Goal: Task Accomplishment & Management: Use online tool/utility

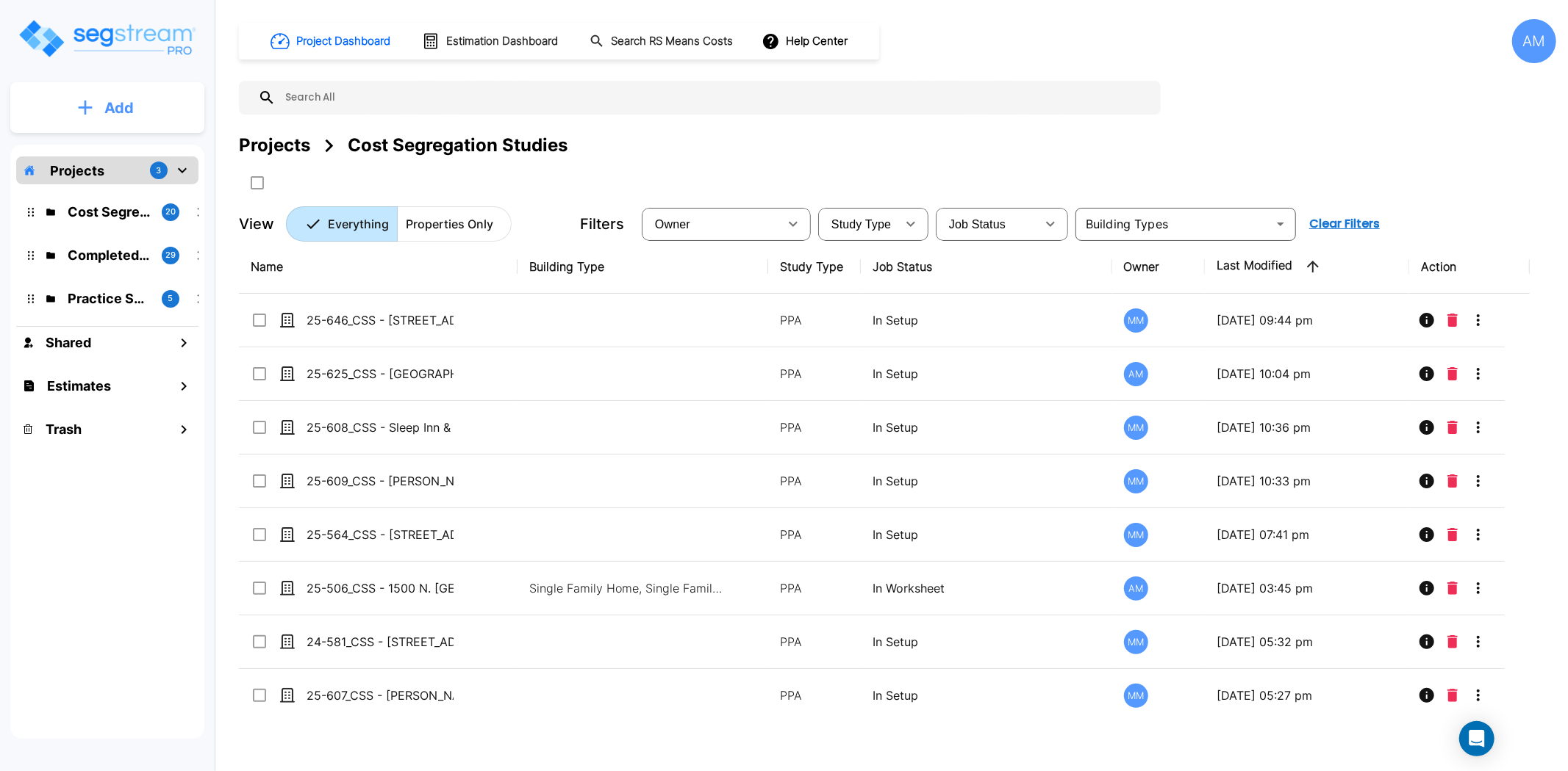
click at [124, 111] on p "Add" at bounding box center [118, 108] width 30 height 22
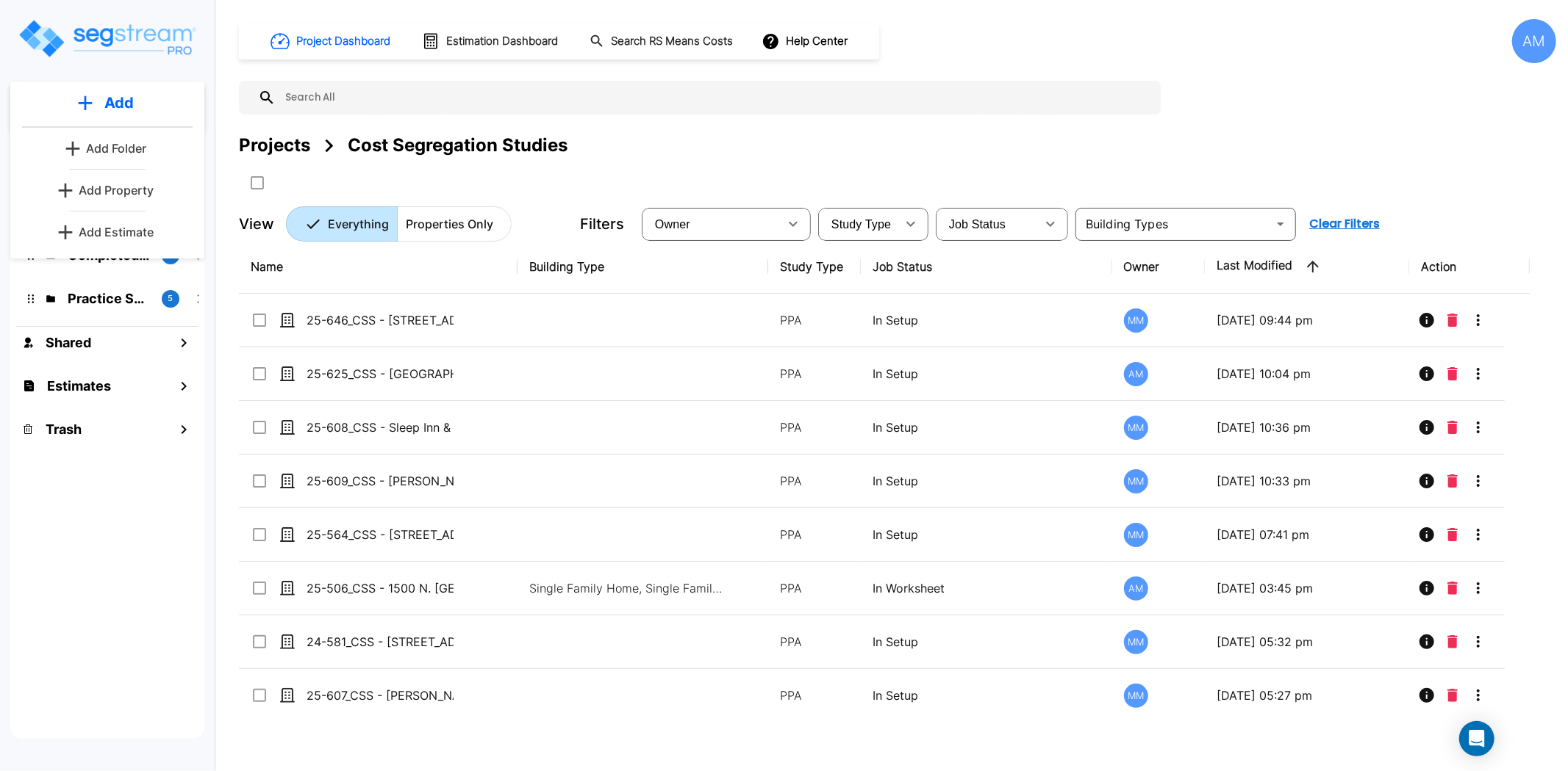
click at [118, 147] on p "Add Folder" at bounding box center [115, 148] width 60 height 17
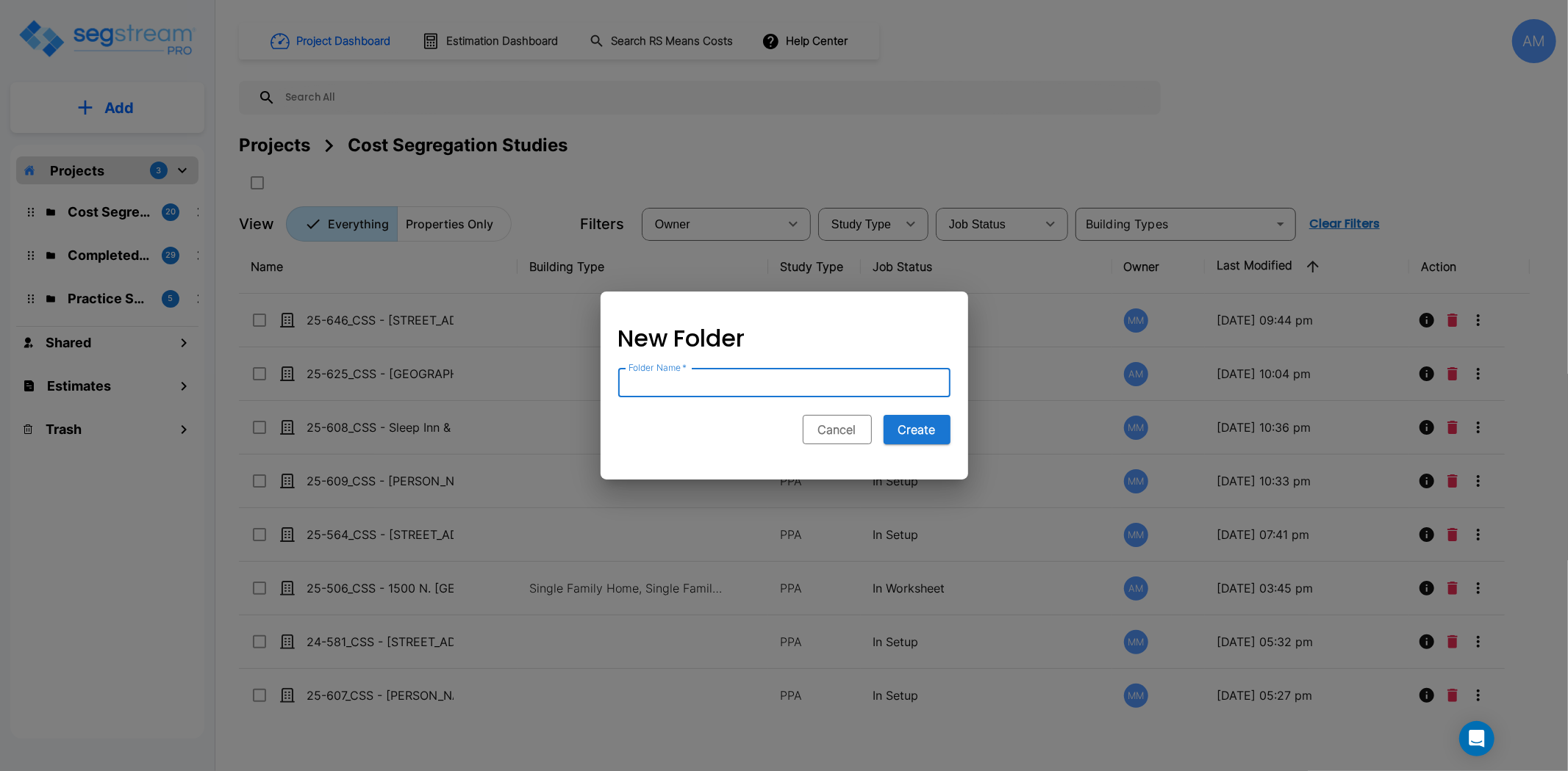
click at [841, 438] on button "Cancel" at bounding box center [837, 430] width 69 height 30
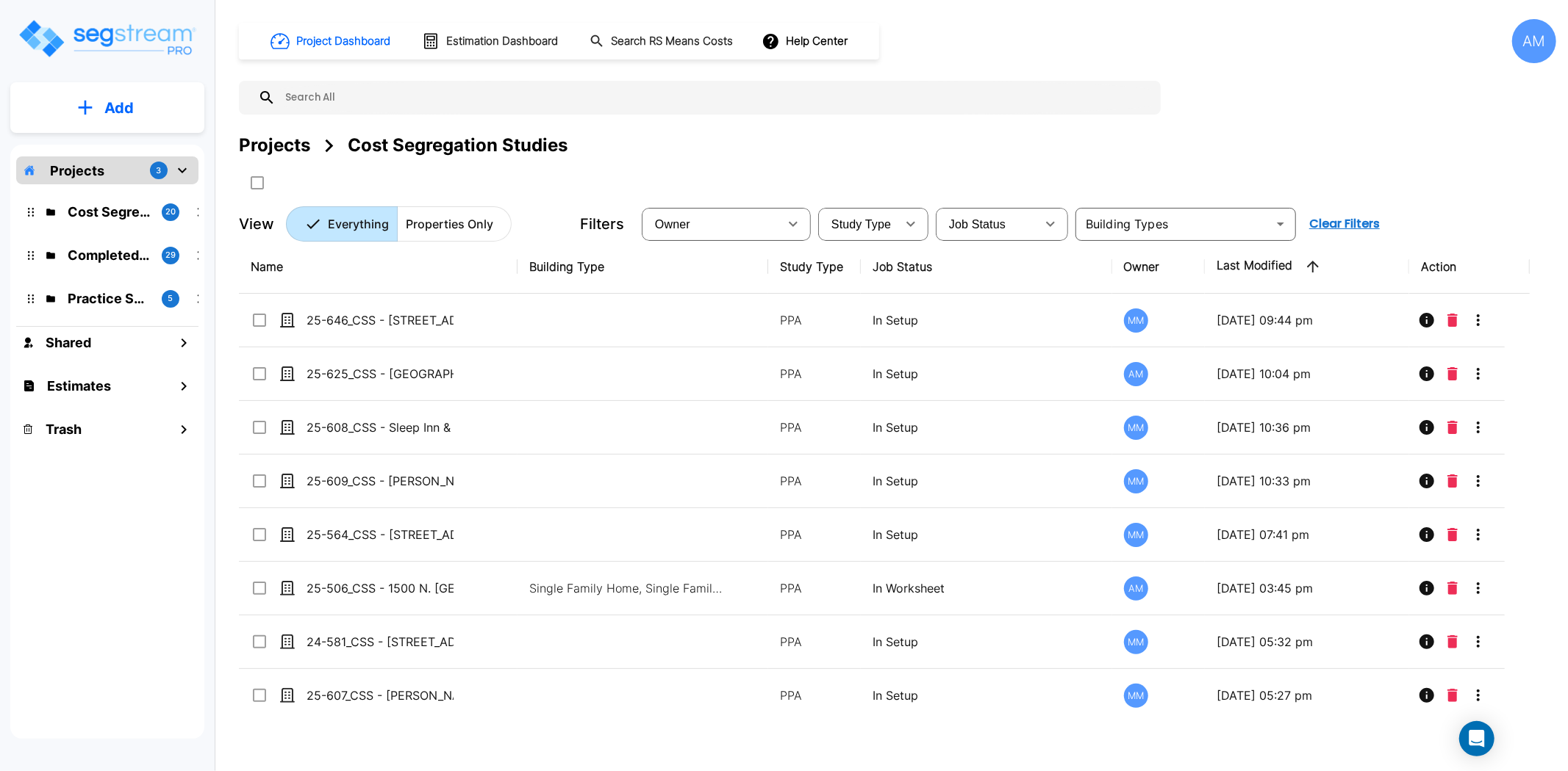
click at [74, 112] on button "Add" at bounding box center [108, 108] width 194 height 42
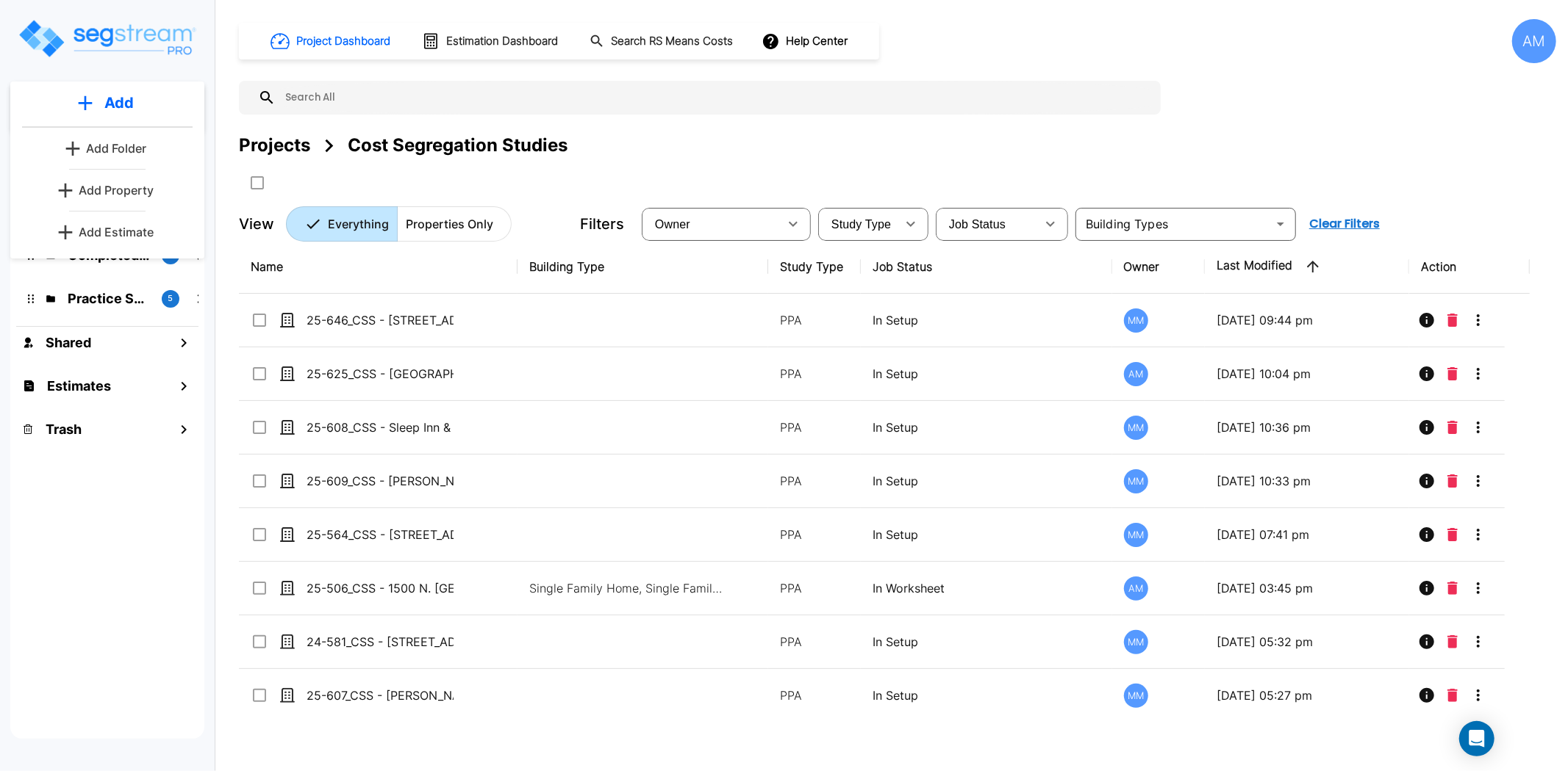
click at [102, 188] on p "Add Property" at bounding box center [116, 190] width 75 height 17
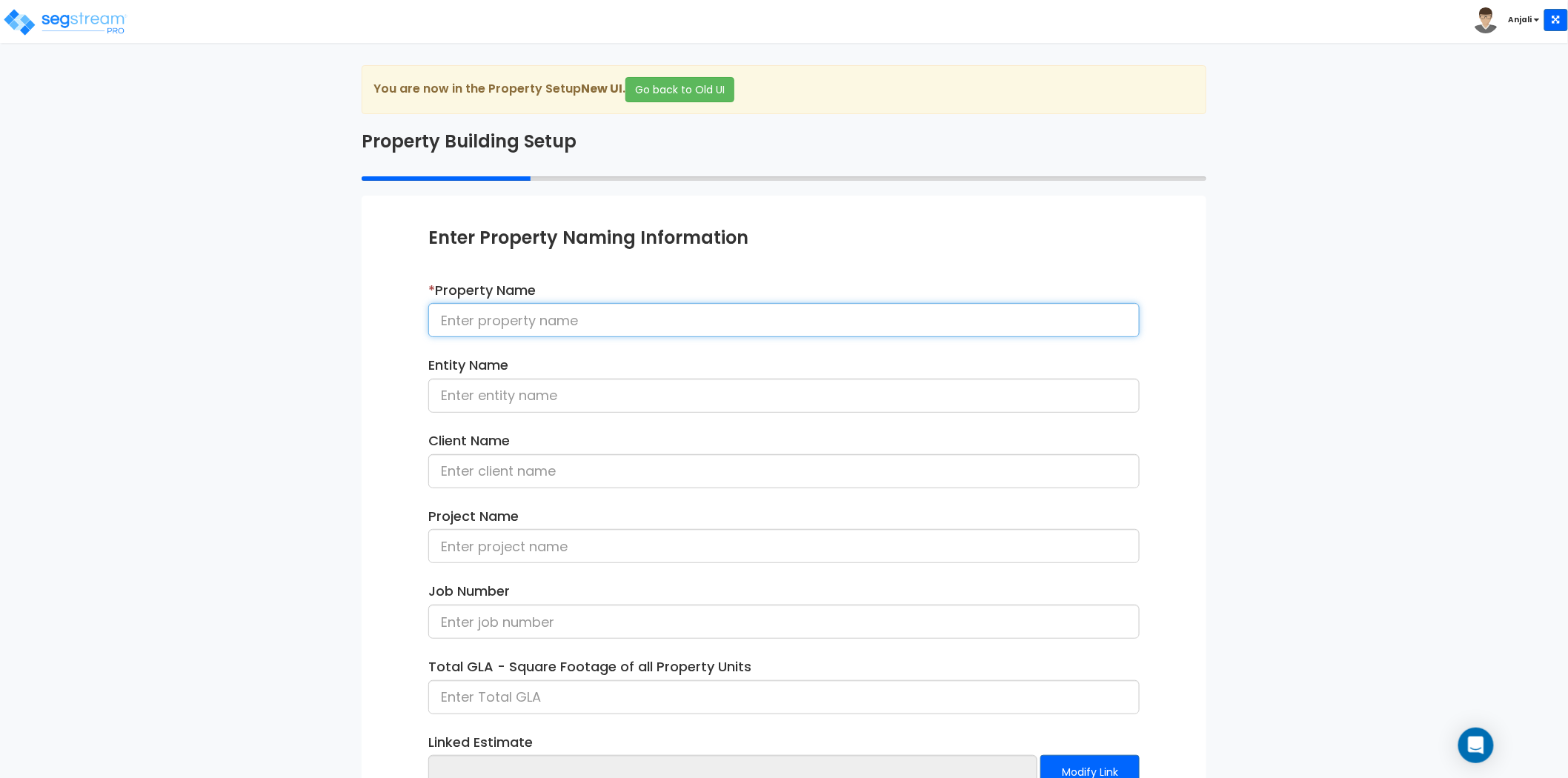
click at [449, 334] on input at bounding box center [784, 320] width 711 height 34
paste input "25-501_CSS - Ryan Creek (New Build) Lewis Center, OH - Wilcox Communities - Sco…"
drag, startPoint x: 692, startPoint y: 322, endPoint x: 612, endPoint y: 322, distance: 80.0
click at [612, 322] on input "25-501_CSS - Ryan Creek (New Build) Lewis Center, OH - Wilcox Communities - Sco…" at bounding box center [784, 320] width 711 height 34
drag, startPoint x: 615, startPoint y: 321, endPoint x: 697, endPoint y: 319, distance: 82.0
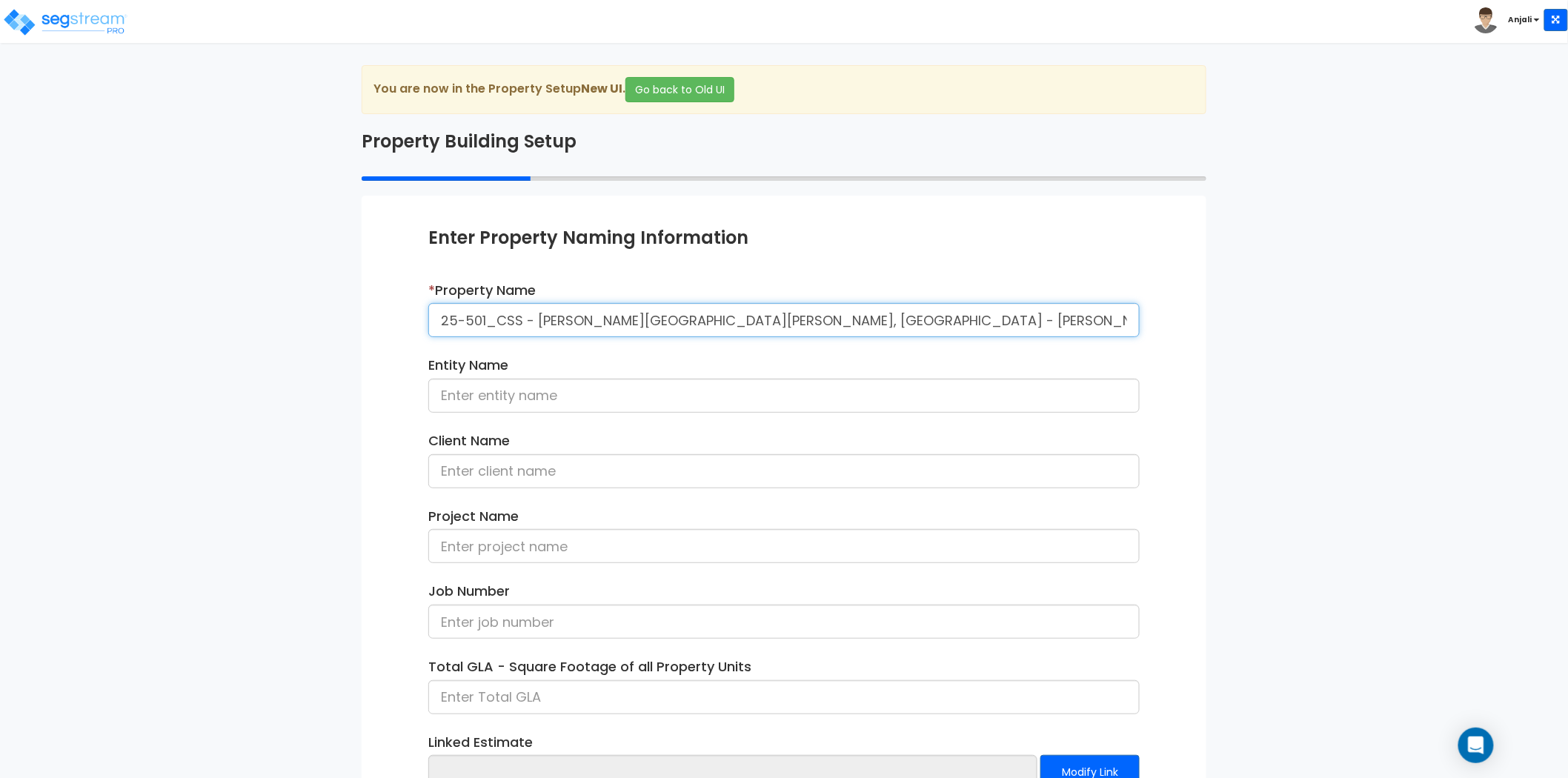
click at [697, 319] on input "25-501_CSS - [PERSON_NAME][GEOGRAPHIC_DATA][PERSON_NAME], [GEOGRAPHIC_DATA] - […" at bounding box center [784, 320] width 711 height 34
type input "25-501_CSS - [PERSON_NAME][GEOGRAPHIC_DATA][PERSON_NAME], [GEOGRAPHIC_DATA] - […"
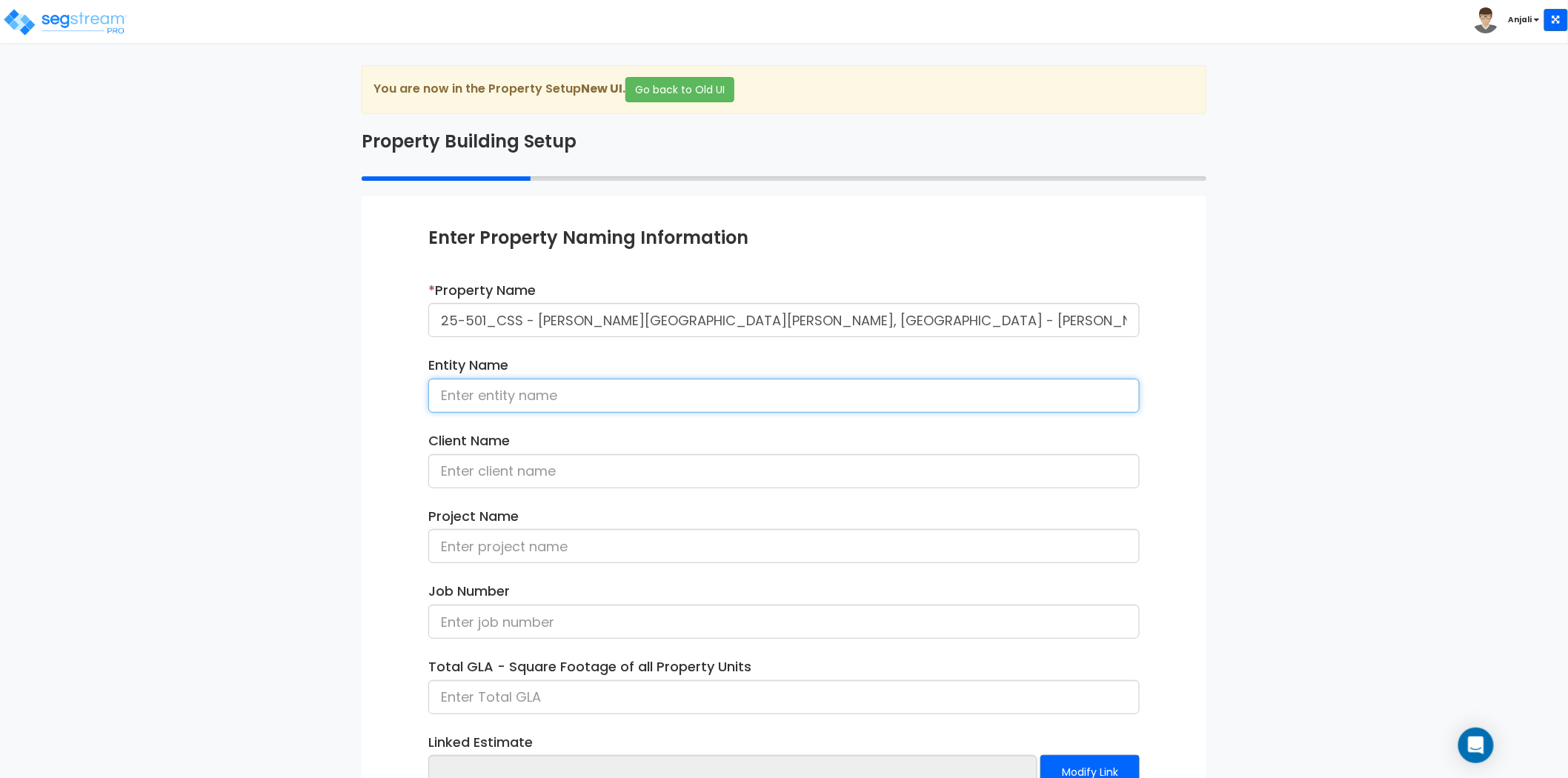
click at [636, 380] on input at bounding box center [784, 396] width 711 height 34
paste input "[PERSON_NAME][GEOGRAPHIC_DATA]"
type input "Lewis Center"
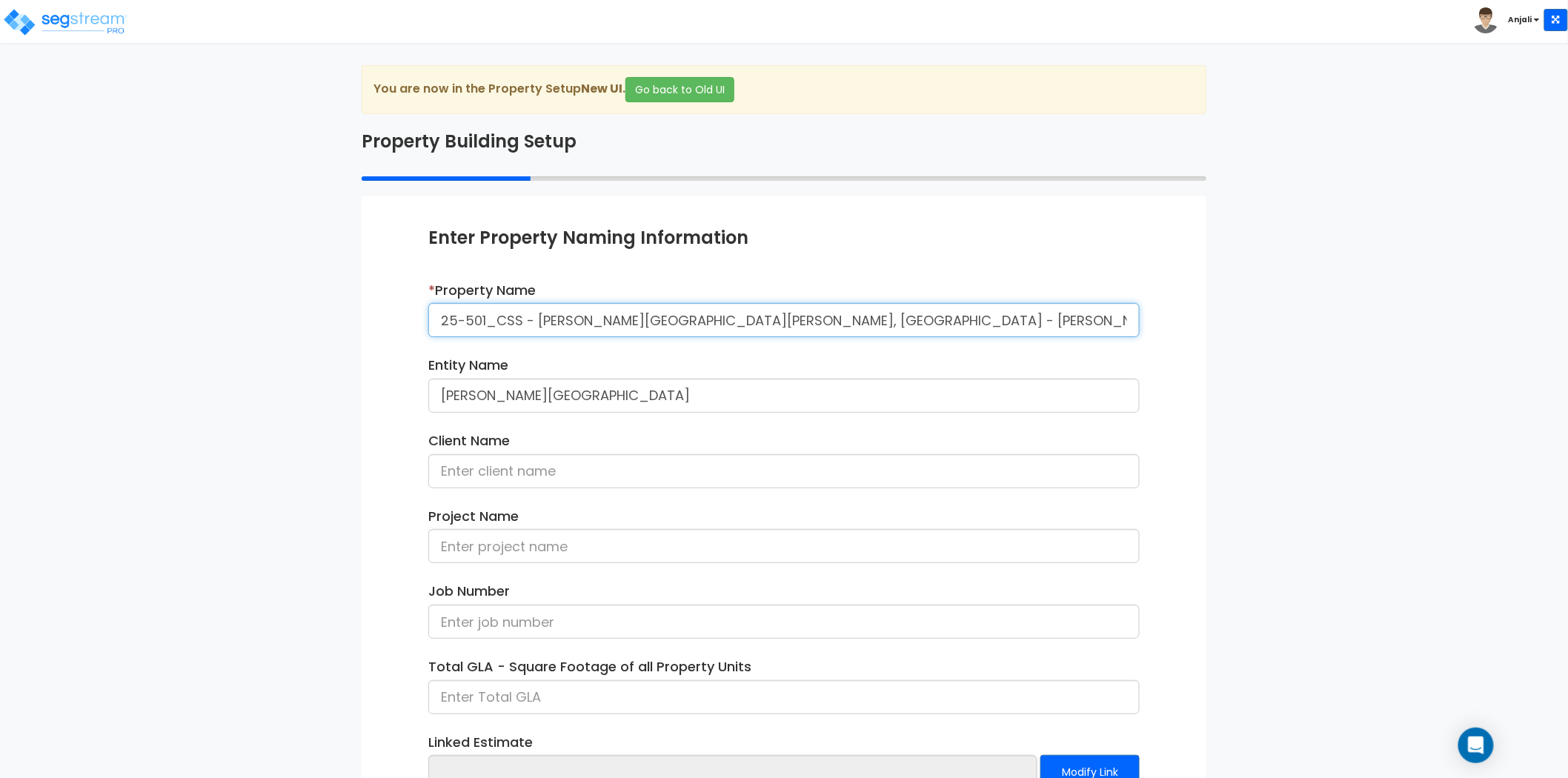
drag, startPoint x: 888, startPoint y: 316, endPoint x: 1002, endPoint y: 327, distance: 114.5
click at [1002, 327] on input "25-501_CSS - Ryan Creek Lewis Center, OH - Wilcox Communities - Scott Gonzalez" at bounding box center [784, 320] width 711 height 34
click at [694, 473] on input at bounding box center [784, 471] width 711 height 34
paste input "Scott Gonzalez"
type input "Scott Gonzalez"
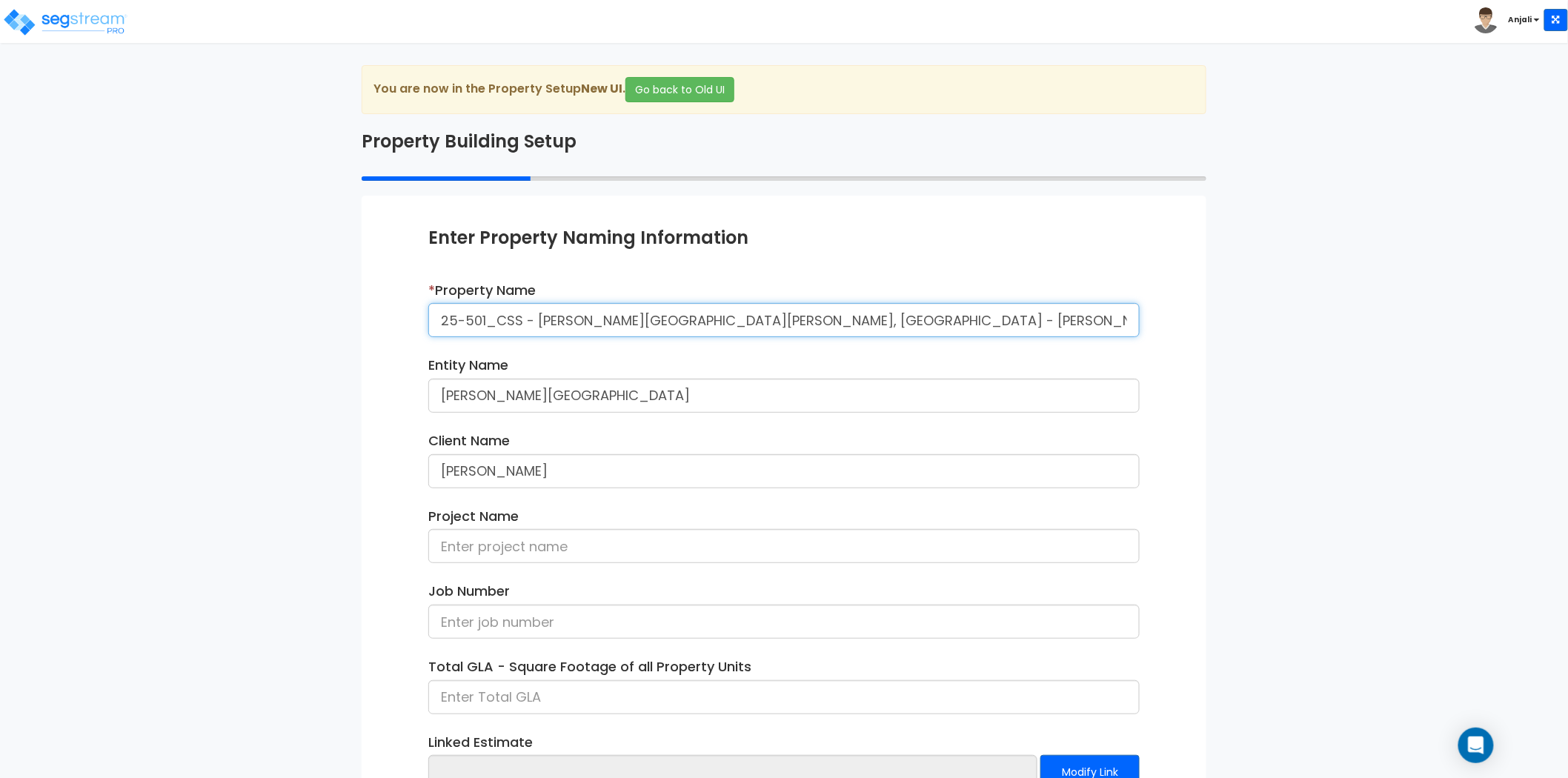
drag, startPoint x: 521, startPoint y: 320, endPoint x: 436, endPoint y: 320, distance: 85.0
click at [436, 320] on input "25-501_CSS - Ryan Creek Lewis Center, OH - Wilcox Communities - Scott Gonzalez" at bounding box center [784, 320] width 711 height 34
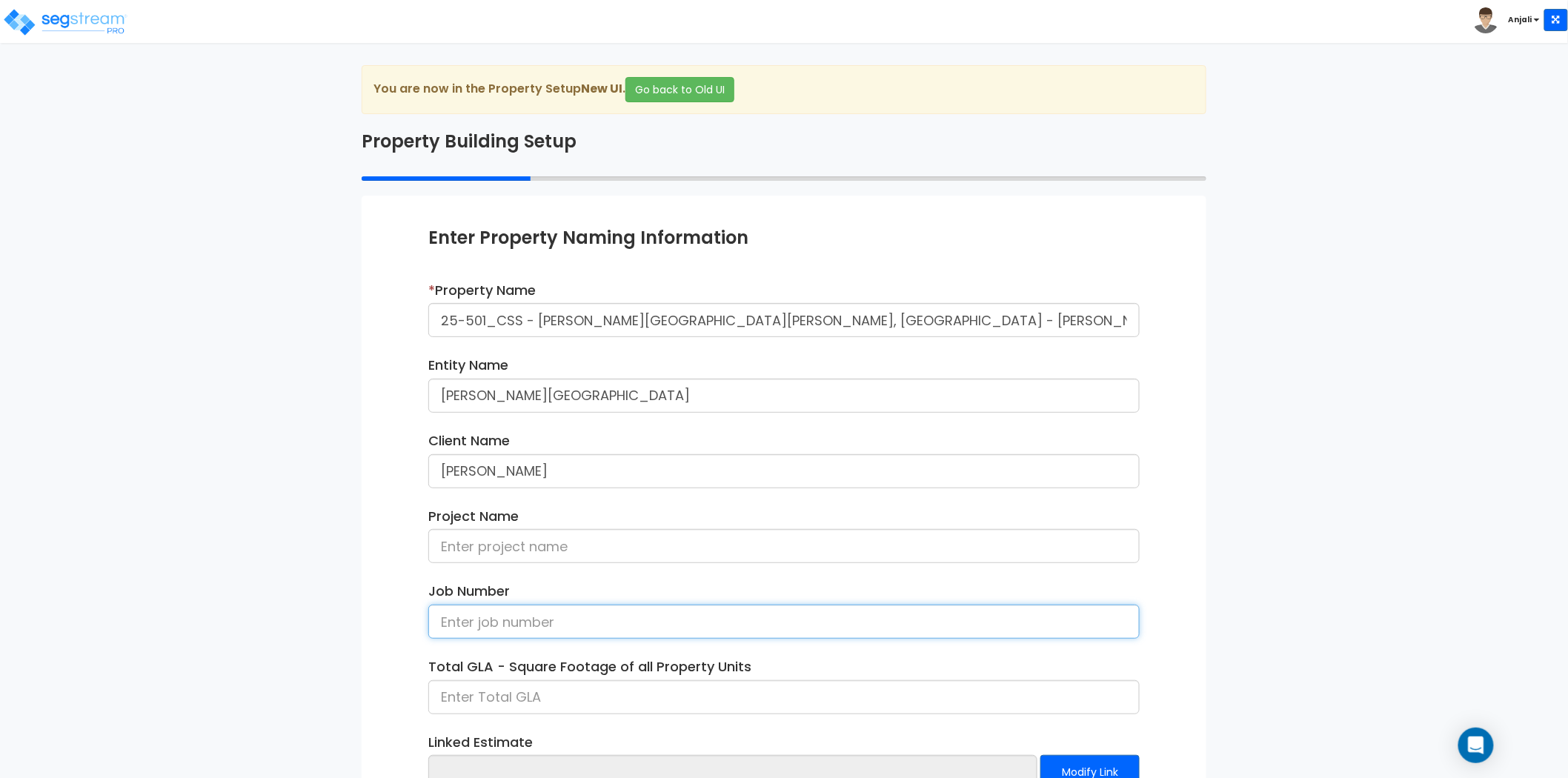
click at [510, 633] on input at bounding box center [784, 622] width 711 height 34
paste input "25-501_CSS"
type input "25-501_CSS"
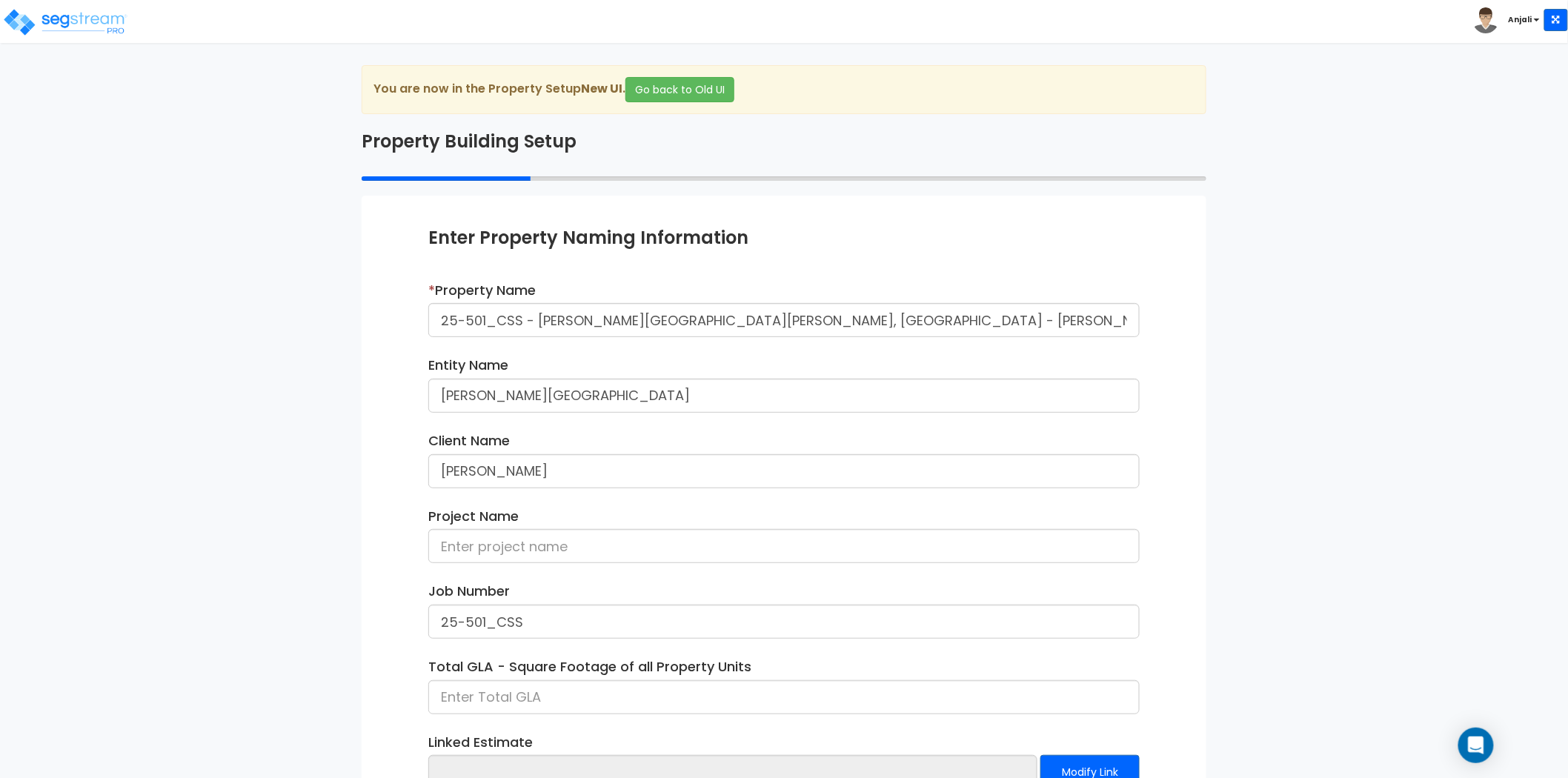
click at [409, 531] on div "Enter Property Naming Information * Property Name 25-501_CSS - Ryan Creek Lewis…" at bounding box center [784, 541] width 845 height 691
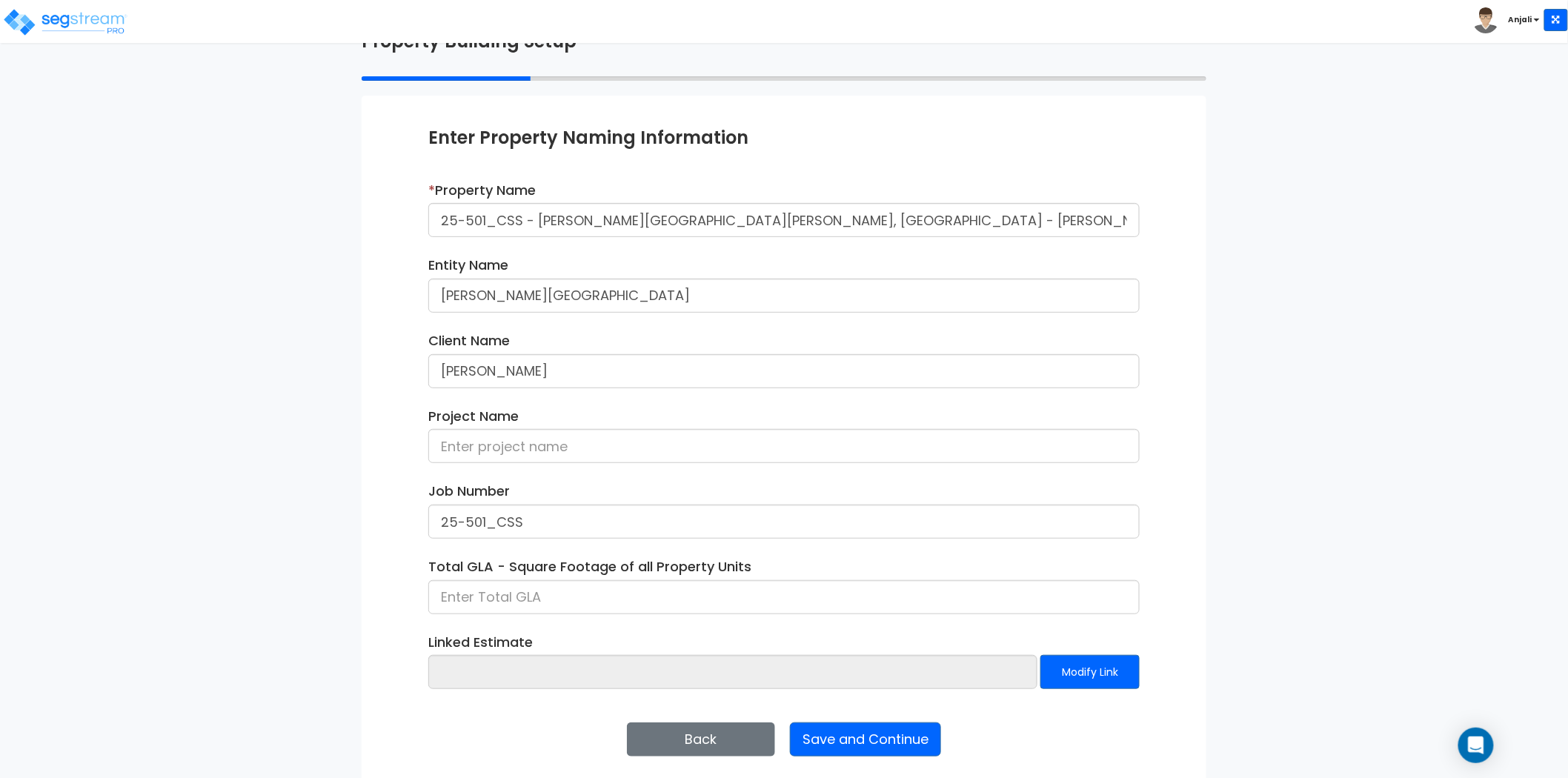
scroll to position [108, 0]
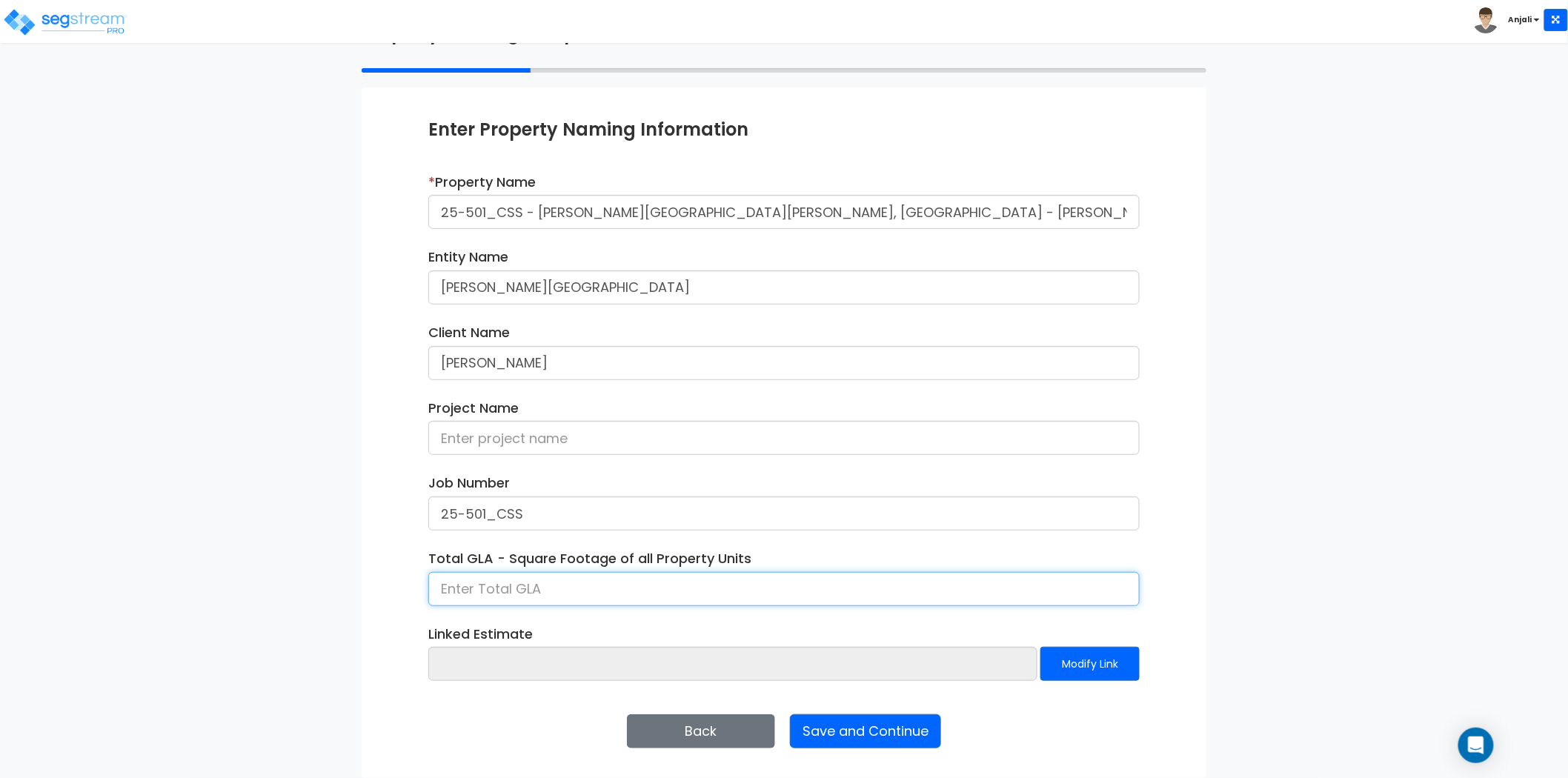
click at [480, 578] on input at bounding box center [784, 589] width 711 height 34
type input "80,000"
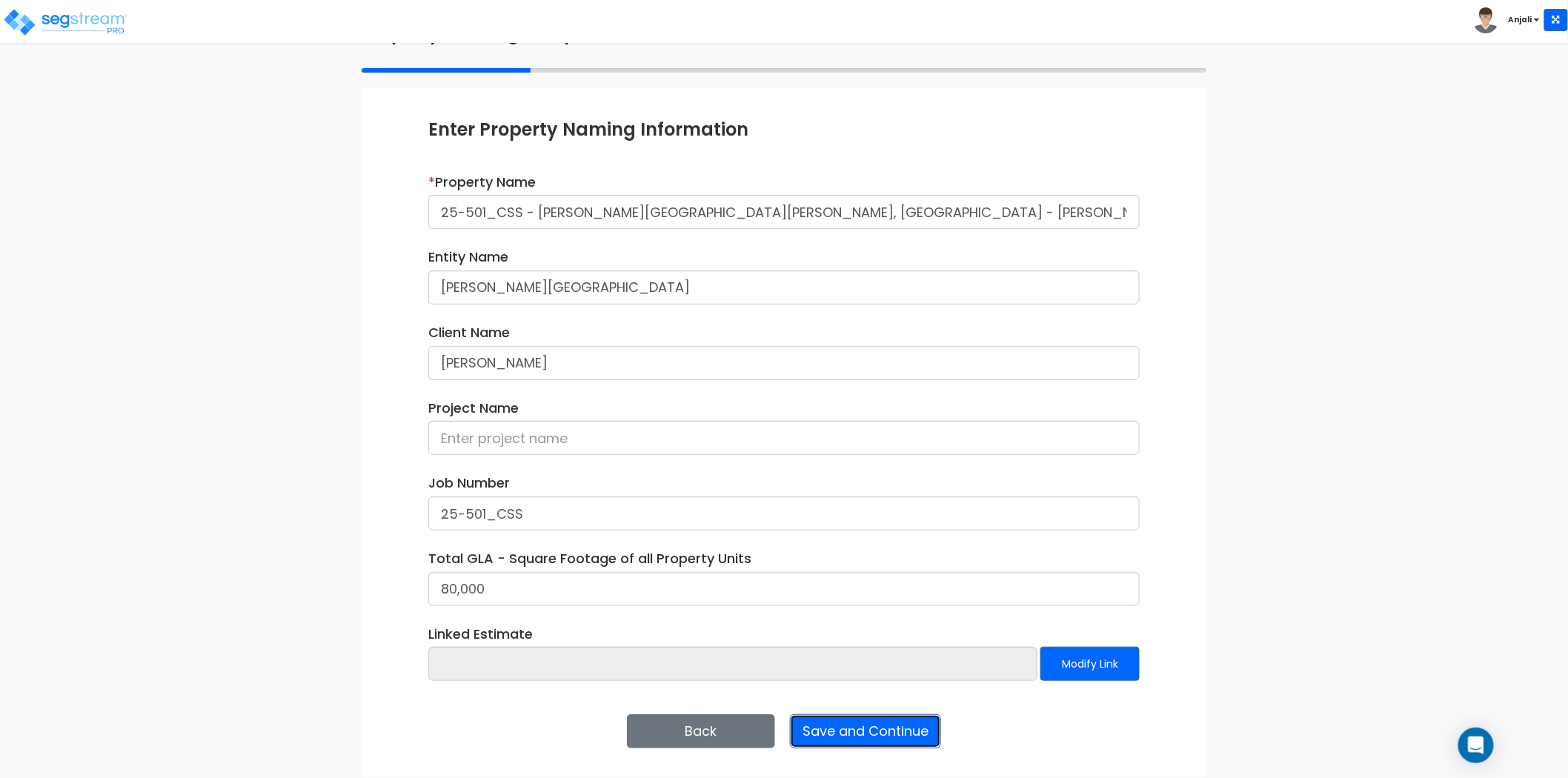
click at [851, 727] on button "Save and Continue" at bounding box center [865, 731] width 151 height 34
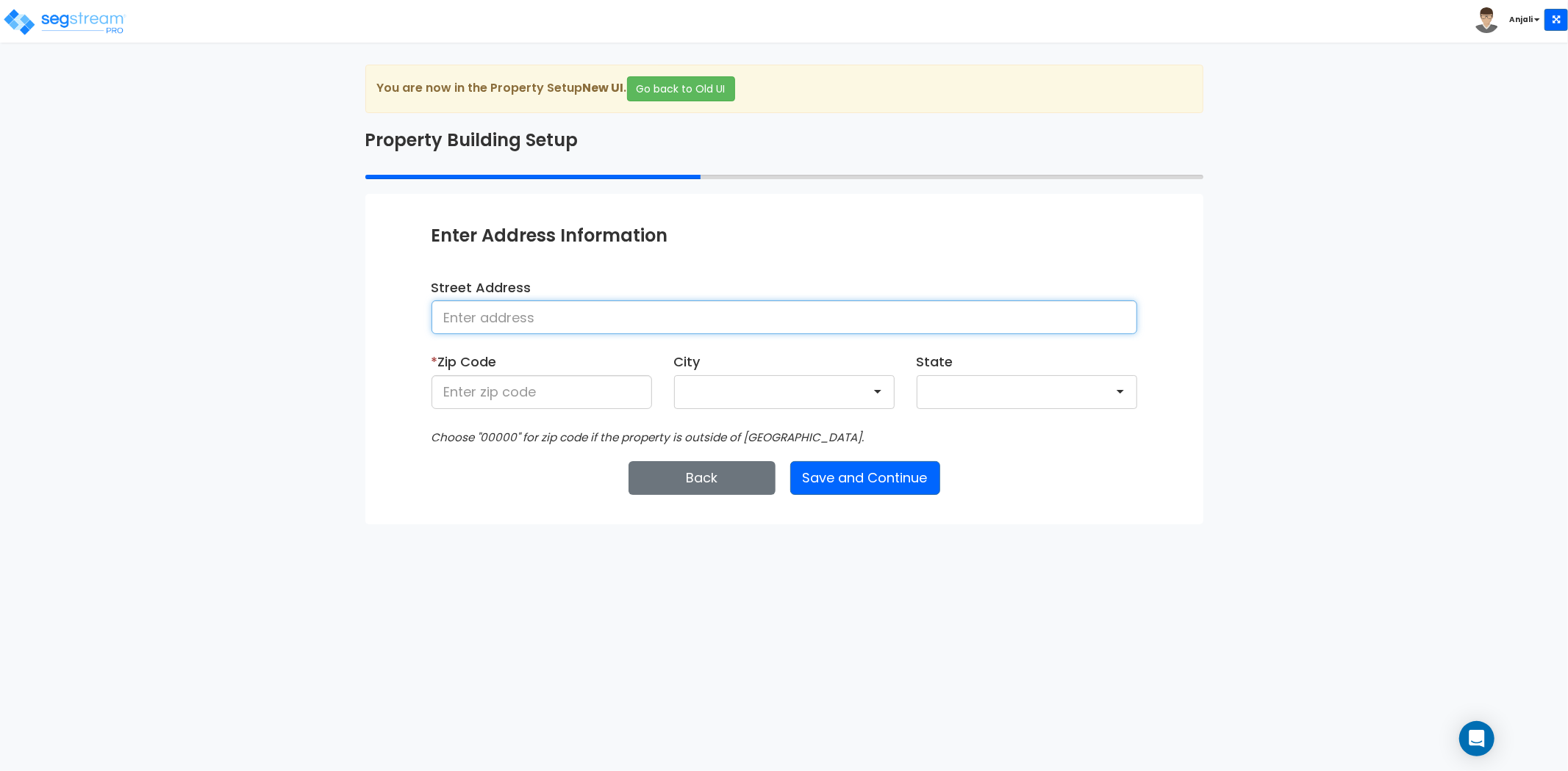
click at [513, 317] on input at bounding box center [784, 317] width 705 height 34
type input "112,116,120,124,128,132 Ryan Creek Way Lewis Center"
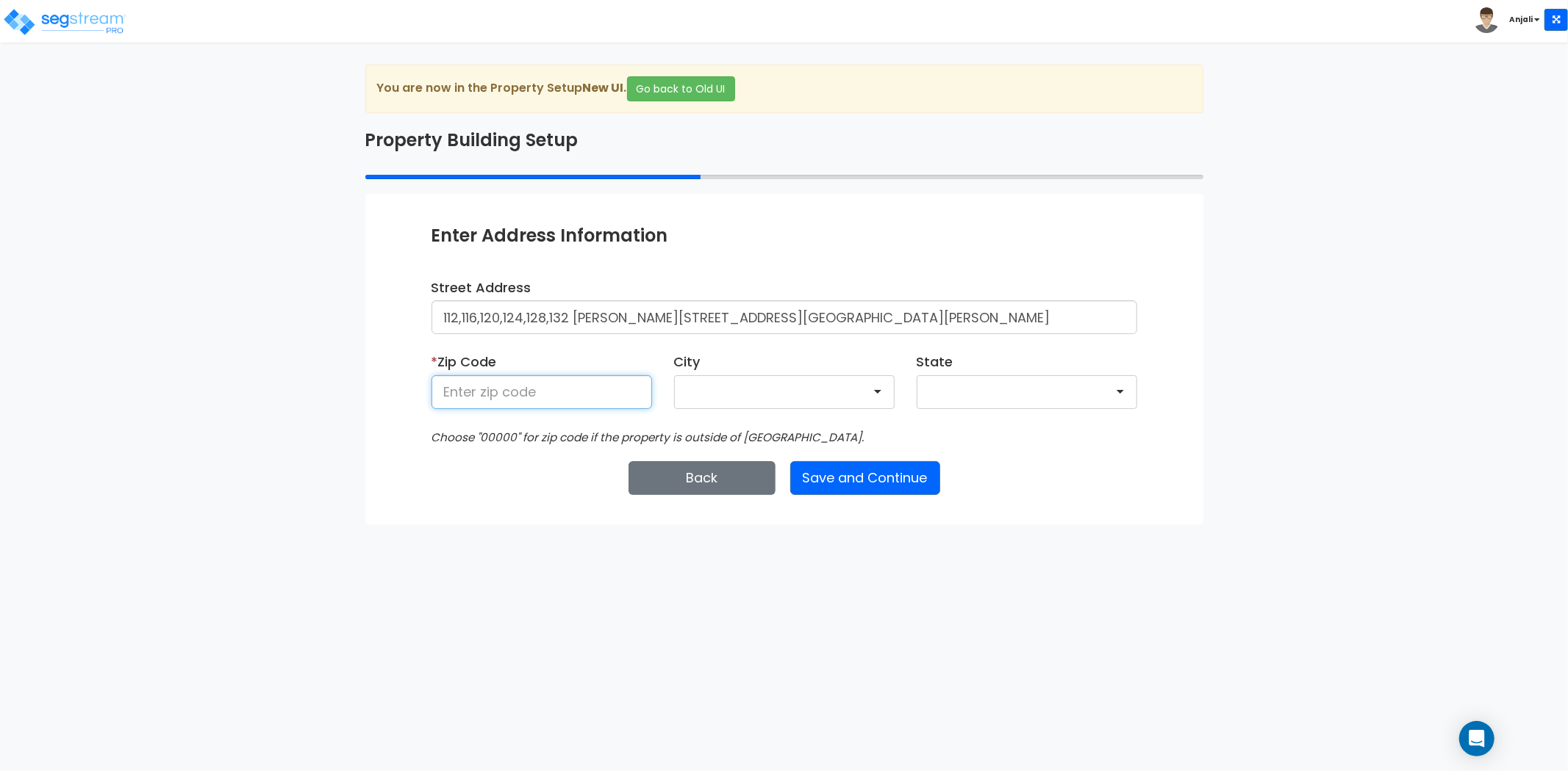
click at [534, 392] on input at bounding box center [541, 392] width 220 height 34
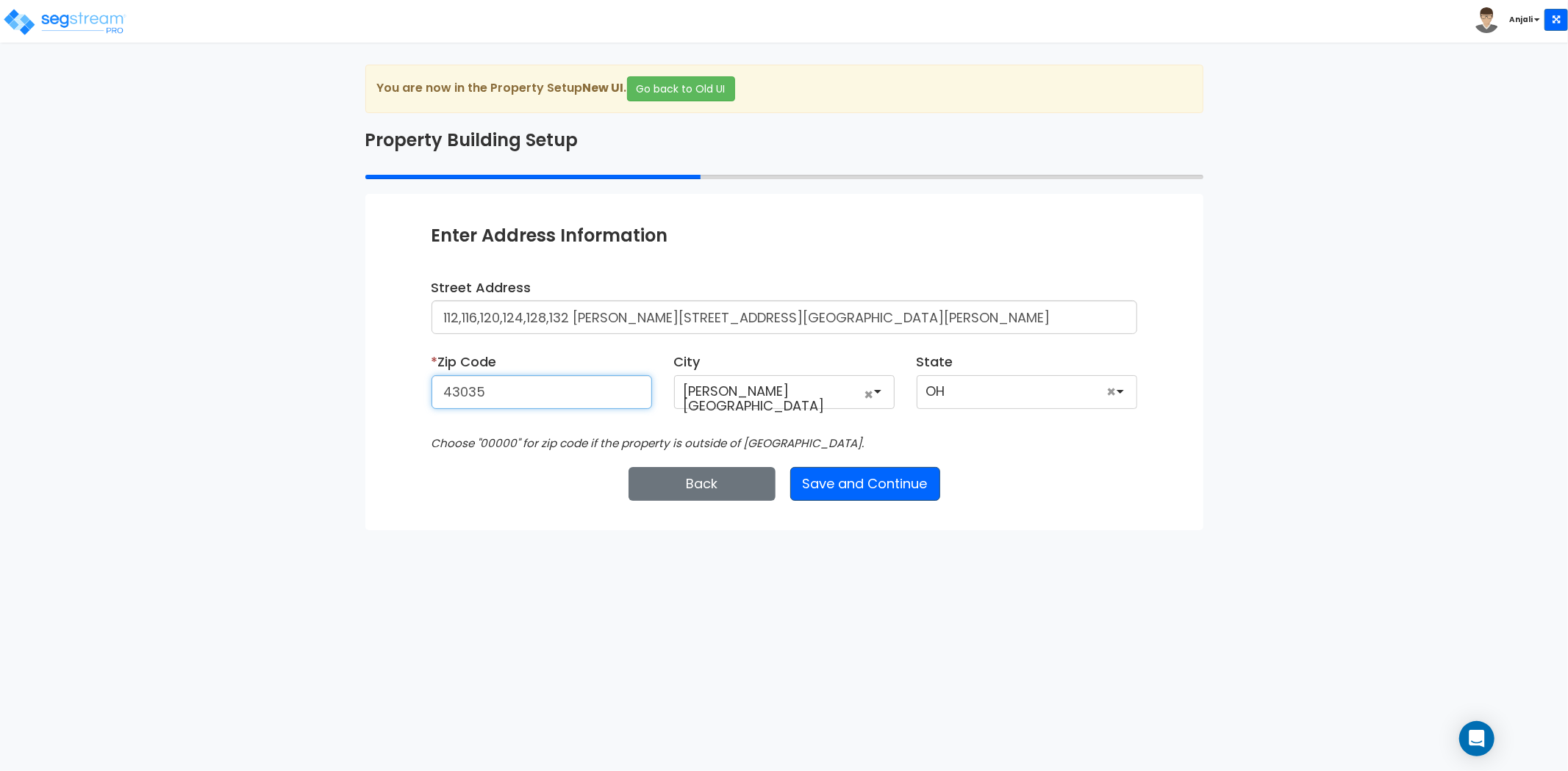
type input "43035"
click at [900, 473] on button "Save and Continue" at bounding box center [865, 484] width 150 height 34
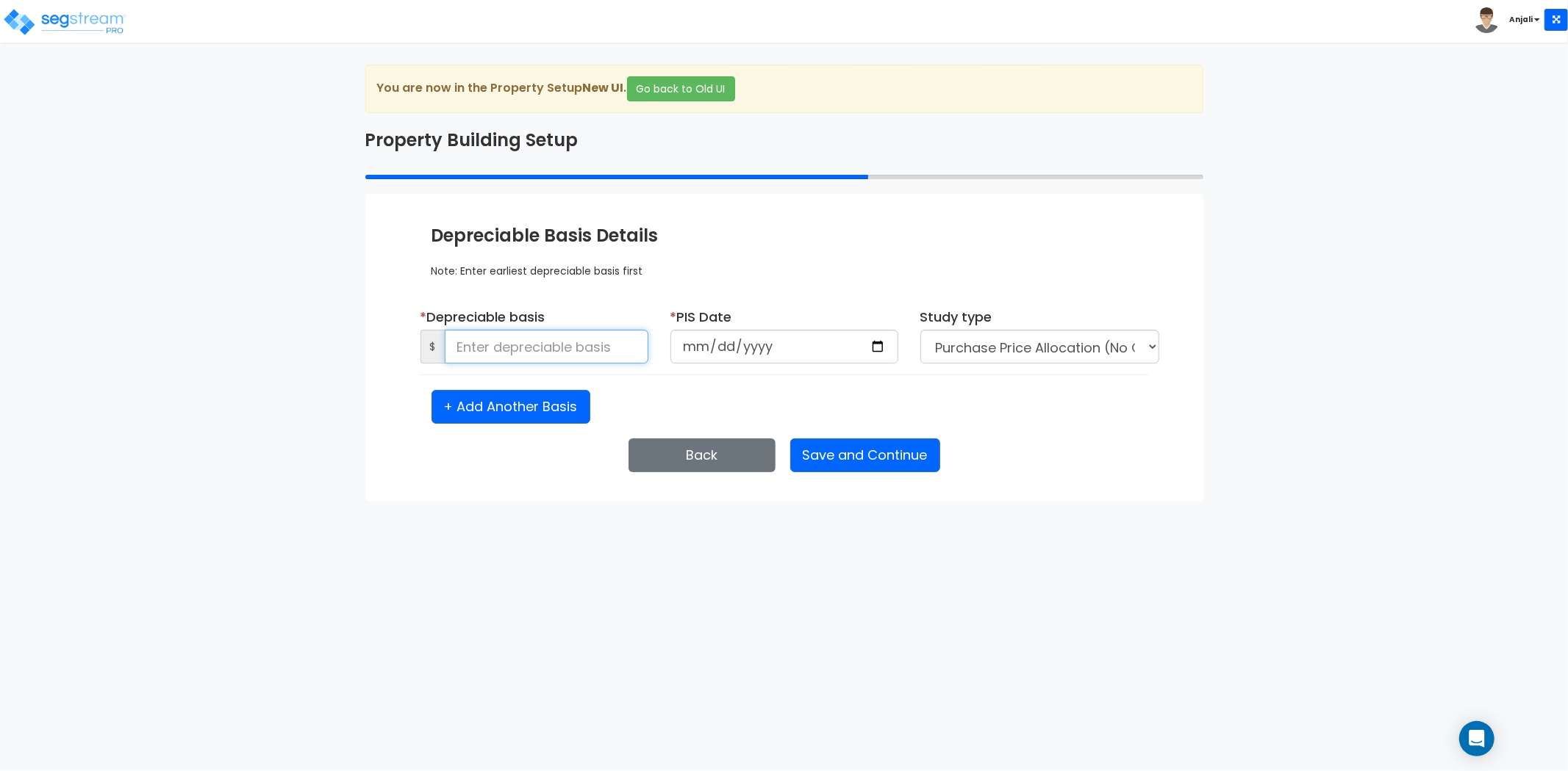
click at [632, 335] on input at bounding box center [547, 347] width 203 height 34
paste input "34,621,594.82"
type input "34,621,594.82"
click at [546, 489] on div "Enter Property Naming Information * Property Name 25-501_CSS - Ryan Creek Lewis…" at bounding box center [784, 348] width 838 height 308
click at [877, 347] on input "date" at bounding box center [784, 347] width 228 height 34
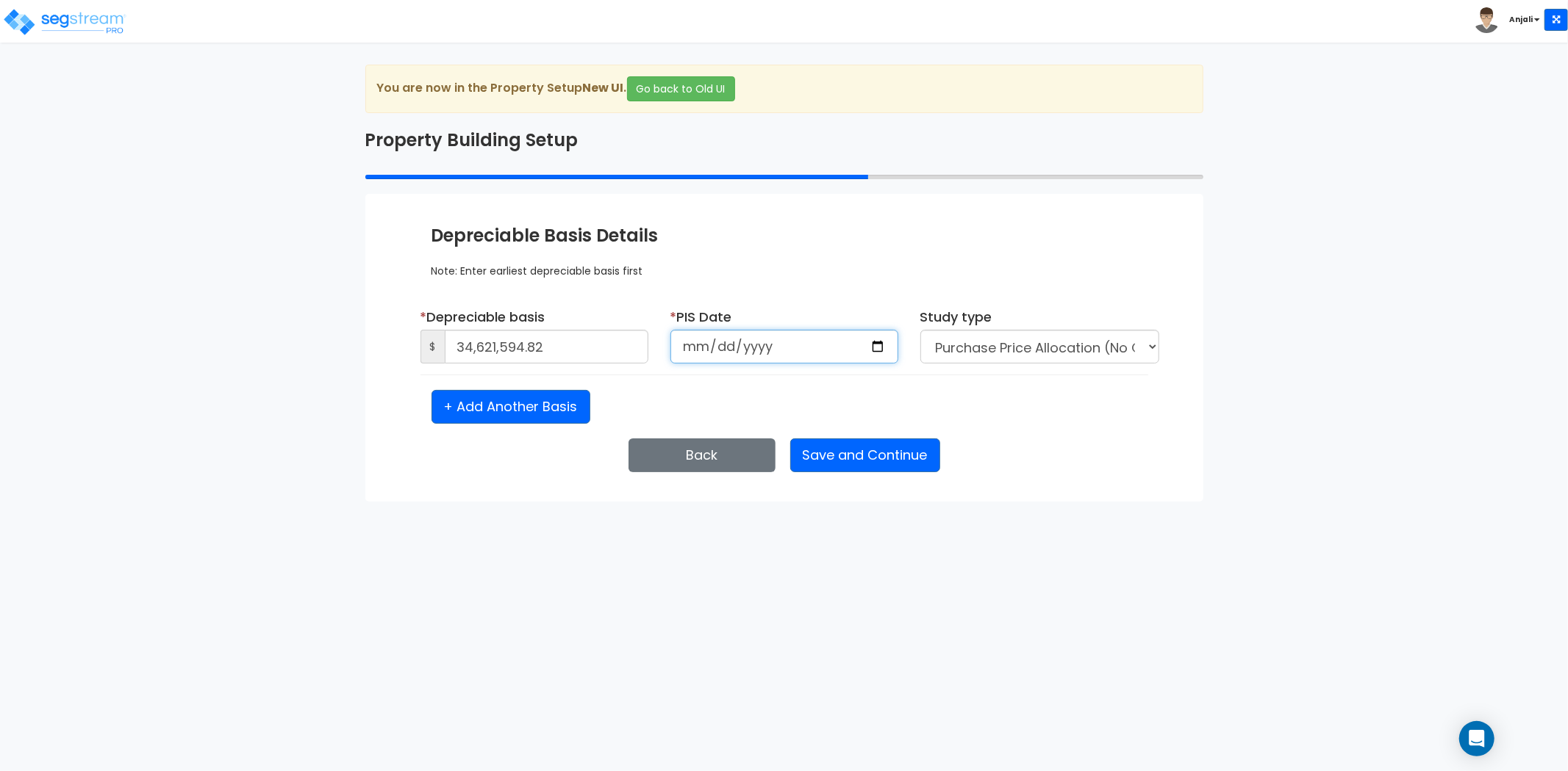
click at [746, 345] on input "2024-07-07" at bounding box center [784, 347] width 228 height 34
click at [873, 344] on input "2024-07-07" at bounding box center [784, 347] width 228 height 34
type input "2024-07-16"
click at [1023, 351] on select "Purchase Price Allocation (No Given Costs) New Construction / Reno / TI's (Give…" at bounding box center [1040, 347] width 239 height 34
select select "2024"
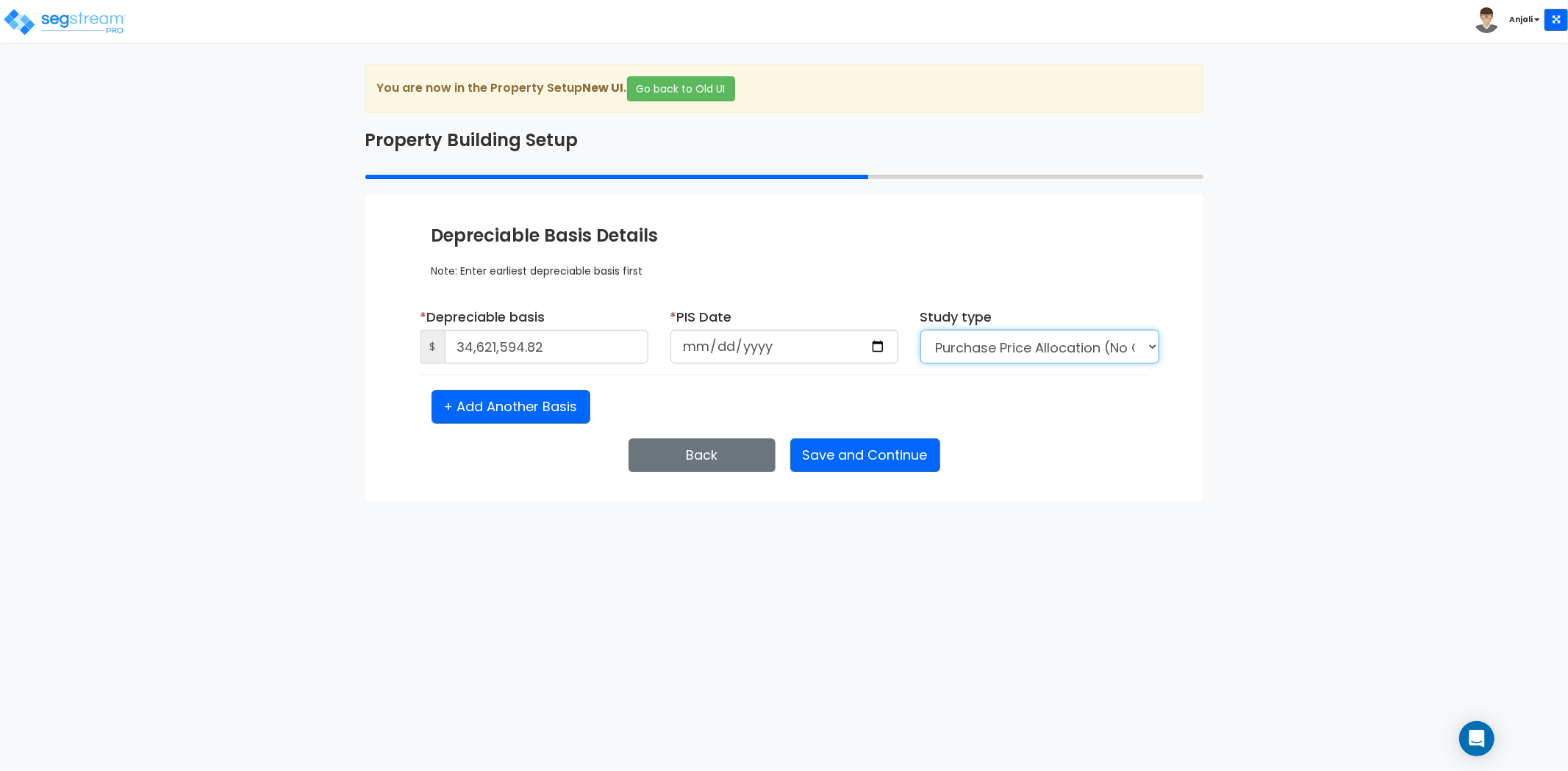
select select "NEW"
click at [920, 330] on select "Purchase Price Allocation (No Given Costs) New Construction / Reno / TI's (Give…" at bounding box center [1040, 347] width 239 height 34
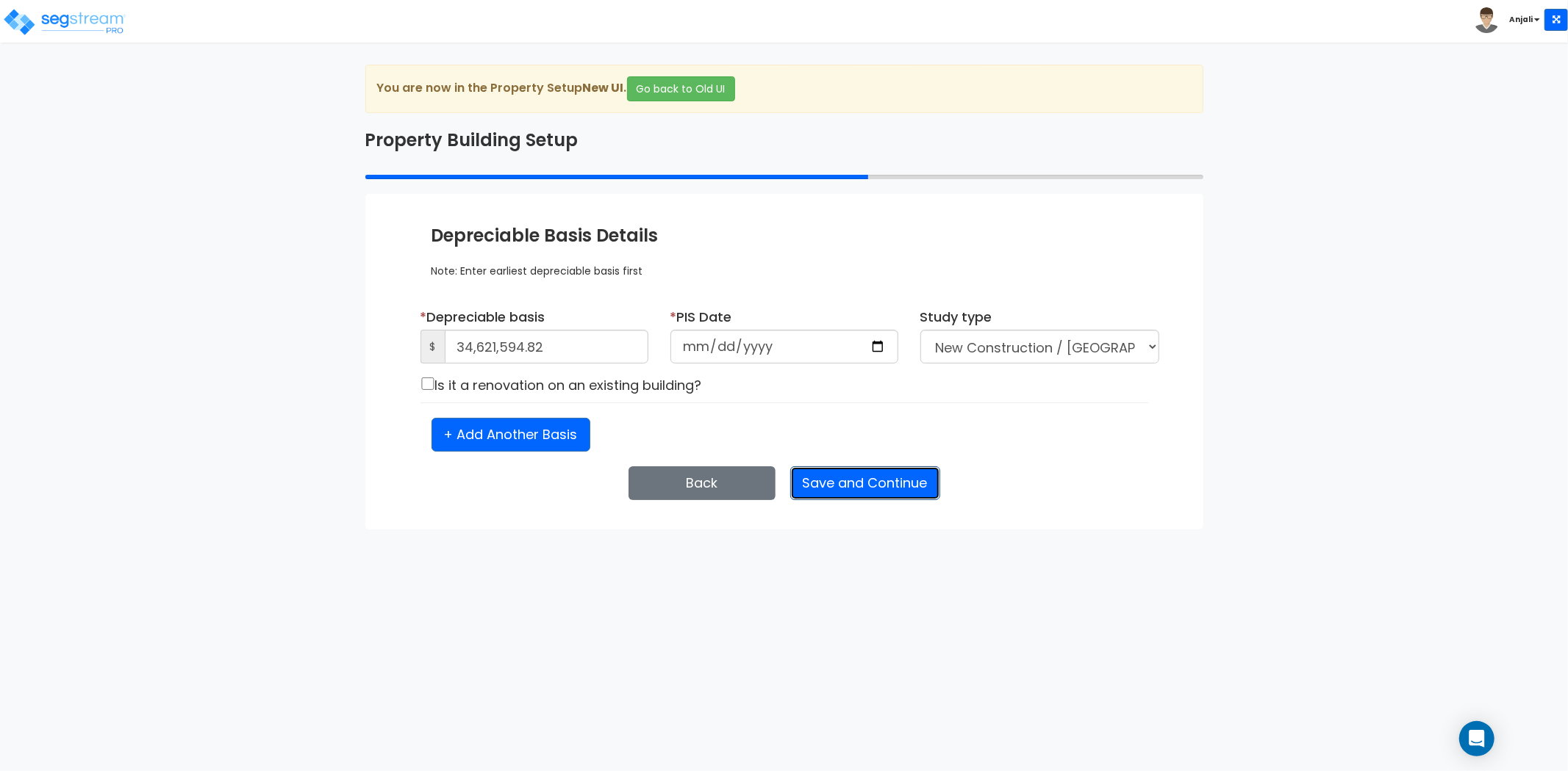
click at [869, 483] on button "Save and Continue" at bounding box center [865, 483] width 150 height 34
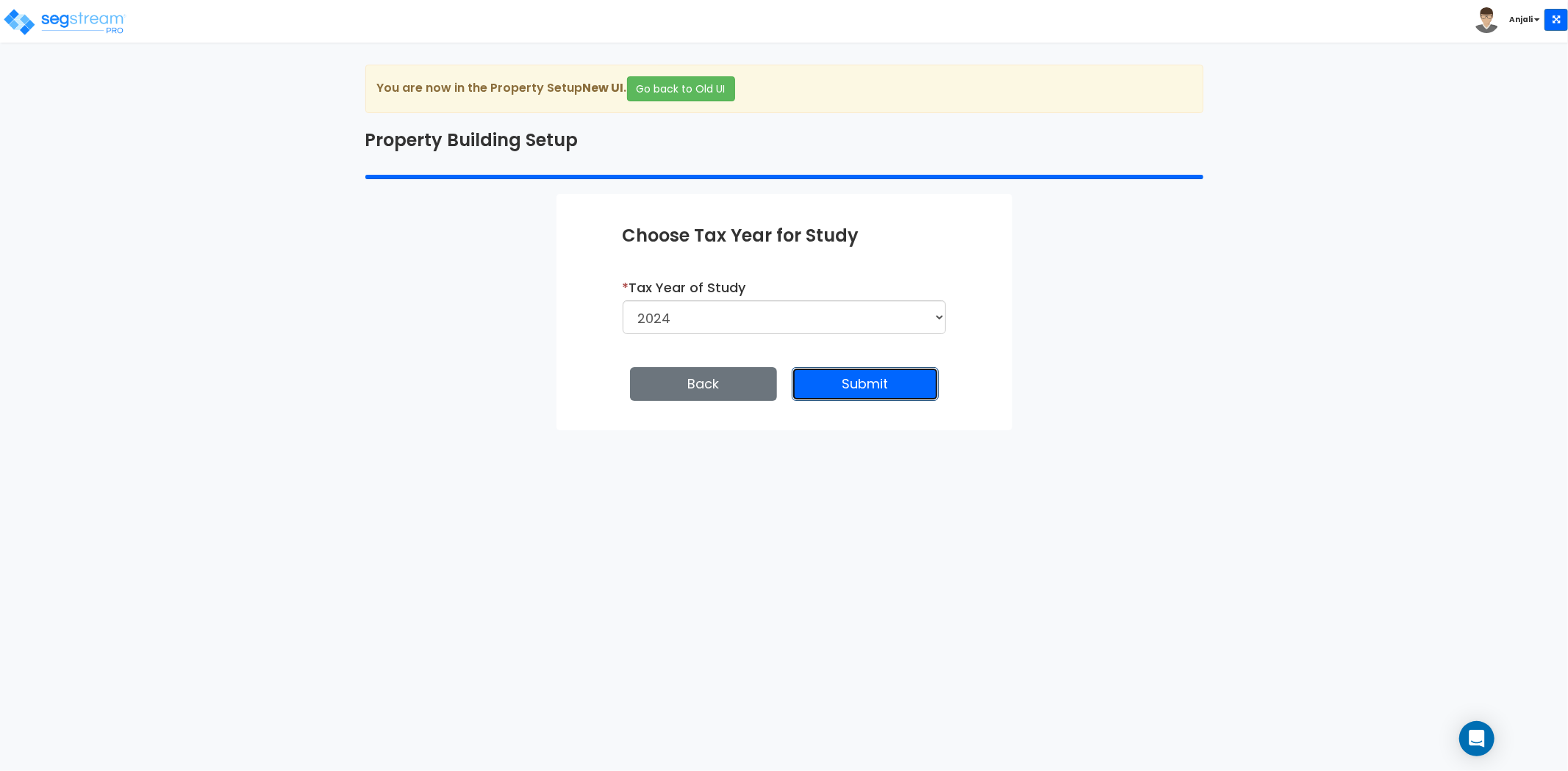
click at [865, 384] on button "Submit" at bounding box center [866, 384] width 147 height 34
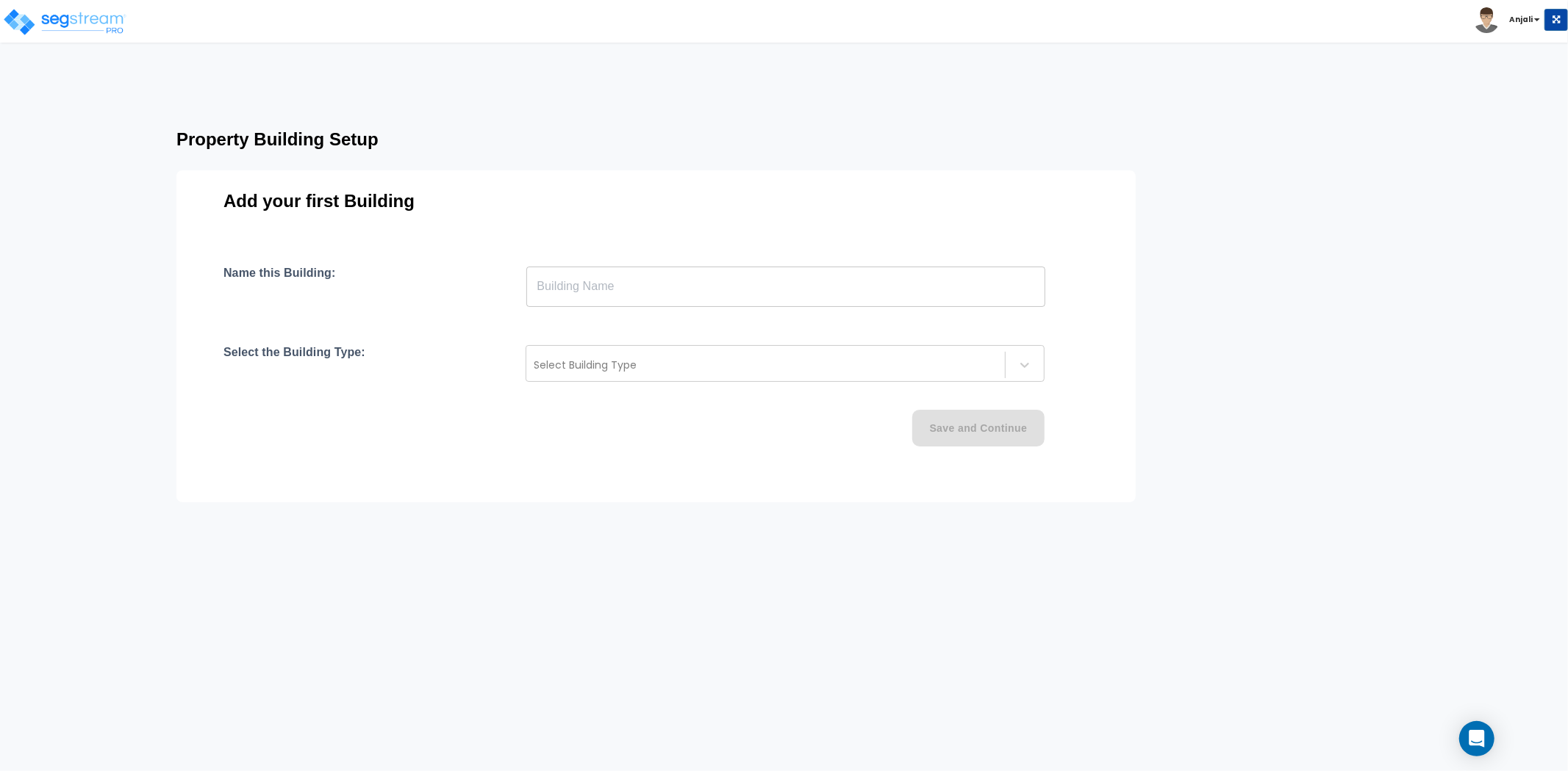
click at [652, 282] on input "text" at bounding box center [785, 286] width 519 height 41
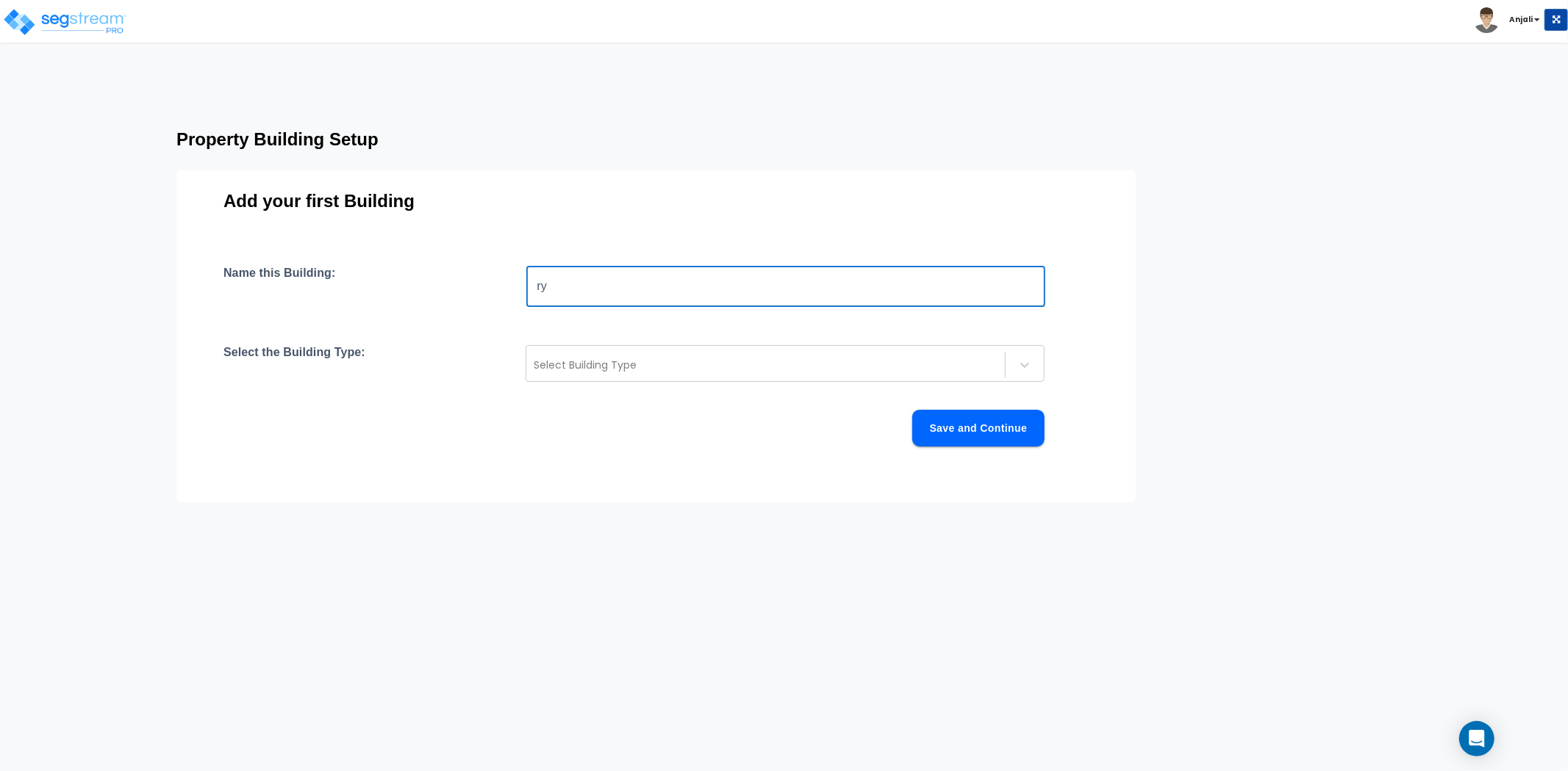
type input "r"
type input "[PERSON_NAME] Creek"
click at [683, 380] on div "Select Building Type" at bounding box center [784, 363] width 519 height 36
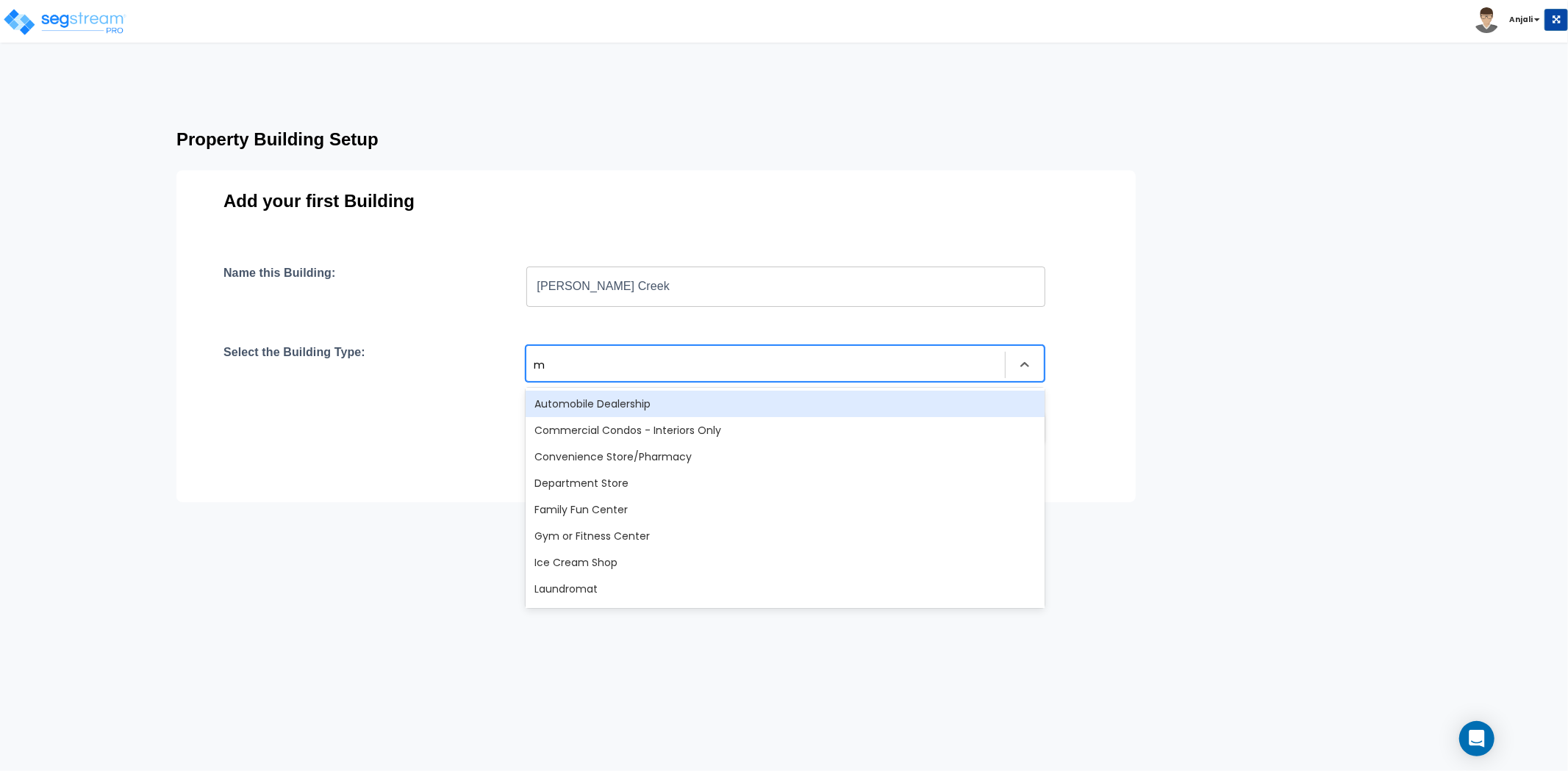
type input "mu"
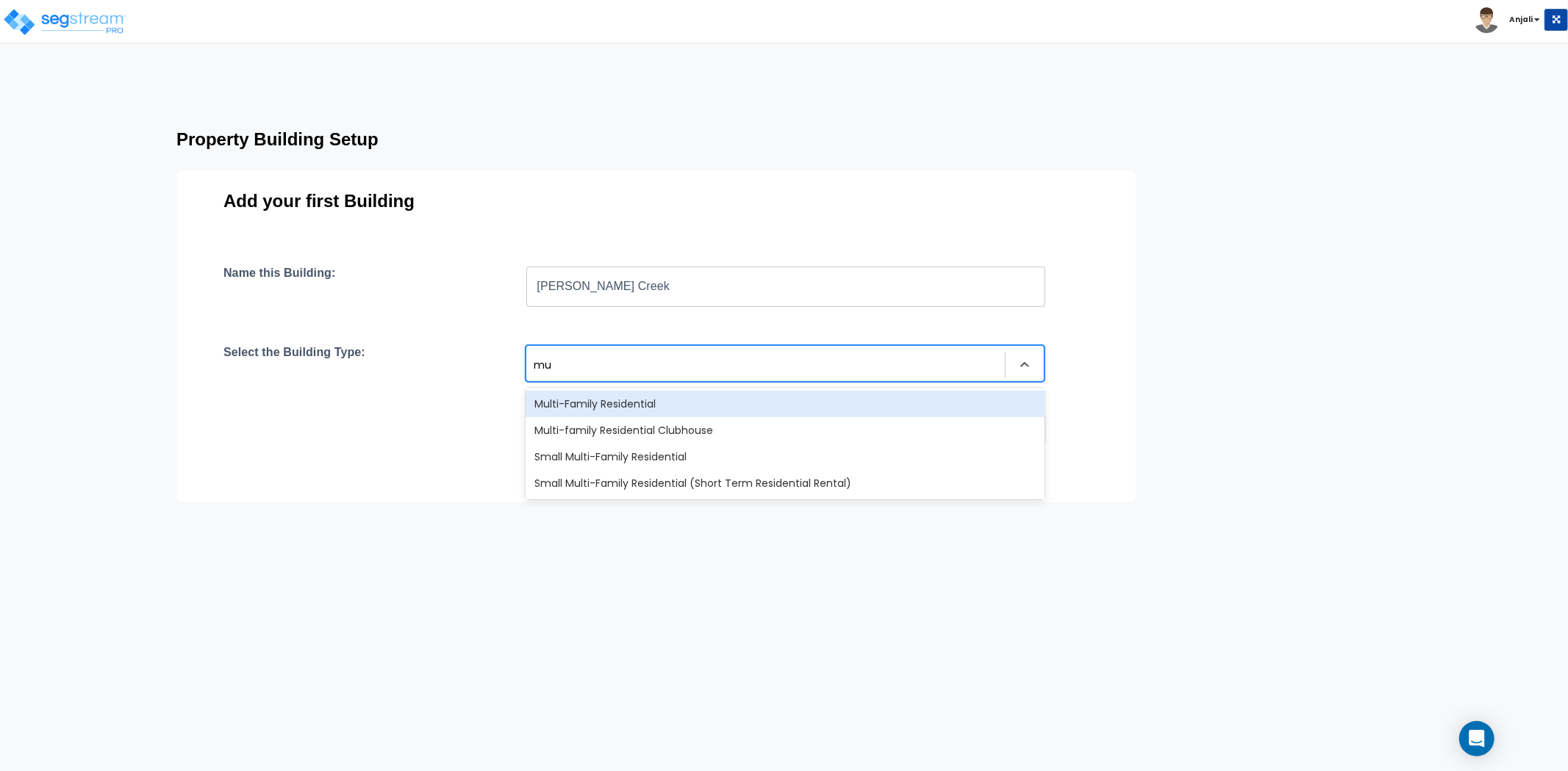
click at [633, 405] on div "Multi-Family Residential" at bounding box center [784, 404] width 519 height 27
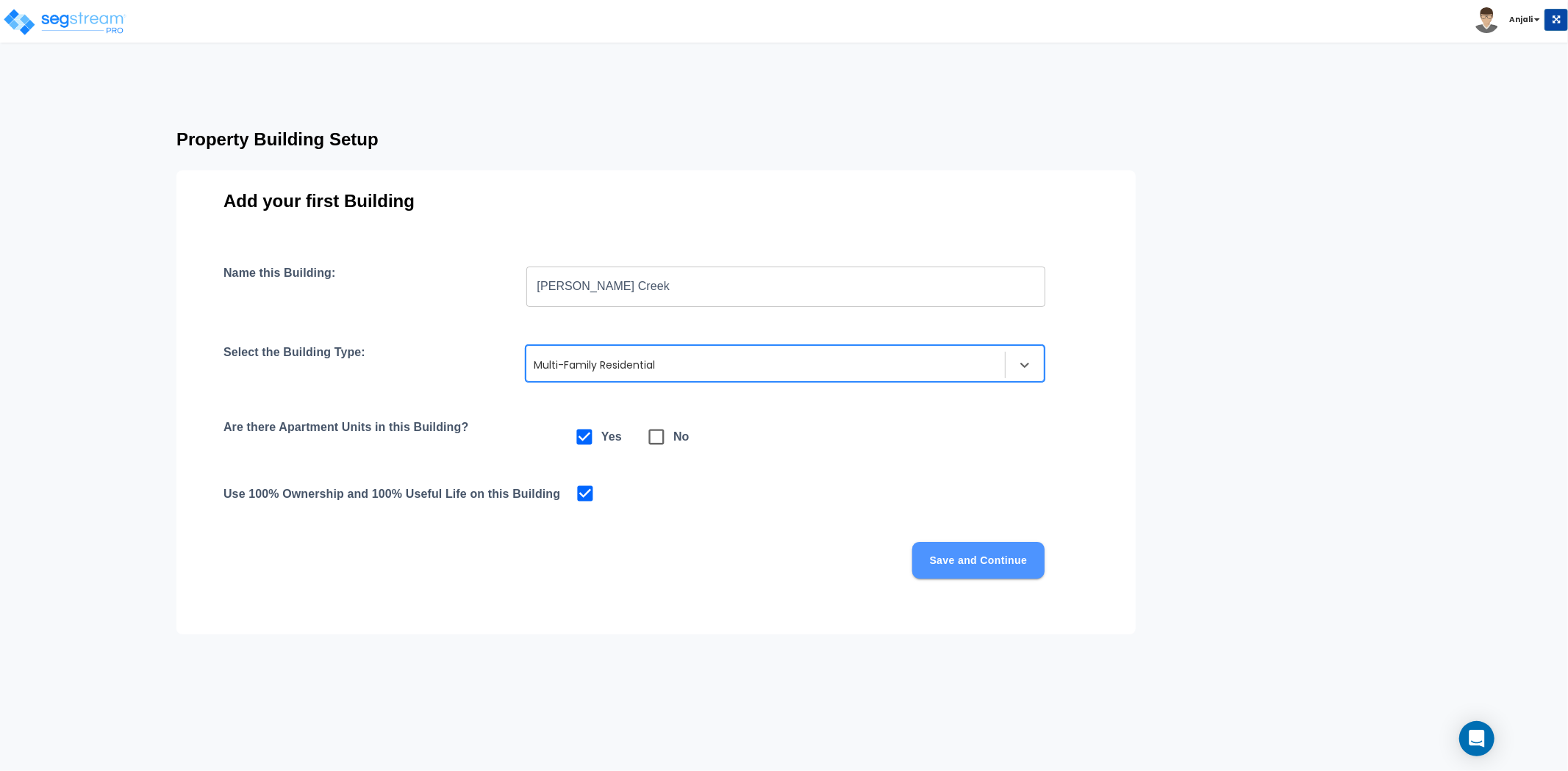
click at [995, 562] on button "Save and Continue" at bounding box center [978, 560] width 132 height 36
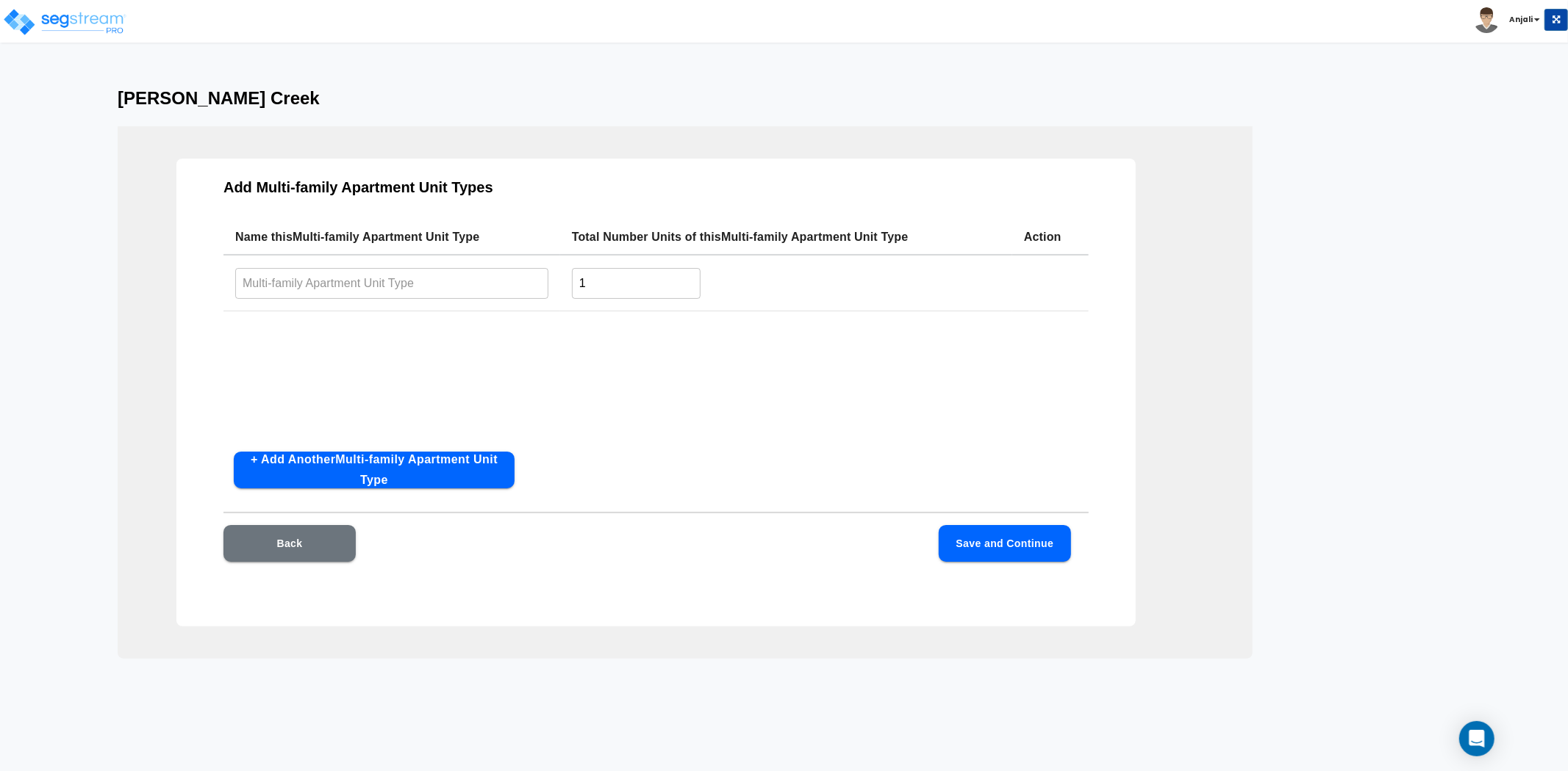
click at [388, 280] on input "text" at bounding box center [392, 283] width 313 height 32
click at [325, 287] on input "text" at bounding box center [392, 283] width 313 height 32
type input "2 bed/2 bath"
click at [642, 272] on input "1" at bounding box center [636, 283] width 128 height 32
type input "150"
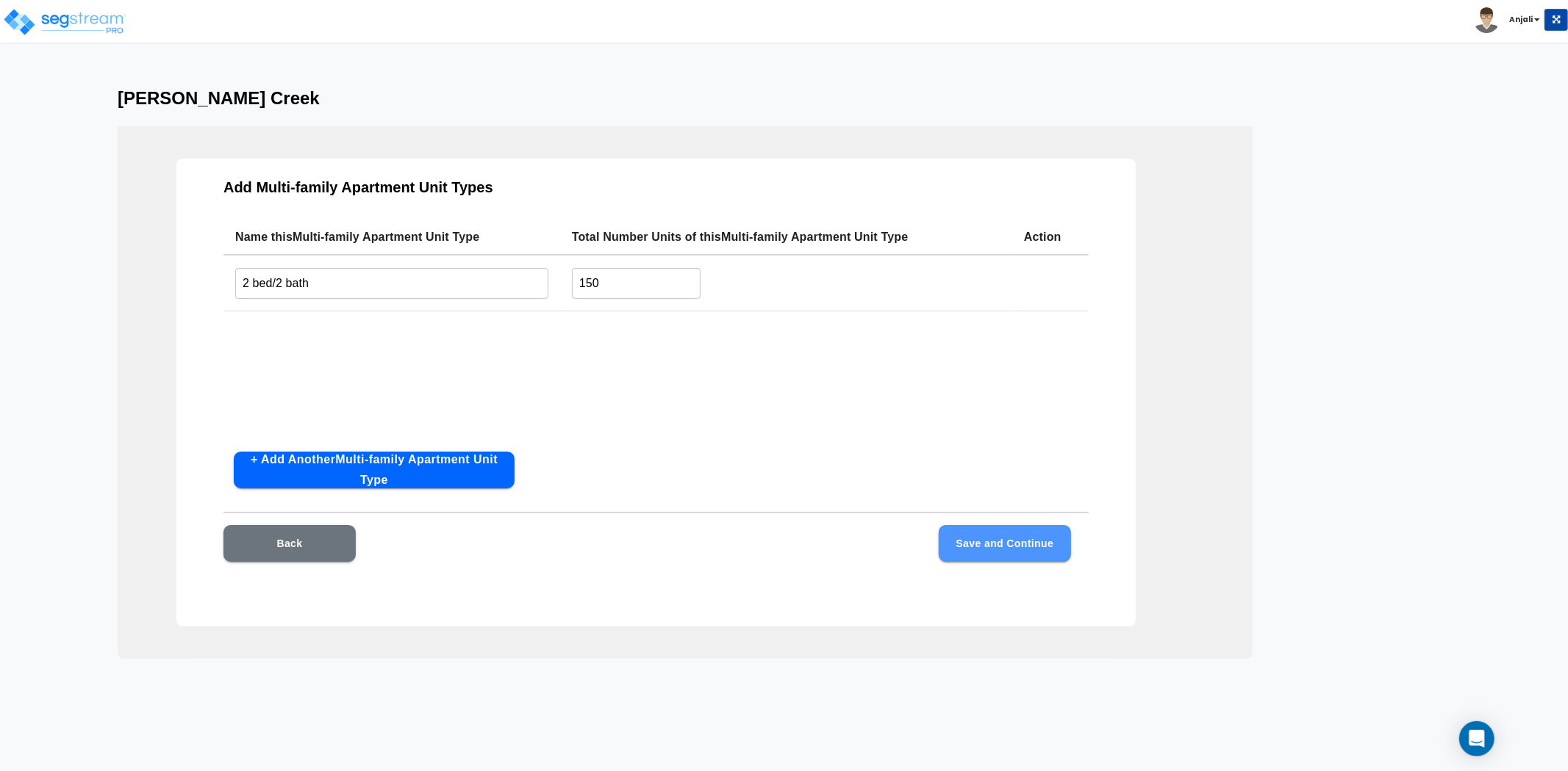
click at [1011, 527] on button "Save and Continue" at bounding box center [1005, 543] width 132 height 36
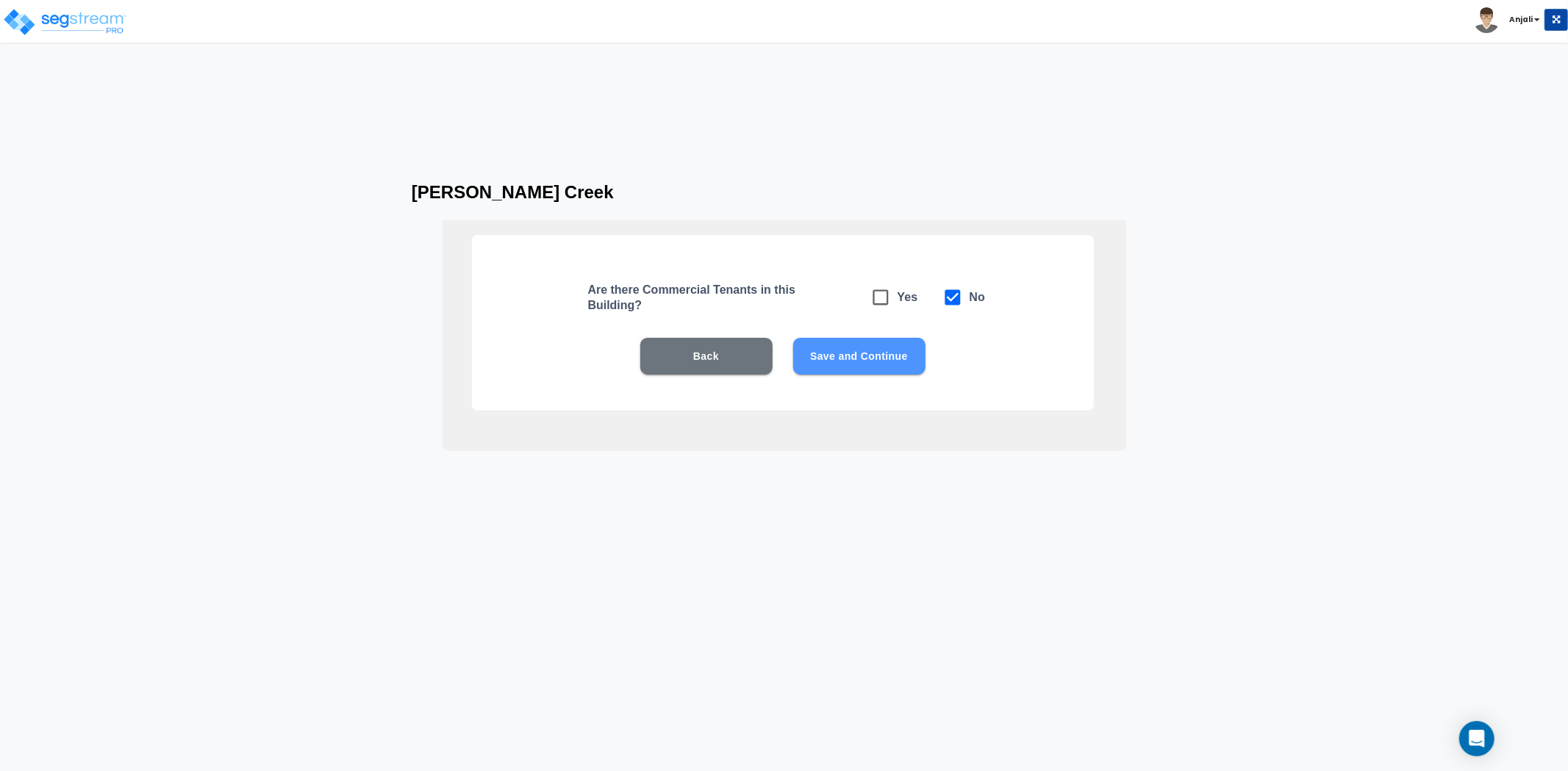
click at [850, 356] on button "Save and Continue" at bounding box center [859, 356] width 132 height 36
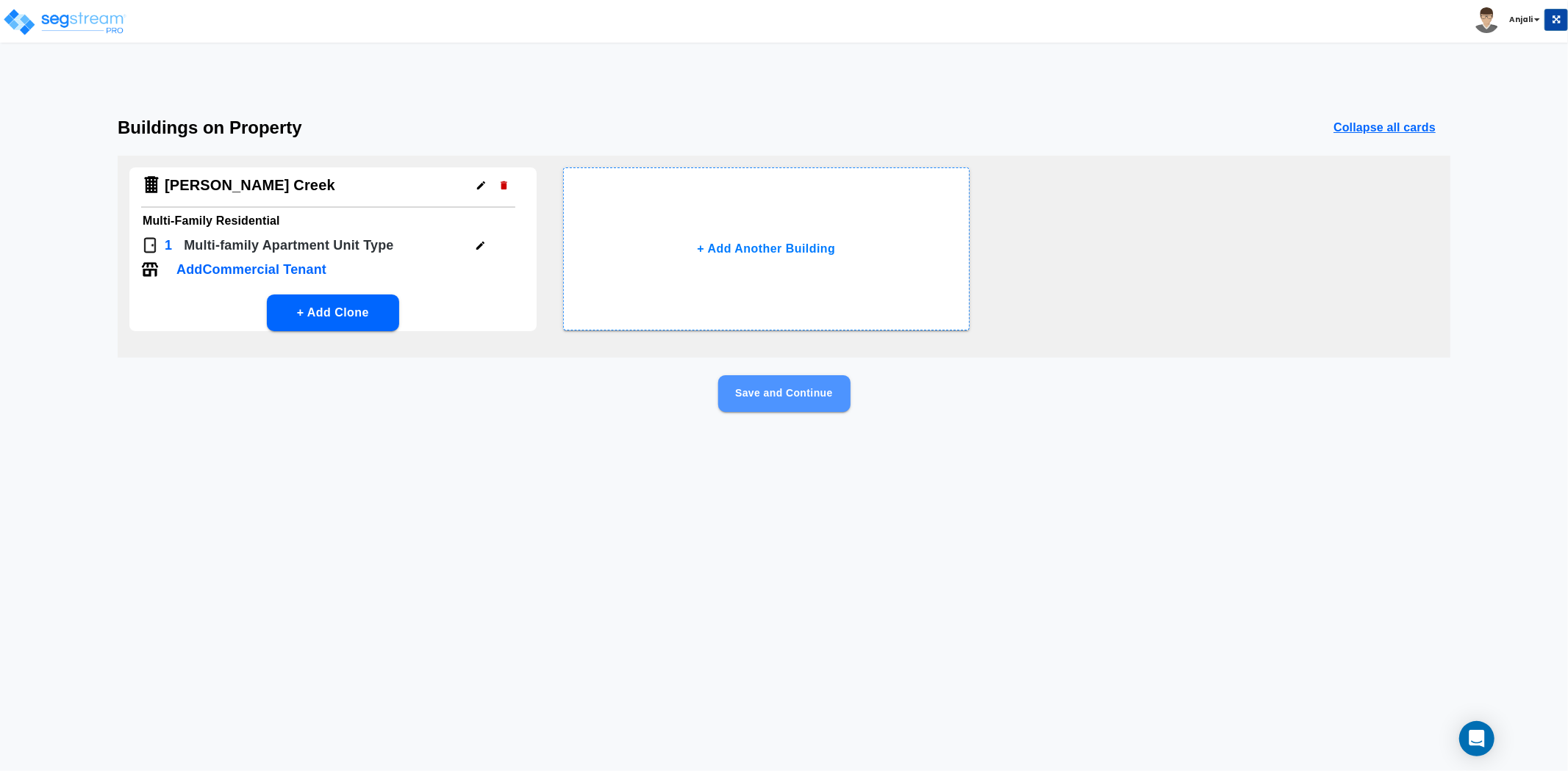
click at [809, 380] on button "Save and Continue" at bounding box center [784, 394] width 132 height 36
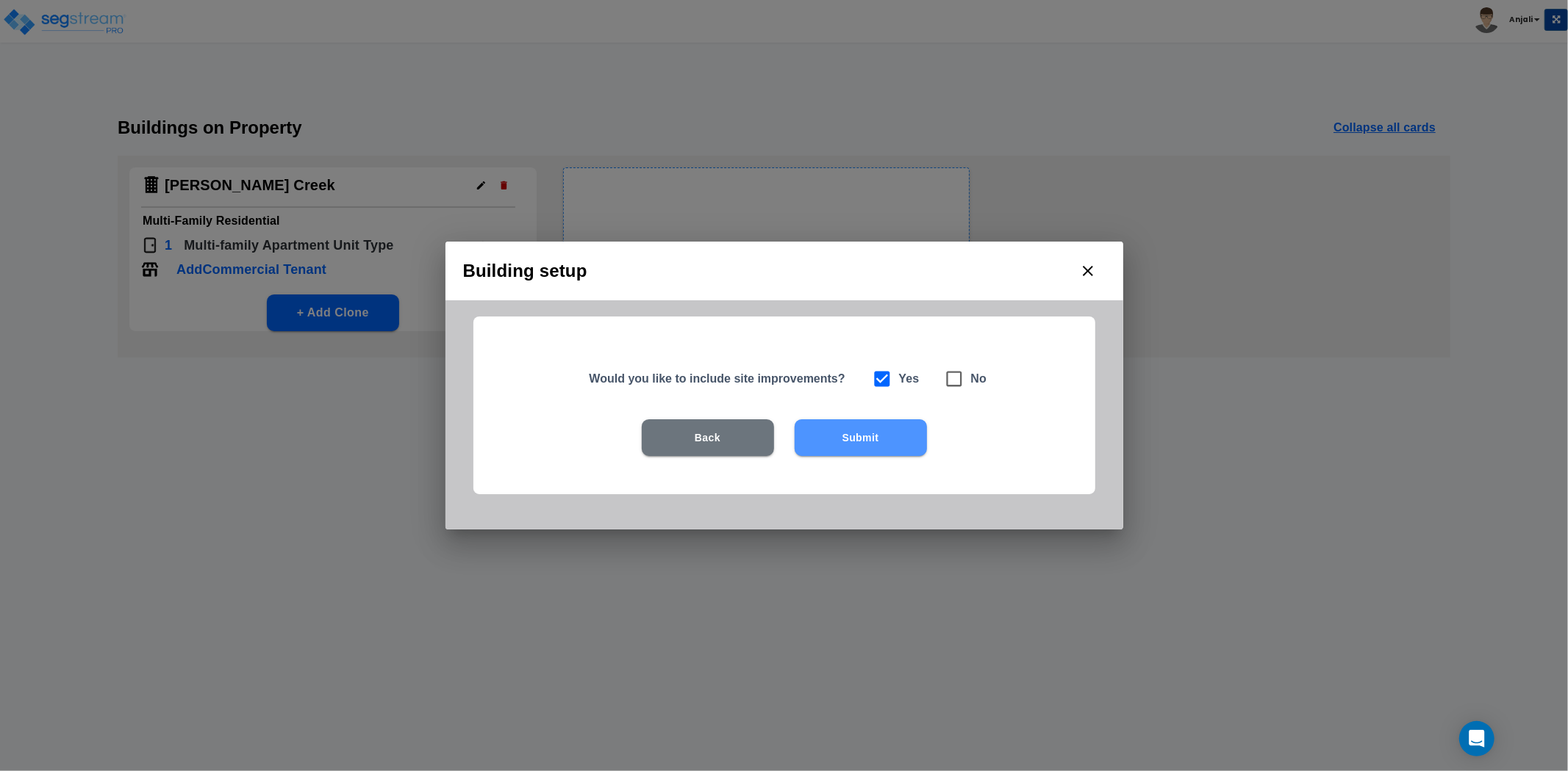
click at [851, 431] on button "Submit" at bounding box center [860, 438] width 132 height 36
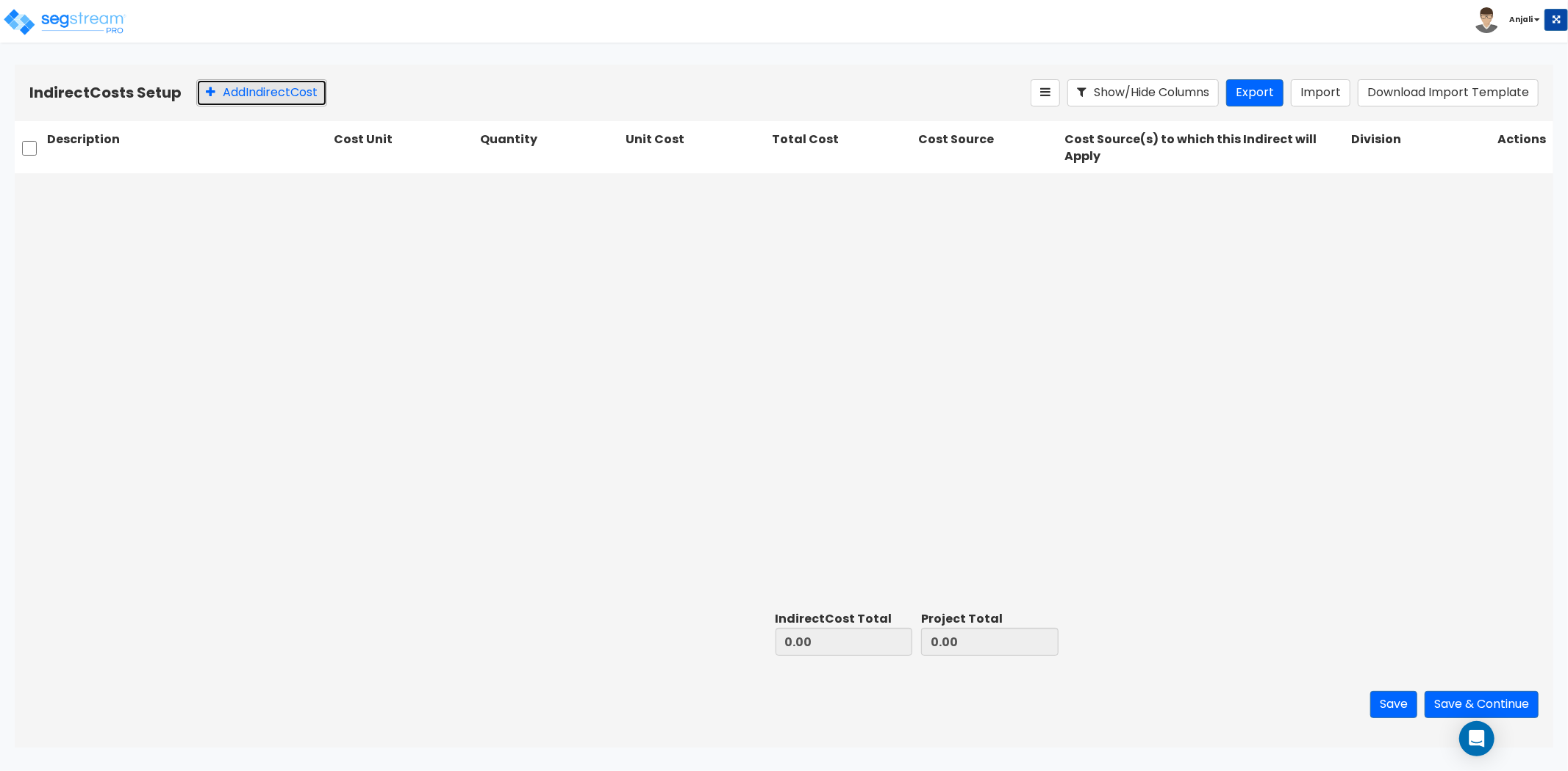
click at [275, 88] on button "Add Indirect Cost" at bounding box center [261, 93] width 131 height 27
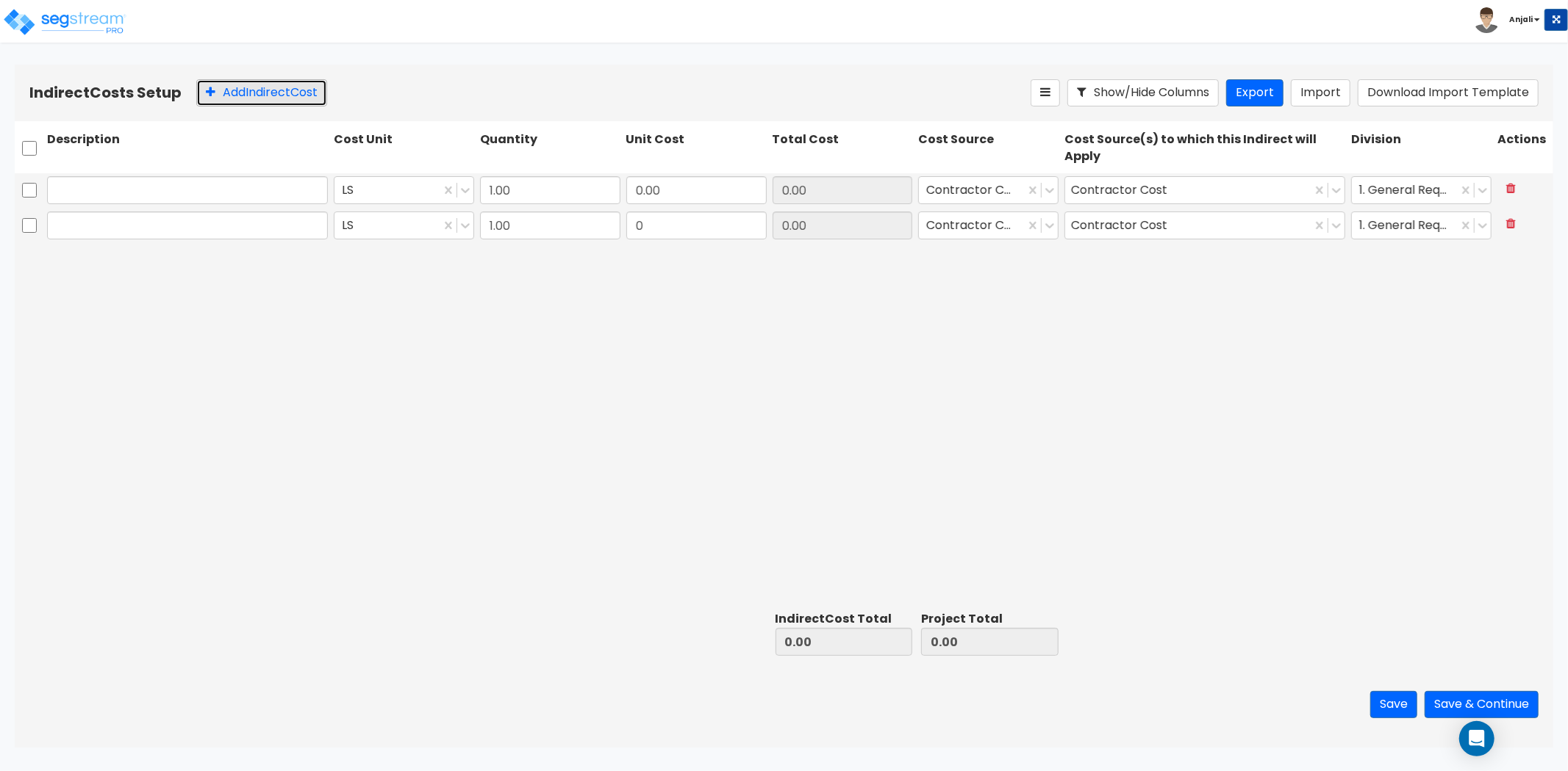
click at [275, 88] on button "Add Indirect Cost" at bounding box center [261, 93] width 131 height 27
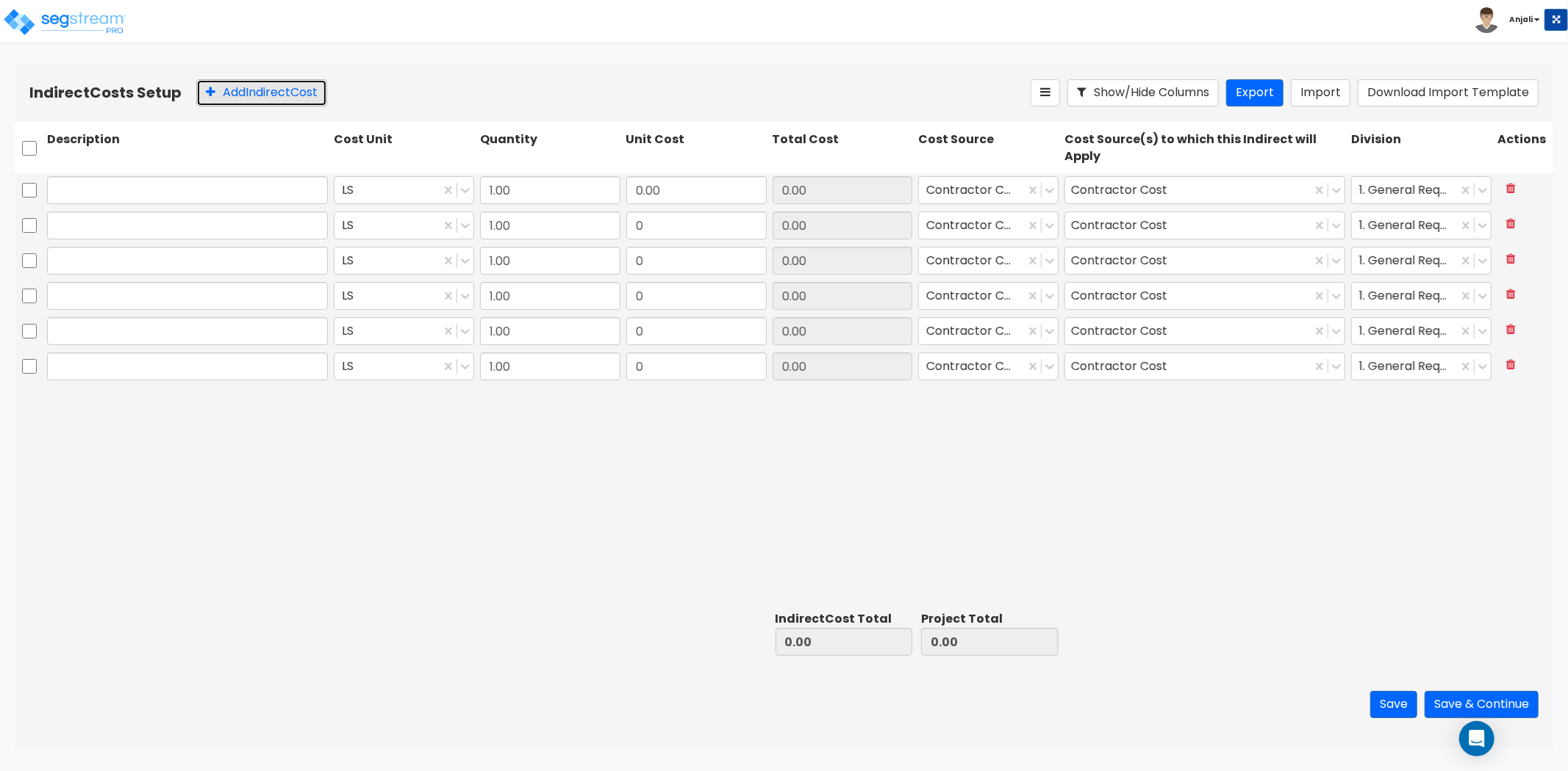
click at [275, 88] on button "Add Indirect Cost" at bounding box center [261, 93] width 131 height 27
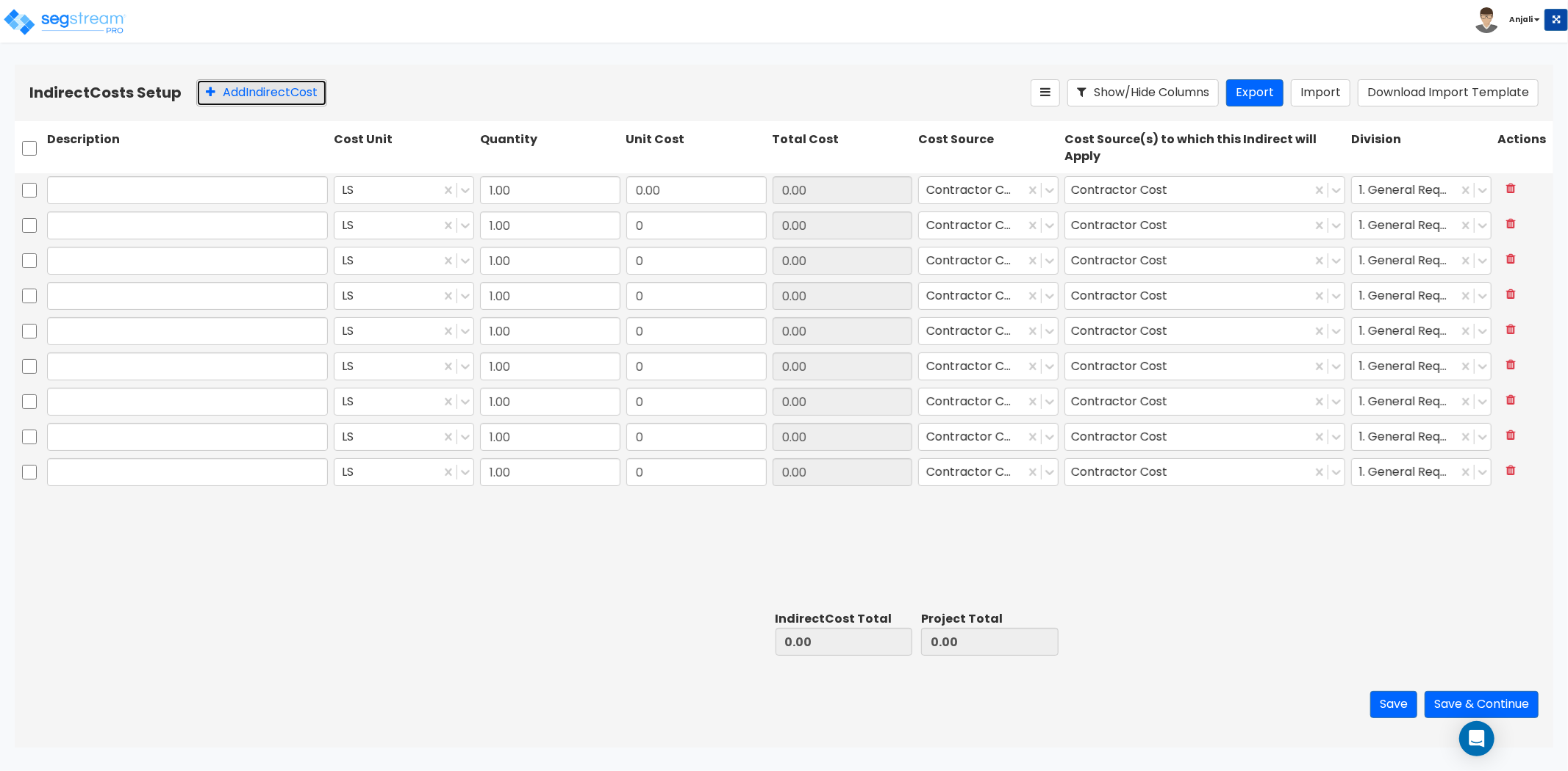
click at [275, 88] on button "Add Indirect Cost" at bounding box center [261, 93] width 131 height 27
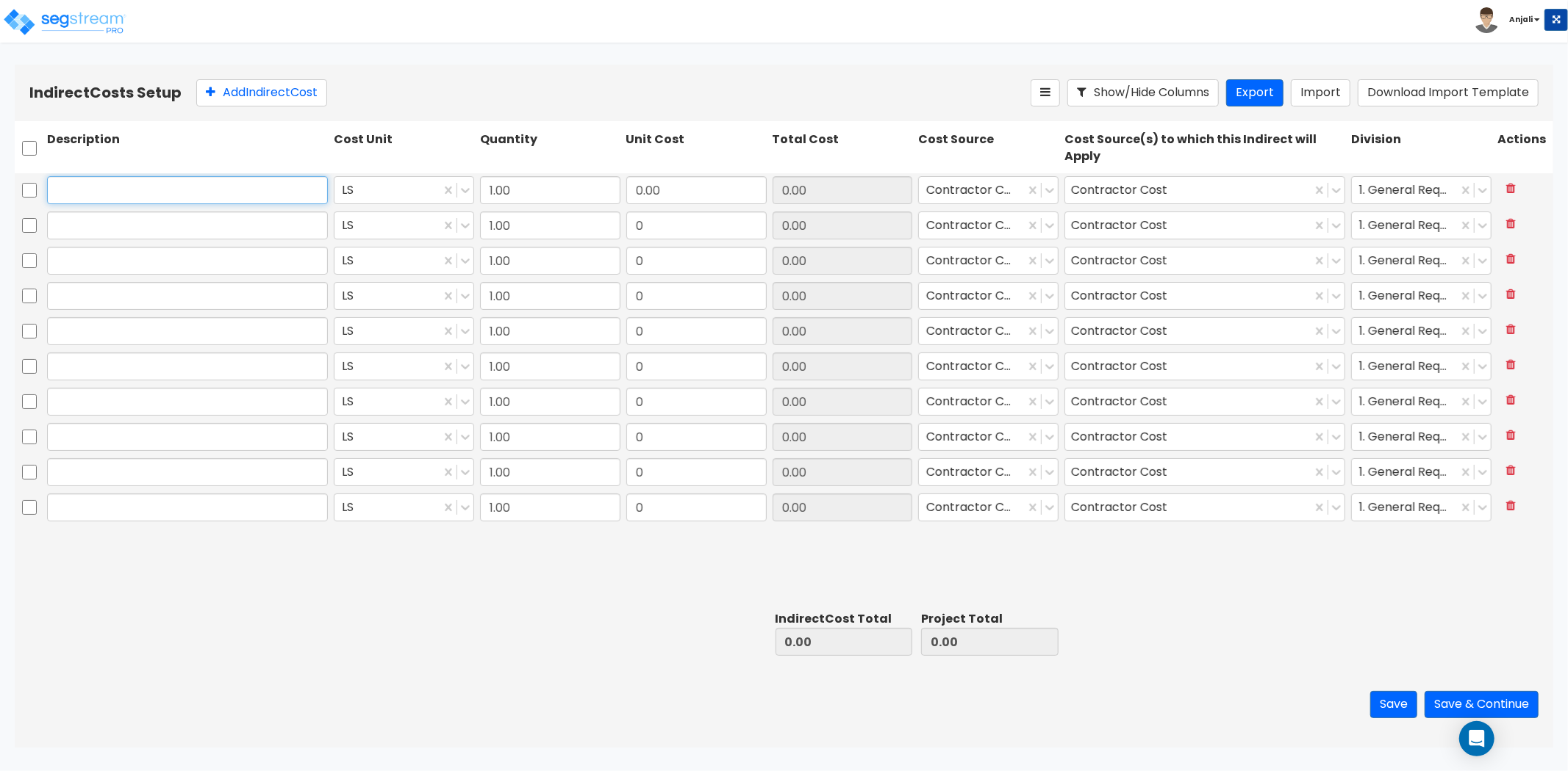
click at [203, 191] on input "text" at bounding box center [188, 190] width 281 height 28
type input "Legal Fee"
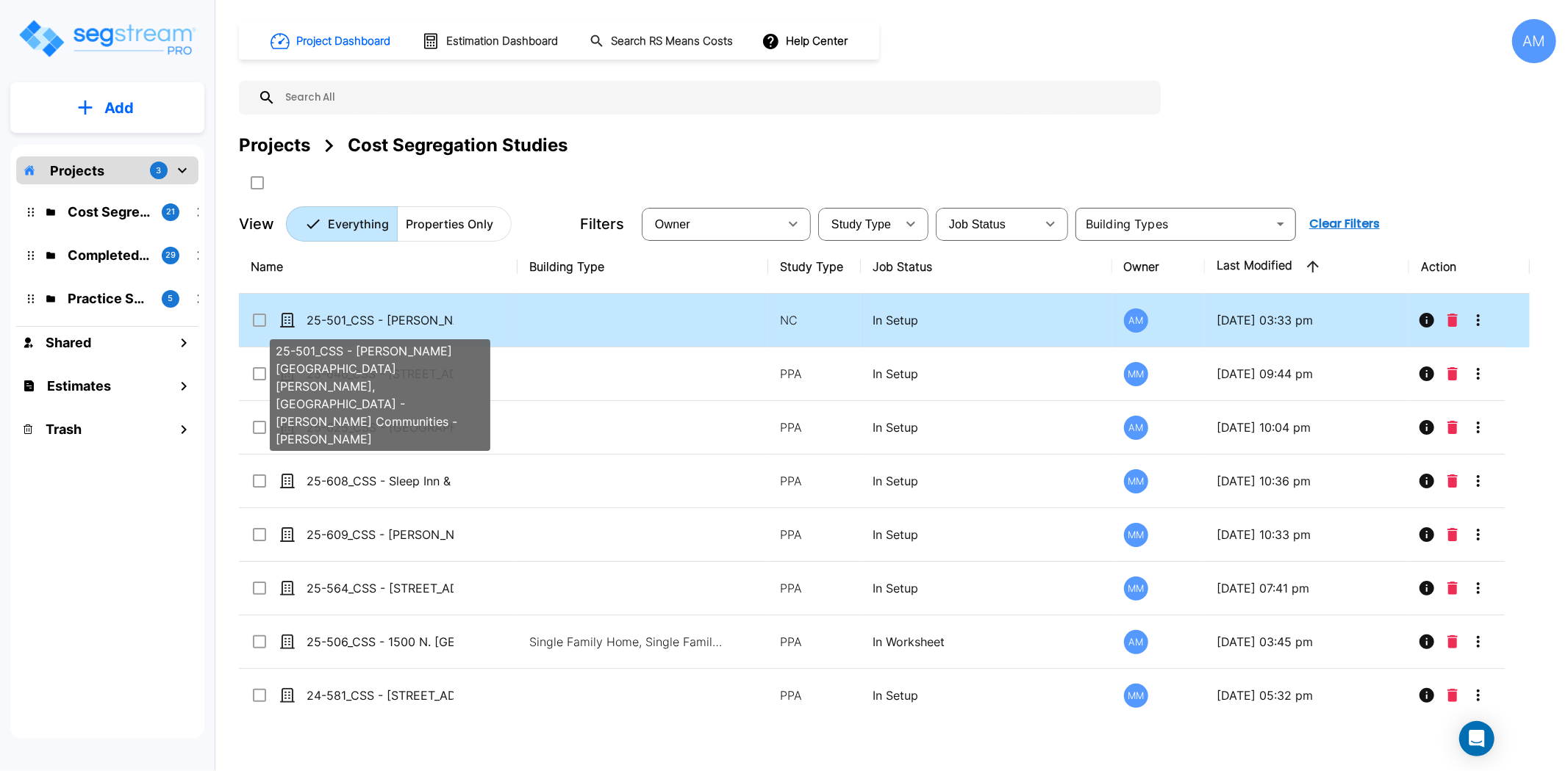
click at [405, 323] on p "25-501_CSS - [PERSON_NAME][GEOGRAPHIC_DATA][PERSON_NAME], [GEOGRAPHIC_DATA] - […" at bounding box center [380, 319] width 147 height 17
checkbox input "true"
click at [405, 323] on p "25-501_CSS - [PERSON_NAME][GEOGRAPHIC_DATA][PERSON_NAME], [GEOGRAPHIC_DATA] - […" at bounding box center [380, 319] width 147 height 17
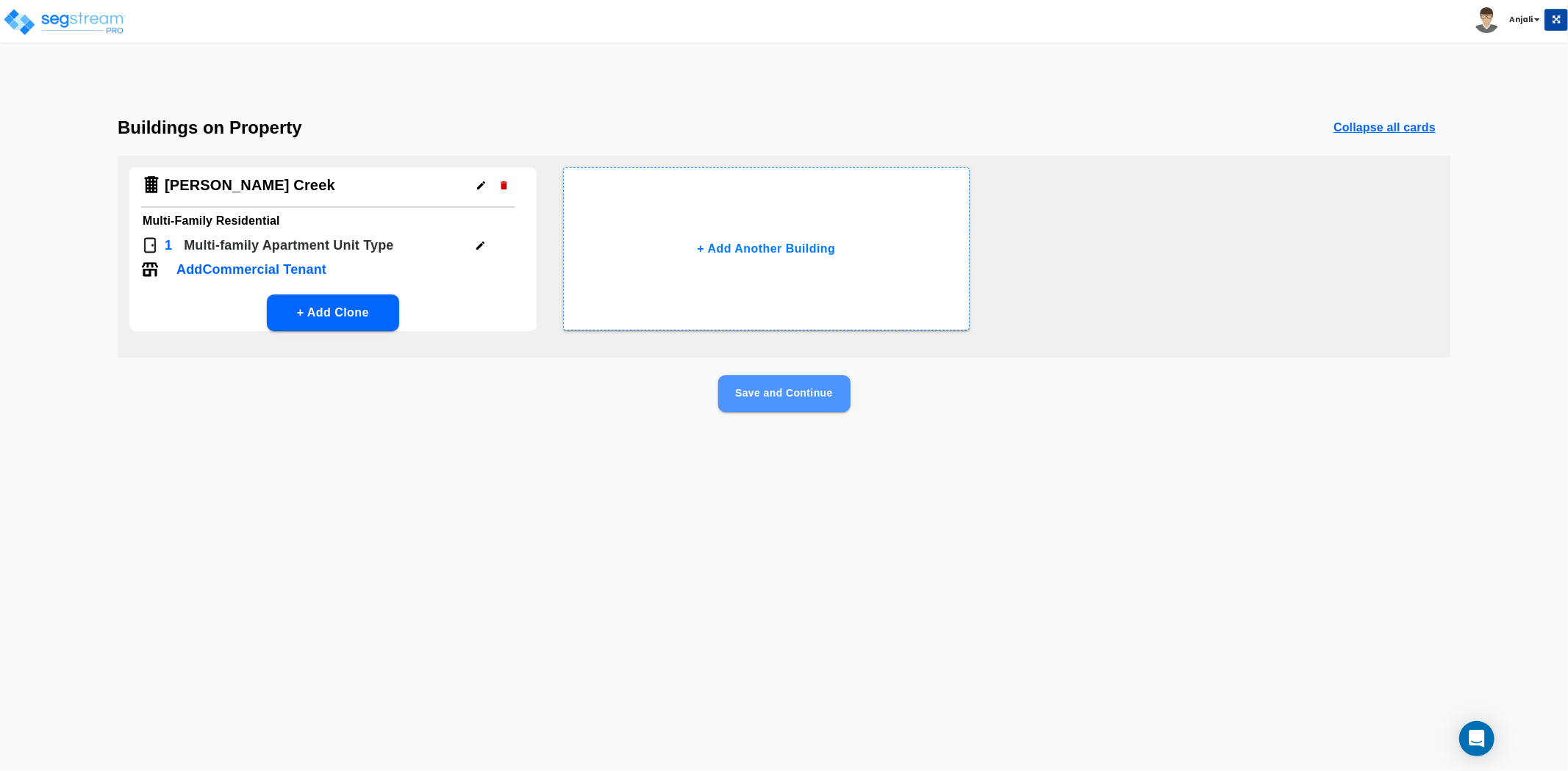
click at [803, 395] on button "Save and Continue" at bounding box center [784, 394] width 132 height 36
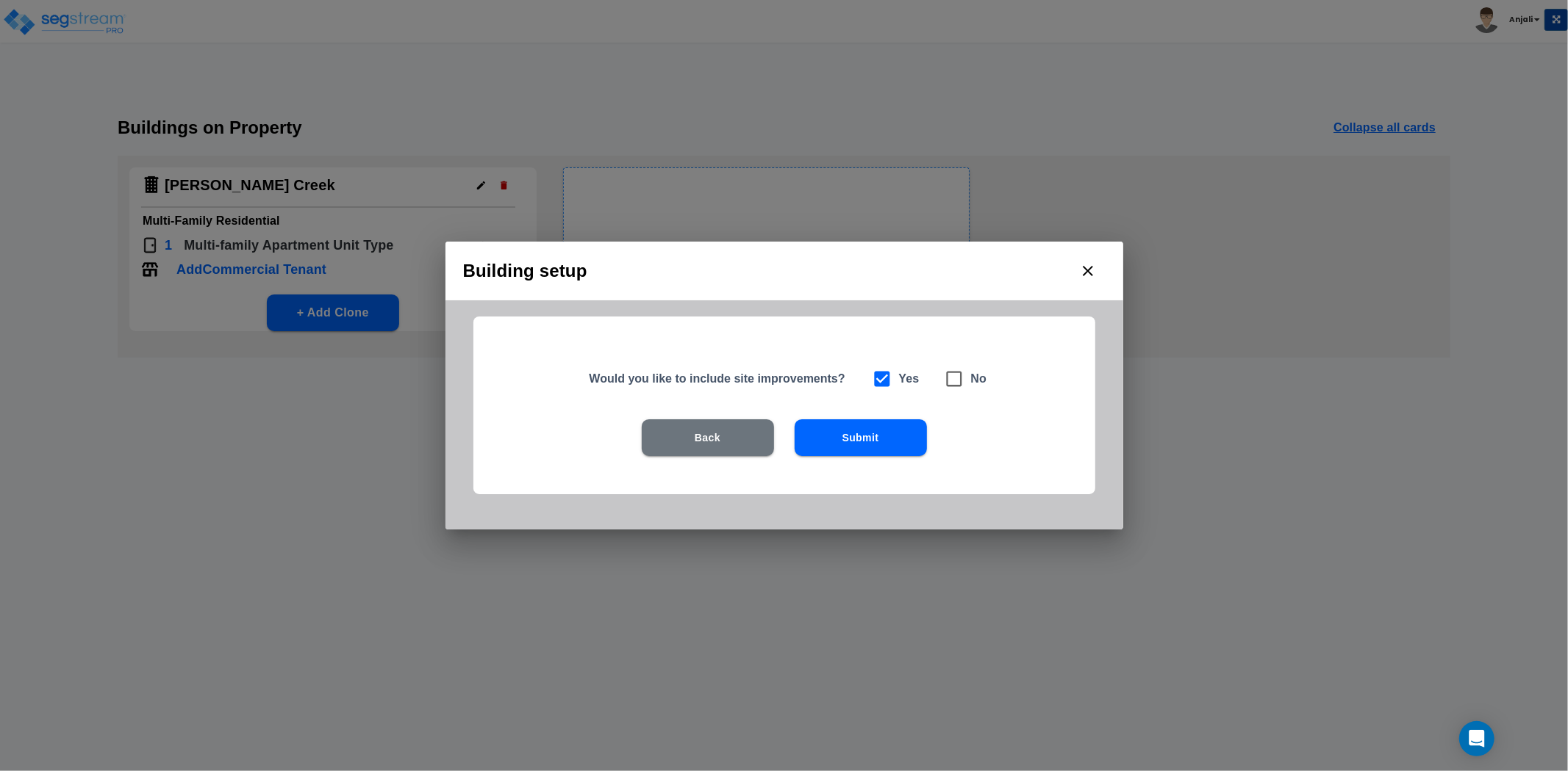
click at [828, 431] on button "Submit" at bounding box center [860, 438] width 132 height 36
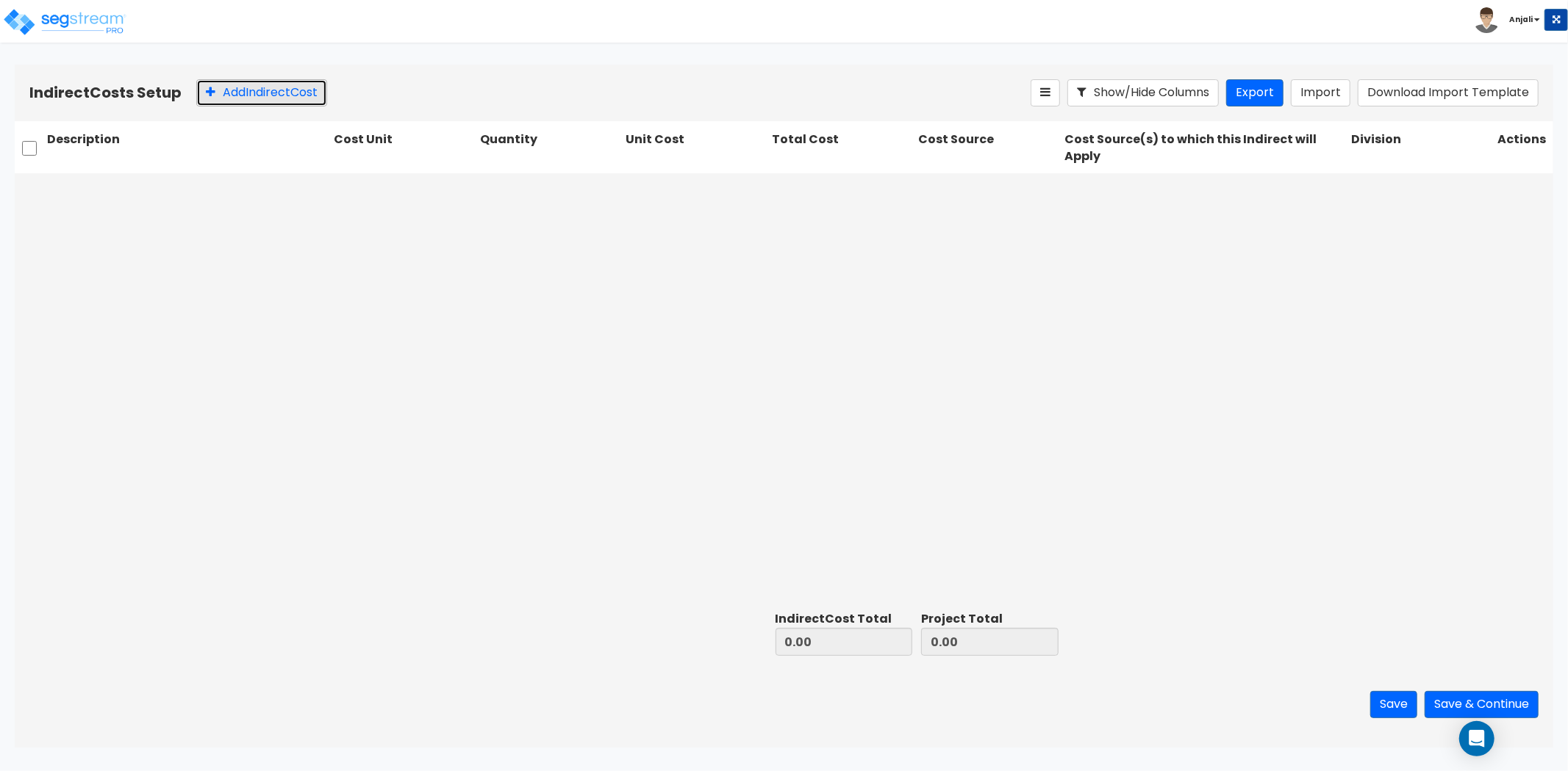
click at [245, 88] on button "Add Indirect Cost" at bounding box center [261, 93] width 131 height 27
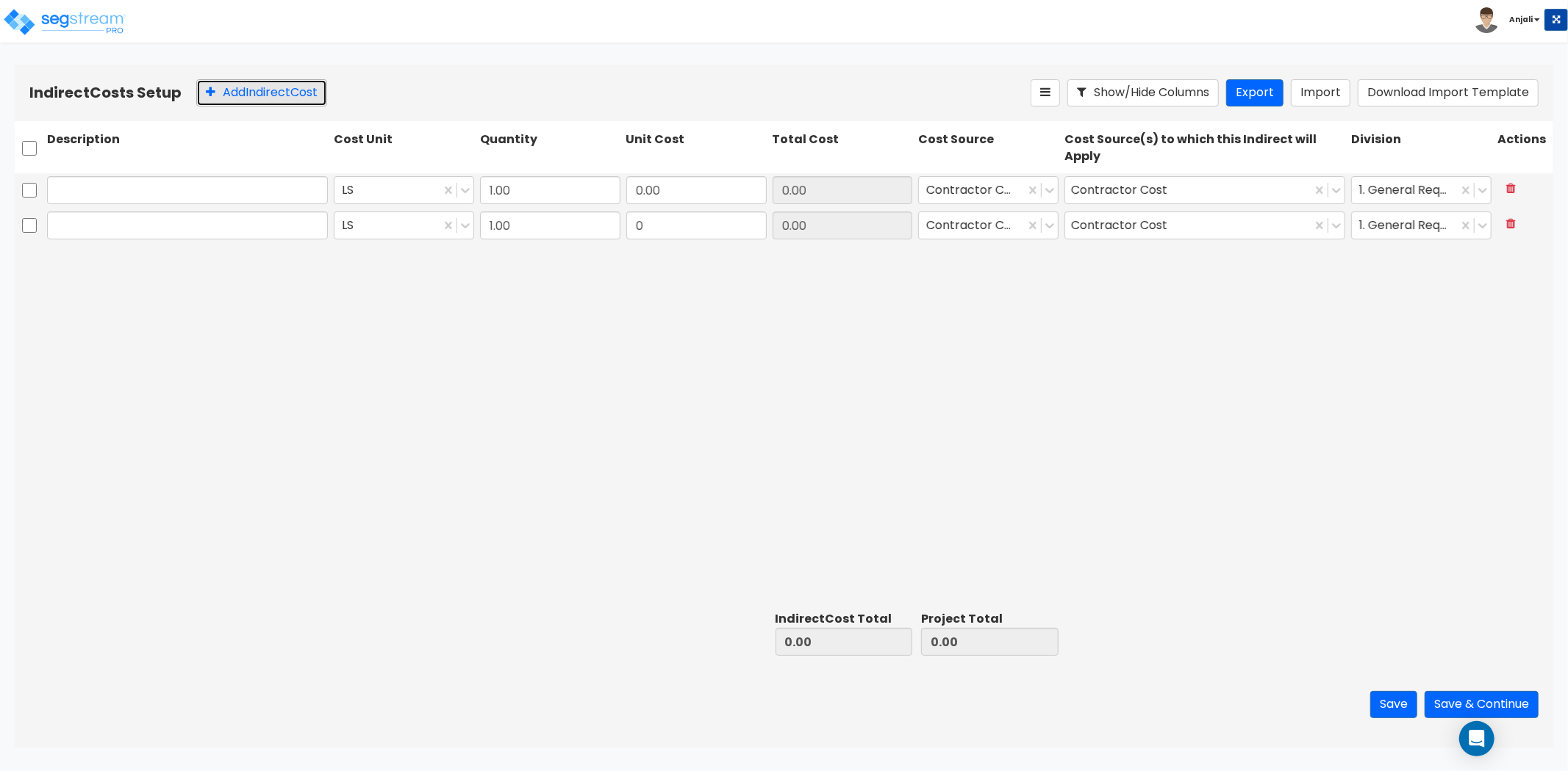
click at [245, 88] on button "Add Indirect Cost" at bounding box center [261, 93] width 131 height 27
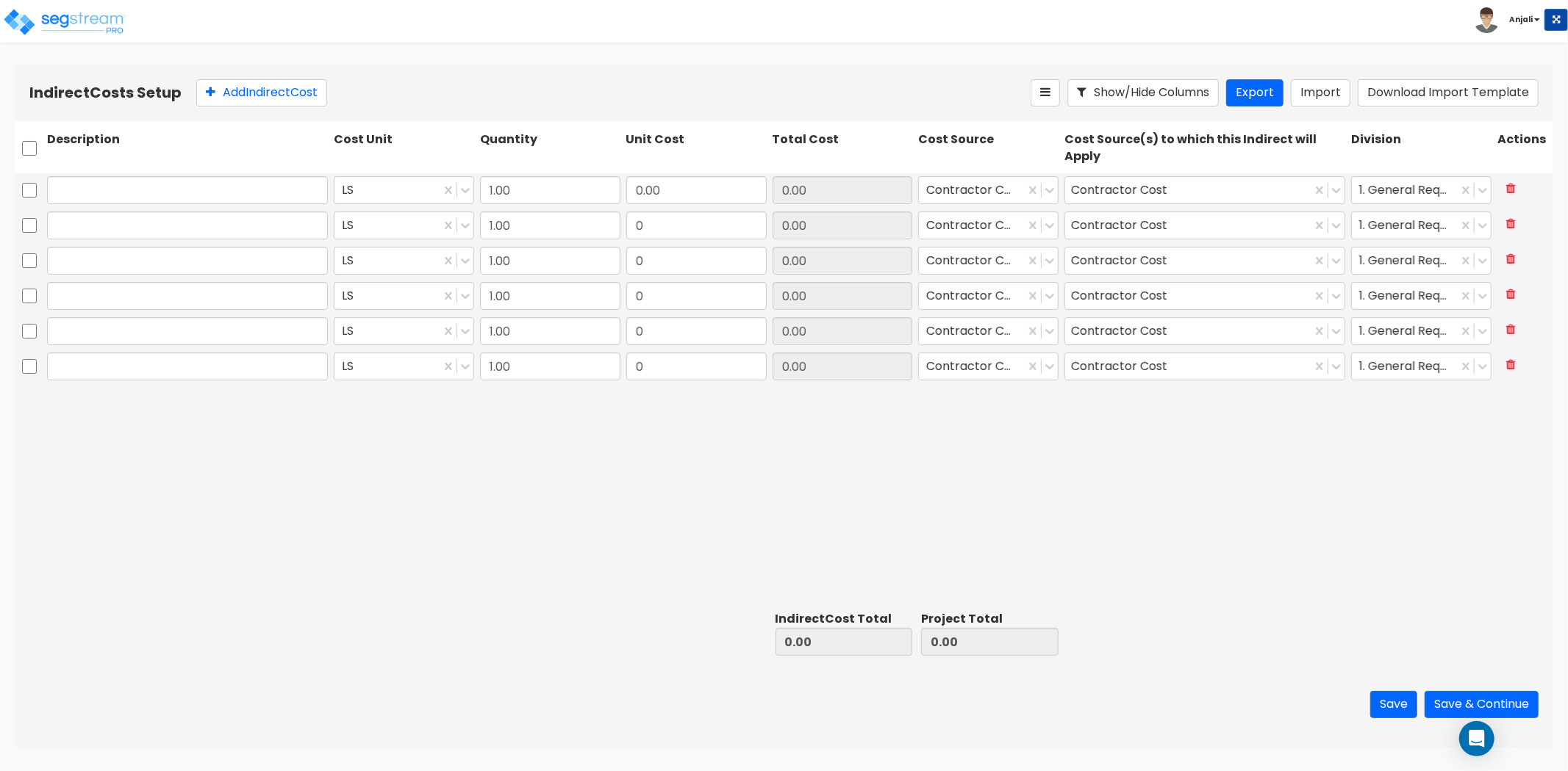
click at [195, 173] on div at bounding box center [188, 190] width 287 height 34
click at [194, 194] on input "text" at bounding box center [188, 190] width 281 height 28
type input "l"
type input "Legal Fee"
click at [86, 231] on input "text" at bounding box center [188, 225] width 281 height 28
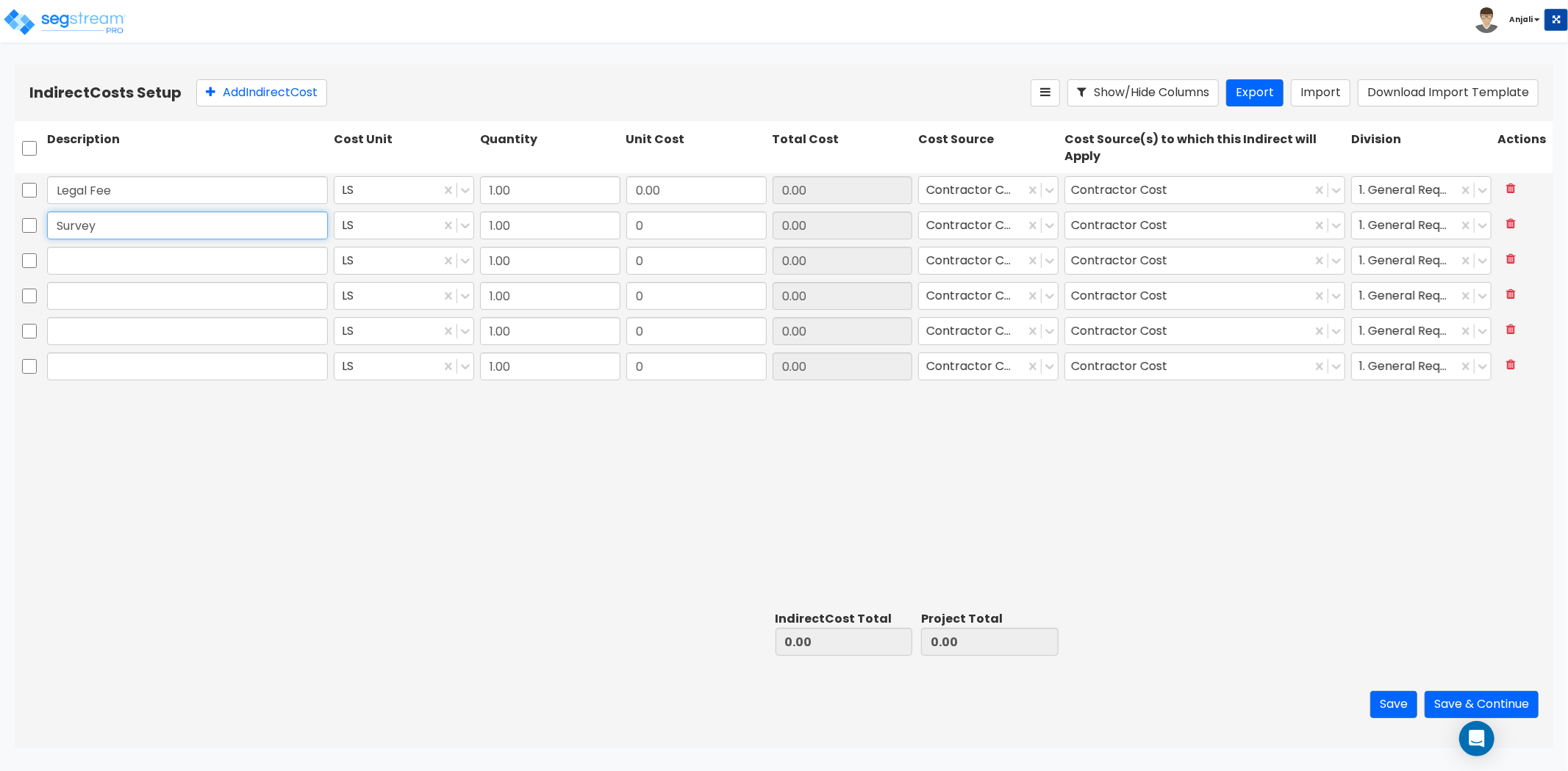
type input "Survey"
click at [126, 252] on input "text" at bounding box center [188, 260] width 281 height 28
type input "Engineering"
click at [112, 305] on input "text" at bounding box center [188, 296] width 281 height 28
type input "Permit Fee"
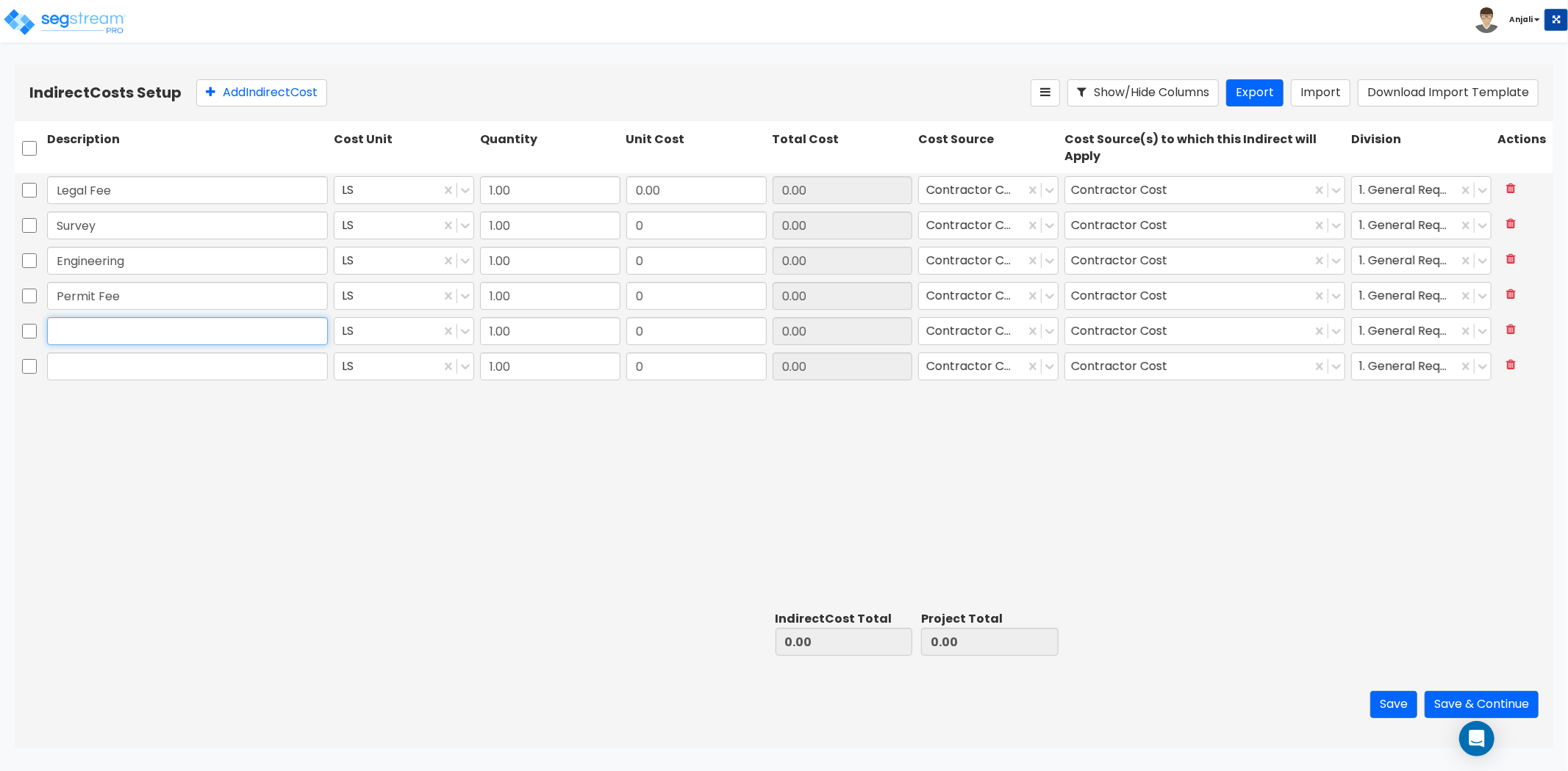
click at [94, 332] on input "text" at bounding box center [188, 331] width 281 height 28
type input "T"
type input "Street Sweeping"
click at [114, 353] on input "text" at bounding box center [188, 367] width 281 height 28
type input "Plan Review"
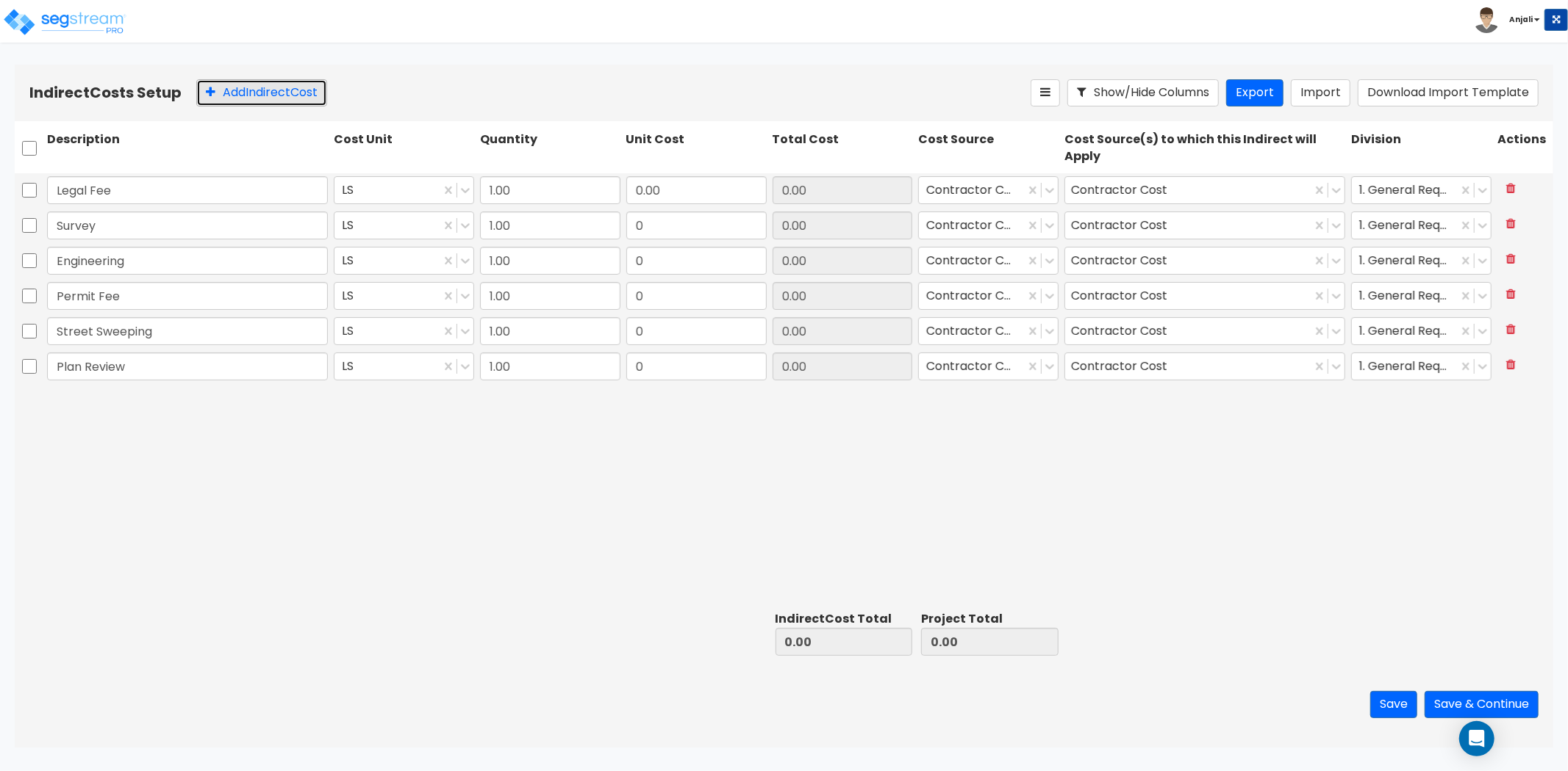
click at [289, 94] on button "Add Indirect Cost" at bounding box center [261, 93] width 131 height 27
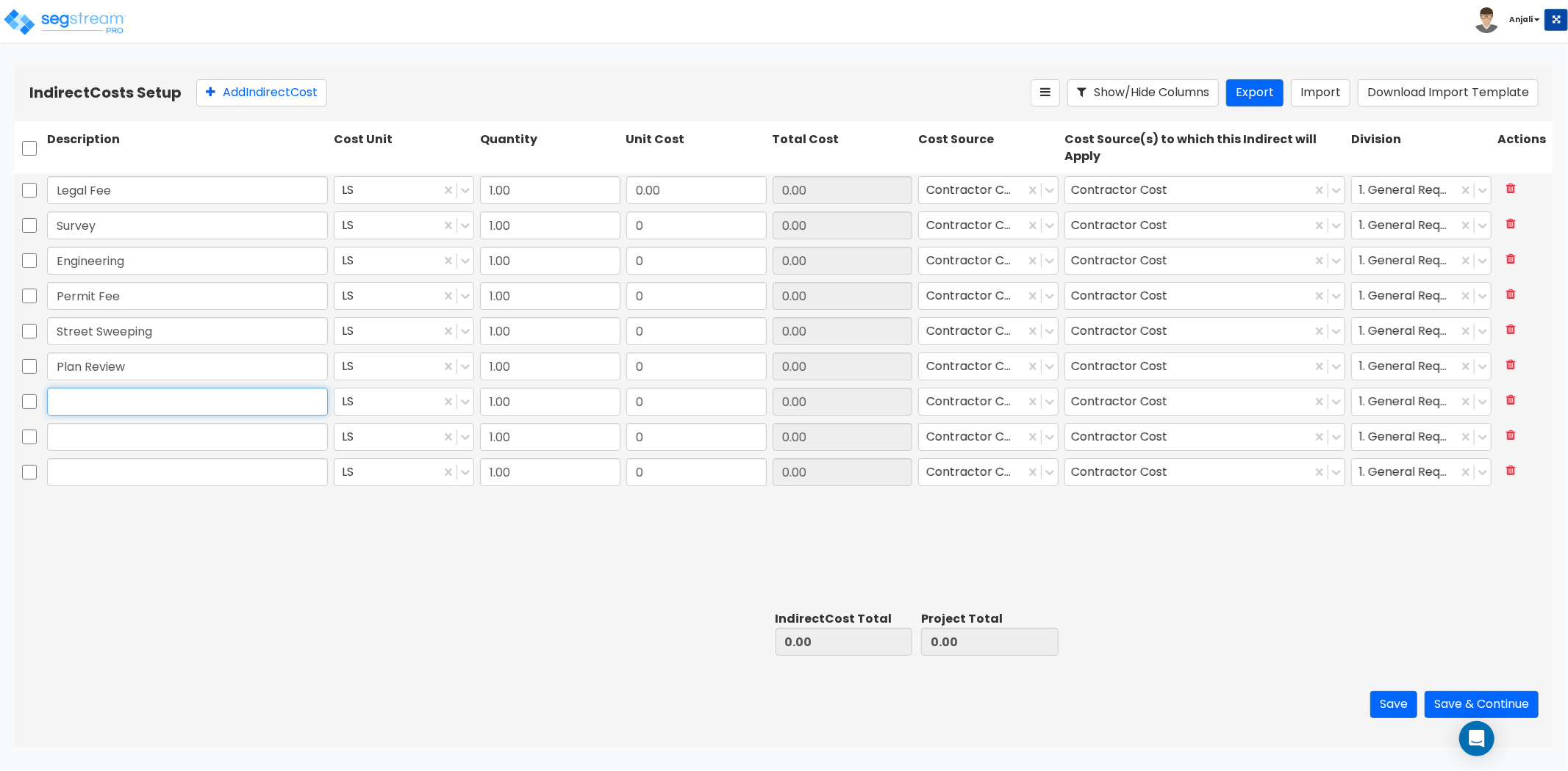
click at [128, 408] on input "text" at bounding box center [188, 401] width 281 height 28
type input "Architech Fee"
click at [148, 438] on input "text" at bounding box center [188, 437] width 281 height 28
type input "Hot Water to concrete"
click at [136, 477] on input "text" at bounding box center [188, 472] width 281 height 28
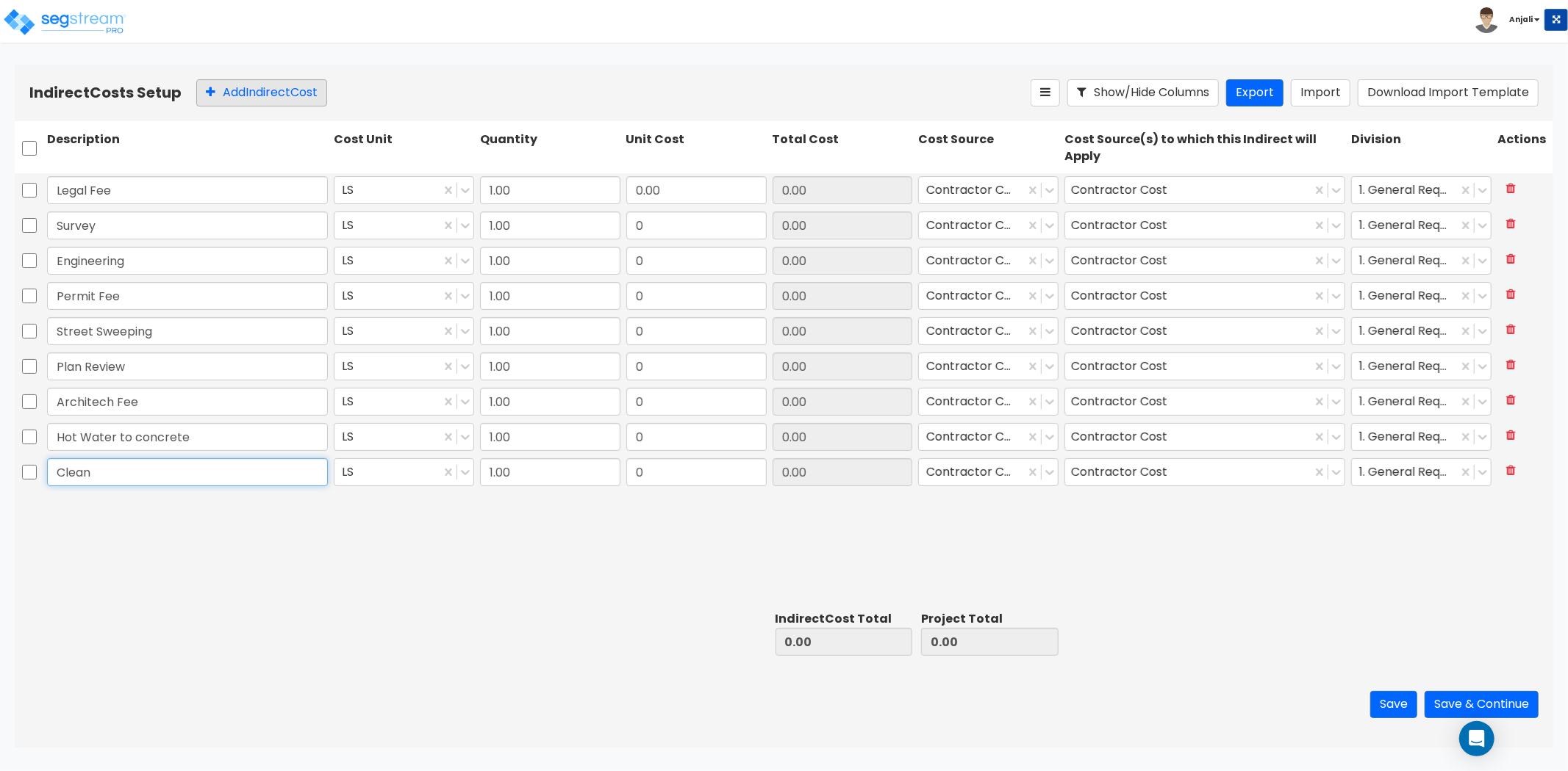
type input "Clean"
click at [262, 92] on button "Add Indirect Cost" at bounding box center [261, 93] width 131 height 27
click at [88, 509] on input "text" at bounding box center [188, 507] width 281 height 28
type input "Report"
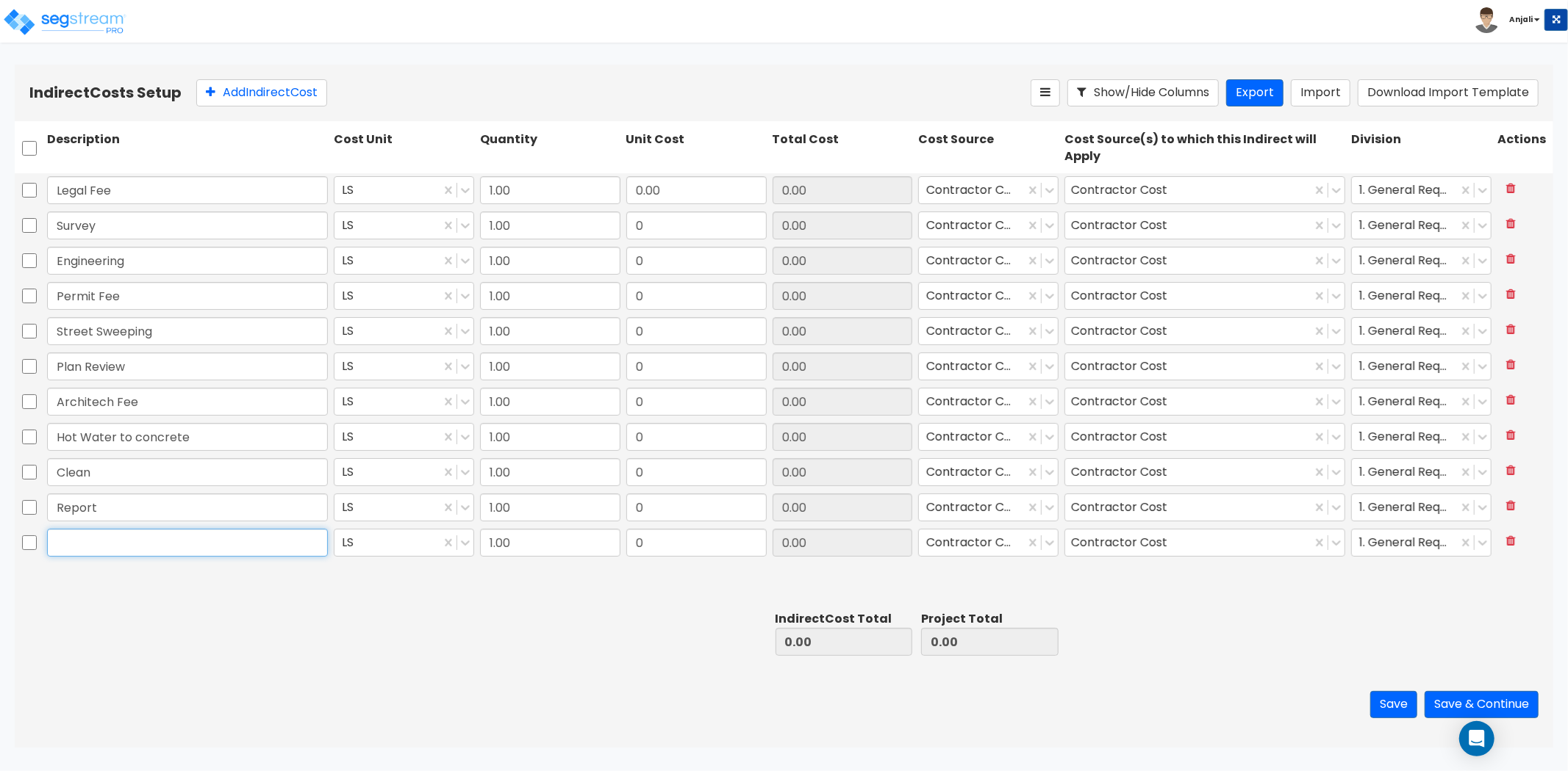
click at [134, 544] on input "text" at bounding box center [188, 543] width 281 height 28
type input "Survey and Layout"
click at [160, 643] on div at bounding box center [188, 634] width 287 height 51
click at [267, 97] on button "Add Indirect Cost" at bounding box center [261, 93] width 131 height 27
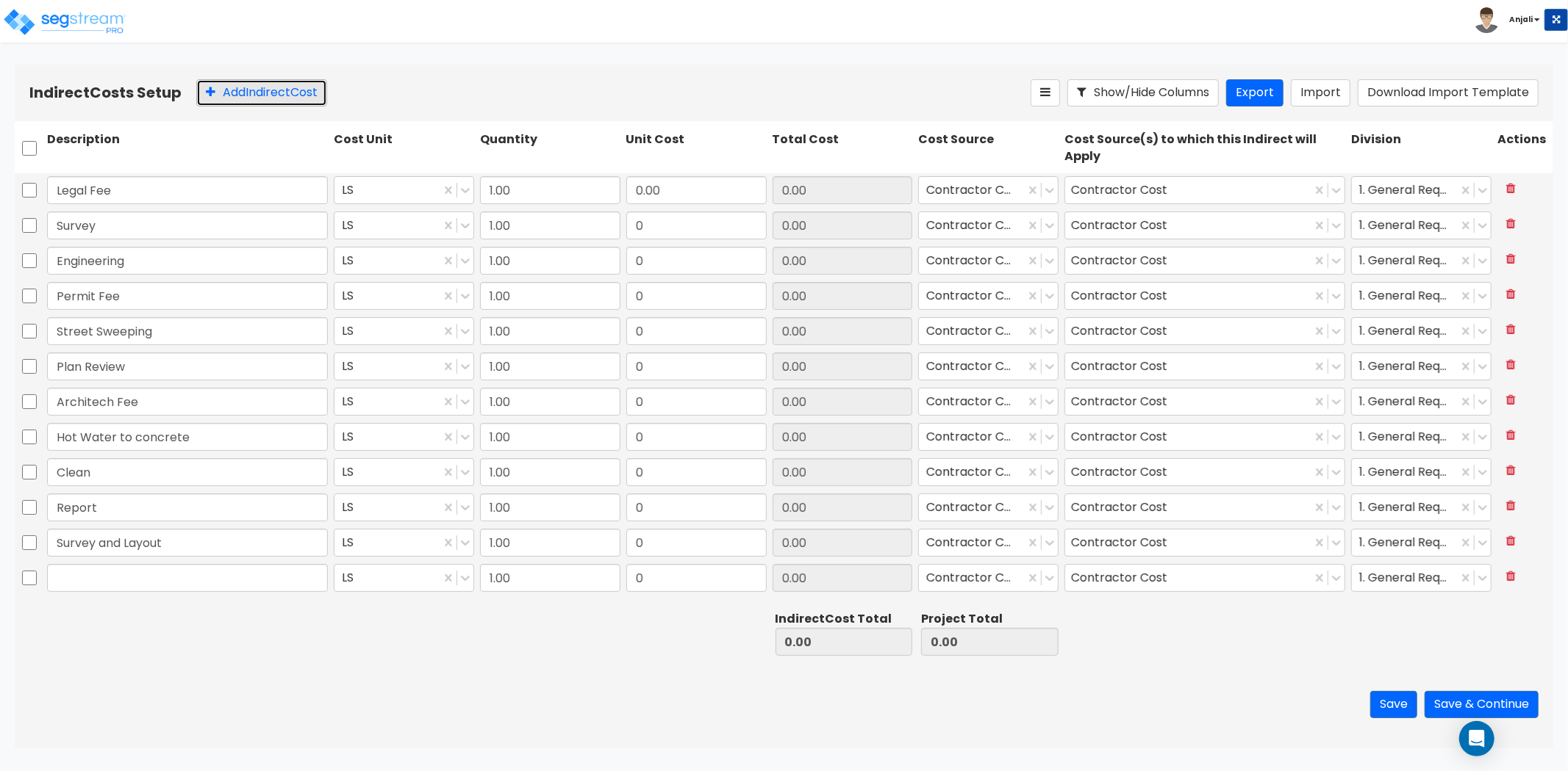
click at [267, 97] on button "Add Indirect Cost" at bounding box center [261, 93] width 131 height 27
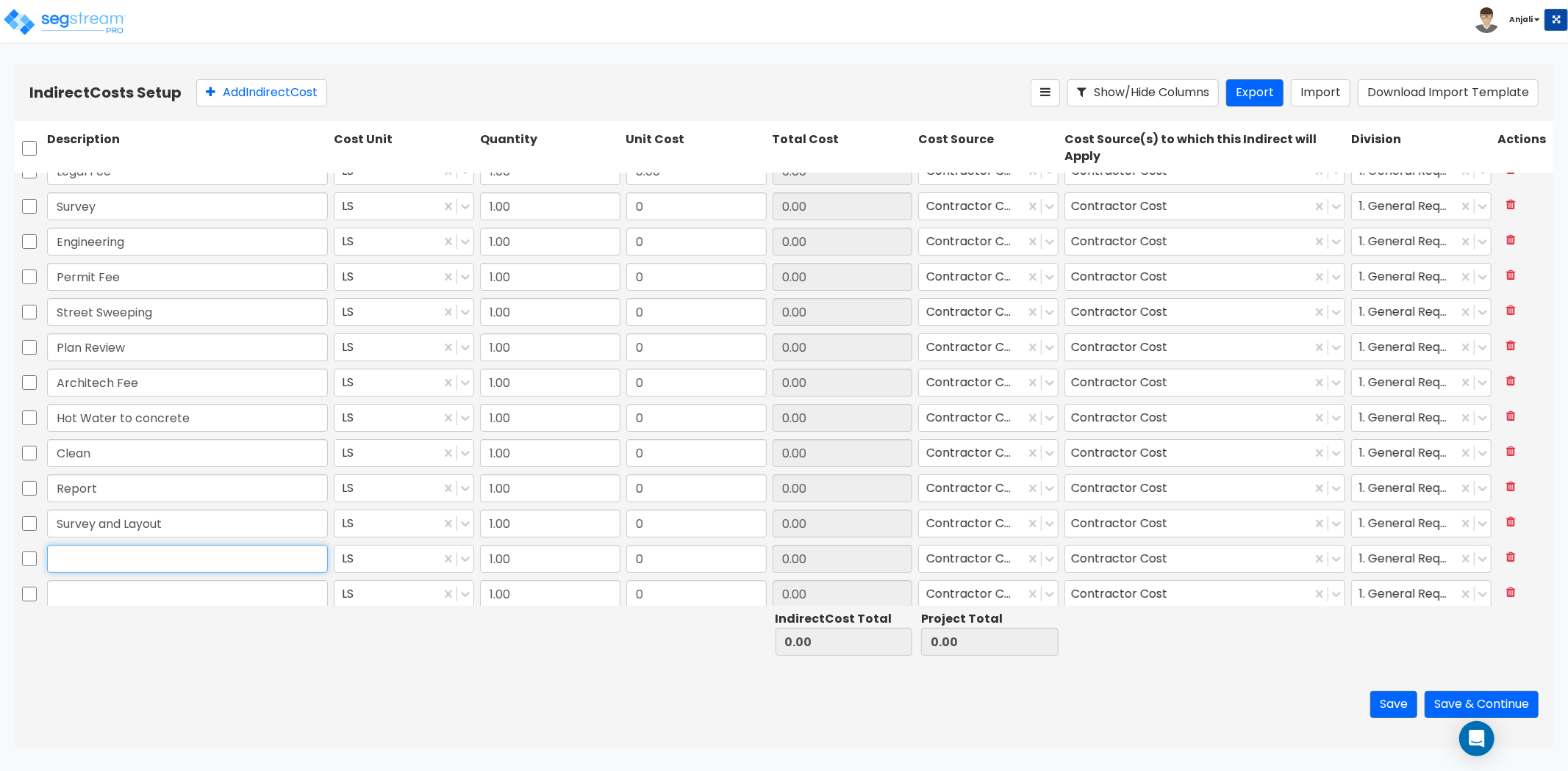
click at [146, 562] on input "text" at bounding box center [188, 559] width 281 height 28
type input "Tool Rental"
click at [104, 595] on input "text" at bounding box center [188, 594] width 281 height 28
click at [100, 590] on input "text" at bounding box center [188, 594] width 281 height 28
click at [100, 590] on input "text" at bounding box center [188, 594] width 281 height 28
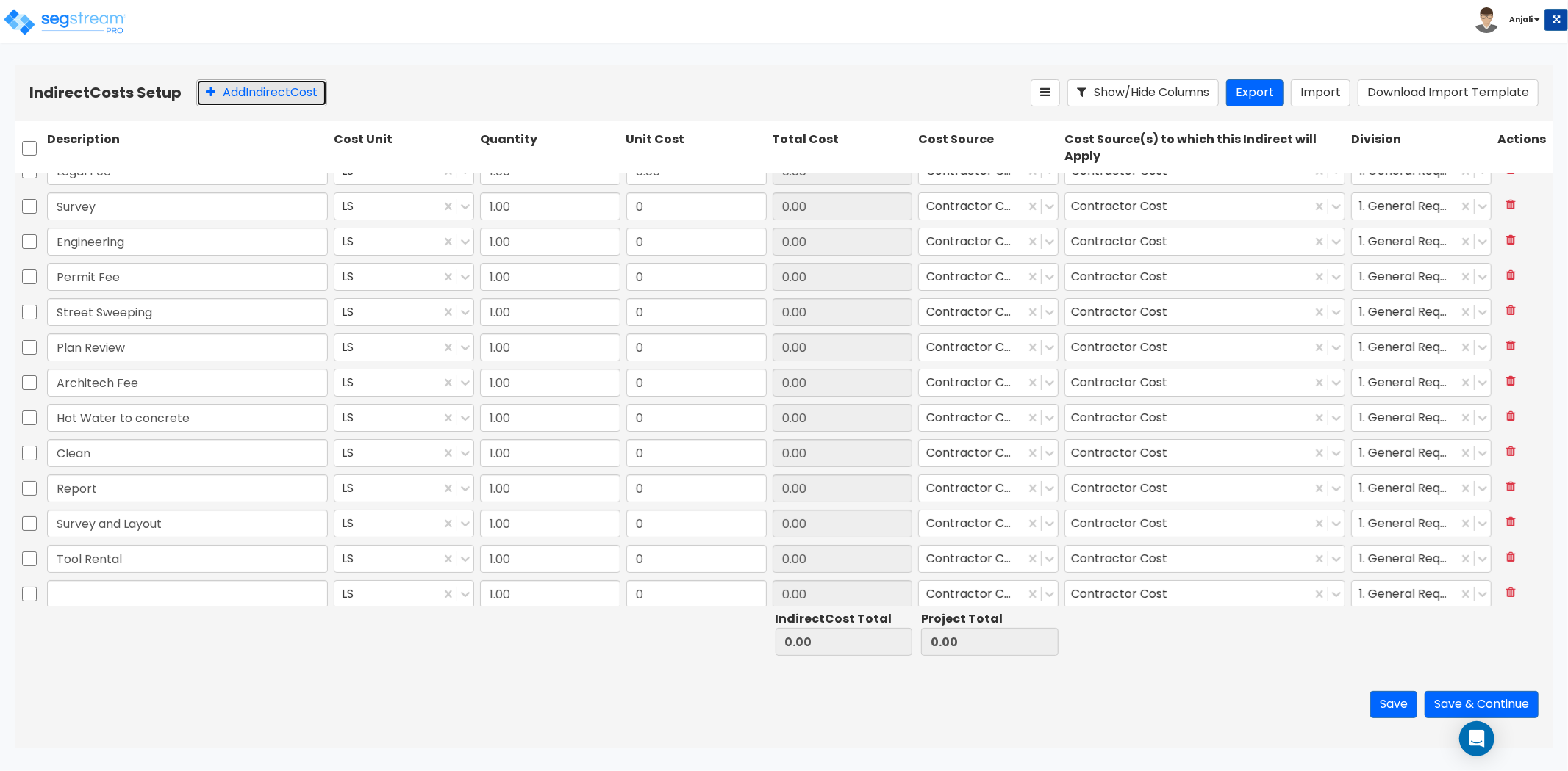
click at [273, 87] on button "Add Indirect Cost" at bounding box center [261, 93] width 131 height 27
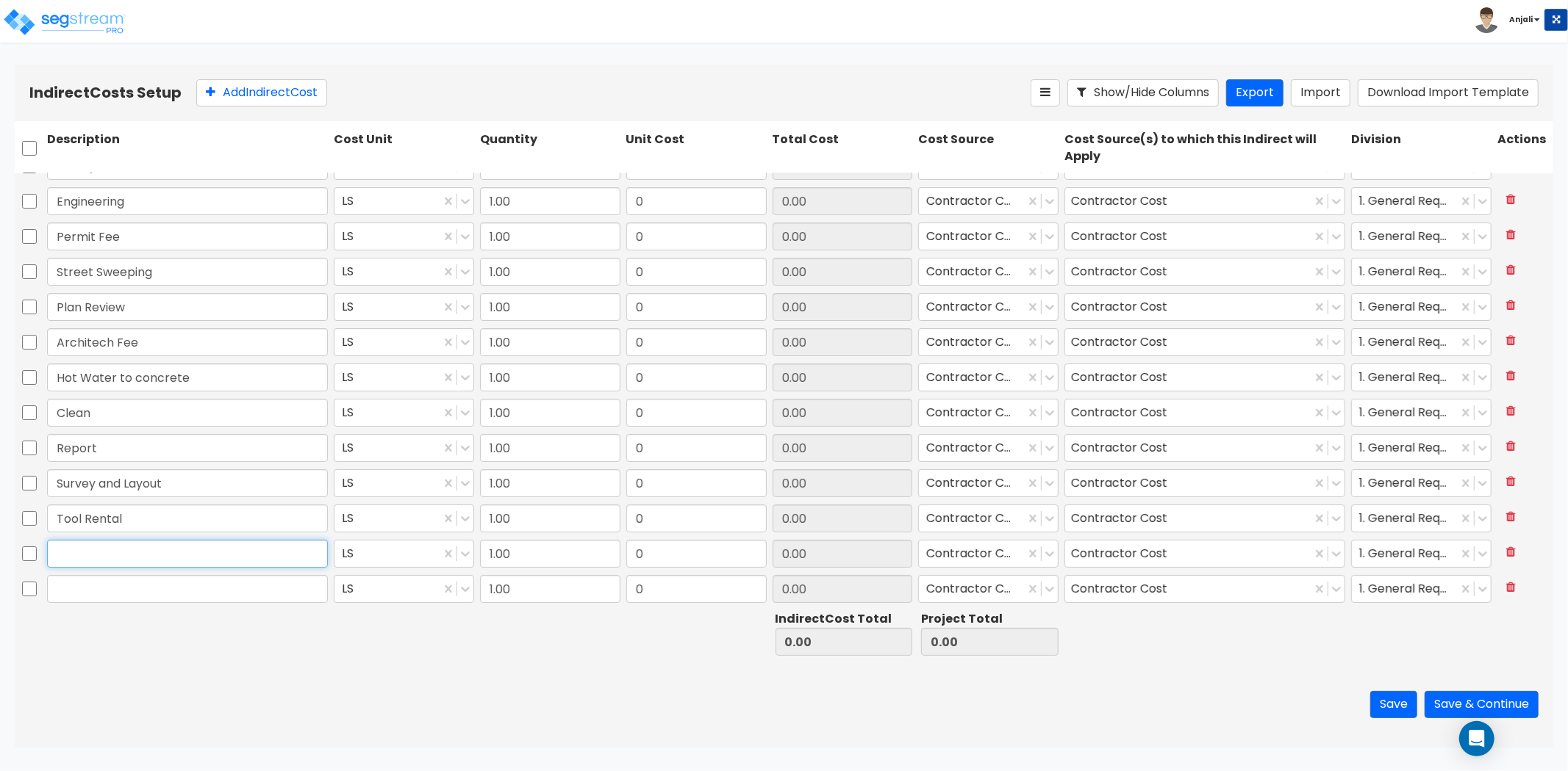
click at [135, 552] on input "text" at bounding box center [188, 553] width 281 height 28
type input "Street Cleaning"
click at [86, 587] on input "text" at bounding box center [188, 589] width 281 height 28
type input "Landsacping Plan"
click at [128, 618] on div at bounding box center [188, 634] width 287 height 51
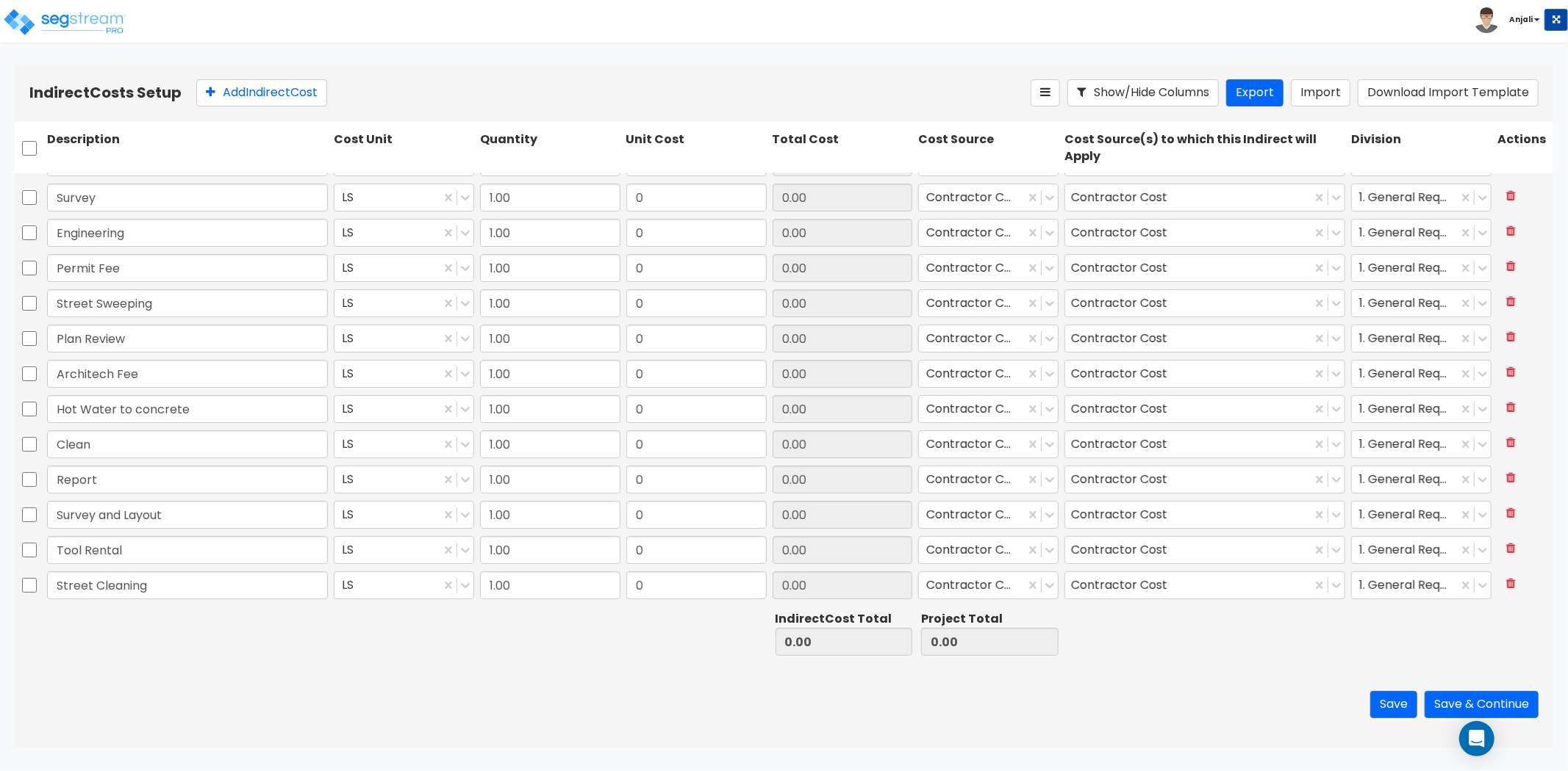
scroll to position [0, 0]
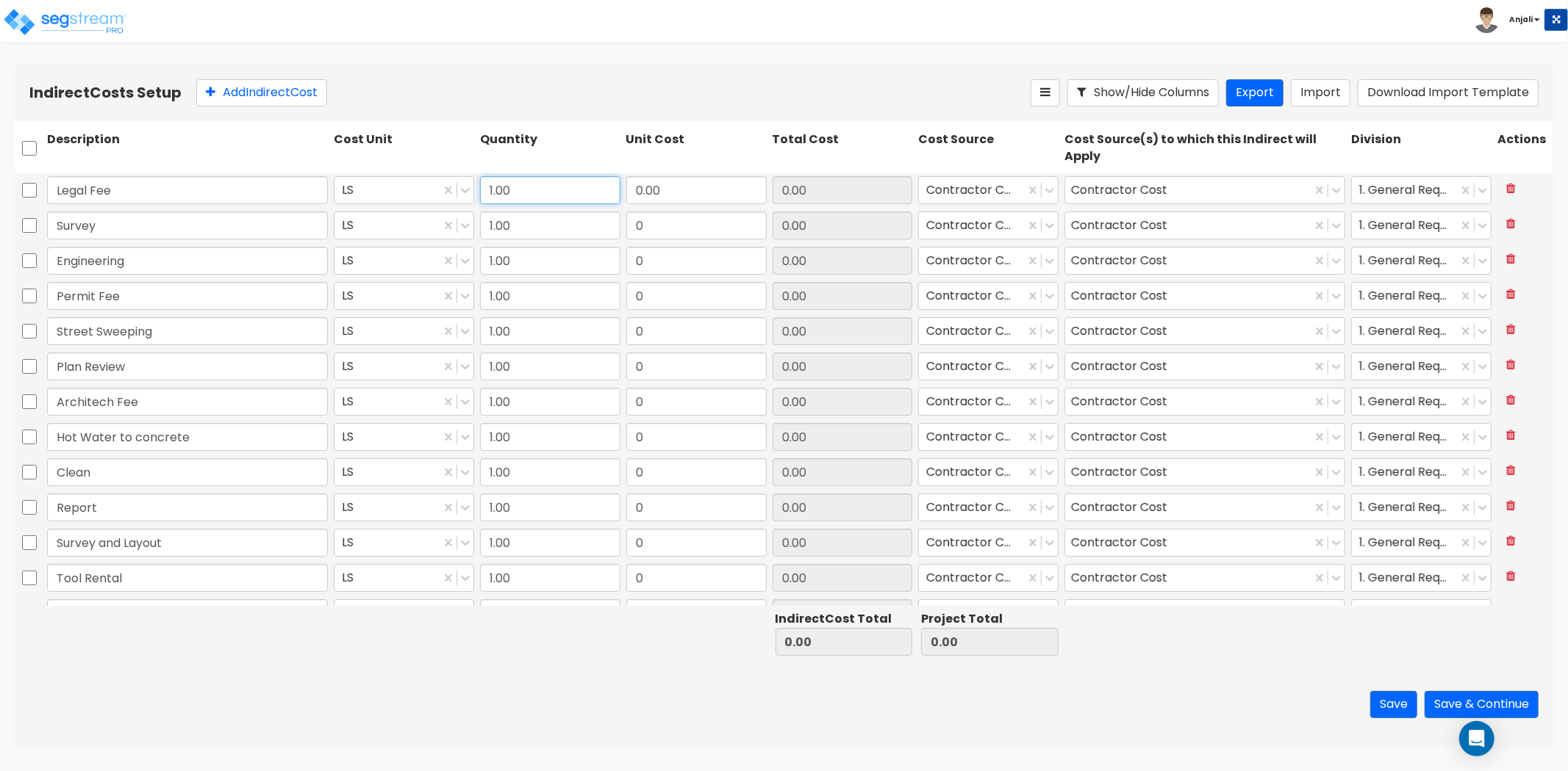
click at [546, 188] on input "1.00" at bounding box center [550, 190] width 140 height 28
click at [650, 186] on input "0.00" at bounding box center [696, 190] width 140 height 28
type input "101.25"
click at [664, 225] on input "0" at bounding box center [696, 225] width 140 height 28
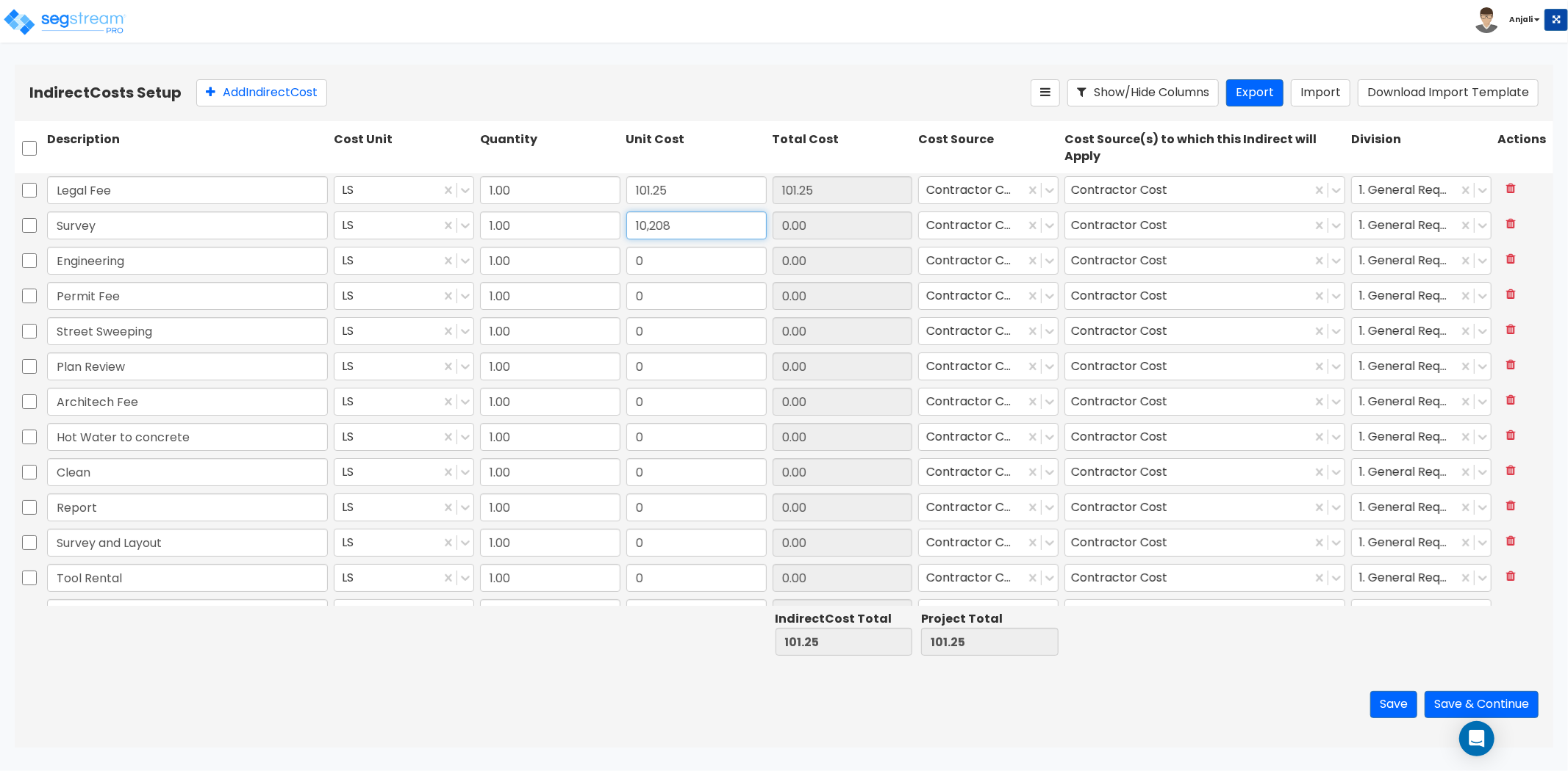
type input "10,208"
type input "10,208.00"
click at [684, 262] on input "0" at bounding box center [696, 260] width 140 height 28
type input "3,647"
click at [664, 287] on input "0" at bounding box center [696, 296] width 140 height 28
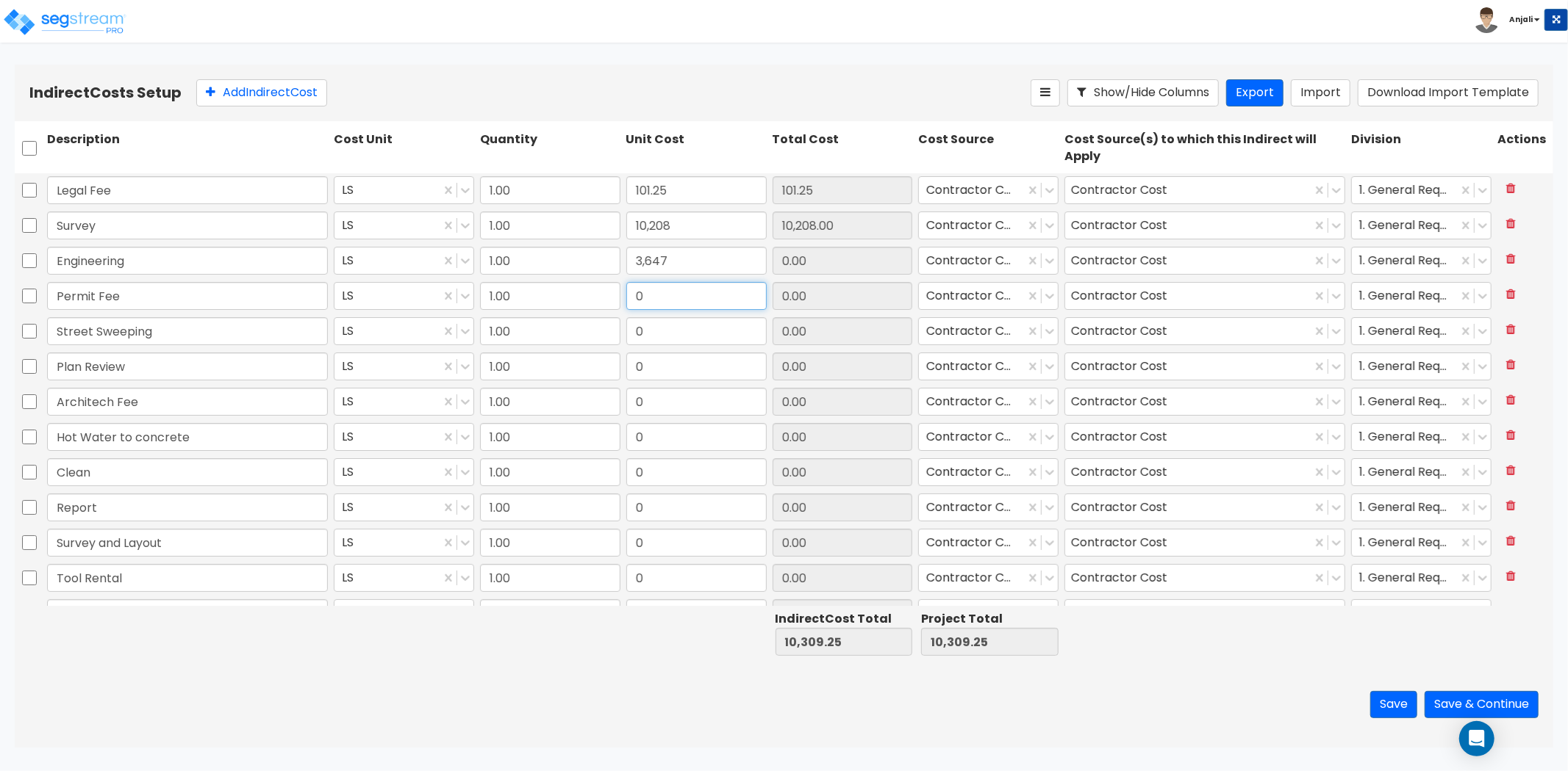
type input "3,647.00"
click at [715, 292] on input "0" at bounding box center [696, 296] width 140 height 28
paste input "1,899,163.05"
type input "1,899,163.05"
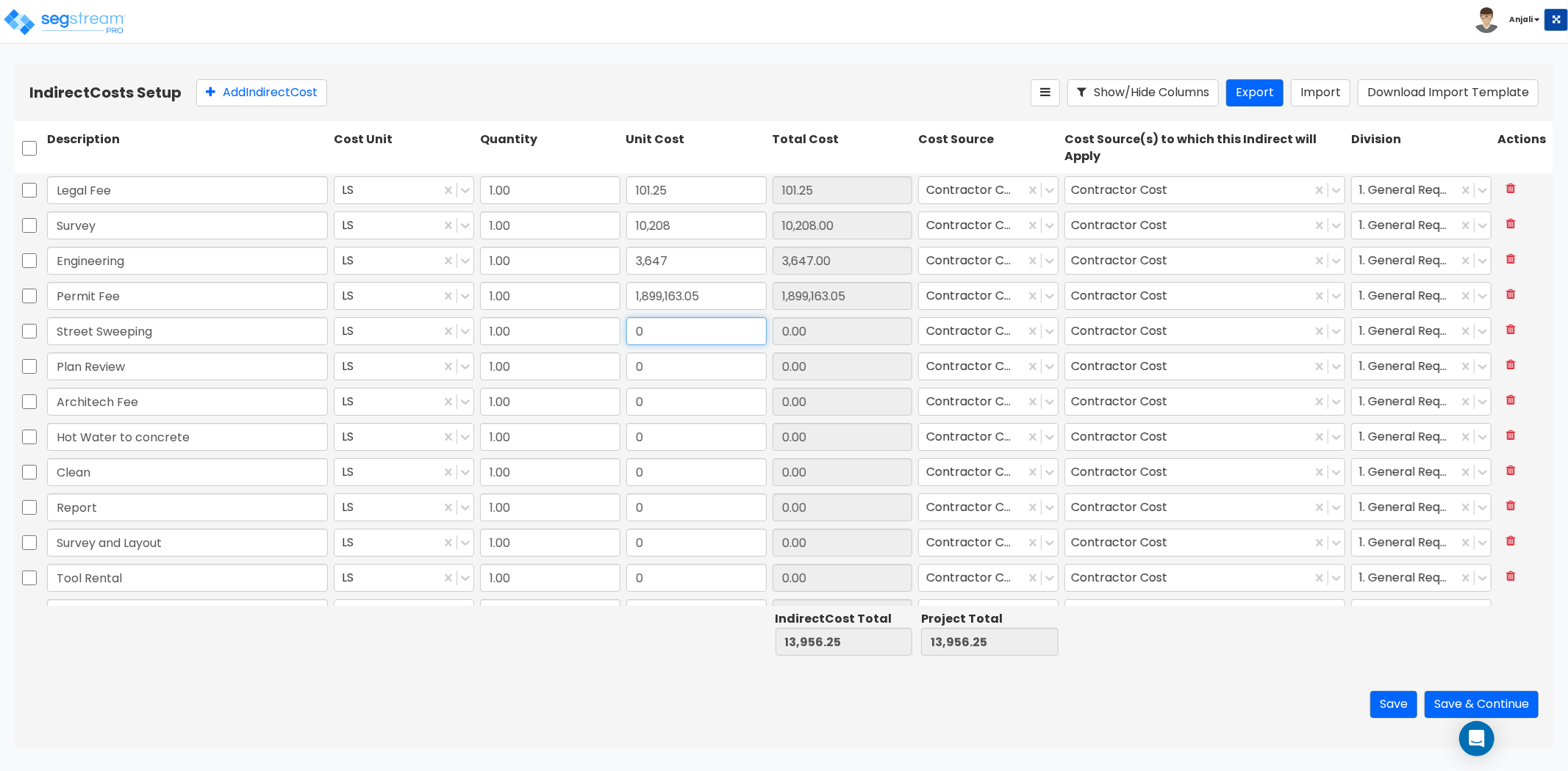
click at [693, 325] on input "0" at bounding box center [696, 331] width 140 height 28
type input "3,800"
type input "3,800.00"
click at [648, 355] on input "0" at bounding box center [696, 367] width 140 height 28
type input "4,187.5"
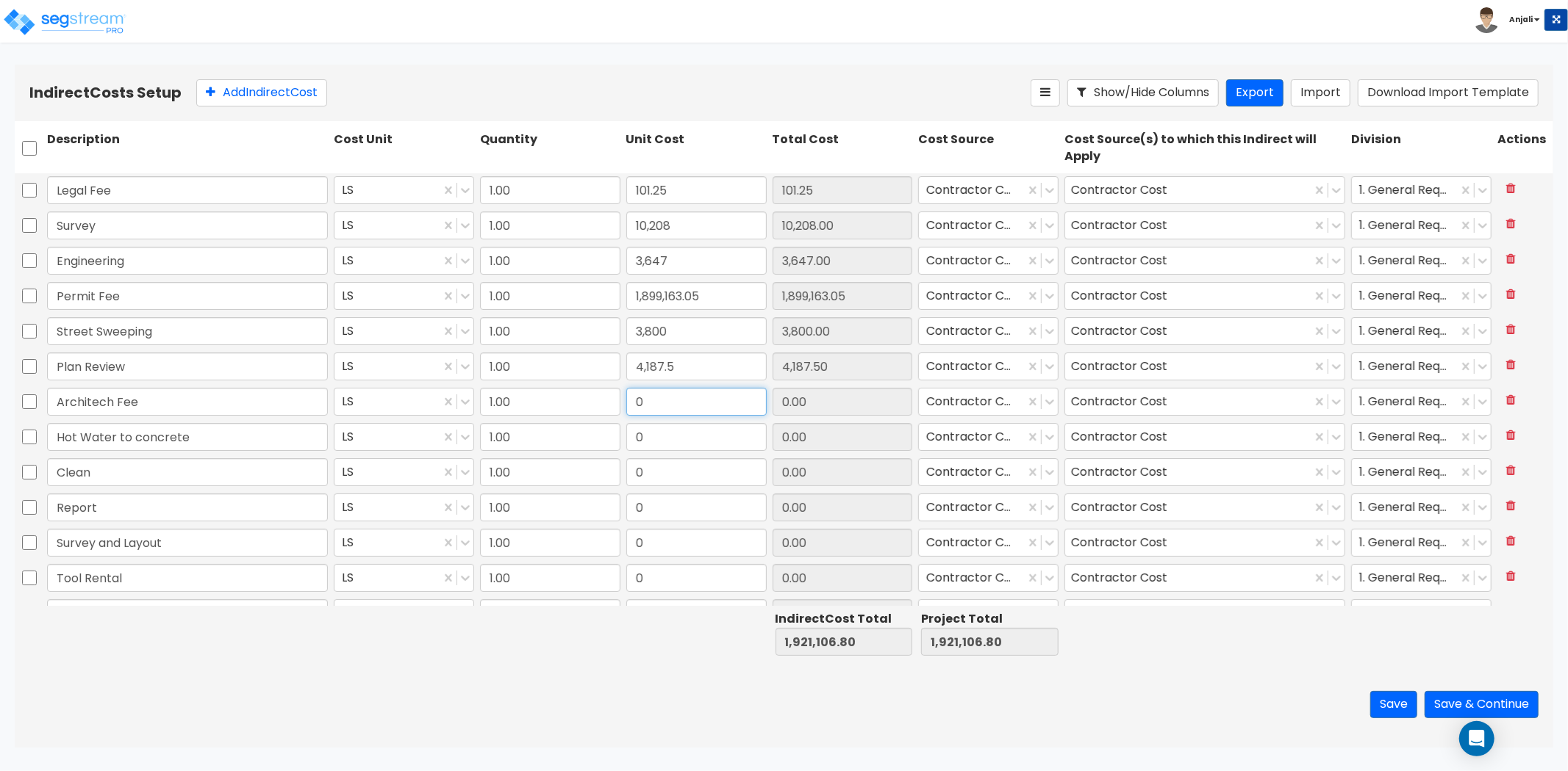
type input "4,187.50"
click at [665, 398] on input "0" at bounding box center [696, 401] width 140 height 28
click at [674, 406] on input "0" at bounding box center [696, 401] width 140 height 28
paste input "100,257.75"
type input "100,257.75"
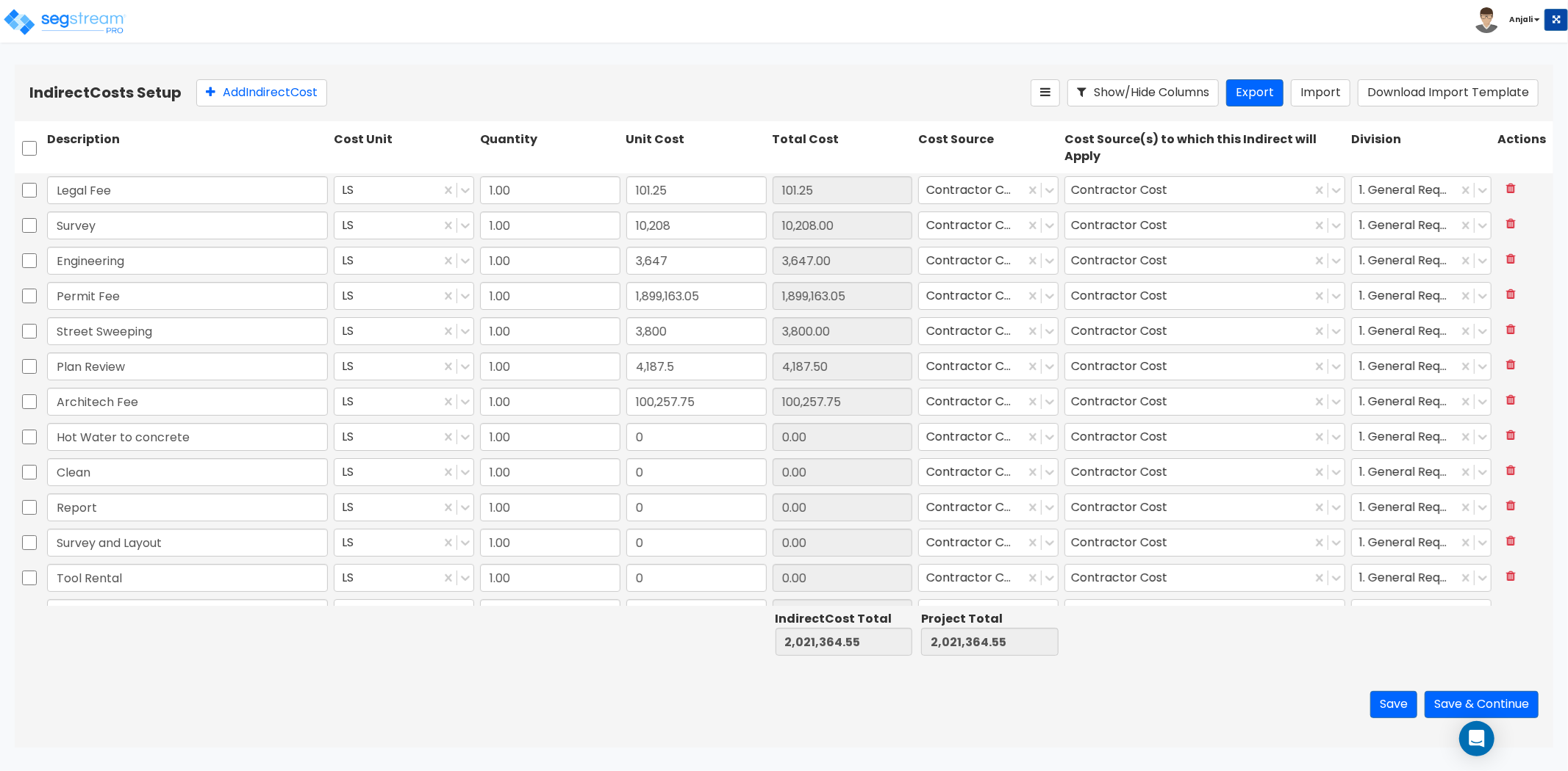
type input "100,257.75"
click at [693, 436] on input "0" at bounding box center [696, 437] width 140 height 28
paste input "59,226.0"
type input "59,226.00"
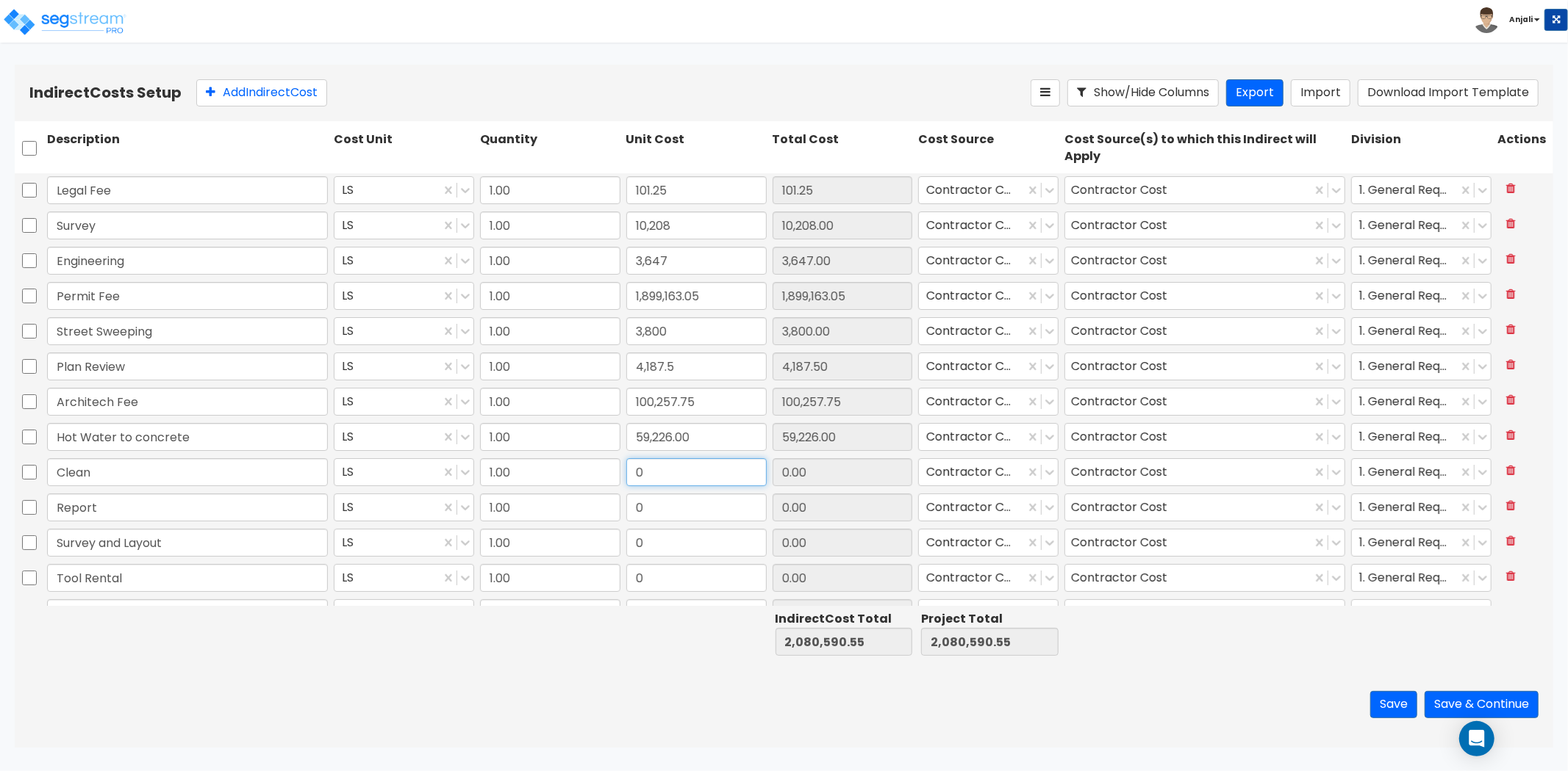
click at [671, 477] on input "0" at bounding box center [696, 472] width 140 height 28
paste input "73,364.6"
type input "73,364.60"
click at [677, 509] on input "0" at bounding box center [696, 507] width 140 height 28
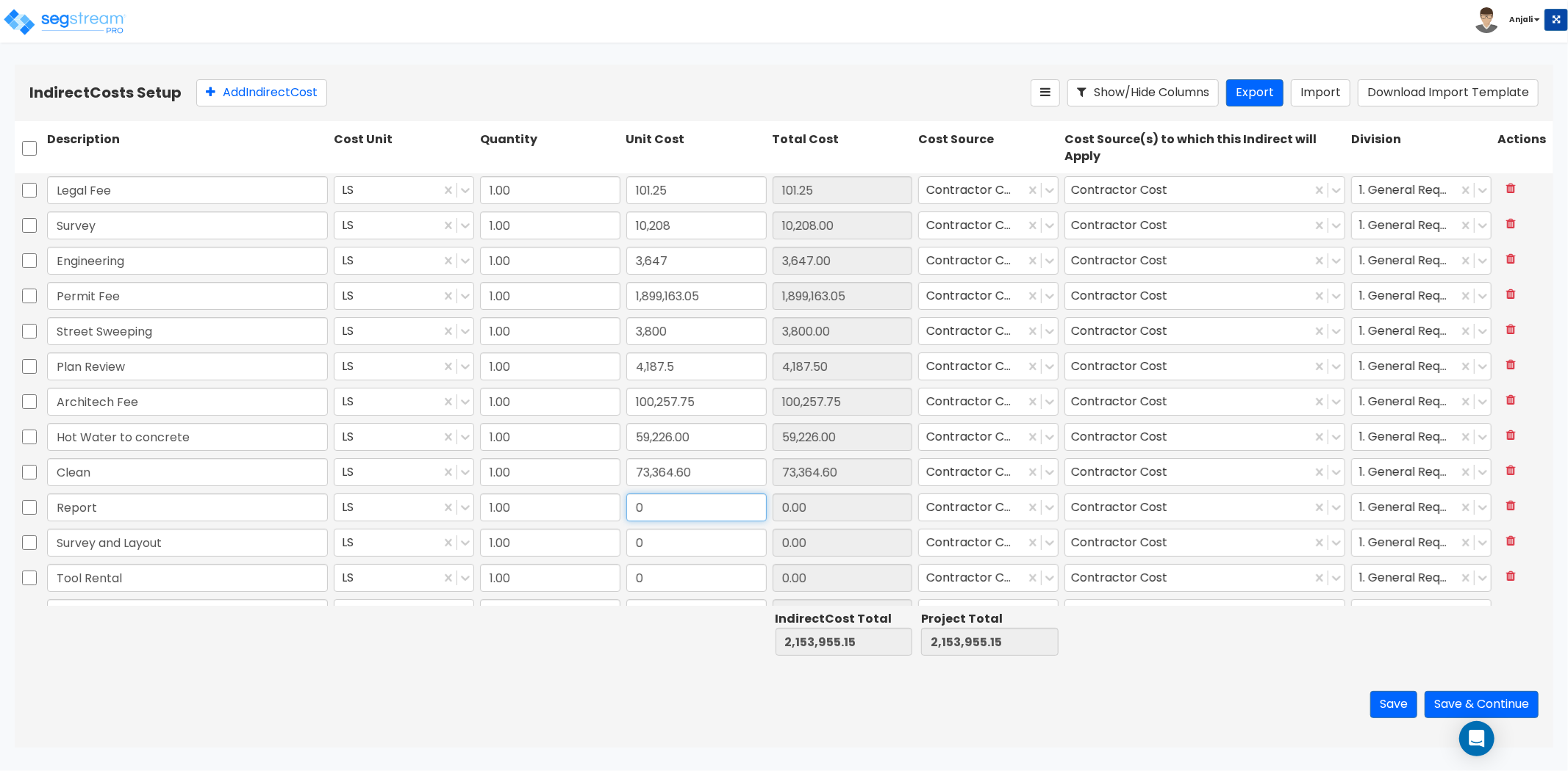
paste input "175.0"
type input "175.00"
click at [723, 547] on input "0" at bounding box center [696, 543] width 140 height 28
paste input "20,211.75"
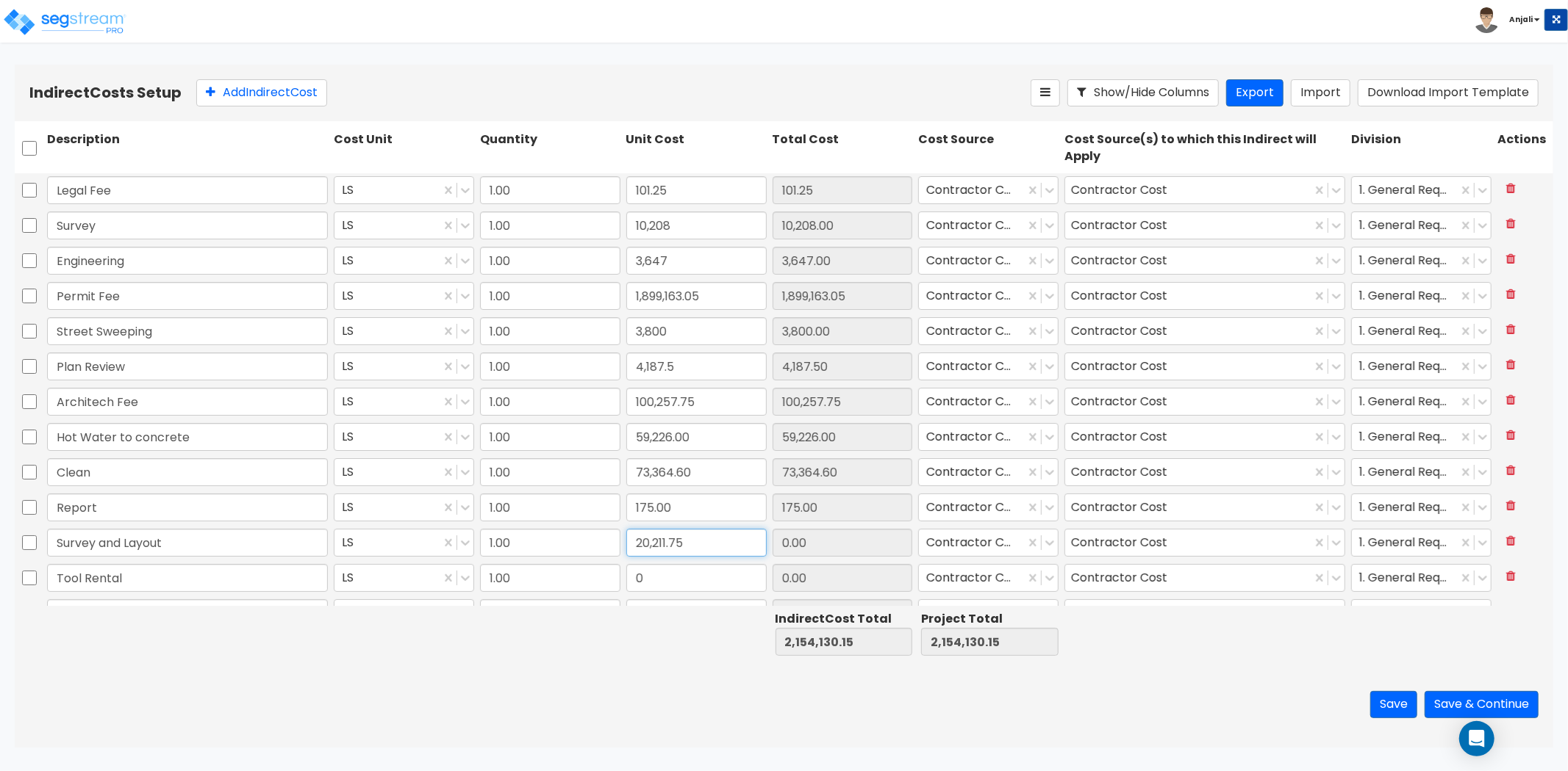
type input "20,211.75"
click at [664, 573] on input "0" at bounding box center [696, 577] width 140 height 28
paste input "864.3"
type input "864.30"
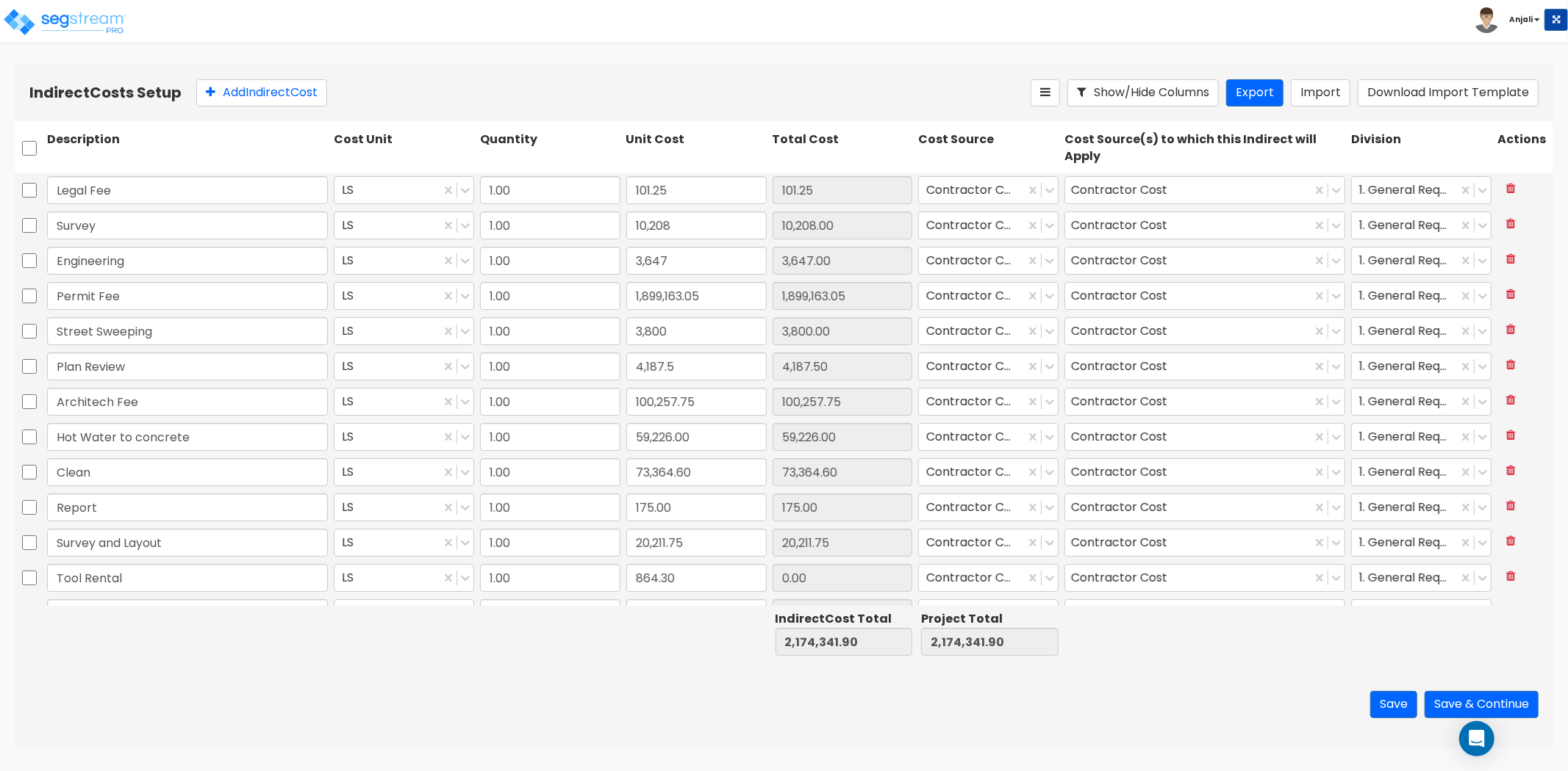
type input "864.30"
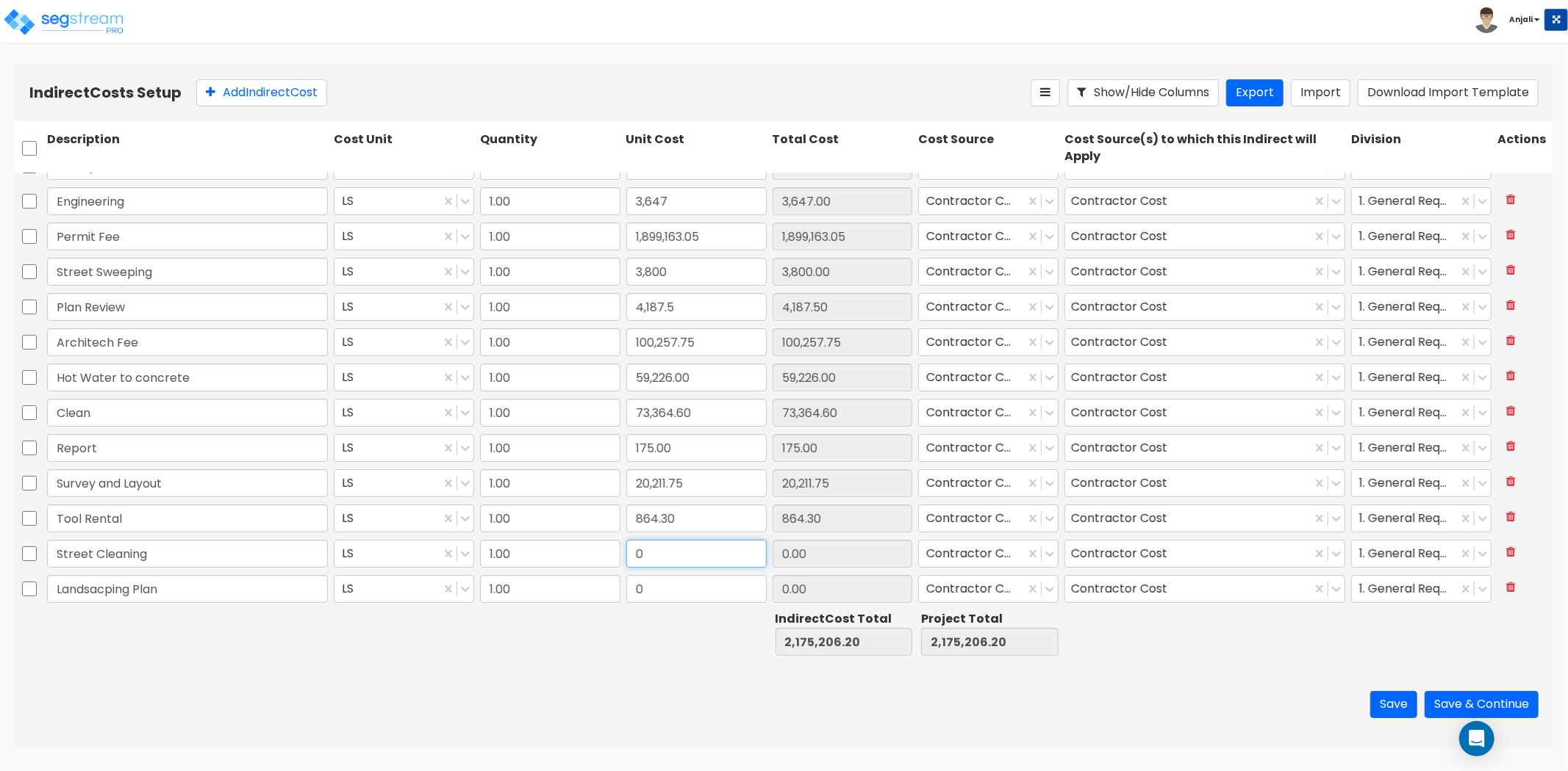
click at [678, 555] on input "0" at bounding box center [696, 553] width 140 height 28
paste input "31,990.07"
type input "31,990.07"
drag, startPoint x: 726, startPoint y: 571, endPoint x: 717, endPoint y: 596, distance: 26.6
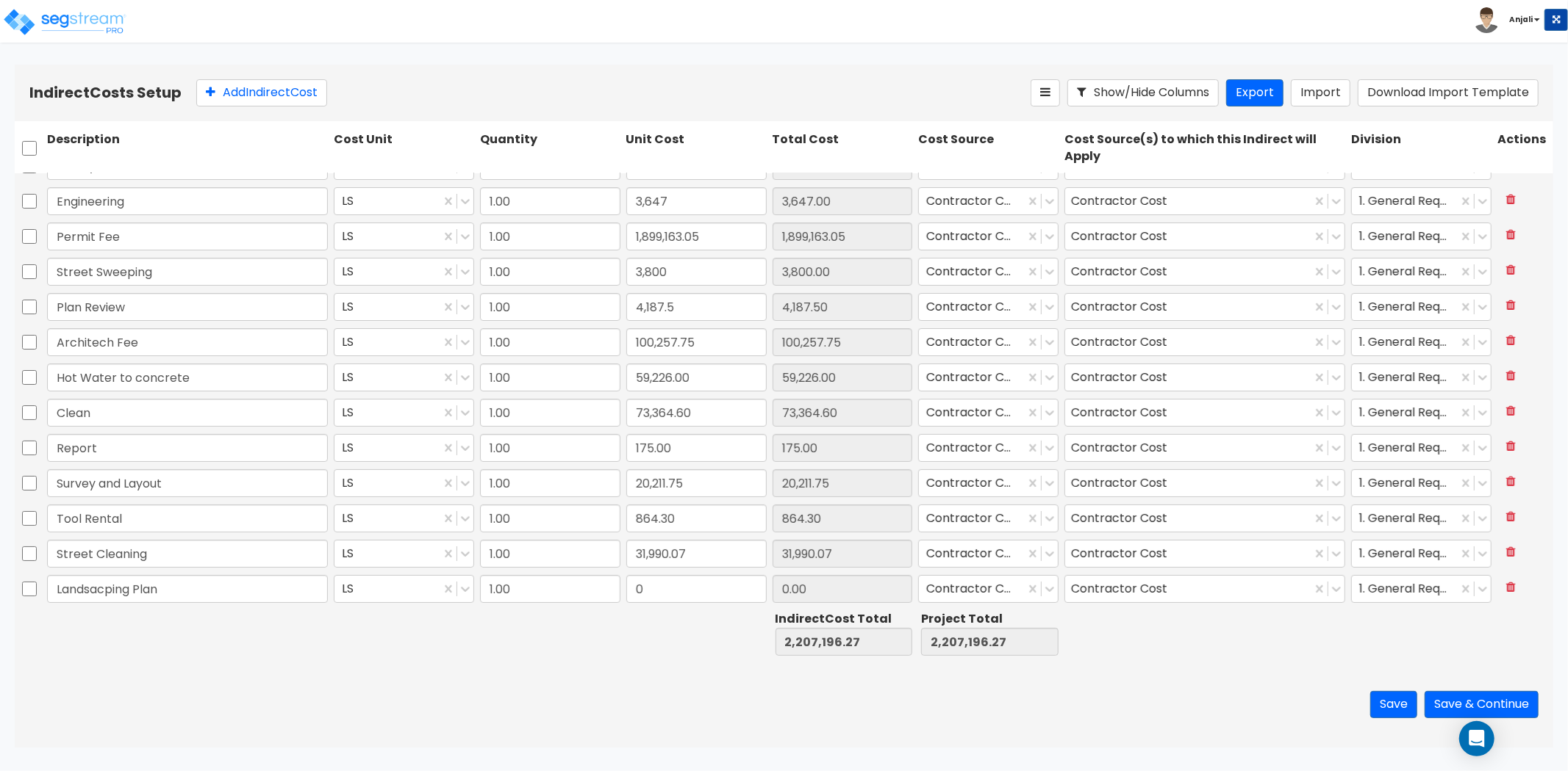
click at [726, 572] on div "0" at bounding box center [696, 589] width 147 height 34
click at [715, 598] on input "0" at bounding box center [696, 589] width 140 height 28
paste input "782.75"
type input "782.75"
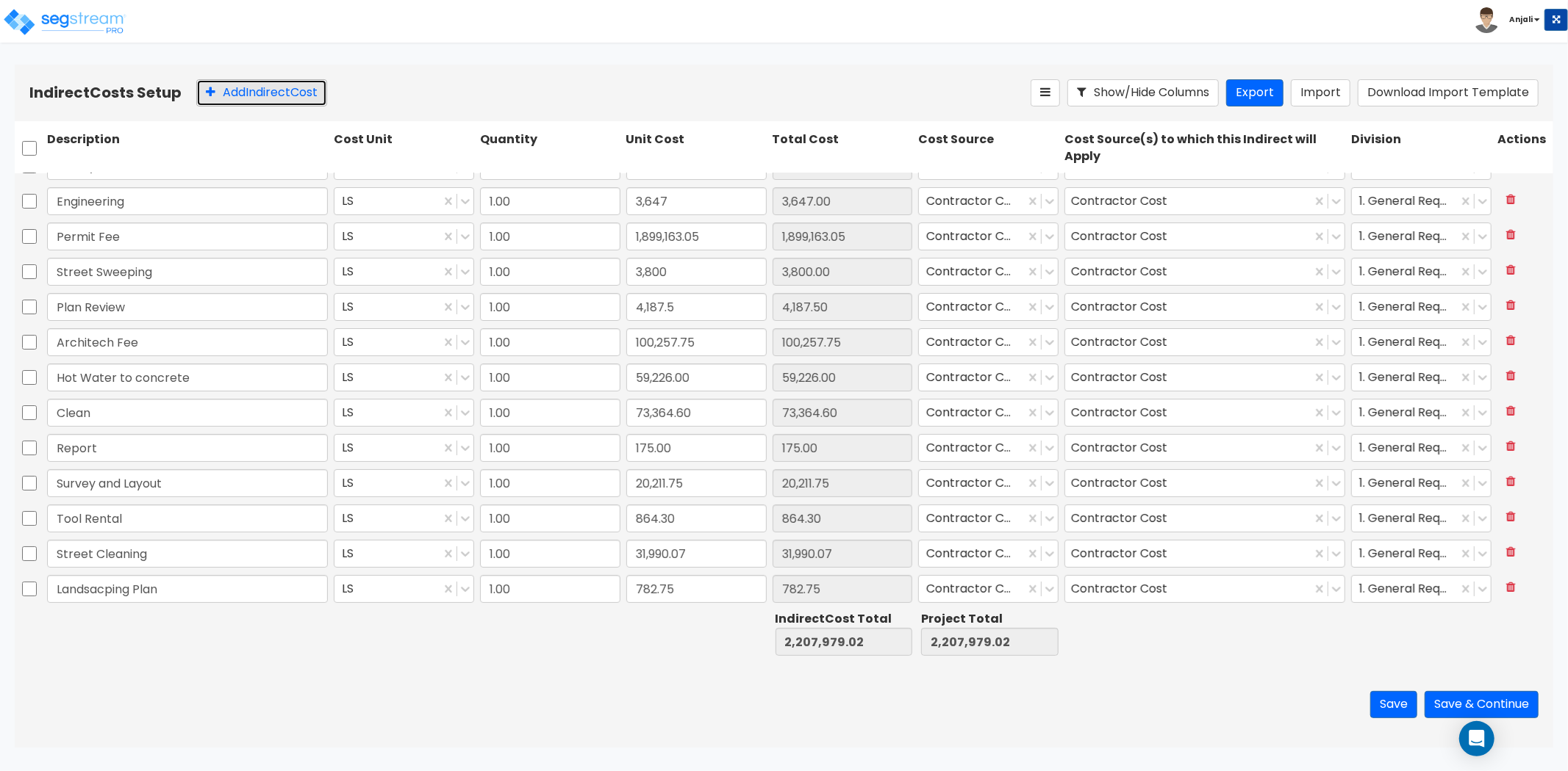
click at [267, 85] on button "Add Indirect Cost" at bounding box center [261, 93] width 131 height 27
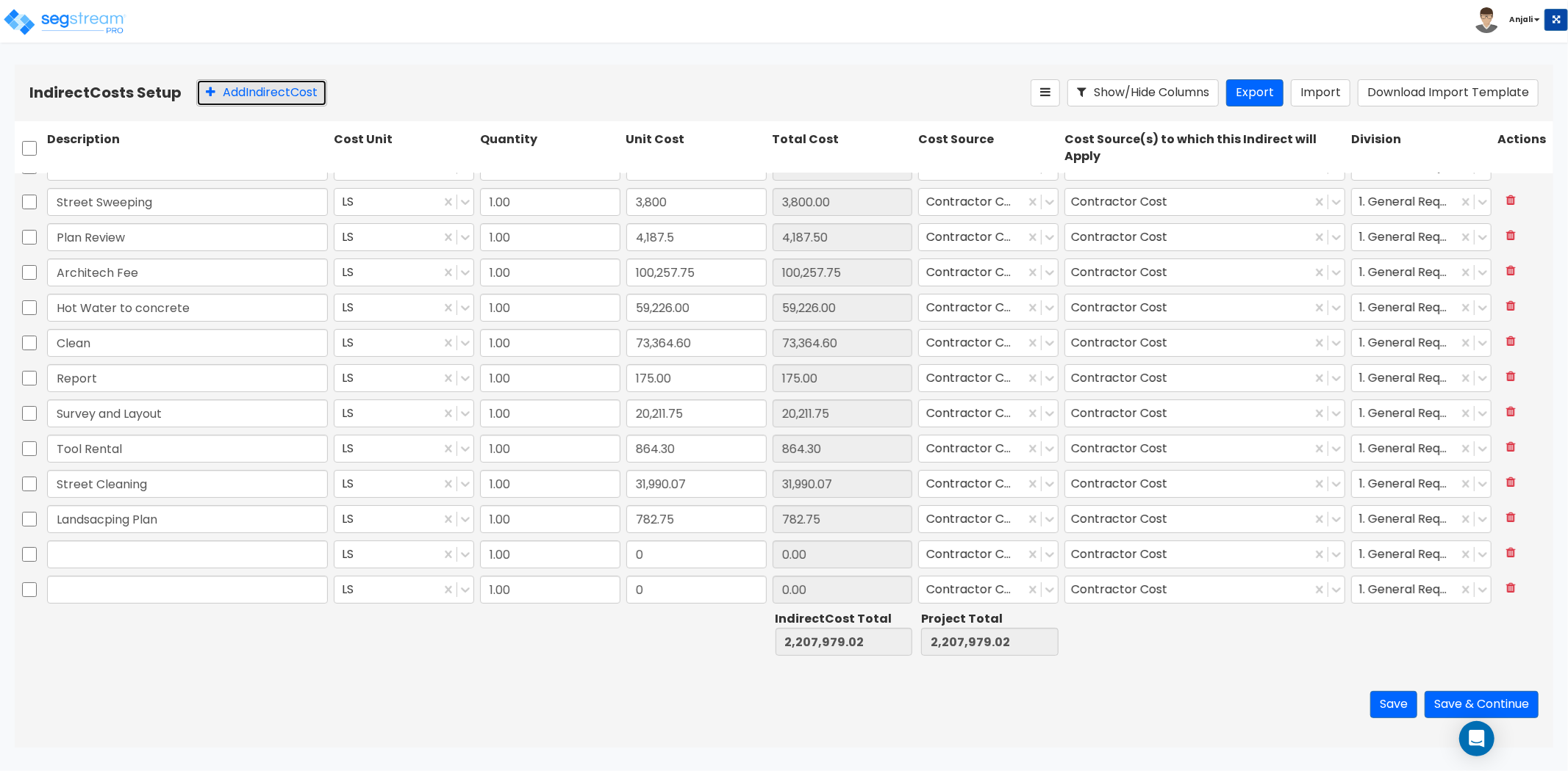
click at [267, 85] on button "Add Indirect Cost" at bounding box center [261, 93] width 131 height 27
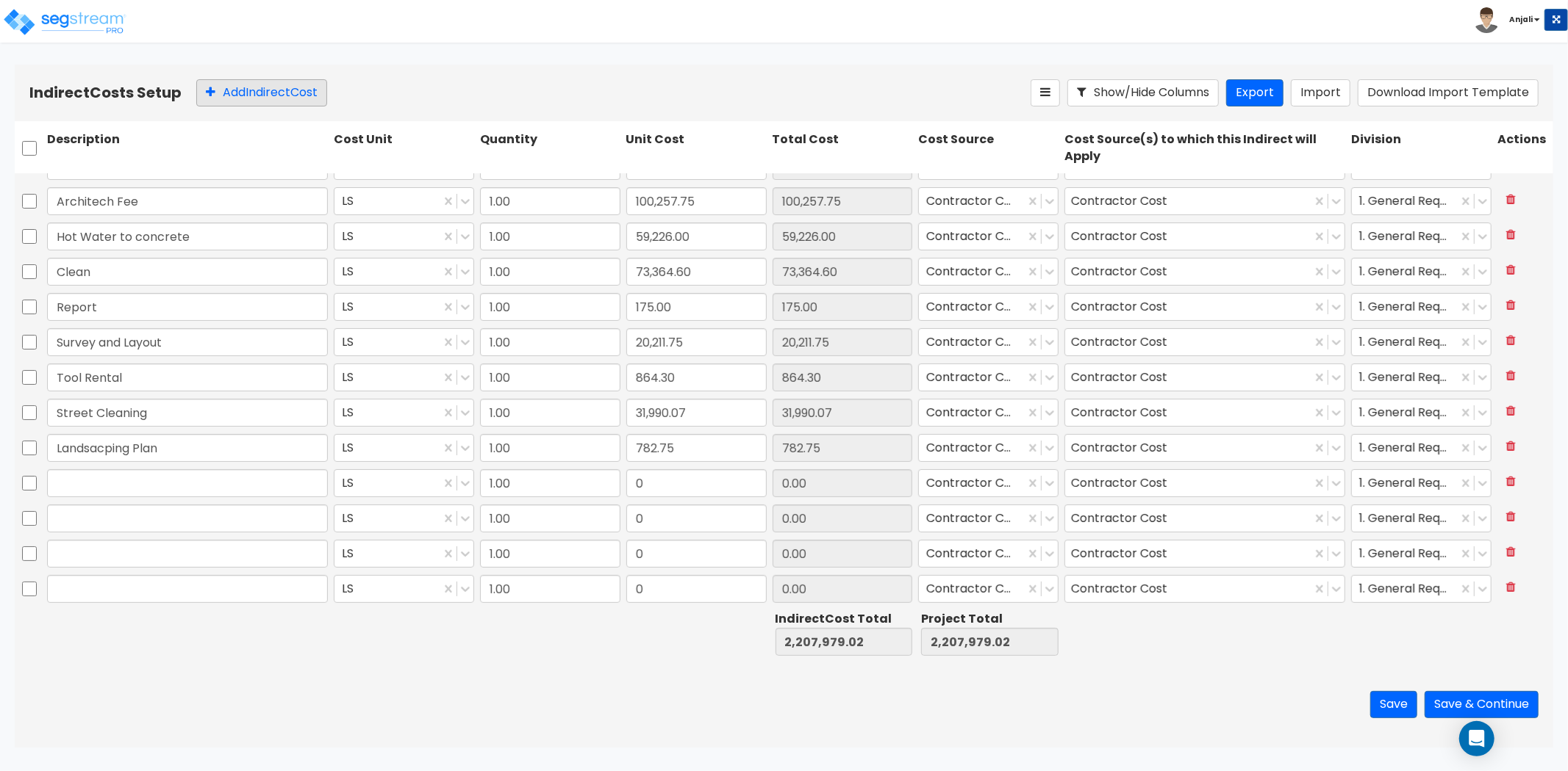
scroll to position [236, 0]
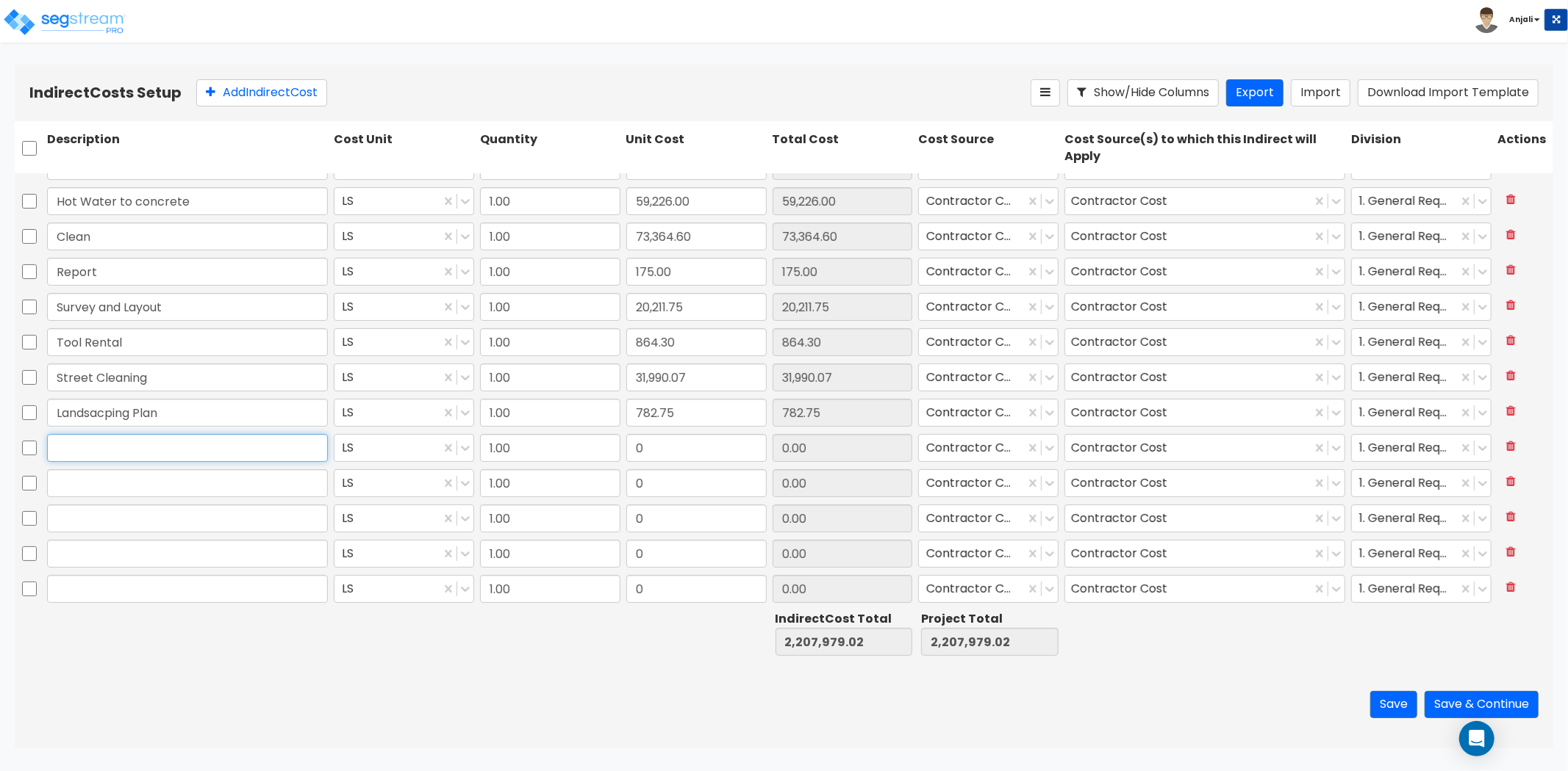
click at [229, 454] on input "text" at bounding box center [188, 448] width 281 height 28
paste input "Interest"
type input "Interest"
click at [674, 448] on input "0" at bounding box center [696, 448] width 140 height 28
paste input "1,989,517.51"
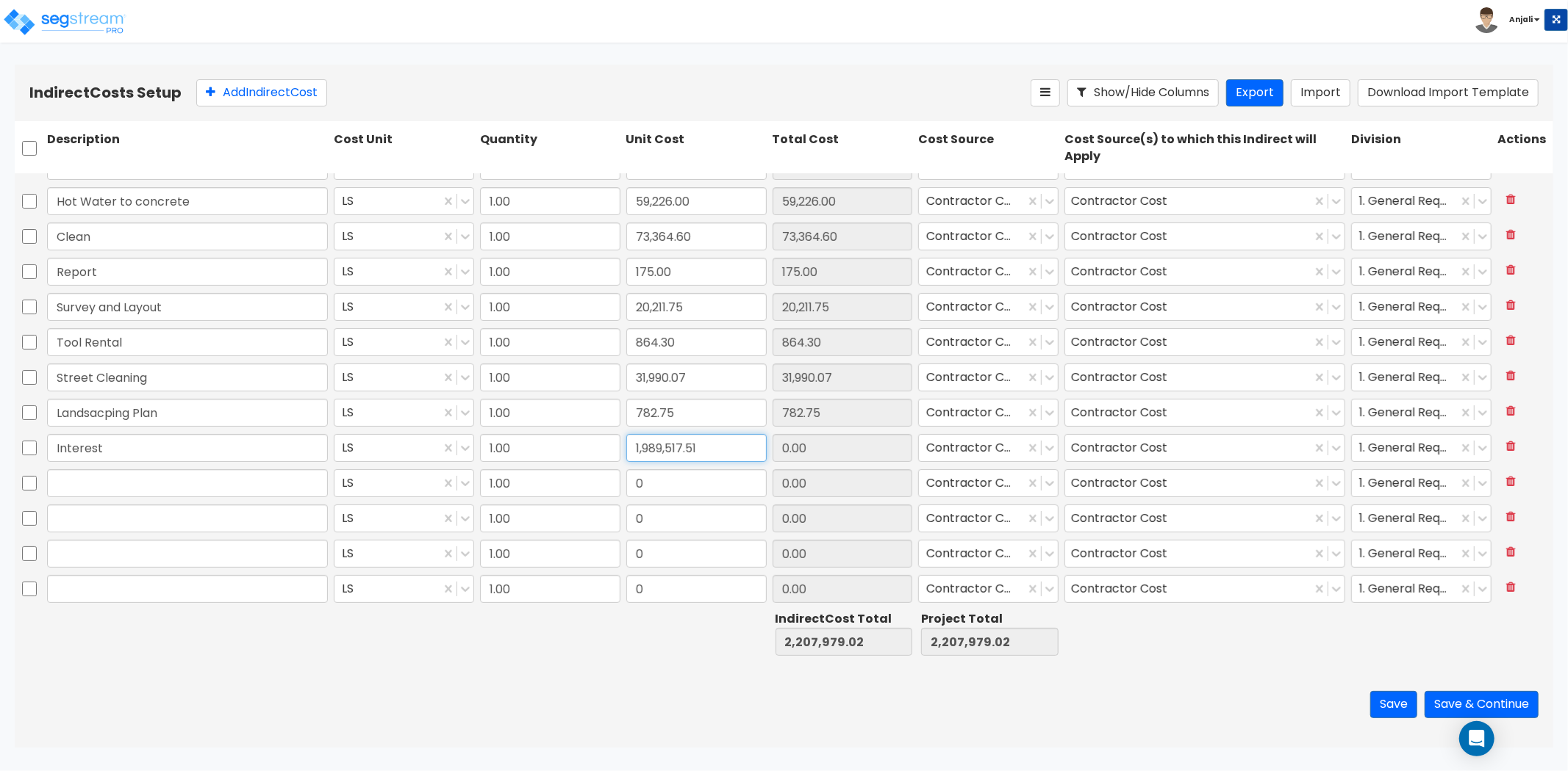
type input "1,989,517.51"
click at [185, 486] on input "text" at bounding box center [188, 483] width 281 height 28
paste input "Construction management fees"
type input "Construction management fees"
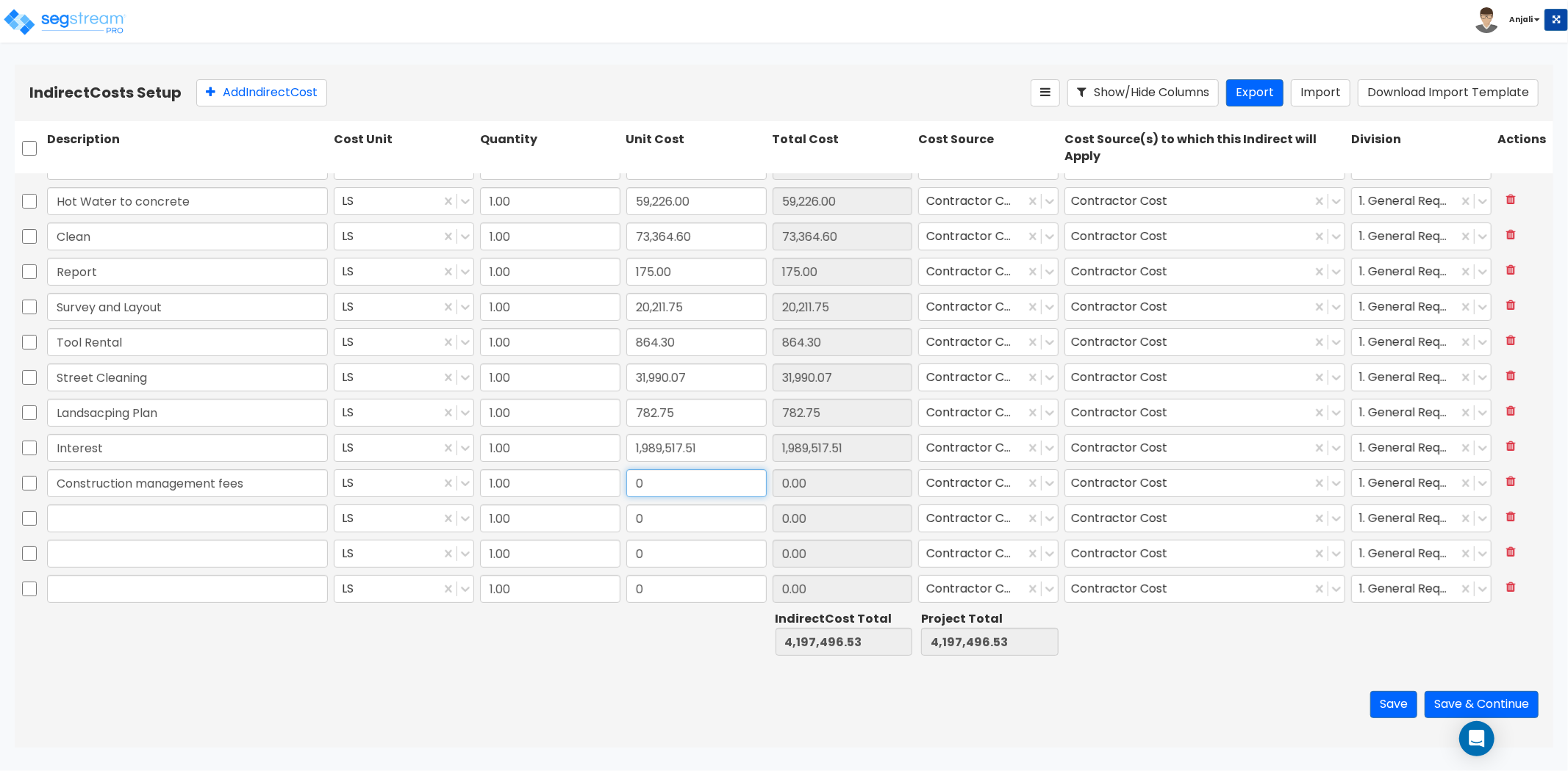
click at [685, 486] on input "0" at bounding box center [696, 483] width 140 height 28
paste input "549,321"
type input "549,321"
type input "549,321.00"
click at [233, 523] on input "text" at bounding box center [188, 518] width 281 height 28
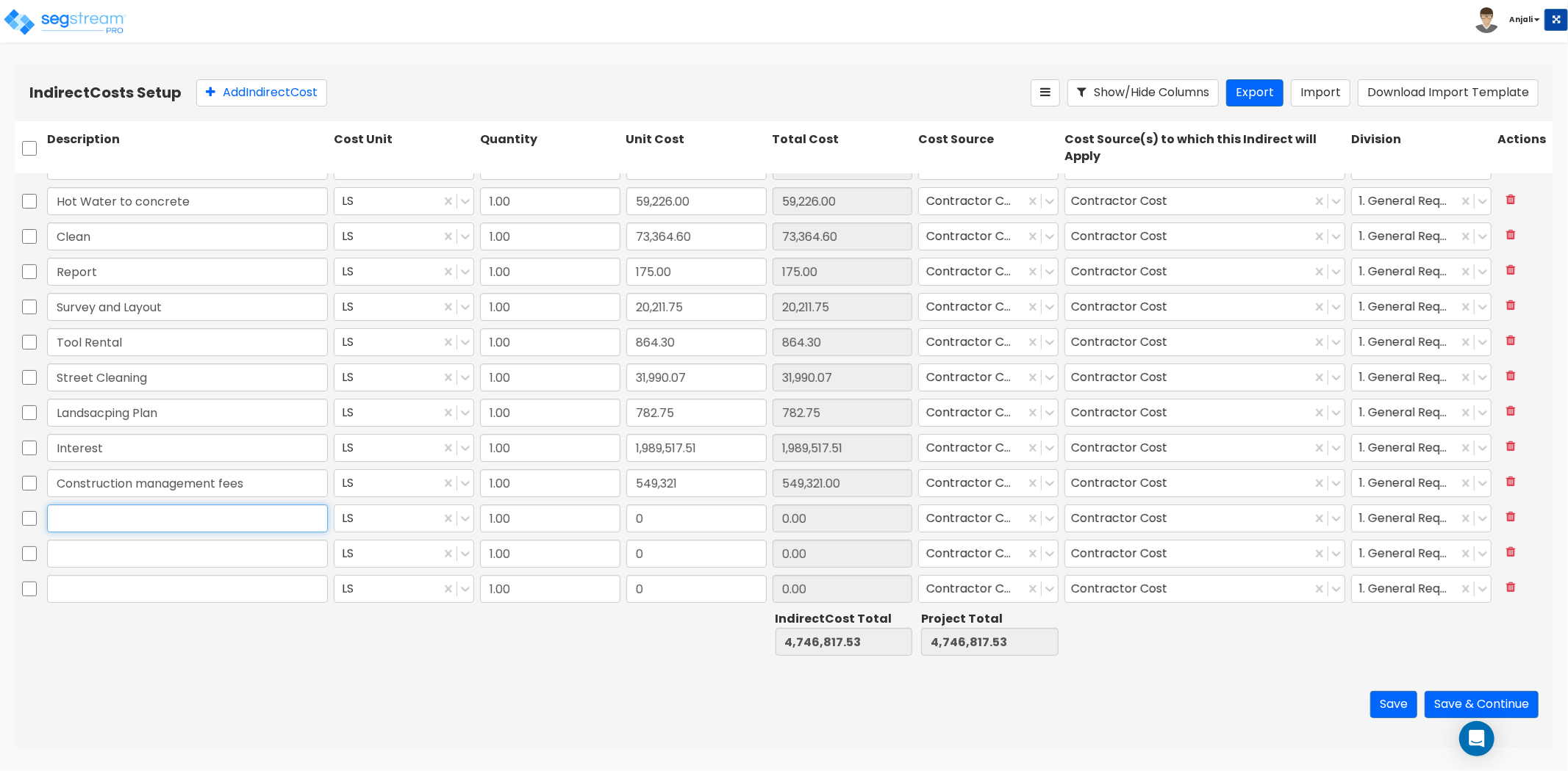
paste input "Development fees"
type input "Development fees"
click at [686, 515] on input "0" at bounding box center [696, 518] width 140 height 28
paste input "1,029,627"
type input "1,029,627"
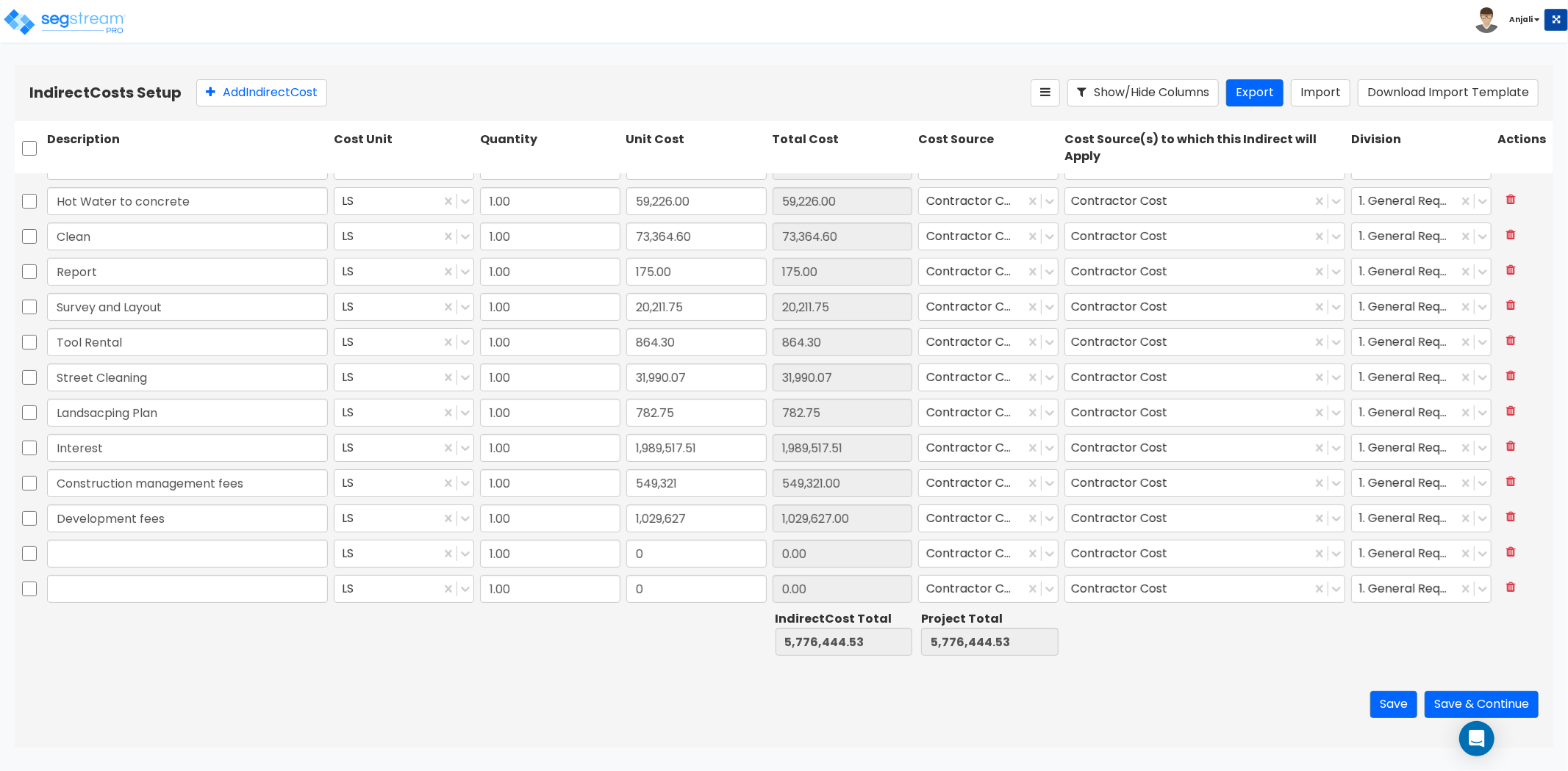
type input "1,029,627.00"
click at [100, 555] on input "text" at bounding box center [188, 553] width 281 height 28
paste input "Del-Co Sales Tax"
type input "Del-Co Sales Tax"
click at [653, 552] on input "0" at bounding box center [696, 553] width 140 height 28
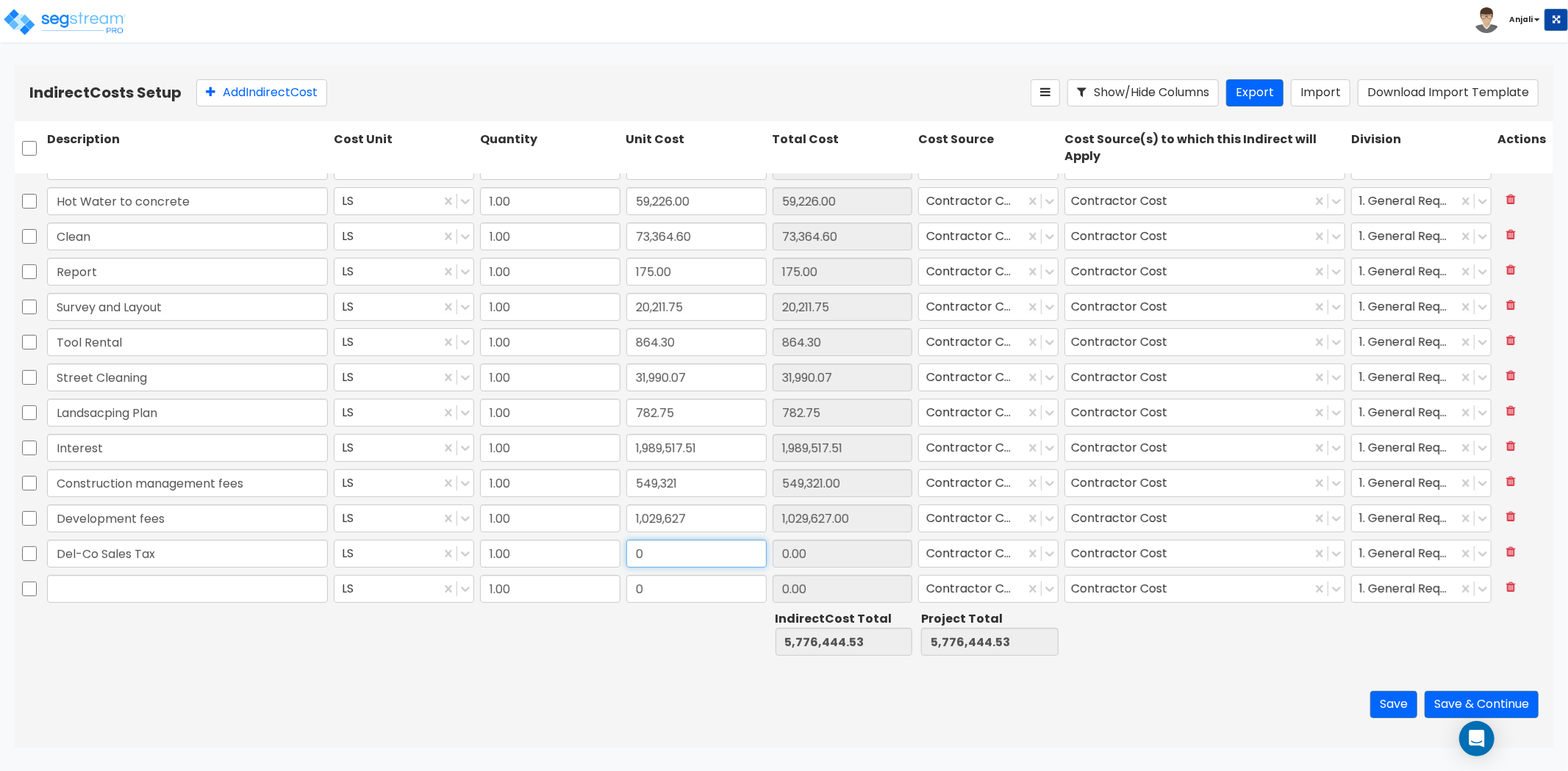
paste input "170,625"
type input "170,625"
type input "170,625.00"
click at [238, 84] on button "Add Indirect Cost" at bounding box center [261, 93] width 131 height 27
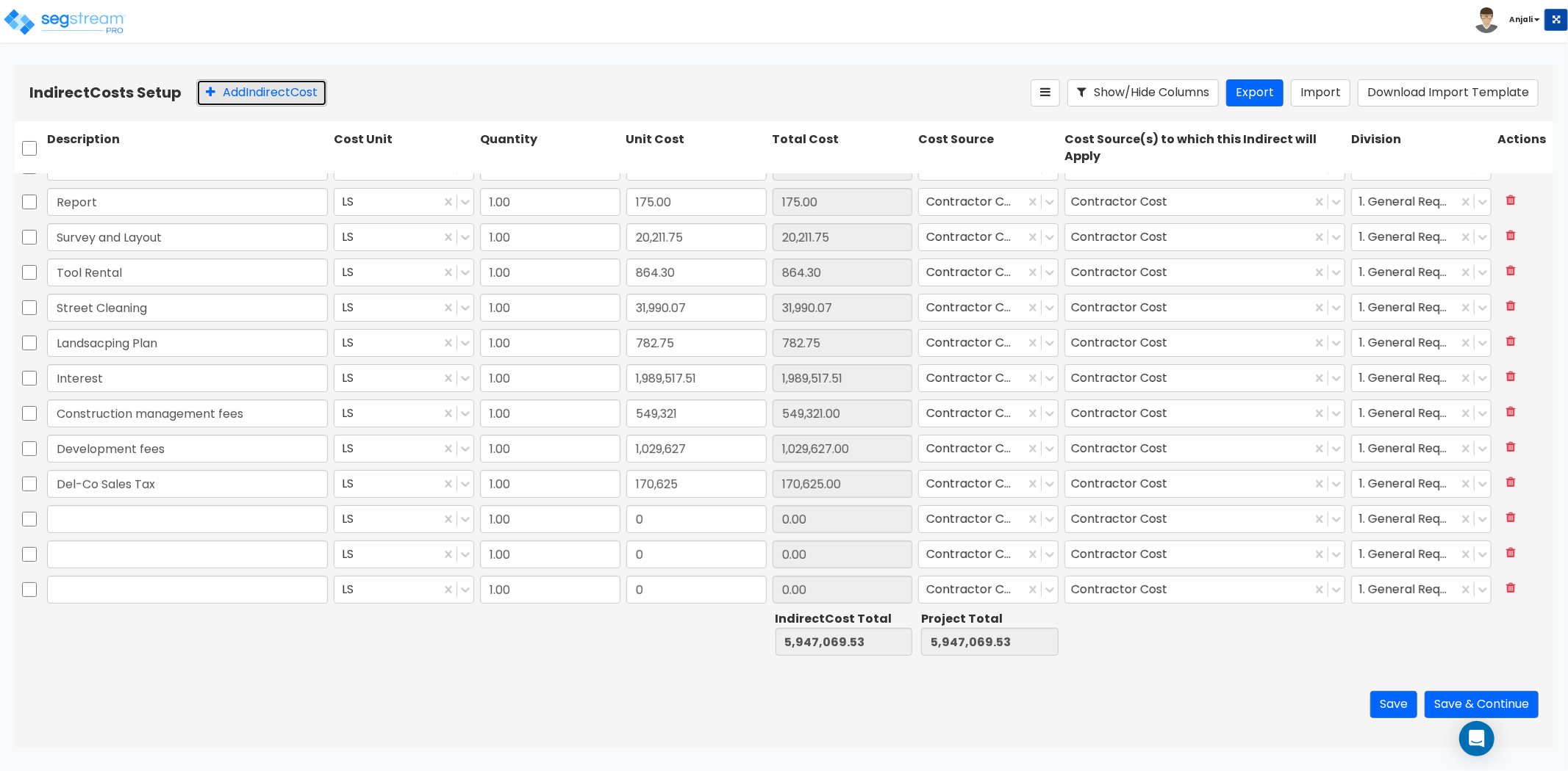
click at [238, 84] on button "Add Indirect Cost" at bounding box center [261, 93] width 131 height 27
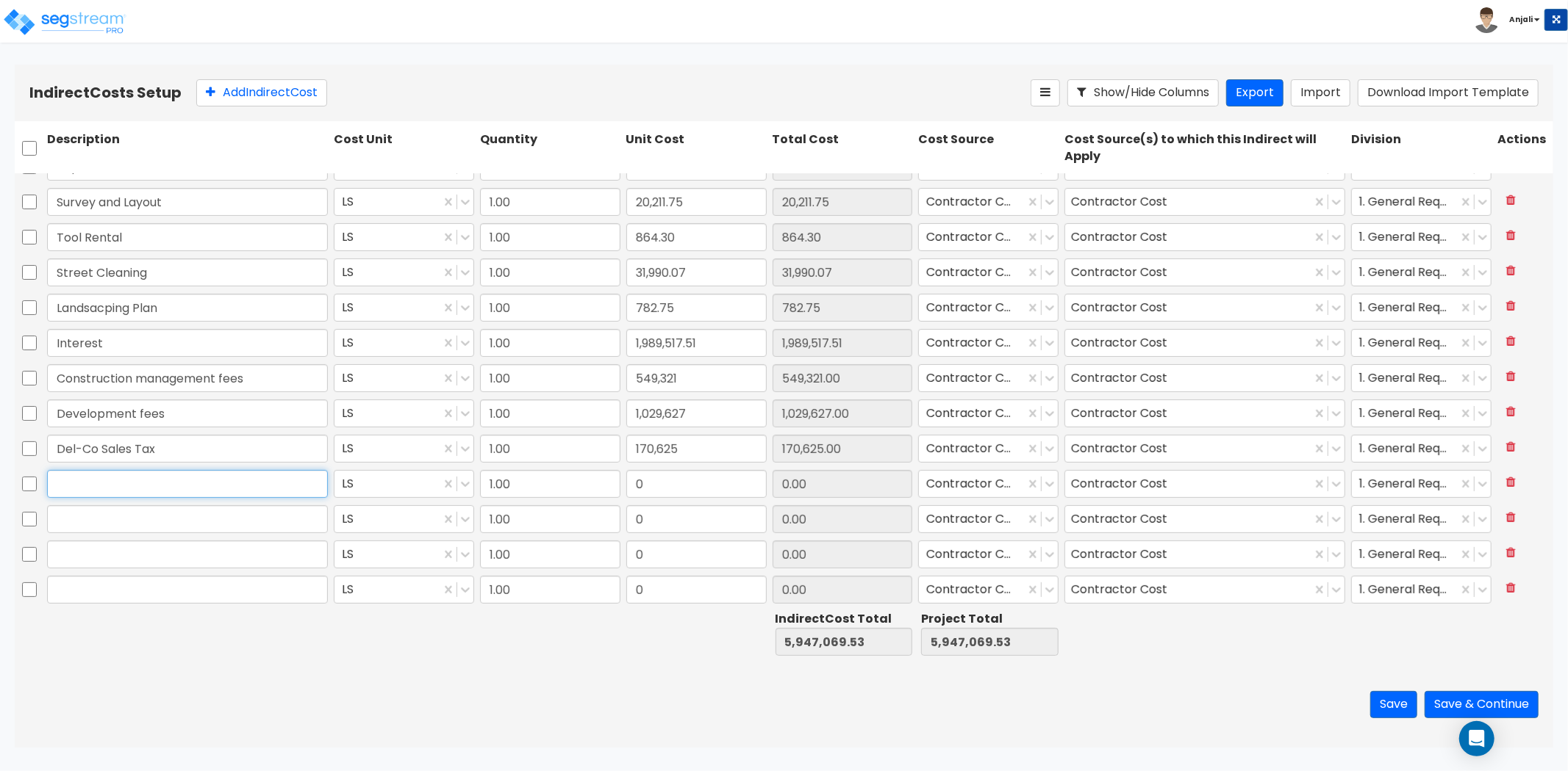
click at [99, 487] on input "text" at bounding box center [188, 484] width 281 height 28
paste input "Real estate taxes"
type input "Real estate taxes"
click at [662, 480] on input "0" at bounding box center [696, 484] width 140 height 28
paste input "168,451.34"
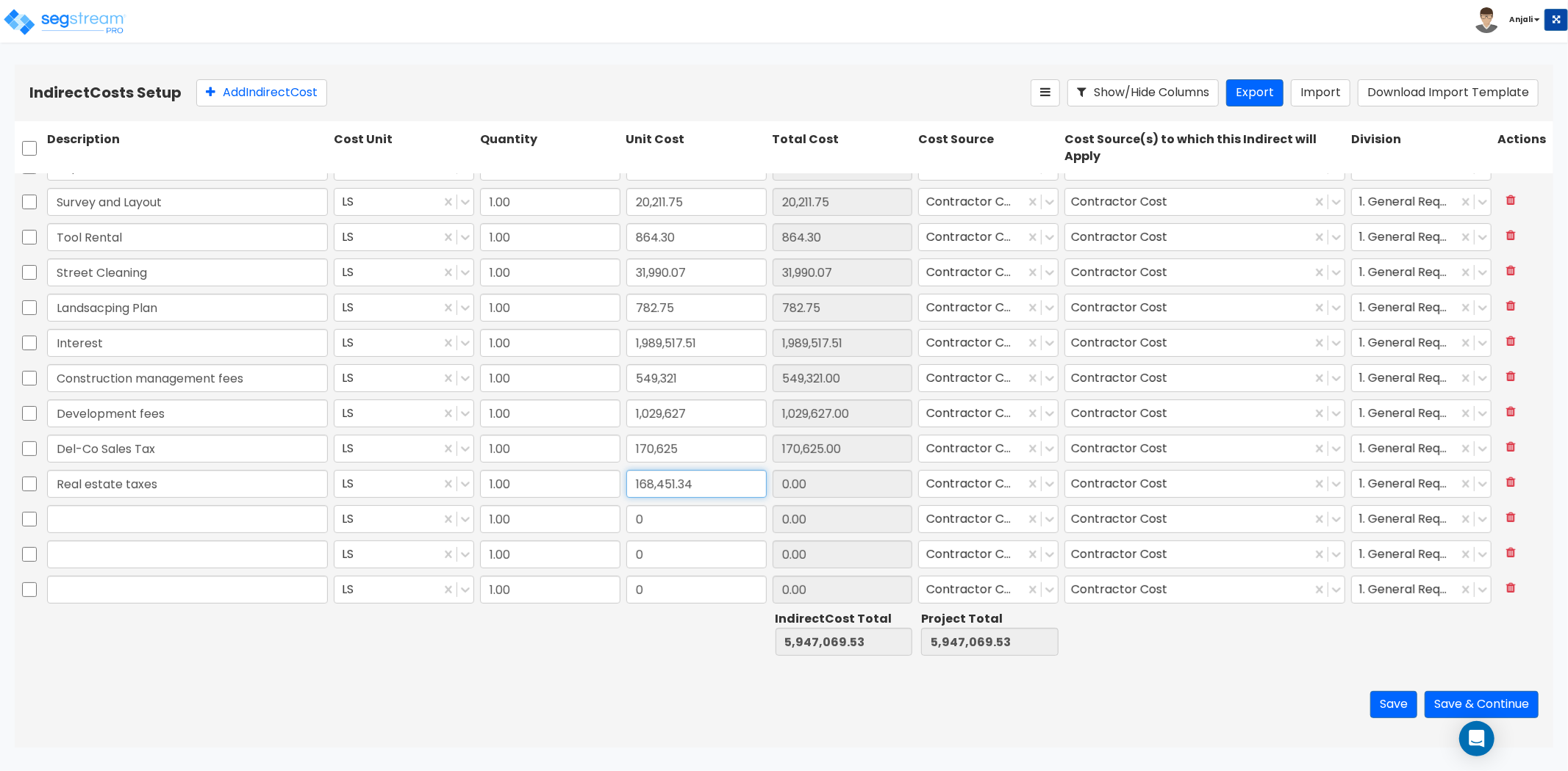
type input "168,451.34"
click at [187, 524] on input "text" at bounding box center [188, 519] width 281 height 28
paste input "Gen Cond"
type input "Gen Cond"
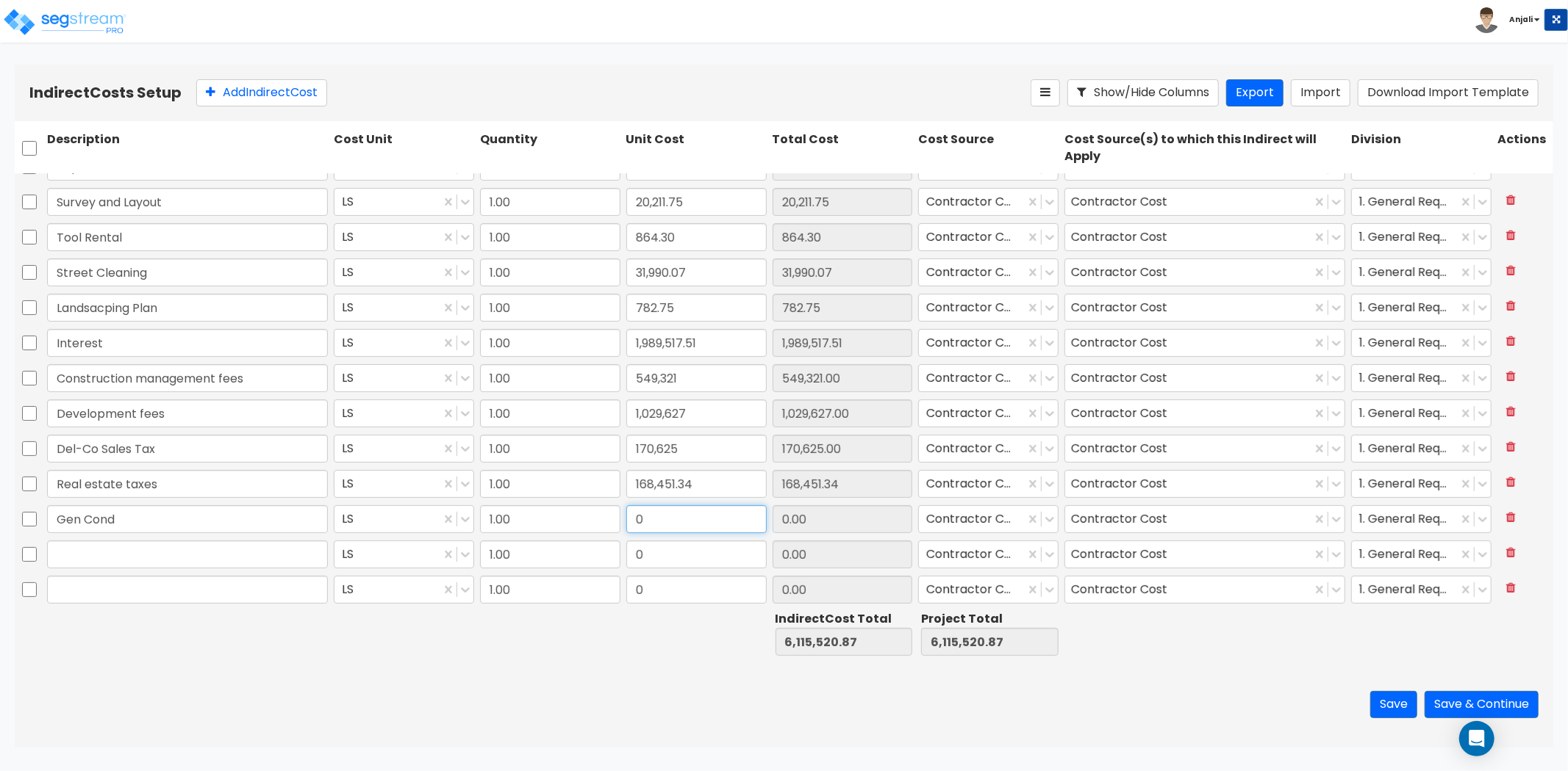
click at [681, 516] on input "0" at bounding box center [696, 519] width 140 height 28
paste input "619,867.66"
type input "619,867.66"
click at [213, 559] on input "text" at bounding box center [188, 554] width 281 height 28
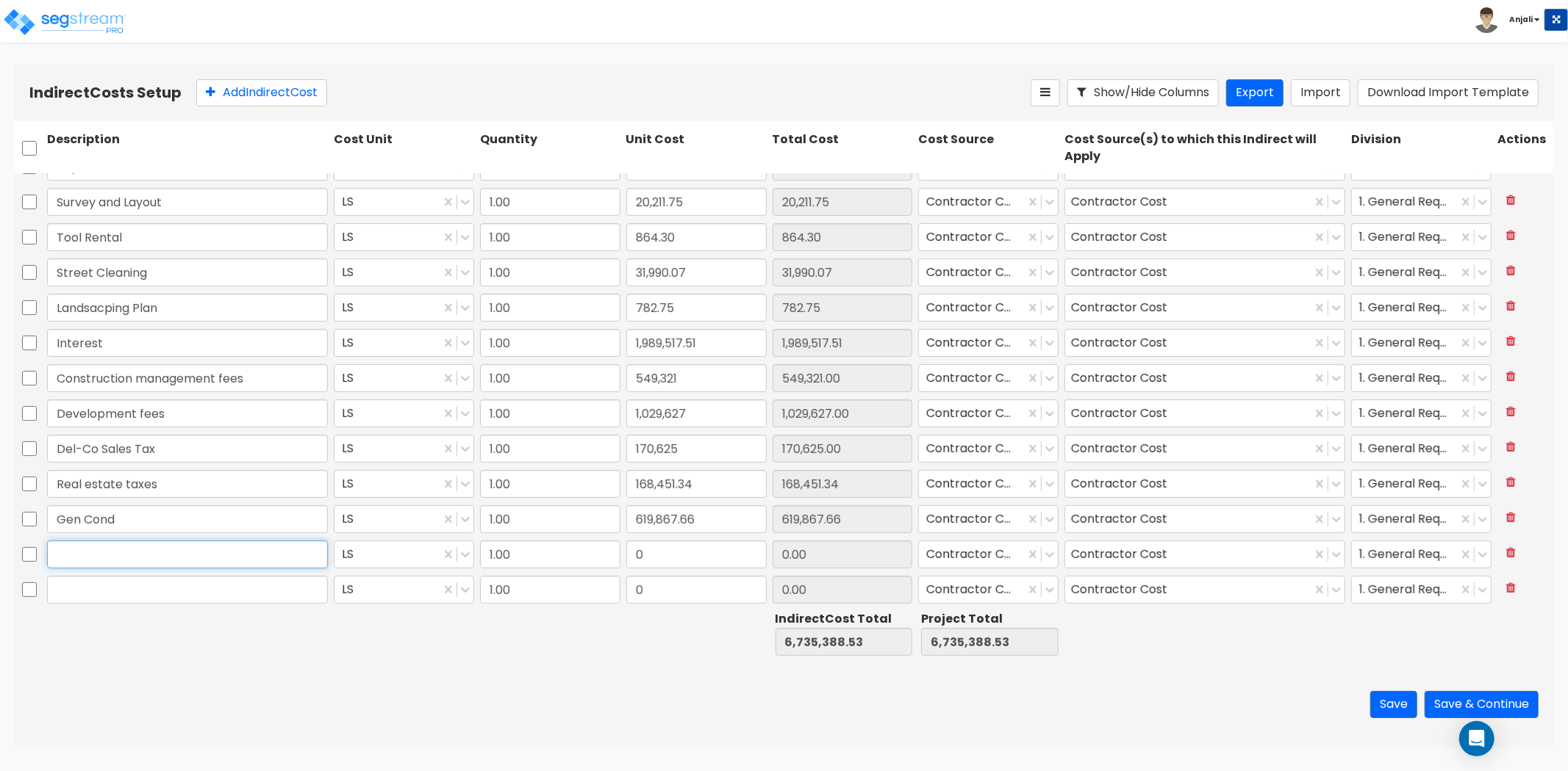
paste input "Other Soft"
type input "Other Soft"
click at [659, 546] on input "0" at bounding box center [696, 554] width 140 height 28
paste input "text"
click at [699, 548] on input "text" at bounding box center [696, 554] width 140 height 28
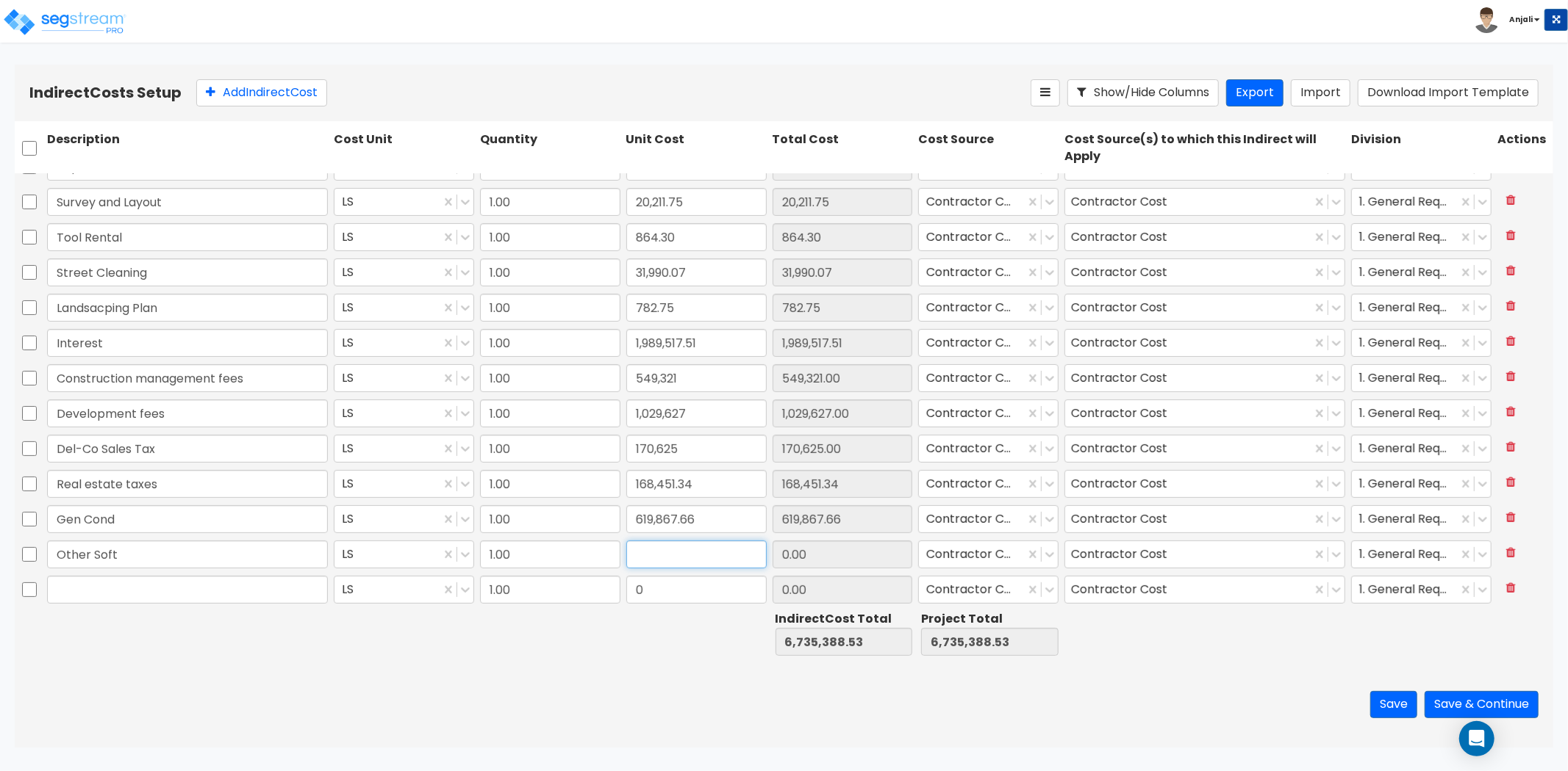
paste input "457,642.86"
type input "457,642.86"
click at [255, 102] on button "Add Indirect Cost" at bounding box center [261, 93] width 131 height 27
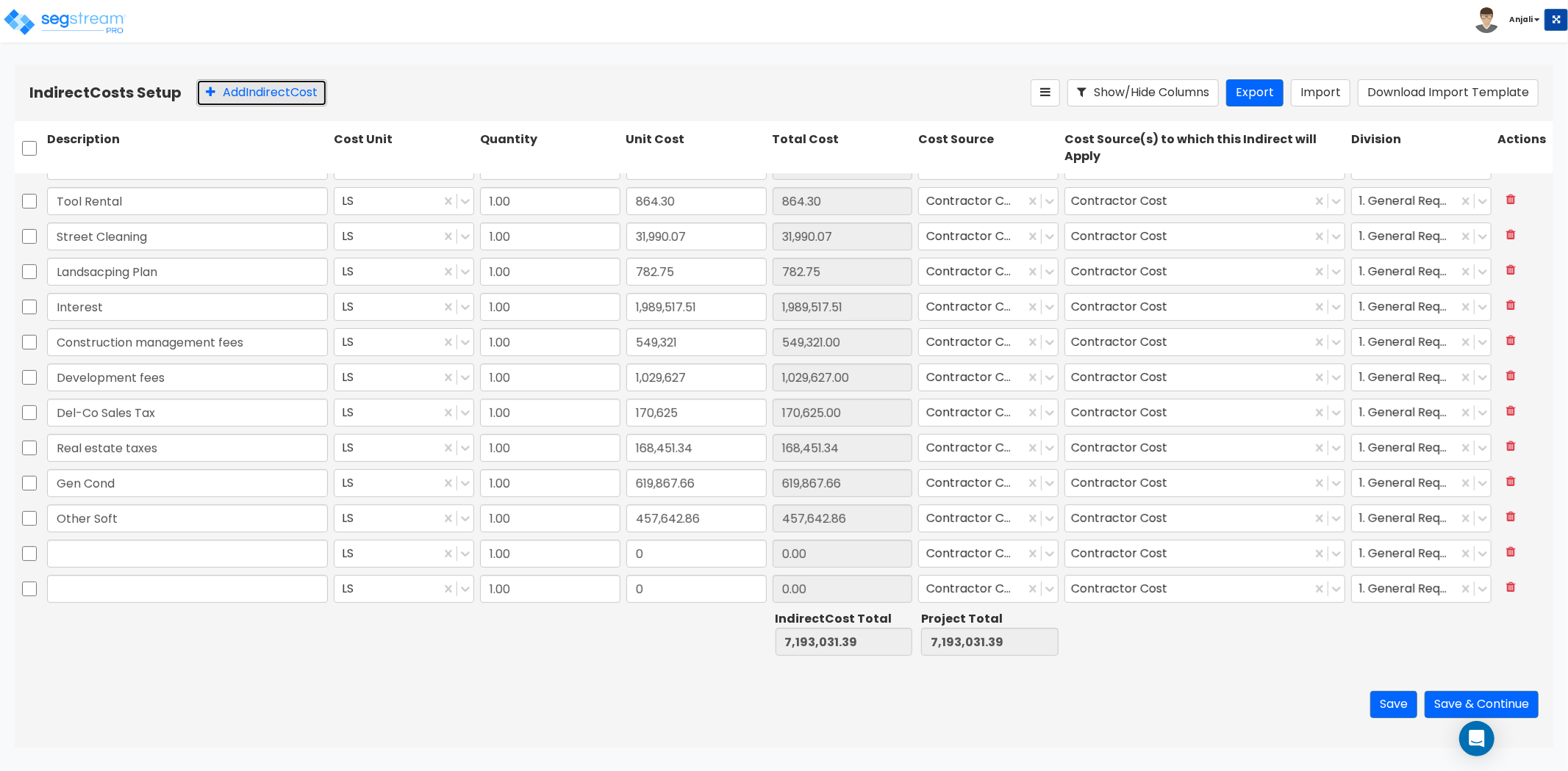
click at [255, 102] on button "Add Indirect Cost" at bounding box center [261, 93] width 131 height 27
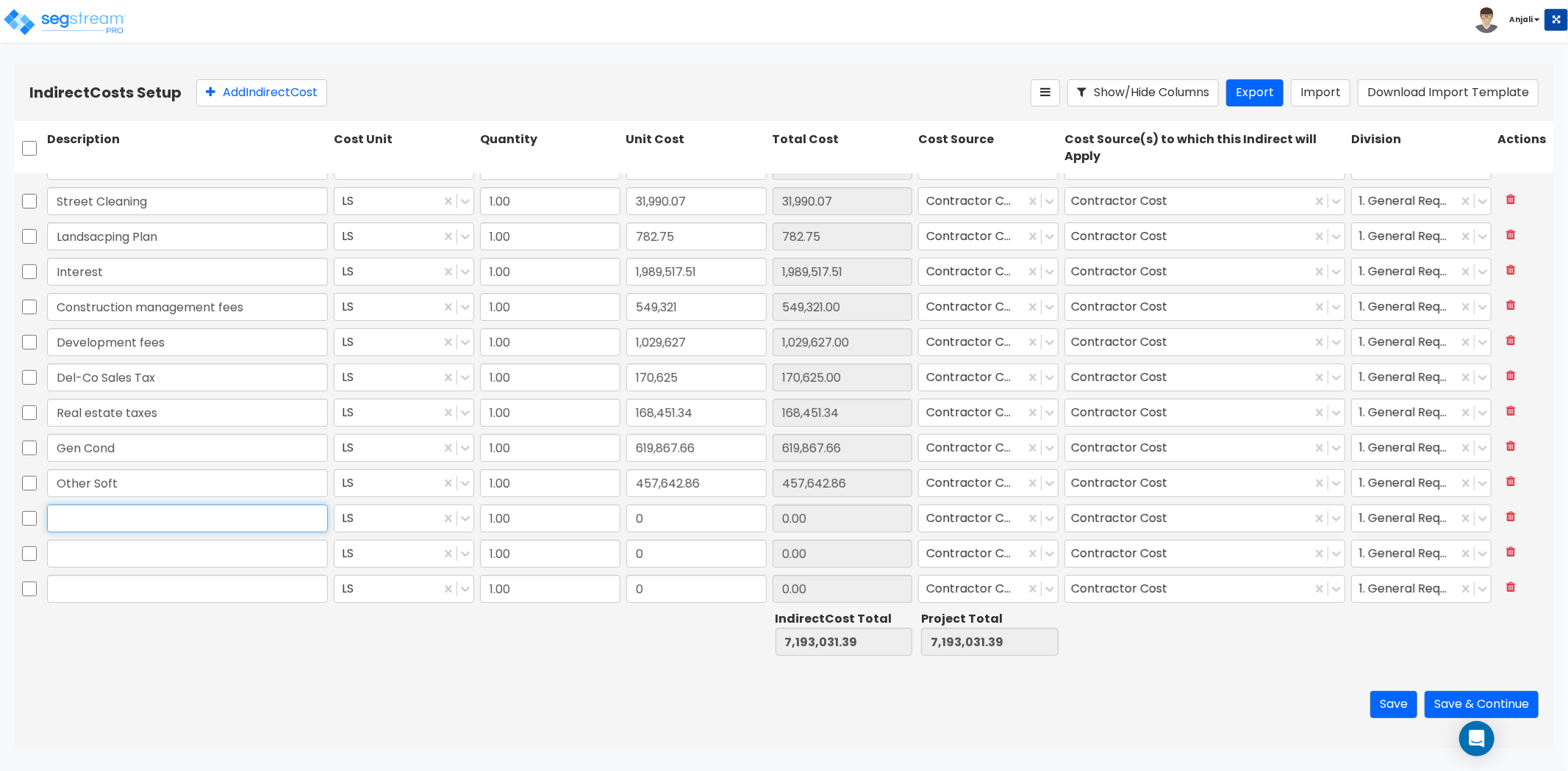
click at [132, 515] on input "text" at bounding box center [188, 518] width 281 height 28
paste input "Predevelopment"
type input "Predevelopment"
click at [658, 520] on input "0" at bounding box center [696, 518] width 140 height 28
paste input "196,739.94"
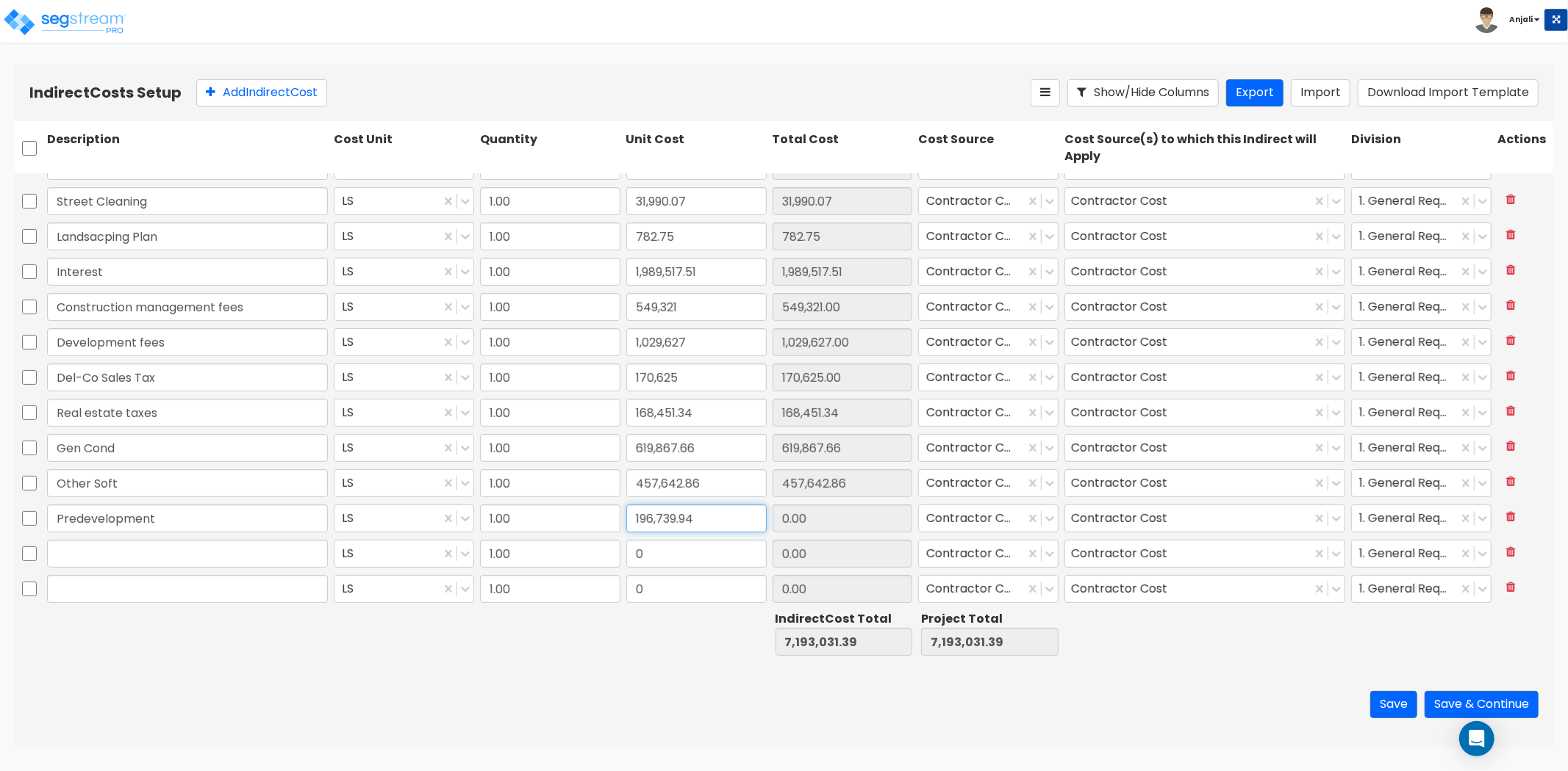
type input "196,739.94"
click at [552, 637] on div at bounding box center [550, 634] width 147 height 51
click at [1506, 546] on icon at bounding box center [1510, 551] width 10 height 11
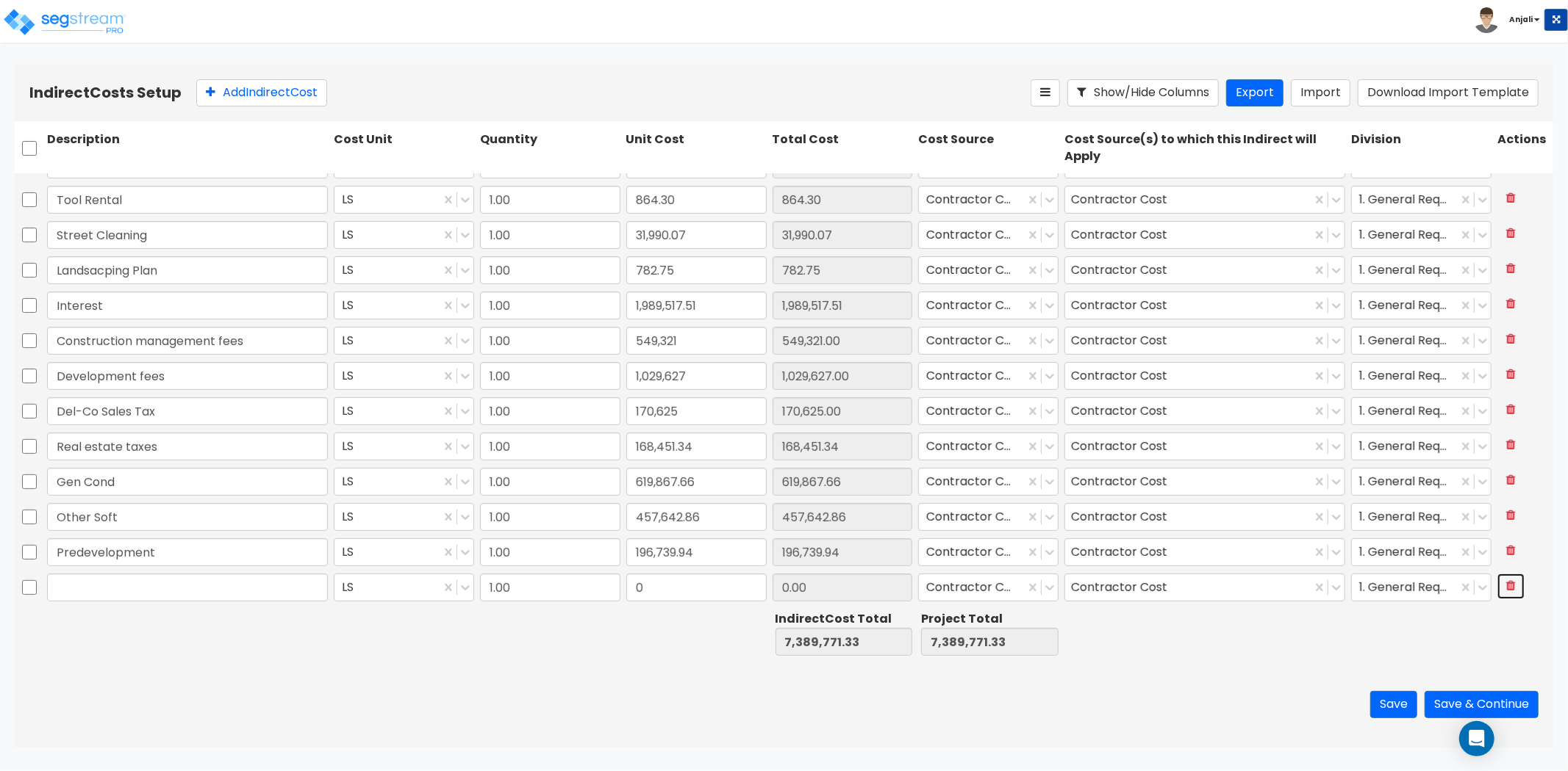
type input "1.00"
type input "73,364.60"
click at [1500, 578] on button at bounding box center [1511, 588] width 27 height 26
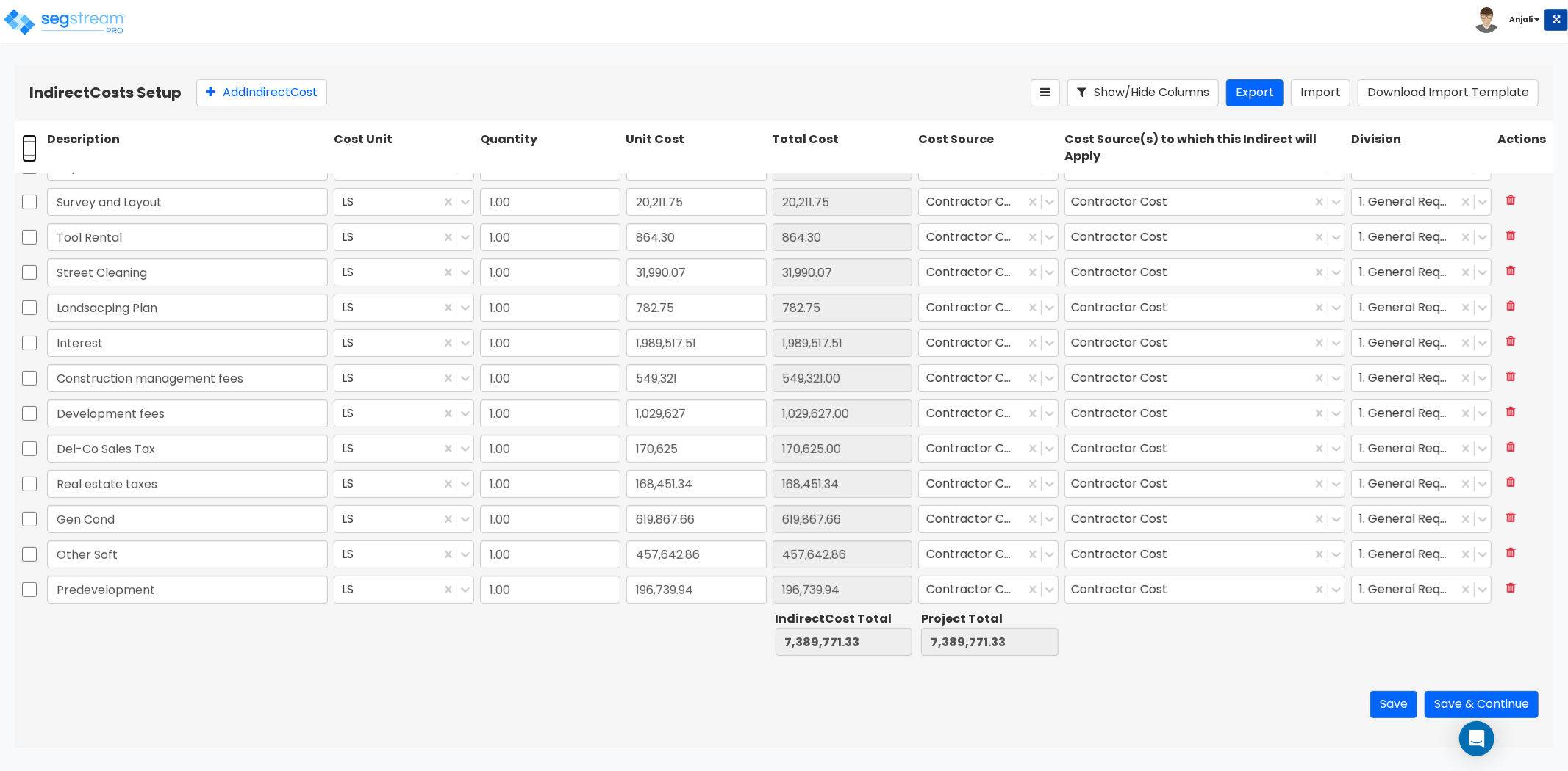
click at [26, 151] on input "checkbox" at bounding box center [29, 148] width 14 height 28
checkbox input "true"
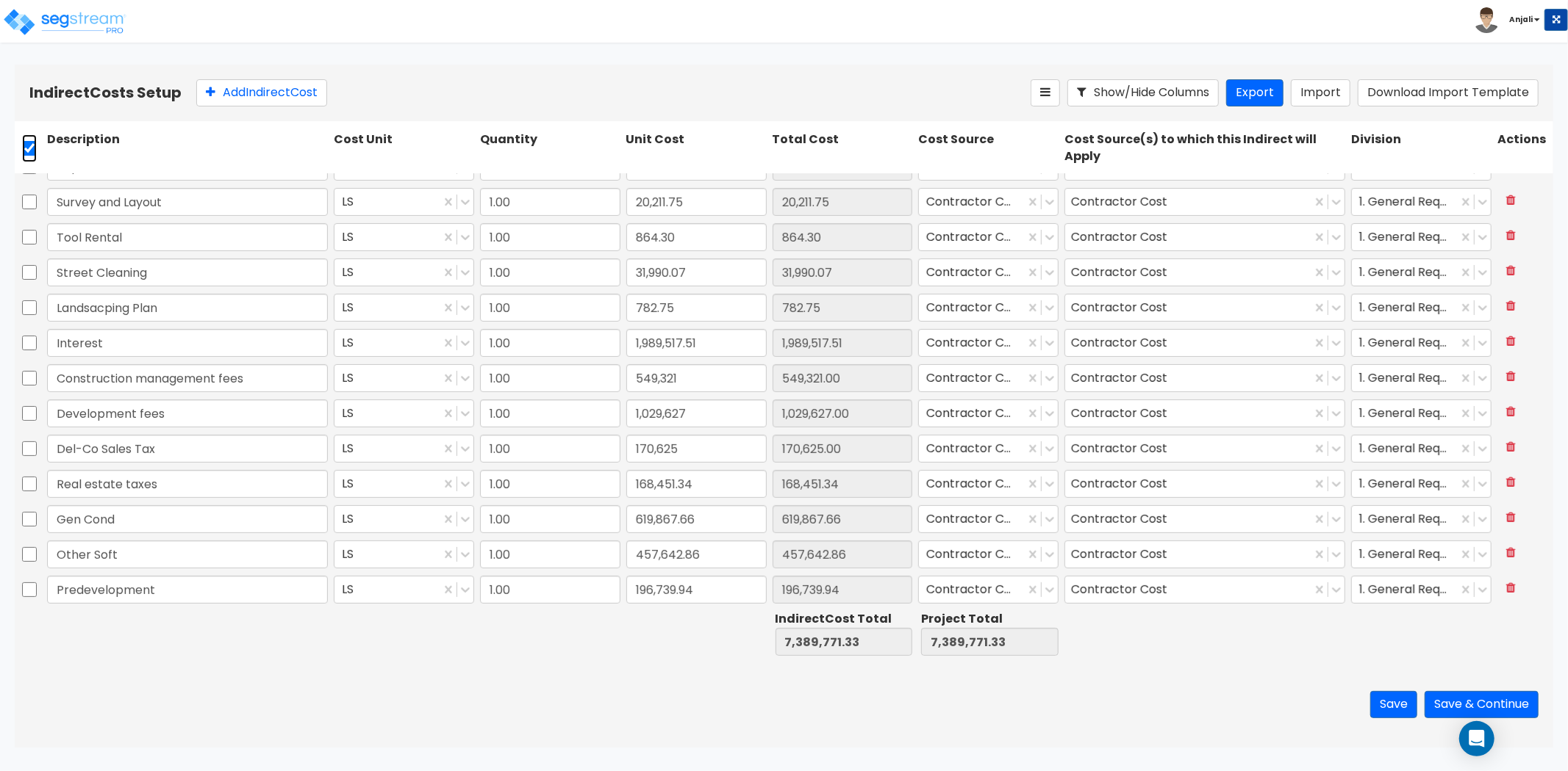
checkbox input "true"
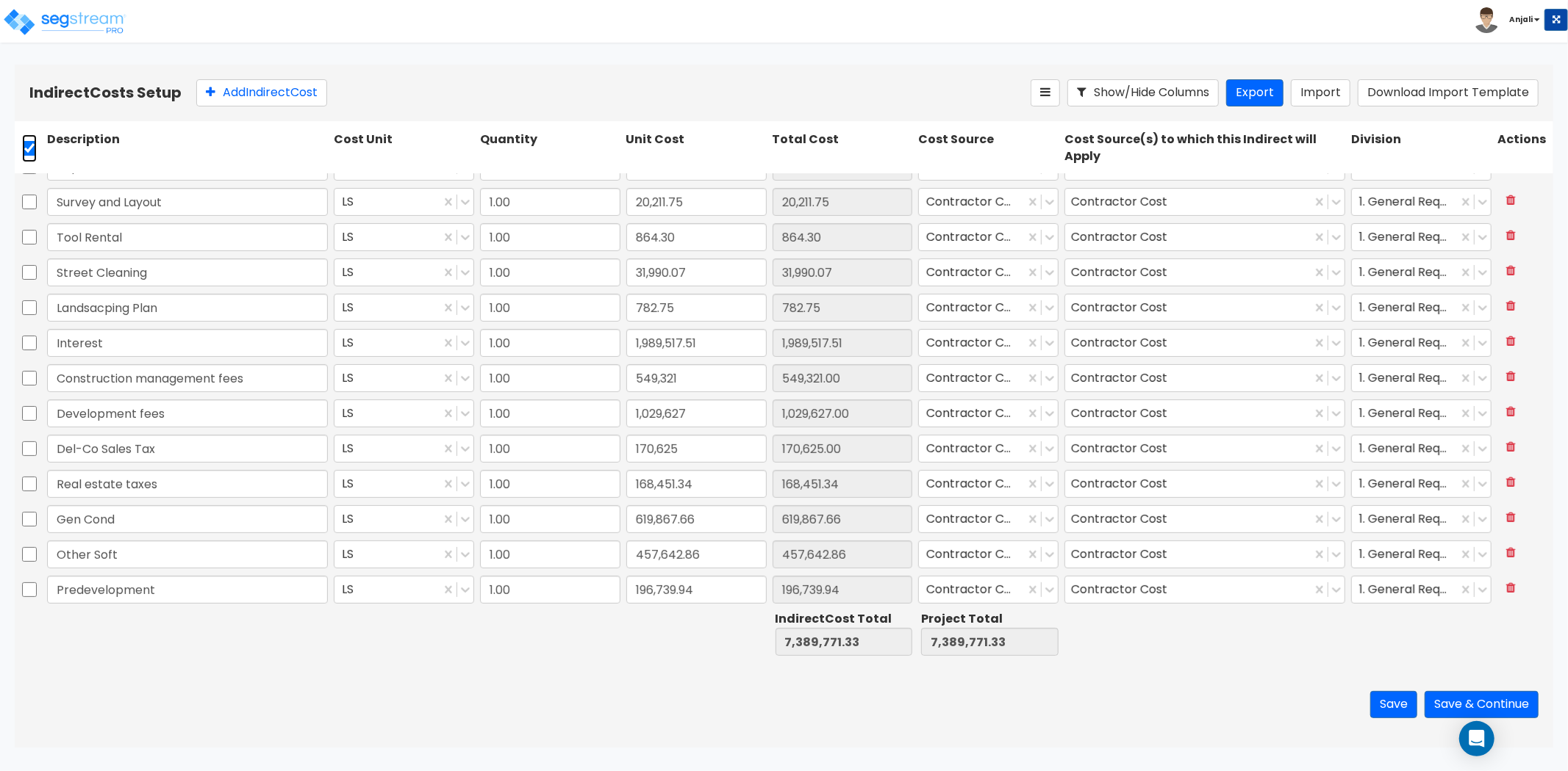
checkbox input "true"
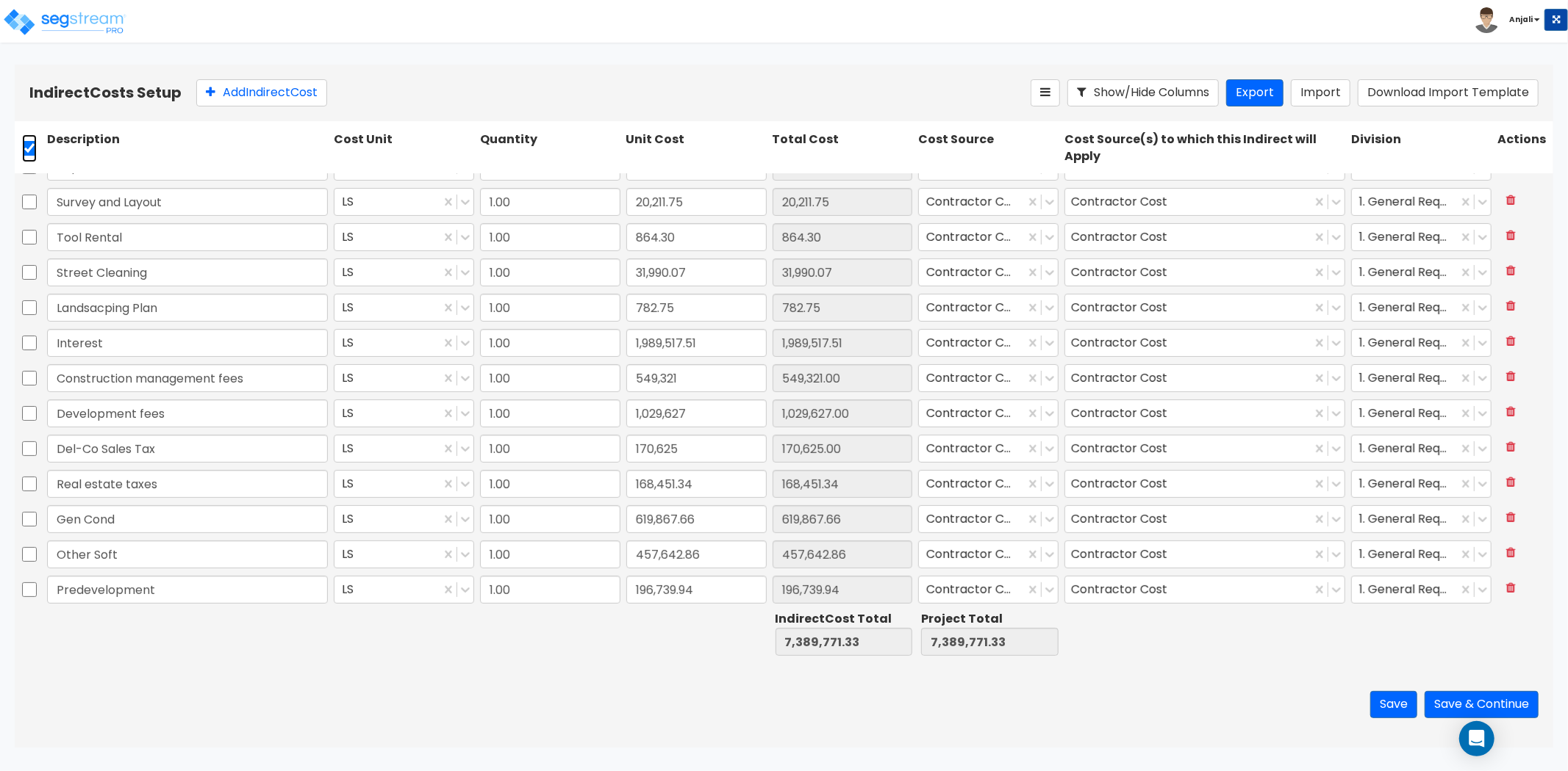
checkbox input "true"
click at [349, 96] on icon at bounding box center [341, 92] width 14 height 14
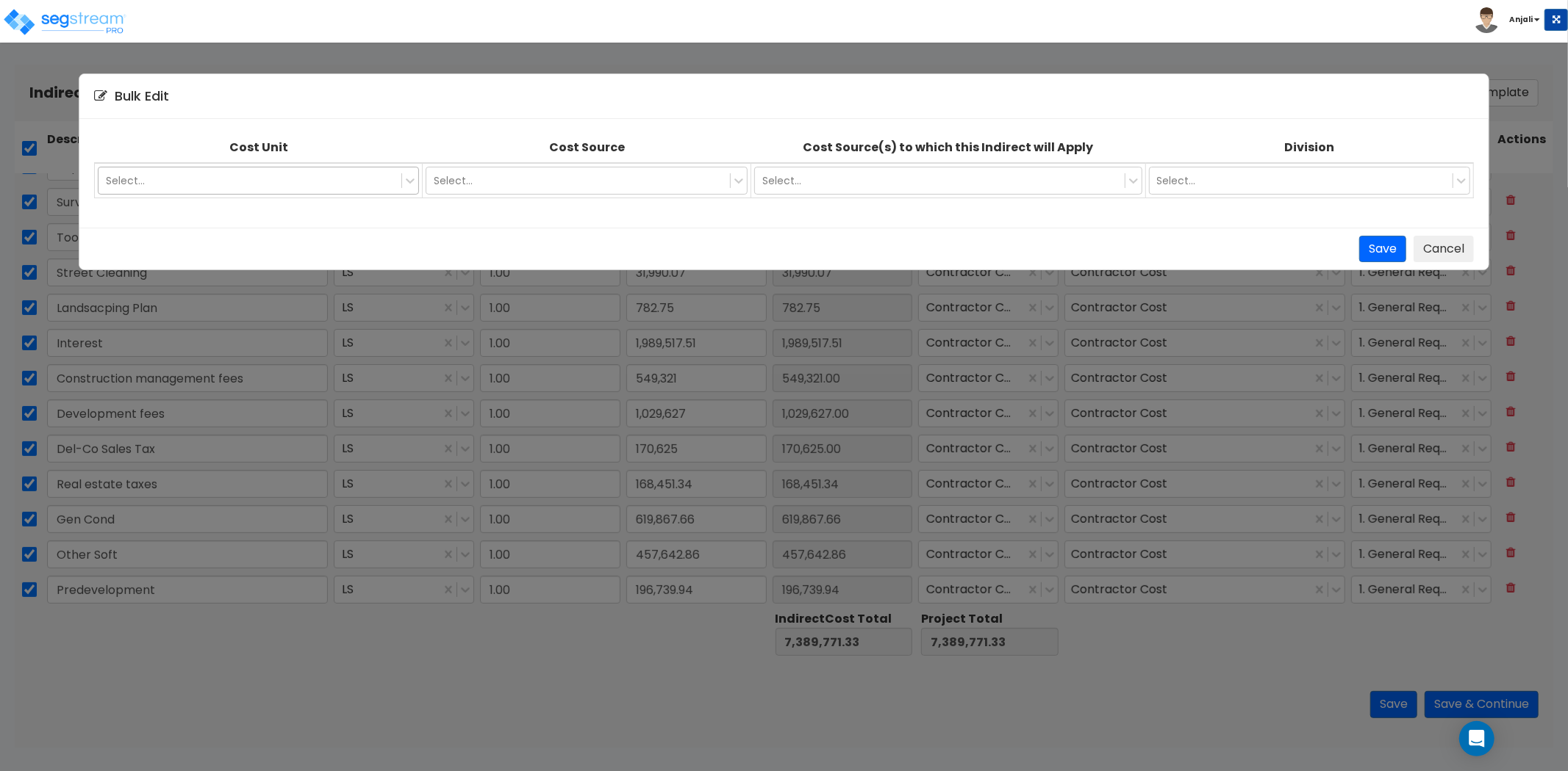
click at [292, 178] on div at bounding box center [250, 181] width 289 height 17
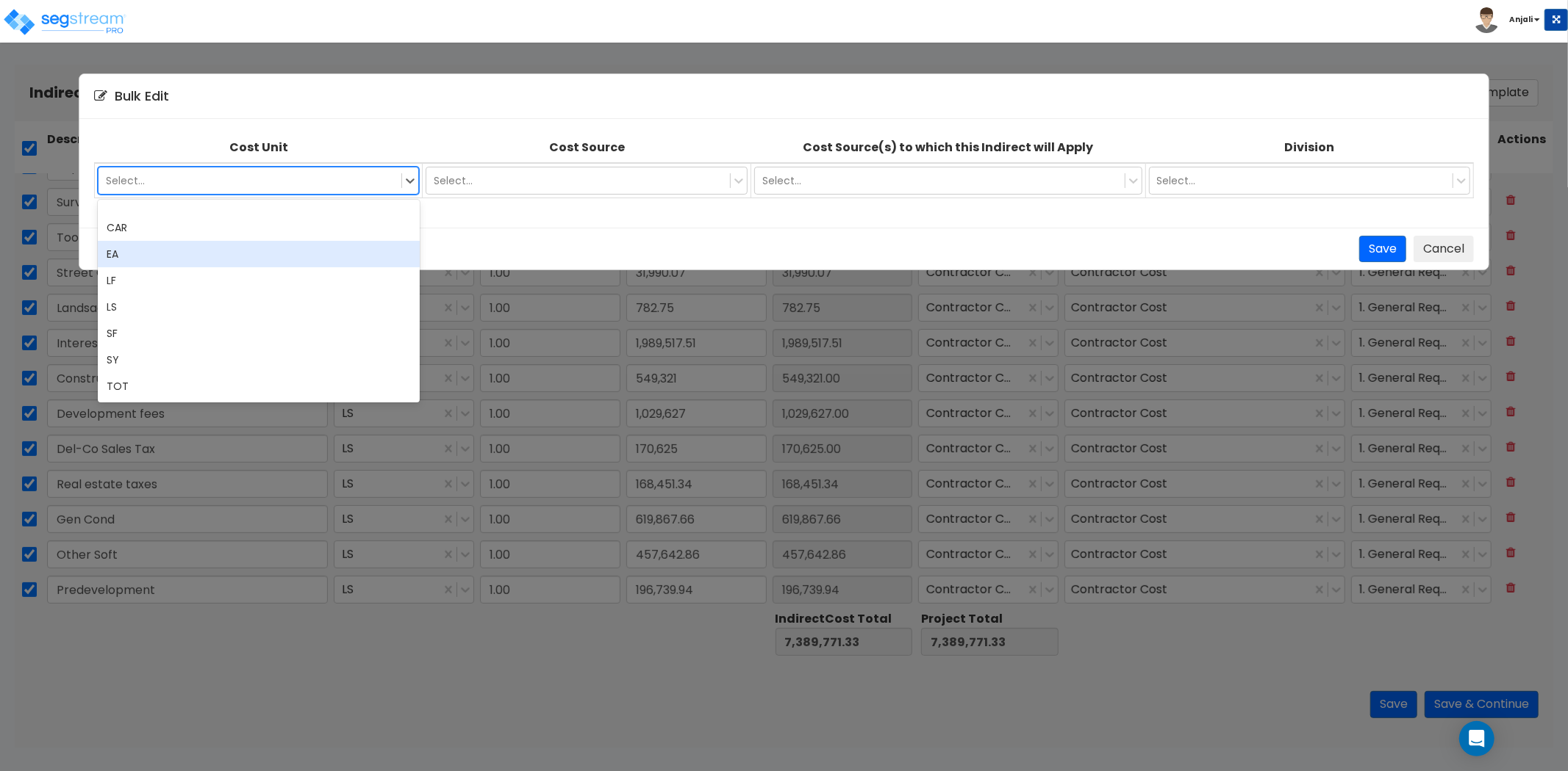
click at [179, 260] on div "EA" at bounding box center [259, 254] width 322 height 27
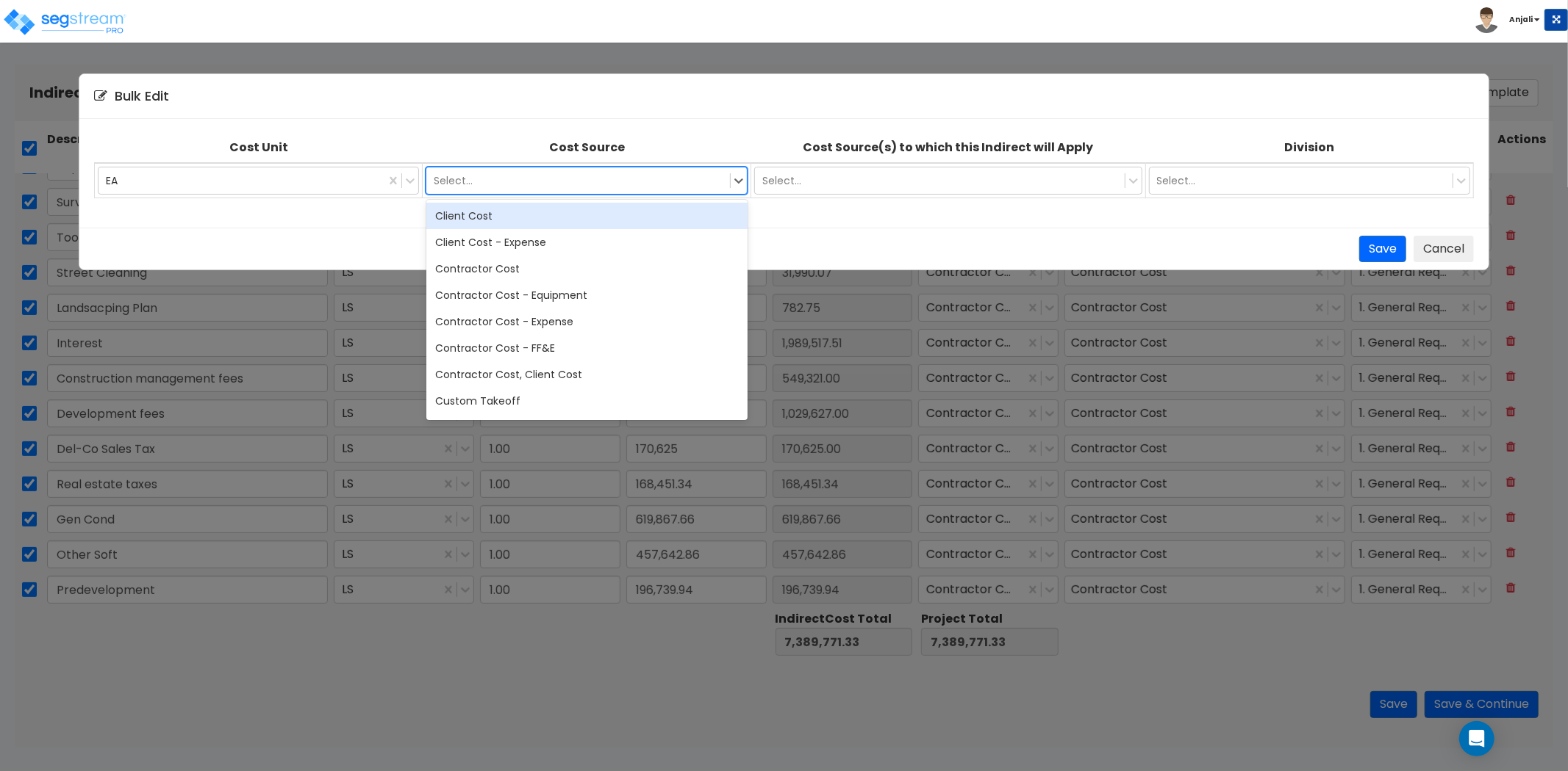
click at [486, 189] on div "Select..." at bounding box center [578, 181] width 304 height 24
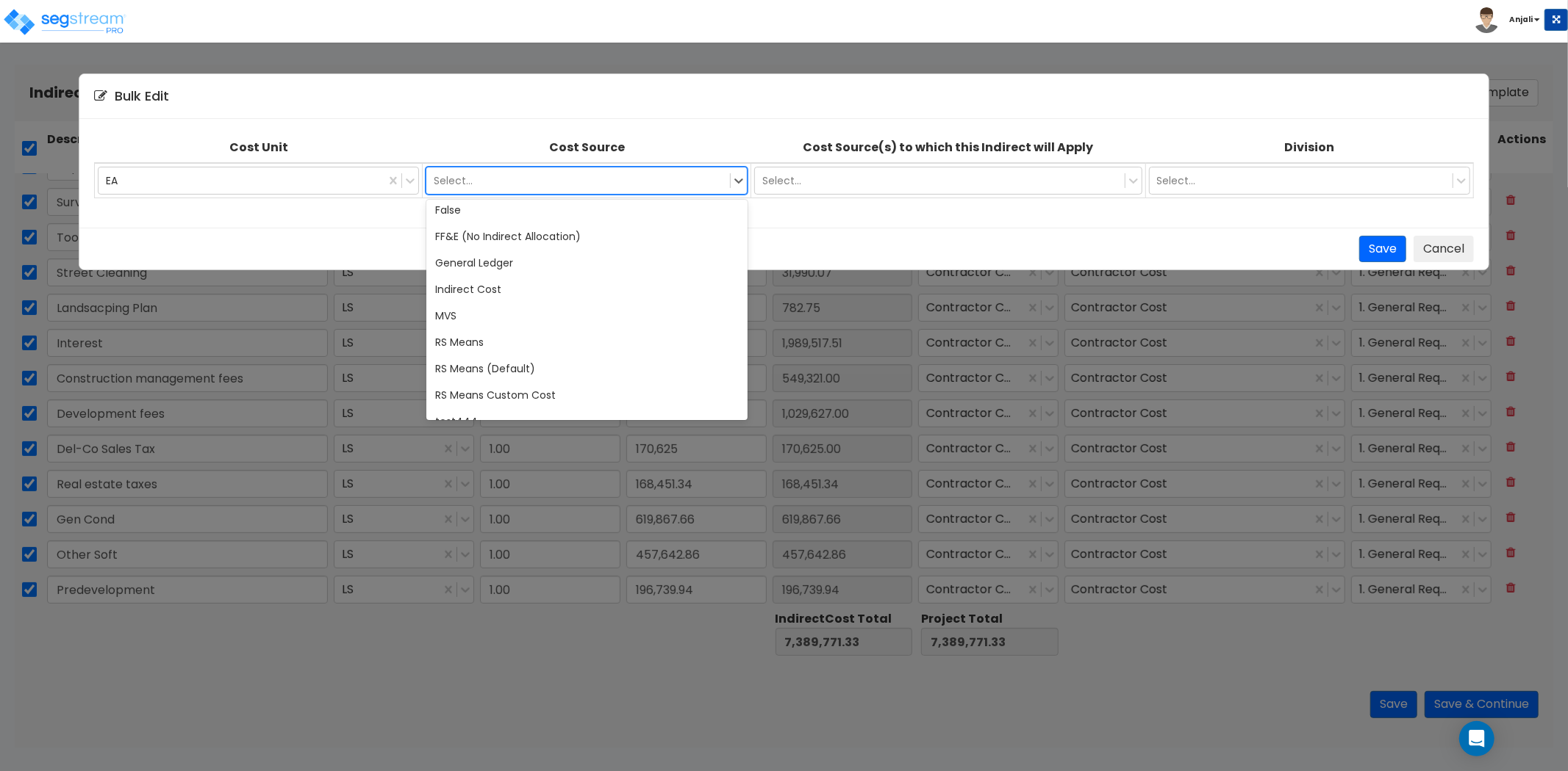
scroll to position [244, 0]
click at [510, 260] on div "General Ledger" at bounding box center [587, 262] width 322 height 27
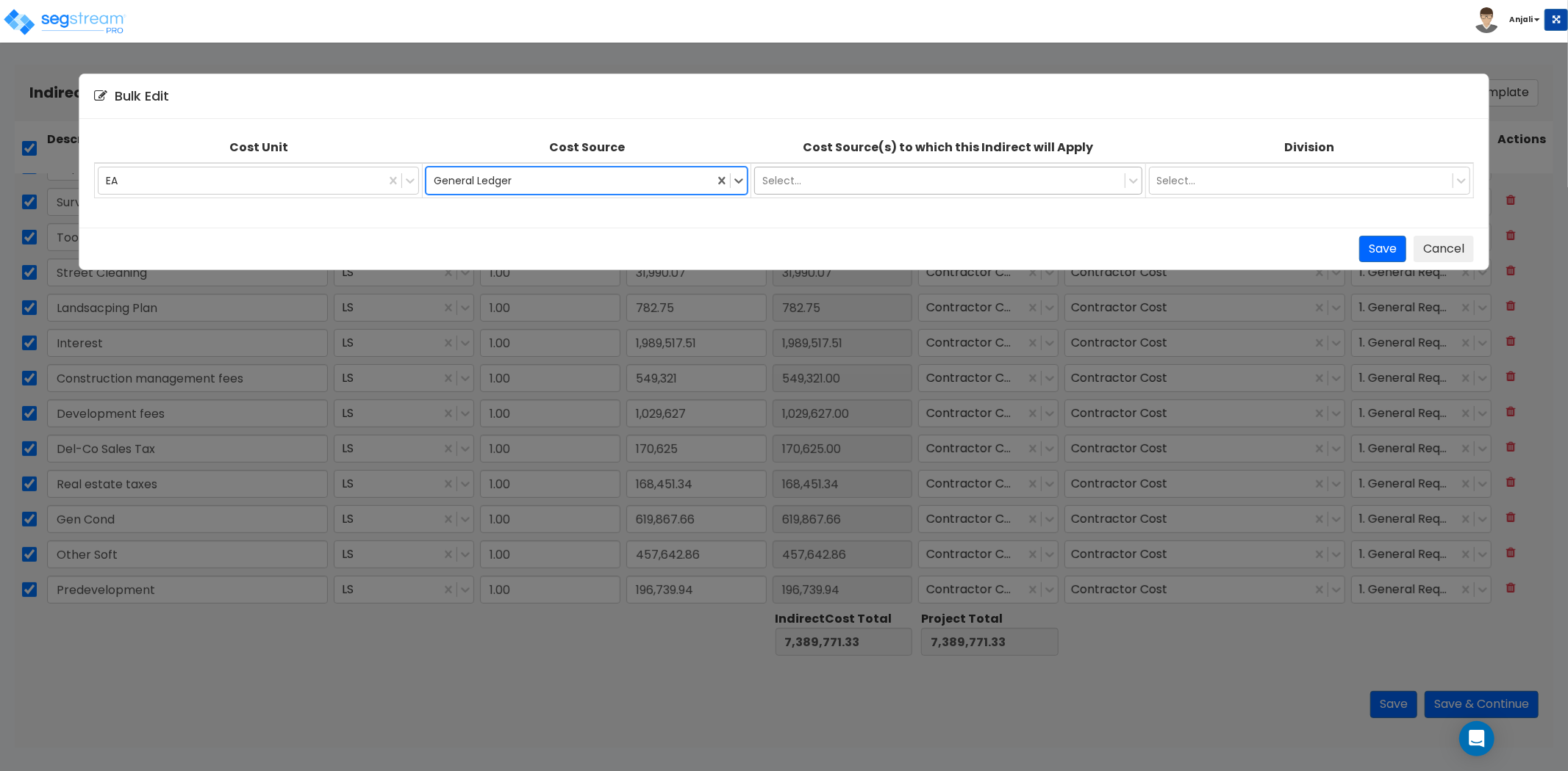
click at [913, 176] on div at bounding box center [939, 181] width 355 height 17
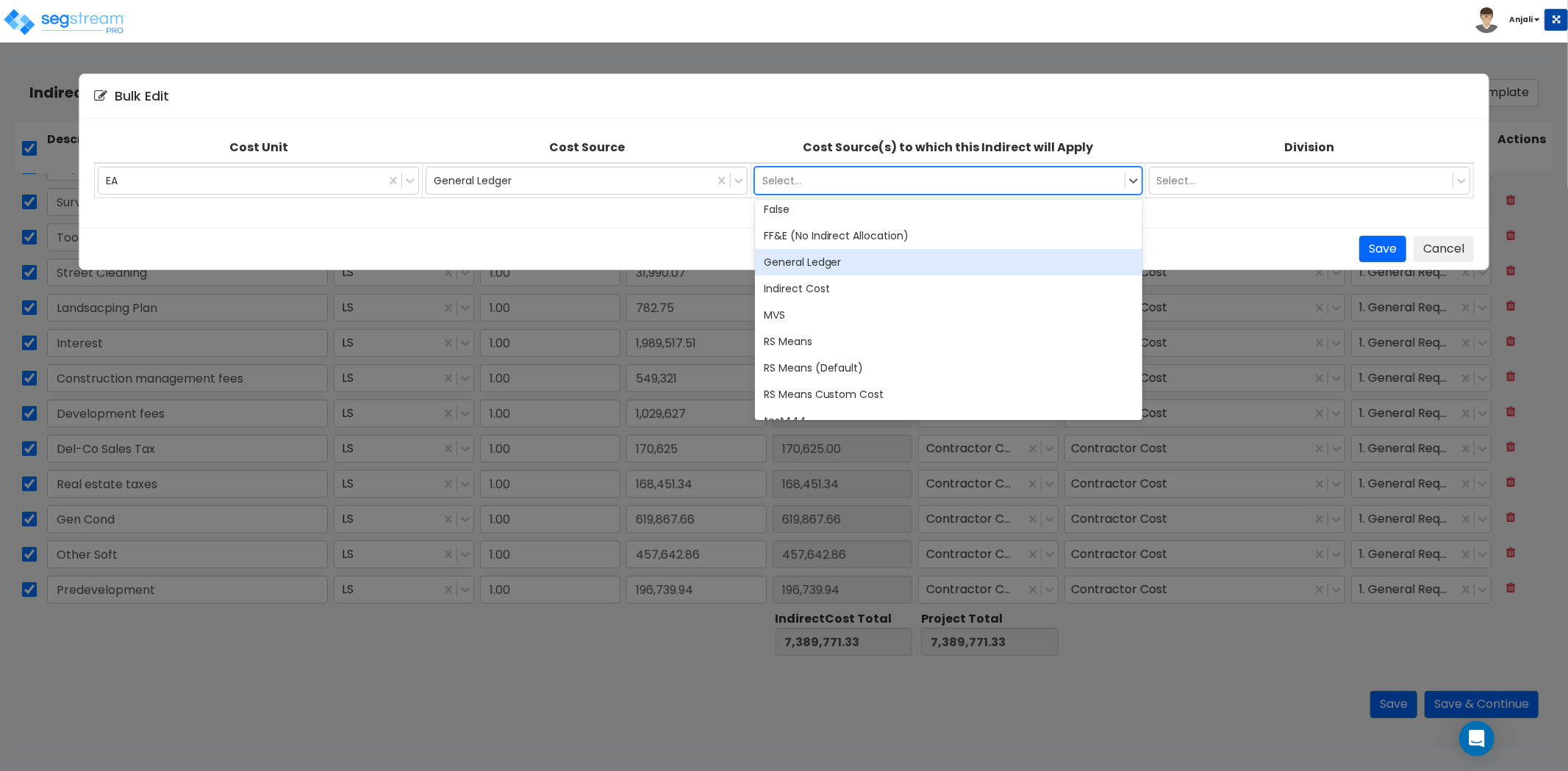
click at [828, 263] on div "General Ledger" at bounding box center [948, 262] width 387 height 27
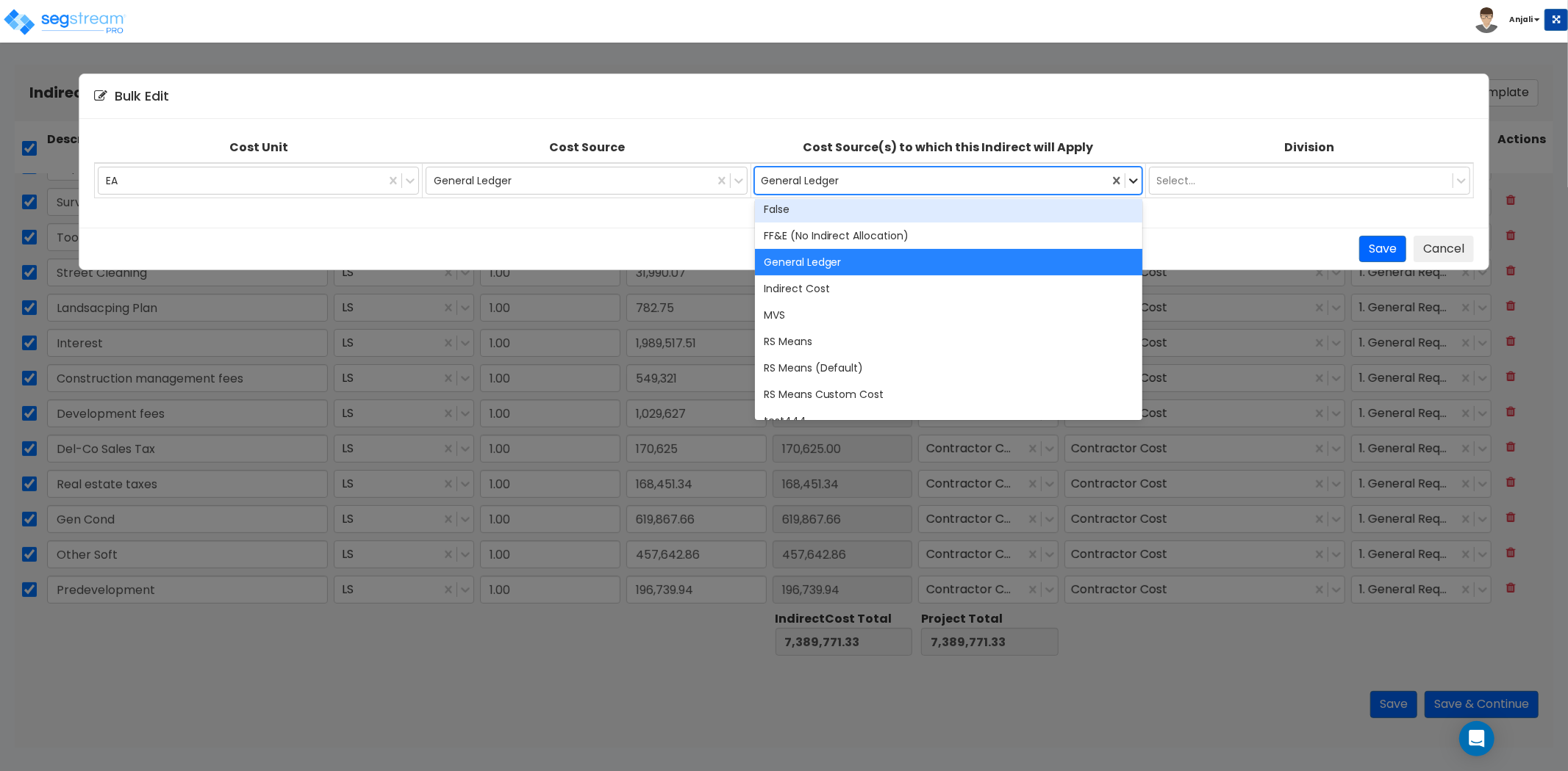
click at [1135, 184] on icon at bounding box center [1133, 180] width 14 height 14
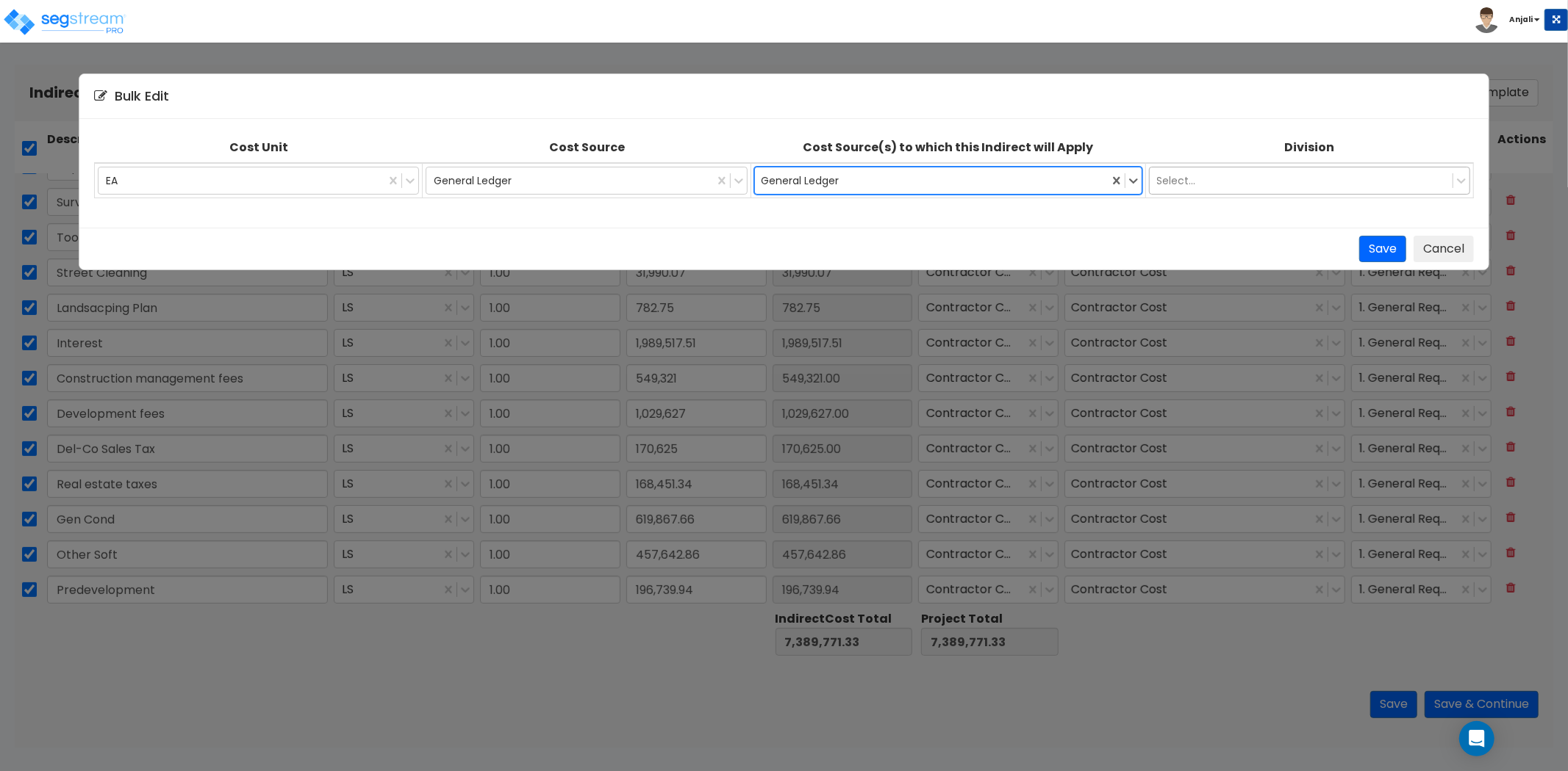
click at [1184, 176] on div at bounding box center [1301, 181] width 289 height 17
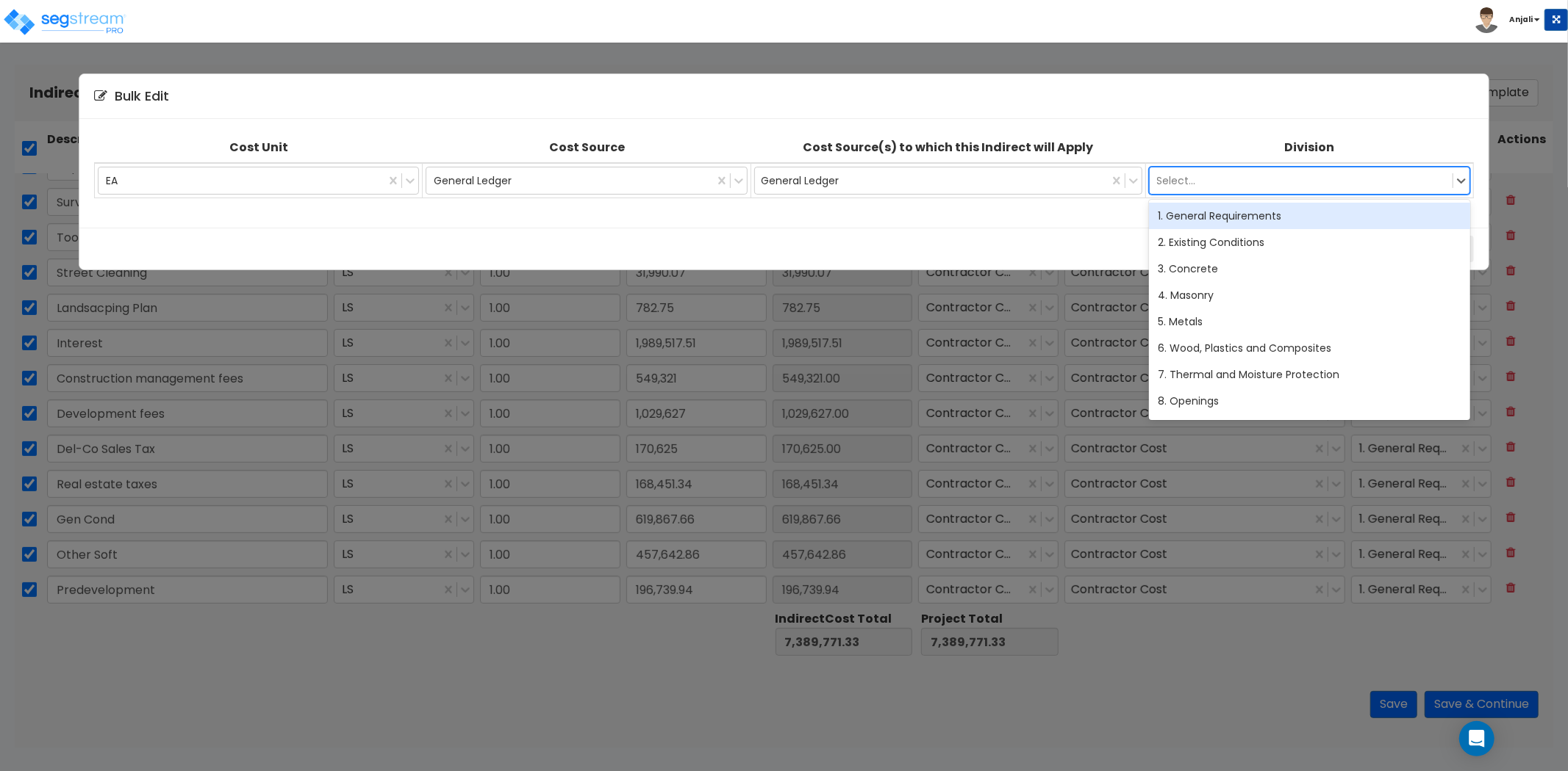
click at [1191, 214] on div "1. General Requirements" at bounding box center [1310, 216] width 322 height 27
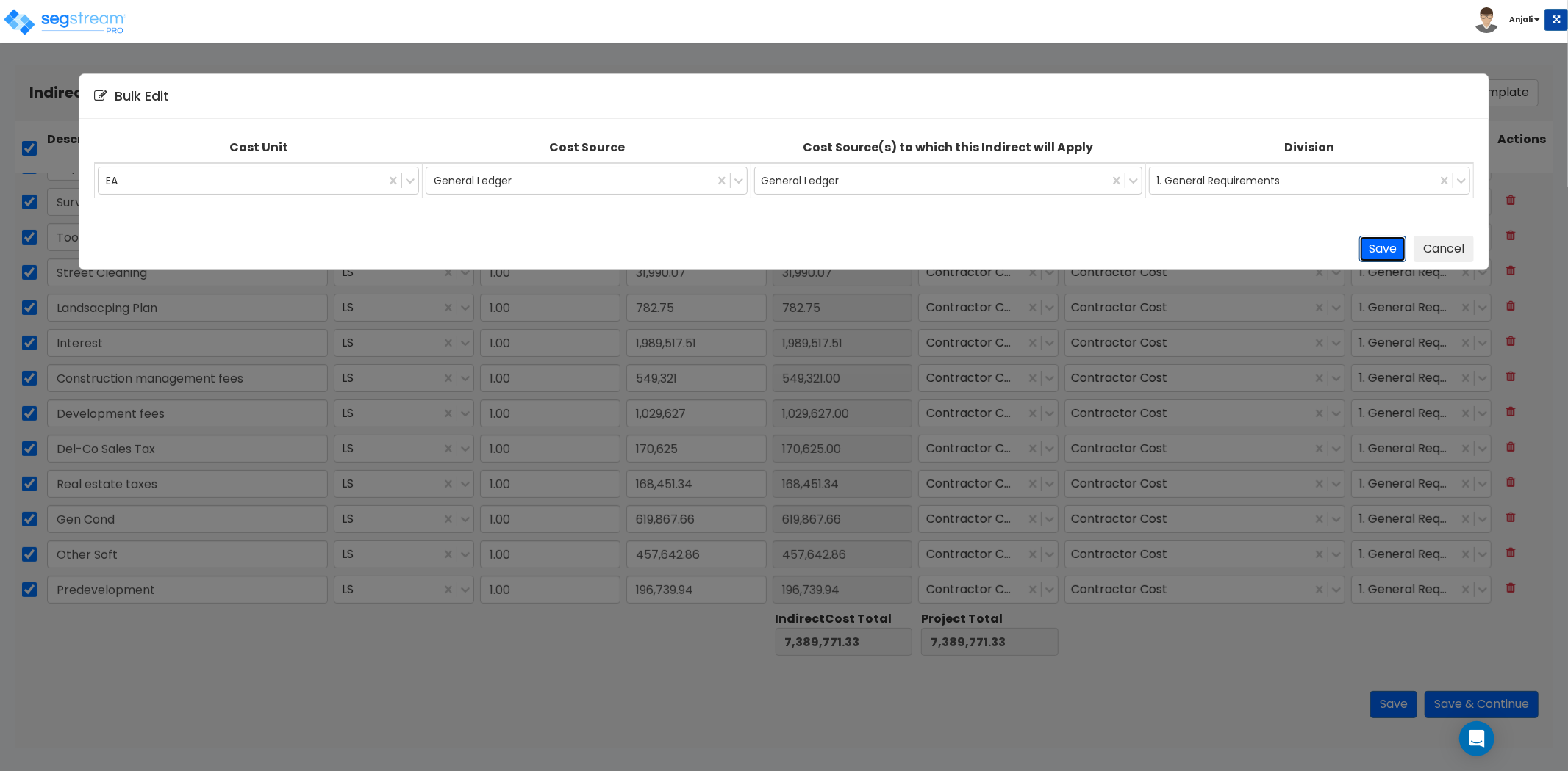
click at [1382, 251] on button "Save" at bounding box center [1383, 250] width 47 height 27
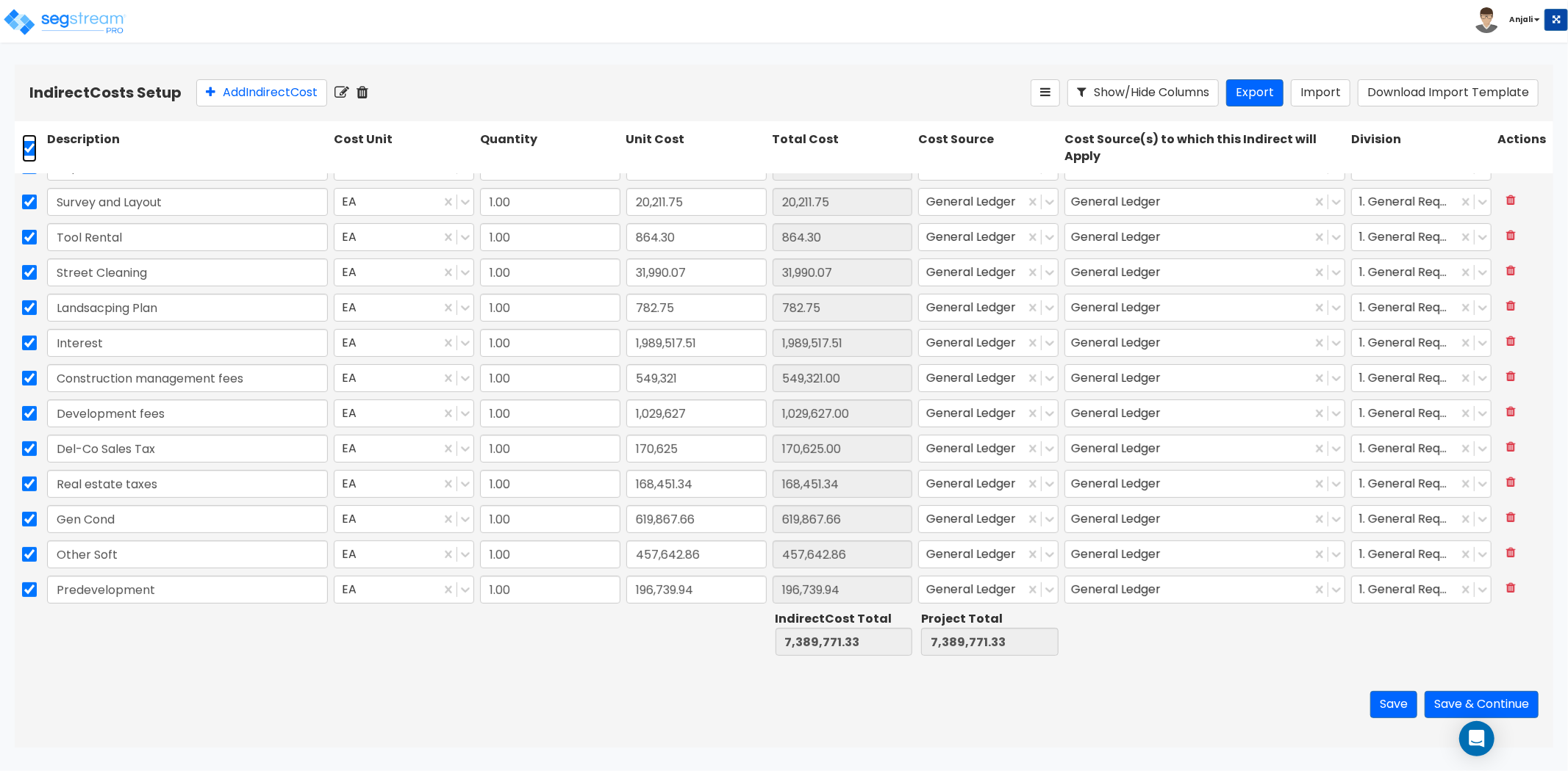
click at [27, 150] on input "checkbox" at bounding box center [29, 148] width 14 height 28
checkbox input "false"
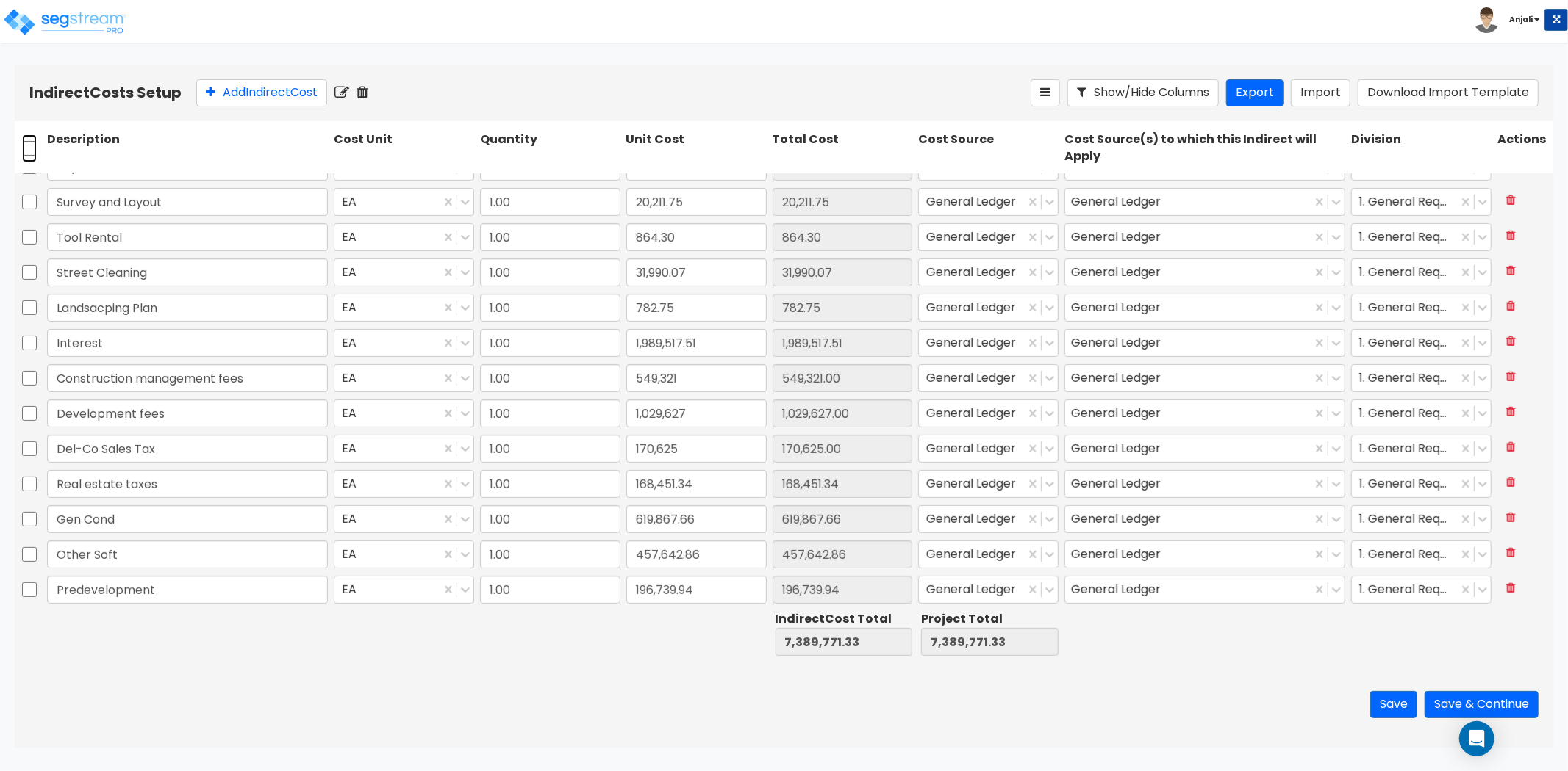
checkbox input "false"
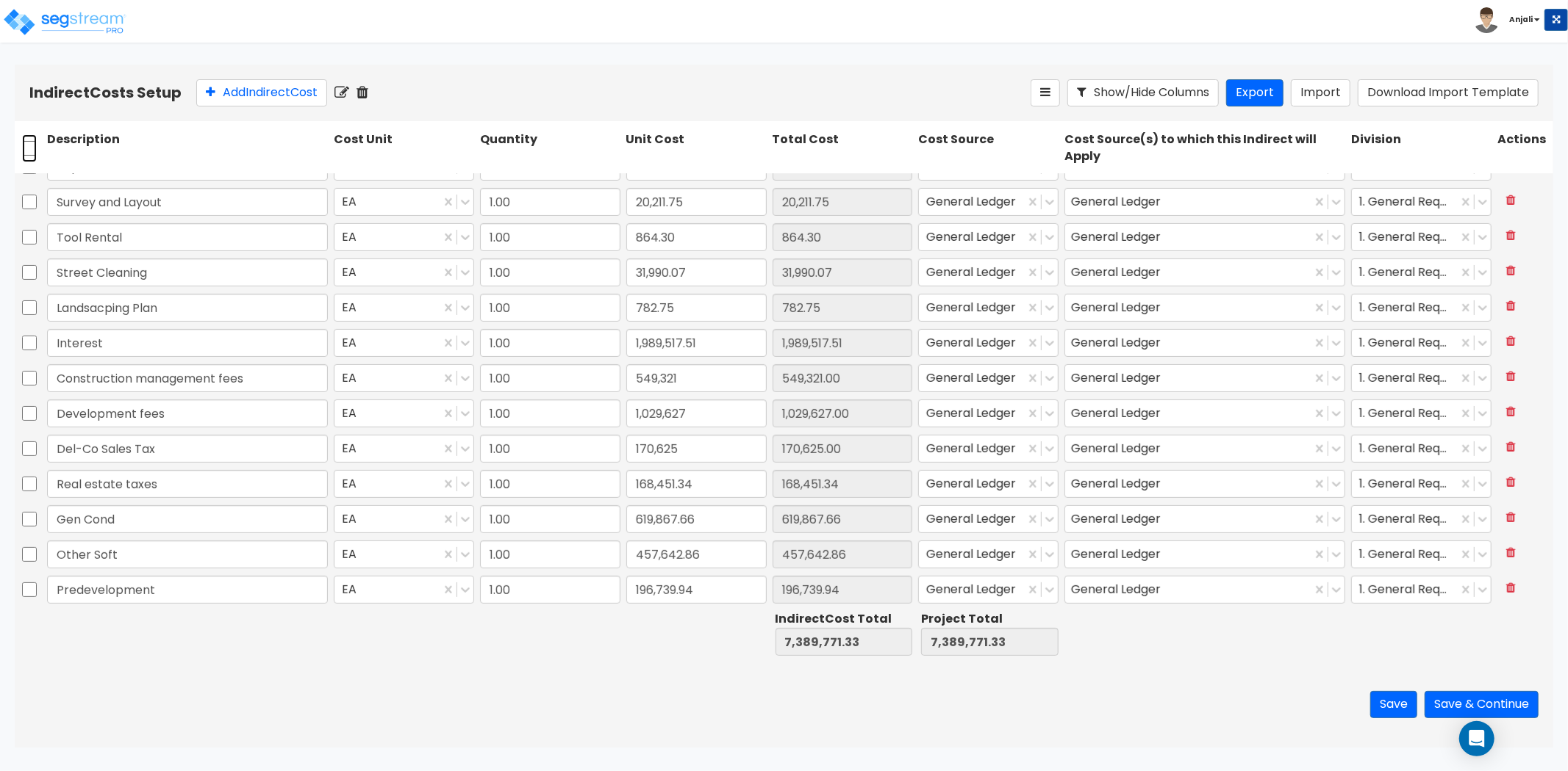
checkbox input "false"
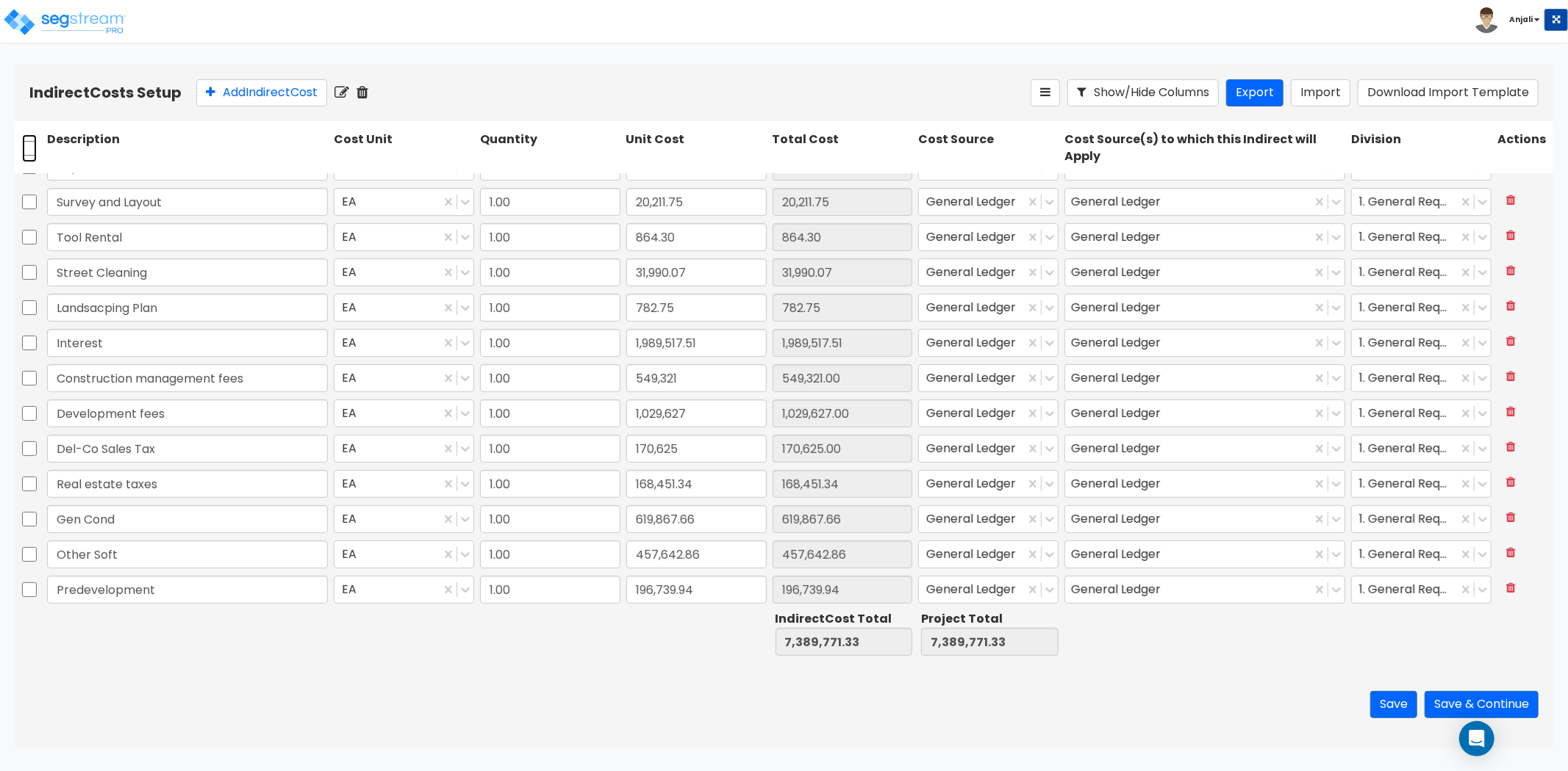
checkbox input "false"
click at [1519, 699] on button "Save & Continue" at bounding box center [1481, 705] width 114 height 27
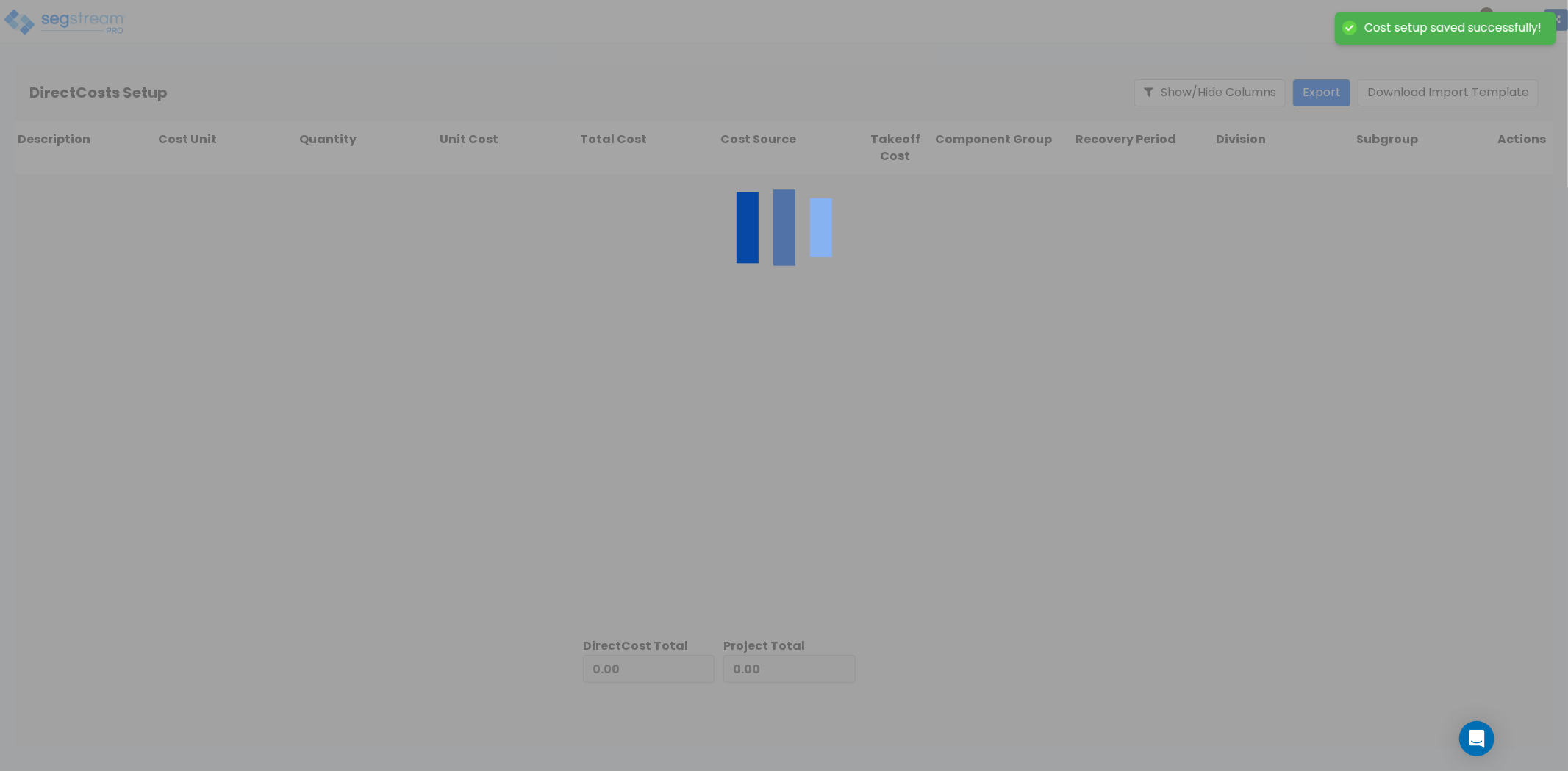
type input "7,389,771.33"
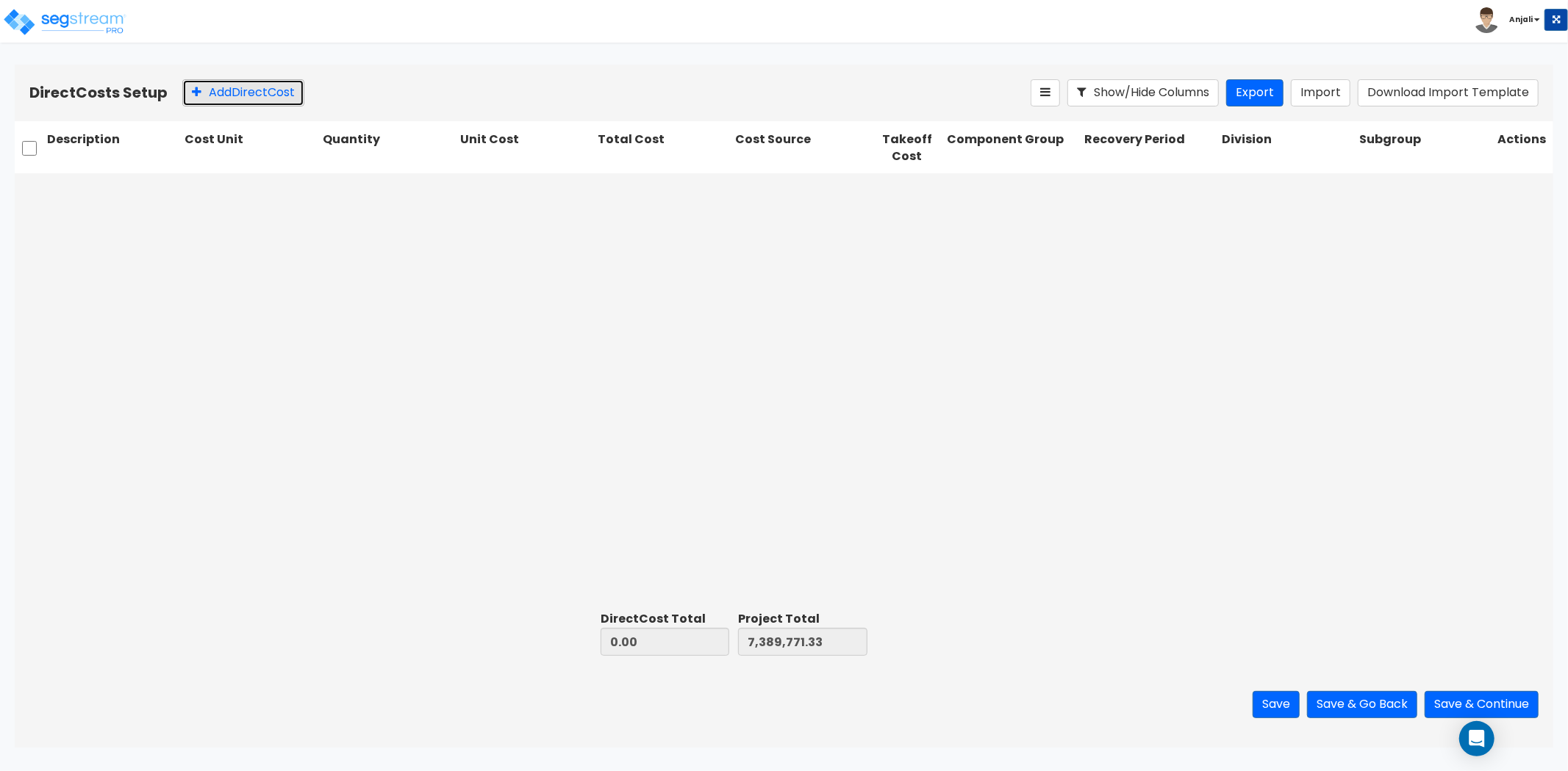
click at [279, 96] on button "Add Direct Cost" at bounding box center [243, 93] width 122 height 27
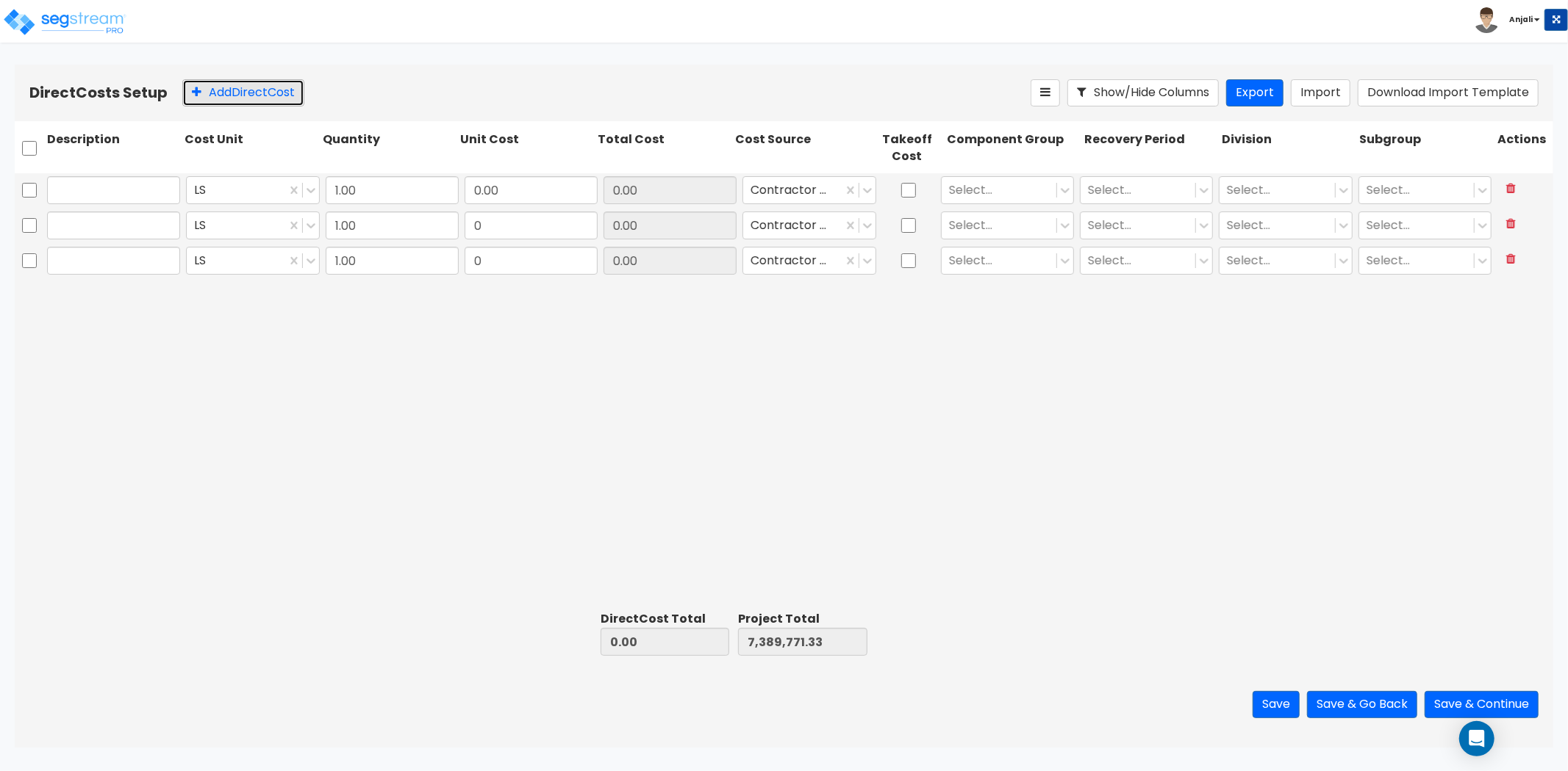
click at [279, 96] on button "Add Direct Cost" at bounding box center [243, 93] width 122 height 27
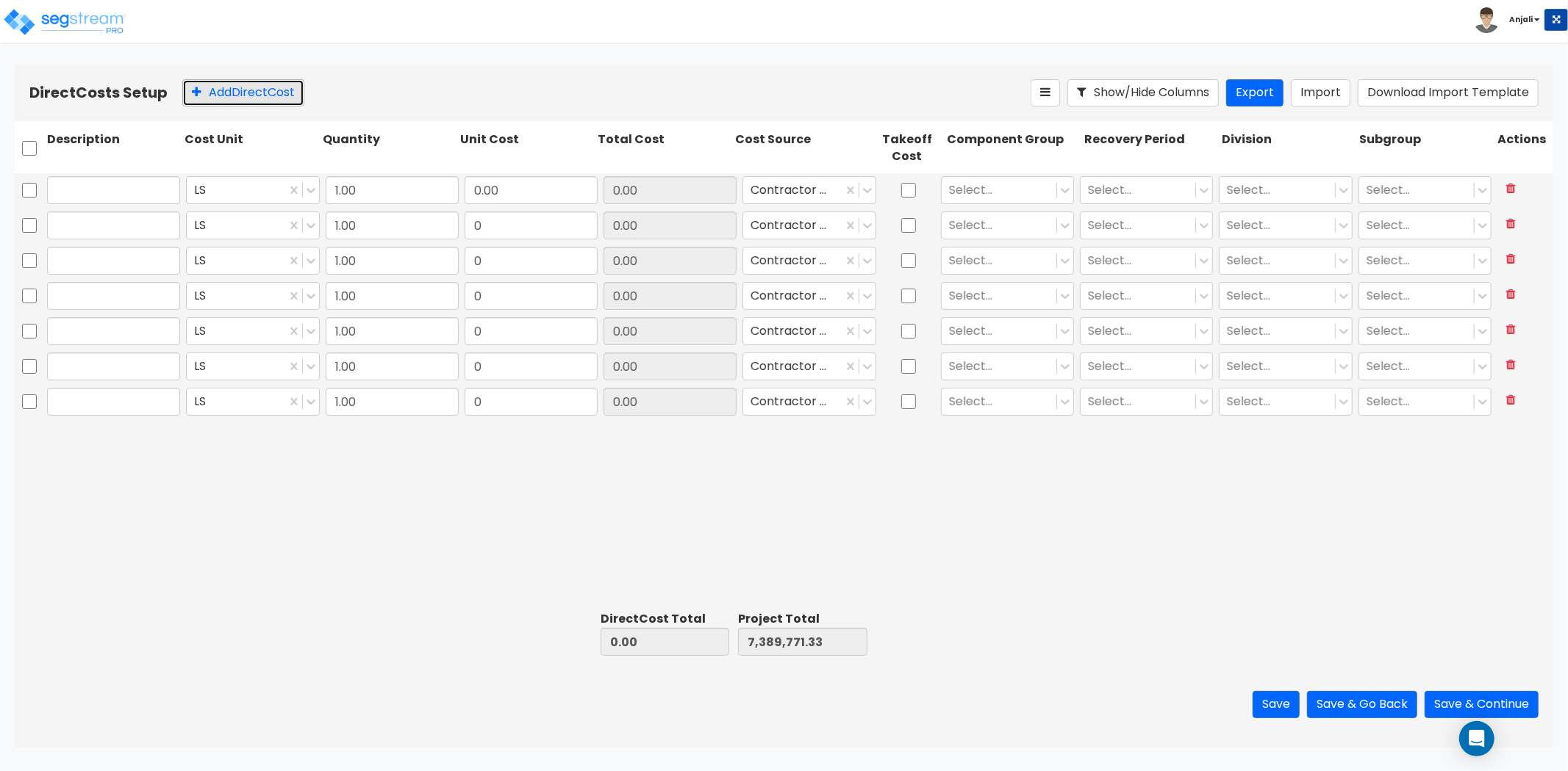
click at [279, 96] on button "Add Direct Cost" at bounding box center [243, 93] width 122 height 27
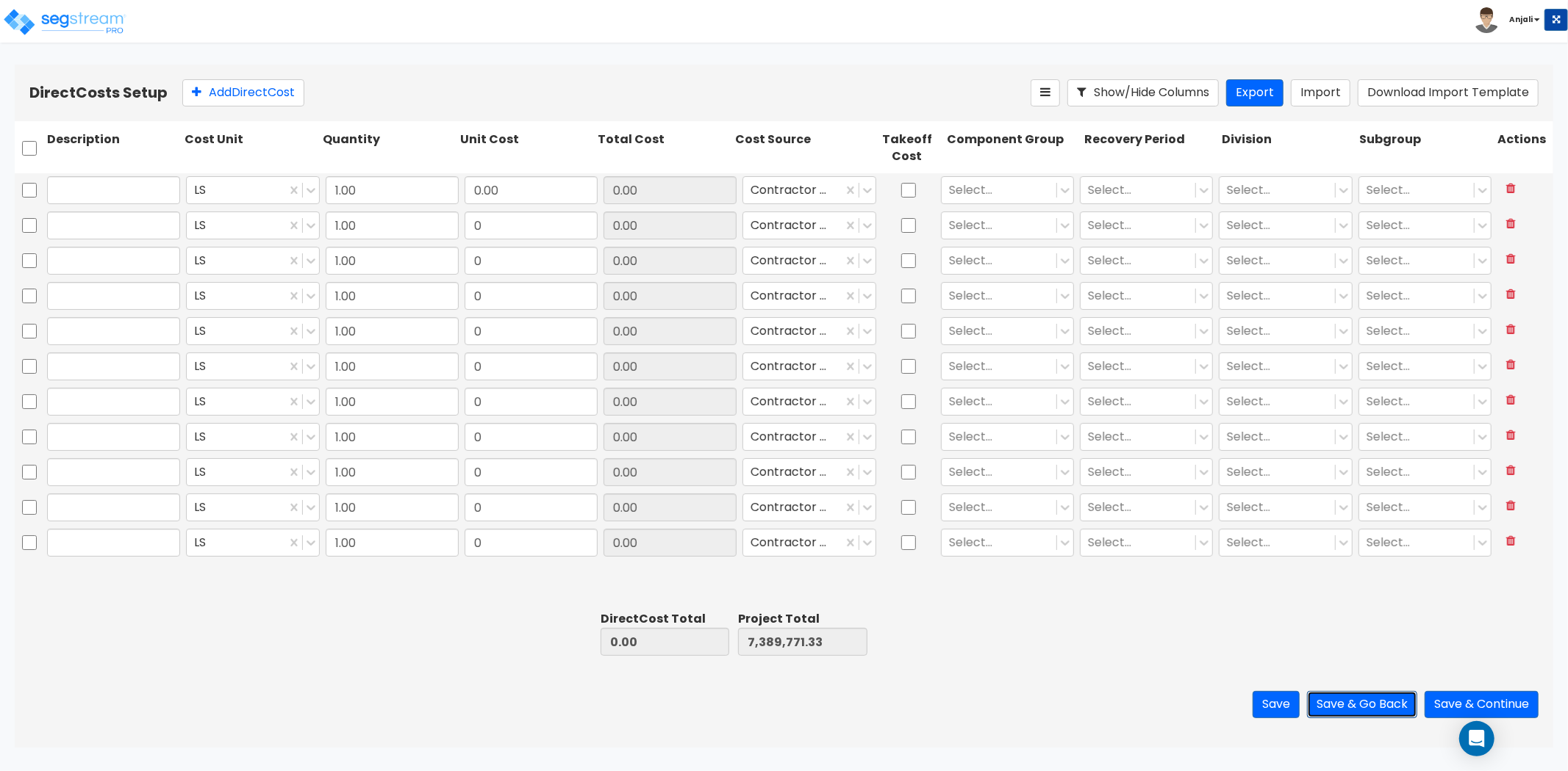
click at [1326, 700] on button "Save & Go Back" at bounding box center [1361, 705] width 110 height 27
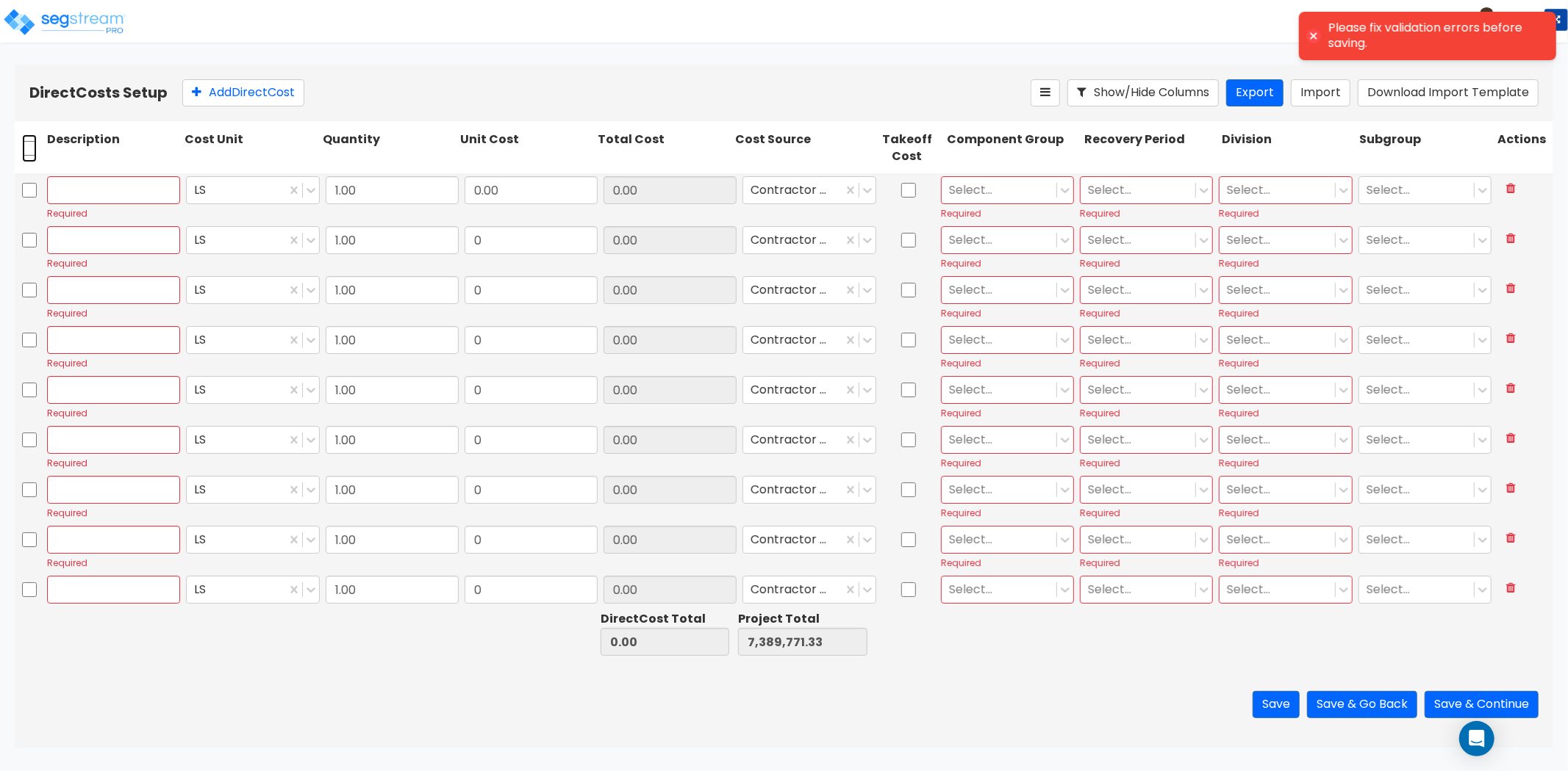
click at [26, 145] on input "checkbox" at bounding box center [29, 148] width 14 height 28
checkbox input "true"
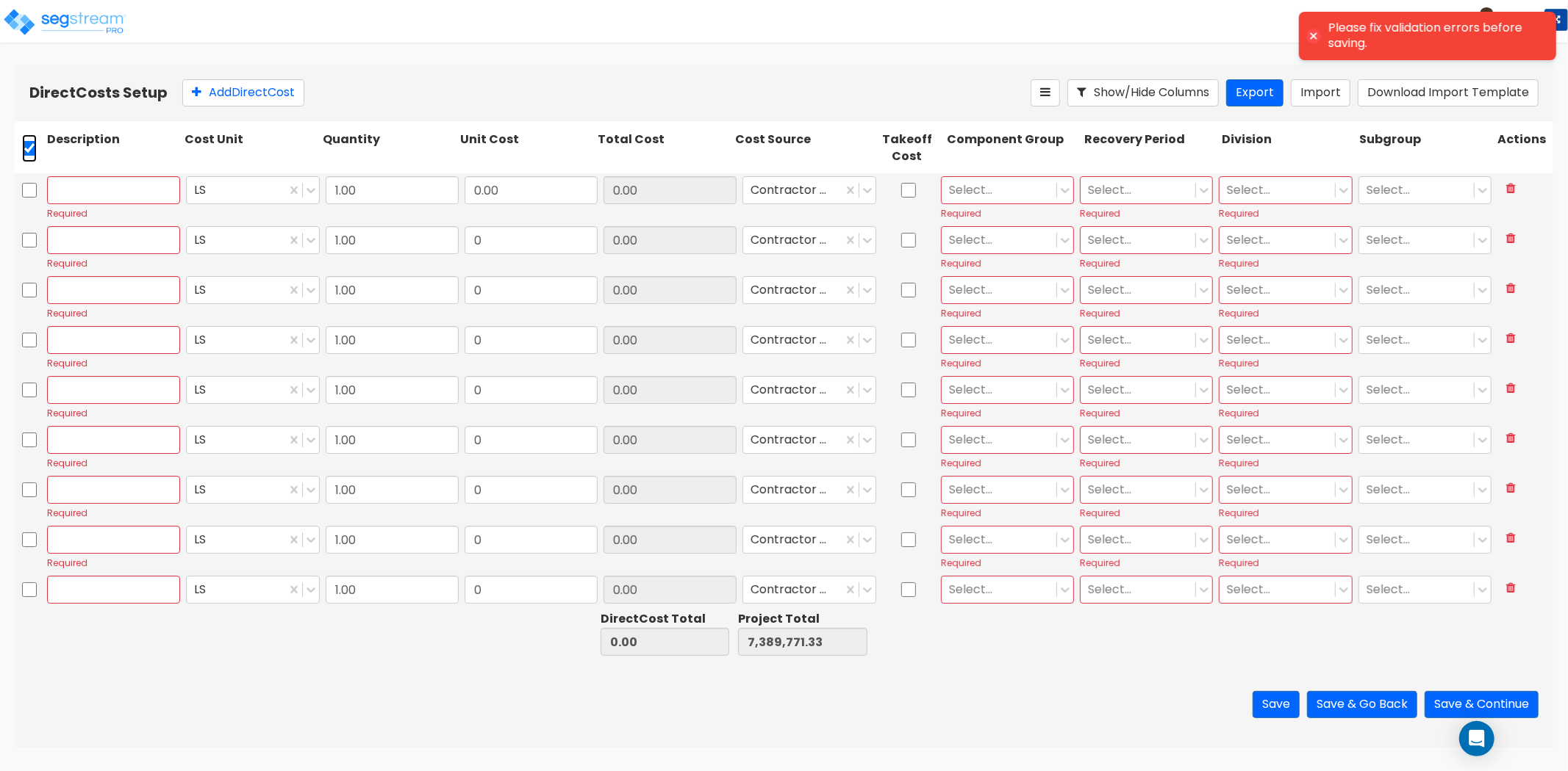
checkbox input "true"
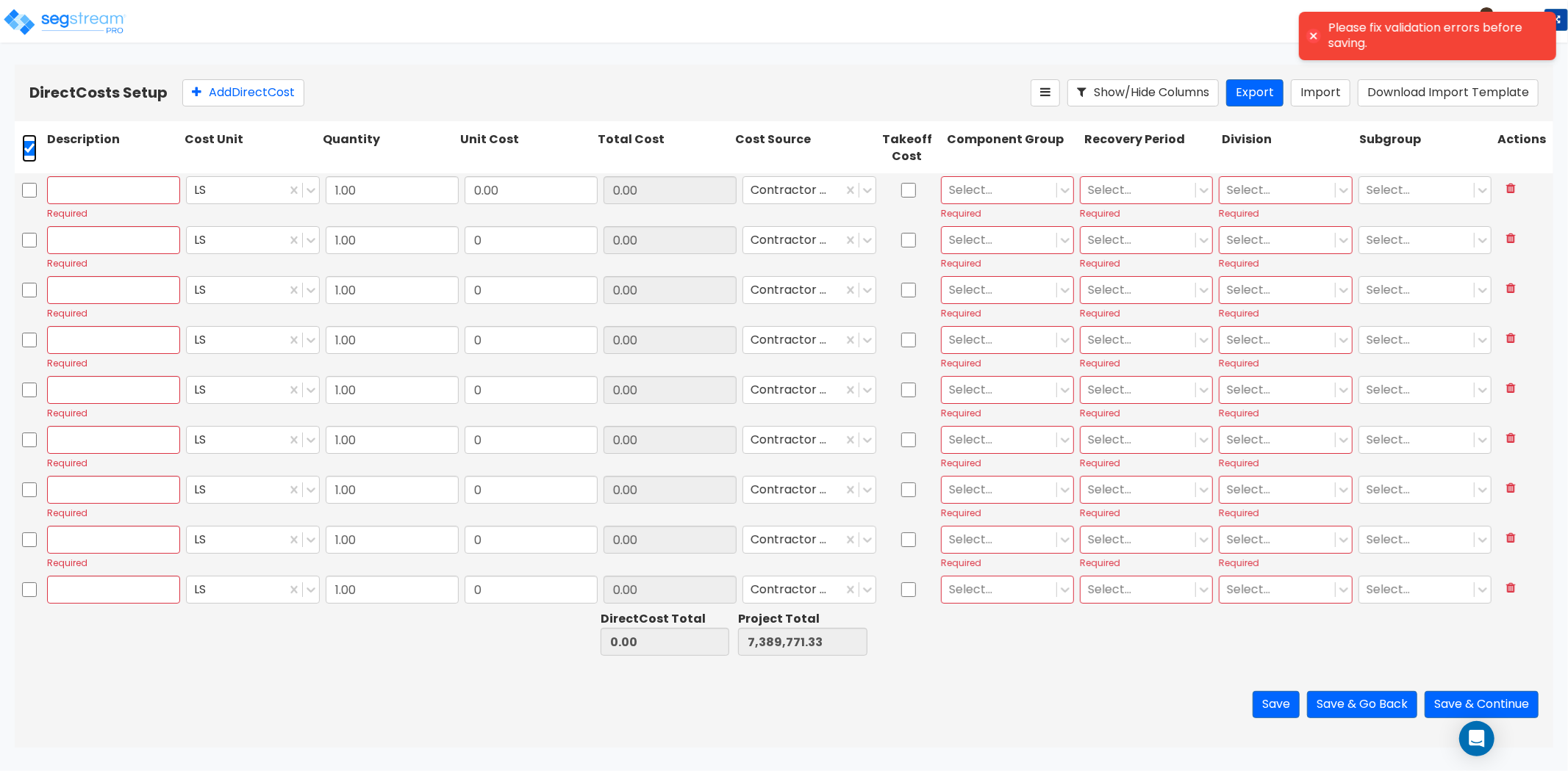
checkbox input "true"
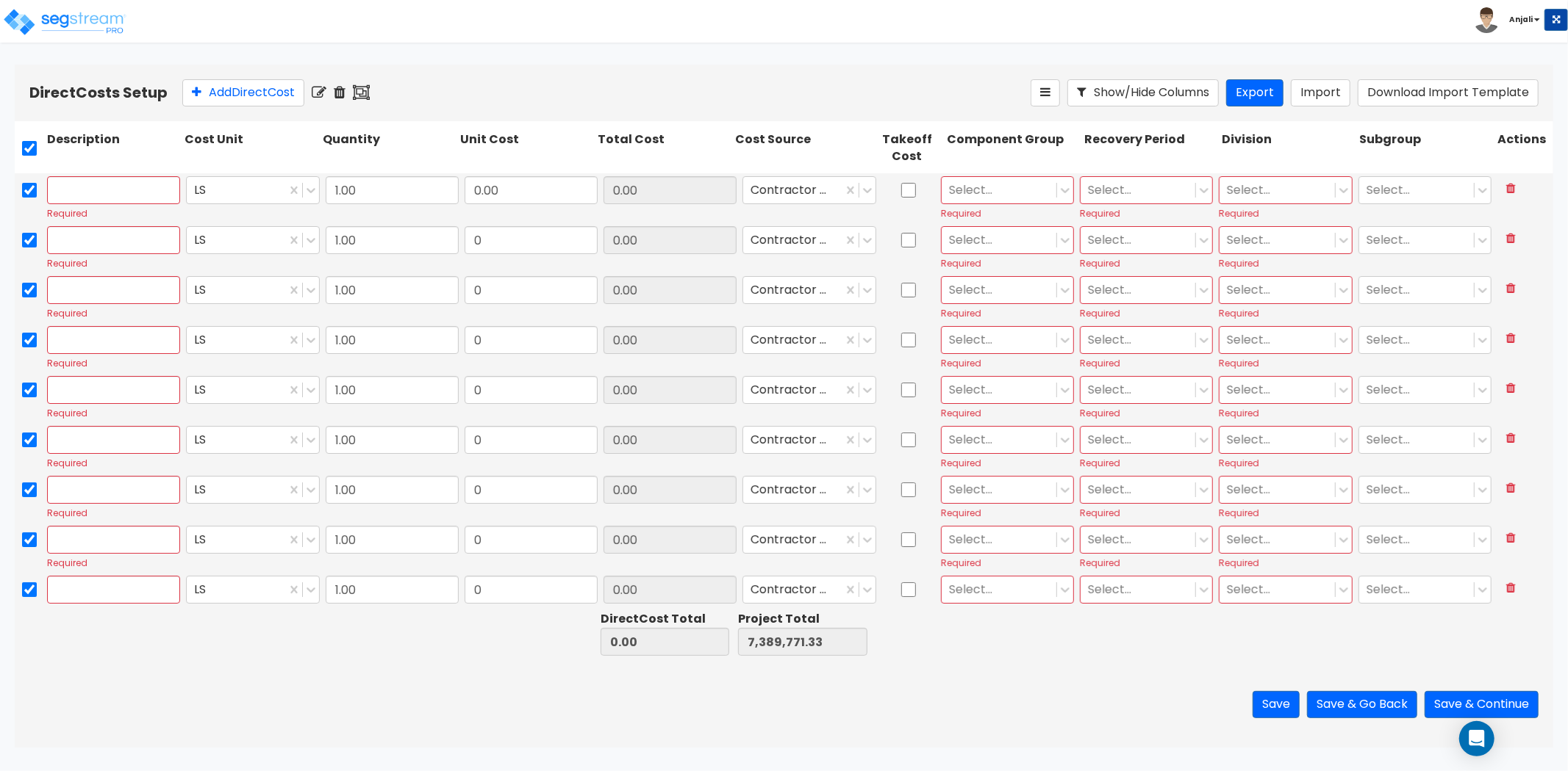
click at [342, 91] on icon at bounding box center [339, 92] width 11 height 14
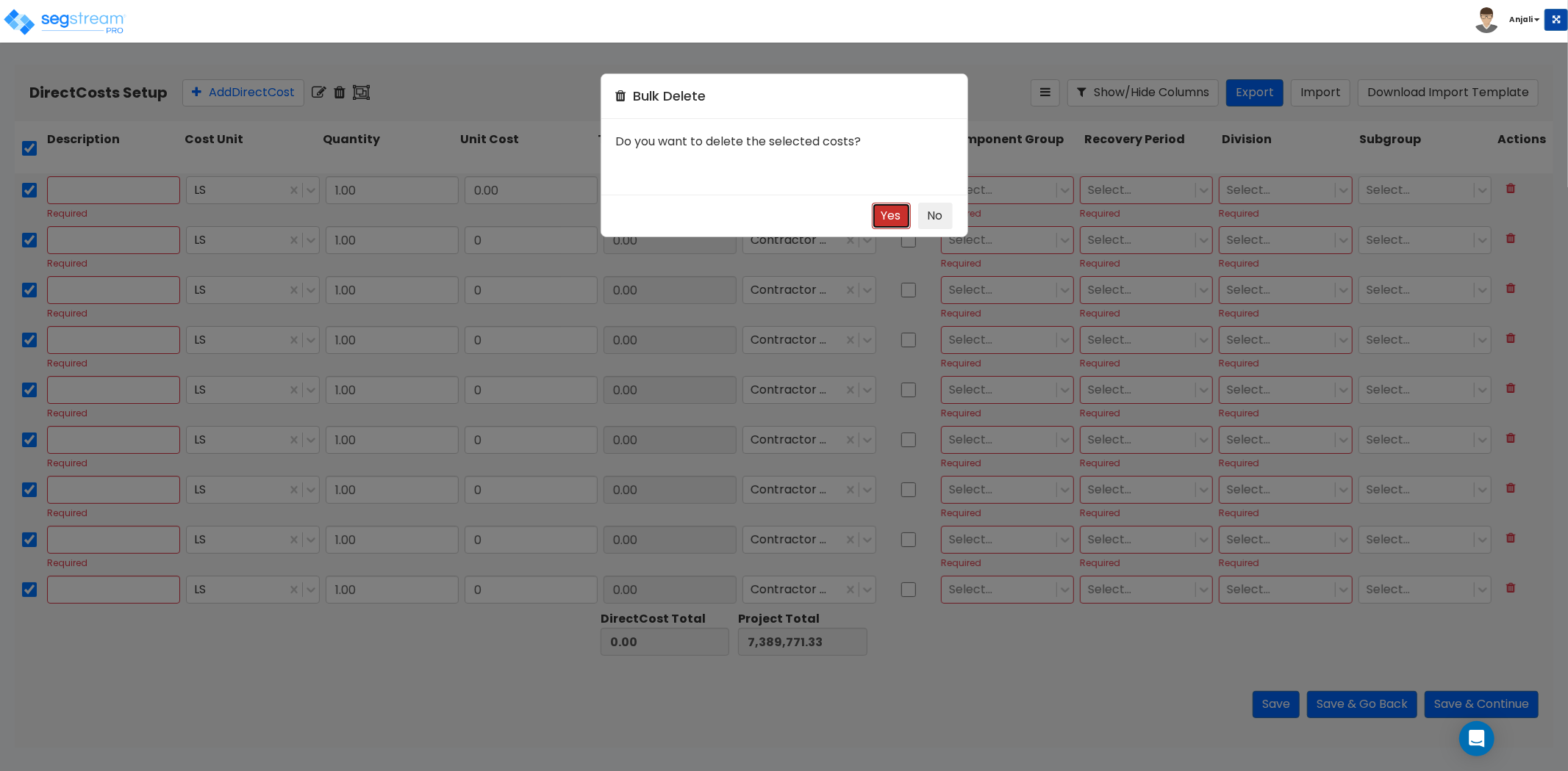
click at [906, 209] on button "Yes" at bounding box center [891, 216] width 39 height 27
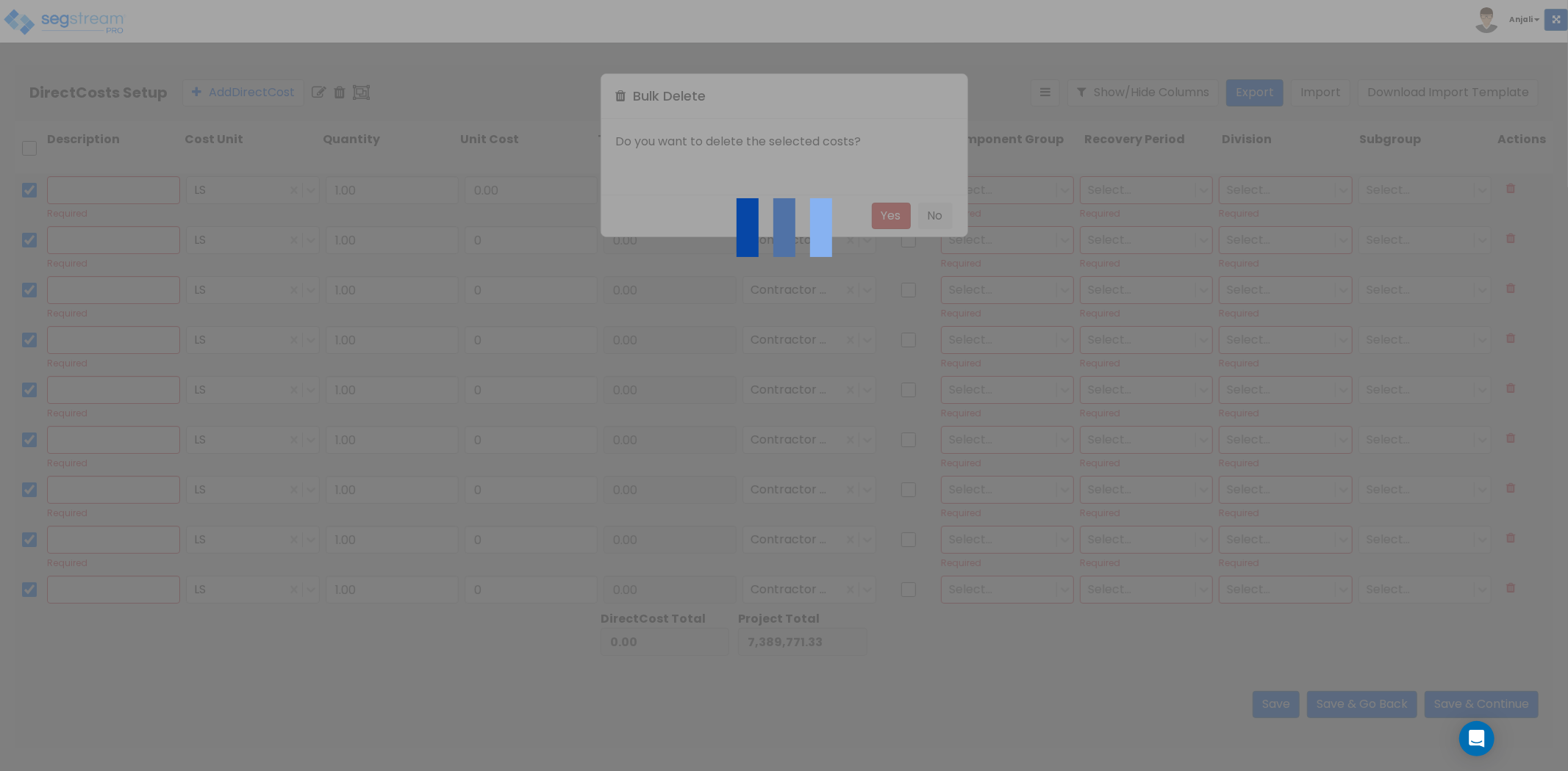
checkbox input "false"
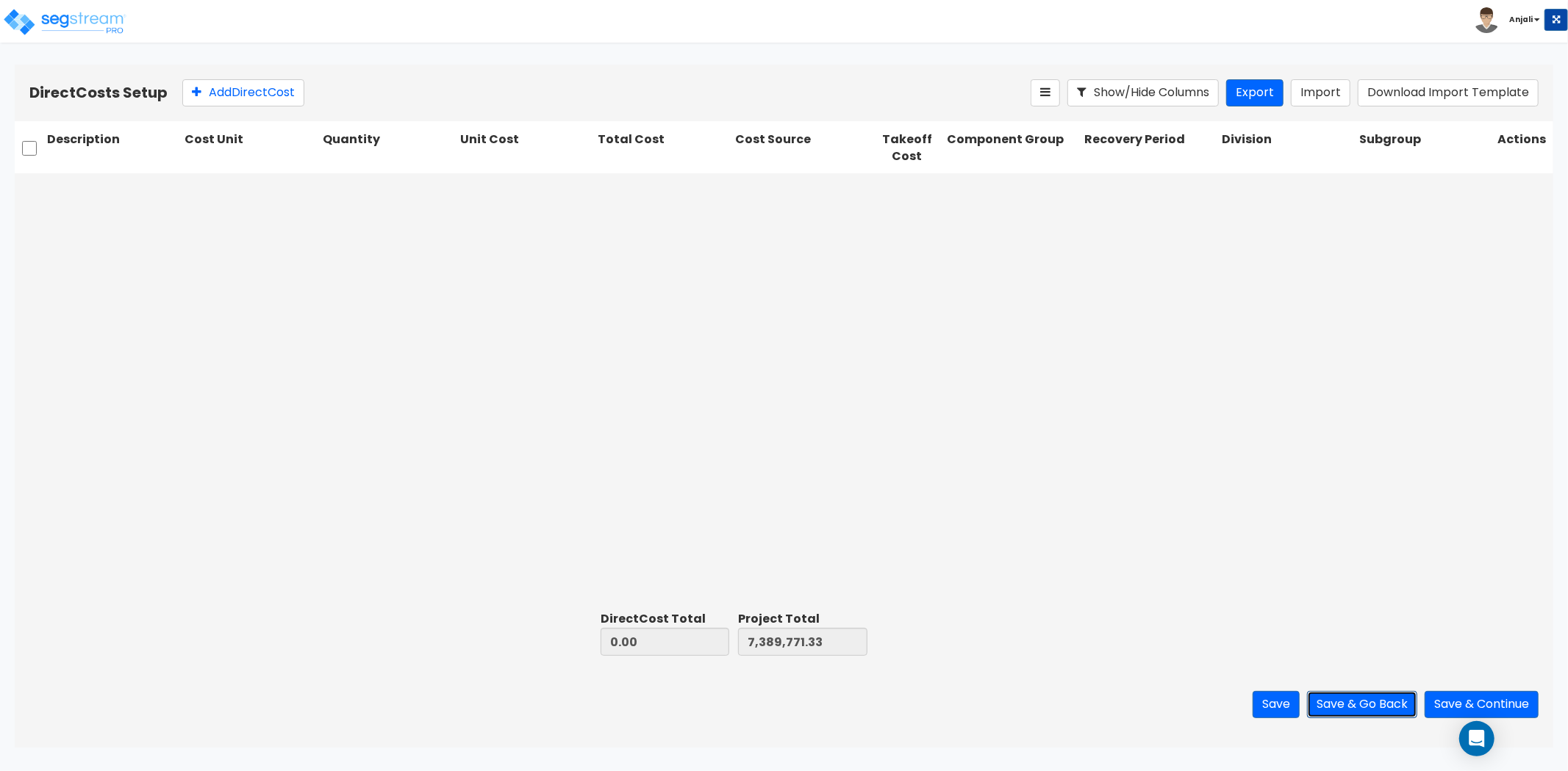
click at [1368, 703] on button "Save & Go Back" at bounding box center [1361, 705] width 110 height 27
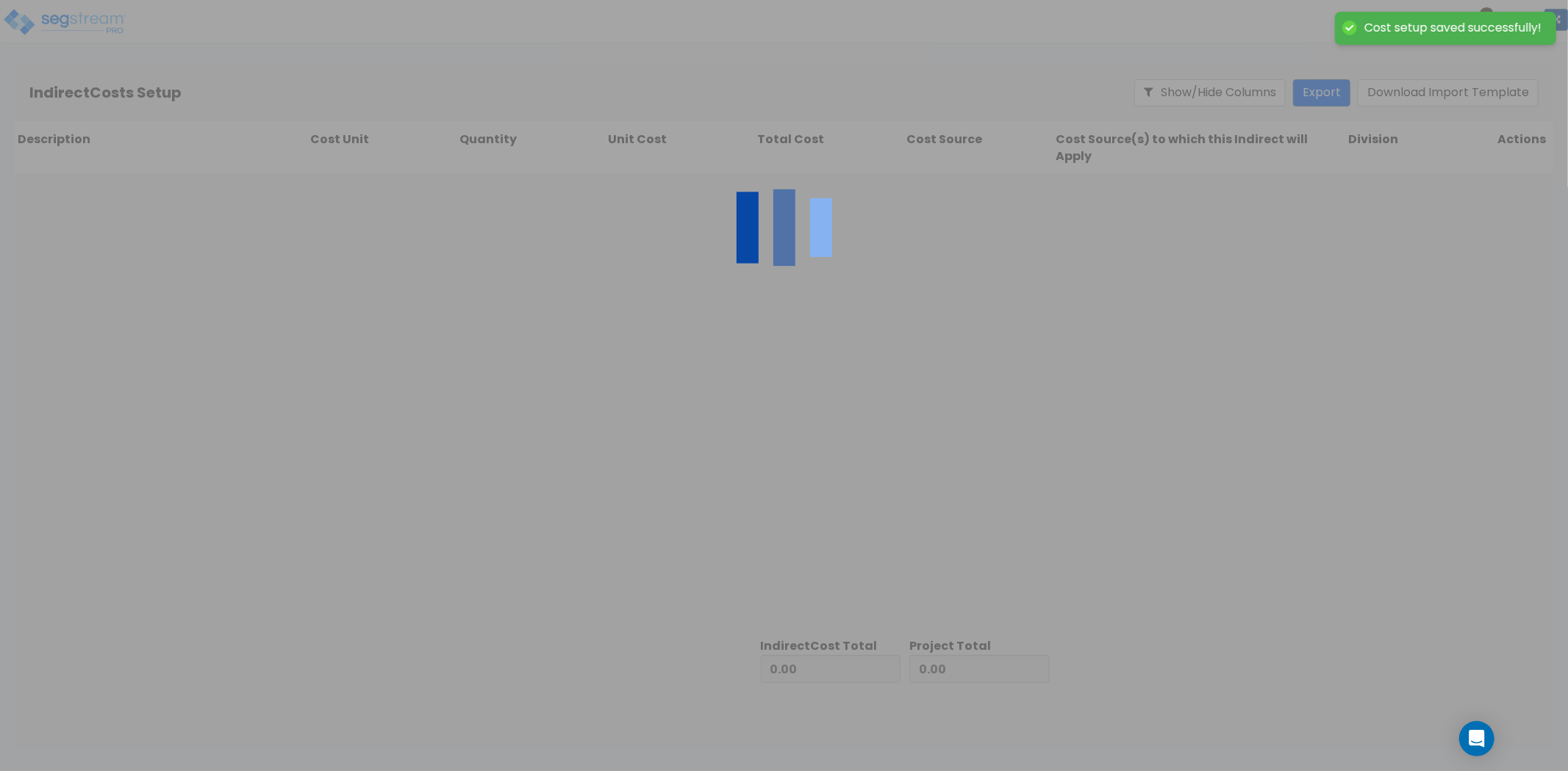
type input "7,389,771.33"
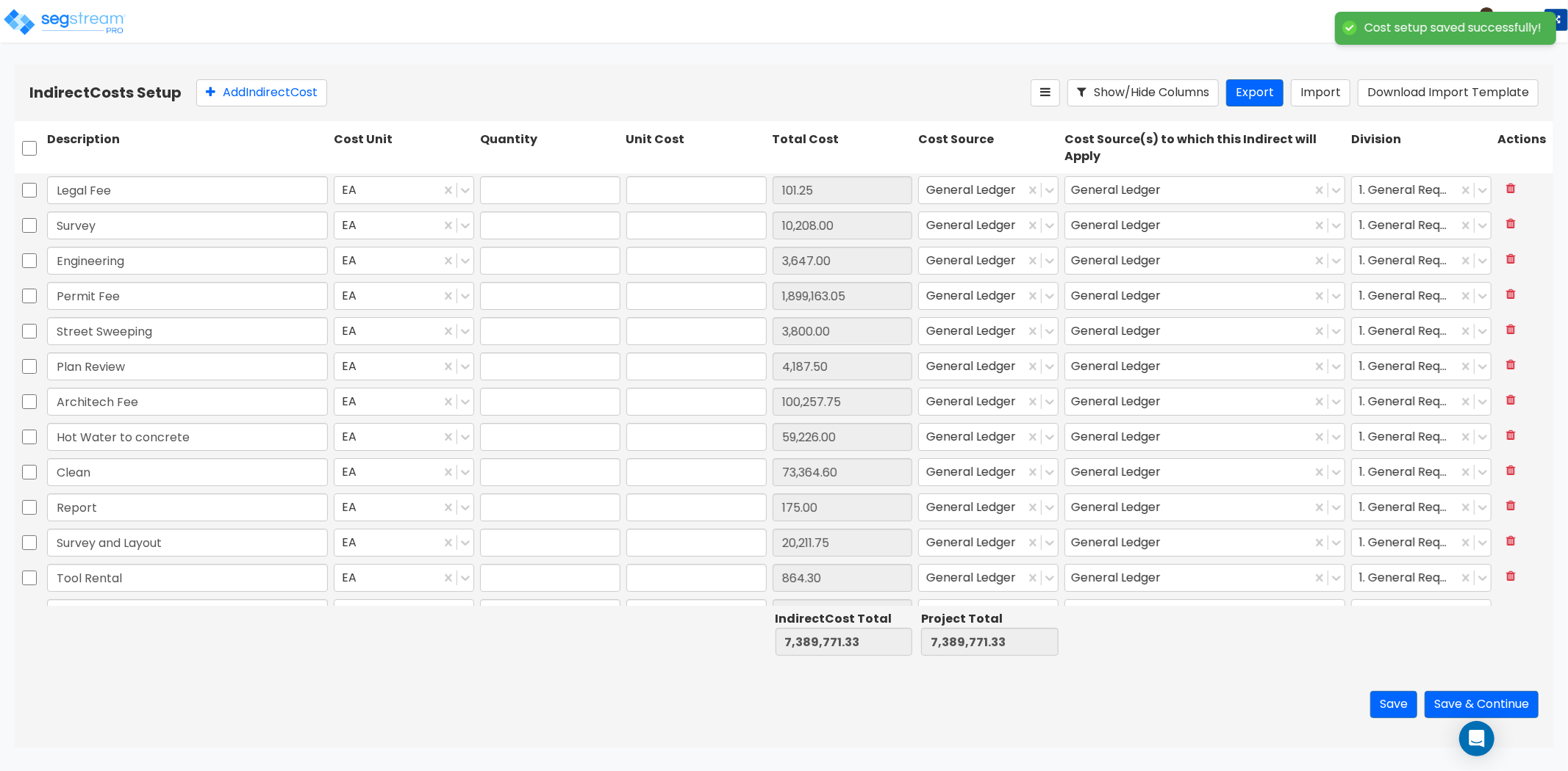
type input "1.00"
type input "101.25"
type input "1.00"
type input "10,208.00"
type input "1.00"
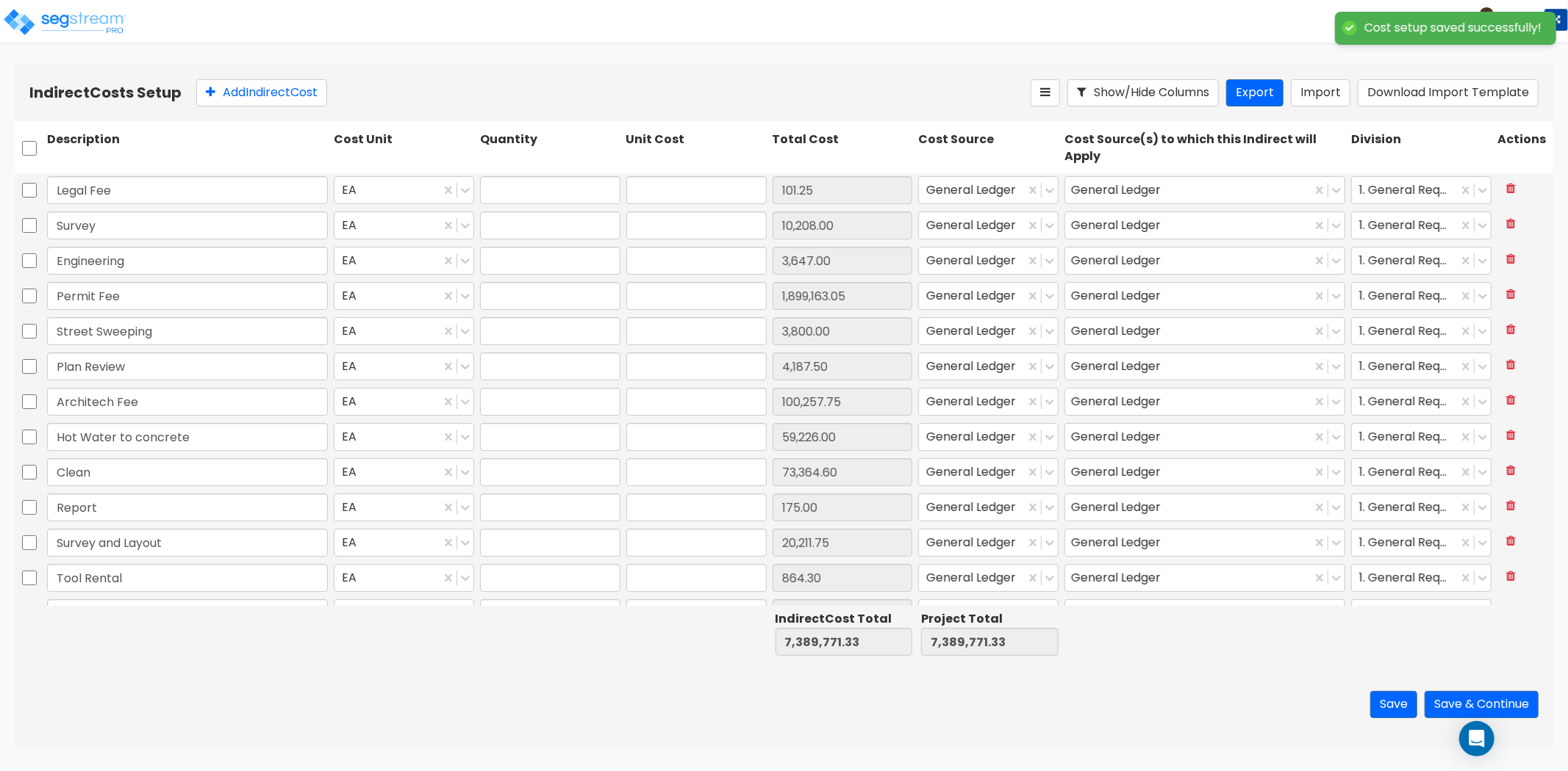
type input "3,647.00"
type input "1.00"
type input "1,899,163.05"
type input "1.00"
type input "3,800.00"
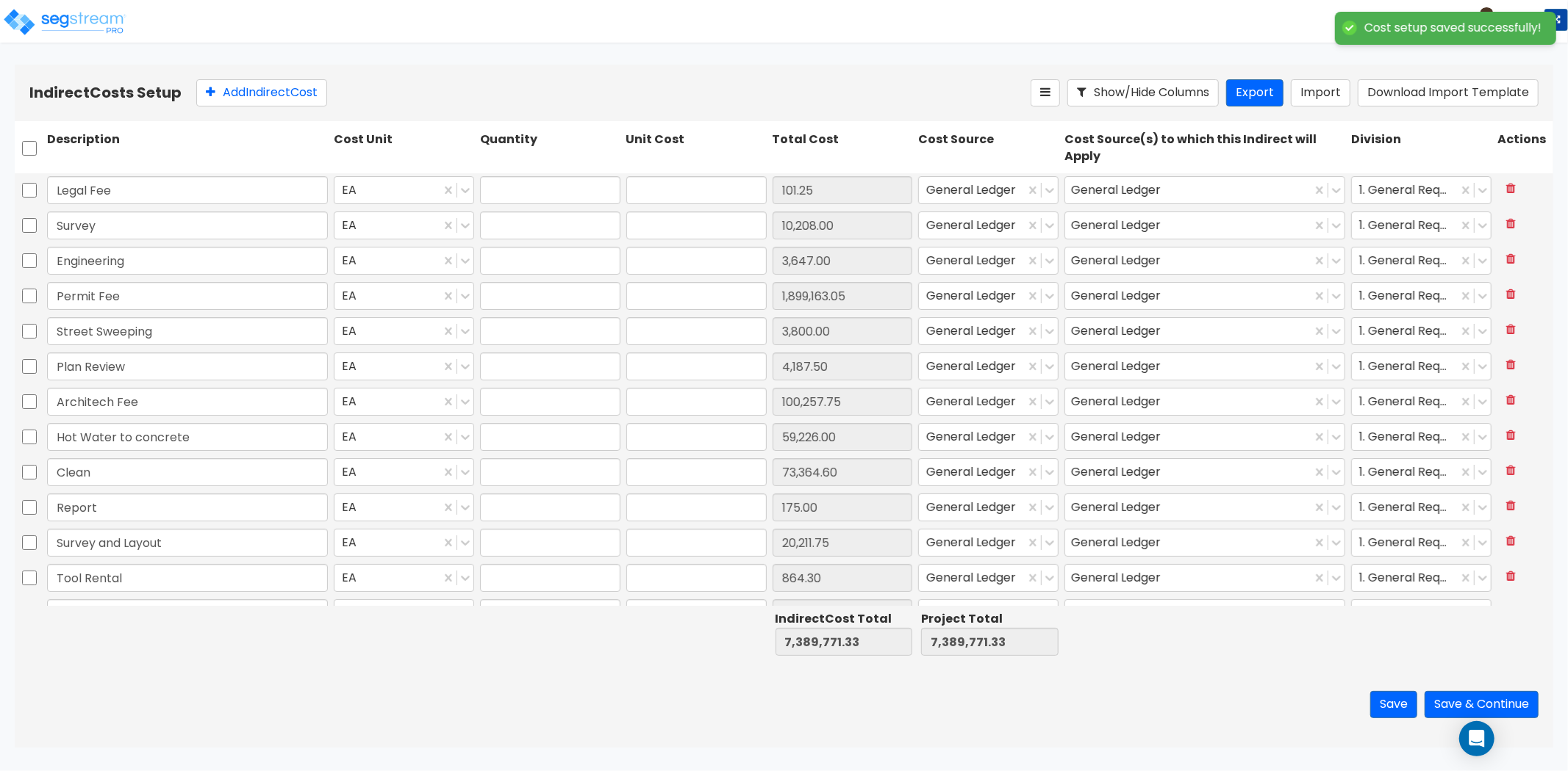
type input "1.00"
type input "4,187.50"
type input "1.00"
type input "100,257.75"
type input "1.00"
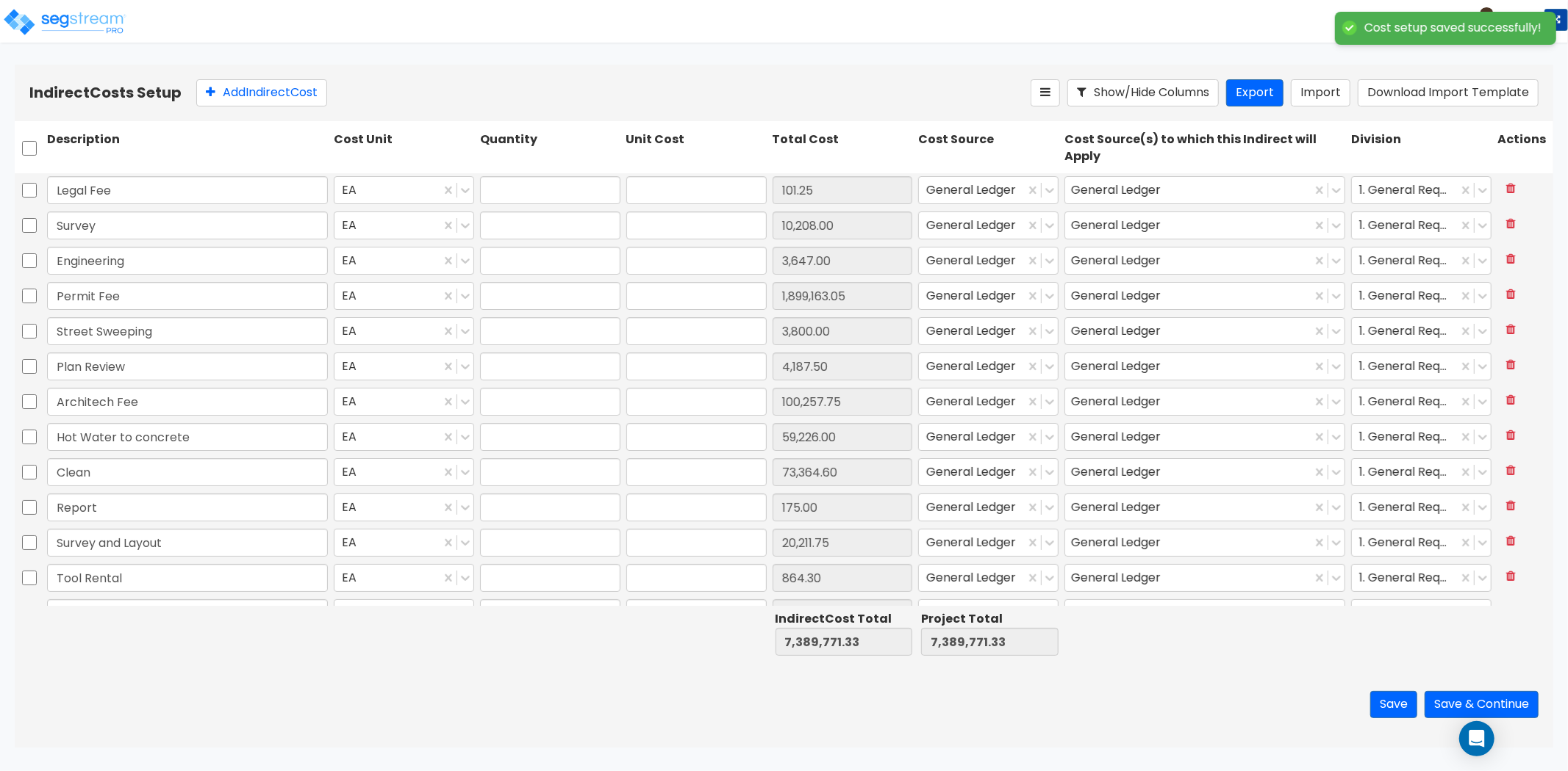
type input "59,226.00"
type input "1.00"
type input "73,364.60"
type input "1.00"
type input "175.00"
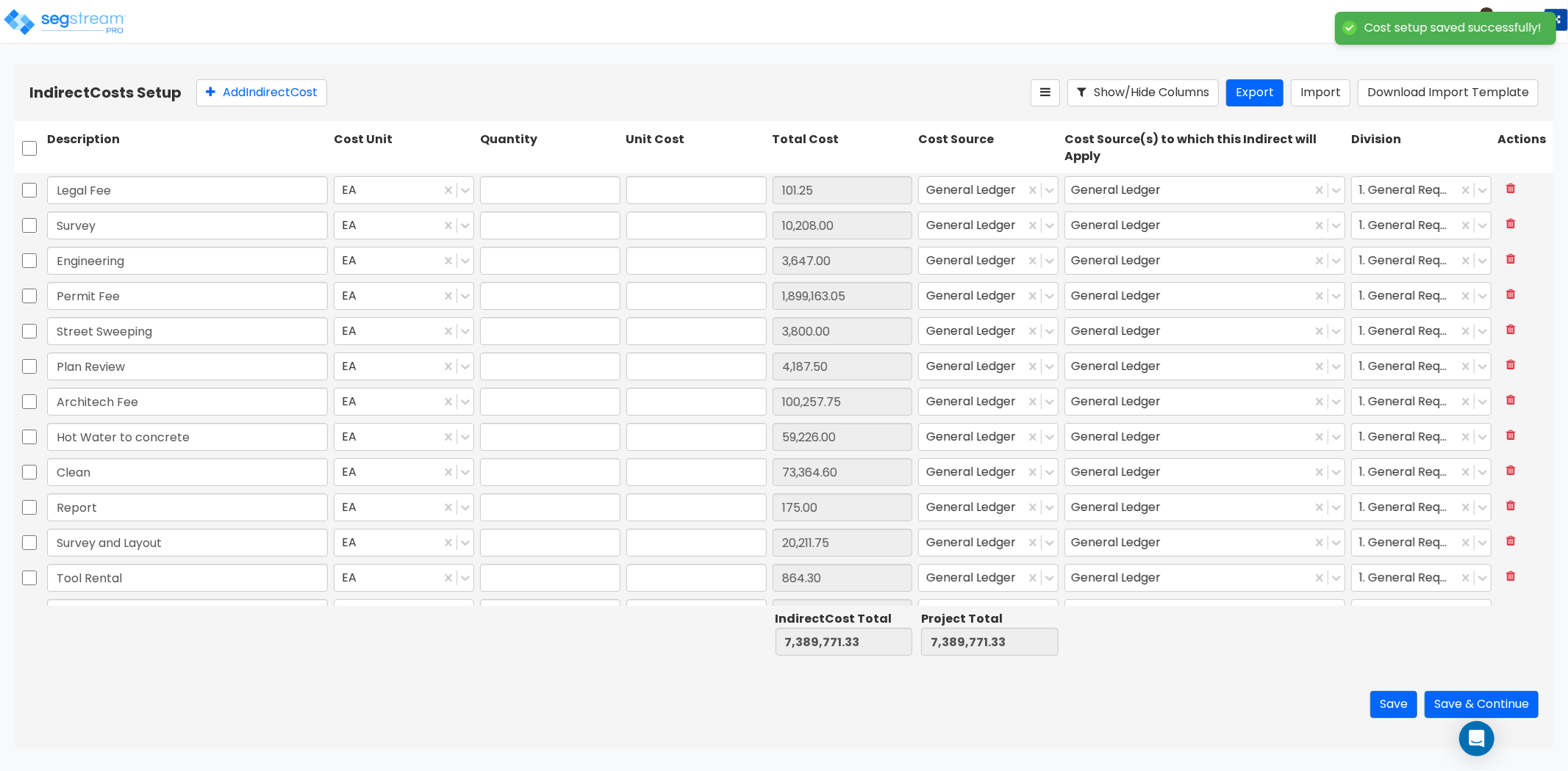
type input "1.00"
type input "20,211.75"
type input "1.00"
type input "864.30"
type input "1.00"
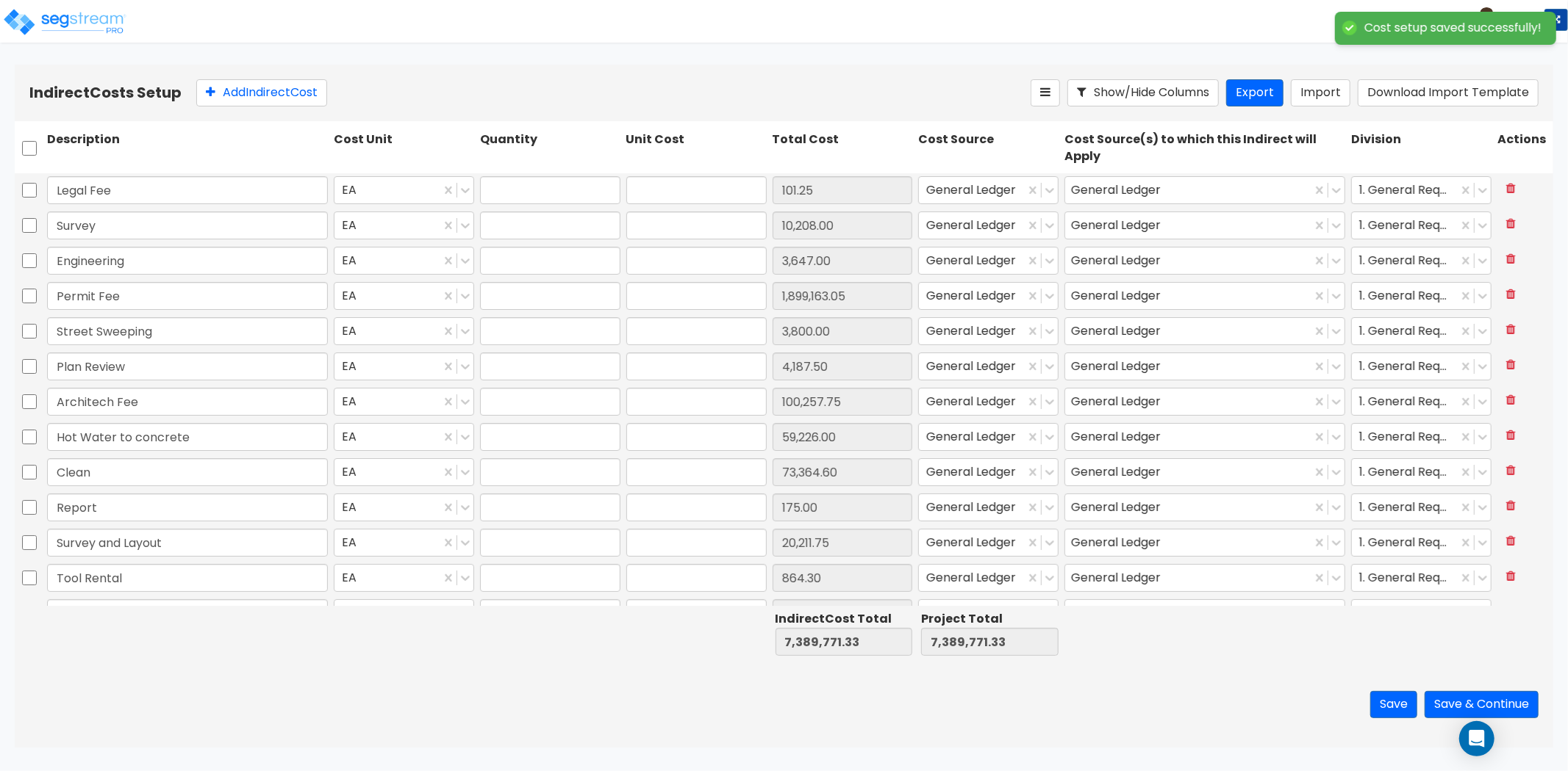
type input "31,990.07"
type input "1.00"
type input "782.75"
type input "1.00"
type input "1,989,517.51"
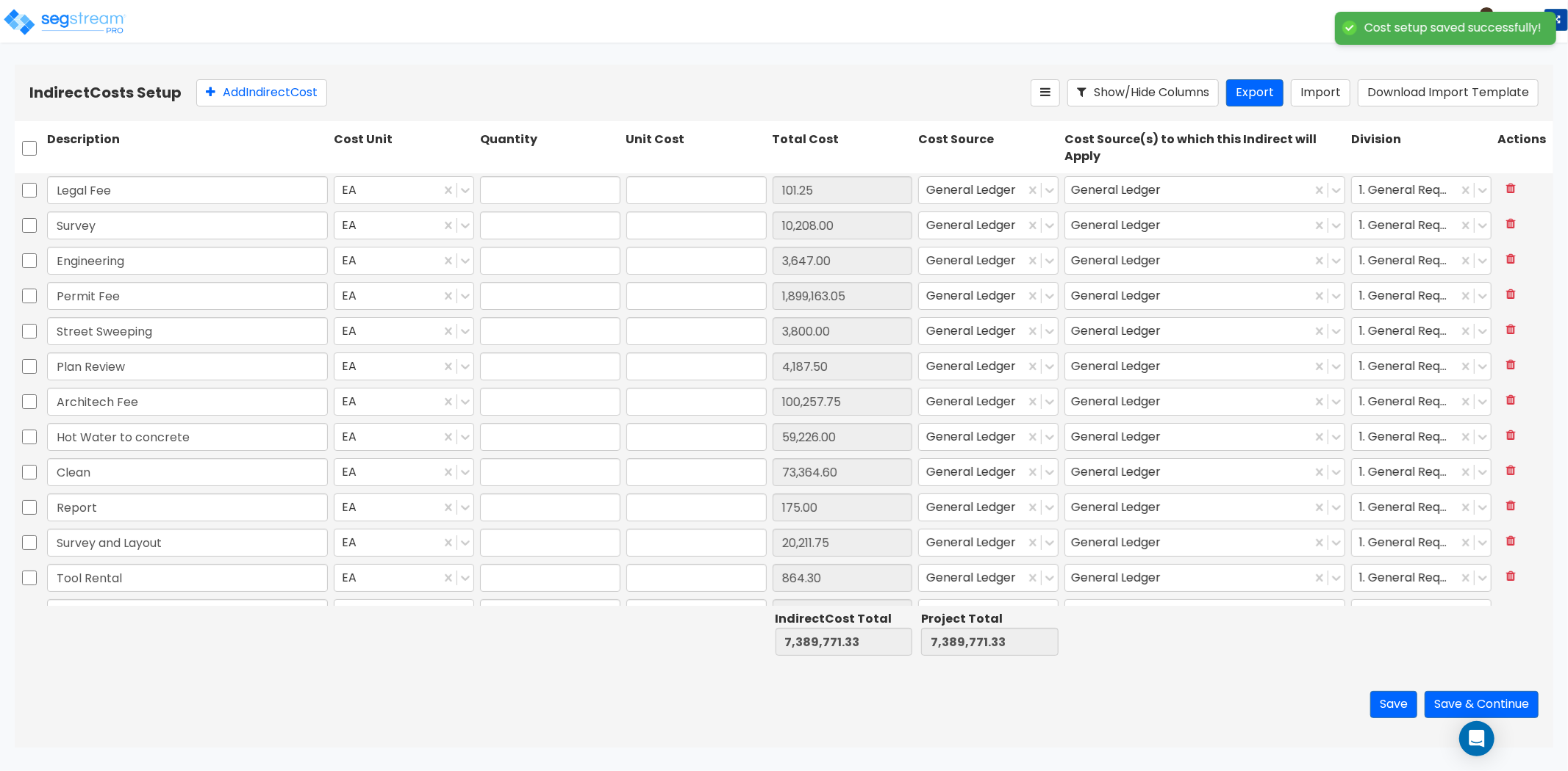
type input "1.00"
type input "549,321.00"
type input "1.00"
type input "1,029,627.00"
type input "1.00"
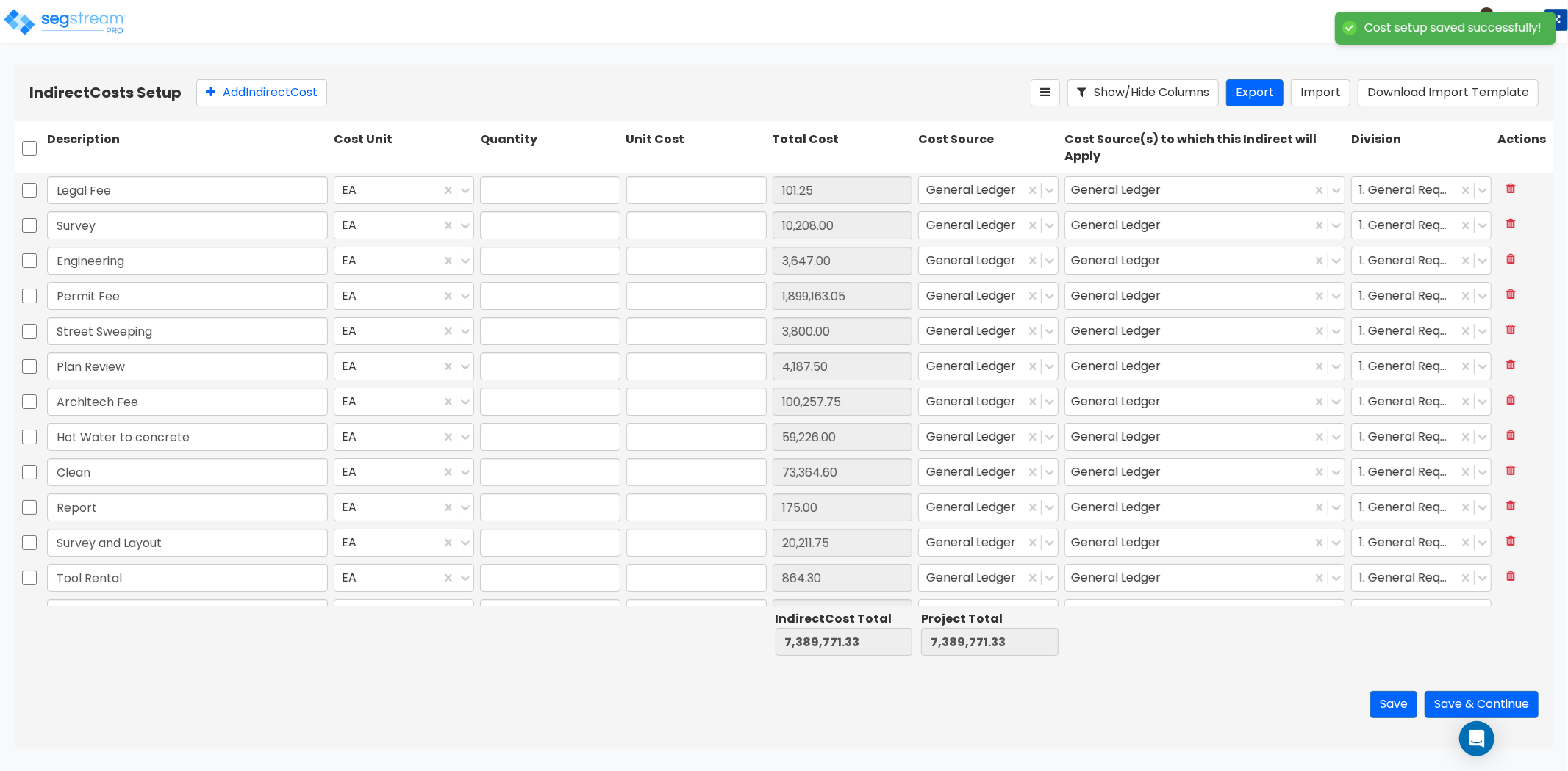
type input "170,625.00"
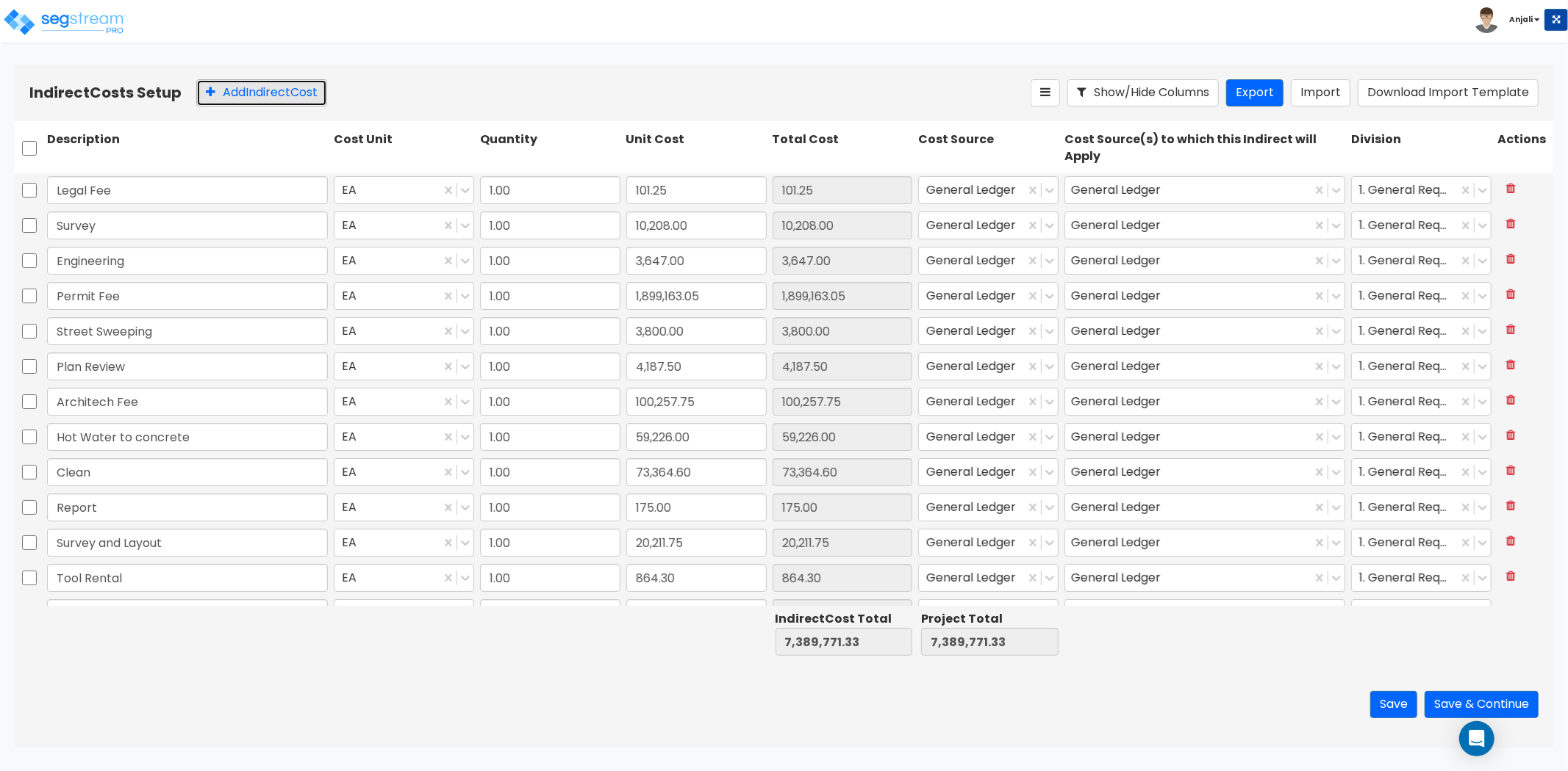
click at [276, 91] on button "Add Indirect Cost" at bounding box center [261, 93] width 131 height 27
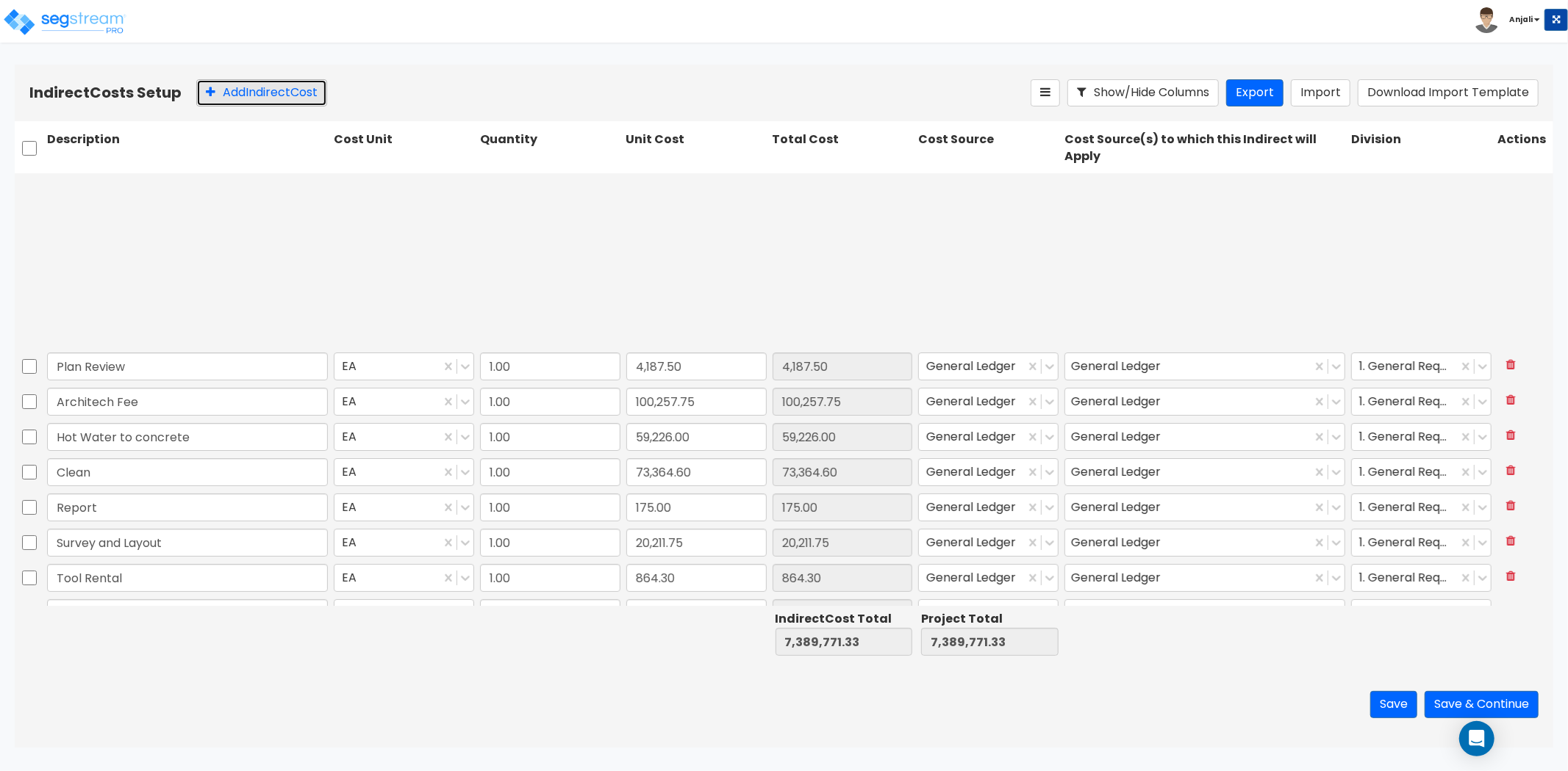
type input "1.00"
type input "168,451.34"
type input "1.00"
type input "619,867.66"
type input "1.00"
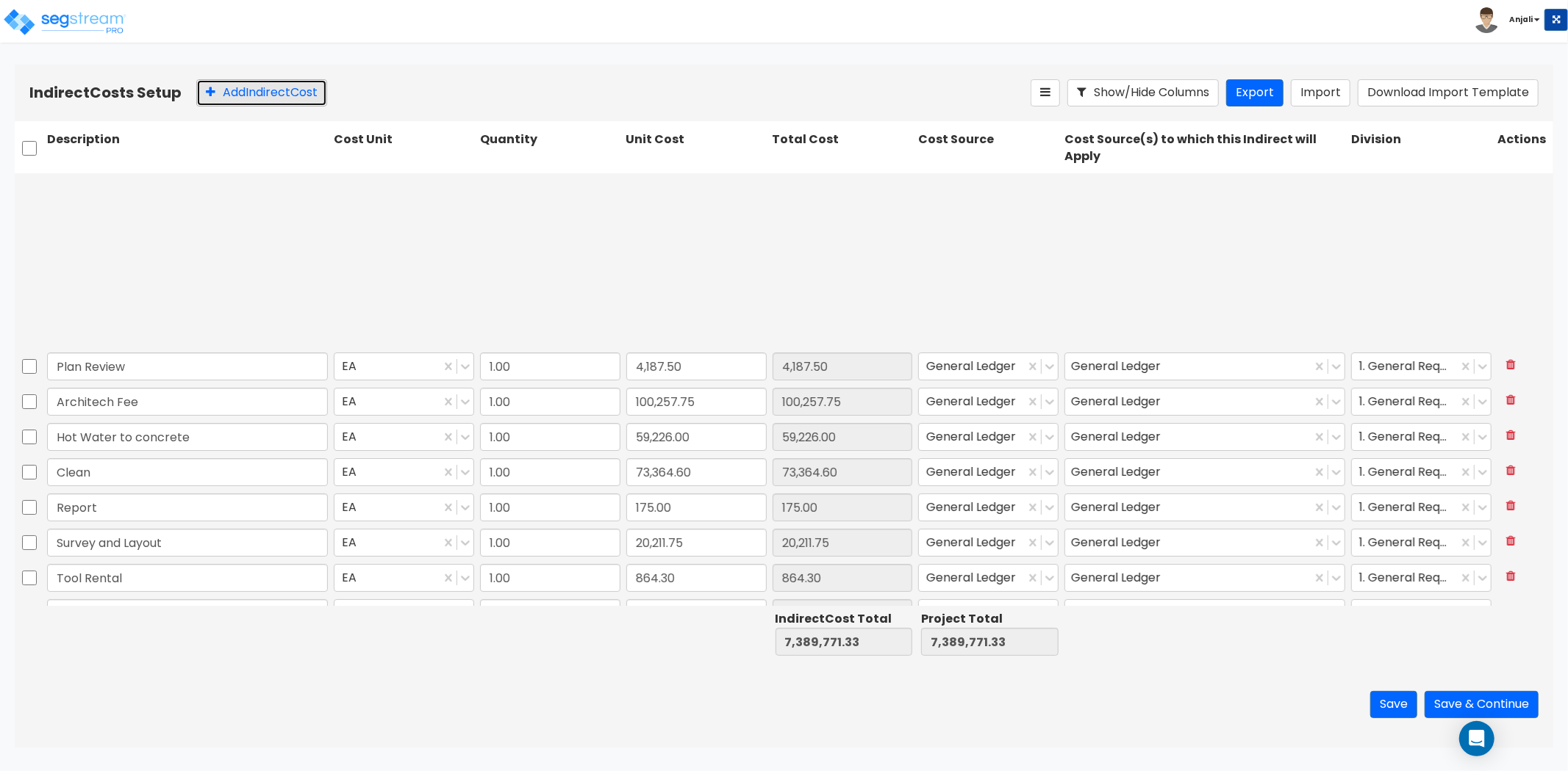
type input "457,642.86"
type input "1.00"
type input "196,739.94"
type input "1.00"
type input "0"
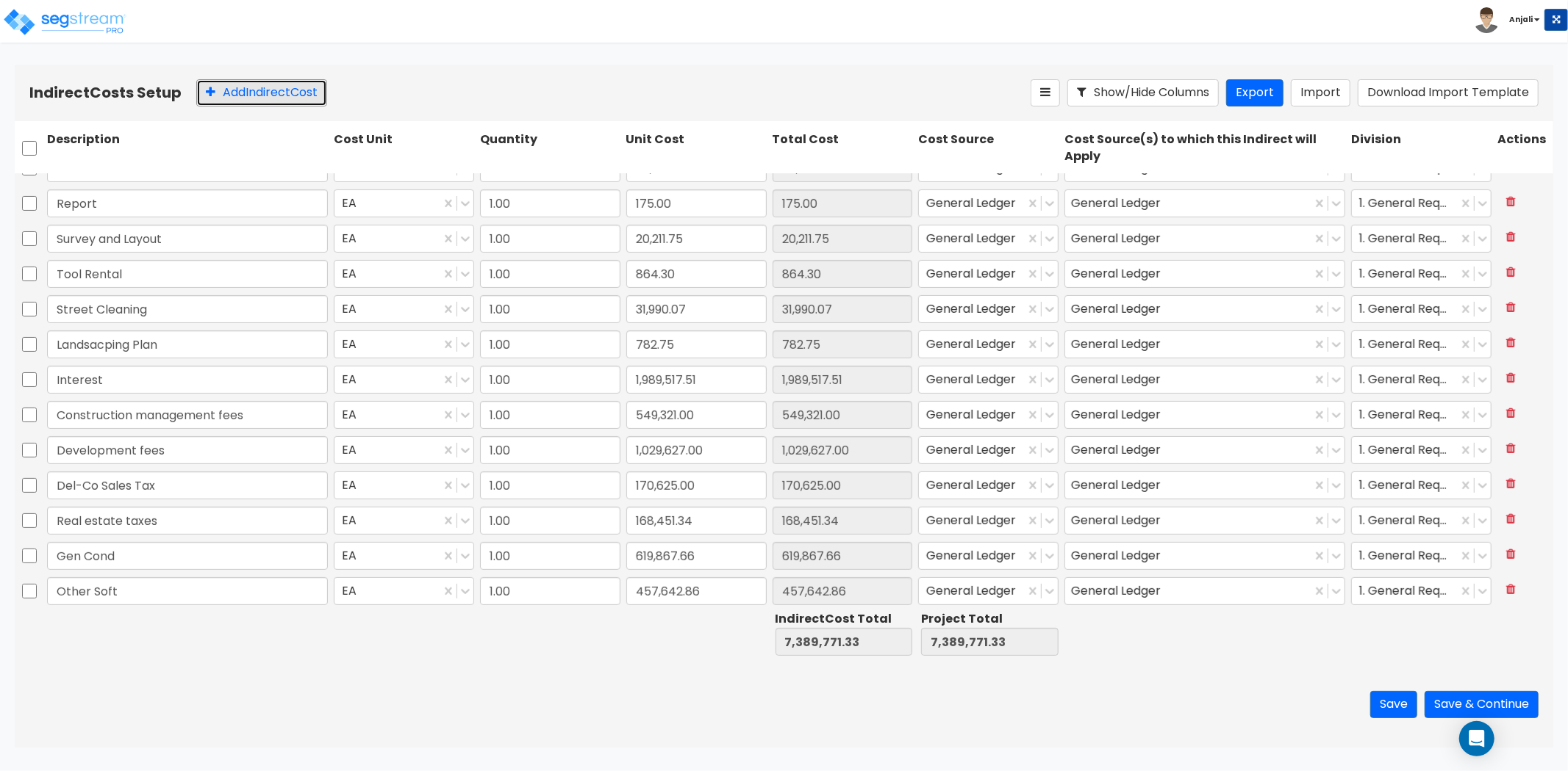
scroll to position [377, 0]
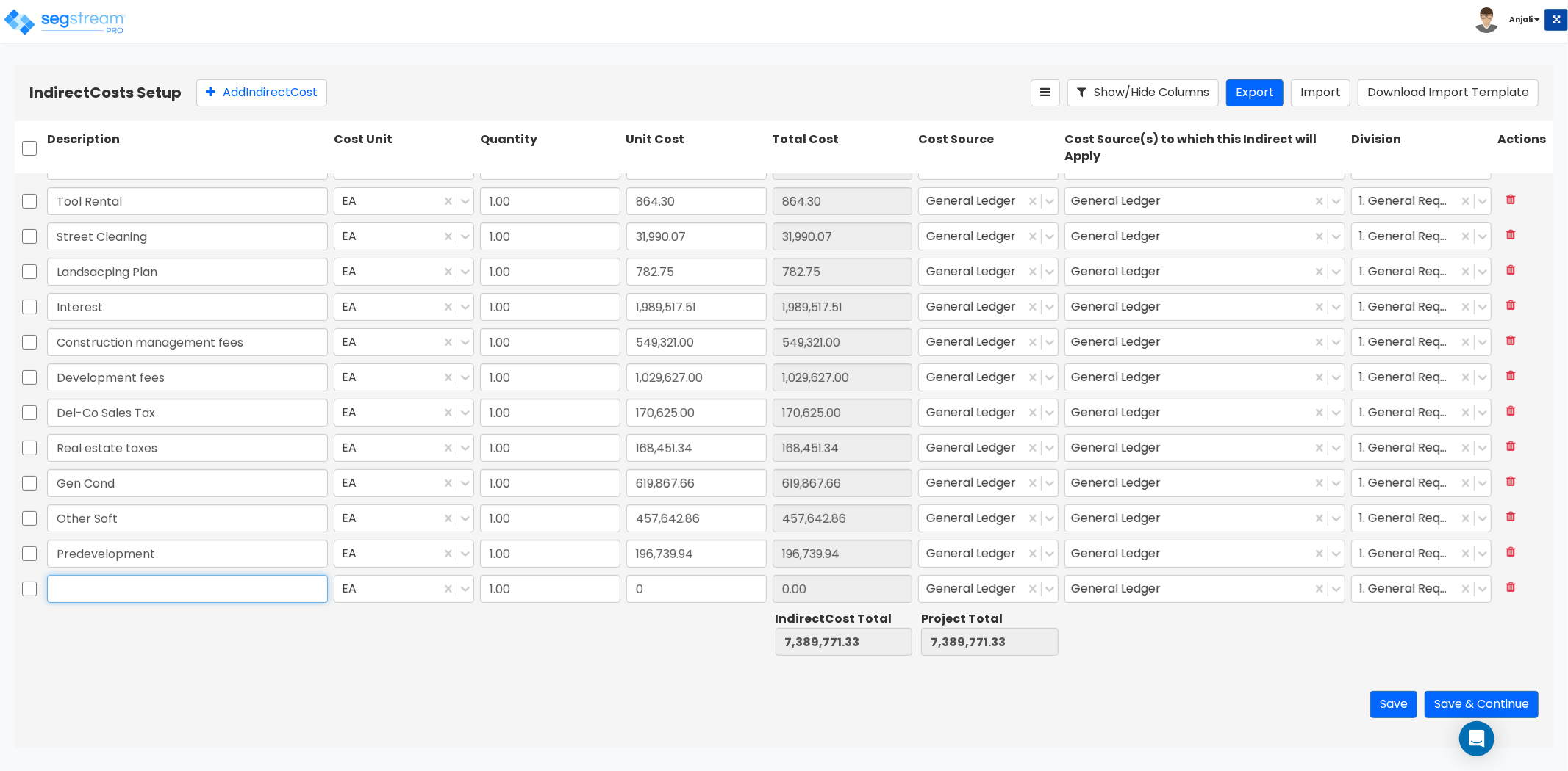
click at [166, 586] on input "text" at bounding box center [188, 589] width 281 height 28
paste input "082-01 Concrete Washout Rental"
type input "082-01 Concrete Washout Rental"
click at [669, 597] on input "0" at bounding box center [696, 589] width 140 height 28
paste input "8,201"
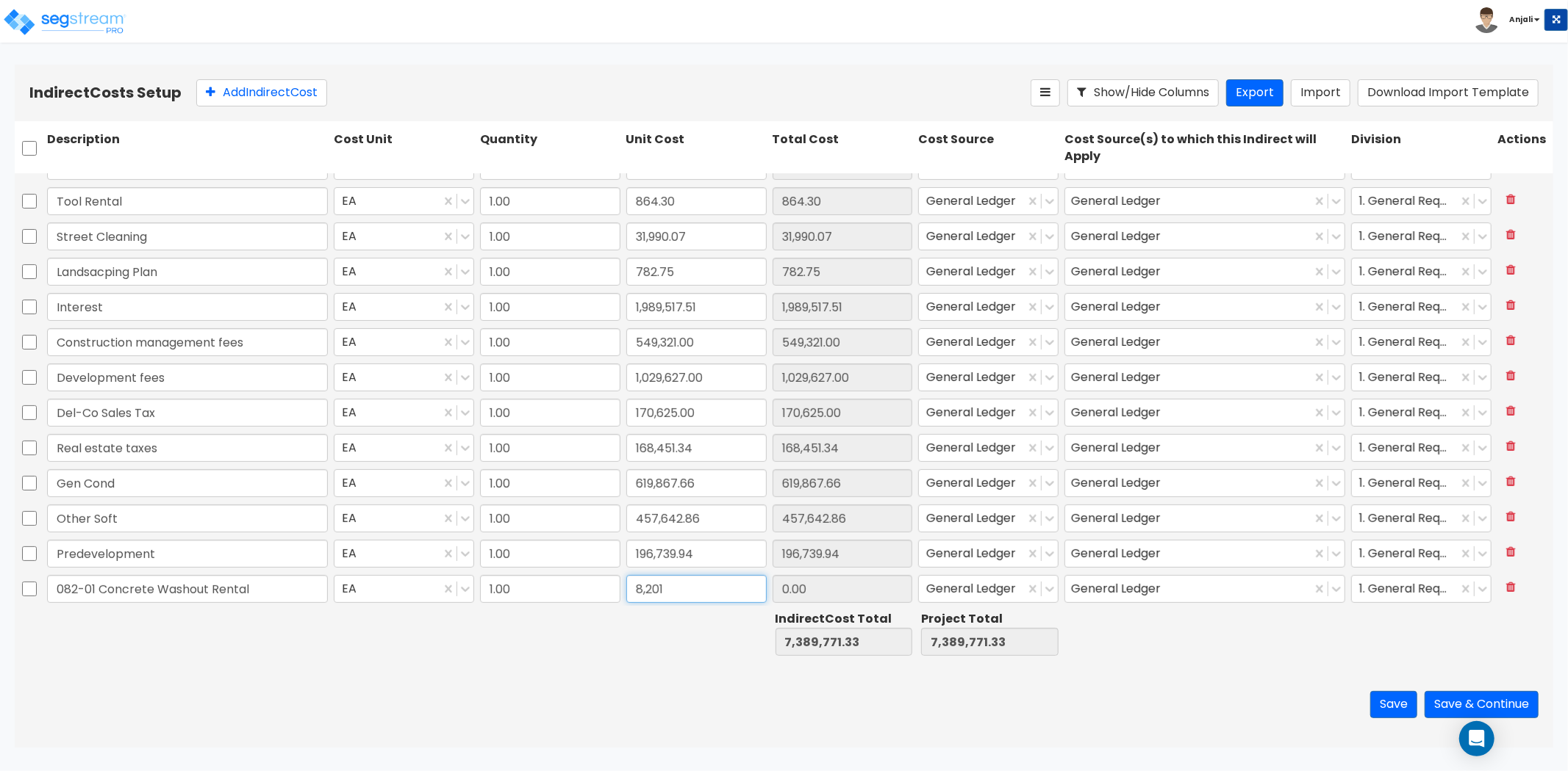
type input "8,201"
type input "7,397,972.33"
type input "8,201.00"
click at [674, 591] on input "8,201" at bounding box center [696, 589] width 140 height 28
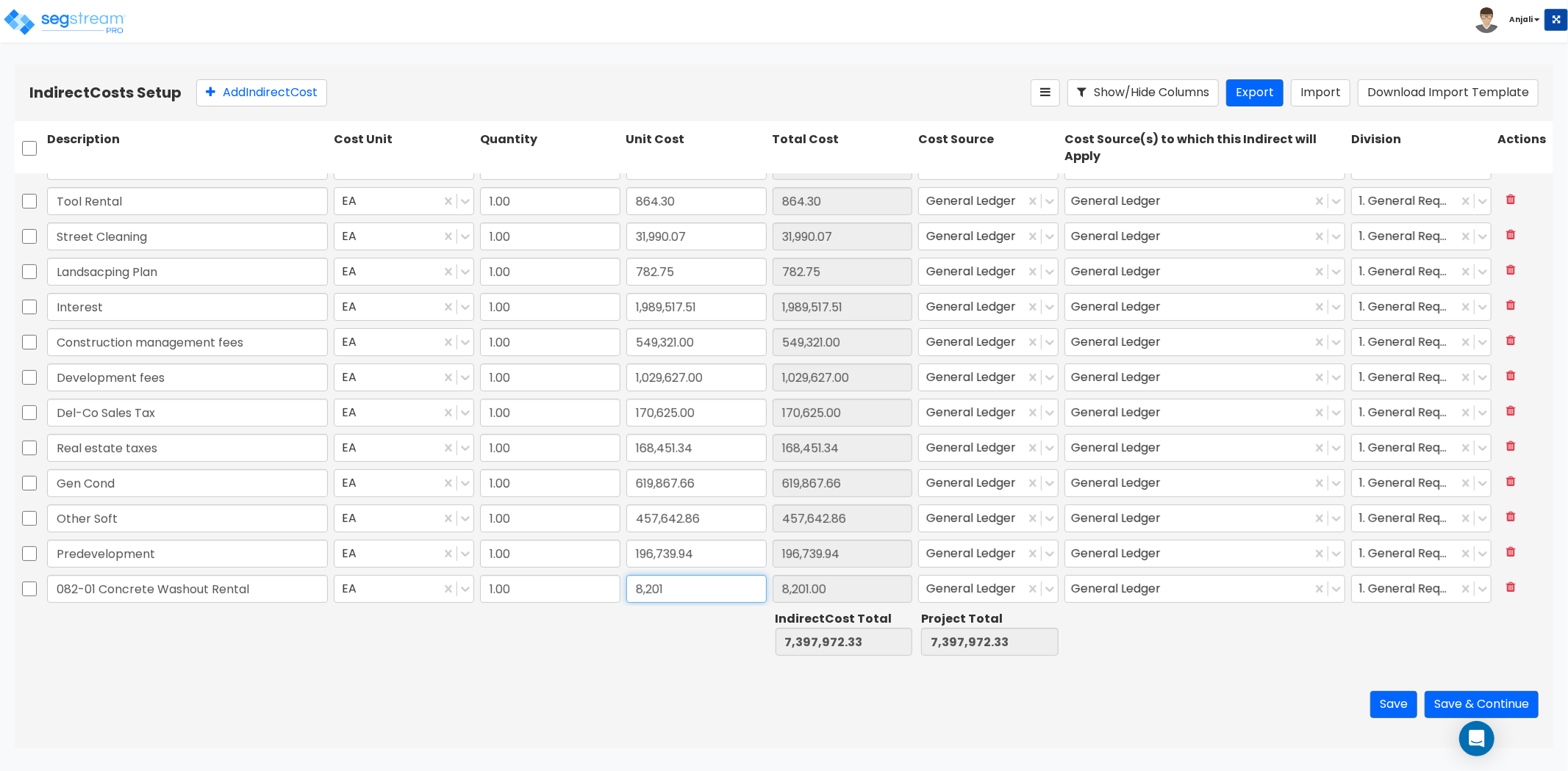
drag, startPoint x: 675, startPoint y: 589, endPoint x: 607, endPoint y: 588, distance: 68.0
click at [607, 588] on div "082-01 Concrete Washout Rental EA 1.00 8,201 8,201.00 General Ledger General Le…" at bounding box center [784, 589] width 1538 height 34
paste input "1,250.00"
type input "1,250.00"
type input "7,391,021.33"
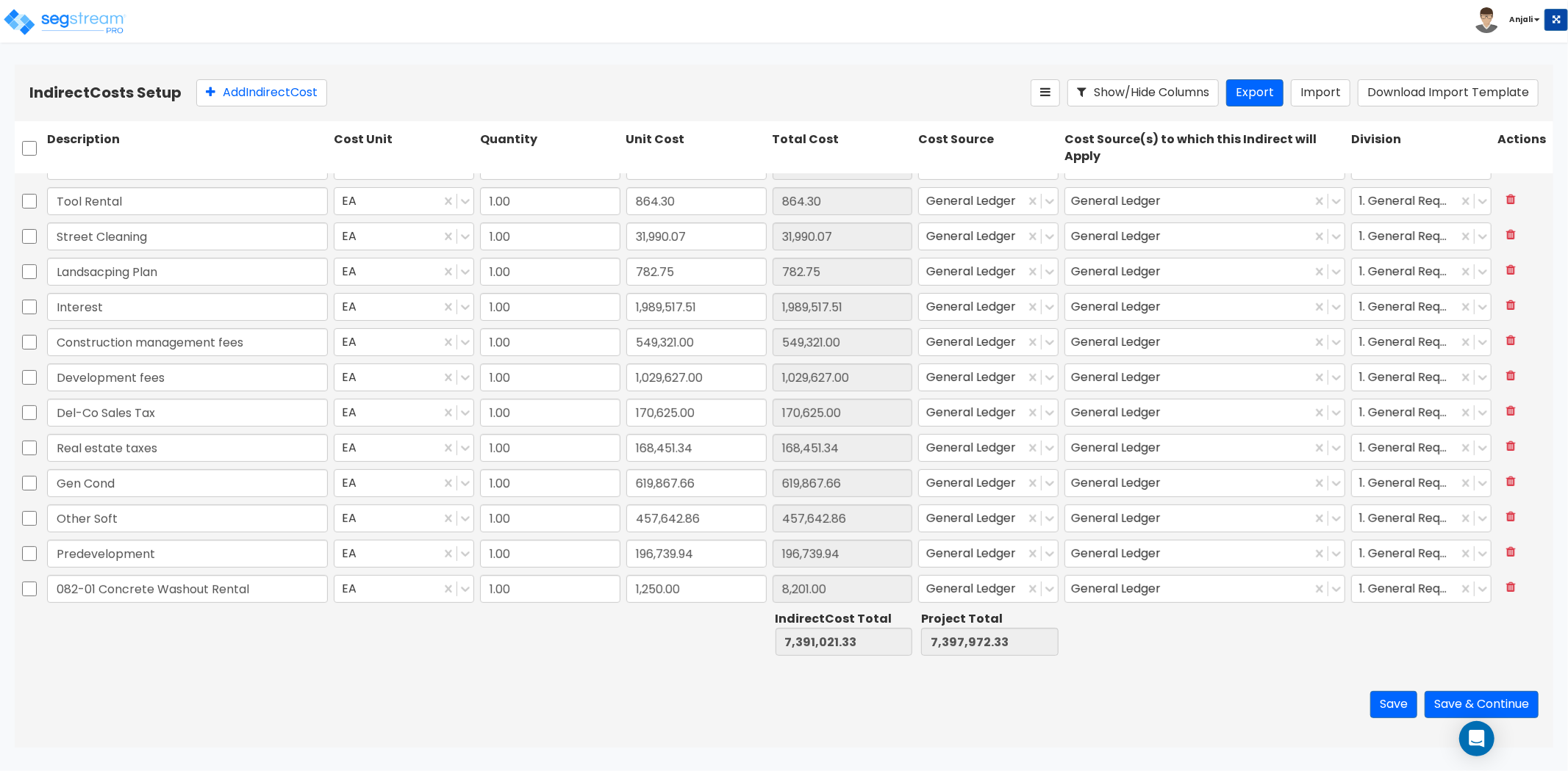
type input "7,391,021.33"
type input "1,250.00"
click at [481, 666] on div "Save Save & Continue" at bounding box center [784, 704] width 1538 height 86
click at [275, 83] on button "Add Indirect Cost" at bounding box center [261, 93] width 131 height 27
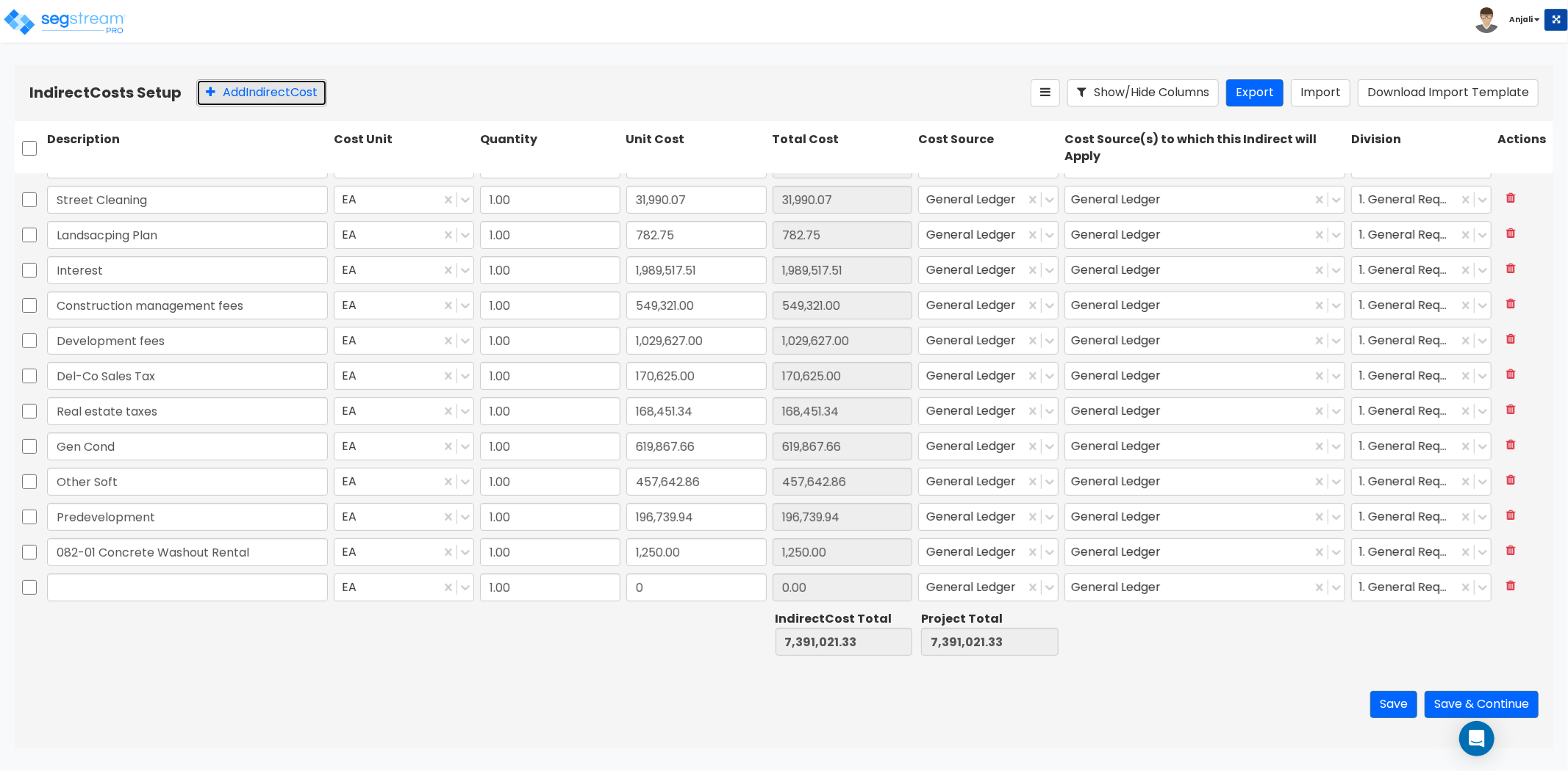
click at [275, 83] on button "Add Indirect Cost" at bounding box center [261, 93] width 131 height 27
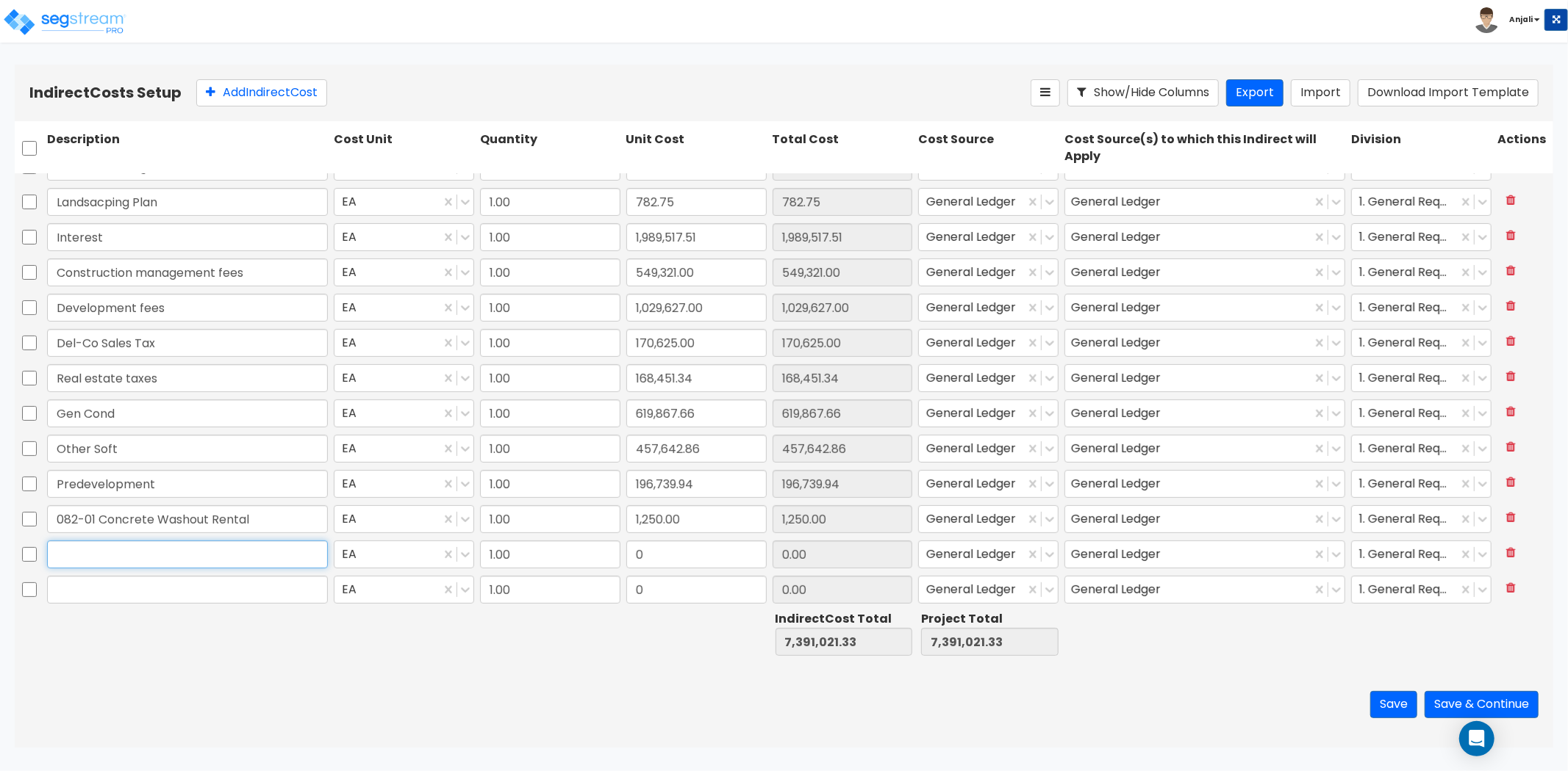
click at [123, 546] on input "text" at bounding box center [188, 554] width 281 height 28
paste input "081-02 SWPP Maintenance During Vertical"
type input "081-02 SWPP Maintenance During Vertical"
click at [693, 557] on input "0" at bounding box center [696, 554] width 140 height 28
paste input "28,754.15"
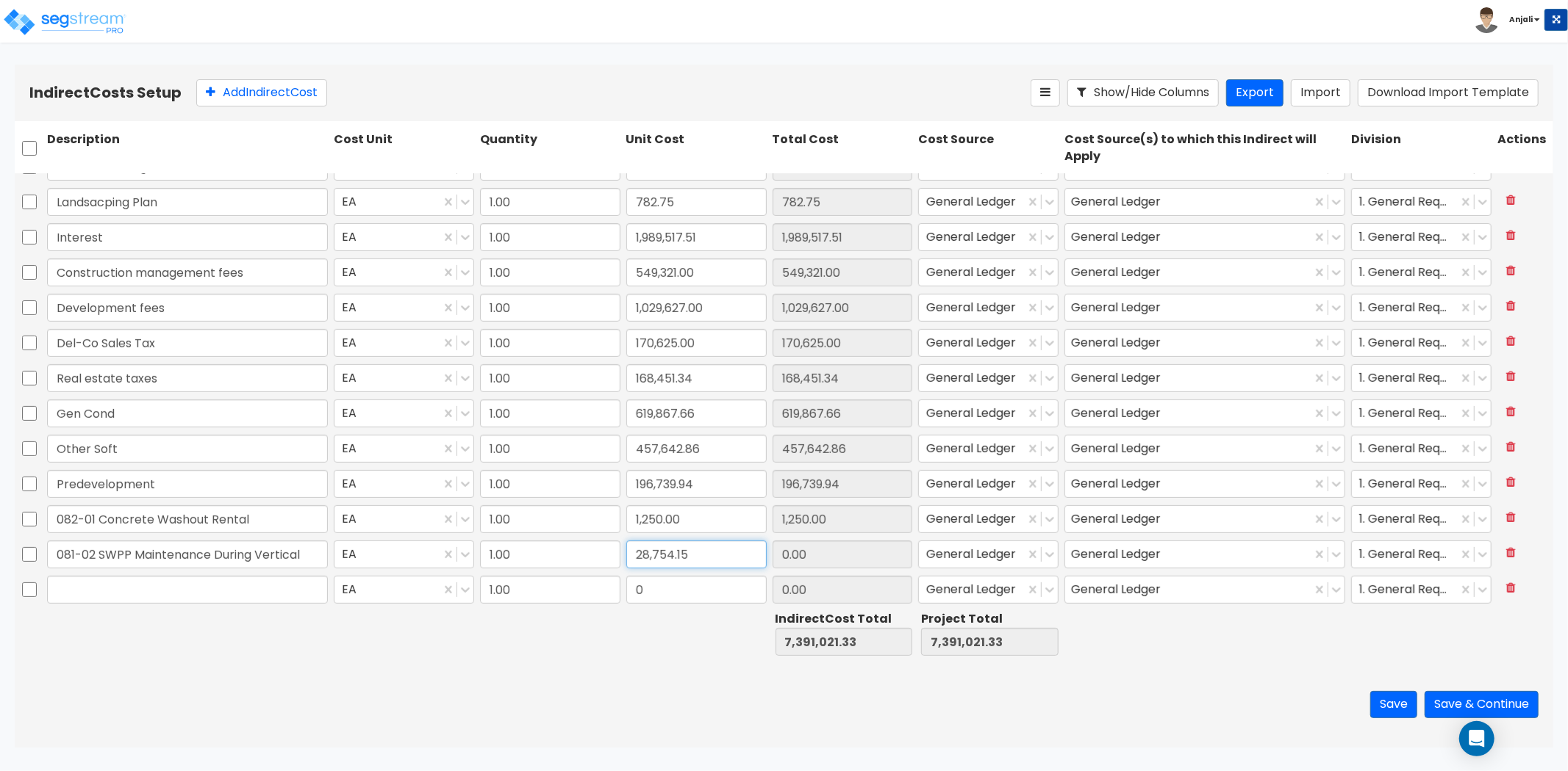
type input "28,754.15"
type input "7,419,775.48"
type input "28,754.15"
drag, startPoint x: 626, startPoint y: 626, endPoint x: 655, endPoint y: 613, distance: 31.8
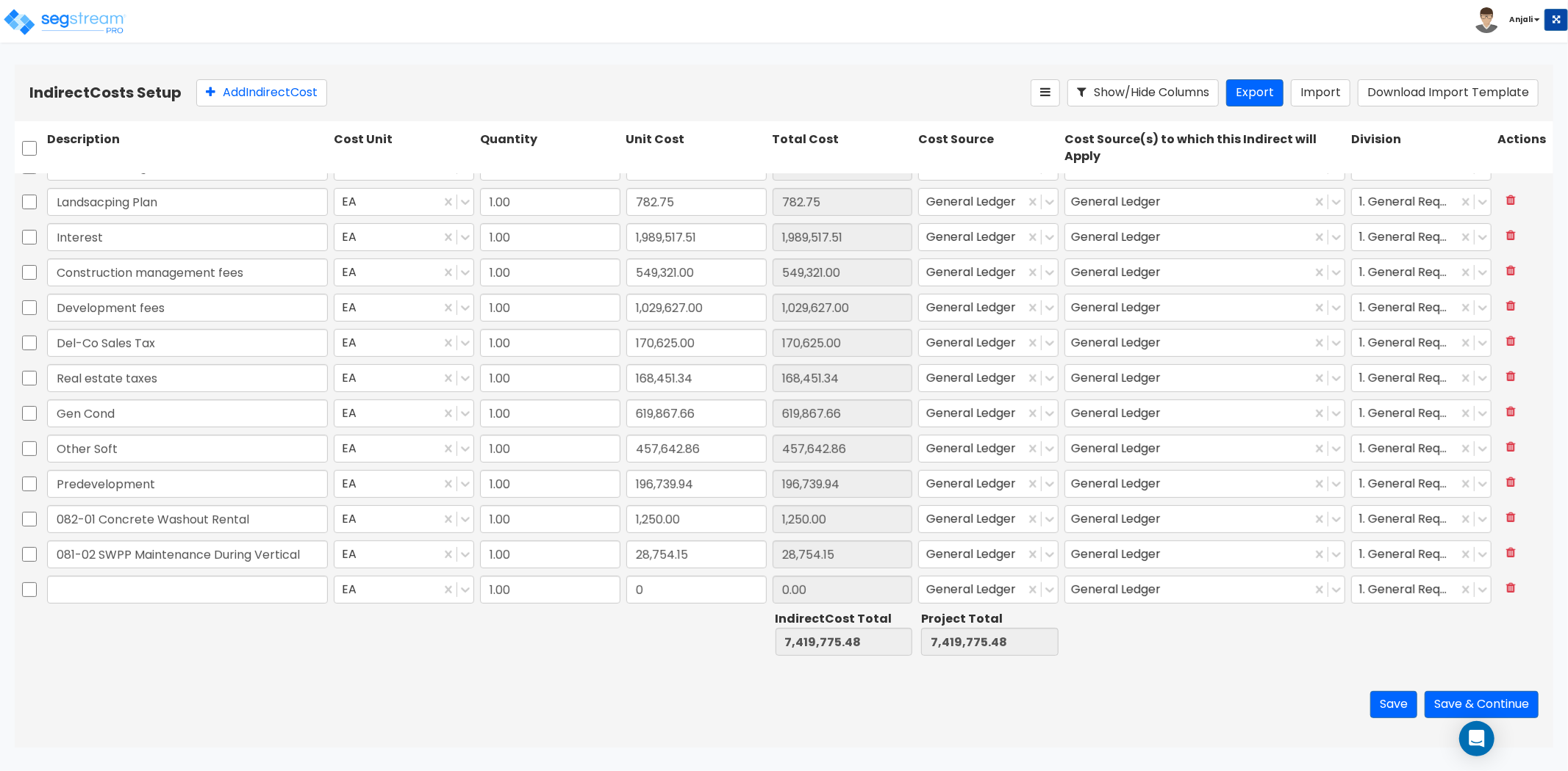
click at [626, 625] on div at bounding box center [696, 634] width 147 height 51
click at [1456, 710] on button "Save & Continue" at bounding box center [1481, 705] width 114 height 27
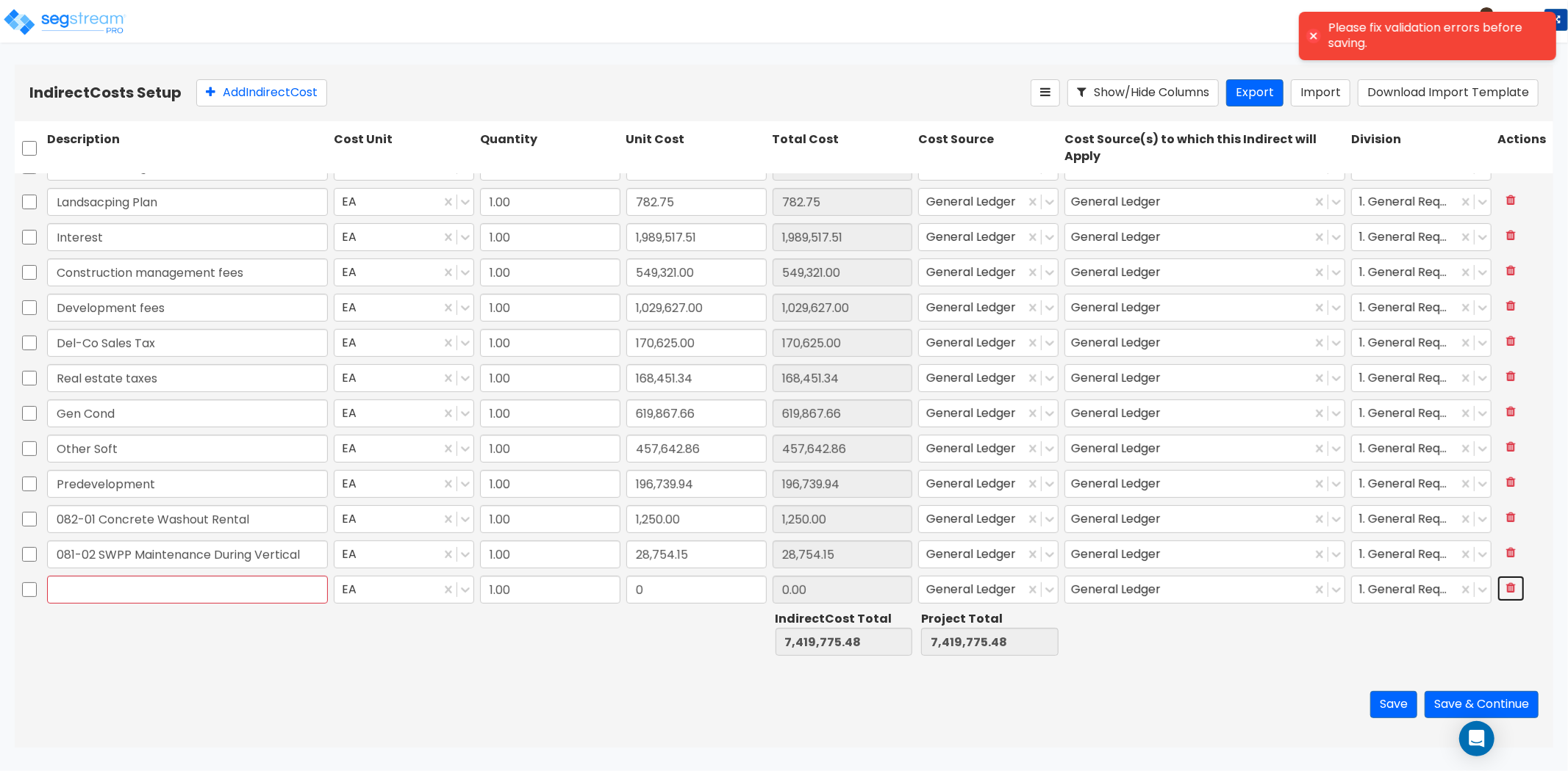
click at [1506, 586] on icon at bounding box center [1510, 587] width 10 height 11
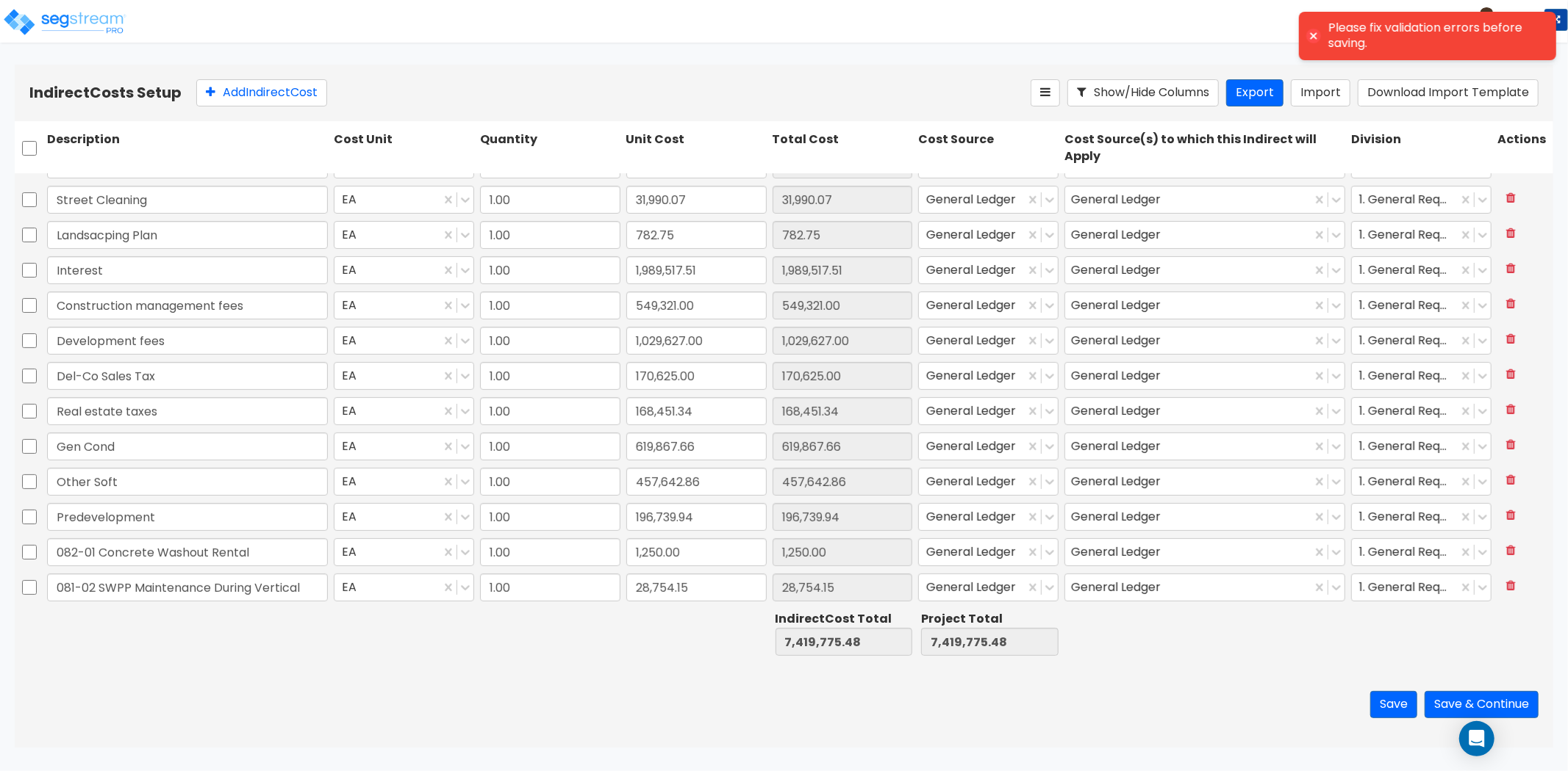
type input "1.00"
type input "175.00"
click at [1481, 697] on button "Save & Continue" at bounding box center [1481, 705] width 114 height 27
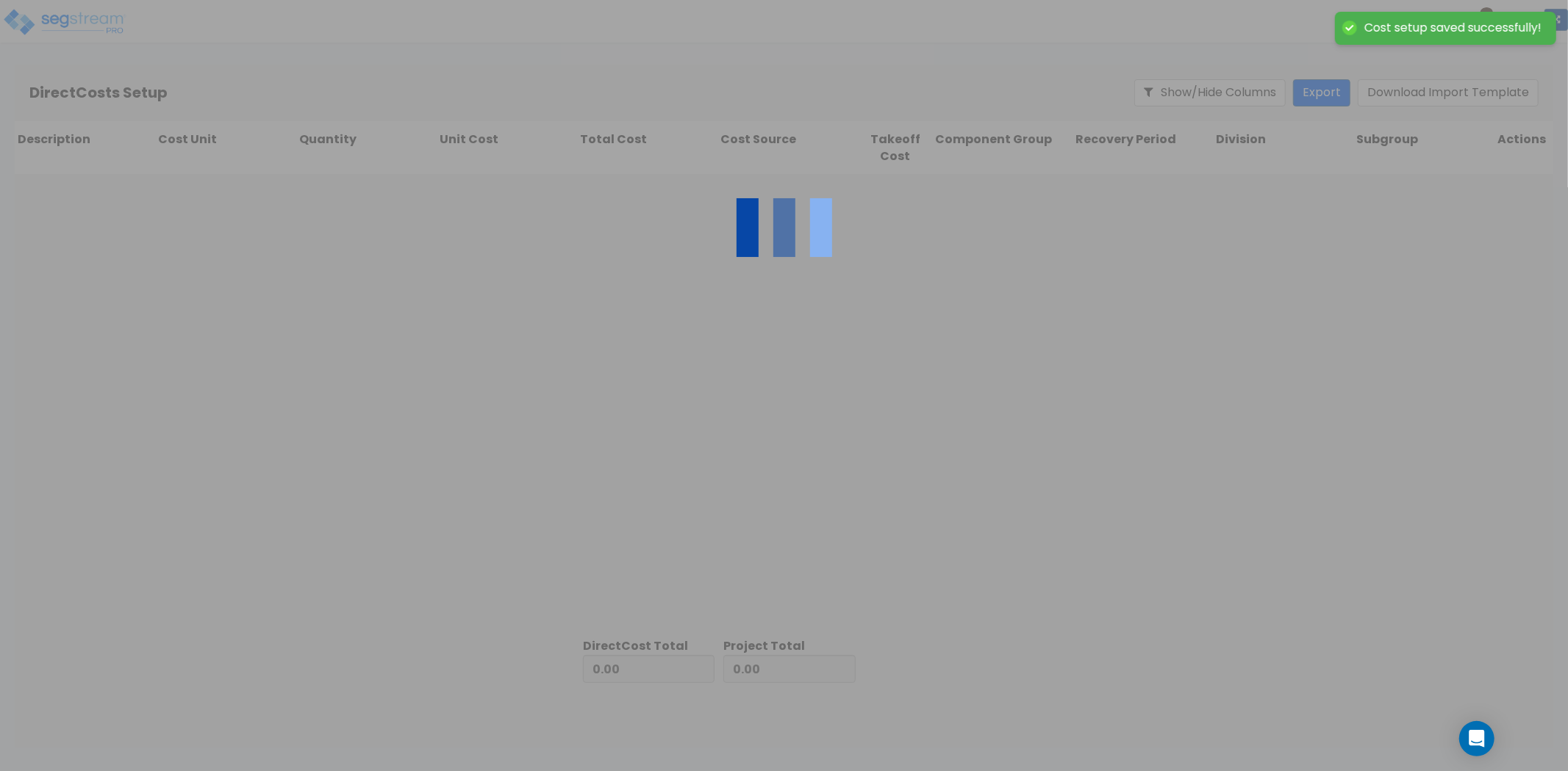
type input "7,419,775.48"
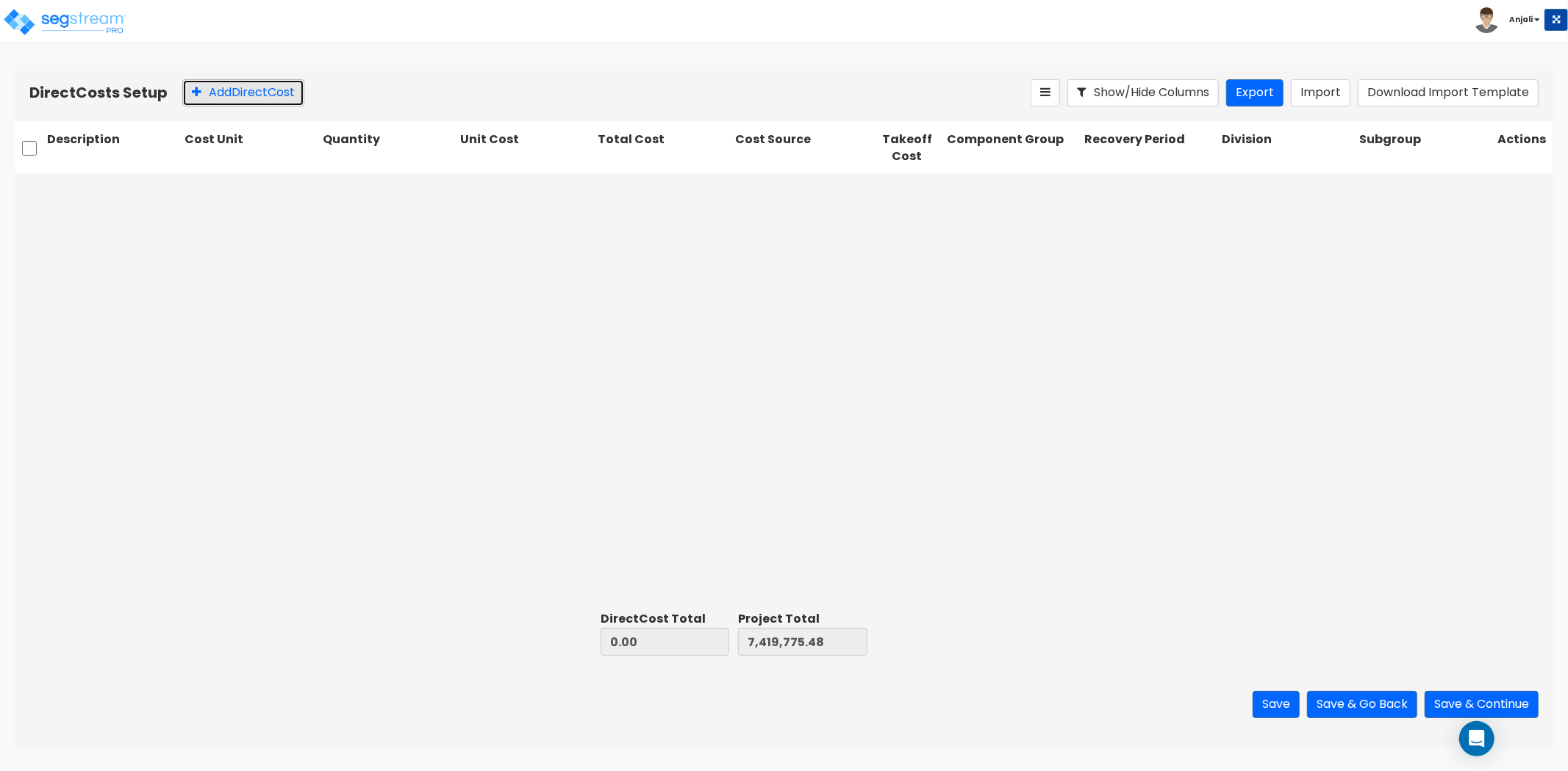
click at [261, 96] on button "Add Direct Cost" at bounding box center [243, 93] width 122 height 27
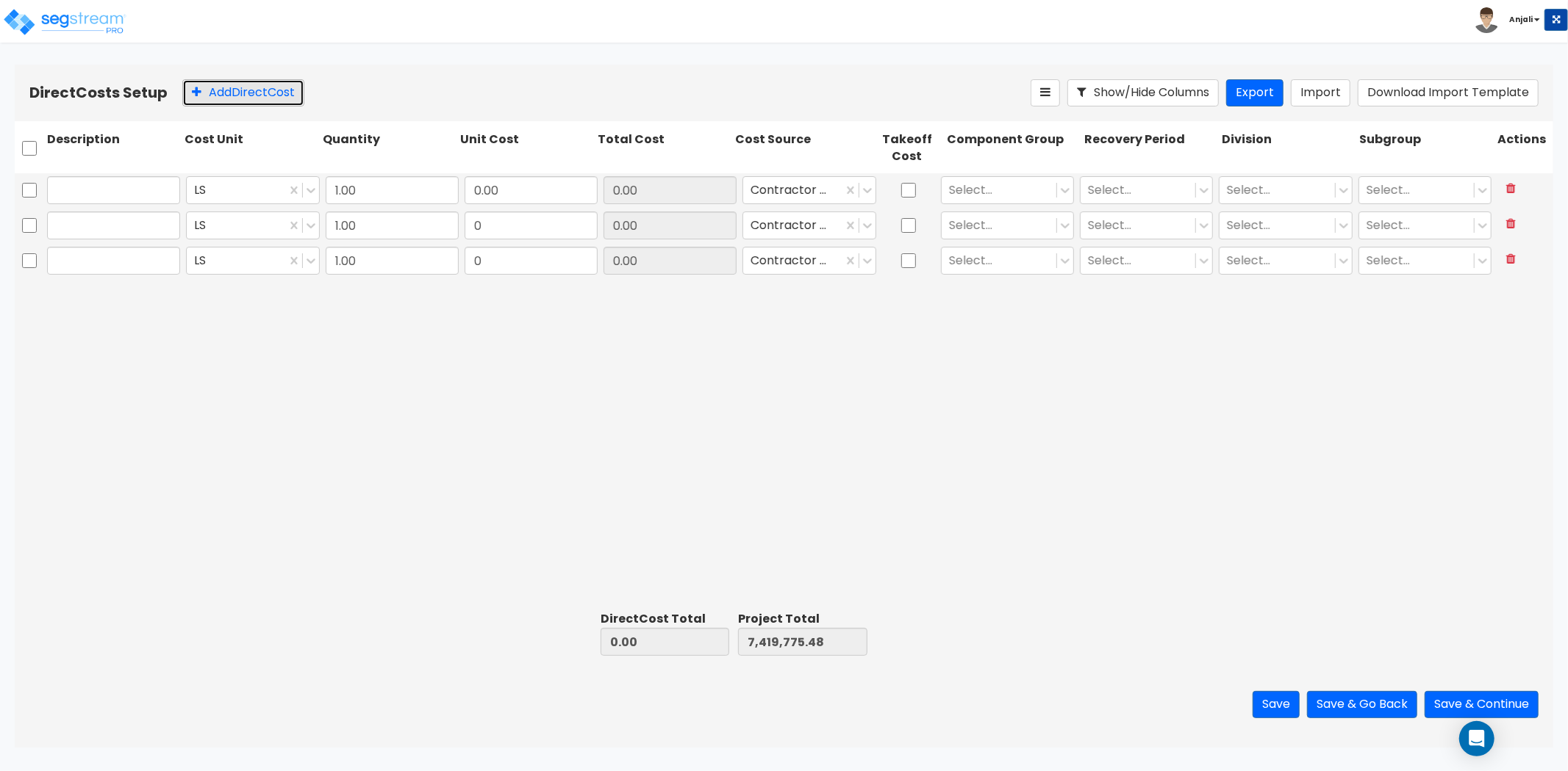
click at [261, 96] on button "Add Direct Cost" at bounding box center [243, 93] width 122 height 27
click at [261, 96] on button "Add Direct Cost" at bounding box center [243, 93] width 122 height 27
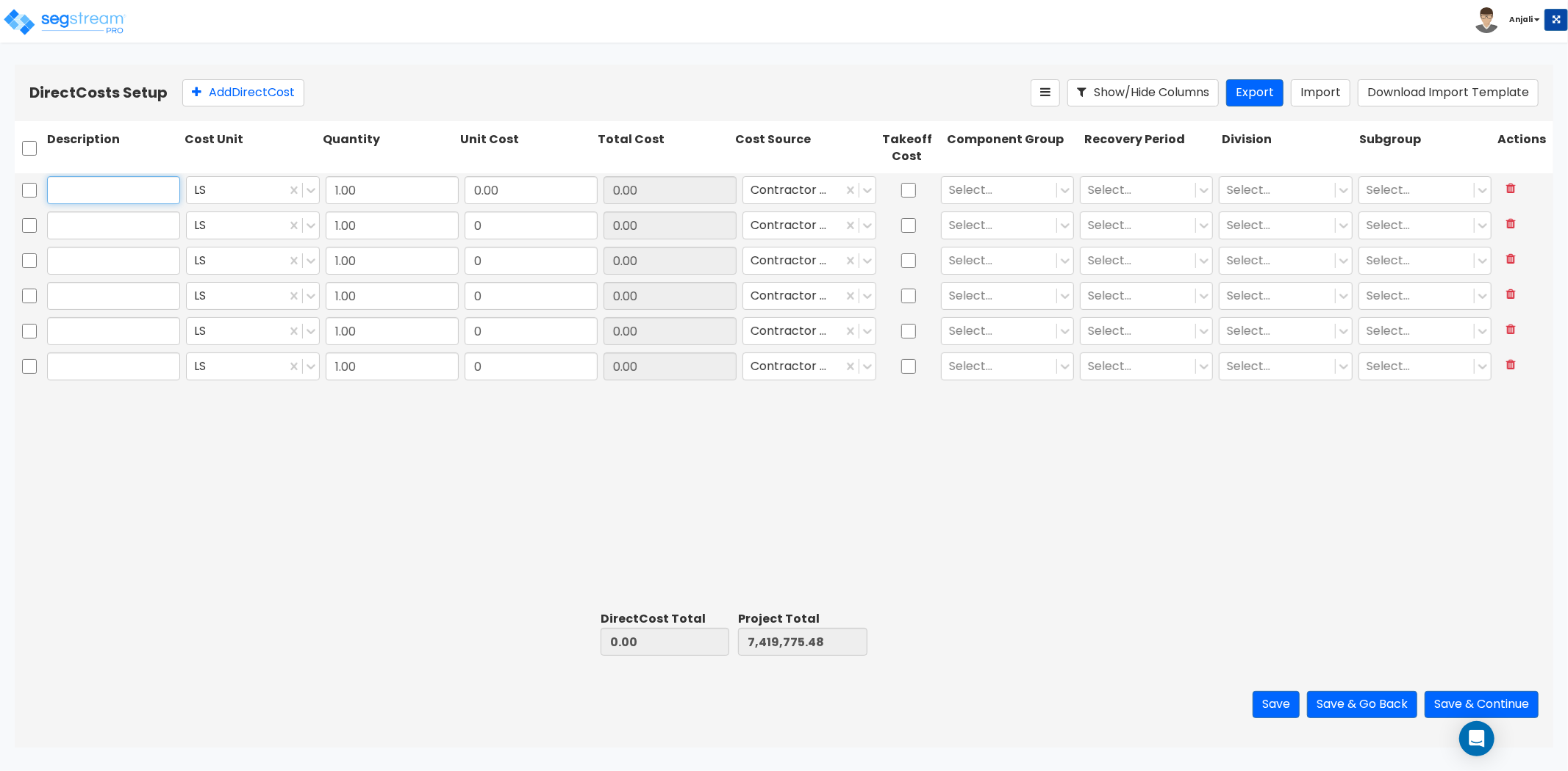
click at [133, 195] on input "text" at bounding box center [113, 190] width 133 height 28
paste input "071-07 Mass Excavation Retention"
type input "071-07 Mass Excavation Retention"
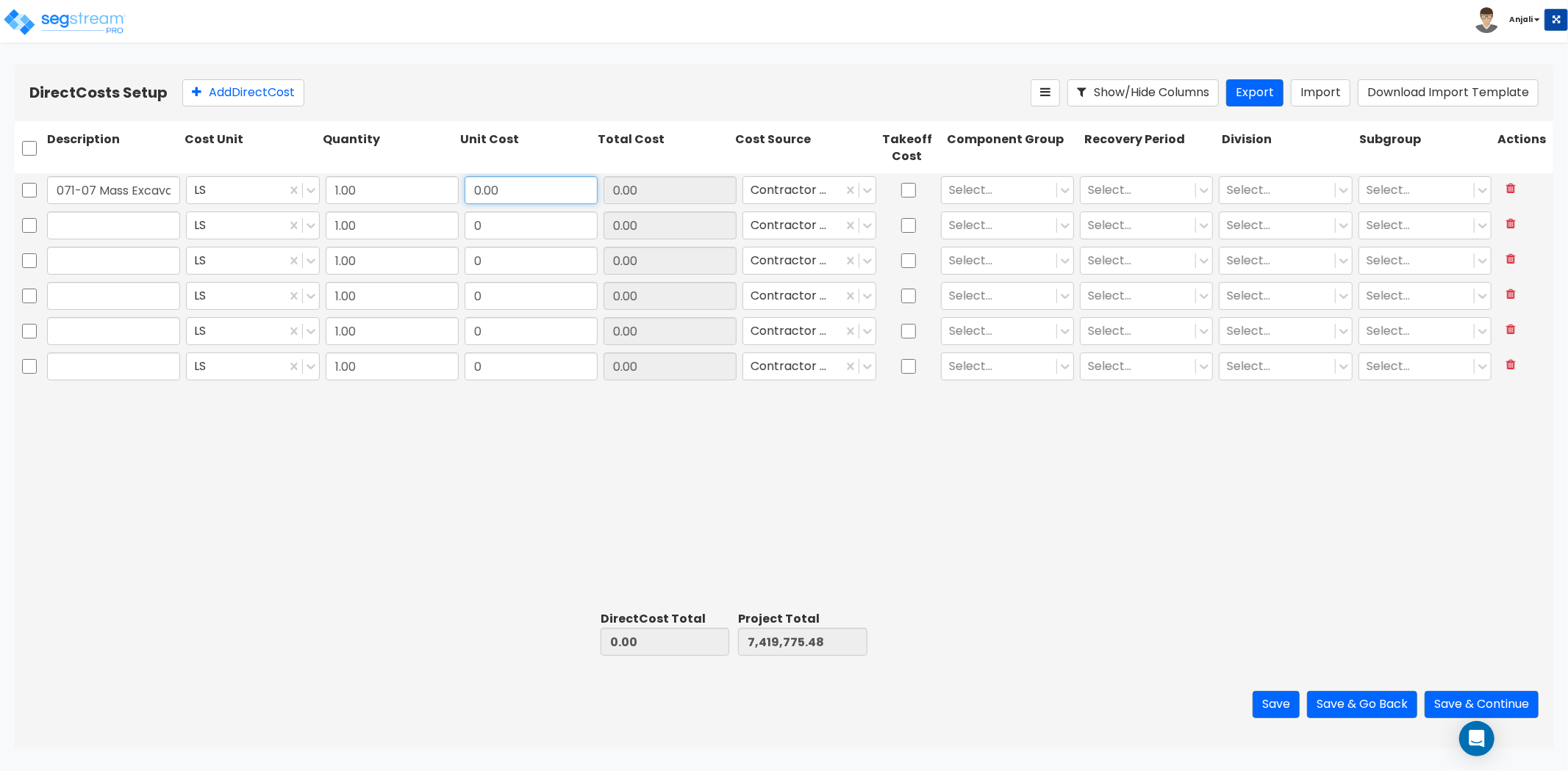
click at [537, 186] on input "0.00" at bounding box center [531, 190] width 133 height 28
paste input "33,296.4"
type input "33,296.40"
type input "7,453,071.88"
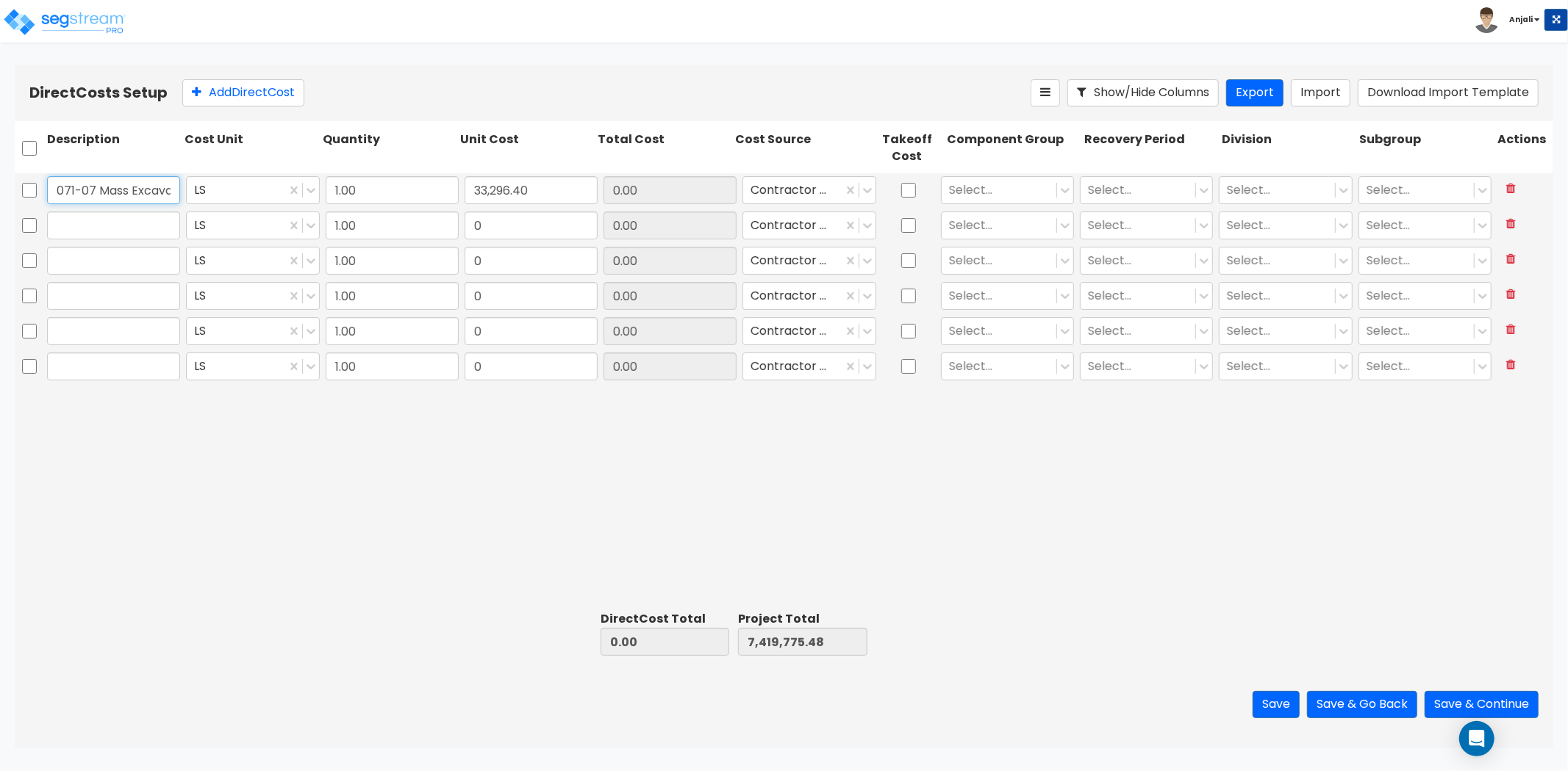
type input "33,296.40"
drag, startPoint x: 99, startPoint y: 188, endPoint x: 5, endPoint y: 187, distance: 94.0
click at [5, 187] on div "Direct Costs Setup Add Direct Cost Show/Hide Columns Export Import Download Imp…" at bounding box center [784, 406] width 1568 height 683
type input "Mass Excavation Retention"
click at [87, 228] on input "text" at bounding box center [113, 225] width 133 height 28
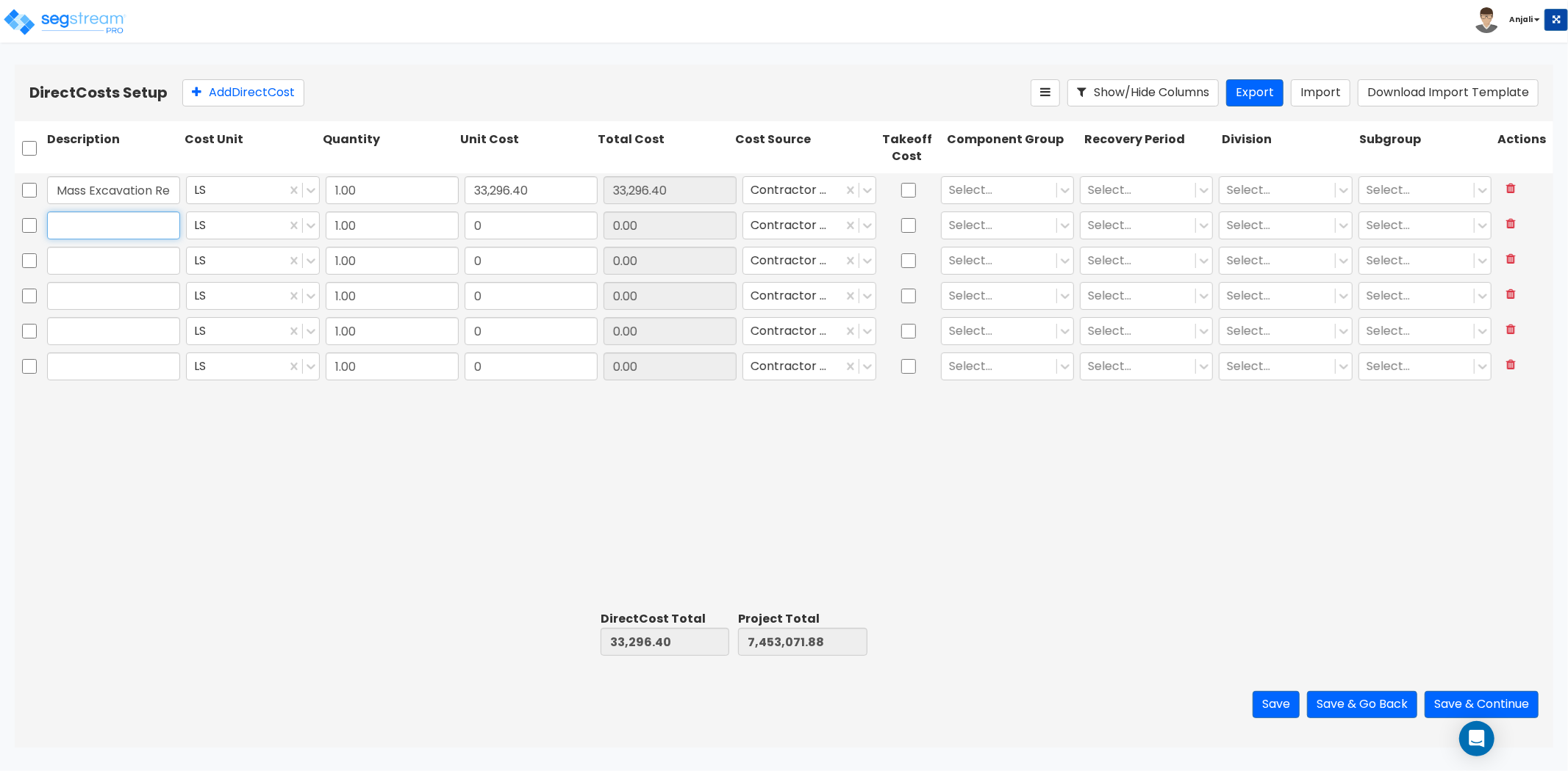
paste input "077-02 Supply Ele & Water Submeters"
type input "077-02 Supply Ele & Water Submeters"
click at [517, 234] on input "0" at bounding box center [531, 225] width 133 height 28
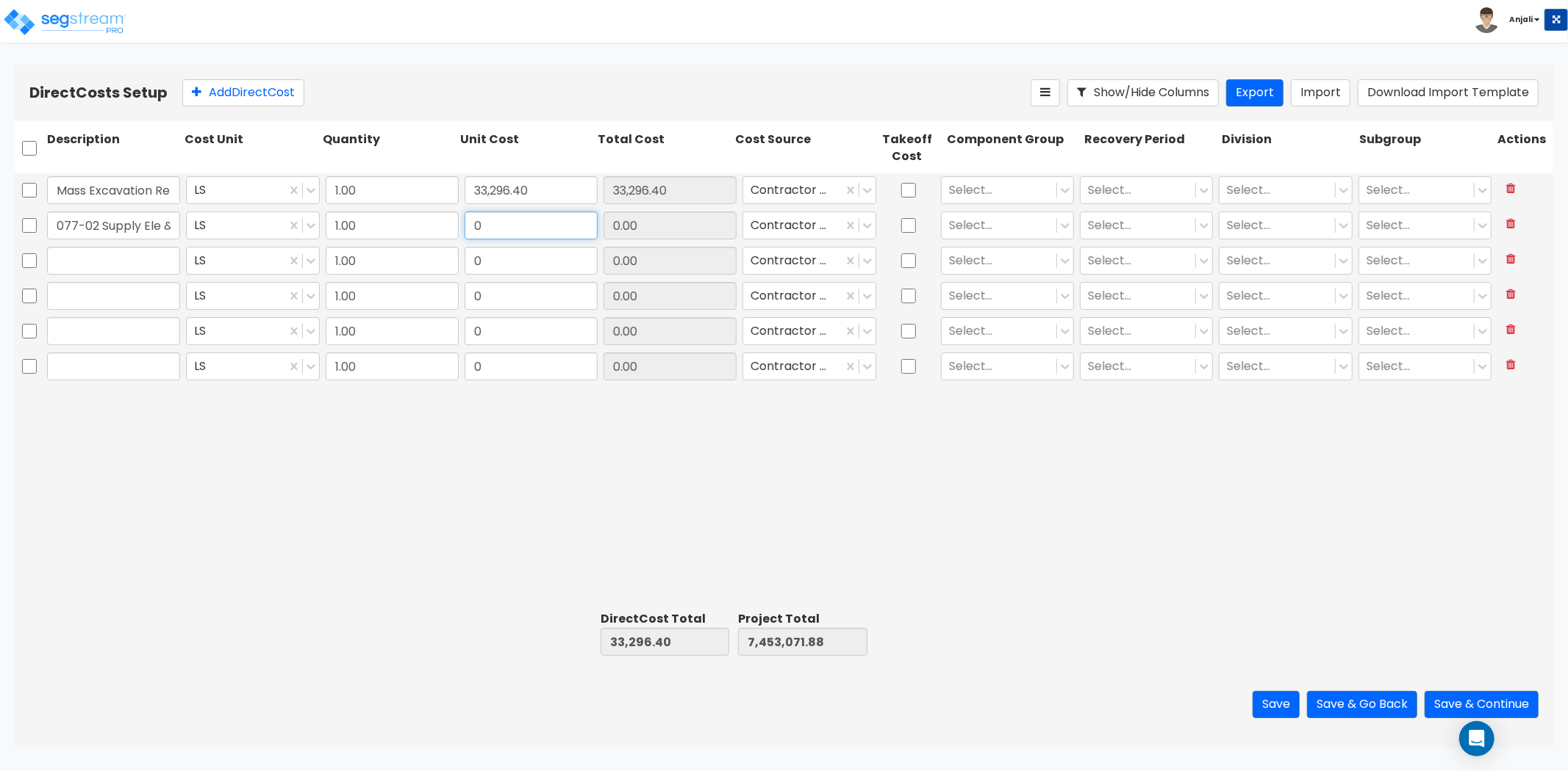
paste input "100.0"
type input "100.00"
type input "33,396.40"
type input "7,453,171.88"
type input "100.00"
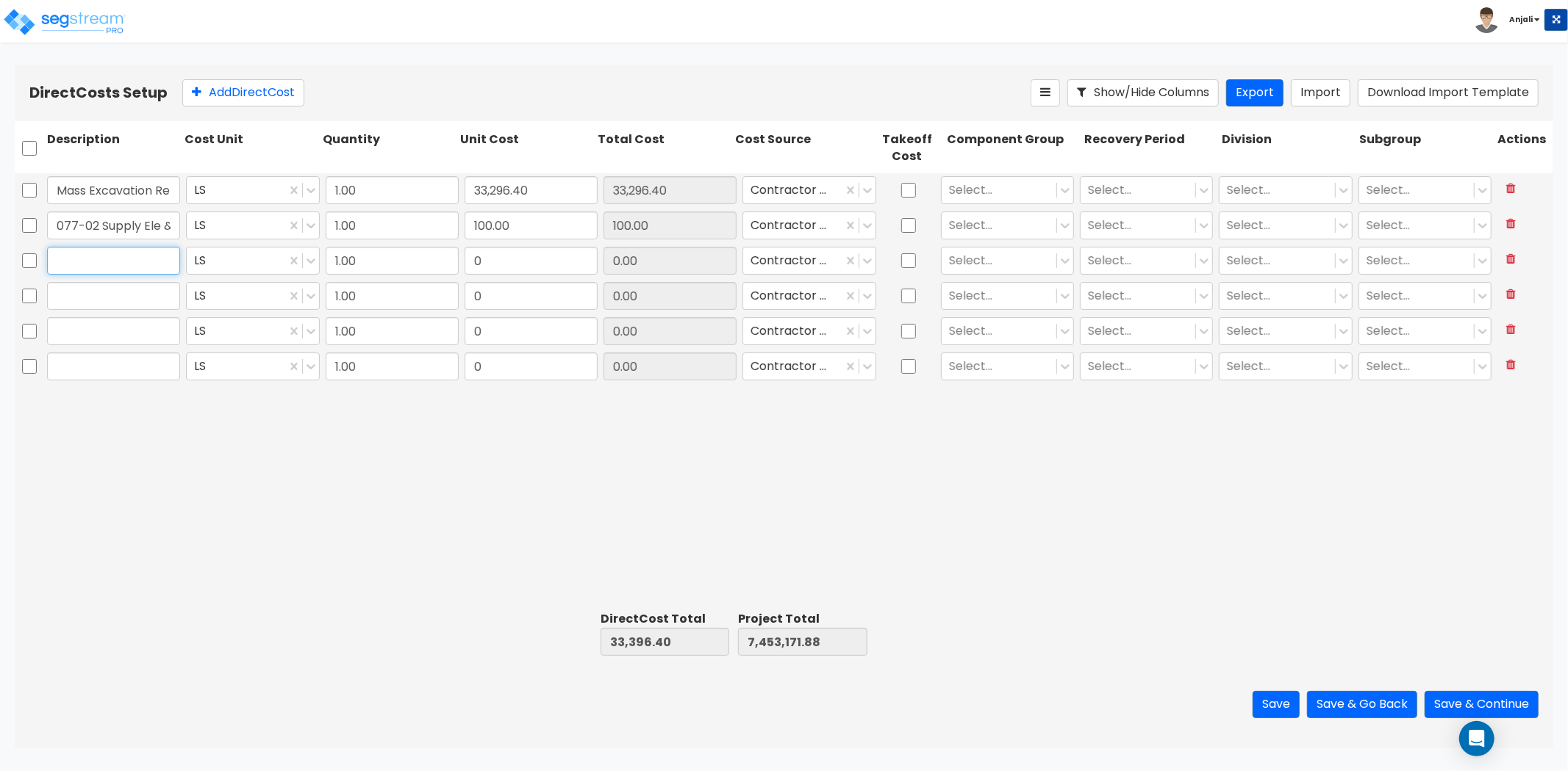
click at [149, 250] on input "text" at bounding box center [113, 260] width 133 height 28
paste input "085-01 Phase A RCC Install"
drag, startPoint x: 105, startPoint y: 262, endPoint x: 47, endPoint y: 259, distance: 58.1
click at [47, 259] on input "085-01 Phase A RCC Install" at bounding box center [113, 260] width 133 height 28
type input "RCC Install"
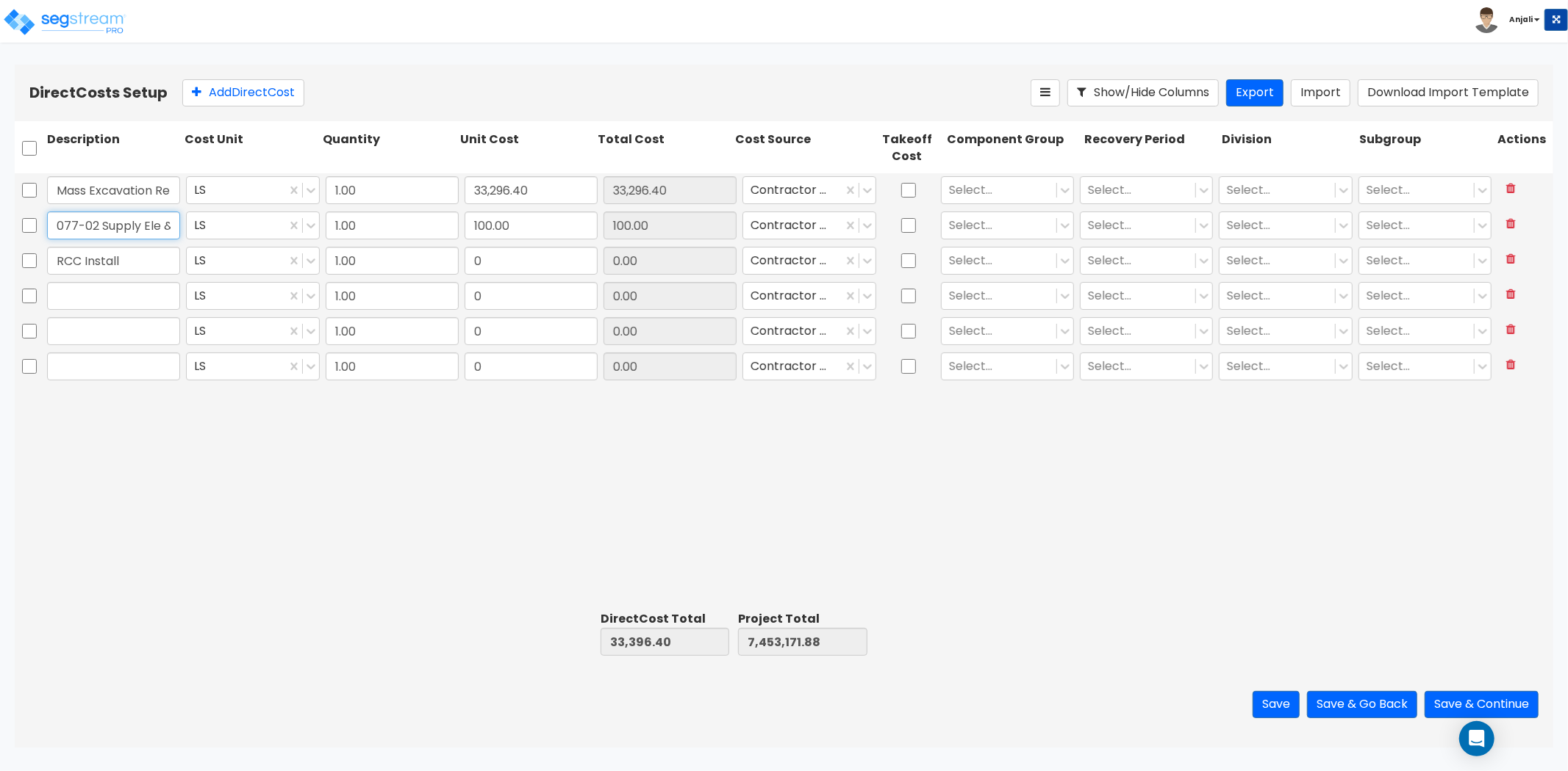
drag, startPoint x: 96, startPoint y: 222, endPoint x: 42, endPoint y: 223, distance: 54.0
click at [42, 223] on div "077-02 Supply Ele & Water Submeters LS 1.00 100.00 100.00 Contractor Cost Selec…" at bounding box center [784, 225] width 1538 height 34
type input "Supply Ele & Water Submeters"
click at [510, 267] on input "0" at bounding box center [531, 260] width 133 height 28
paste input "26,774.0"
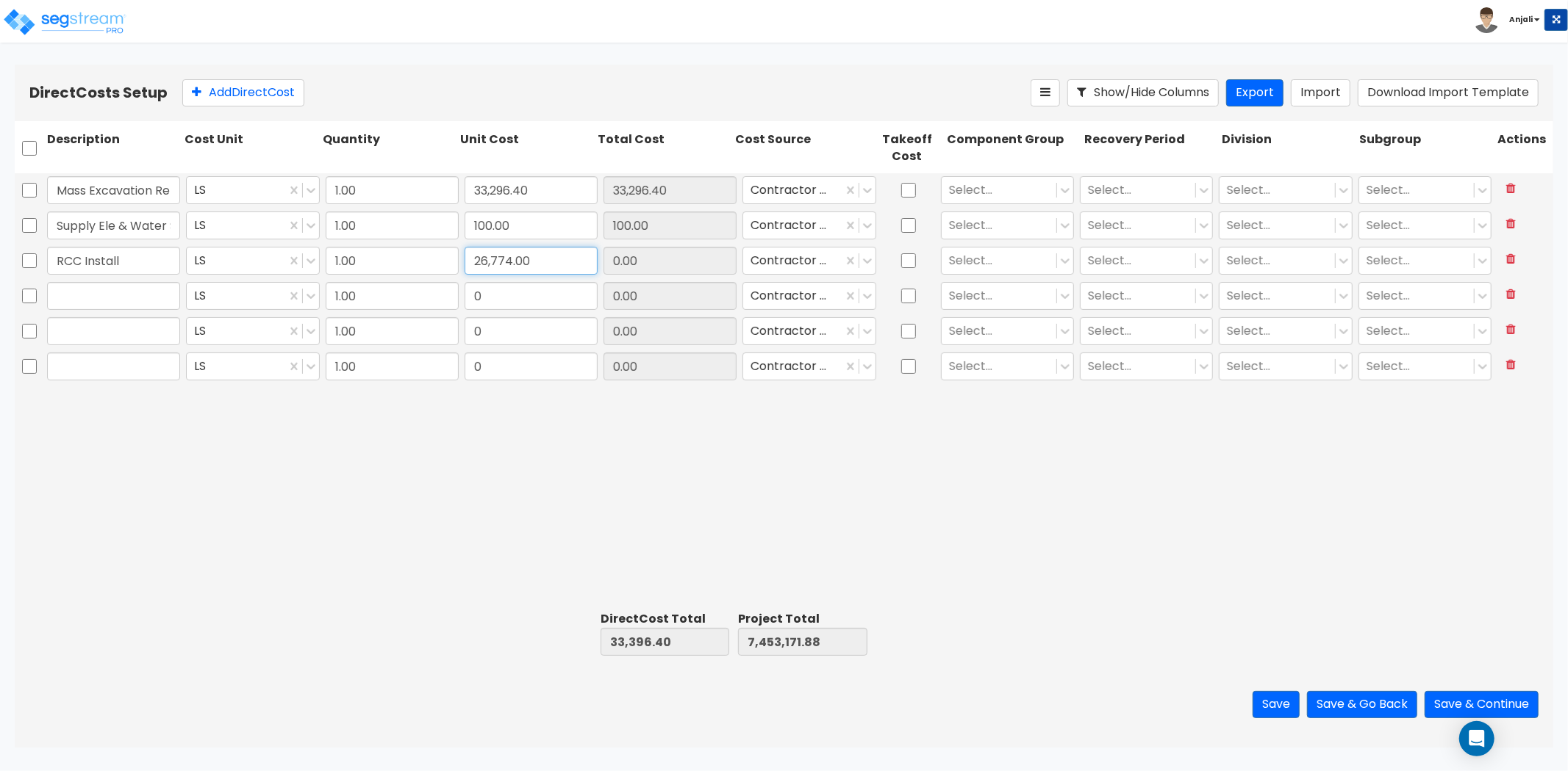
type input "26,774.00"
type input "60,170.40"
type input "7,479,945.88"
type input "26,774.00"
click at [125, 300] on input "text" at bounding box center [113, 296] width 133 height 28
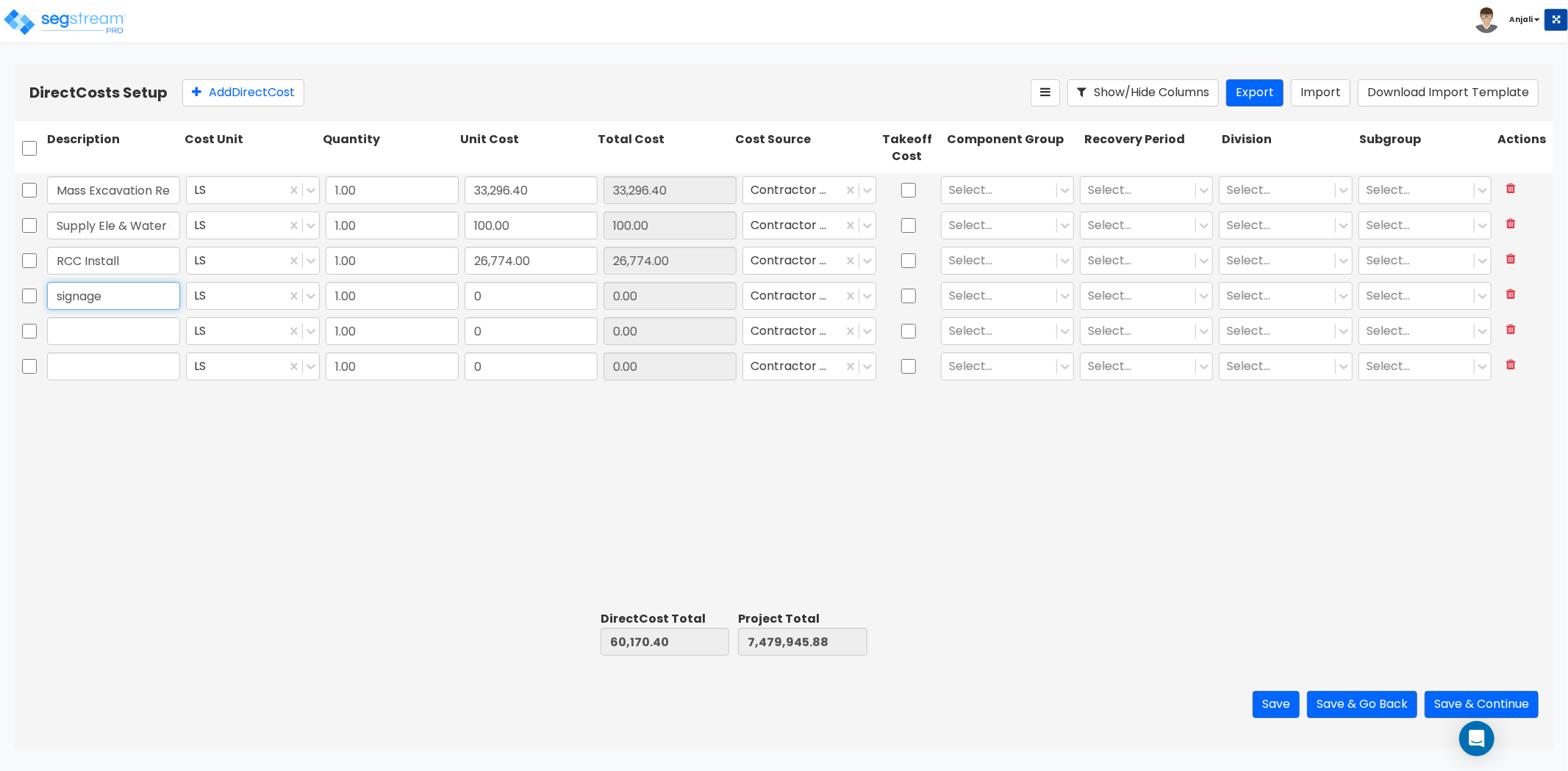
type input "signage"
click at [505, 299] on input "0" at bounding box center [531, 296] width 133 height 28
paste input "2,312.25"
type input "2,312.25"
click at [102, 331] on input "text" at bounding box center [113, 331] width 133 height 28
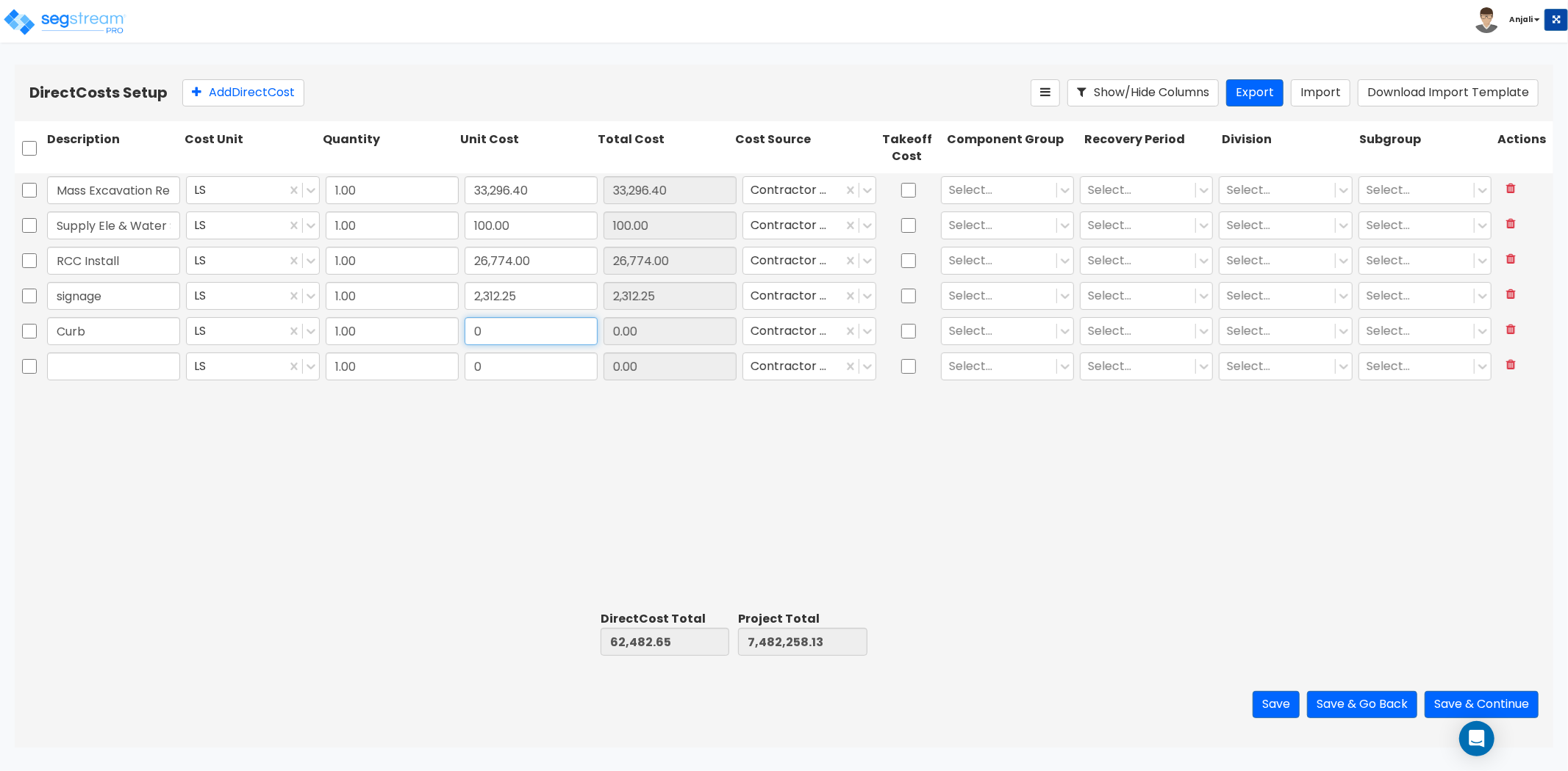
click at [552, 328] on input "0" at bounding box center [531, 331] width 133 height 28
paste input "9,901.0"
click at [81, 369] on input "text" at bounding box center [113, 367] width 133 height 28
click at [524, 363] on input "0" at bounding box center [531, 367] width 133 height 28
paste input "161,165.5"
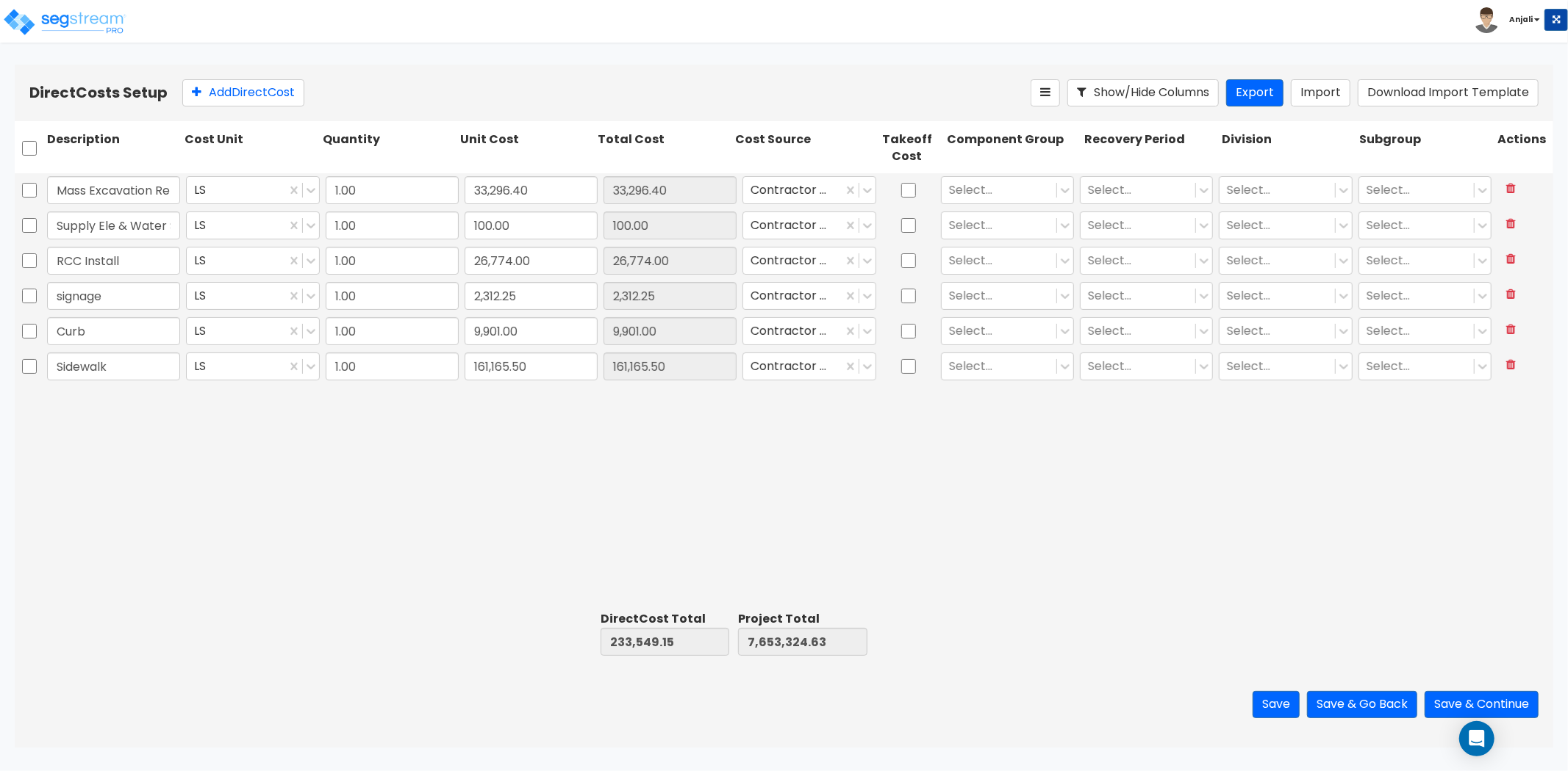
click at [503, 450] on div "Mass Excavation Retention LS 1.00 33,296.40 33,296.40 Contractor Cost Select...…" at bounding box center [784, 389] width 1538 height 433
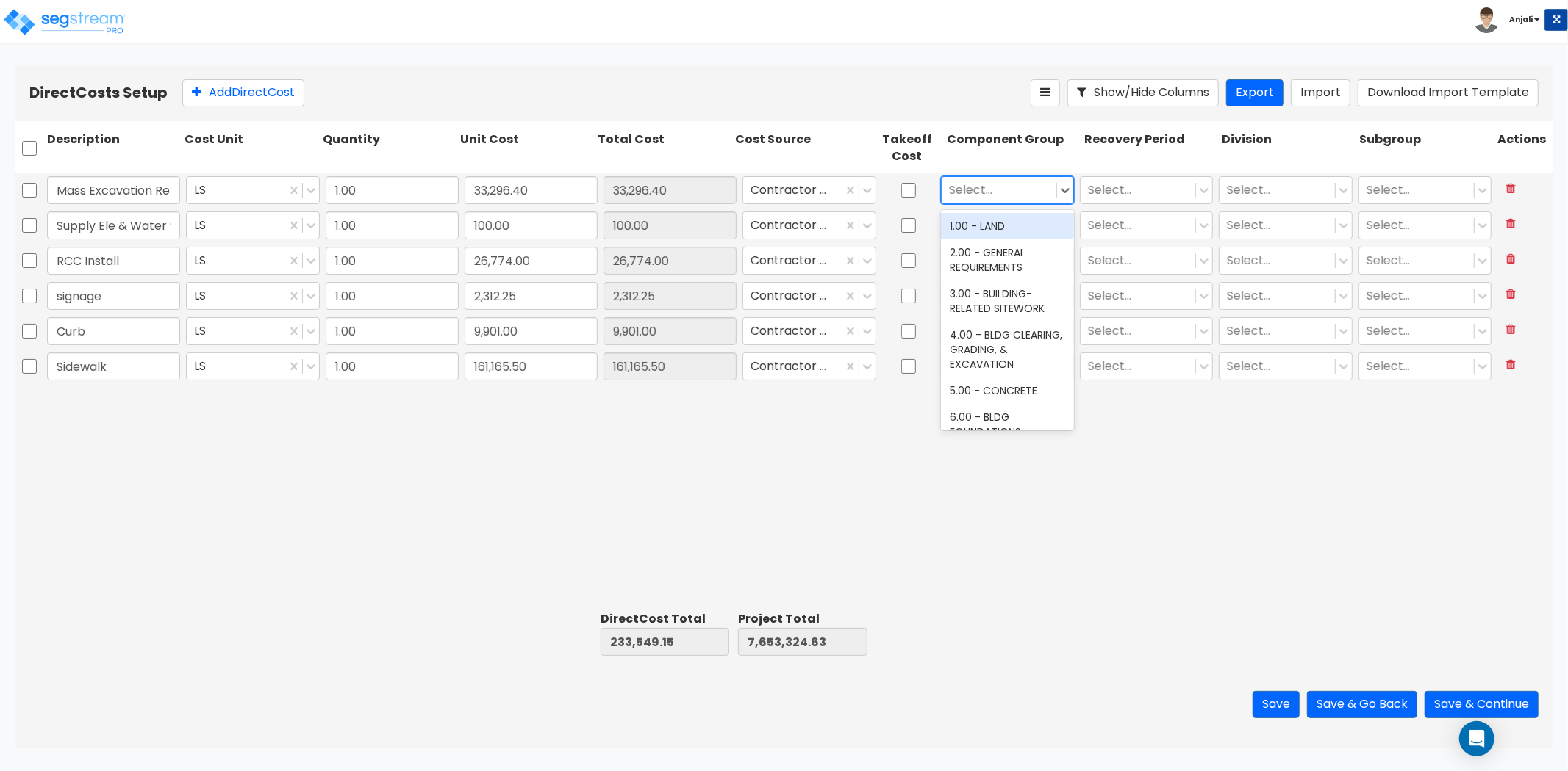
click at [1015, 181] on div at bounding box center [999, 190] width 100 height 20
click at [1005, 224] on div "436.00 - SITE RETENTION/DETENTION PONDS" at bounding box center [1007, 241] width 133 height 56
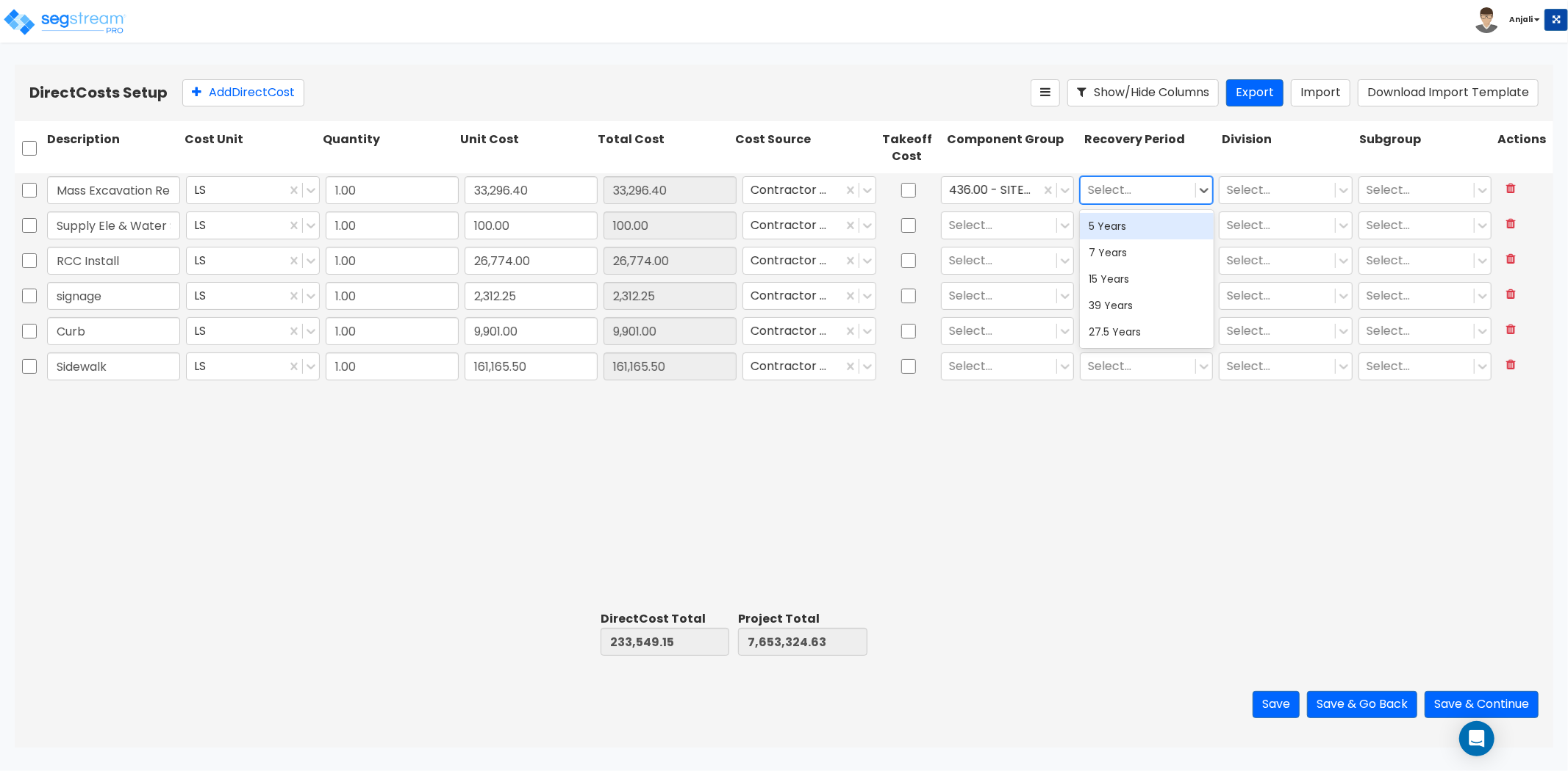
click at [1128, 181] on div at bounding box center [1138, 190] width 100 height 20
click at [1114, 275] on div "15 Years" at bounding box center [1146, 279] width 133 height 27
click at [1255, 187] on div at bounding box center [1277, 190] width 100 height 20
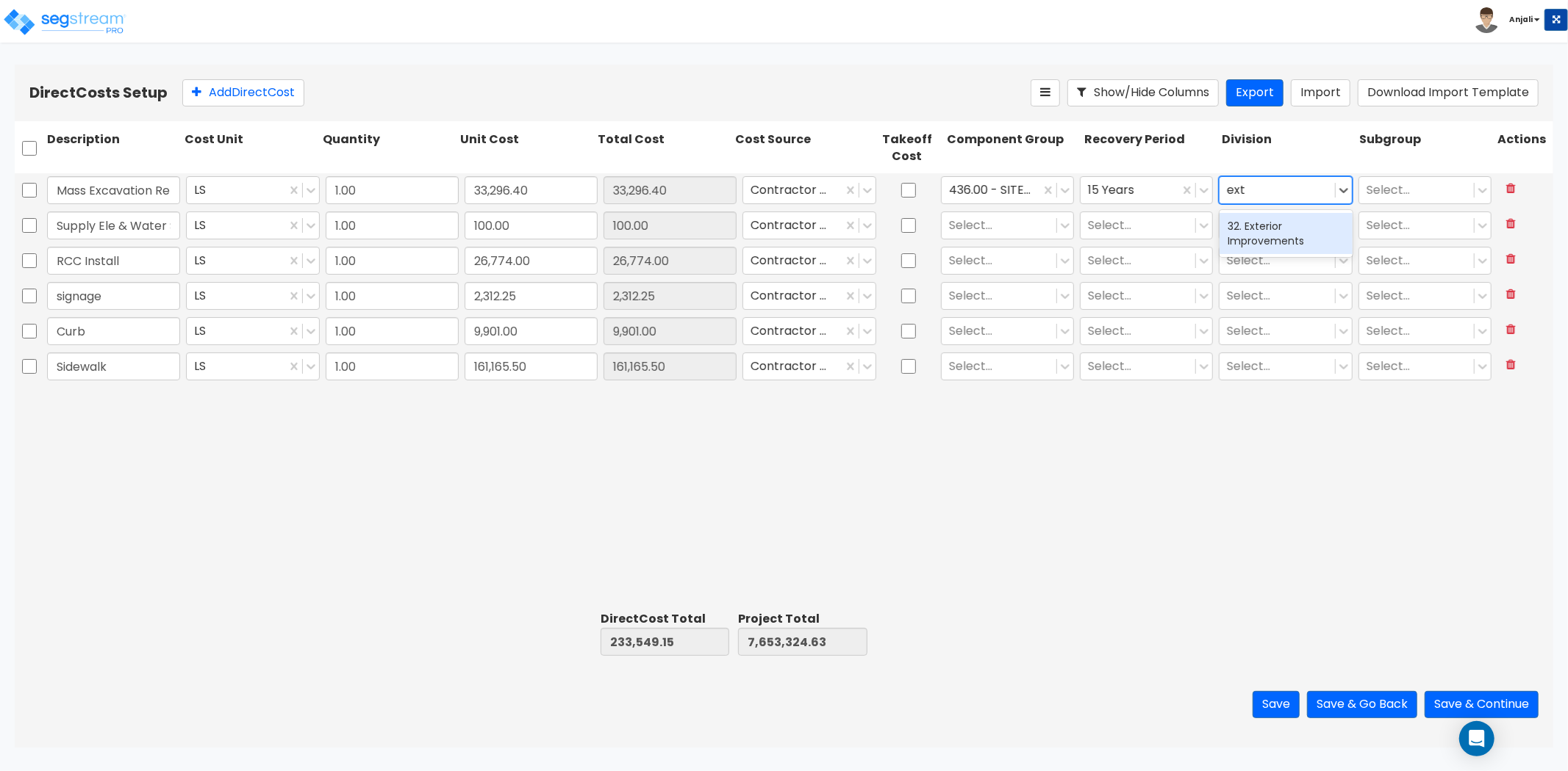
click at [1258, 220] on div "32. Exterior Improvements" at bounding box center [1286, 234] width 133 height 41
click at [995, 222] on div at bounding box center [999, 225] width 100 height 20
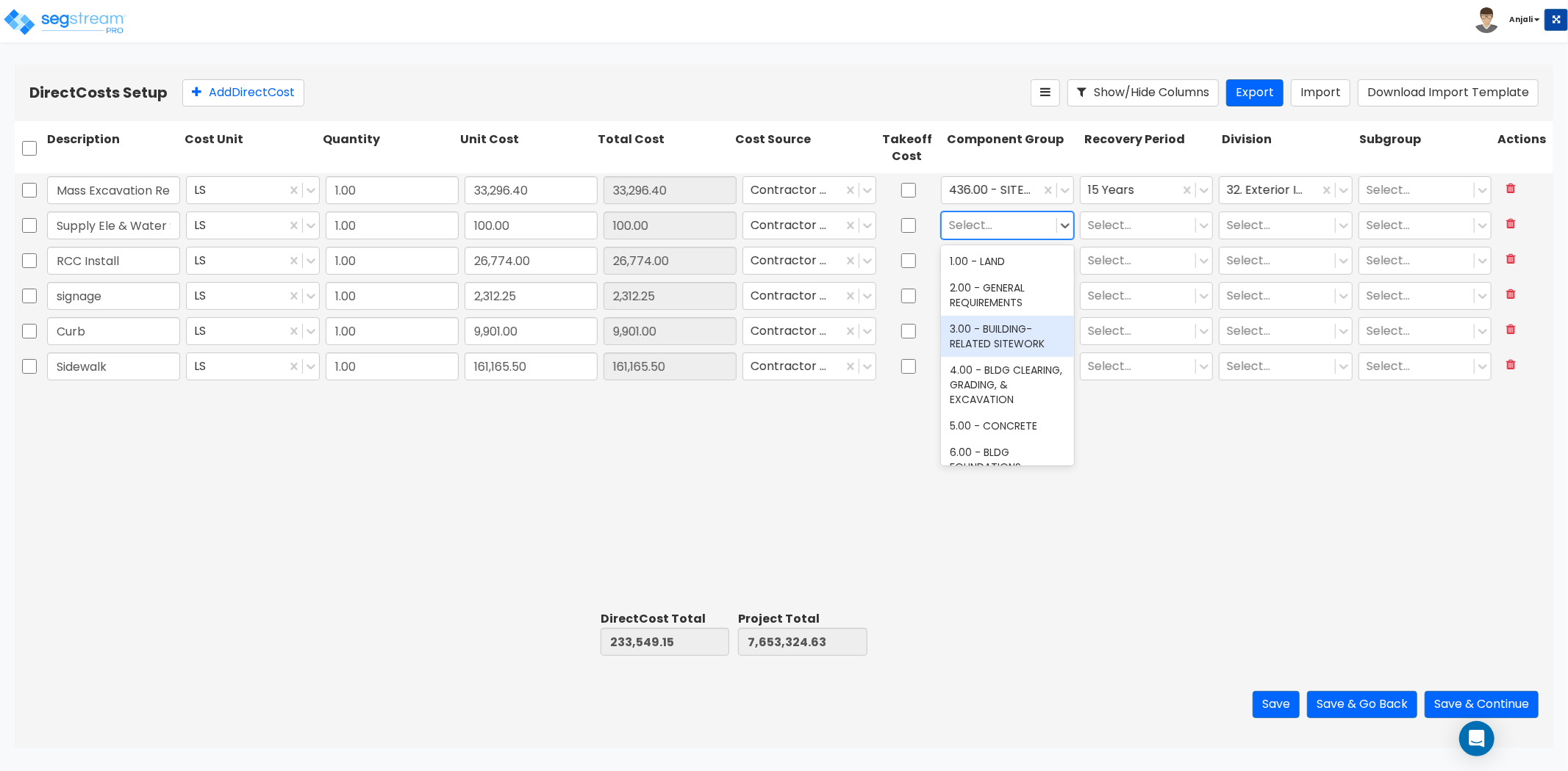
click at [992, 320] on div "3.00 - BUILDING-RELATED SITEWORK" at bounding box center [1007, 336] width 133 height 41
drag, startPoint x: 1004, startPoint y: 294, endPoint x: 1089, endPoint y: 245, distance: 98.1
click at [1005, 291] on div "2.00 - GENERAL REQUIREMENTS" at bounding box center [1007, 295] width 133 height 41
click at [1096, 236] on div "Select..." at bounding box center [1137, 225] width 115 height 26
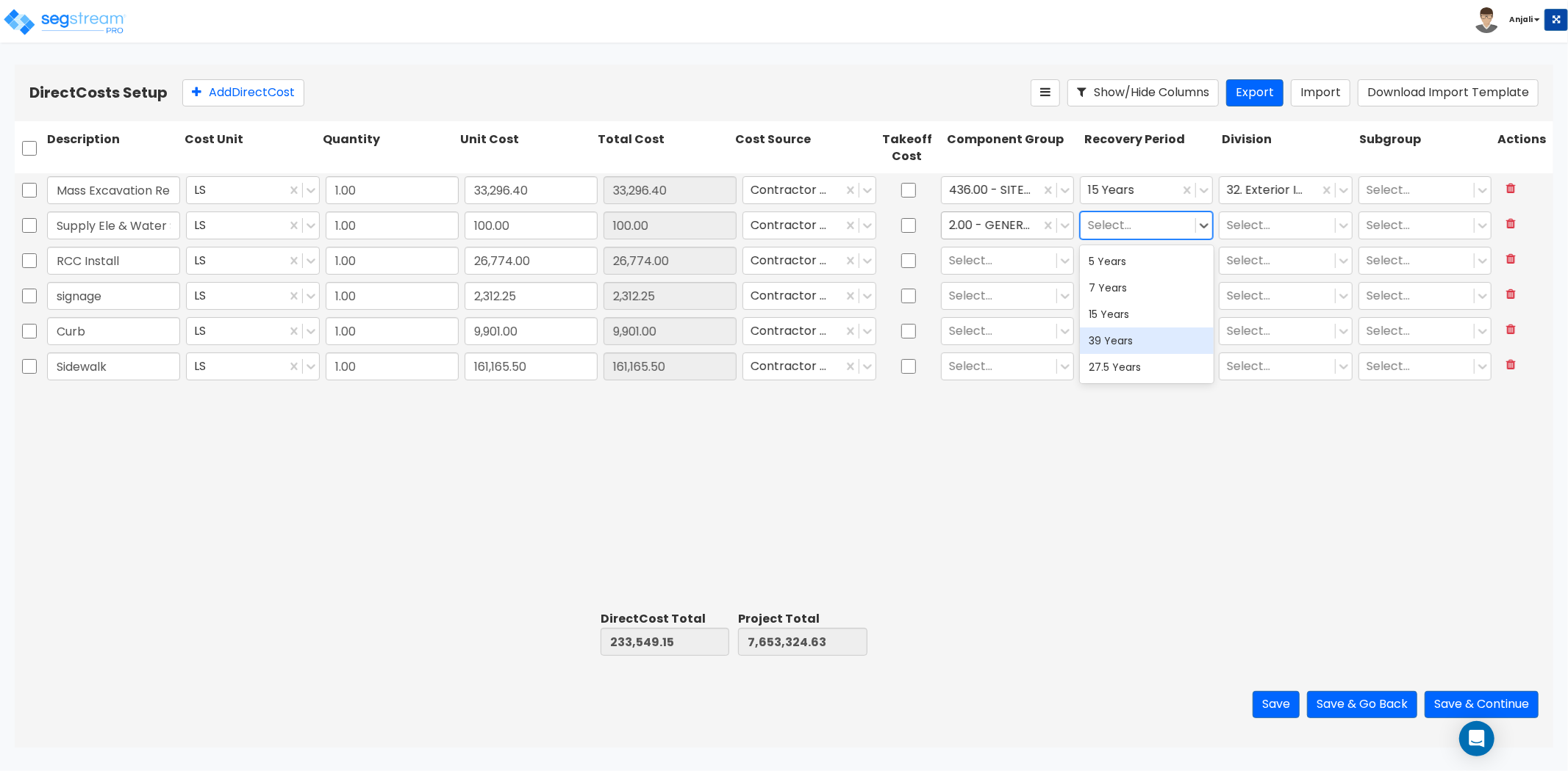
click at [1115, 343] on div "39 Years" at bounding box center [1146, 341] width 133 height 27
click at [1144, 224] on div at bounding box center [1130, 225] width 84 height 20
click at [1141, 369] on div "27.5 Years" at bounding box center [1146, 367] width 133 height 27
click at [1254, 222] on div at bounding box center [1277, 225] width 100 height 20
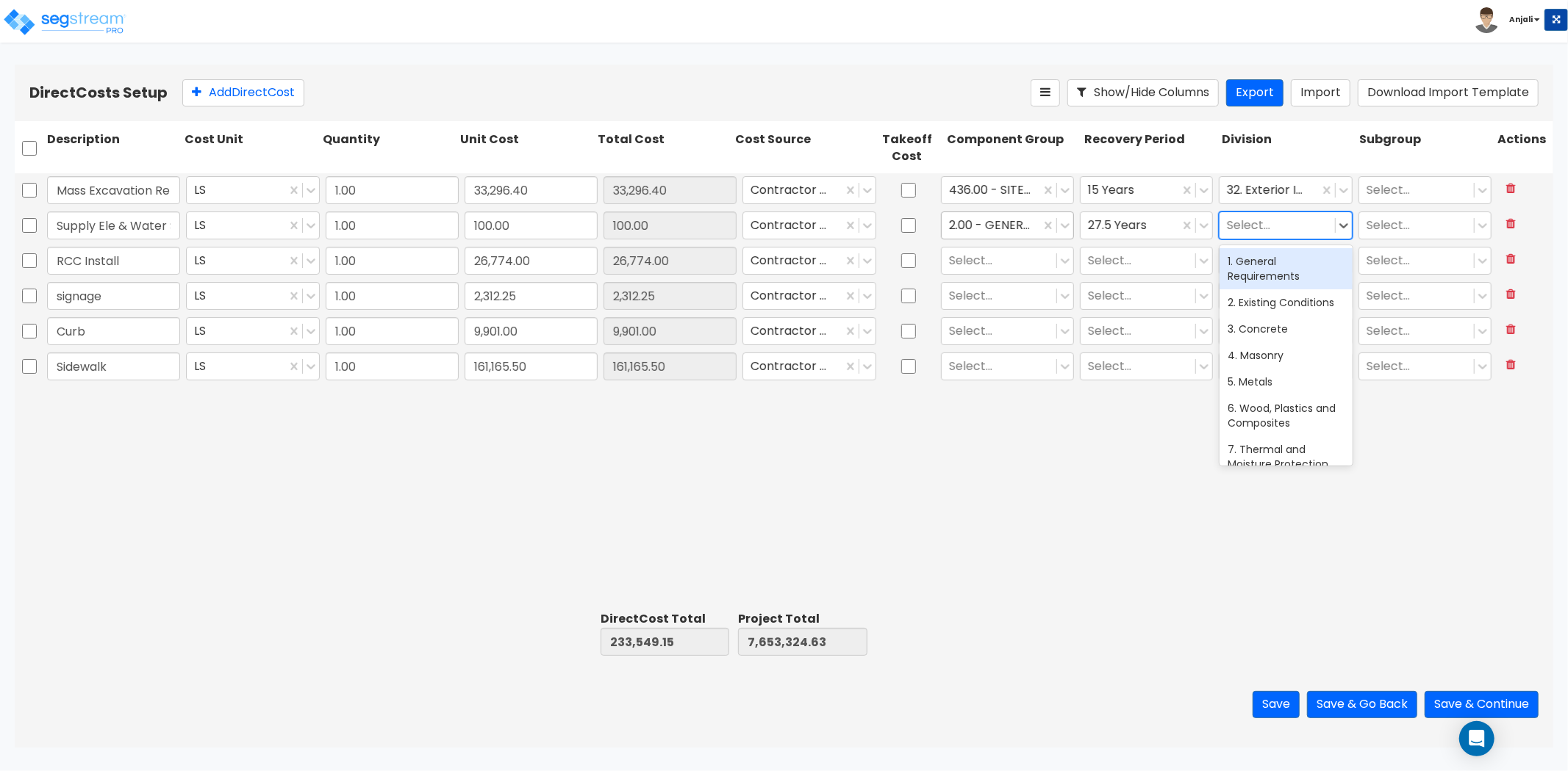
click at [1261, 268] on div "1. General Requirements" at bounding box center [1286, 269] width 133 height 41
click at [990, 261] on div at bounding box center [999, 260] width 100 height 20
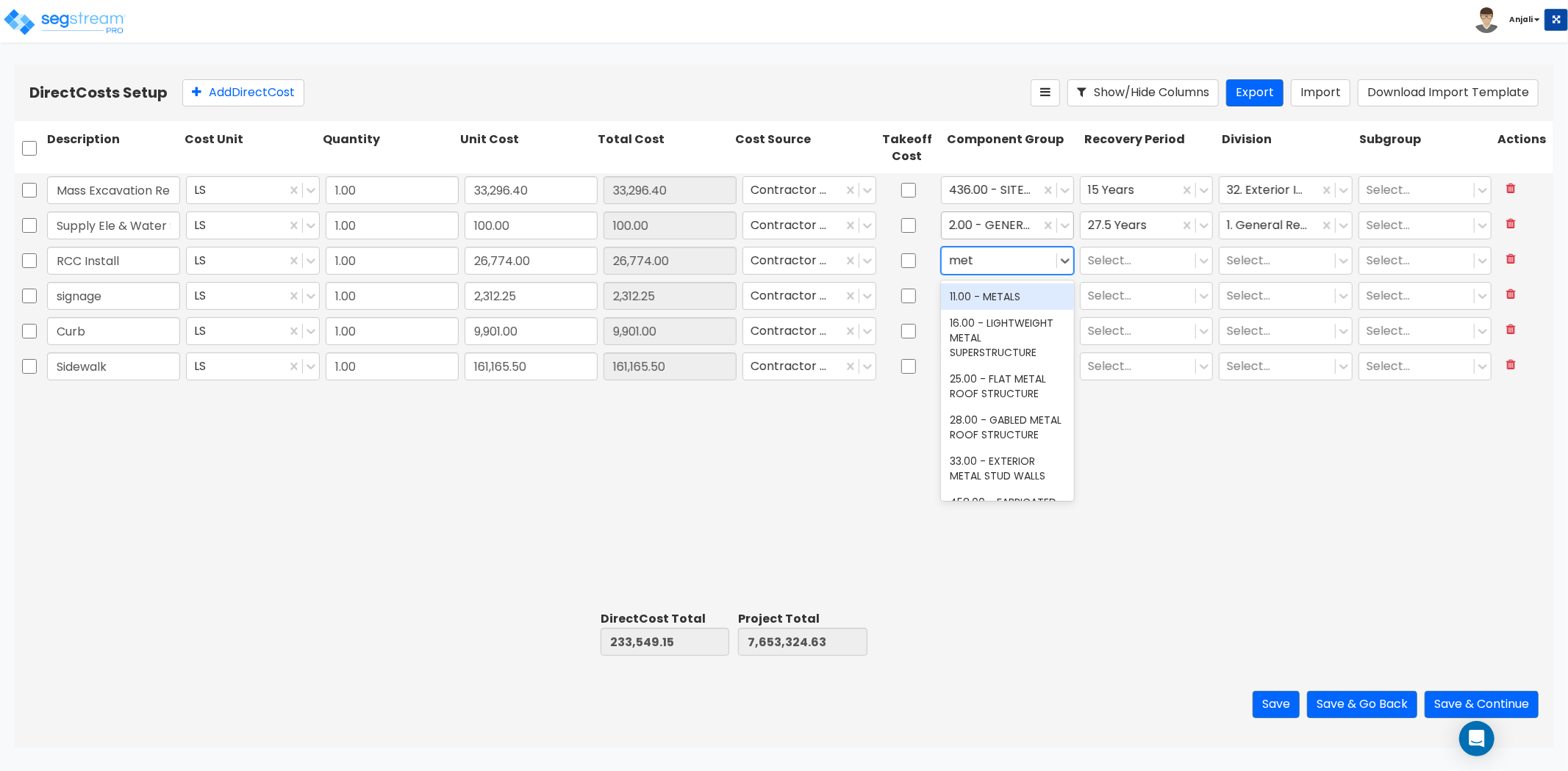
click at [1019, 299] on div "11.00 - METALS" at bounding box center [1007, 297] width 133 height 27
click at [1142, 267] on div at bounding box center [1138, 260] width 100 height 20
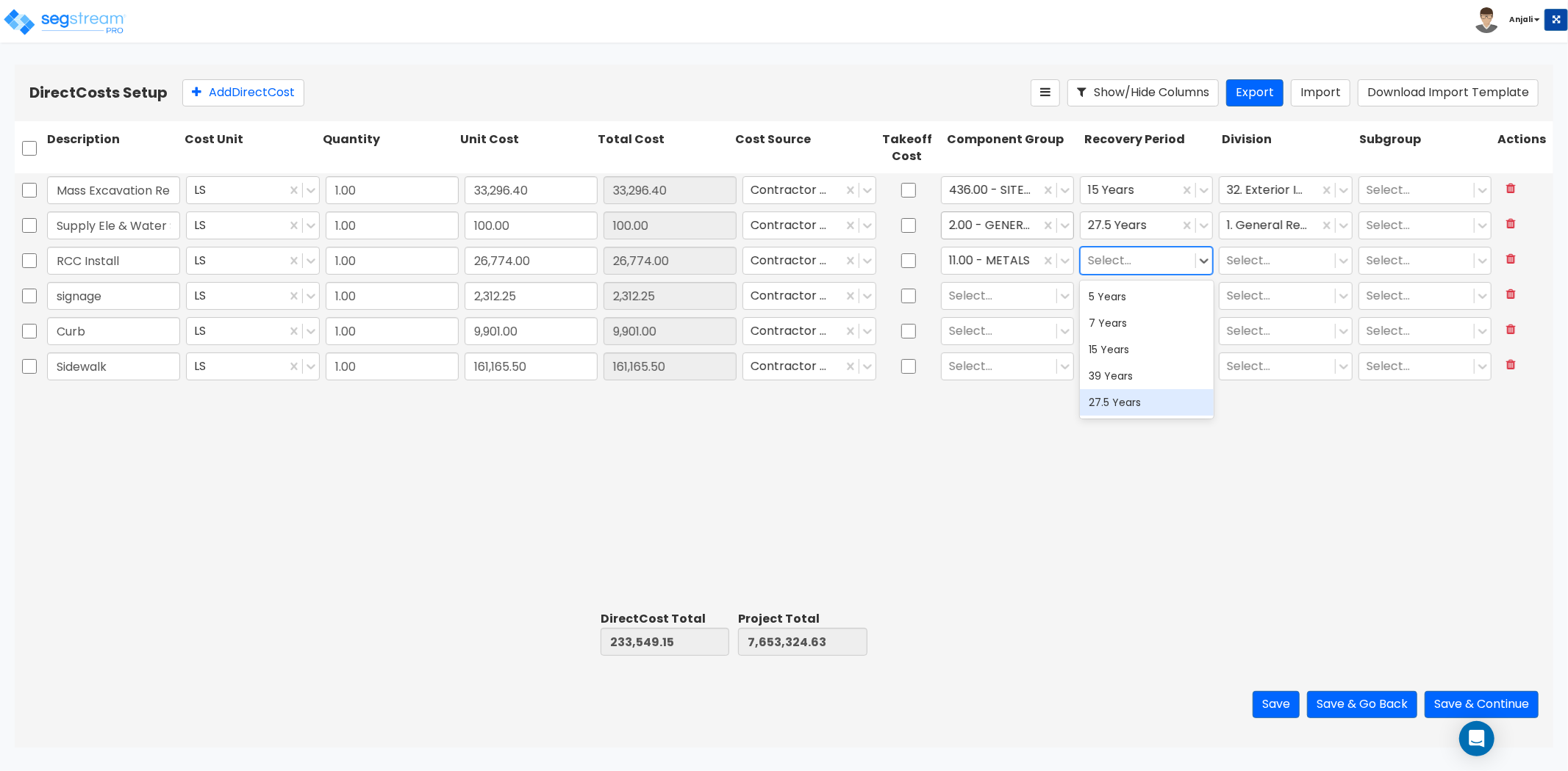
click at [1143, 408] on div "27.5 Years" at bounding box center [1146, 402] width 133 height 27
click at [1284, 248] on div "Select..." at bounding box center [1276, 260] width 115 height 26
click at [1279, 307] on div "5. Metals" at bounding box center [1286, 297] width 133 height 27
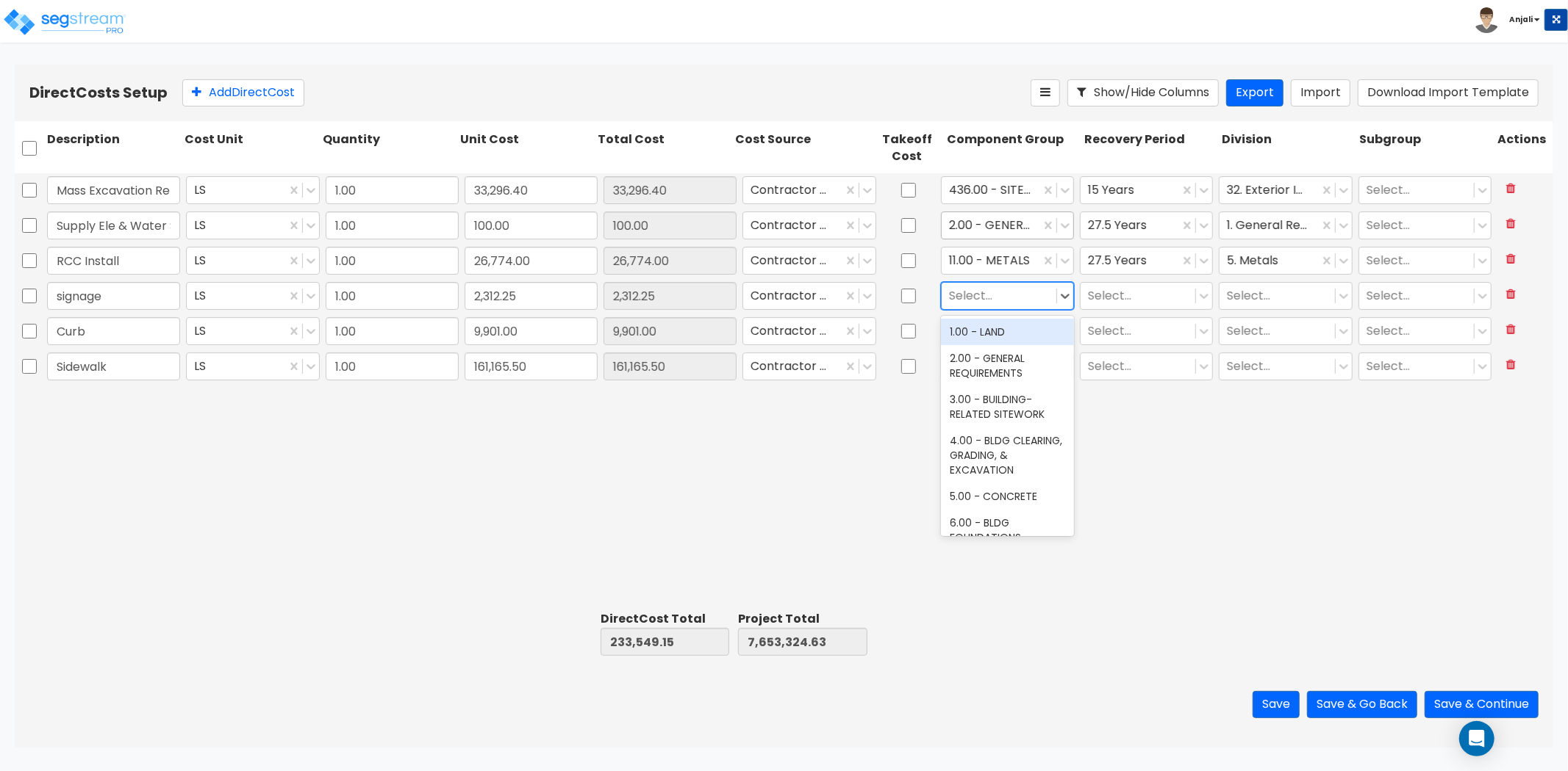
click at [1012, 303] on div at bounding box center [999, 296] width 100 height 20
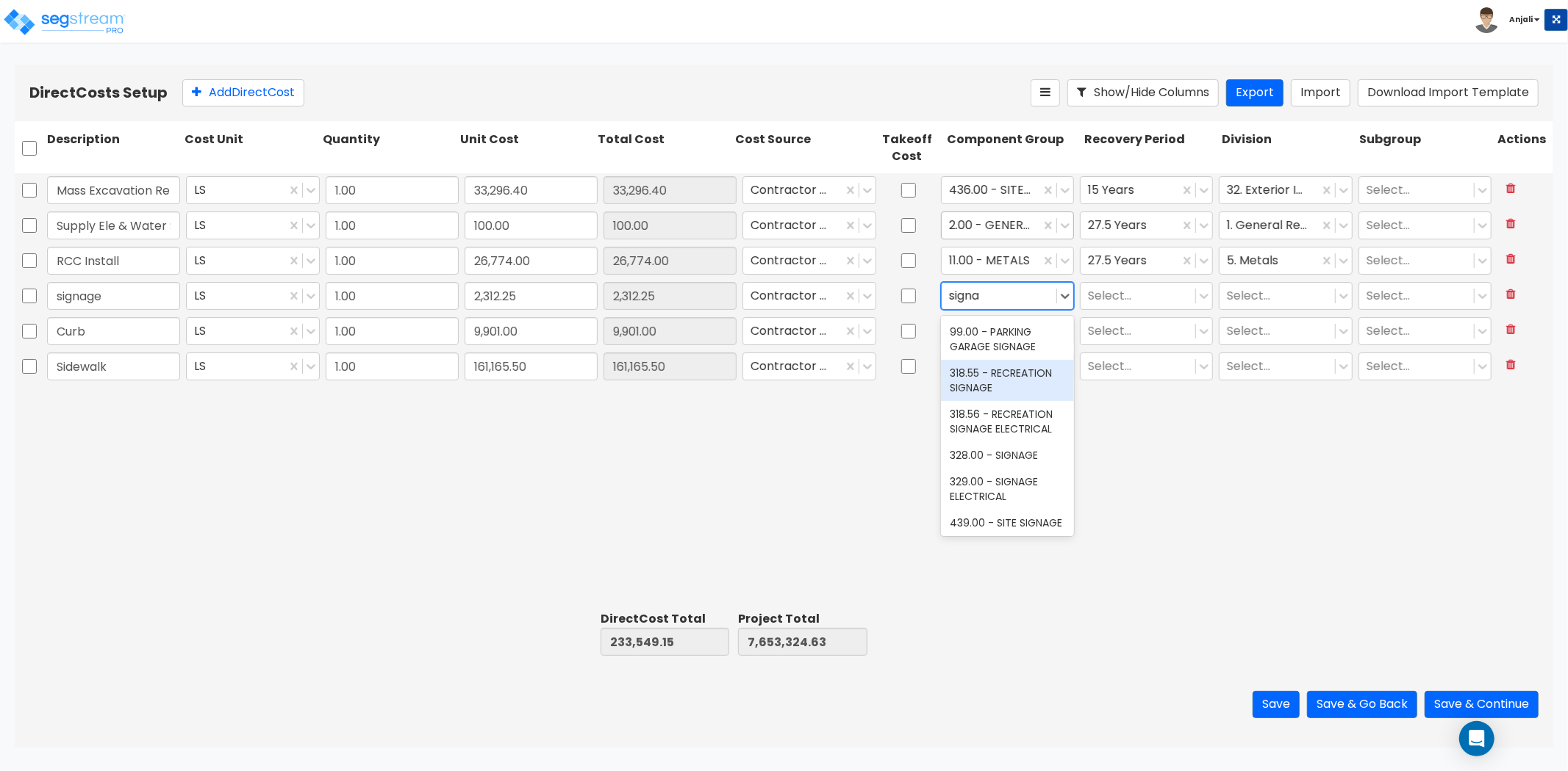
click at [971, 401] on div "318.55 - RECREATION SIGNAGE" at bounding box center [1007, 380] width 133 height 41
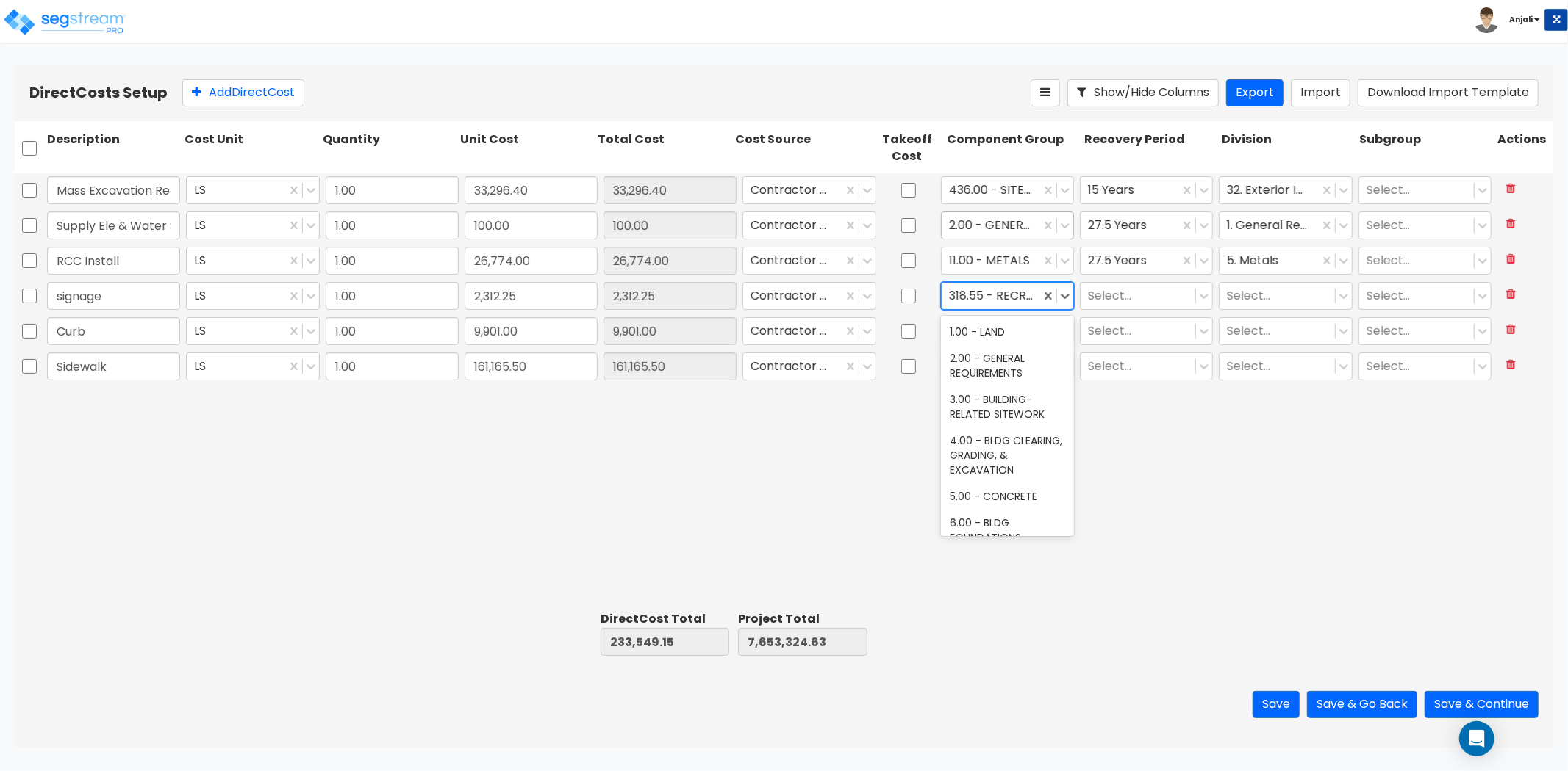
click at [956, 297] on div at bounding box center [991, 296] width 84 height 20
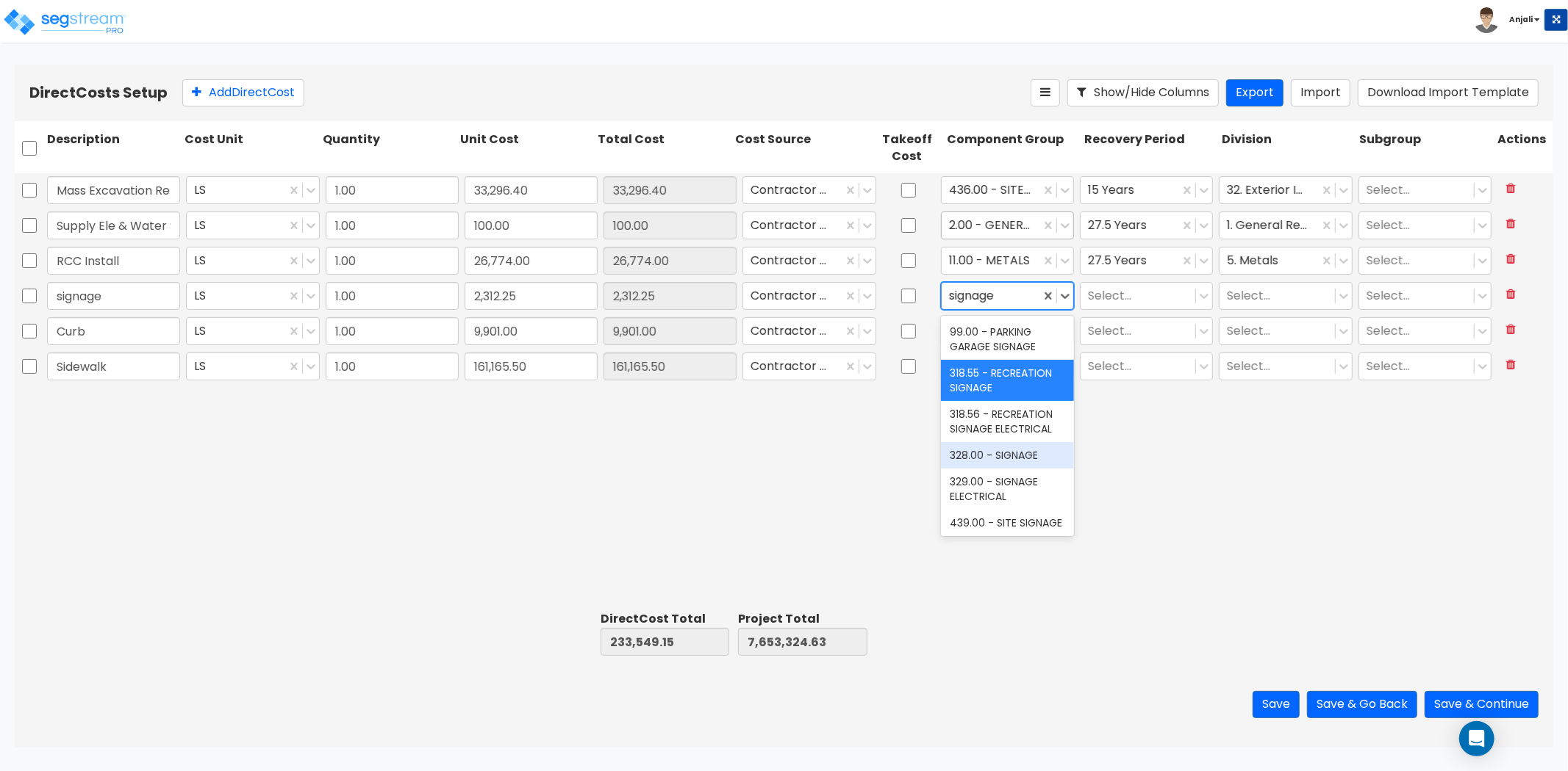
click at [1008, 469] on div "328.00 - SIGNAGE" at bounding box center [1007, 455] width 133 height 27
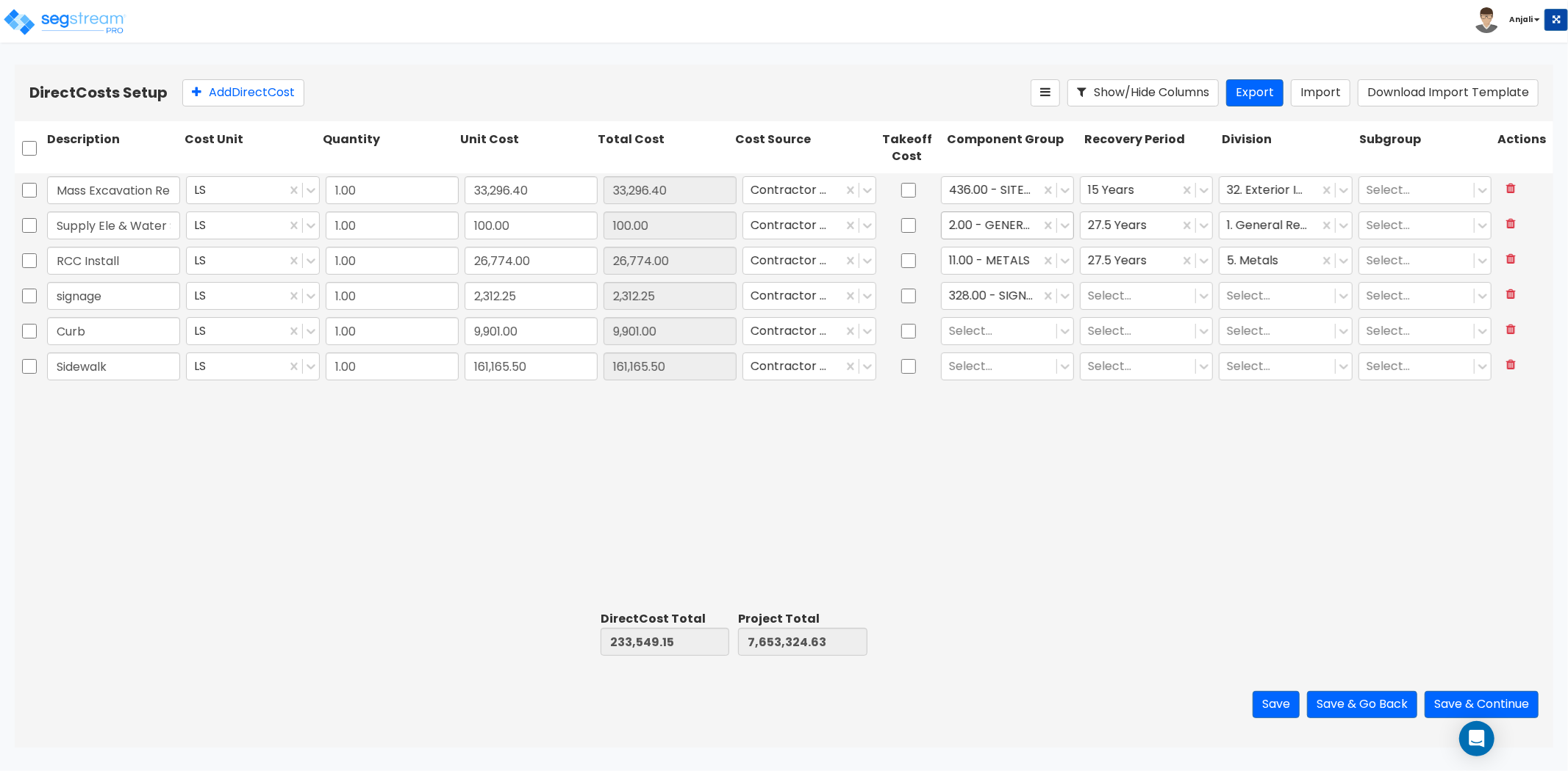
click at [1137, 310] on div "Select..." at bounding box center [1146, 296] width 139 height 34
click at [1140, 302] on div at bounding box center [1138, 296] width 100 height 20
click at [1137, 334] on div "5 Years" at bounding box center [1146, 332] width 133 height 27
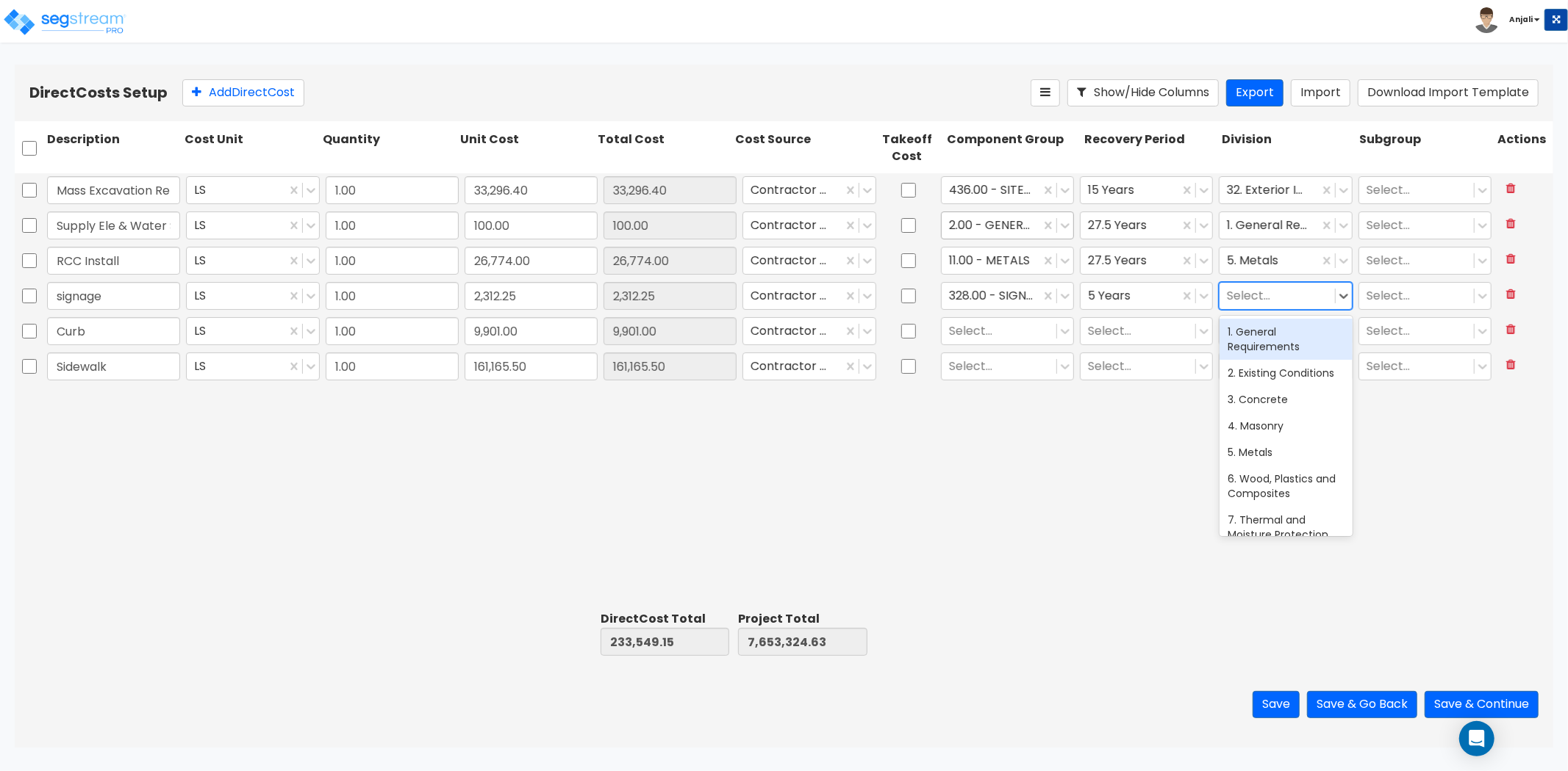
click at [1260, 302] on div at bounding box center [1277, 296] width 100 height 20
click at [1270, 333] on div "9. Finishes" at bounding box center [1286, 332] width 133 height 27
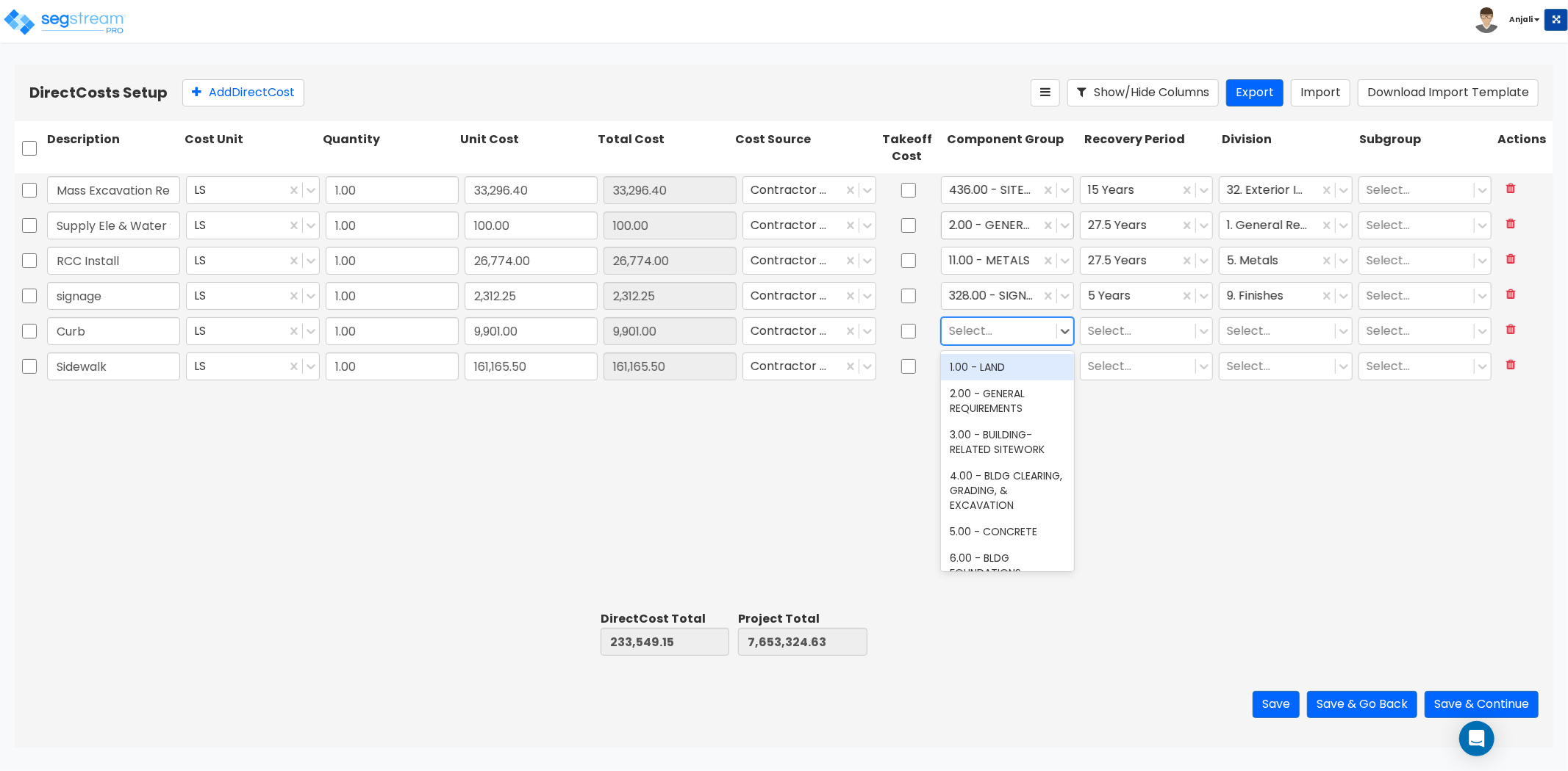
click at [963, 329] on div at bounding box center [999, 331] width 100 height 20
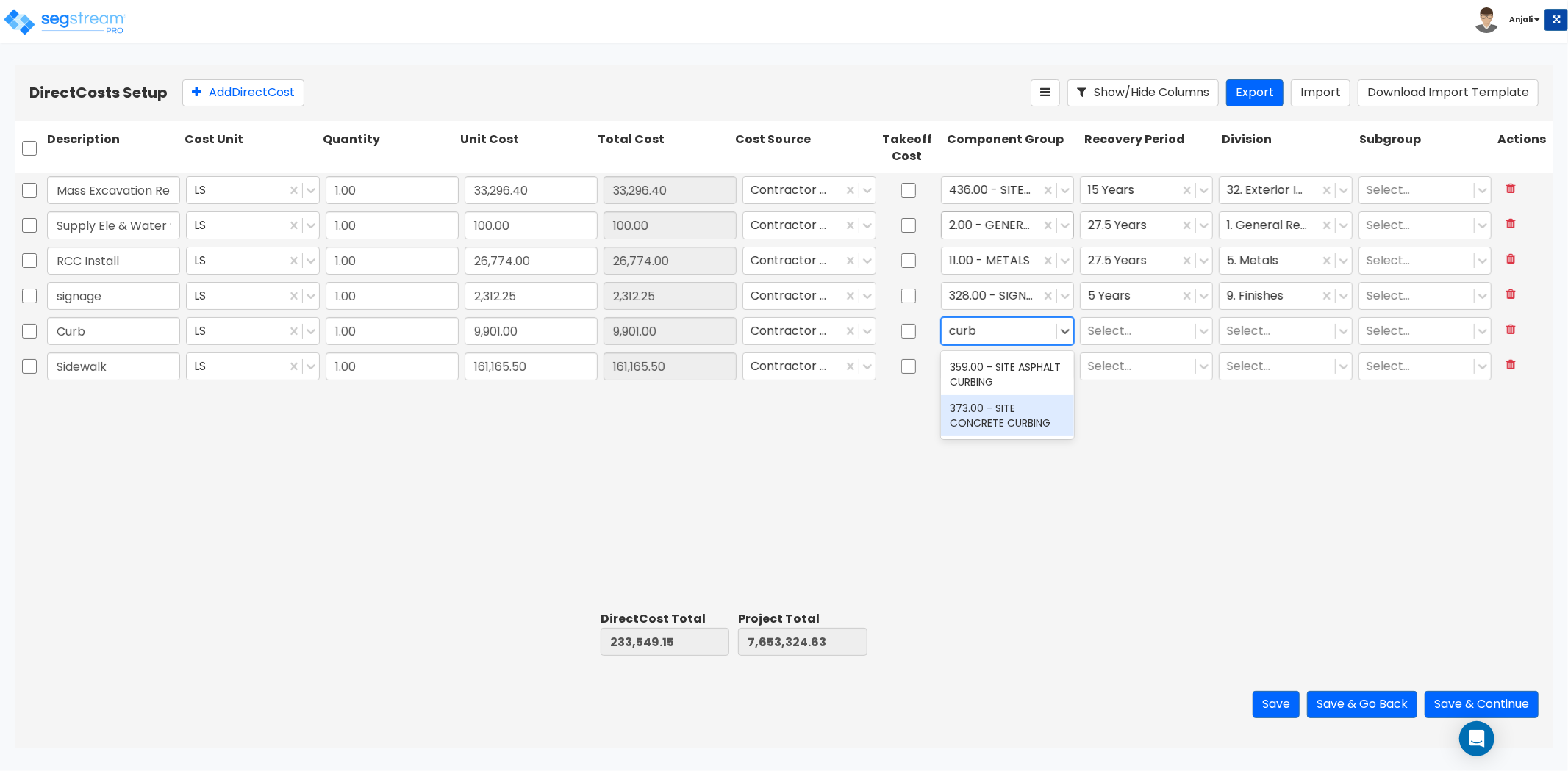
click at [995, 413] on div "373.00 - SITE CONCRETE CURBING" at bounding box center [1007, 416] width 133 height 41
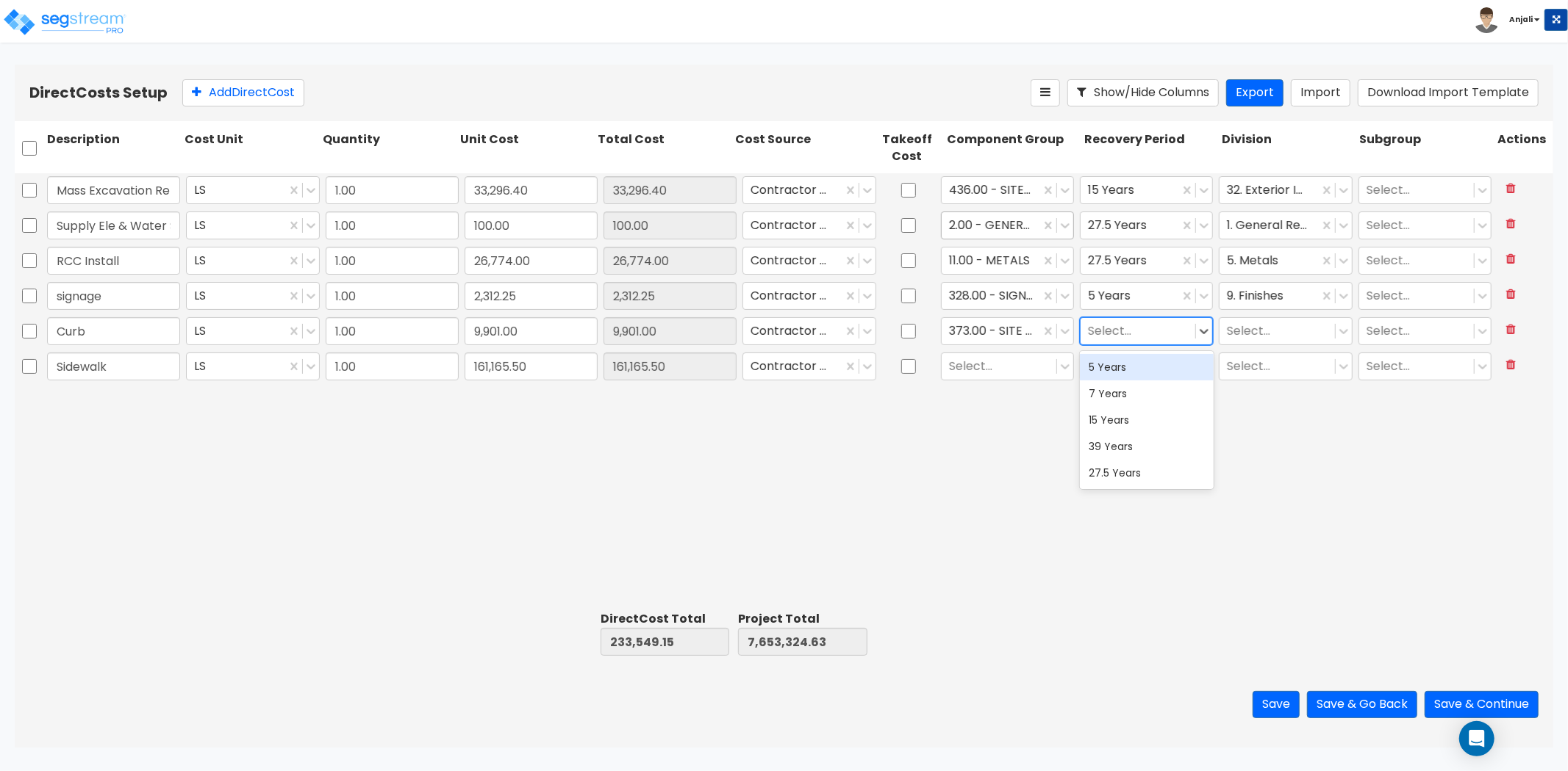
click at [1137, 341] on div "Select..." at bounding box center [1137, 331] width 115 height 26
drag, startPoint x: 1143, startPoint y: 421, endPoint x: 1194, endPoint y: 369, distance: 72.8
click at [1143, 420] on div "15 Years" at bounding box center [1146, 420] width 133 height 27
click at [1254, 331] on div at bounding box center [1277, 331] width 100 height 20
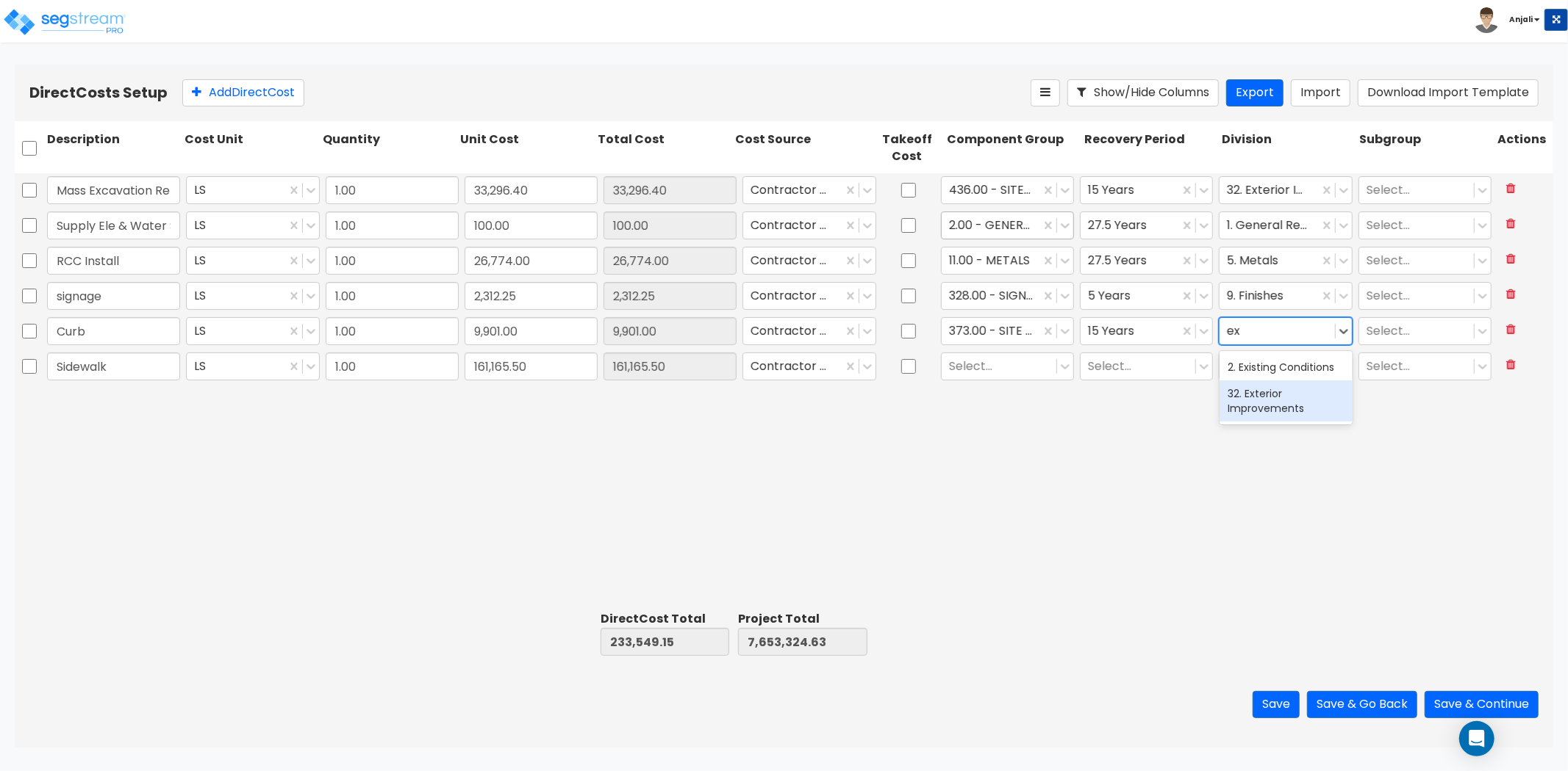
click at [1259, 390] on div "32. Exterior Improvements" at bounding box center [1286, 401] width 133 height 41
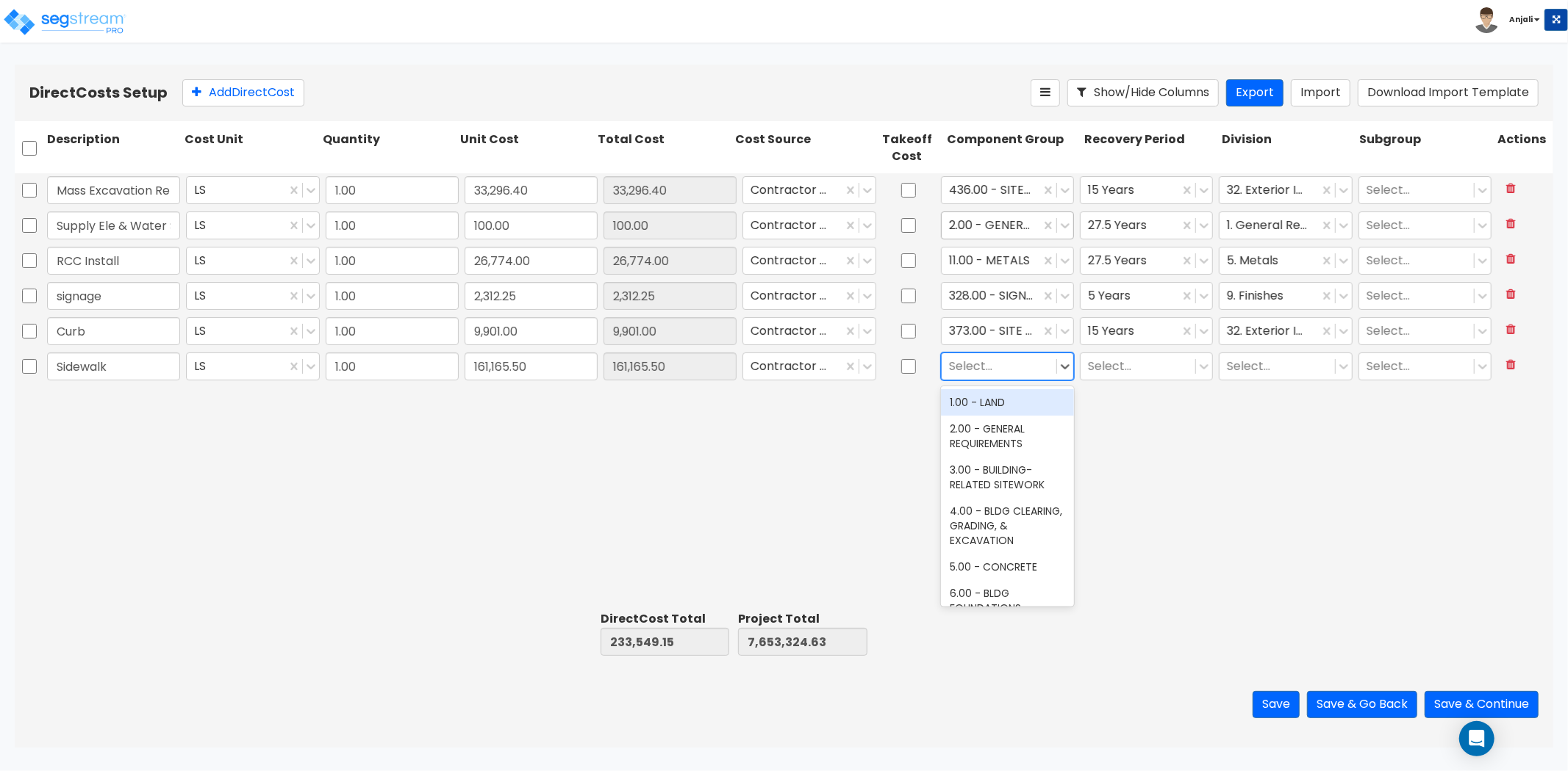
click at [1012, 363] on div at bounding box center [999, 366] width 100 height 20
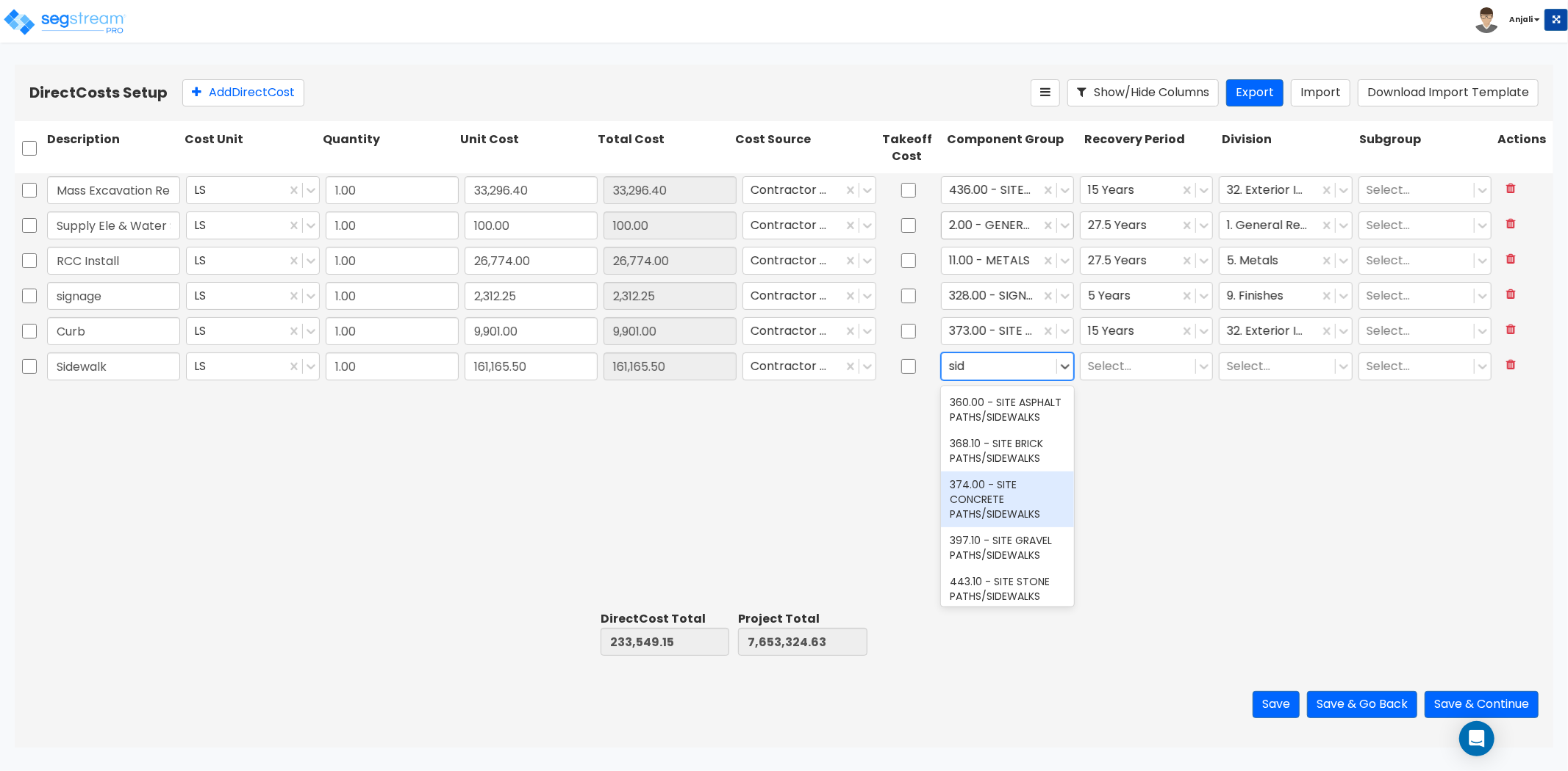
click at [1000, 518] on div "374.00 - SITE CONCRETE PATHS/SIDEWALKS" at bounding box center [1007, 499] width 133 height 56
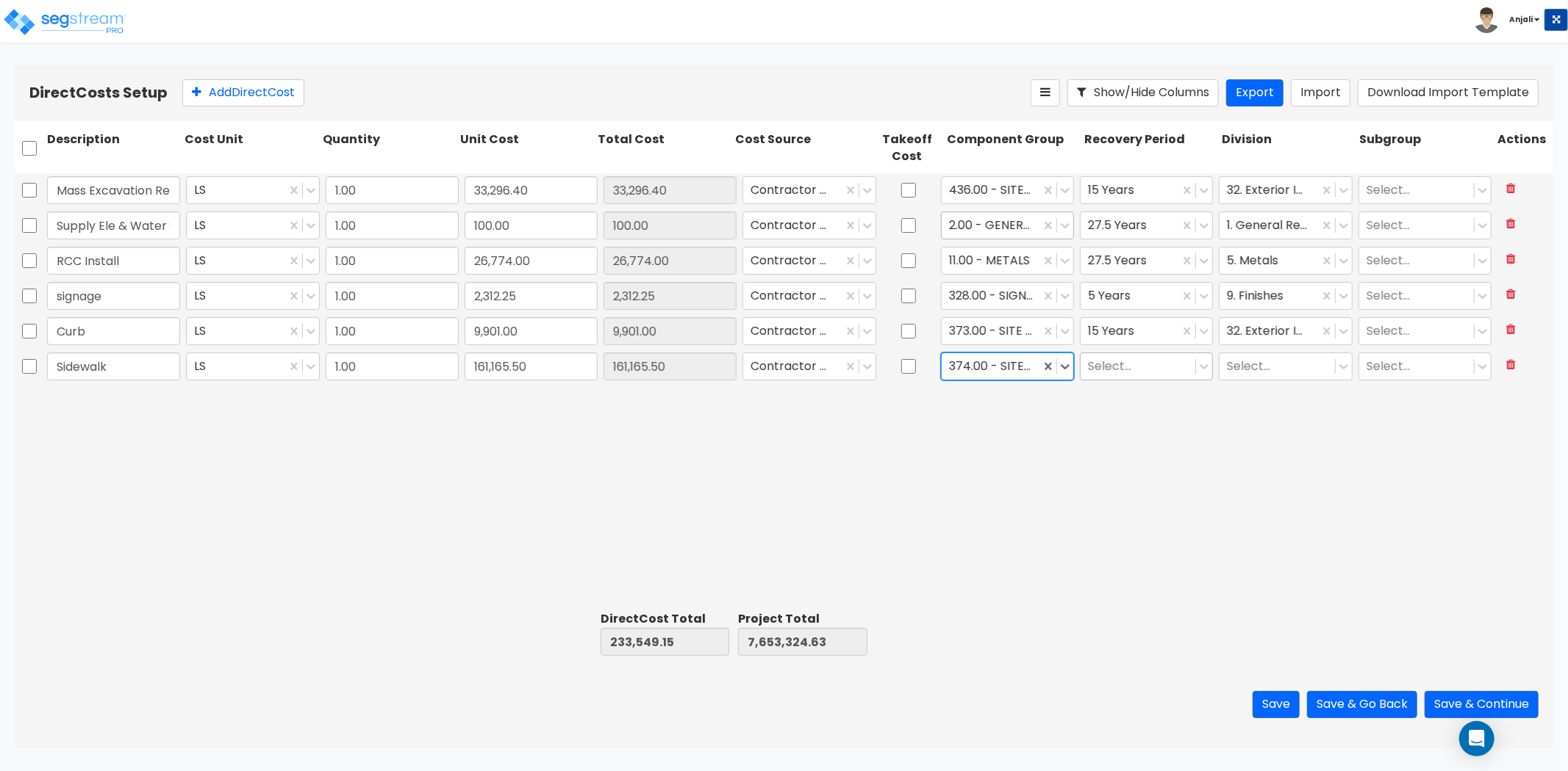
click at [1148, 373] on div at bounding box center [1138, 366] width 100 height 20
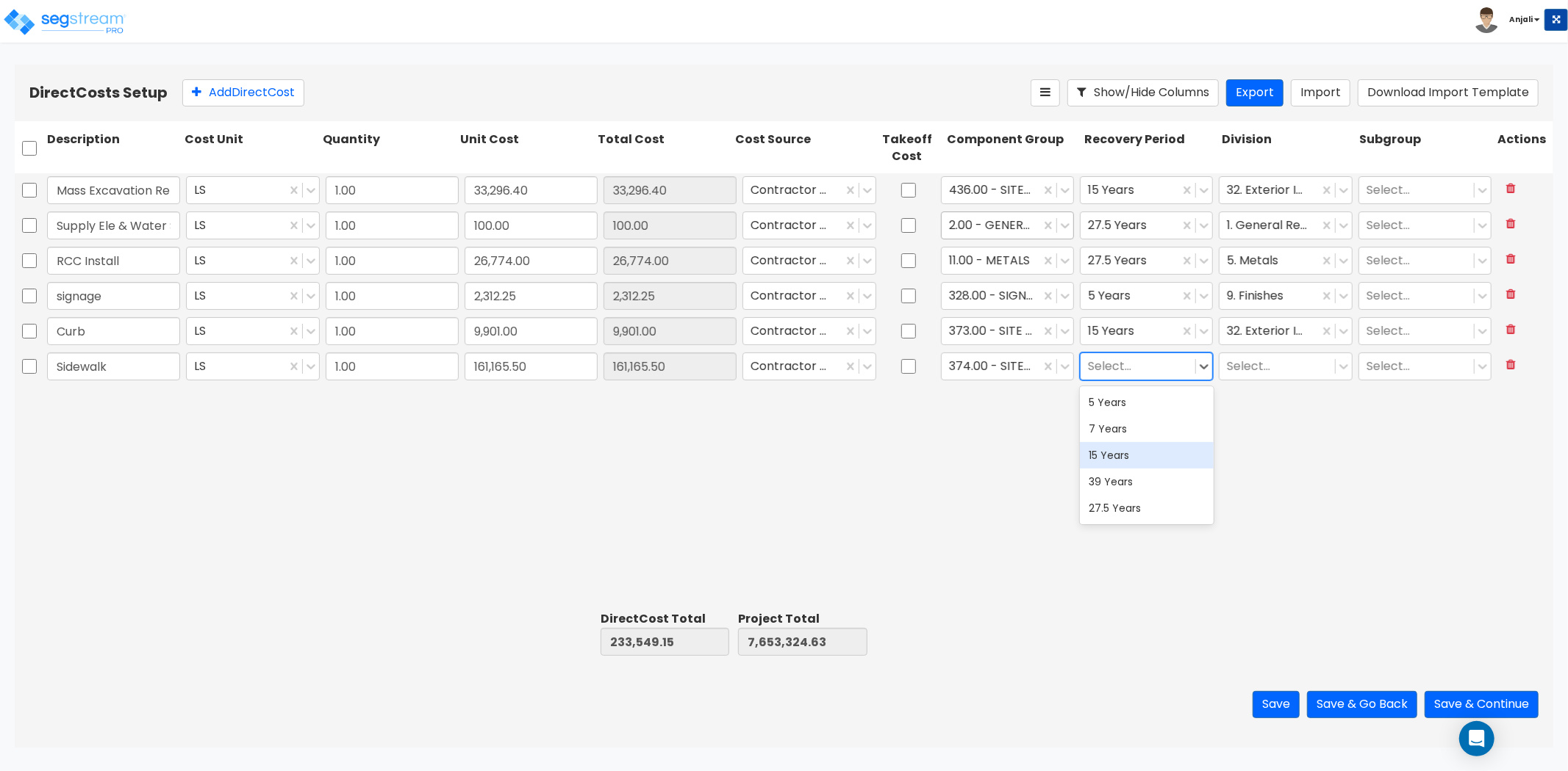
click at [1125, 465] on div "15 Years" at bounding box center [1146, 455] width 133 height 27
click at [1244, 378] on div "Select..." at bounding box center [1276, 367] width 115 height 26
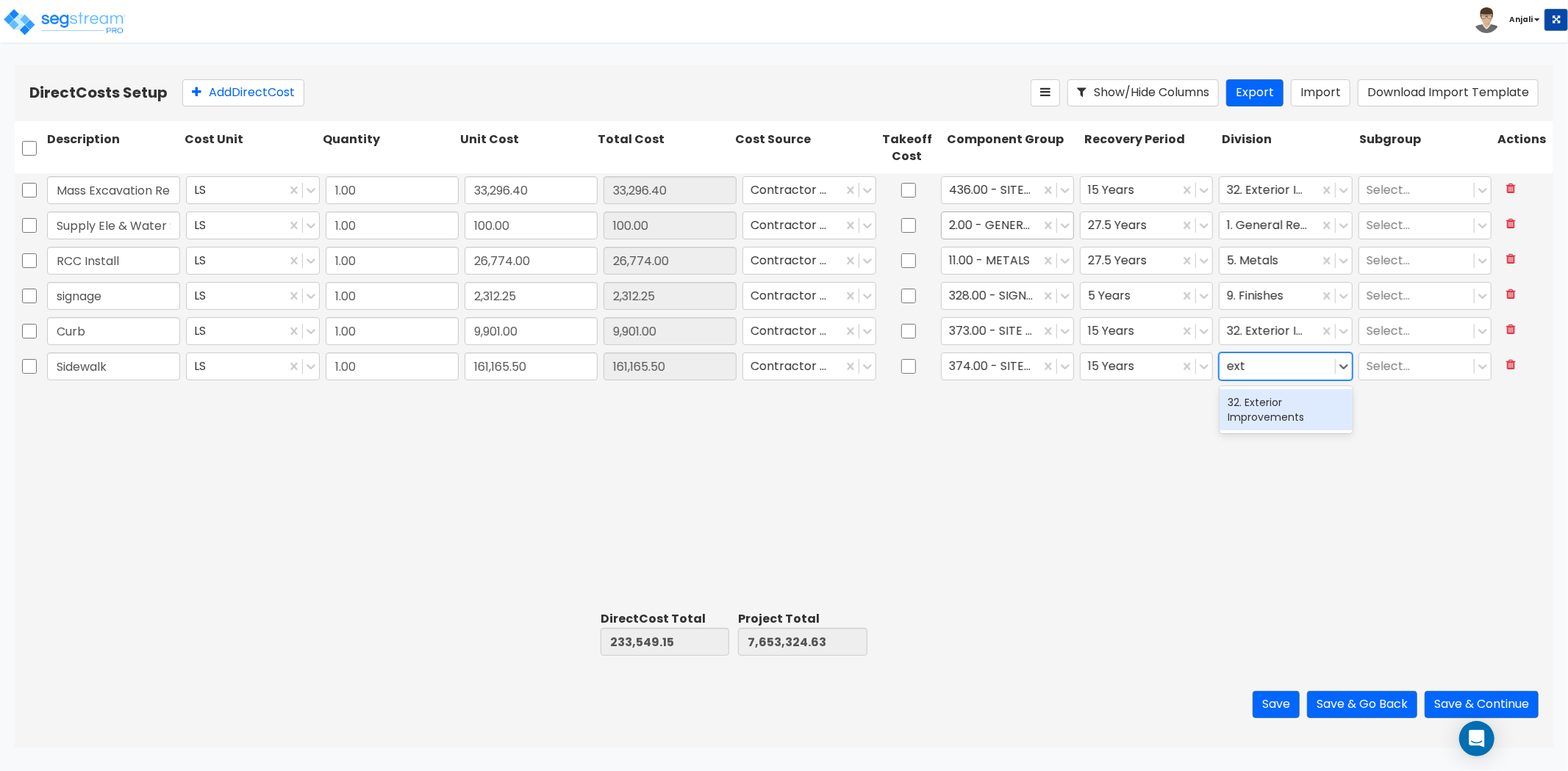
click at [1241, 411] on div "32. Exterior Improvements" at bounding box center [1286, 410] width 133 height 41
click at [31, 155] on input "checkbox" at bounding box center [29, 148] width 14 height 28
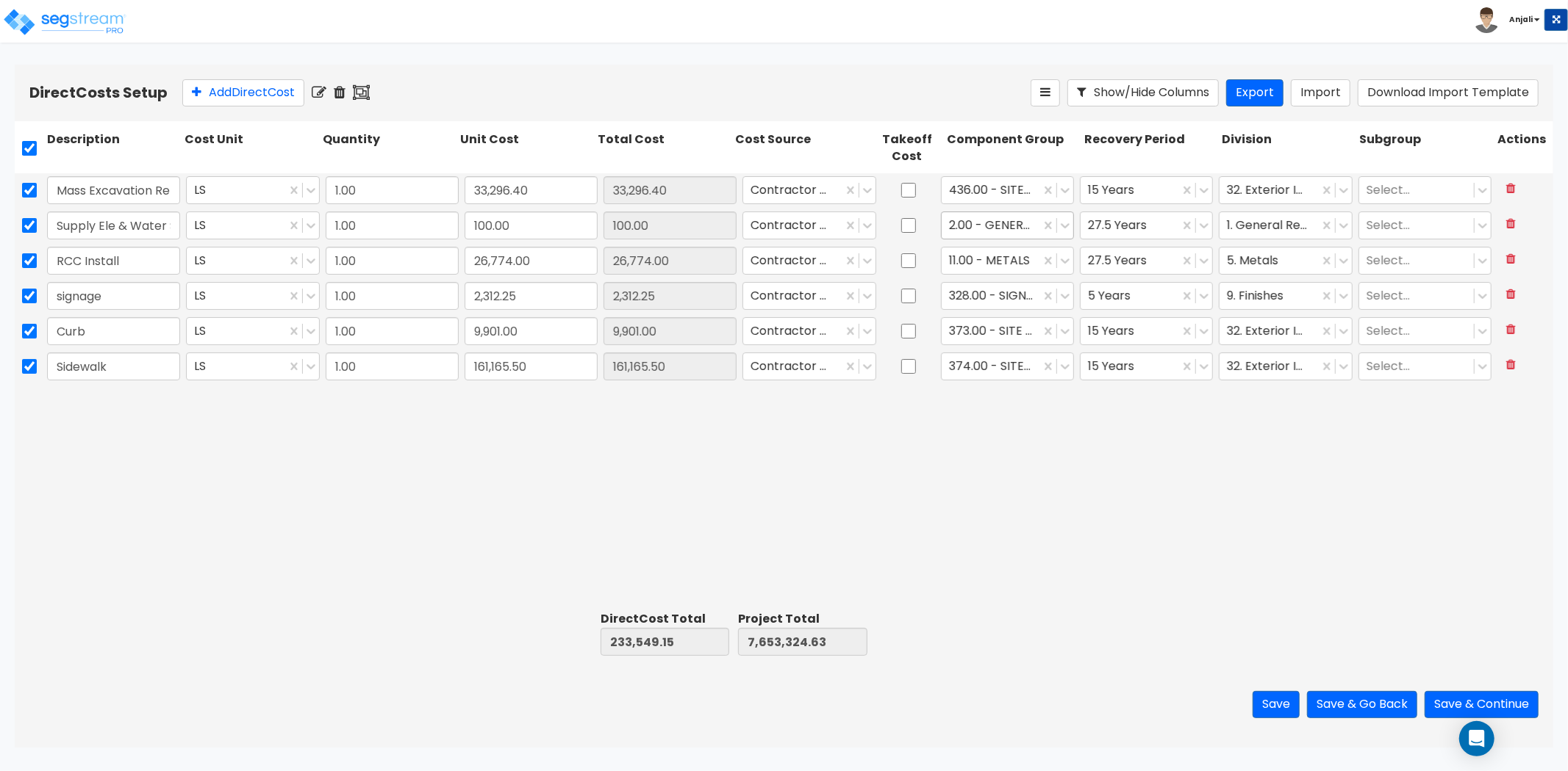
click at [323, 92] on icon at bounding box center [318, 92] width 14 height 14
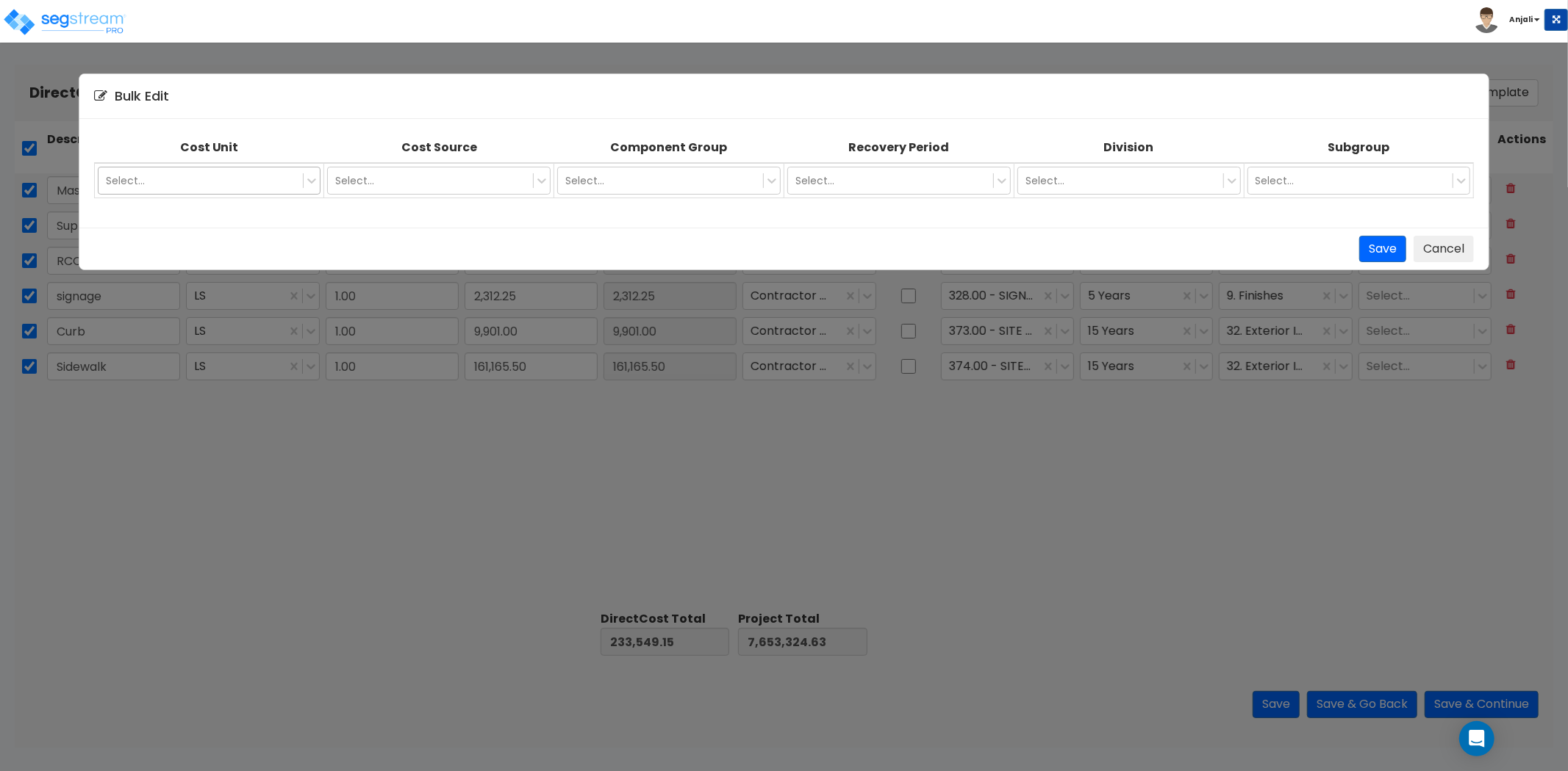
click at [287, 181] on div at bounding box center [200, 181] width 191 height 17
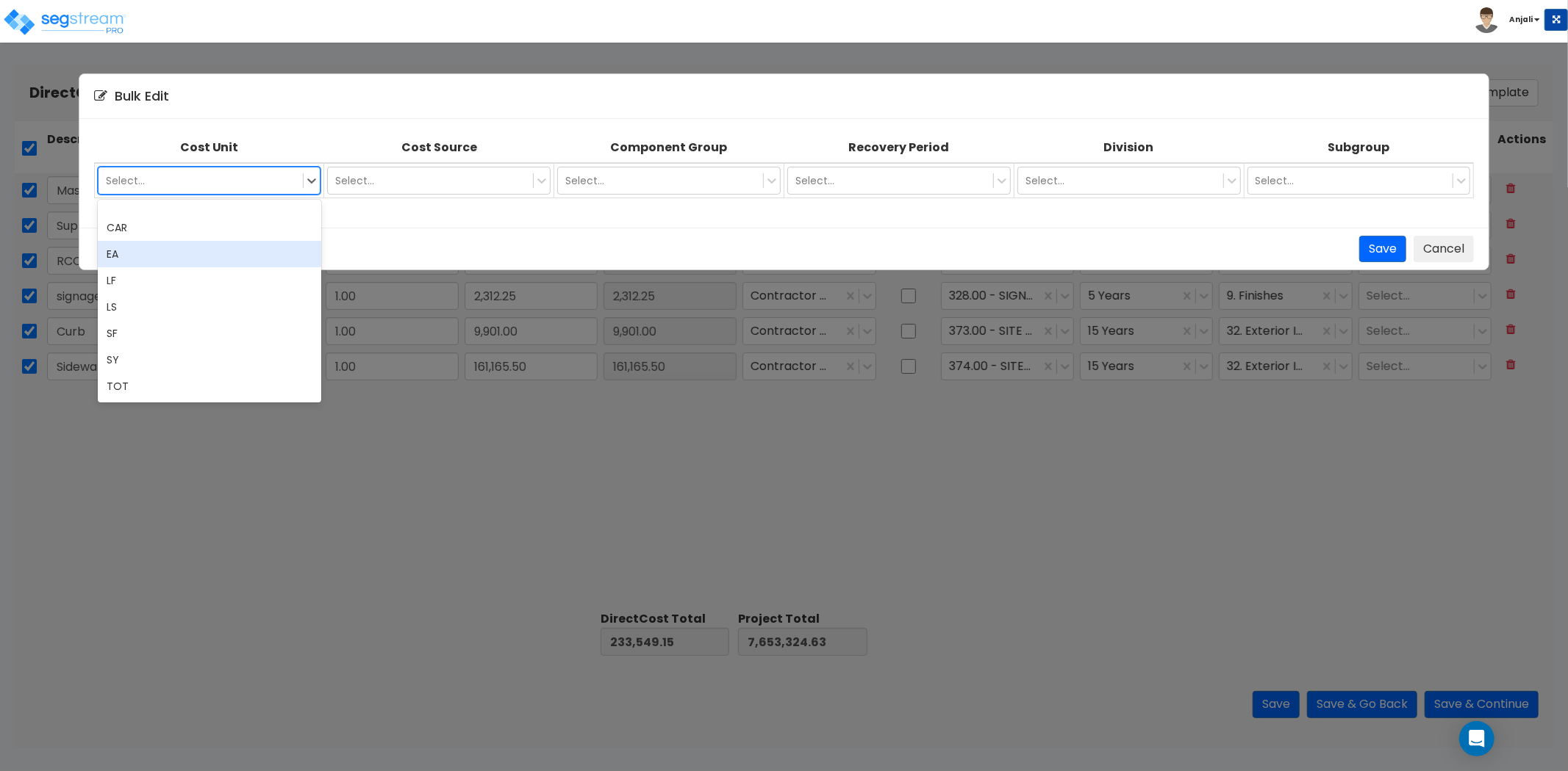
click at [257, 248] on div "EA" at bounding box center [210, 254] width 223 height 27
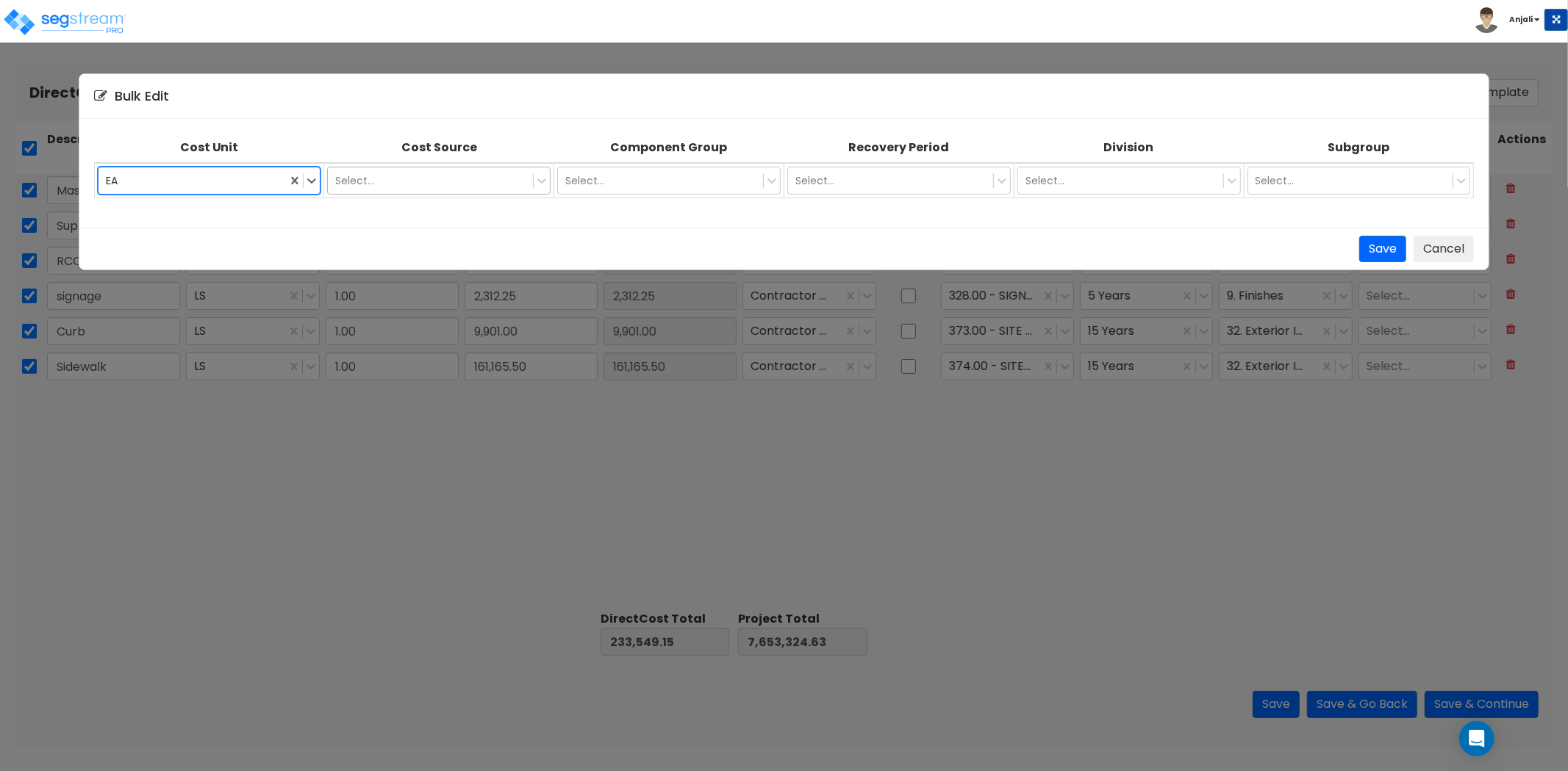
click at [456, 181] on div at bounding box center [430, 181] width 191 height 17
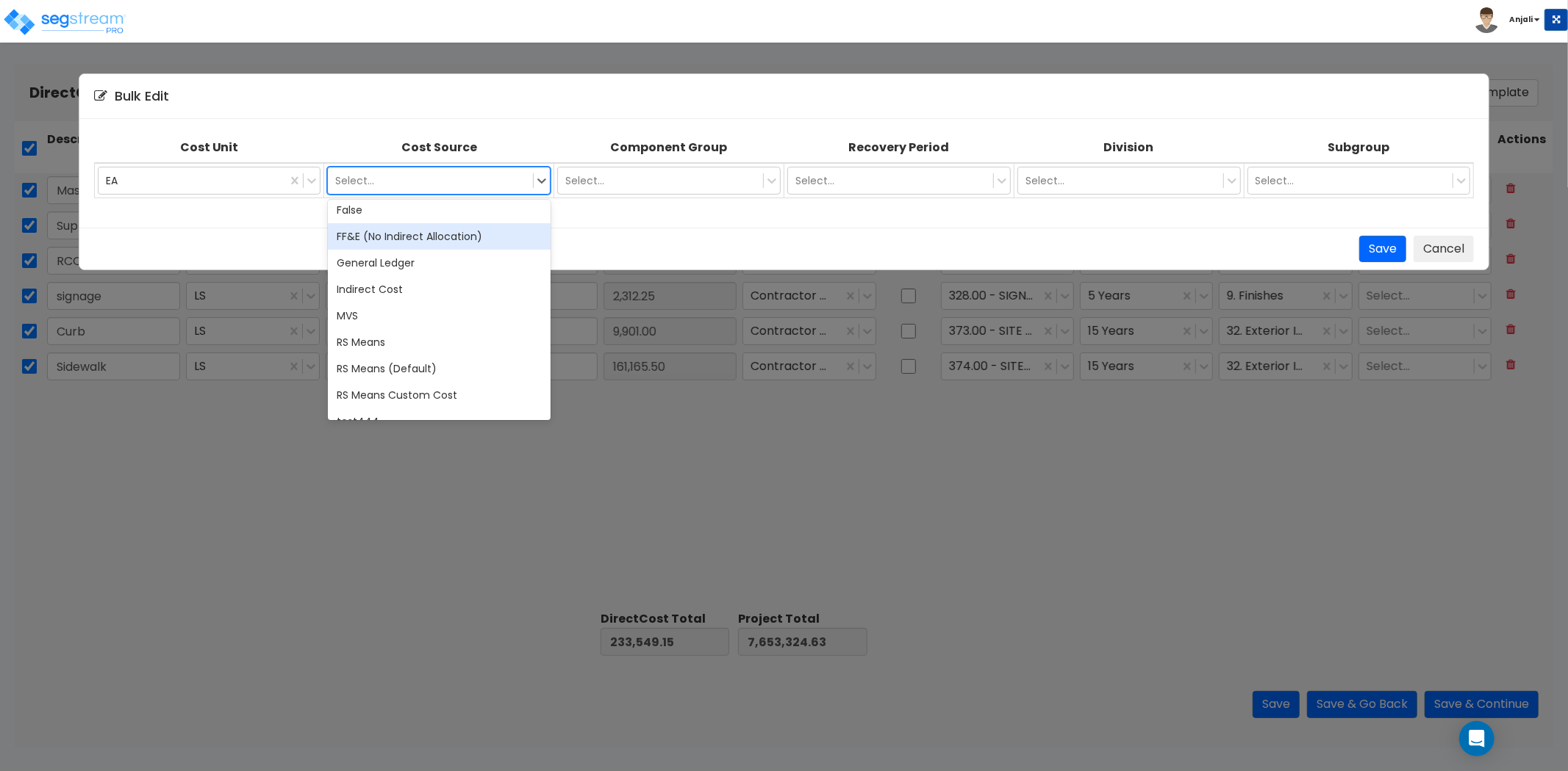
scroll to position [244, 0]
click at [415, 269] on div "General Ledger" at bounding box center [440, 262] width 223 height 27
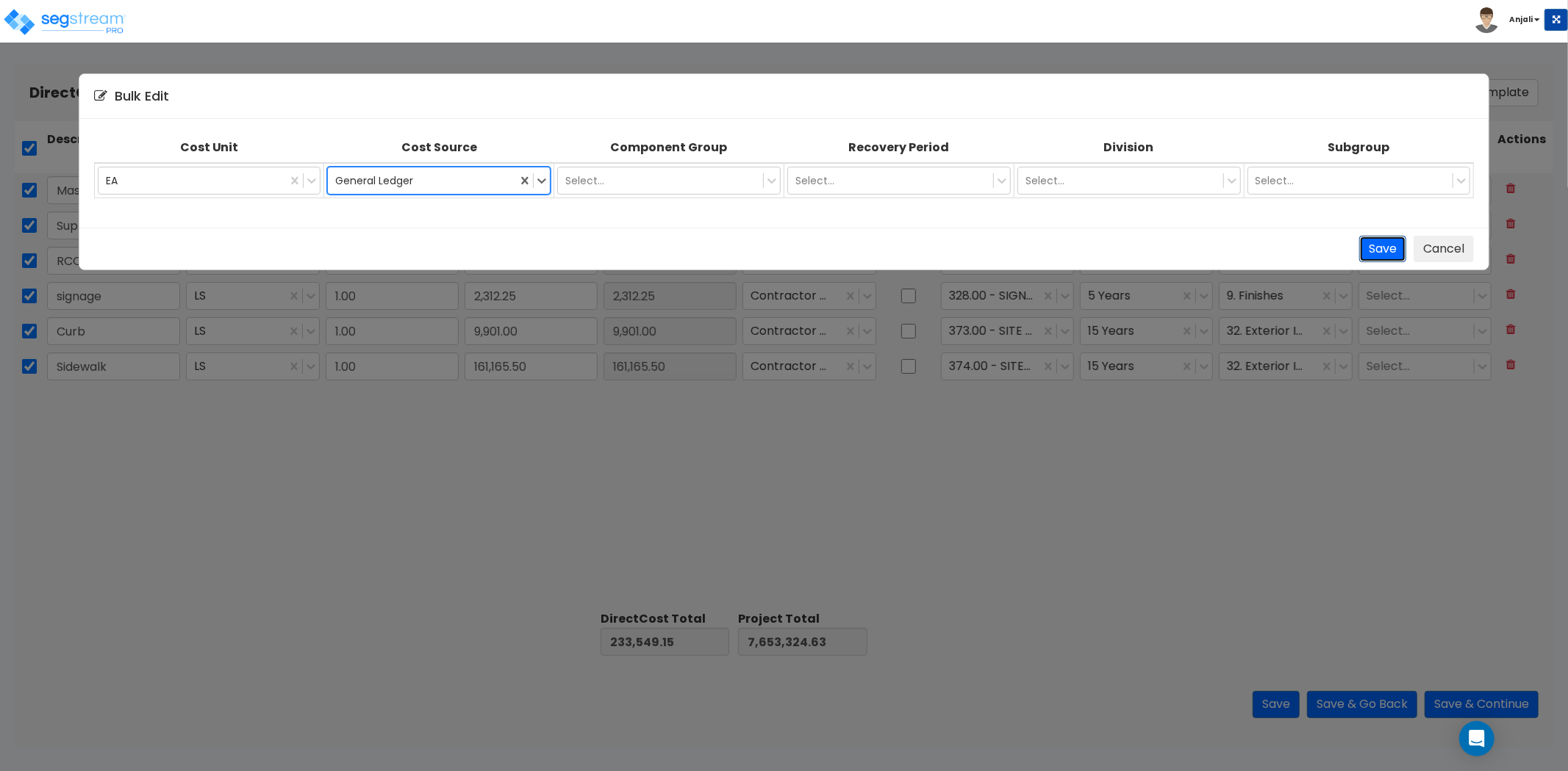
click at [1369, 257] on button "Save" at bounding box center [1383, 250] width 47 height 27
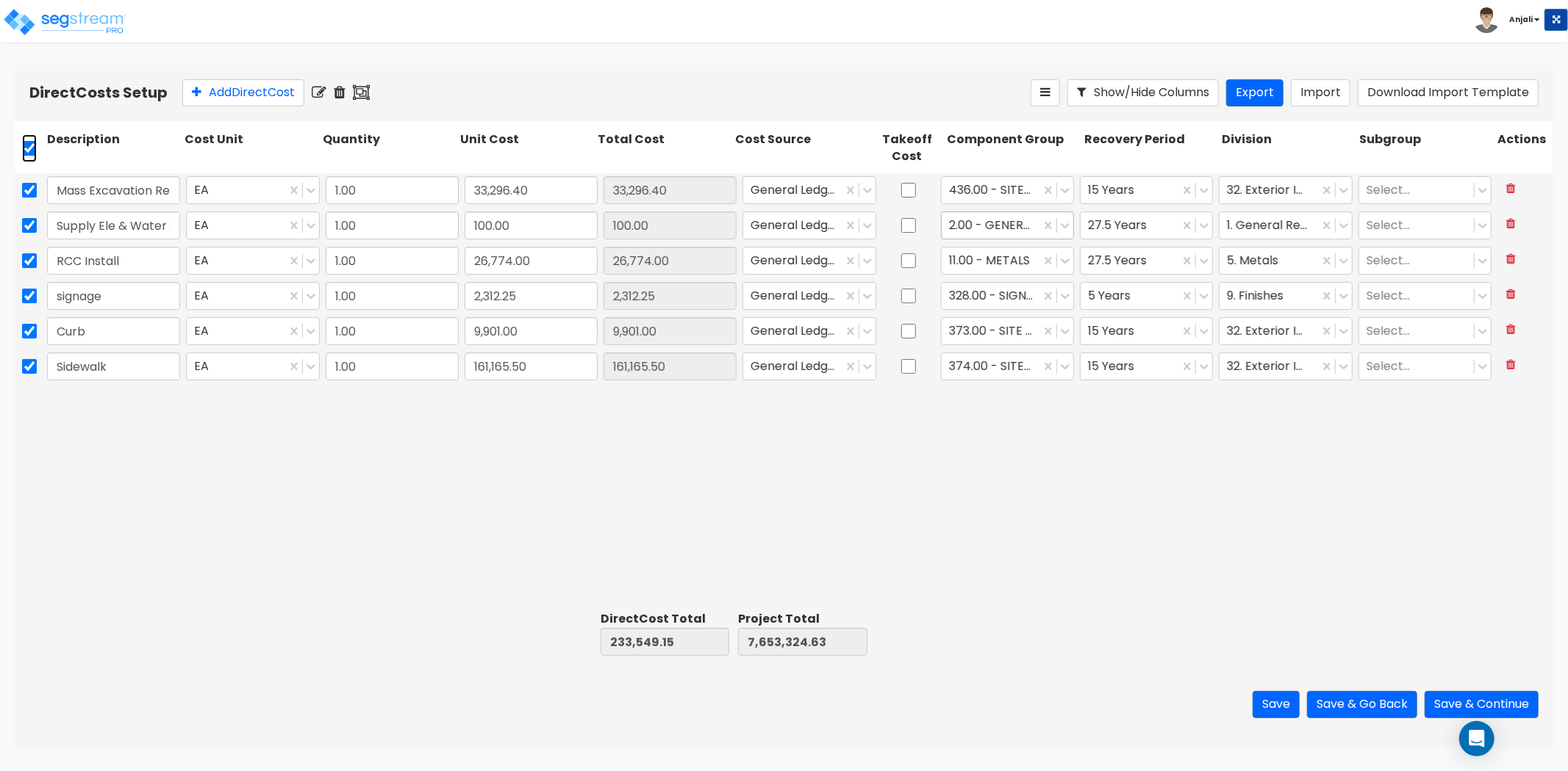
click at [28, 145] on input "checkbox" at bounding box center [29, 148] width 14 height 28
click at [251, 91] on button "Add Direct Cost" at bounding box center [243, 93] width 122 height 27
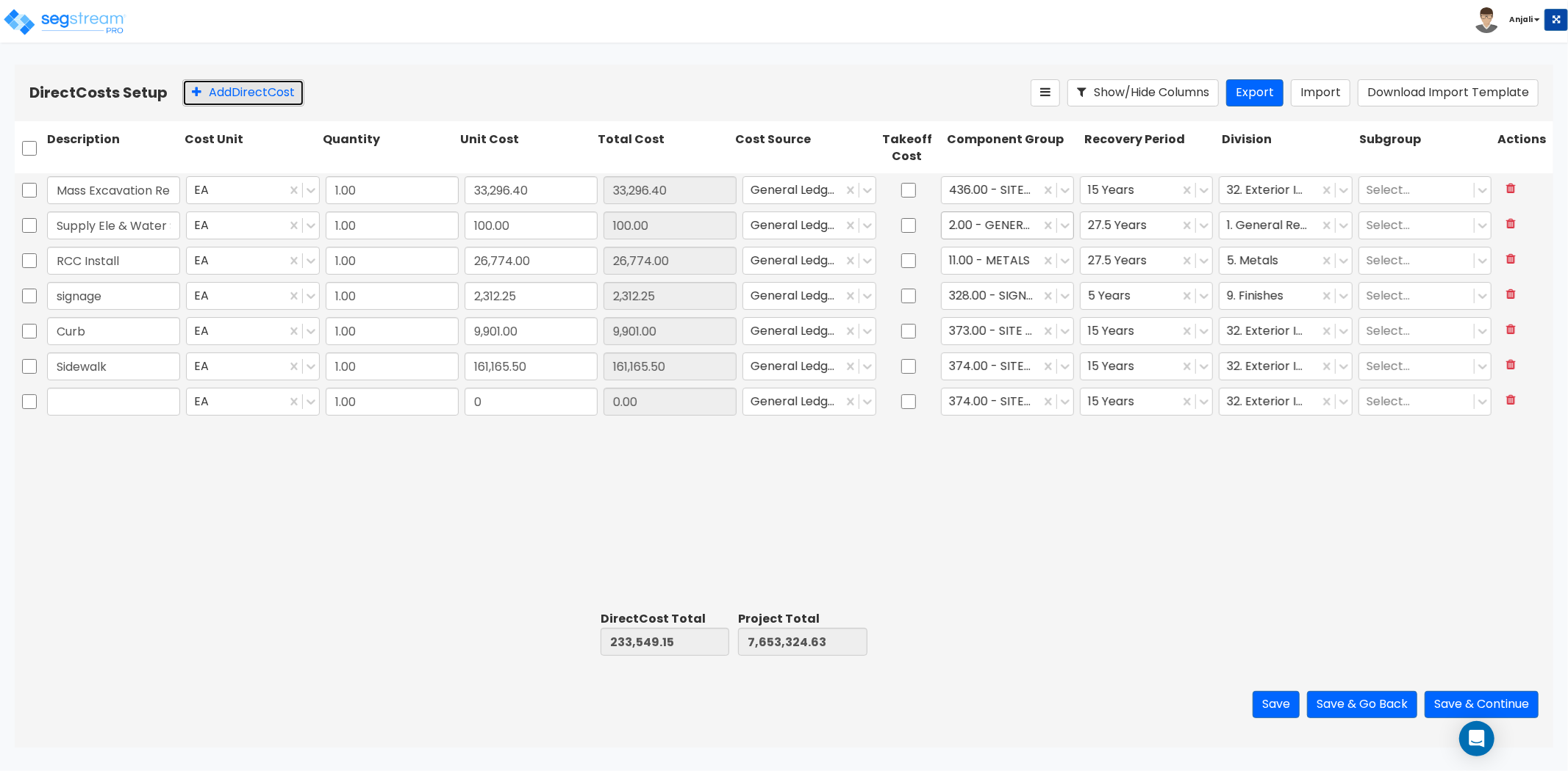
click at [251, 91] on button "Add Direct Cost" at bounding box center [243, 93] width 122 height 27
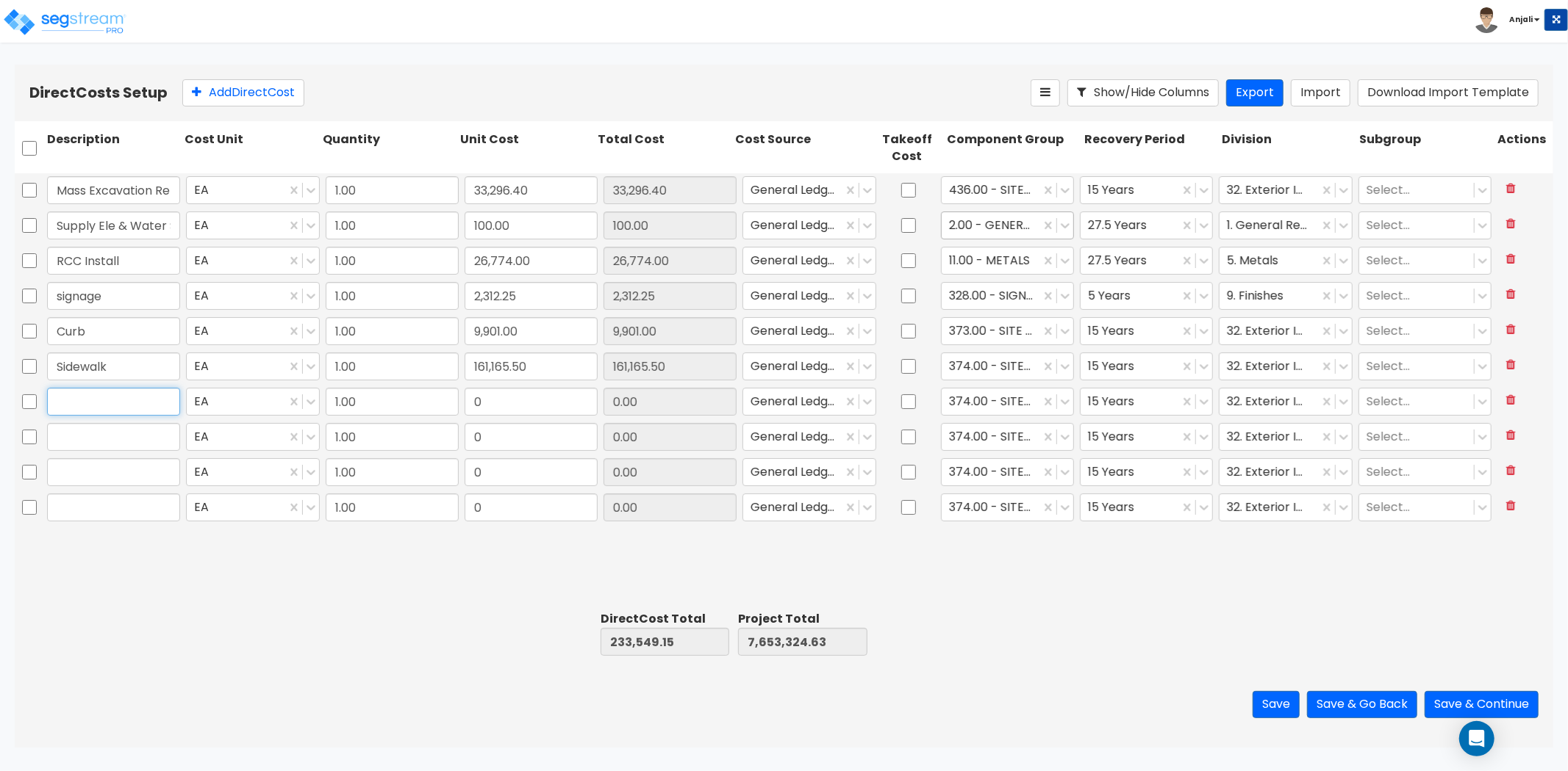
click at [138, 405] on input "text" at bounding box center [113, 401] width 133 height 28
click at [571, 408] on input "0" at bounding box center [531, 401] width 133 height 28
paste input "96,388.18"
click at [406, 599] on div "Mass Excavation Retention EA 1.00 33,296.40 33,296.40 General Ledger 436.00 - S…" at bounding box center [784, 389] width 1538 height 433
click at [556, 335] on input "9,901.00" at bounding box center [531, 331] width 133 height 28
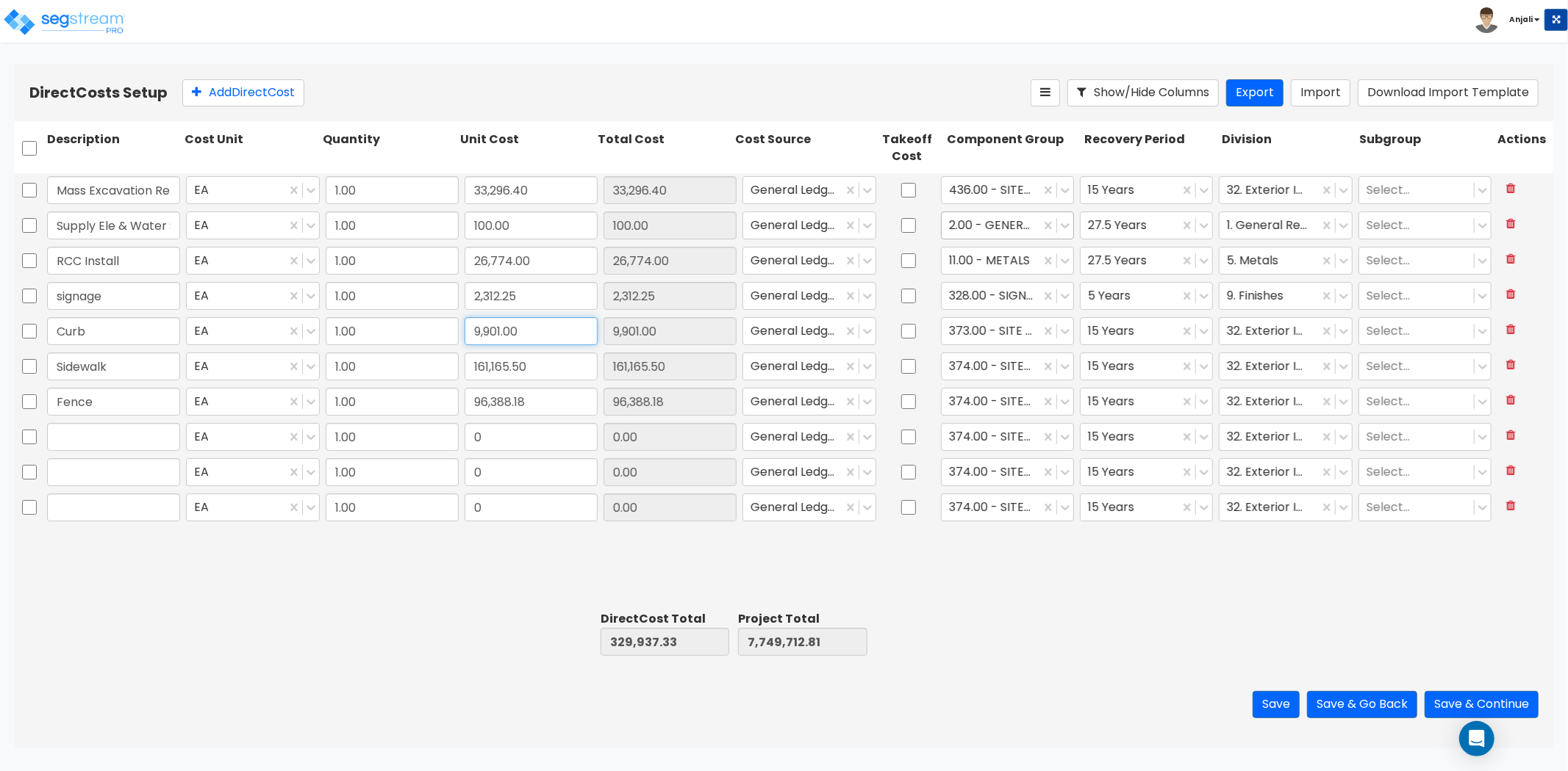
paste input "20,802.35"
drag, startPoint x: 484, startPoint y: 642, endPoint x: 491, endPoint y: 630, distance: 13.9
click at [484, 641] on div at bounding box center [525, 634] width 137 height 51
click at [981, 401] on div at bounding box center [991, 401] width 84 height 20
click at [1136, 549] on div "Mass Excavation Retention EA 1.00 33,296.40 33,296.40 General Ledger 436.00 - S…" at bounding box center [784, 389] width 1538 height 433
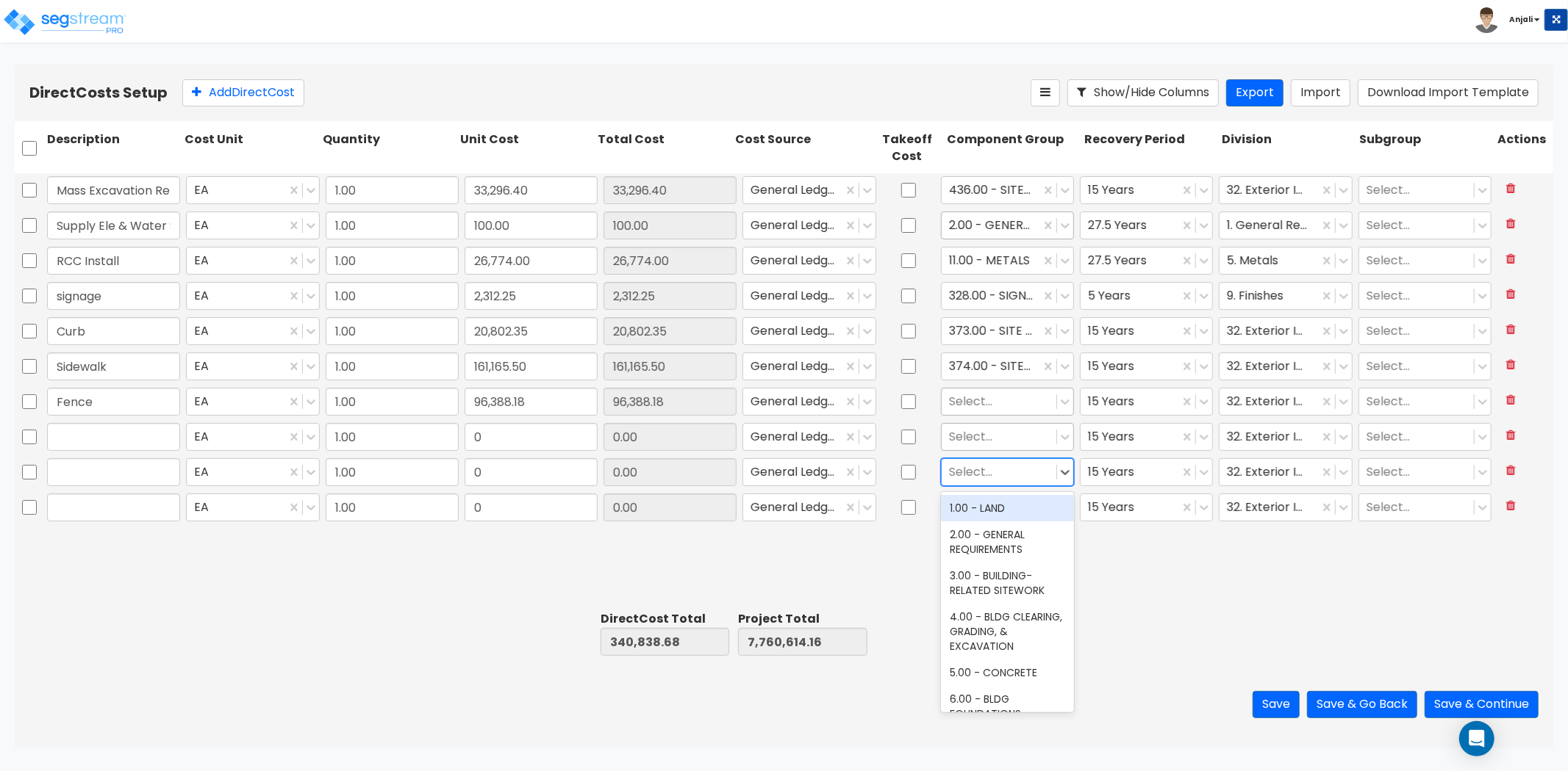
drag, startPoint x: 1126, startPoint y: 557, endPoint x: 1052, endPoint y: 515, distance: 85.1
click at [1123, 557] on div "Mass Excavation Retention EA 1.00 33,296.40 33,296.40 General Ledger 436.00 - S…" at bounding box center [784, 389] width 1538 height 433
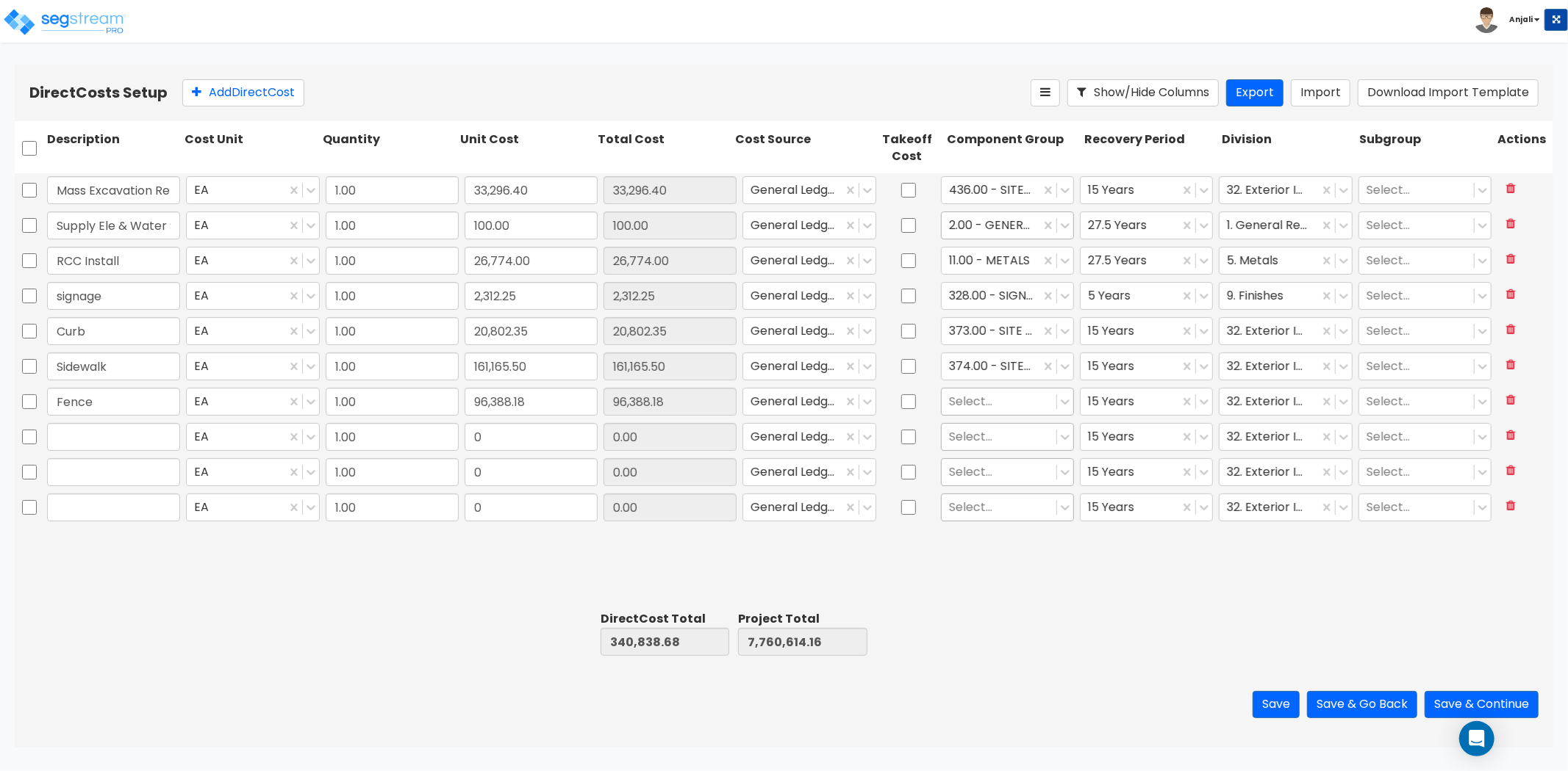
click at [1119, 584] on div "Mass Excavation Retention EA 1.00 33,296.40 33,296.40 General Ledger 436.00 - S…" at bounding box center [784, 389] width 1538 height 433
drag, startPoint x: 1134, startPoint y: 628, endPoint x: 1173, endPoint y: 529, distance: 106.4
click at [1136, 625] on div at bounding box center [1150, 634] width 137 height 51
click at [1156, 587] on div "Mass Excavation Retention EA 1.00 33,296.40 33,296.40 General Ledger 436.00 - S…" at bounding box center [784, 389] width 1538 height 433
drag, startPoint x: 1181, startPoint y: 573, endPoint x: 1192, endPoint y: 511, distance: 63.0
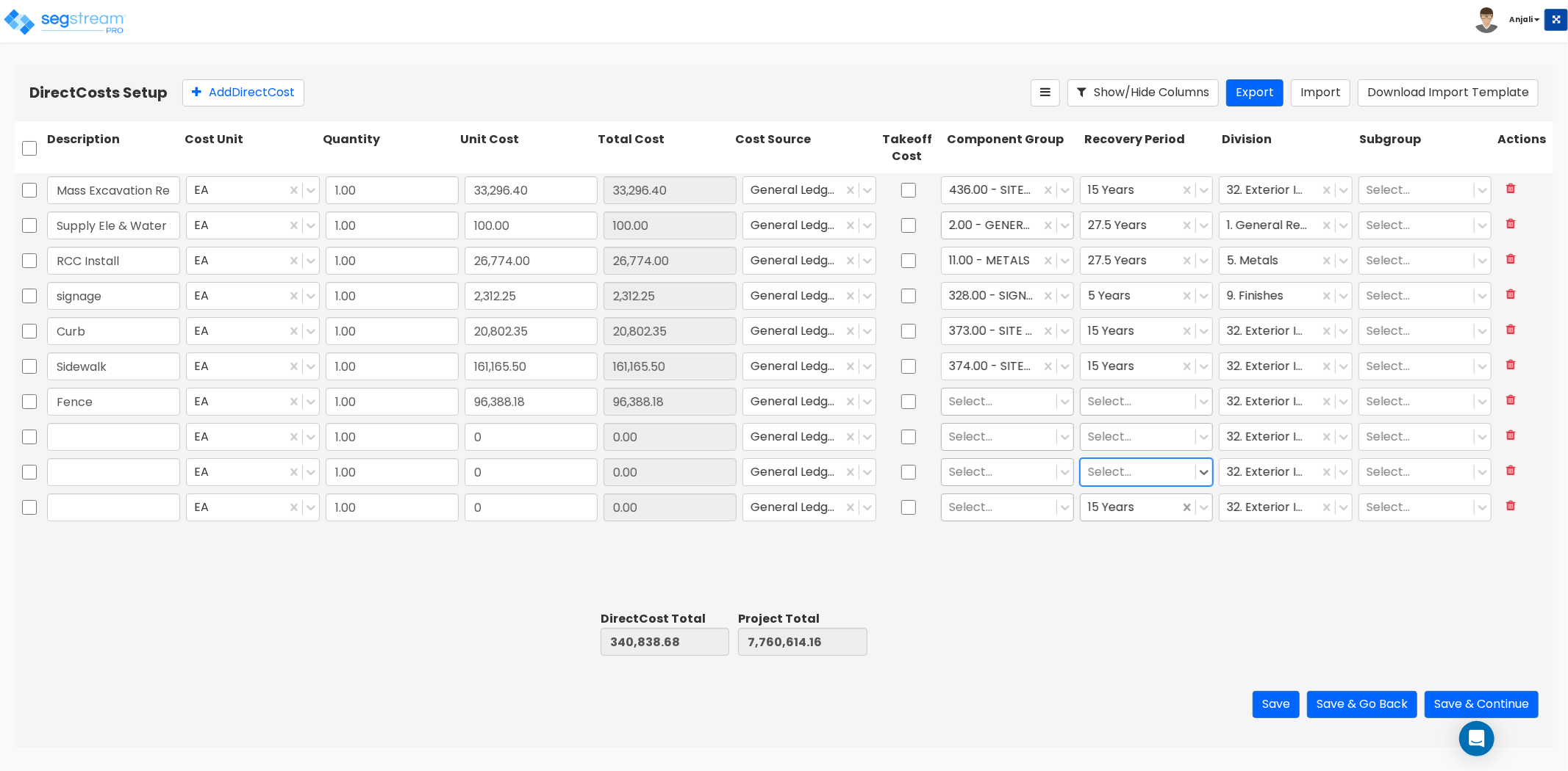
click at [1181, 570] on div "Mass Excavation Retention EA 1.00 33,296.40 33,296.40 General Ledger 436.00 - S…" at bounding box center [784, 389] width 1538 height 433
click at [1172, 605] on div "Mass Excavation Retention EA 1.00 33,296.40 33,296.40 General Ledger 436.00 - S…" at bounding box center [784, 389] width 1538 height 433
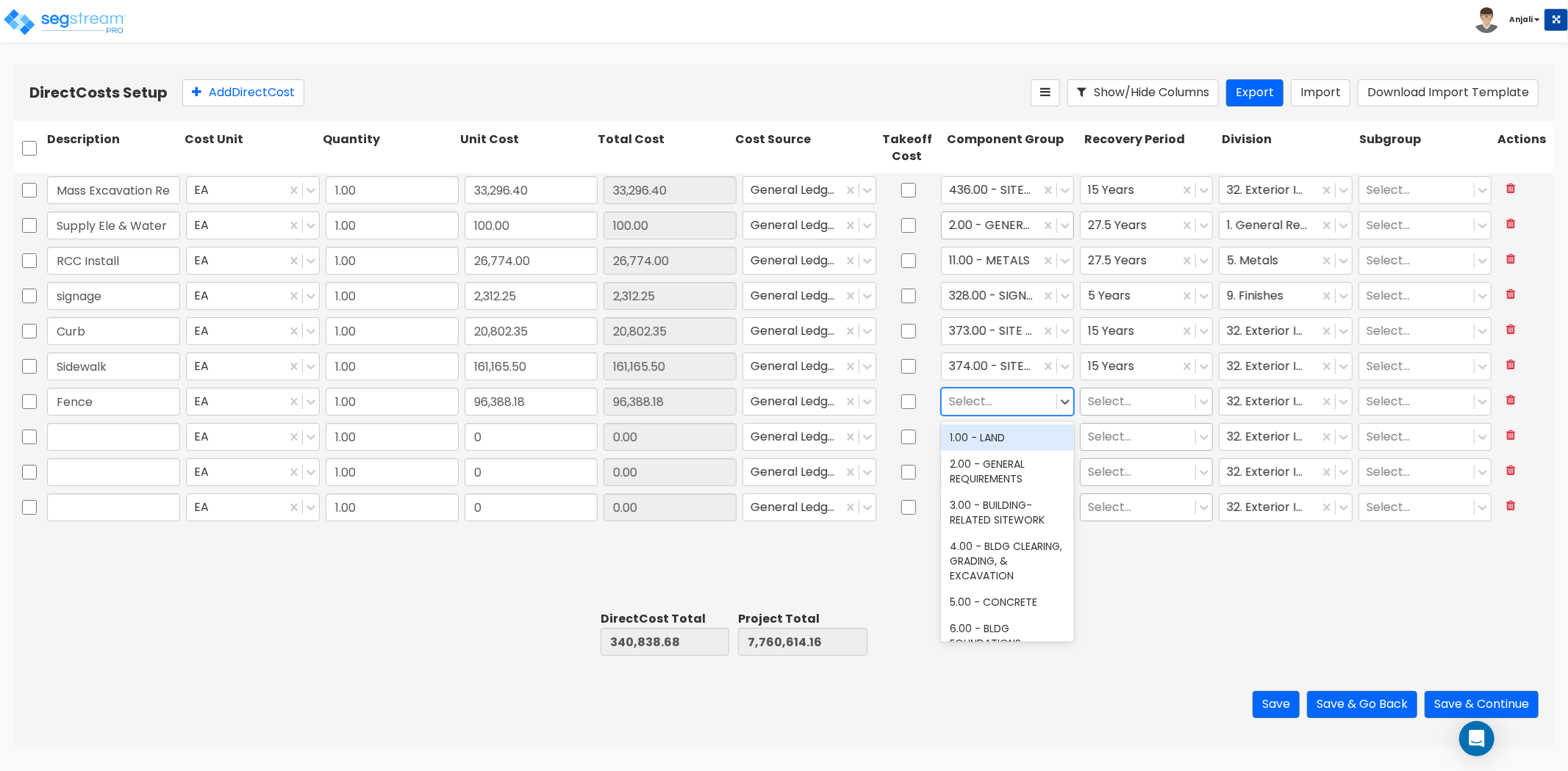
click at [981, 400] on div at bounding box center [999, 401] width 100 height 20
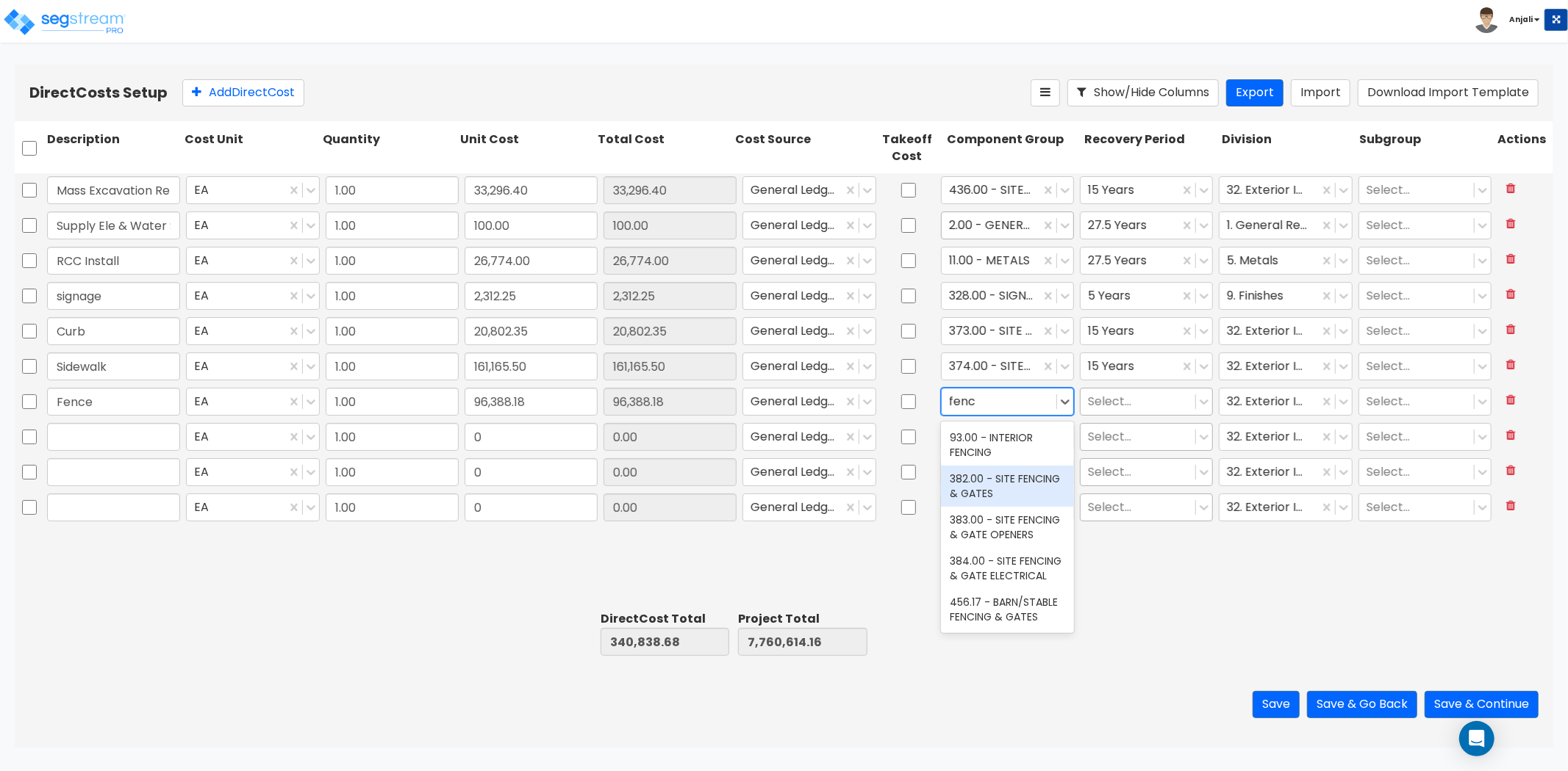
click at [1005, 480] on div "382.00 - SITE FENCING & GATES" at bounding box center [1007, 486] width 133 height 41
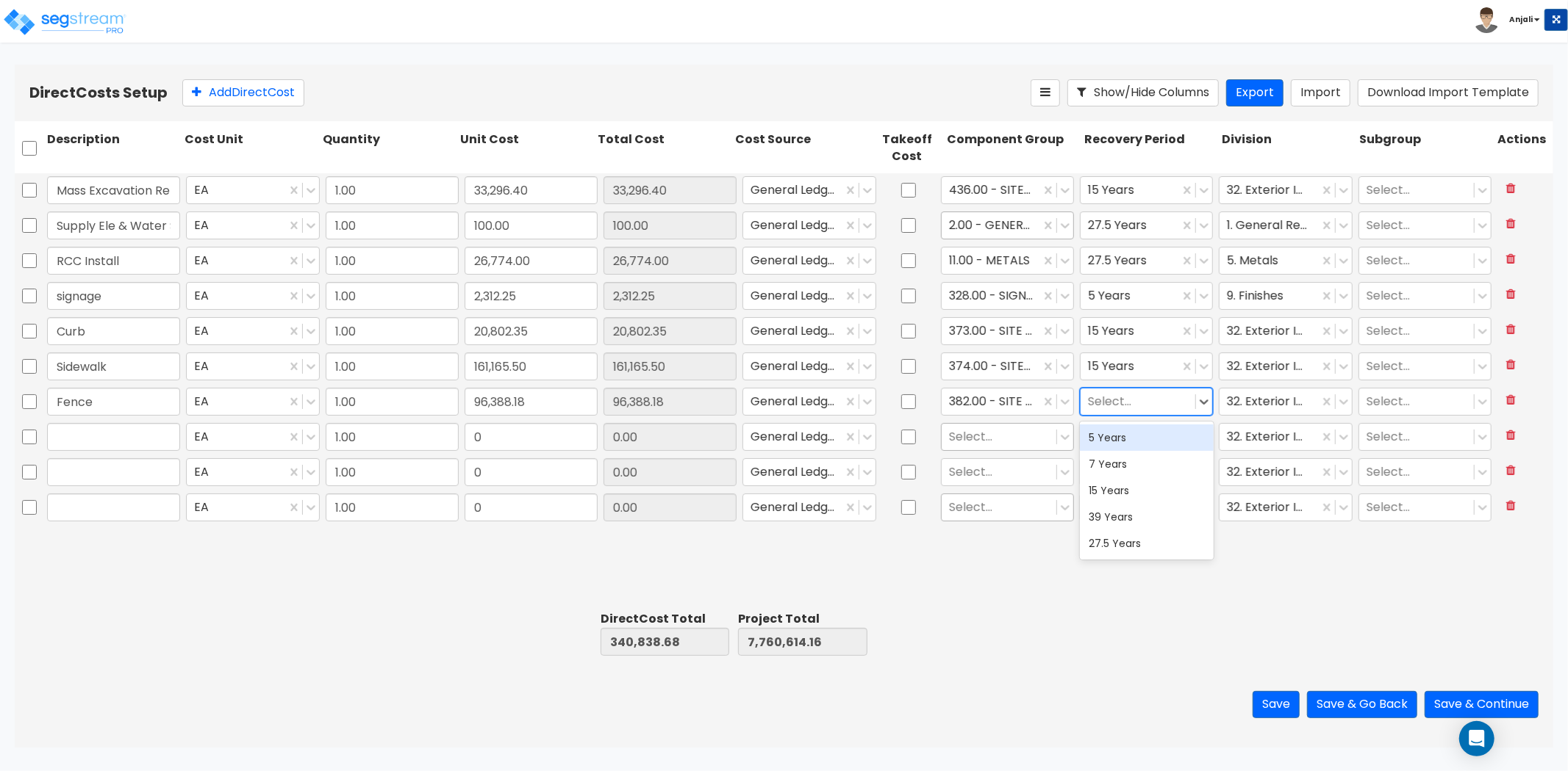
click at [1127, 392] on div at bounding box center [1138, 401] width 100 height 20
click at [1114, 496] on div "15 Years" at bounding box center [1146, 490] width 133 height 27
click at [78, 444] on input "text" at bounding box center [113, 437] width 133 height 28
click at [517, 455] on div "0" at bounding box center [531, 472] width 139 height 34
click at [525, 436] on input "0" at bounding box center [531, 437] width 133 height 28
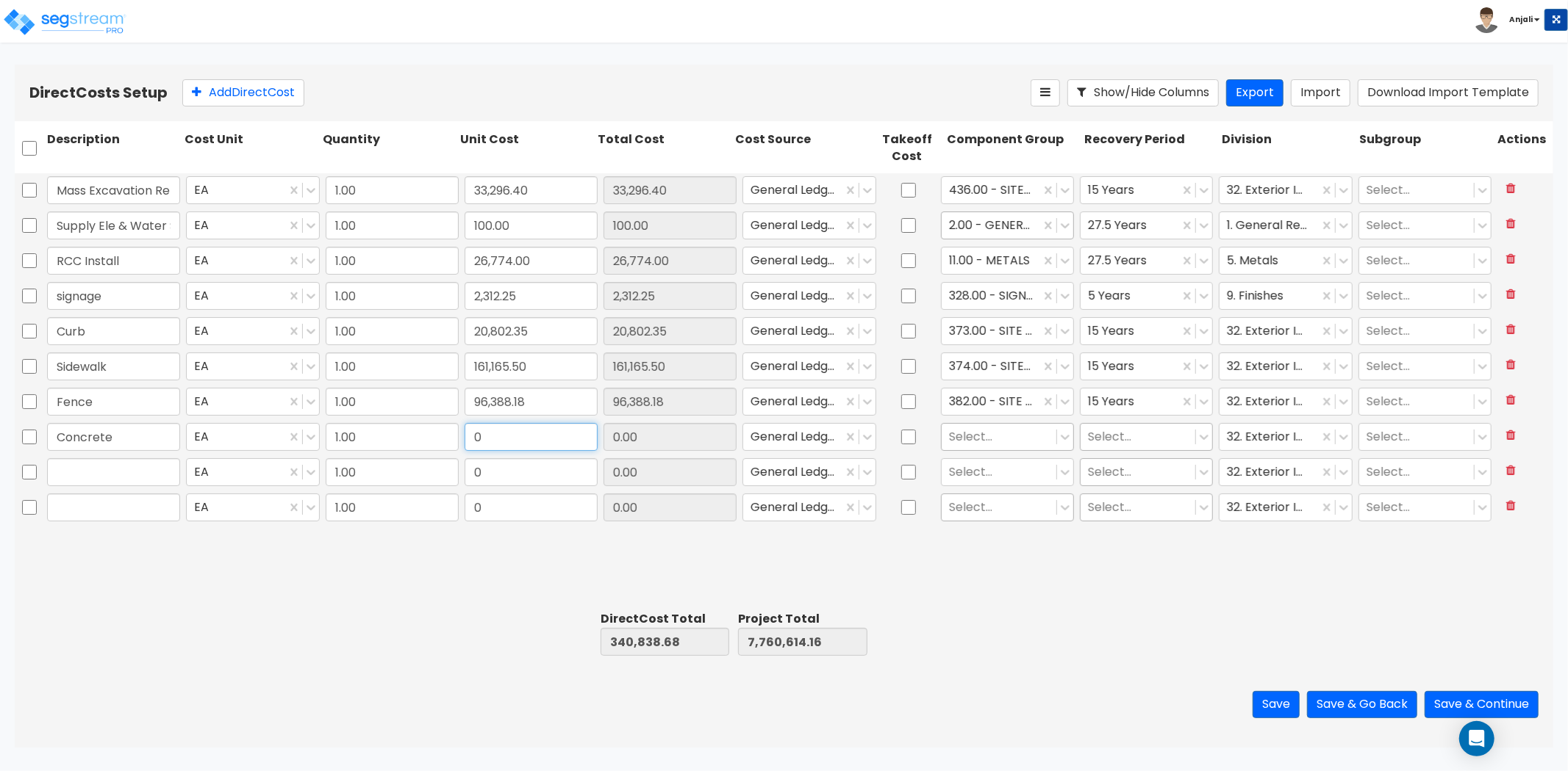
paste input "7,017.0"
click at [343, 575] on div "Mass Excavation Retention EA 1.00 33,296.40 33,296.40 General Ledger 436.00 - S…" at bounding box center [784, 389] width 1538 height 433
click at [266, 96] on button "Add Direct Cost" at bounding box center [243, 93] width 122 height 27
click at [137, 467] on input "text" at bounding box center [113, 472] width 133 height 28
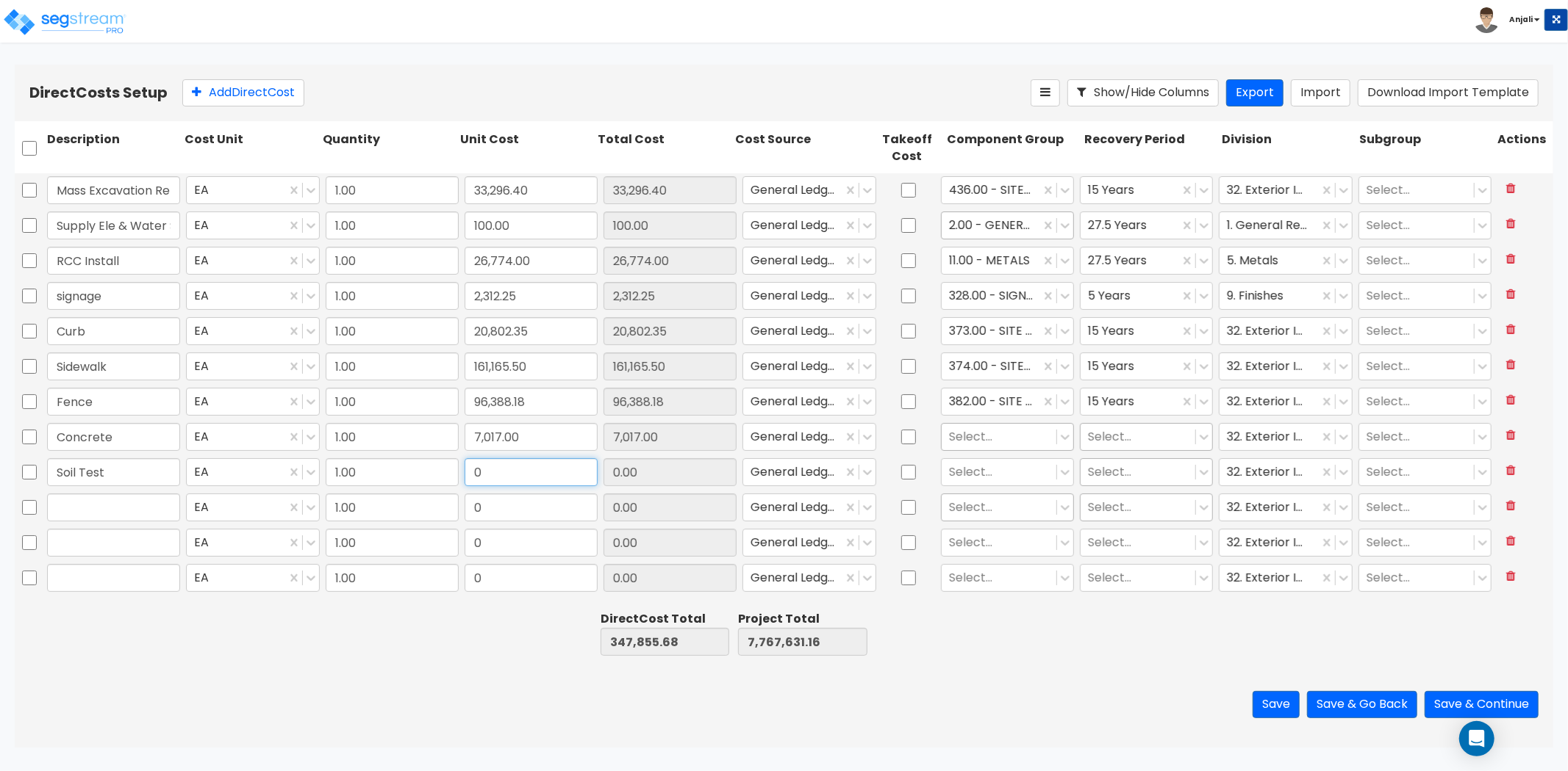
click at [471, 474] on input "0" at bounding box center [531, 472] width 133 height 28
paste input "14,464.25"
click at [82, 509] on input "text" at bounding box center [113, 507] width 133 height 28
click at [538, 529] on input "0" at bounding box center [531, 543] width 133 height 28
click at [526, 507] on input "0" at bounding box center [531, 507] width 133 height 28
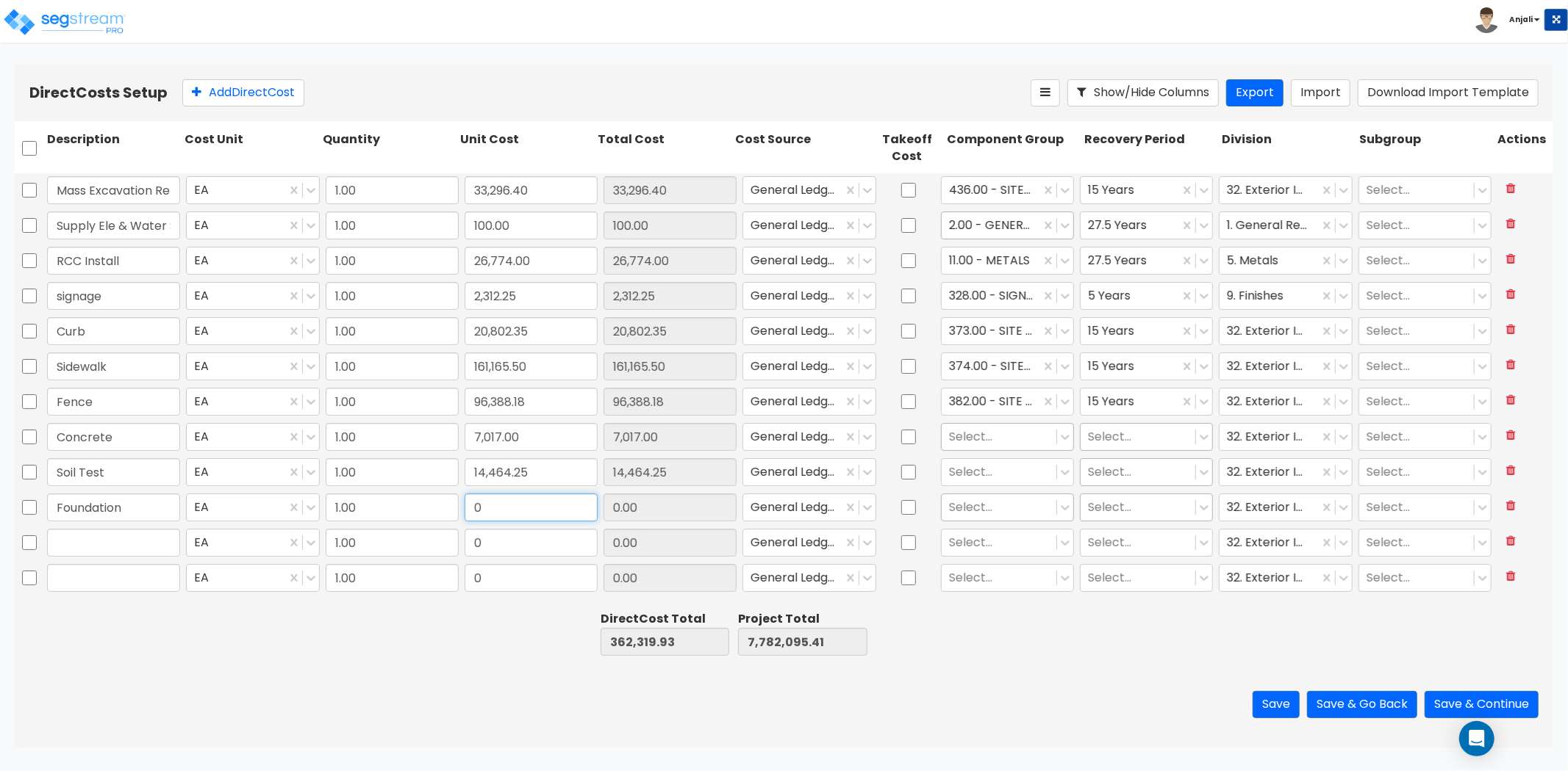
paste input "775,541.0"
click at [167, 548] on input "text" at bounding box center [113, 543] width 133 height 28
paste input "1085 Underground Plumbing"
click at [494, 540] on input "0" at bounding box center [531, 543] width 133 height 28
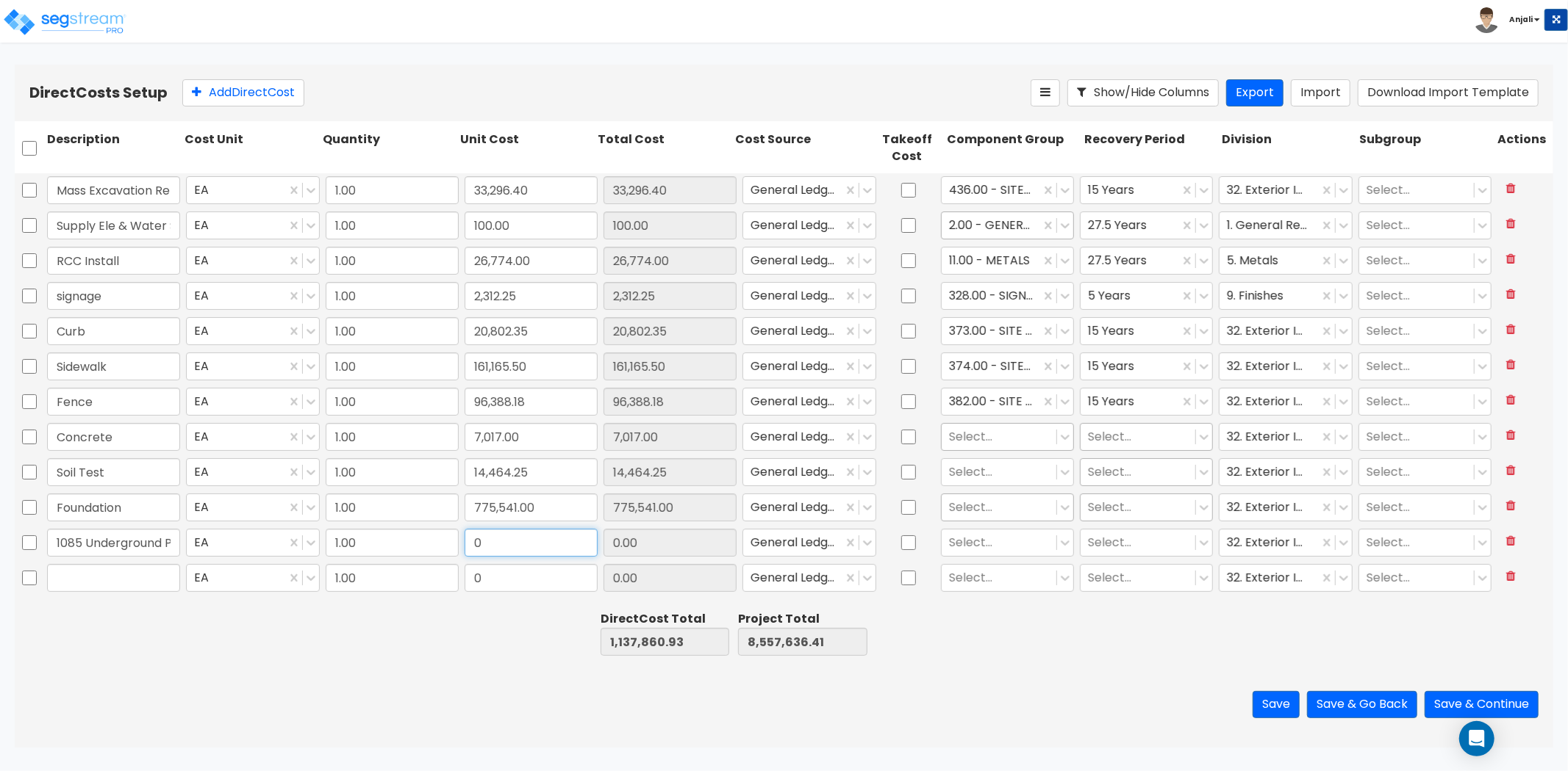
paste input "688,150.0"
drag, startPoint x: 82, startPoint y: 541, endPoint x: 18, endPoint y: 540, distance: 64.0
click at [18, 540] on div "1085 Underground Plumbing EA 1.00 688,150.00 688,150.00 General Ledger Select..…" at bounding box center [784, 543] width 1538 height 34
click at [238, 641] on div at bounding box center [250, 634] width 137 height 51
click at [1002, 439] on div at bounding box center [999, 436] width 100 height 20
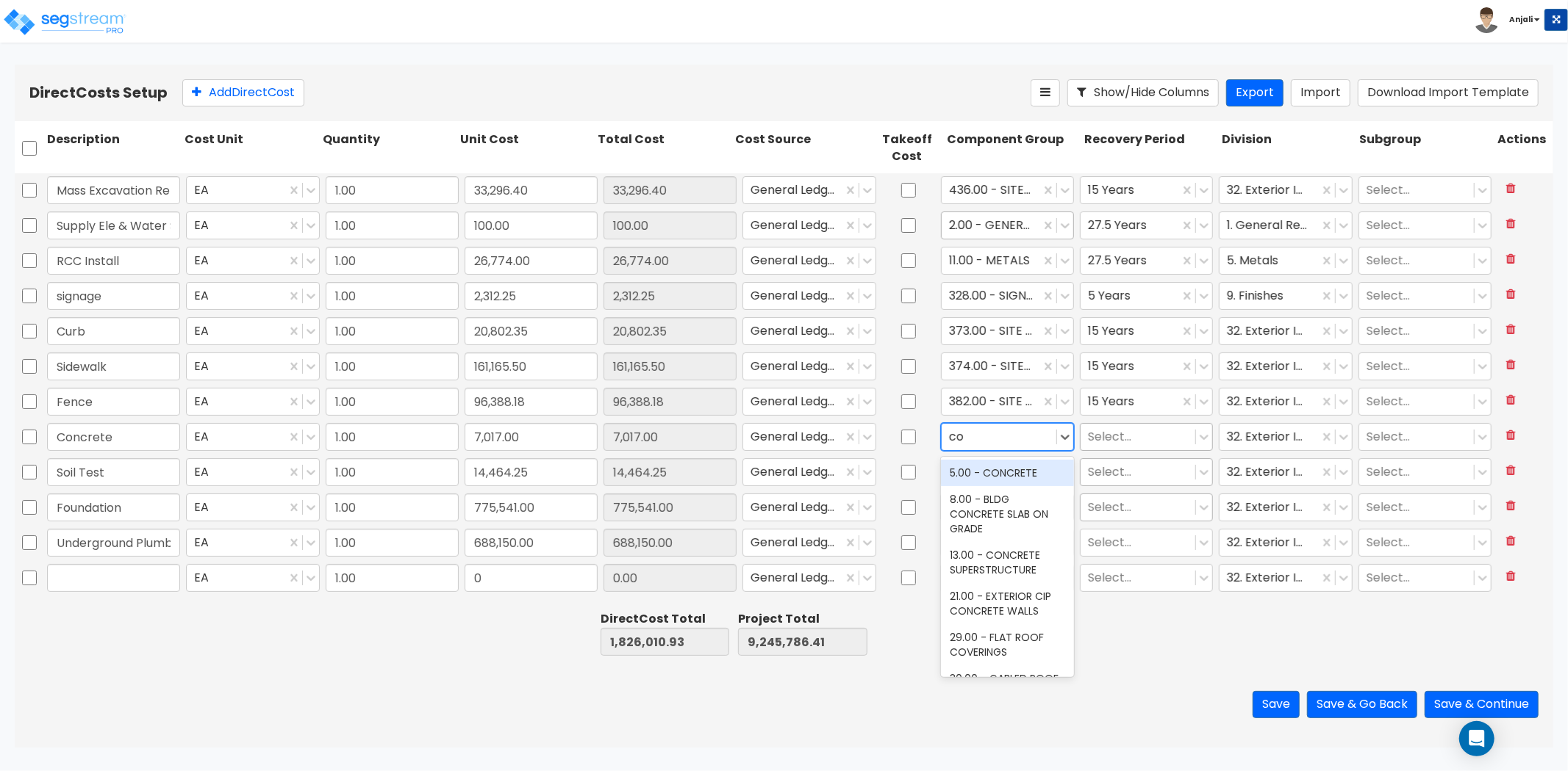
click at [997, 477] on div "5.00 - CONCRETE" at bounding box center [1007, 473] width 133 height 27
drag, startPoint x: 1103, startPoint y: 436, endPoint x: 1111, endPoint y: 438, distance: 8.2
click at [1103, 436] on div at bounding box center [1138, 436] width 100 height 20
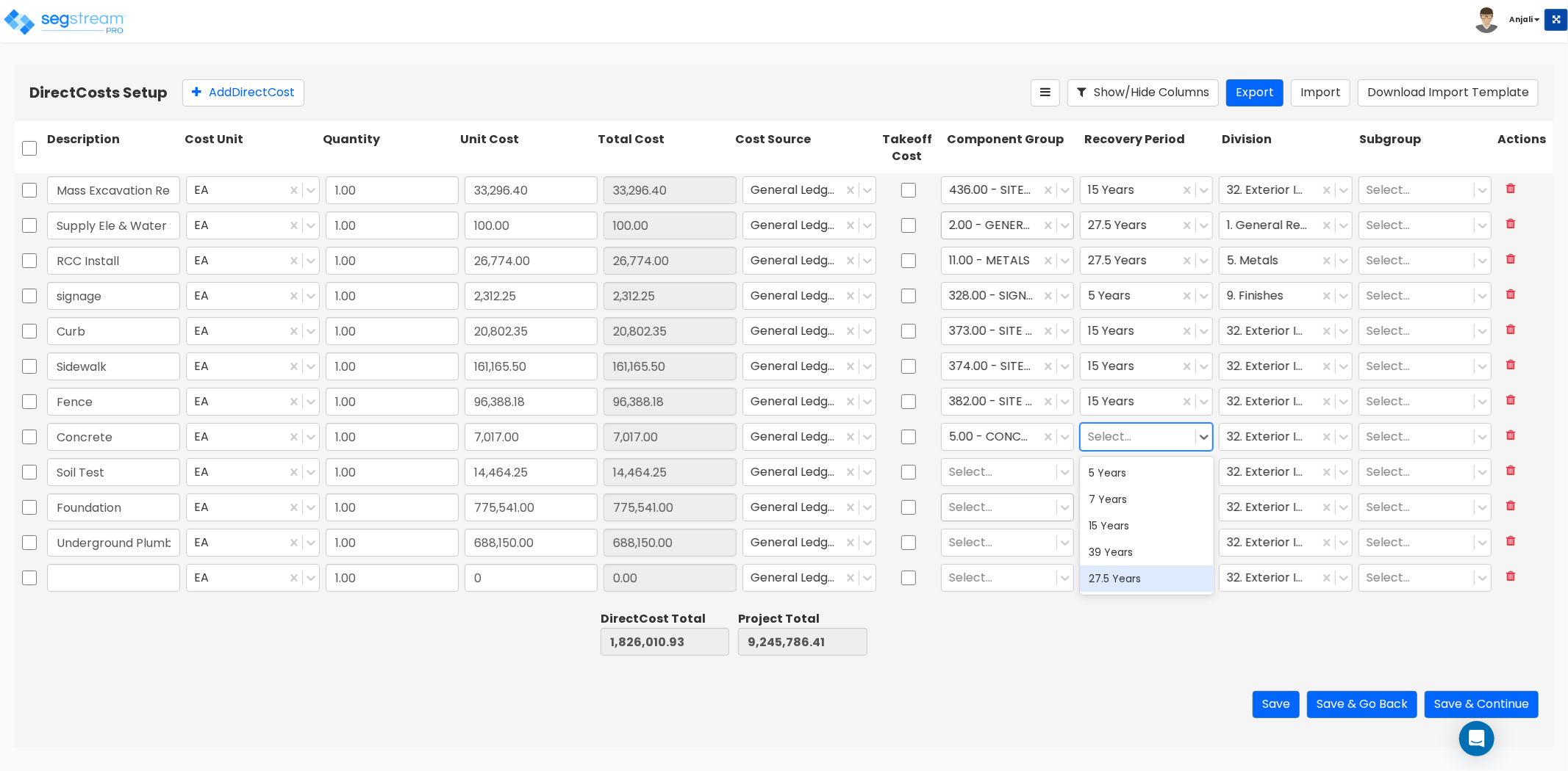
drag, startPoint x: 1127, startPoint y: 574, endPoint x: 1154, endPoint y: 547, distance: 38.2
click at [1128, 575] on div "27.5 Years" at bounding box center [1146, 578] width 133 height 27
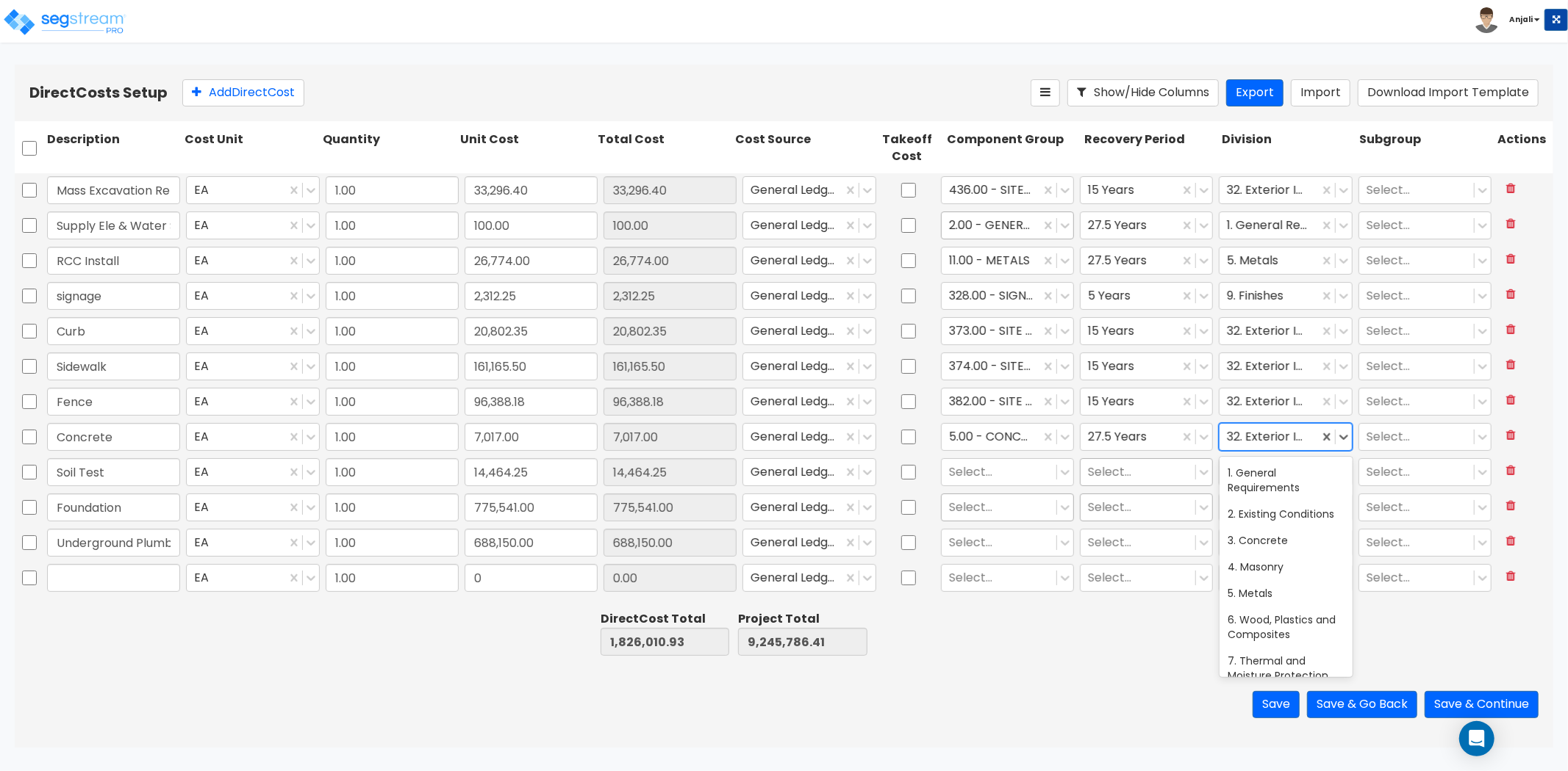
click at [1284, 443] on div at bounding box center [1269, 436] width 84 height 20
click at [1250, 429] on div at bounding box center [1277, 436] width 100 height 20
click at [1273, 513] on div "3. Concrete" at bounding box center [1286, 499] width 133 height 27
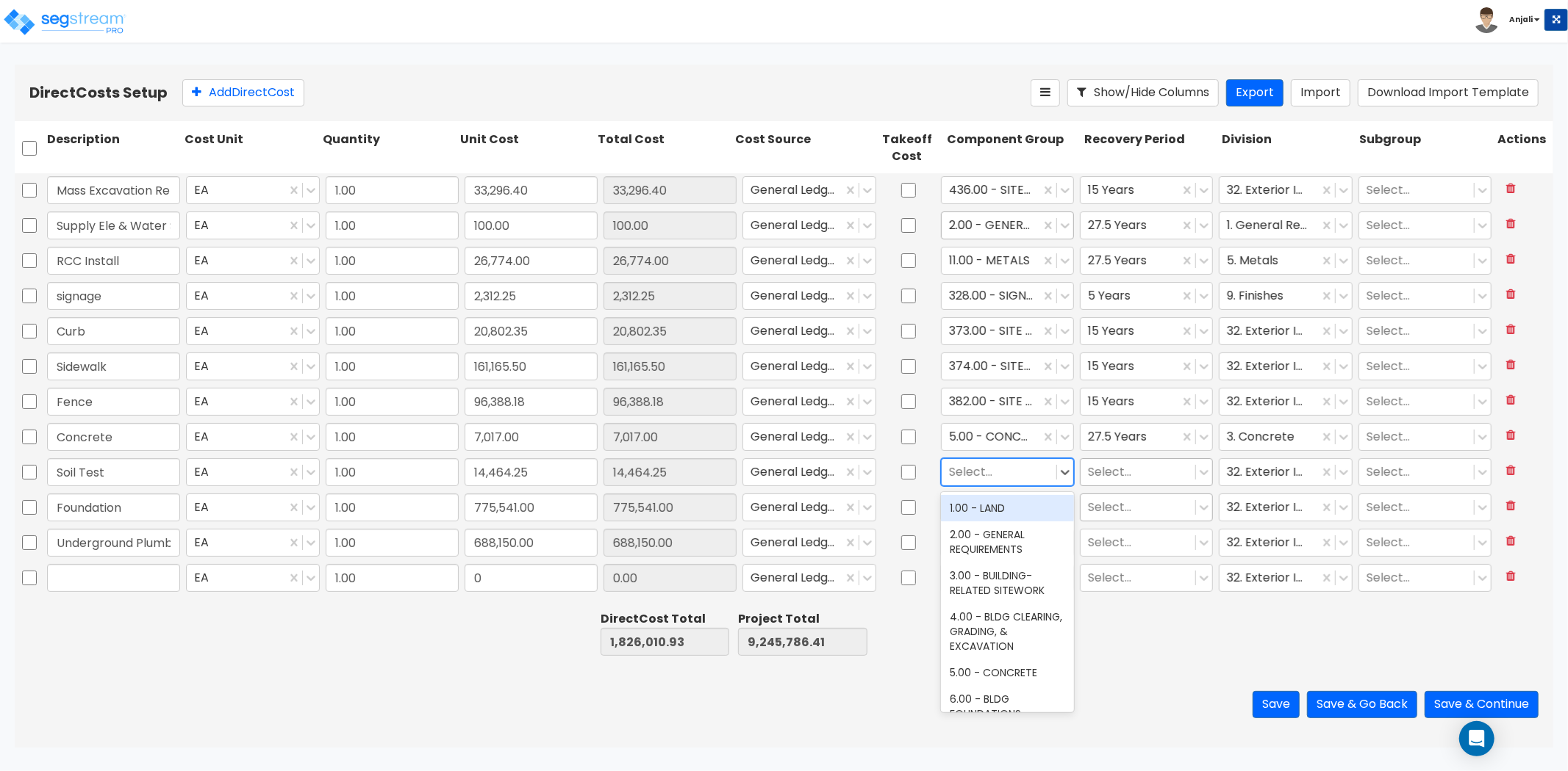
click at [997, 475] on div at bounding box center [999, 472] width 100 height 20
click at [989, 575] on div "3.00 - BUILDING-RELATED SITEWORK" at bounding box center [1007, 583] width 133 height 41
click at [1151, 474] on div at bounding box center [1138, 472] width 100 height 20
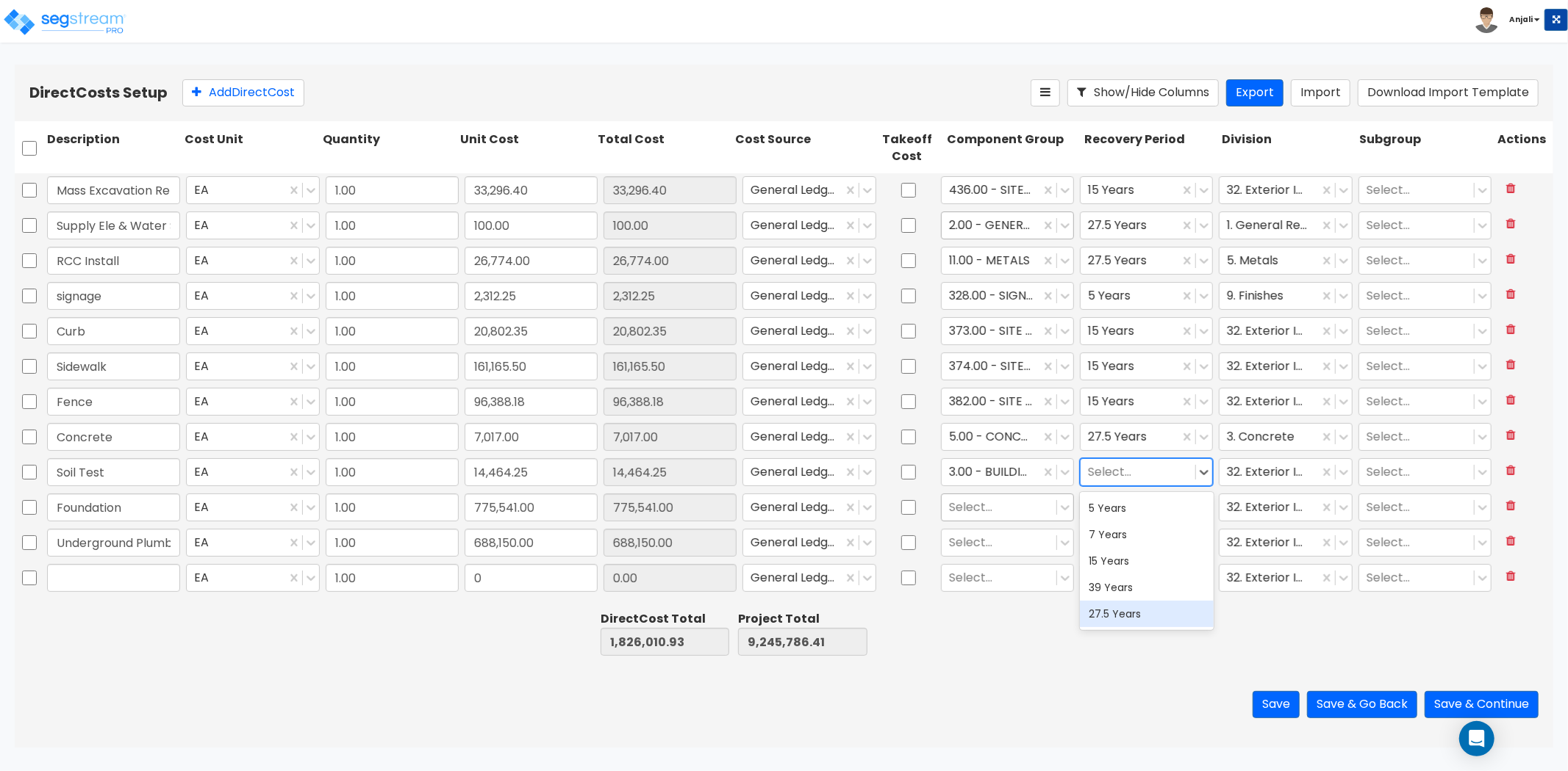
click at [1117, 613] on div "27.5 Years" at bounding box center [1146, 614] width 133 height 27
drag, startPoint x: 1298, startPoint y: 468, endPoint x: 1306, endPoint y: 468, distance: 8.0
click at [1298, 468] on div at bounding box center [1269, 472] width 84 height 20
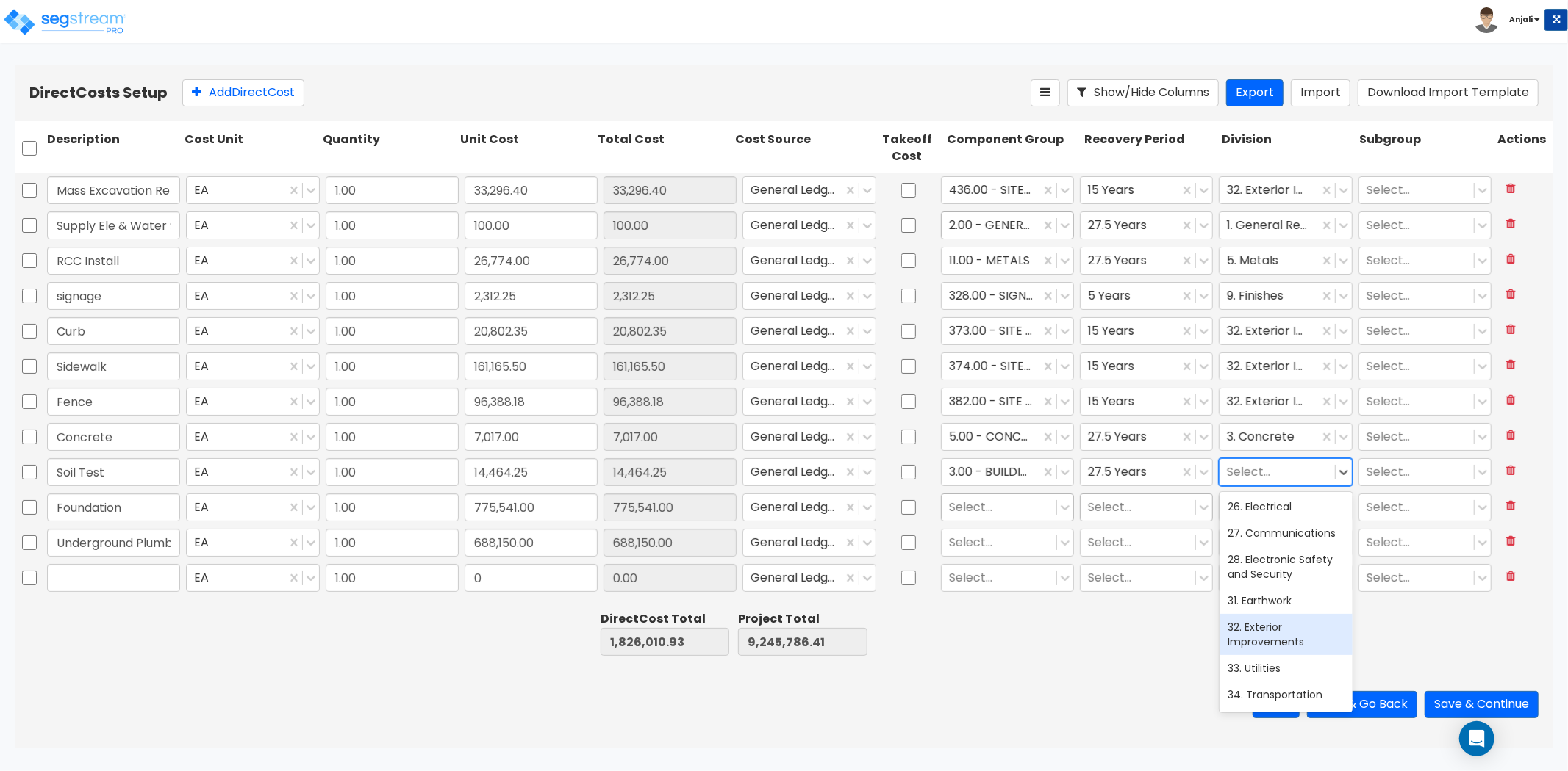
click at [1298, 472] on div at bounding box center [1277, 472] width 100 height 20
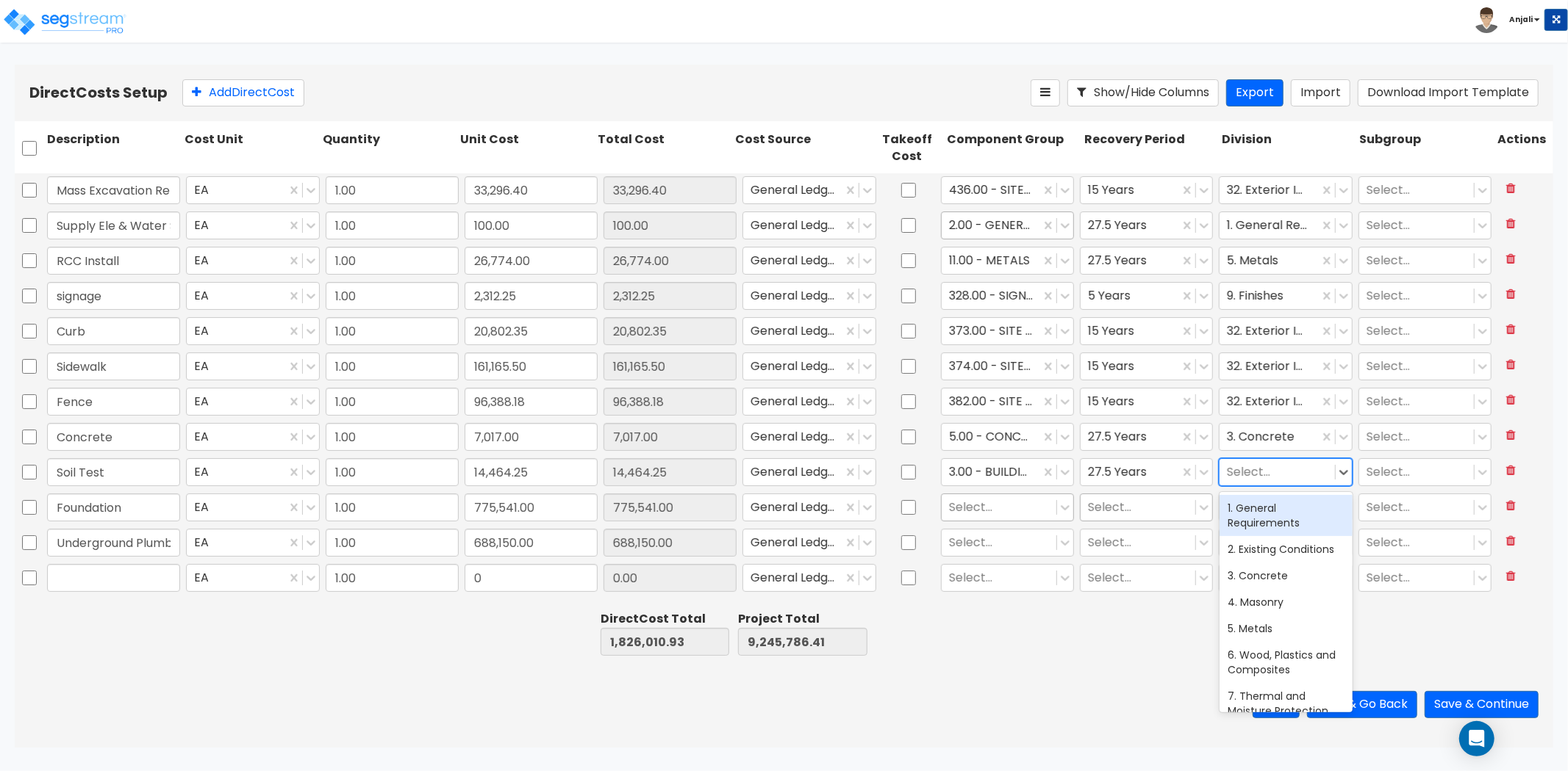
click at [1291, 481] on div at bounding box center [1277, 472] width 100 height 20
click at [1276, 640] on div "13. Special Construction" at bounding box center [1286, 632] width 133 height 41
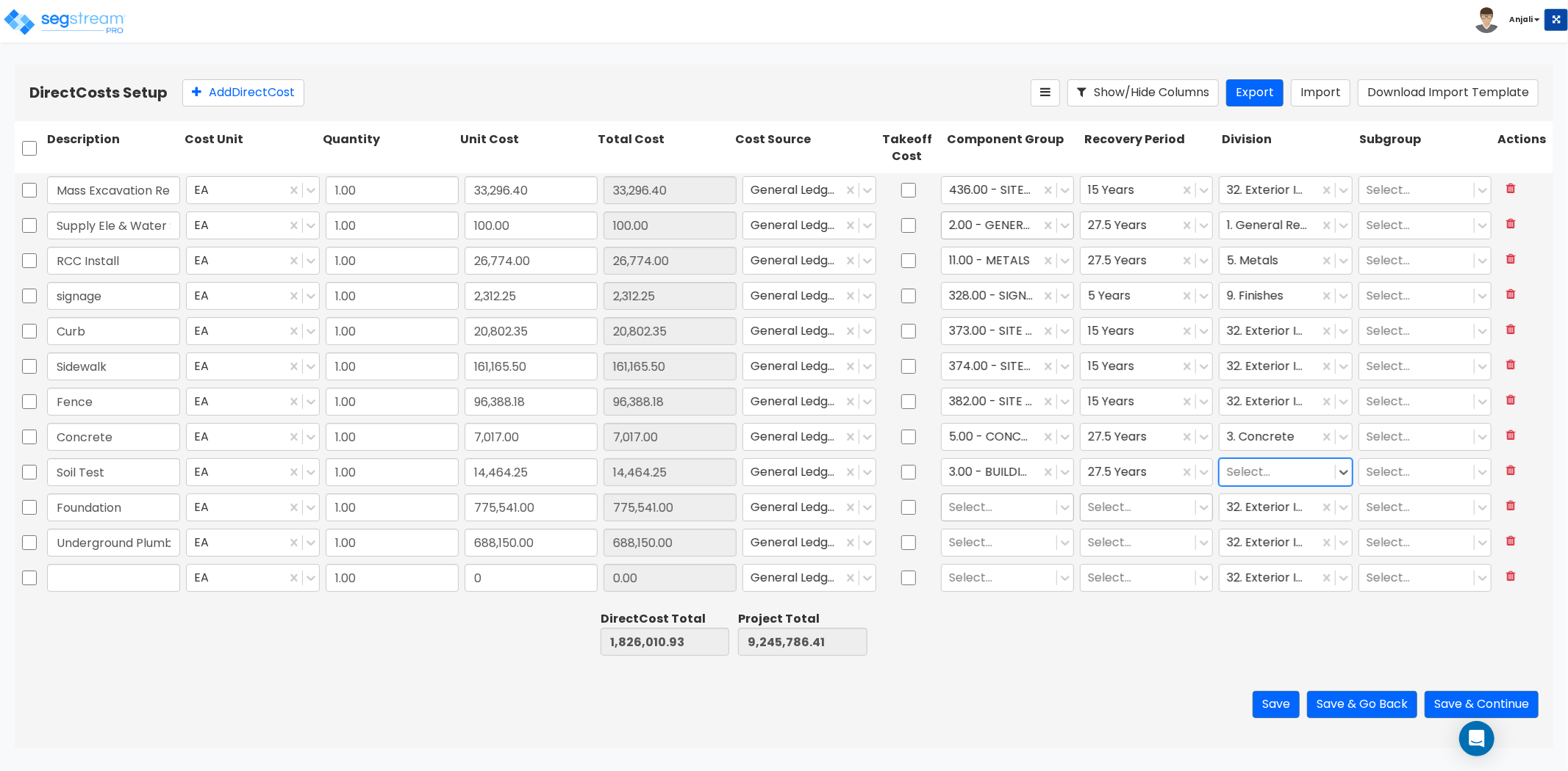
click at [1279, 470] on div at bounding box center [1277, 472] width 100 height 20
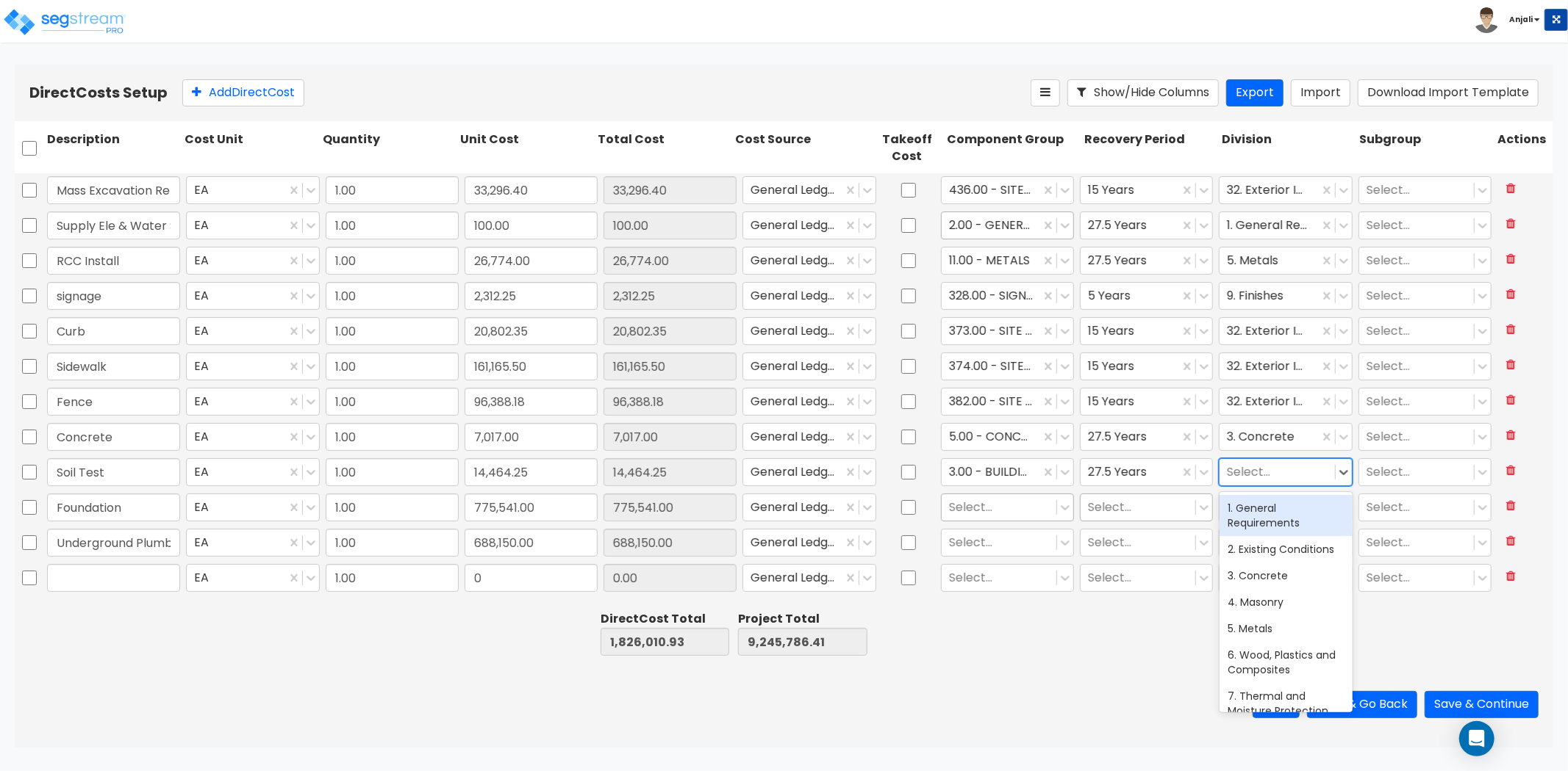
click at [1279, 512] on div "1. General Requirements" at bounding box center [1286, 515] width 133 height 41
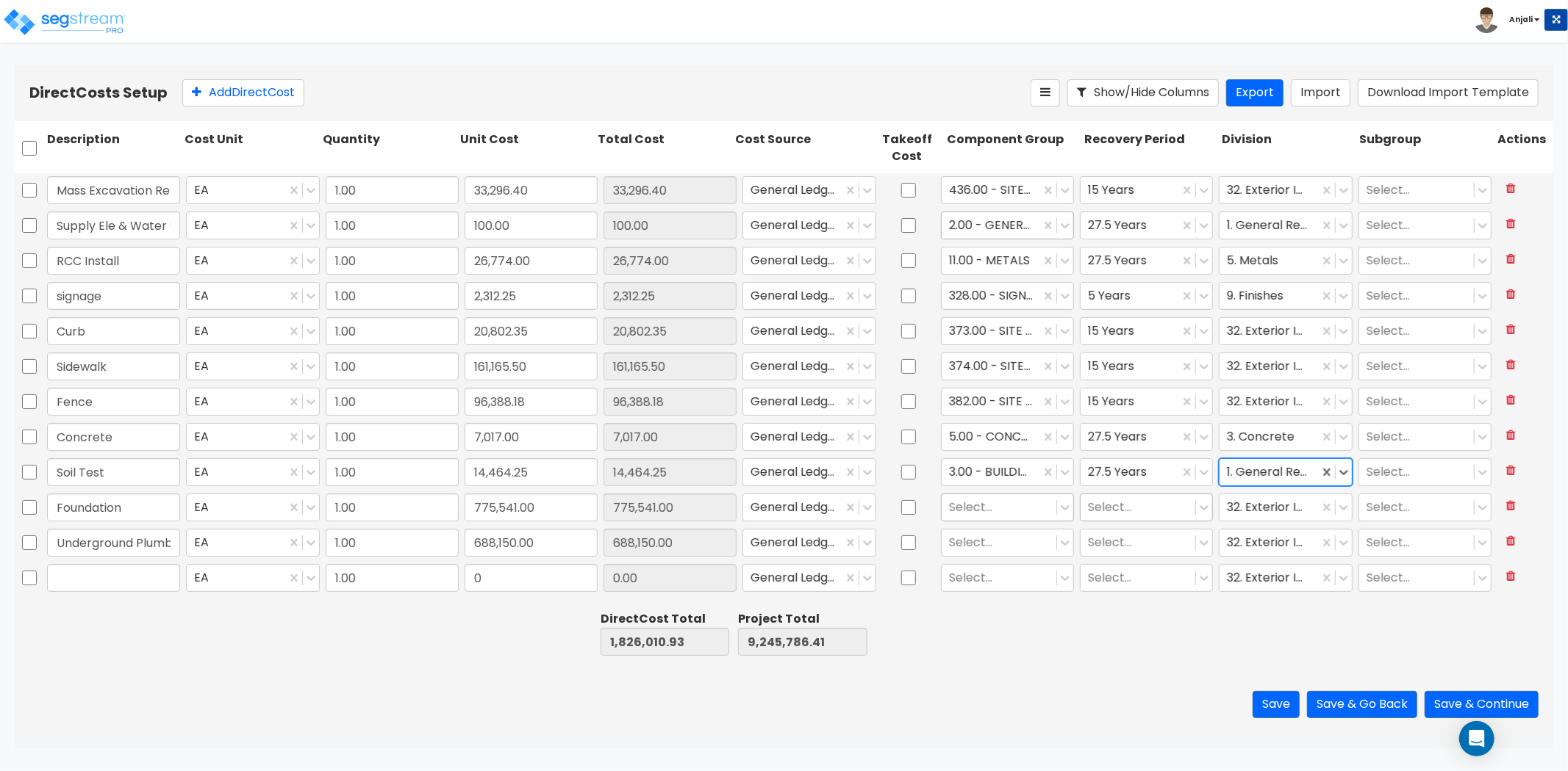
click at [987, 510] on div at bounding box center [999, 507] width 100 height 20
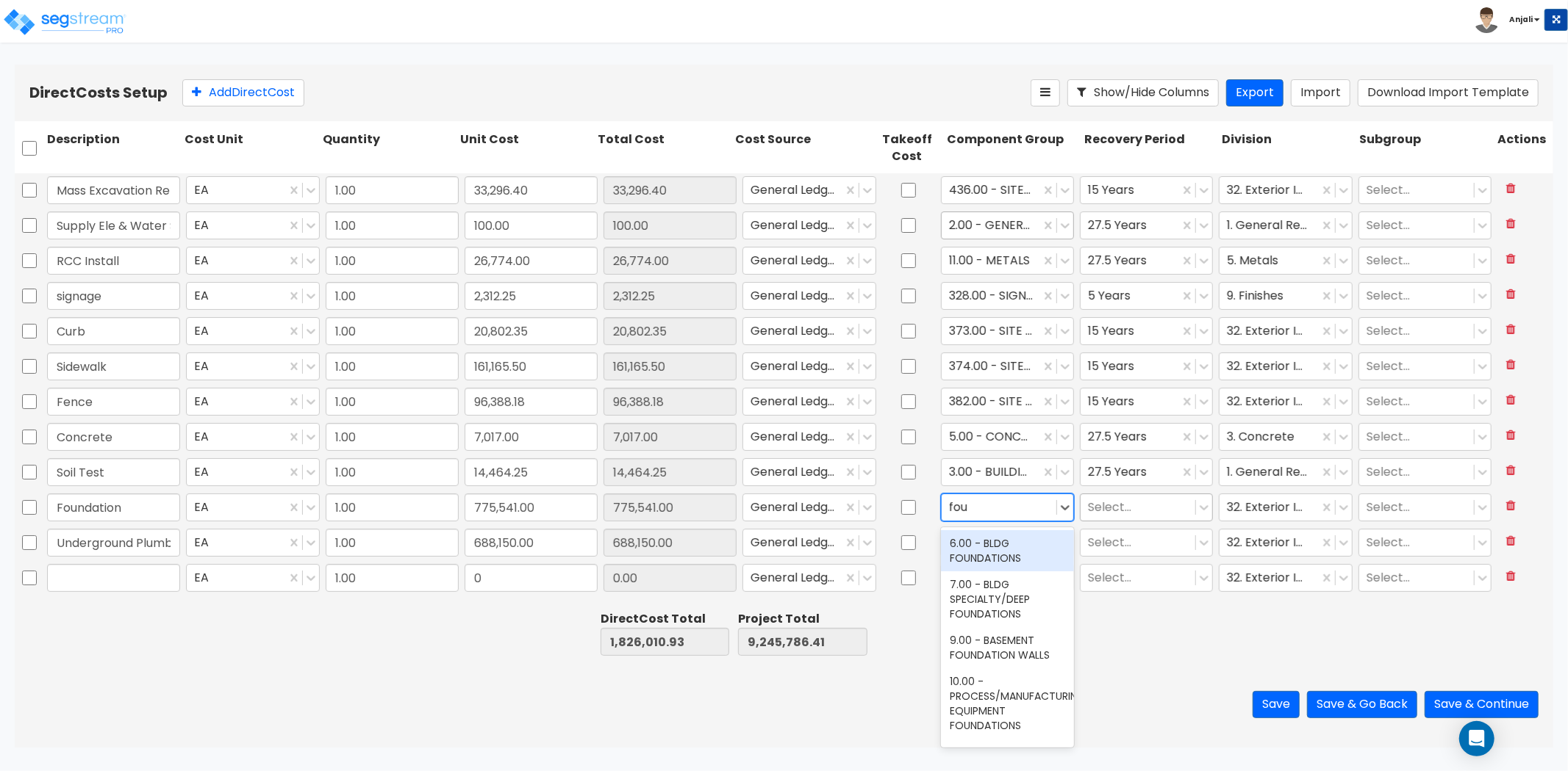
click at [993, 545] on div "6.00 - BLDG FOUNDATIONS" at bounding box center [1007, 551] width 133 height 41
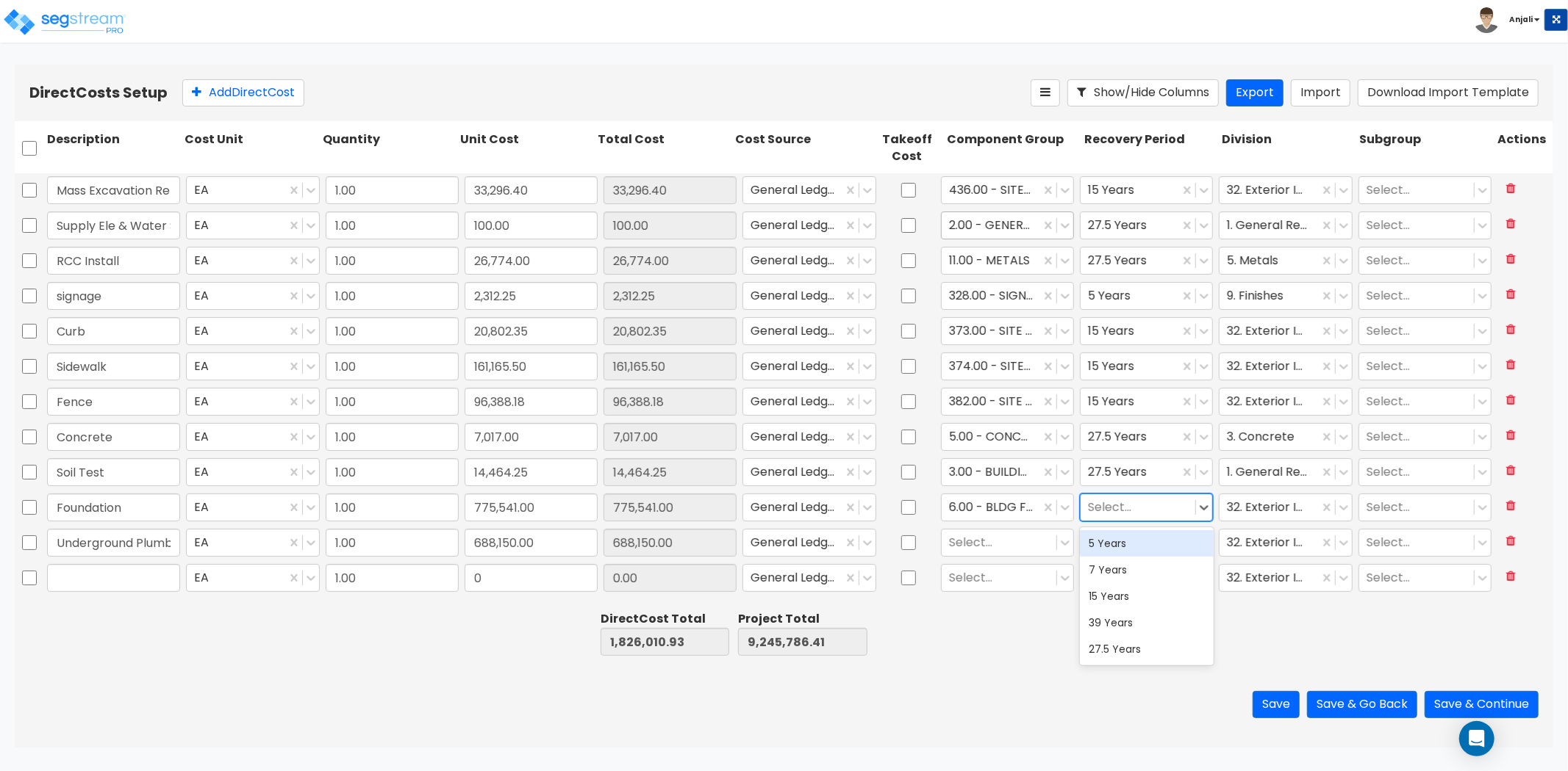
click at [1121, 515] on div at bounding box center [1138, 507] width 100 height 20
click at [1129, 640] on div "27.5 Years" at bounding box center [1146, 649] width 133 height 27
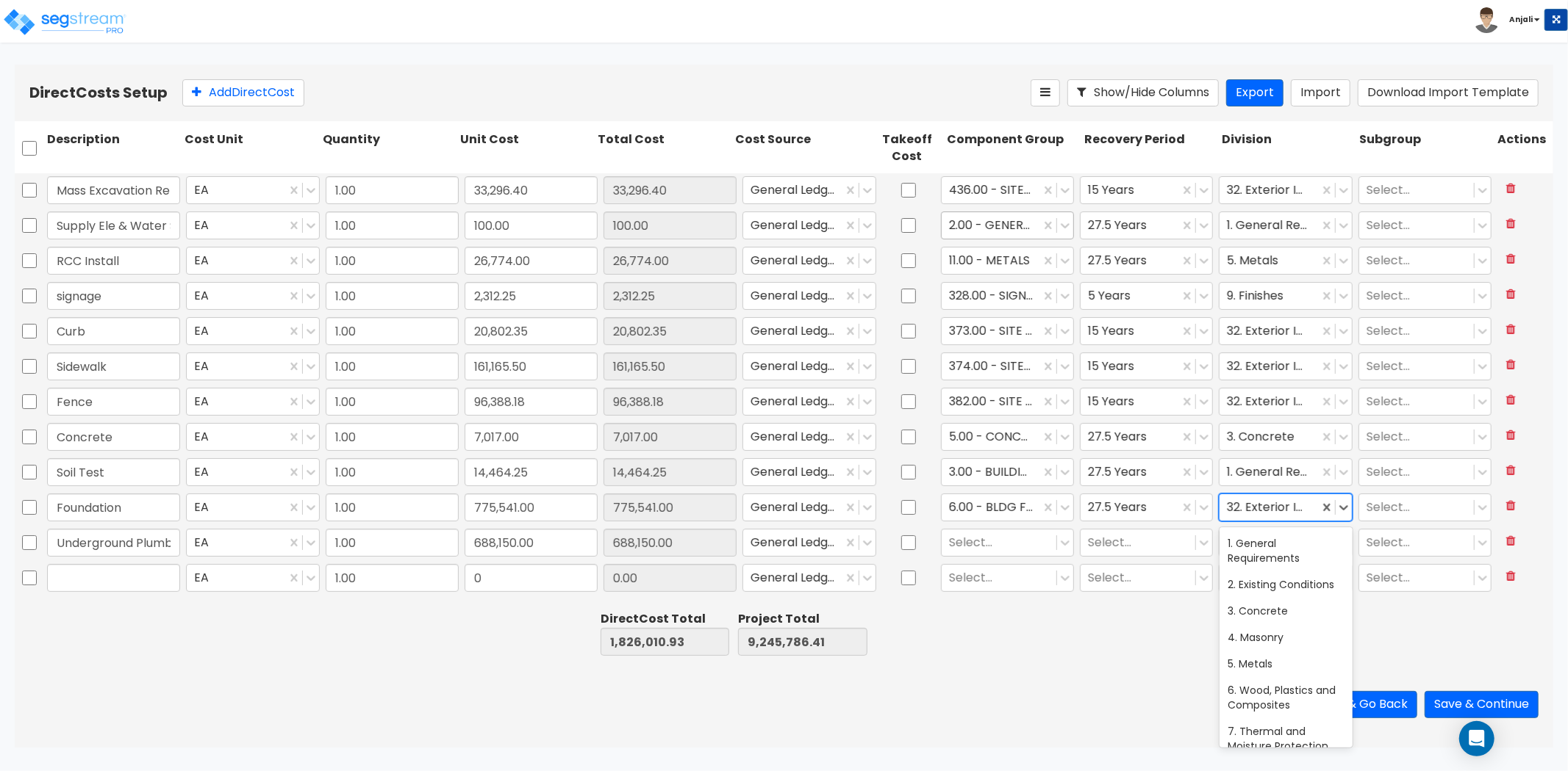
click at [1317, 517] on div "32. Exterior Improvements" at bounding box center [1269, 507] width 99 height 26
click at [1275, 508] on div at bounding box center [1277, 507] width 100 height 20
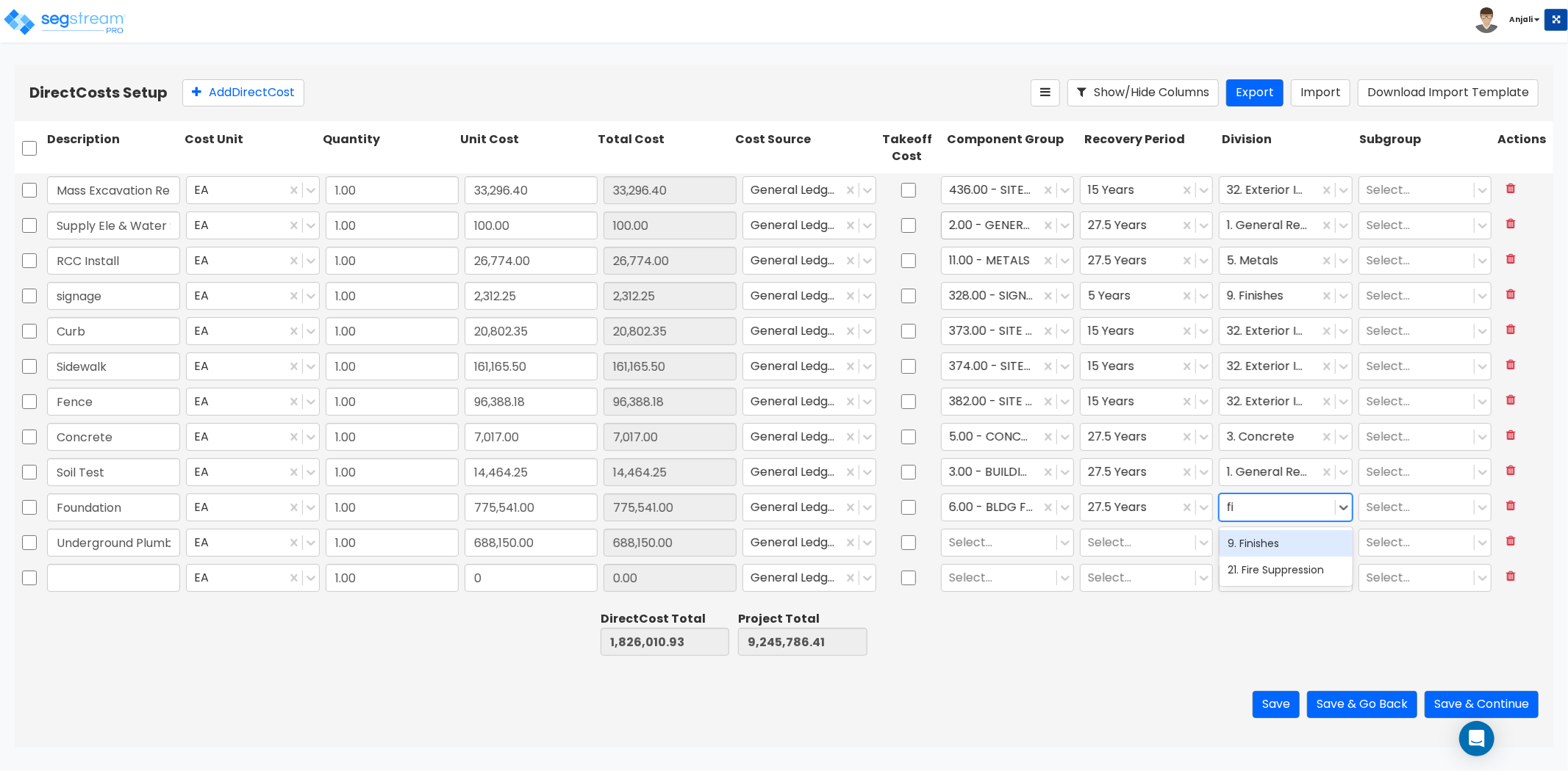
click at [1266, 546] on div "9. Finishes" at bounding box center [1286, 543] width 133 height 27
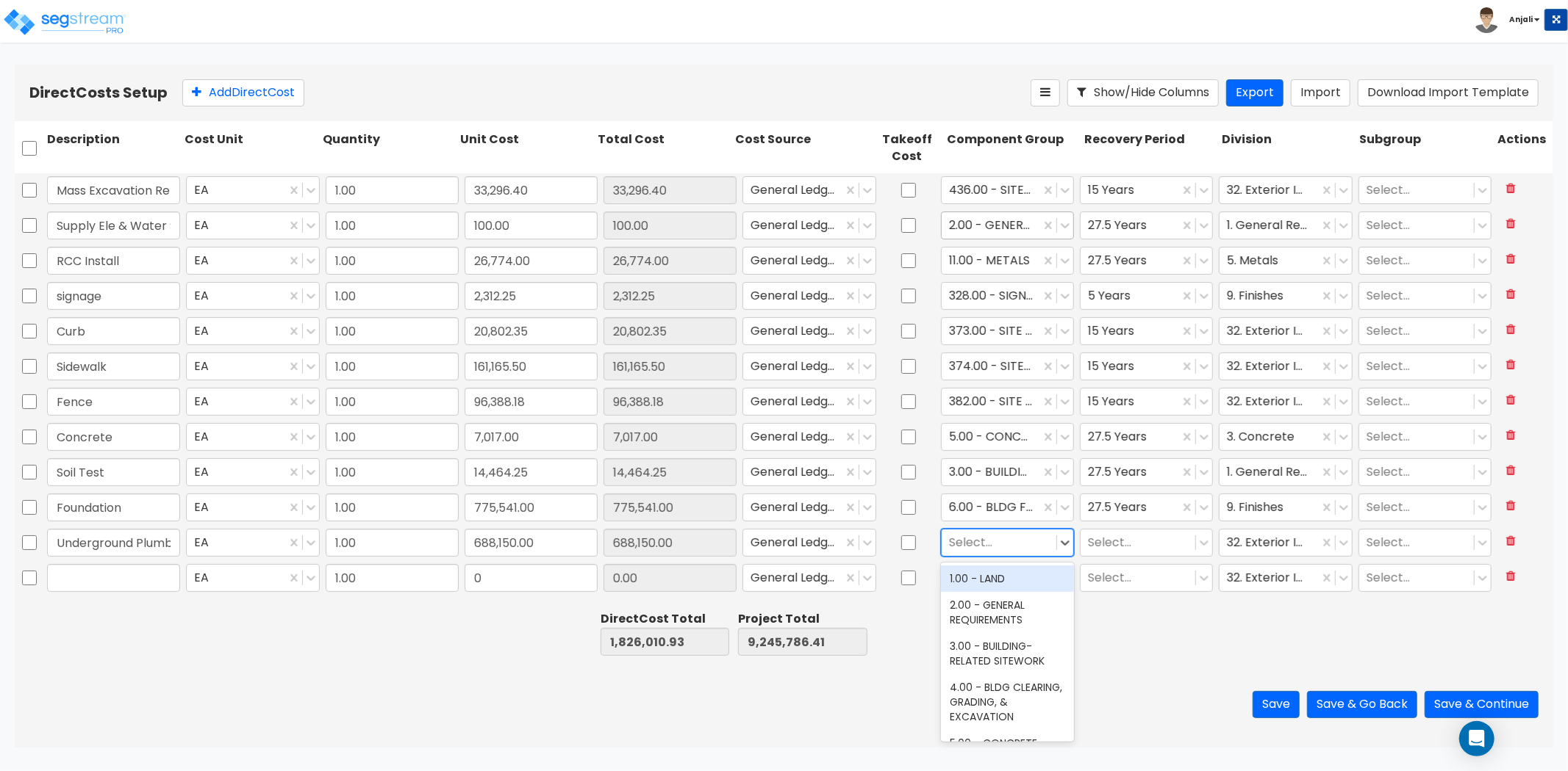
click at [1020, 546] on div at bounding box center [999, 543] width 100 height 20
click at [1017, 547] on div at bounding box center [999, 543] width 100 height 20
click at [986, 598] on div "351.00 - SITE INCOMING PLUMBING" at bounding box center [1007, 586] width 133 height 41
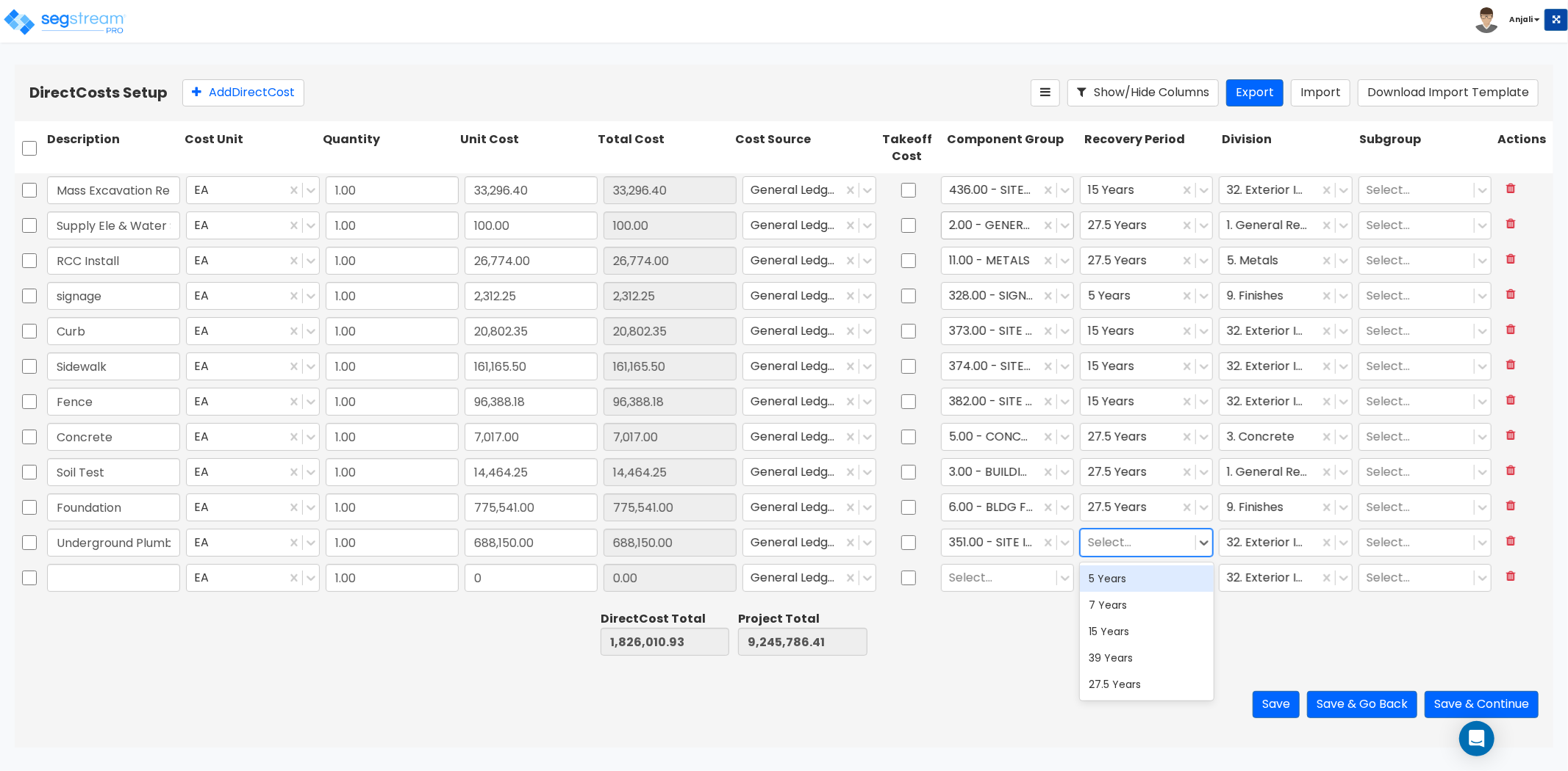
click at [1120, 541] on div at bounding box center [1138, 543] width 100 height 20
click at [1123, 676] on div "27.5 Years" at bounding box center [1146, 684] width 133 height 27
click at [1276, 544] on div at bounding box center [1269, 543] width 84 height 20
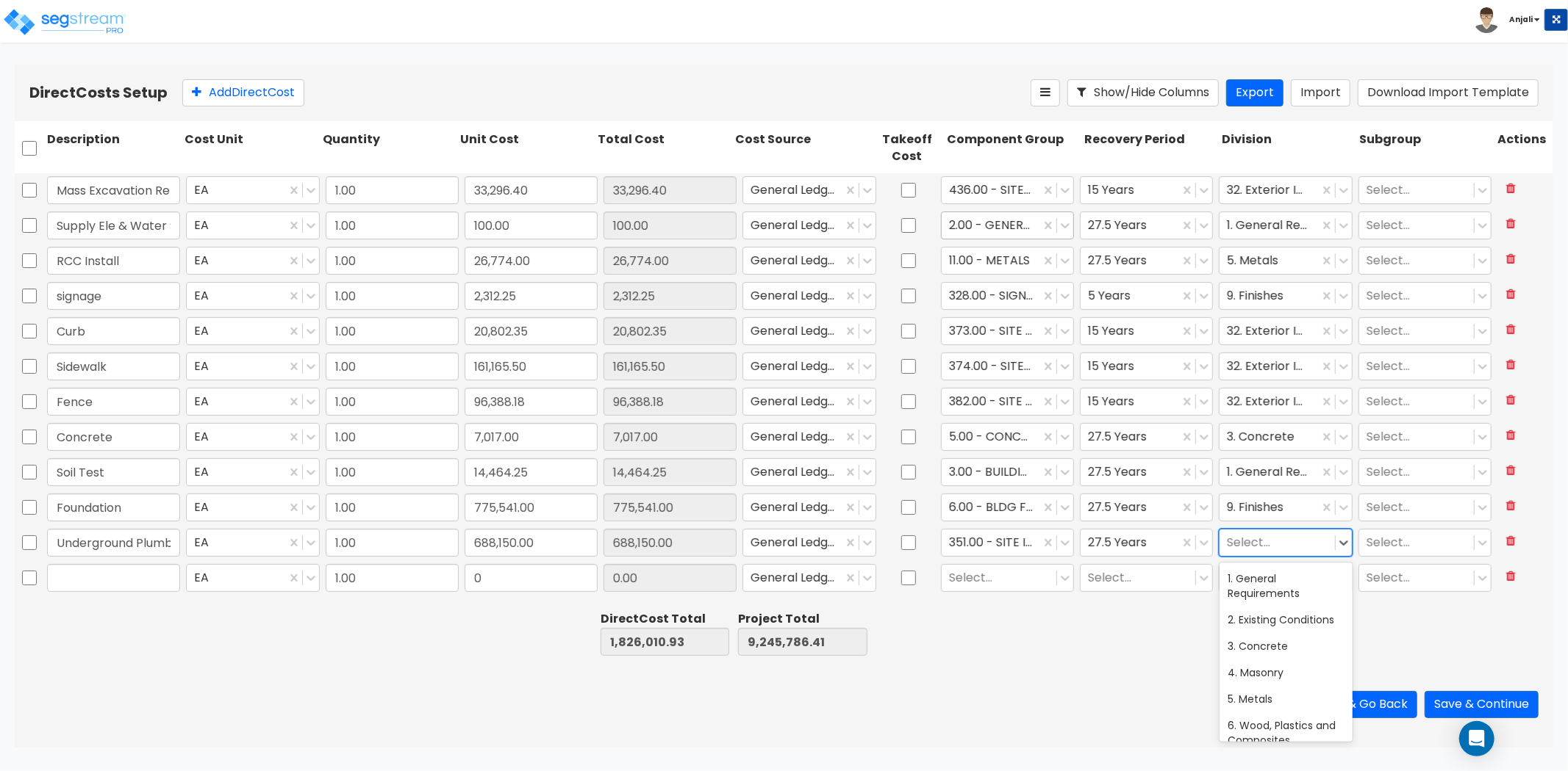
scroll to position [635, 0]
click at [1268, 541] on div at bounding box center [1277, 543] width 100 height 20
click at [1270, 618] on div "33. Utilities" at bounding box center [1286, 620] width 133 height 27
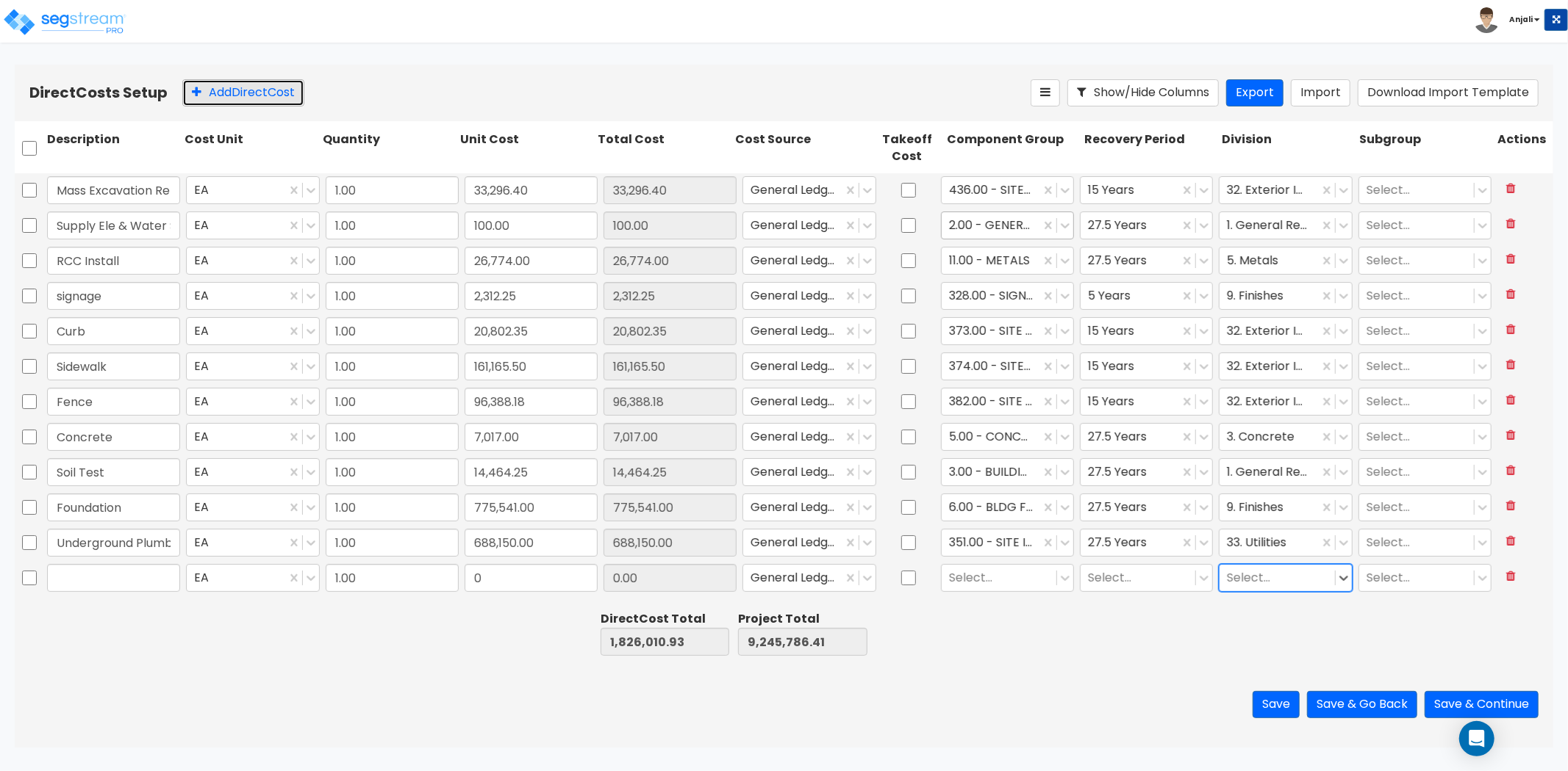
click at [279, 90] on button "Add Direct Cost" at bounding box center [243, 93] width 122 height 27
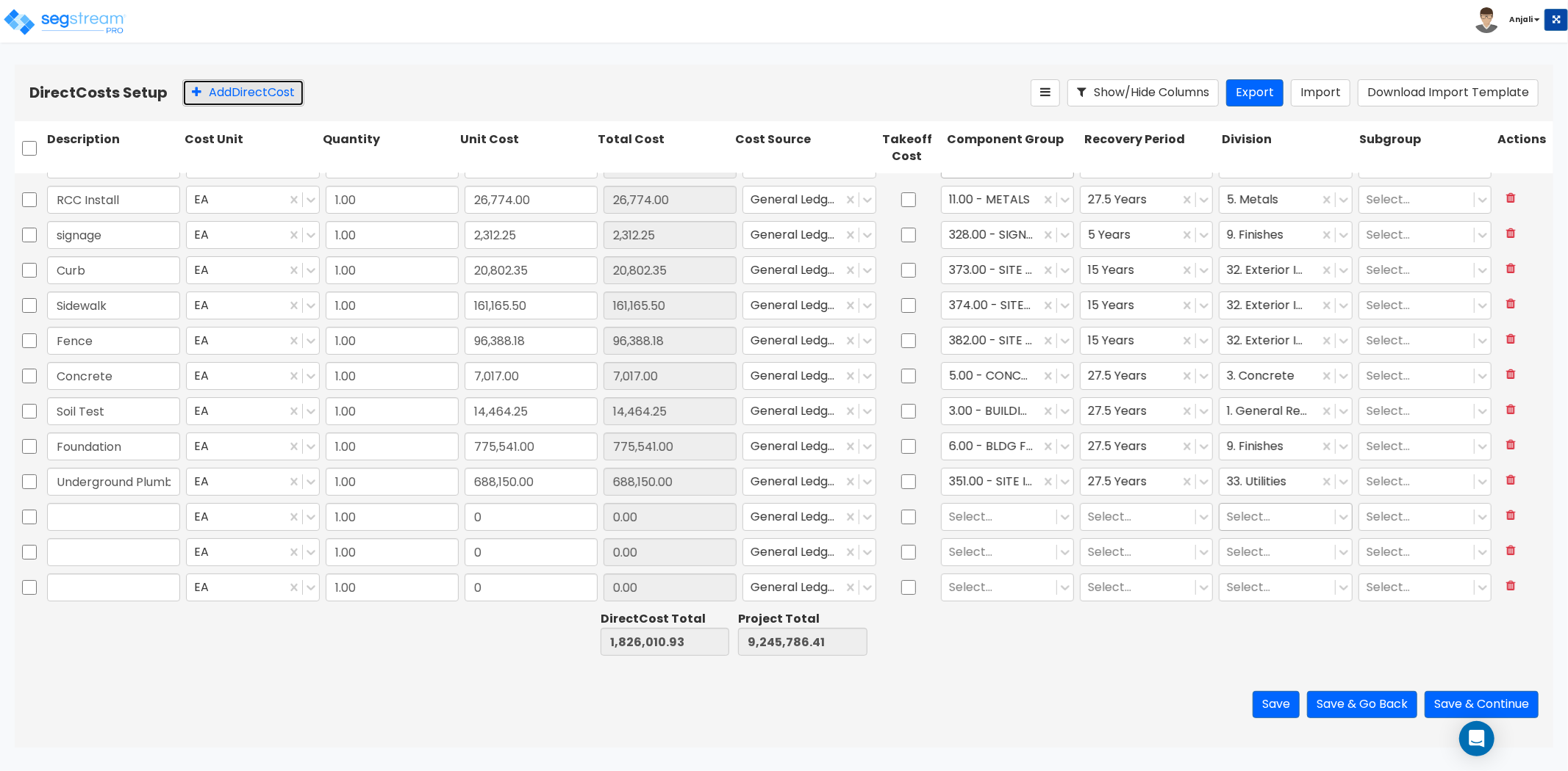
click at [279, 90] on button "Add Direct Cost" at bounding box center [243, 93] width 122 height 27
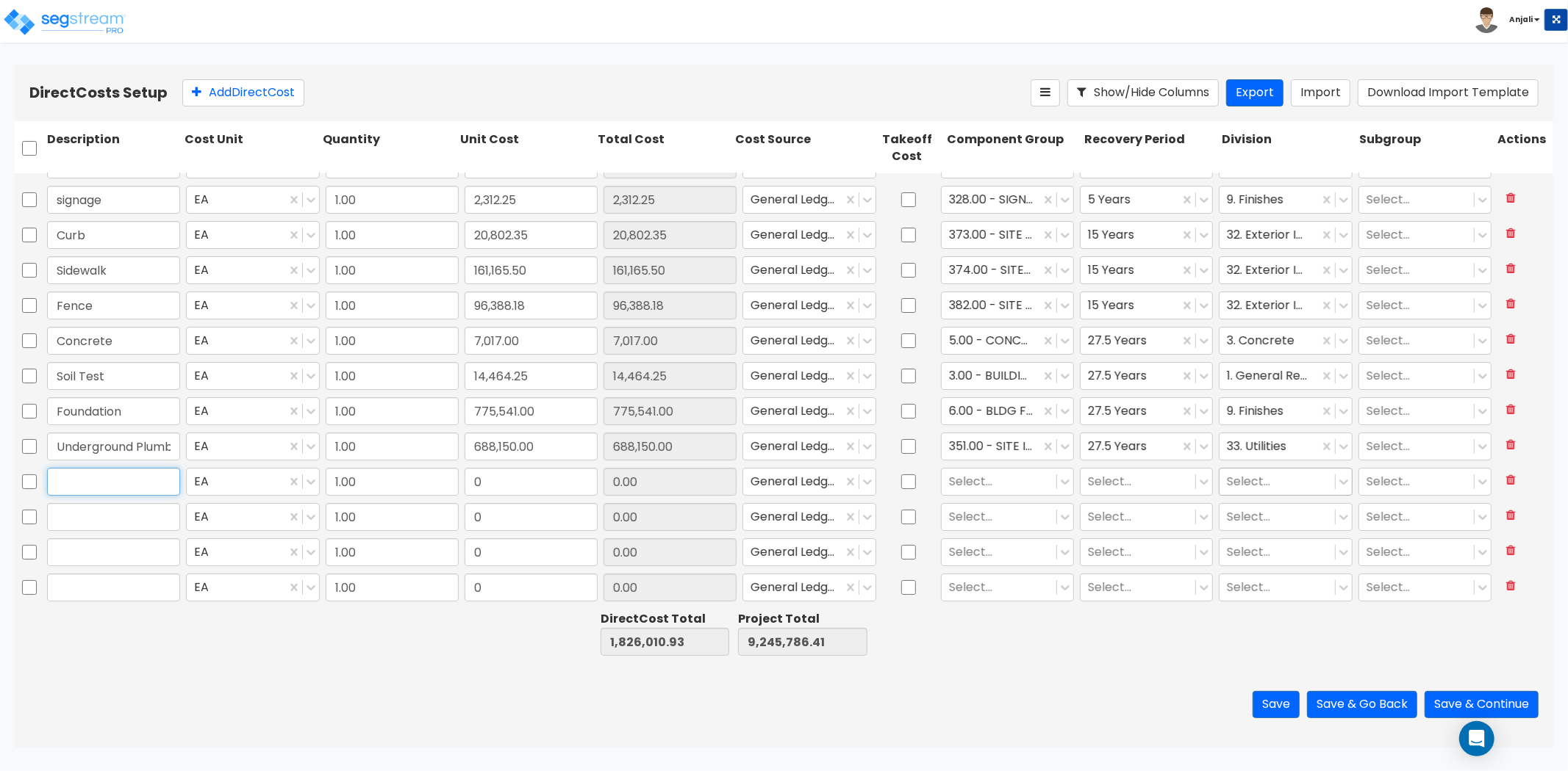
click at [121, 485] on input "text" at bounding box center [113, 482] width 133 height 28
click at [507, 474] on input "0" at bounding box center [531, 482] width 133 height 28
paste input "1,360,394.01"
click at [980, 480] on div at bounding box center [999, 481] width 100 height 20
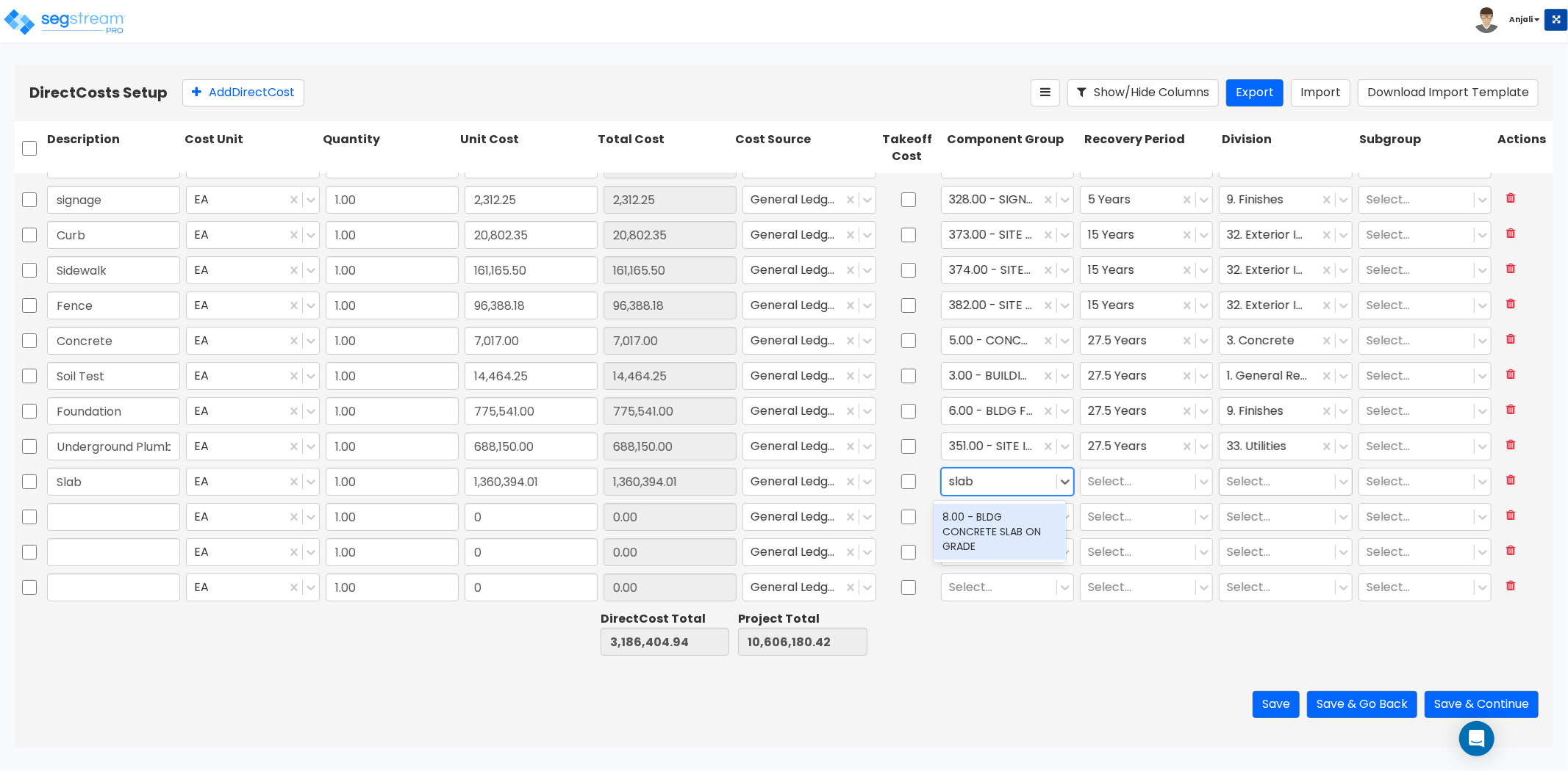
click at [995, 533] on div "8.00 - BLDG CONCRETE SLAB ON GRADE" at bounding box center [999, 532] width 132 height 56
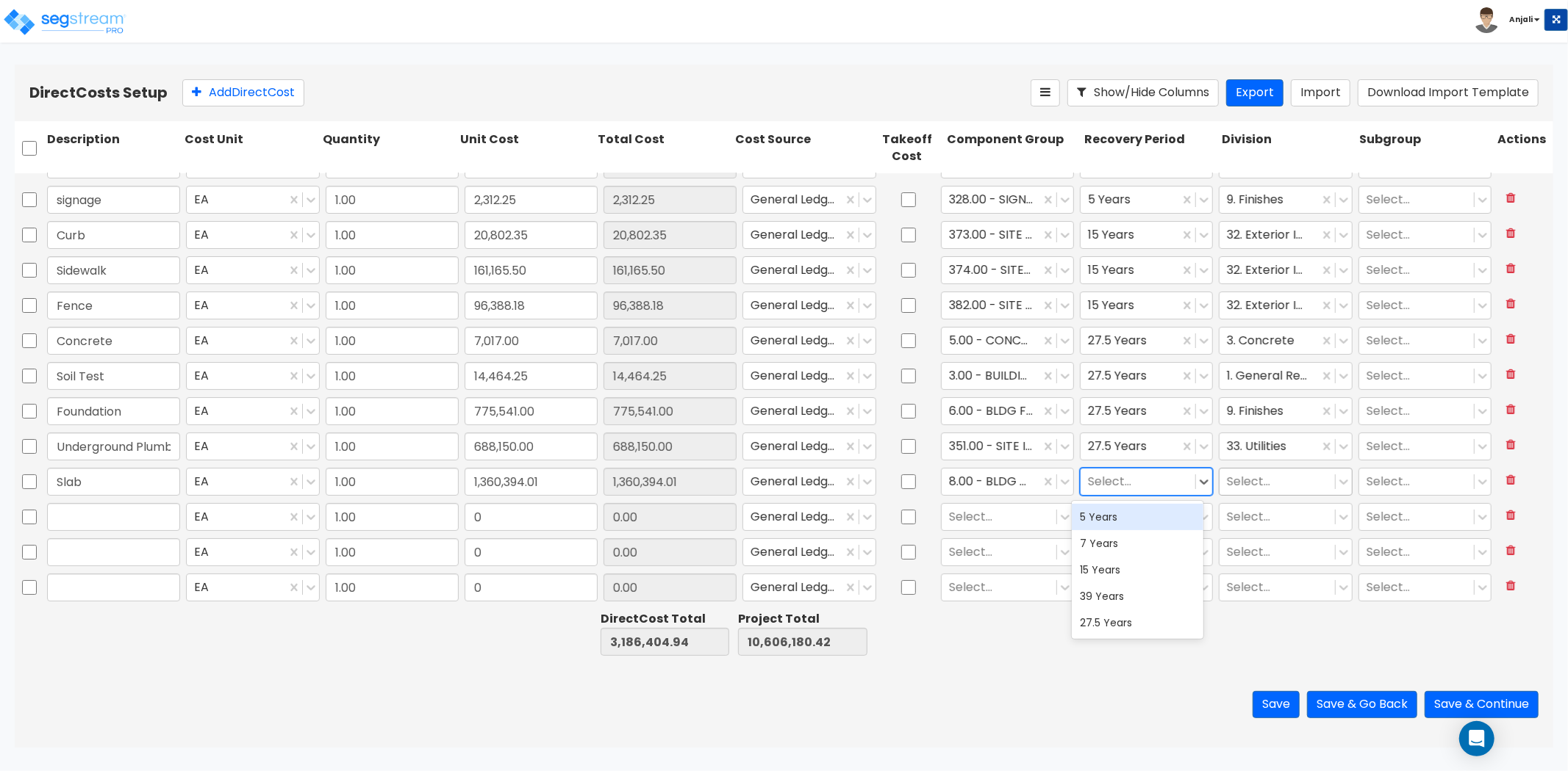
click at [1118, 483] on div at bounding box center [1138, 481] width 100 height 20
click at [1114, 629] on div "27.5 Years" at bounding box center [1137, 622] width 132 height 27
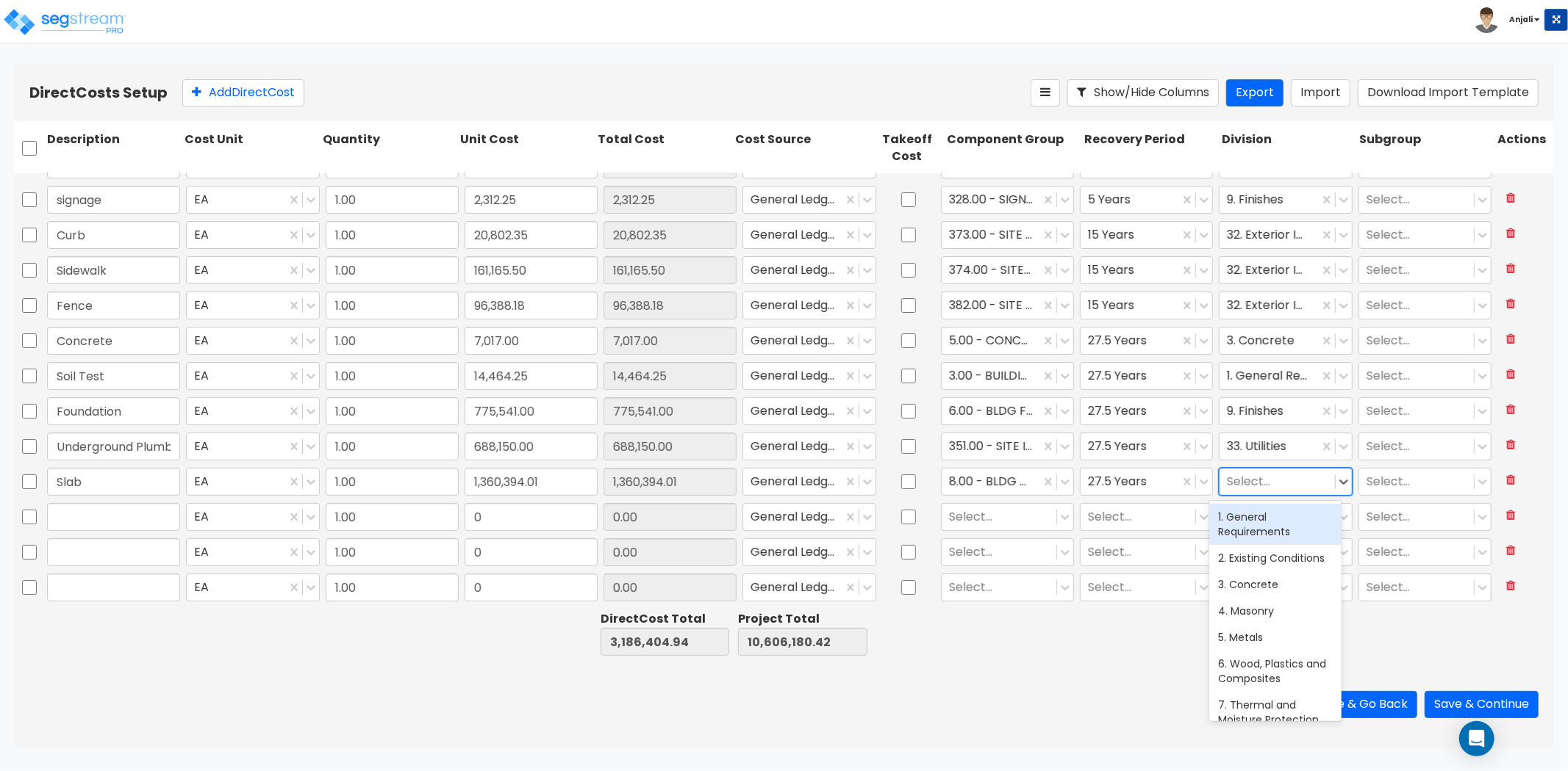
click at [1269, 487] on div at bounding box center [1277, 481] width 100 height 20
click at [1263, 552] on div "3. Concrete" at bounding box center [1275, 543] width 132 height 27
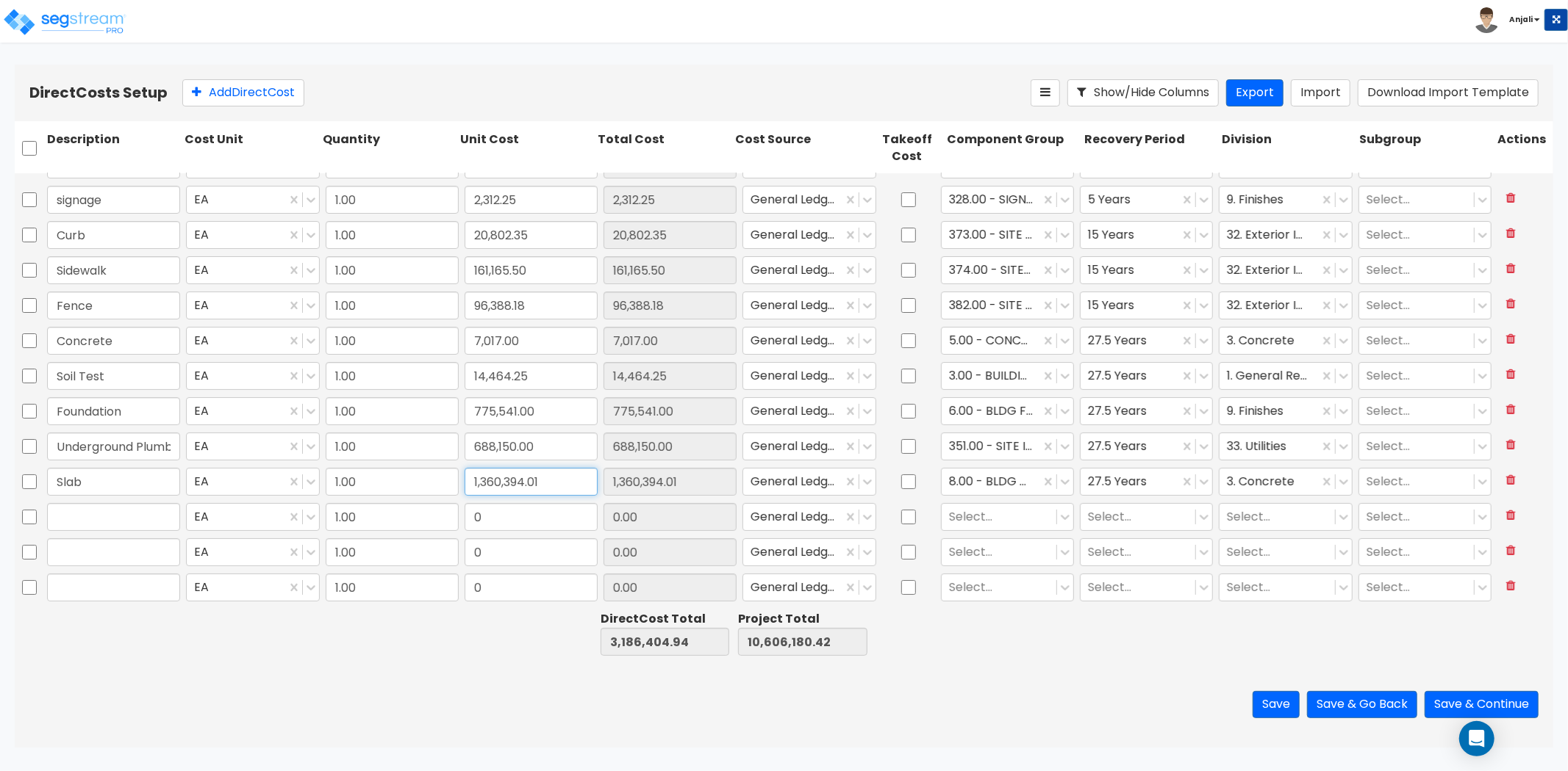
click at [554, 480] on input "1,360,394.01" at bounding box center [531, 482] width 133 height 28
paste input "666,607"
click at [435, 670] on div "Save Save & Go Back Save & Continue" at bounding box center [784, 704] width 1538 height 86
click at [99, 505] on input "text" at bounding box center [113, 517] width 133 height 28
paste input "1103 Install Concrete Porch & Patio"
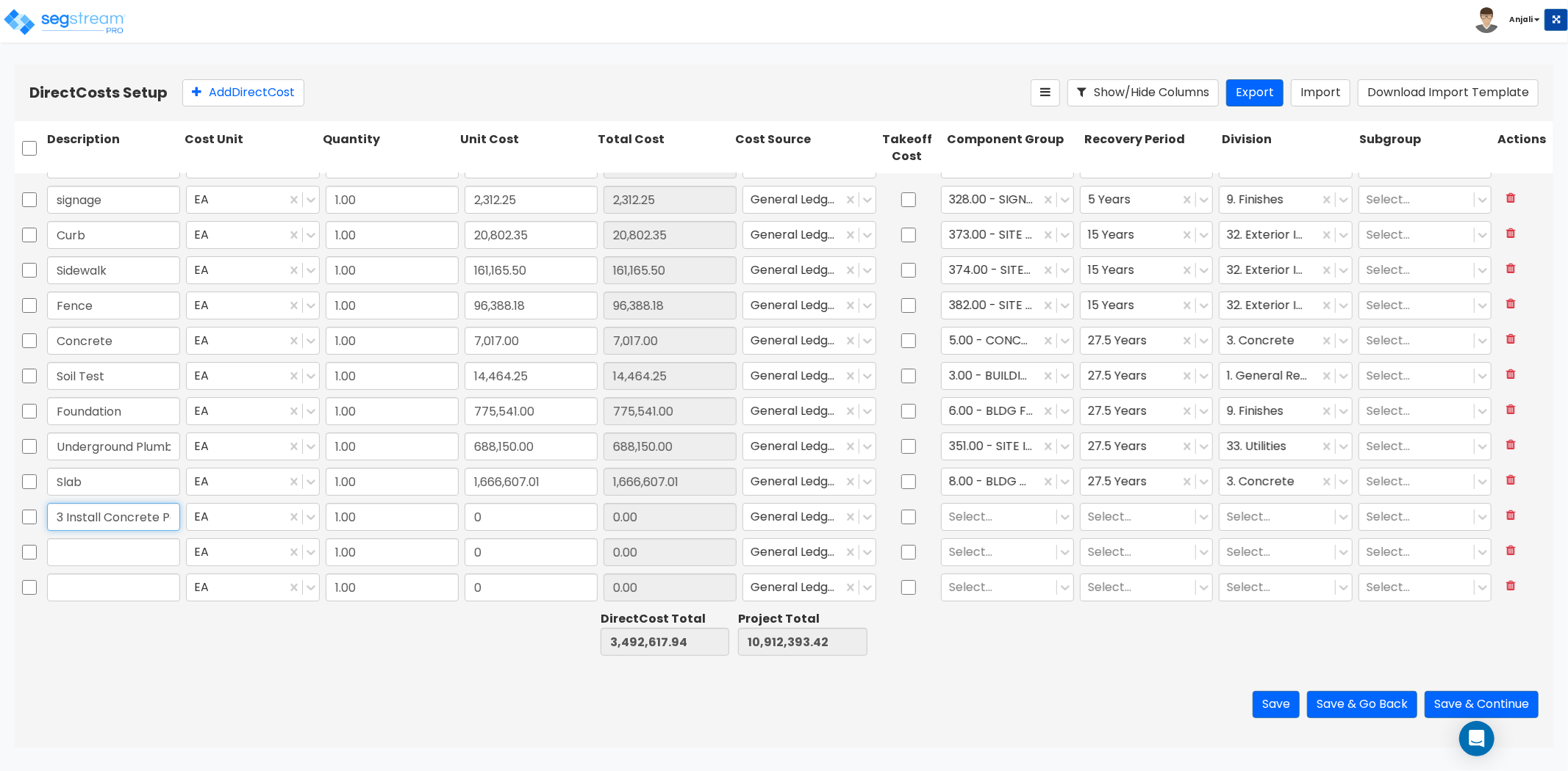
scroll to position [0, 0]
drag, startPoint x: 116, startPoint y: 517, endPoint x: 52, endPoint y: 517, distance: 64.0
click at [52, 517] on input "1103 Install Concrete Porch & Patio" at bounding box center [113, 517] width 133 height 28
click at [519, 518] on input "0" at bounding box center [531, 517] width 133 height 28
paste input "178,007.65"
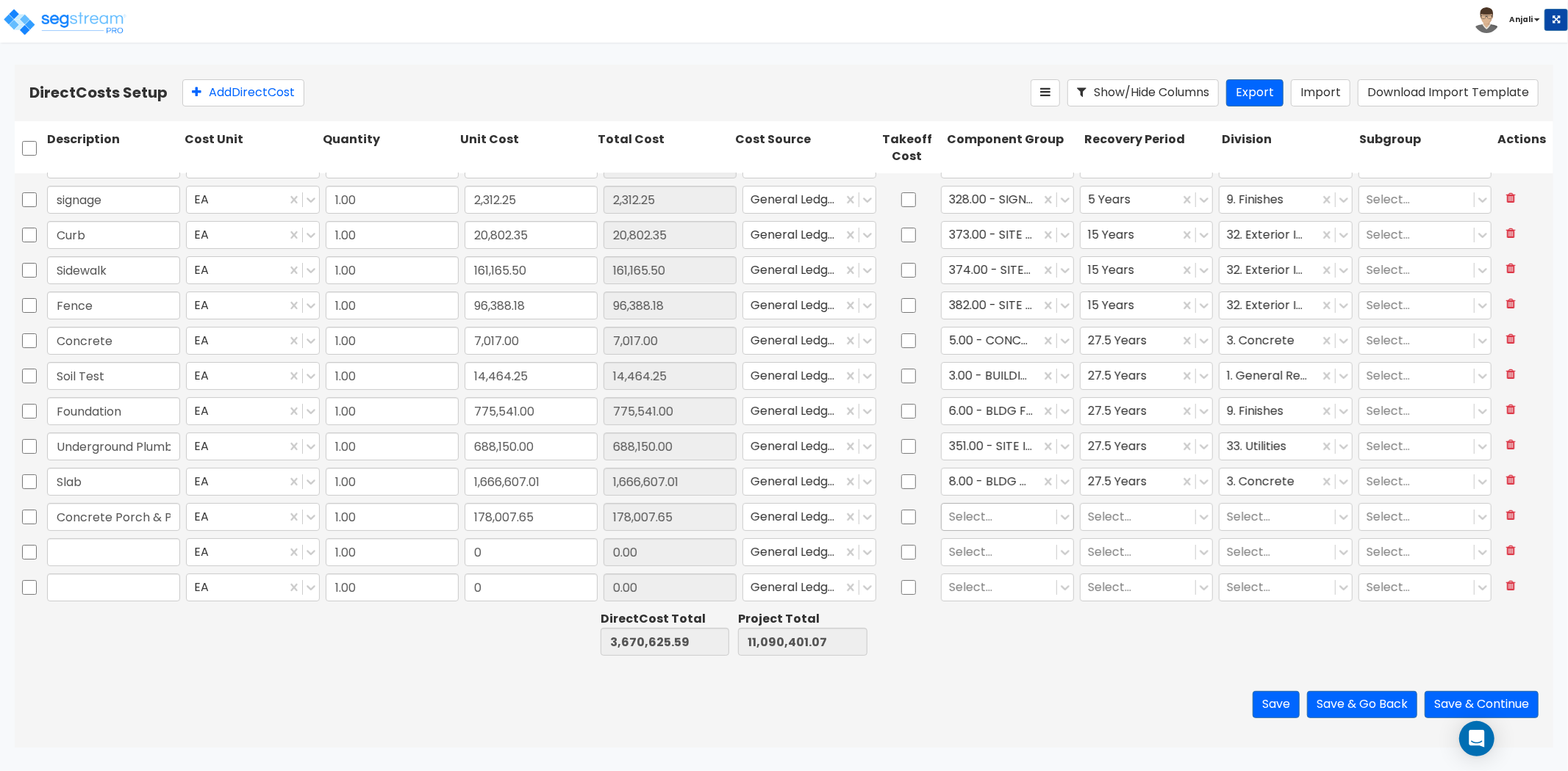
click at [983, 515] on div at bounding box center [999, 517] width 100 height 20
click at [1018, 567] on div "375.00 - SITE PATIOS/DECKS" at bounding box center [999, 560] width 132 height 41
click at [1112, 515] on div at bounding box center [1138, 517] width 100 height 20
click at [1103, 613] on div "15 Years" at bounding box center [1137, 605] width 132 height 27
click at [1250, 519] on div at bounding box center [1277, 517] width 100 height 20
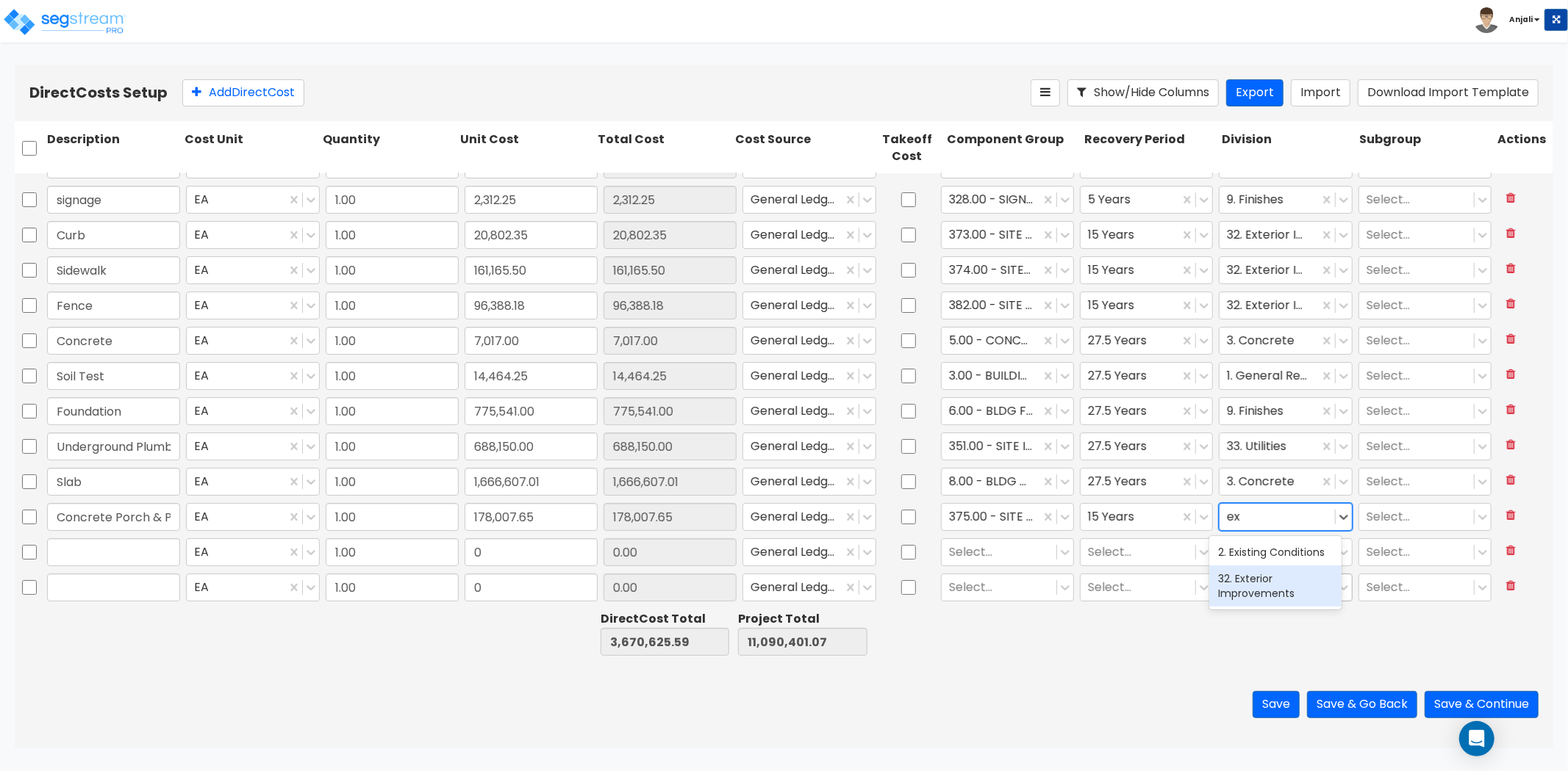
click at [1260, 574] on div "32. Exterior Improvements" at bounding box center [1275, 586] width 132 height 41
click at [133, 551] on input "text" at bounding box center [113, 552] width 133 height 28
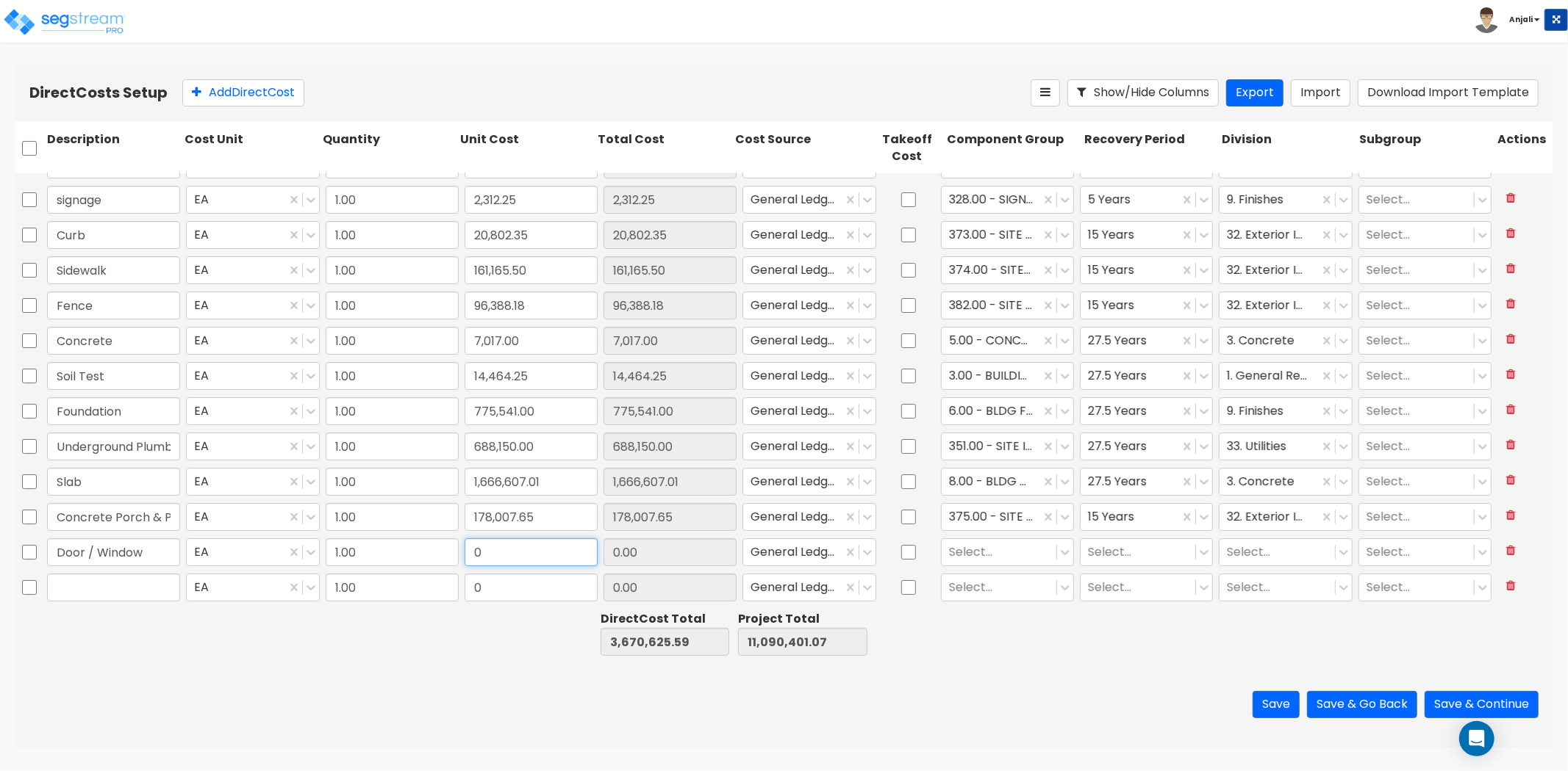
click at [491, 551] on input "0" at bounding box center [531, 552] width 133 height 28
paste input "639,735.42"
click at [248, 99] on button "Add Direct Cost" at bounding box center [243, 93] width 122 height 27
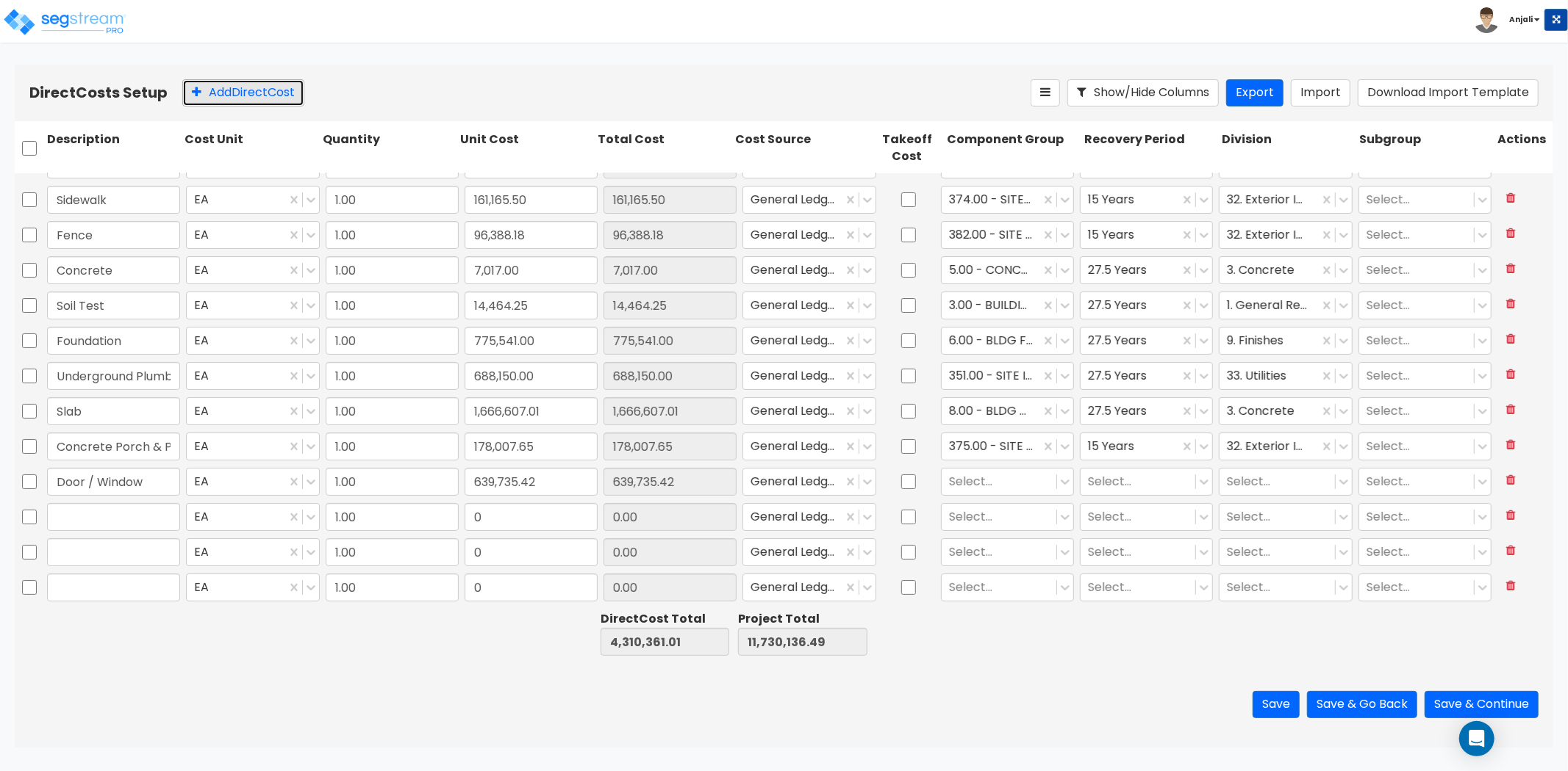
click at [248, 99] on button "Add Direct Cost" at bounding box center [243, 93] width 122 height 27
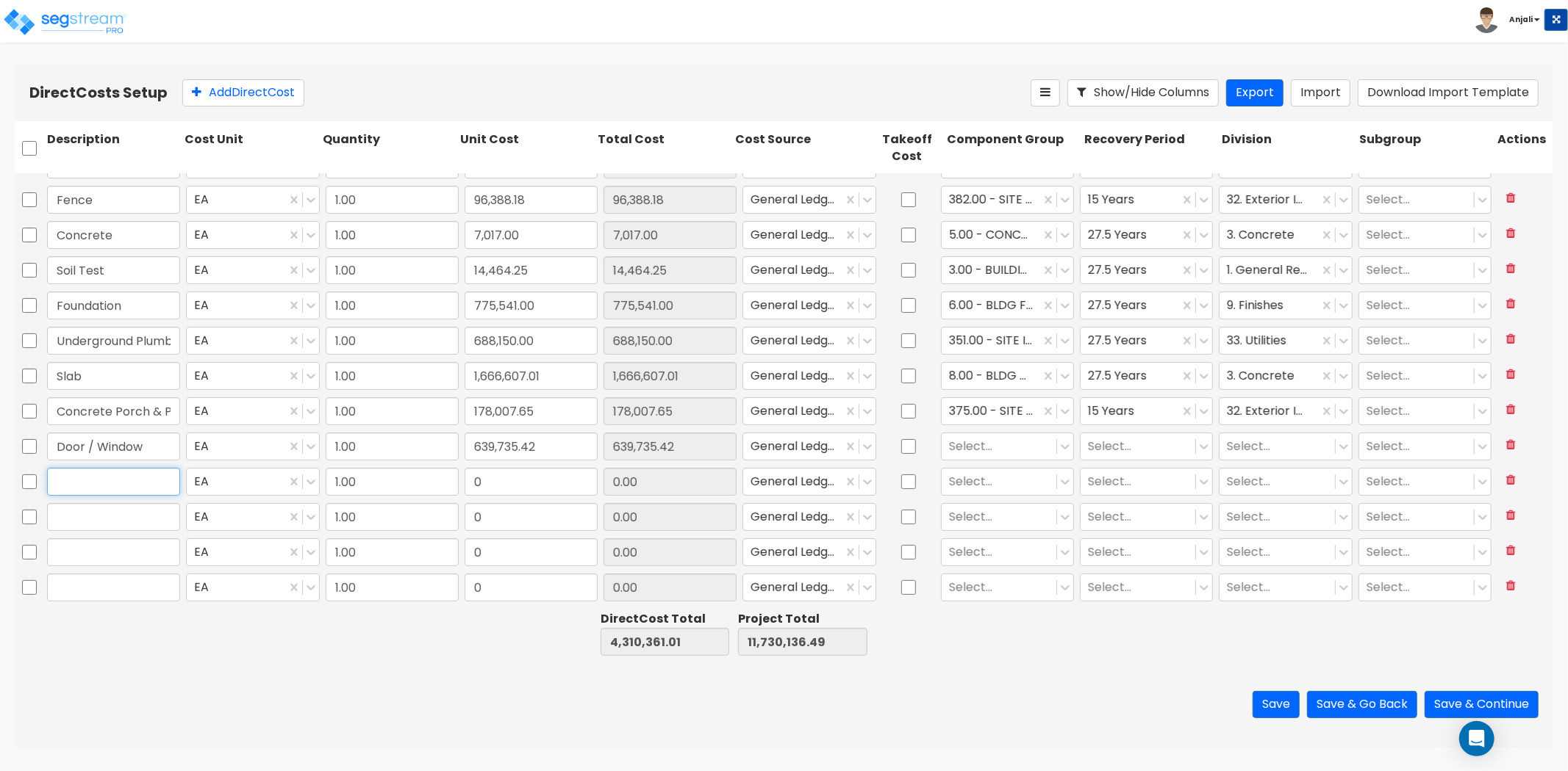
click at [124, 481] on input "text" at bounding box center [113, 482] width 133 height 28
click at [495, 486] on input "0" at bounding box center [531, 482] width 133 height 28
paste input "2,375,576.78"
click at [96, 524] on input "text" at bounding box center [113, 517] width 133 height 28
click at [491, 509] on input "0" at bounding box center [531, 517] width 133 height 28
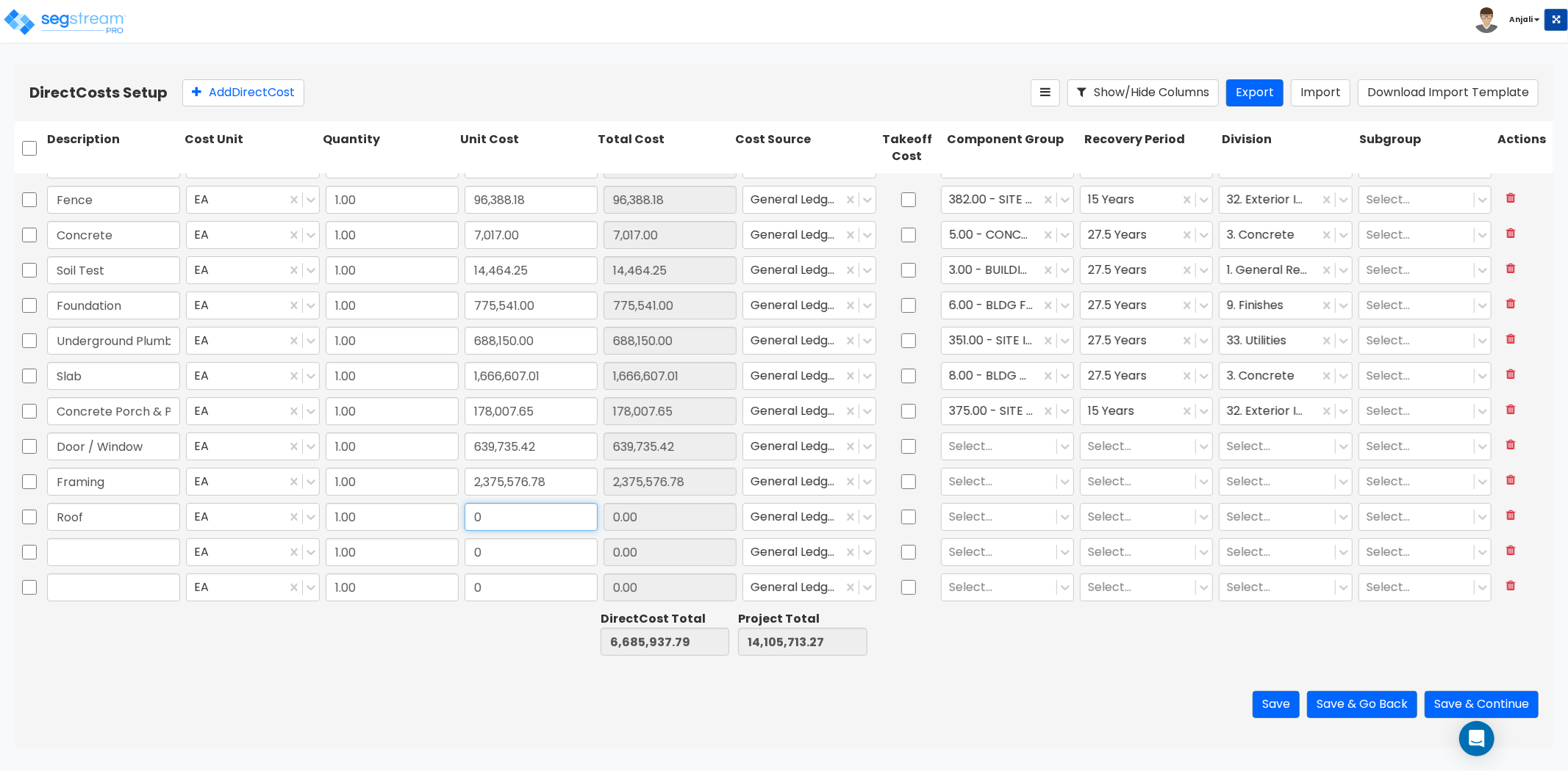
paste input "660,551.0"
click at [80, 549] on input "text" at bounding box center [113, 552] width 133 height 28
click at [541, 560] on input "0" at bounding box center [531, 552] width 133 height 28
paste input "655,883.45"
click at [999, 446] on div at bounding box center [999, 446] width 100 height 20
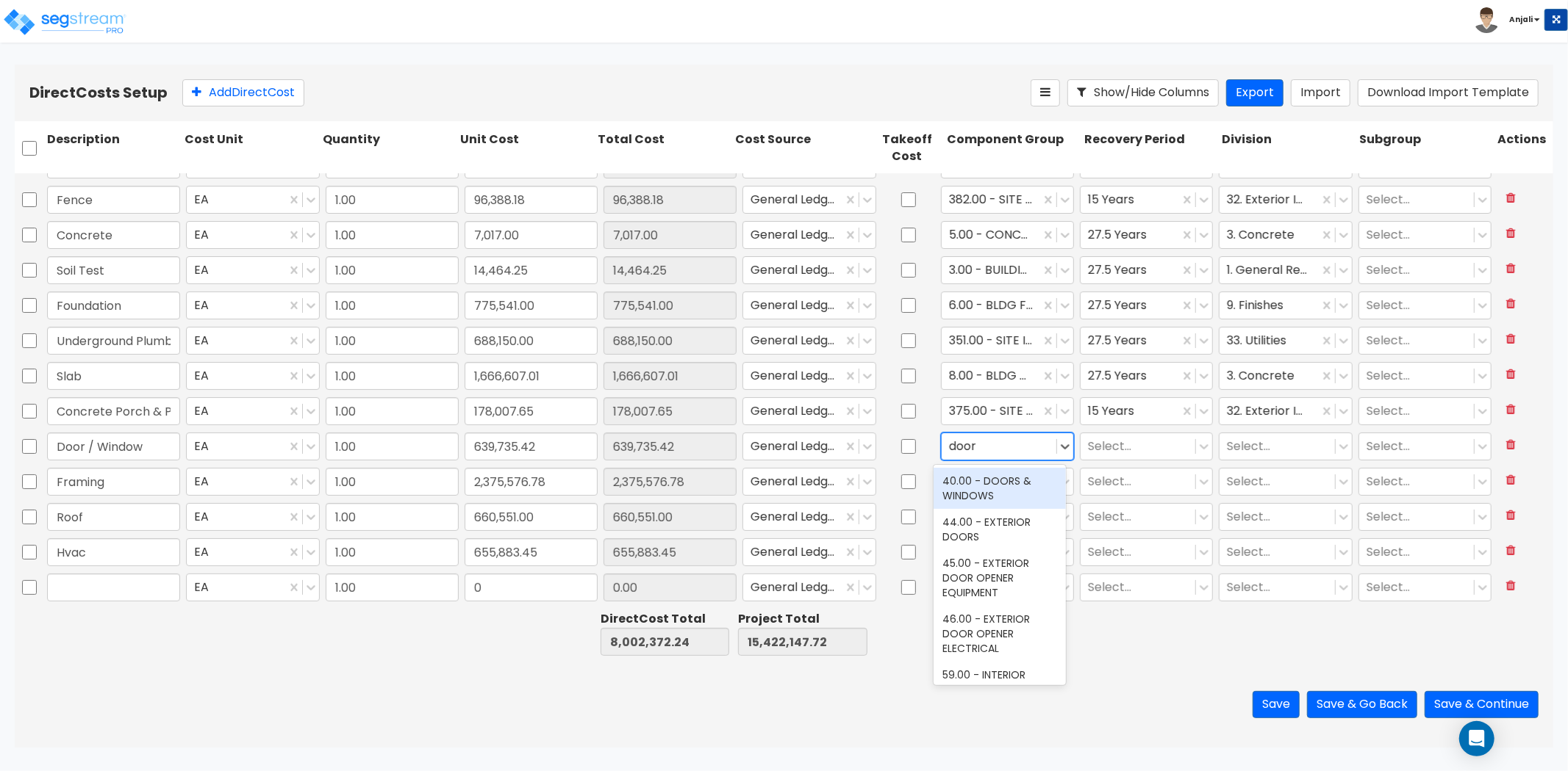
click at [977, 504] on div "40.00 - DOORS & WINDOWS" at bounding box center [999, 489] width 132 height 41
click at [1099, 445] on div at bounding box center [1138, 446] width 100 height 20
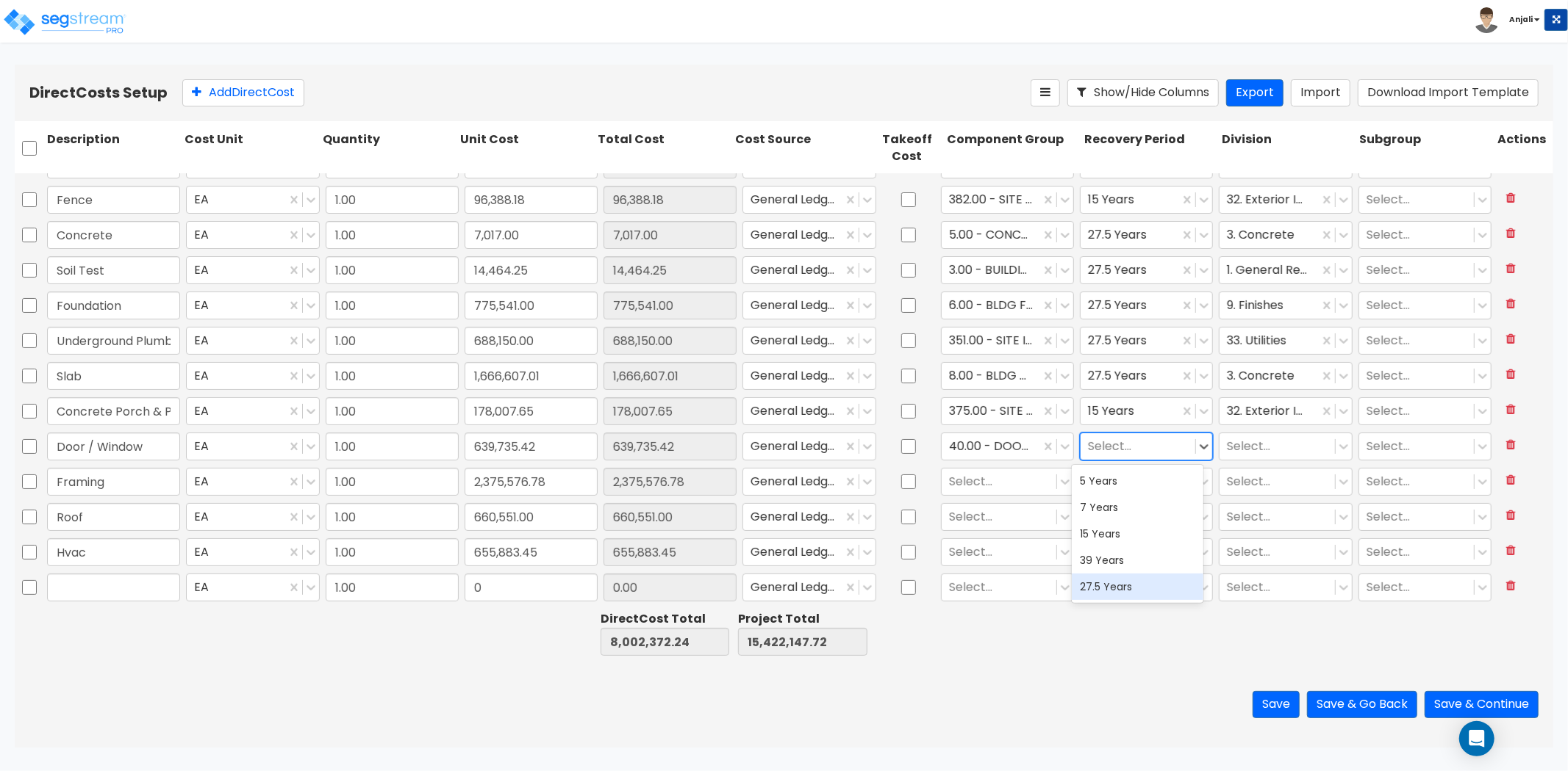
click at [1120, 583] on div "27.5 Years" at bounding box center [1137, 587] width 132 height 27
click at [1279, 446] on div at bounding box center [1277, 446] width 100 height 20
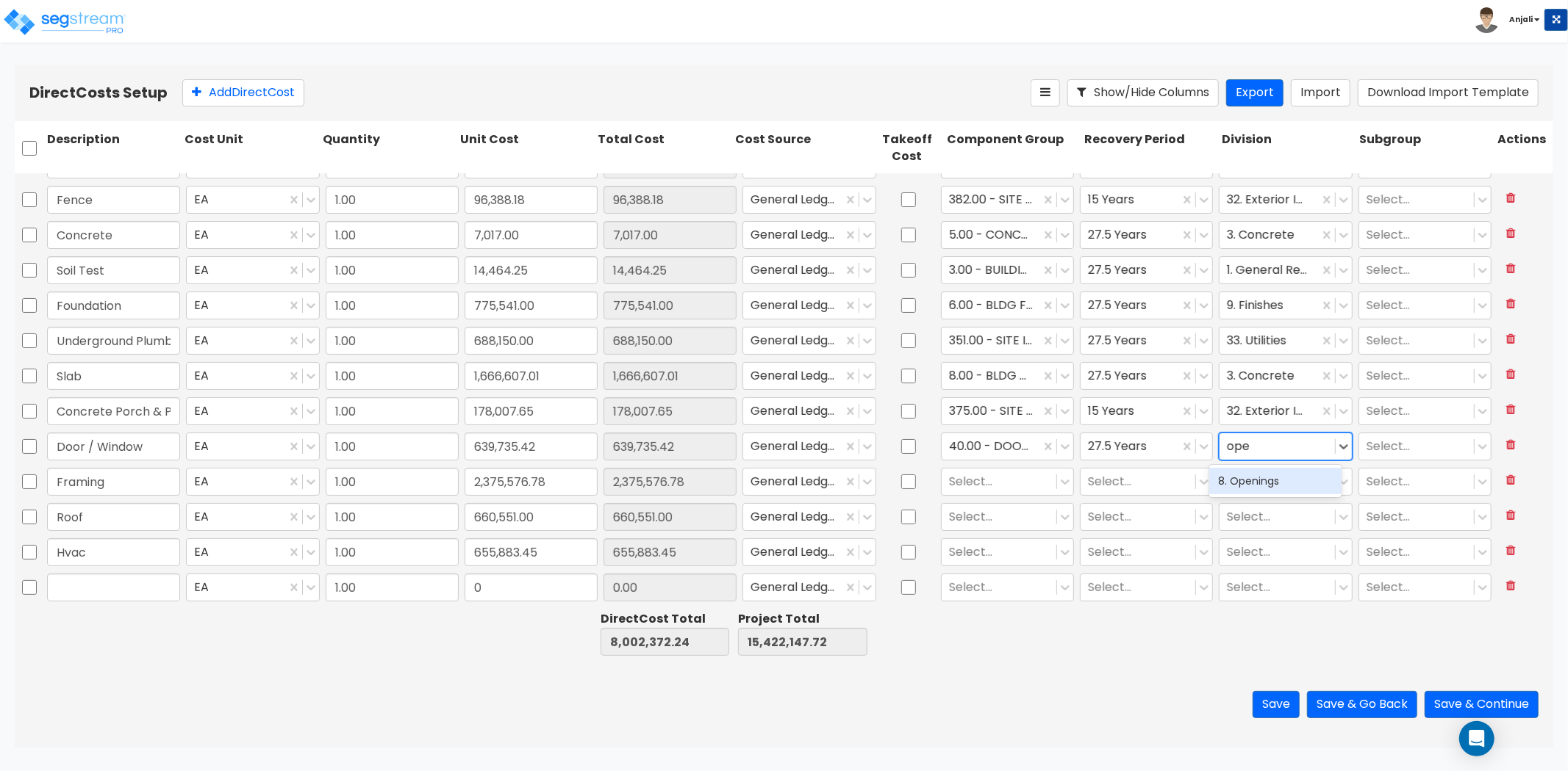
click at [1272, 470] on div "8. Openings" at bounding box center [1275, 481] width 132 height 27
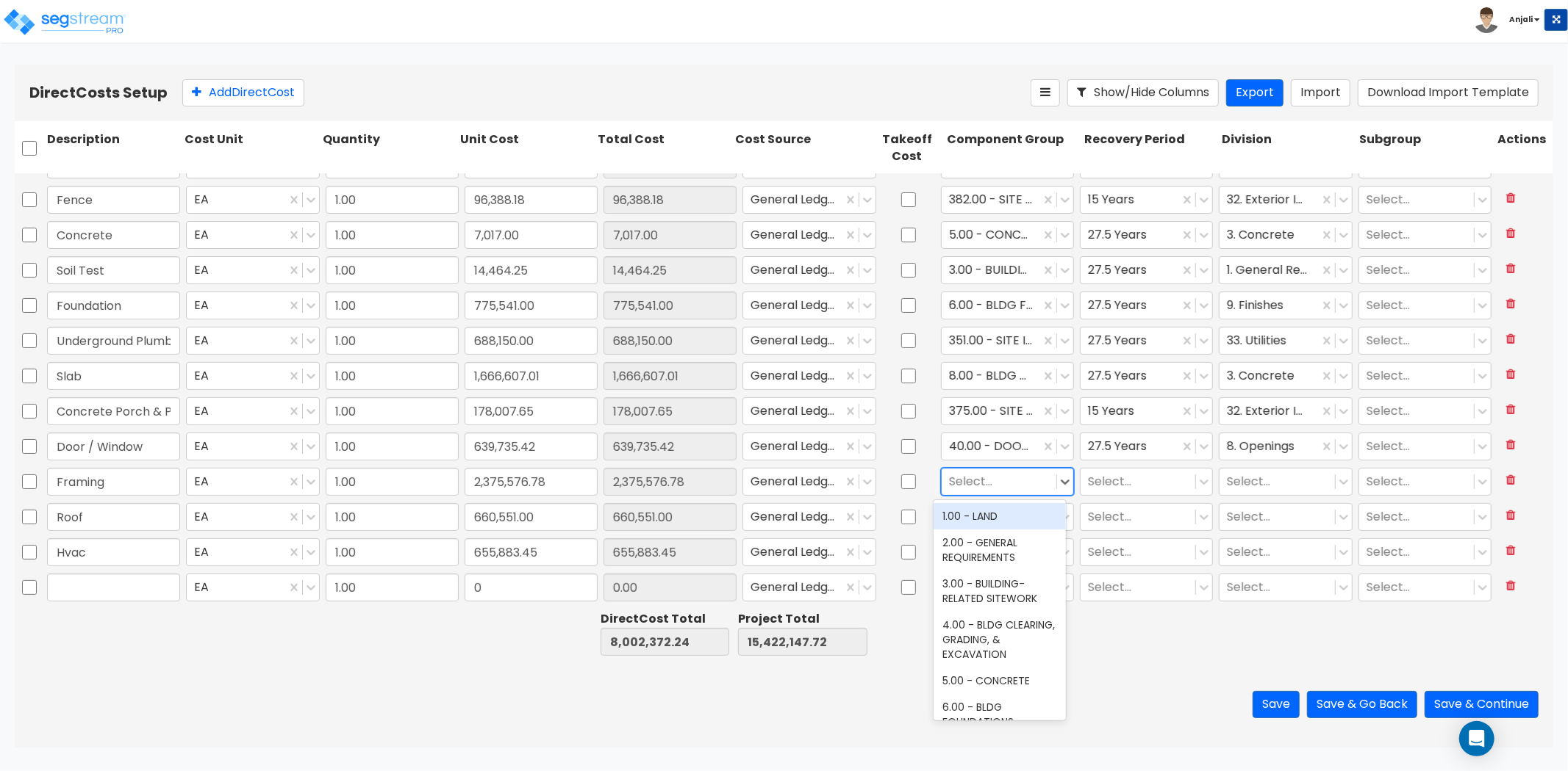
click at [973, 480] on div at bounding box center [999, 481] width 100 height 20
click at [990, 515] on div "12.00 - WOOD & PLASTICS" at bounding box center [999, 524] width 132 height 41
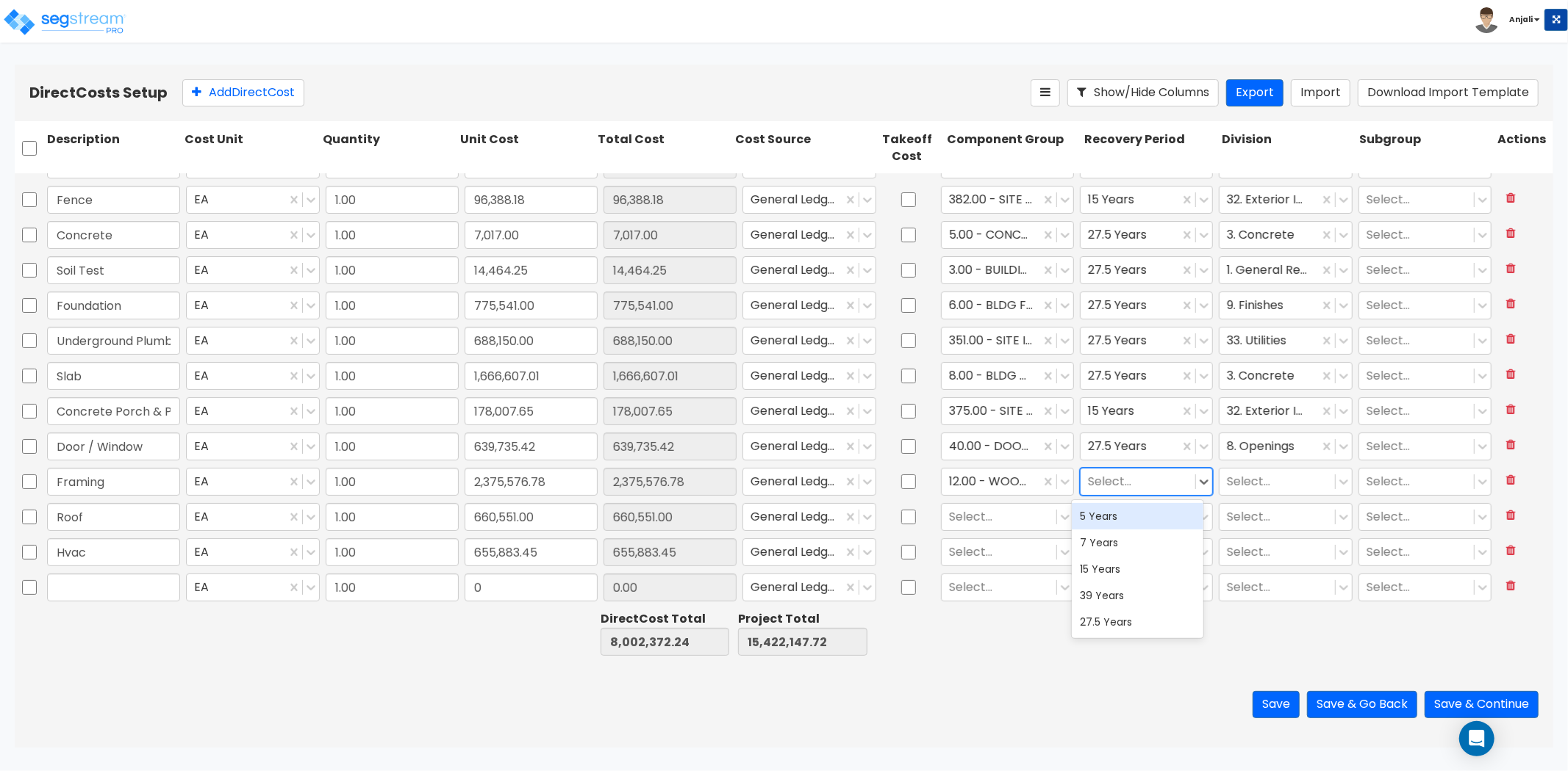
click at [1103, 482] on div at bounding box center [1138, 481] width 100 height 20
drag, startPoint x: 1106, startPoint y: 614, endPoint x: 1304, endPoint y: 483, distance: 237.4
click at [1106, 612] on div "27.5 Years" at bounding box center [1137, 622] width 132 height 27
click at [1270, 469] on div "Select..." at bounding box center [1276, 482] width 115 height 26
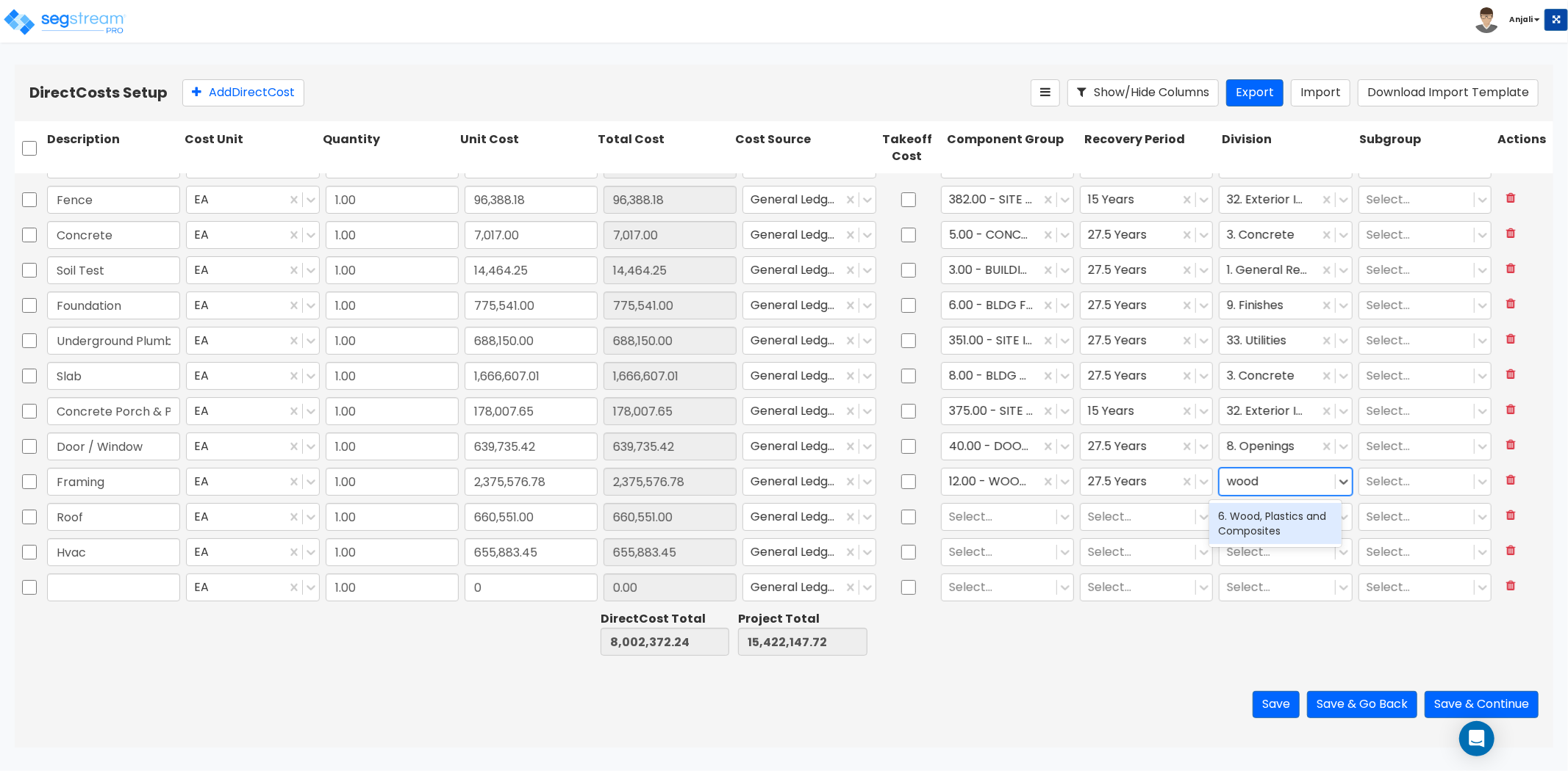
click at [1285, 531] on div "6. Wood, Plastics and Composites" at bounding box center [1275, 524] width 132 height 41
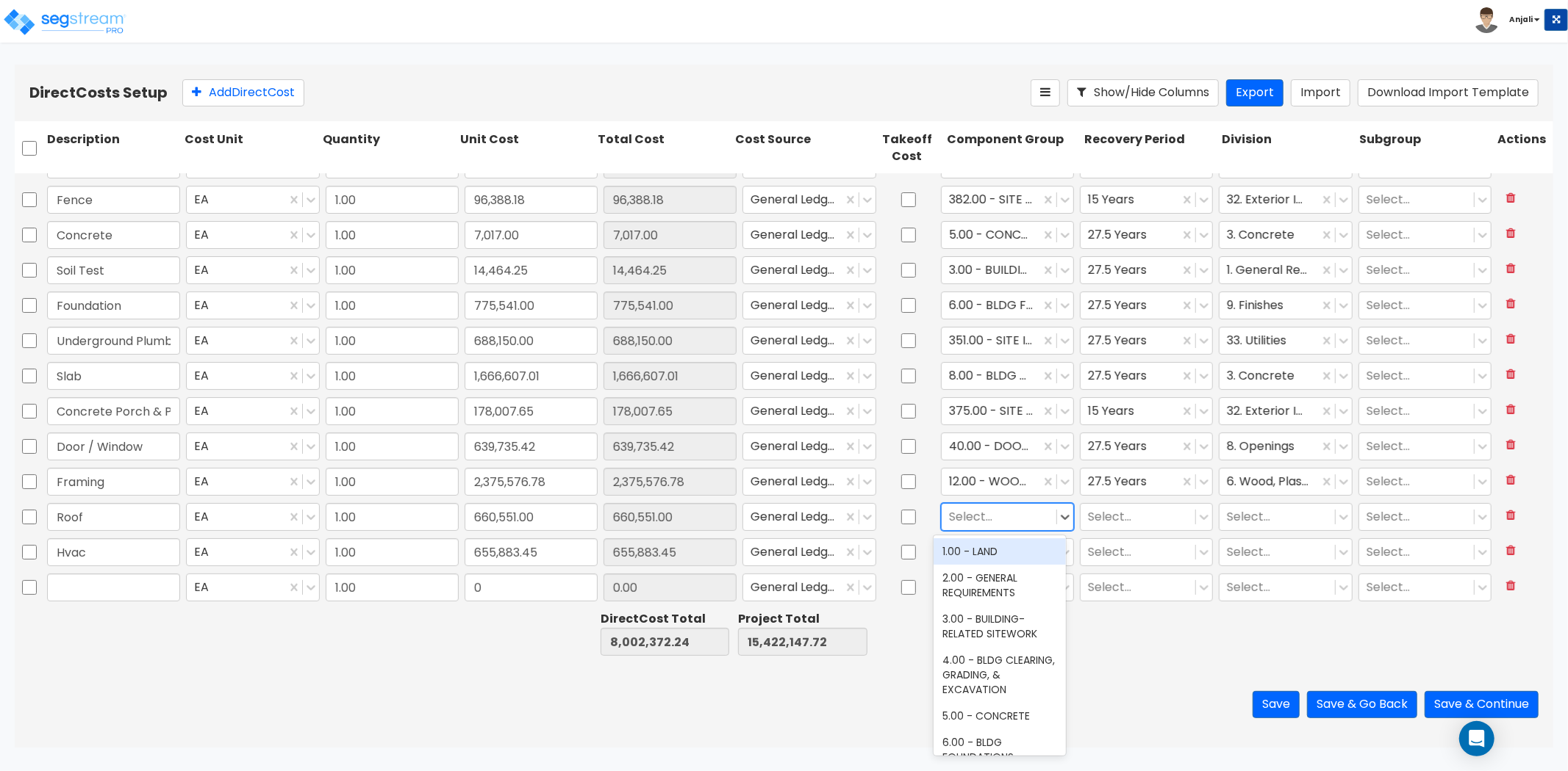
click at [952, 517] on div at bounding box center [999, 517] width 100 height 20
click at [973, 518] on div at bounding box center [999, 517] width 100 height 20
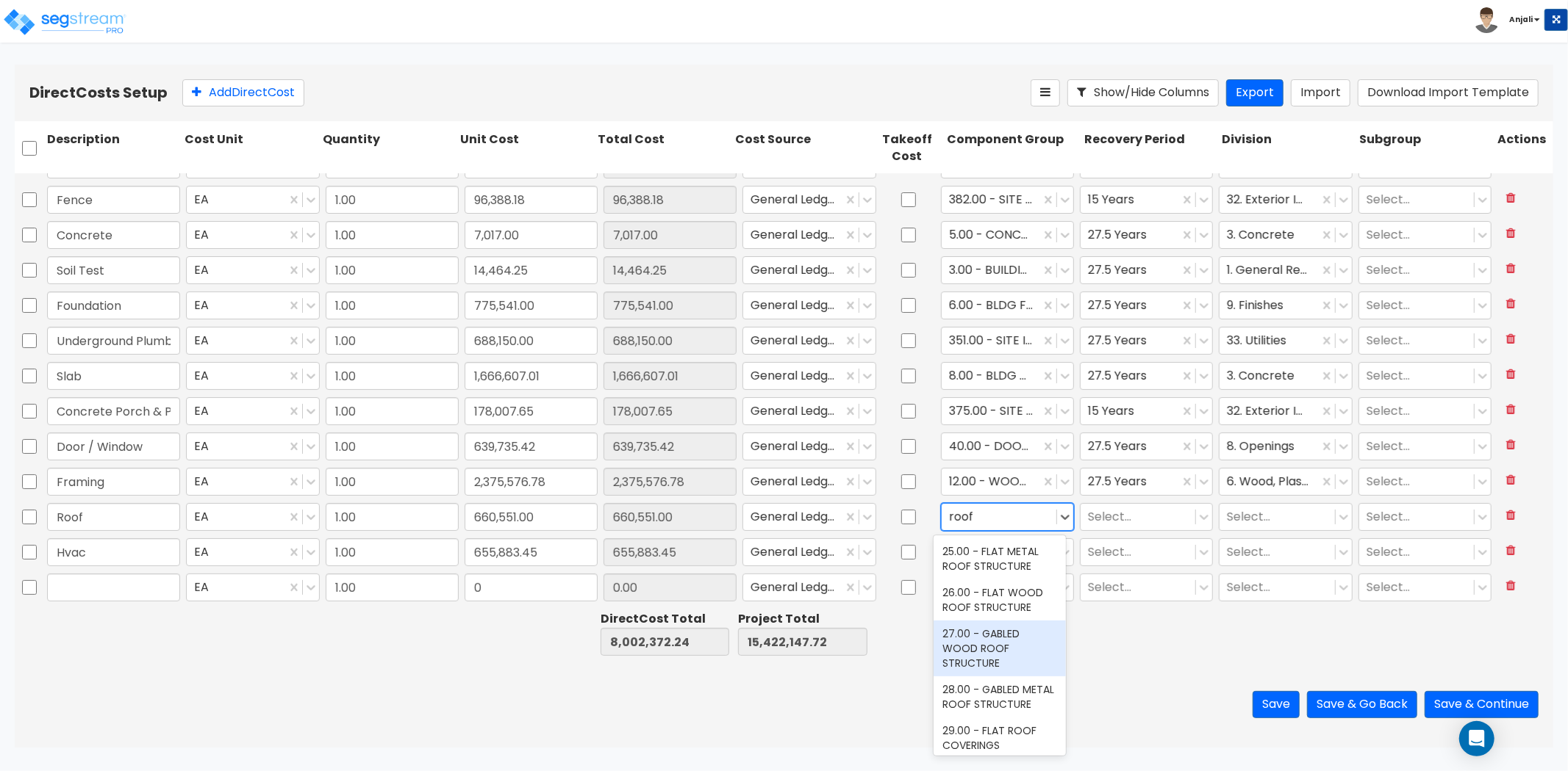
click at [983, 642] on div "27.00 - GABLED WOOD ROOF STRUCTURE" at bounding box center [999, 649] width 132 height 56
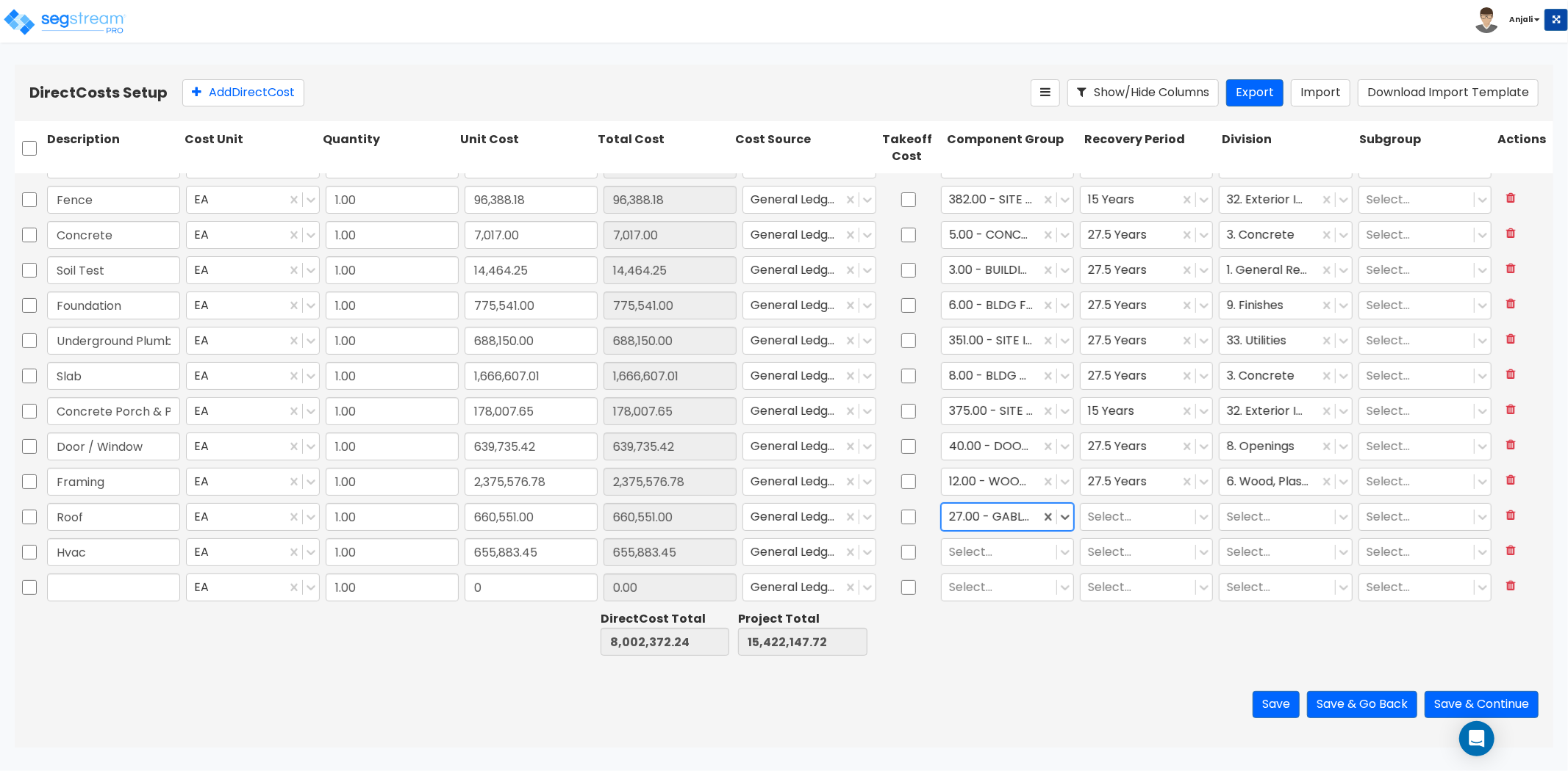
click at [942, 510] on div "27.00 - GABLED WOOD ROOF STRUCTURE" at bounding box center [991, 517] width 99 height 26
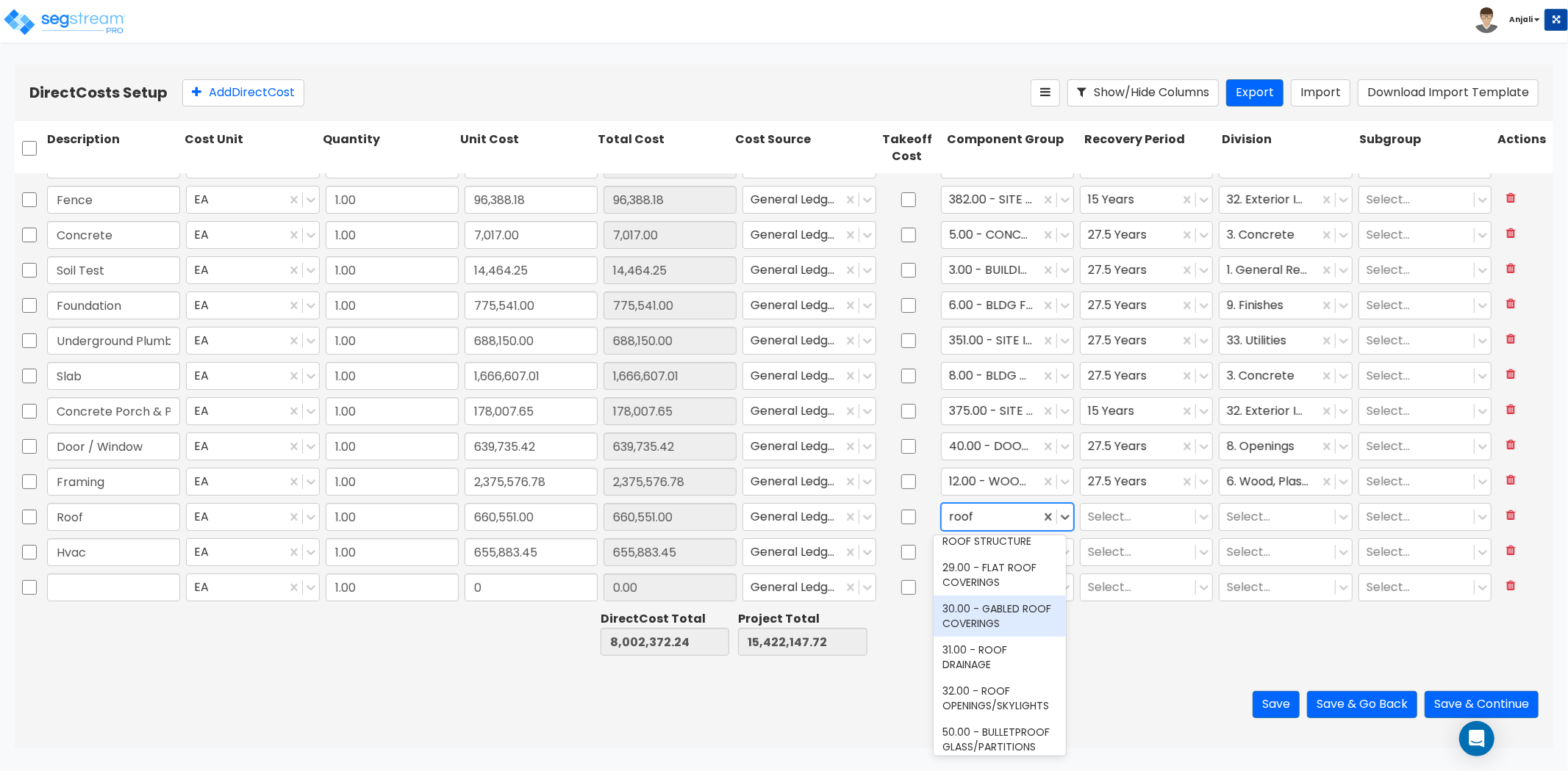
click at [993, 632] on div "30.00 - GABLED ROOF COVERINGS" at bounding box center [999, 616] width 132 height 41
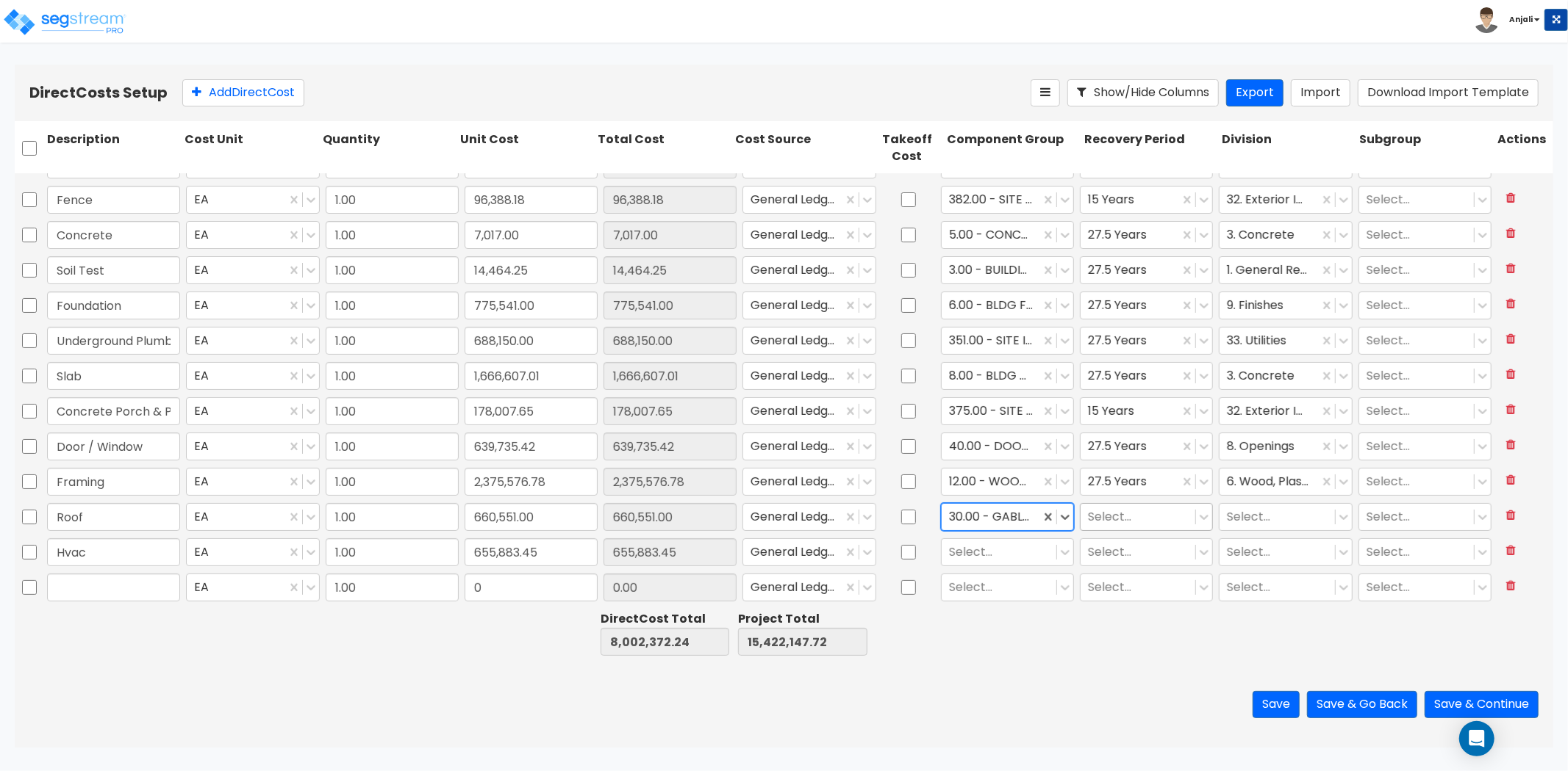
click at [1129, 520] on div at bounding box center [1138, 517] width 100 height 20
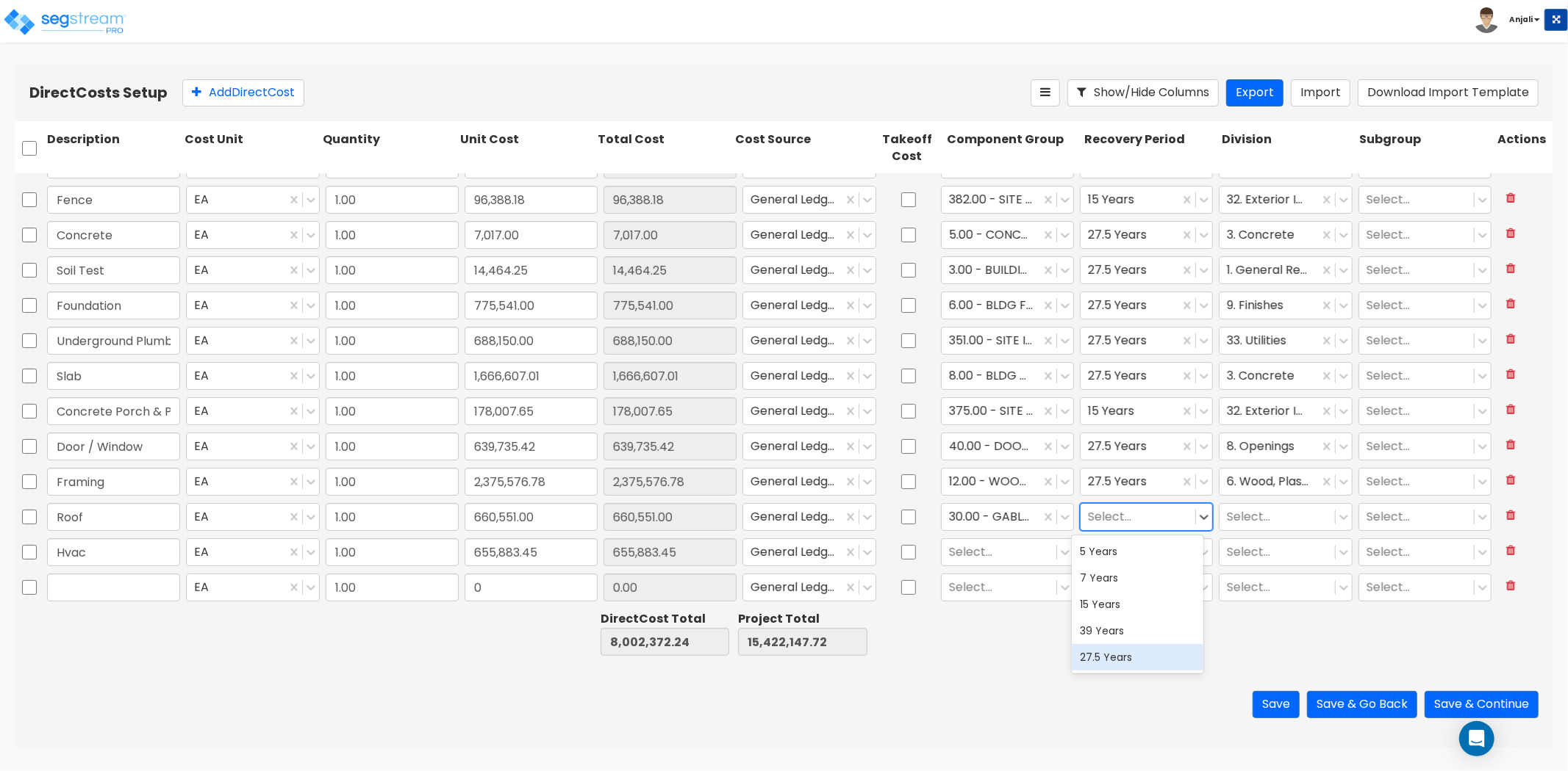
click at [1122, 654] on div "27.5 Years" at bounding box center [1137, 657] width 132 height 27
click at [1010, 511] on div at bounding box center [991, 517] width 84 height 20
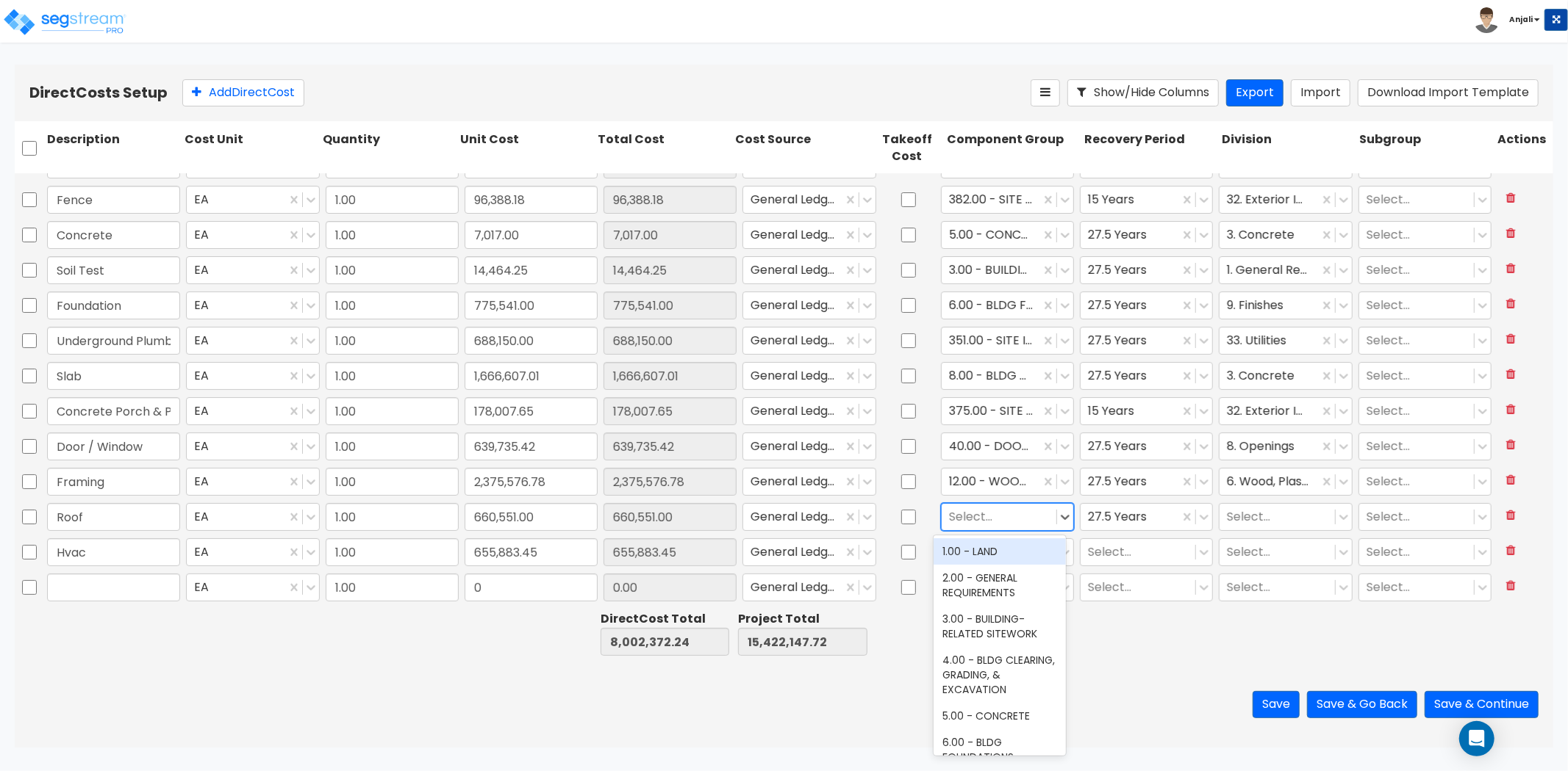
click at [1004, 511] on div at bounding box center [999, 517] width 100 height 20
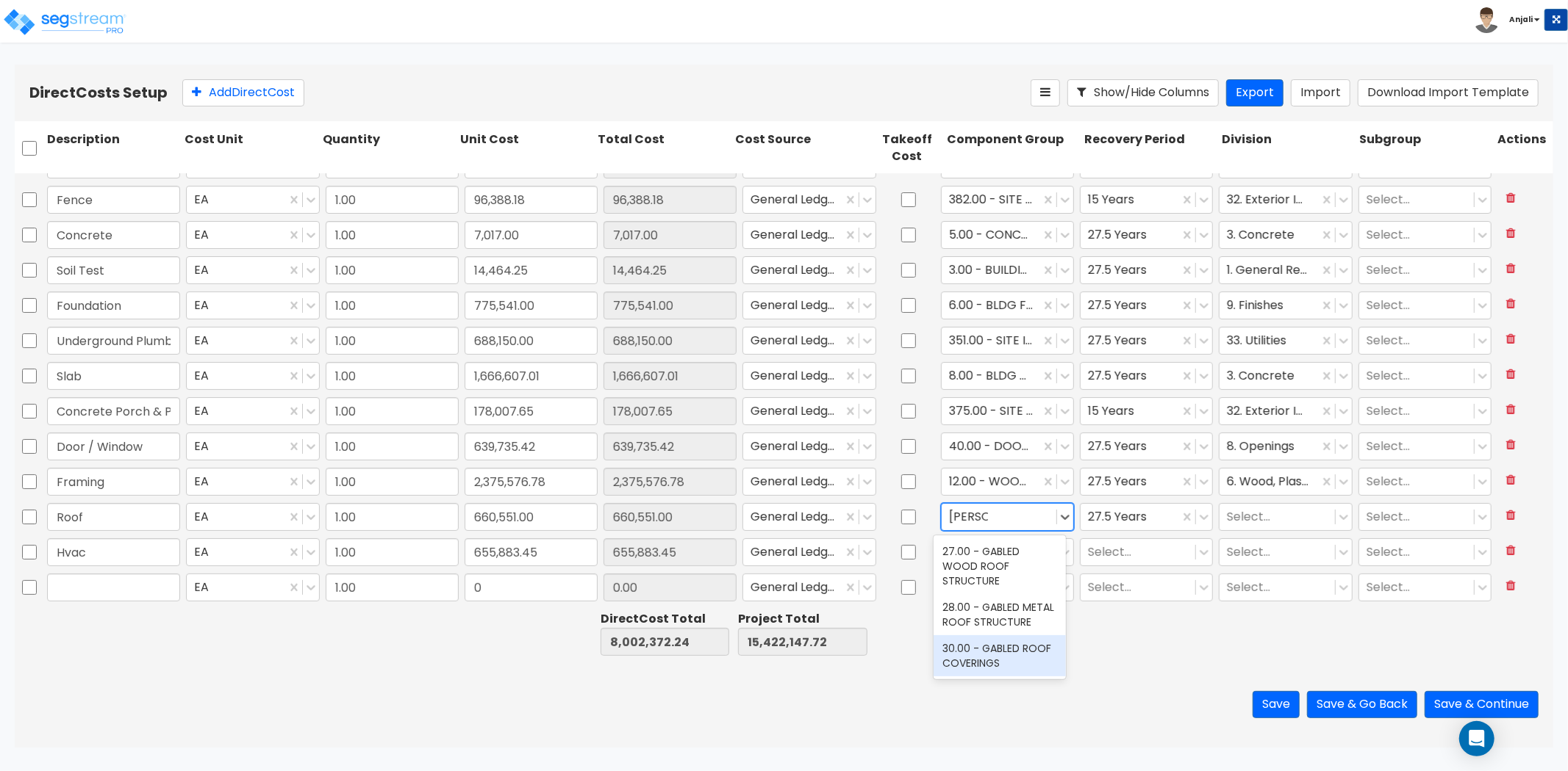
click at [1013, 637] on div "30.00 - GABLED ROOF COVERINGS" at bounding box center [999, 656] width 132 height 41
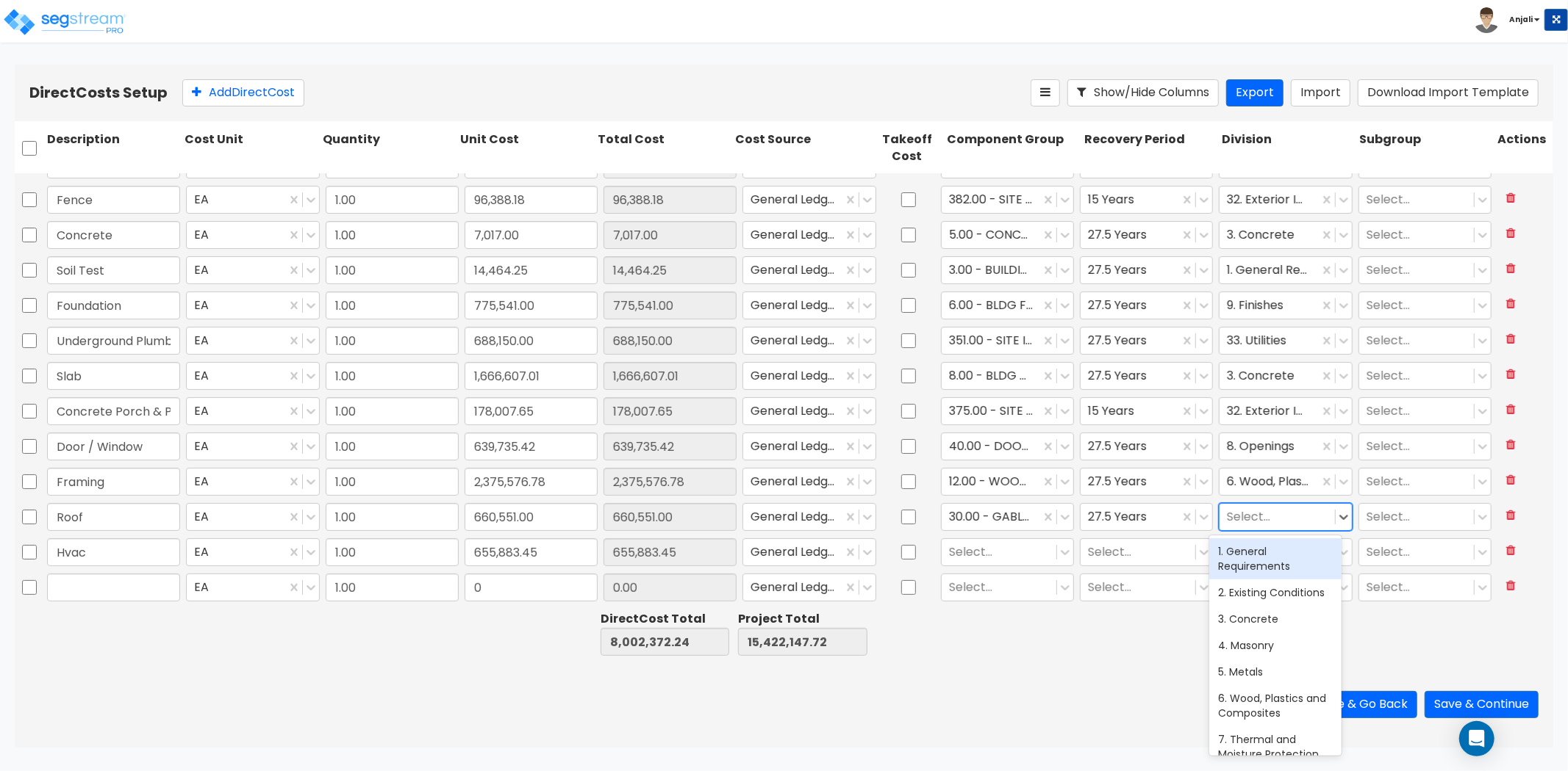
click at [1280, 507] on div at bounding box center [1277, 517] width 100 height 20
click at [1250, 546] on div "9. Finishes" at bounding box center [1275, 552] width 132 height 27
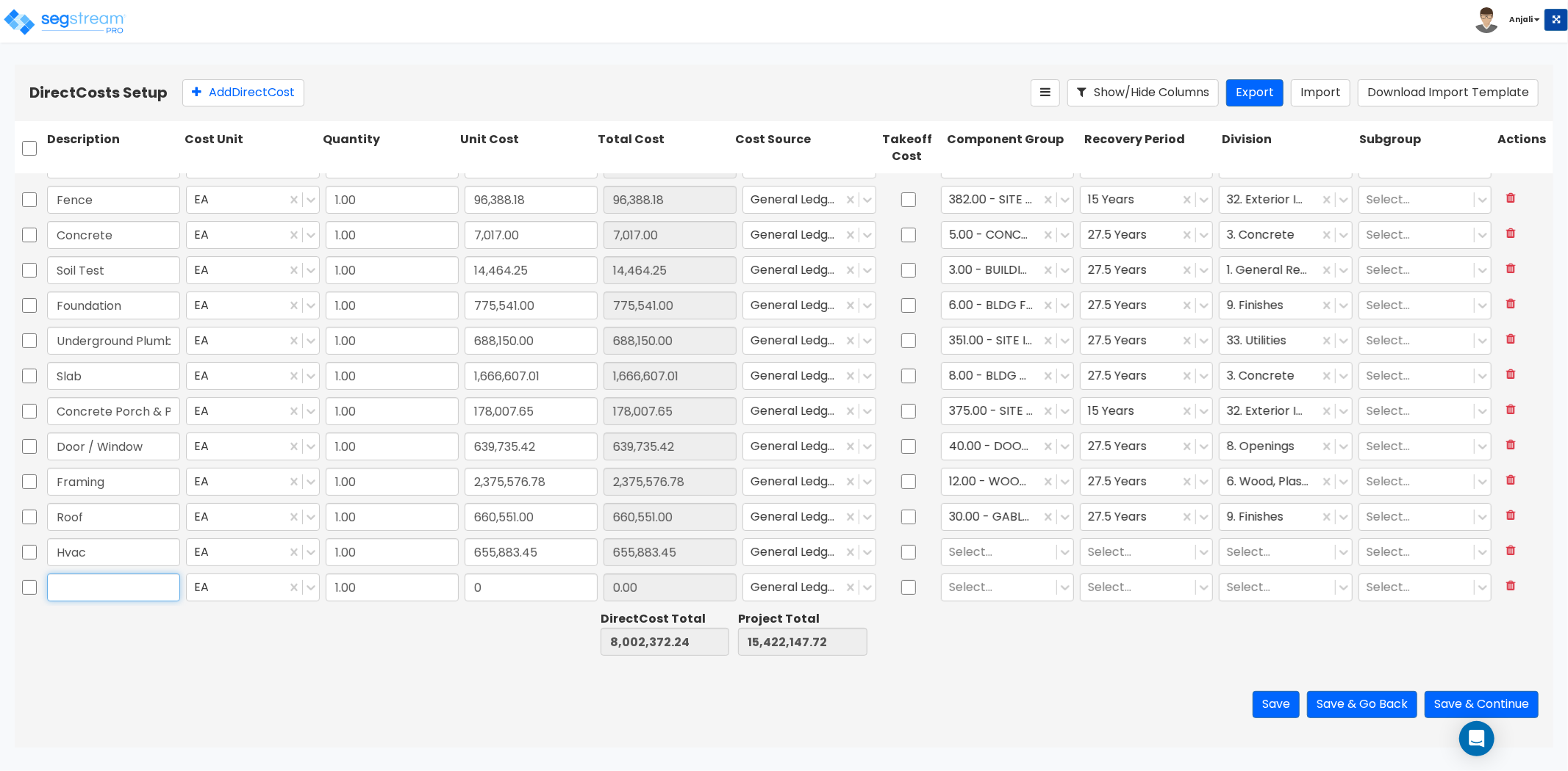
click at [71, 593] on input "text" at bounding box center [113, 587] width 133 height 28
click at [531, 597] on input "0" at bounding box center [531, 587] width 133 height 28
paste input "1,366,211.87"
click at [997, 551] on div at bounding box center [999, 552] width 100 height 20
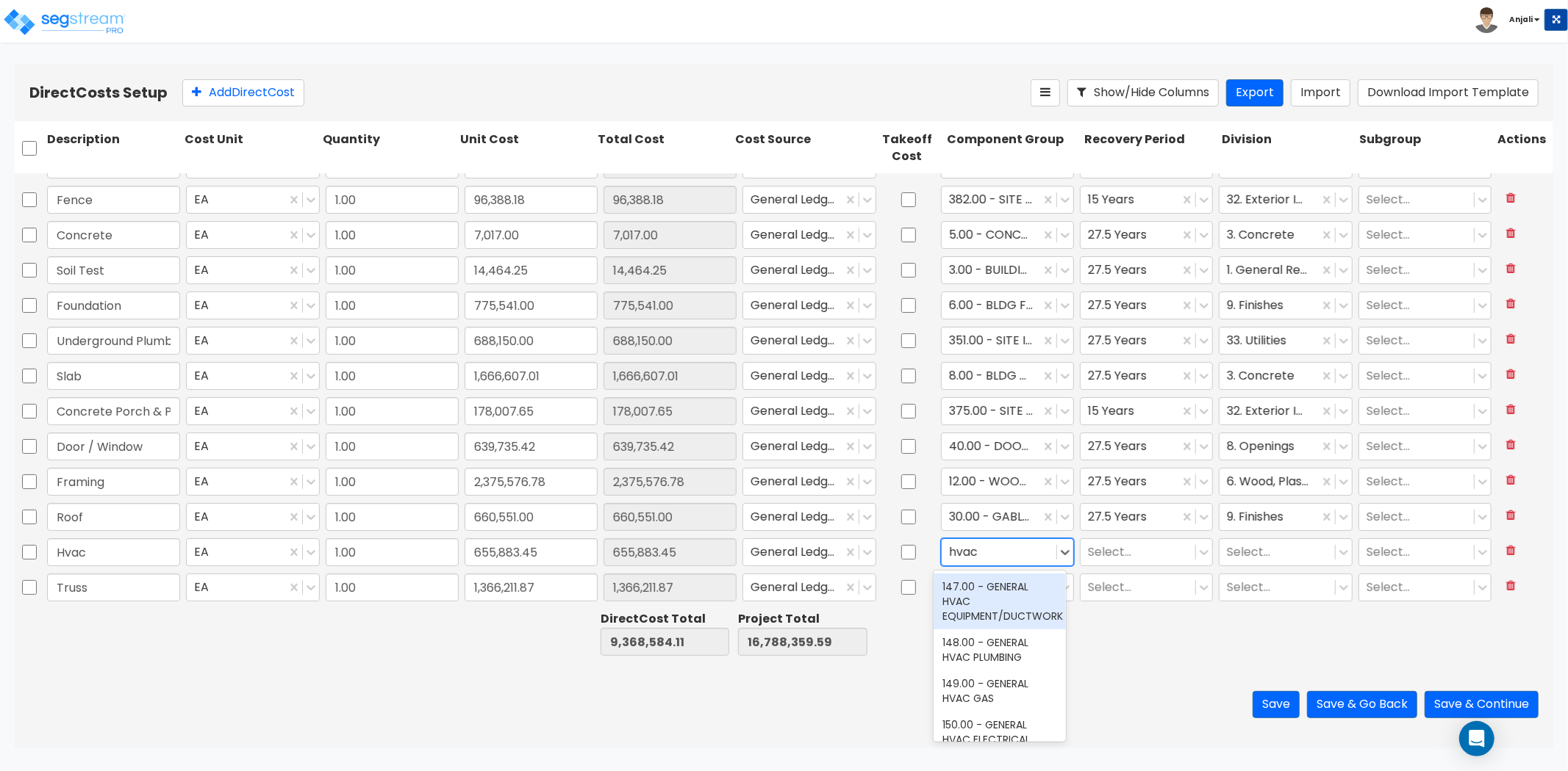
click at [991, 593] on div "147.00 - GENERAL HVAC EQUIPMENT/DUCTWORK" at bounding box center [999, 602] width 132 height 56
click at [1093, 554] on div at bounding box center [1138, 552] width 100 height 20
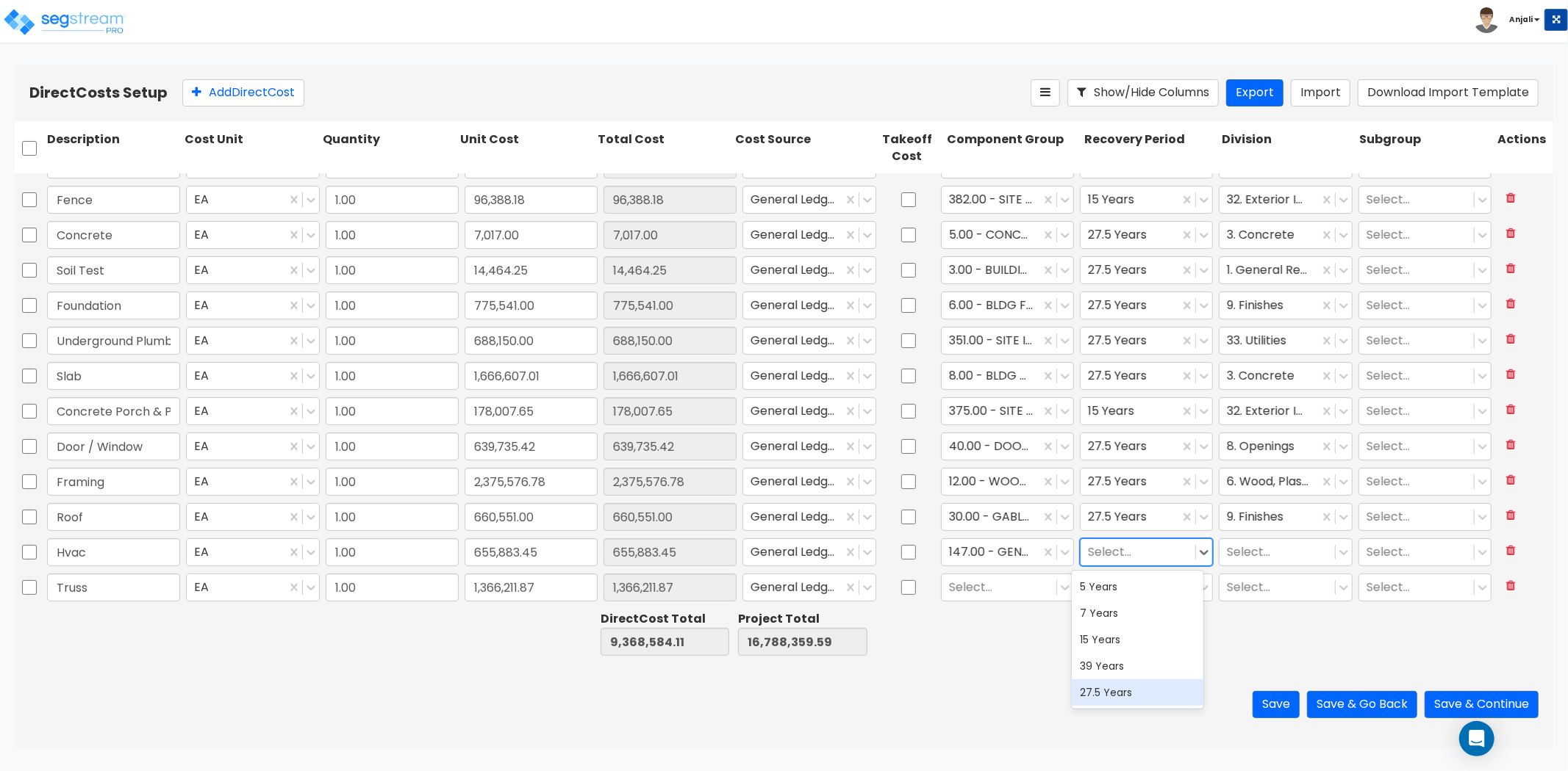
click at [1112, 688] on div "27.5 Years" at bounding box center [1137, 692] width 132 height 27
click at [1246, 553] on div at bounding box center [1277, 552] width 100 height 20
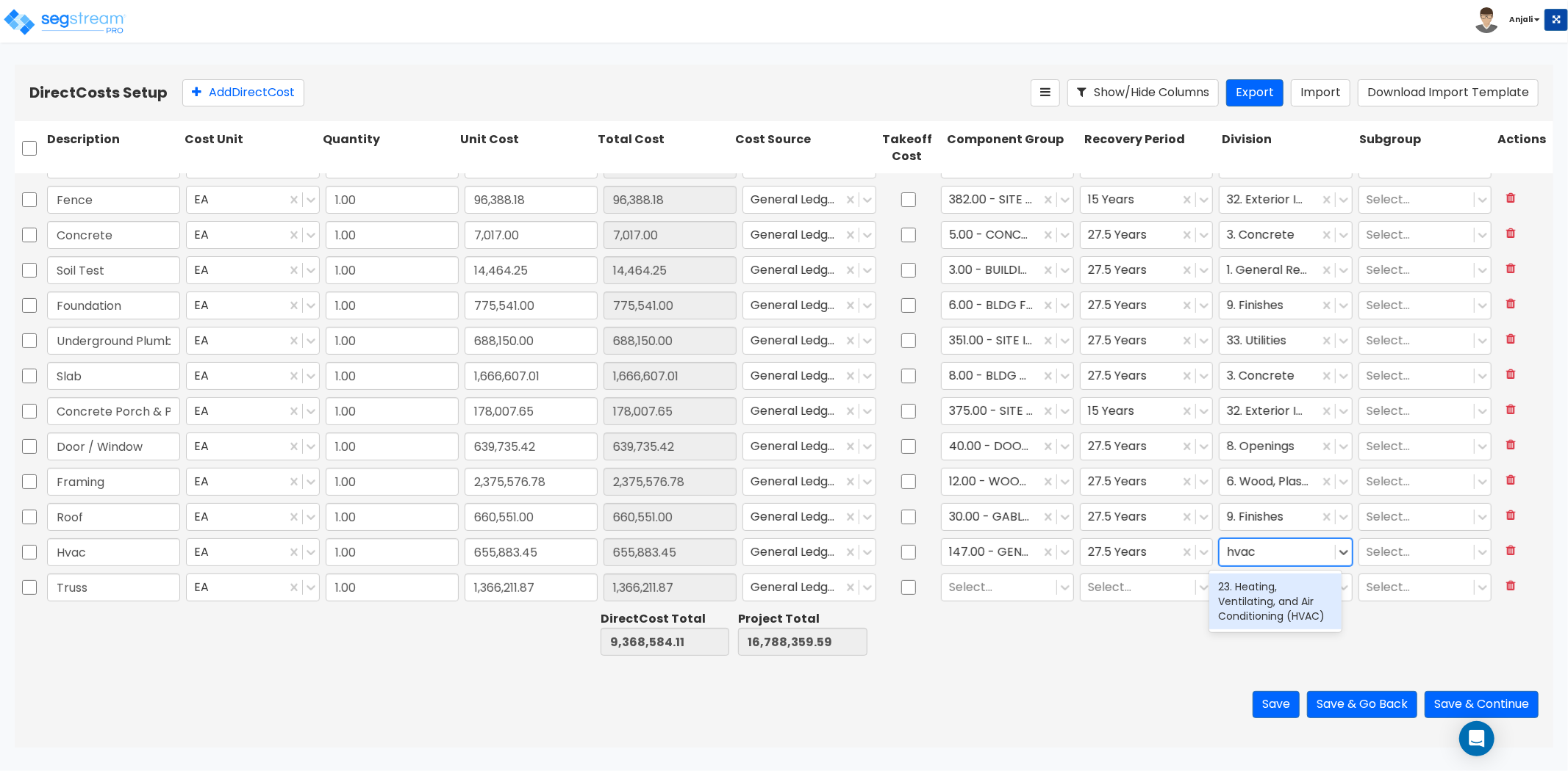
click at [1248, 610] on div "23. Heating, Ventilating, and Air Conditioning (HVAC)" at bounding box center [1275, 602] width 132 height 56
click at [238, 90] on button "Add Direct Cost" at bounding box center [243, 93] width 122 height 27
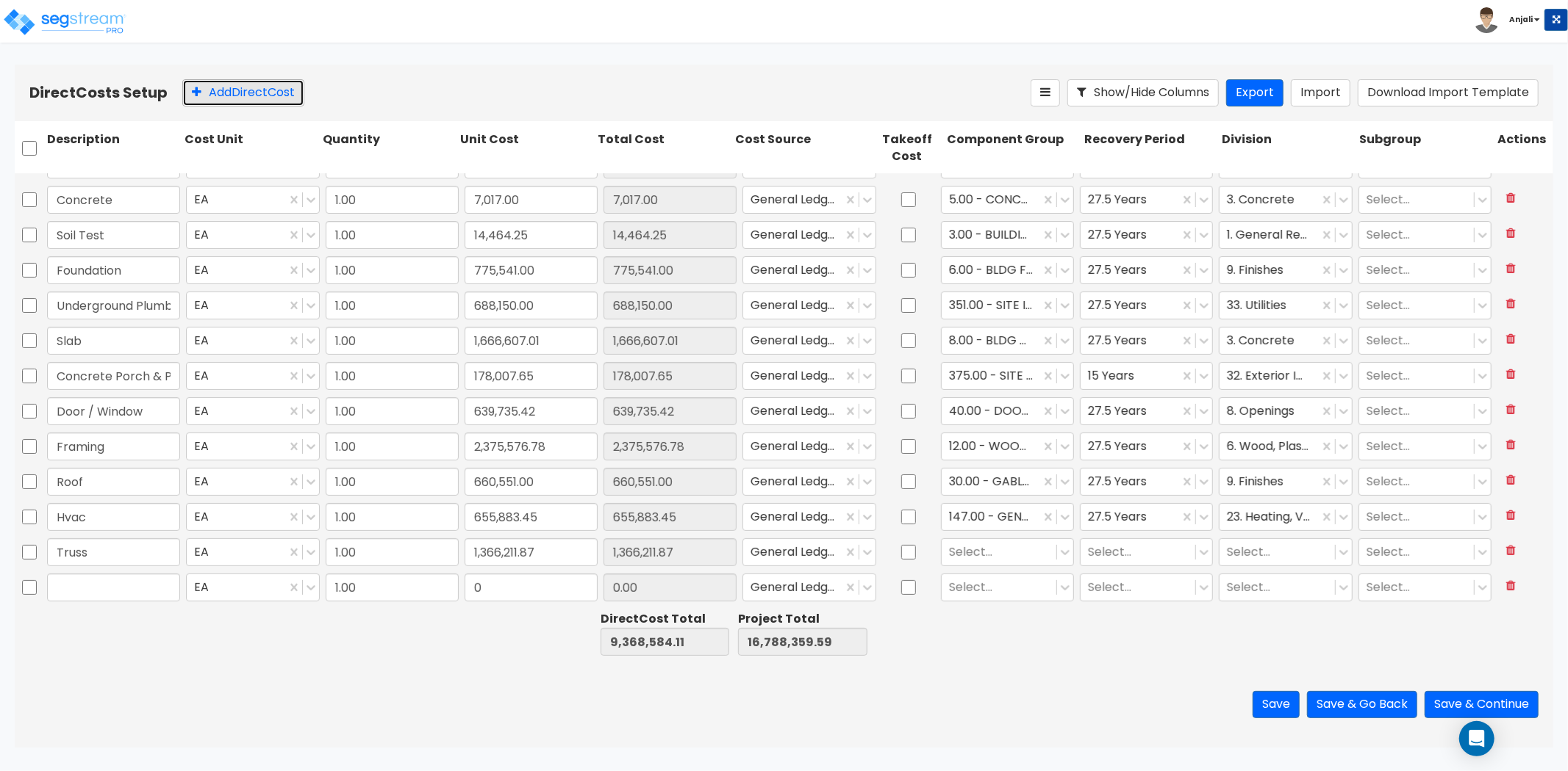
click at [238, 90] on button "Add Direct Cost" at bounding box center [243, 93] width 122 height 27
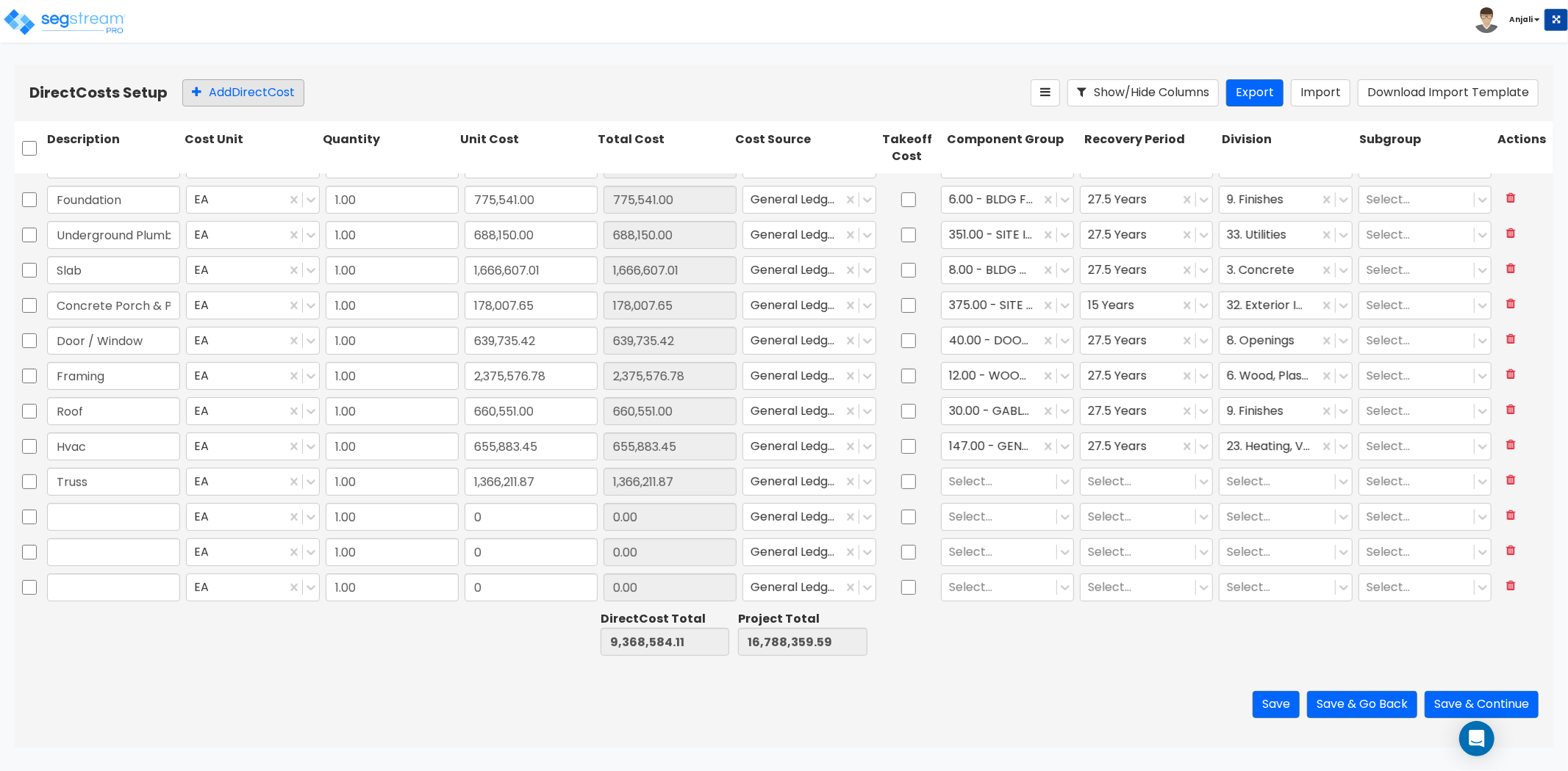
scroll to position [343, 0]
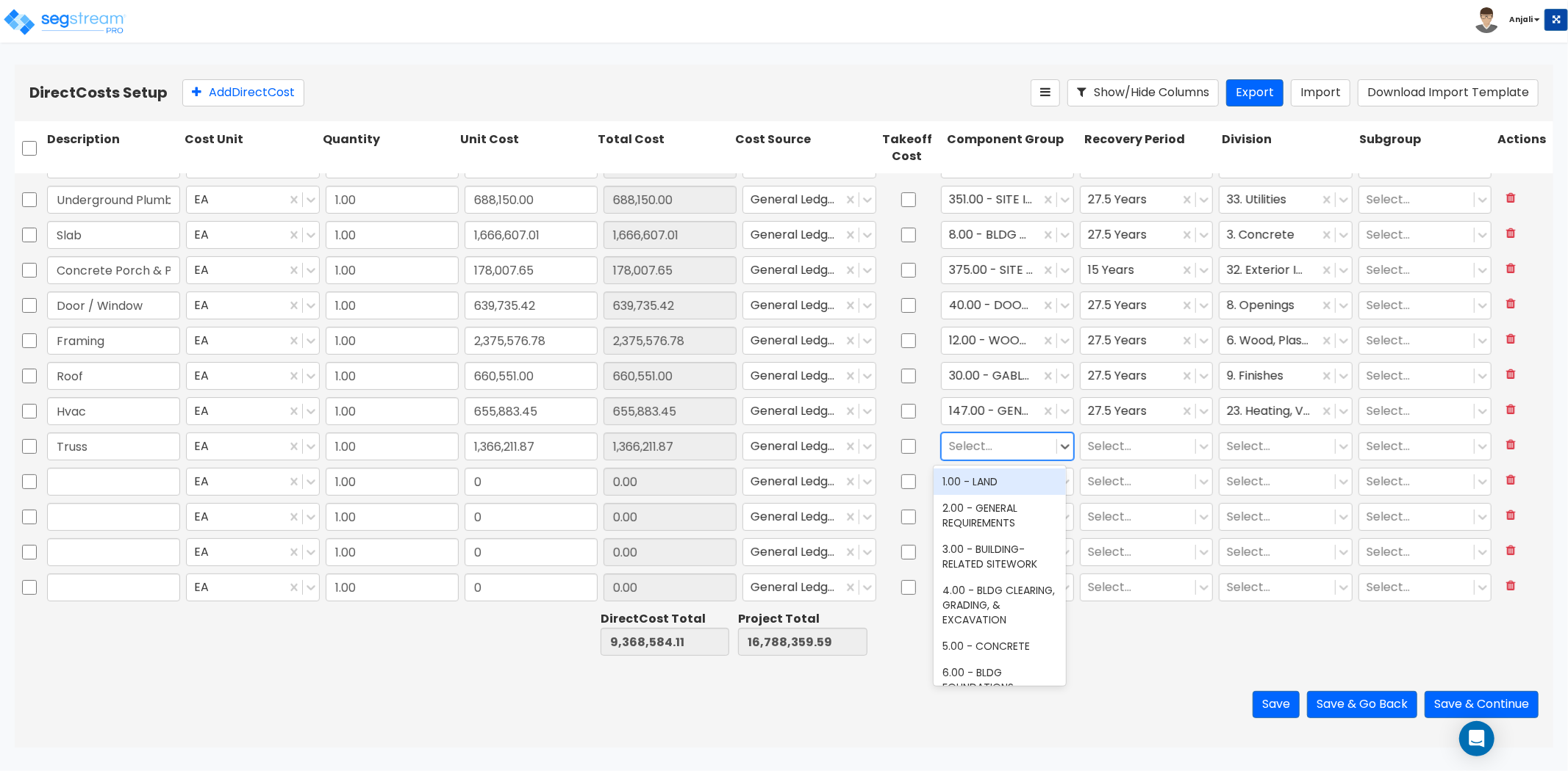
click at [973, 442] on div at bounding box center [999, 446] width 100 height 20
click at [979, 491] on div "27.00 - GABLED WOOD ROOF STRUCTURE" at bounding box center [999, 497] width 132 height 56
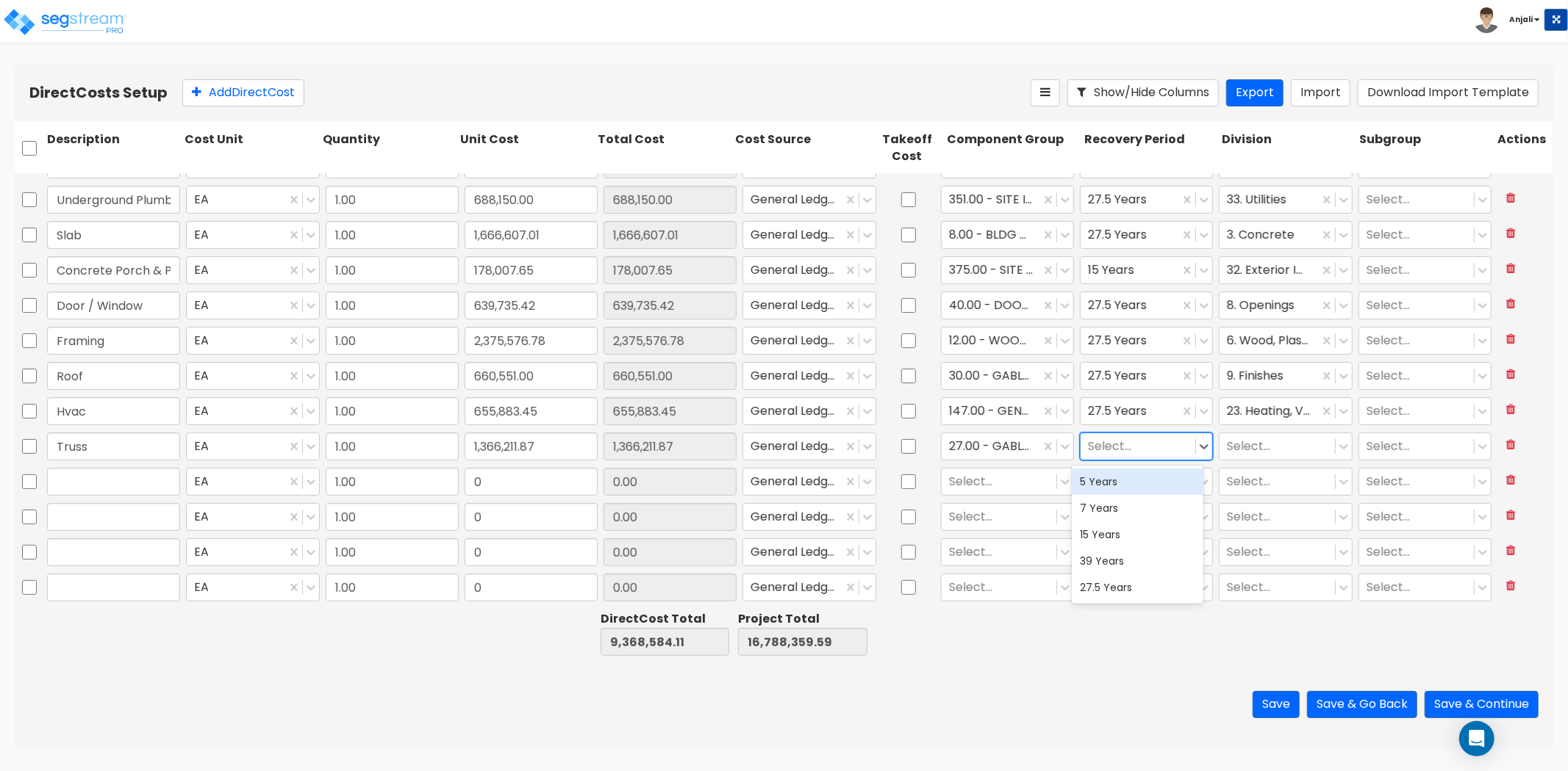
click at [1114, 439] on div at bounding box center [1138, 446] width 100 height 20
click at [1150, 591] on div "27.5 Years" at bounding box center [1137, 587] width 132 height 27
click at [1281, 460] on div "Select..." at bounding box center [1285, 446] width 139 height 34
click at [1276, 439] on div at bounding box center [1277, 446] width 100 height 20
click at [1270, 473] on div "9. Finishes" at bounding box center [1275, 482] width 132 height 27
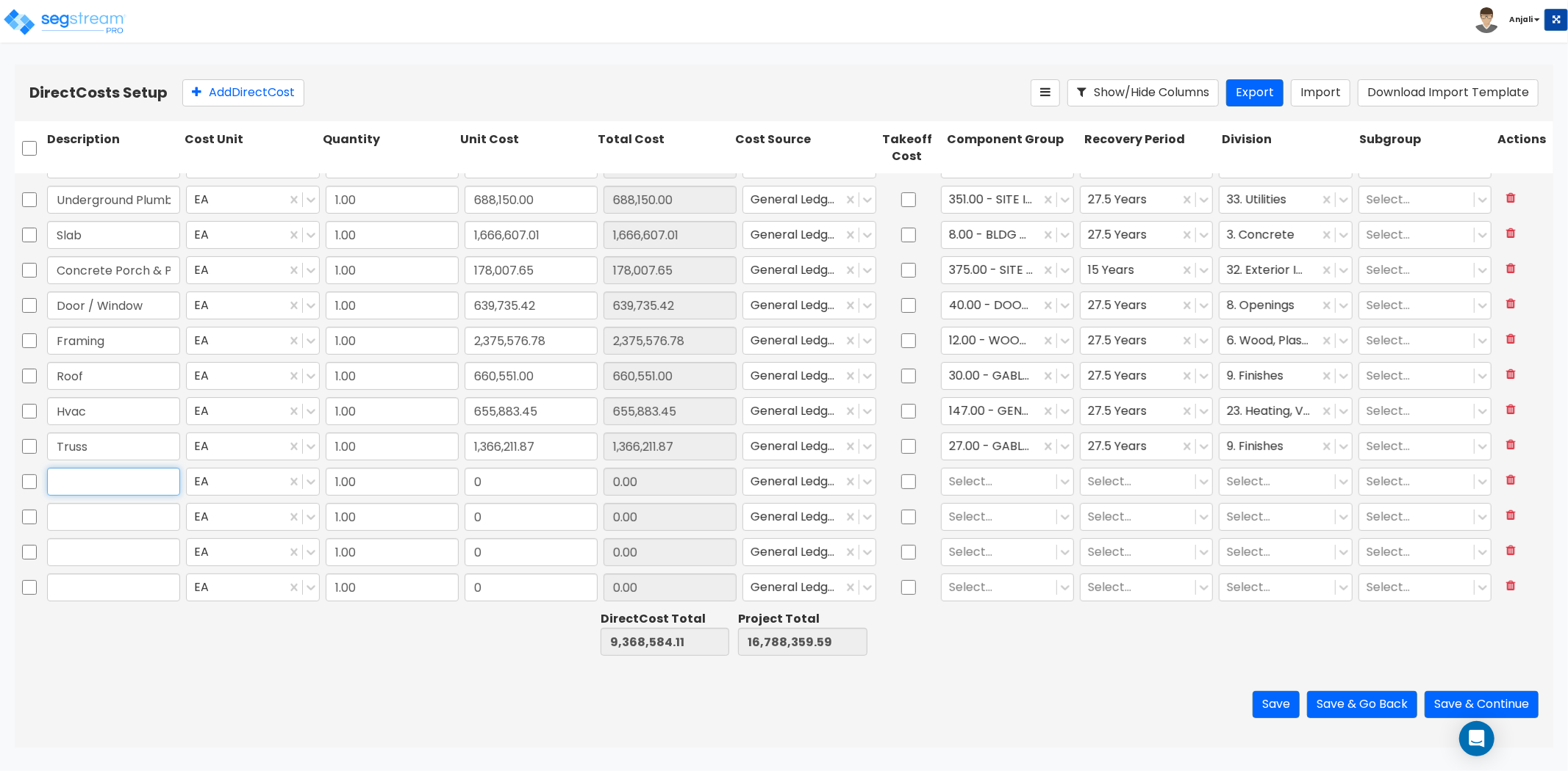
click at [96, 485] on input "text" at bounding box center [113, 482] width 133 height 28
click at [511, 474] on input "0" at bounding box center [531, 482] width 133 height 28
paste input "2,180.28"
click at [96, 526] on input "text" at bounding box center [113, 517] width 133 height 28
click at [555, 524] on input "0" at bounding box center [531, 517] width 133 height 28
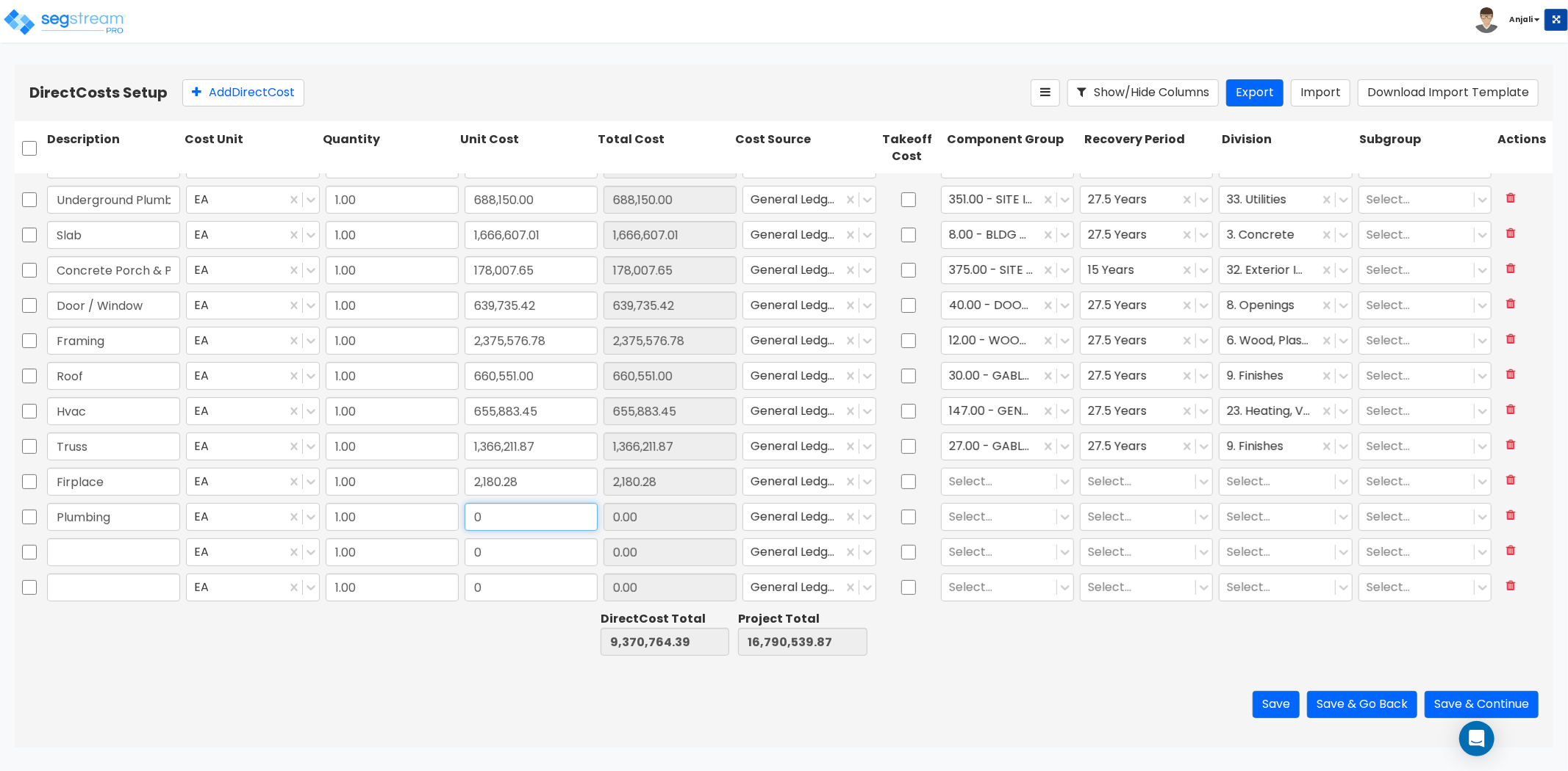
paste input "689,754.0"
click at [134, 562] on input "text" at bounding box center [113, 552] width 133 height 28
click at [532, 557] on input "0" at bounding box center [531, 552] width 133 height 28
paste input "922,847.91"
click at [267, 98] on button "Add Direct Cost" at bounding box center [243, 93] width 122 height 27
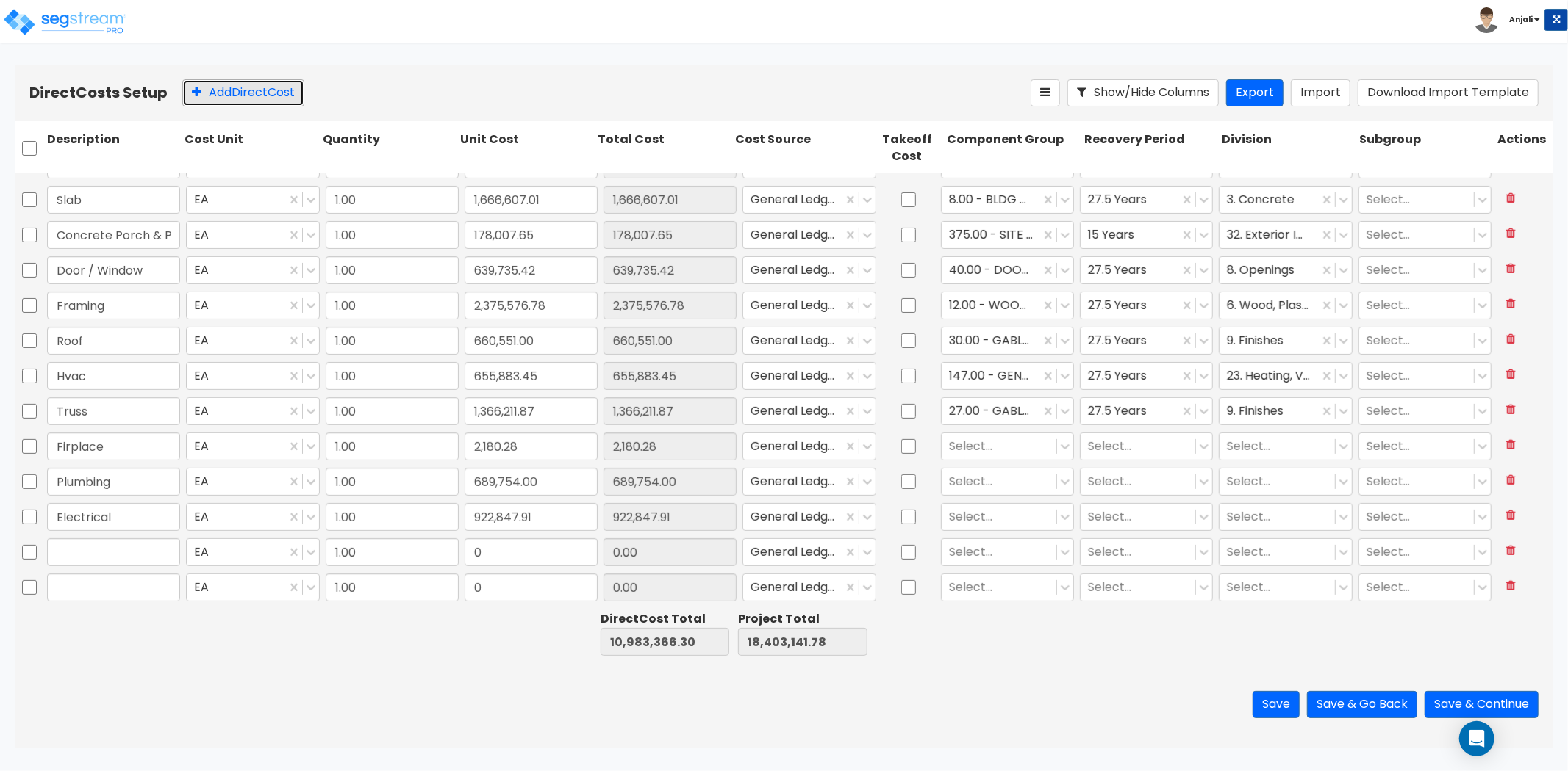
click at [267, 98] on button "Add Direct Cost" at bounding box center [243, 93] width 122 height 27
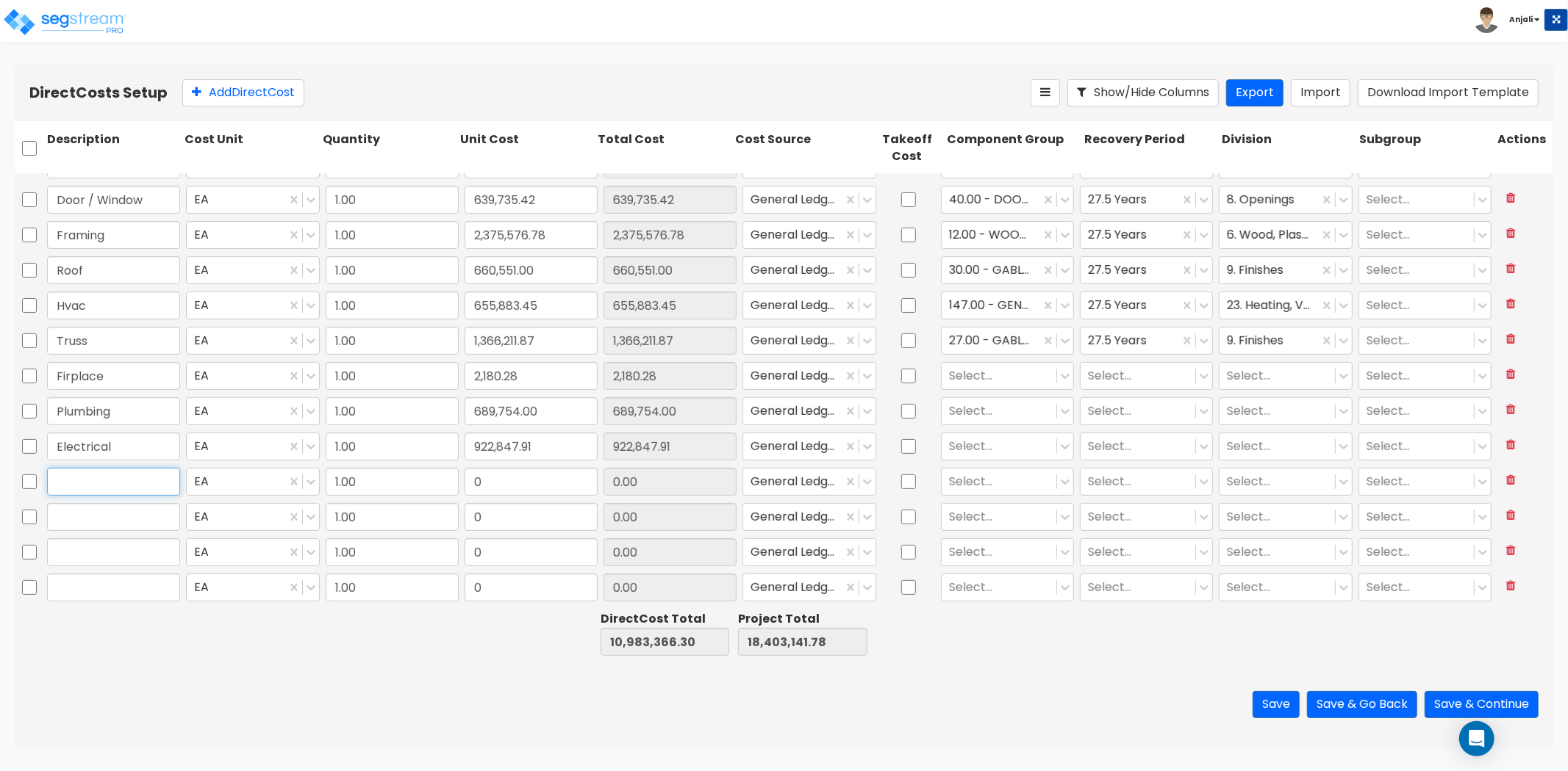
click at [78, 478] on input "text" at bounding box center [113, 482] width 133 height 28
click at [505, 480] on input "0" at bounding box center [531, 482] width 133 height 28
paste input "343,340.0"
click at [144, 508] on input "text" at bounding box center [113, 517] width 133 height 28
click at [516, 526] on input "0" at bounding box center [531, 517] width 133 height 28
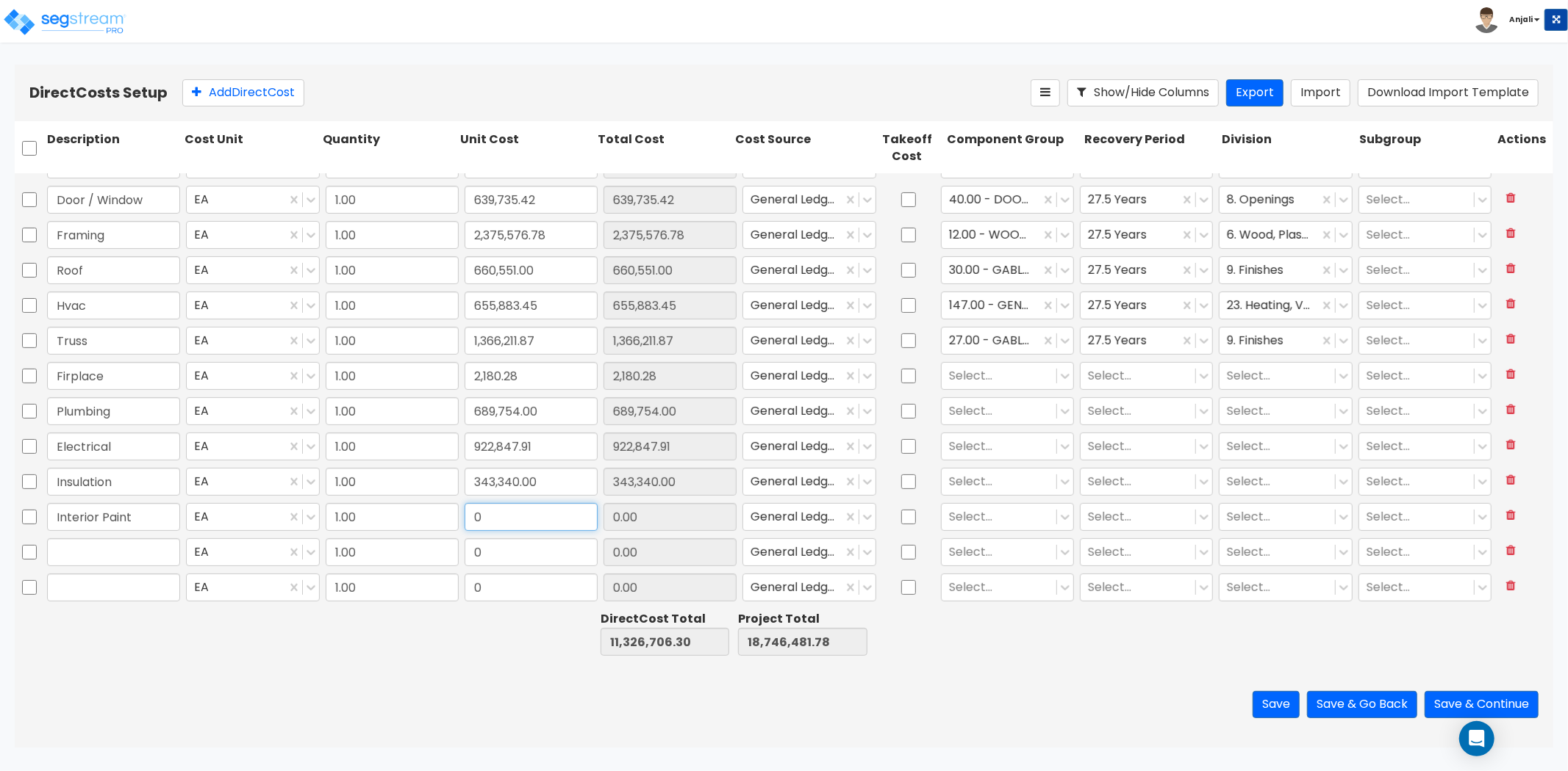
paste input "370,085.0"
click at [104, 562] on input "text" at bounding box center [113, 552] width 133 height 28
click at [532, 554] on input "0" at bounding box center [531, 552] width 133 height 28
paste input "1,008,939.0"
click at [502, 691] on div "Save Save & Go Back Save & Continue" at bounding box center [784, 704] width 1538 height 86
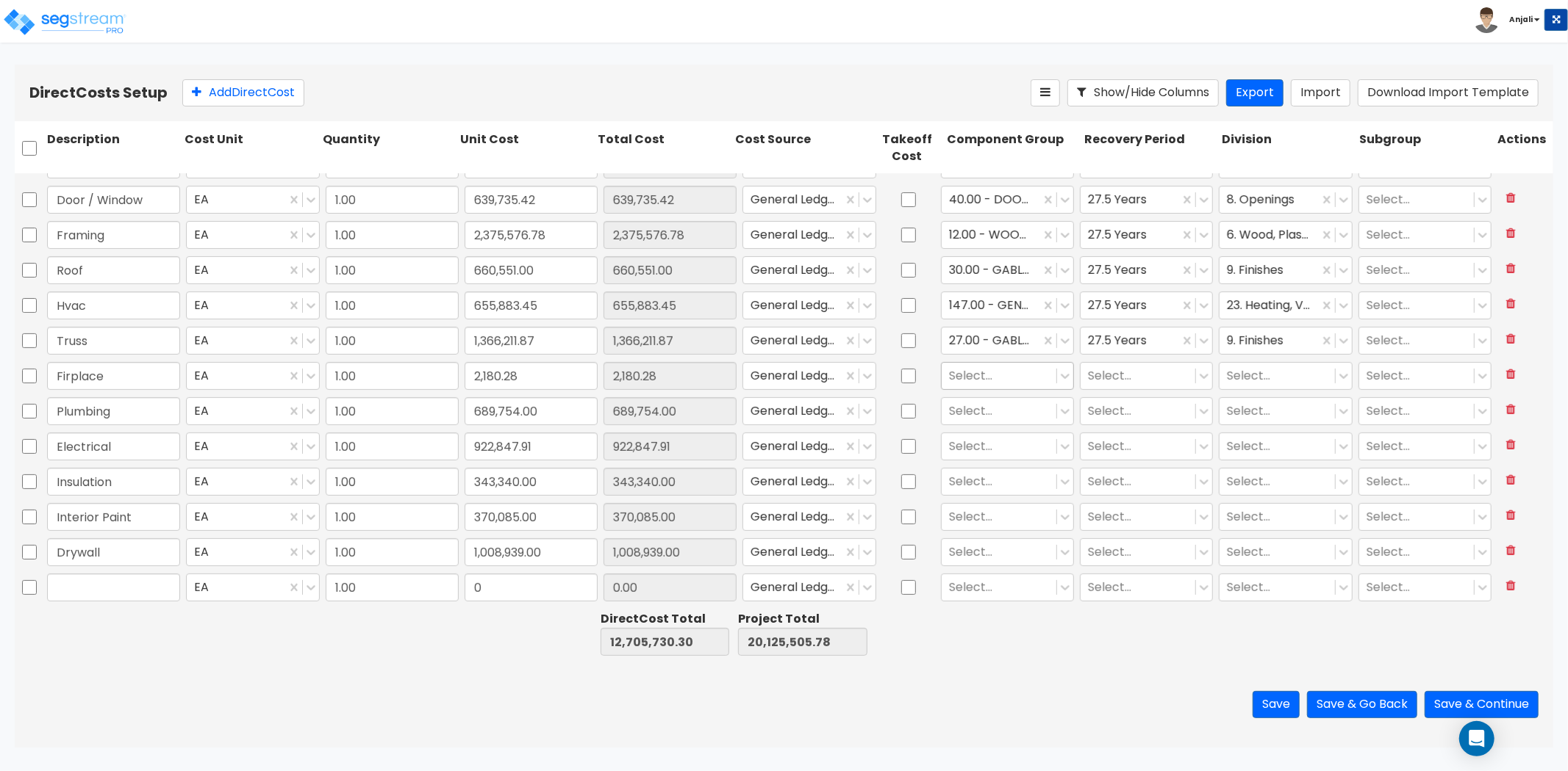
click at [1014, 370] on div at bounding box center [999, 376] width 100 height 20
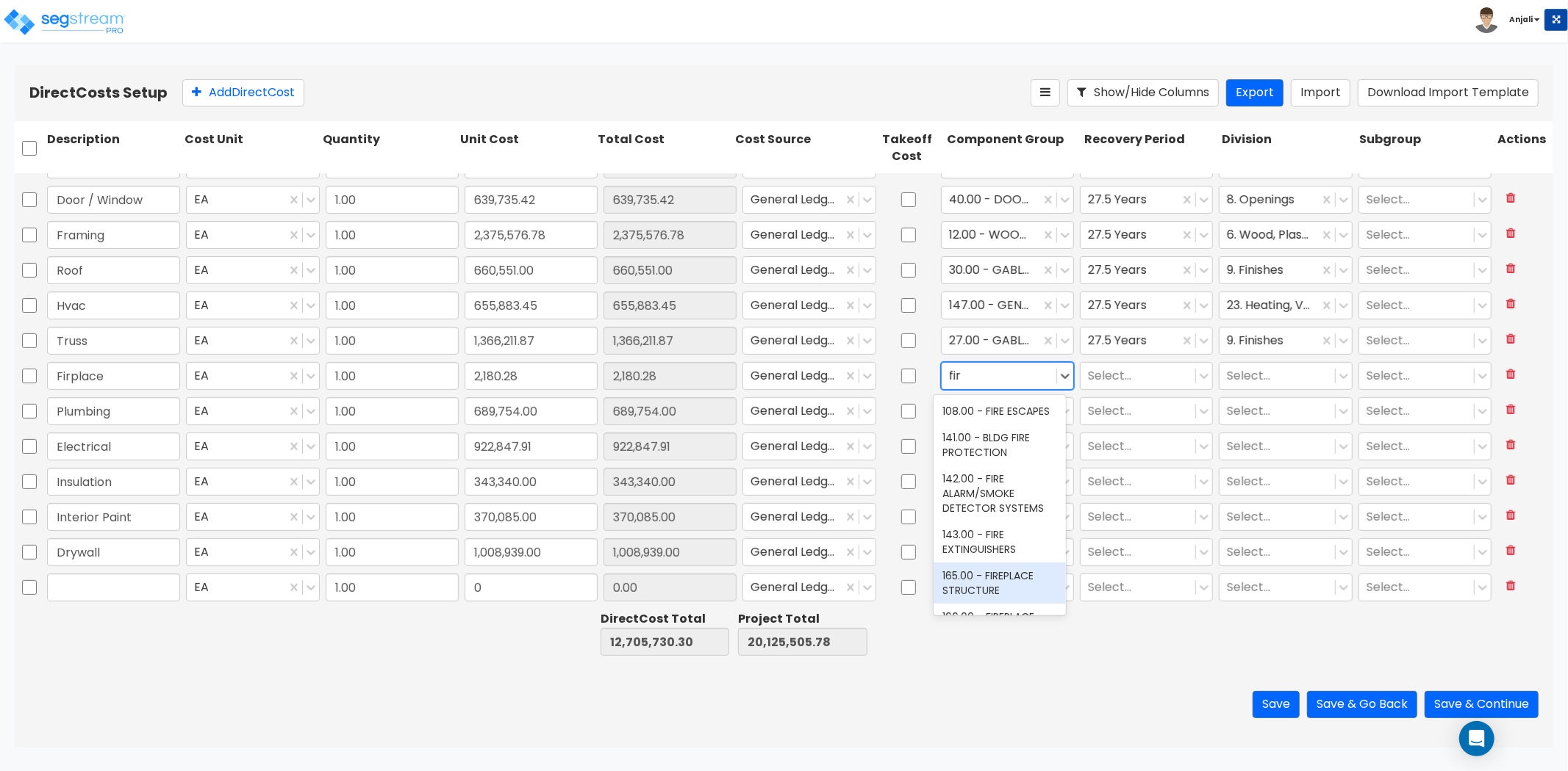
click at [980, 587] on div "165.00 - FIREPLACE STRUCTURE" at bounding box center [999, 583] width 132 height 41
click at [1112, 370] on div at bounding box center [1138, 376] width 100 height 20
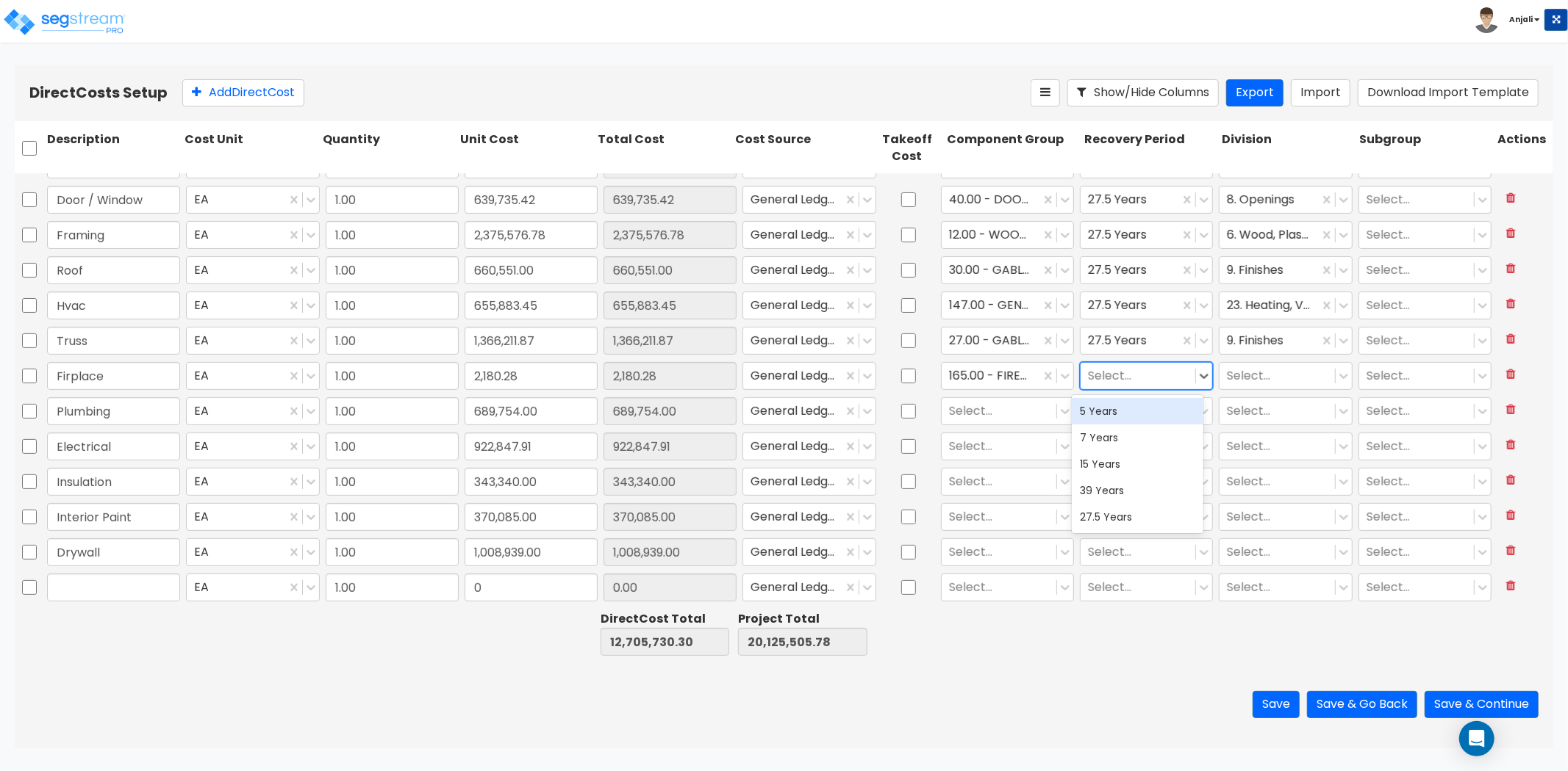
click at [1122, 420] on div "5 Years" at bounding box center [1137, 411] width 132 height 27
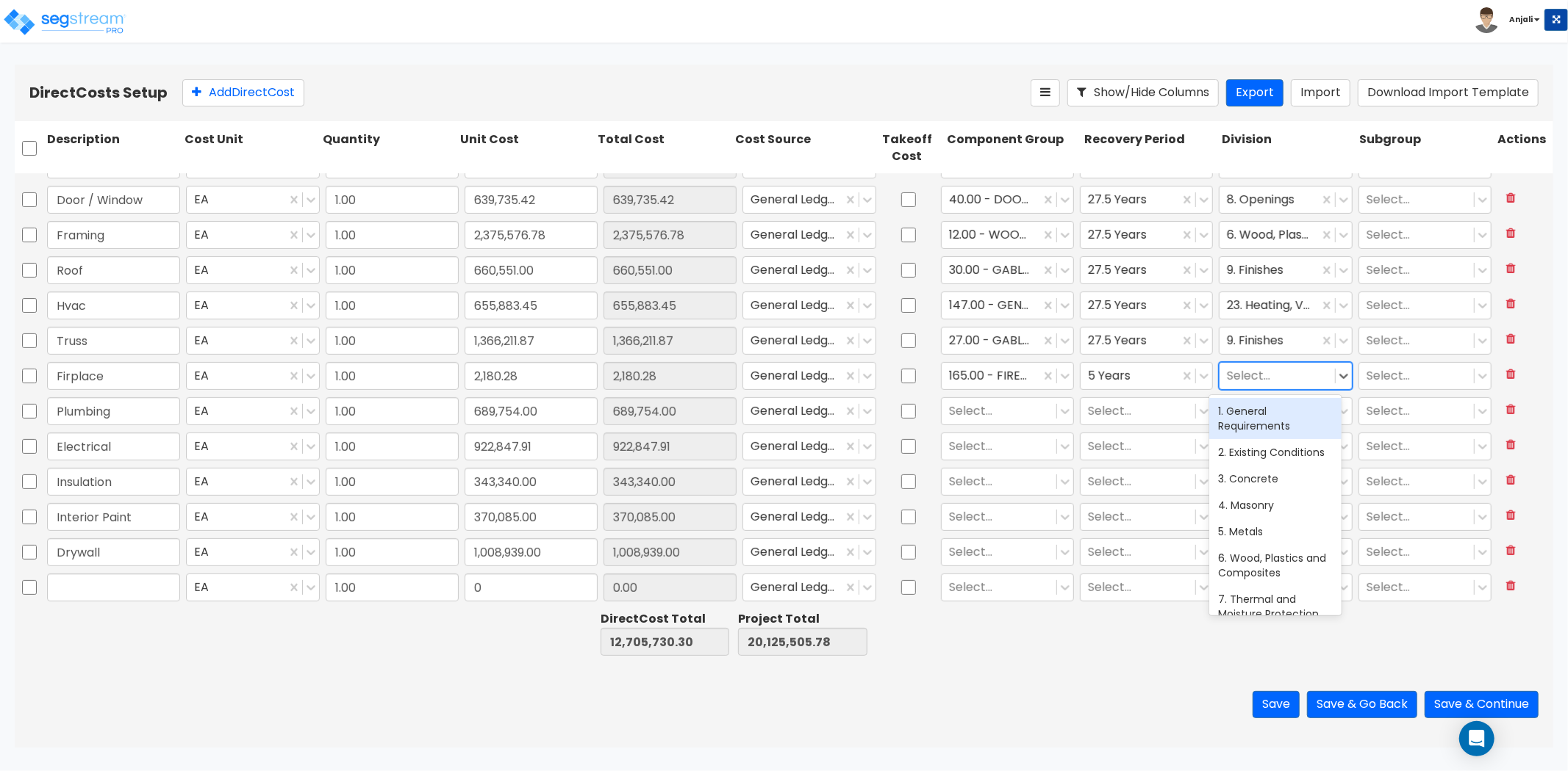
click at [1252, 382] on div at bounding box center [1277, 376] width 100 height 20
click at [1236, 417] on div "9. Finishes" at bounding box center [1275, 411] width 132 height 27
click at [1003, 407] on div at bounding box center [999, 411] width 100 height 20
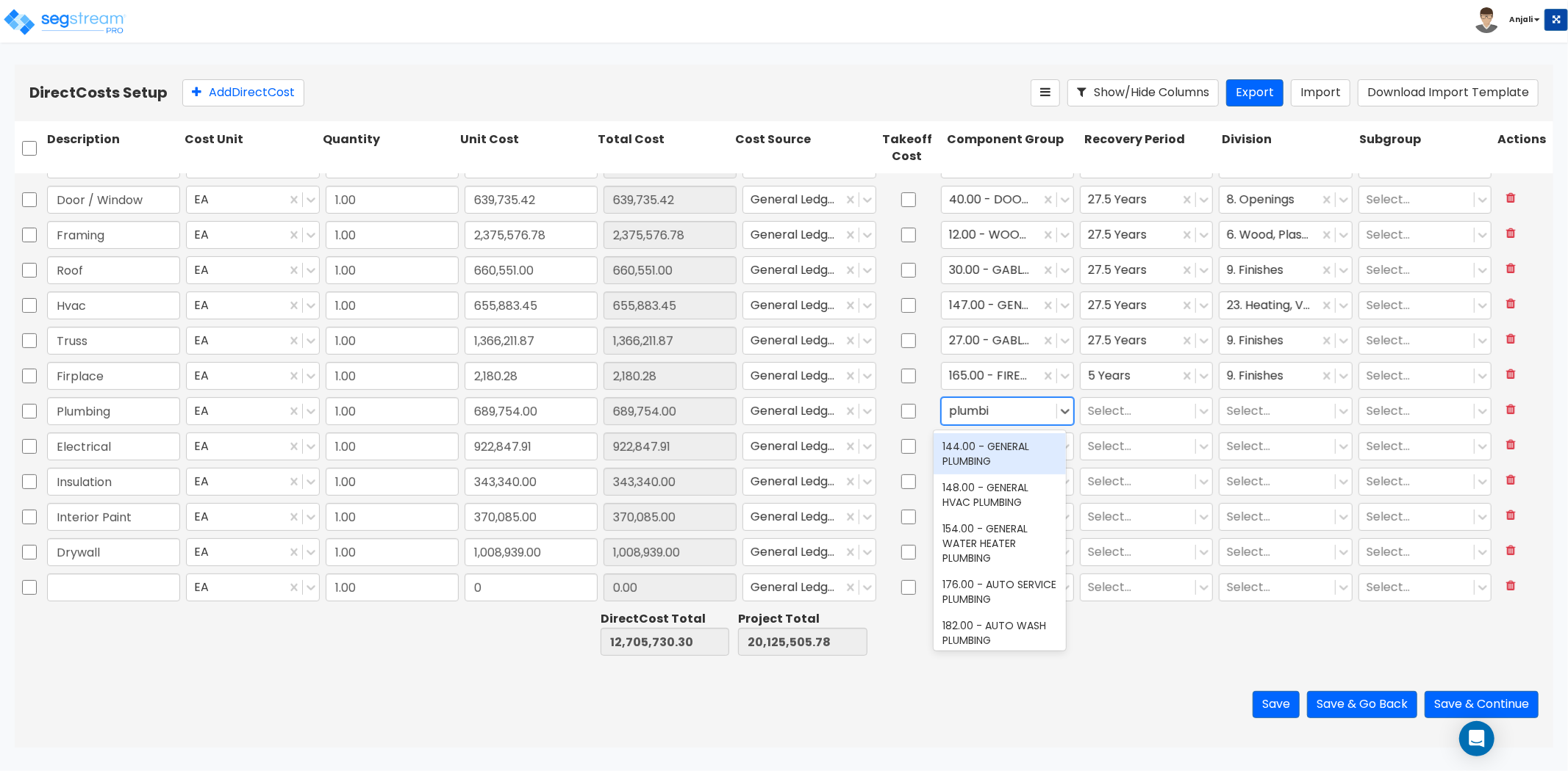
click at [996, 447] on div "144.00 - GENERAL PLUMBING" at bounding box center [999, 454] width 132 height 41
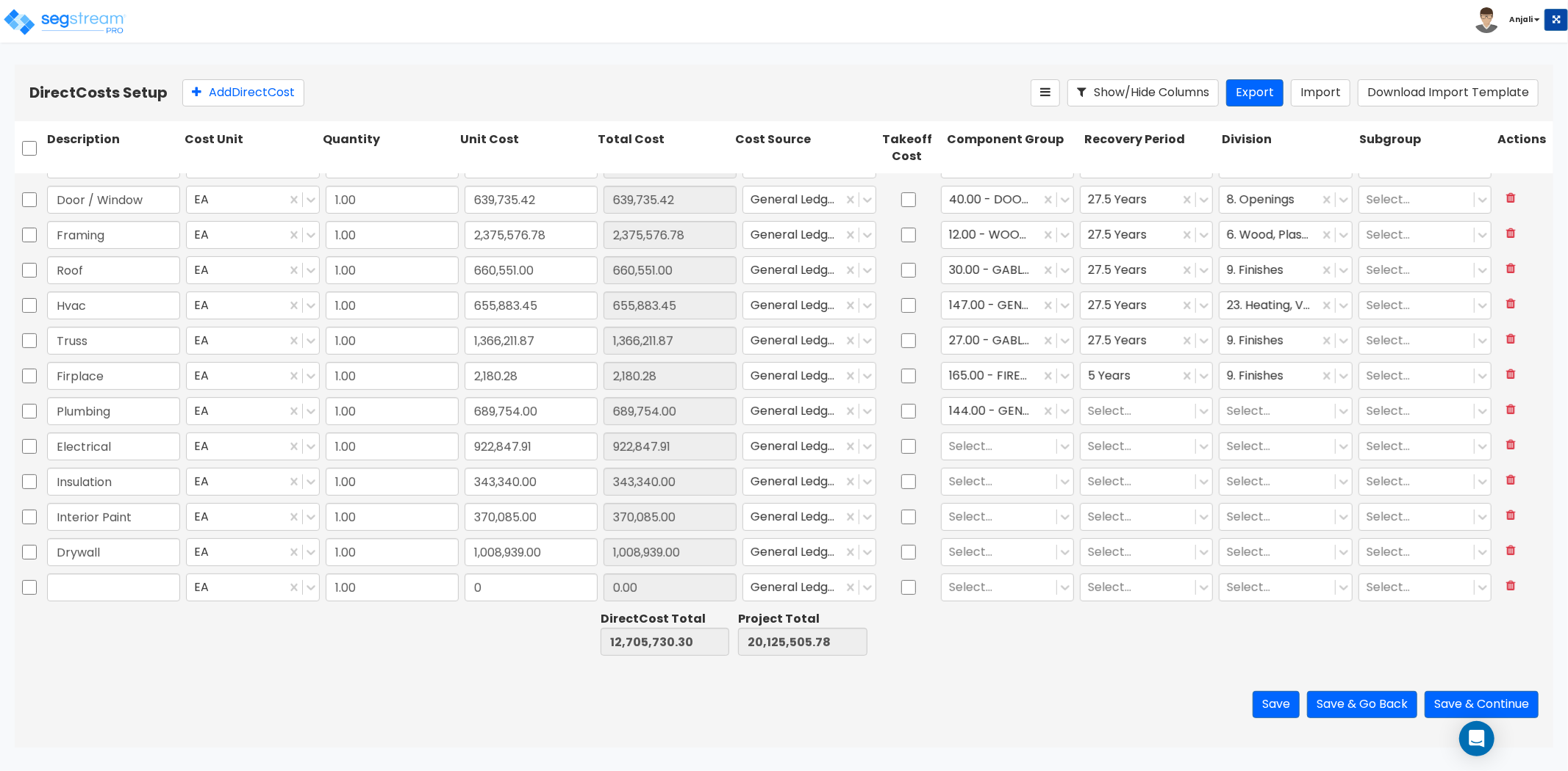
click at [1112, 395] on div "Select..." at bounding box center [1146, 411] width 139 height 34
click at [1121, 411] on div at bounding box center [1138, 411] width 100 height 20
drag, startPoint x: 1115, startPoint y: 549, endPoint x: 1153, endPoint y: 519, distance: 48.4
click at [1115, 549] on div "27.5 Years" at bounding box center [1137, 552] width 132 height 27
click at [1247, 416] on div at bounding box center [1277, 411] width 100 height 20
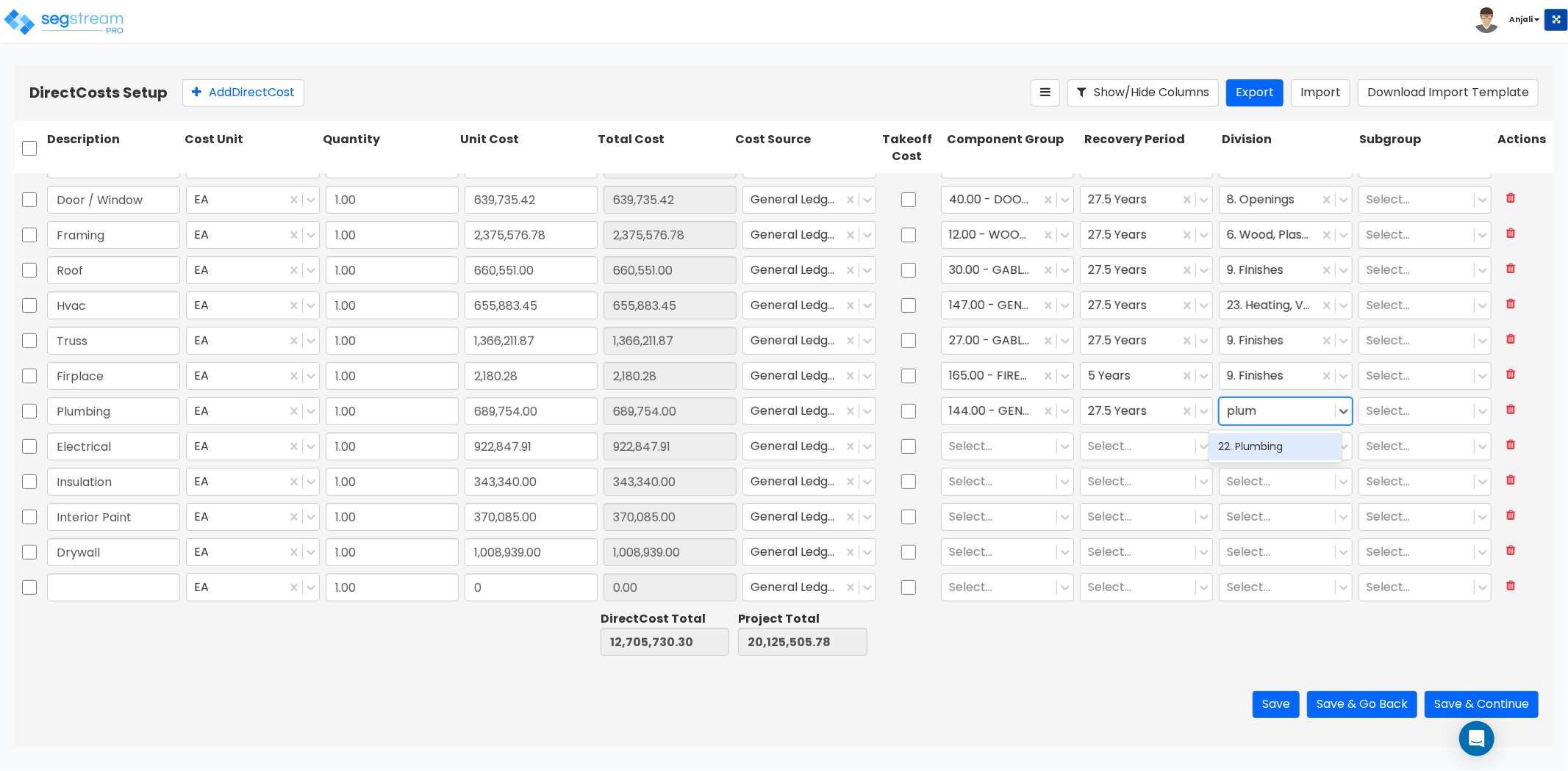
click at [1235, 452] on div "22. Plumbing" at bounding box center [1275, 446] width 132 height 27
click at [976, 449] on div at bounding box center [999, 446] width 100 height 20
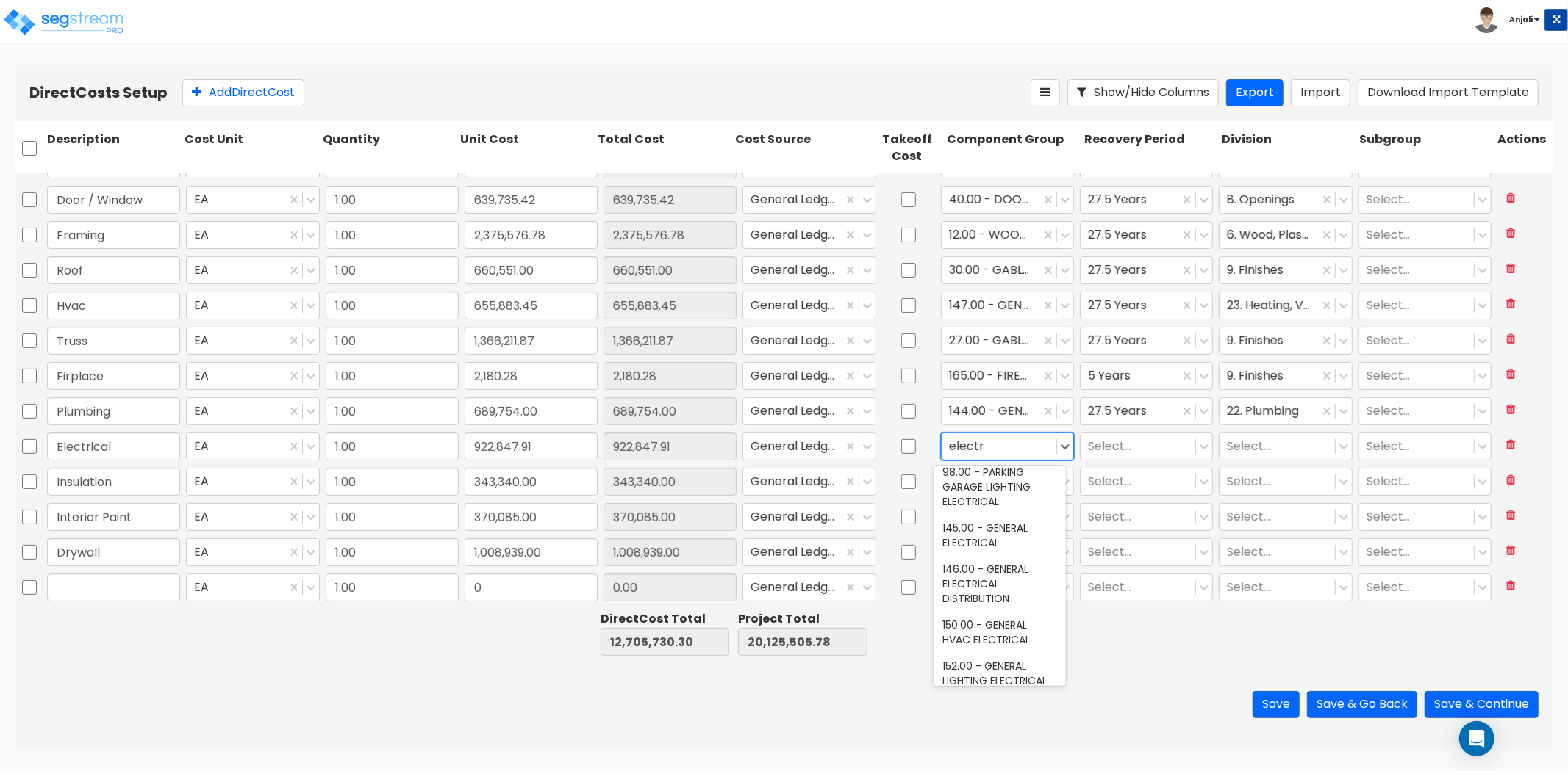
scroll to position [244, 0]
click at [1002, 508] on div "145.00 - GENERAL ELECTRICAL" at bounding box center [999, 494] width 132 height 41
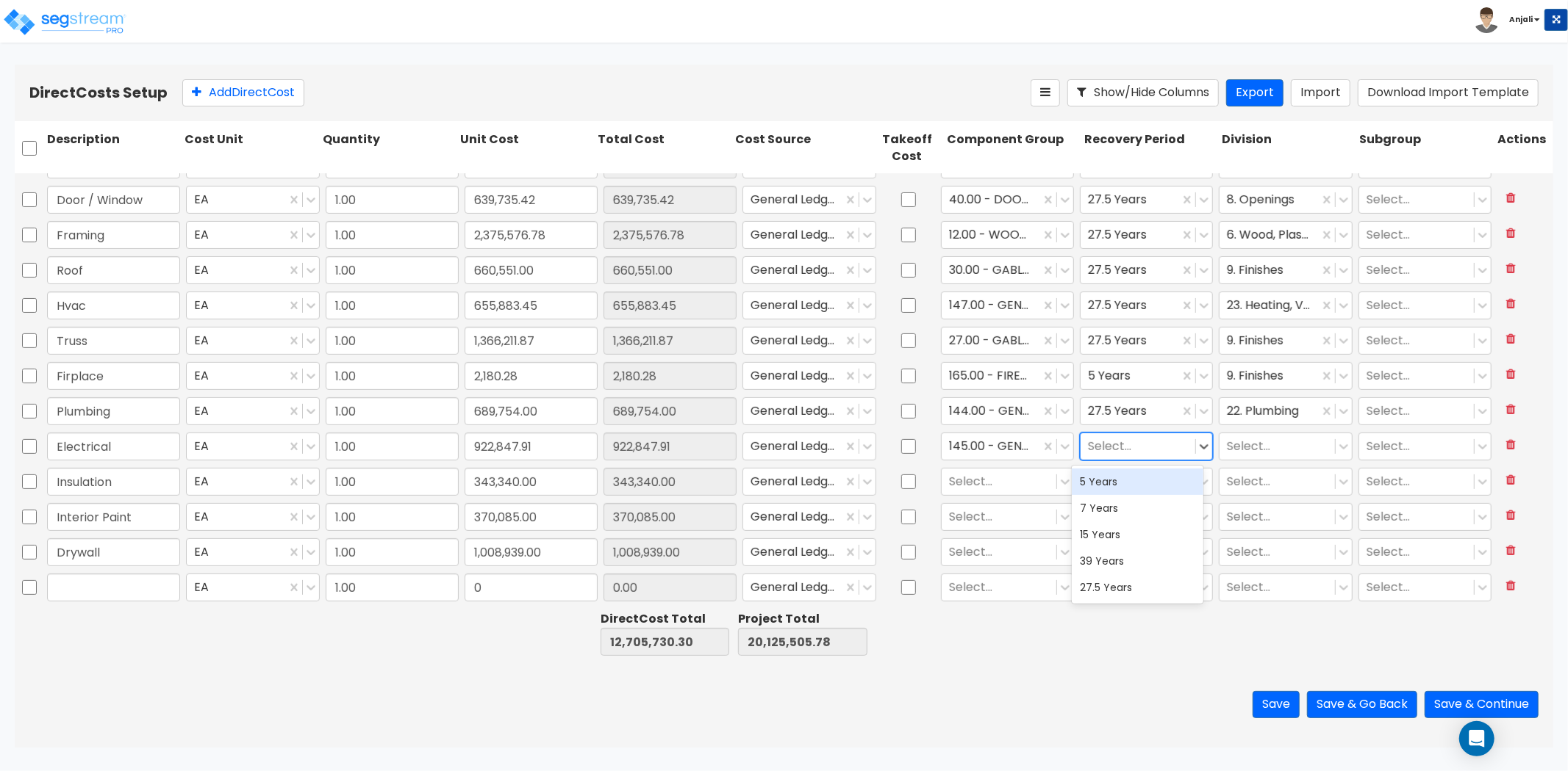
click at [1112, 443] on div at bounding box center [1138, 446] width 100 height 20
click at [1107, 593] on div "27.5 Years" at bounding box center [1137, 587] width 132 height 27
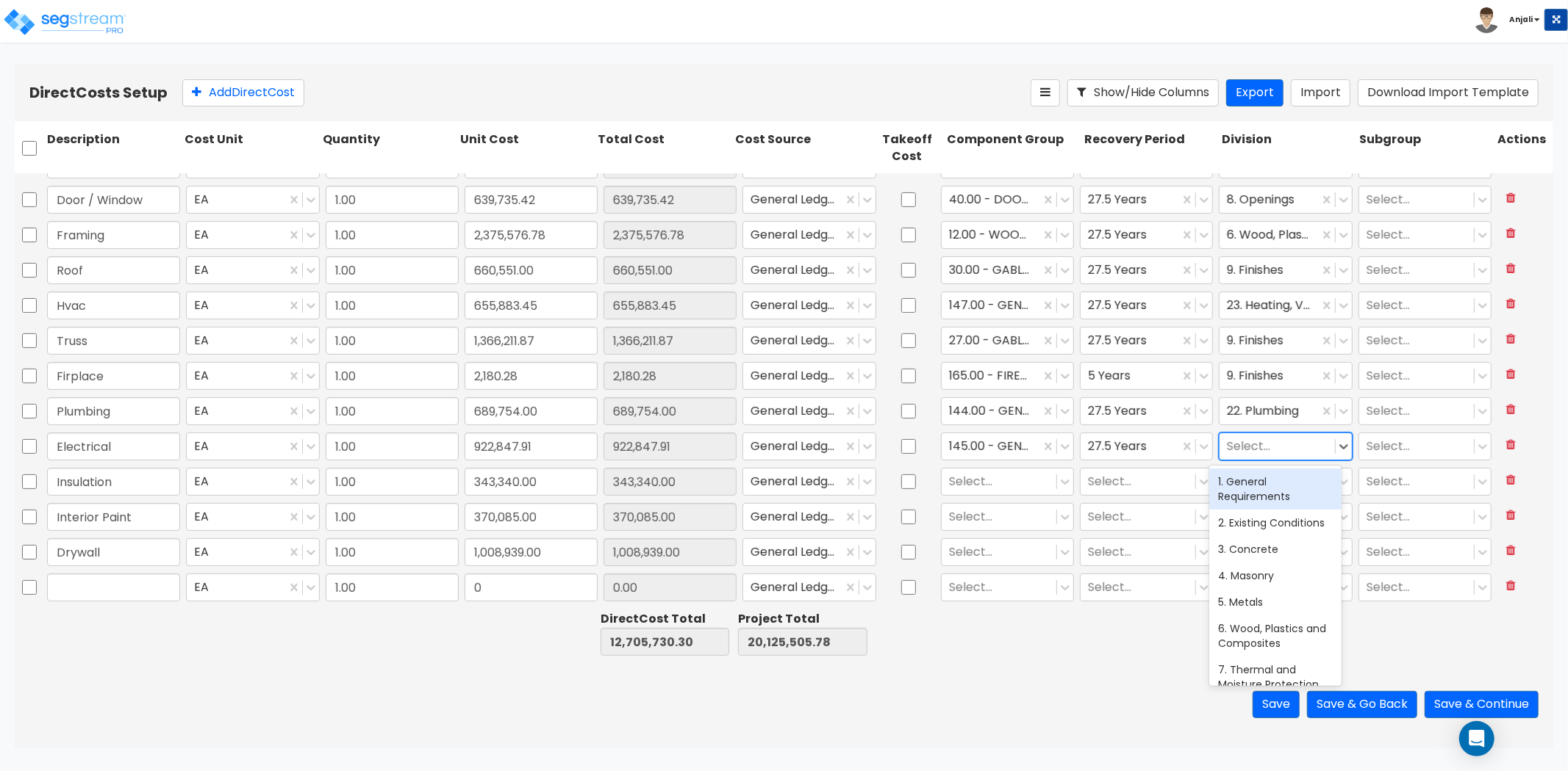
click at [1257, 444] on div at bounding box center [1277, 446] width 100 height 20
click at [1259, 478] on div "26. Electrical" at bounding box center [1275, 482] width 132 height 27
click at [982, 478] on div at bounding box center [999, 481] width 100 height 20
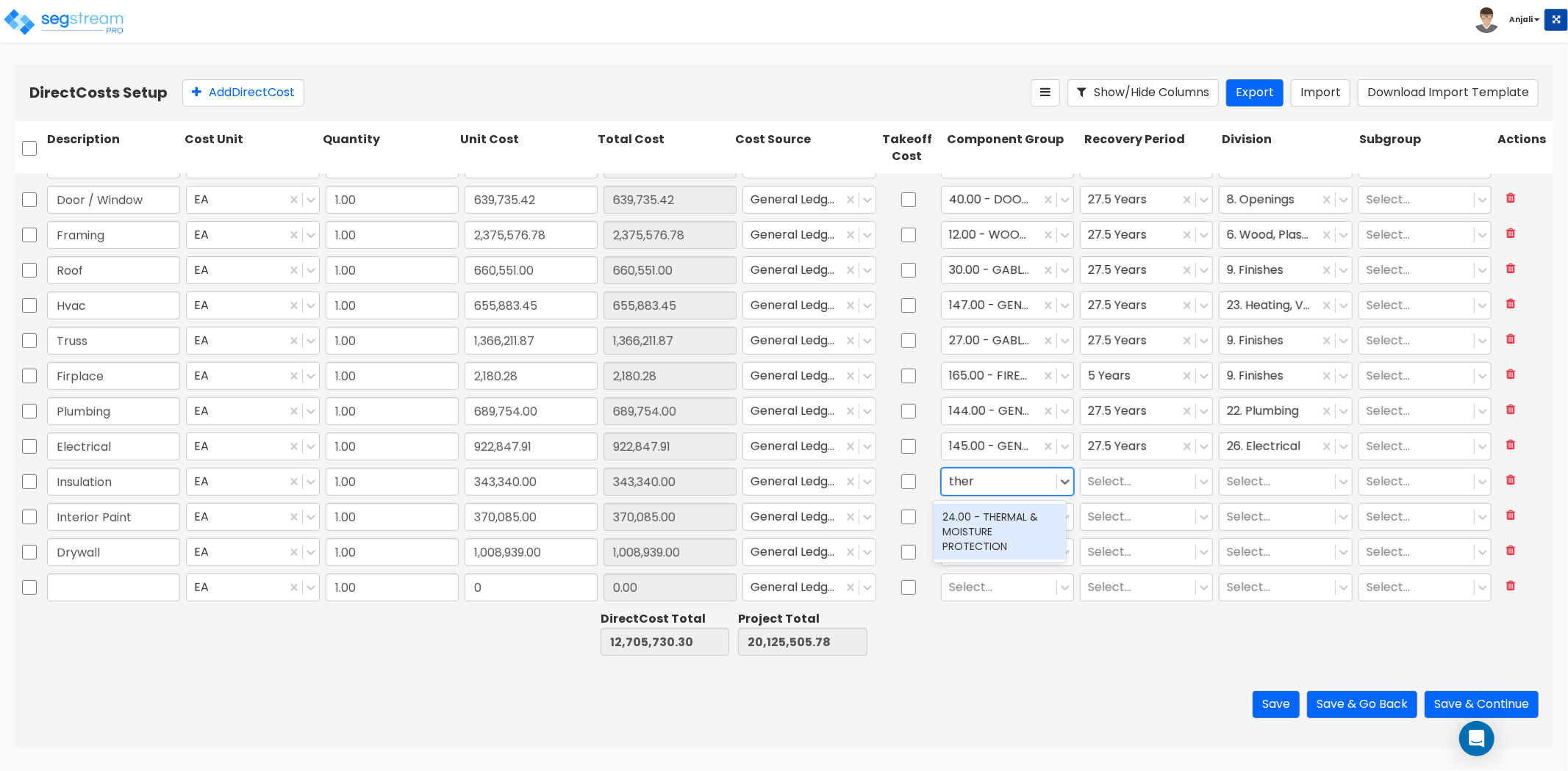
click at [976, 537] on div "24.00 - THERMAL & MOISTURE PROTECTION" at bounding box center [999, 532] width 132 height 56
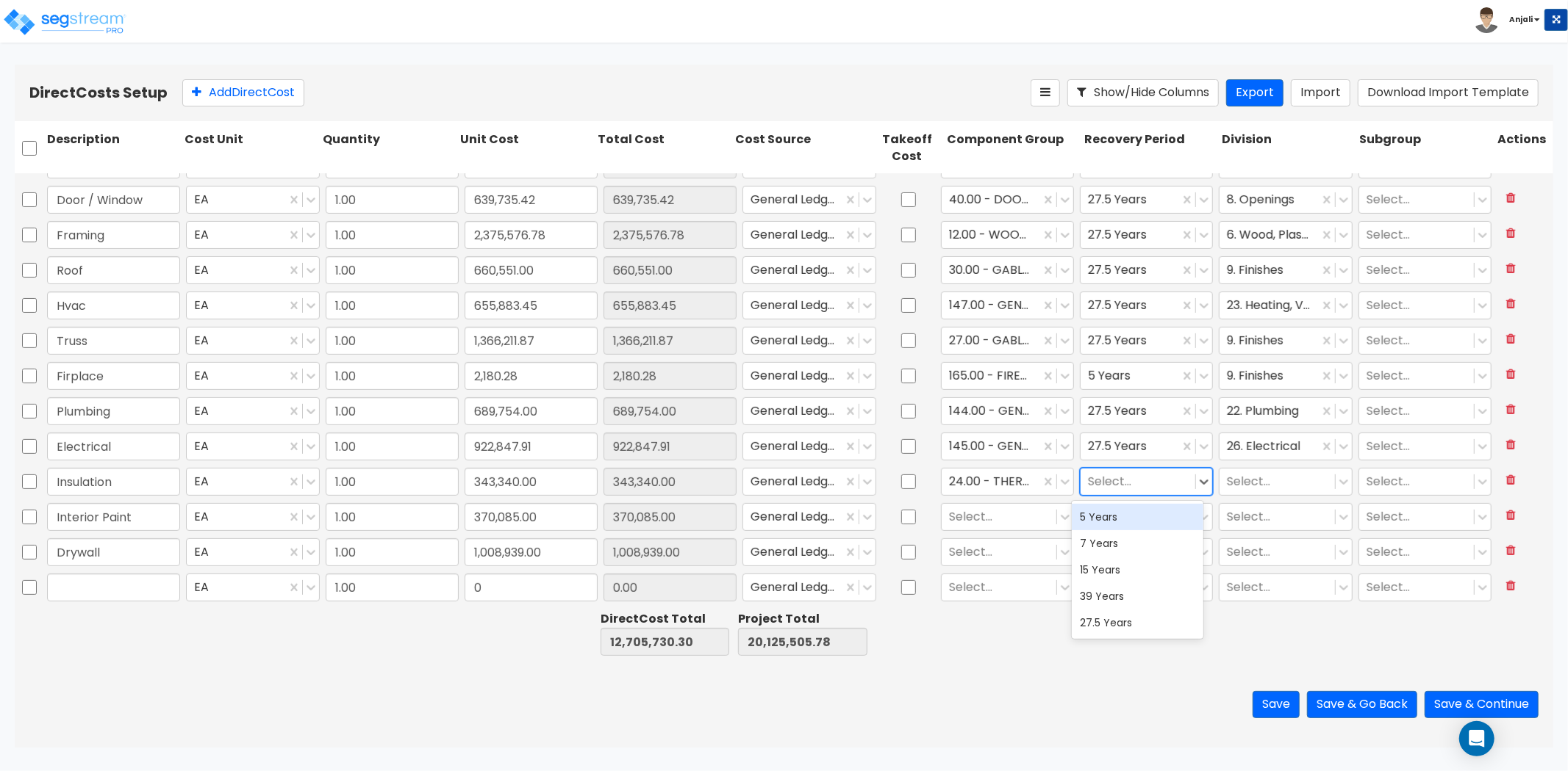
click at [1157, 483] on div at bounding box center [1138, 481] width 100 height 20
click at [1113, 615] on div "27.5 Years" at bounding box center [1137, 622] width 132 height 27
click at [1268, 495] on div "Select..." at bounding box center [1285, 482] width 139 height 34
click at [1267, 487] on div at bounding box center [1277, 481] width 100 height 20
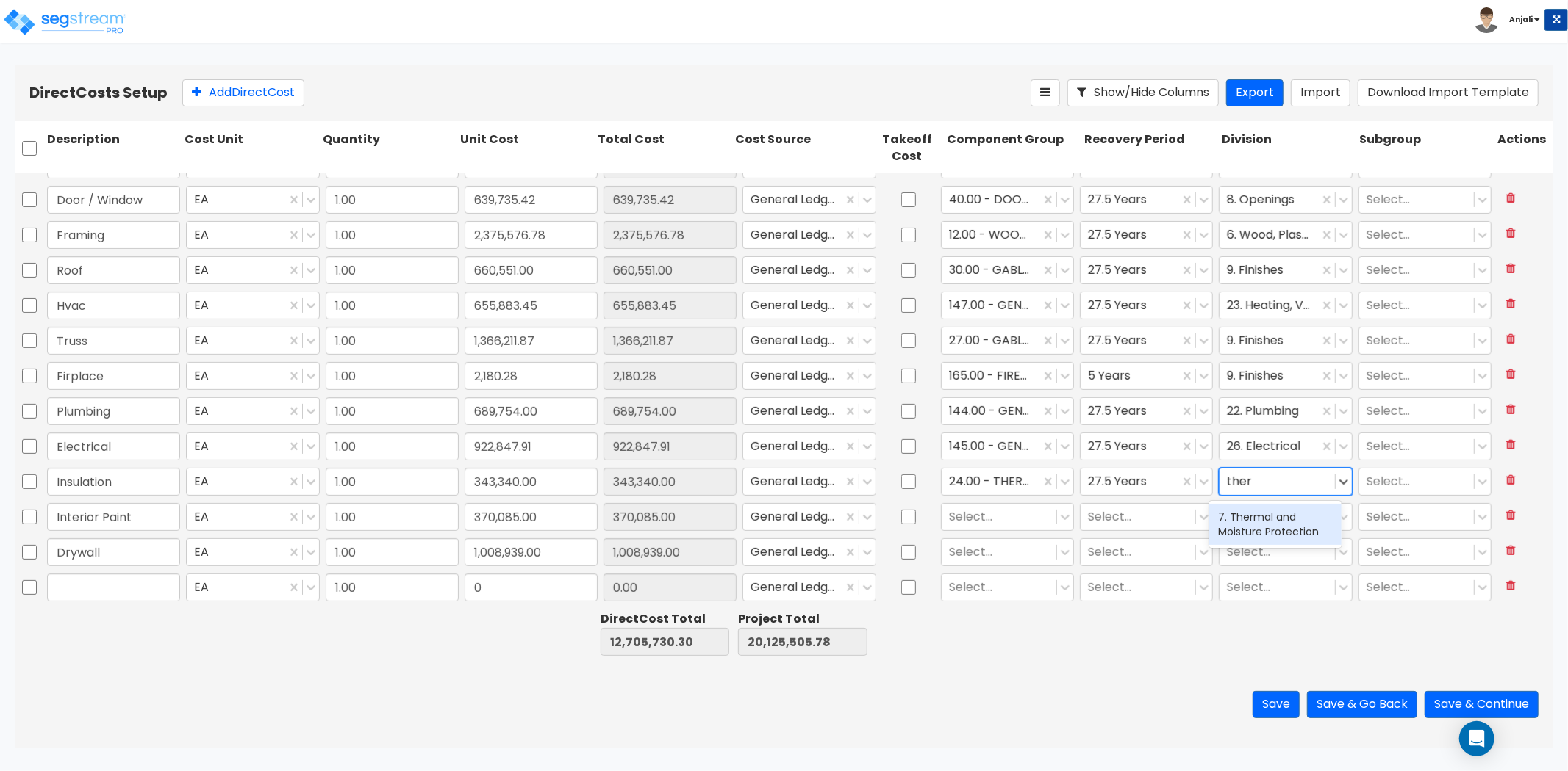
click at [1257, 525] on div "7. Thermal and Moisture Protection" at bounding box center [1275, 524] width 132 height 41
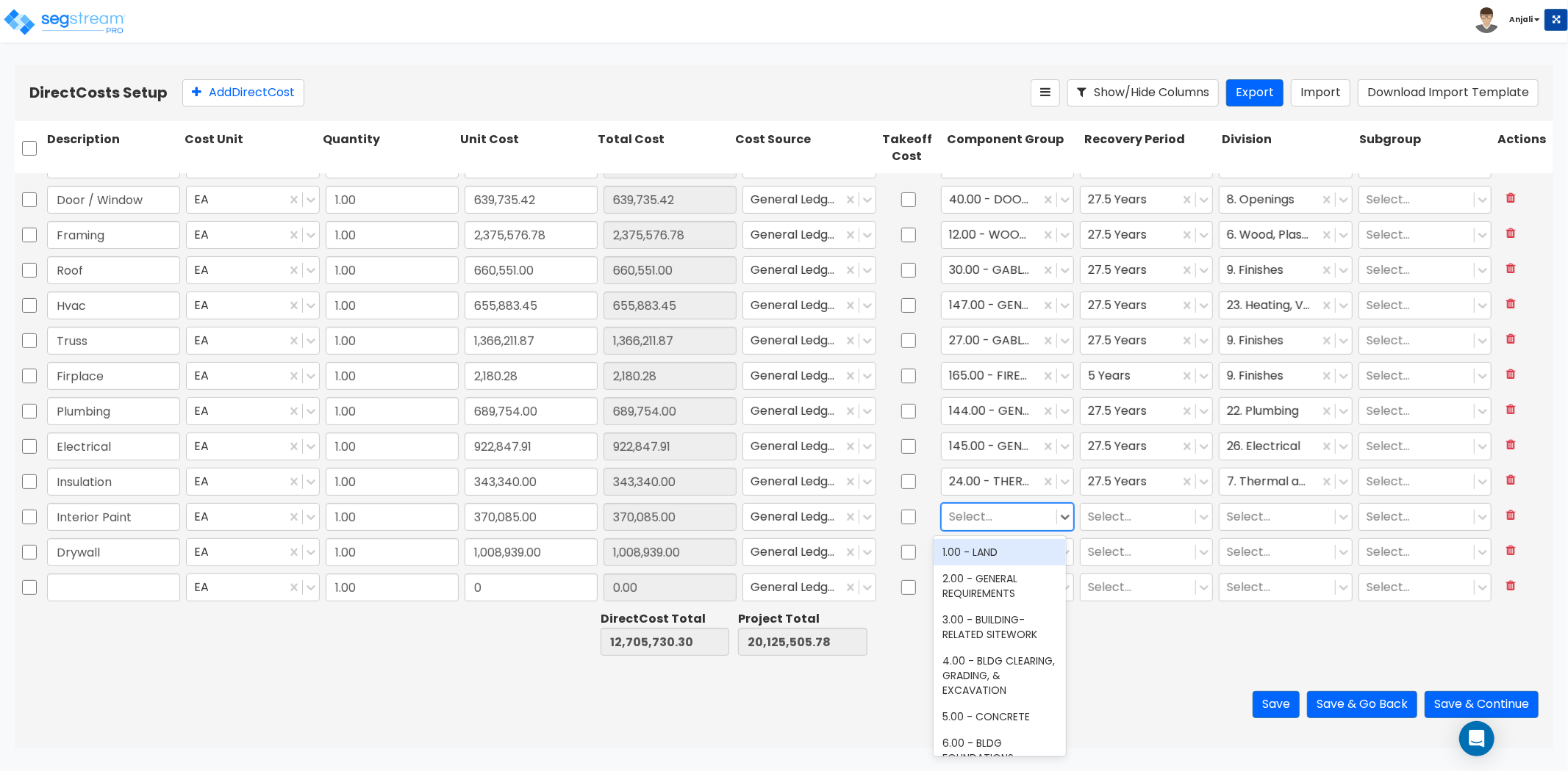
click at [999, 517] on div at bounding box center [999, 517] width 100 height 20
click at [1017, 556] on div "112.00 - INTERIOR PAINT" at bounding box center [999, 552] width 132 height 27
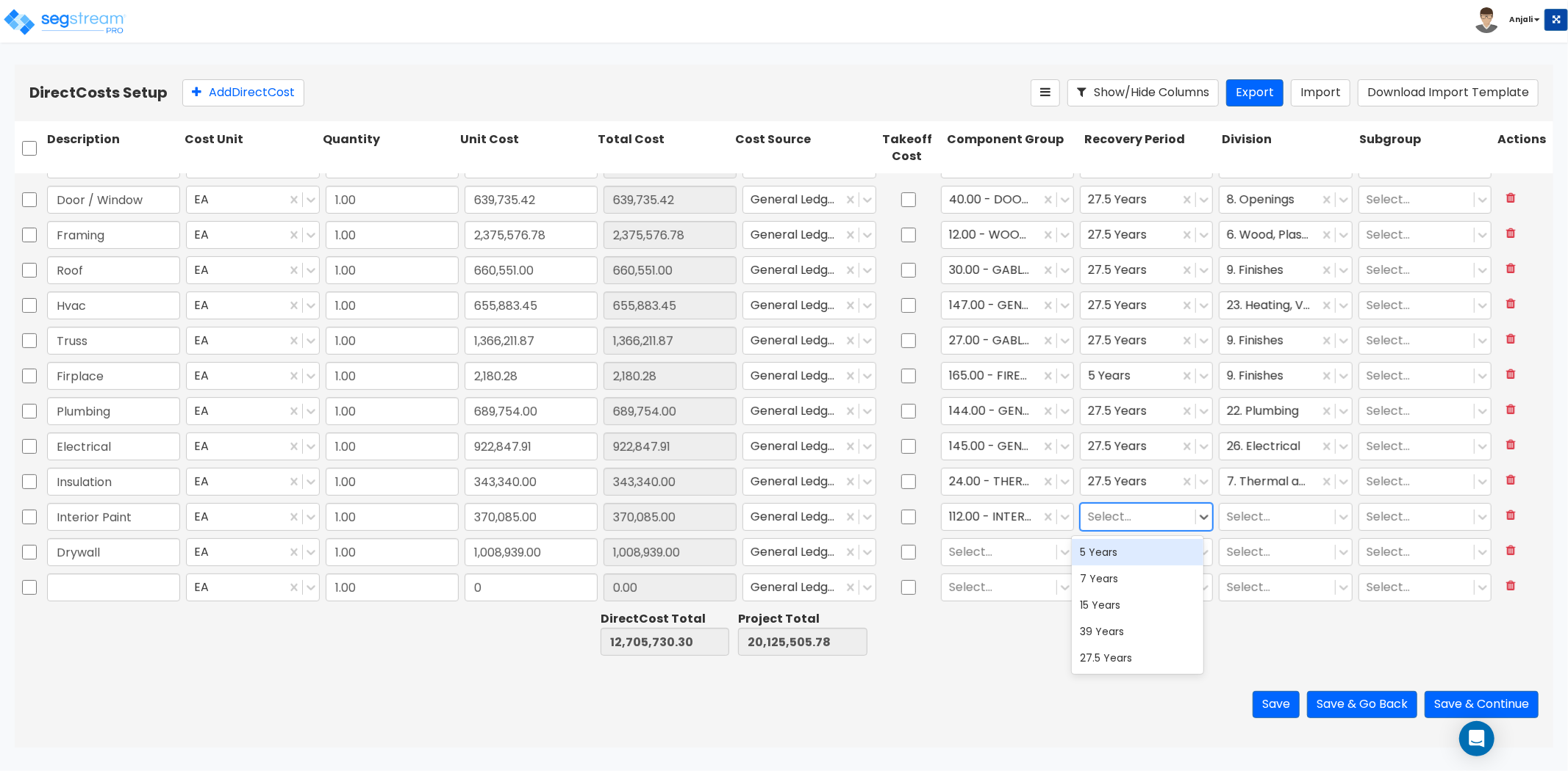
click at [1096, 508] on div at bounding box center [1138, 517] width 100 height 20
drag, startPoint x: 1095, startPoint y: 658, endPoint x: 1270, endPoint y: 579, distance: 192.0
click at [1096, 658] on div "27.5 Years" at bounding box center [1137, 658] width 132 height 27
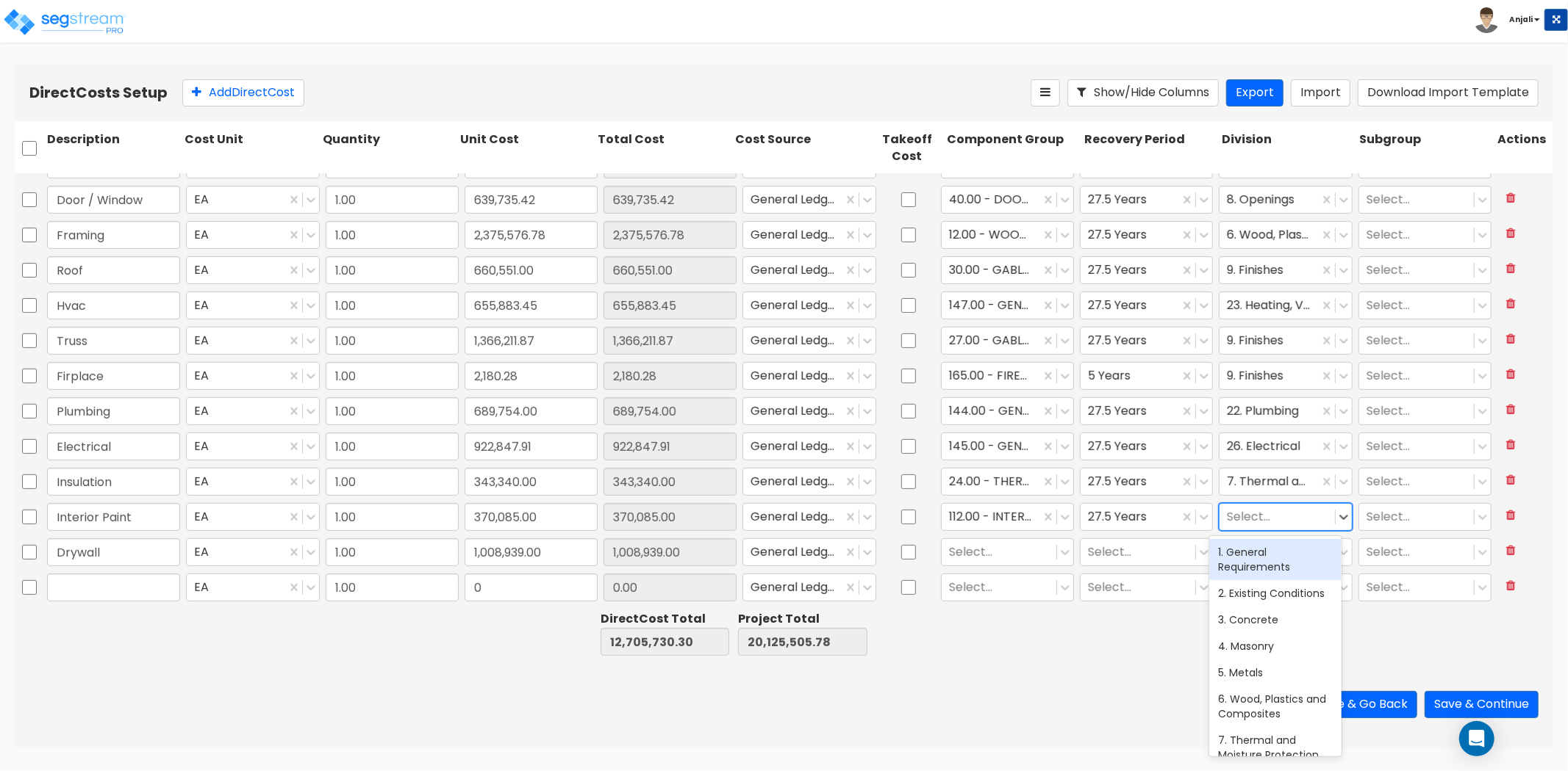
click at [1270, 521] on div at bounding box center [1277, 517] width 100 height 20
click at [1262, 543] on div "9. Finishes" at bounding box center [1275, 552] width 132 height 27
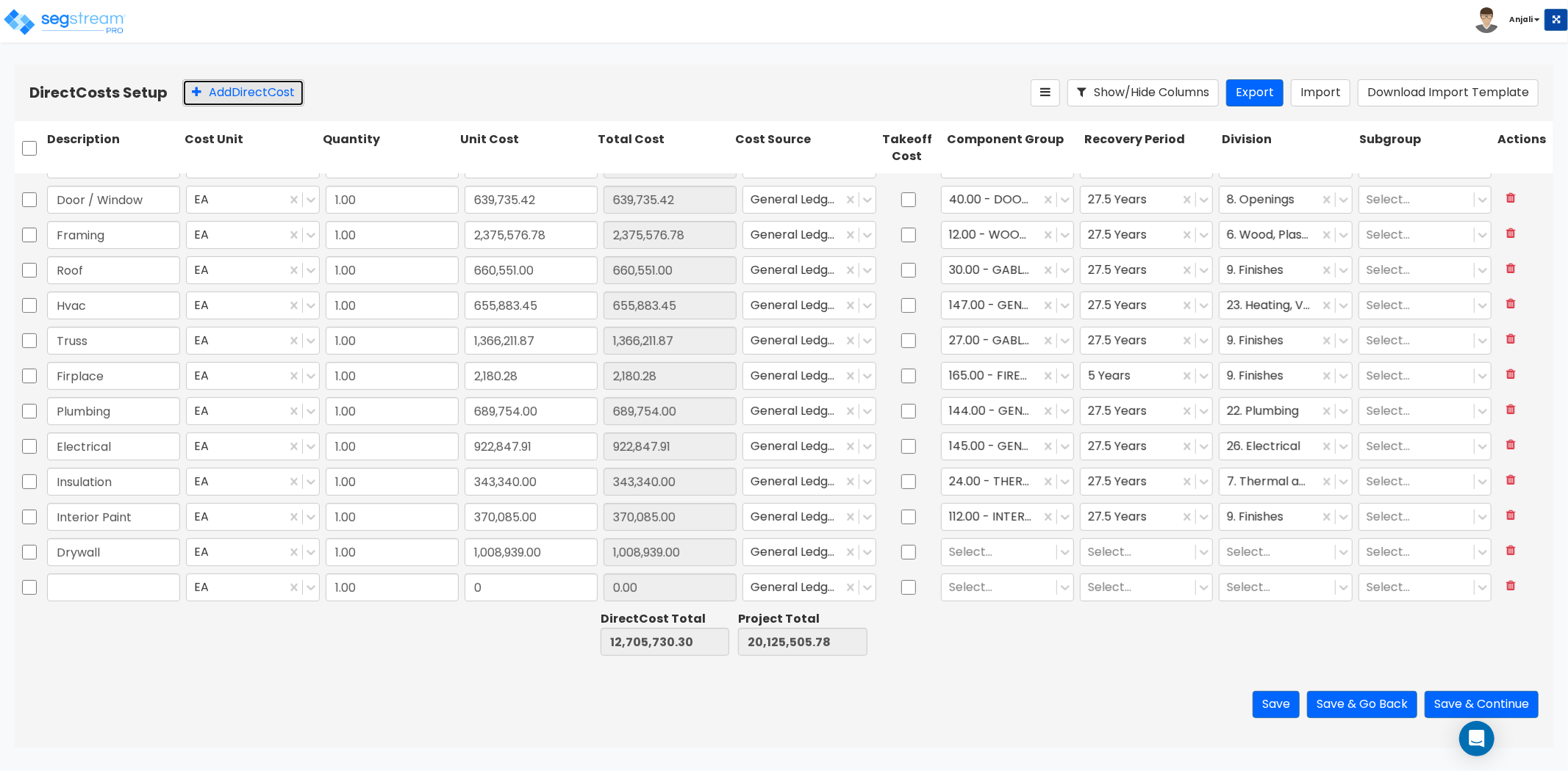
click at [210, 89] on button "Add Direct Cost" at bounding box center [243, 93] width 122 height 27
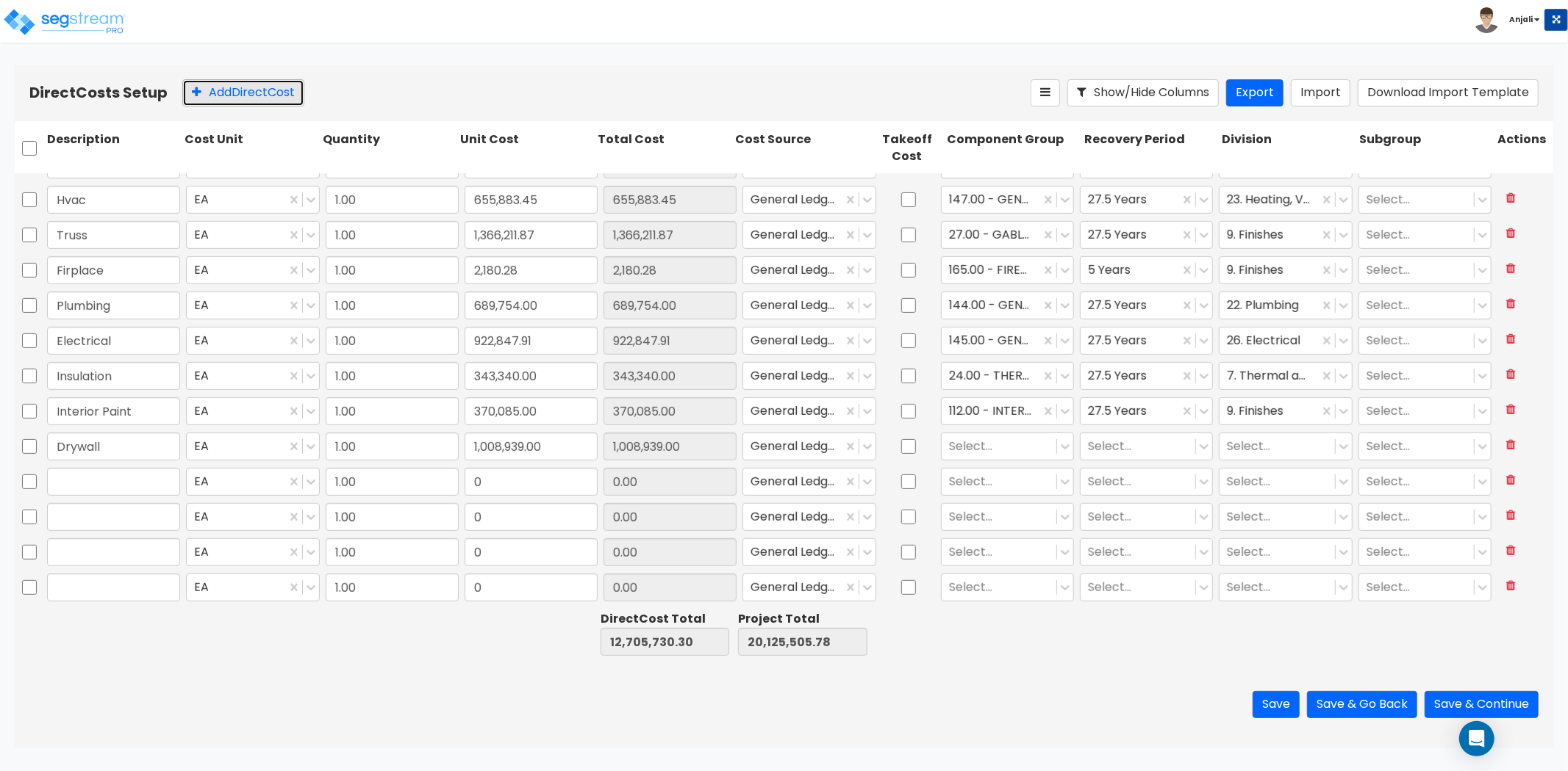
click at [210, 99] on button "Add Direct Cost" at bounding box center [243, 93] width 122 height 27
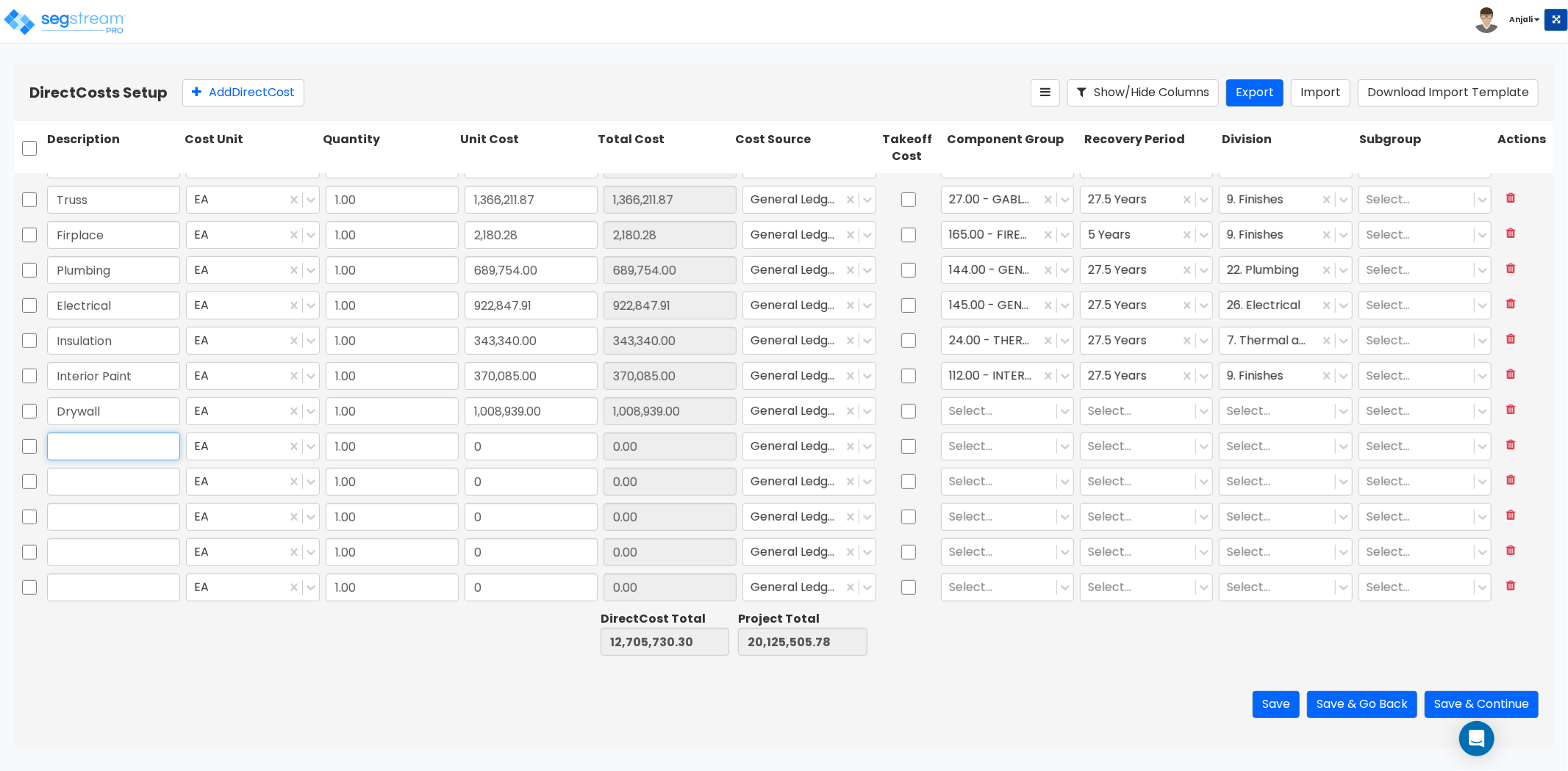
click at [98, 458] on input "text" at bounding box center [113, 446] width 133 height 28
click at [68, 446] on input "firwall" at bounding box center [113, 446] width 133 height 28
click at [525, 443] on input "0" at bounding box center [531, 446] width 133 height 28
click at [537, 456] on input "0" at bounding box center [531, 446] width 133 height 28
paste input "248,951.0"
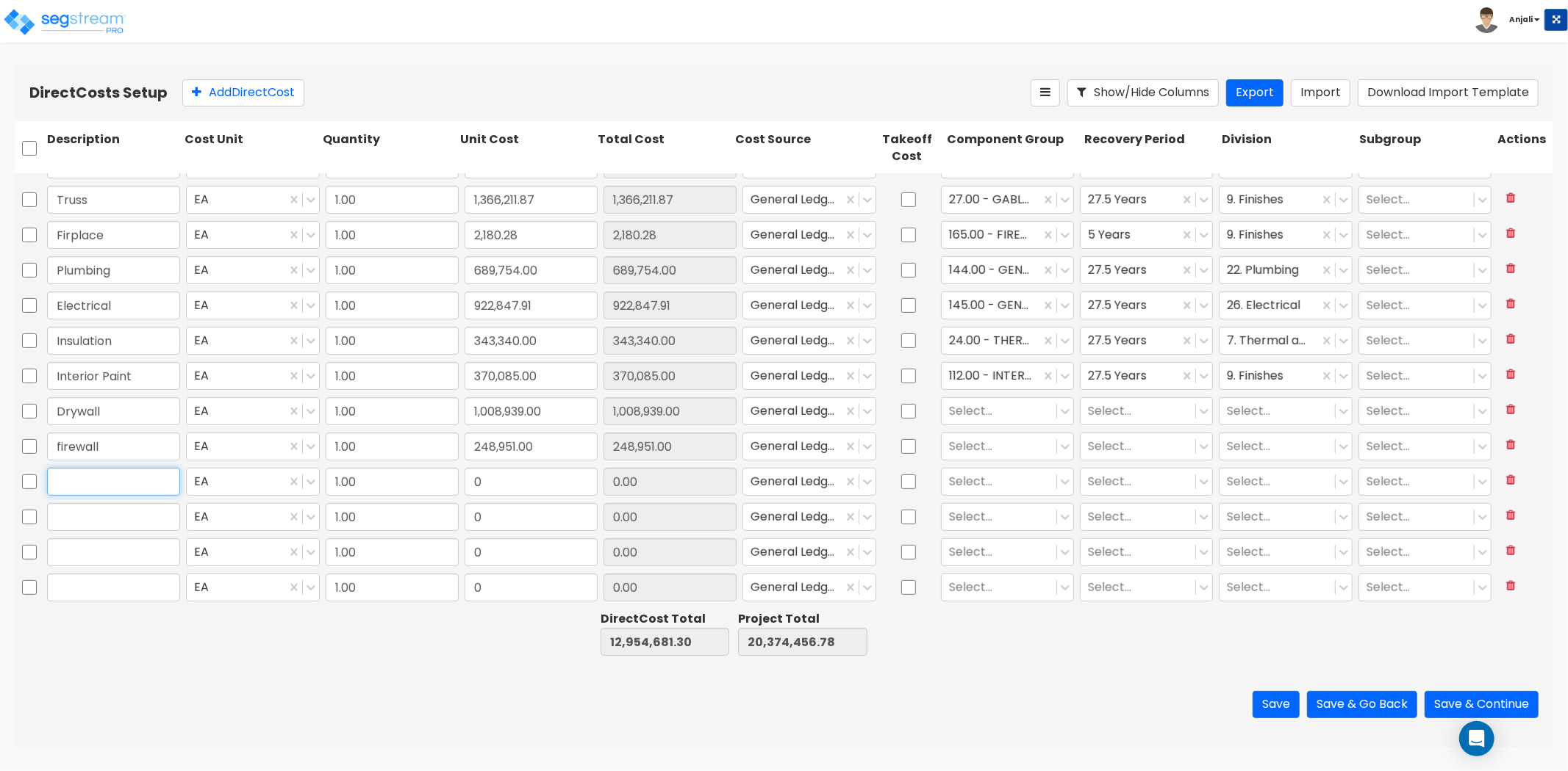
click at [93, 486] on input "text" at bounding box center [113, 482] width 133 height 28
click at [111, 485] on input "text" at bounding box center [113, 482] width 133 height 28
click at [503, 485] on input "0" at bounding box center [531, 482] width 133 height 28
paste input "580,039.82"
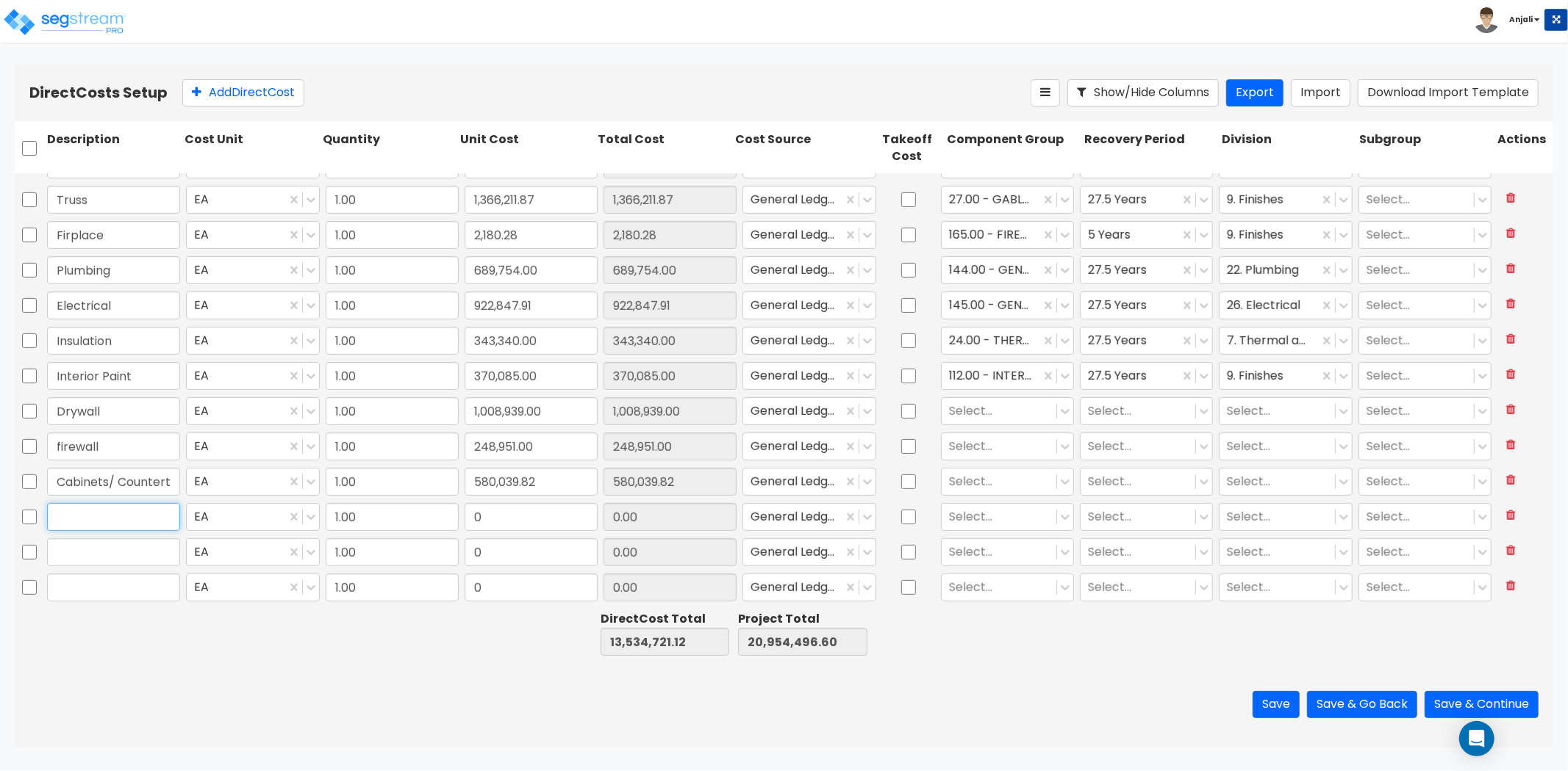
click at [119, 515] on input "text" at bounding box center [113, 517] width 133 height 28
click at [533, 517] on input "0" at bounding box center [531, 517] width 133 height 28
paste input "746,583.66"
click at [86, 551] on input "text" at bounding box center [113, 552] width 133 height 28
click at [115, 548] on input "text" at bounding box center [113, 552] width 133 height 28
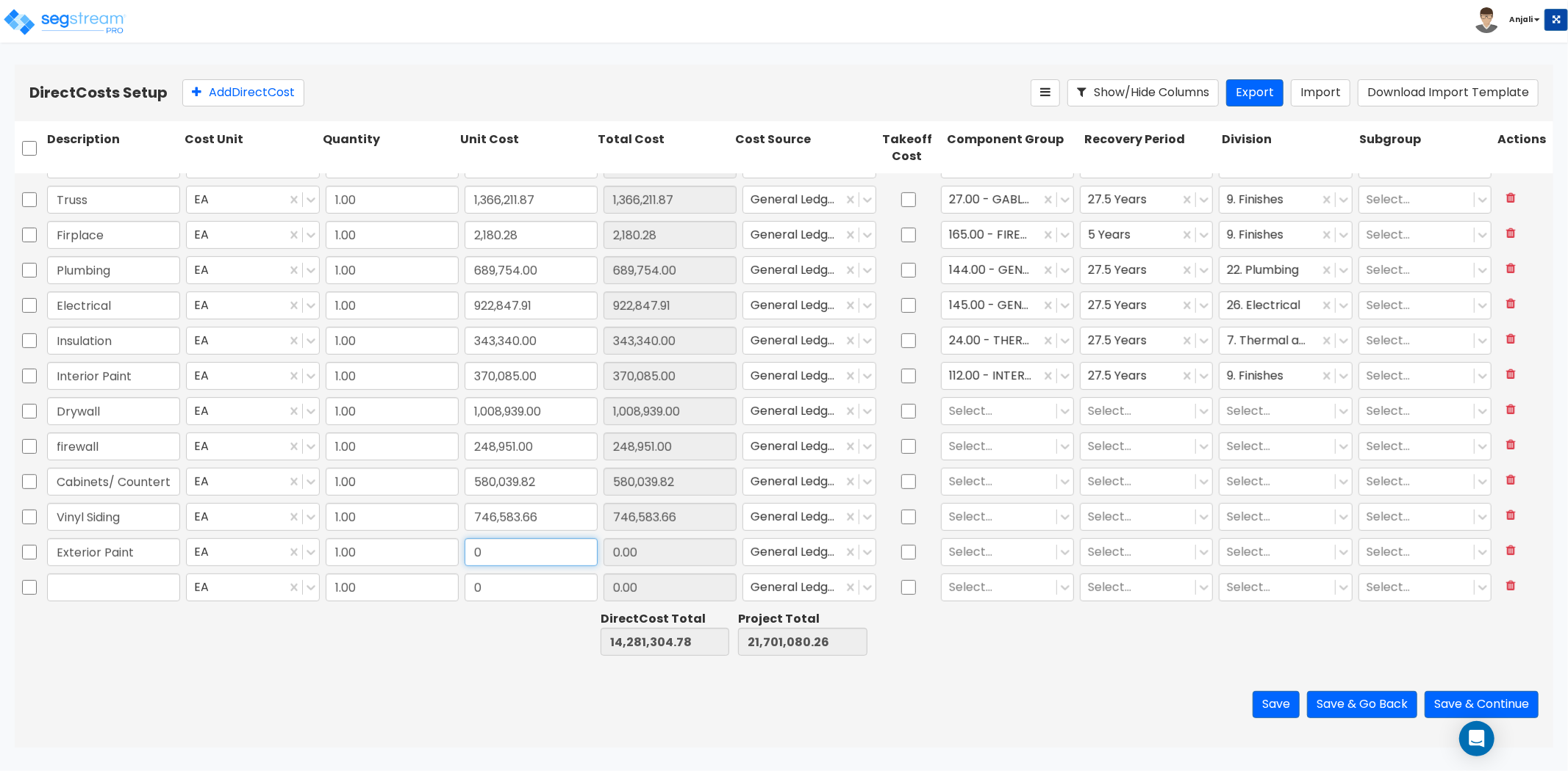
click at [497, 551] on input "0" at bounding box center [531, 552] width 133 height 28
paste input "21,750.0"
click at [506, 640] on div at bounding box center [525, 634] width 137 height 51
click at [999, 414] on div at bounding box center [999, 411] width 100 height 20
click at [989, 451] on div "47.00 - INTERIOR DRYWALL PARTITIONS" at bounding box center [999, 453] width 132 height 41
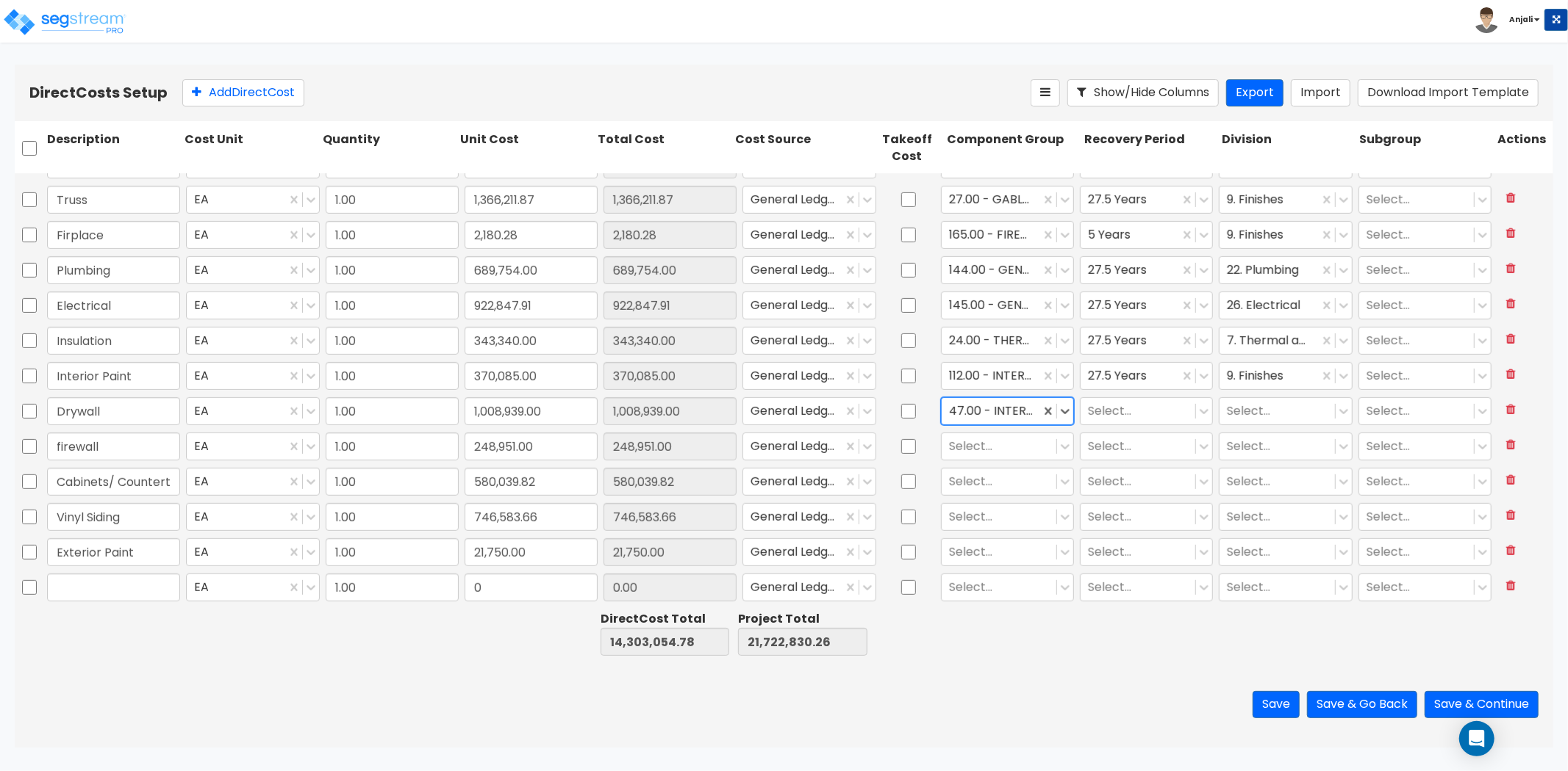
click at [949, 404] on input "text" at bounding box center [951, 411] width 3 height 17
click at [970, 493] on div "135.00 - DRYWALL CEILING" at bounding box center [999, 494] width 132 height 41
click at [1093, 408] on div at bounding box center [1138, 411] width 100 height 20
click at [1131, 552] on div "27.5 Years" at bounding box center [1137, 552] width 132 height 27
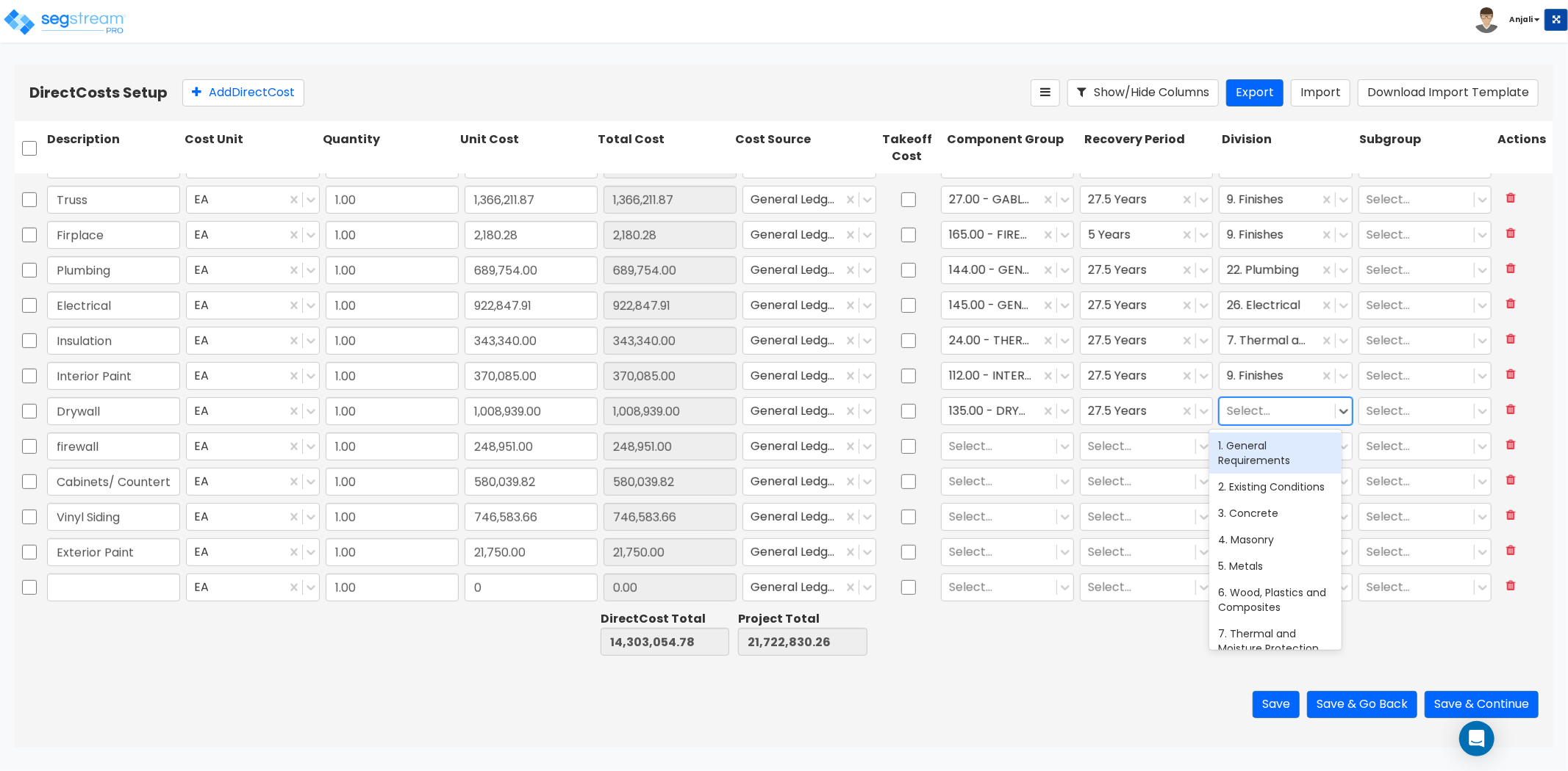
click at [1238, 417] on div at bounding box center [1277, 411] width 100 height 20
click at [1251, 455] on div "9. Finishes" at bounding box center [1275, 445] width 132 height 27
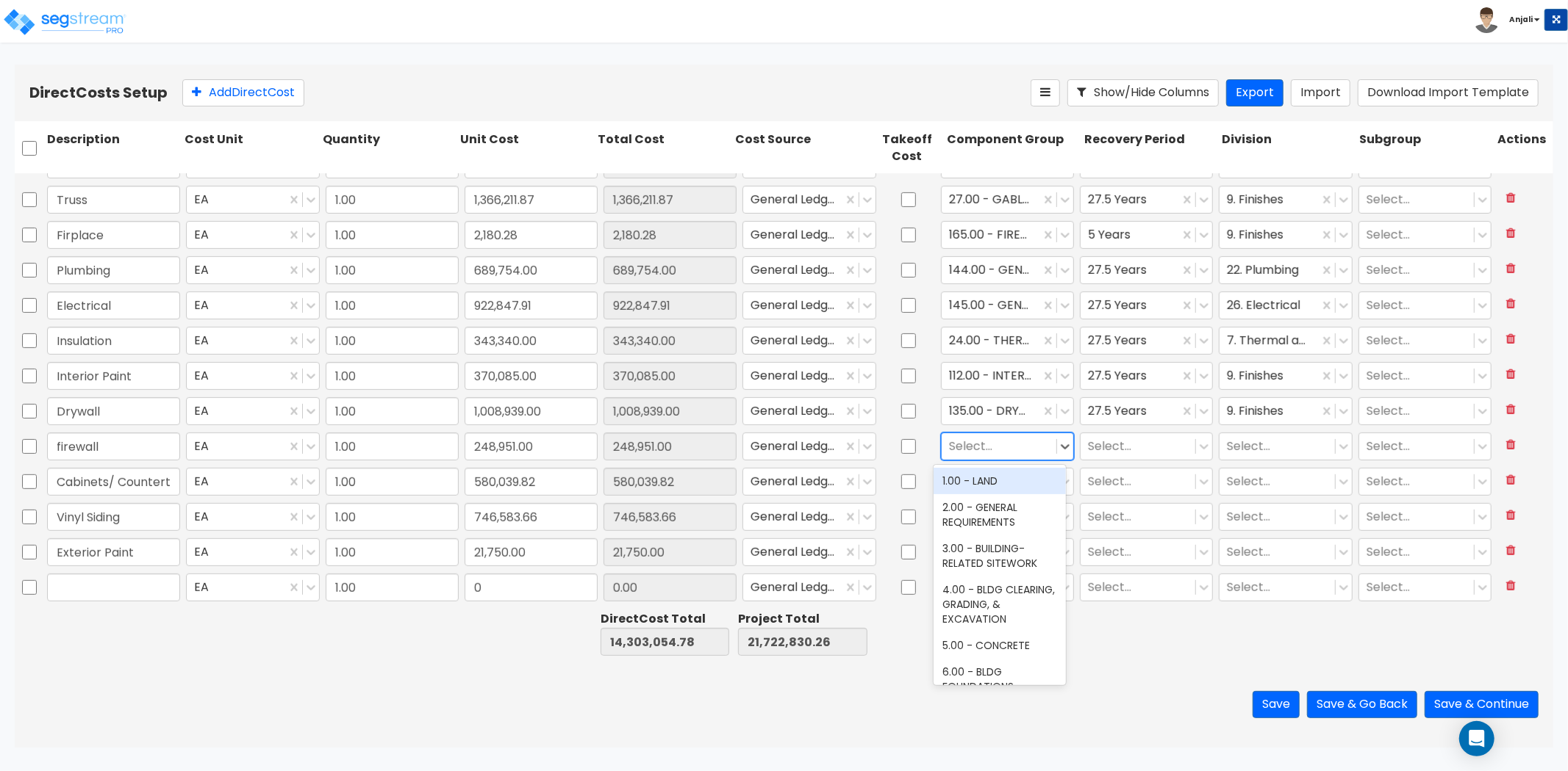
click at [974, 452] on div at bounding box center [999, 446] width 100 height 20
click at [1022, 531] on div "141.00 - BLDG FIRE PROTECTION" at bounding box center [999, 515] width 132 height 41
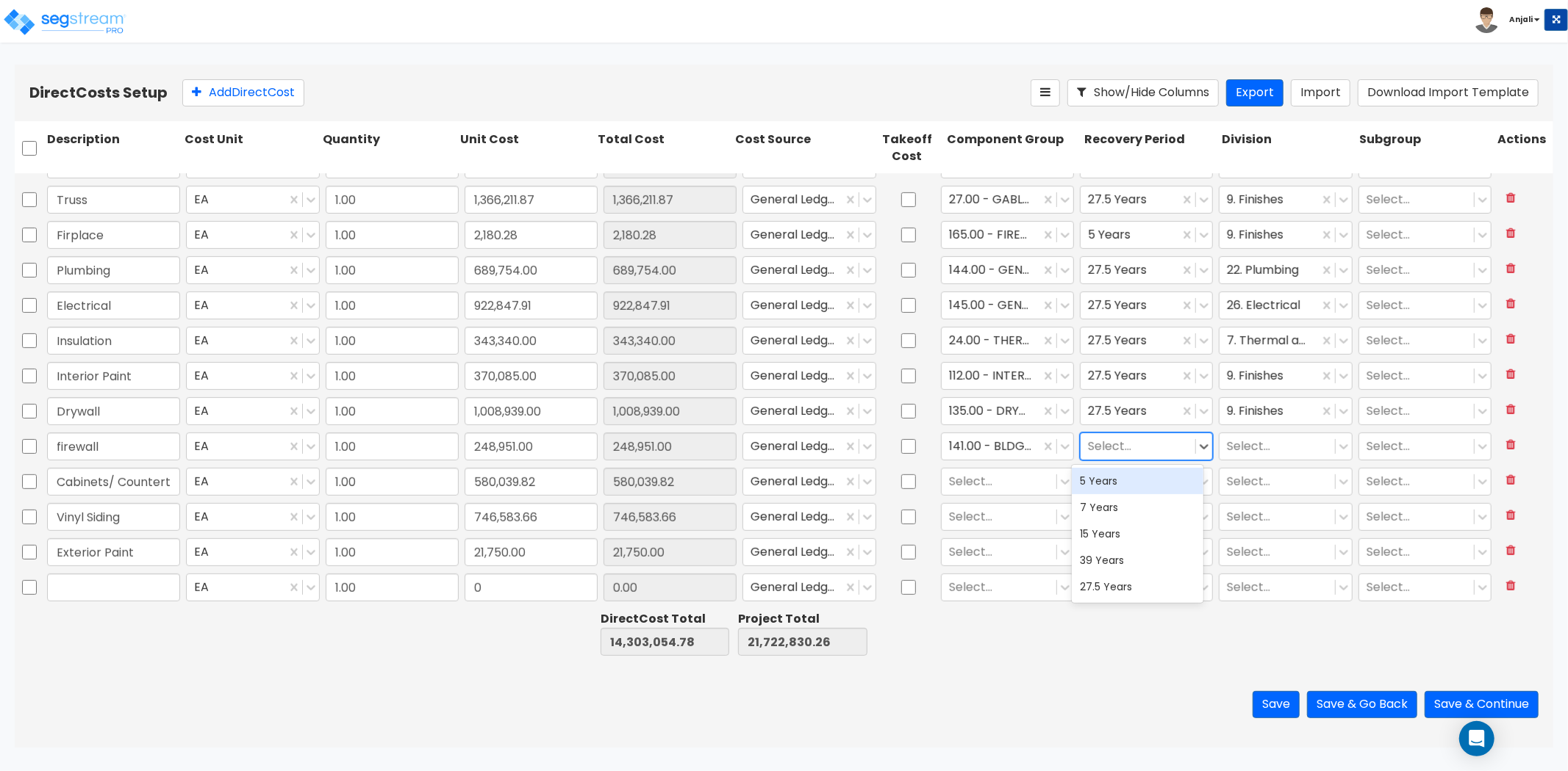
click at [1100, 447] on div at bounding box center [1138, 446] width 100 height 20
drag, startPoint x: 1131, startPoint y: 581, endPoint x: 1195, endPoint y: 490, distance: 111.3
click at [1131, 581] on div "27.5 Years" at bounding box center [1137, 587] width 132 height 27
click at [1238, 449] on div at bounding box center [1277, 446] width 100 height 20
click at [1247, 485] on div "21. Fire Suppression" at bounding box center [1275, 481] width 132 height 27
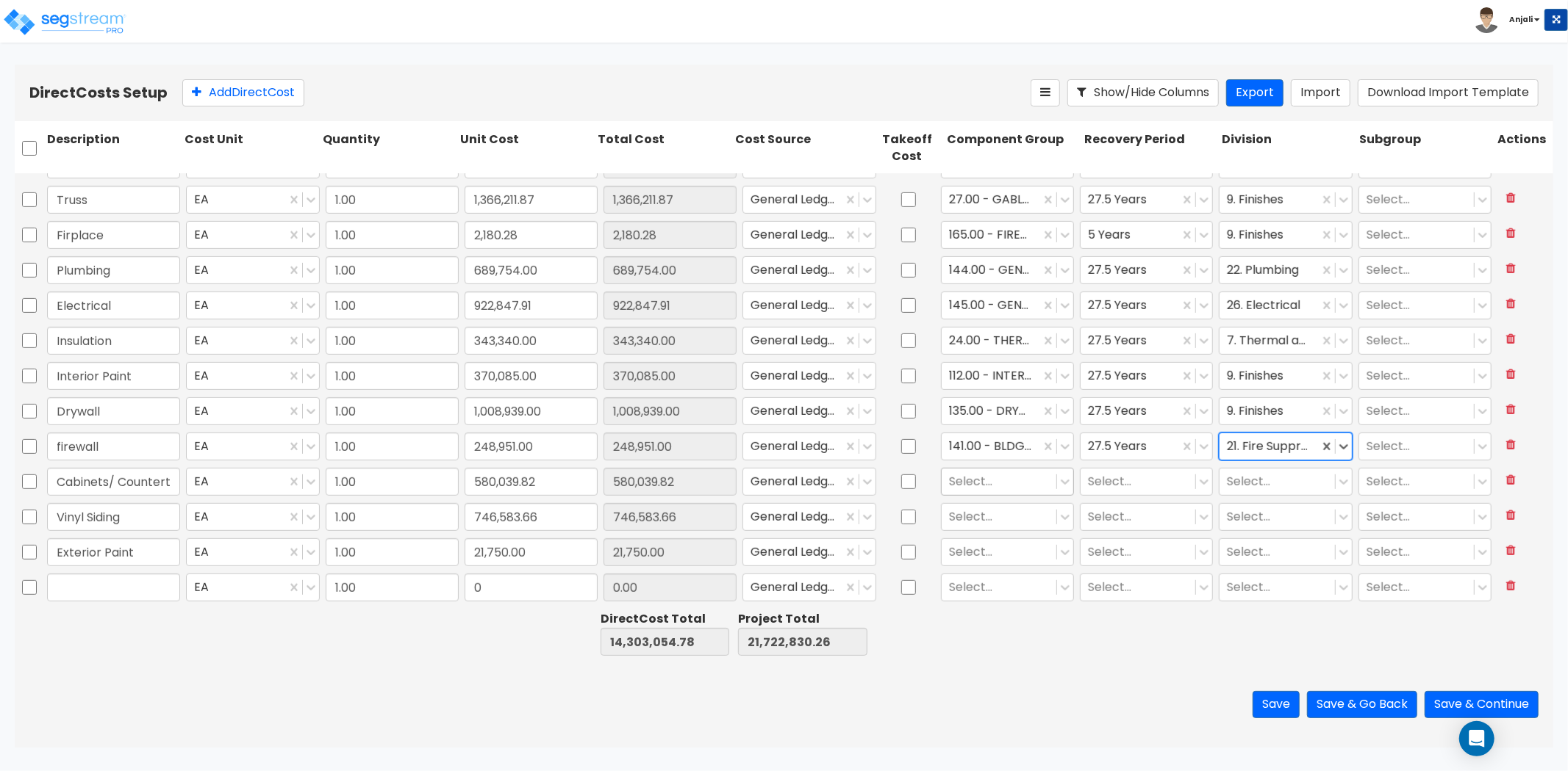
click at [977, 488] on div at bounding box center [999, 481] width 100 height 20
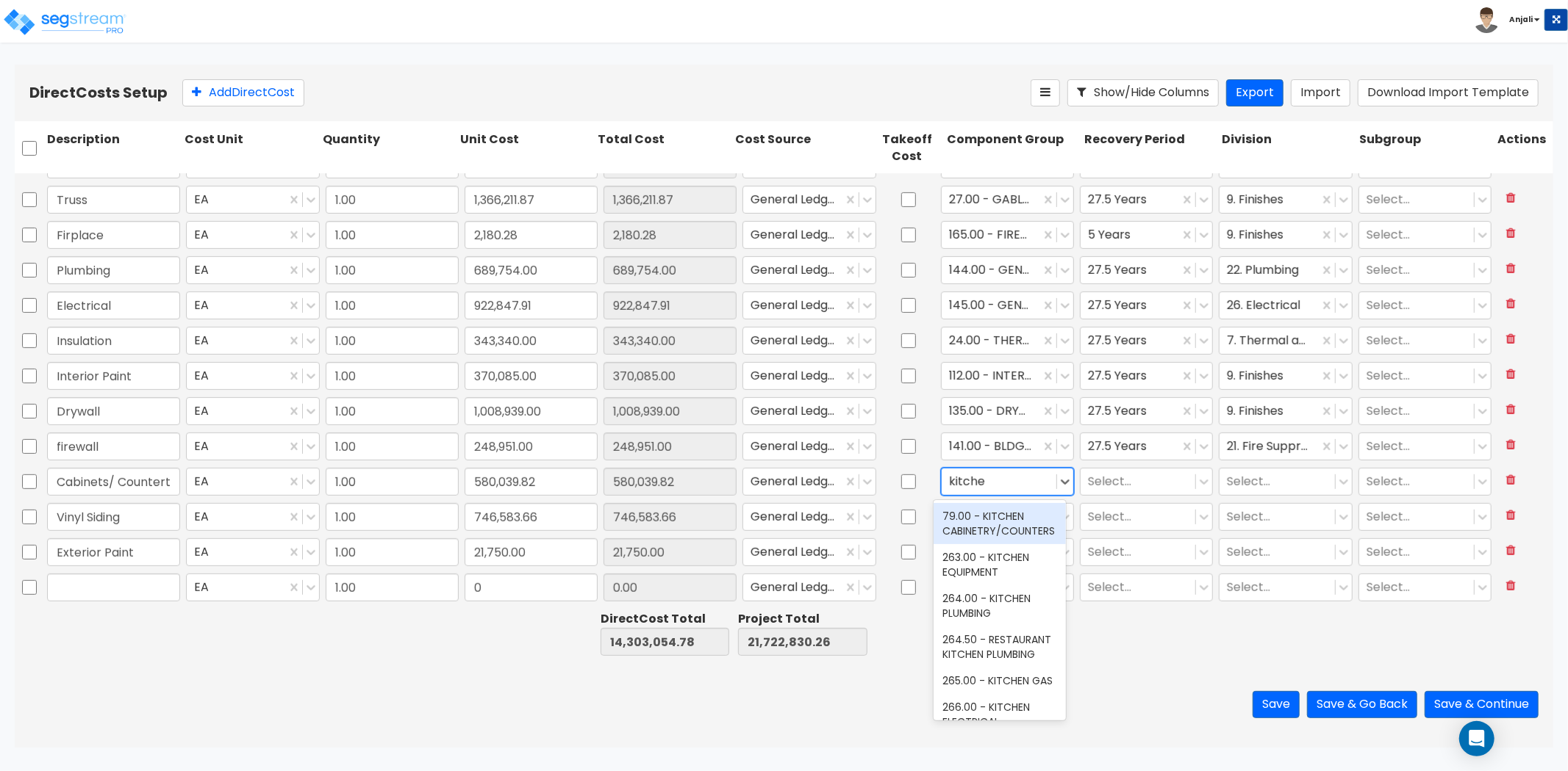
click at [985, 512] on div "79.00 - KITCHEN CABINETRY/COUNTERS" at bounding box center [999, 524] width 132 height 41
click at [949, 479] on input "text" at bounding box center [951, 481] width 3 height 17
click at [1000, 547] on div "74.00 - BREAK ROOM/AREA CABINETRY/COUNTERS" at bounding box center [999, 531] width 132 height 56
click at [1112, 468] on div "Select..." at bounding box center [1146, 482] width 133 height 28
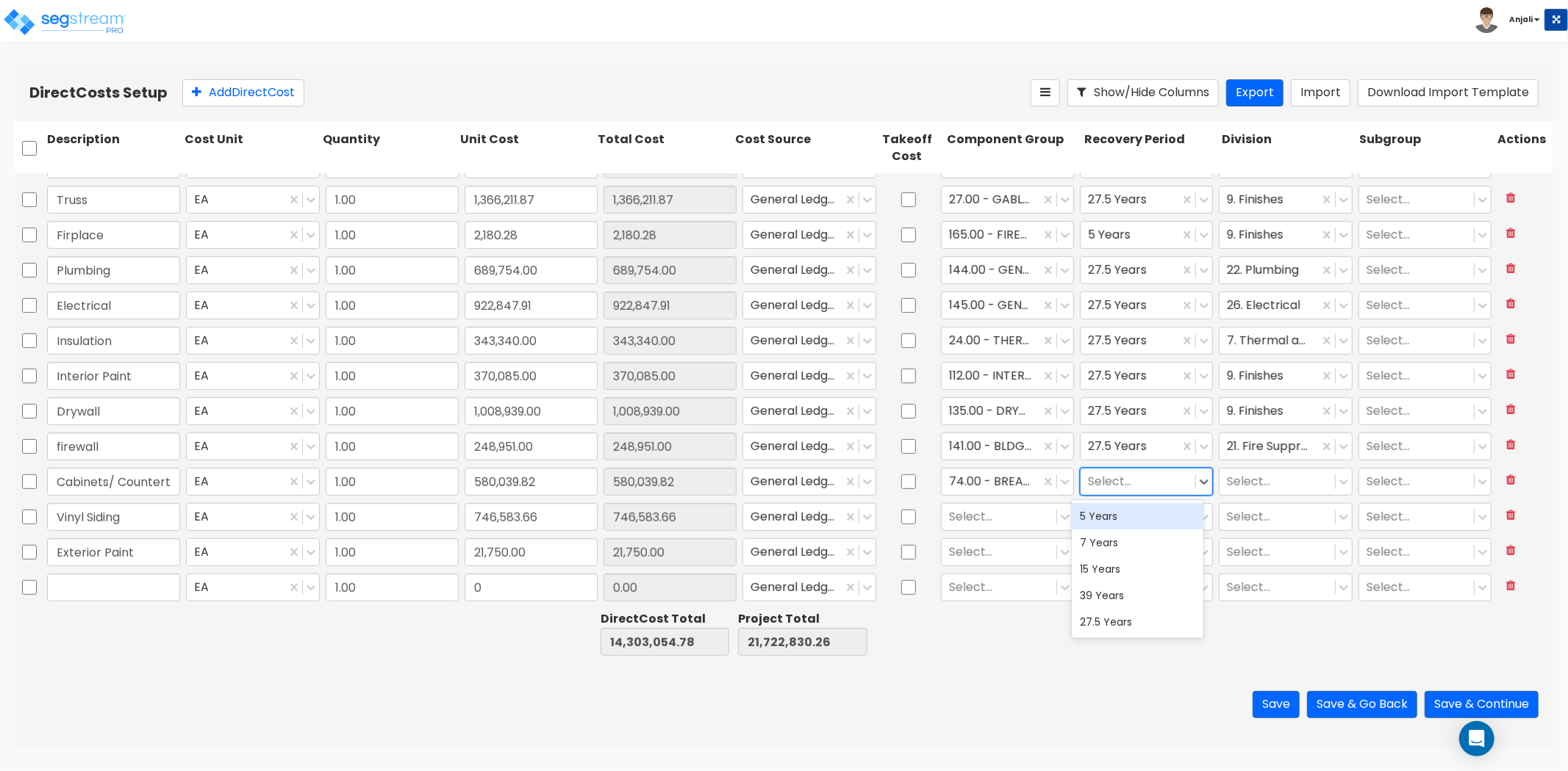
click at [1125, 517] on div "5 Years" at bounding box center [1137, 516] width 132 height 27
click at [1297, 483] on div at bounding box center [1277, 481] width 100 height 20
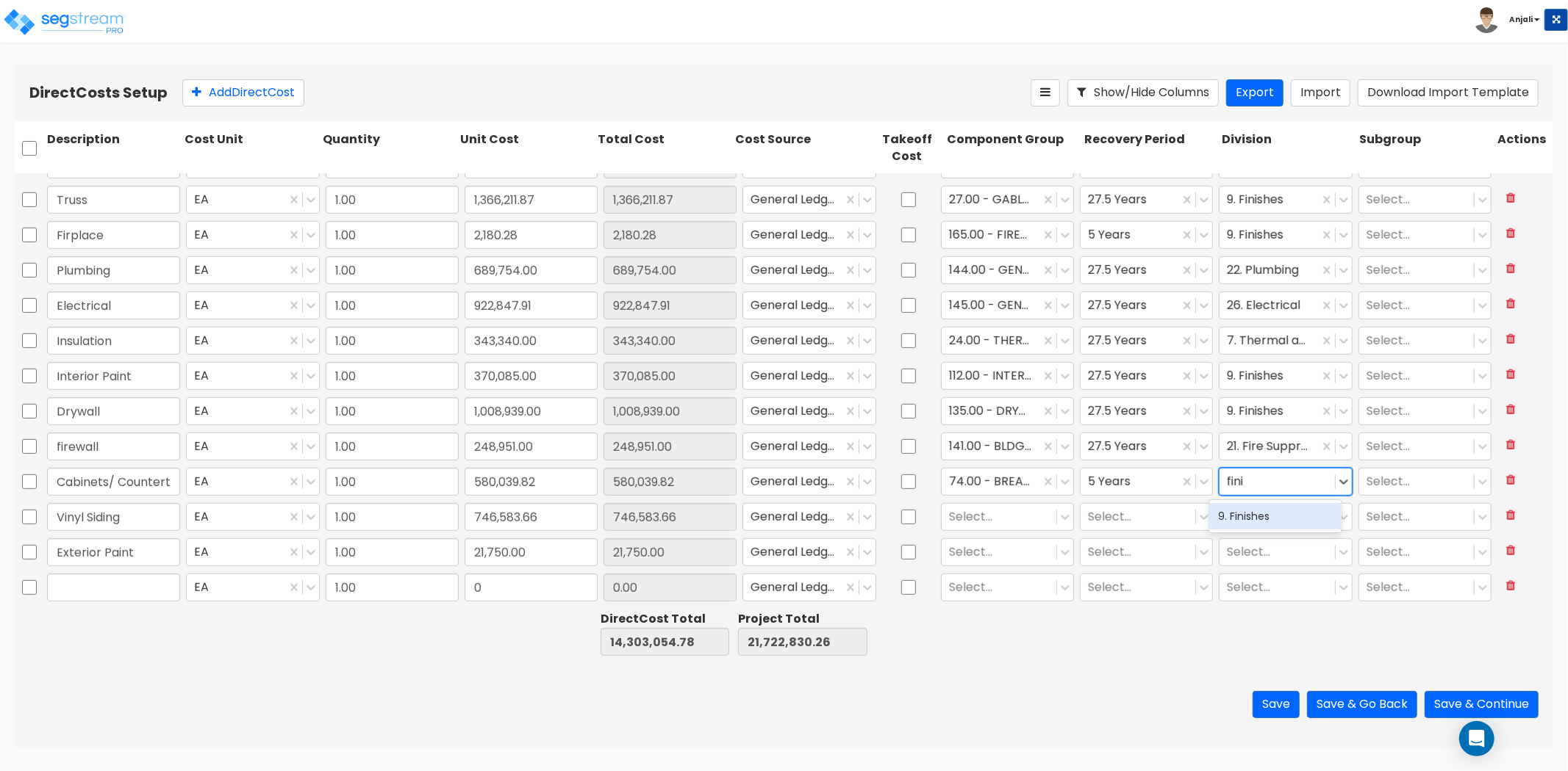
click at [1270, 522] on div "9. Finishes" at bounding box center [1275, 516] width 132 height 27
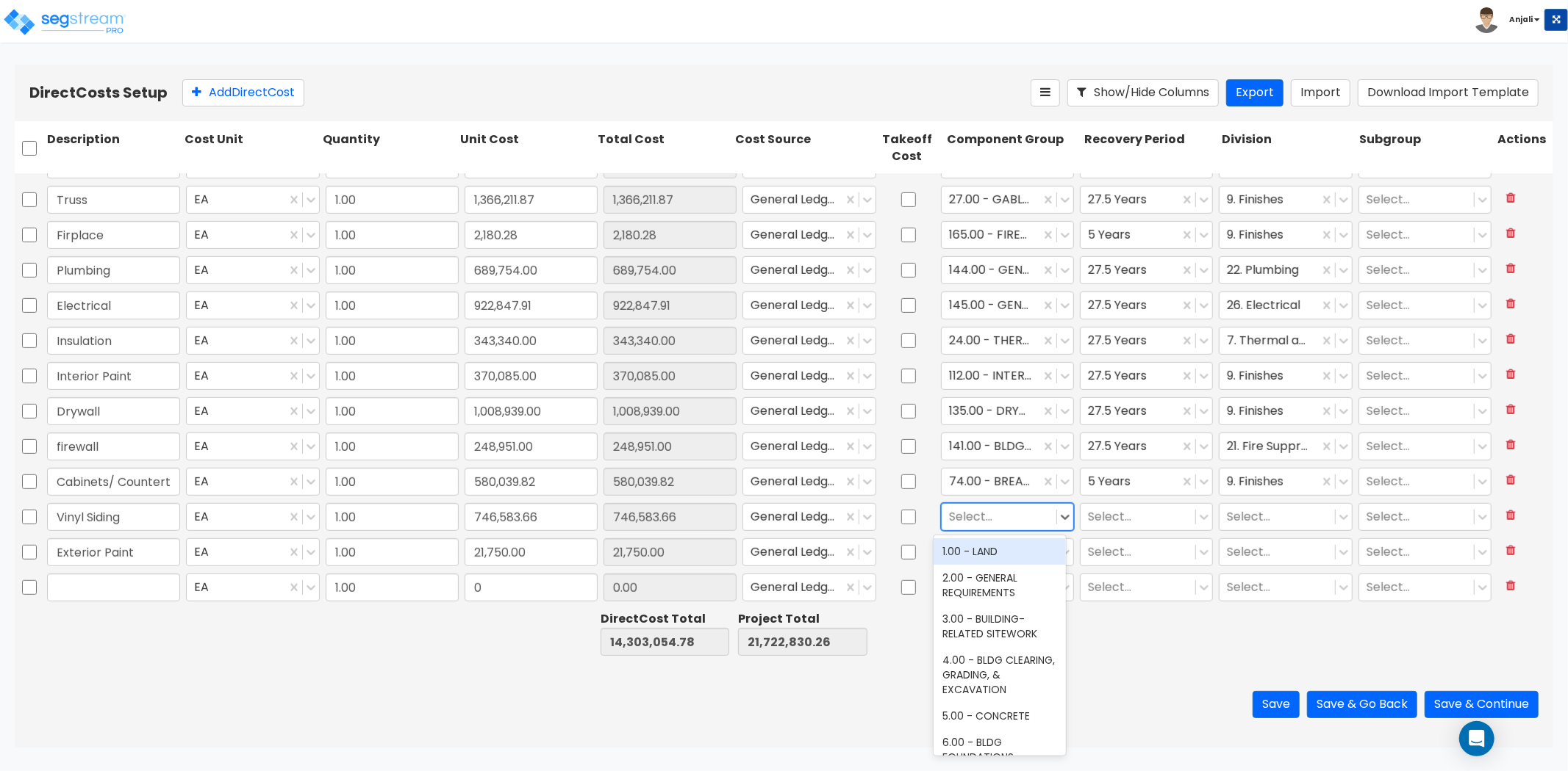
click at [989, 523] on div at bounding box center [999, 517] width 100 height 20
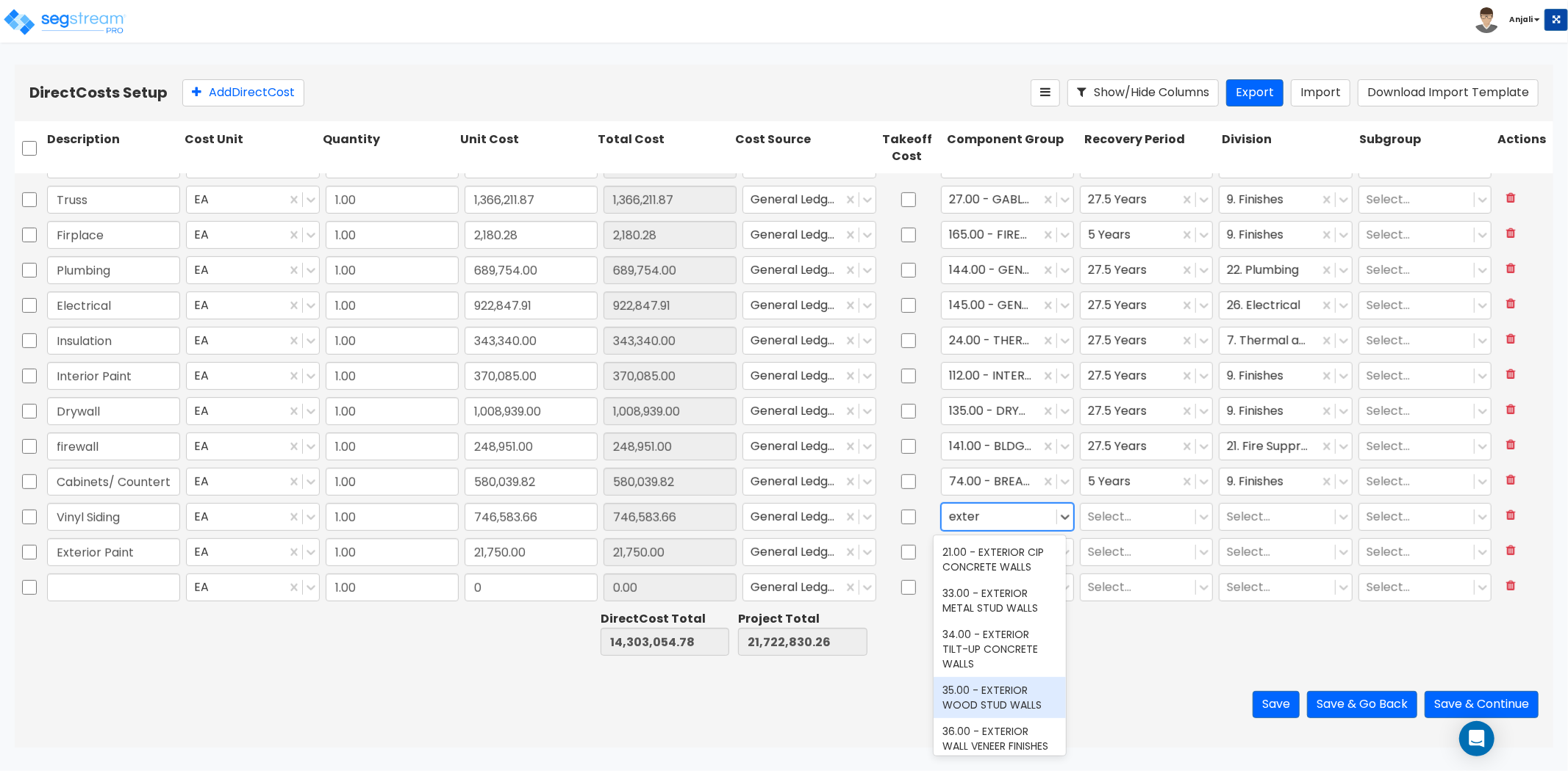
click at [990, 706] on div "35.00 - EXTERIOR WOOD STUD WALLS" at bounding box center [999, 697] width 132 height 41
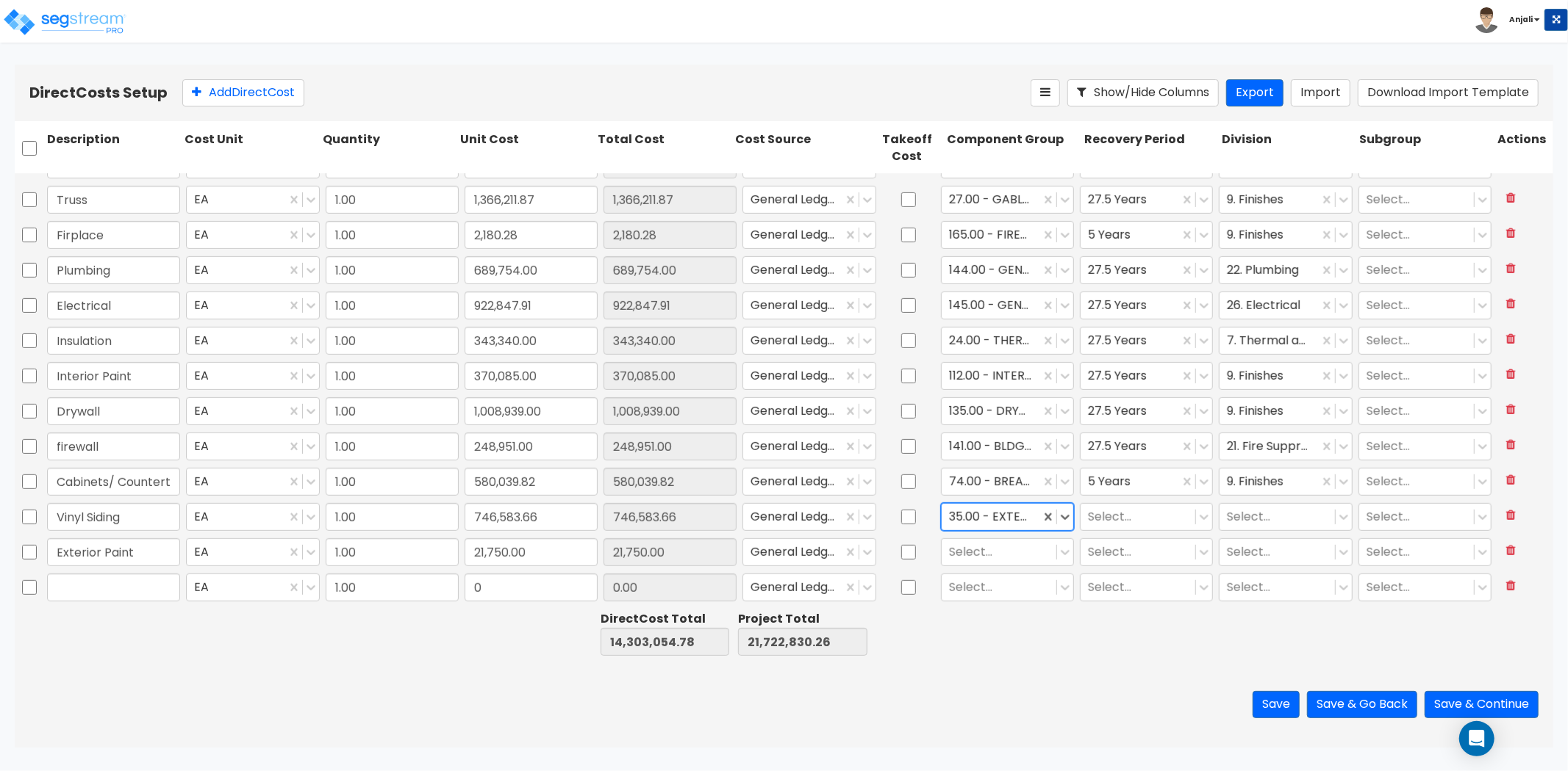
click at [1109, 531] on div "Select..." at bounding box center [1146, 517] width 139 height 34
click at [1118, 511] on div at bounding box center [1138, 517] width 100 height 20
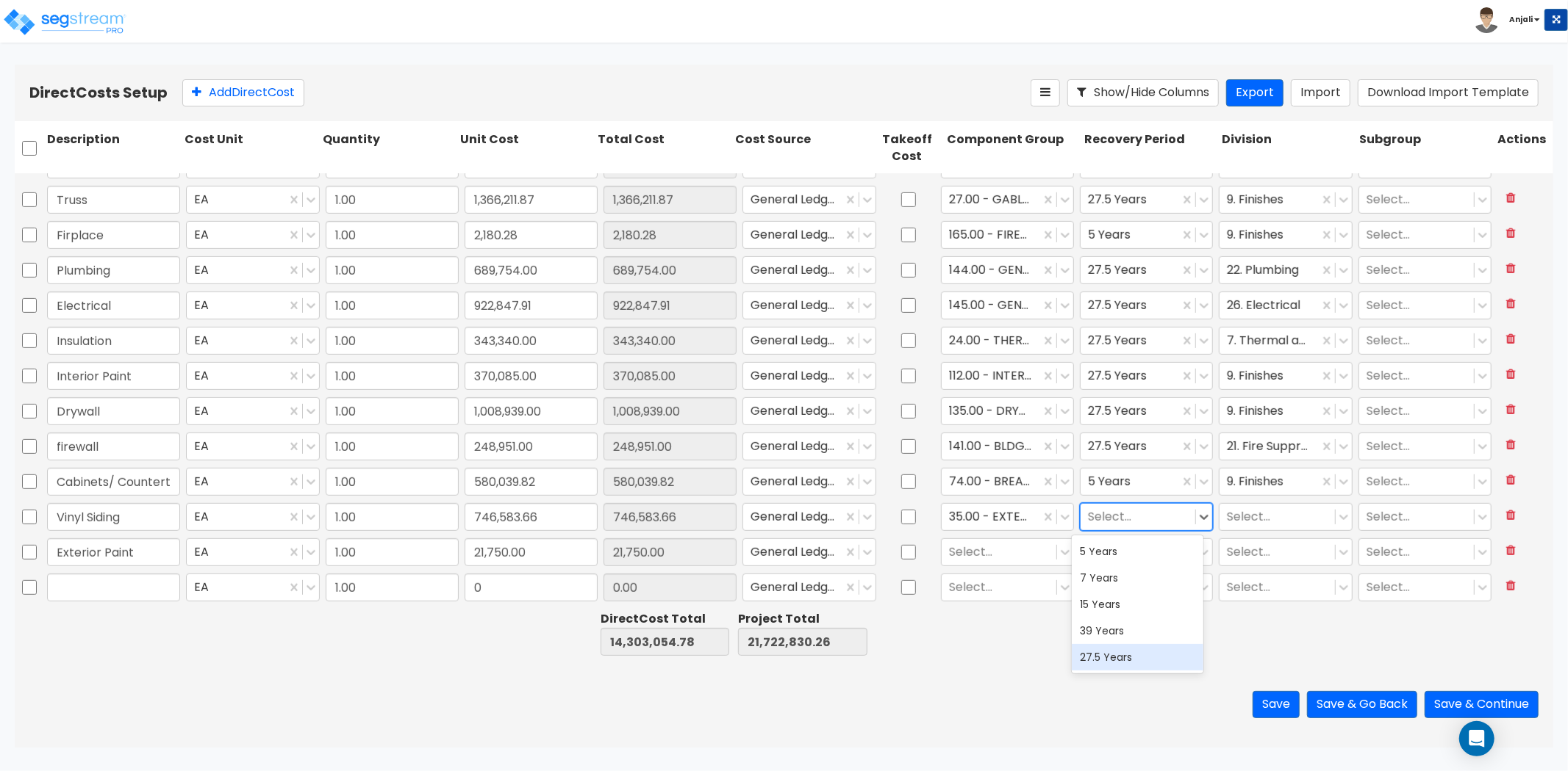
drag, startPoint x: 1113, startPoint y: 658, endPoint x: 1323, endPoint y: 541, distance: 240.4
click at [1114, 657] on div "27.5 Years" at bounding box center [1137, 657] width 132 height 27
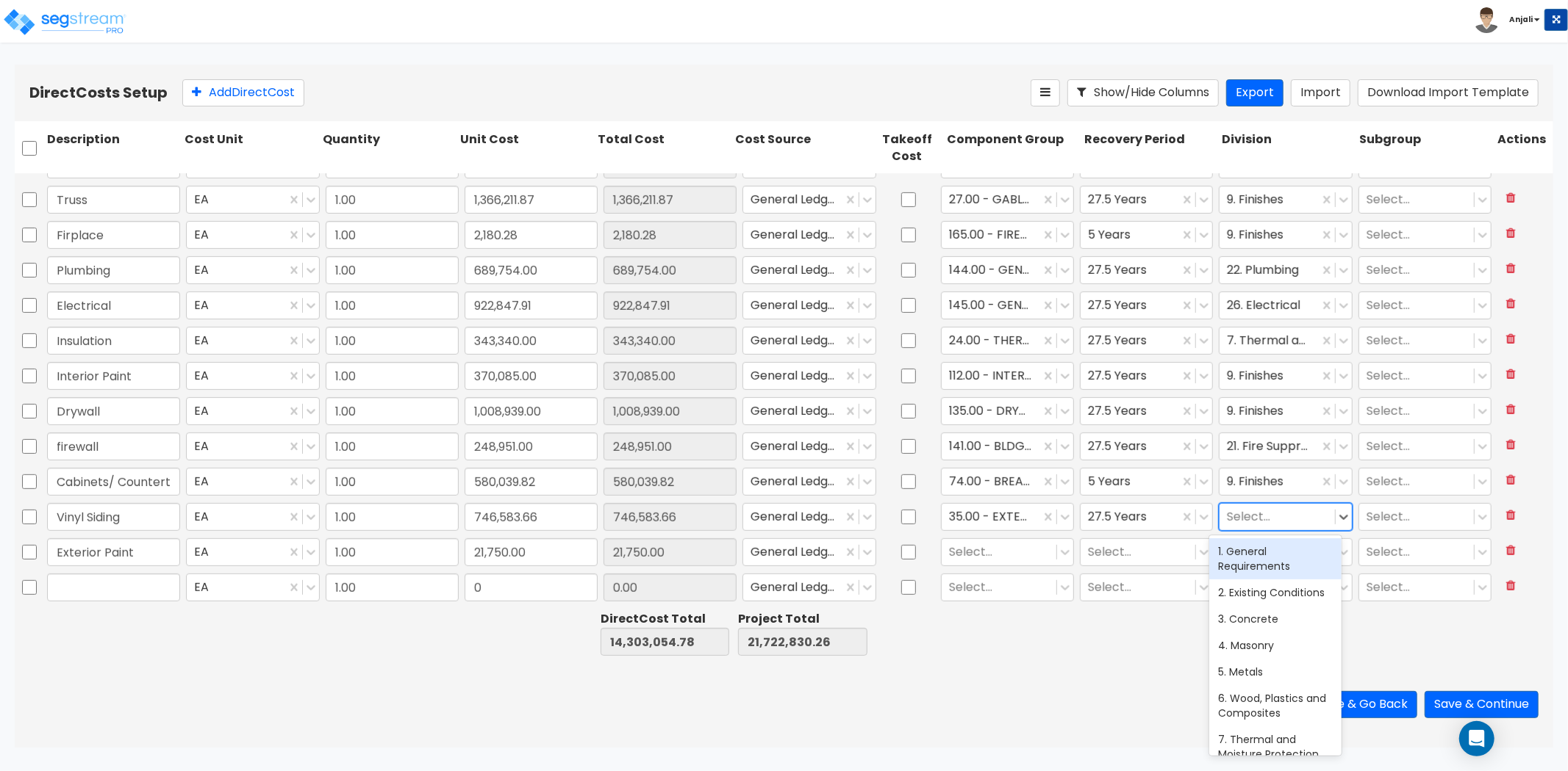
click at [1272, 518] on div at bounding box center [1277, 517] width 100 height 20
click at [1243, 562] on div "6. Wood, Plastics and Composites" at bounding box center [1275, 559] width 132 height 41
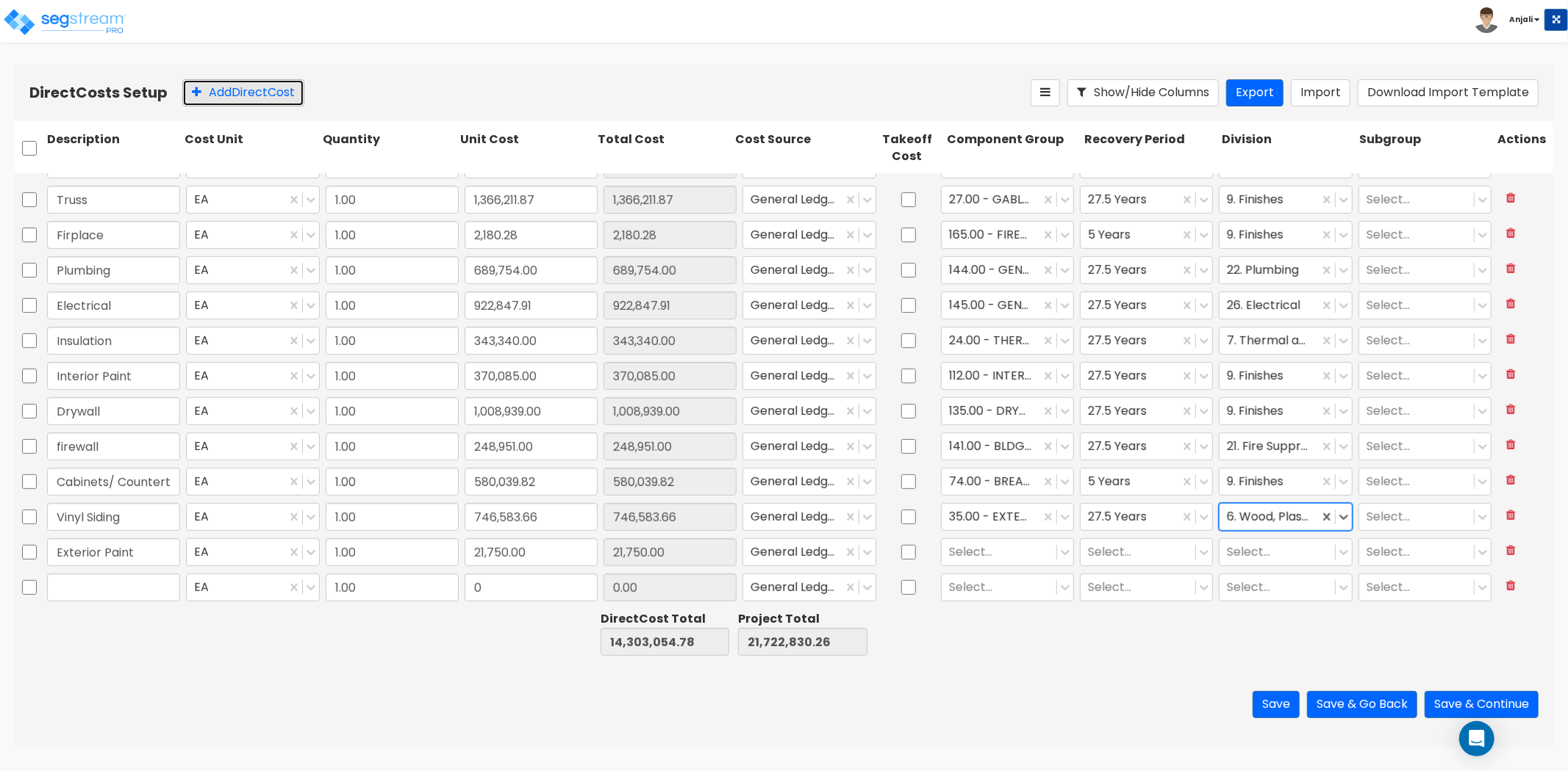
click at [220, 81] on button "Add Direct Cost" at bounding box center [243, 93] width 122 height 27
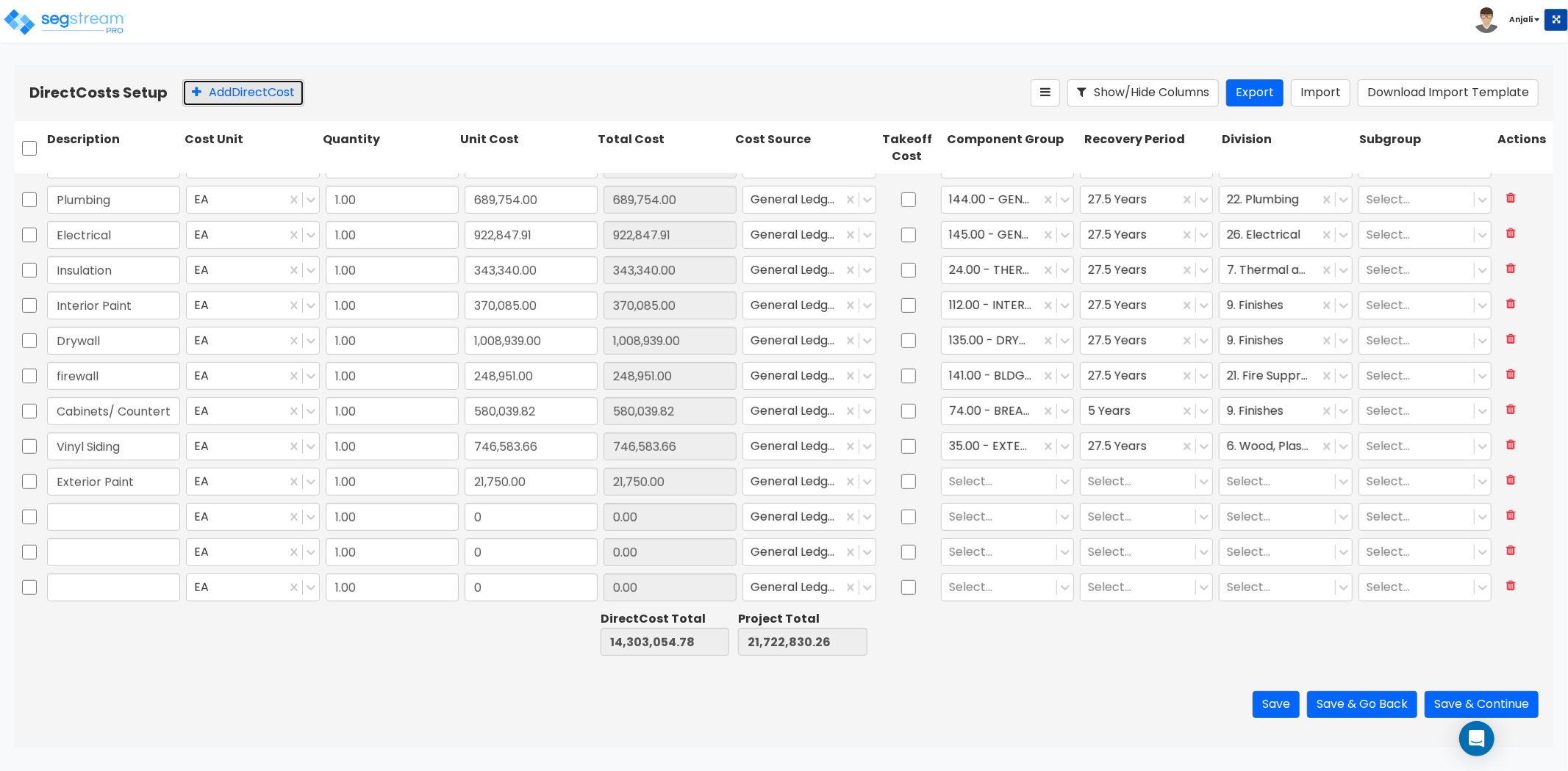
click at [220, 81] on button "Add Direct Cost" at bounding box center [243, 93] width 122 height 27
click at [218, 81] on button "Add Direct Cost" at bounding box center [243, 93] width 122 height 27
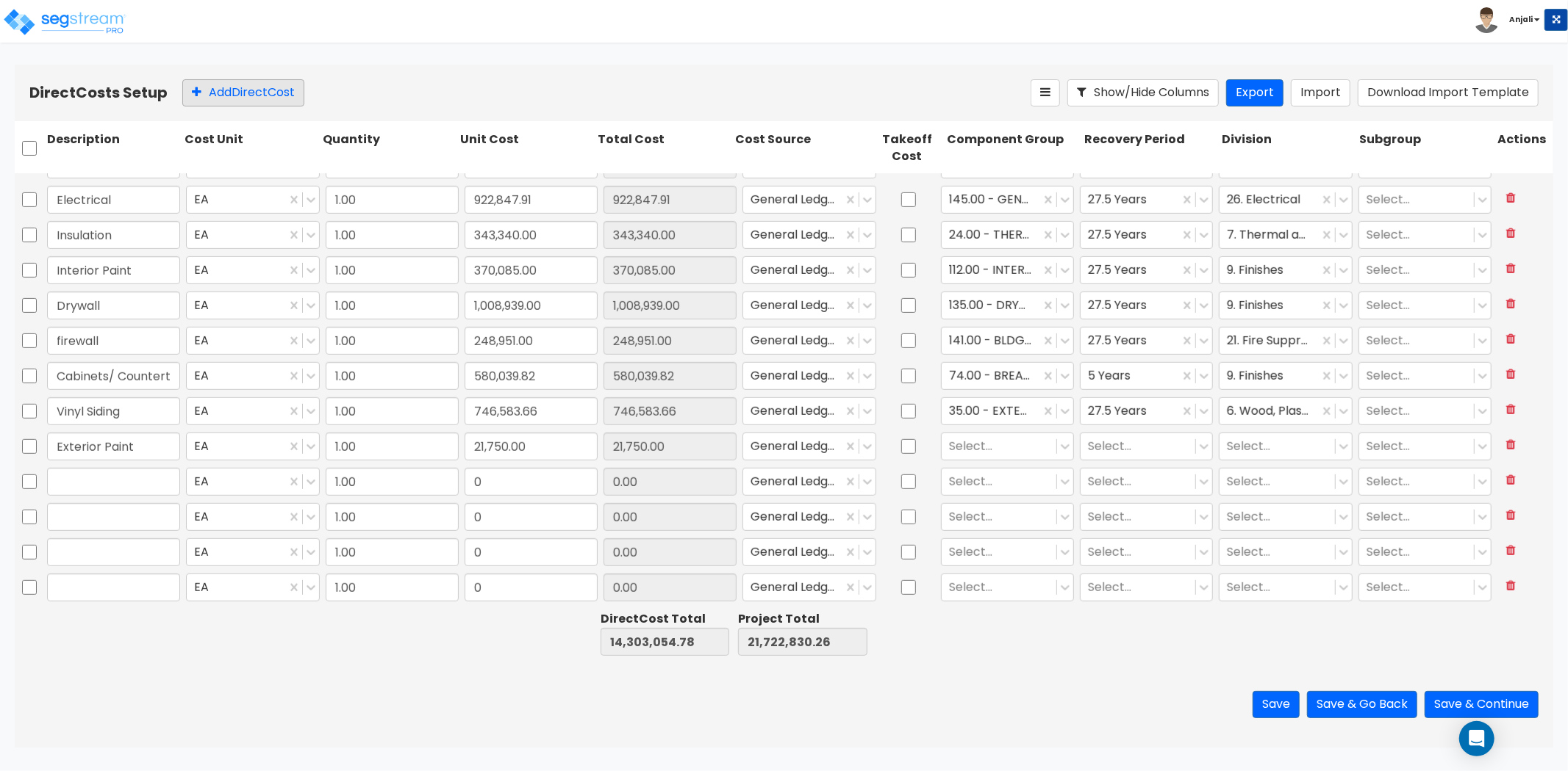
scroll to position [732, 0]
click at [137, 455] on input "text" at bounding box center [113, 446] width 133 height 28
click at [534, 436] on input "0" at bounding box center [531, 446] width 133 height 28
paste input "62,004.0"
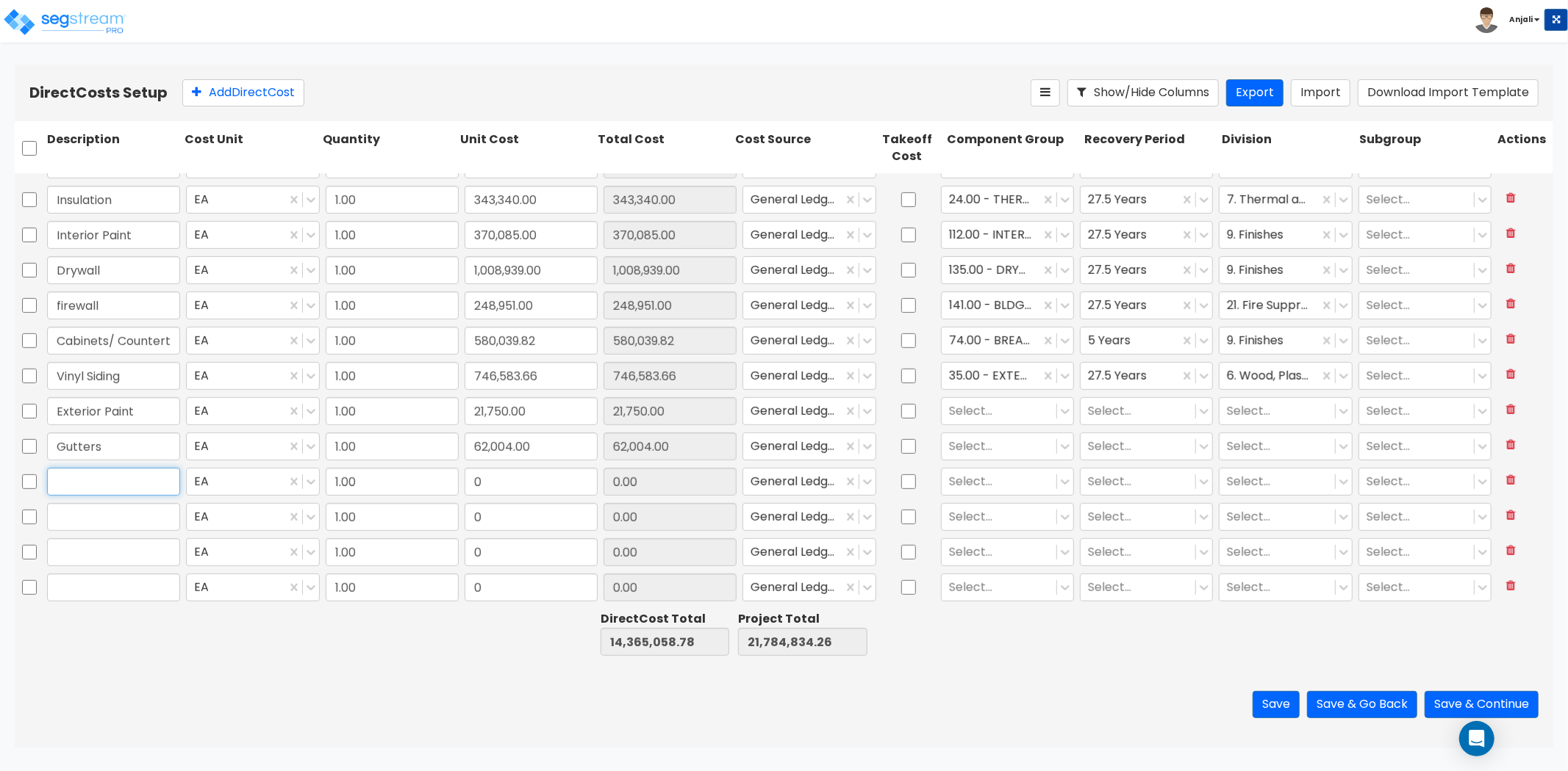
click at [78, 483] on input "text" at bounding box center [113, 482] width 133 height 28
click at [147, 517] on input "text" at bounding box center [113, 517] width 133 height 28
click at [103, 552] on input "text" at bounding box center [113, 552] width 133 height 28
click at [105, 583] on input "text" at bounding box center [113, 587] width 133 height 28
click at [511, 468] on input "0" at bounding box center [531, 482] width 133 height 28
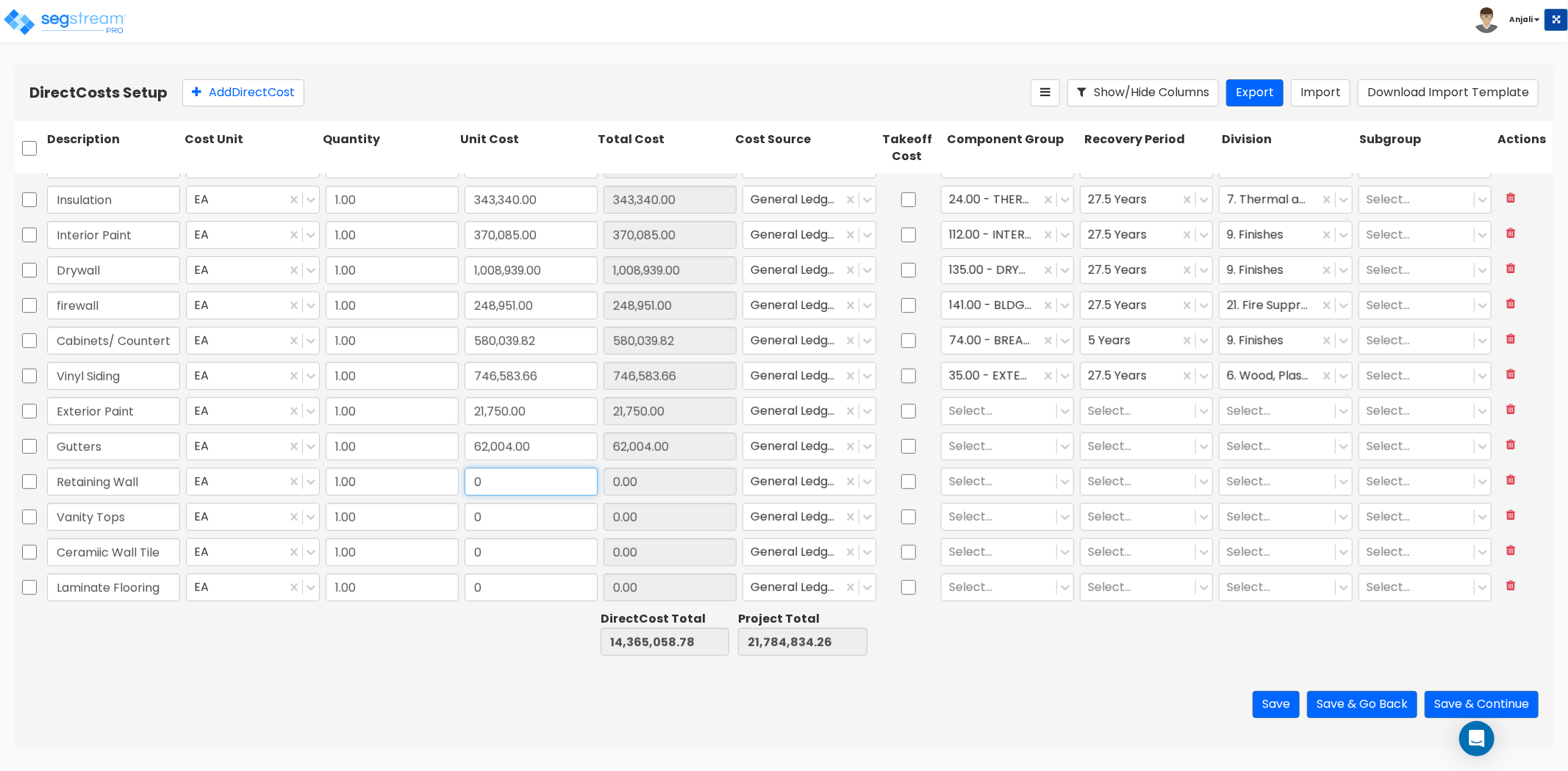
paste input "6,875.0"
click at [520, 526] on input "0" at bounding box center [531, 517] width 133 height 28
paste input "81,565.0"
click at [513, 539] on input "0" at bounding box center [531, 552] width 133 height 28
paste input "2,682.57"
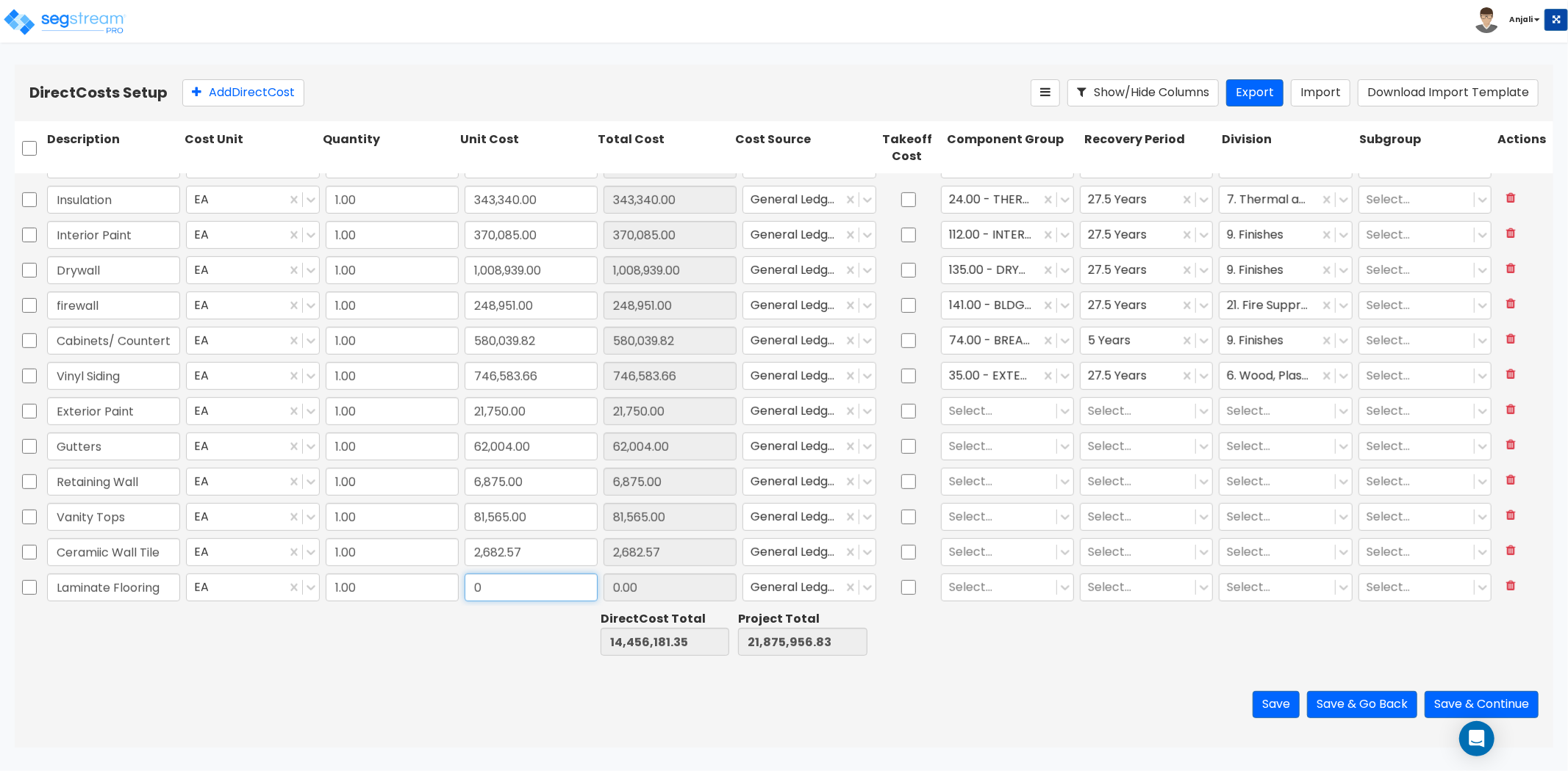
click at [480, 591] on input "0" at bounding box center [531, 587] width 133 height 28
paste input "488,019.1"
click at [452, 629] on div at bounding box center [388, 634] width 137 height 51
click at [253, 93] on button "Add Direct Cost" at bounding box center [243, 93] width 122 height 27
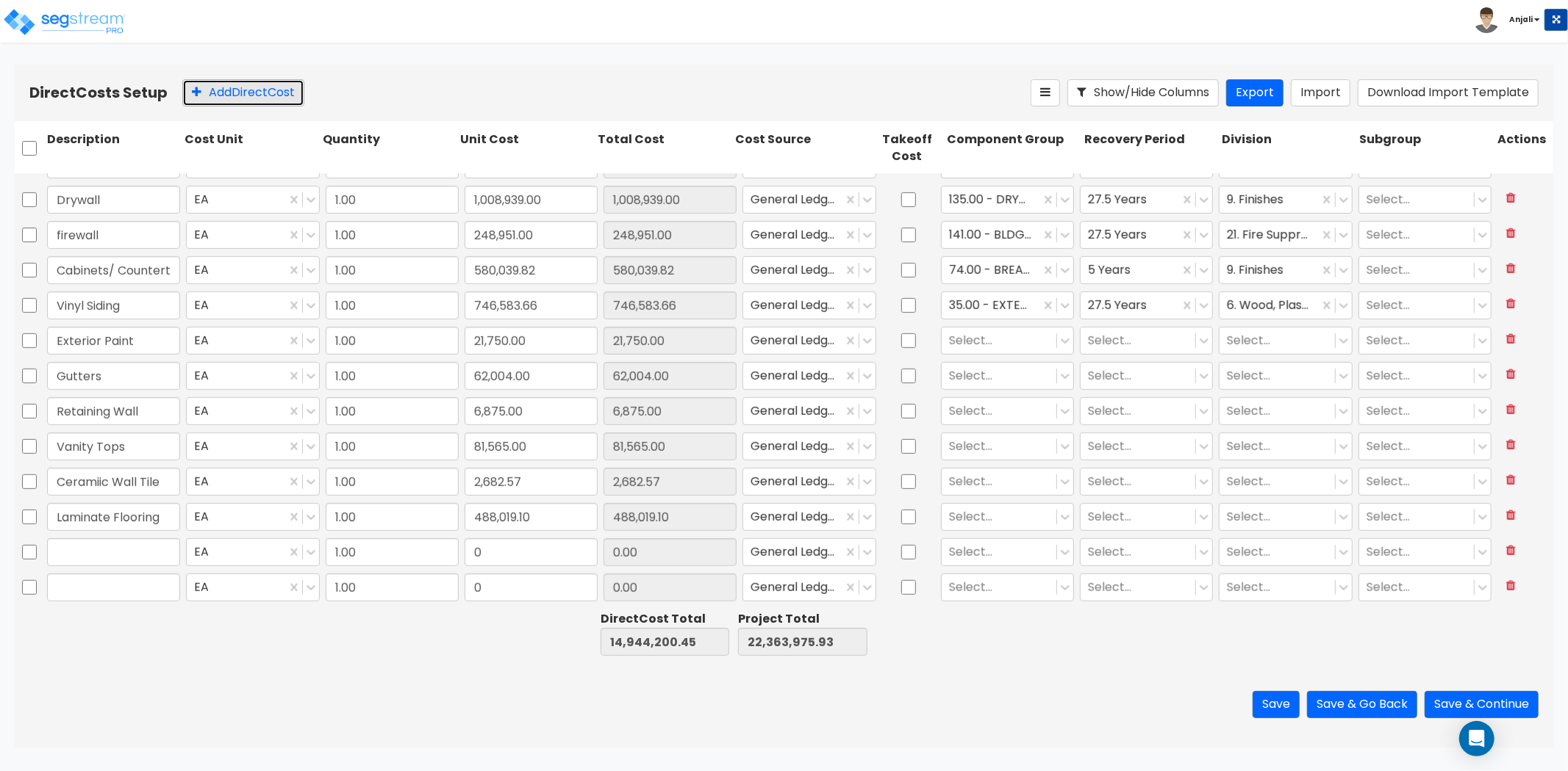
click at [253, 93] on button "Add Direct Cost" at bounding box center [243, 93] width 122 height 27
click at [254, 93] on button "Add Direct Cost" at bounding box center [243, 93] width 122 height 27
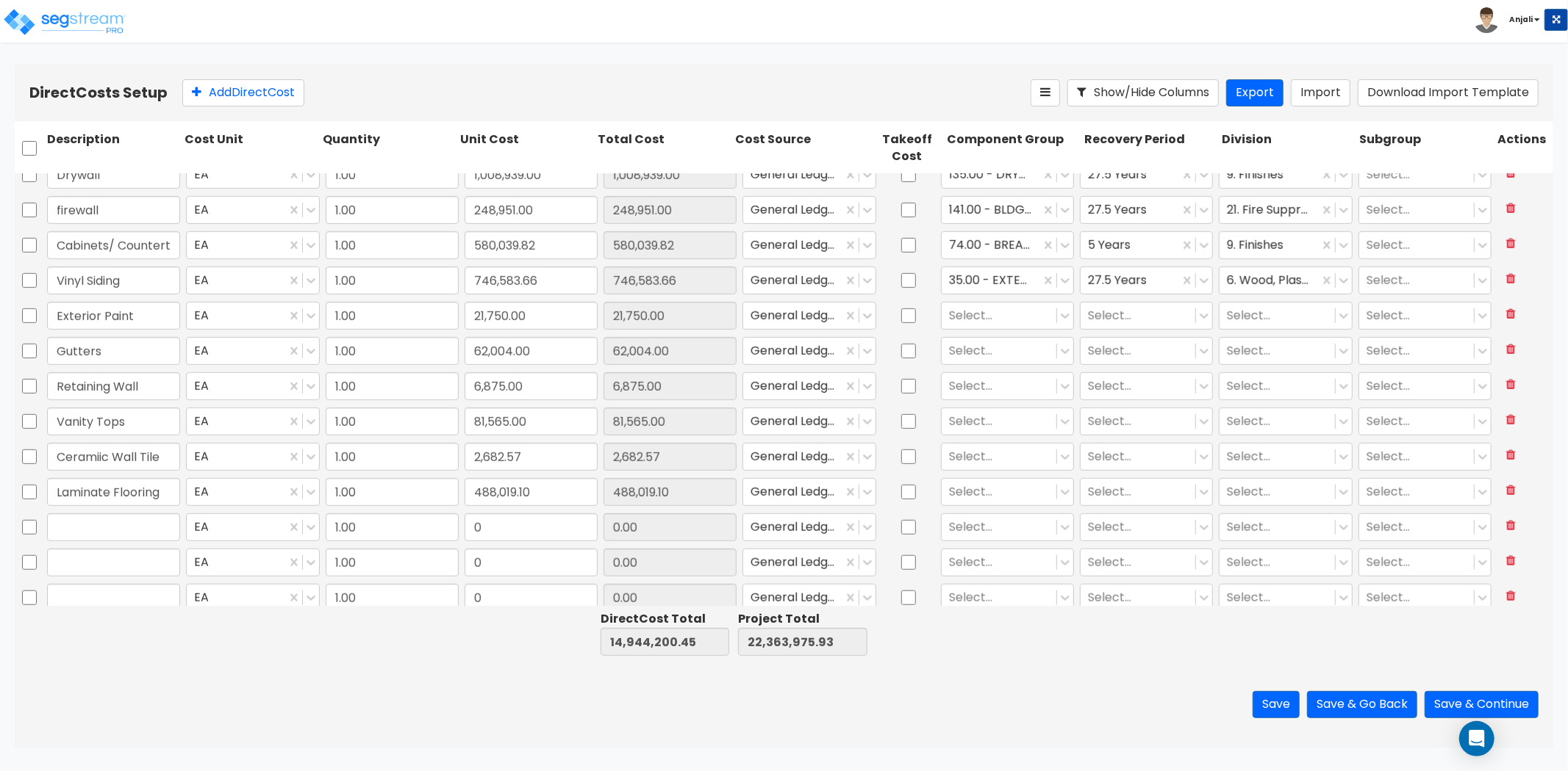
scroll to position [745, 0]
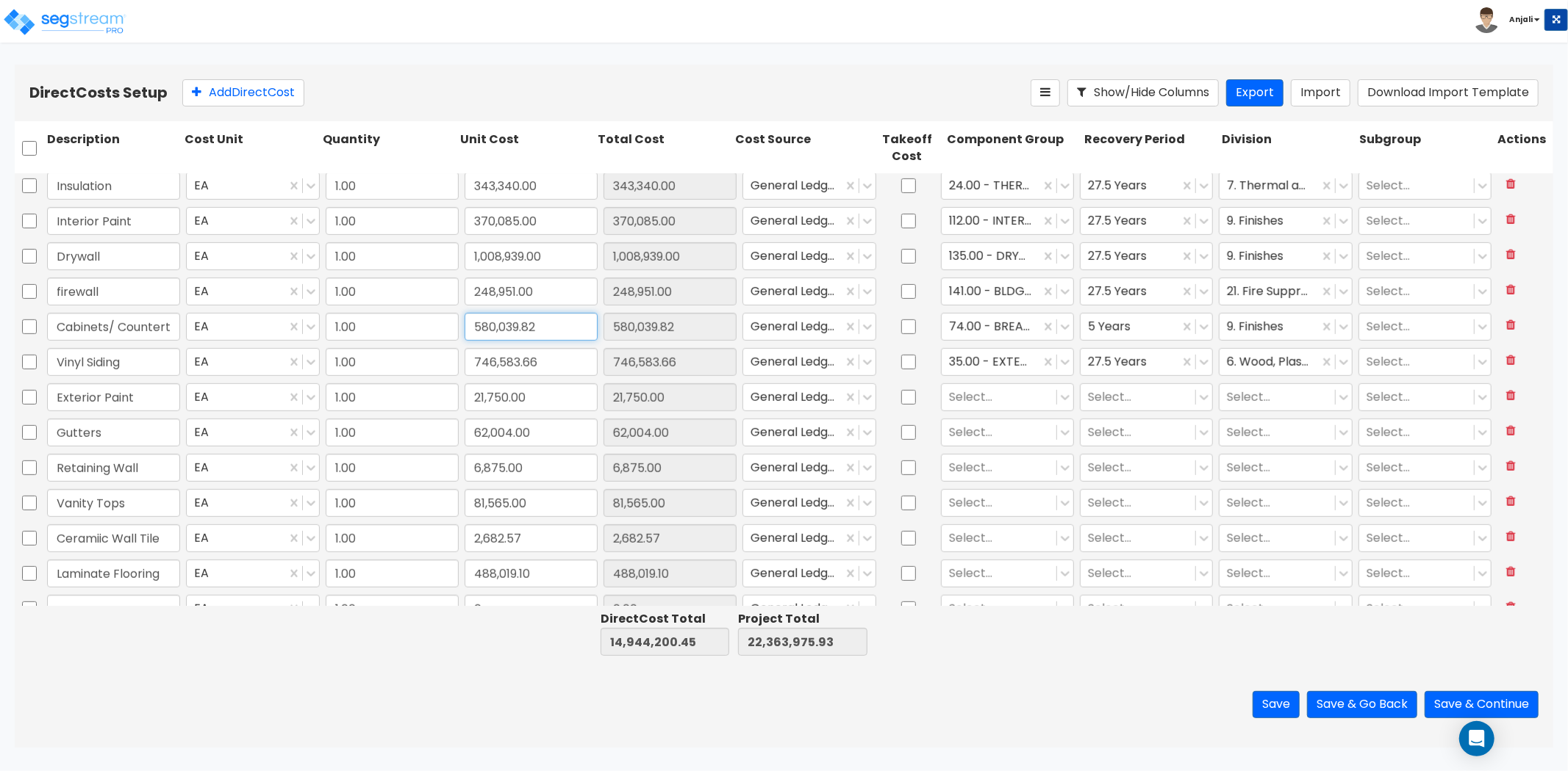
click at [546, 329] on input "580,039.82" at bounding box center [531, 326] width 133 height 28
paste input "902,410.24"
click at [519, 597] on input "0" at bounding box center [531, 609] width 133 height 28
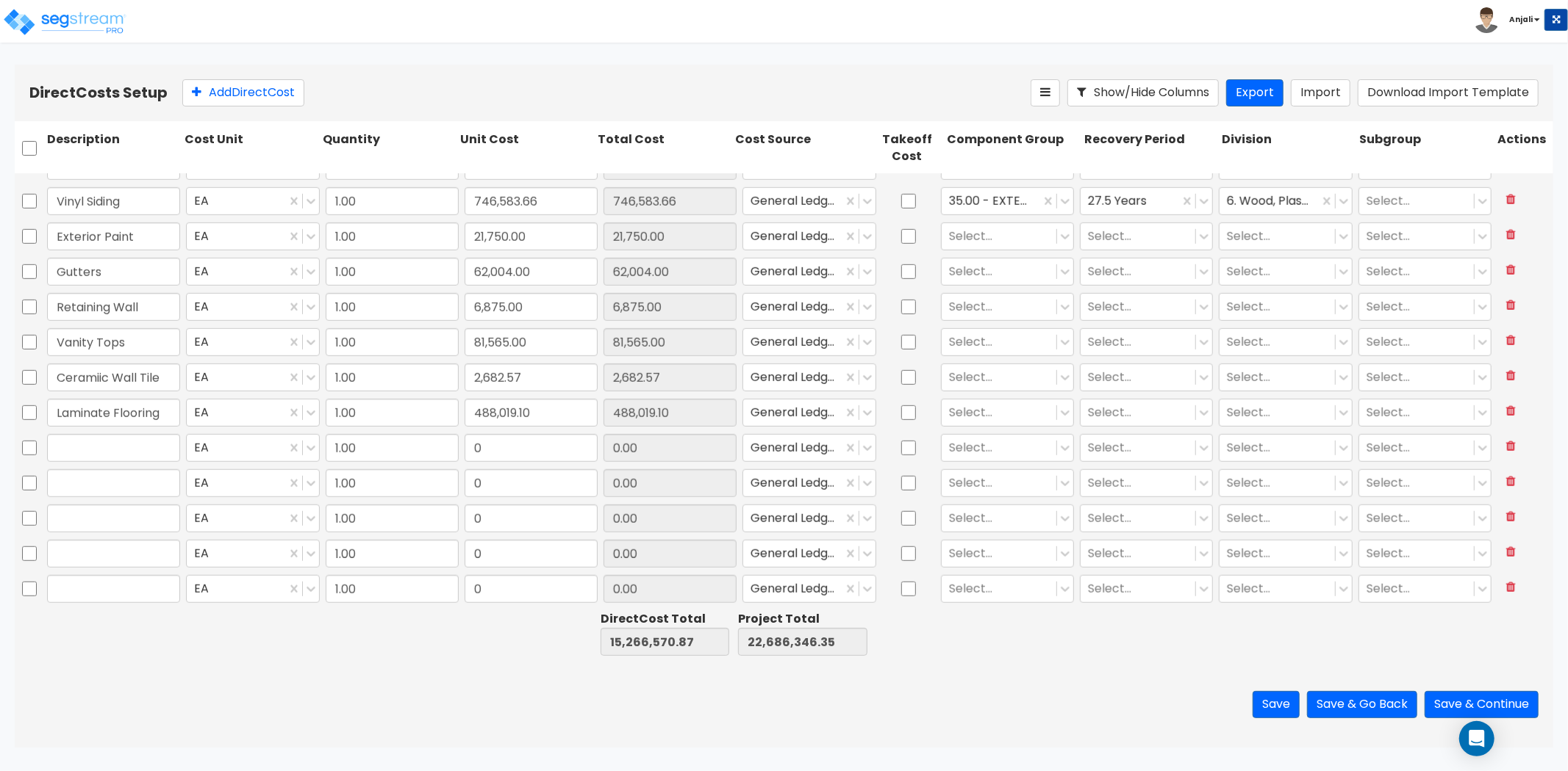
scroll to position [908, 0]
click at [146, 446] on input "text" at bounding box center [113, 446] width 133 height 28
click at [144, 455] on input "text" at bounding box center [113, 446] width 133 height 28
click at [528, 444] on input "0" at bounding box center [531, 446] width 133 height 28
paste input "1,749,386.04"
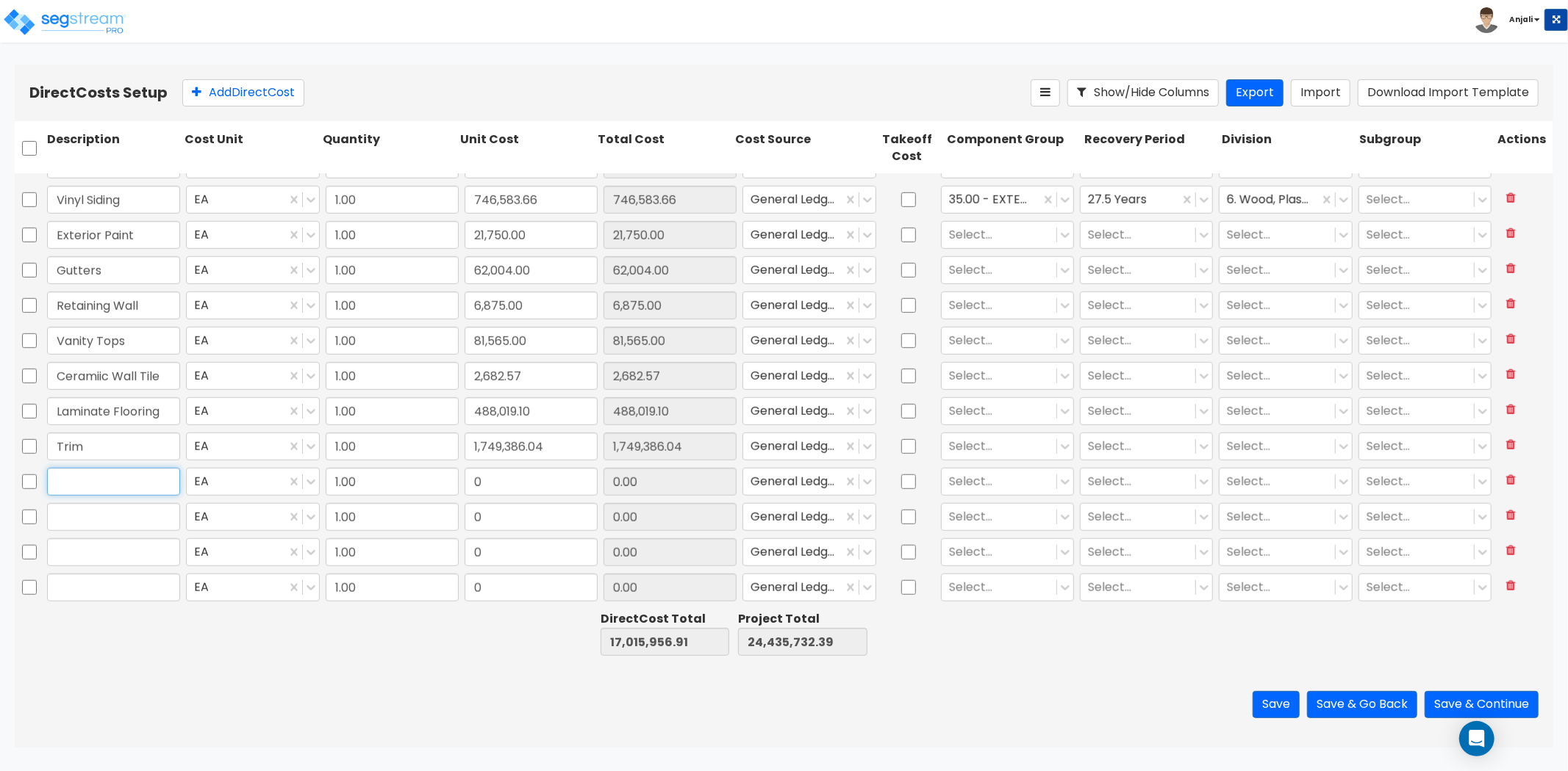
click at [93, 481] on input "text" at bounding box center [113, 482] width 133 height 28
click at [481, 481] on input "0" at bounding box center [531, 482] width 133 height 28
paste input "70,135.0"
click at [96, 508] on input "text" at bounding box center [113, 517] width 133 height 28
click at [103, 517] on input "Tempory Heat" at bounding box center [113, 517] width 133 height 28
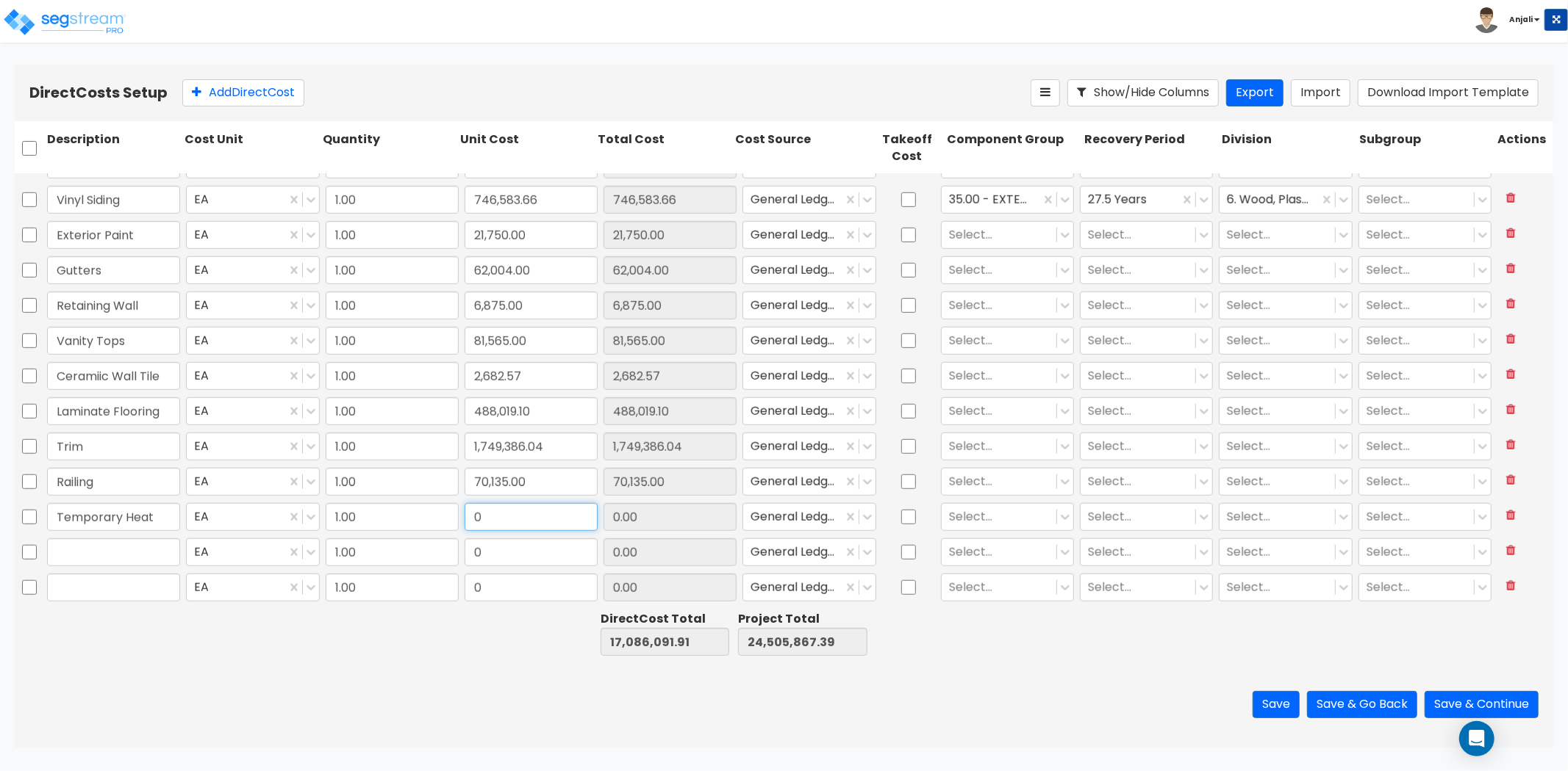
click at [551, 524] on input "0" at bounding box center [531, 517] width 133 height 28
paste input "37,893.35"
drag, startPoint x: 96, startPoint y: 554, endPoint x: 103, endPoint y: 554, distance: 7.0
click at [101, 554] on input "text" at bounding box center [113, 552] width 133 height 28
click at [497, 547] on input "0" at bounding box center [531, 552] width 133 height 28
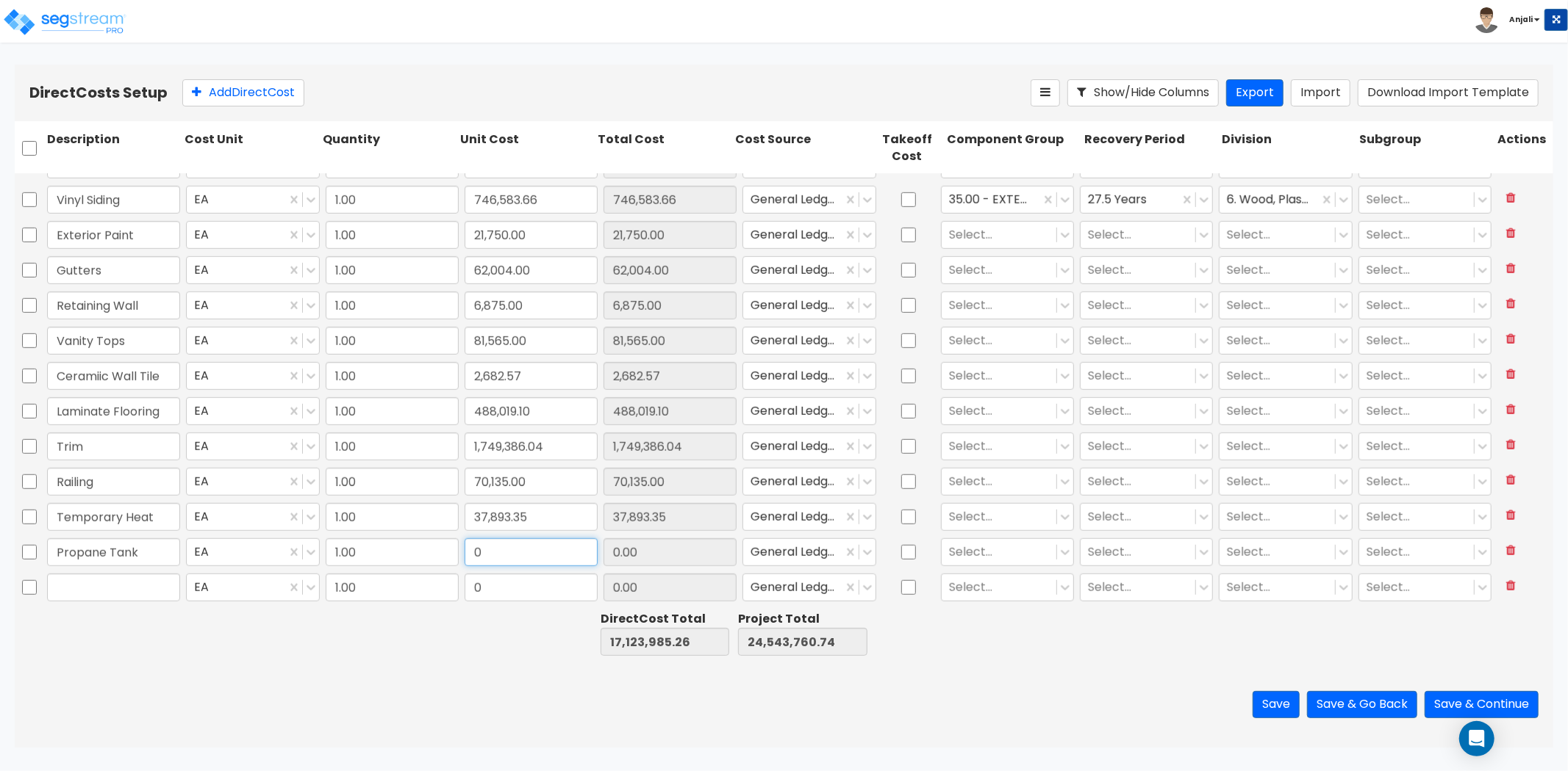
paste input "41,749.04"
click at [330, 645] on div at bounding box center [388, 634] width 137 height 51
click at [246, 93] on button "Add Direct Cost" at bounding box center [243, 93] width 122 height 27
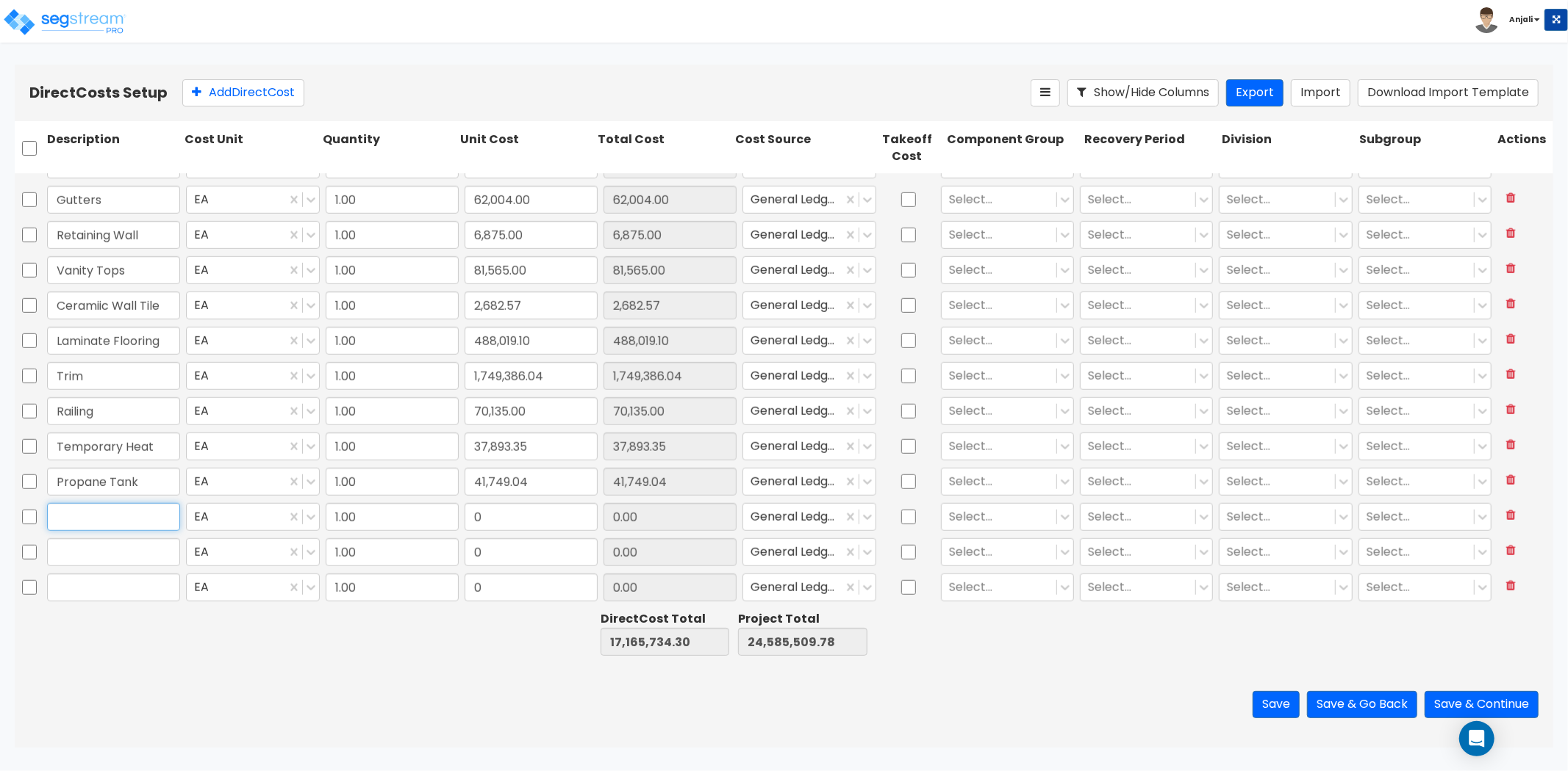
click at [137, 524] on input "text" at bounding box center [113, 517] width 133 height 28
click at [563, 533] on div "Garage Door Opener EA 1.00 0 0.00 General Ledger Select... Select... Select... …" at bounding box center [784, 518] width 1538 height 35
click at [542, 513] on input "0" at bounding box center [531, 517] width 133 height 28
paste input "59,415.9"
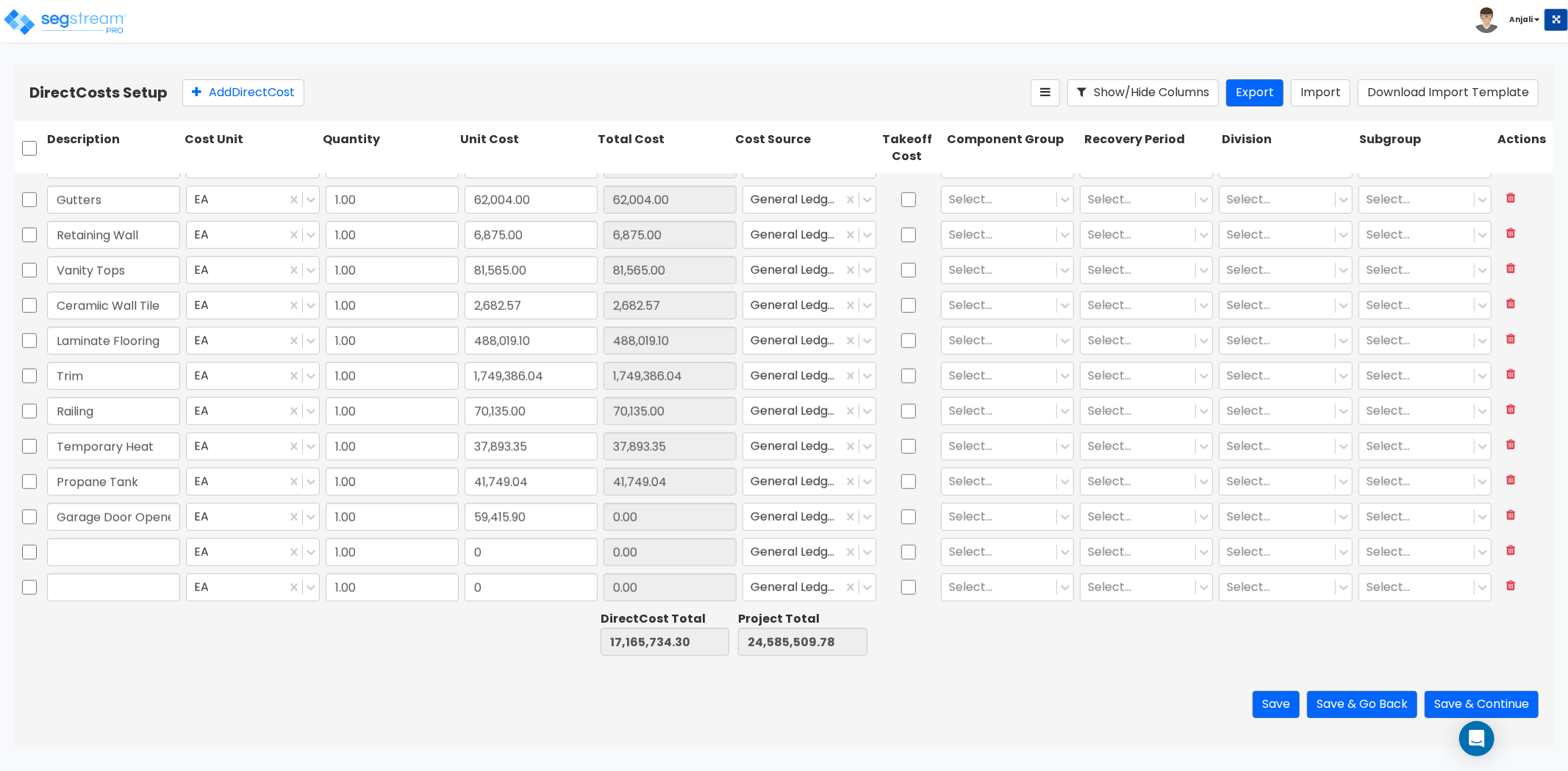
click at [398, 670] on div "Save Save & Go Back Save & Continue" at bounding box center [784, 704] width 1538 height 86
click at [171, 551] on input "text" at bounding box center [113, 552] width 133 height 28
drag, startPoint x: 118, startPoint y: 555, endPoint x: 80, endPoint y: 555, distance: 38.0
click at [80, 555] on input "Shevling" at bounding box center [113, 552] width 133 height 28
click at [522, 544] on input "0" at bounding box center [531, 552] width 133 height 28
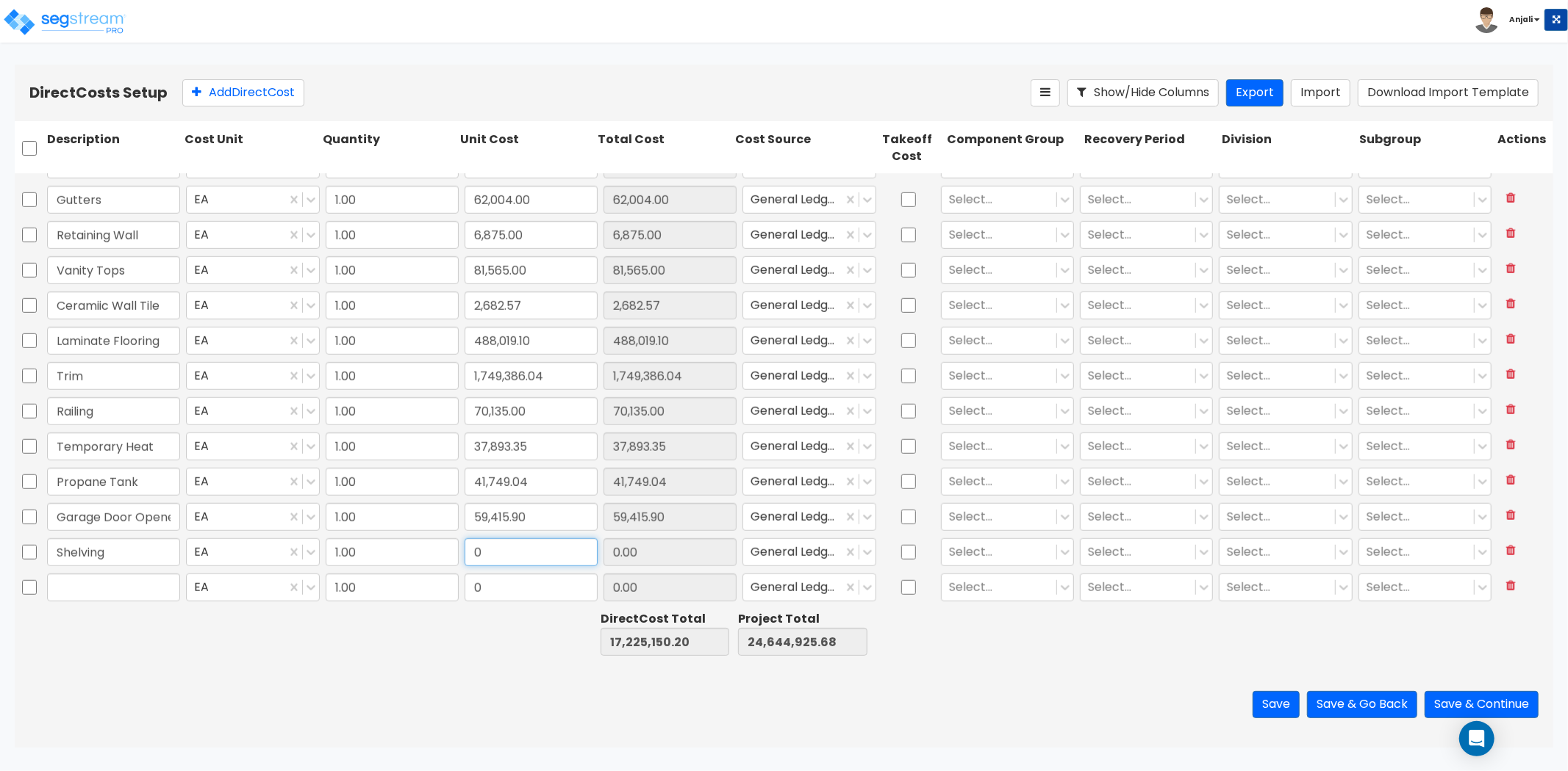
paste input "74,254.4"
click at [393, 625] on div at bounding box center [388, 634] width 137 height 51
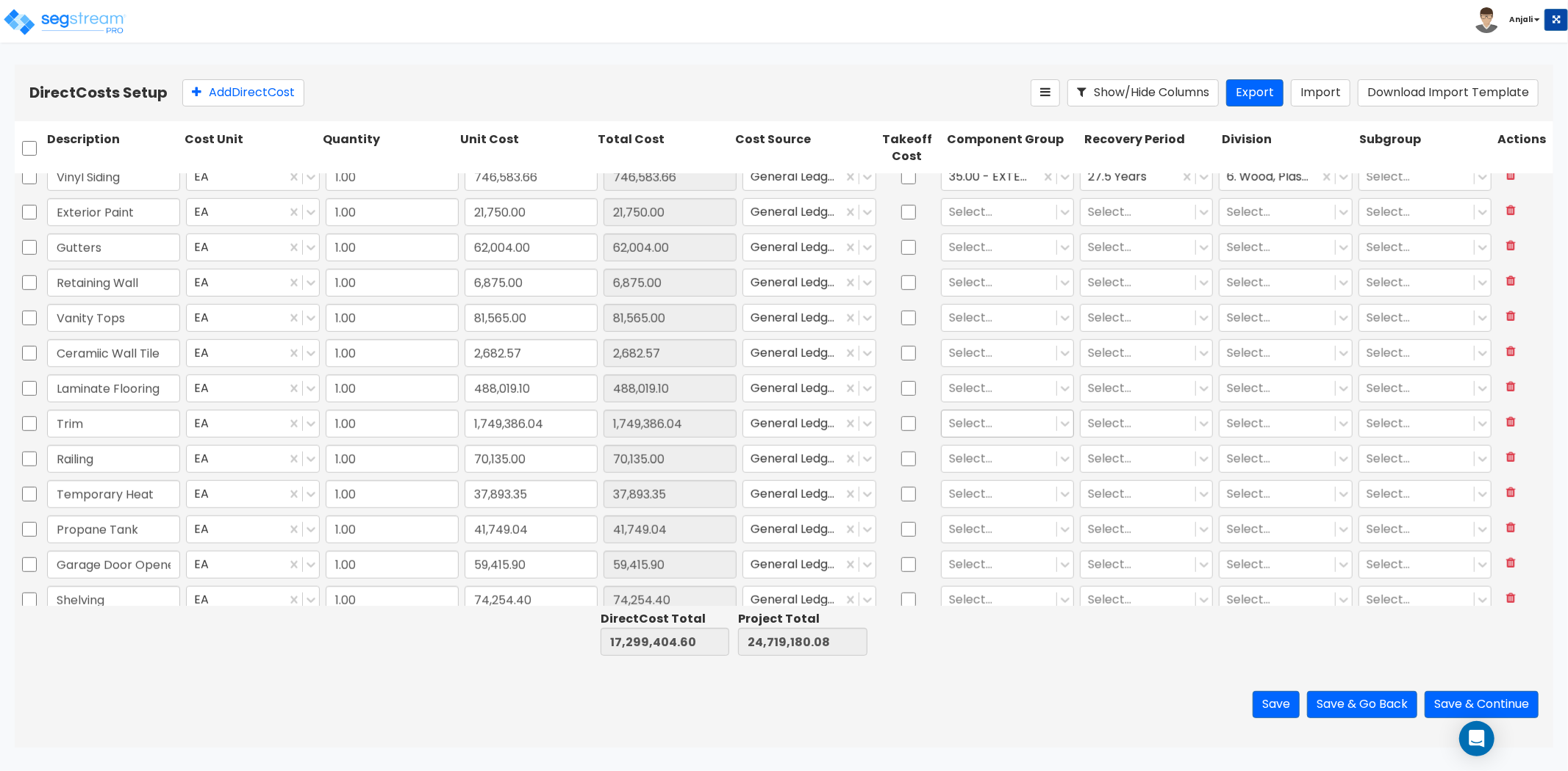
scroll to position [897, 0]
click at [972, 238] on div at bounding box center [999, 245] width 100 height 20
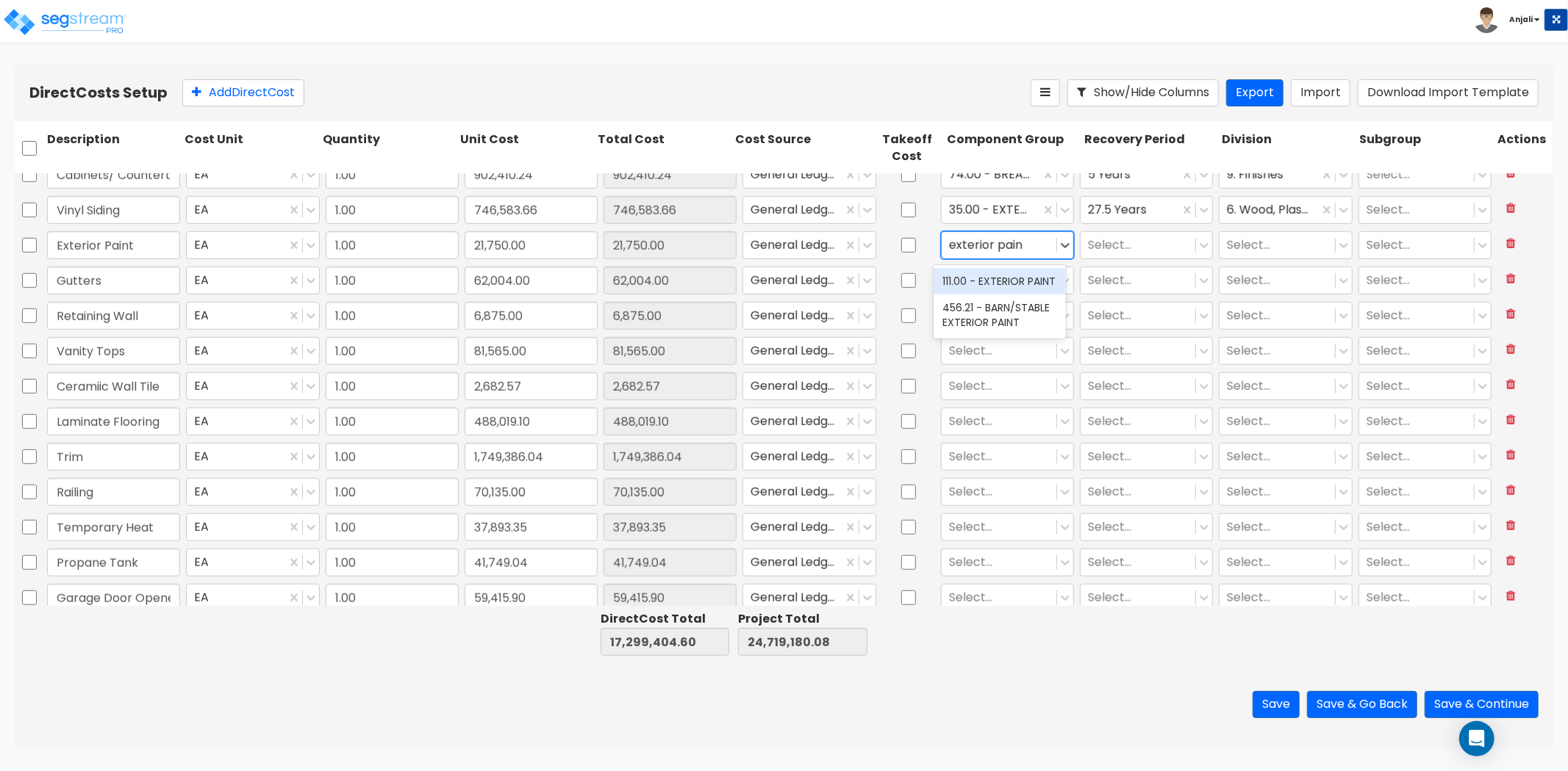
click at [987, 287] on div "111.00 - EXTERIOR PAINT" at bounding box center [999, 281] width 132 height 27
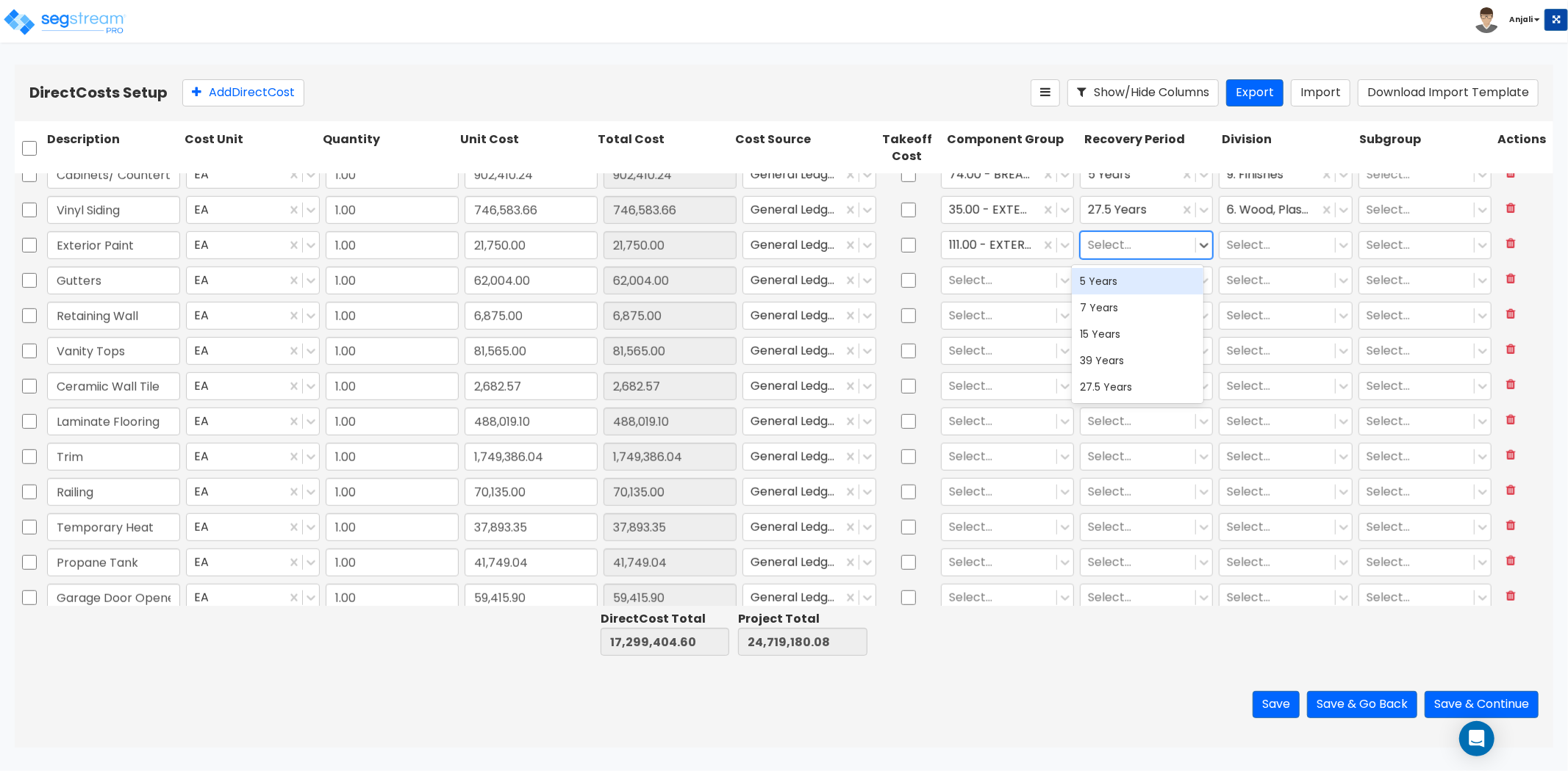
click at [1098, 232] on div "Select..." at bounding box center [1137, 245] width 115 height 26
click at [1115, 378] on div "27.5 Years" at bounding box center [1137, 387] width 132 height 27
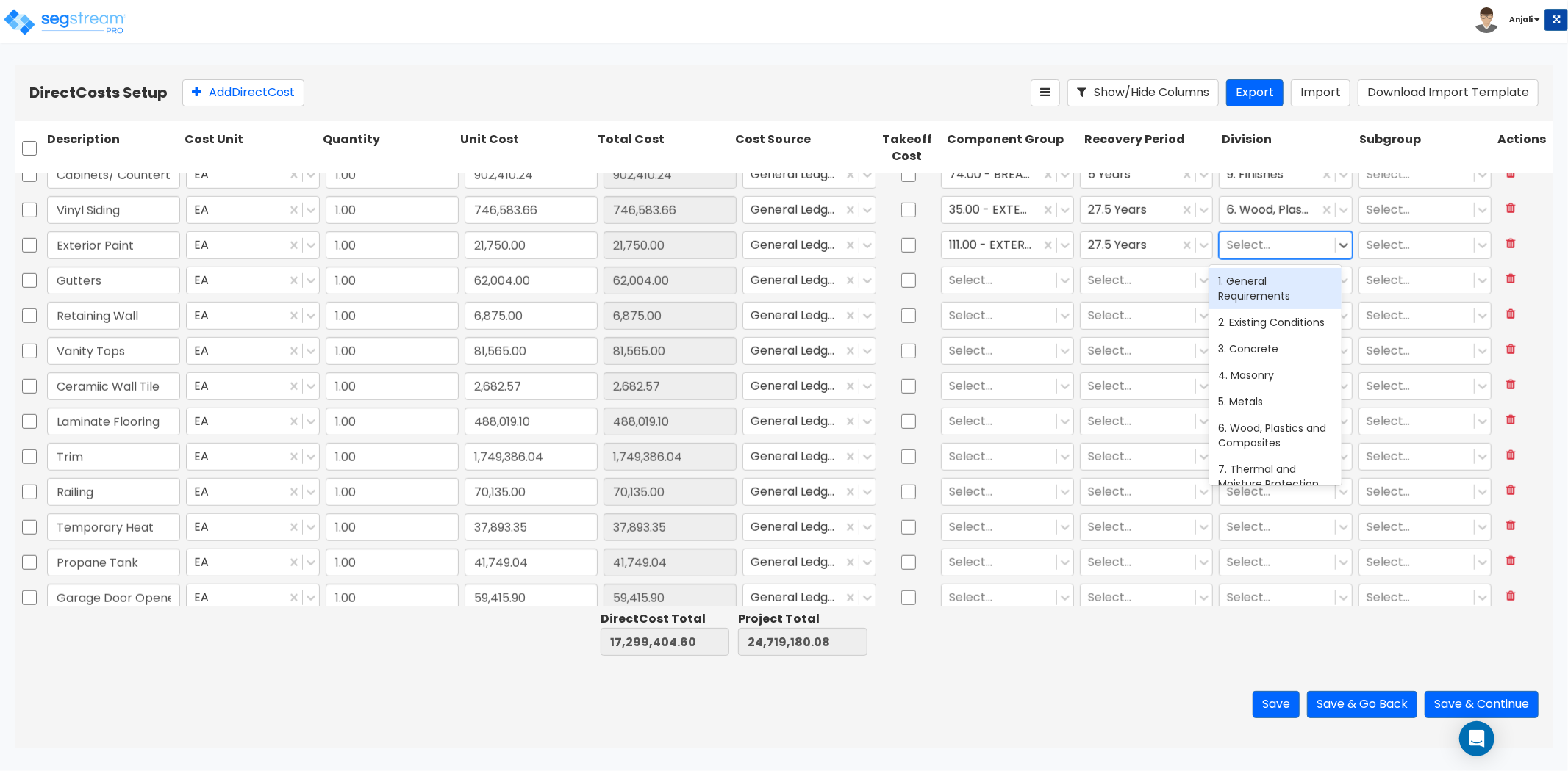
click at [1279, 244] on div at bounding box center [1277, 245] width 100 height 20
click at [1275, 277] on div "9. Finishes" at bounding box center [1275, 281] width 132 height 27
click at [954, 279] on div at bounding box center [999, 280] width 100 height 20
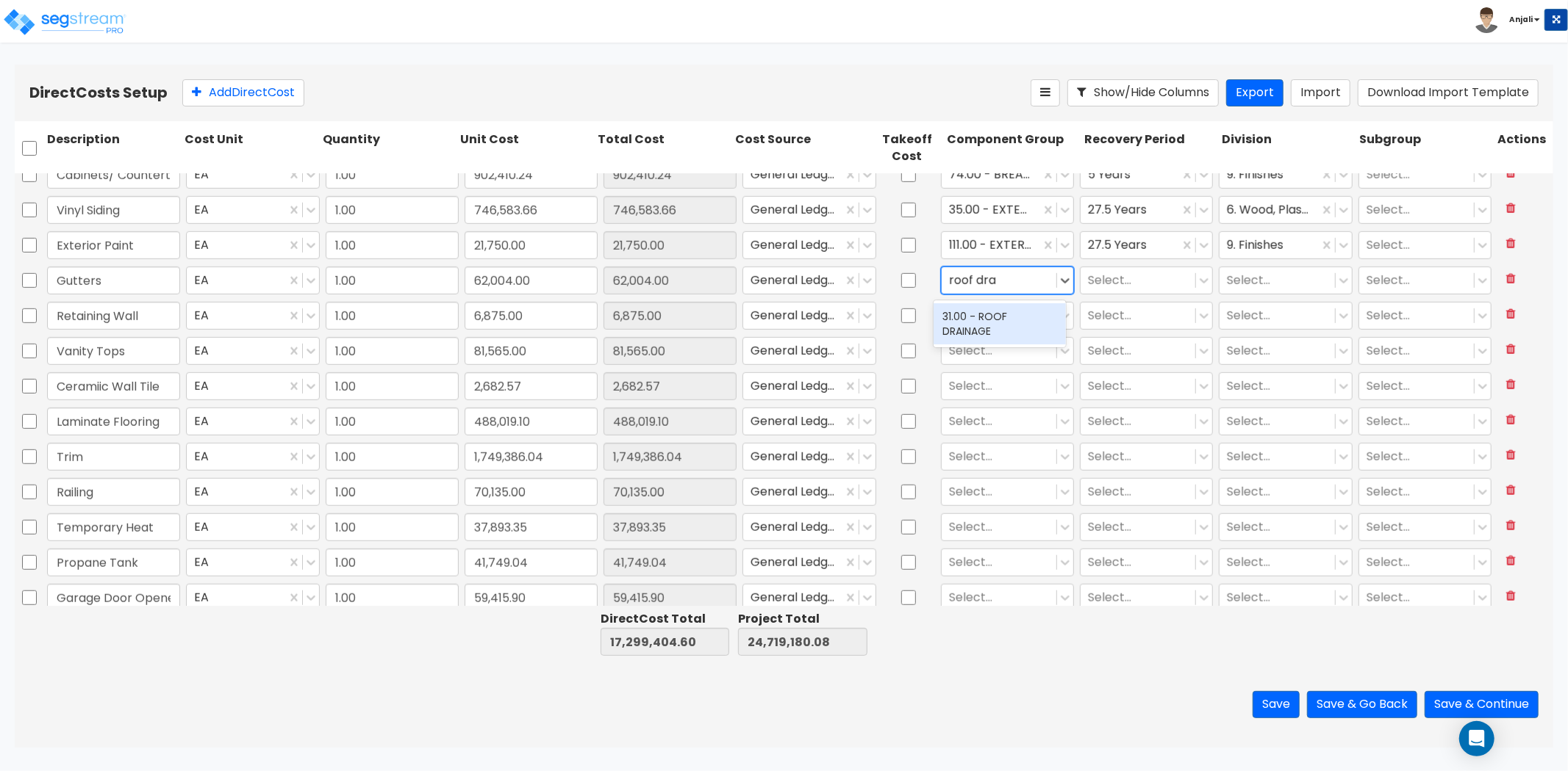
click at [957, 310] on div "31.00 - ROOF DRAINAGE" at bounding box center [999, 324] width 132 height 41
click at [1121, 264] on div "Select..." at bounding box center [1146, 281] width 139 height 34
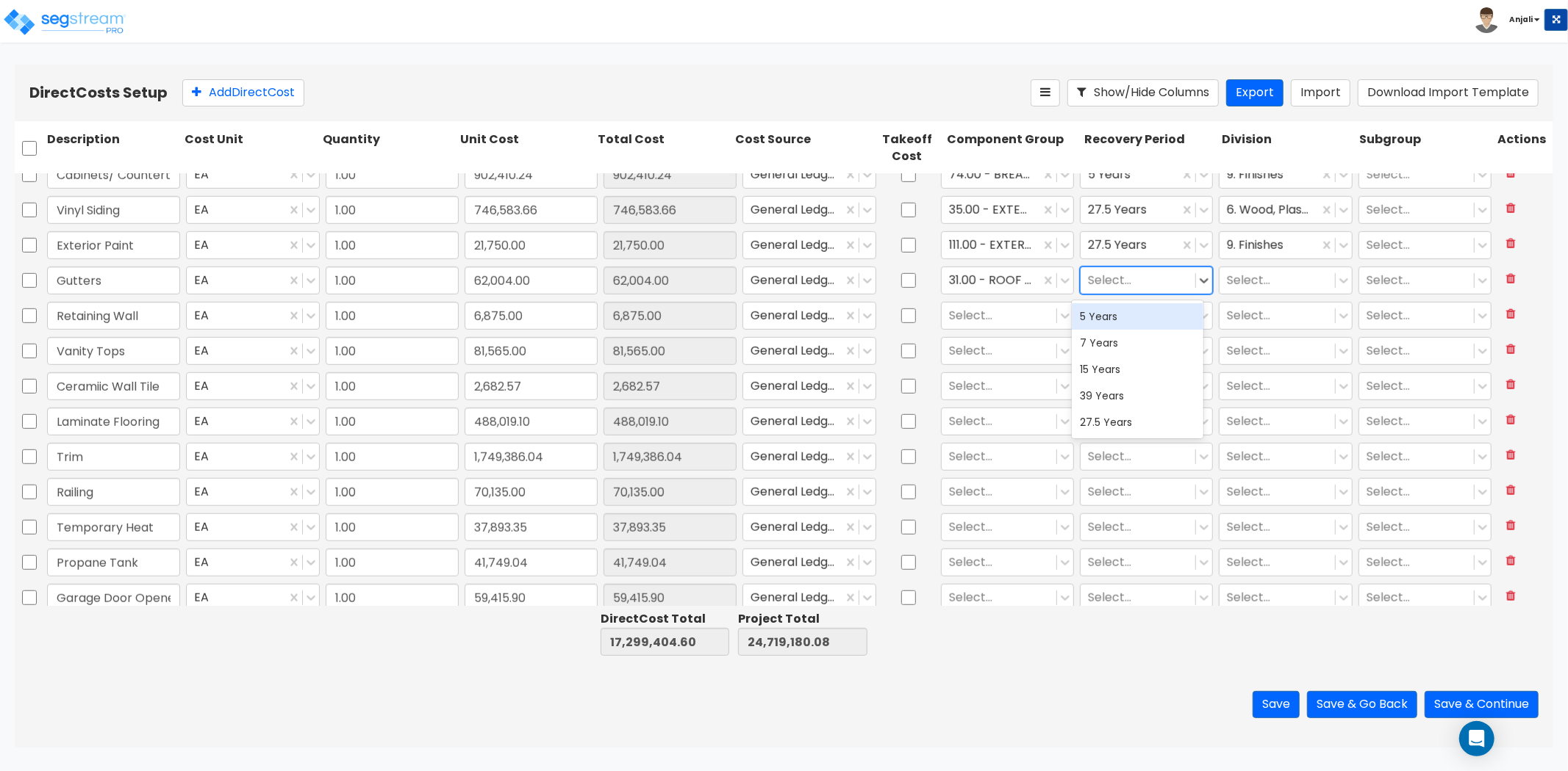
click at [1134, 281] on div at bounding box center [1138, 280] width 100 height 20
click at [1173, 426] on div "27.5 Years" at bounding box center [1137, 422] width 132 height 27
click at [1246, 285] on div at bounding box center [1277, 280] width 100 height 20
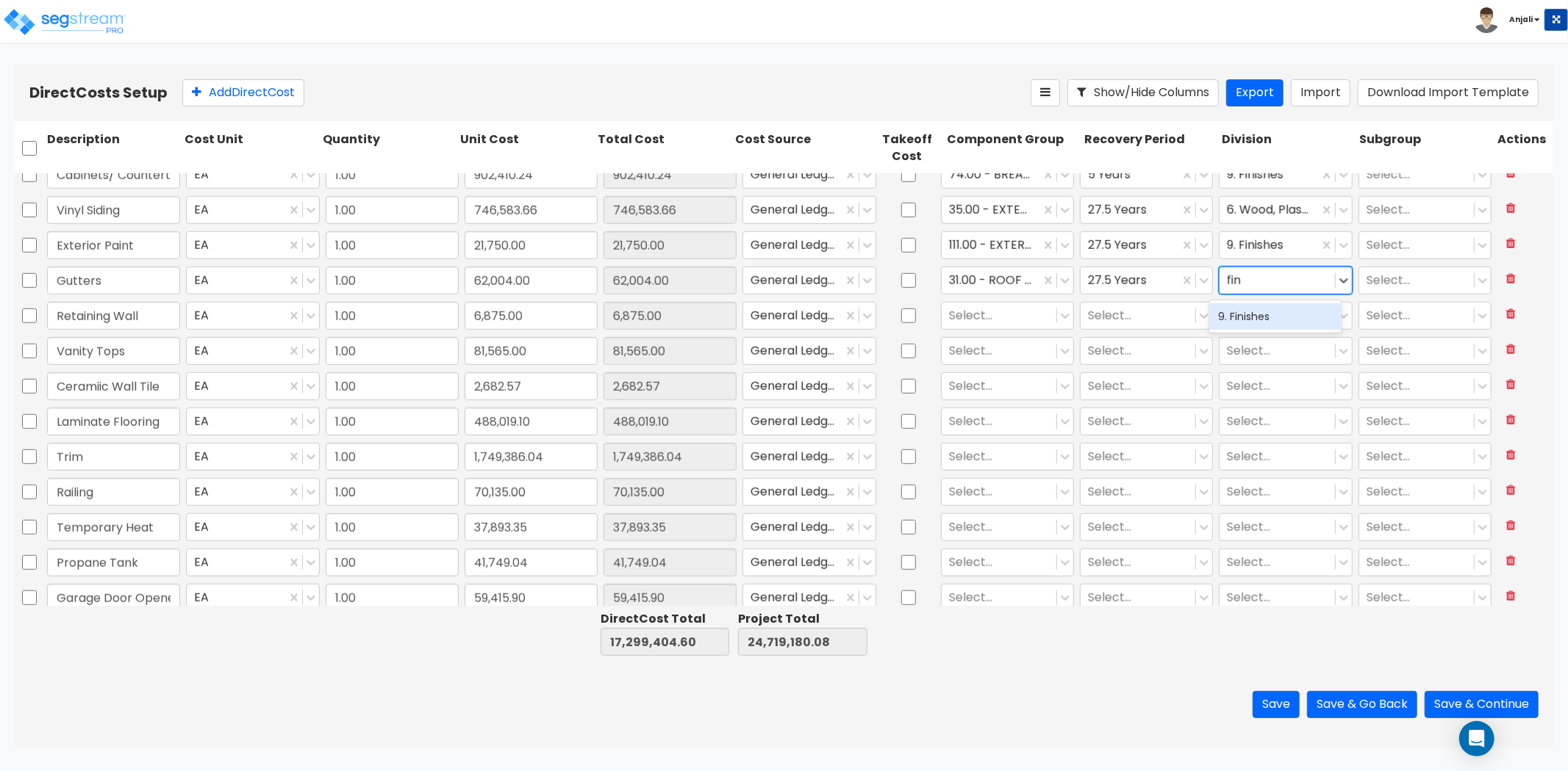
click at [1245, 313] on div "9. Finishes" at bounding box center [1275, 316] width 132 height 27
click at [982, 317] on div at bounding box center [999, 316] width 100 height 20
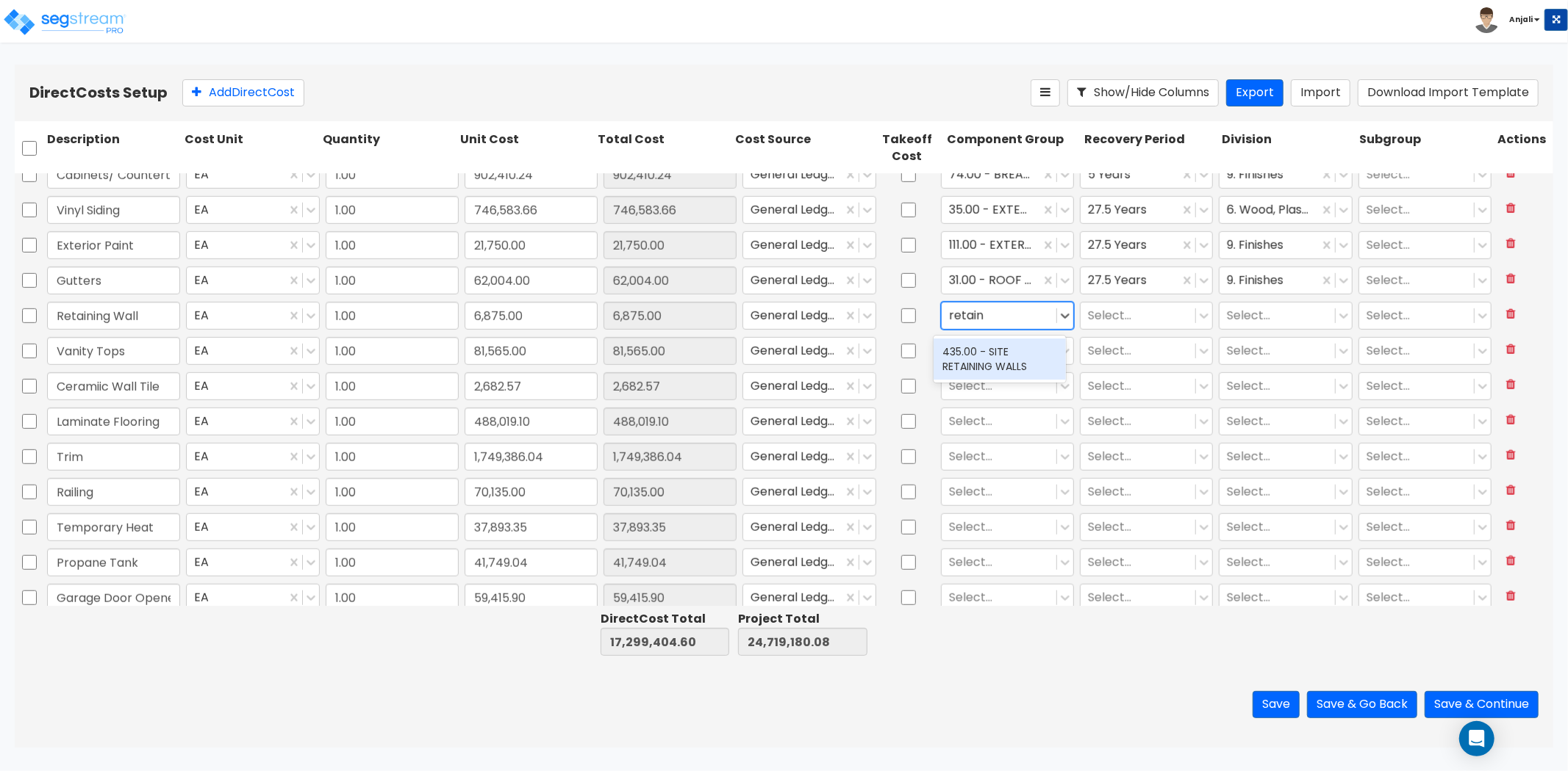
click at [993, 366] on div "435.00 - SITE RETAINING WALLS" at bounding box center [999, 359] width 132 height 41
click at [1091, 312] on div at bounding box center [1138, 316] width 100 height 20
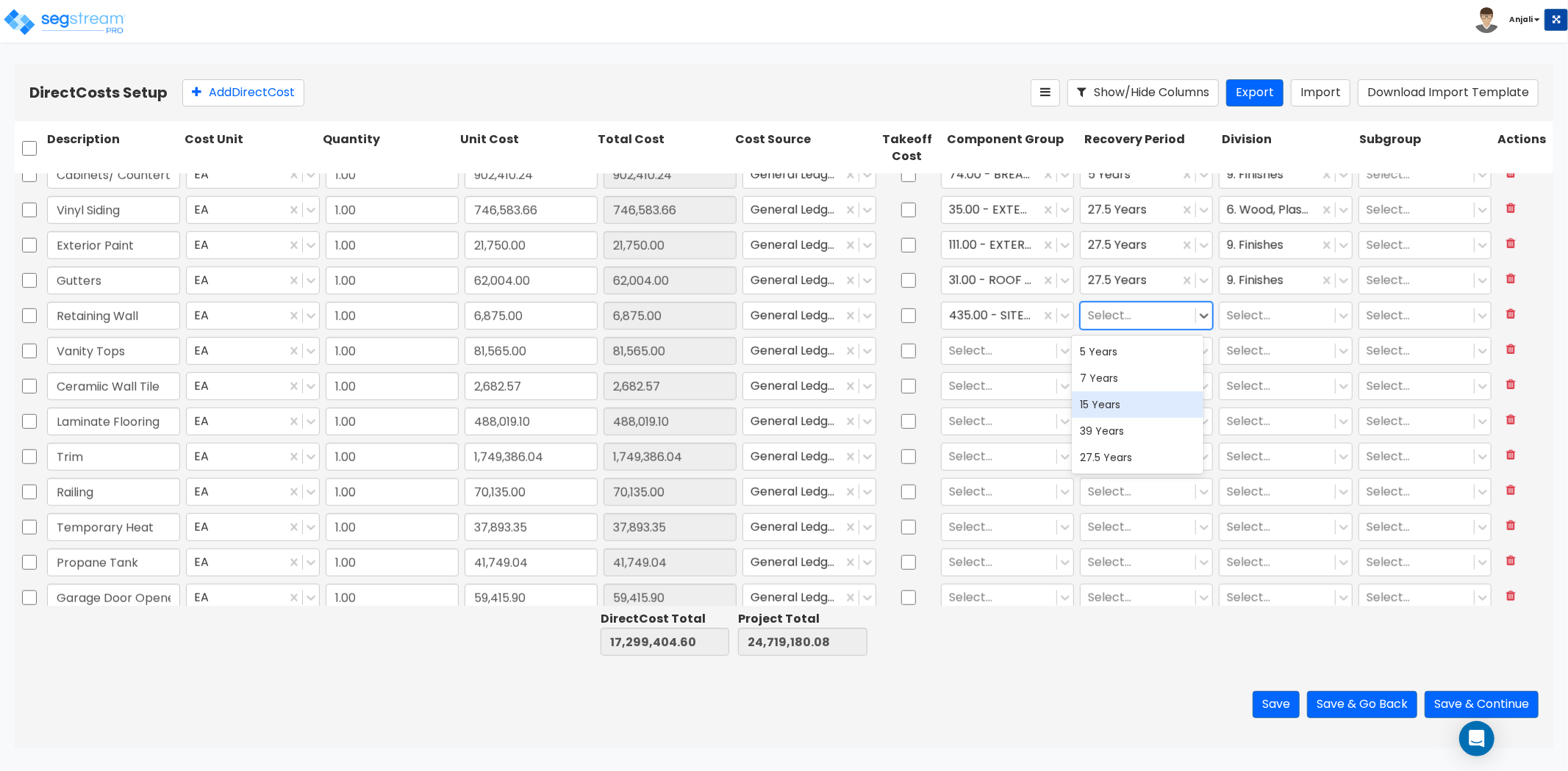
click at [1125, 399] on div "15 Years" at bounding box center [1137, 404] width 132 height 27
click at [1260, 312] on div at bounding box center [1277, 316] width 100 height 20
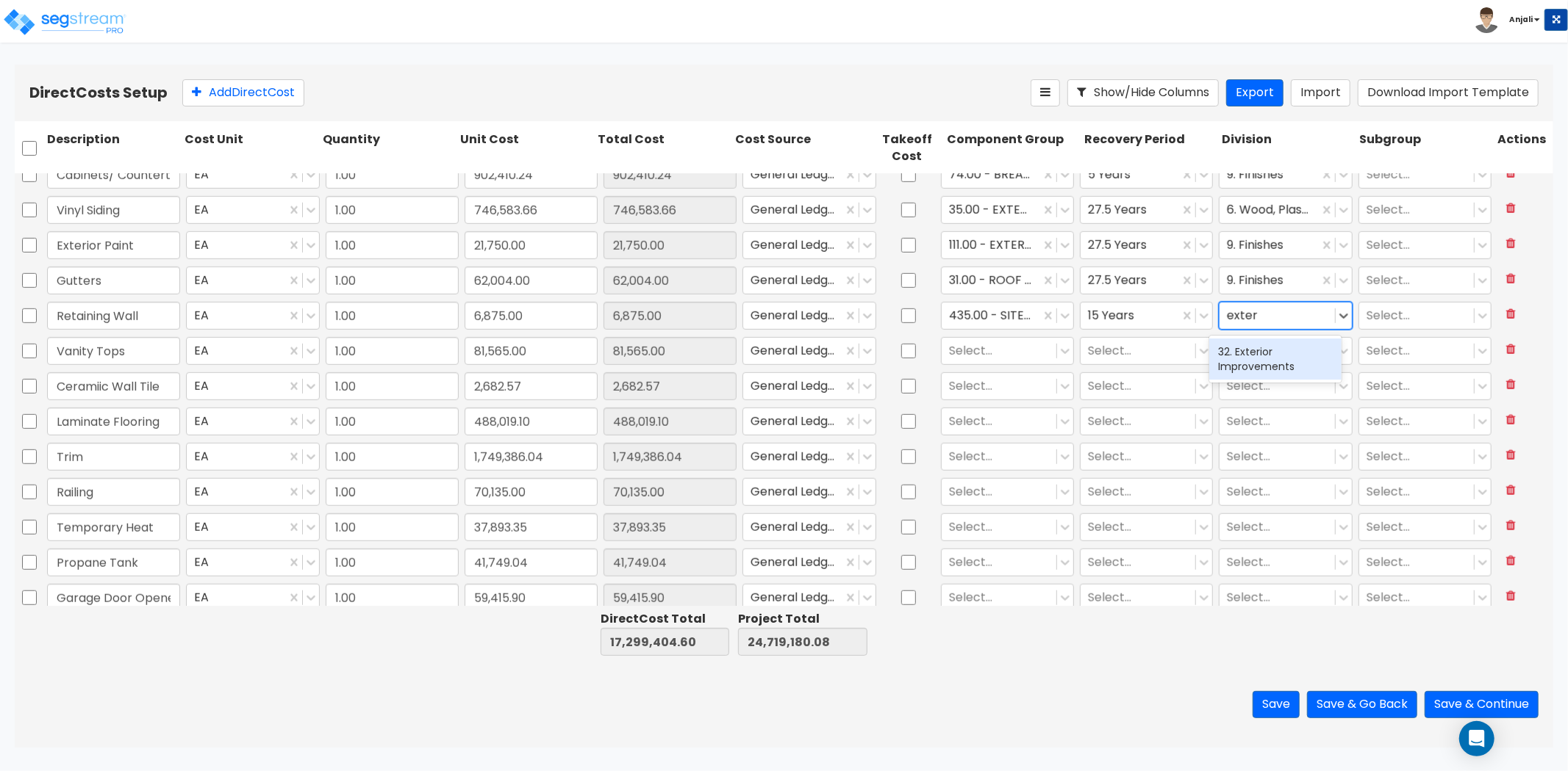
click at [1248, 356] on div "32. Exterior Improvements" at bounding box center [1275, 359] width 132 height 41
click at [972, 351] on div at bounding box center [999, 351] width 100 height 20
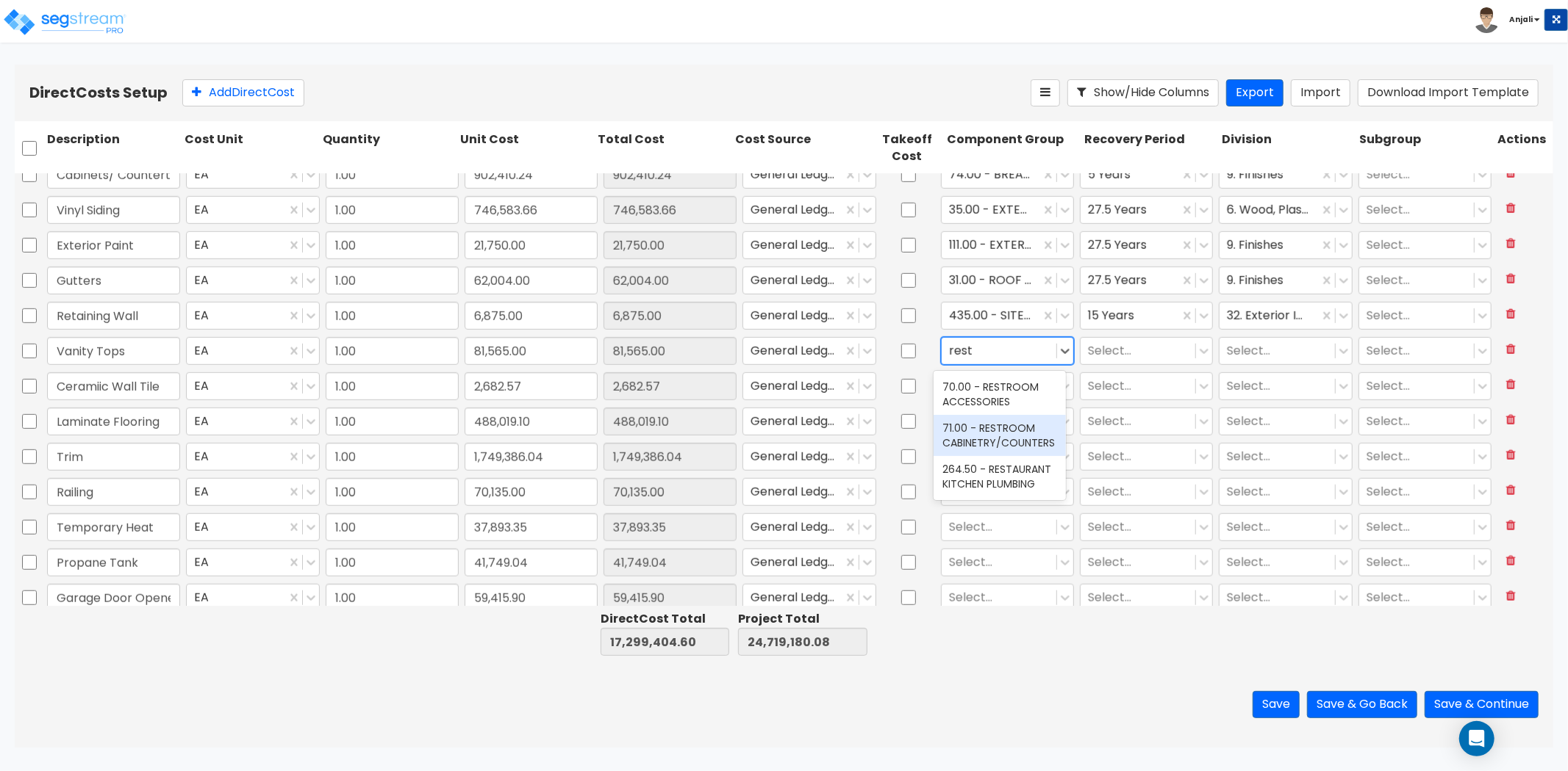
click at [972, 452] on div "71.00 - RESTROOM CABINETRY/COUNTERS" at bounding box center [999, 436] width 132 height 41
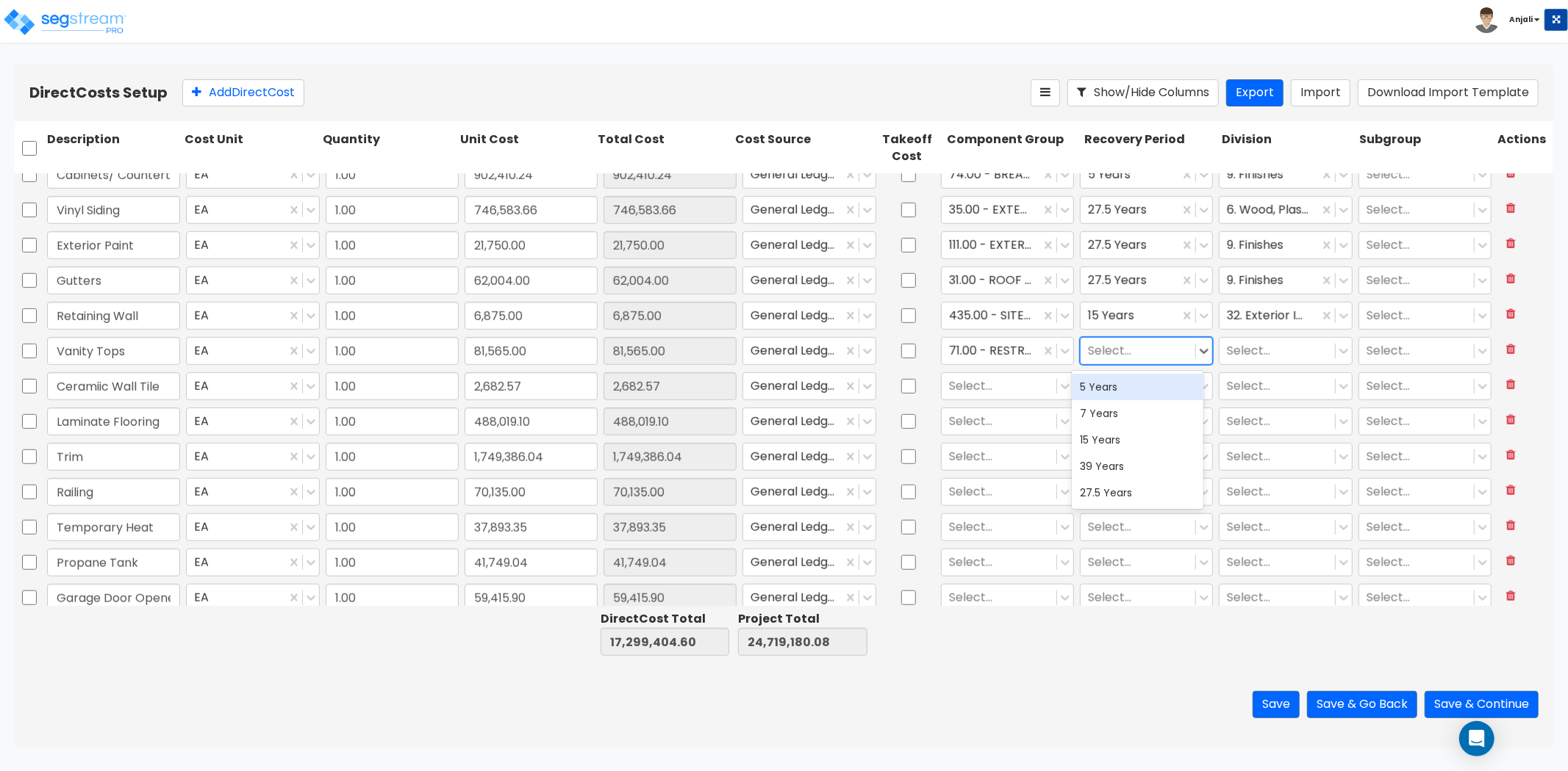
click at [1109, 355] on div at bounding box center [1138, 351] width 100 height 20
click at [1113, 493] on div "27.5 Years" at bounding box center [1137, 492] width 132 height 27
click at [1269, 338] on div "Select..." at bounding box center [1276, 351] width 115 height 26
click at [1250, 386] on div "9. Finishes" at bounding box center [1275, 387] width 132 height 27
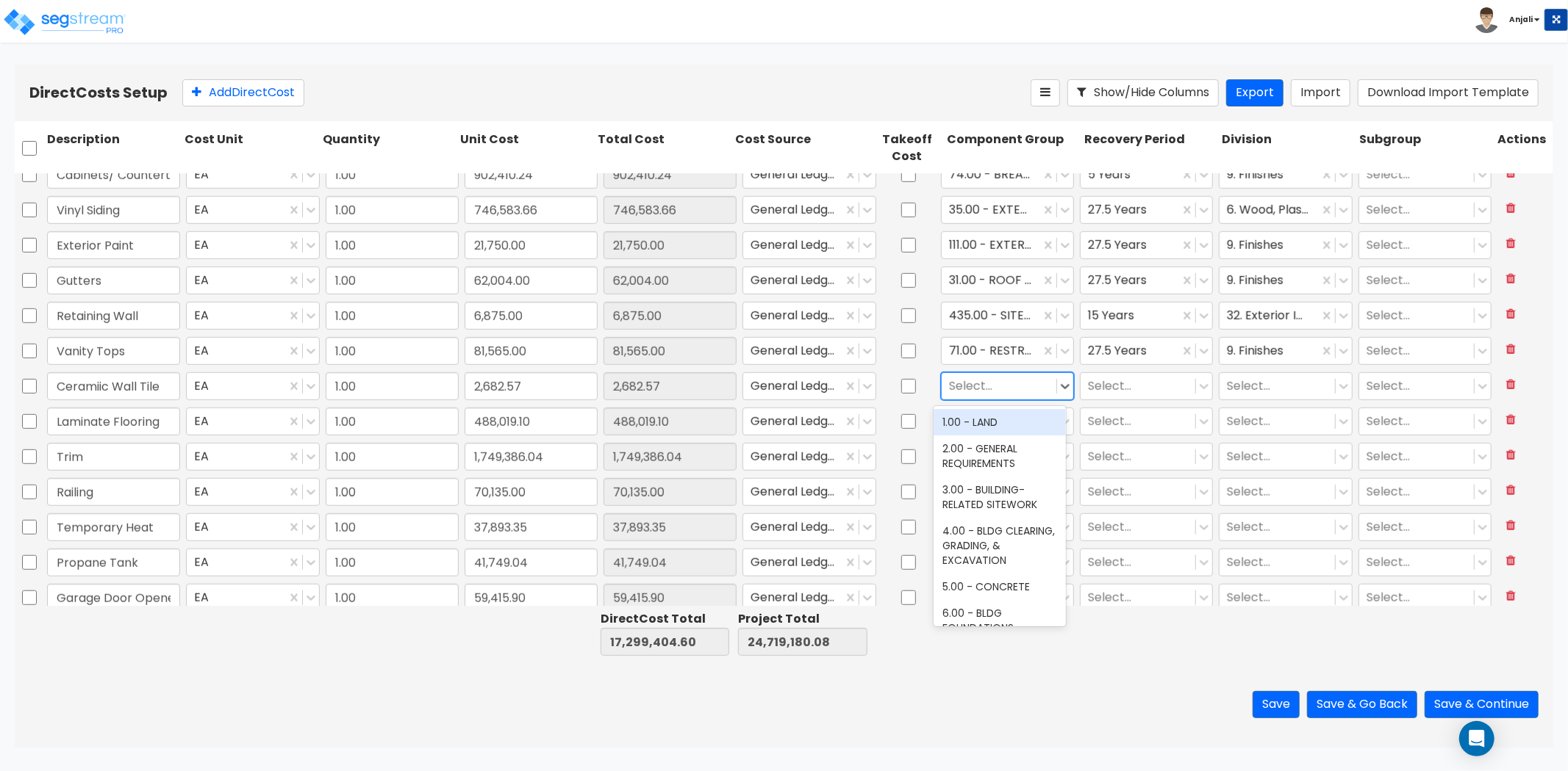
click at [981, 390] on div at bounding box center [999, 386] width 100 height 20
click at [1024, 426] on div "123.00 - CERAMIC TILE" at bounding box center [999, 422] width 132 height 27
click at [949, 380] on div at bounding box center [991, 386] width 84 height 20
click at [1008, 424] on div "120.00 - DECORATIVE WALLCOVERING" at bounding box center [999, 430] width 132 height 41
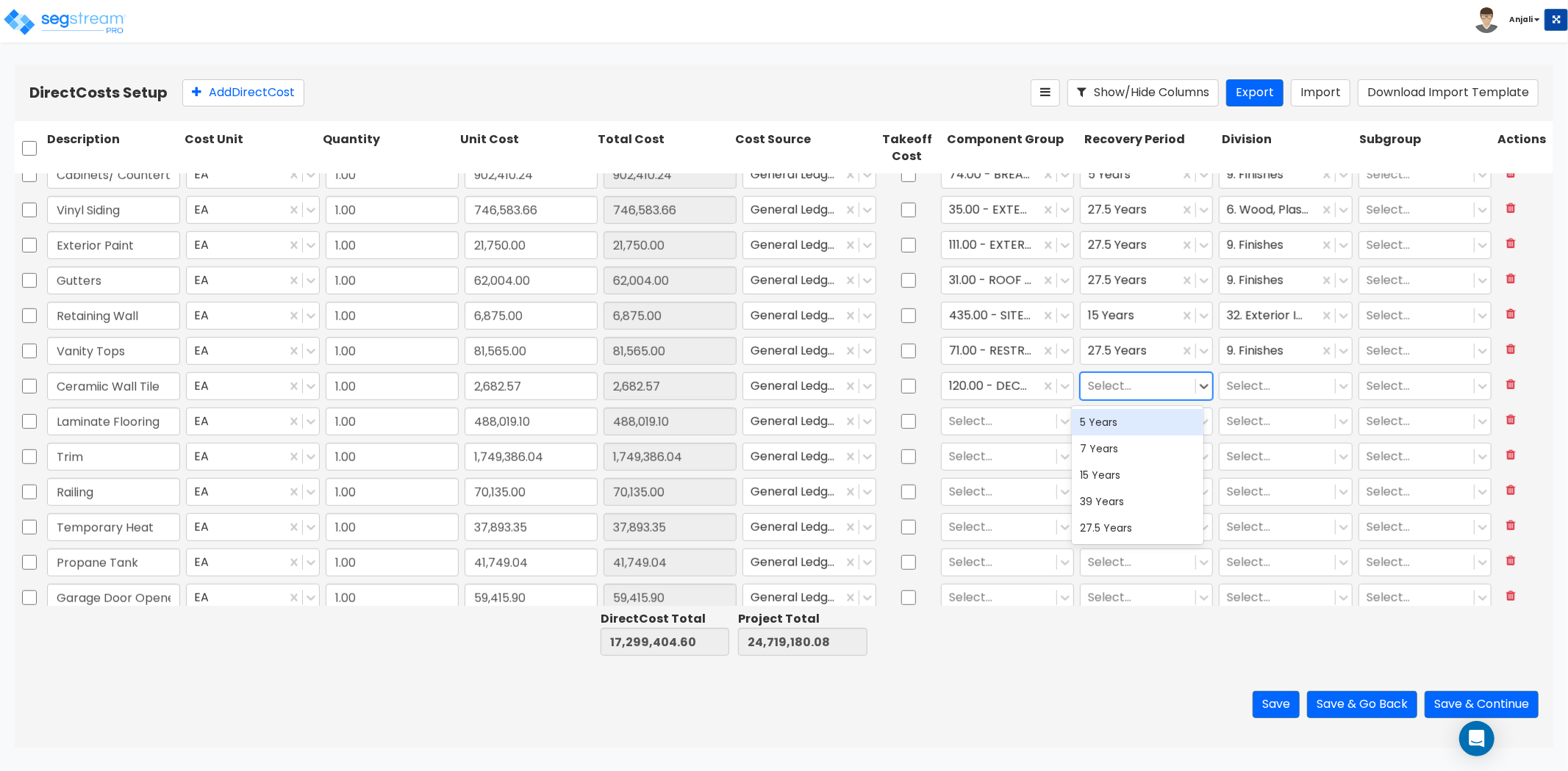
click at [1114, 390] on div at bounding box center [1138, 386] width 100 height 20
click at [1144, 527] on div "27.5 Years" at bounding box center [1137, 528] width 132 height 27
click at [1267, 386] on div at bounding box center [1277, 386] width 100 height 20
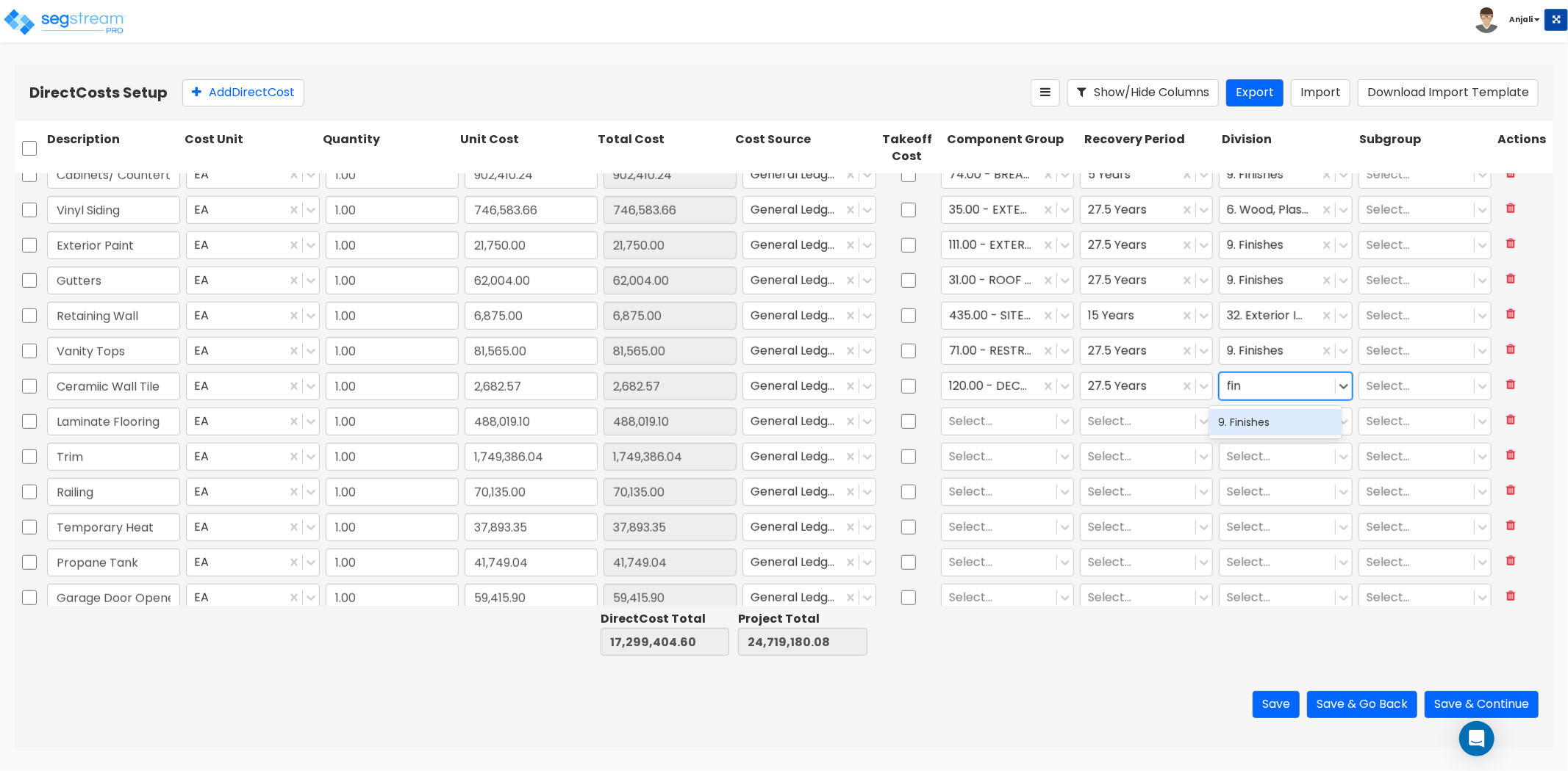
click at [1270, 416] on div "9. Finishes" at bounding box center [1275, 422] width 132 height 27
click at [991, 409] on div "Select..." at bounding box center [999, 421] width 115 height 26
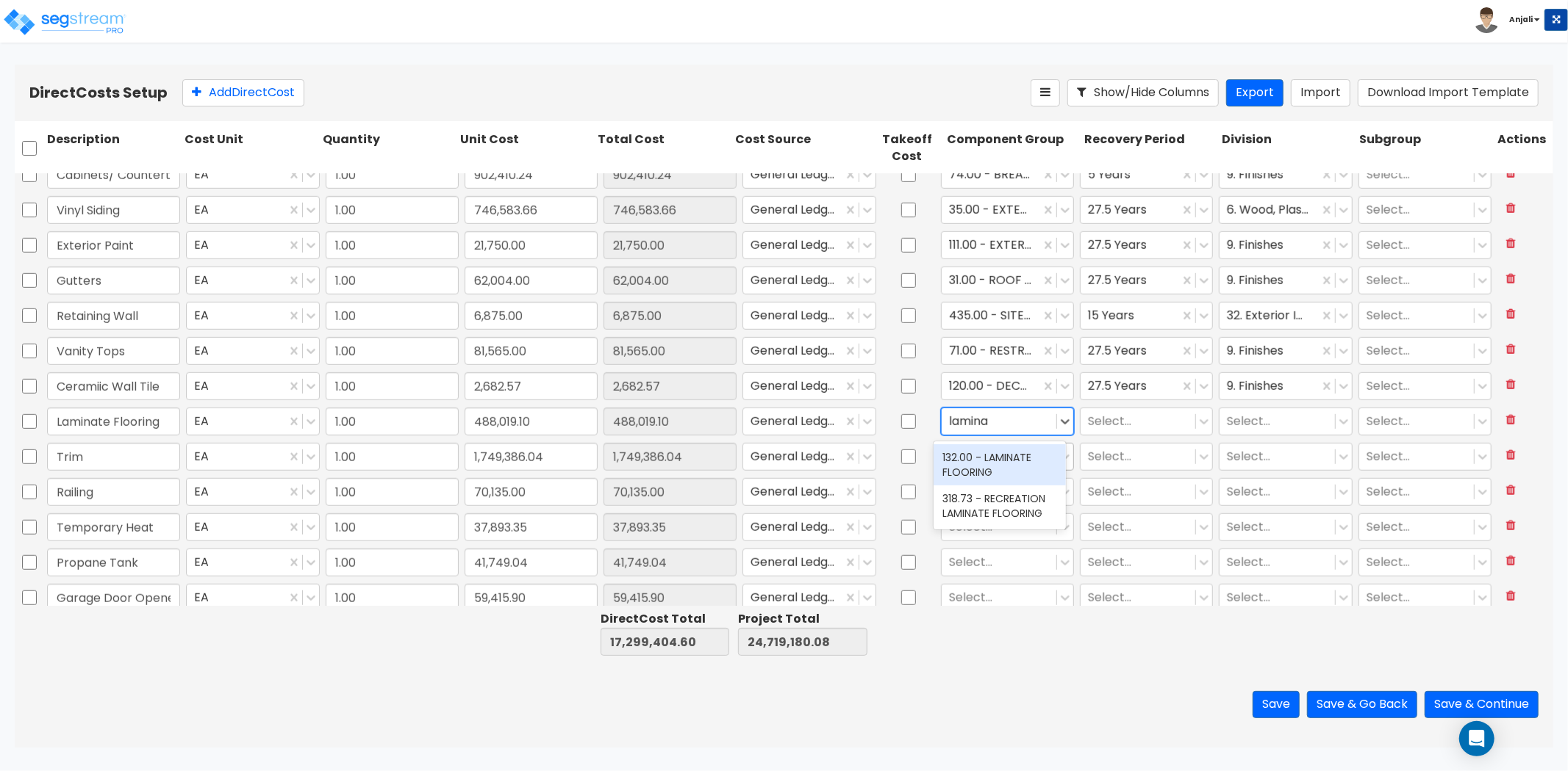
click at [989, 457] on div "132.00 - LAMINATE FLOORING" at bounding box center [999, 465] width 132 height 41
click at [1091, 415] on div at bounding box center [1138, 421] width 100 height 20
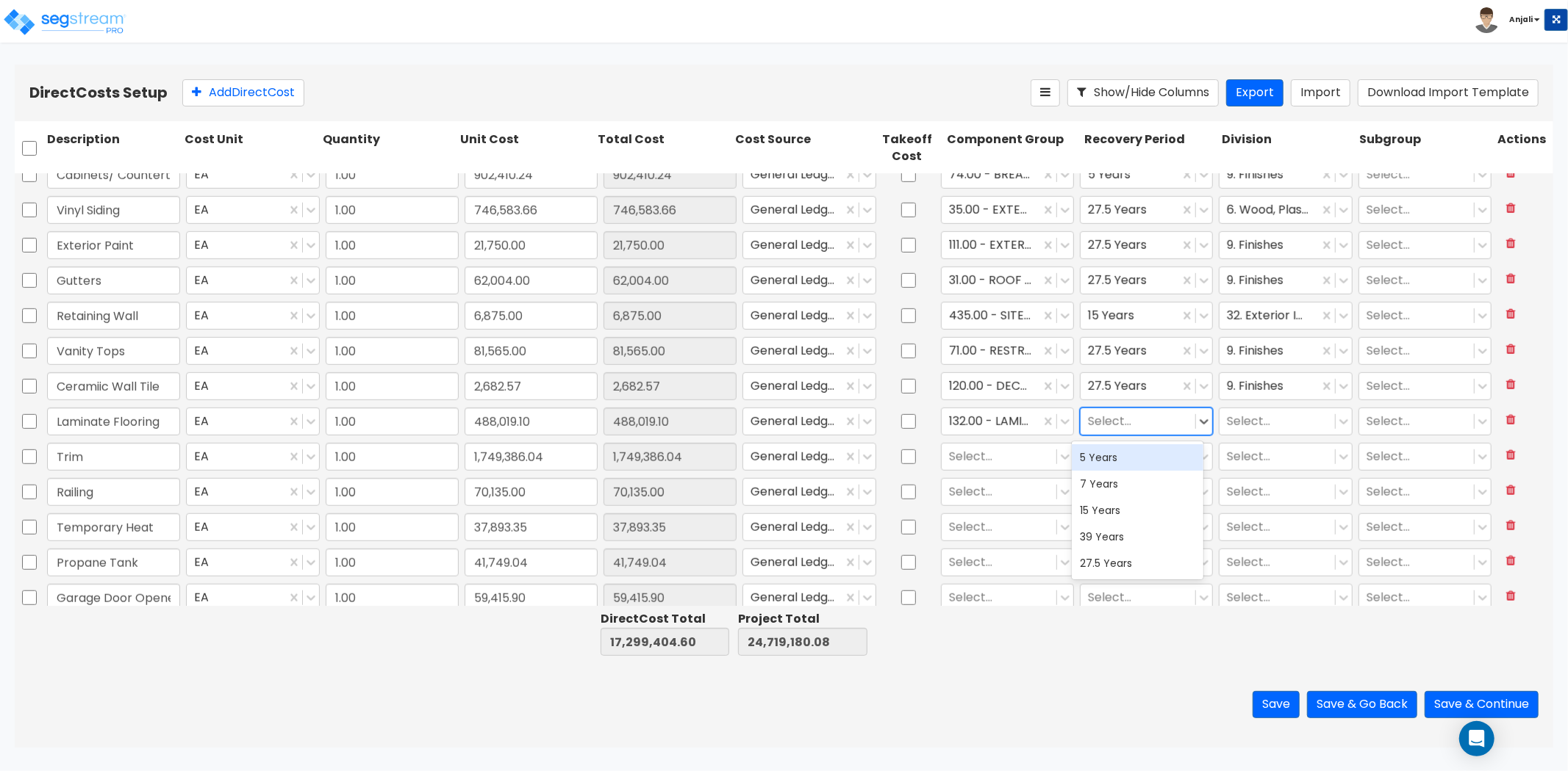
click at [1118, 456] on div "5 Years" at bounding box center [1137, 458] width 132 height 27
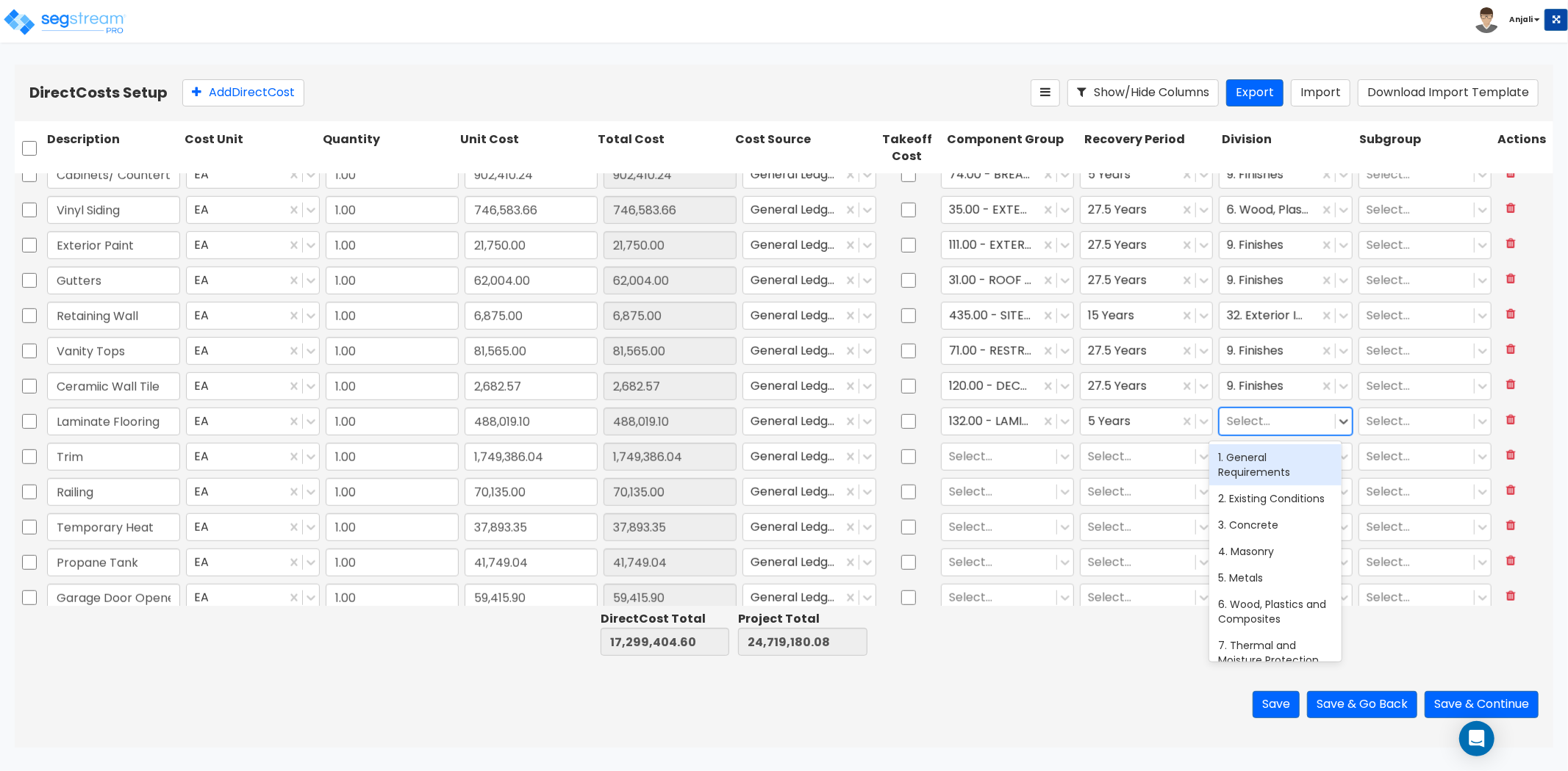
click at [1270, 423] on div at bounding box center [1277, 421] width 100 height 20
click at [1252, 448] on div "9. Finishes" at bounding box center [1275, 458] width 132 height 27
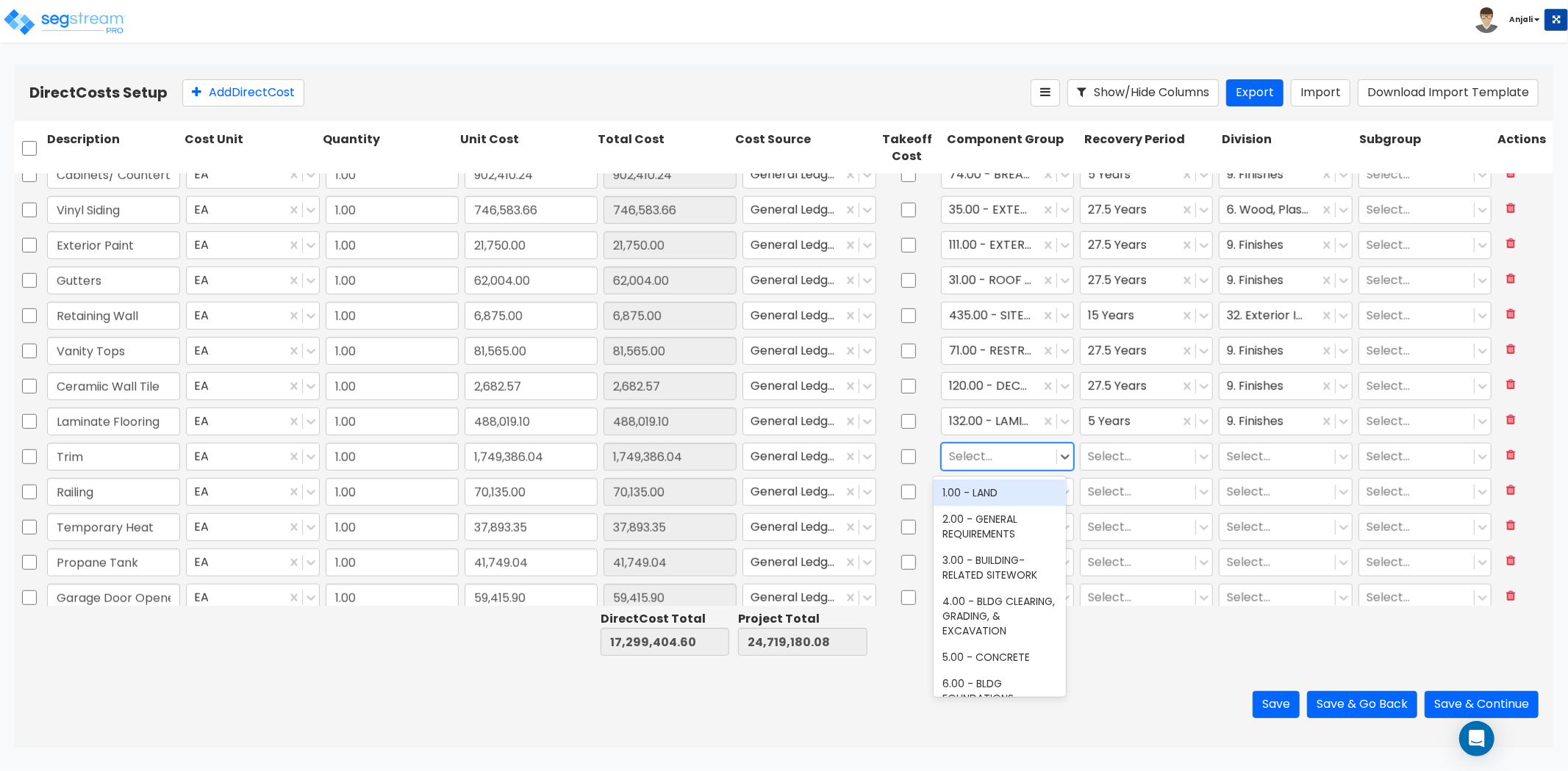
click at [989, 461] on div at bounding box center [999, 457] width 100 height 20
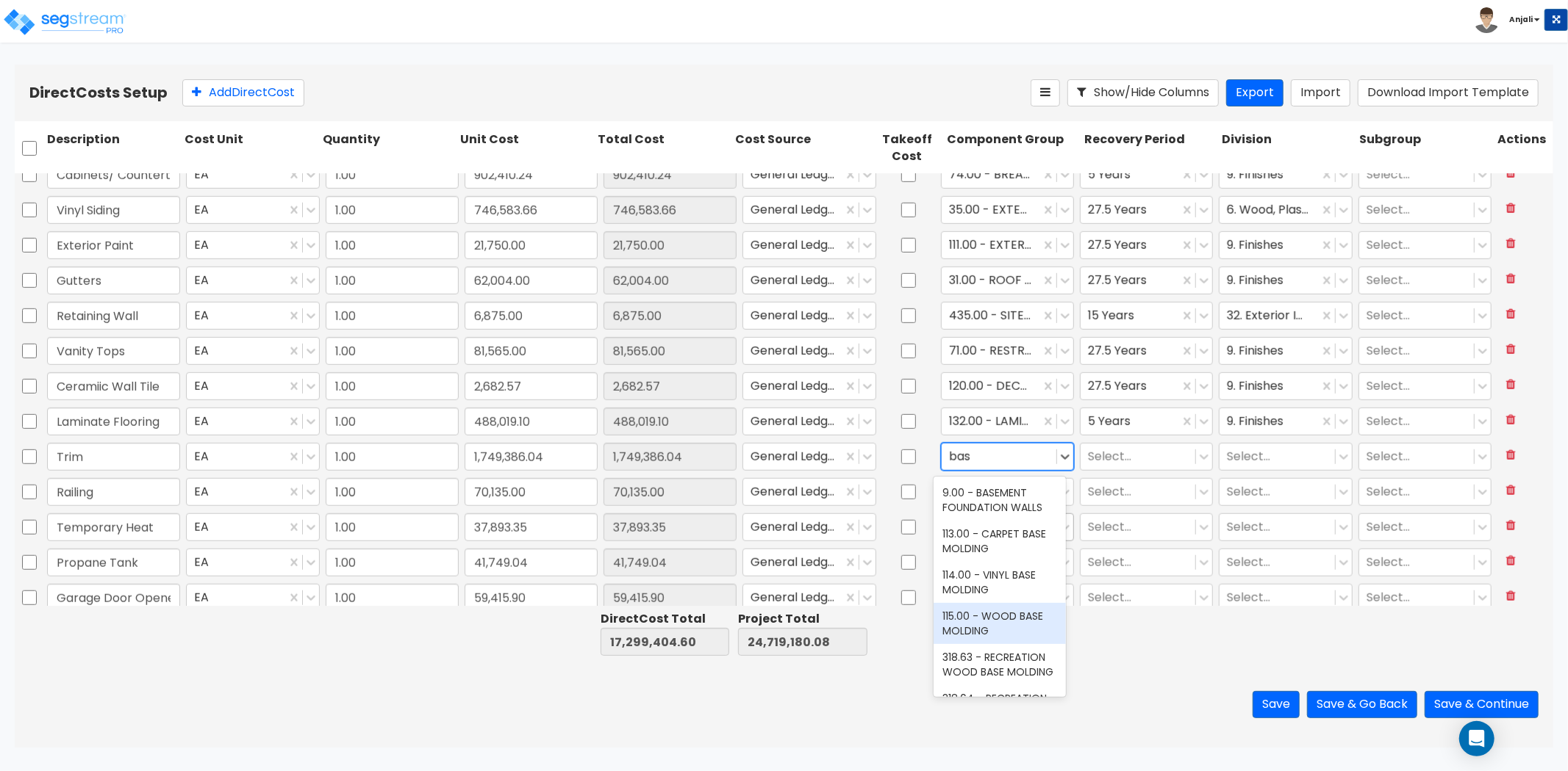
drag, startPoint x: 1030, startPoint y: 613, endPoint x: 976, endPoint y: 516, distance: 111.0
click at [1030, 609] on div "115.00 - WOOD BASE MOLDING" at bounding box center [999, 624] width 132 height 41
click at [942, 453] on div "115.00 - WOOD BASE MOLDING" at bounding box center [991, 457] width 99 height 26
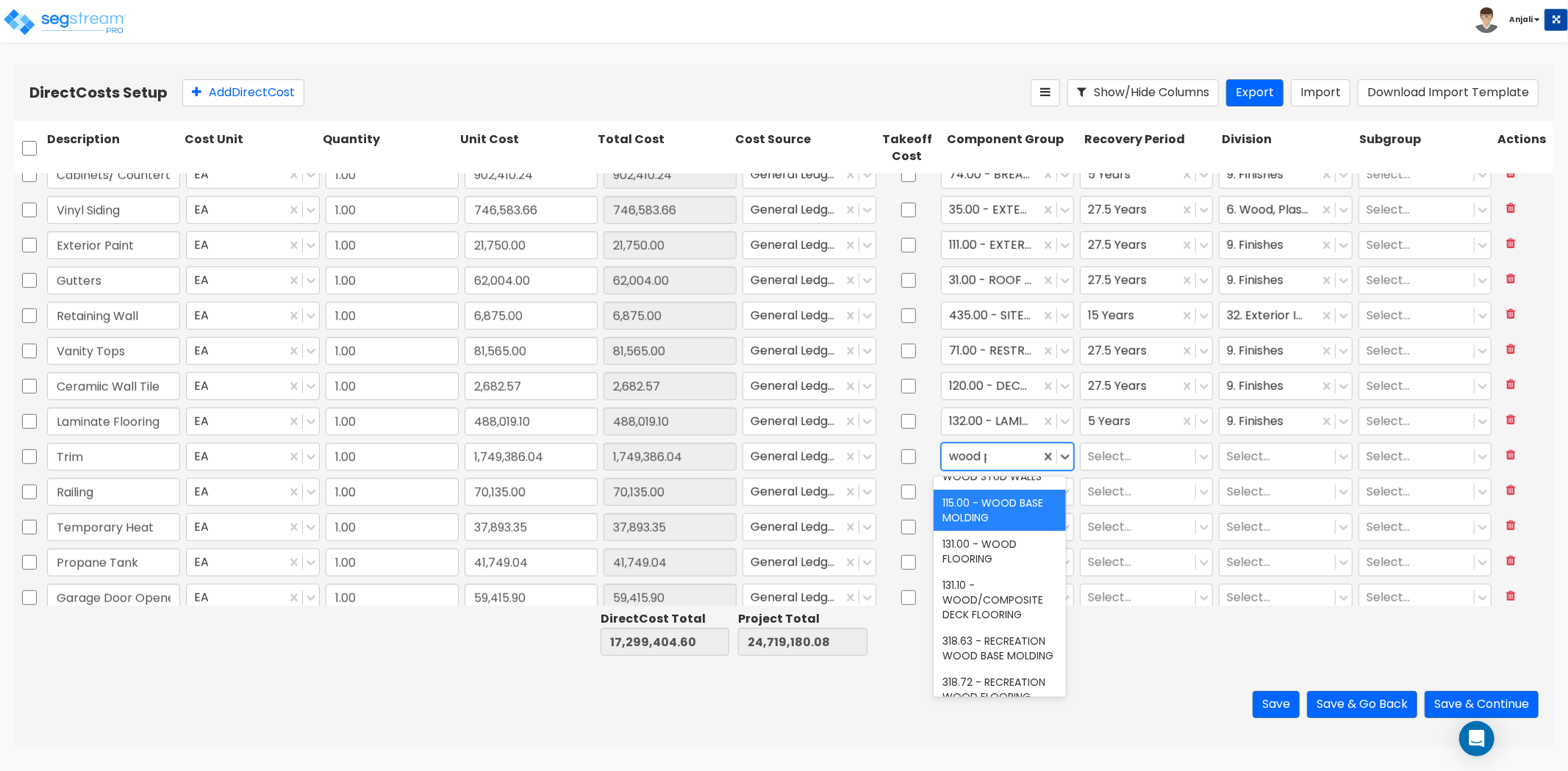
scroll to position [0, 0]
click at [989, 499] on div "12.00 - WOOD & PLASTICS" at bounding box center [999, 500] width 132 height 41
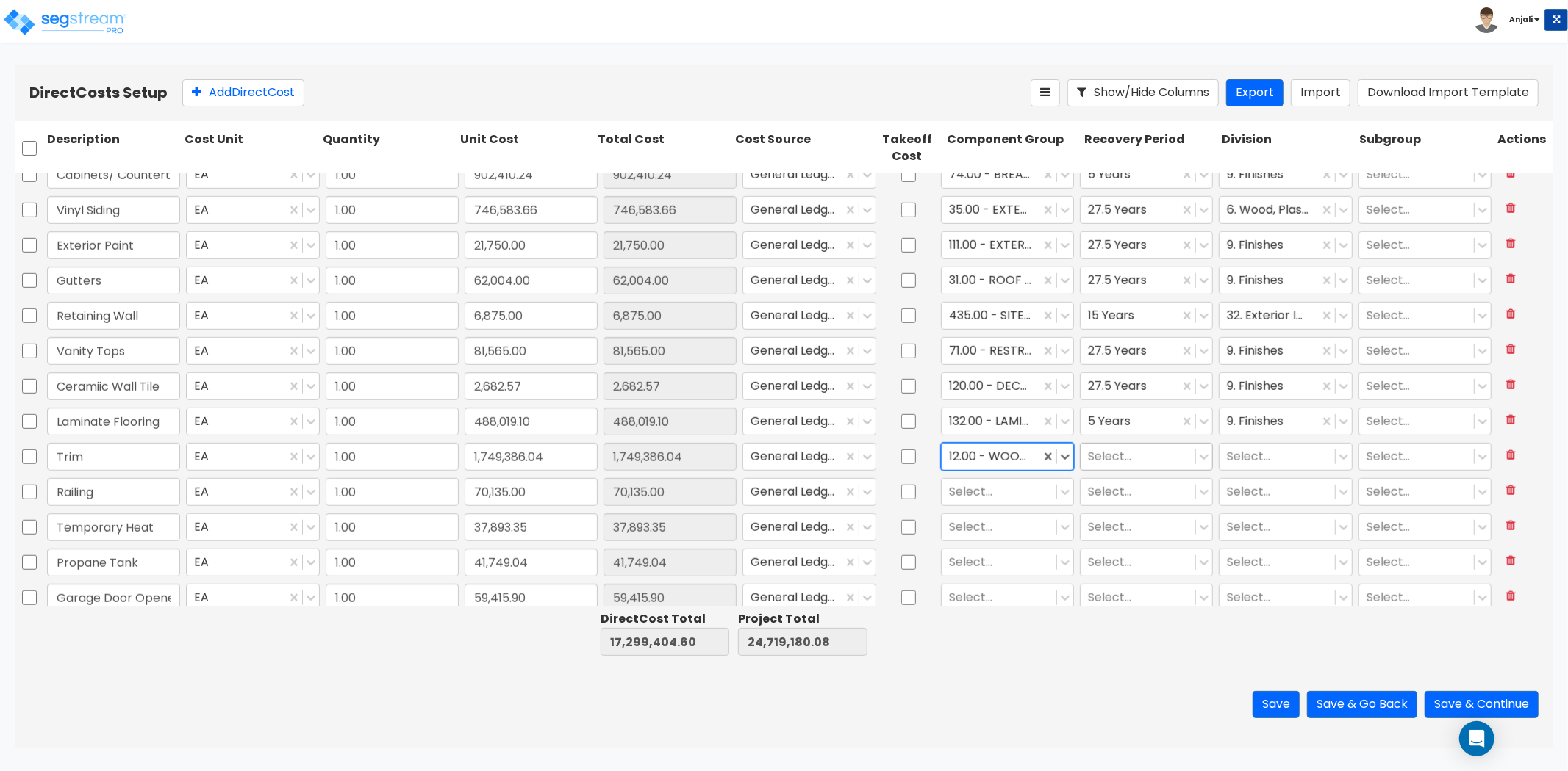
click at [1106, 456] on div at bounding box center [1138, 457] width 100 height 20
click at [1117, 581] on div "39 Years" at bounding box center [1137, 572] width 132 height 27
click at [1125, 458] on div at bounding box center [1130, 457] width 84 height 20
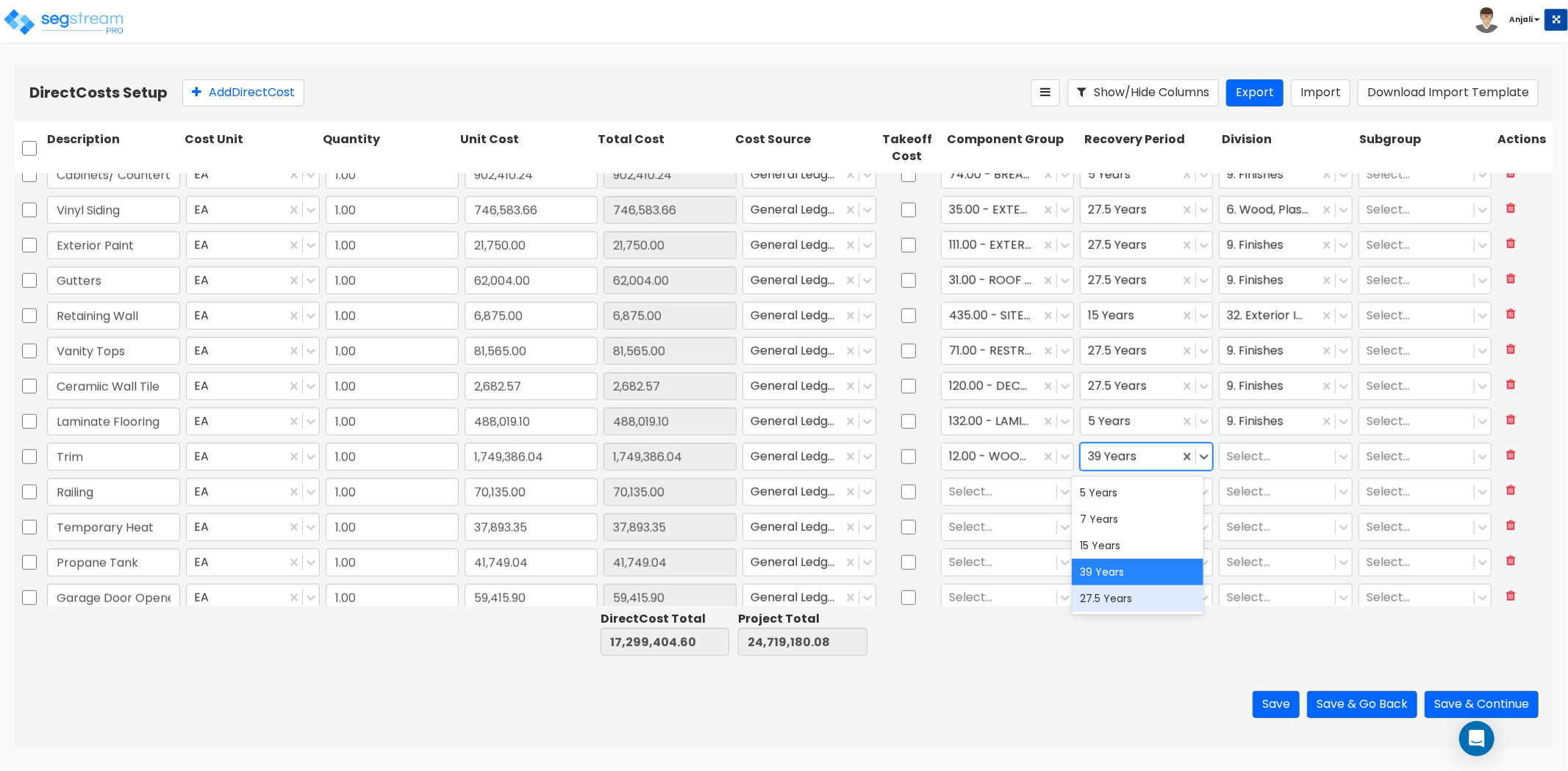
click at [1134, 588] on div "27.5 Years" at bounding box center [1137, 598] width 132 height 27
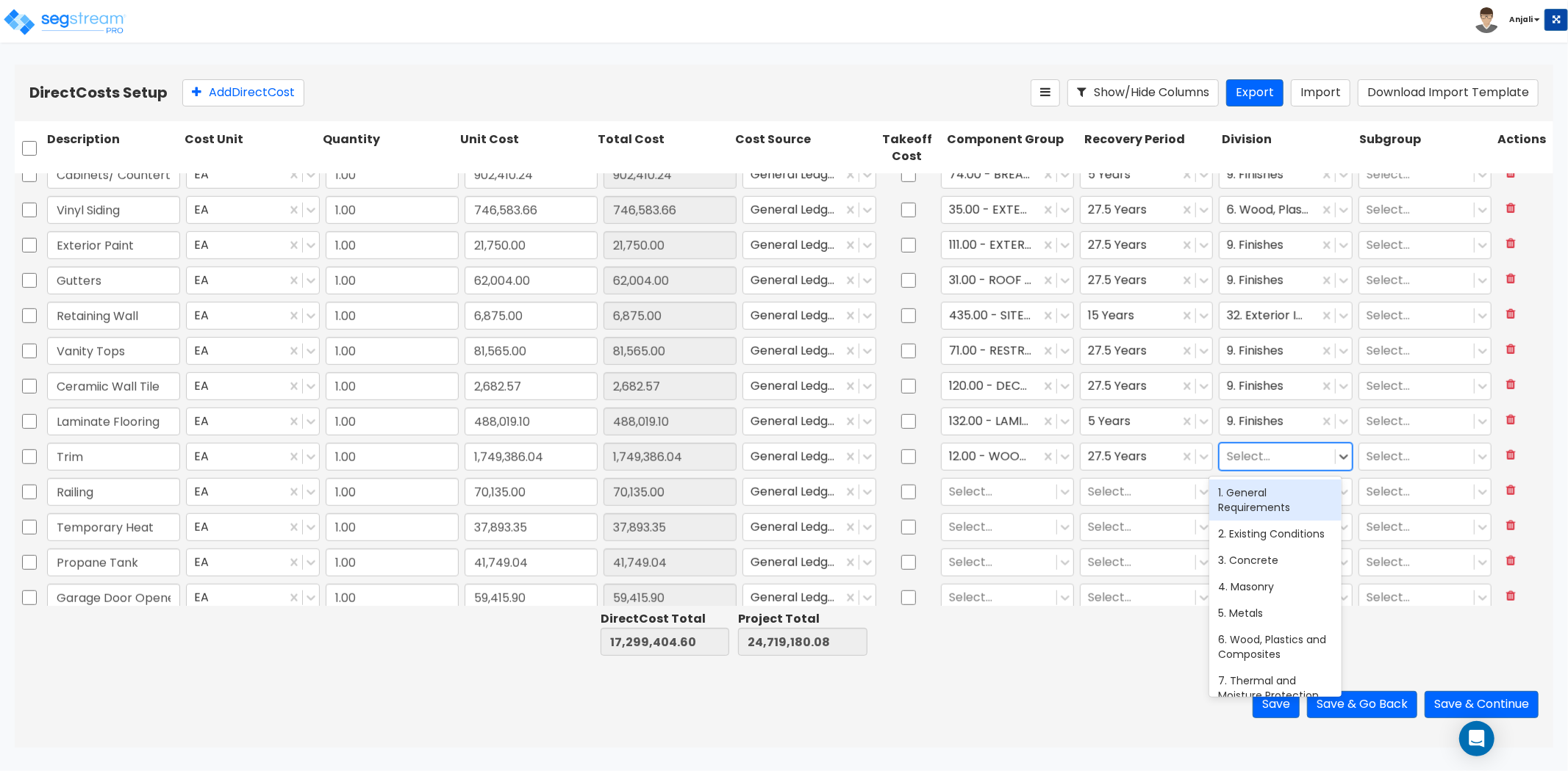
click at [1253, 455] on div at bounding box center [1277, 457] width 100 height 20
click at [1247, 496] on div "6. Wood, Plastics and Composites" at bounding box center [1275, 500] width 132 height 41
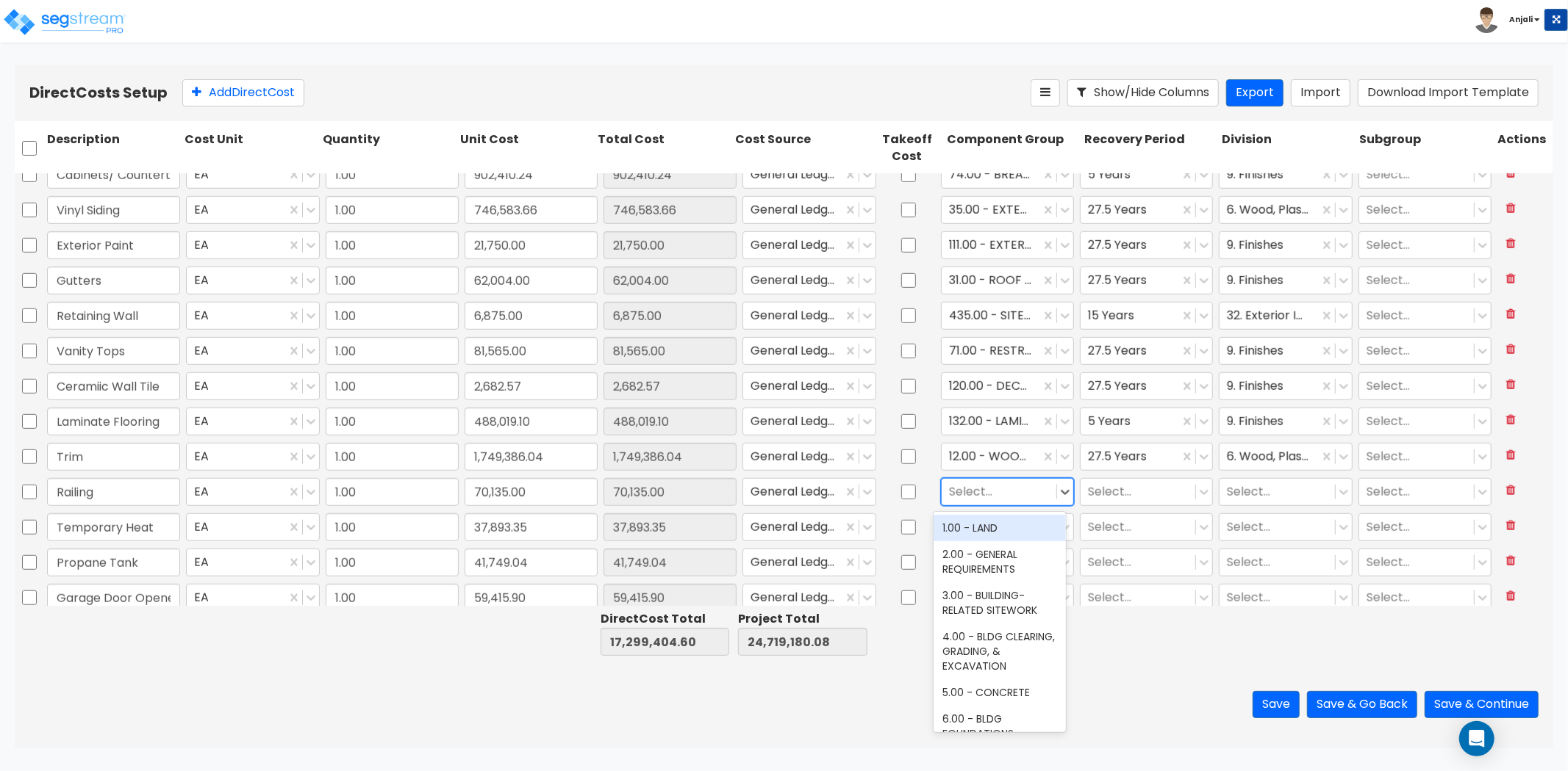
click at [979, 500] on div at bounding box center [999, 492] width 100 height 20
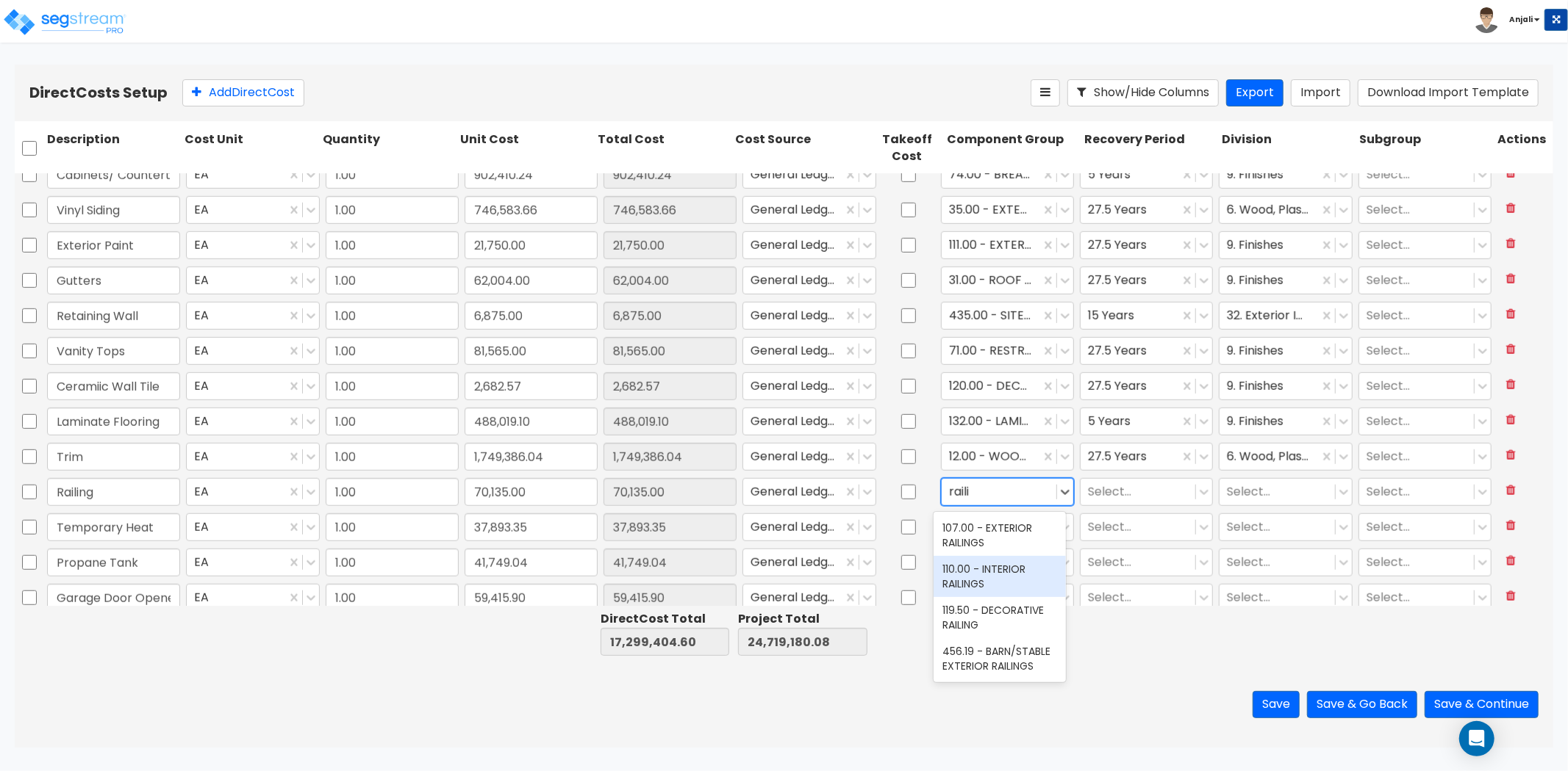
click at [981, 564] on div "110.00 - INTERIOR RAILINGS" at bounding box center [999, 577] width 132 height 41
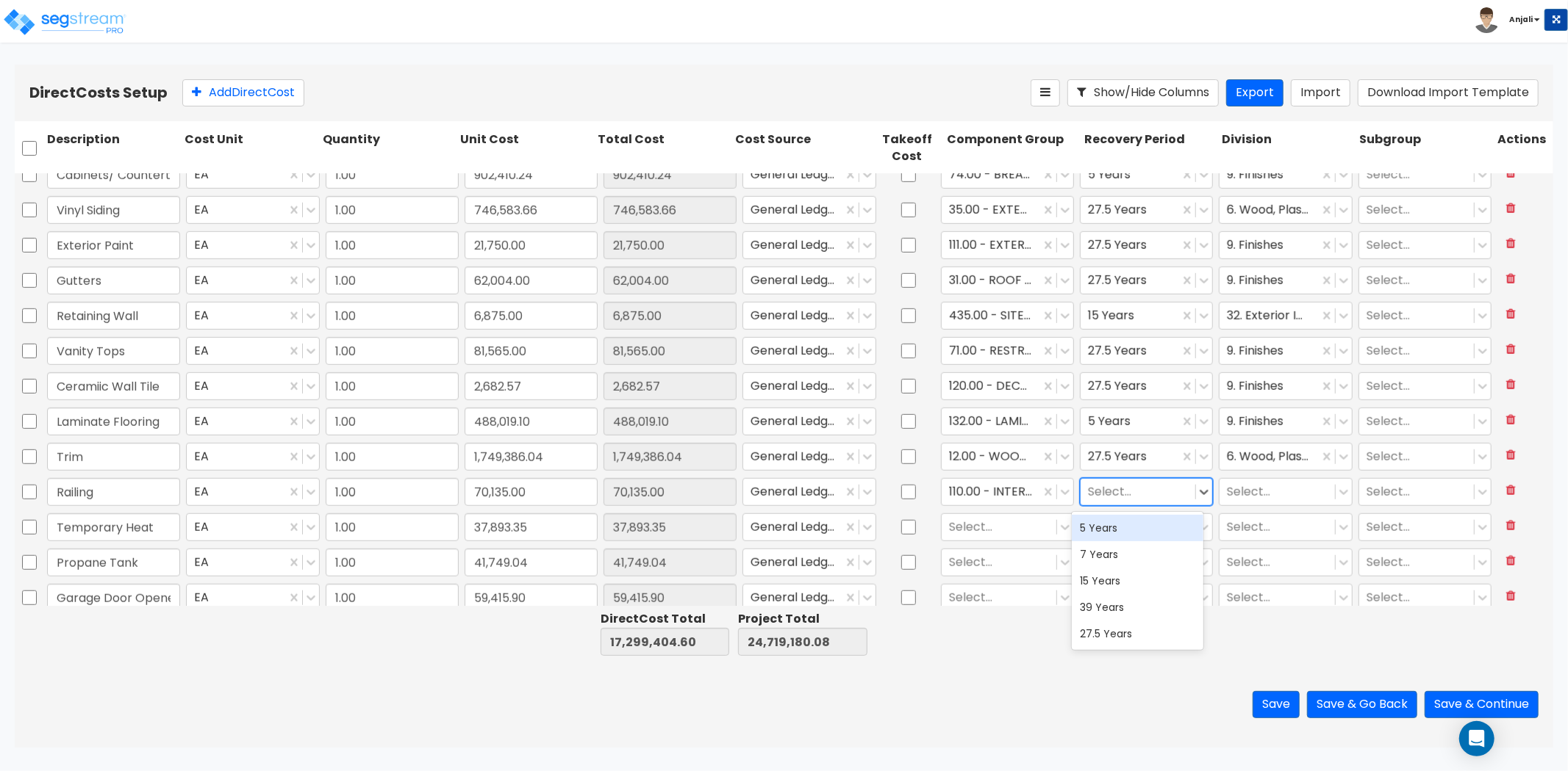
click at [1106, 482] on div at bounding box center [1138, 492] width 100 height 20
click at [1112, 540] on div "5 Years" at bounding box center [1137, 528] width 132 height 27
click at [1245, 489] on div at bounding box center [1277, 492] width 100 height 20
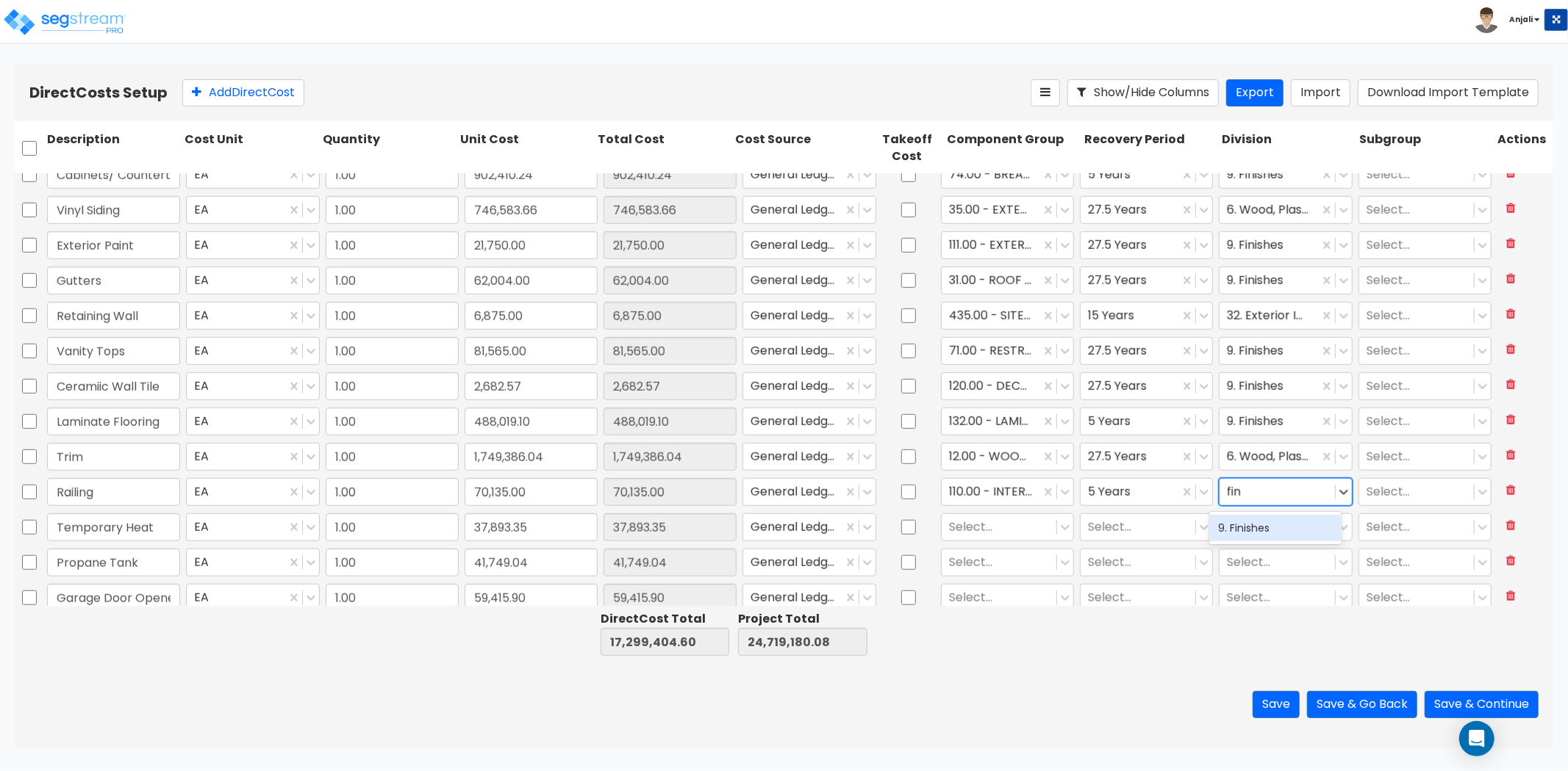
click at [1251, 532] on div "9. Finishes" at bounding box center [1275, 528] width 132 height 27
click at [960, 525] on div at bounding box center [999, 527] width 100 height 20
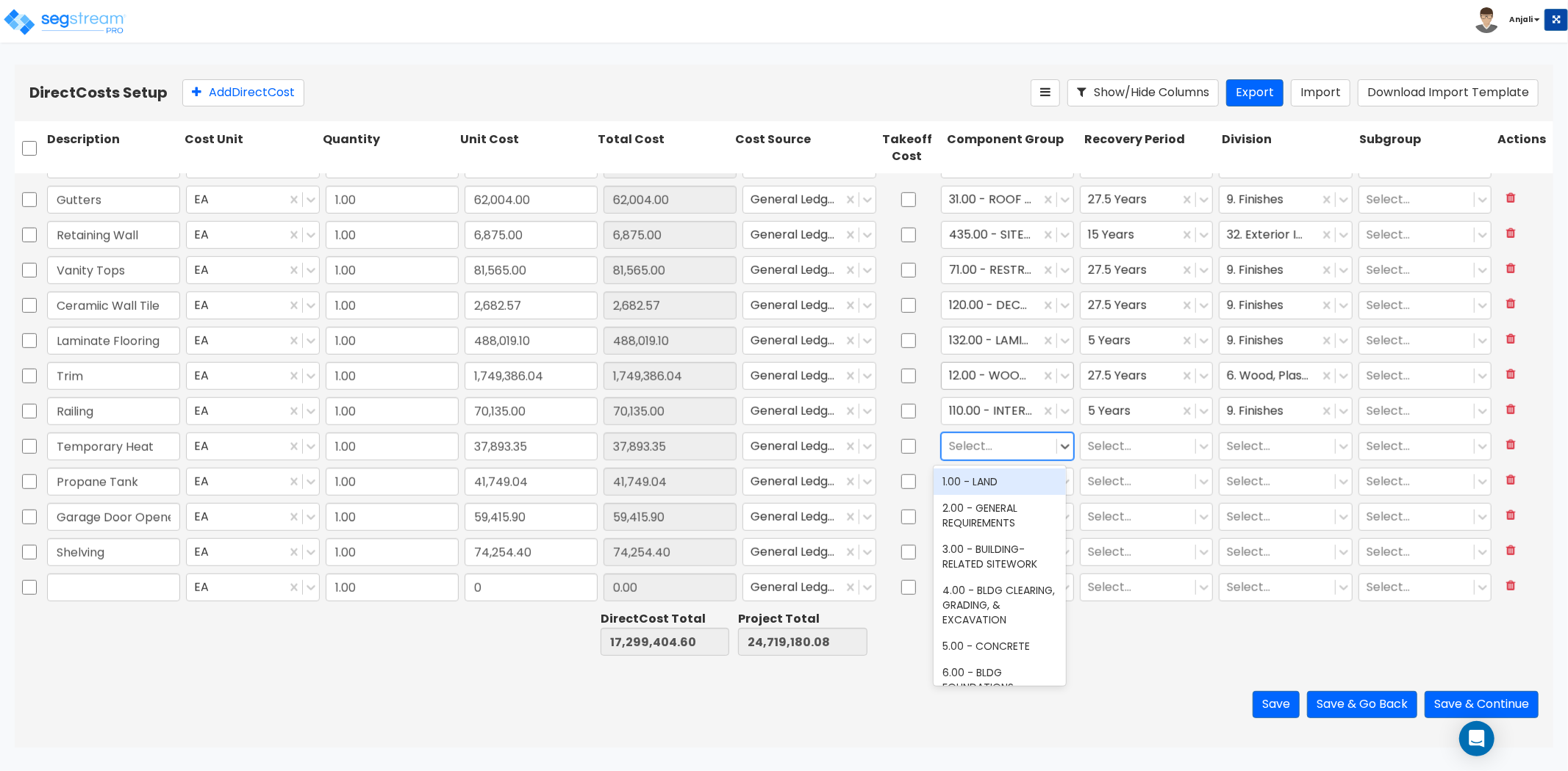
scroll to position [978, 0]
click at [987, 504] on div "2.00 - GENERAL REQUIREMENTS" at bounding box center [999, 515] width 132 height 41
click at [1121, 450] on div at bounding box center [1138, 446] width 100 height 20
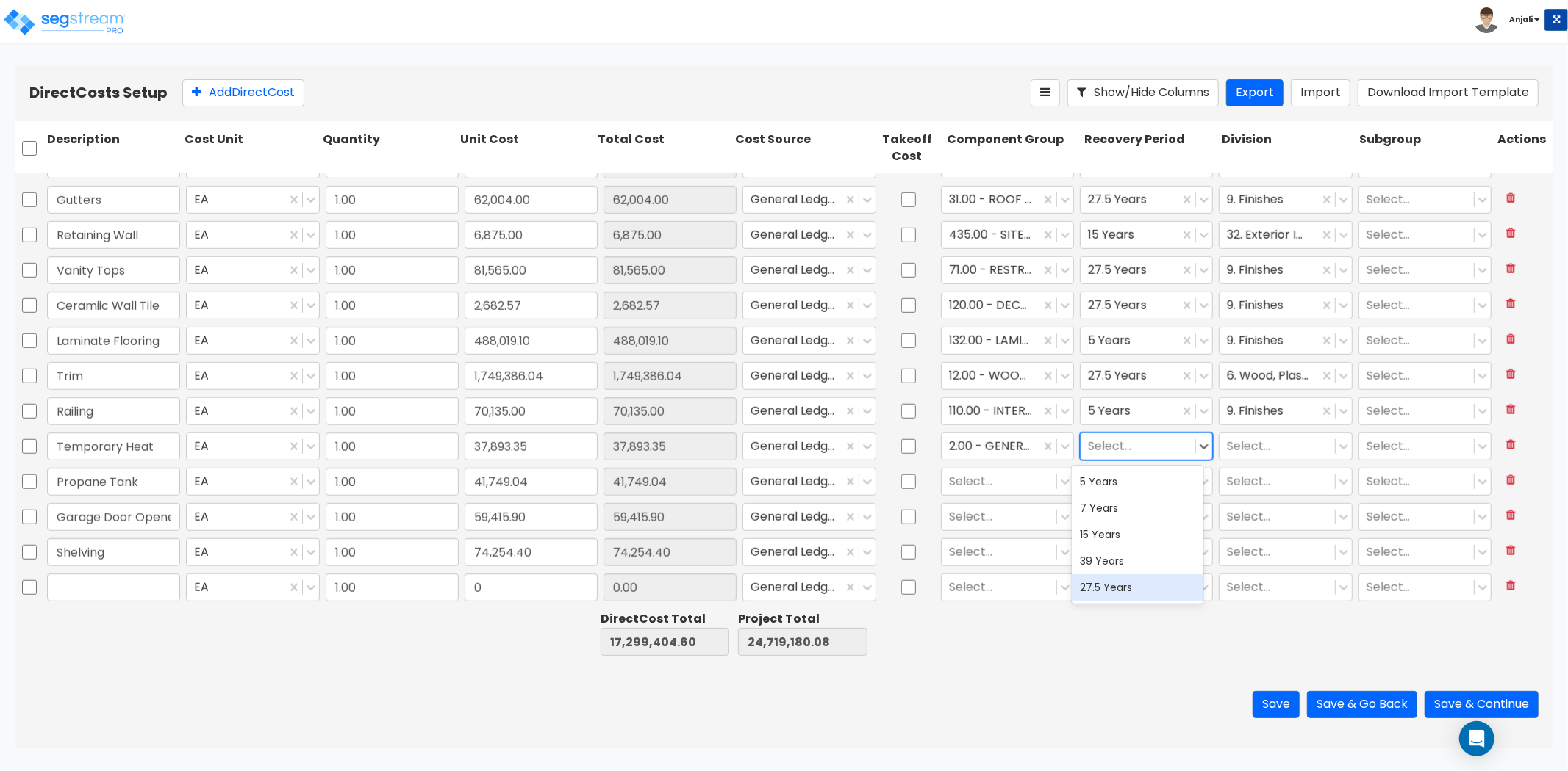
click at [1128, 578] on div "27.5 Years" at bounding box center [1137, 587] width 132 height 27
click at [1240, 463] on div "Temporary Heat EA 1.00 37,893.35 37,893.35 General Ledger 2.00 - GENERAL REQUIR…" at bounding box center [784, 447] width 1538 height 35
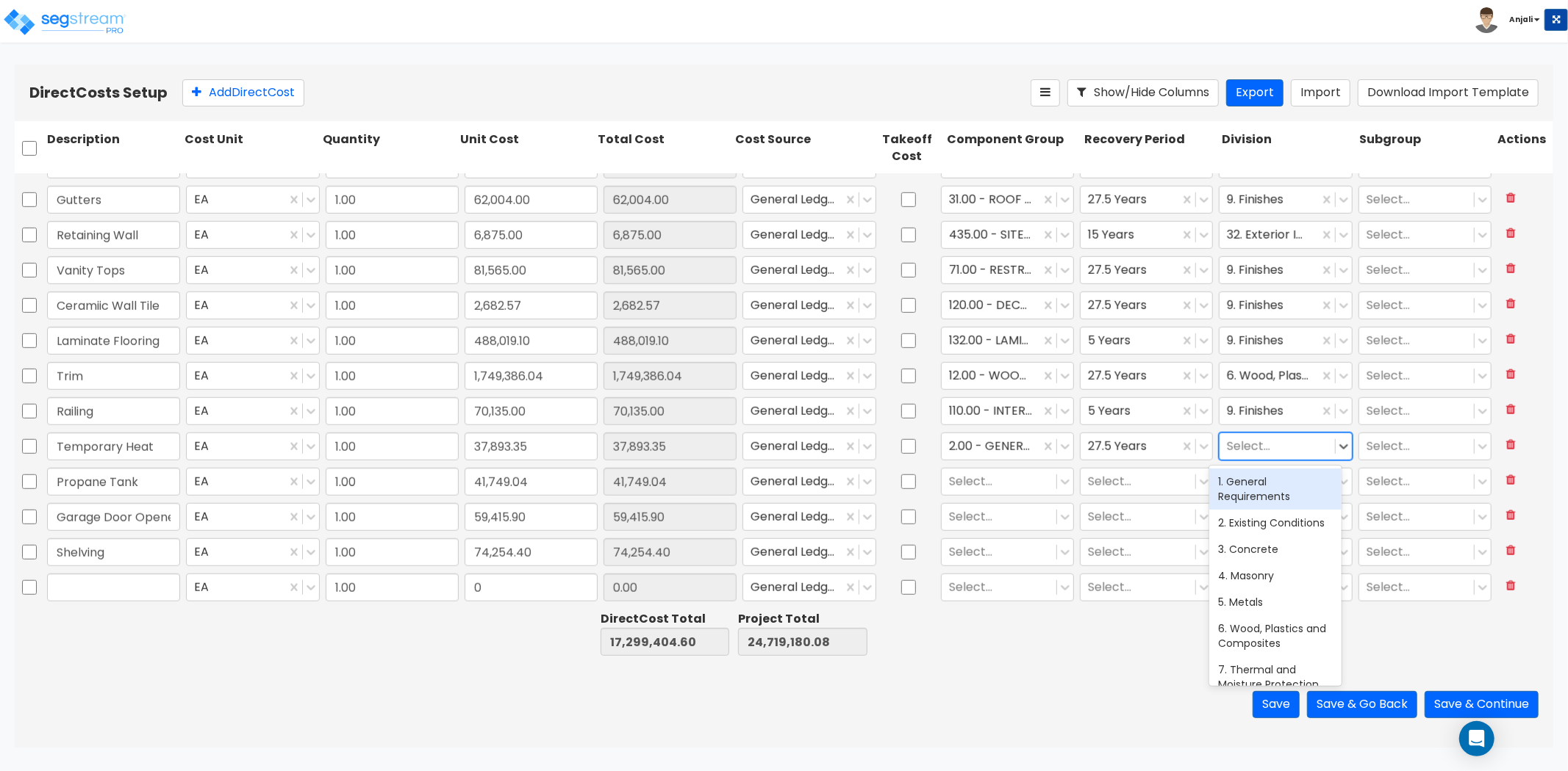
click at [1251, 444] on div at bounding box center [1277, 446] width 100 height 20
click at [1266, 486] on div "1. General Requirements" at bounding box center [1275, 489] width 132 height 41
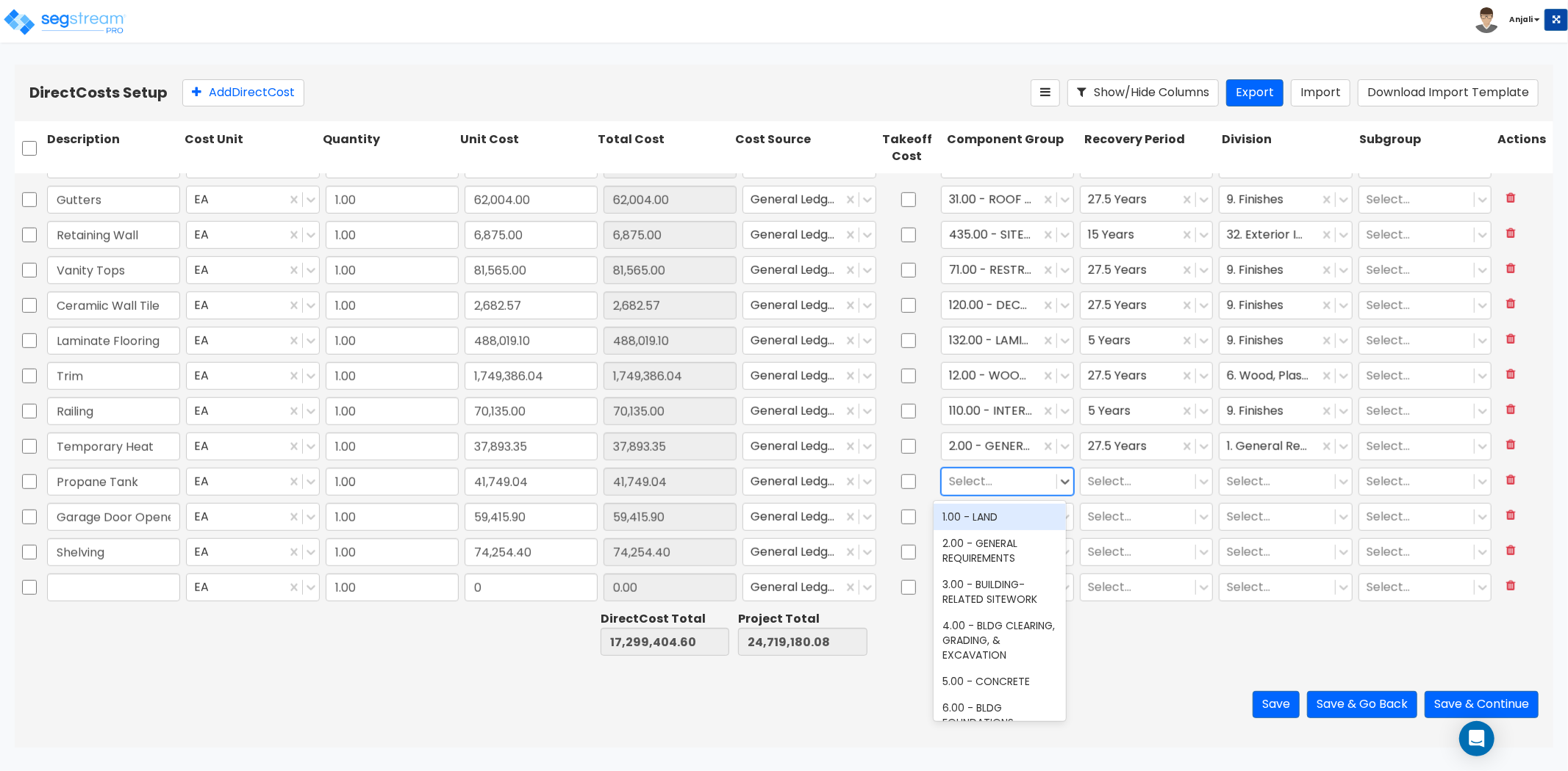
click at [1011, 480] on div at bounding box center [999, 481] width 100 height 20
click at [993, 502] on div "381.00 - SITE EQUIPMENT GAS" at bounding box center [999, 481] width 132 height 41
click at [1140, 472] on div at bounding box center [1138, 481] width 100 height 20
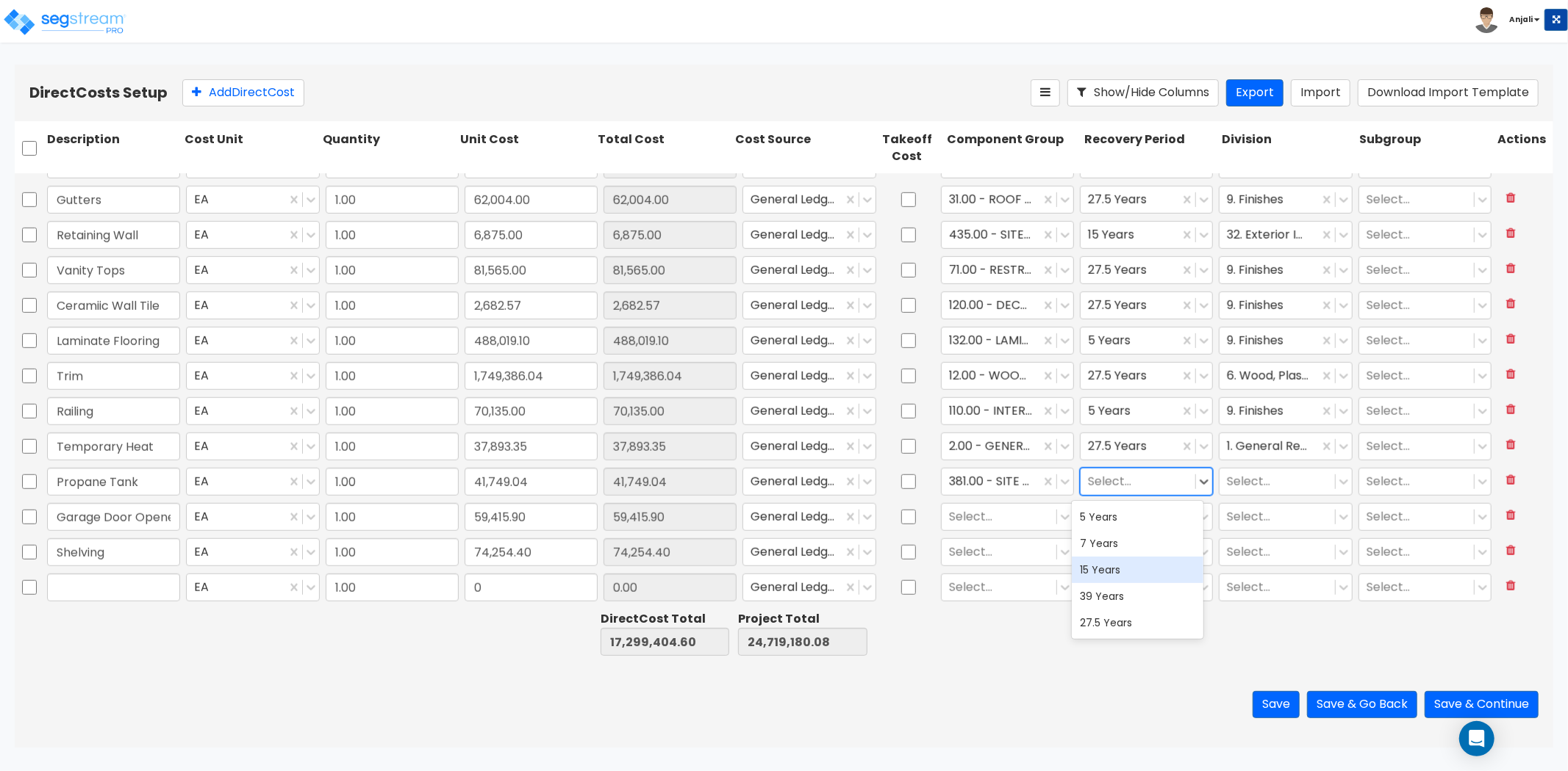
drag, startPoint x: 1148, startPoint y: 563, endPoint x: 1201, endPoint y: 537, distance: 59.0
click at [1149, 563] on div "15 Years" at bounding box center [1137, 570] width 132 height 27
click at [1273, 483] on div at bounding box center [1277, 481] width 100 height 20
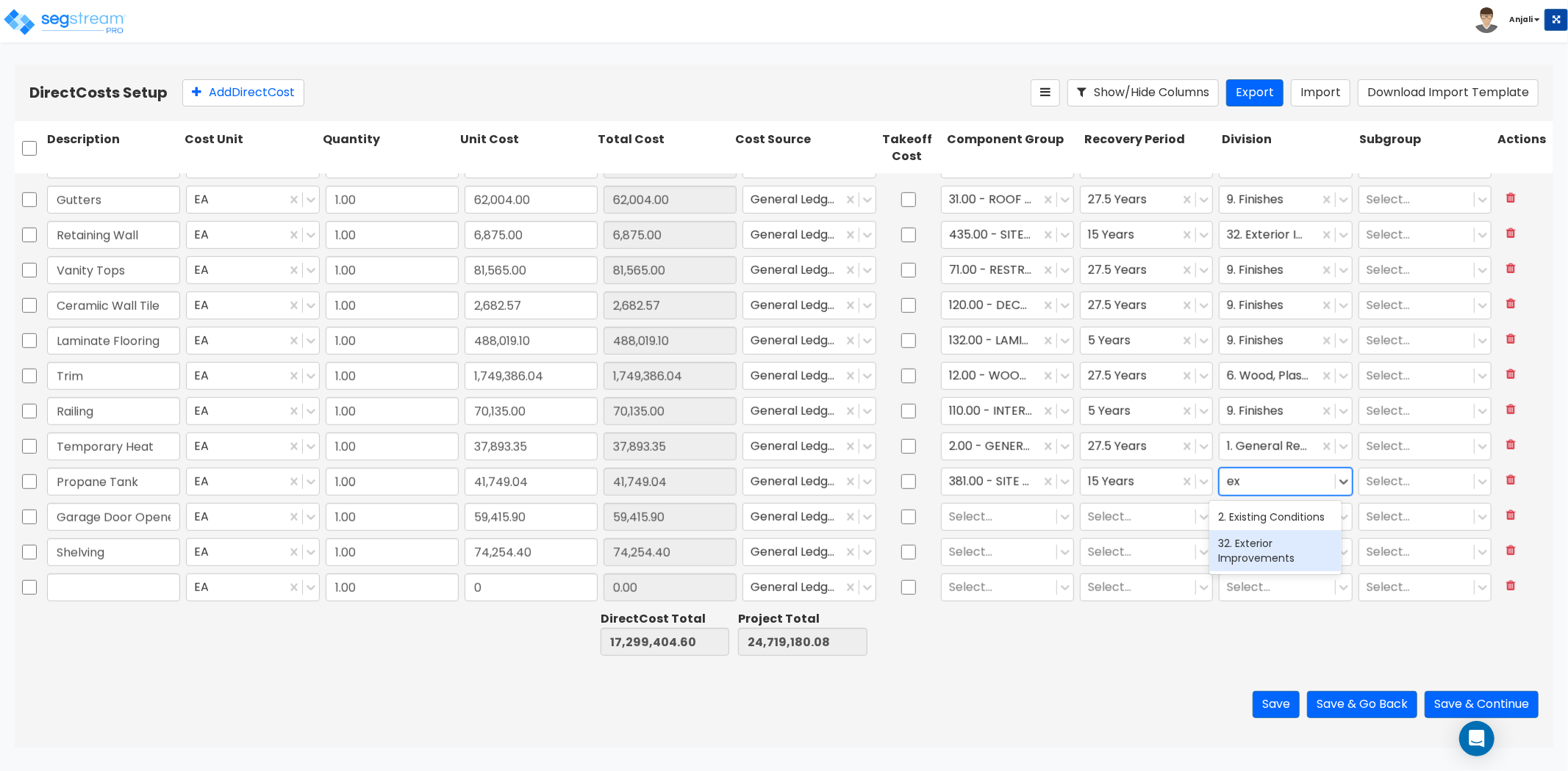
click at [1267, 543] on div "32. Exterior Improvements" at bounding box center [1275, 551] width 132 height 41
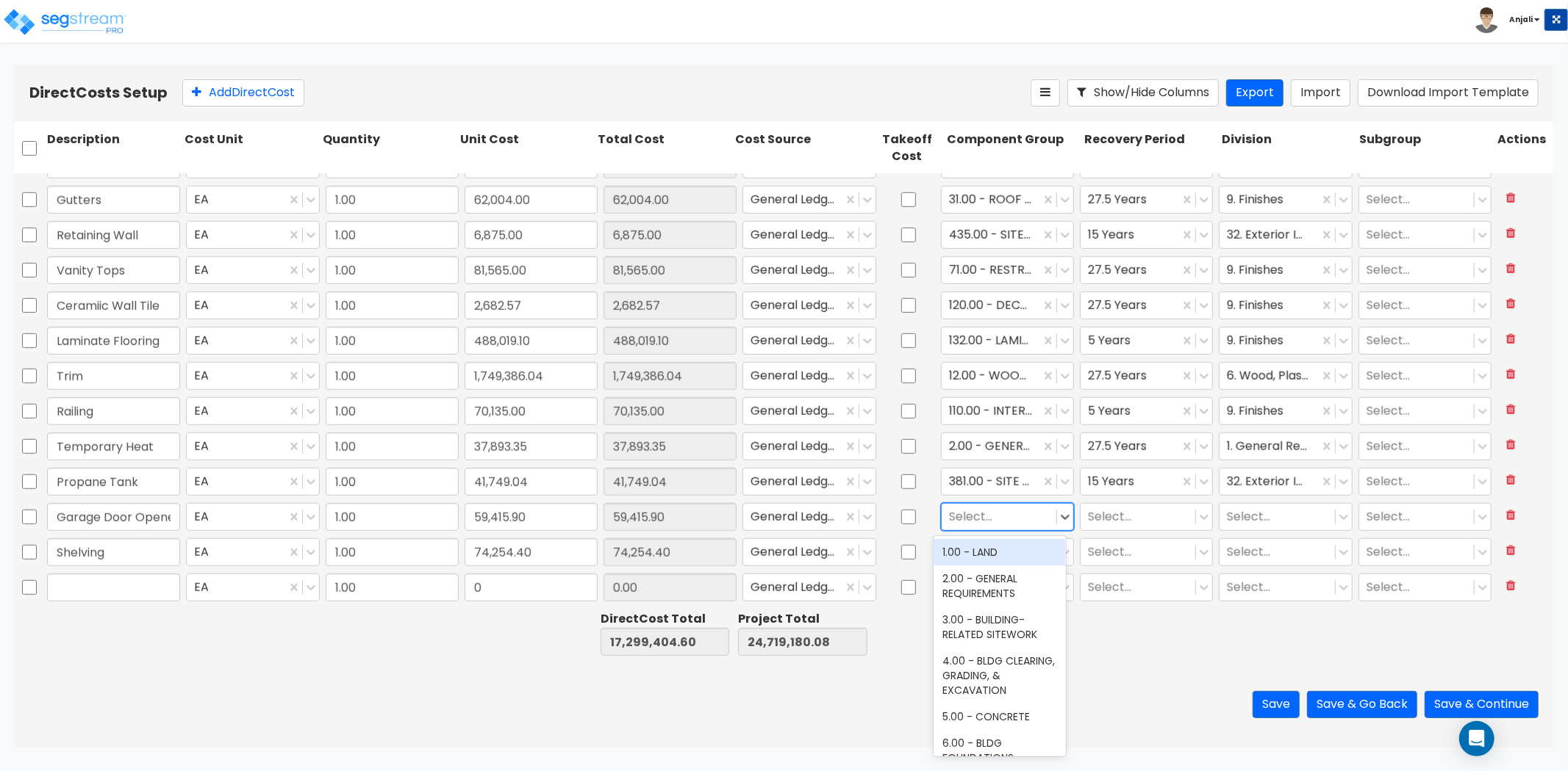
click at [999, 510] on div at bounding box center [999, 517] width 100 height 20
click at [1004, 556] on div "45.00 - EXTERIOR DOOR OPENER EQUIPMENT" at bounding box center [999, 568] width 132 height 56
click at [1129, 521] on div at bounding box center [1138, 517] width 100 height 20
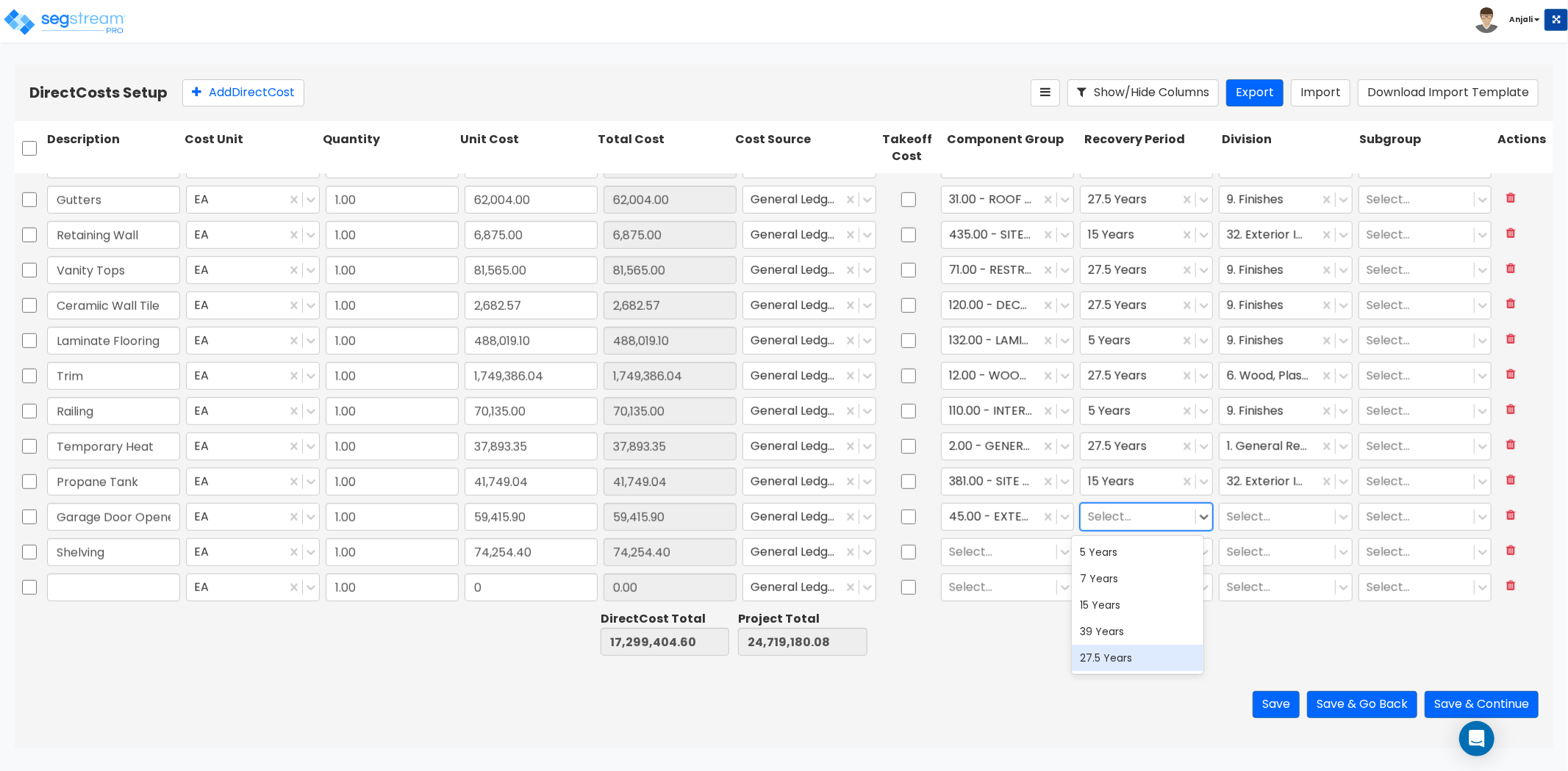
drag, startPoint x: 1137, startPoint y: 654, endPoint x: 1196, endPoint y: 603, distance: 78.0
click at [1139, 653] on div "27.5 Years" at bounding box center [1137, 658] width 132 height 27
click at [1232, 530] on div "Select..." at bounding box center [1285, 517] width 133 height 28
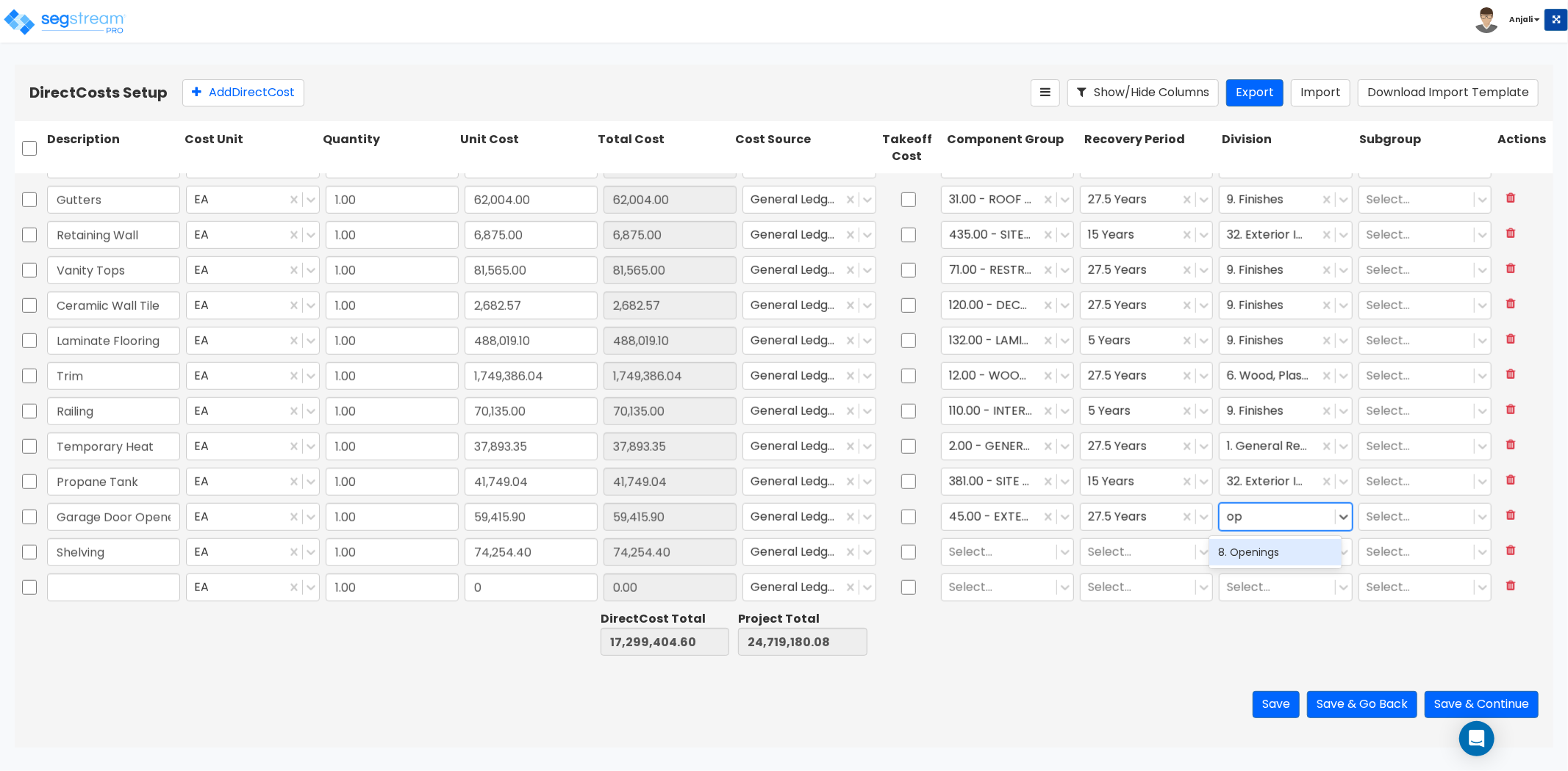
click at [1239, 555] on div "8. Openings" at bounding box center [1275, 552] width 132 height 27
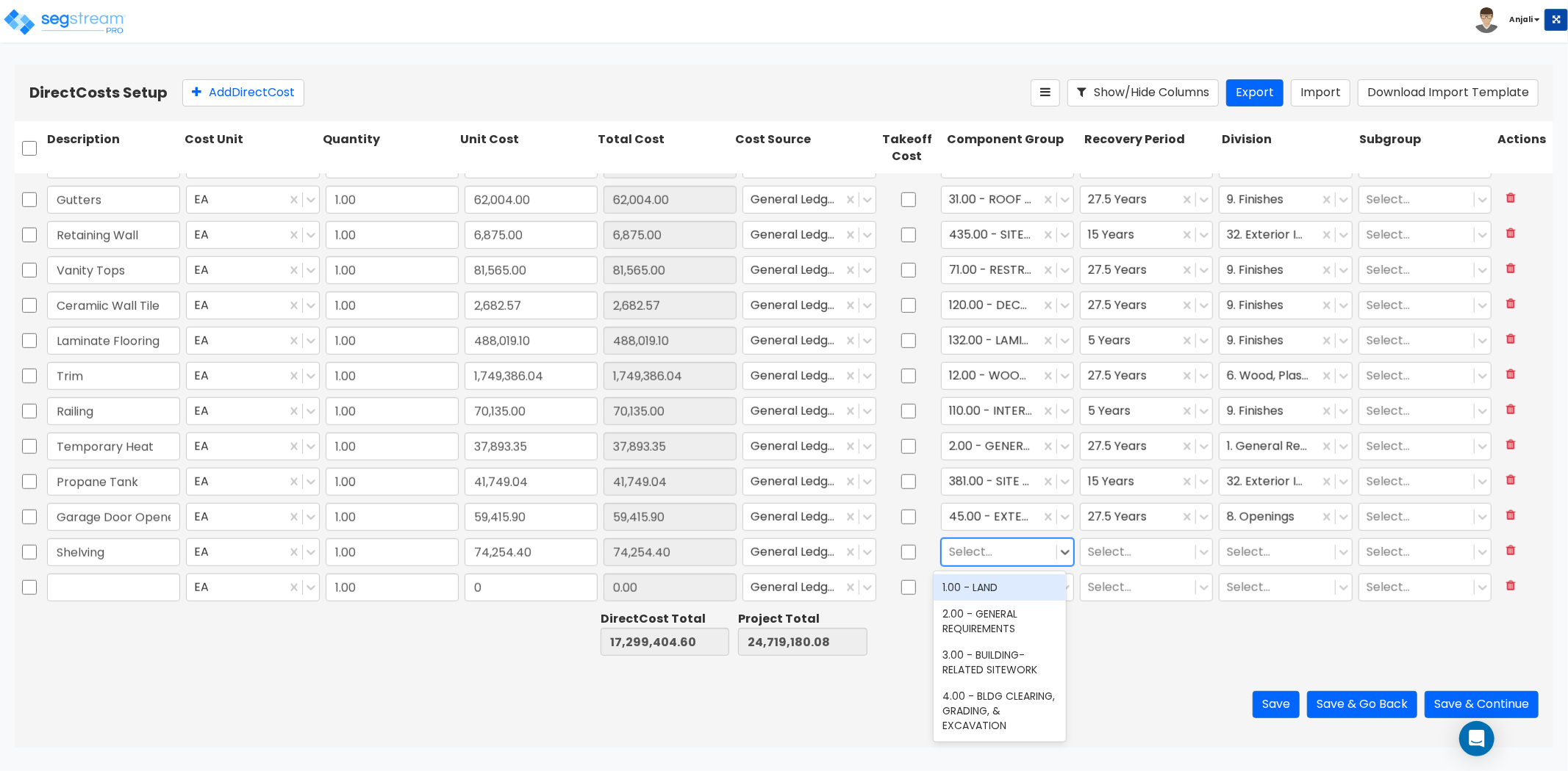
click at [1000, 549] on div at bounding box center [999, 552] width 100 height 20
click at [987, 585] on div "90.00 - BUILT-IN SHELVES" at bounding box center [999, 595] width 132 height 41
click at [1137, 553] on div at bounding box center [1138, 552] width 100 height 20
click at [949, 554] on input "text" at bounding box center [951, 552] width 3 height 17
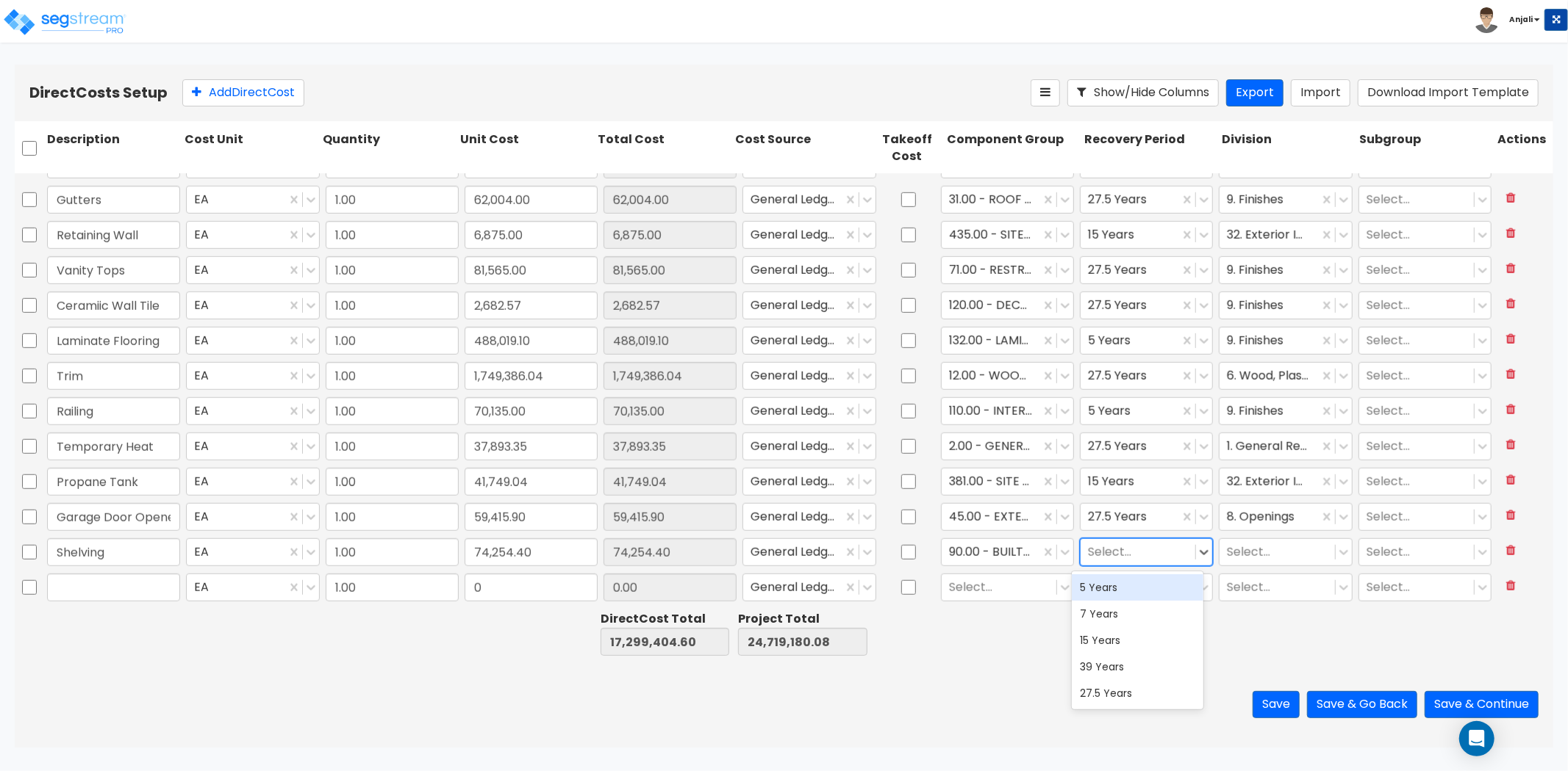
click at [1097, 543] on div at bounding box center [1138, 552] width 100 height 20
click at [1106, 584] on div "5 Years" at bounding box center [1137, 587] width 132 height 27
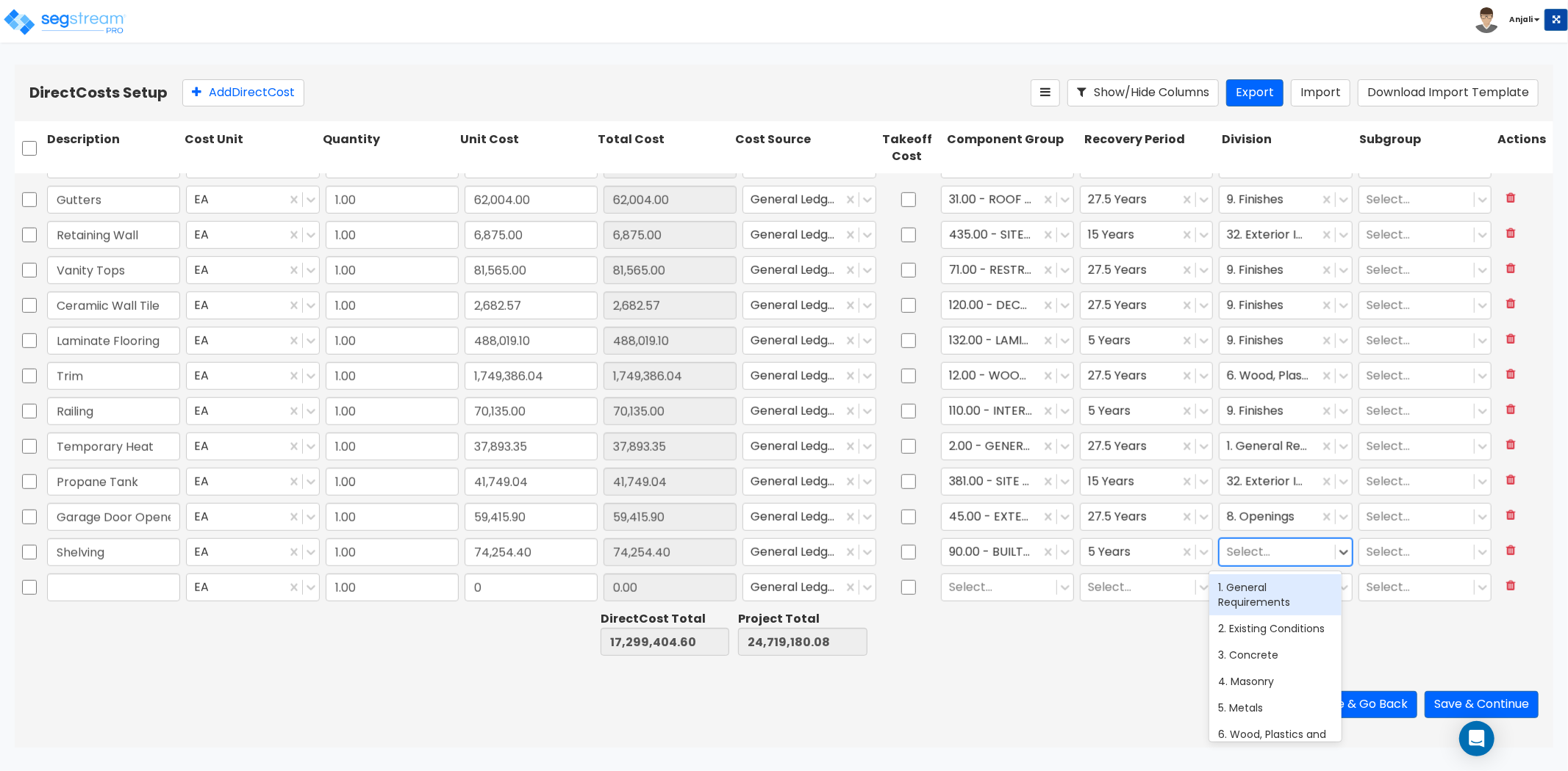
click at [1235, 549] on div at bounding box center [1277, 552] width 100 height 20
click at [1272, 593] on div "9. Finishes" at bounding box center [1275, 587] width 132 height 27
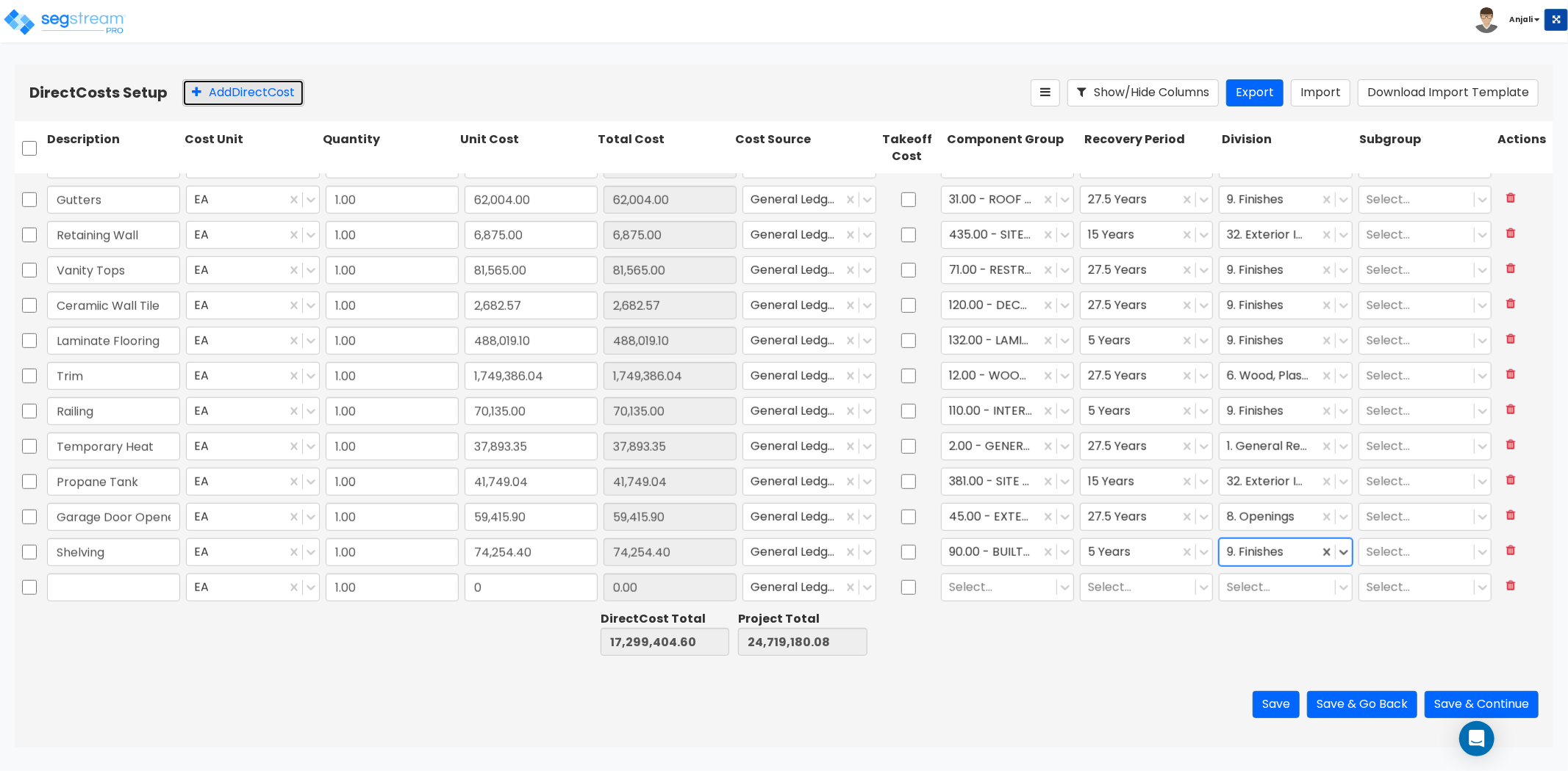
click at [265, 90] on button "Add Direct Cost" at bounding box center [243, 93] width 122 height 27
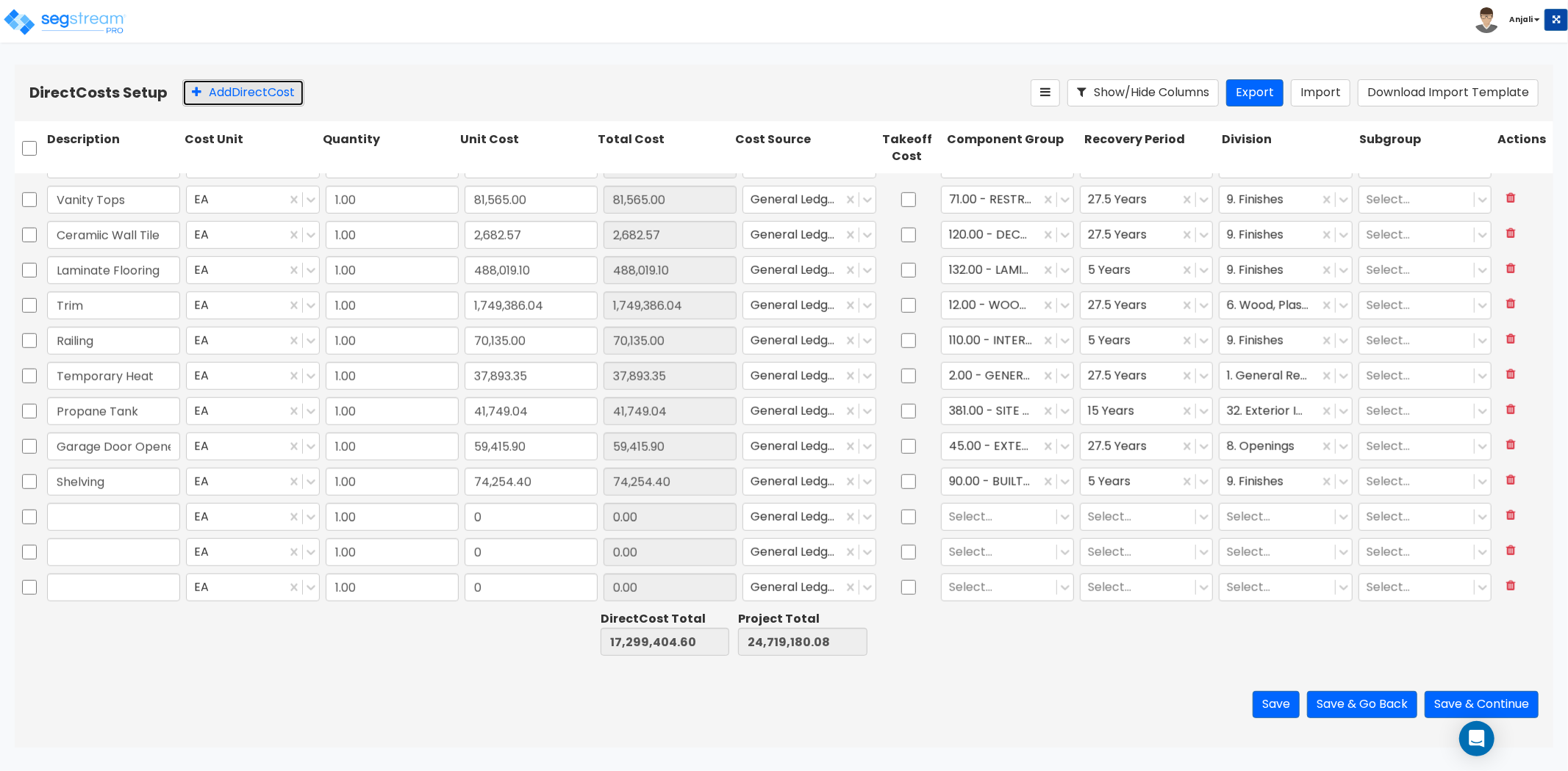
click at [265, 90] on button "Add Direct Cost" at bounding box center [243, 93] width 122 height 27
drag, startPoint x: 254, startPoint y: 94, endPoint x: 166, endPoint y: 112, distance: 89.8
click at [254, 94] on button "Add Direct Cost" at bounding box center [243, 93] width 122 height 27
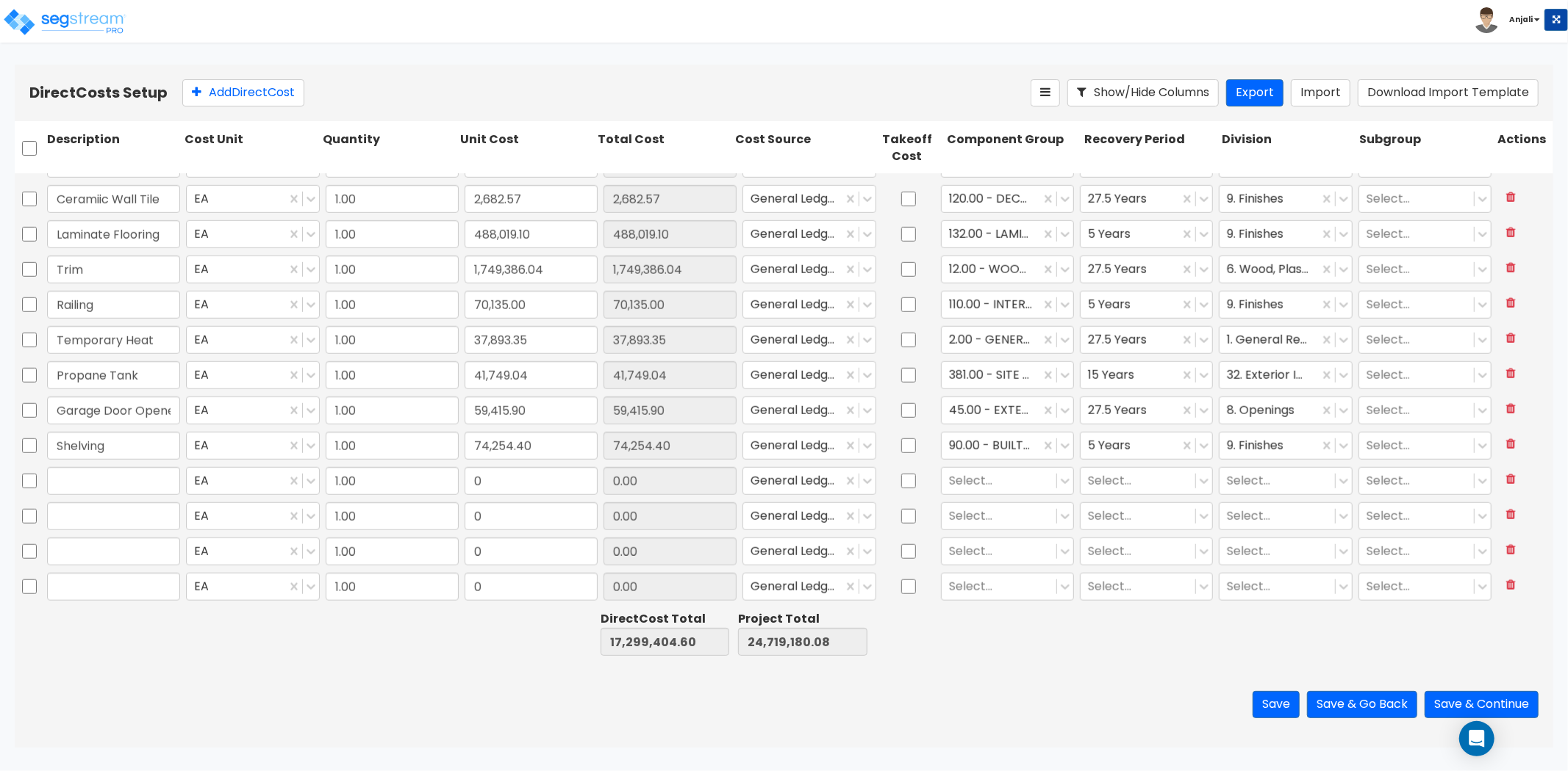
scroll to position [1119, 0]
click at [128, 465] on div at bounding box center [113, 482] width 139 height 34
click at [133, 450] on input "text" at bounding box center [113, 446] width 133 height 28
click at [506, 456] on input "0" at bounding box center [531, 446] width 133 height 28
paste input "152,642.0"
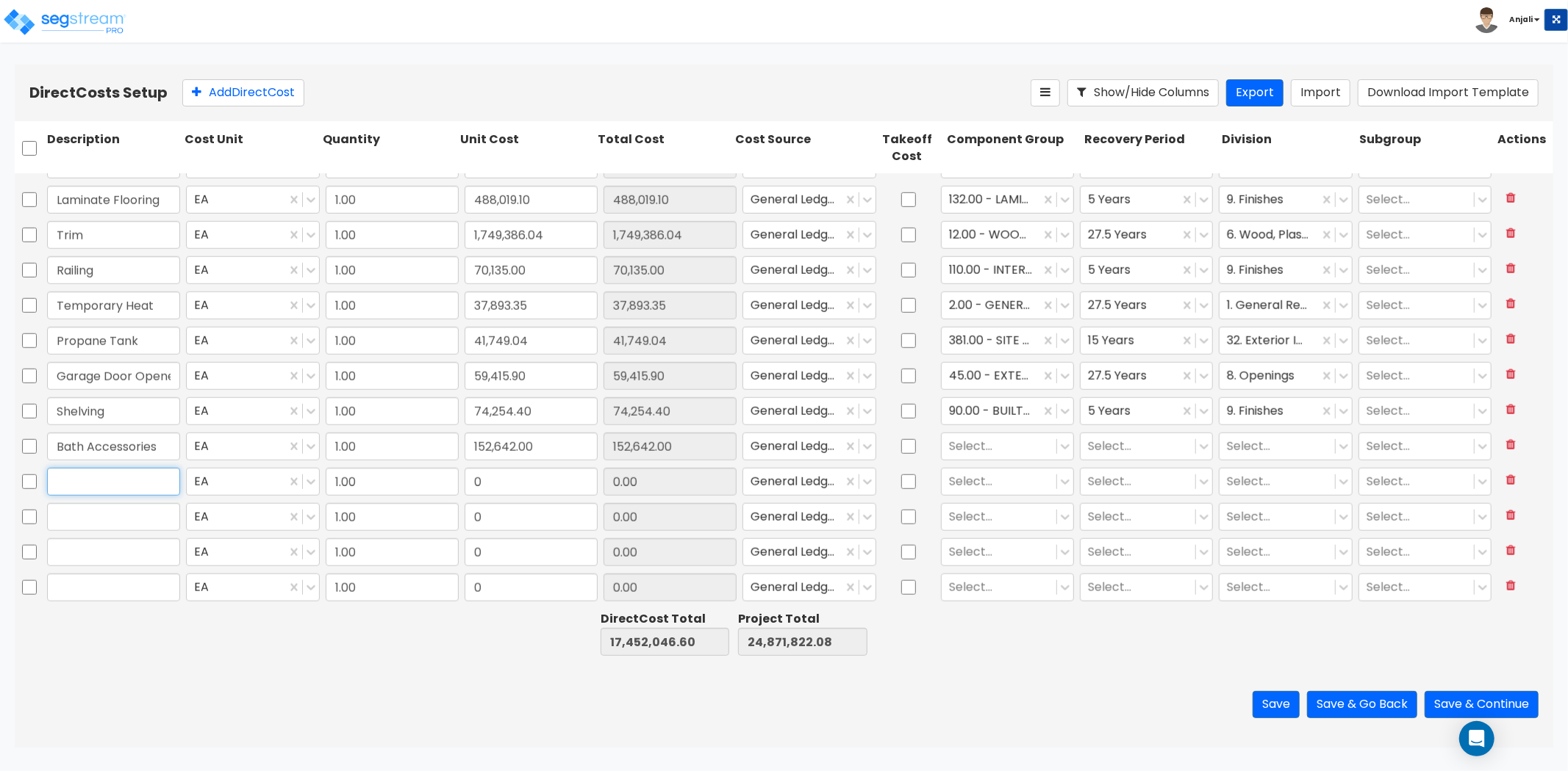
click at [123, 490] on input "text" at bounding box center [113, 482] width 133 height 28
click at [505, 475] on input "0" at bounding box center [531, 482] width 133 height 28
paste input "125,339.48"
click at [106, 517] on input "text" at bounding box center [113, 517] width 133 height 28
click at [516, 523] on input "0" at bounding box center [531, 517] width 133 height 28
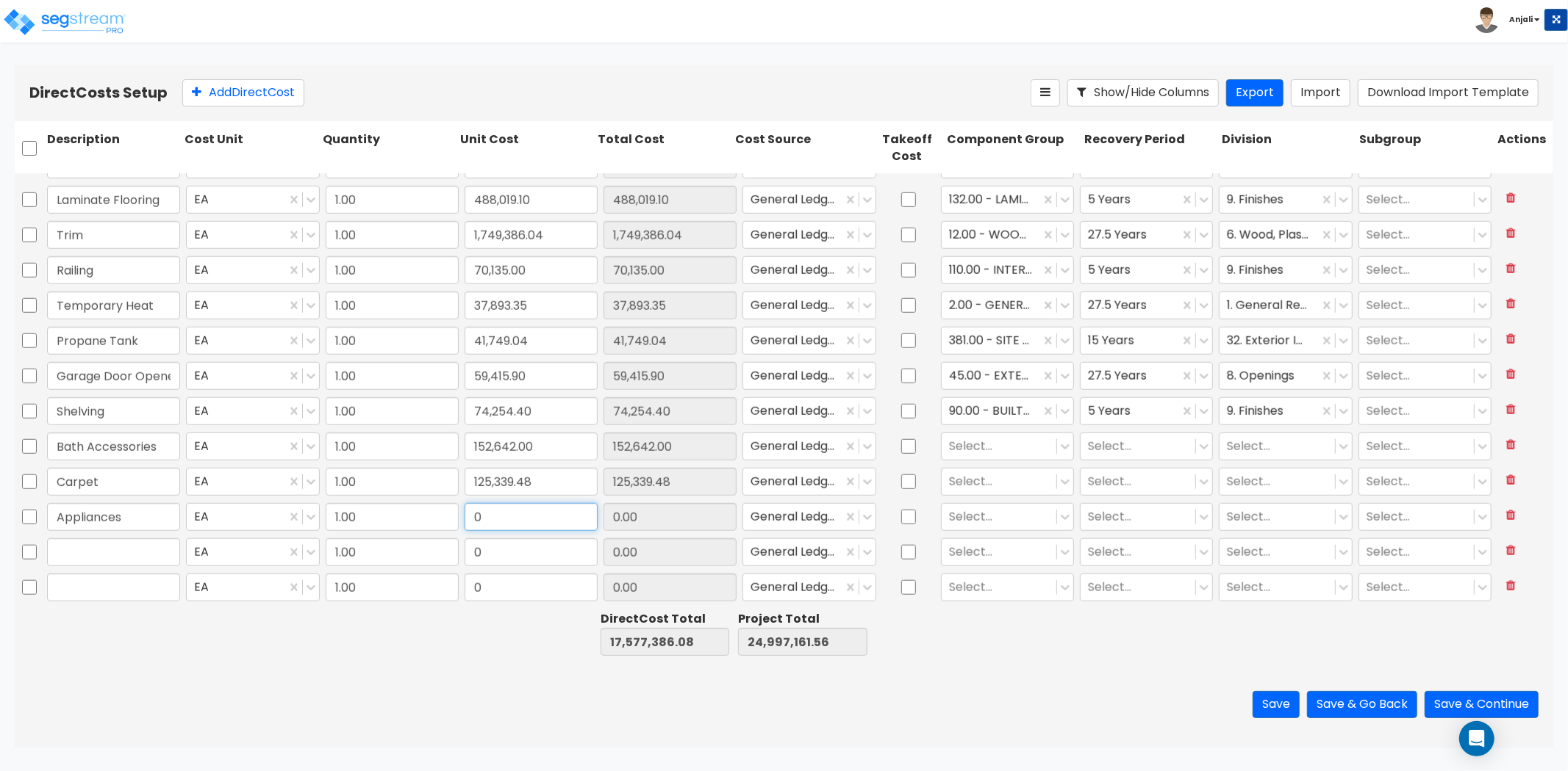
paste input "360,597.0"
click at [101, 559] on input "text" at bounding box center [113, 552] width 133 height 28
click at [510, 548] on input "0" at bounding box center [531, 552] width 133 height 28
paste input "128,624.67"
click at [533, 583] on input "0" at bounding box center [531, 587] width 133 height 28
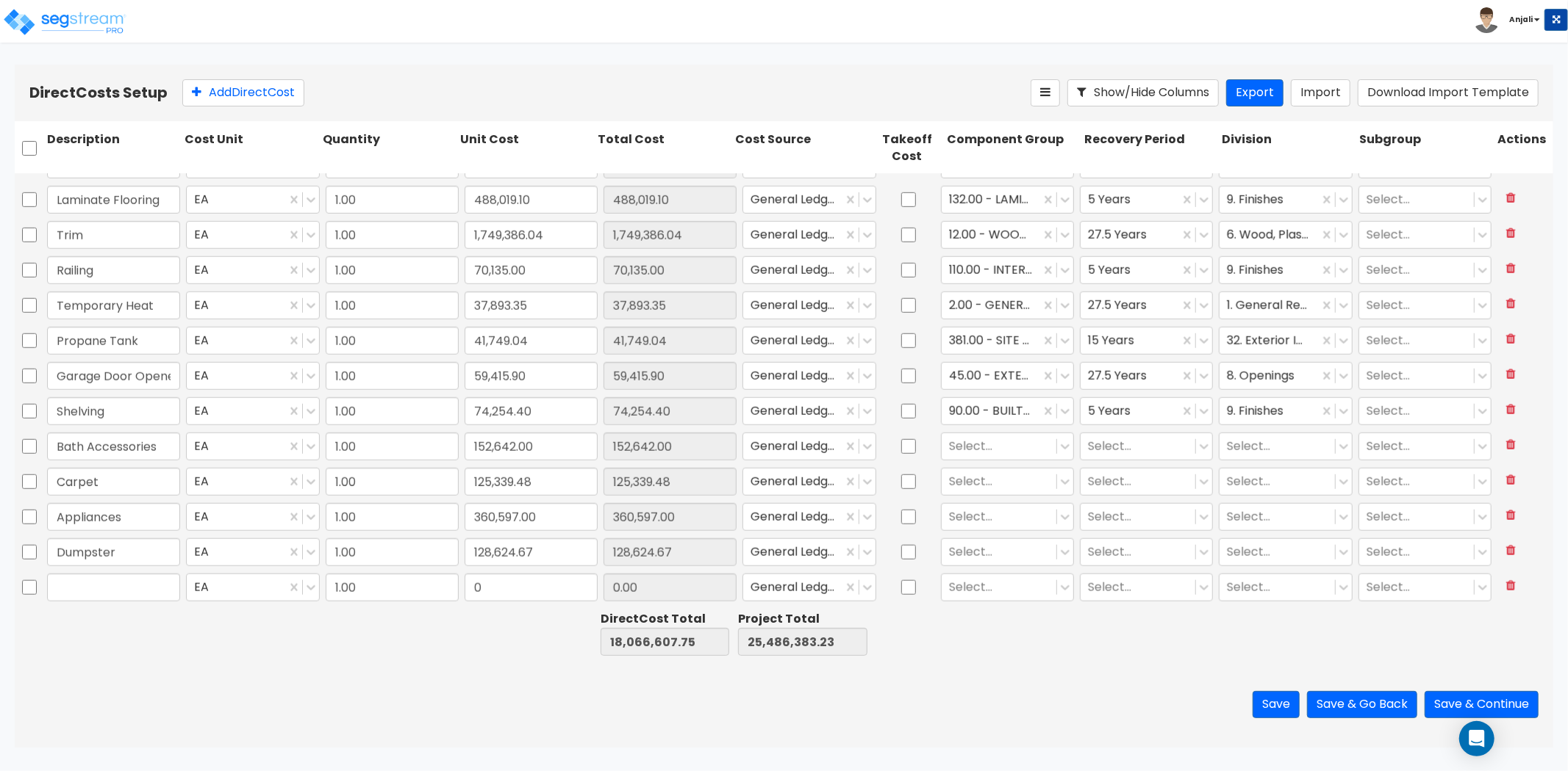
click at [1008, 649] on div at bounding box center [1012, 634] width 137 height 51
click at [963, 444] on div at bounding box center [999, 446] width 100 height 20
click at [979, 483] on div "70.00 - RESTROOM ACCESSORIES" at bounding box center [999, 489] width 132 height 41
click at [1095, 441] on div at bounding box center [1138, 446] width 100 height 20
drag, startPoint x: 1132, startPoint y: 585, endPoint x: 1246, endPoint y: 501, distance: 141.6
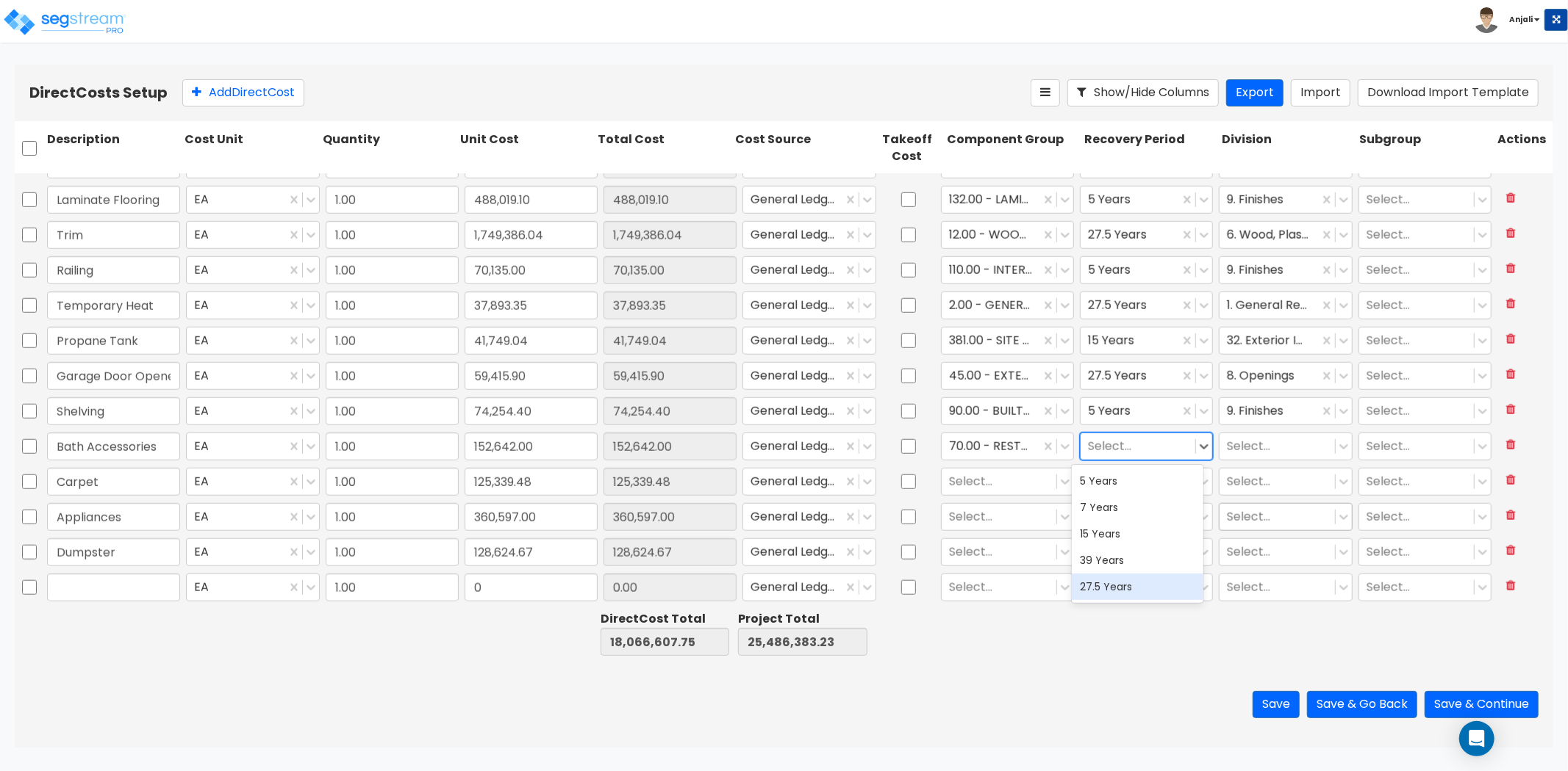
click at [1133, 584] on div "27.5 Years" at bounding box center [1137, 587] width 132 height 27
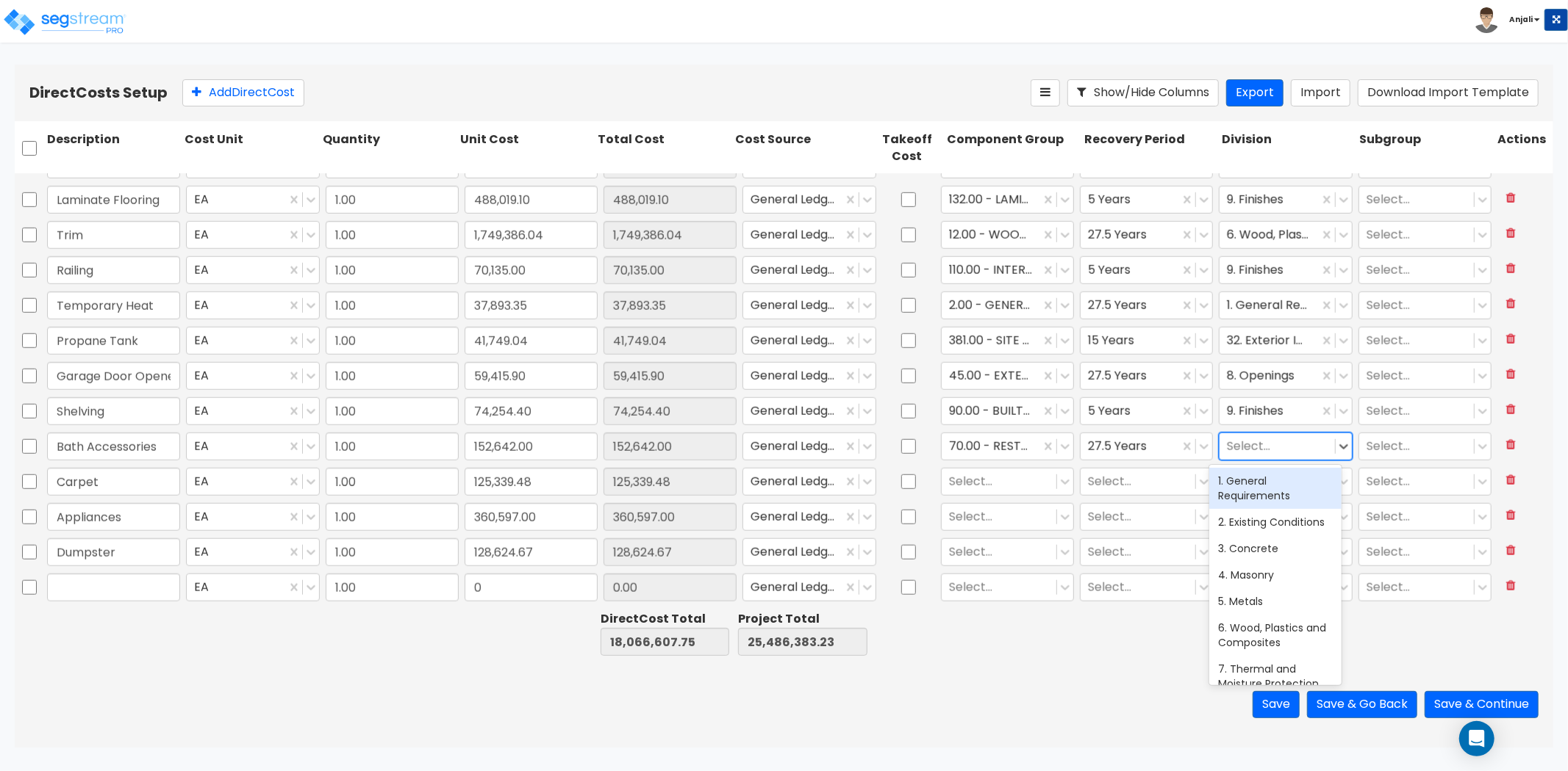
click at [1275, 442] on div at bounding box center [1277, 446] width 100 height 20
click at [1253, 483] on div "9. Finishes" at bounding box center [1275, 481] width 132 height 27
click at [975, 480] on div at bounding box center [999, 481] width 100 height 20
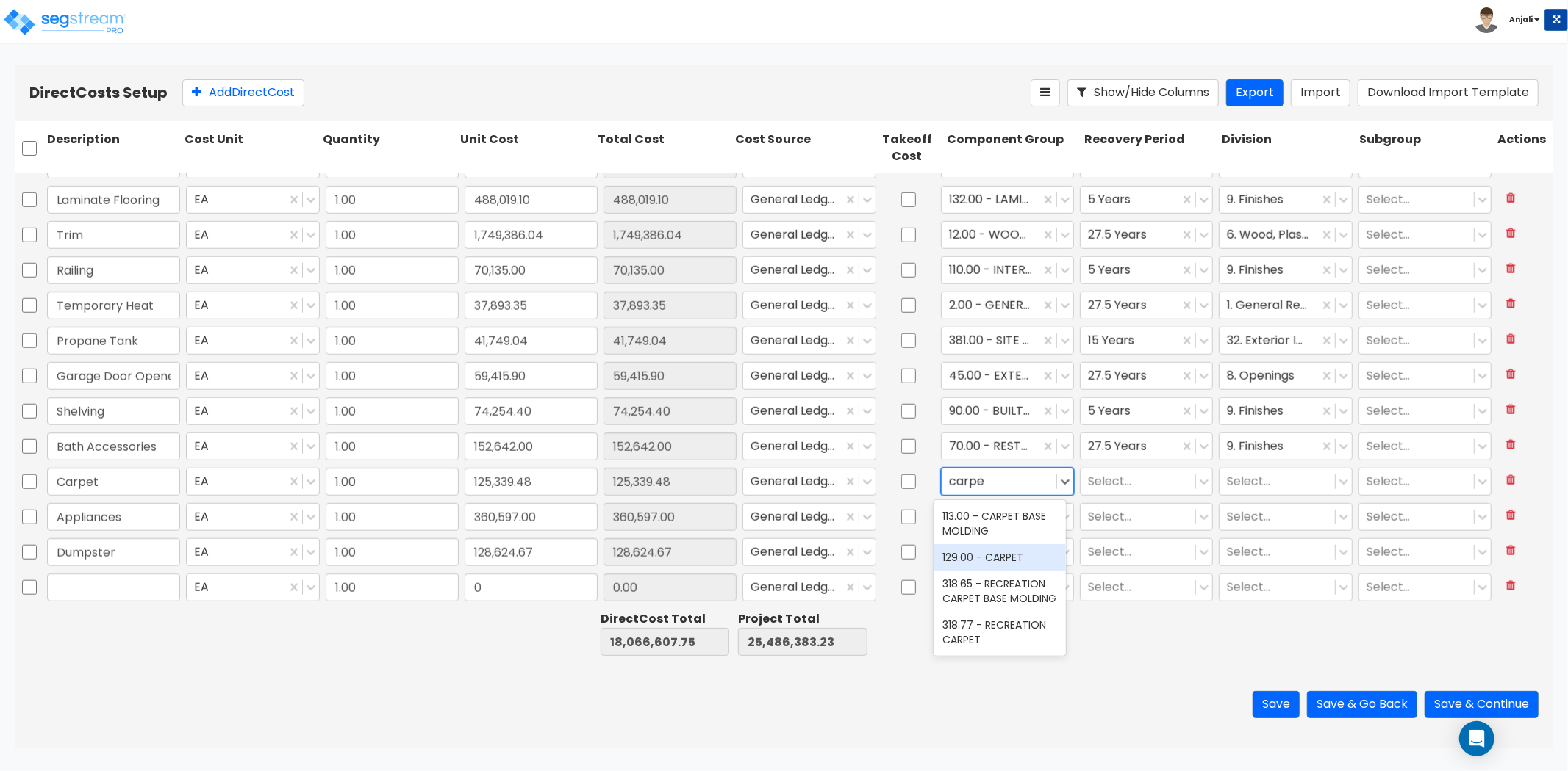
drag, startPoint x: 995, startPoint y: 561, endPoint x: 1104, endPoint y: 494, distance: 127.9
click at [995, 561] on div "129.00 - CARPET" at bounding box center [999, 557] width 132 height 27
click at [1120, 477] on div at bounding box center [1138, 481] width 100 height 20
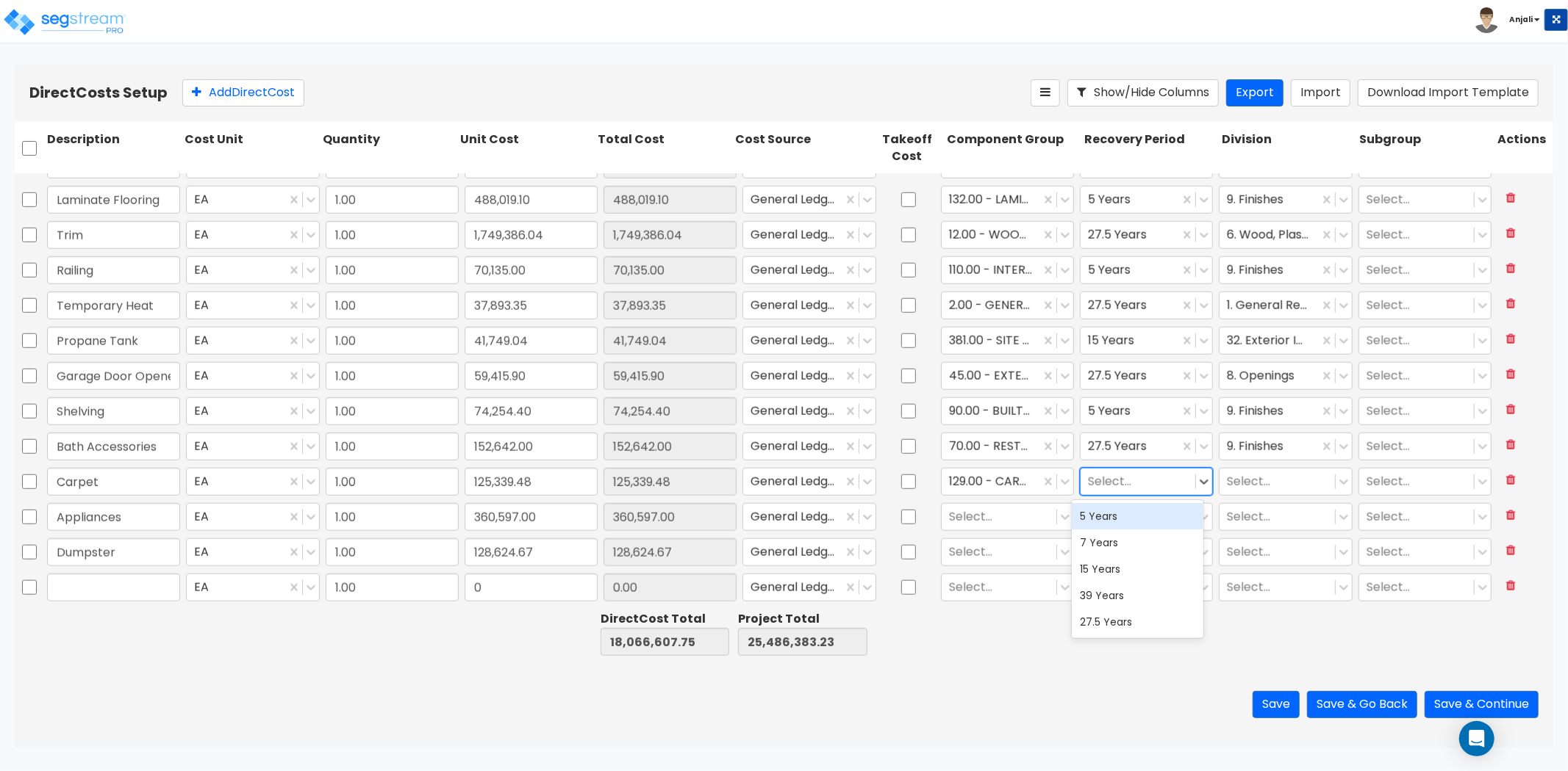
click at [1121, 515] on div "5 Years" at bounding box center [1137, 516] width 132 height 27
click at [1240, 479] on div at bounding box center [1277, 481] width 100 height 20
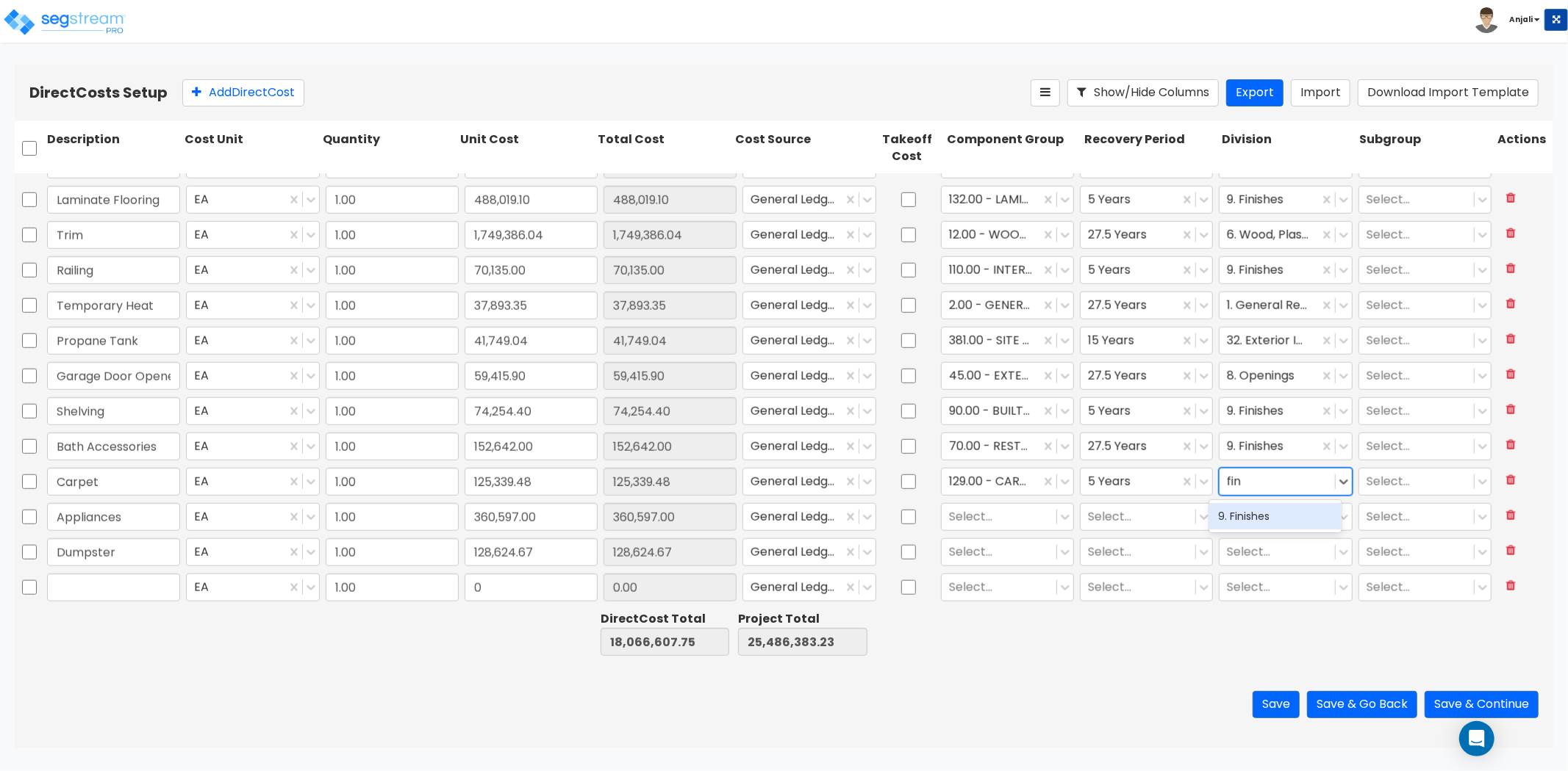
click at [1287, 505] on div "9. Finishes" at bounding box center [1275, 516] width 132 height 27
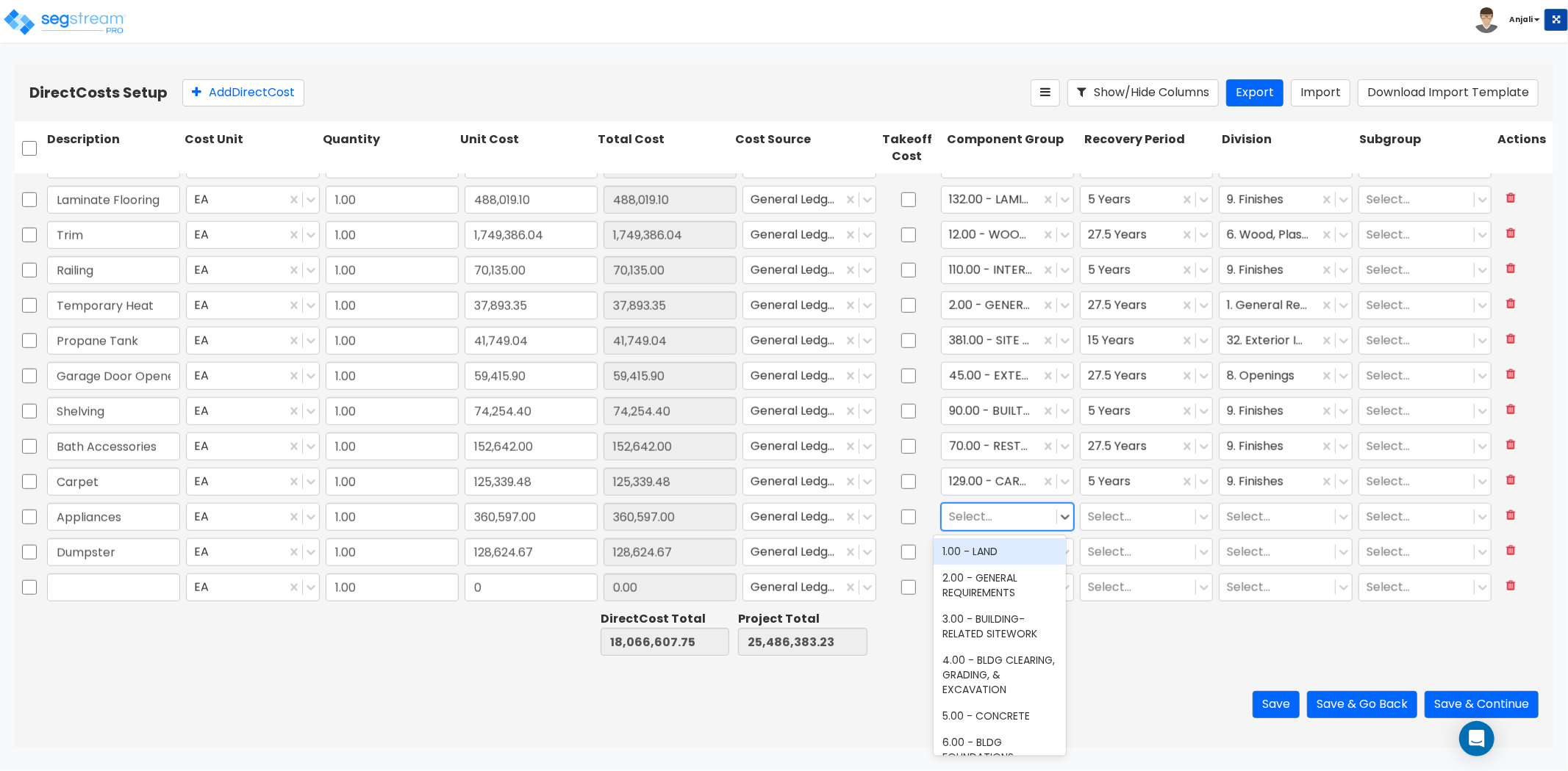
click at [1018, 510] on div at bounding box center [999, 517] width 100 height 20
click at [1008, 597] on div "263.00 - KITCHEN EQUIPMENT" at bounding box center [999, 600] width 132 height 41
click at [949, 512] on div at bounding box center [991, 517] width 84 height 20
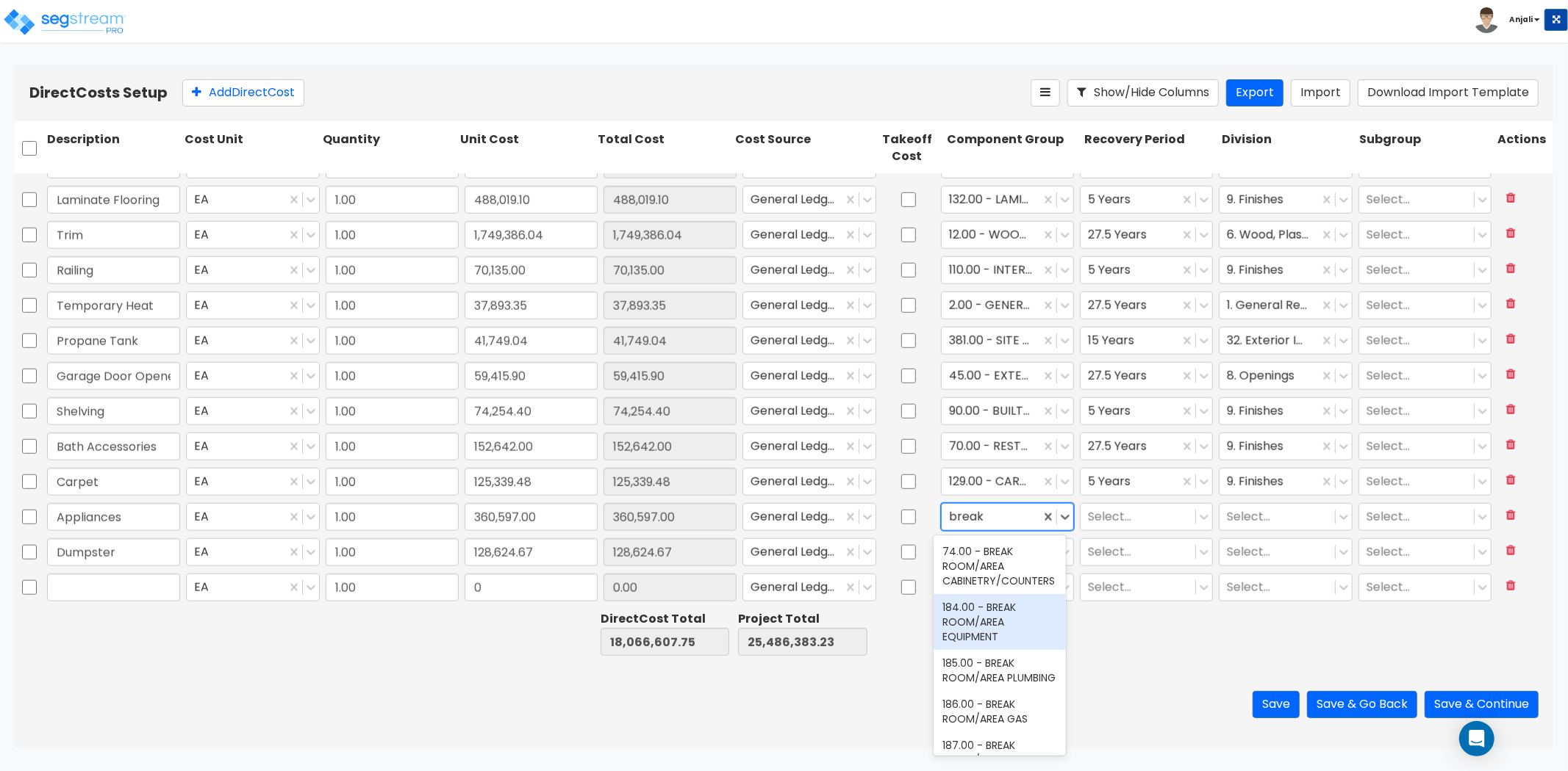
click at [999, 628] on div "184.00 - BREAK ROOM/AREA EQUIPMENT" at bounding box center [999, 622] width 132 height 56
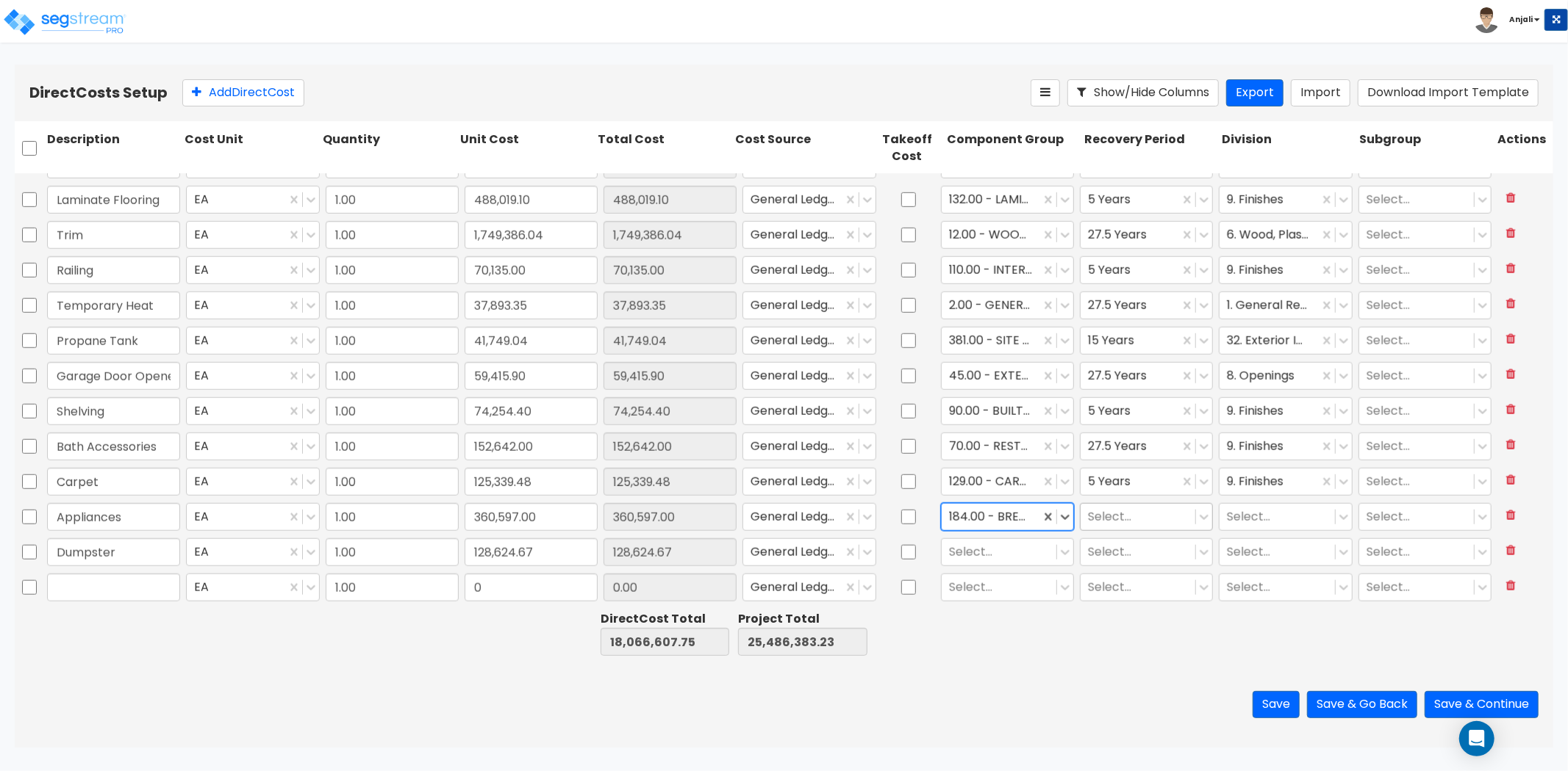
click at [1104, 517] on div at bounding box center [1138, 517] width 100 height 20
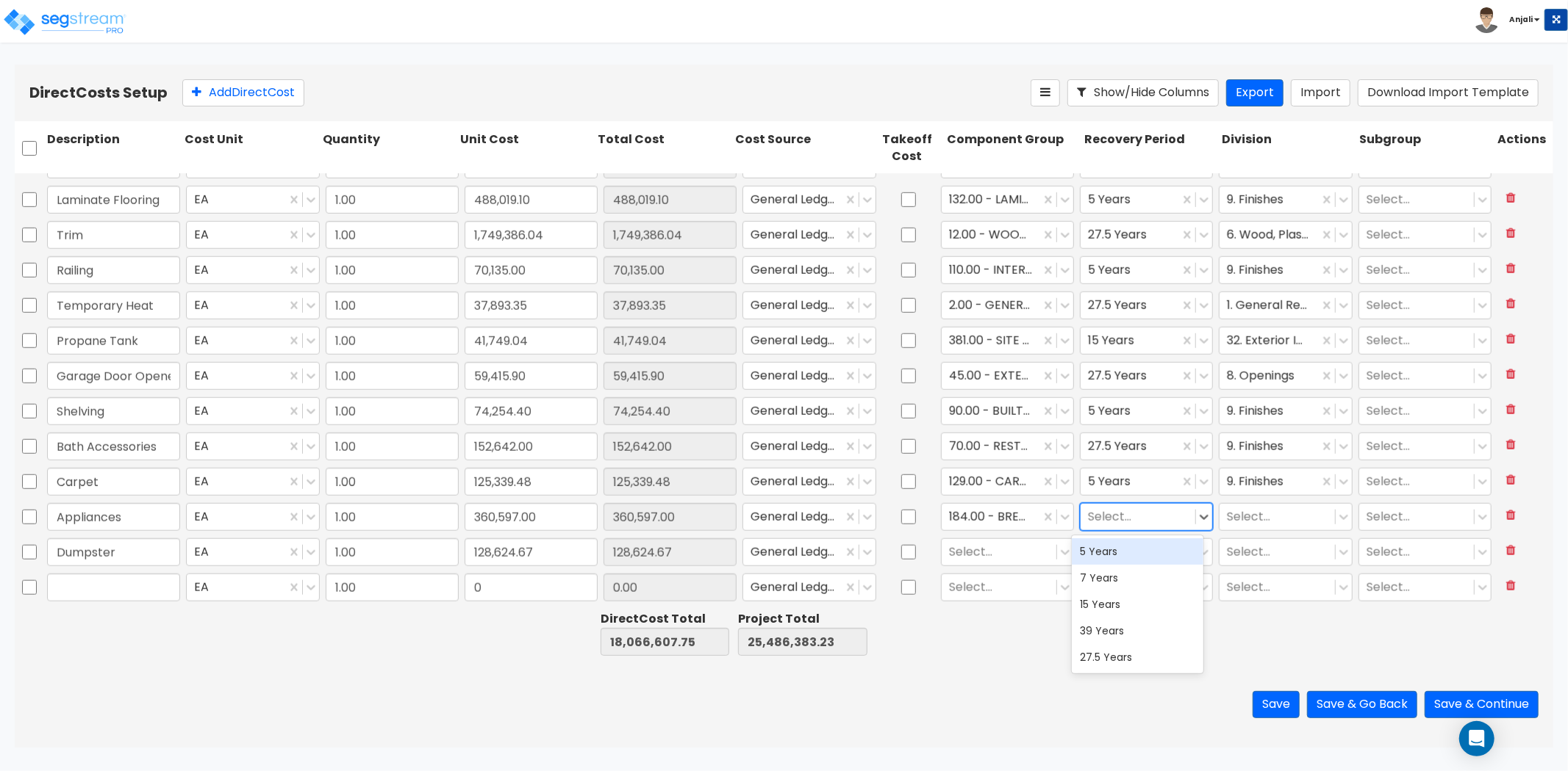
click at [1123, 562] on div "5 Years" at bounding box center [1137, 552] width 132 height 27
click at [1275, 504] on div "Select..." at bounding box center [1276, 517] width 115 height 26
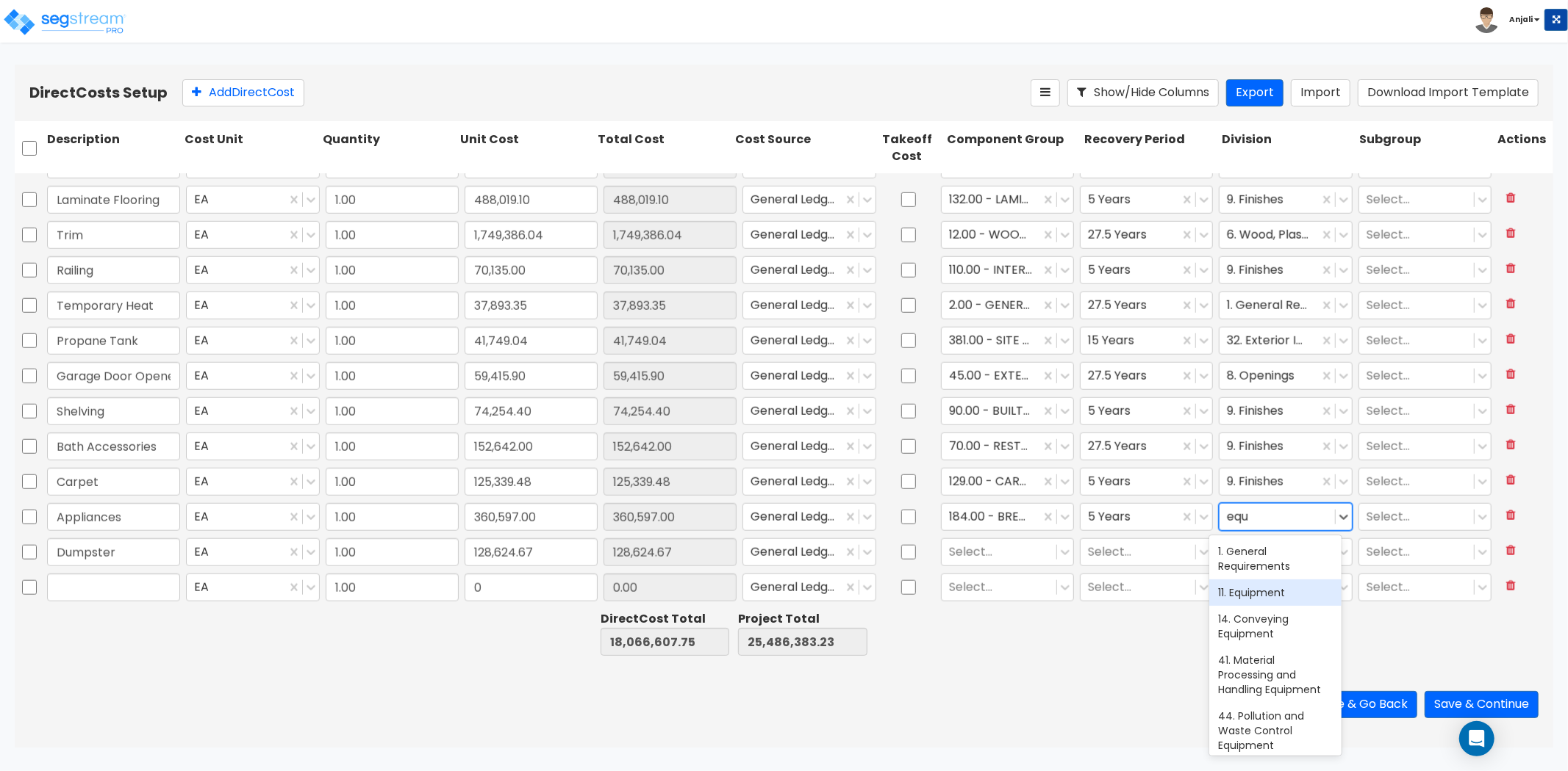
click at [1270, 596] on div "11. Equipment" at bounding box center [1275, 593] width 132 height 27
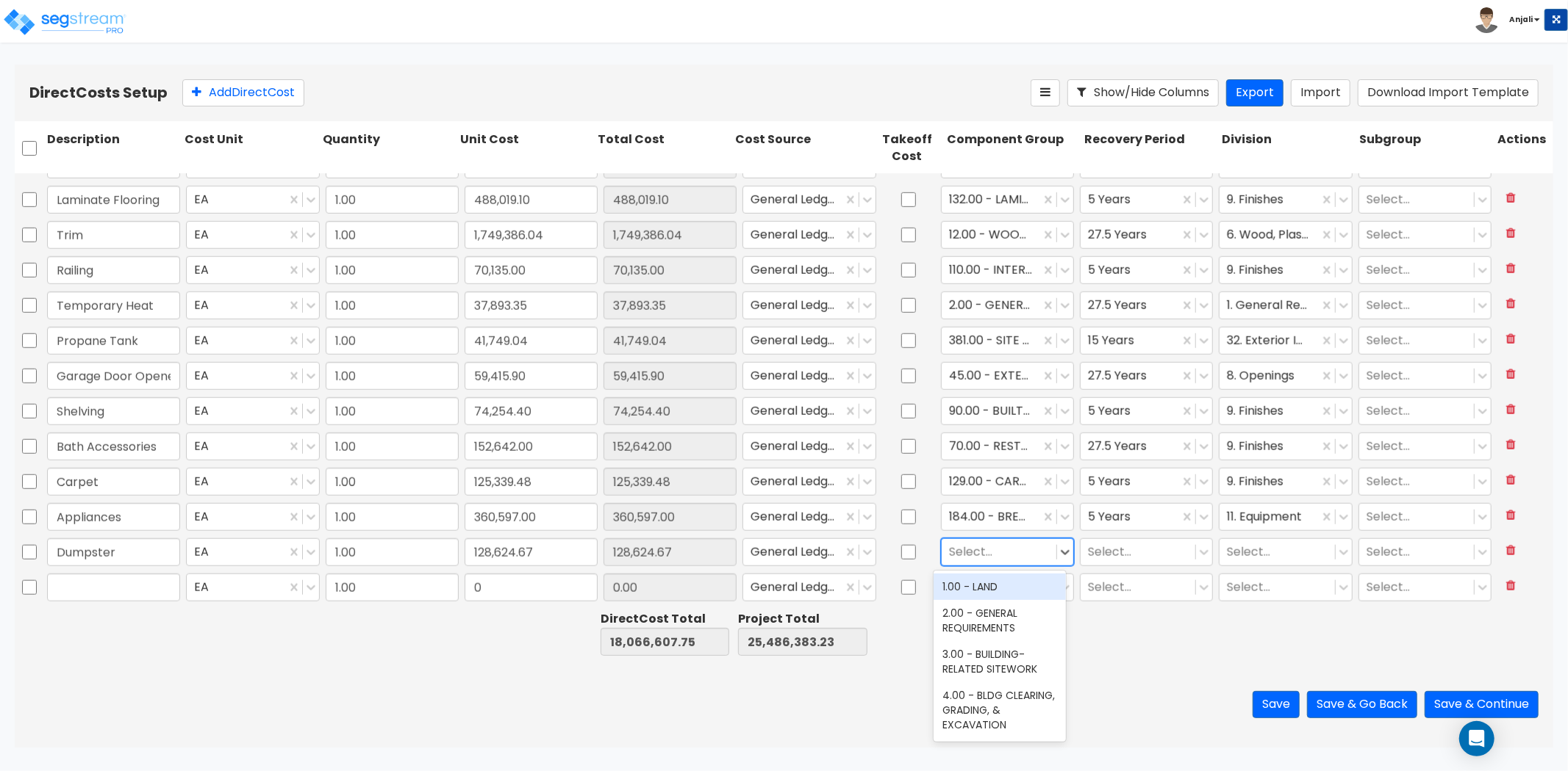
click at [999, 549] on div at bounding box center [999, 552] width 100 height 20
click at [997, 629] on div "452.00 - SITE TRASH ENCLOSURES" at bounding box center [999, 621] width 132 height 41
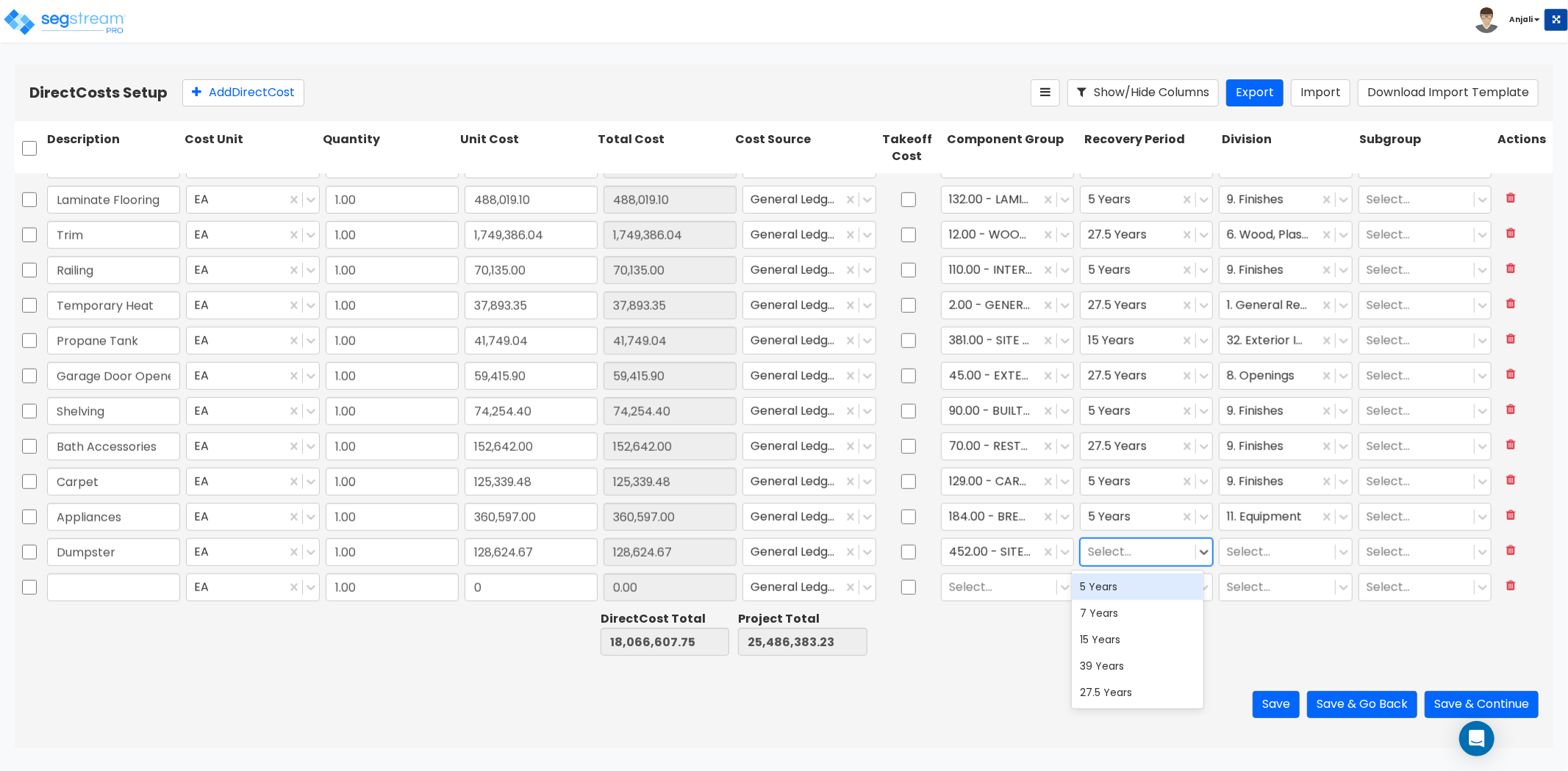
click at [1123, 552] on div at bounding box center [1138, 552] width 100 height 20
click at [1130, 640] on div "15 Years" at bounding box center [1137, 640] width 132 height 27
click at [1240, 549] on div at bounding box center [1277, 552] width 100 height 20
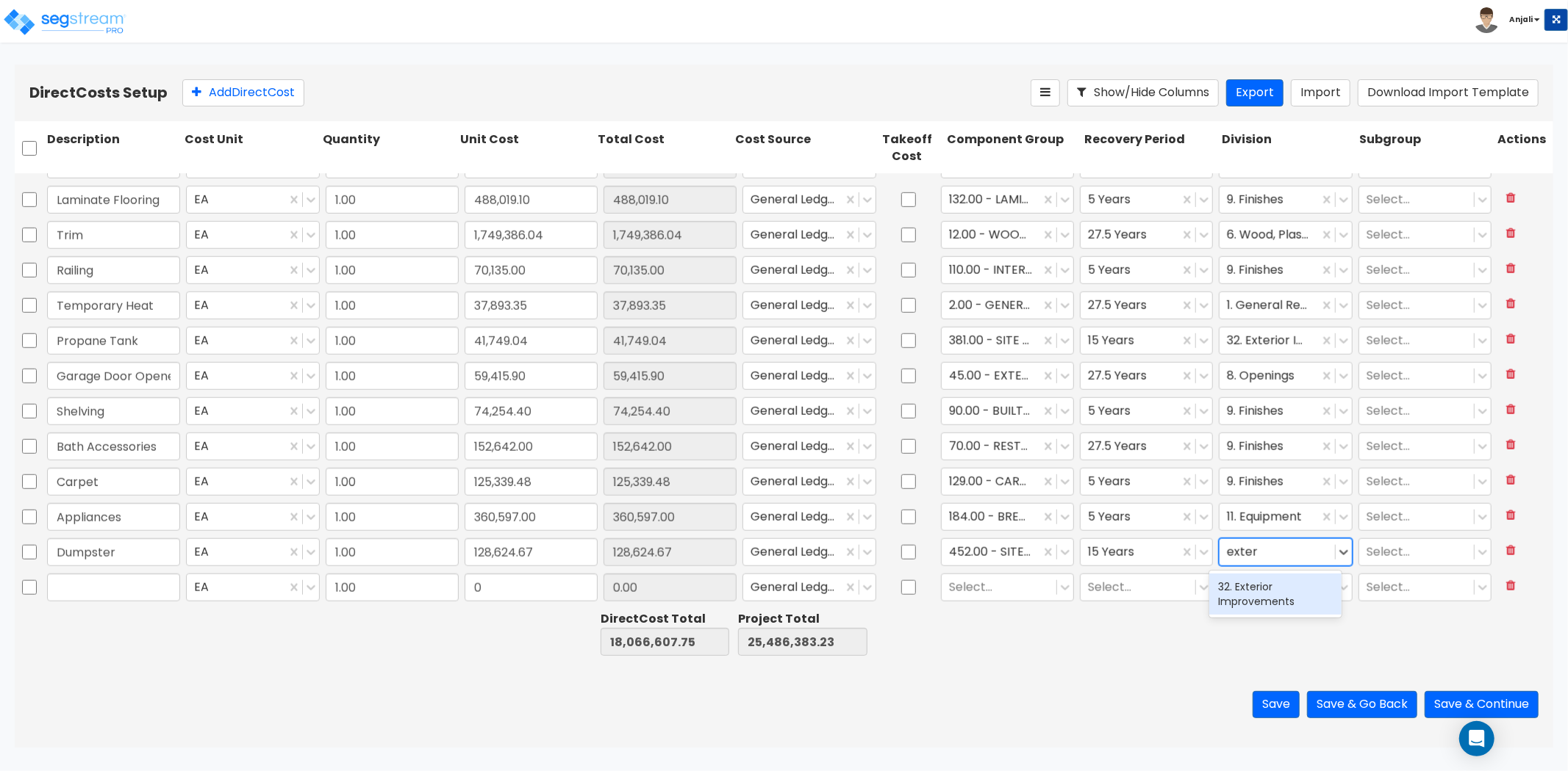
click at [1257, 593] on div "32. Exterior Improvements" at bounding box center [1275, 594] width 132 height 41
click at [248, 97] on button "Add Direct Cost" at bounding box center [243, 93] width 122 height 27
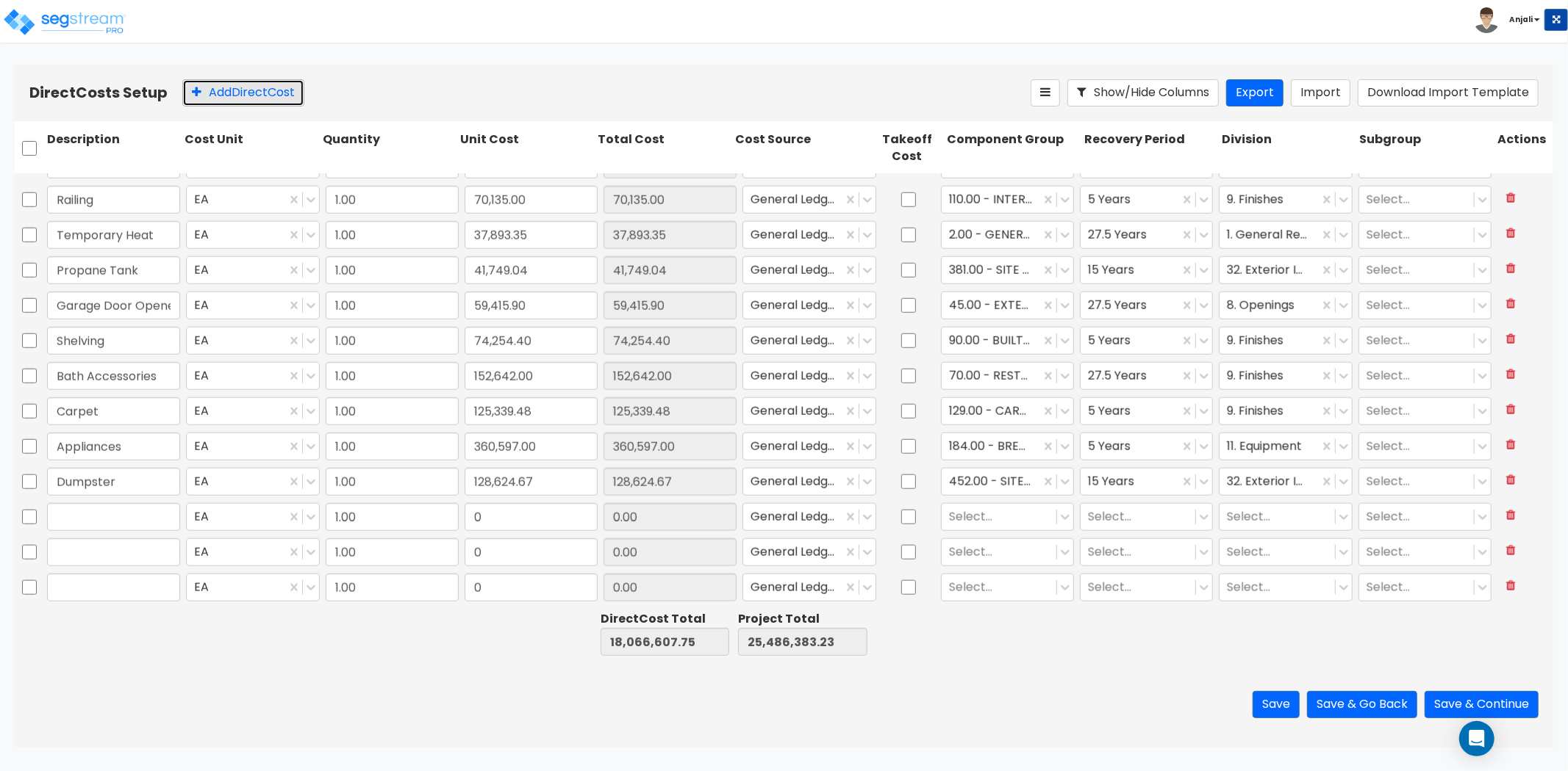
click at [248, 97] on button "Add Direct Cost" at bounding box center [243, 93] width 122 height 27
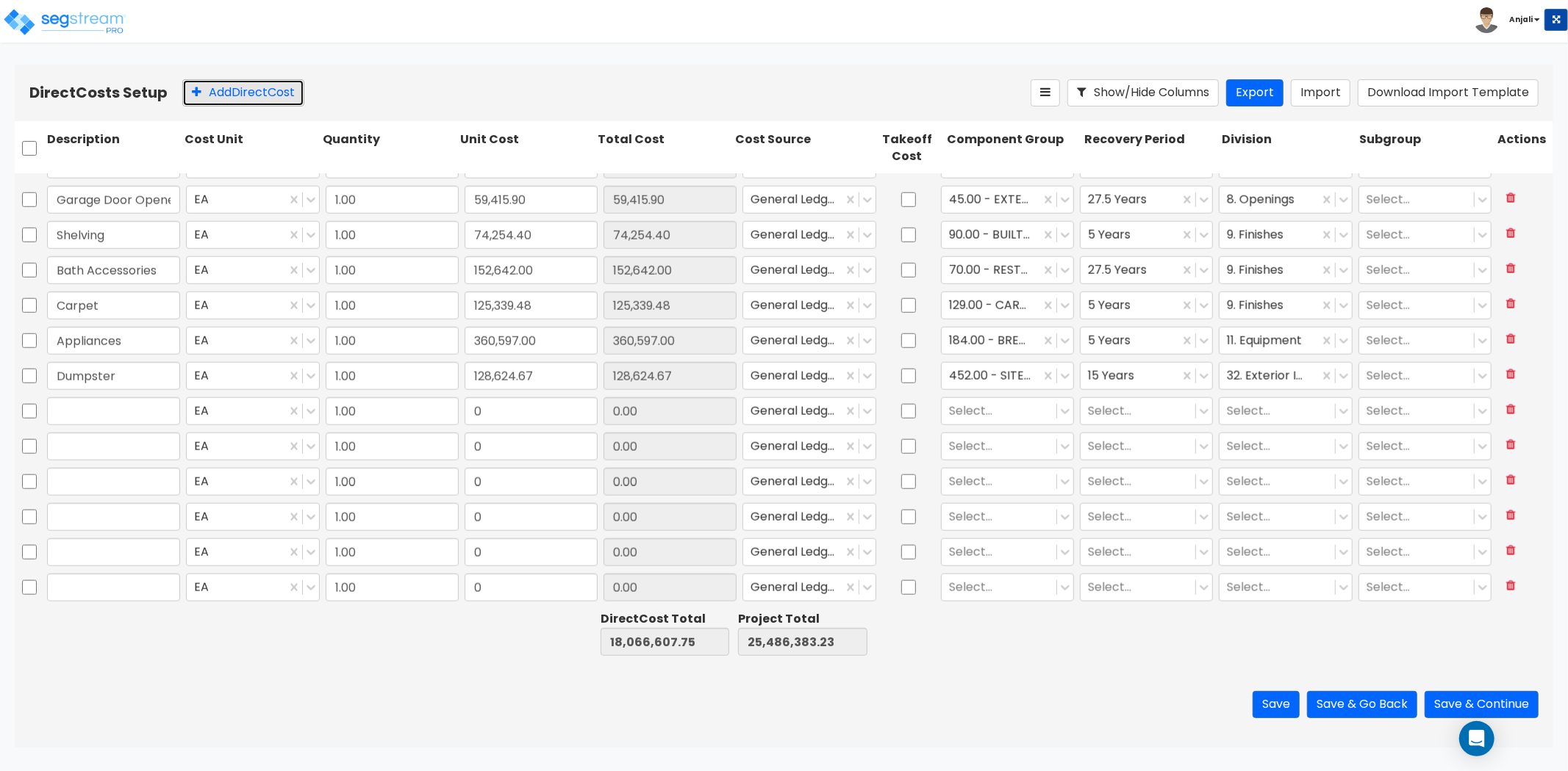
click at [248, 97] on button "Add Direct Cost" at bounding box center [243, 93] width 122 height 27
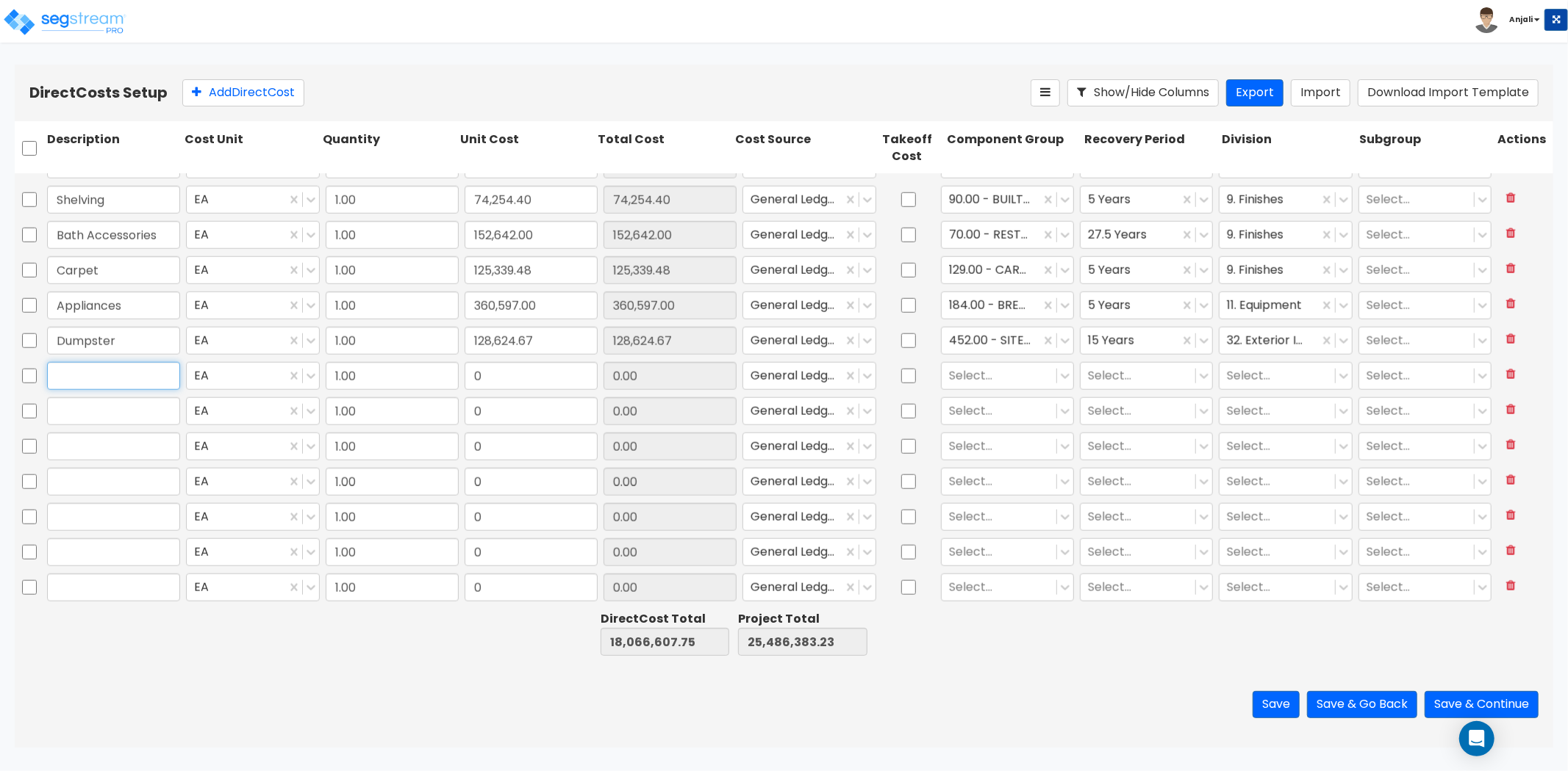
click at [129, 376] on input "text" at bounding box center [113, 376] width 133 height 28
click at [129, 409] on input "text" at bounding box center [113, 411] width 133 height 28
click at [563, 376] on input "0" at bounding box center [531, 376] width 133 height 28
paste input "52,819.0"
click at [115, 401] on input "text" at bounding box center [113, 411] width 133 height 28
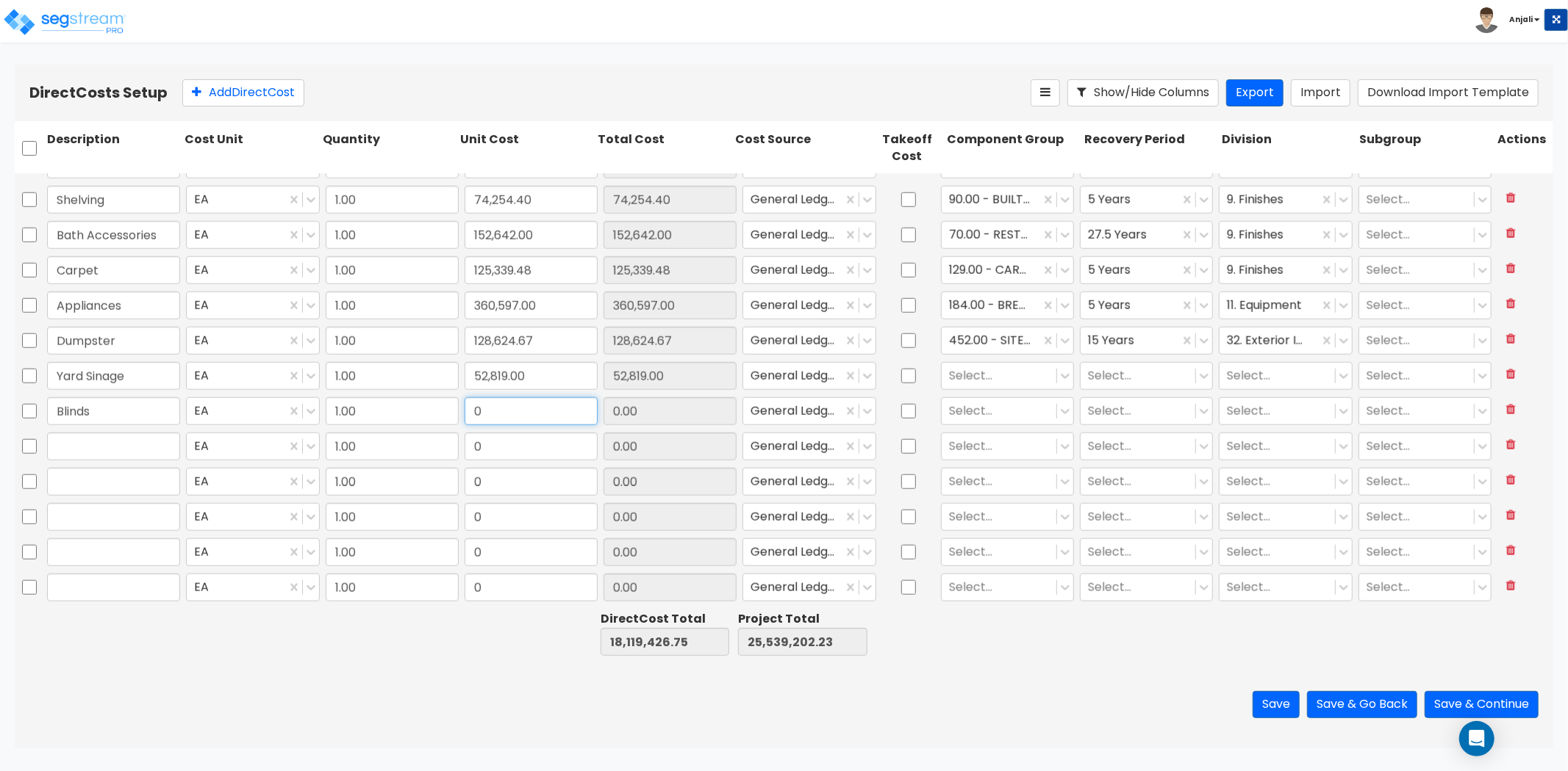
click at [522, 417] on input "0" at bounding box center [531, 411] width 133 height 28
paste input "47,599.03"
click at [115, 442] on input "text" at bounding box center [113, 446] width 133 height 28
click at [554, 447] on input "0" at bounding box center [531, 446] width 133 height 28
paste input "31,700.0"
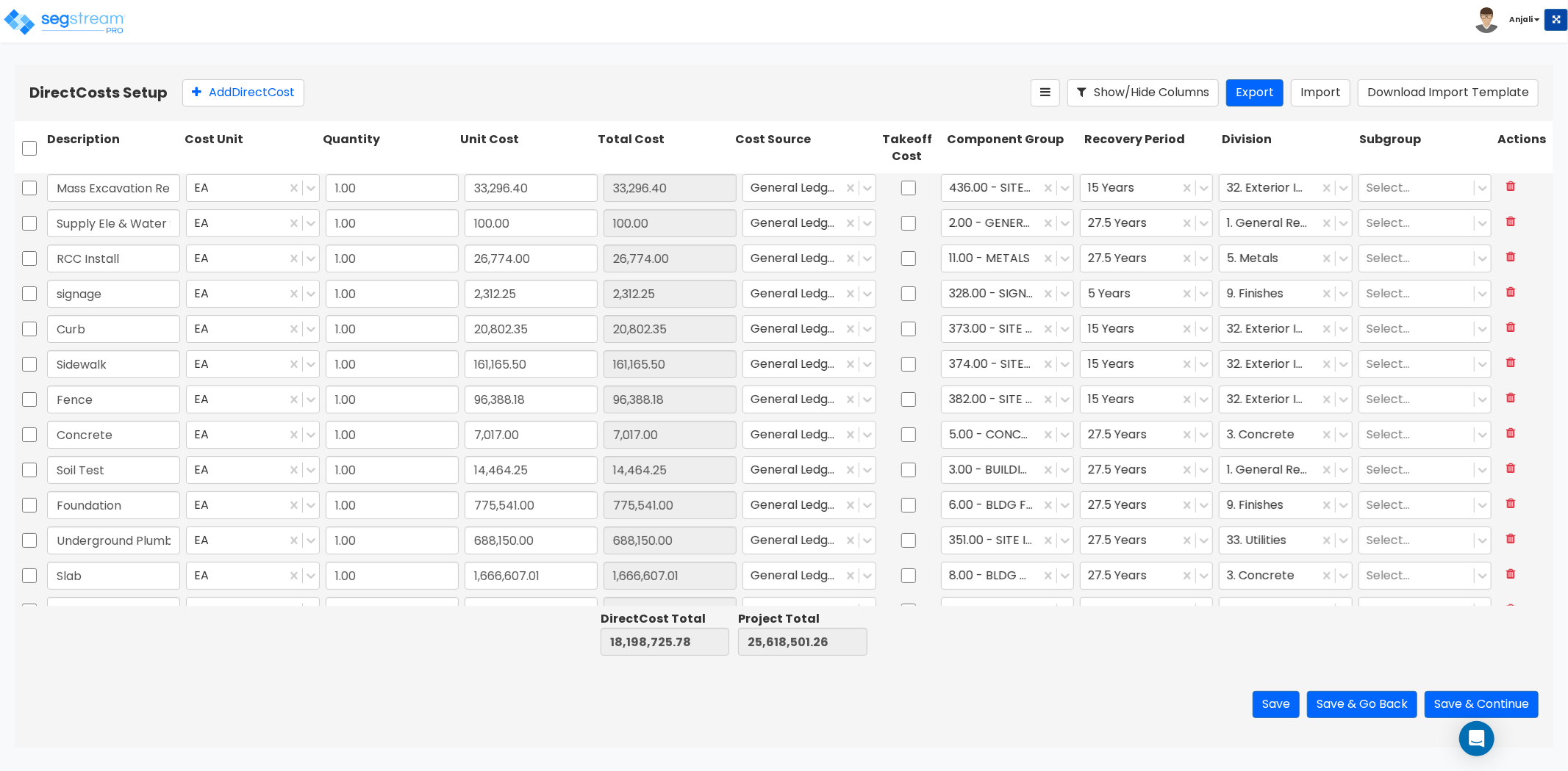
scroll to position [0, 0]
click at [563, 475] on input "14,464.25" at bounding box center [531, 472] width 133 height 28
paste input "75,801.28"
click at [446, 666] on div "Save Save & Go Back Save & Continue" at bounding box center [784, 704] width 1538 height 86
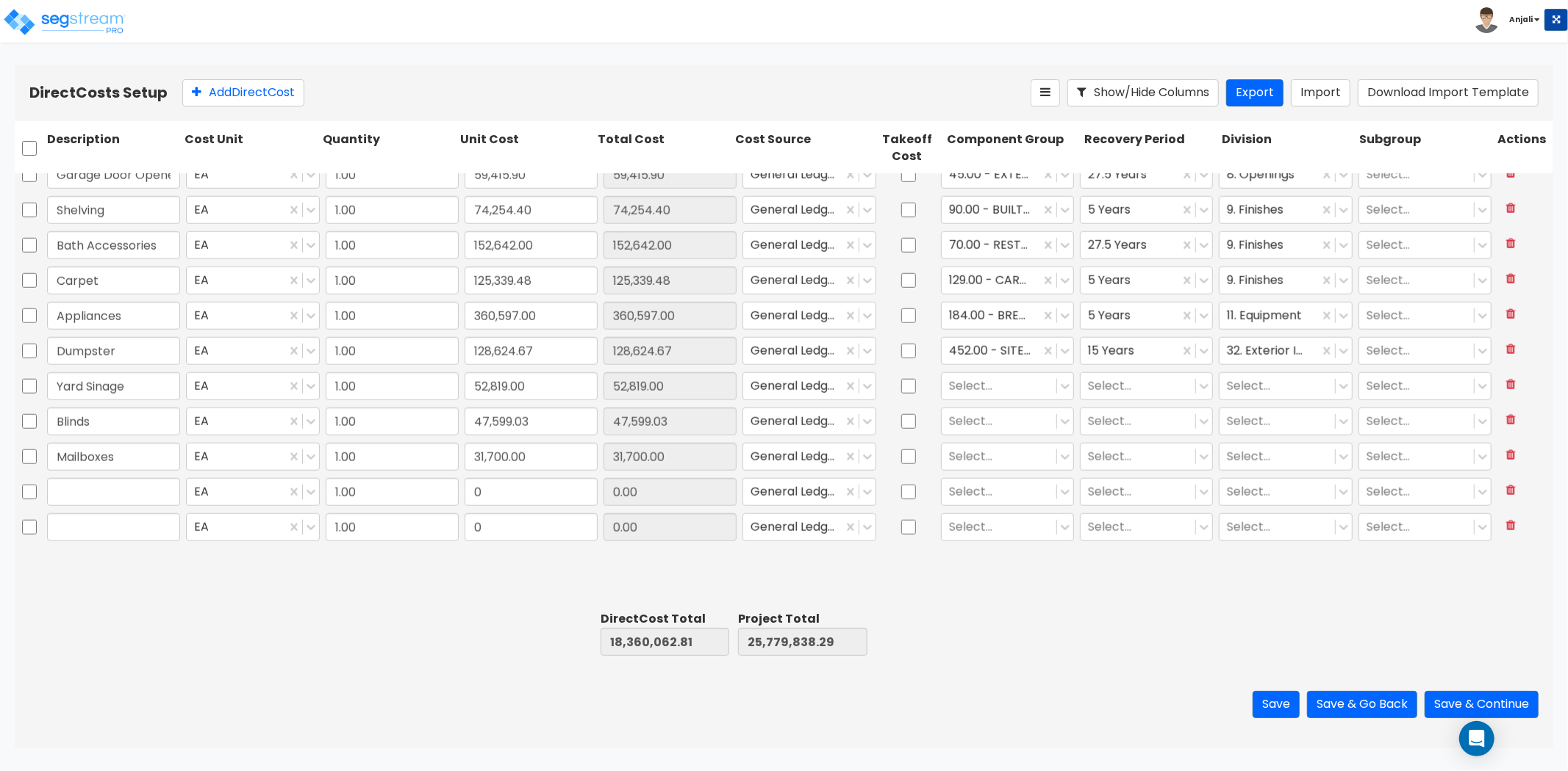
scroll to position [1331, 0]
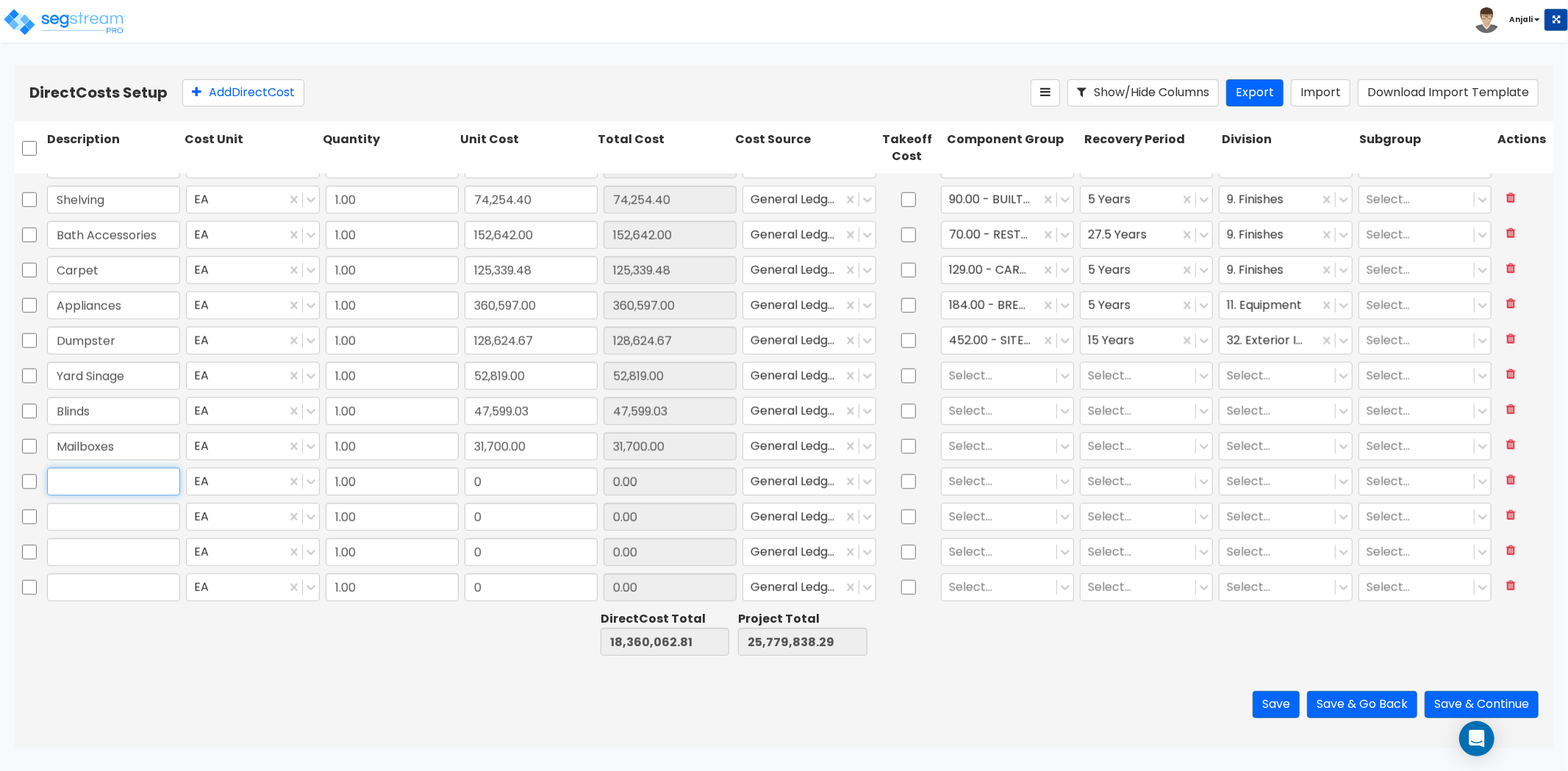
click at [126, 486] on input "text" at bounding box center [113, 482] width 133 height 28
click at [137, 488] on input "text" at bounding box center [113, 482] width 133 height 28
click at [498, 479] on input "0" at bounding box center [531, 482] width 133 height 28
paste input "43,449.0"
click at [120, 508] on input "text" at bounding box center [113, 517] width 133 height 28
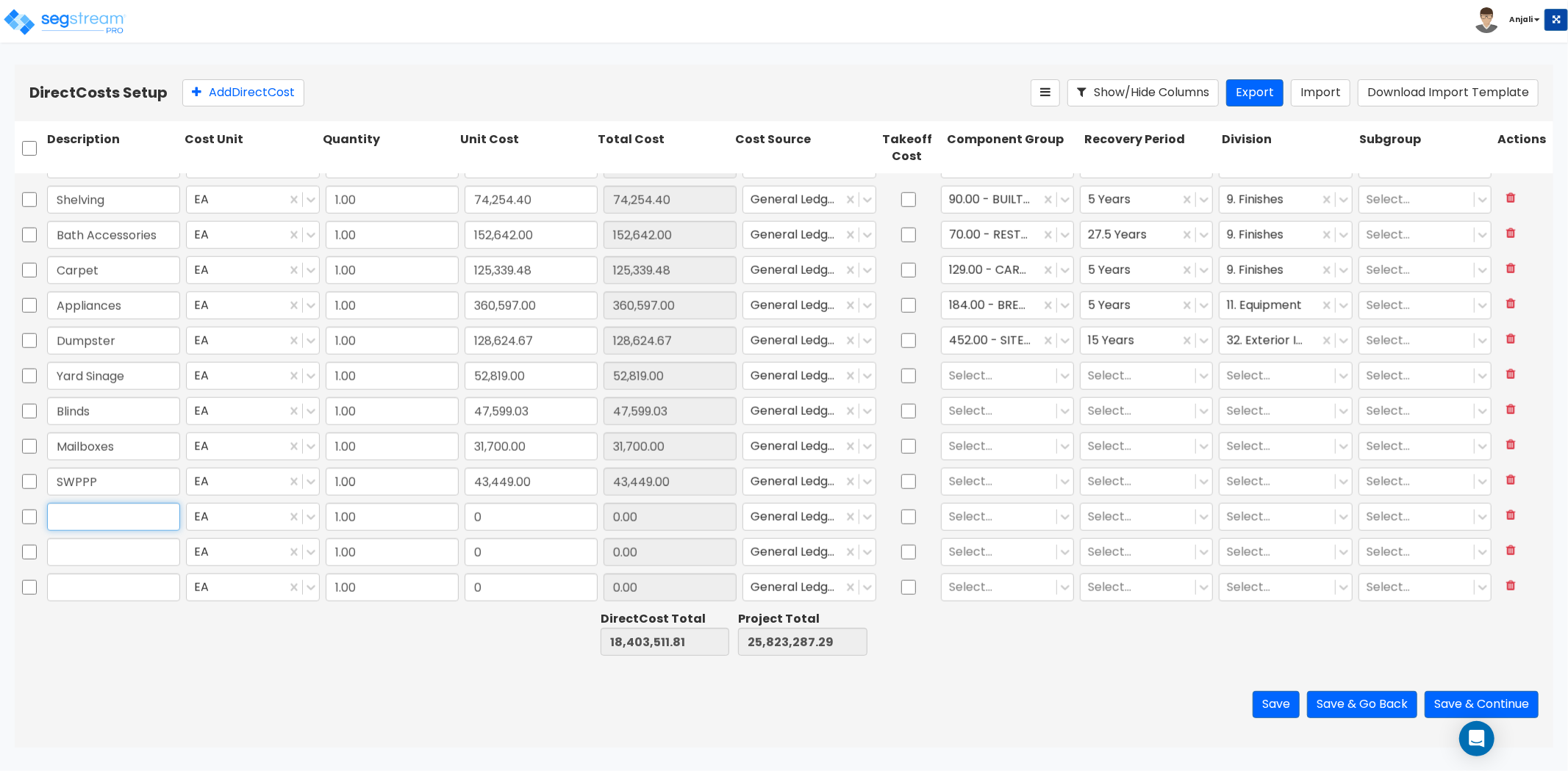
paste input "2038 Clearing/Grading/Pad Bldg"
click at [61, 518] on input "2038 Clearing/Grading/Pad Bldg" at bounding box center [113, 517] width 133 height 28
drag, startPoint x: 83, startPoint y: 515, endPoint x: 26, endPoint y: 518, distance: 57.1
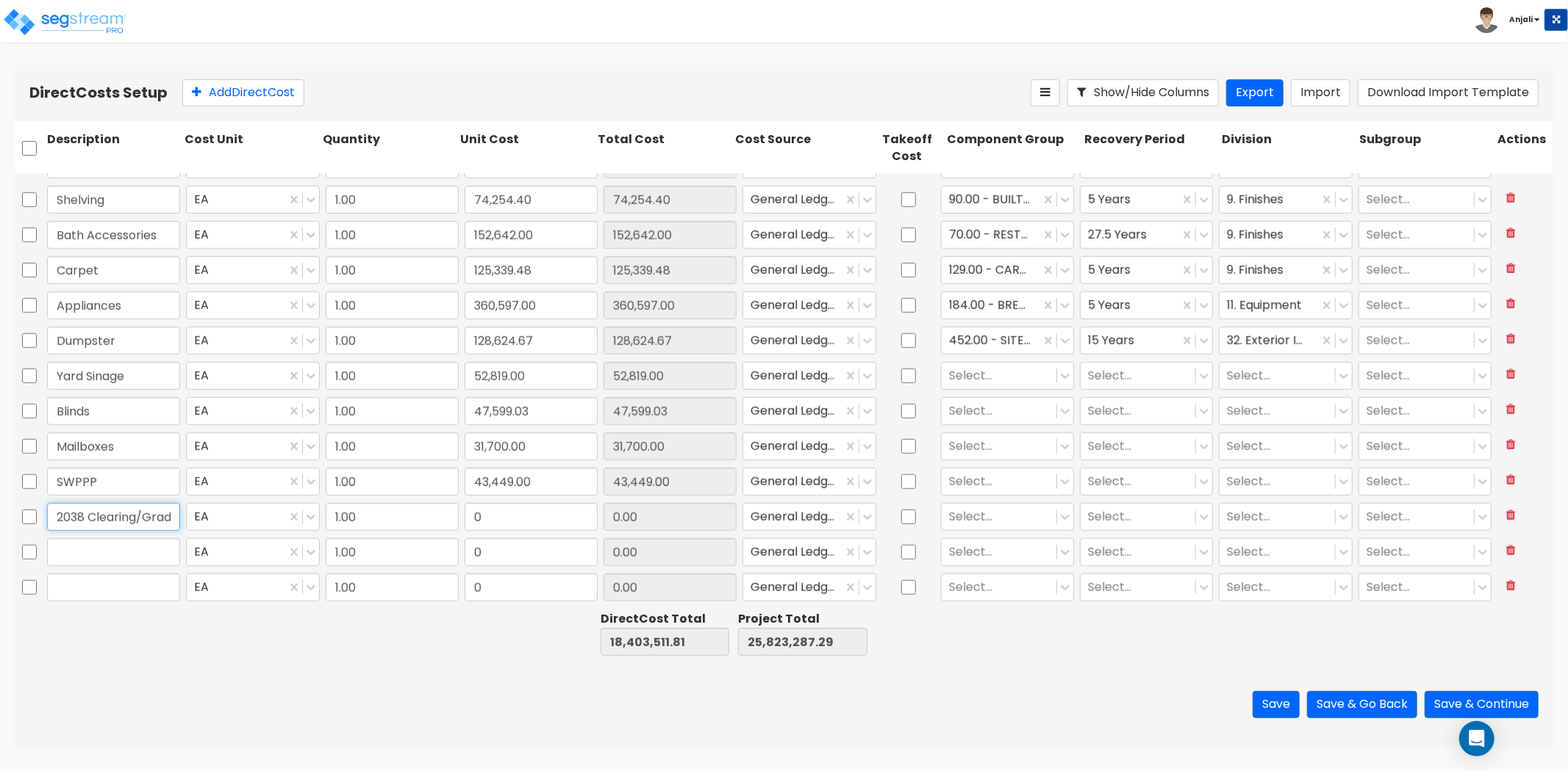
click at [26, 518] on div "2038 Clearing/Grading/Pad Bldg EA 1.00 0 0.00 General Ledger Select... Select..…" at bounding box center [784, 517] width 1538 height 34
click at [528, 523] on input "0" at bounding box center [531, 517] width 133 height 28
paste input "2,555,212.39"
click at [102, 548] on input "text" at bounding box center [113, 552] width 133 height 28
click at [551, 562] on input "0" at bounding box center [531, 552] width 133 height 28
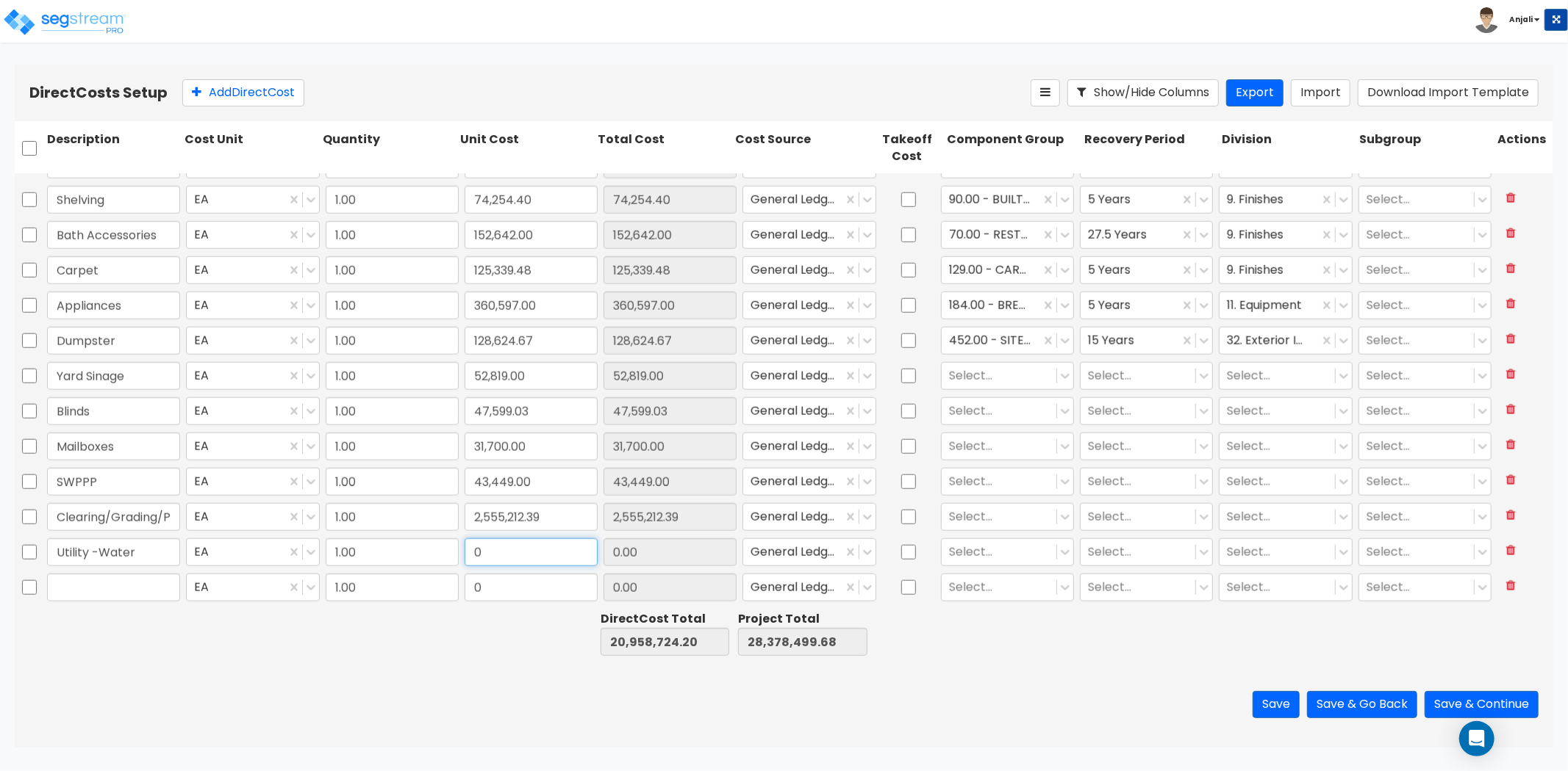
paste input "574,955.6"
click at [78, 585] on input "text" at bounding box center [113, 587] width 133 height 28
click at [981, 370] on div at bounding box center [999, 376] width 100 height 20
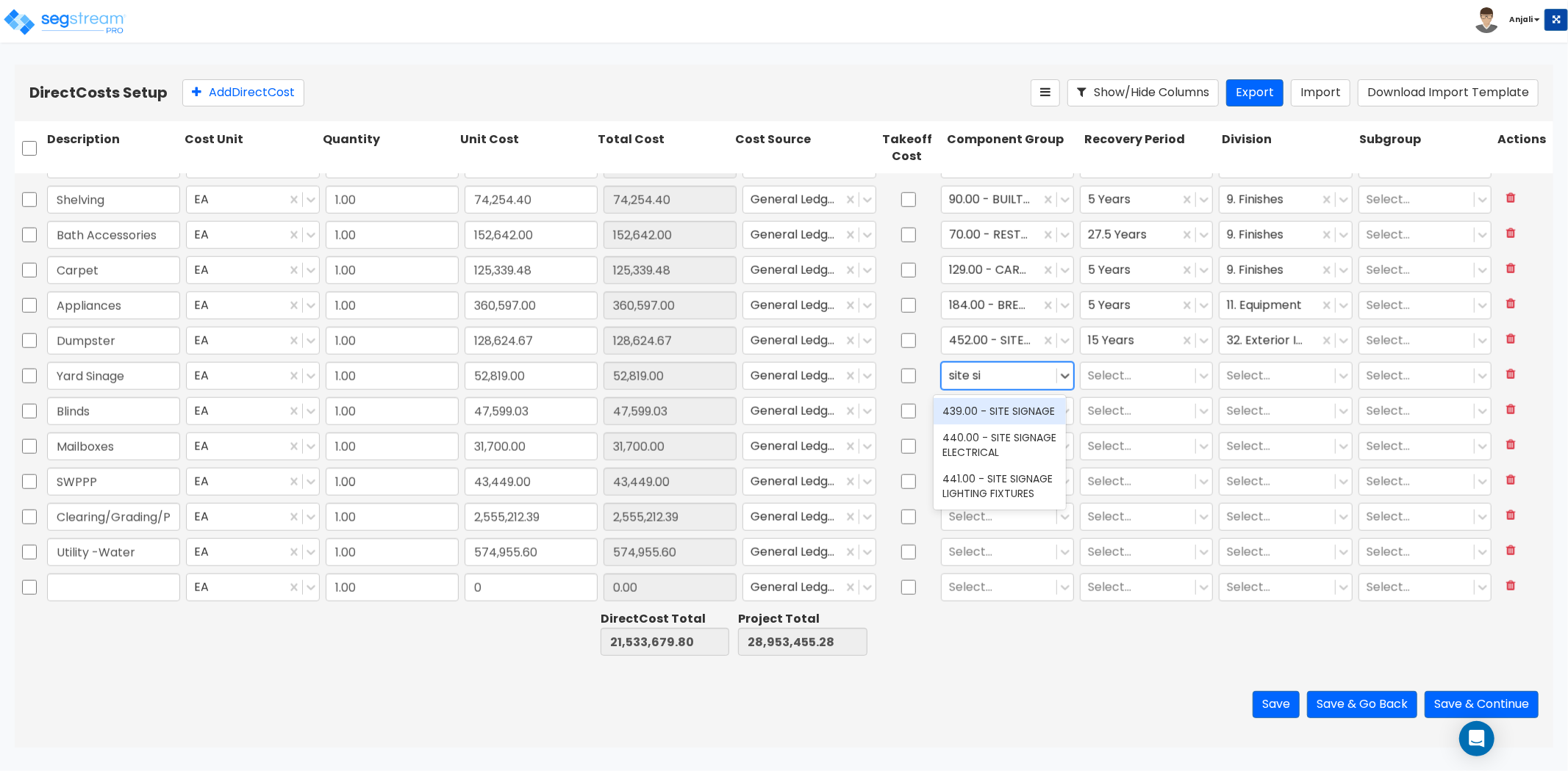
click at [1012, 407] on div "439.00 - SITE SIGNAGE" at bounding box center [999, 411] width 132 height 27
click at [1136, 376] on div at bounding box center [1138, 376] width 100 height 20
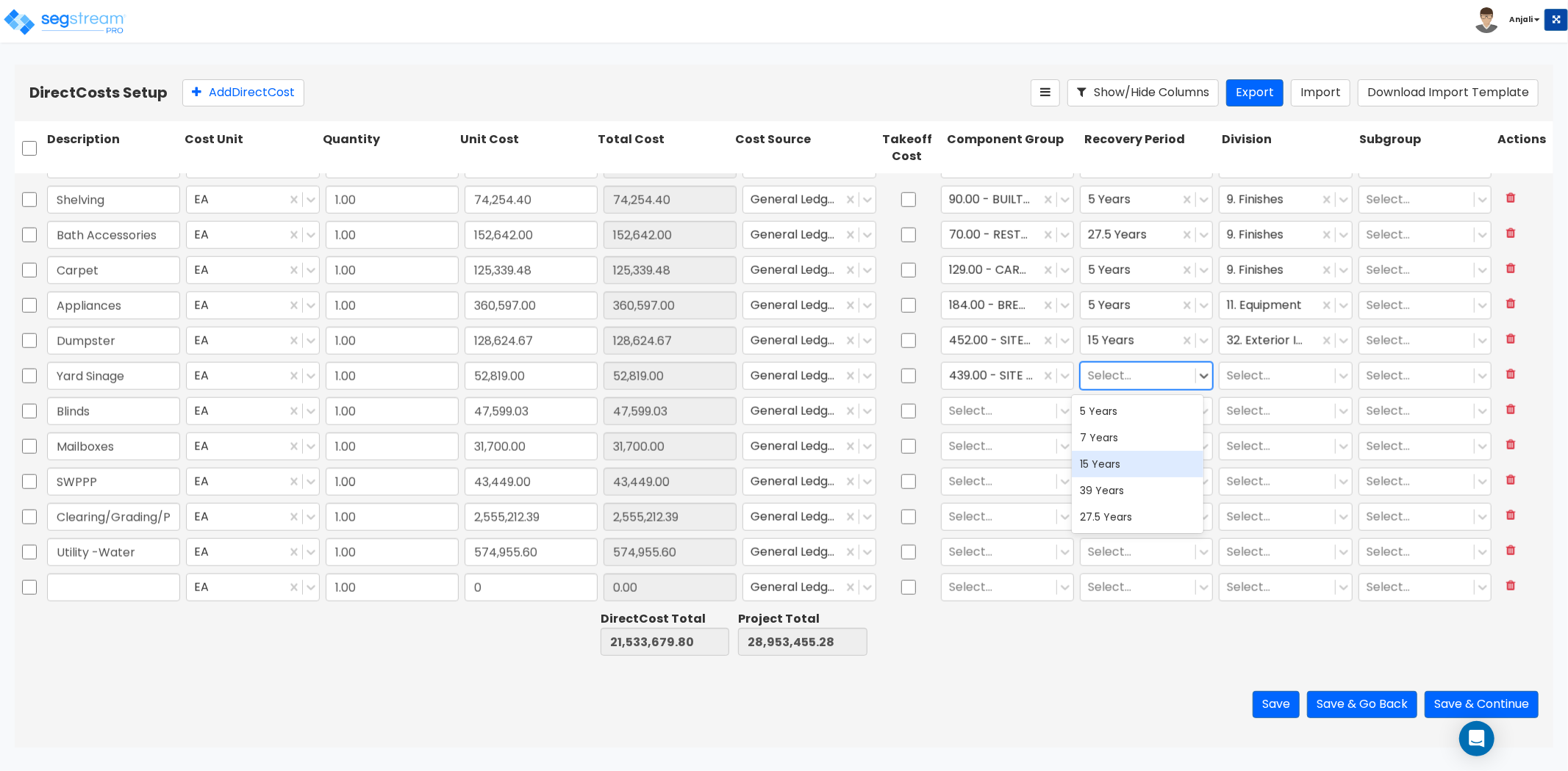
click at [1113, 472] on div "15 Years" at bounding box center [1137, 464] width 132 height 27
click at [1270, 375] on div at bounding box center [1277, 376] width 100 height 20
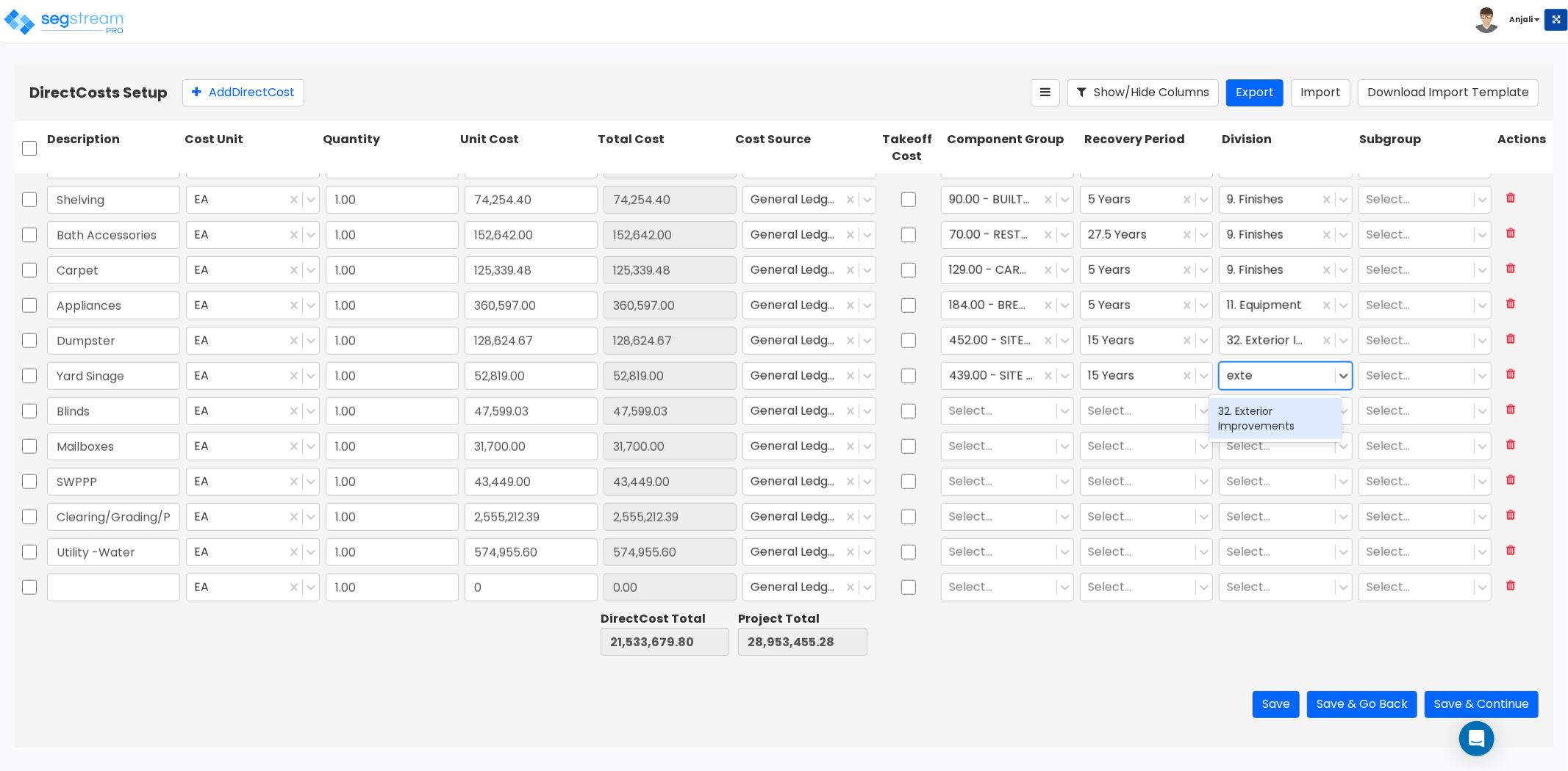
click at [1245, 416] on div "32. Exterior Improvements" at bounding box center [1275, 419] width 132 height 41
click at [991, 405] on div at bounding box center [999, 411] width 100 height 20
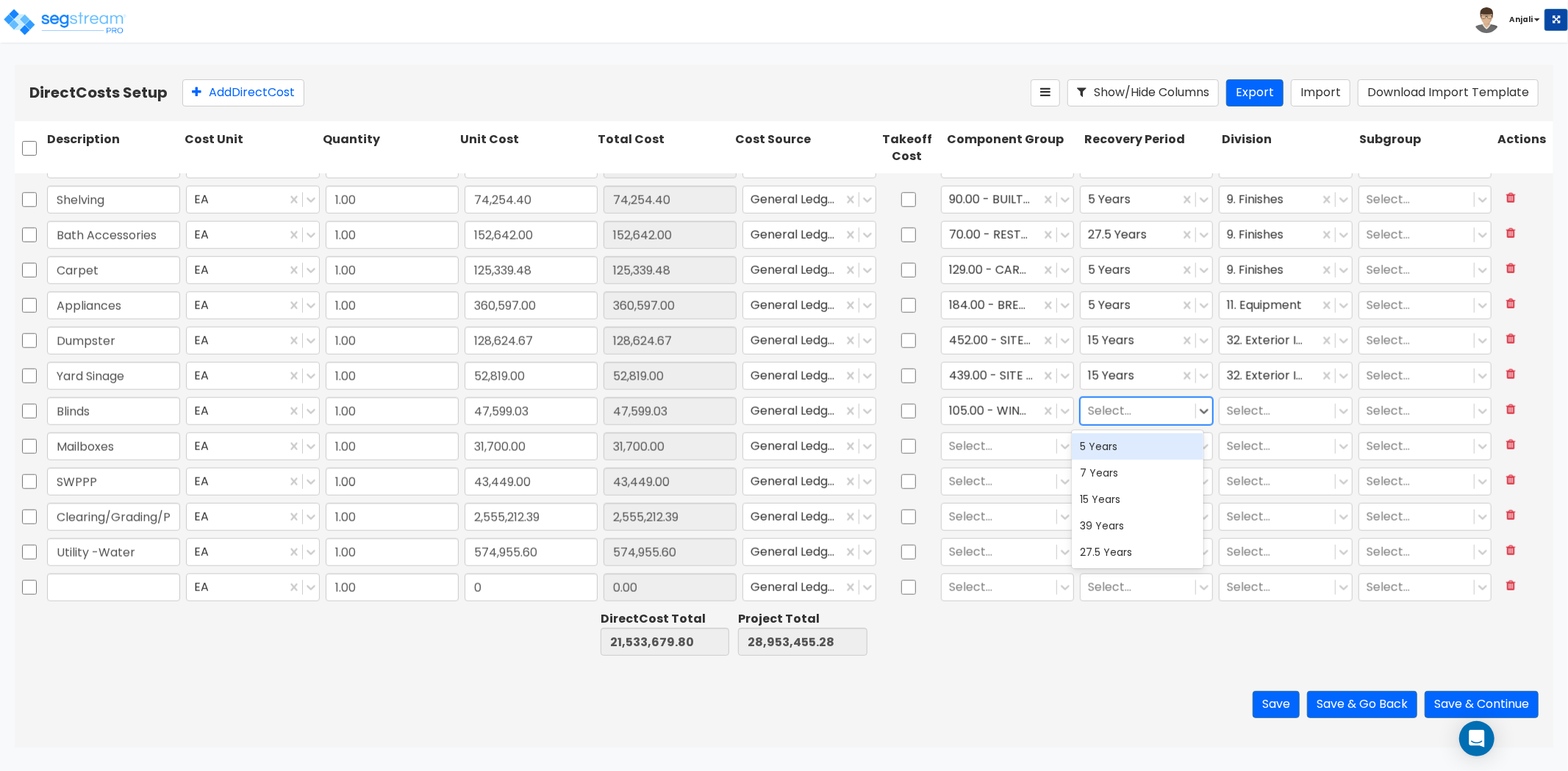
click at [1081, 407] on div "Select..." at bounding box center [1137, 411] width 115 height 26
drag, startPoint x: 1109, startPoint y: 456, endPoint x: 1289, endPoint y: 427, distance: 182.3
click at [1110, 456] on div "5 Years" at bounding box center [1137, 446] width 132 height 27
click at [1298, 410] on div at bounding box center [1277, 411] width 100 height 20
click at [1260, 453] on div "9. Finishes" at bounding box center [1275, 446] width 132 height 27
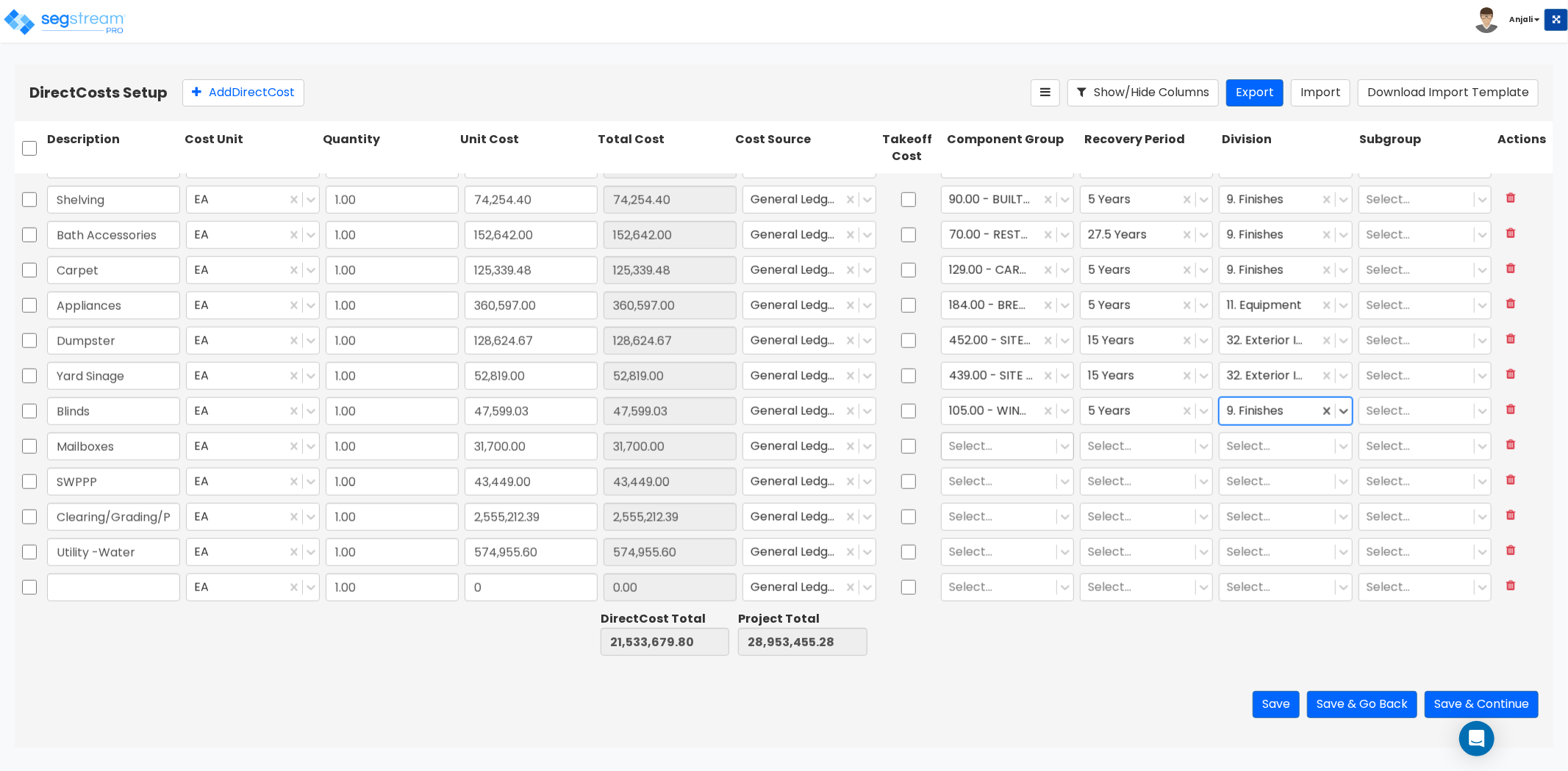
click at [996, 447] on div at bounding box center [999, 446] width 100 height 20
click at [1040, 493] on div "103.00 - MAILBOXES" at bounding box center [999, 482] width 132 height 27
click at [1129, 452] on div at bounding box center [1138, 446] width 100 height 20
drag, startPoint x: 1121, startPoint y: 480, endPoint x: 1244, endPoint y: 449, distance: 126.8
click at [1122, 480] on div "5 Years" at bounding box center [1137, 482] width 132 height 27
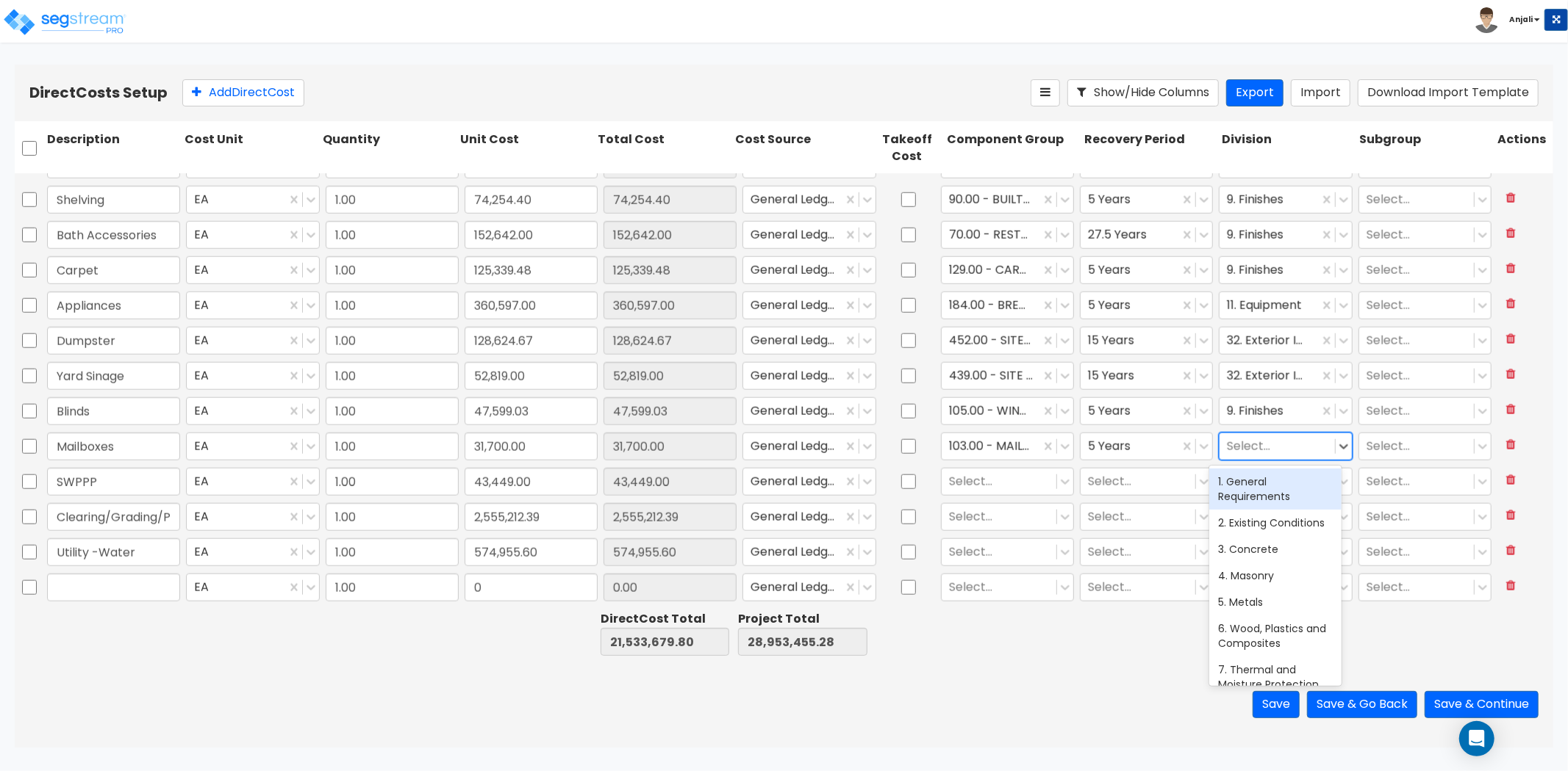
click at [1248, 448] on div at bounding box center [1277, 446] width 100 height 20
click at [1254, 474] on div "9. Finishes" at bounding box center [1275, 482] width 132 height 27
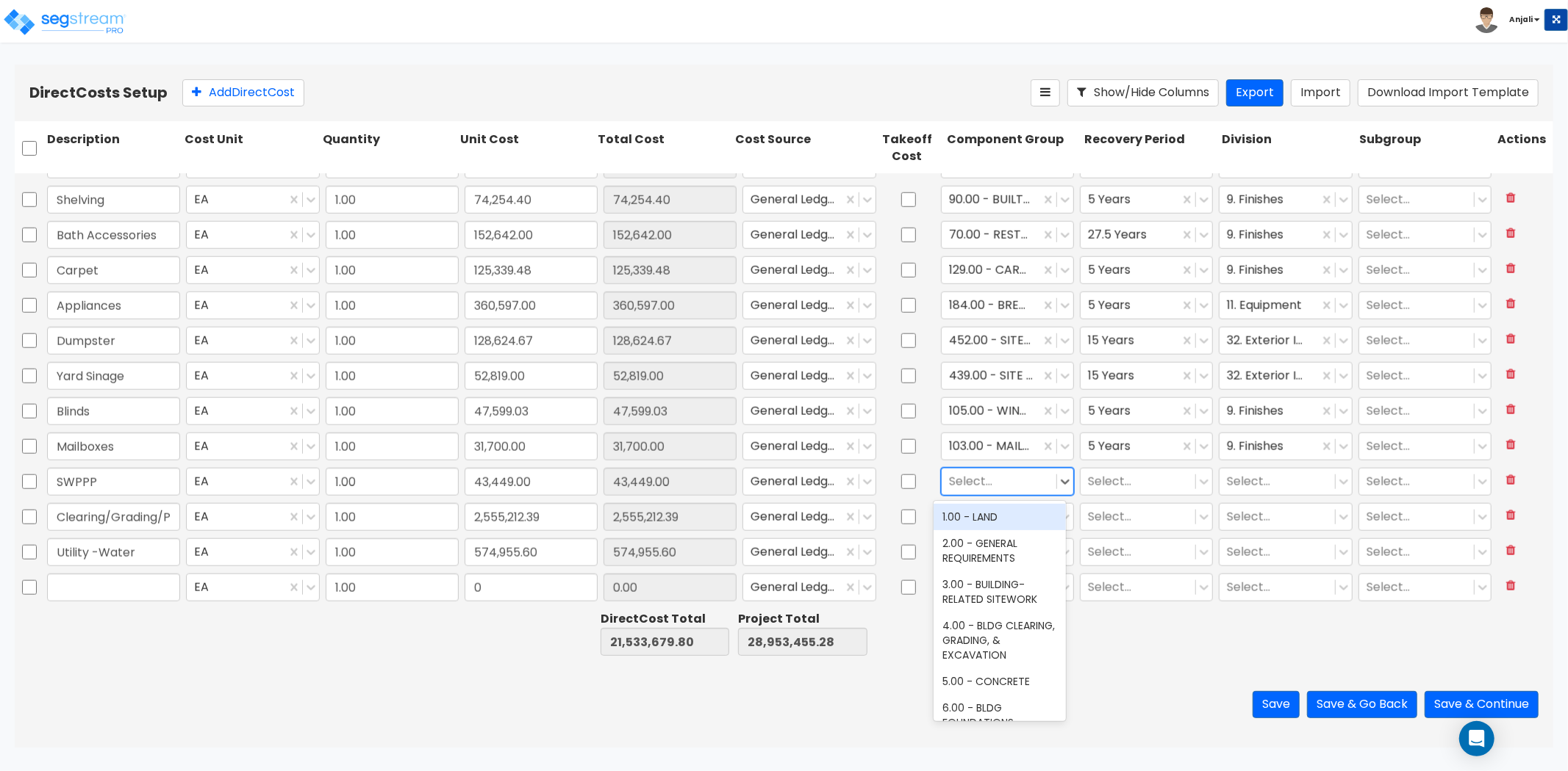
click at [986, 480] on div at bounding box center [999, 481] width 100 height 20
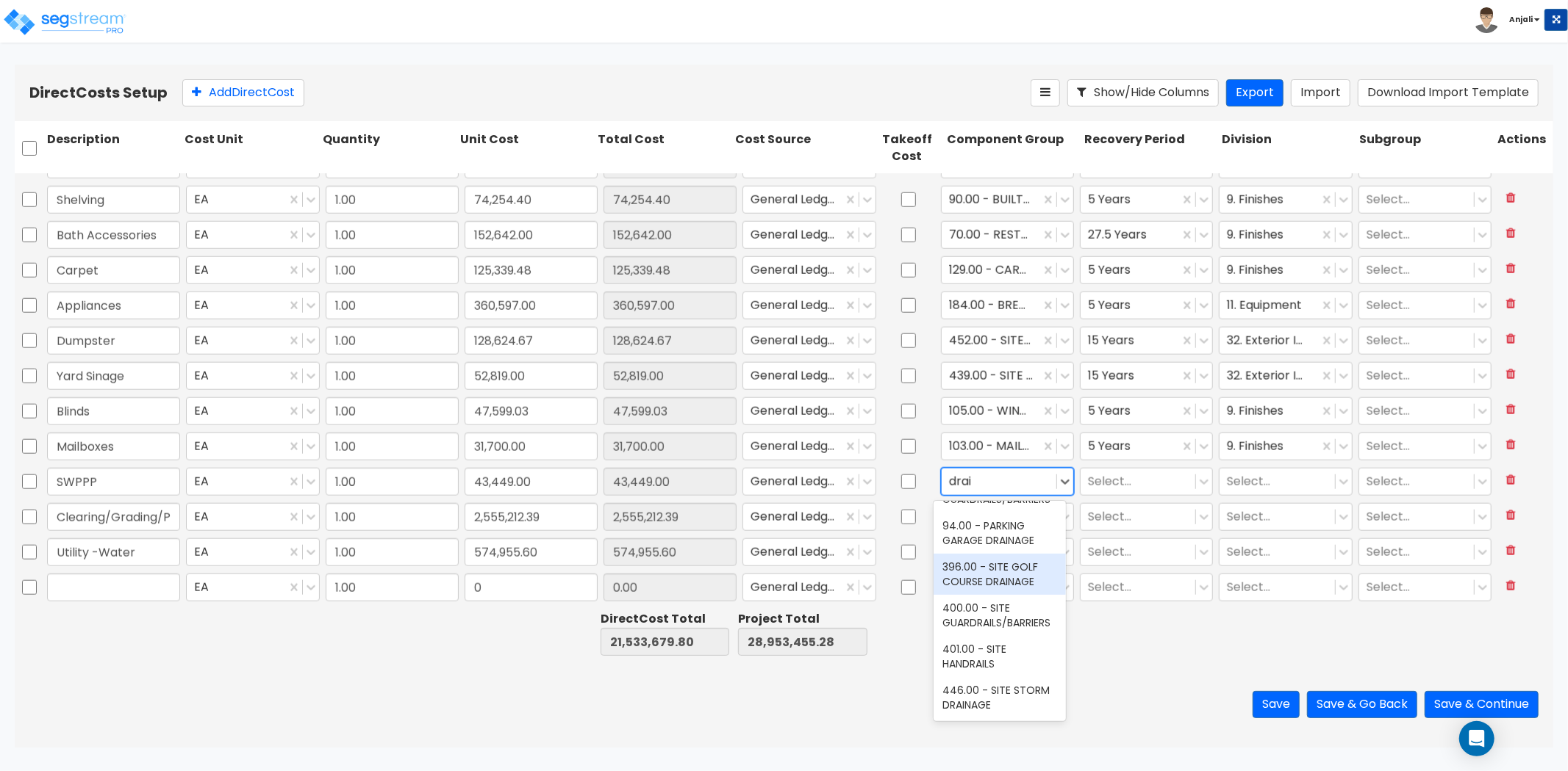
scroll to position [85, 0]
drag, startPoint x: 997, startPoint y: 687, endPoint x: 1089, endPoint y: 592, distance: 132.2
click at [997, 686] on div "446.00 - SITE STORM DRAINAGE" at bounding box center [999, 697] width 132 height 41
click at [1133, 478] on div at bounding box center [1138, 481] width 100 height 20
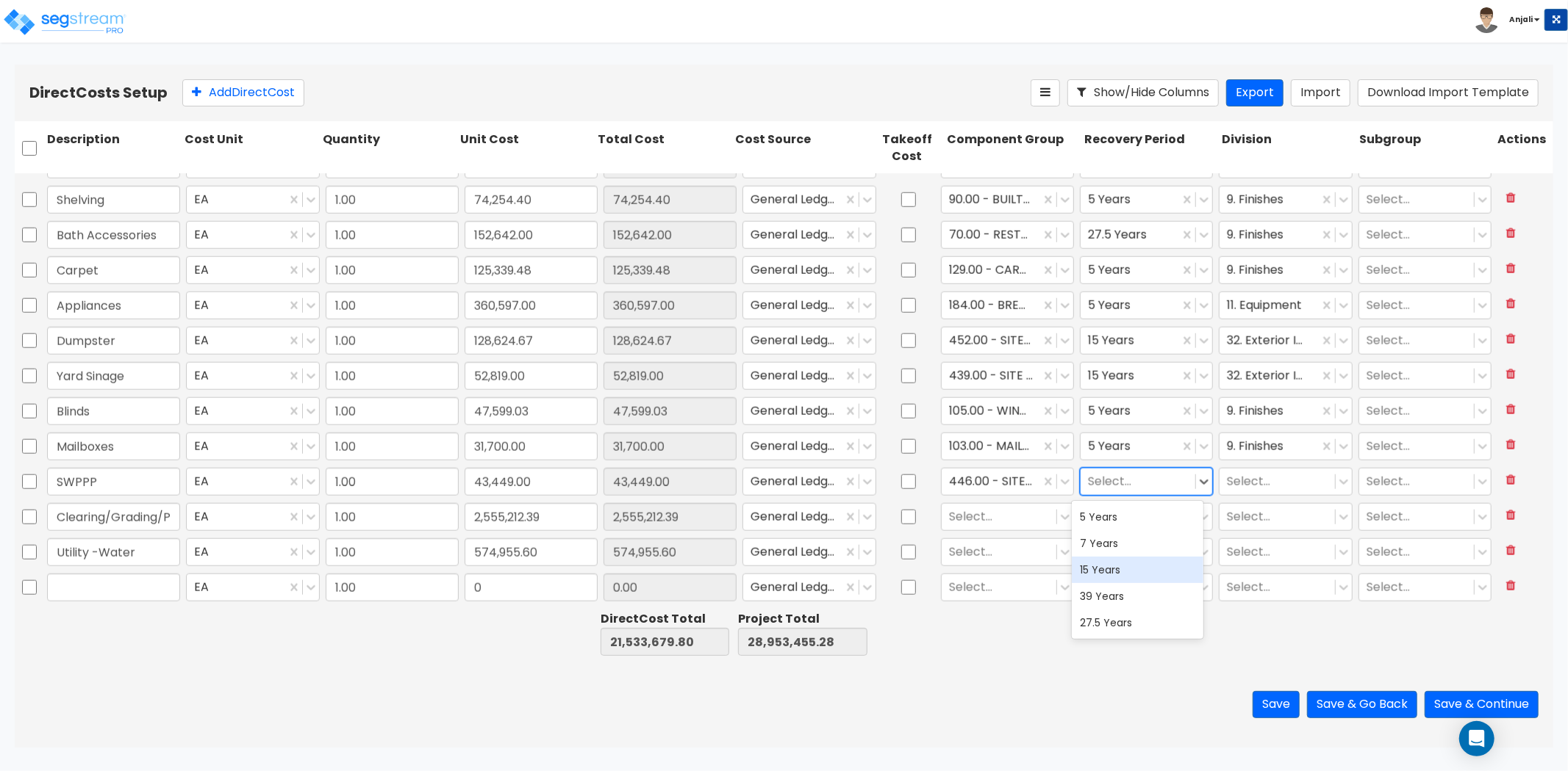
click at [1127, 571] on div "15 Years" at bounding box center [1137, 570] width 132 height 27
click at [1260, 478] on div at bounding box center [1277, 481] width 100 height 20
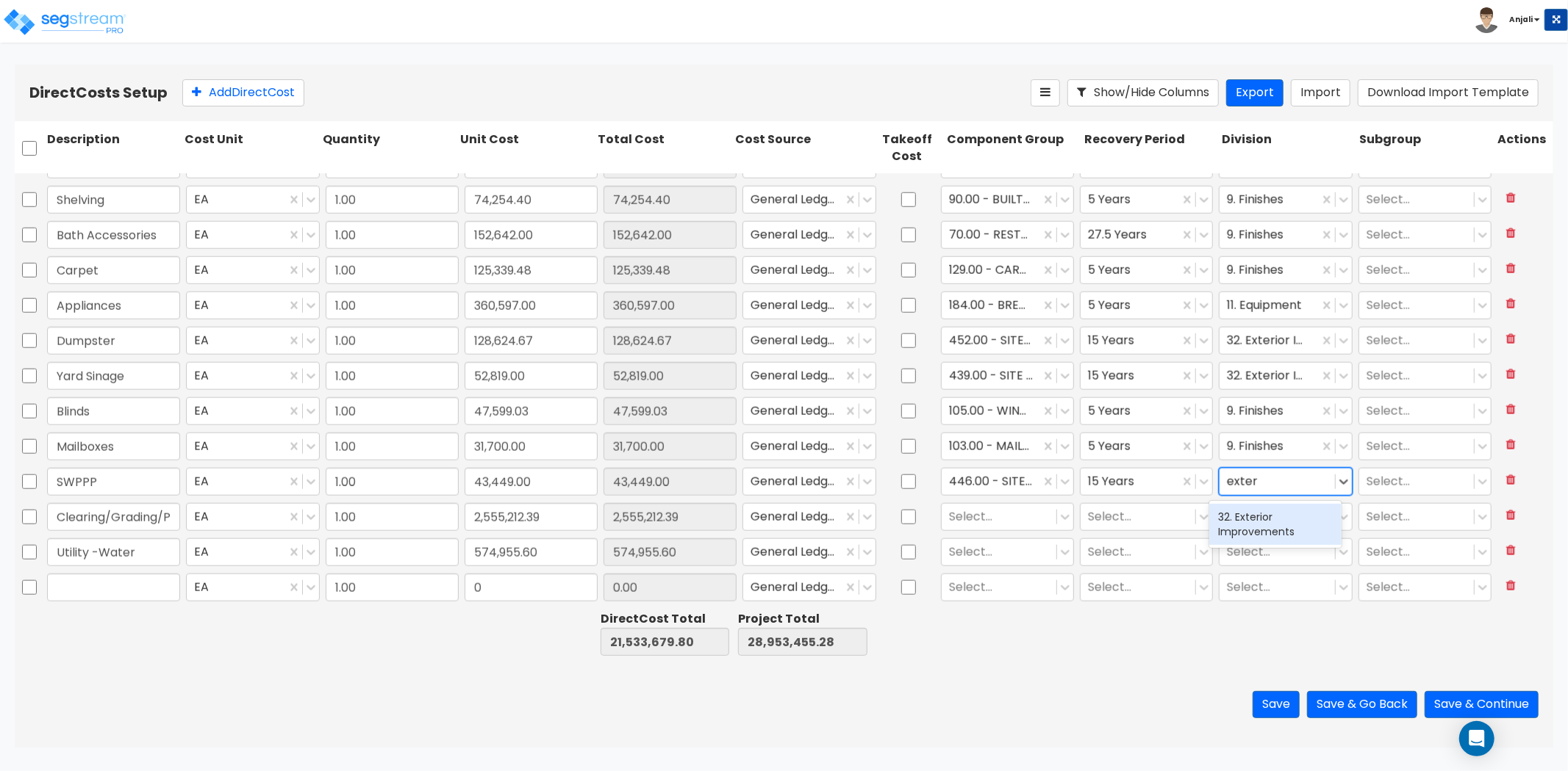
click at [1238, 530] on div "32. Exterior Improvements" at bounding box center [1275, 524] width 132 height 41
click at [1013, 511] on div at bounding box center [999, 517] width 100 height 20
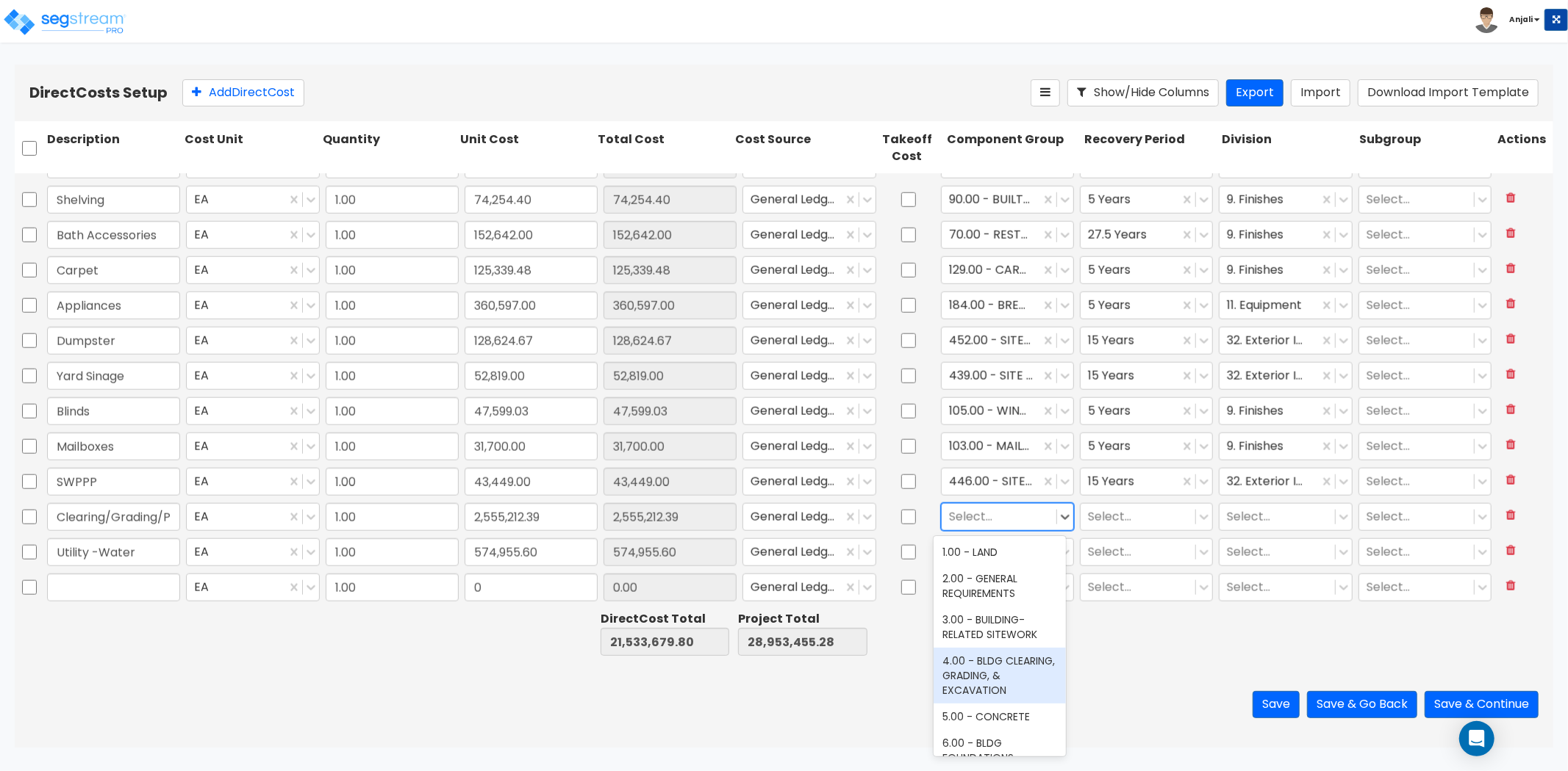
click at [998, 677] on div "4.00 - BLDG CLEARING, GRADING, & EXCAVATION" at bounding box center [999, 676] width 132 height 56
click at [1126, 517] on div at bounding box center [1138, 517] width 100 height 20
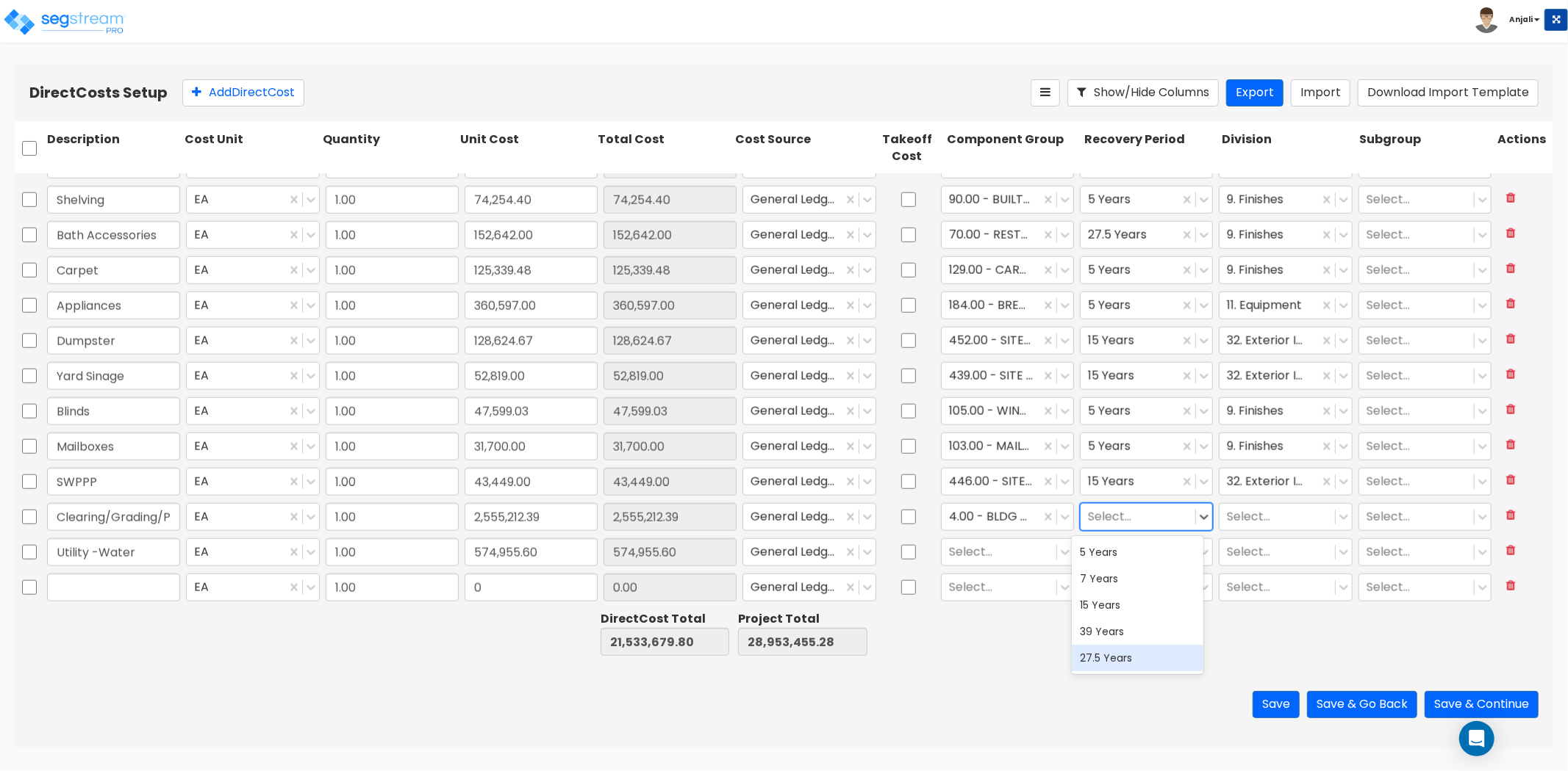
click at [1112, 652] on div "27.5 Years" at bounding box center [1137, 658] width 132 height 27
click at [1248, 500] on div "Select..." at bounding box center [1285, 517] width 139 height 34
click at [1245, 518] on div at bounding box center [1277, 517] width 100 height 20
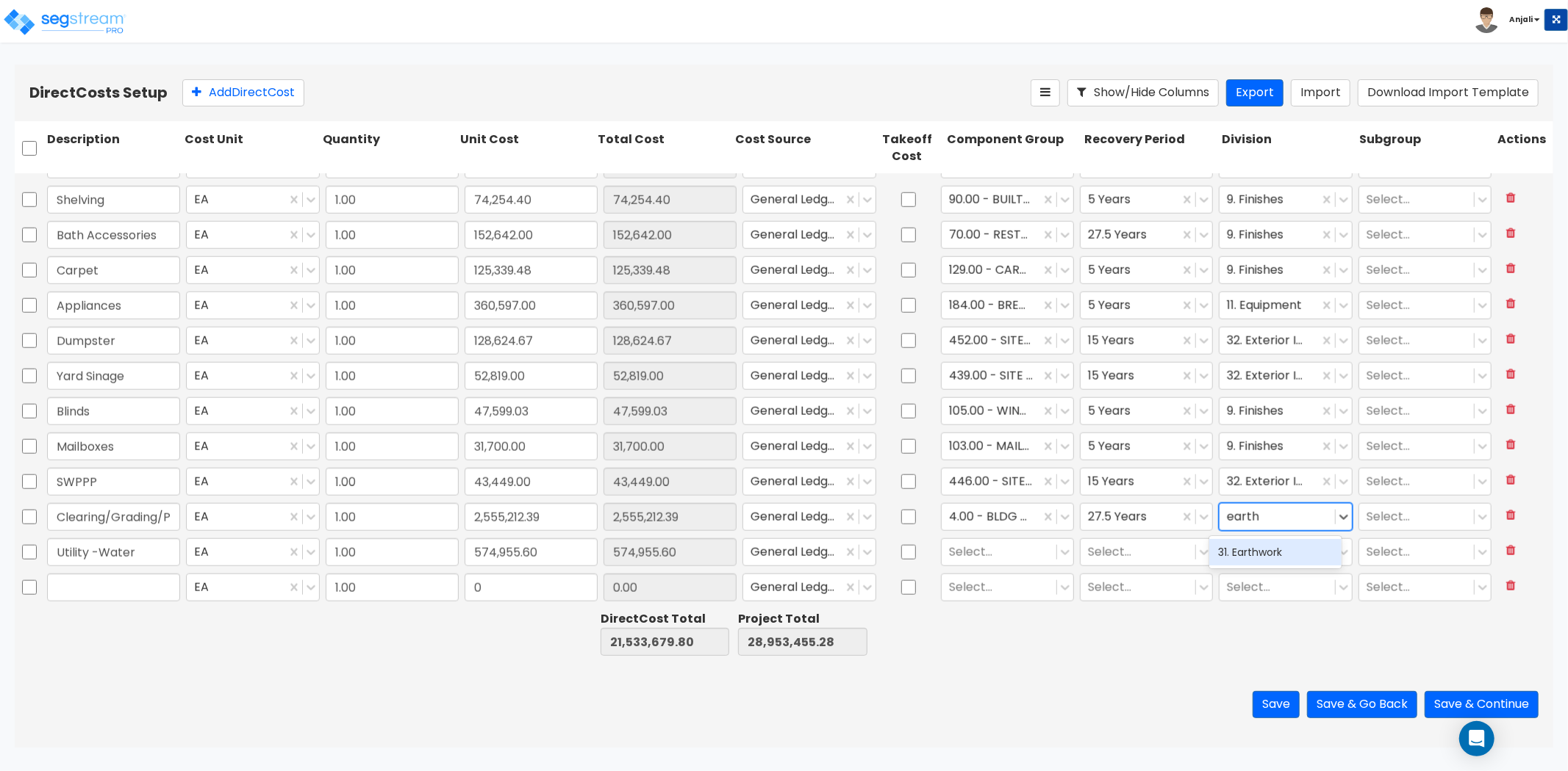
click at [1273, 546] on div "31. Earthwork" at bounding box center [1275, 552] width 132 height 27
click at [1013, 549] on div at bounding box center [999, 552] width 100 height 20
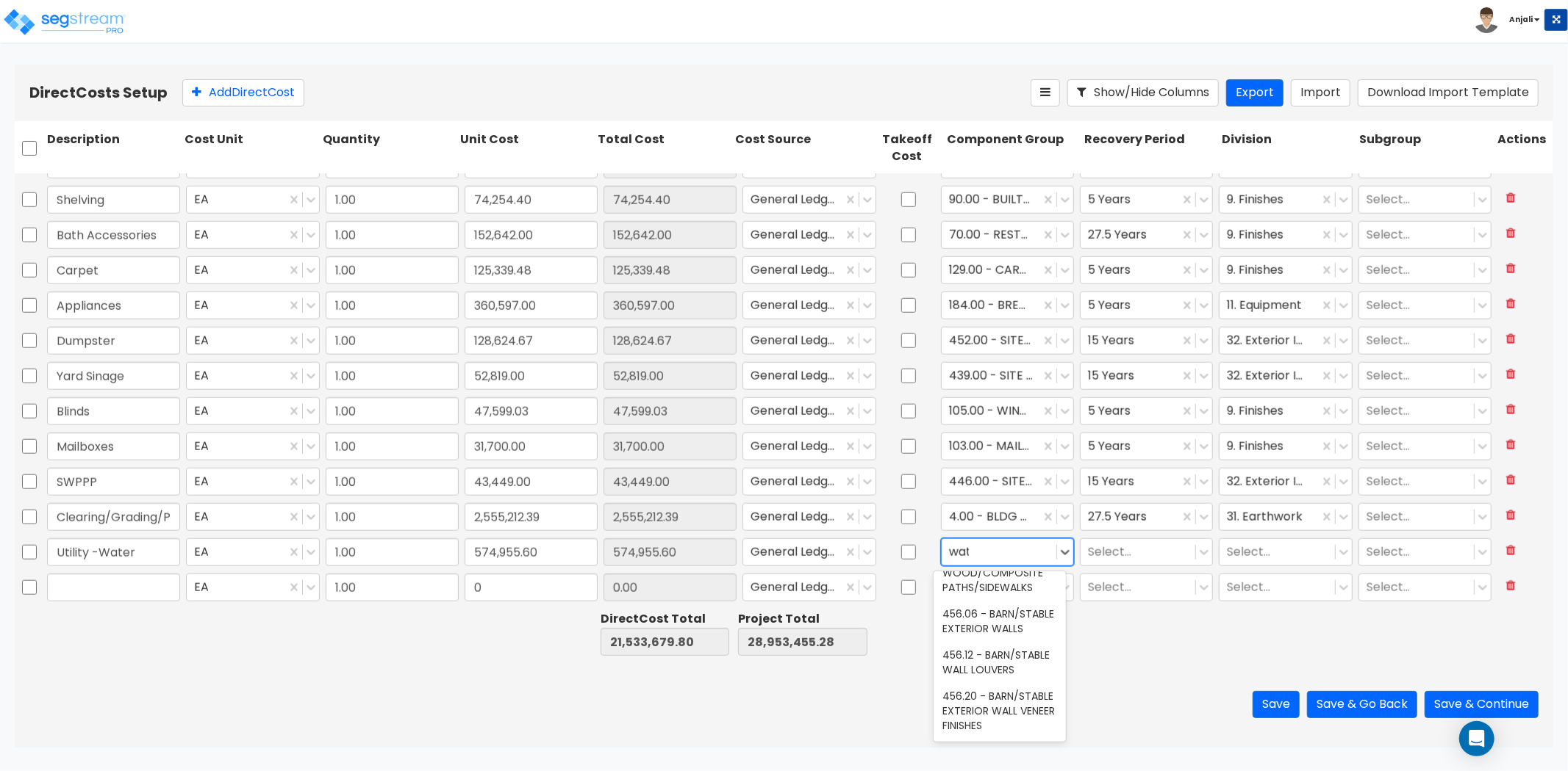
scroll to position [989, 0]
click at [1036, 657] on div "356.00 - SITE WELL WATER SYSTEMS" at bounding box center [999, 677] width 132 height 41
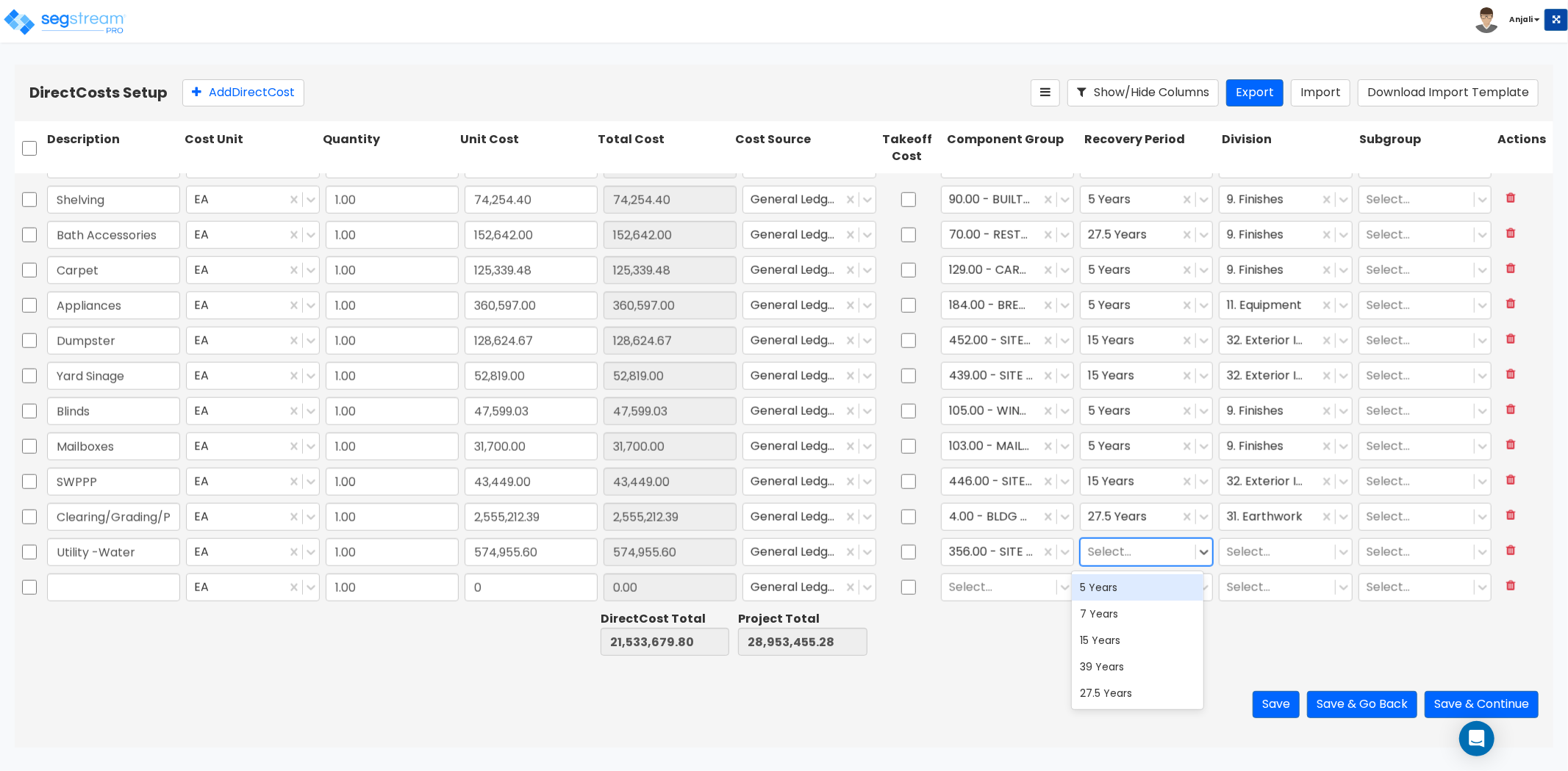
click at [1137, 549] on div at bounding box center [1138, 552] width 100 height 20
click at [1135, 691] on div "27.5 Years" at bounding box center [1137, 693] width 132 height 27
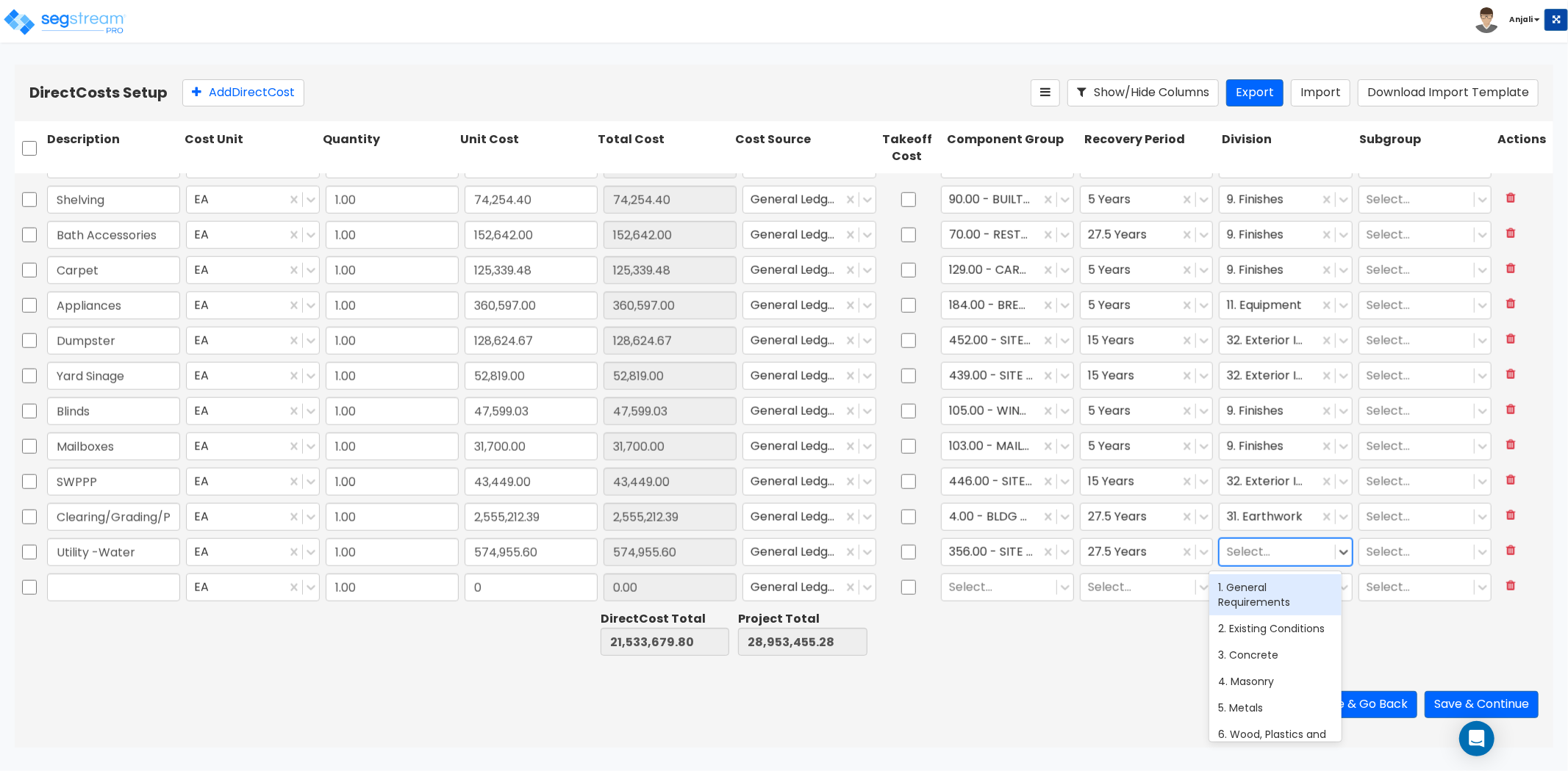
click at [1260, 547] on div at bounding box center [1277, 552] width 100 height 20
click at [1280, 596] on div "33. Utilities" at bounding box center [1275, 587] width 132 height 27
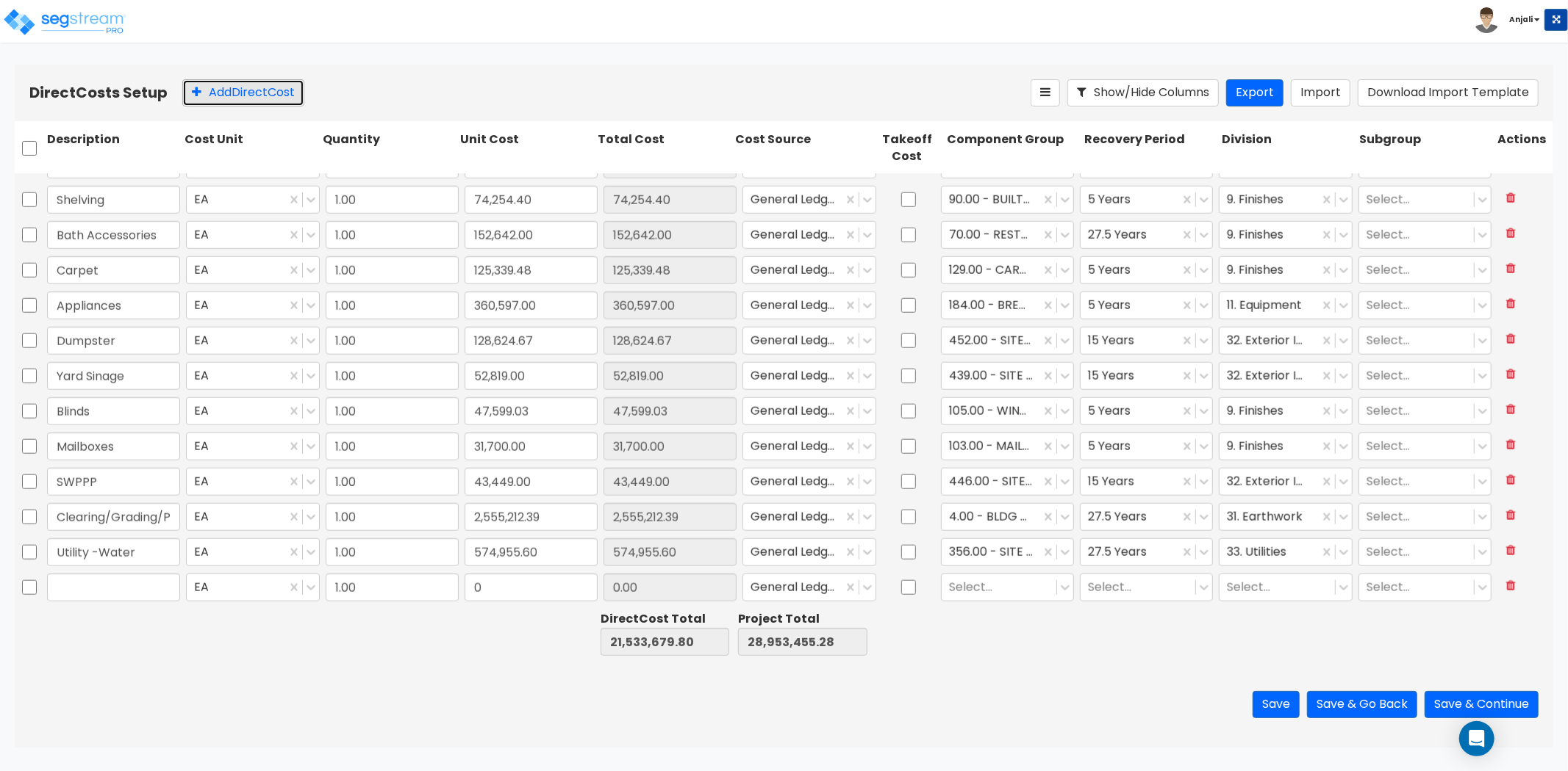
click at [255, 96] on button "Add Direct Cost" at bounding box center [243, 93] width 122 height 27
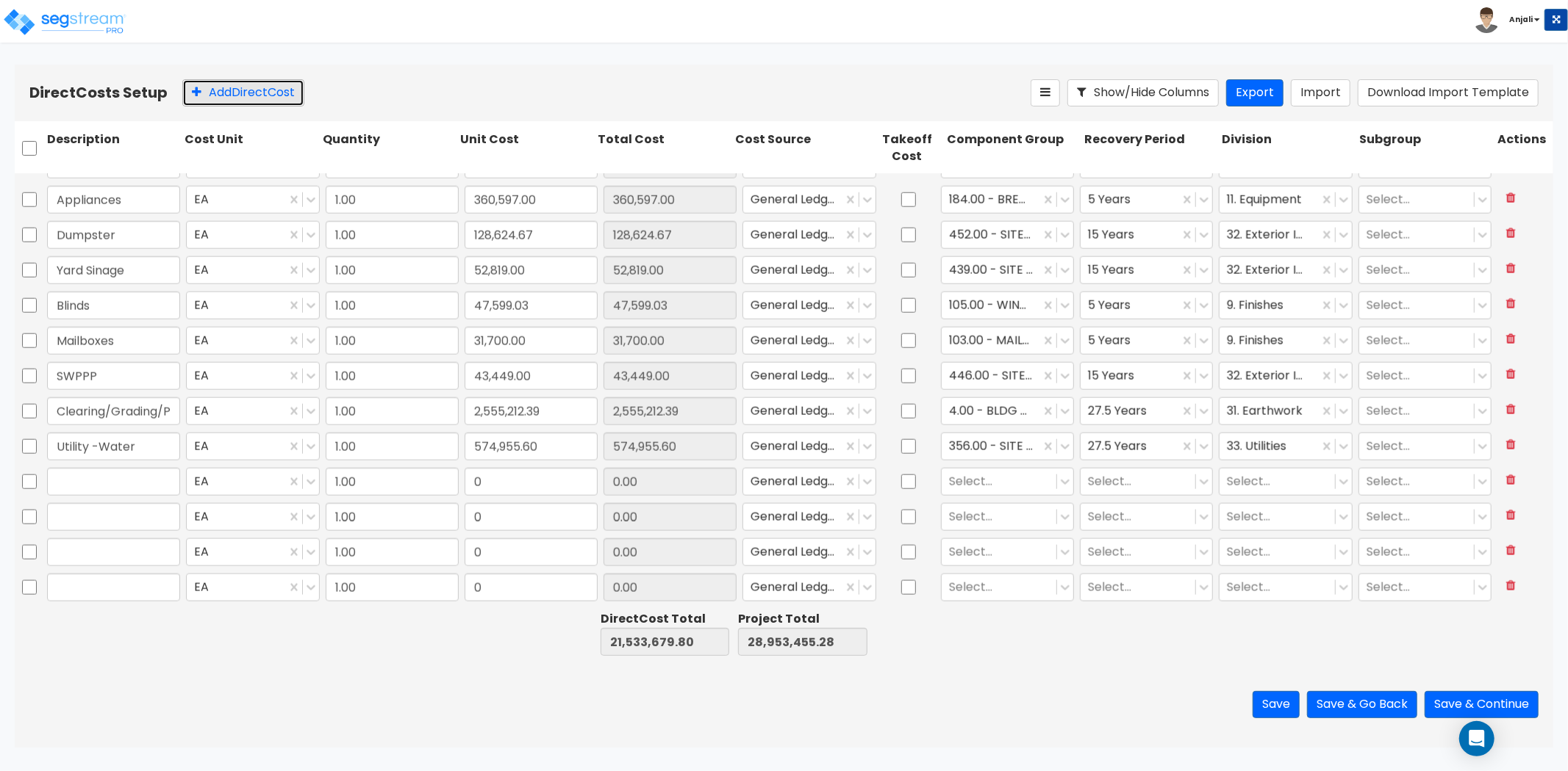
click at [255, 96] on button "Add Direct Cost" at bounding box center [243, 93] width 122 height 27
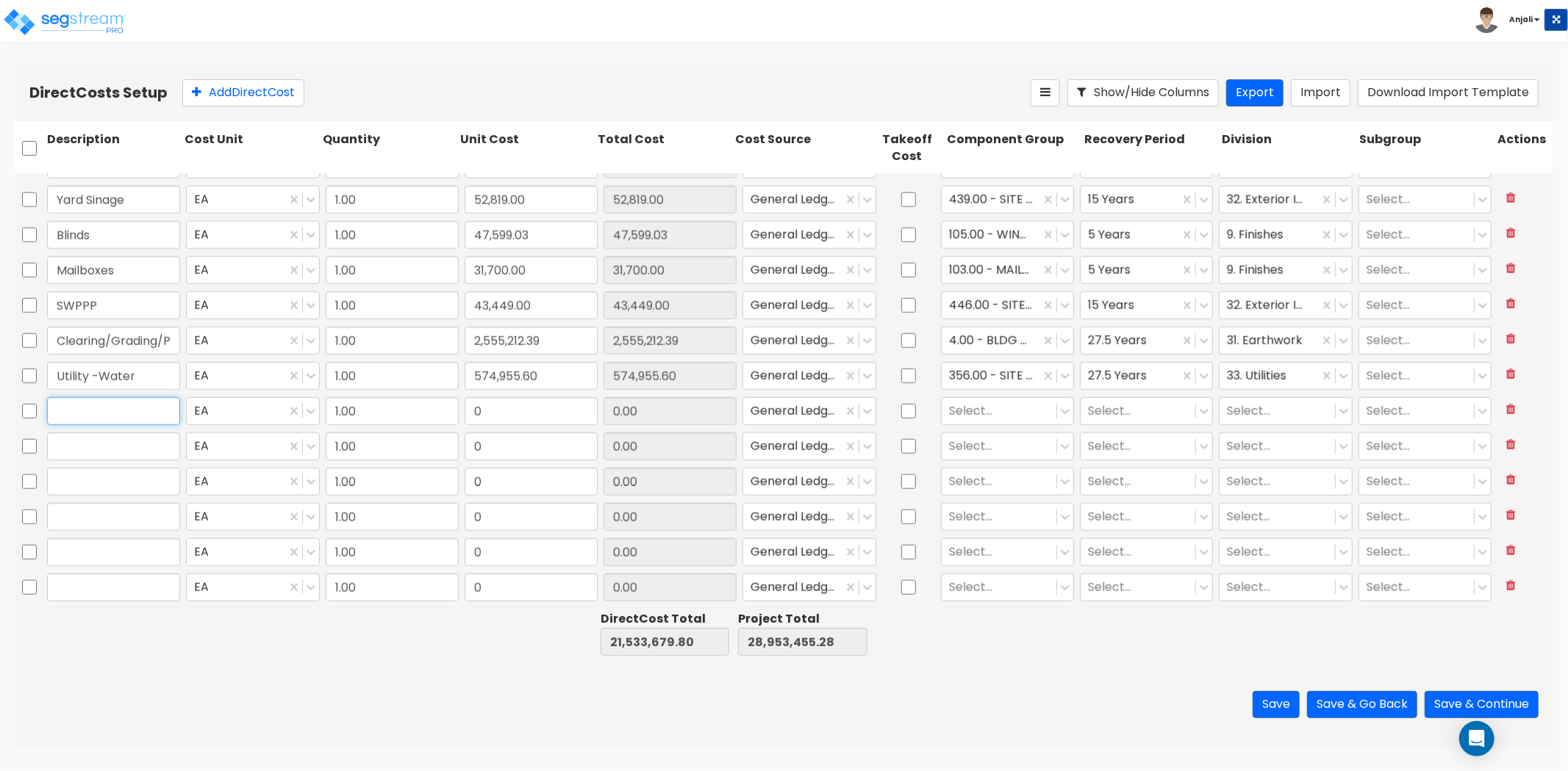
click at [106, 415] on input "text" at bounding box center [113, 411] width 133 height 28
click at [513, 414] on input "0" at bounding box center [531, 411] width 133 height 28
paste input "53,606.0"
click at [125, 456] on input "text" at bounding box center [113, 446] width 133 height 28
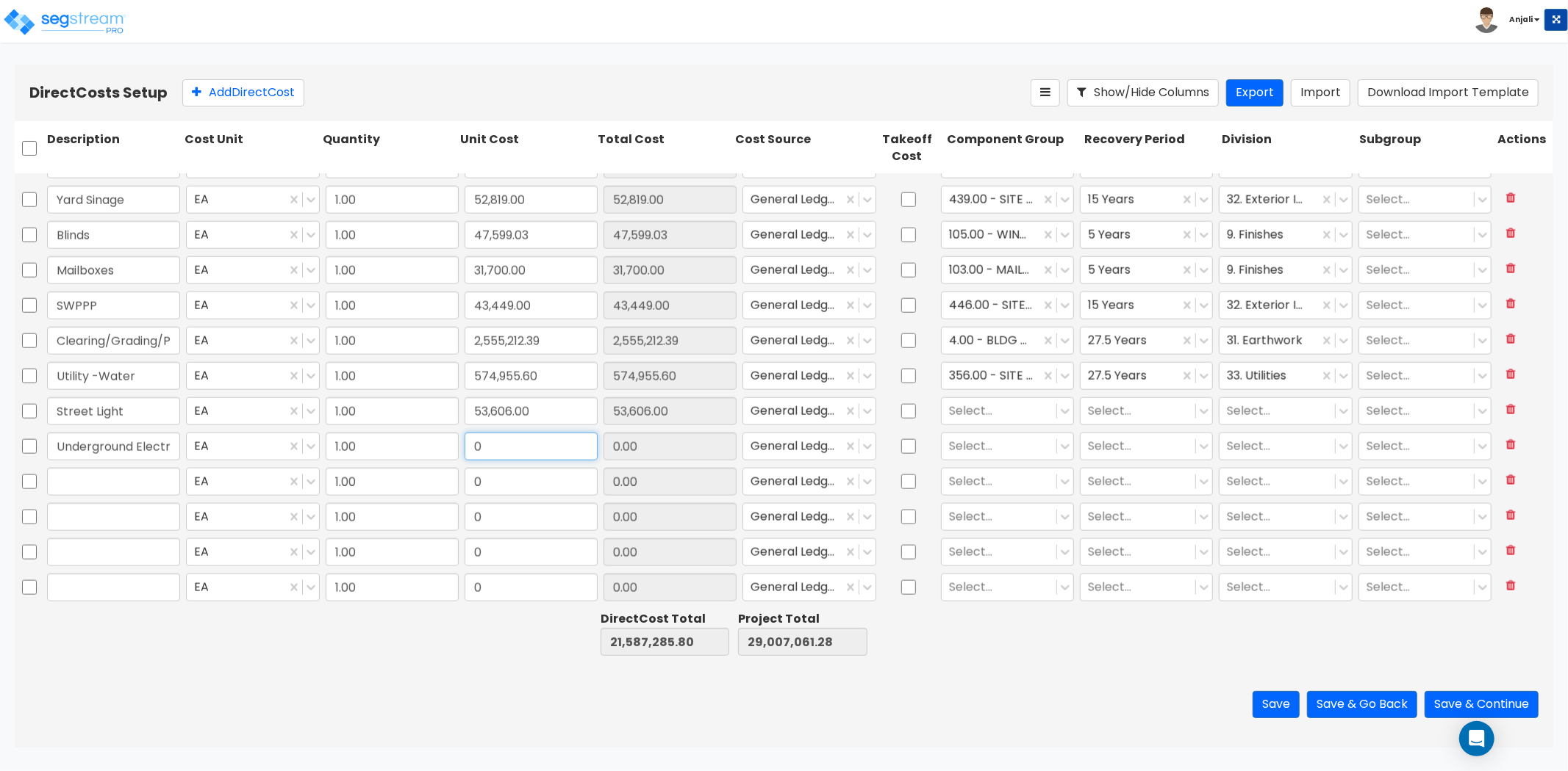
click at [561, 457] on input "0" at bounding box center [531, 446] width 133 height 28
paste input "644,642.66"
click at [287, 423] on div "EA" at bounding box center [252, 411] width 133 height 28
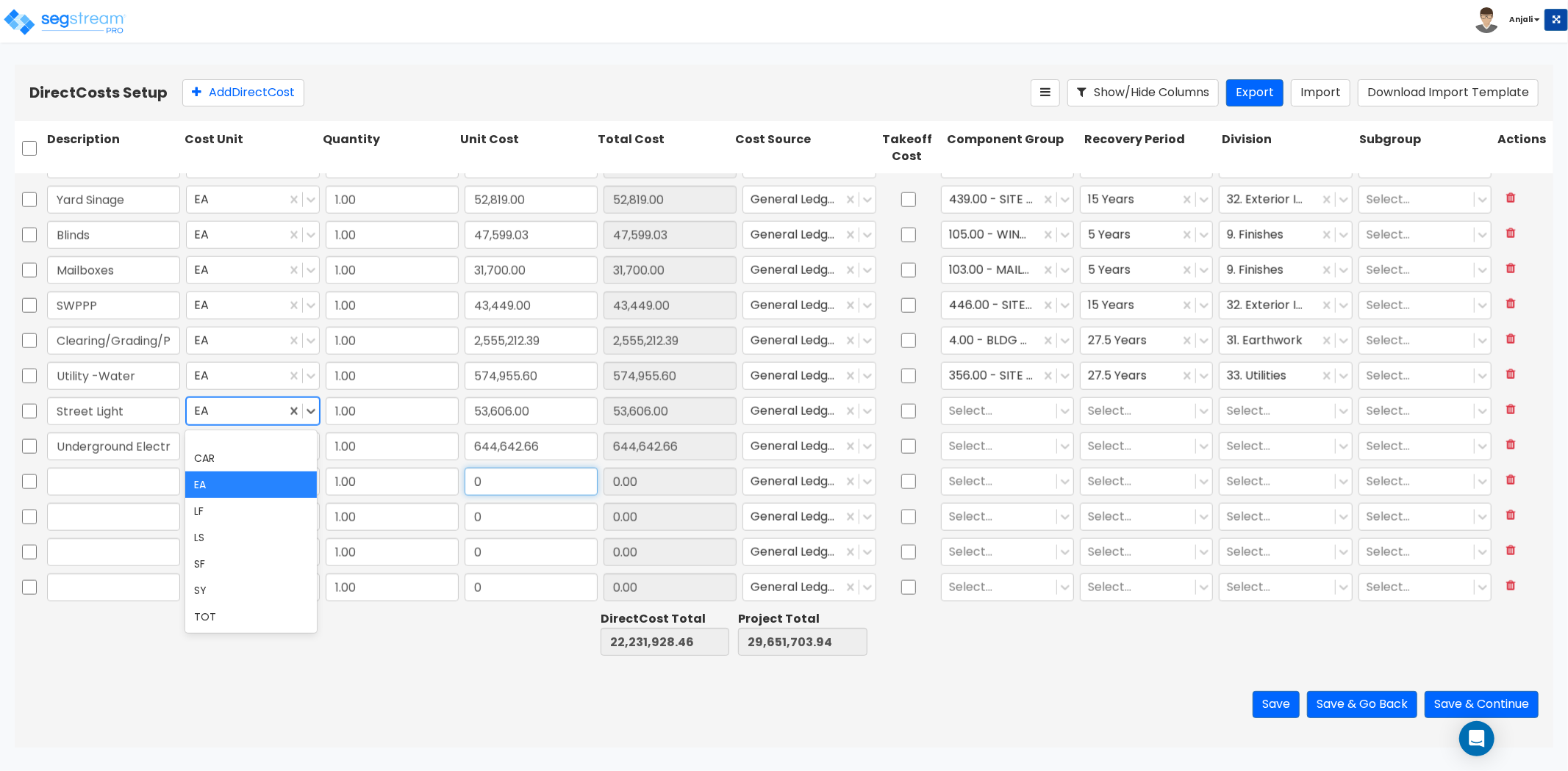
click at [500, 488] on input "0" at bounding box center [531, 482] width 133 height 28
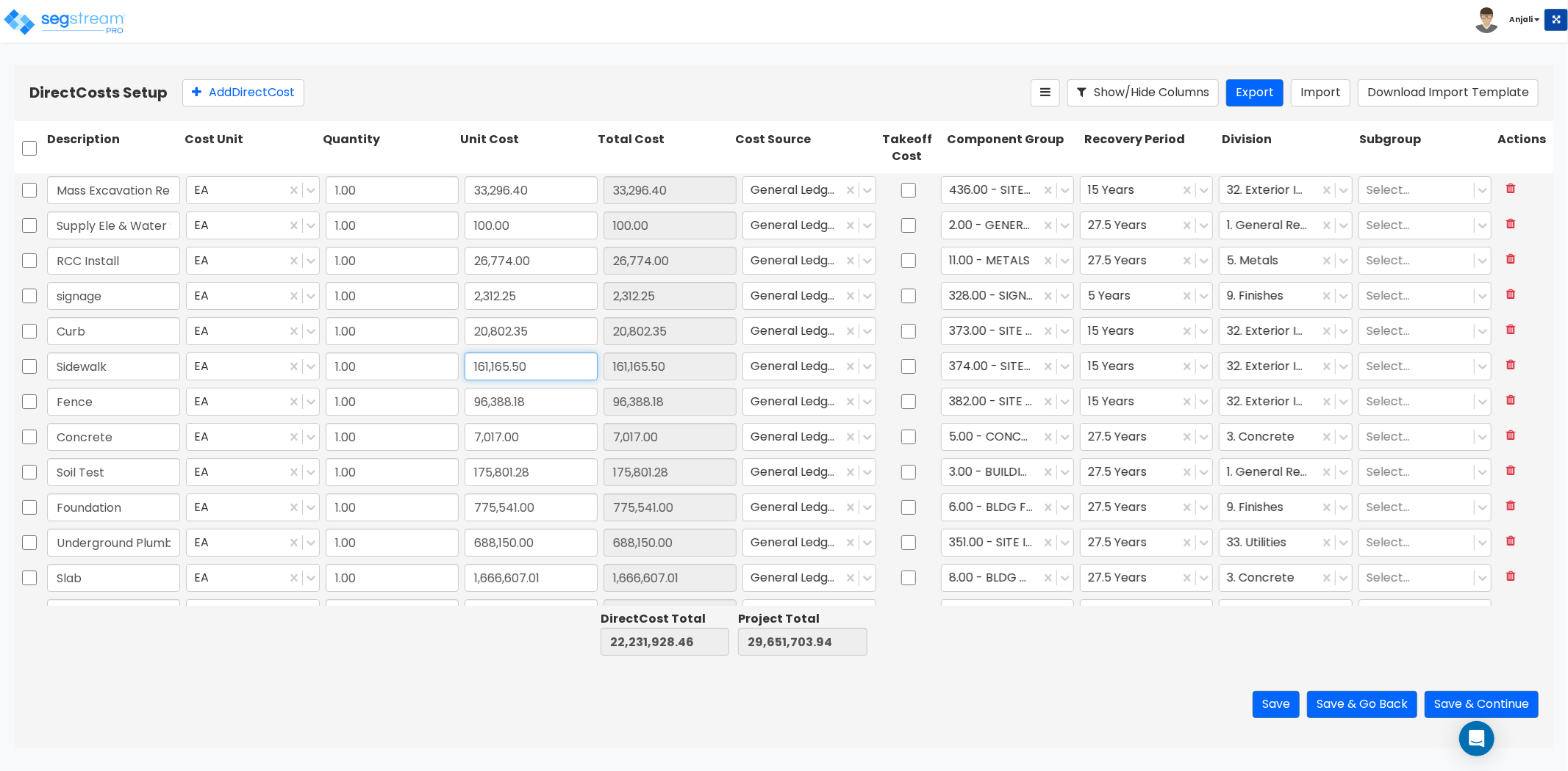
click at [532, 370] on input "161,165.50" at bounding box center [531, 367] width 133 height 28
click at [539, 370] on input "161,165.50" at bounding box center [531, 367] width 133 height 28
drag, startPoint x: 539, startPoint y: 370, endPoint x: 467, endPoint y: 370, distance: 72.0
click at [467, 370] on input "161,165.50" at bounding box center [531, 367] width 133 height 28
paste input "325,098.8"
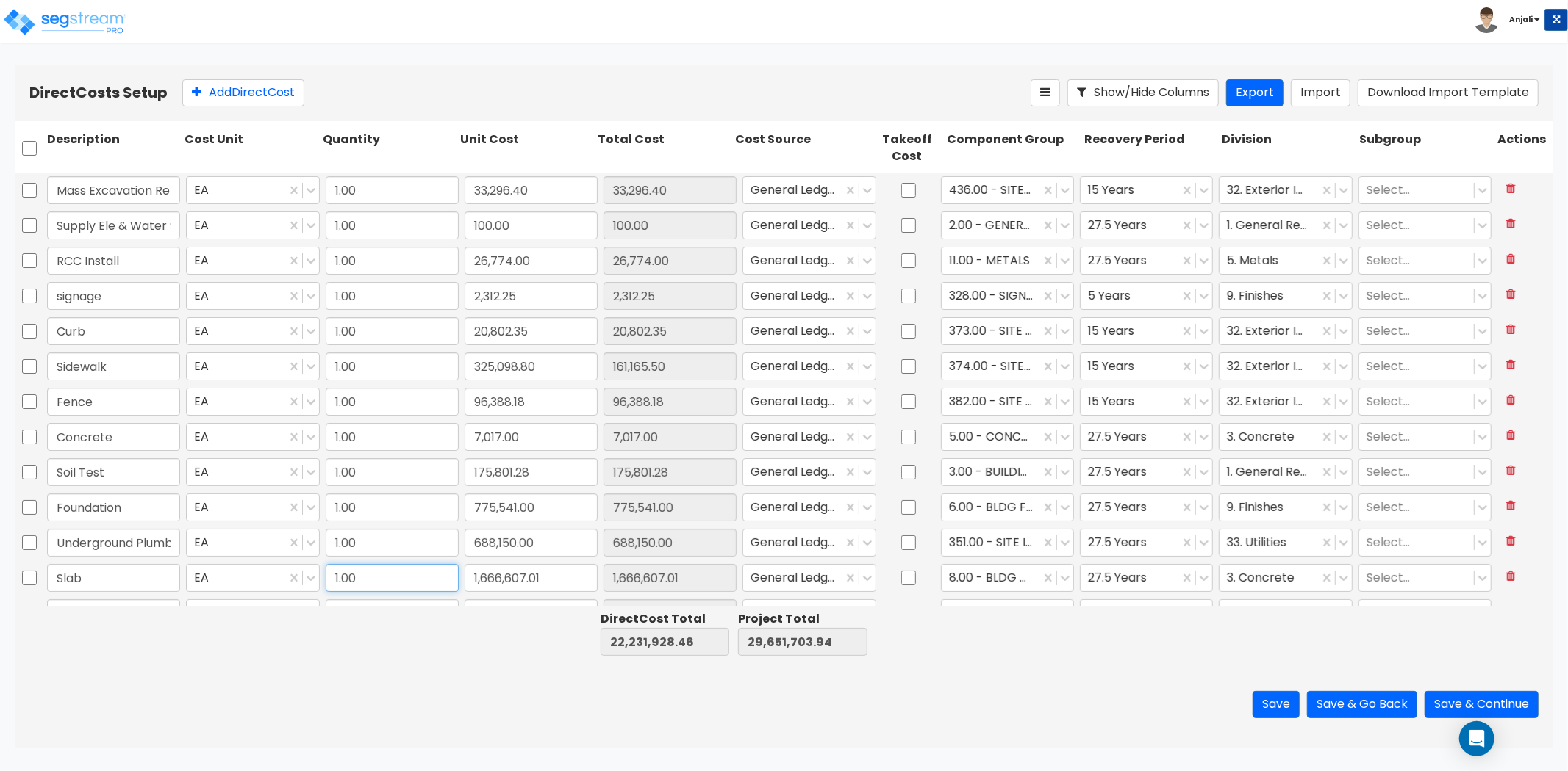
click at [399, 583] on input "1.00" at bounding box center [392, 577] width 133 height 28
click at [400, 583] on input "1.00" at bounding box center [392, 577] width 133 height 28
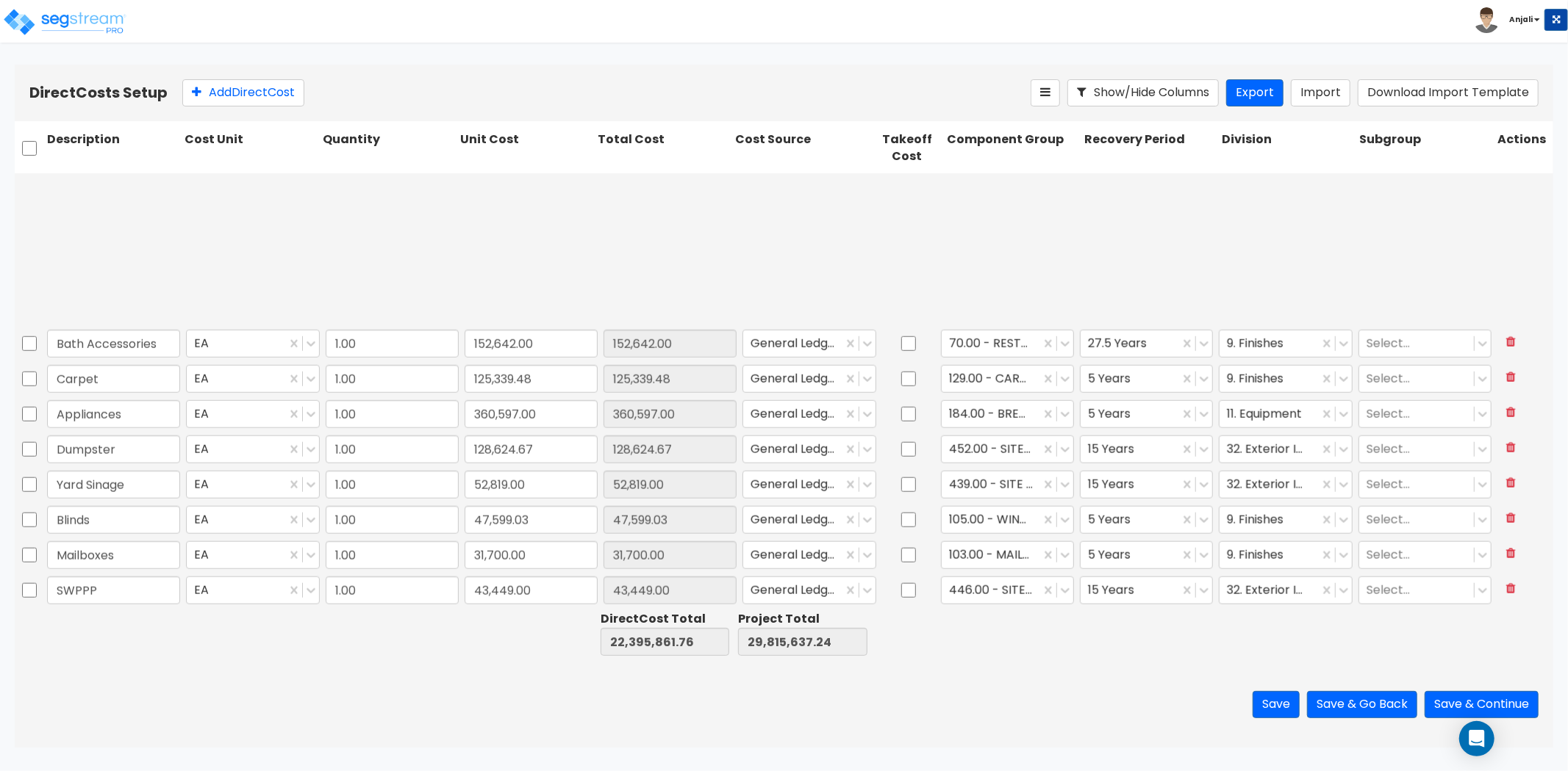
scroll to position [1507, 0]
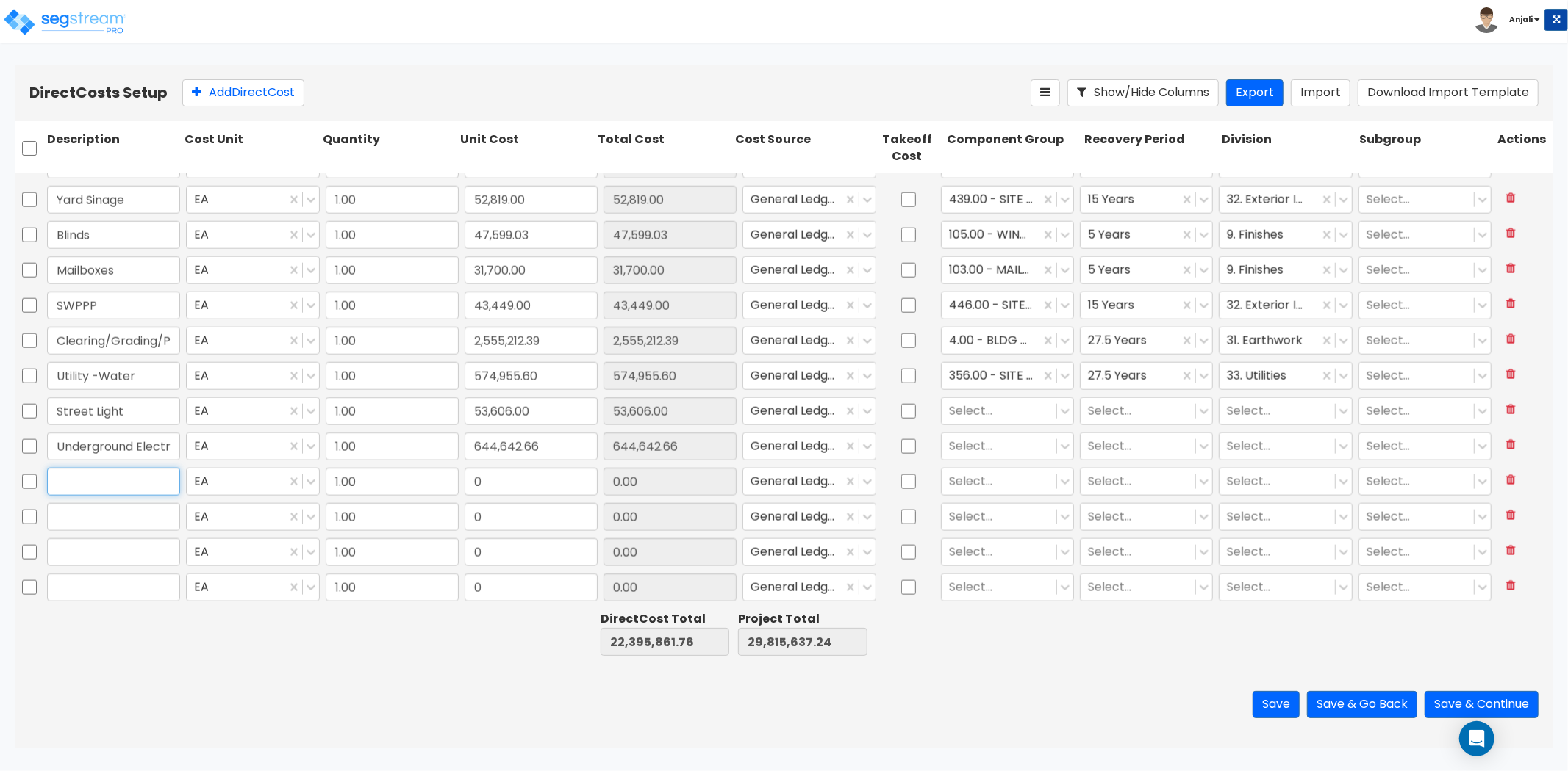
click at [99, 488] on input "text" at bounding box center [113, 482] width 133 height 28
click at [165, 486] on input "text" at bounding box center [113, 482] width 133 height 28
click at [529, 488] on input "0" at bounding box center [531, 482] width 133 height 28
paste input "1,556,200.03"
click at [157, 517] on input "text" at bounding box center [113, 517] width 133 height 28
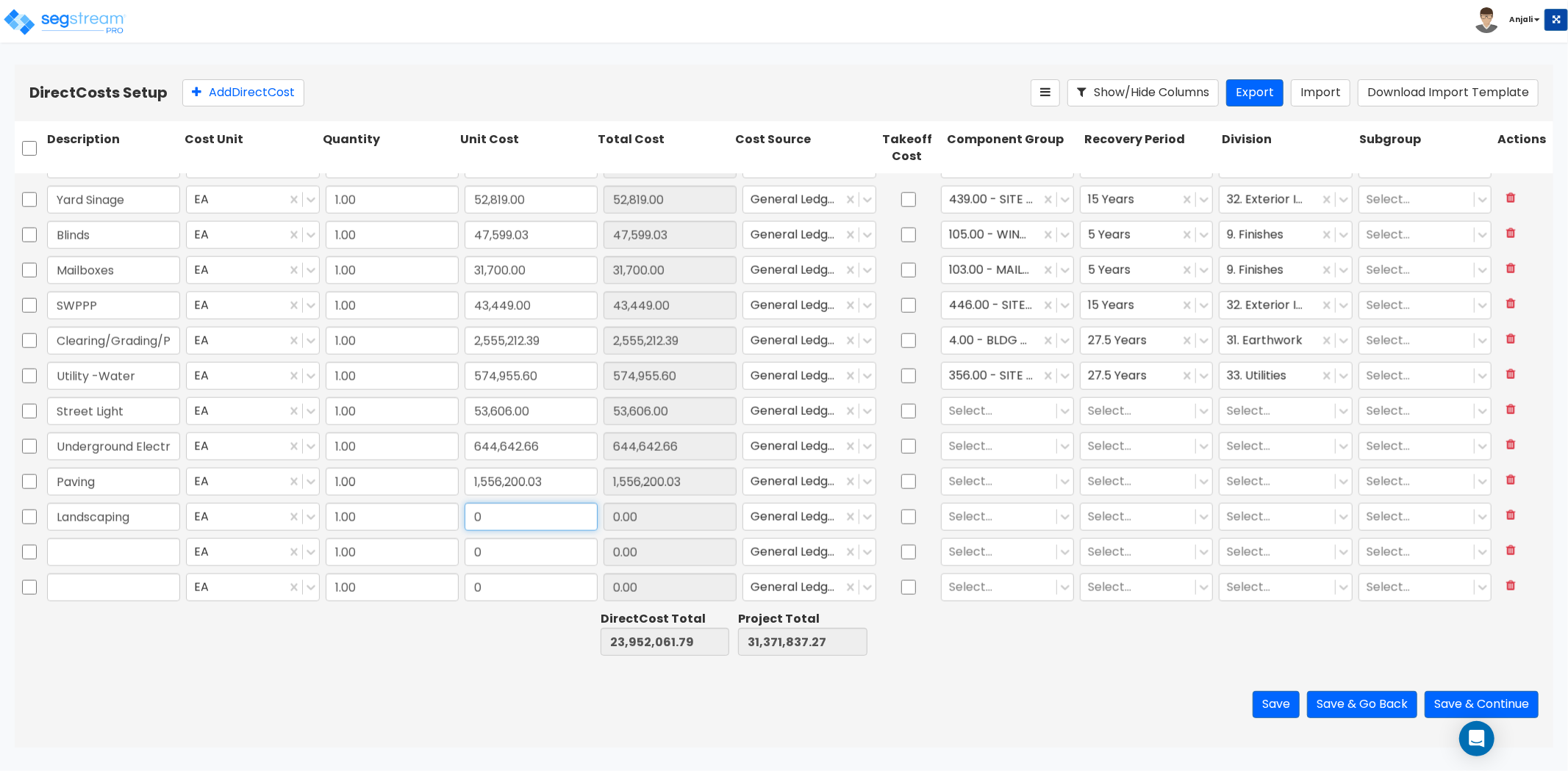
click at [500, 504] on input "0" at bounding box center [531, 517] width 133 height 28
paste input "530,657.19"
click at [71, 555] on input "text" at bounding box center [113, 552] width 133 height 28
click at [490, 551] on input "0" at bounding box center [531, 552] width 133 height 28
paste input "598.17"
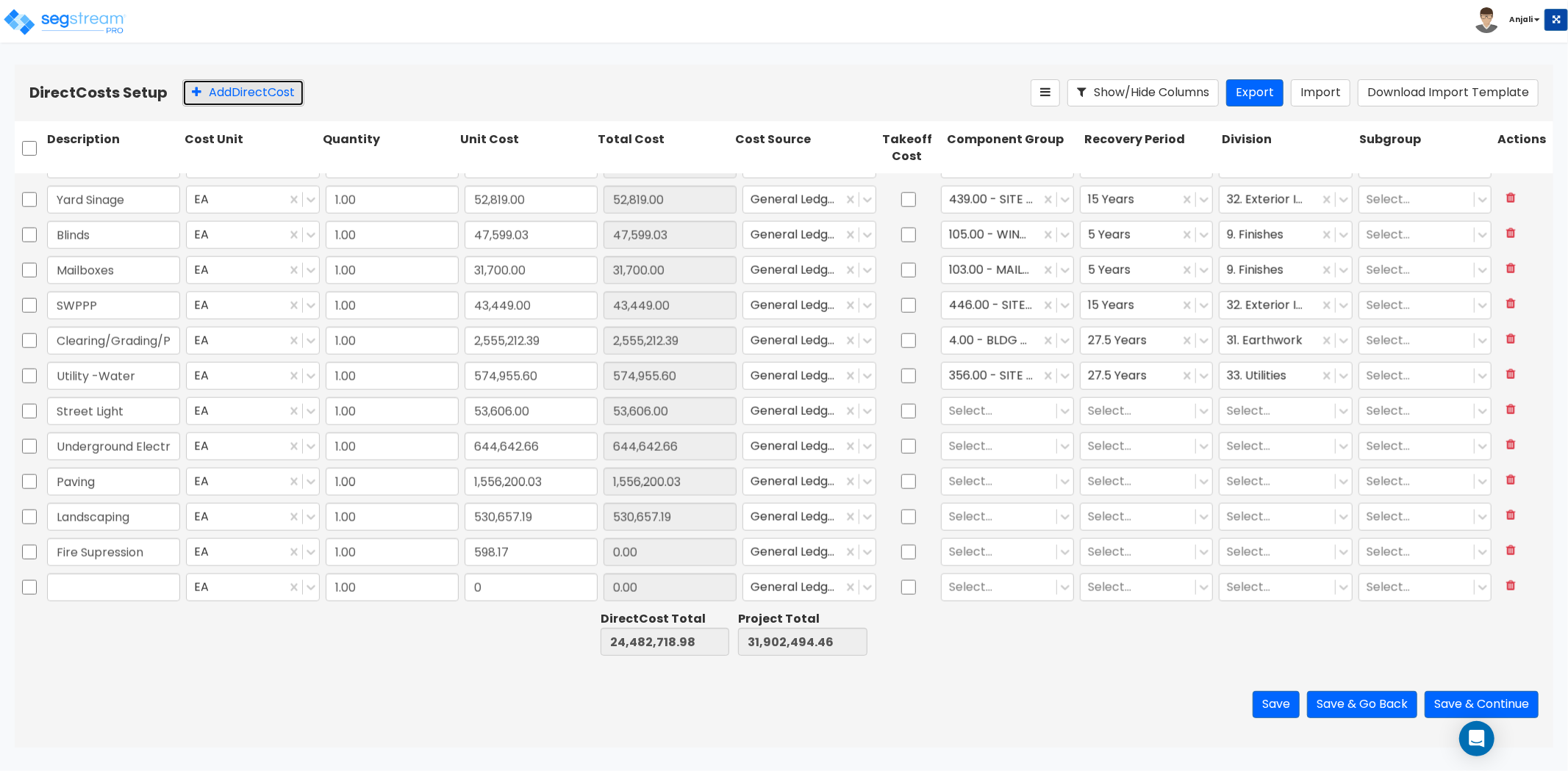
click at [273, 99] on button "Add Direct Cost" at bounding box center [243, 93] width 122 height 27
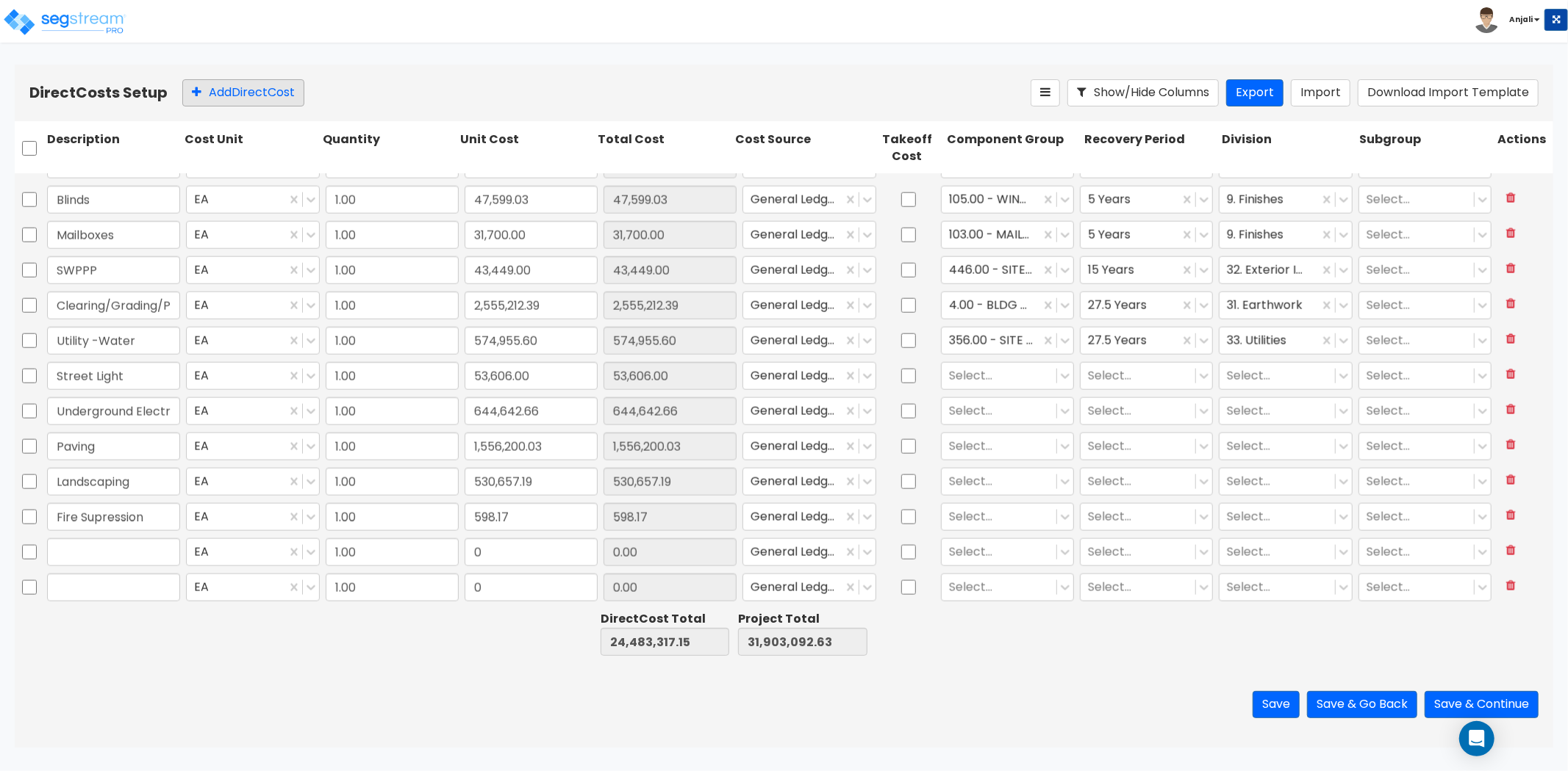
scroll to position [1577, 0]
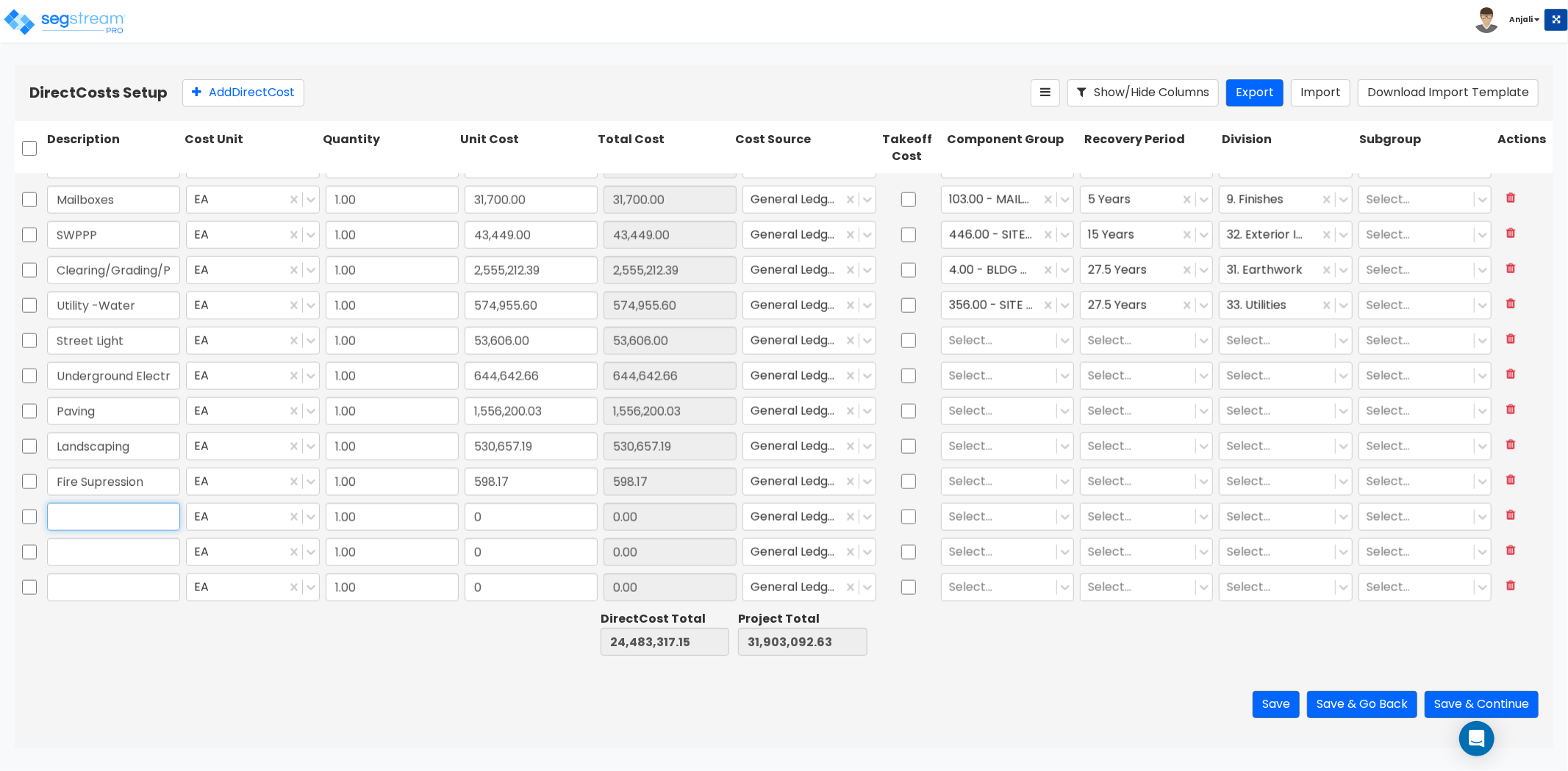
click at [114, 527] on input "text" at bounding box center [113, 517] width 133 height 28
click at [518, 515] on input "0" at bounding box center [531, 517] width 133 height 28
paste input "102,292.05"
click at [80, 555] on input "text" at bounding box center [113, 552] width 133 height 28
paste input "9000 Security System"
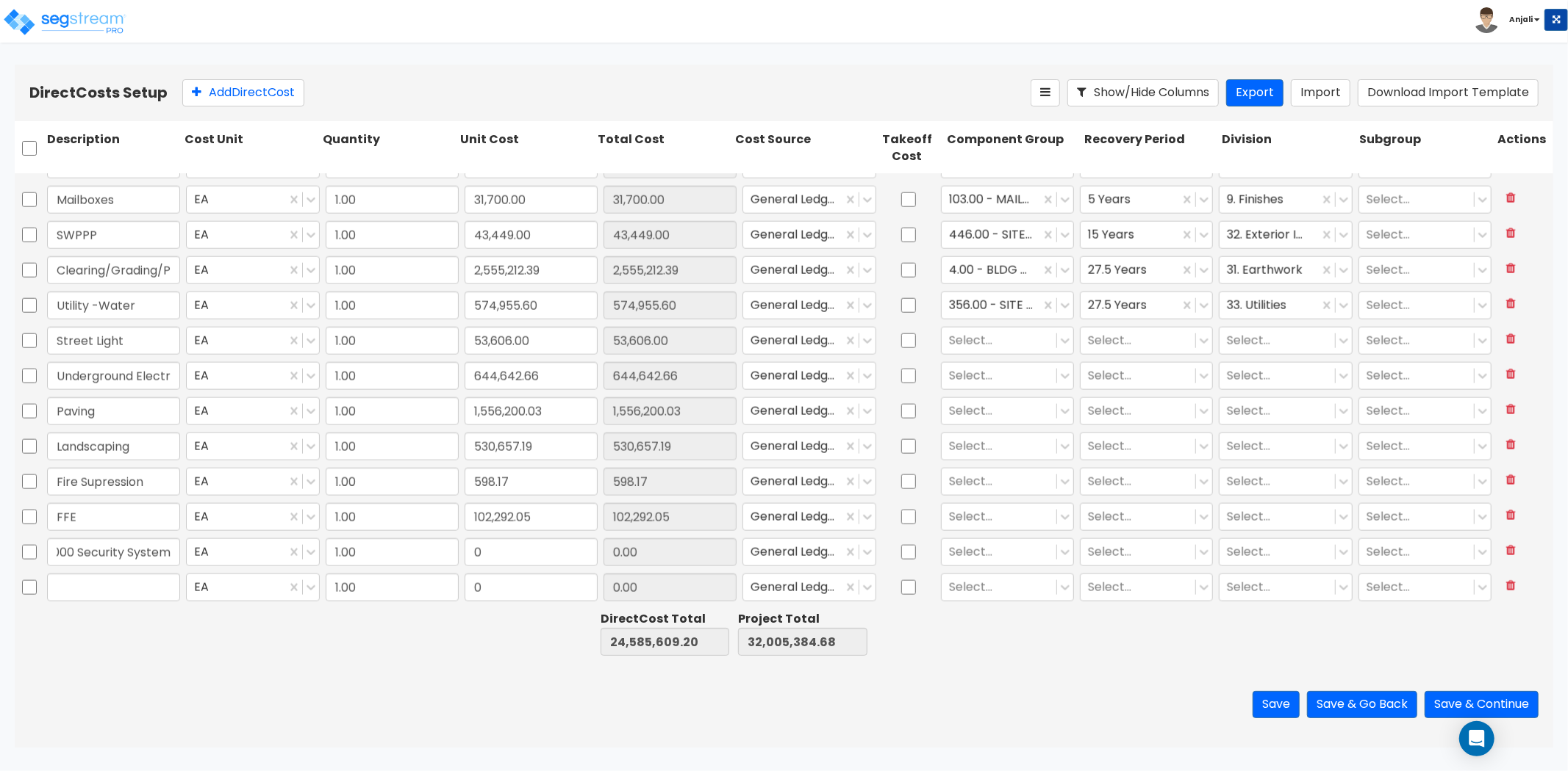
scroll to position [0, 0]
drag, startPoint x: 84, startPoint y: 551, endPoint x: 20, endPoint y: 552, distance: 64.0
click at [20, 552] on div "9000 Security System EA 1.00 0 0.00 General Ledger Select... Select... Select..…" at bounding box center [784, 552] width 1538 height 34
click at [523, 562] on input "0" at bounding box center [531, 552] width 133 height 28
paste input "166.53"
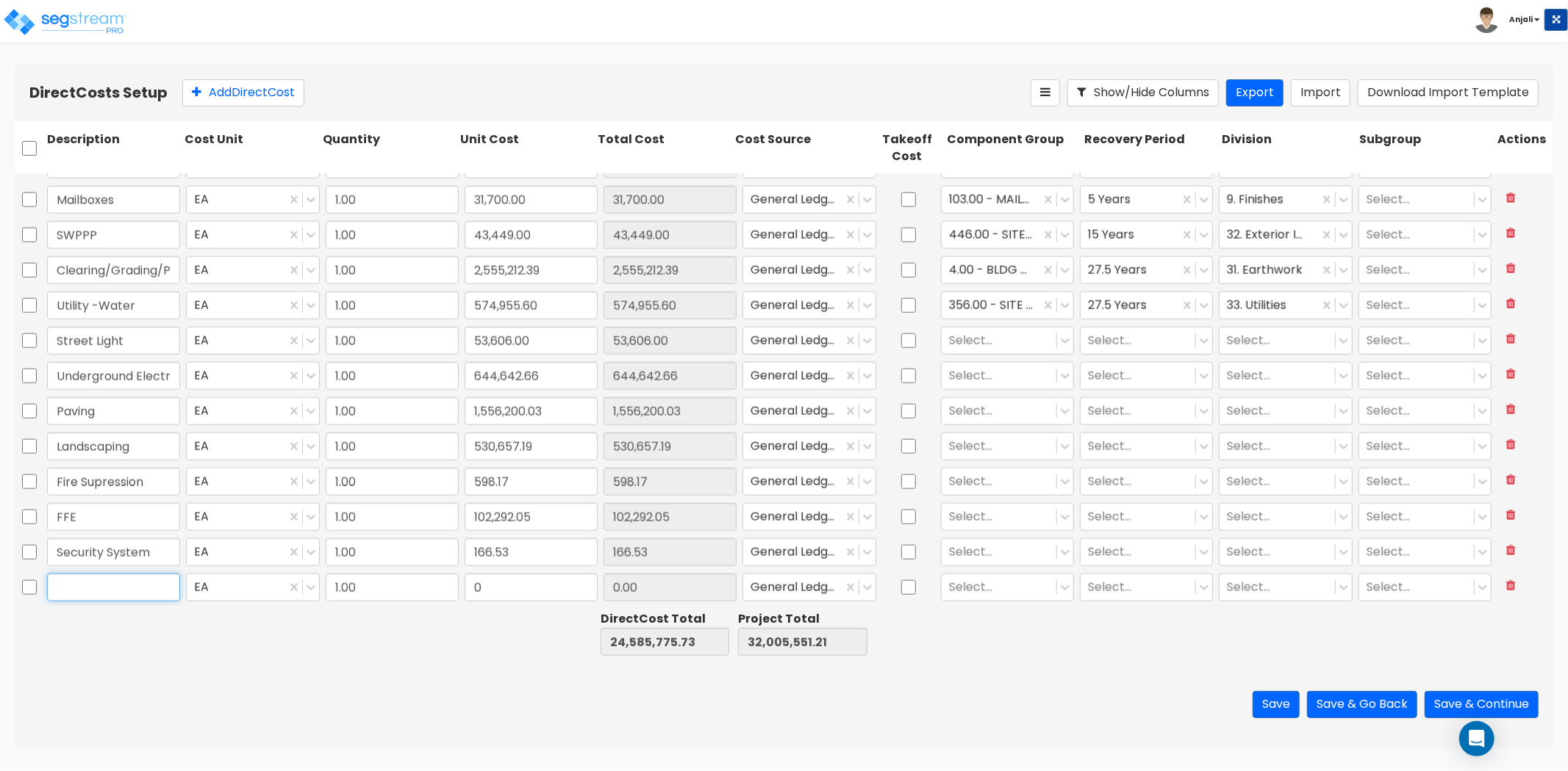
click at [96, 584] on input "text" at bounding box center [113, 587] width 133 height 28
click at [489, 582] on input "0" at bounding box center [531, 587] width 133 height 28
paste input "2,169,081.93"
click at [453, 691] on div "Save Save & Go Back Save & Continue" at bounding box center [784, 704] width 1538 height 86
click at [973, 338] on div at bounding box center [999, 341] width 100 height 20
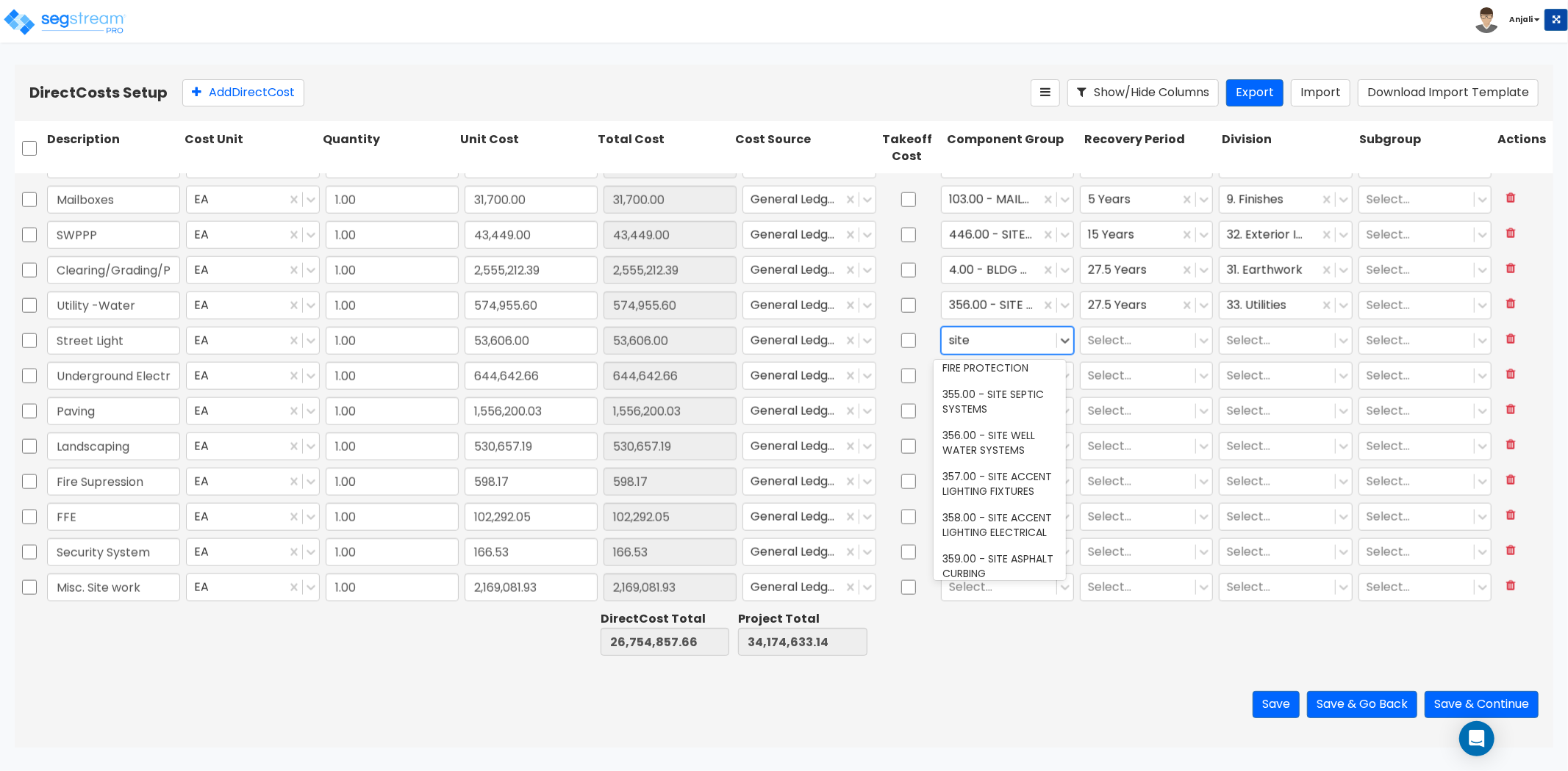
scroll to position [408, 0]
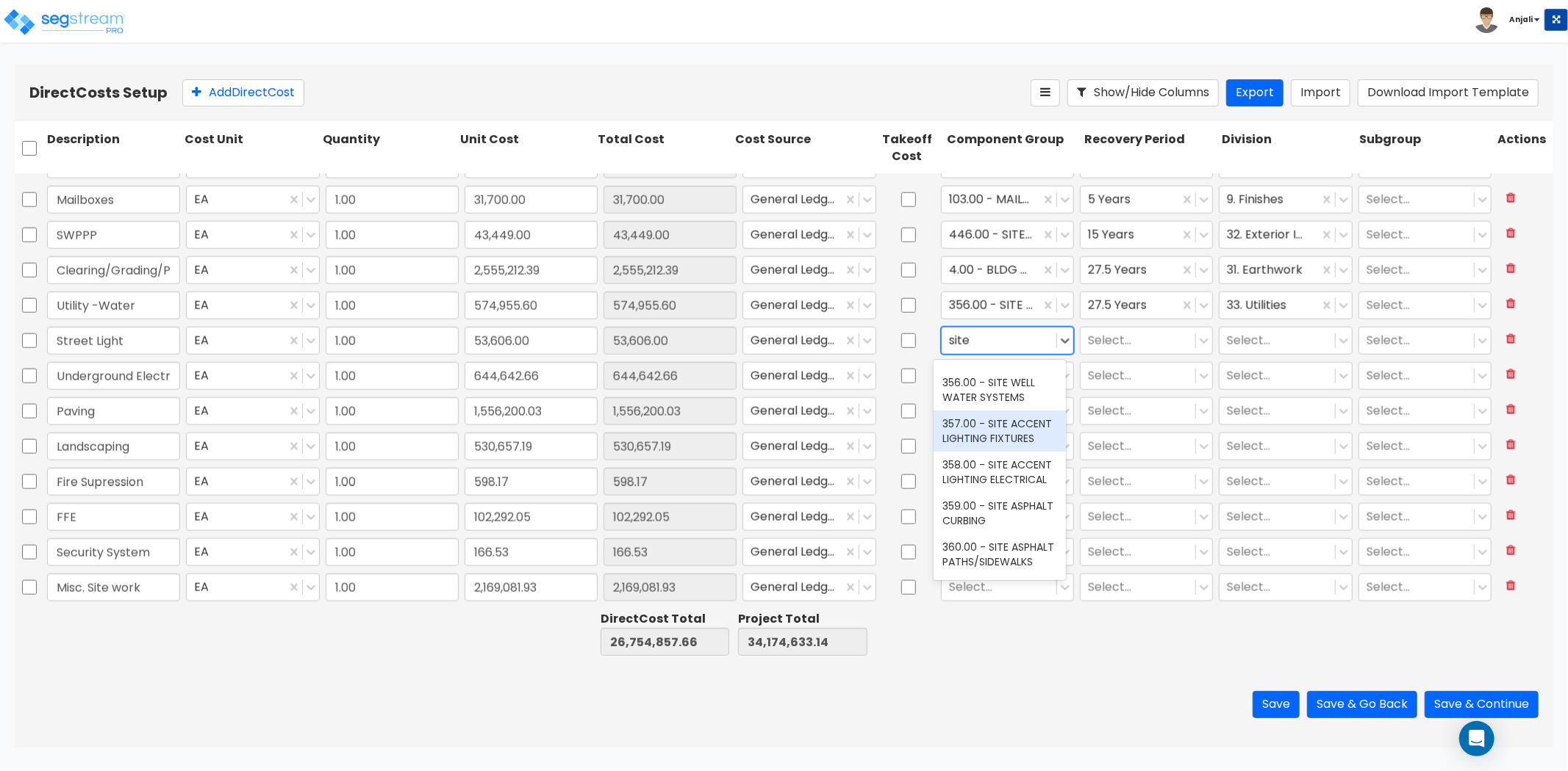
click at [999, 452] on div "357.00 - SITE ACCENT LIGHTING FIXTURES" at bounding box center [999, 431] width 132 height 41
click at [942, 336] on div "357.00 - SITE ACCENT LIGHTING FIXTURES" at bounding box center [991, 341] width 99 height 26
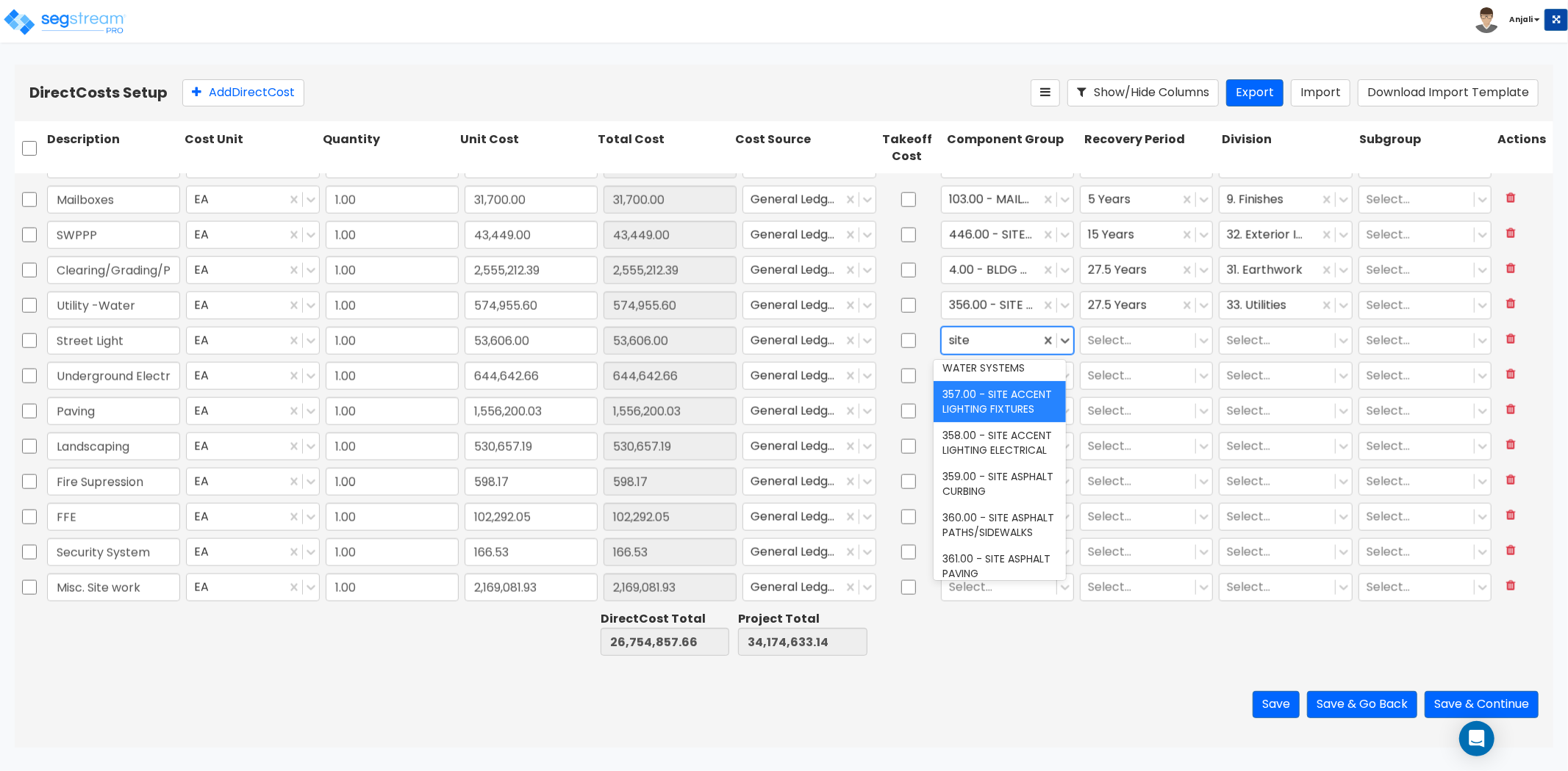
scroll to position [438, 0]
click at [991, 463] on div "358.00 - SITE ACCENT LIGHTING ELECTRICAL" at bounding box center [999, 442] width 132 height 41
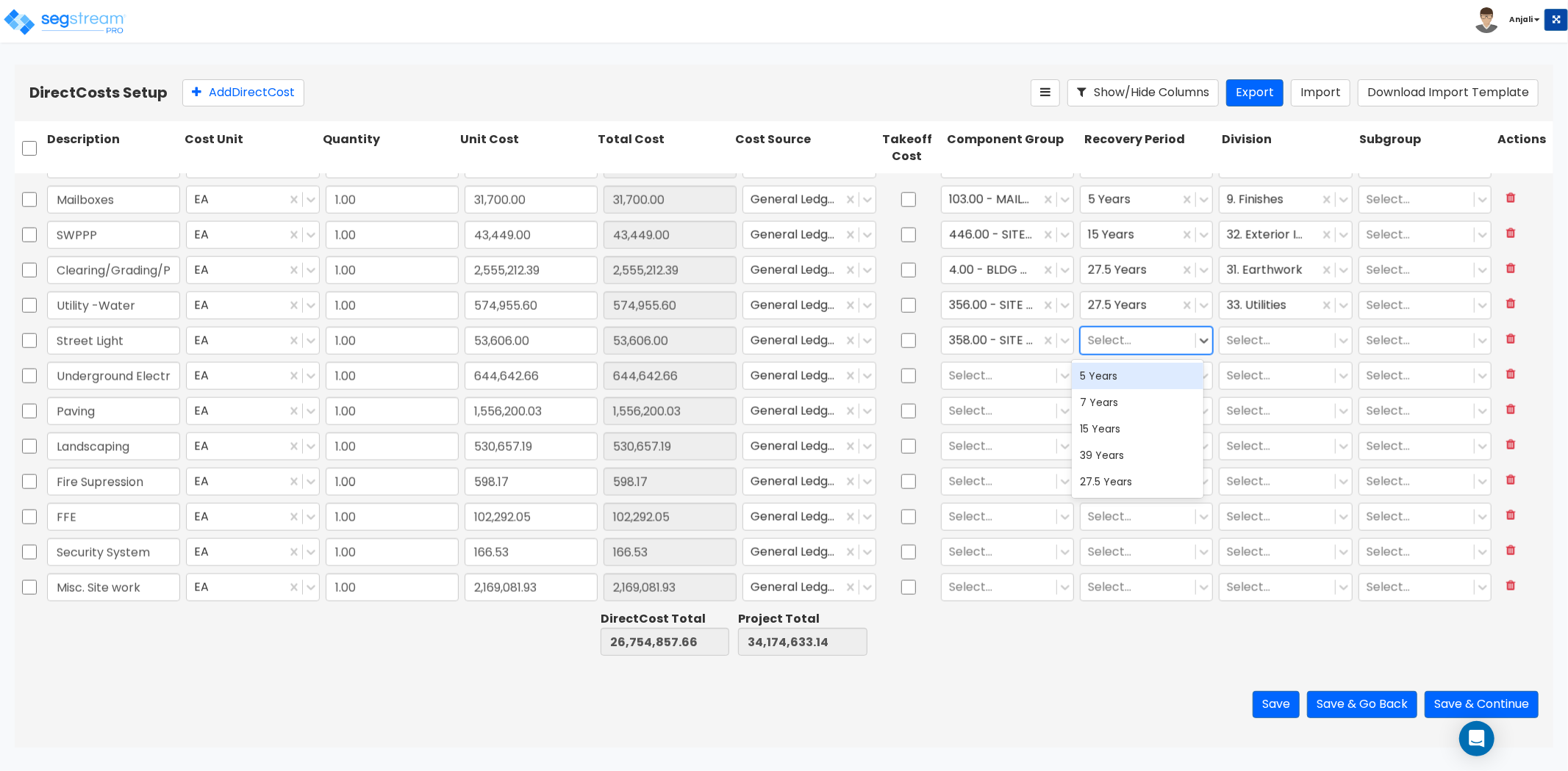
click at [1110, 332] on div at bounding box center [1138, 341] width 100 height 20
click at [1113, 427] on div "15 Years" at bounding box center [1137, 429] width 132 height 27
click at [1227, 336] on div at bounding box center [1277, 341] width 100 height 20
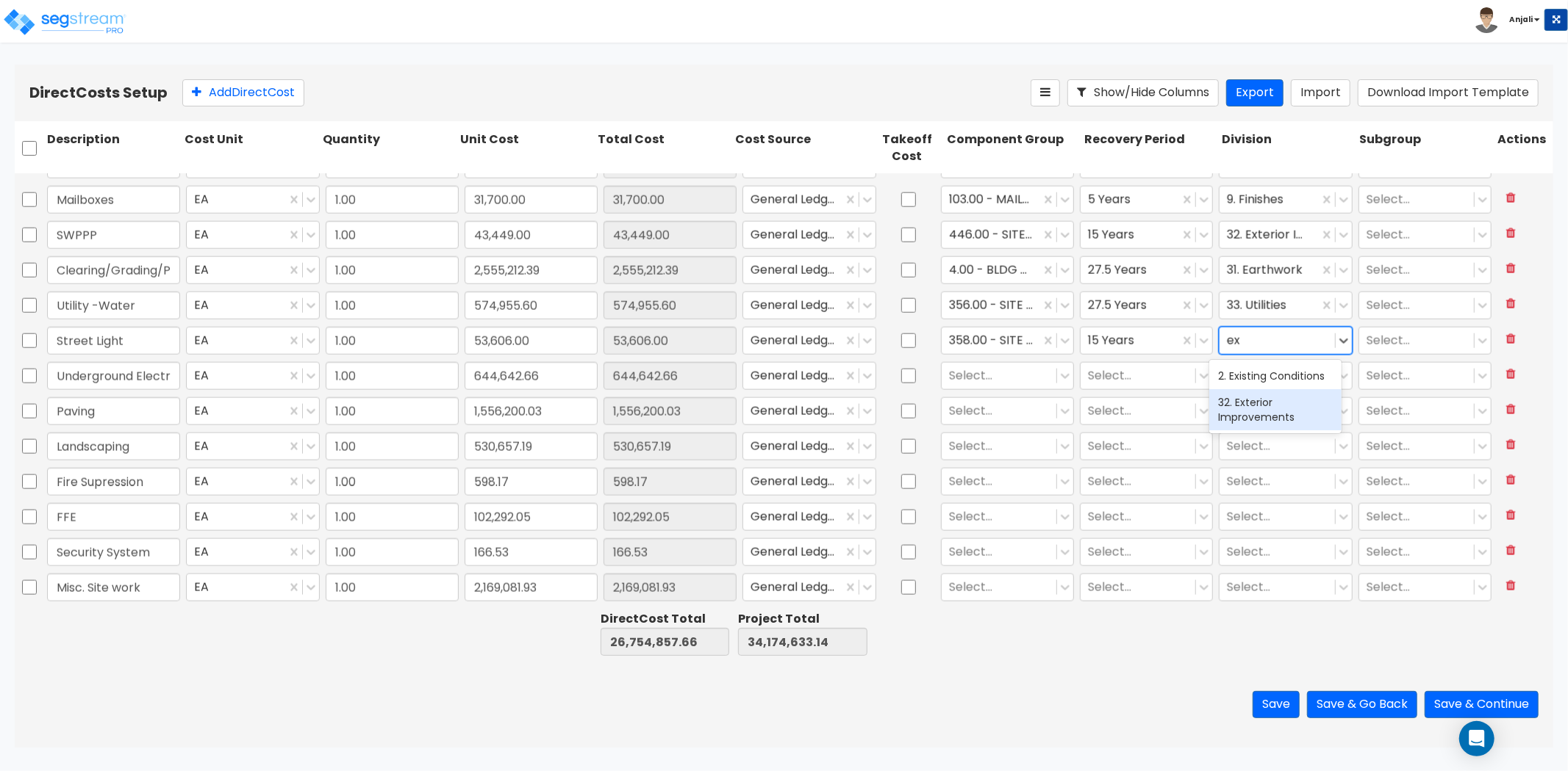
click at [1247, 400] on div "32. Exterior Improvements" at bounding box center [1275, 410] width 132 height 41
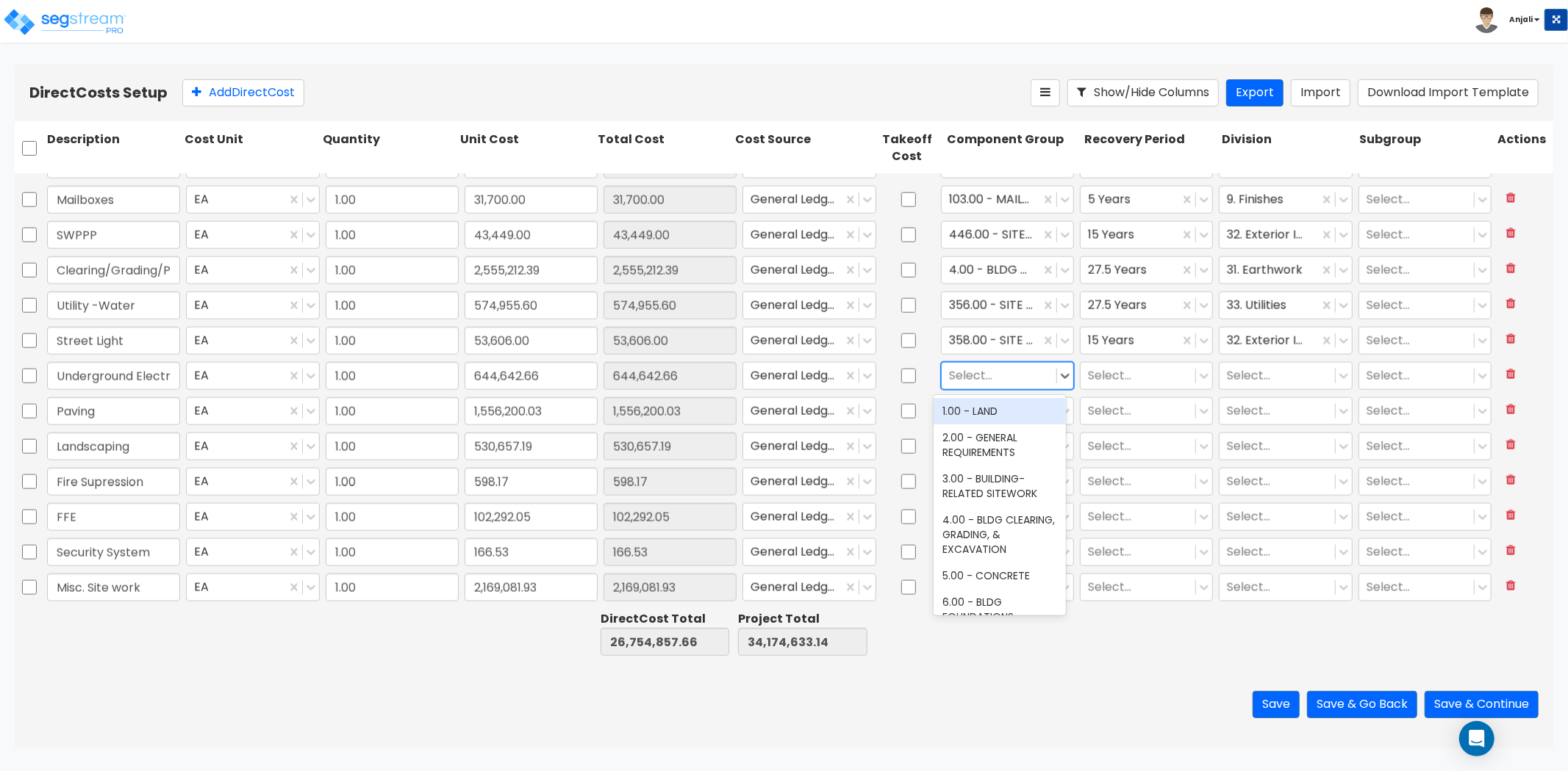
click at [983, 375] on div at bounding box center [999, 376] width 100 height 20
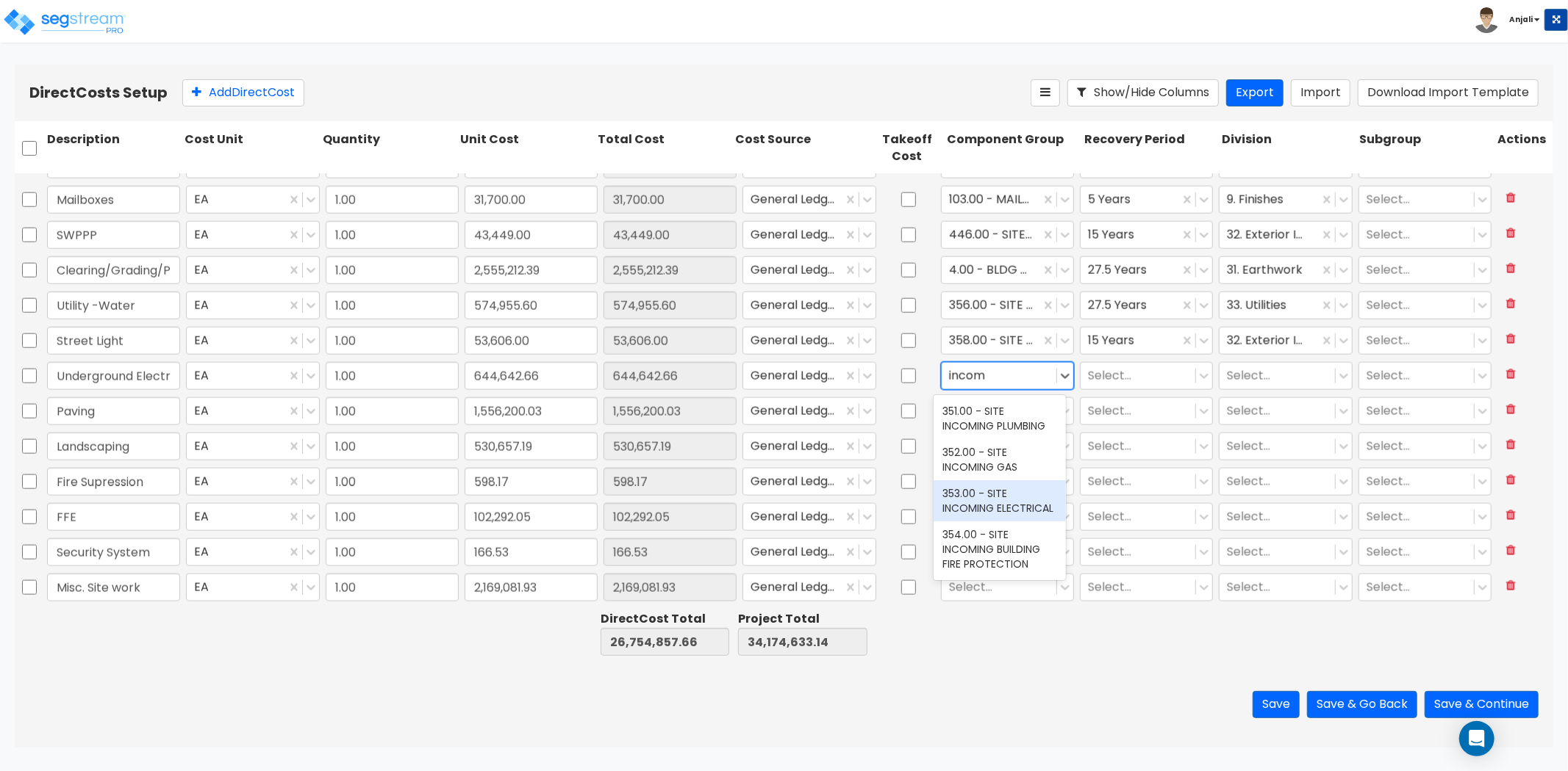
click at [1015, 508] on div "353.00 - SITE INCOMING ELECTRICAL" at bounding box center [999, 501] width 132 height 41
click at [1120, 379] on div at bounding box center [1138, 376] width 100 height 20
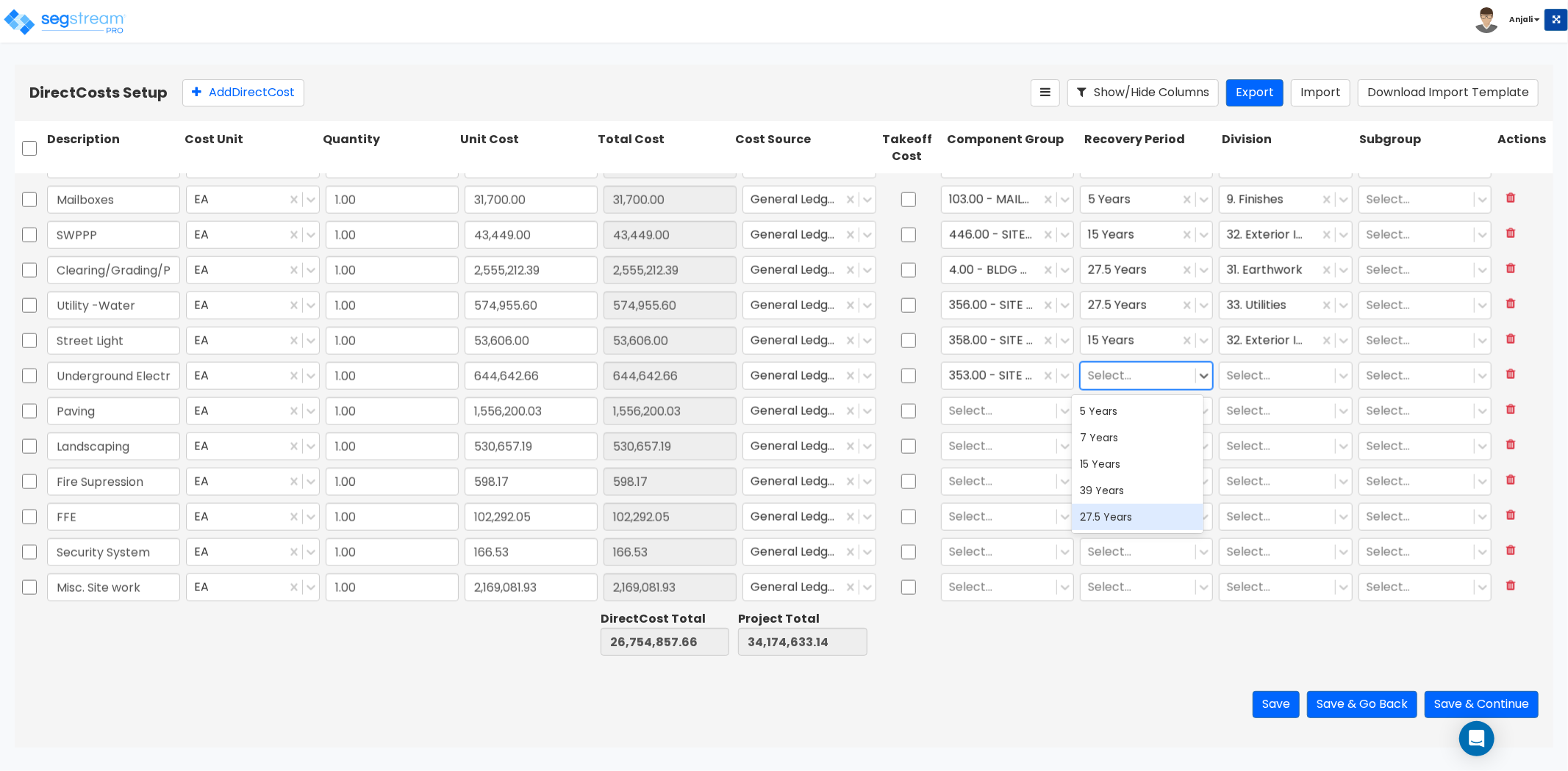
click at [1128, 509] on div "27.5 Years" at bounding box center [1137, 517] width 132 height 27
click at [1250, 379] on div at bounding box center [1277, 376] width 100 height 20
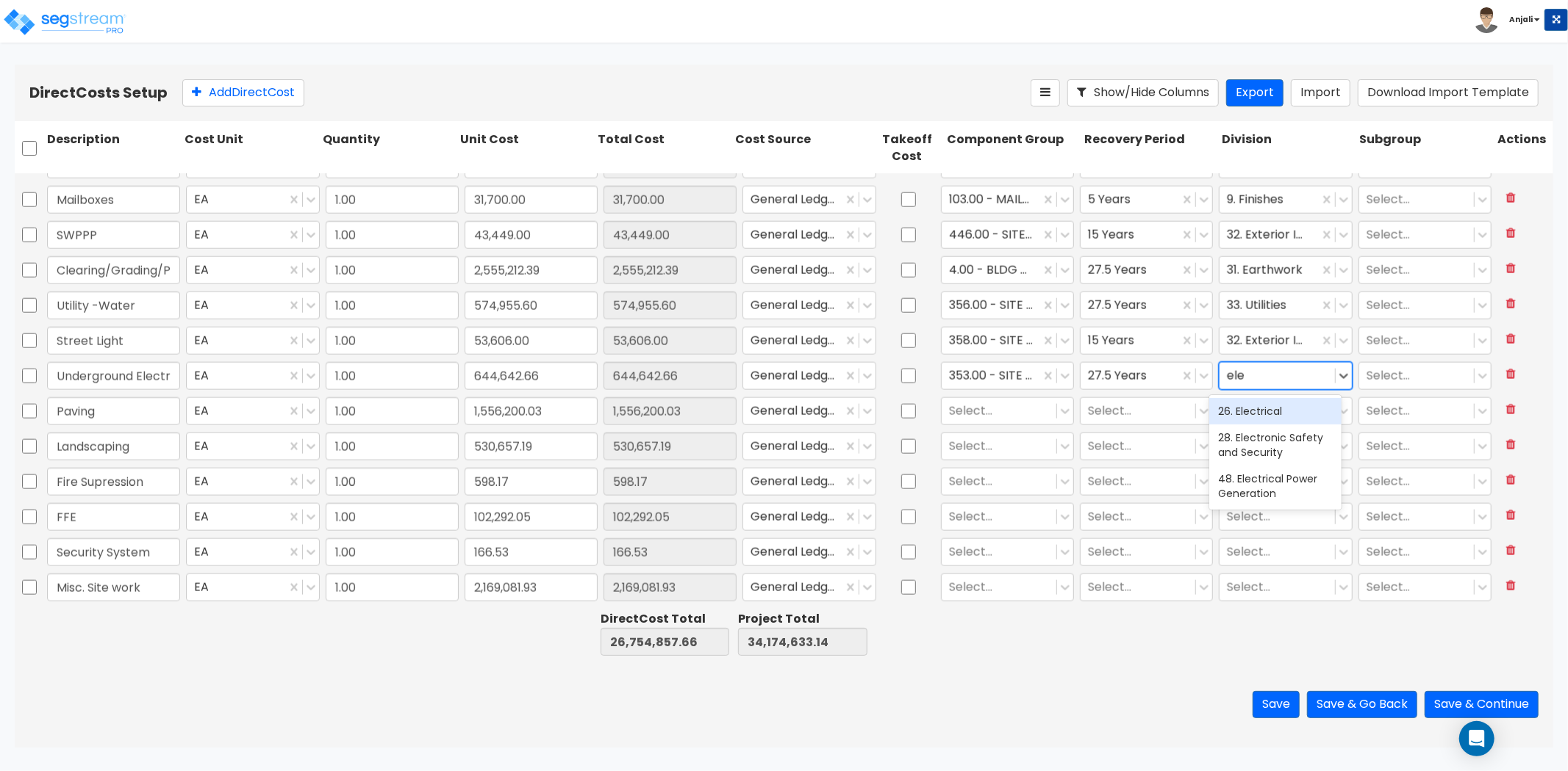
click at [1276, 404] on div "26. Electrical" at bounding box center [1275, 411] width 132 height 27
click at [1005, 414] on div at bounding box center [999, 411] width 100 height 20
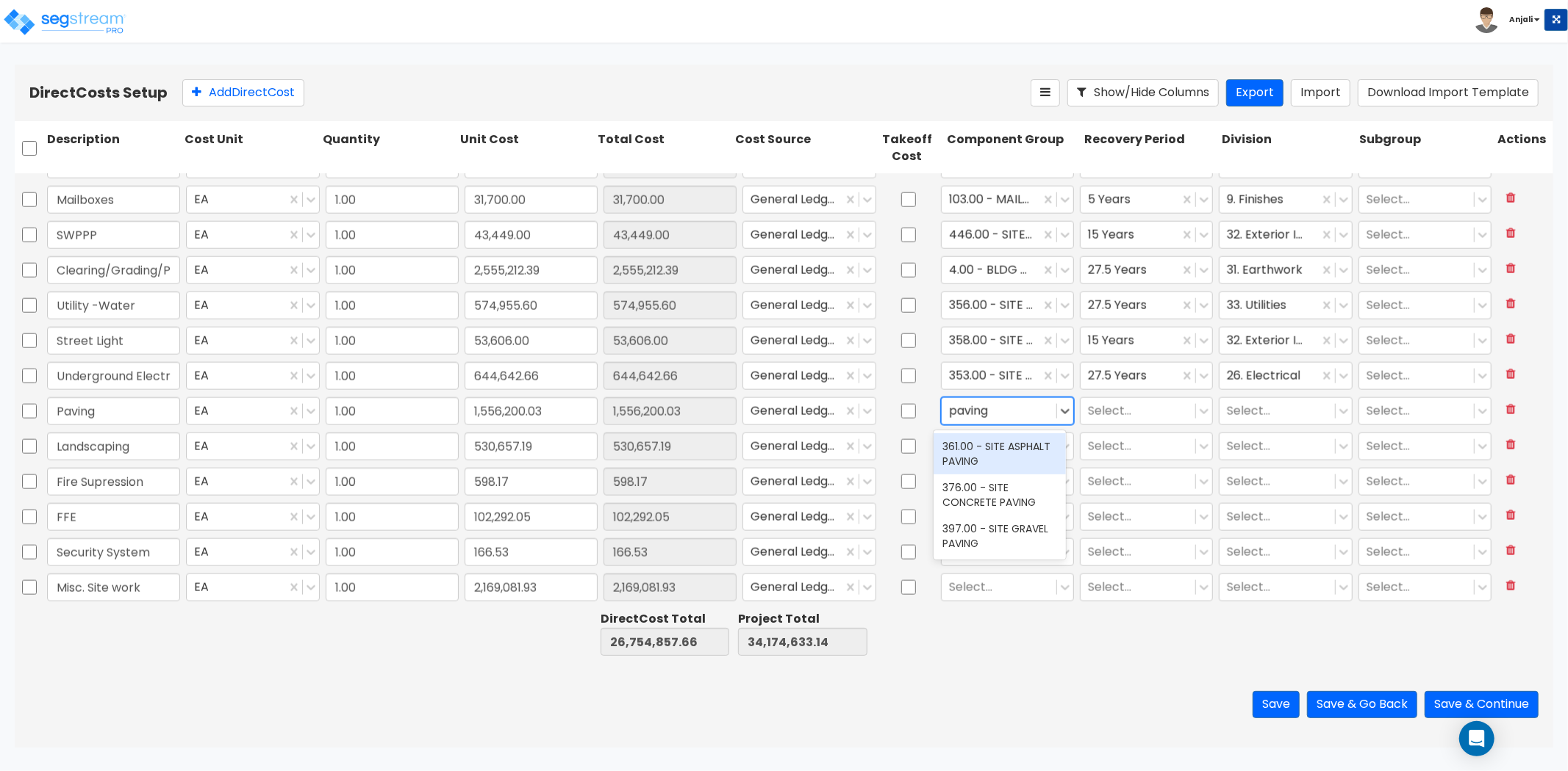
click at [1004, 452] on div "361.00 - SITE ASPHALT PAVING" at bounding box center [999, 454] width 132 height 41
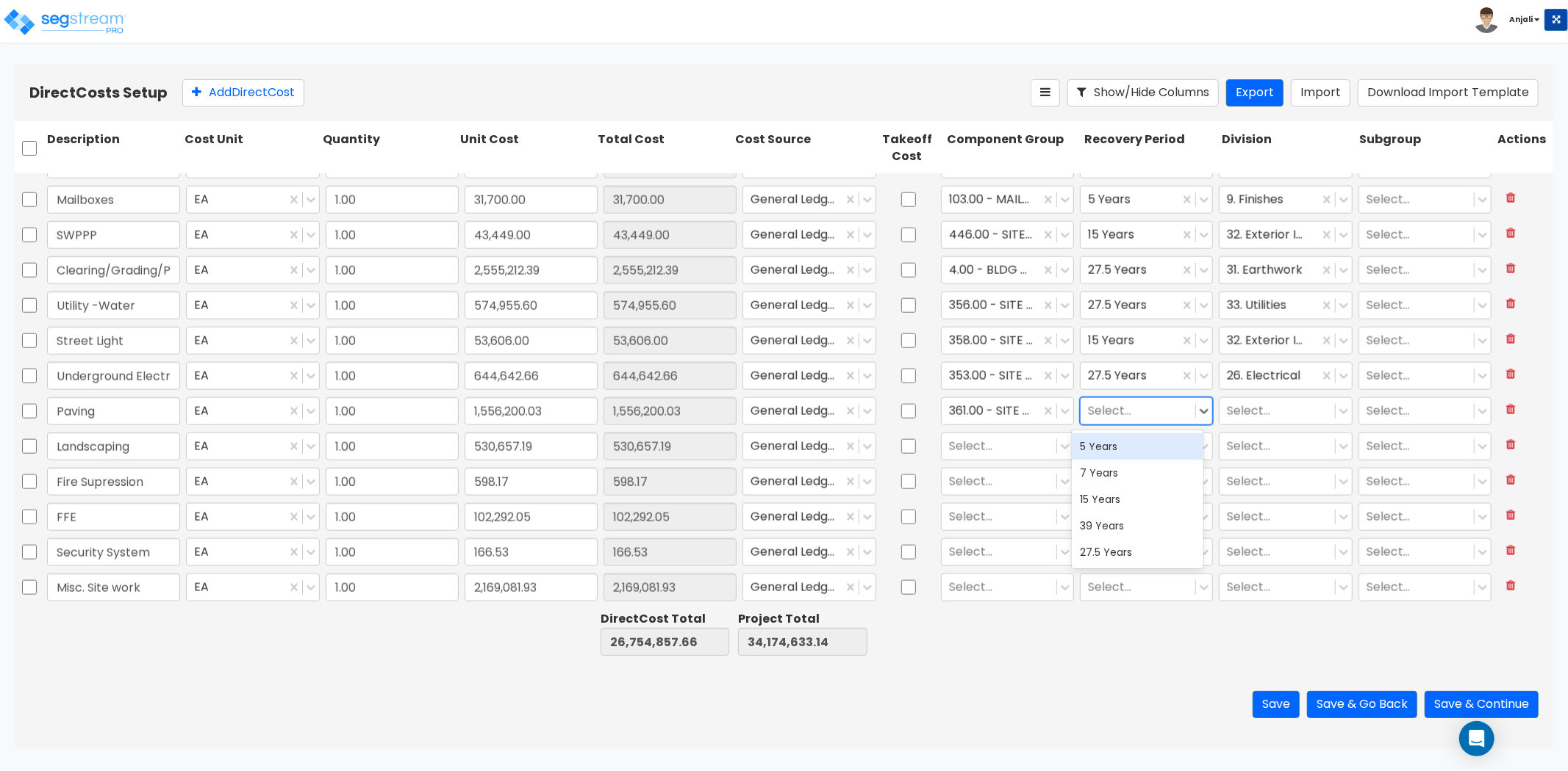
click at [1112, 408] on div at bounding box center [1138, 411] width 100 height 20
drag, startPoint x: 1117, startPoint y: 497, endPoint x: 1240, endPoint y: 452, distance: 131.0
click at [1118, 499] on div "15 Years" at bounding box center [1137, 499] width 132 height 27
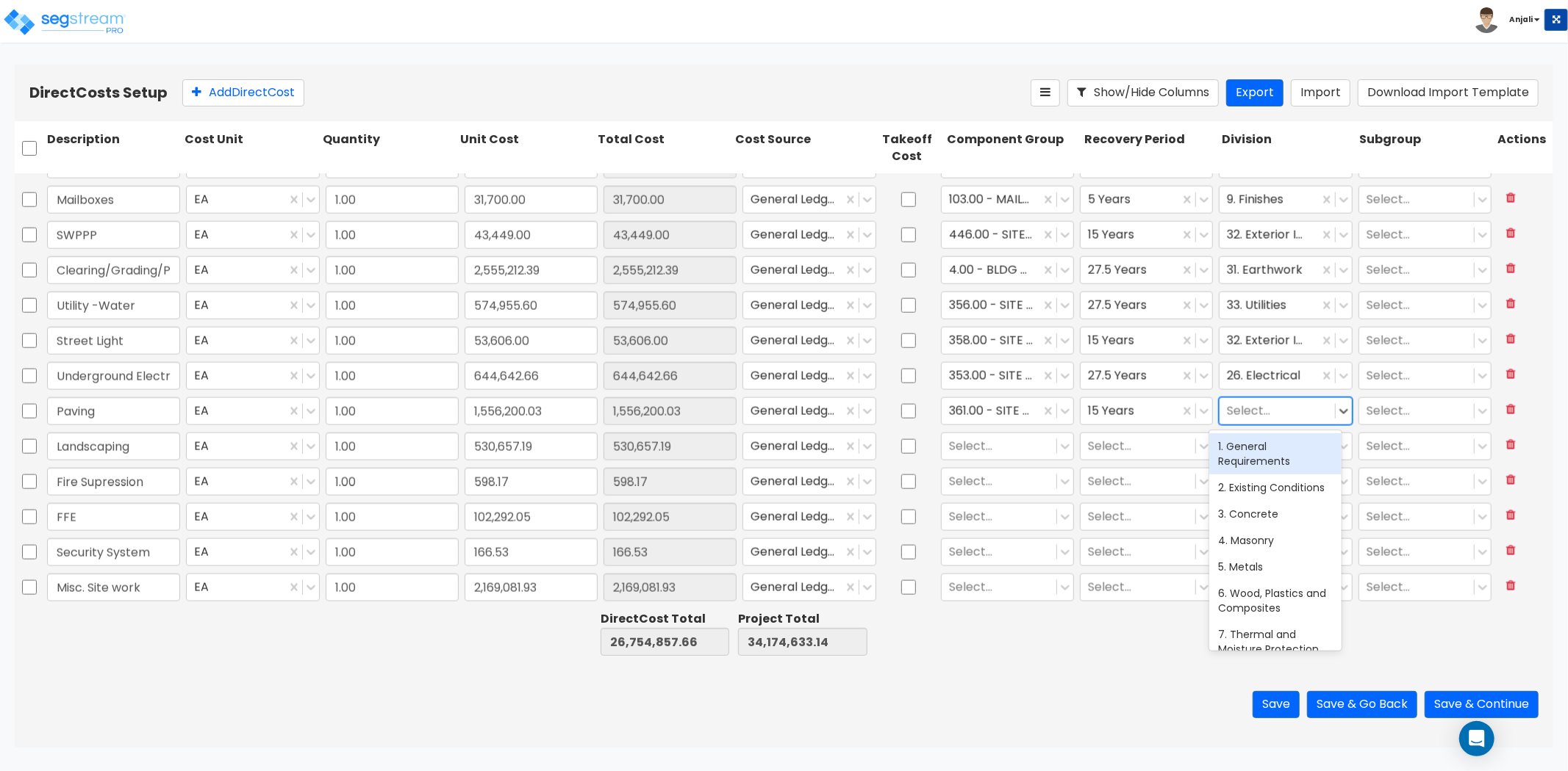
click at [1255, 407] on div at bounding box center [1277, 411] width 100 height 20
click at [1250, 486] on div "32. Exterior Improvements" at bounding box center [1275, 480] width 132 height 41
click at [989, 452] on div at bounding box center [999, 446] width 100 height 20
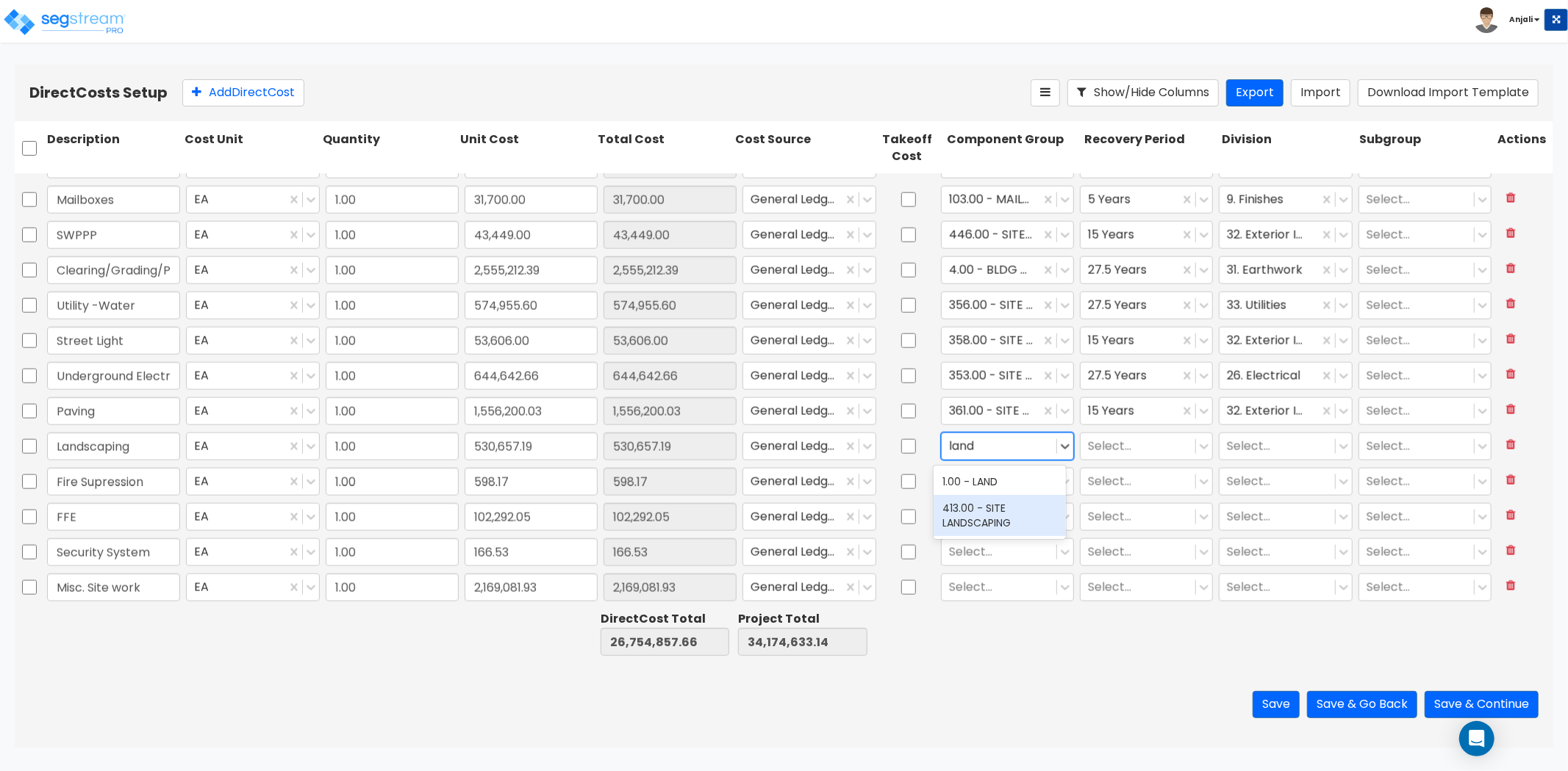
click at [1000, 522] on div "413.00 - SITE LANDSCAPING" at bounding box center [999, 515] width 132 height 41
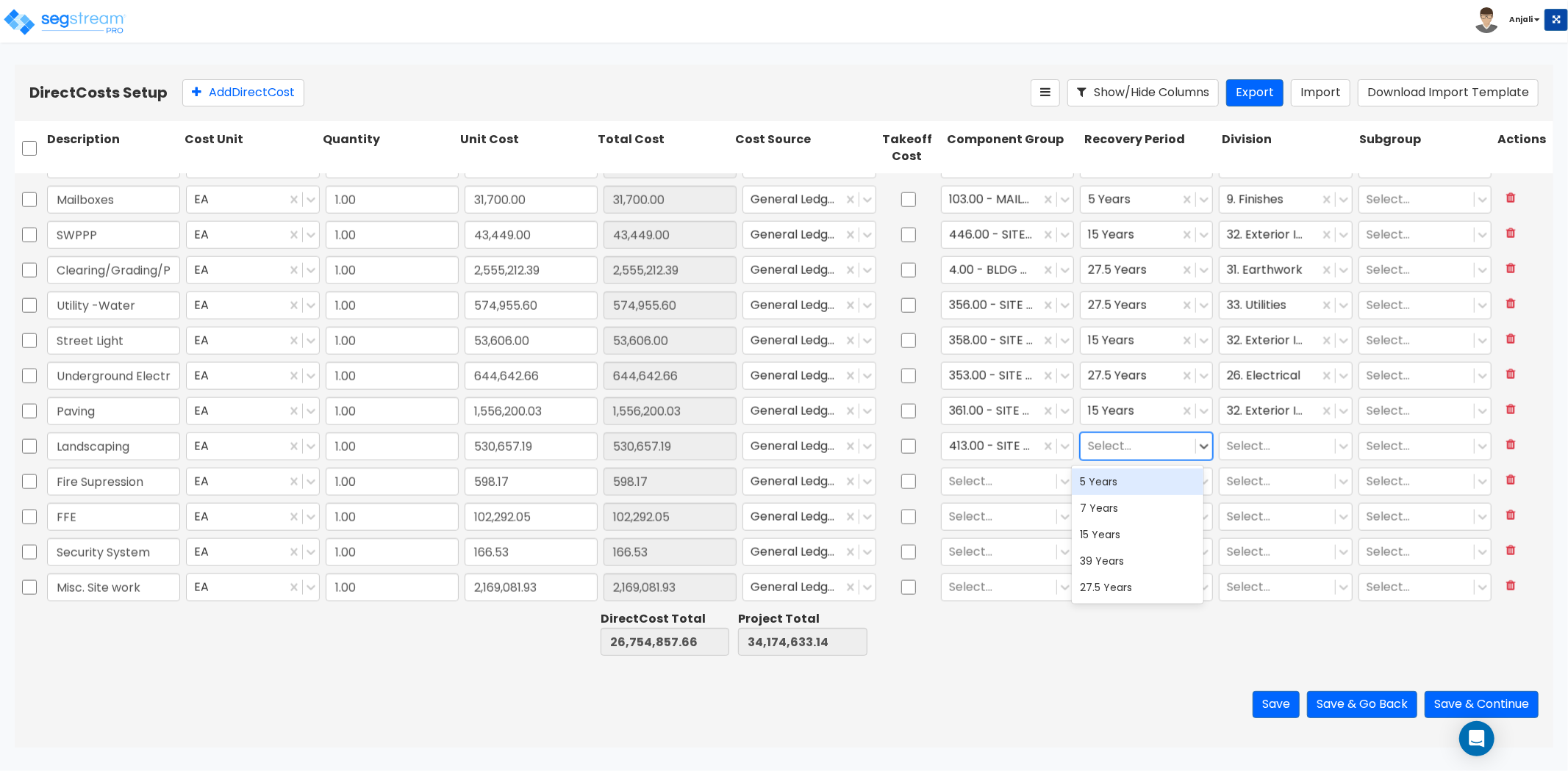
click at [1109, 444] on div at bounding box center [1138, 446] width 100 height 20
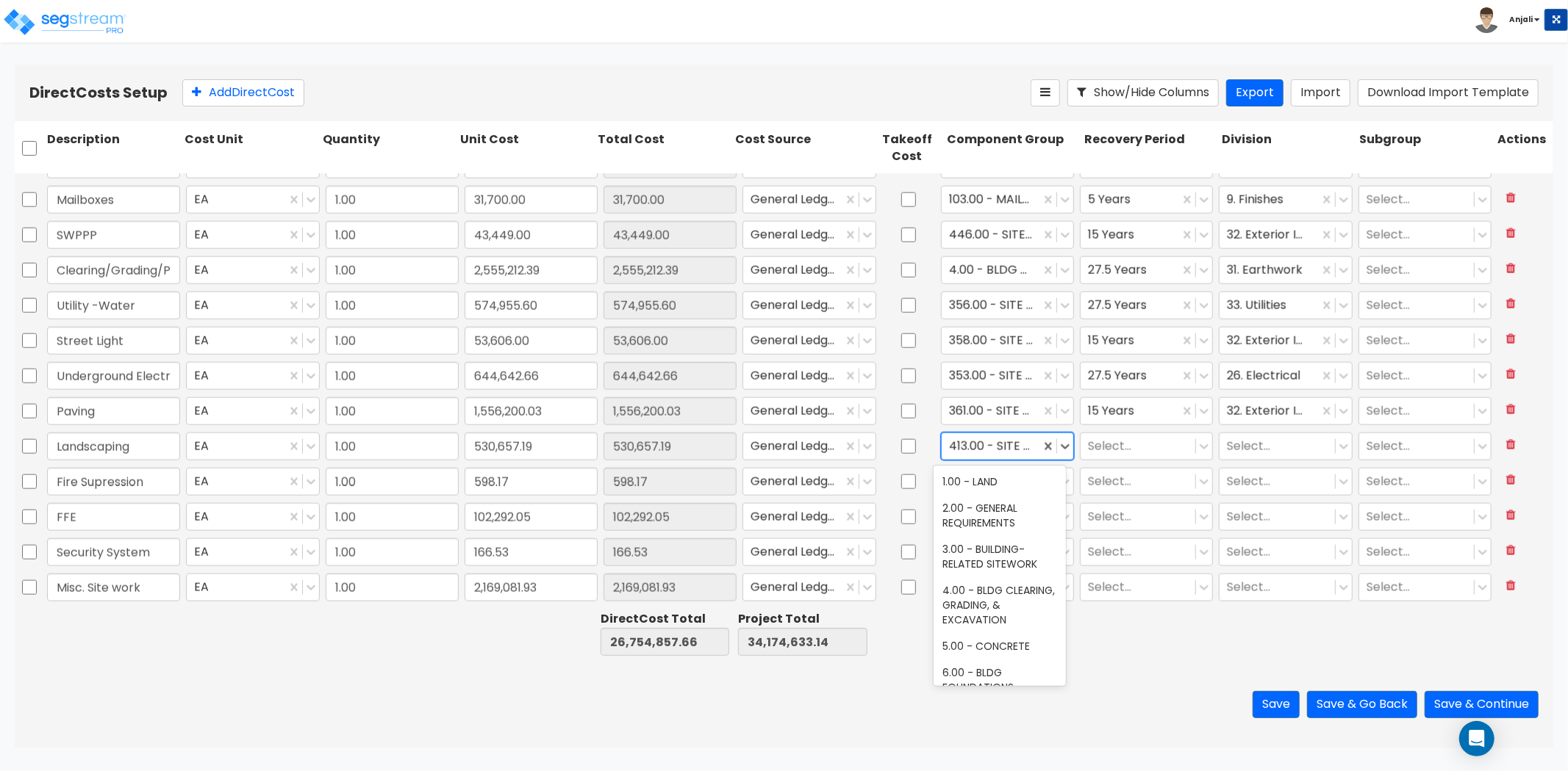
click at [942, 445] on div "413.00 - SITE LANDSCAPING" at bounding box center [991, 446] width 99 height 26
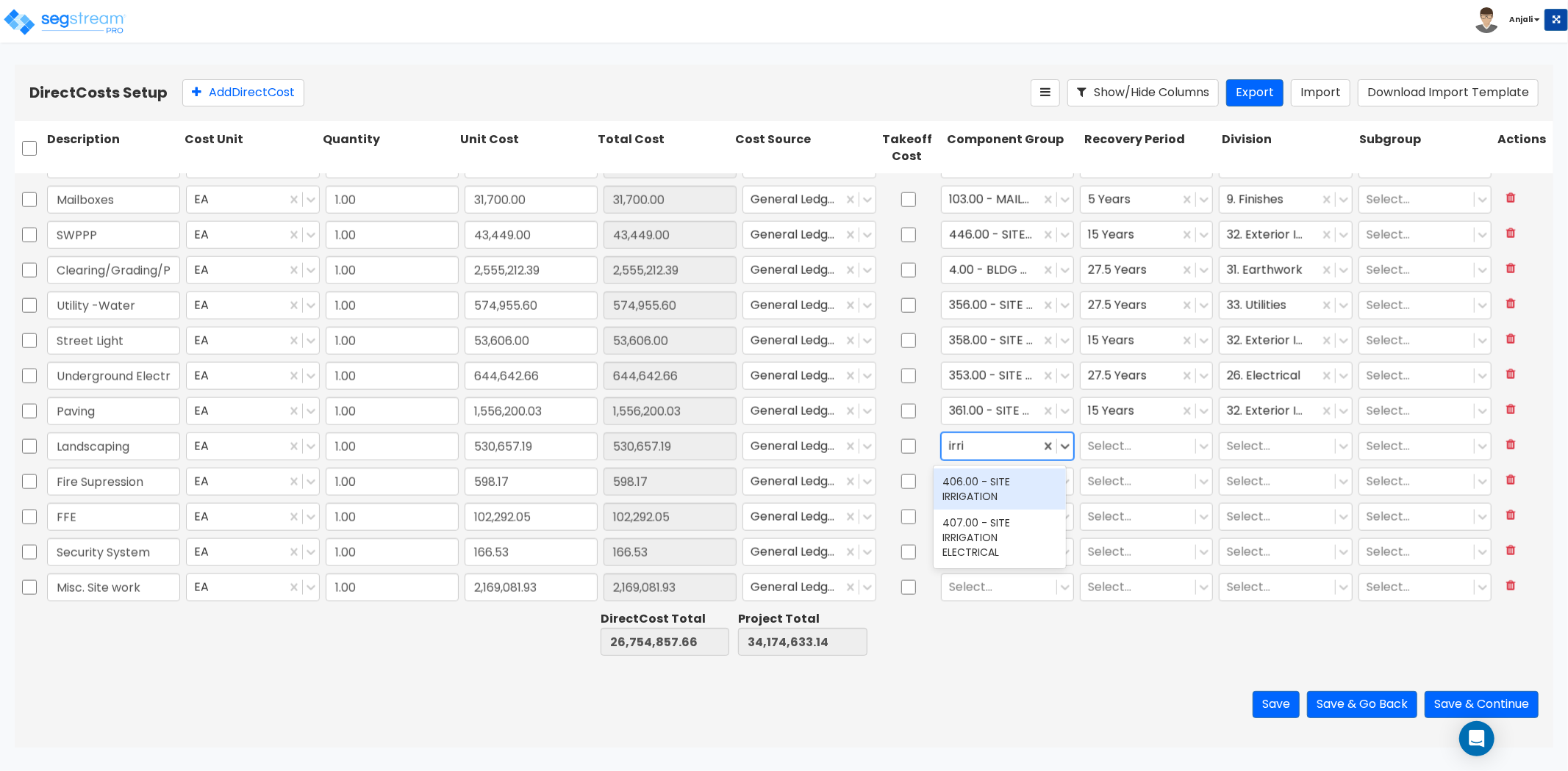
click at [998, 493] on div "406.00 - SITE IRRIGATION" at bounding box center [999, 489] width 132 height 41
click at [1131, 443] on div at bounding box center [1138, 446] width 100 height 20
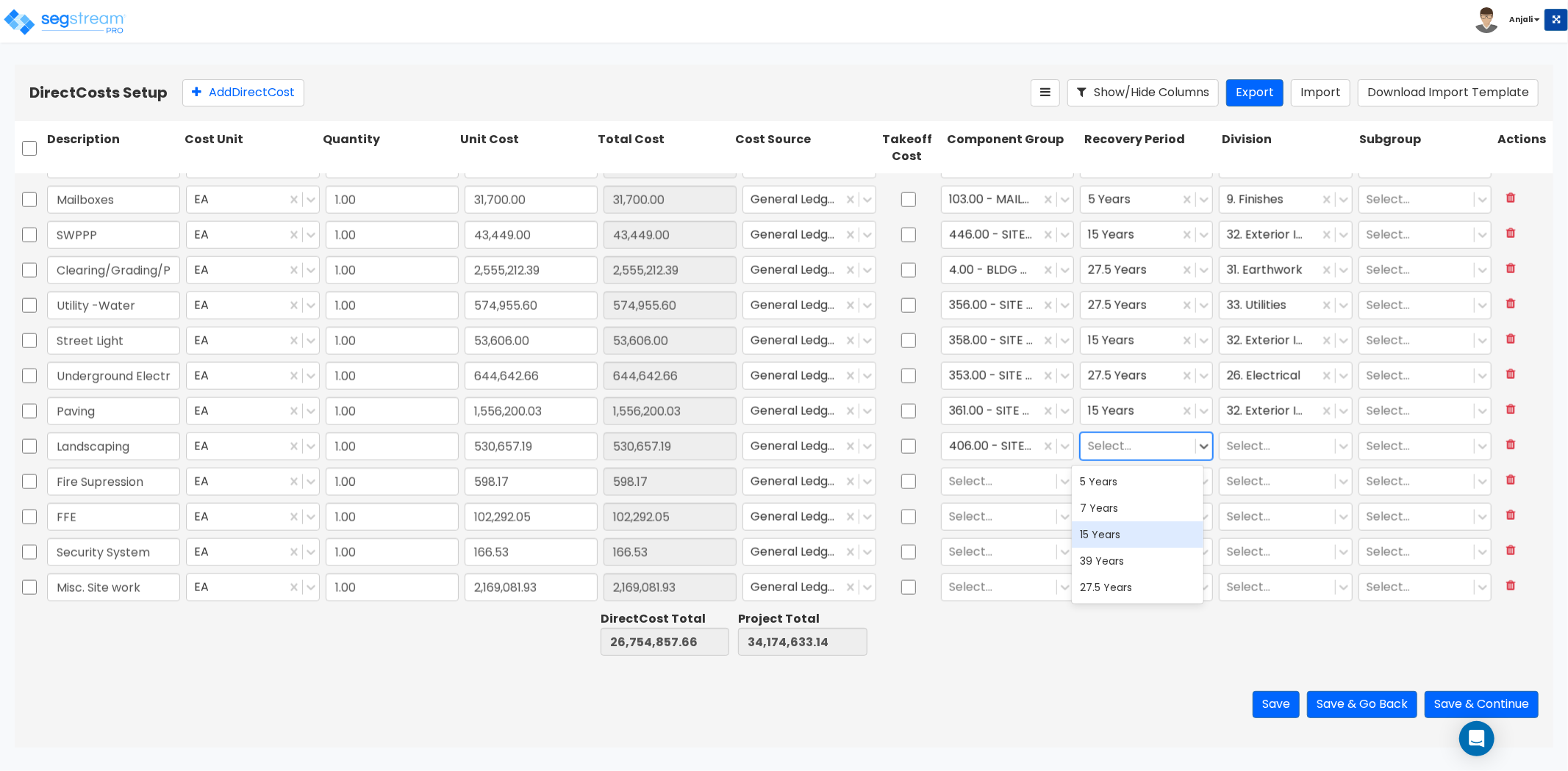
click at [1118, 541] on div "15 Years" at bounding box center [1137, 534] width 132 height 27
click at [1252, 445] on div at bounding box center [1277, 446] width 100 height 20
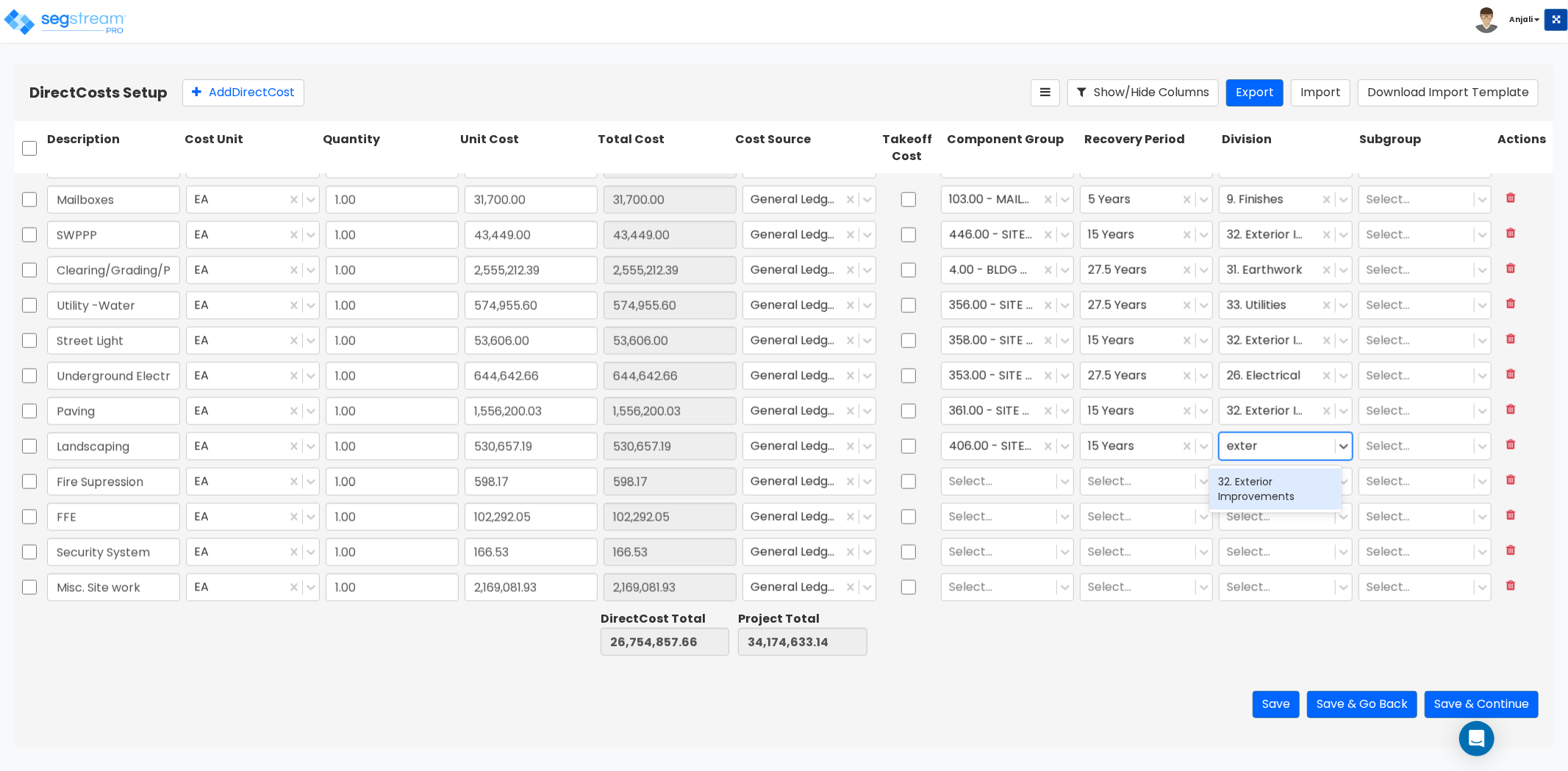
click at [1251, 480] on div "32. Exterior Improvements" at bounding box center [1275, 489] width 132 height 41
click at [961, 480] on div at bounding box center [999, 481] width 100 height 20
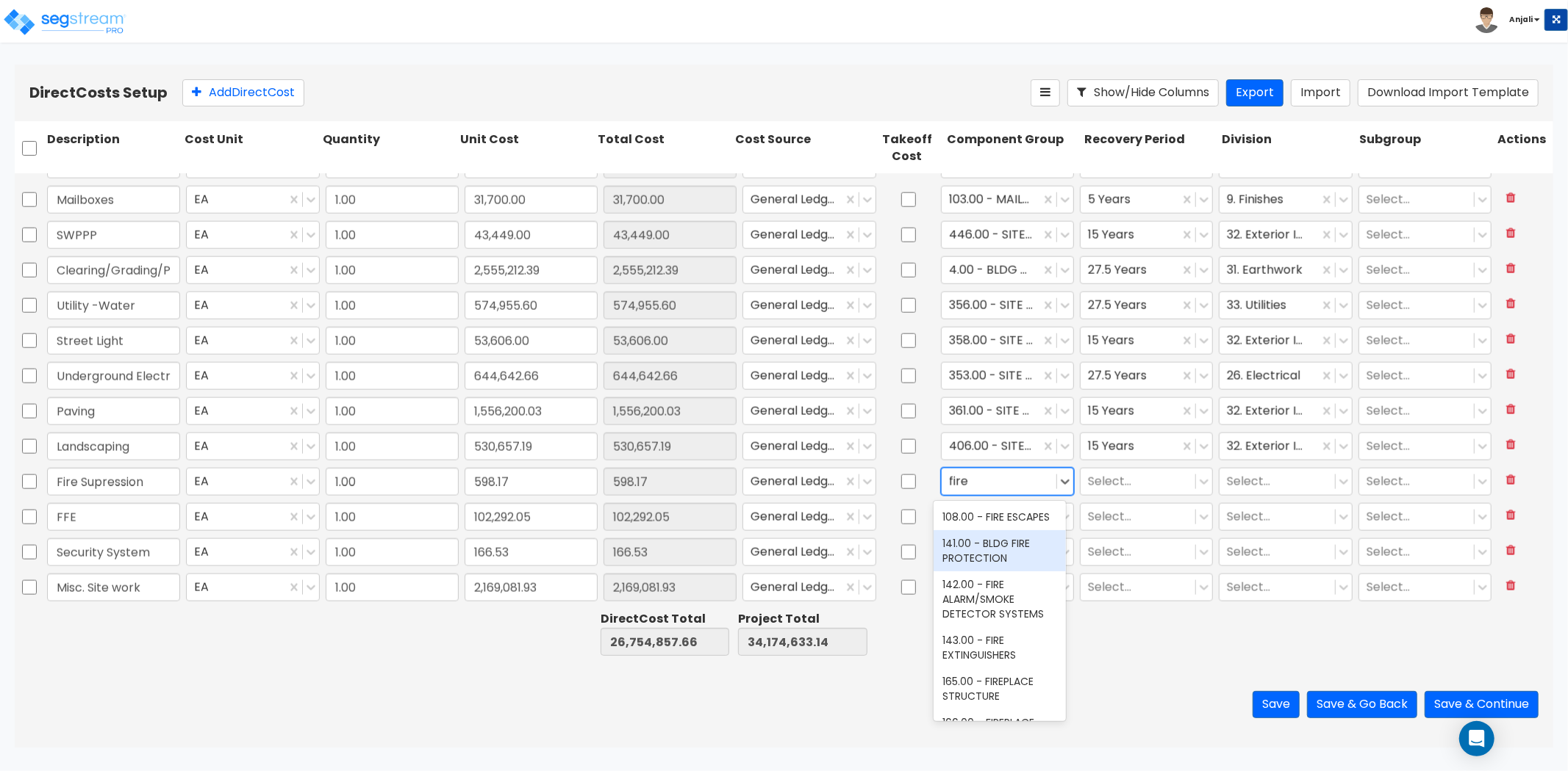
click at [993, 552] on div "141.00 - BLDG FIRE PROTECTION" at bounding box center [999, 551] width 132 height 41
click at [1105, 489] on div at bounding box center [1138, 481] width 100 height 20
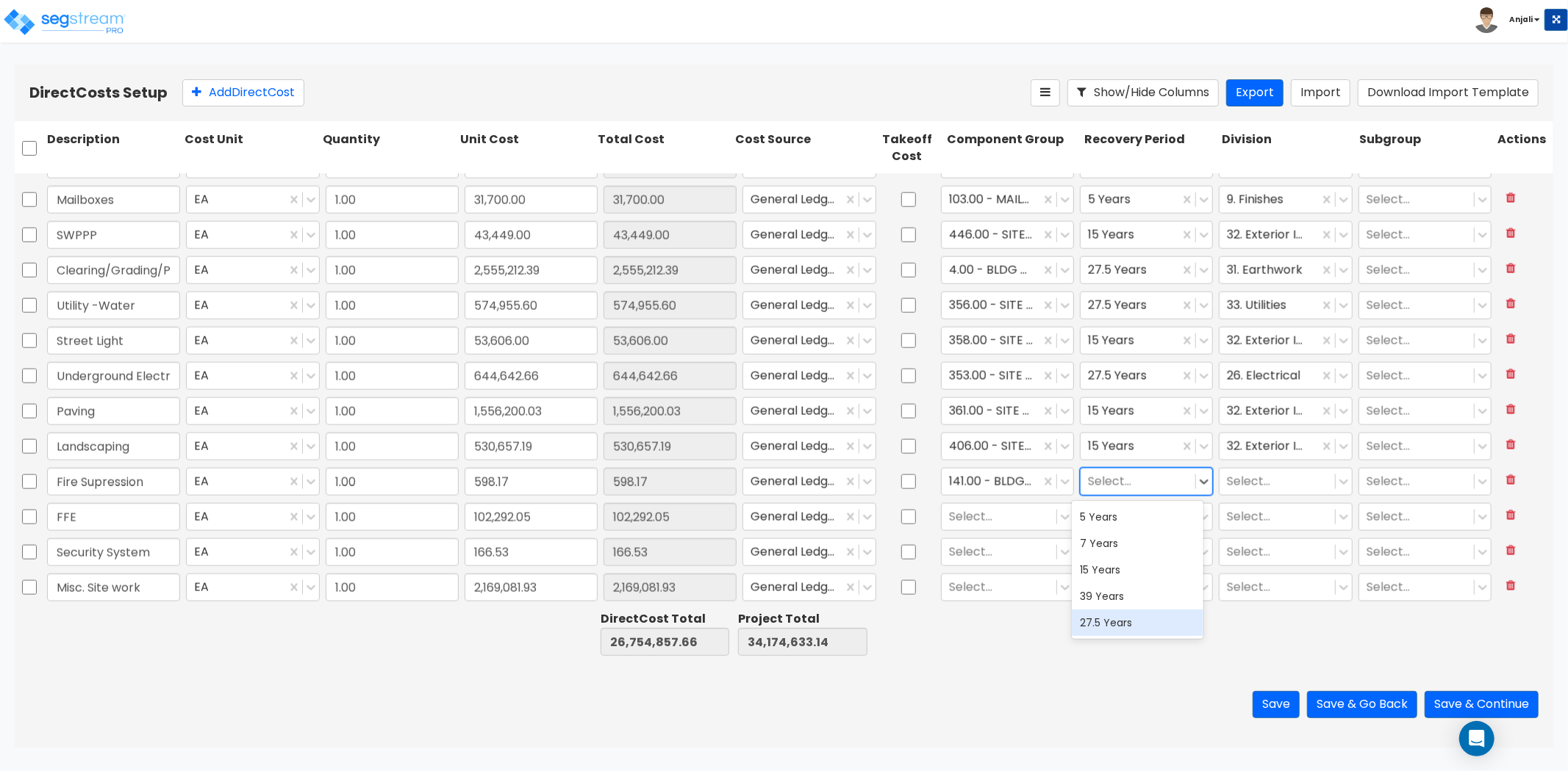
click at [1135, 633] on div "27.5 Years" at bounding box center [1137, 622] width 132 height 27
click at [1266, 486] on div at bounding box center [1277, 481] width 100 height 20
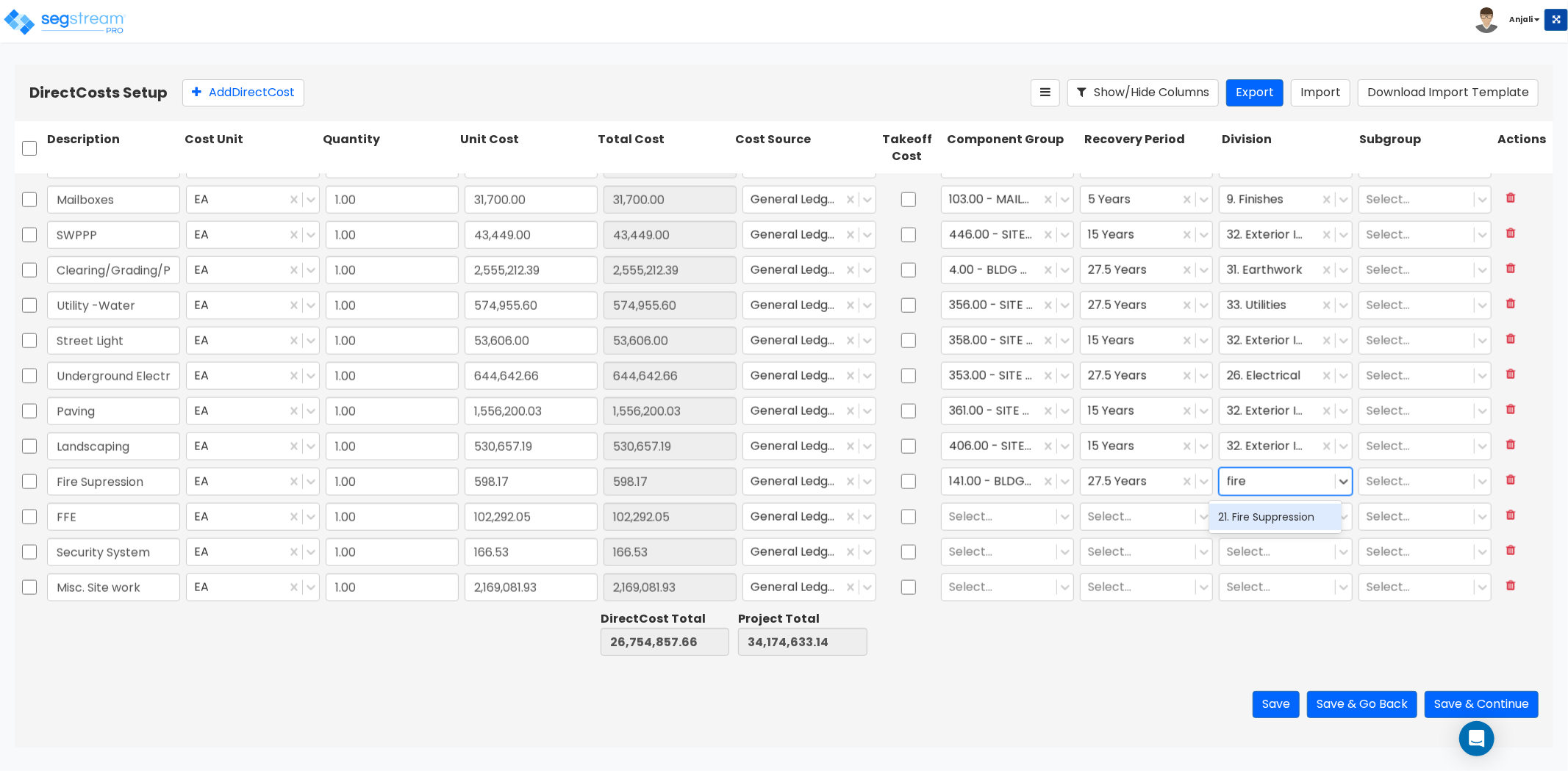
click at [1262, 512] on div "21. Fire Suppression" at bounding box center [1275, 517] width 132 height 27
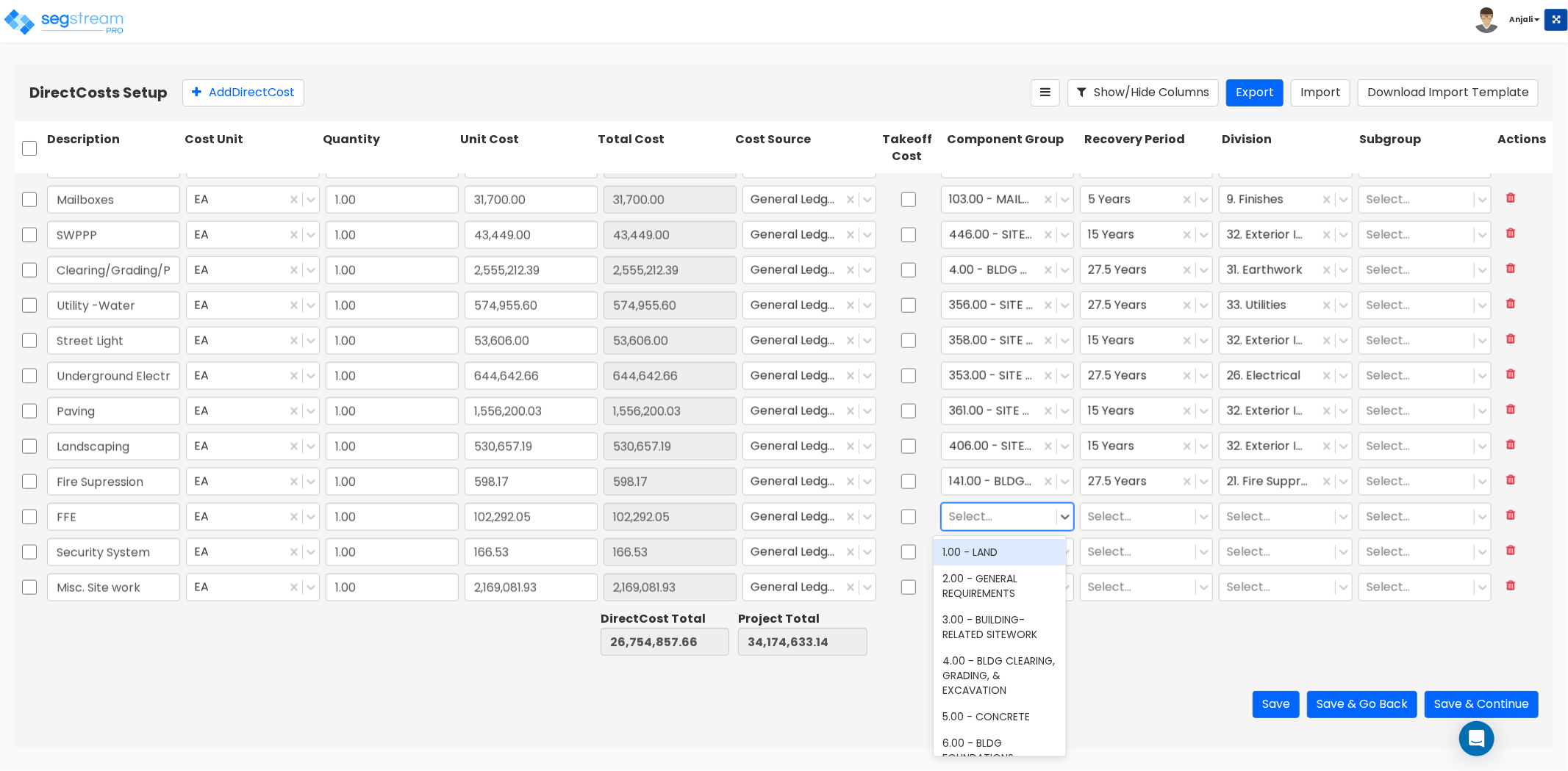
click at [977, 518] on div at bounding box center [999, 517] width 100 height 20
click at [998, 573] on div "242.00 - FURNITURE, FIXTURES, & EQUIPMENT" at bounding box center [999, 568] width 132 height 56
click at [942, 516] on div "242.00 - FURNITURE, FIXTURES, & EQUIPMENT" at bounding box center [991, 517] width 99 height 26
click at [966, 546] on div "234.00 - FITNESS EQUIPMENT" at bounding box center [999, 560] width 132 height 41
click at [1136, 509] on div at bounding box center [1138, 517] width 100 height 20
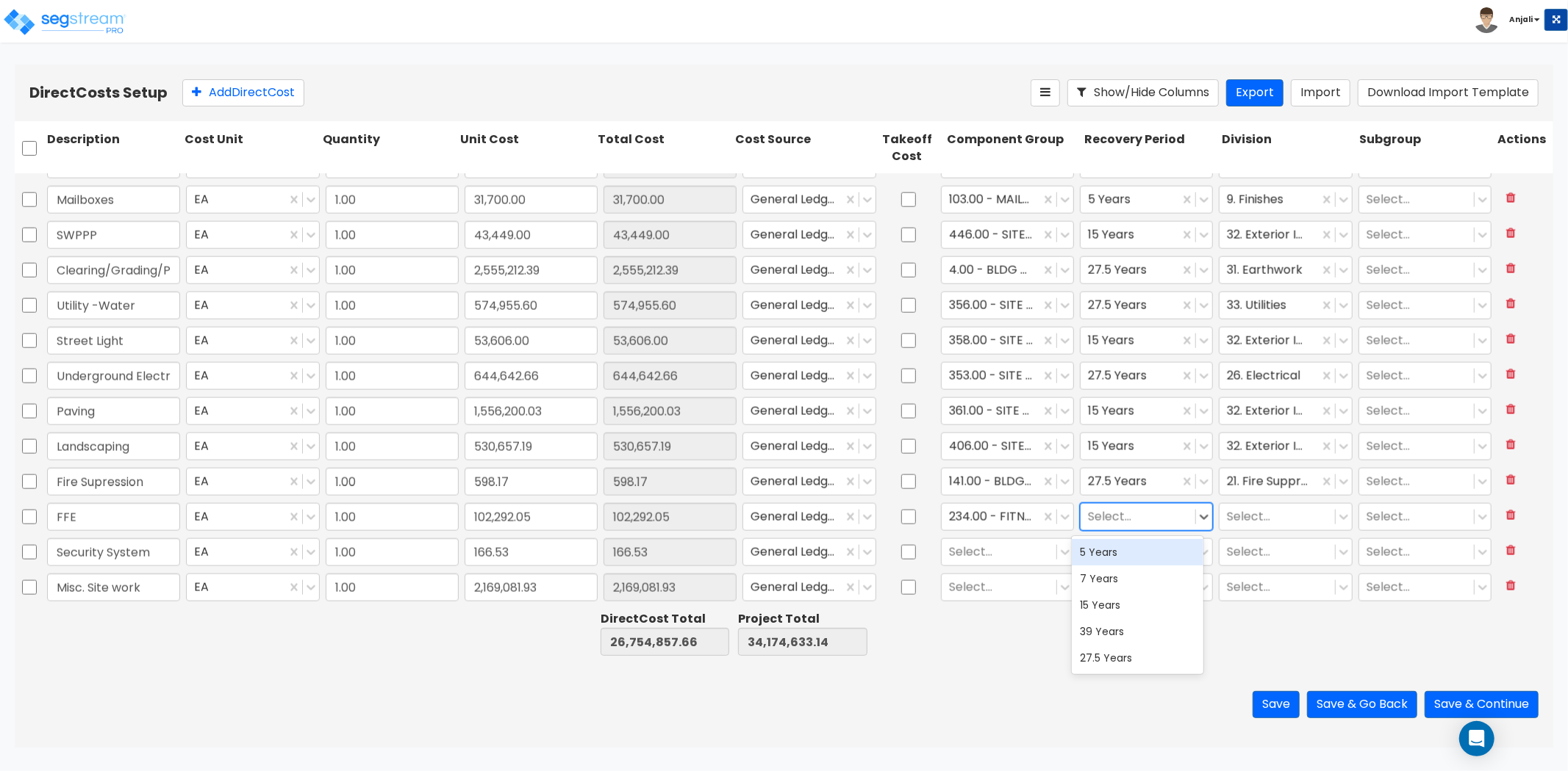
click at [1127, 556] on div "5 Years" at bounding box center [1137, 552] width 132 height 27
click at [1260, 525] on div at bounding box center [1277, 517] width 100 height 20
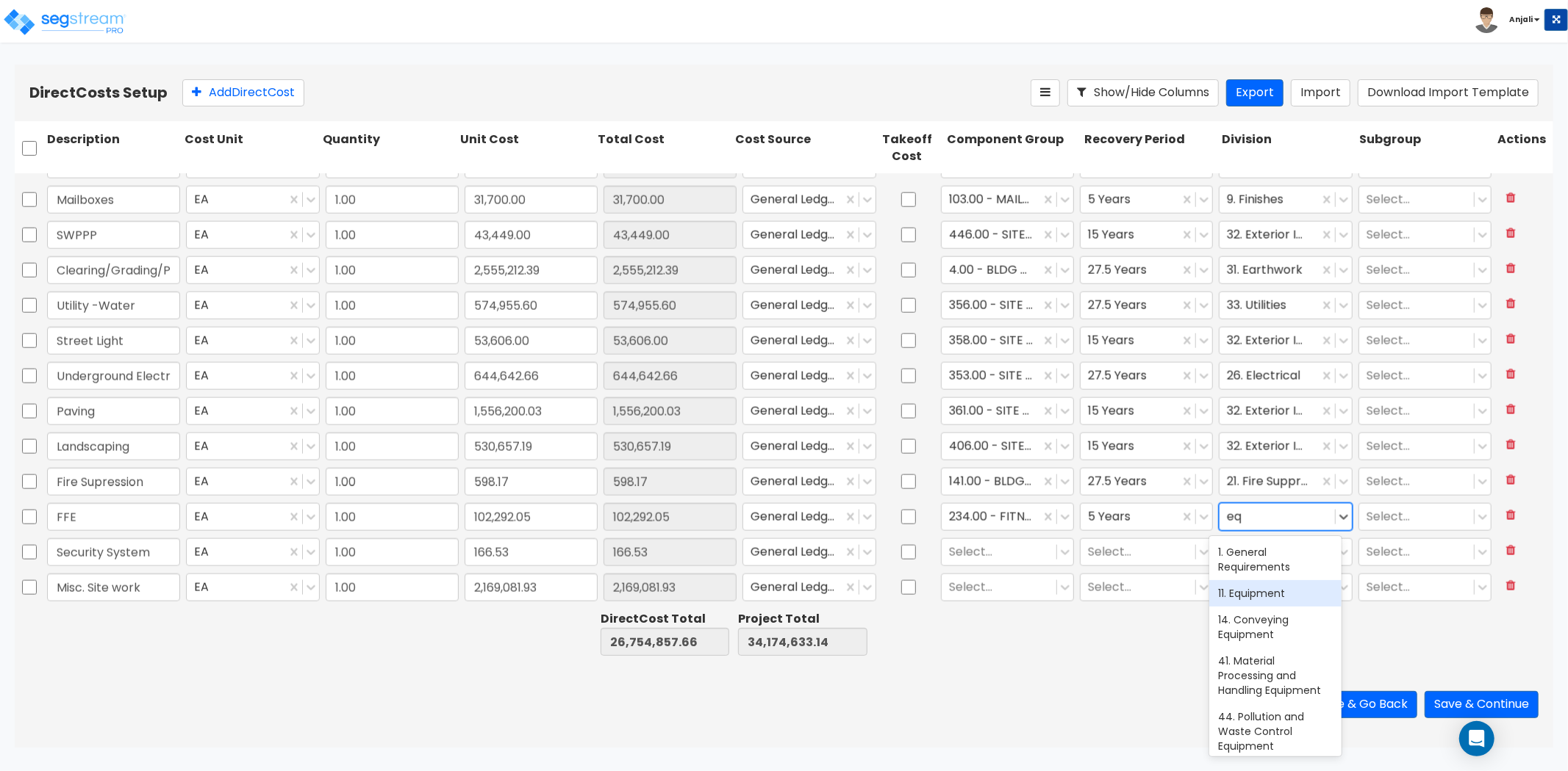
click at [1275, 581] on div "11. Equipment" at bounding box center [1275, 593] width 132 height 27
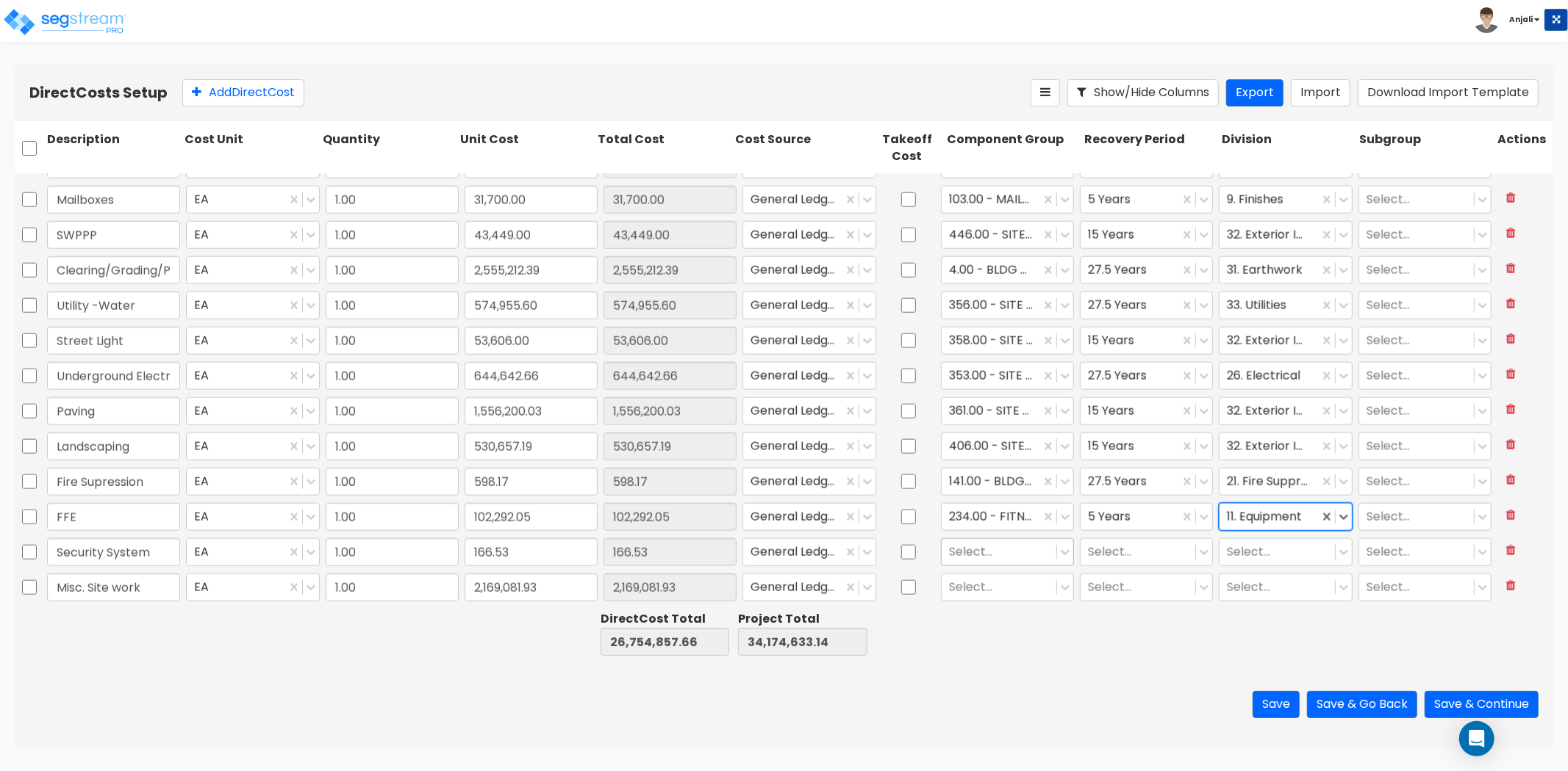
click at [988, 546] on div at bounding box center [999, 552] width 100 height 20
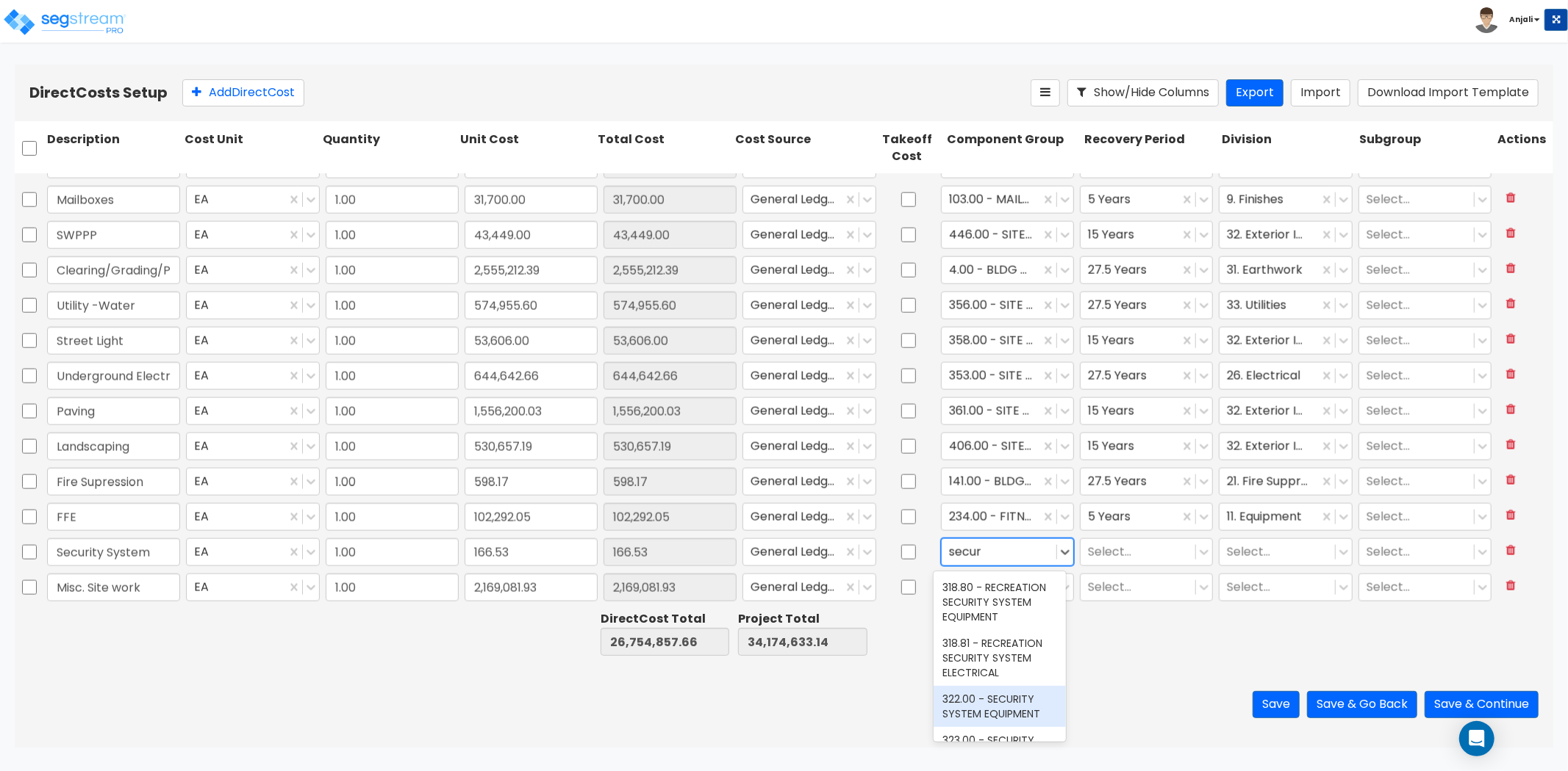
click at [1011, 710] on div "322.00 - SECURITY SYSTEM EQUIPMENT" at bounding box center [999, 706] width 132 height 41
click at [1107, 555] on div at bounding box center [1138, 552] width 100 height 20
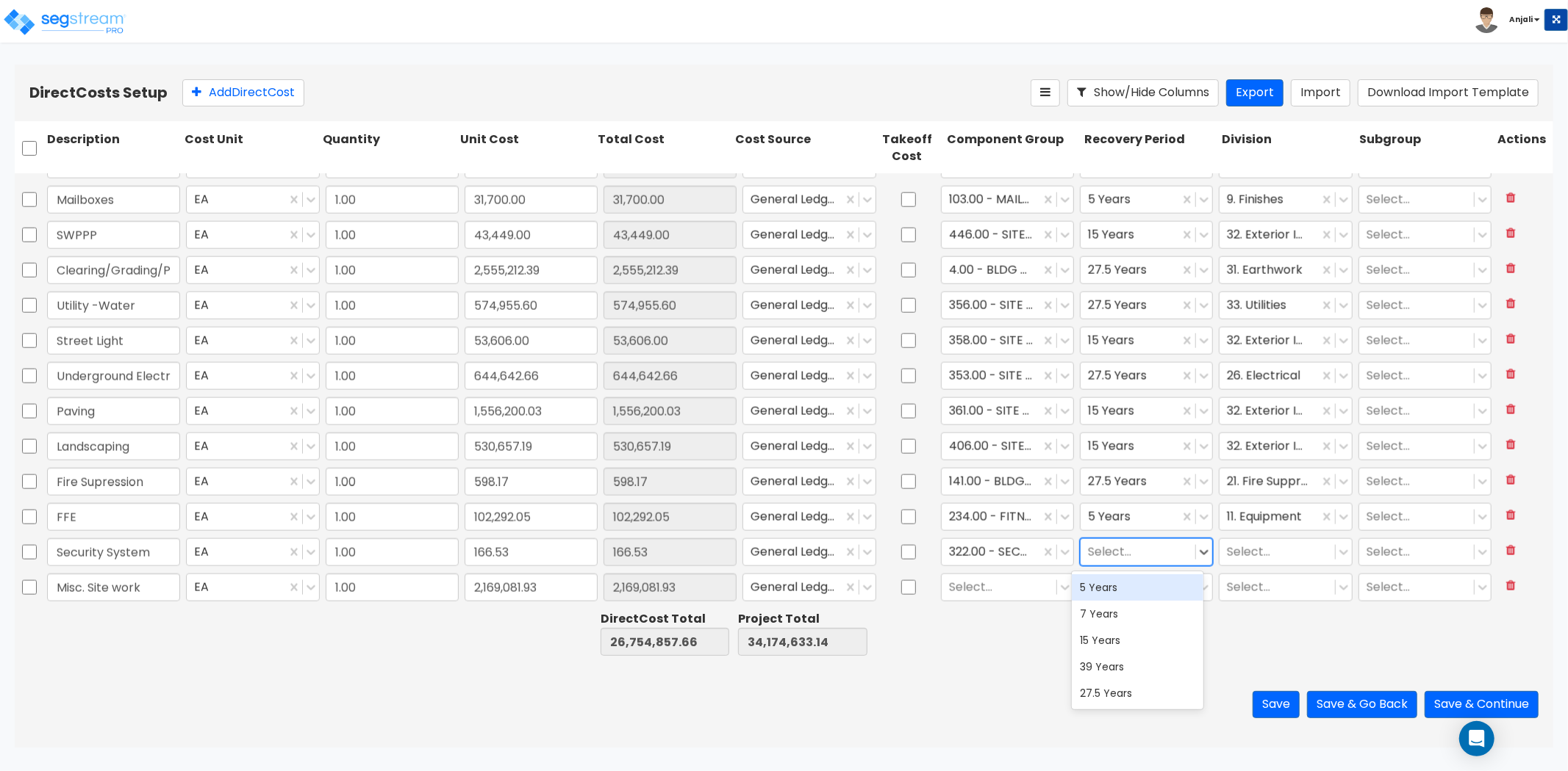
click at [1114, 588] on div "5 Years" at bounding box center [1137, 587] width 132 height 27
click at [1227, 547] on input "text" at bounding box center [1229, 552] width 3 height 17
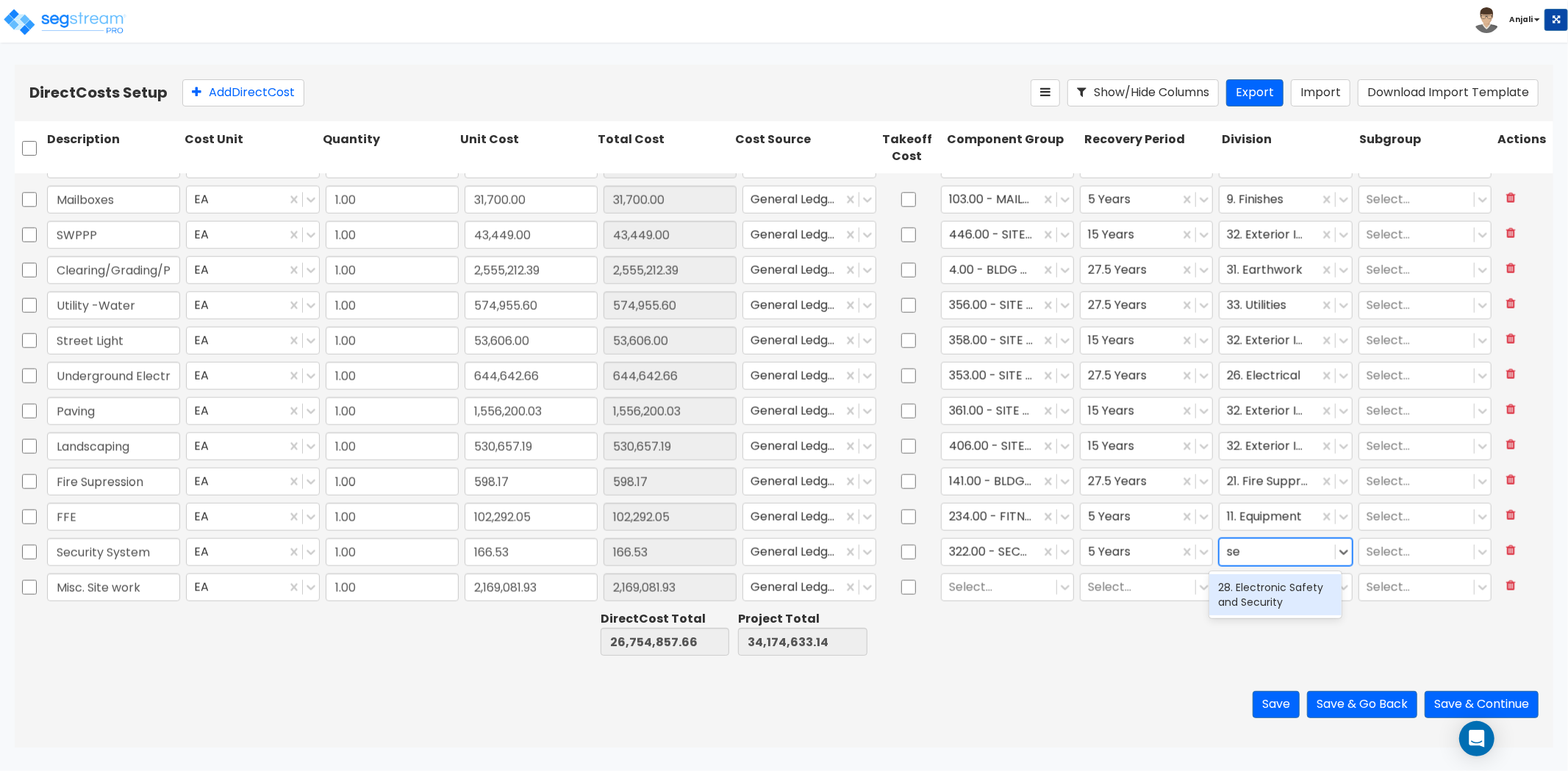
click at [1301, 598] on div "28. Electronic Safety and Security" at bounding box center [1275, 595] width 132 height 41
click at [977, 579] on div at bounding box center [999, 587] width 100 height 20
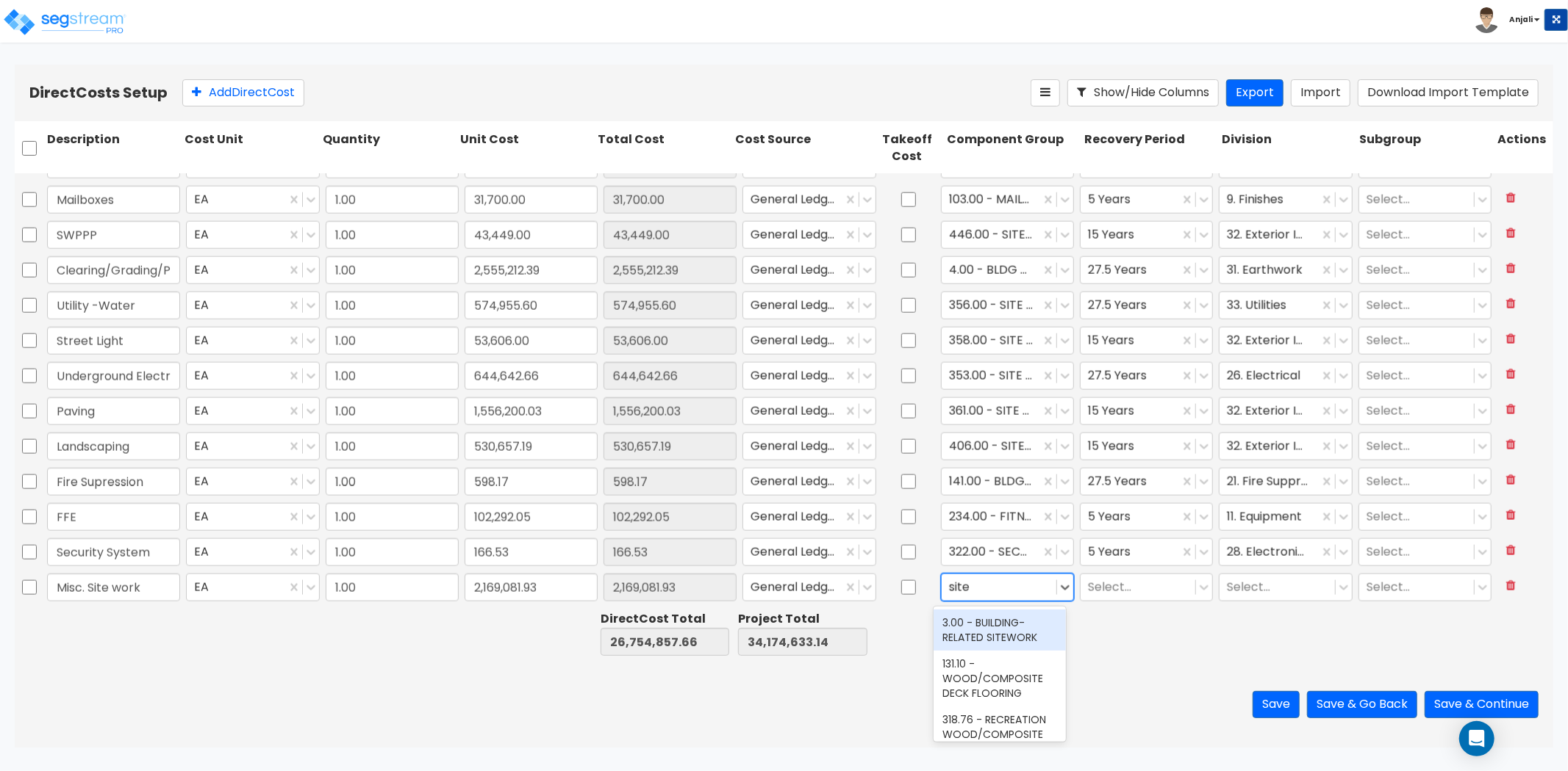
click at [1005, 631] on div "3.00 - BUILDING-RELATED SITEWORK" at bounding box center [999, 630] width 132 height 41
click at [1114, 584] on div at bounding box center [1138, 587] width 100 height 20
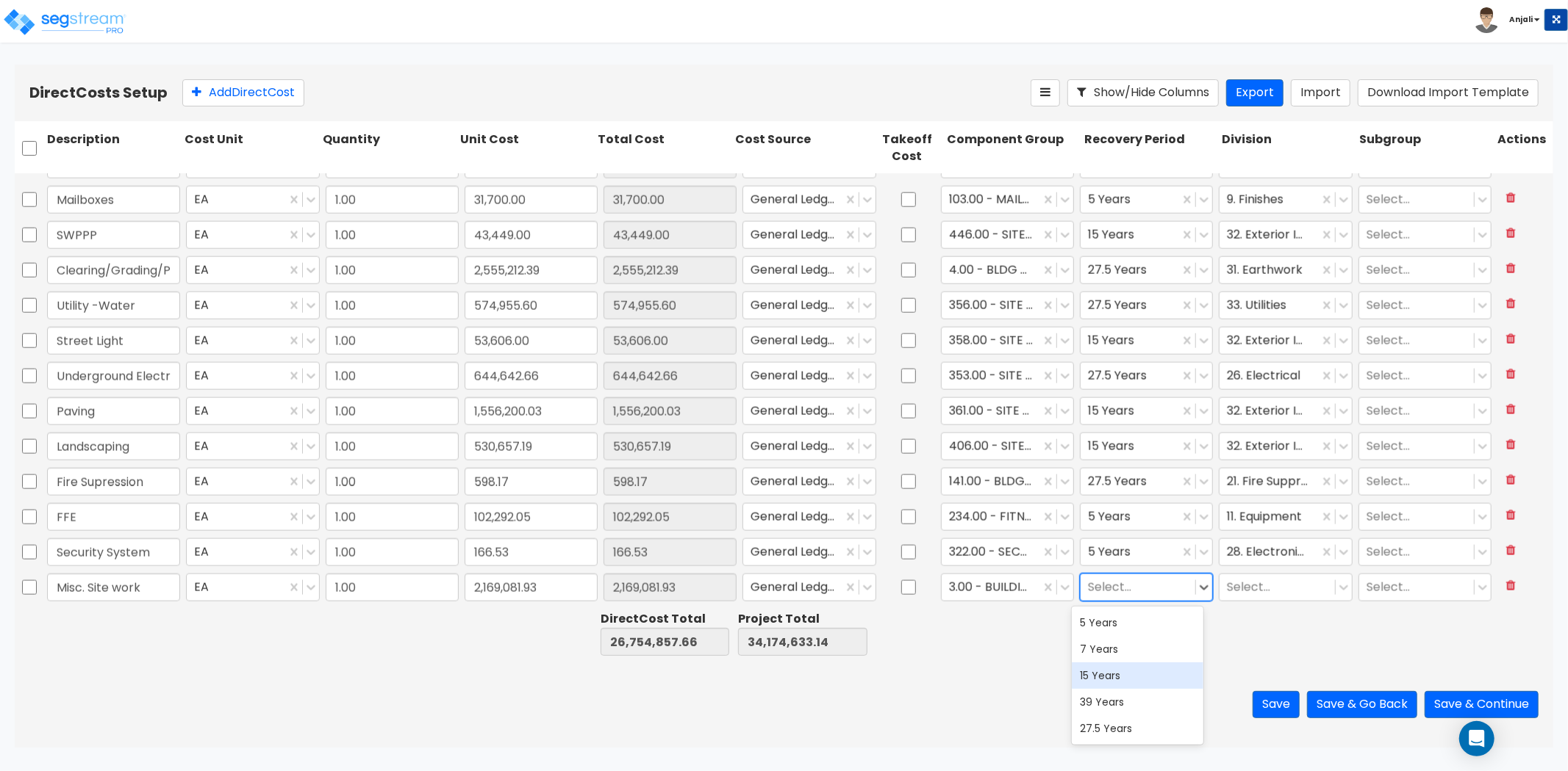
click at [1126, 677] on div "15 Years" at bounding box center [1137, 675] width 132 height 27
click at [1265, 574] on div "Select..." at bounding box center [1276, 587] width 115 height 26
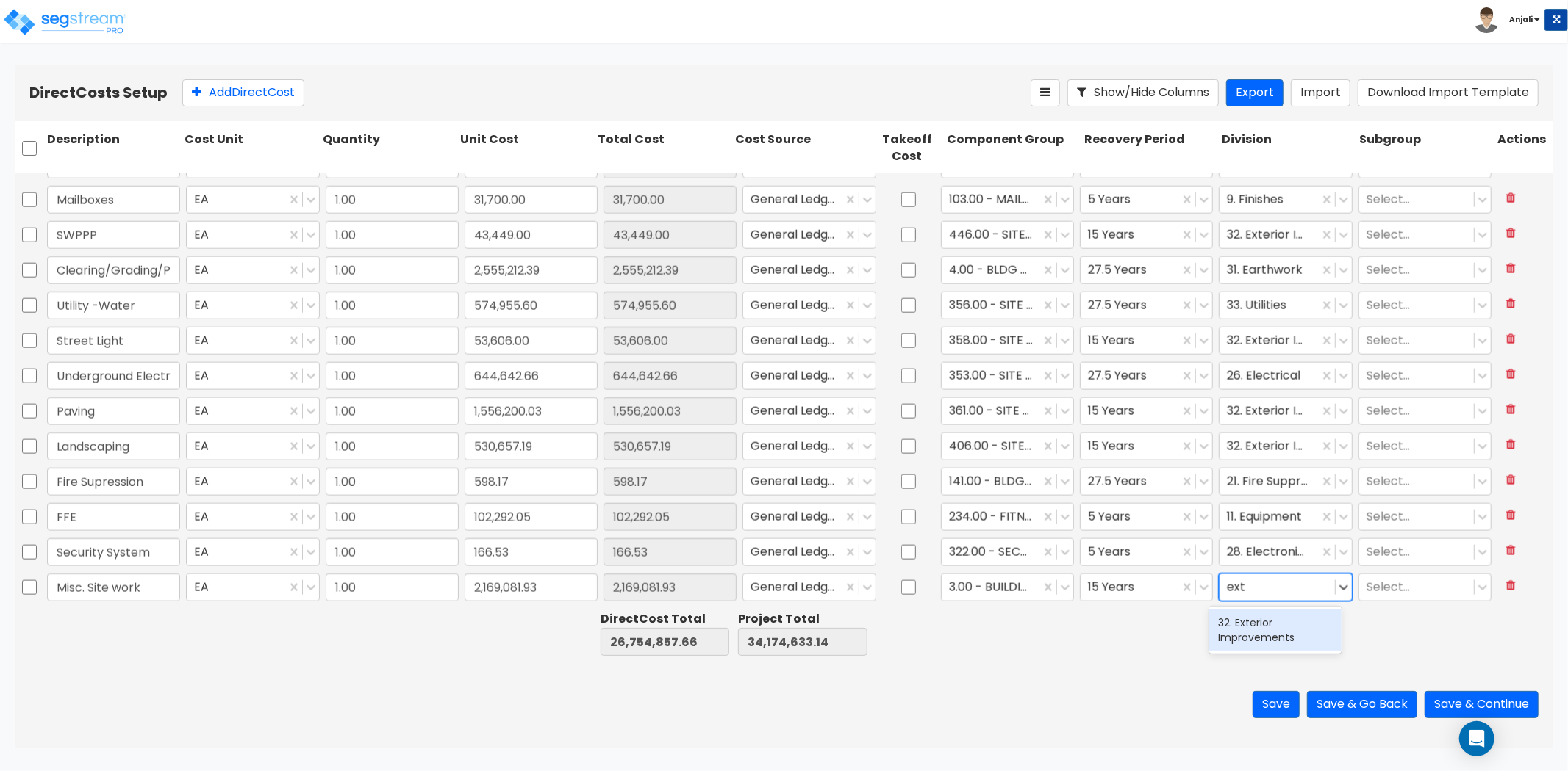
click at [1255, 636] on div "32. Exterior Improvements" at bounding box center [1275, 630] width 132 height 41
click at [1276, 710] on button "Save" at bounding box center [1276, 705] width 47 height 27
click at [1371, 709] on button "Save & Go Back" at bounding box center [1361, 705] width 110 height 27
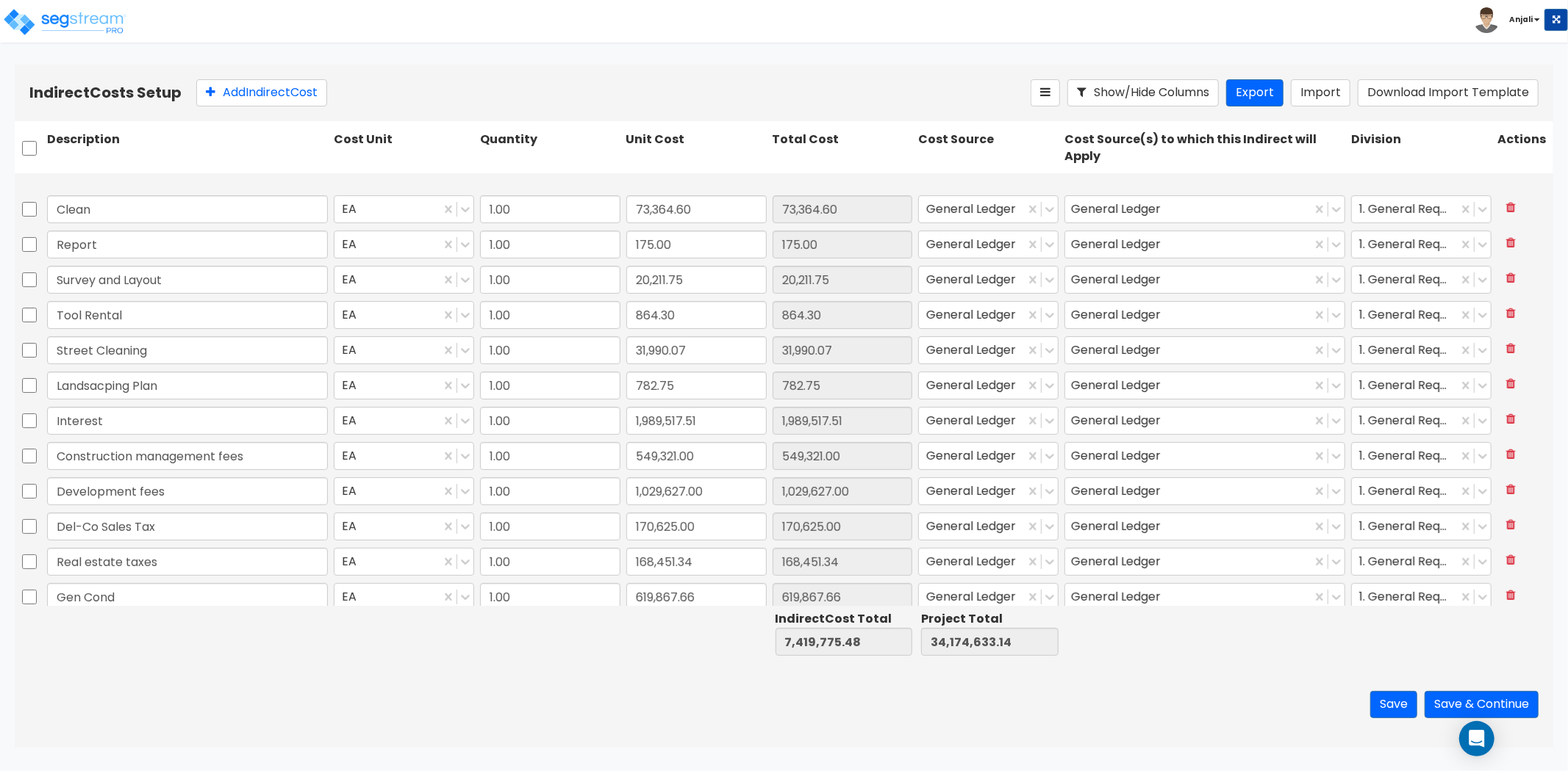
scroll to position [408, 0]
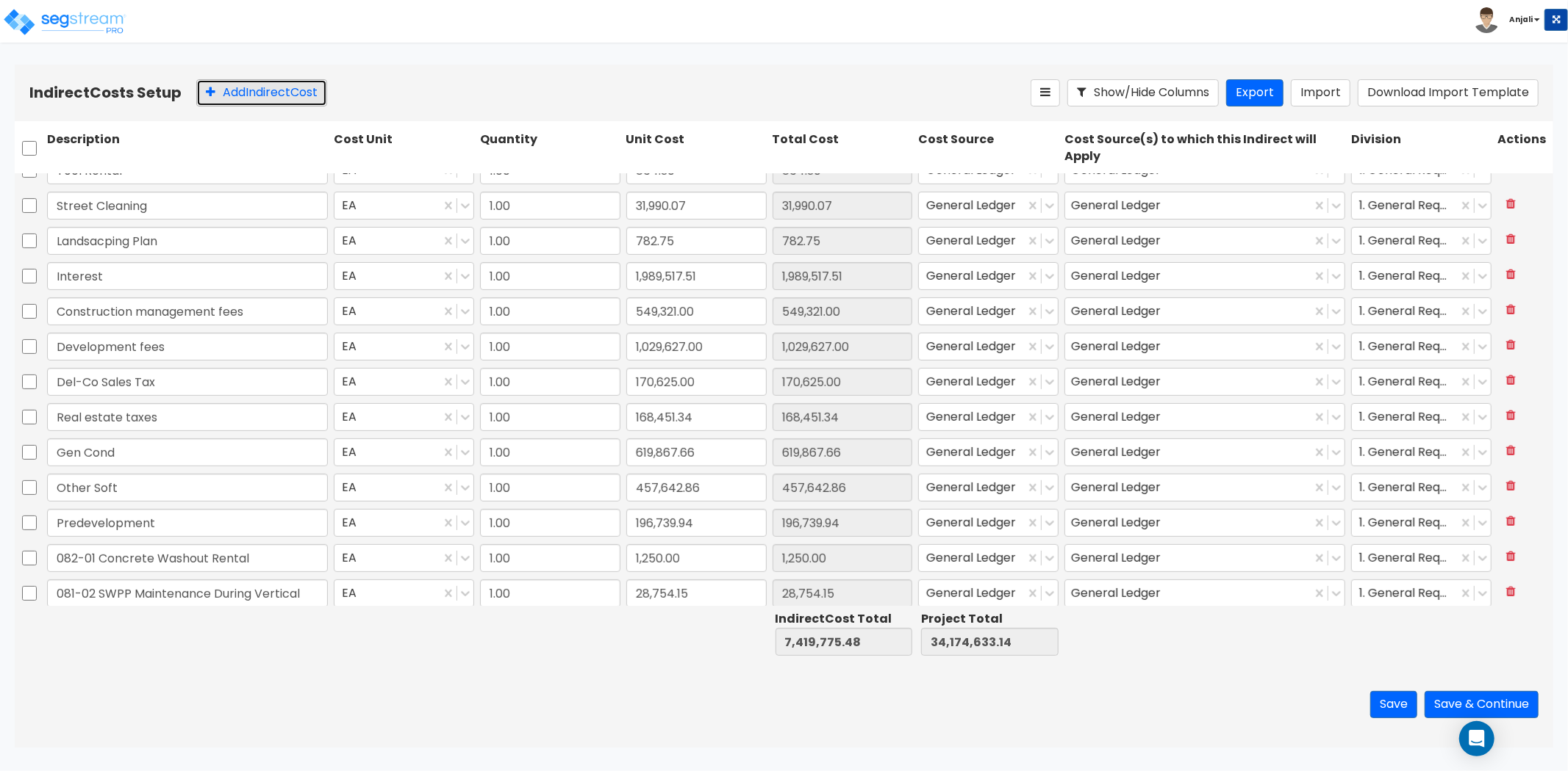
click at [237, 100] on button "Add Indirect Cost" at bounding box center [261, 93] width 131 height 27
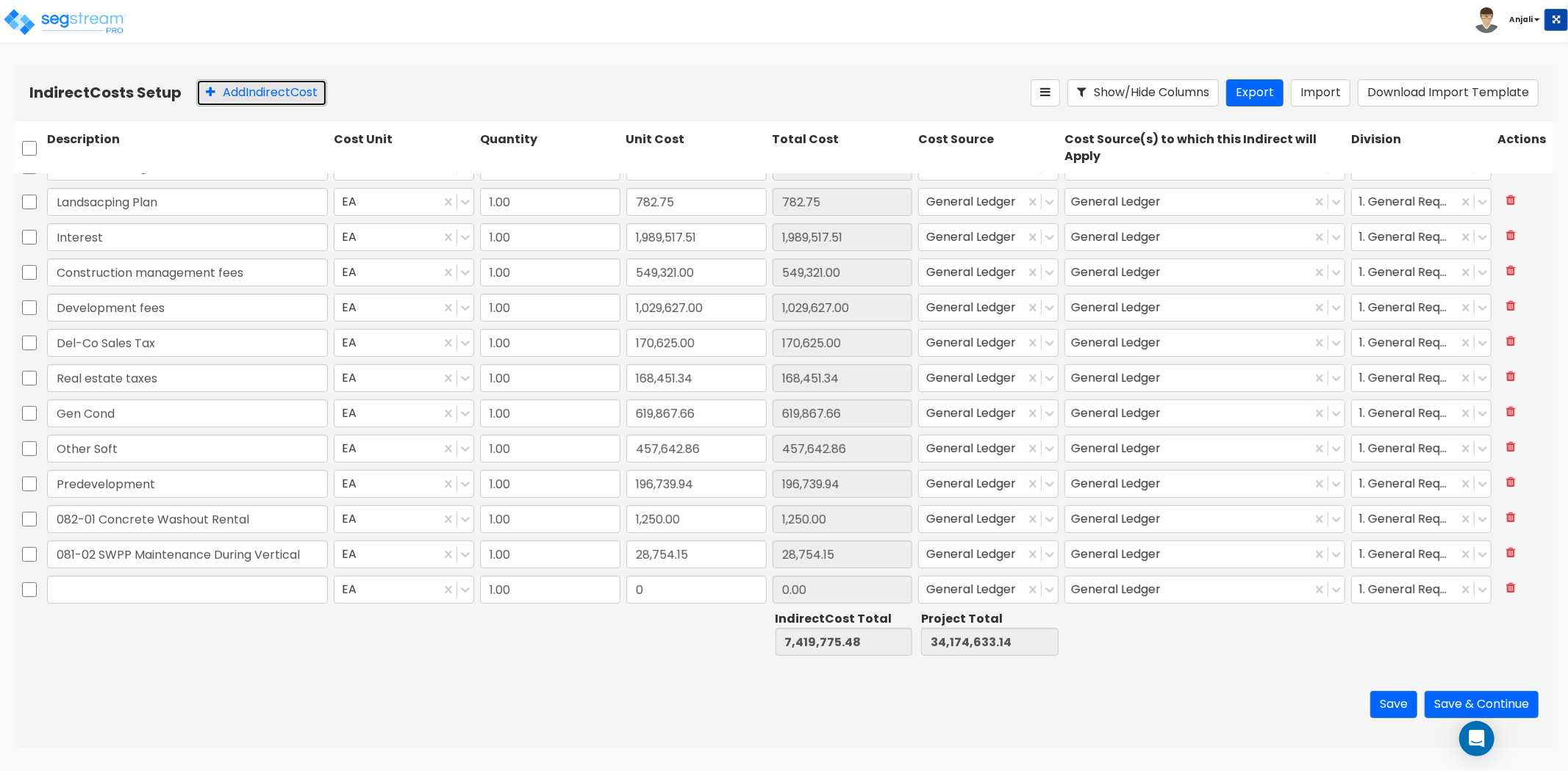
click at [237, 100] on button "Add Indirect Cost" at bounding box center [261, 93] width 131 height 27
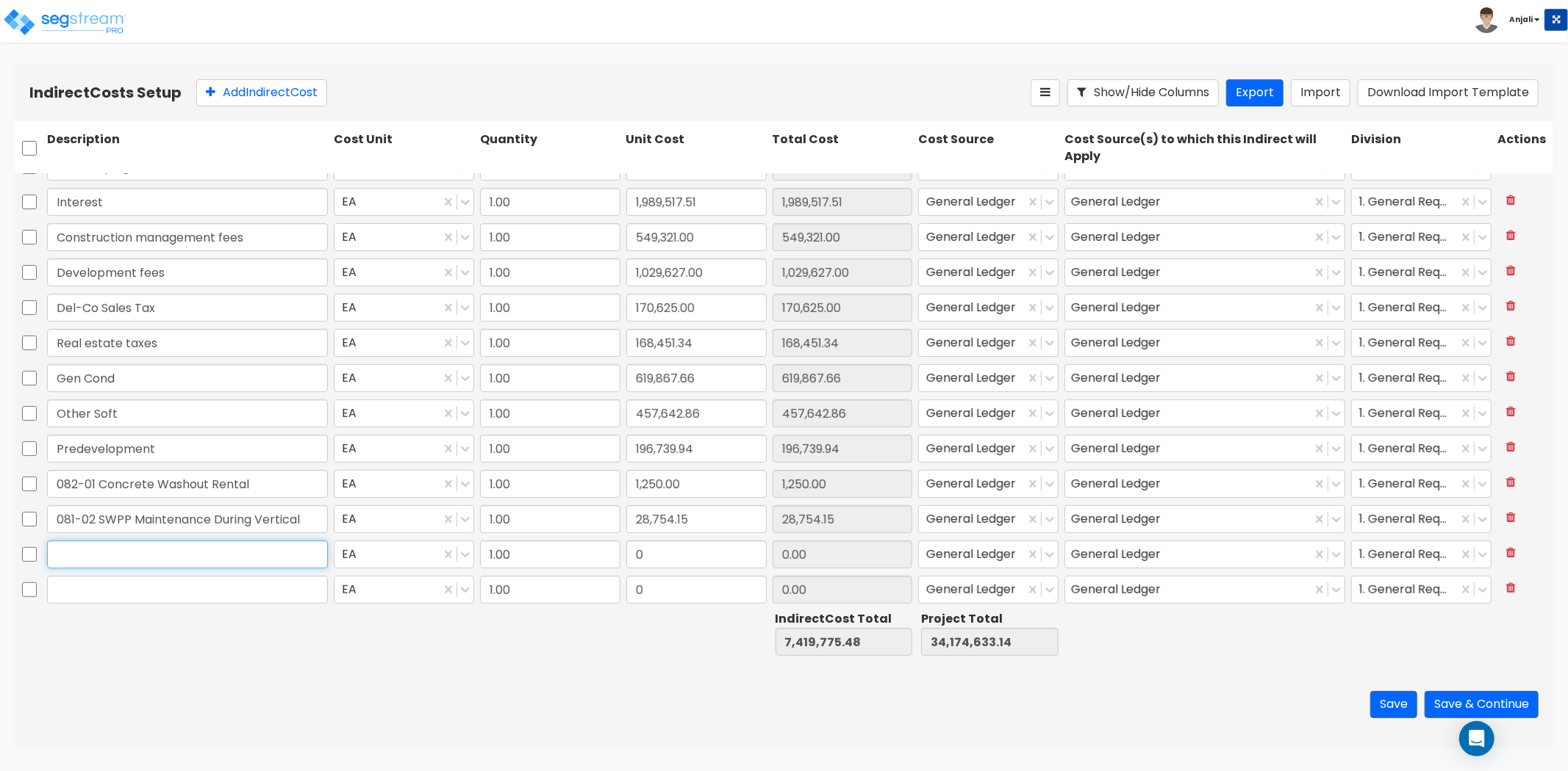
click at [111, 559] on input "text" at bounding box center [188, 554] width 281 height 28
drag, startPoint x: 96, startPoint y: 487, endPoint x: 41, endPoint y: 485, distance: 55.0
click at [41, 485] on div "082-01 Concrete Washout Rental EA 1.00 1,250.00 1,250.00 General Ledger General…" at bounding box center [784, 484] width 1538 height 34
drag, startPoint x: 97, startPoint y: 516, endPoint x: 34, endPoint y: 515, distance: 63.0
click at [34, 515] on div "SWPP Maintenance During Vertical EA 1.00 28,754.15 28,754.15 General Ledger Gen…" at bounding box center [784, 519] width 1538 height 34
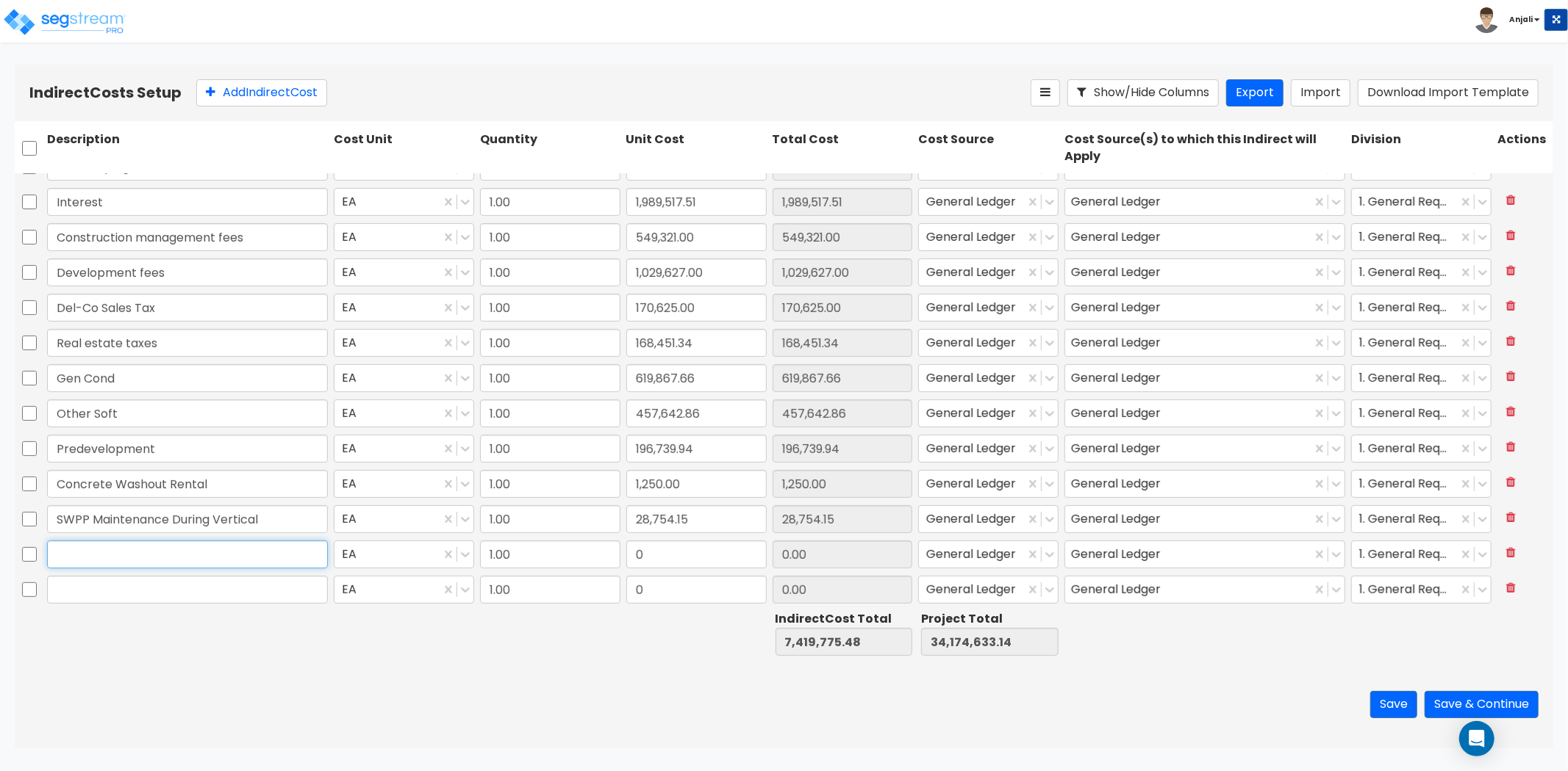
click at [79, 543] on input "text" at bounding box center [188, 554] width 281 height 28
click at [696, 551] on input "0" at bounding box center [696, 554] width 140 height 28
paste
click at [257, 586] on input "text" at bounding box center [188, 590] width 281 height 28
drag, startPoint x: 77, startPoint y: 589, endPoint x: 17, endPoint y: 589, distance: 60.0
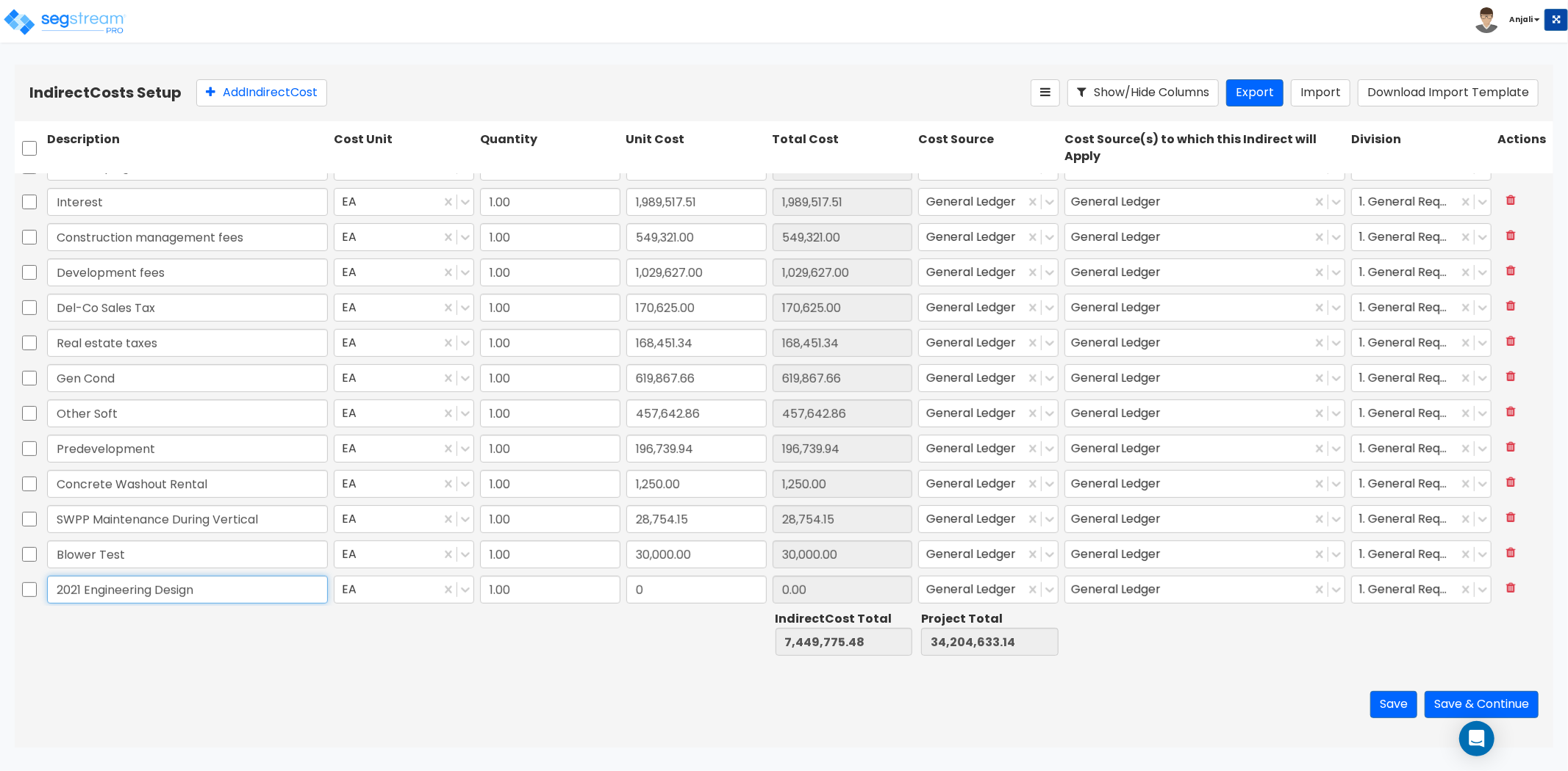
click at [17, 589] on div "2021 Engineering Design EA 1.00 0 0.00 General Ledger General Ledger 1. General…" at bounding box center [784, 590] width 1538 height 34
click at [81, 585] on input "2021 Engineering Design" at bounding box center [188, 590] width 281 height 28
drag, startPoint x: 81, startPoint y: 585, endPoint x: 19, endPoint y: 592, distance: 62.4
click at [19, 592] on div "2021 Engineering Design EA 1.00 0 0.00 General Ledger General Ledger 1. General…" at bounding box center [784, 590] width 1538 height 34
click at [655, 589] on input "0" at bounding box center [696, 590] width 140 height 28
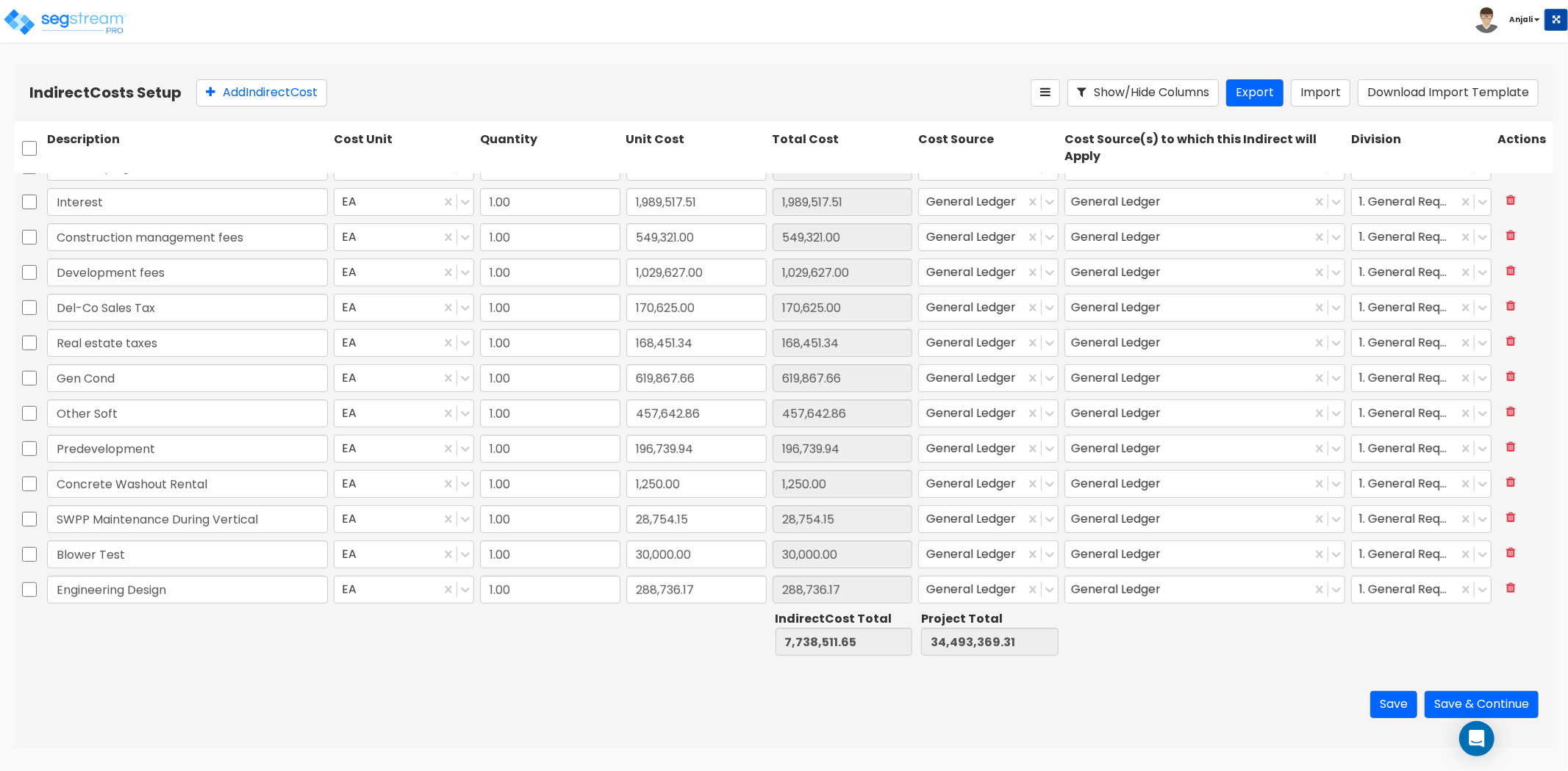
click at [626, 641] on div at bounding box center [696, 634] width 147 height 51
click at [1404, 711] on button "Save" at bounding box center [1393, 705] width 47 height 27
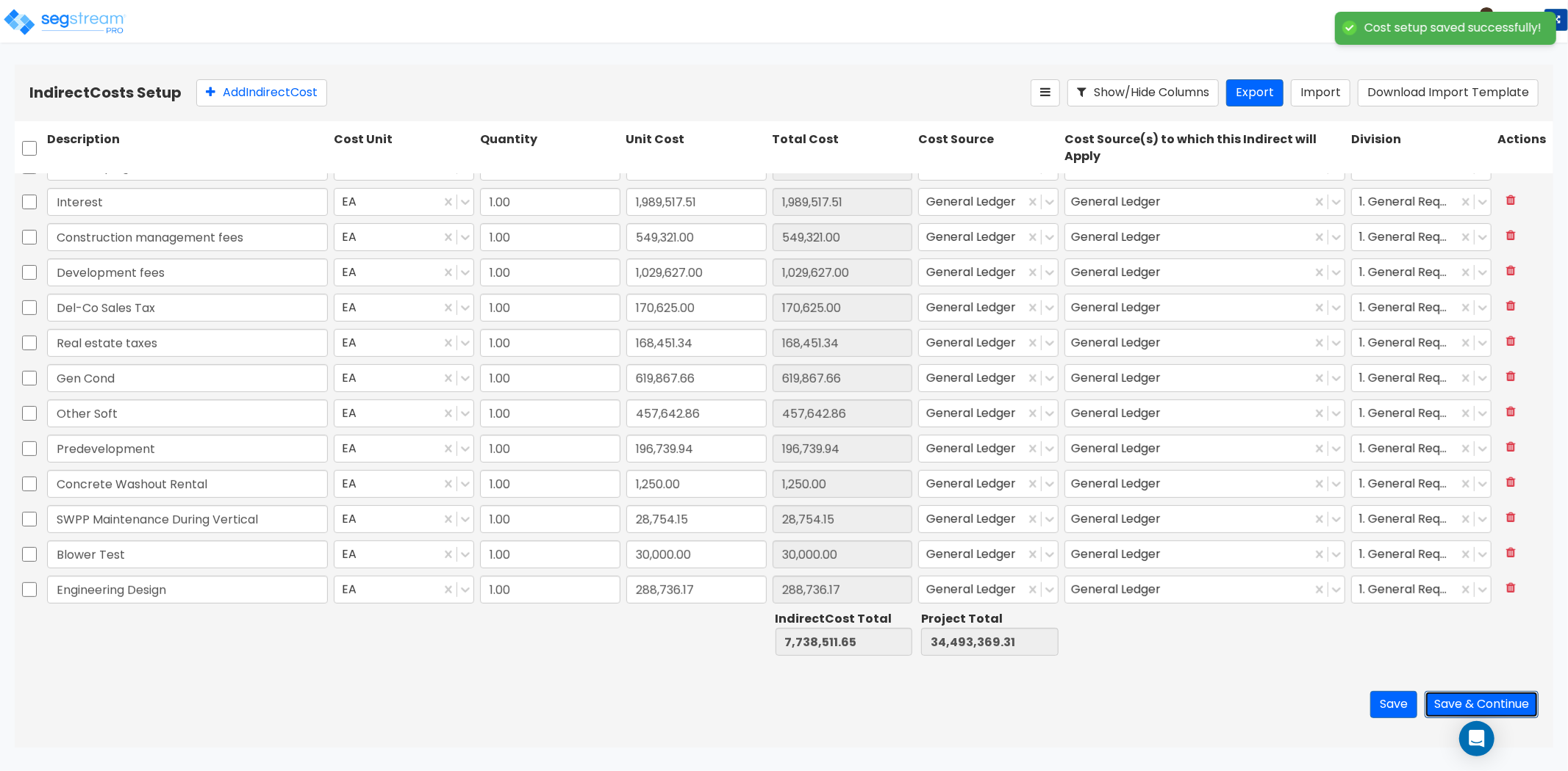
click at [1470, 710] on button "Save & Continue" at bounding box center [1481, 705] width 114 height 27
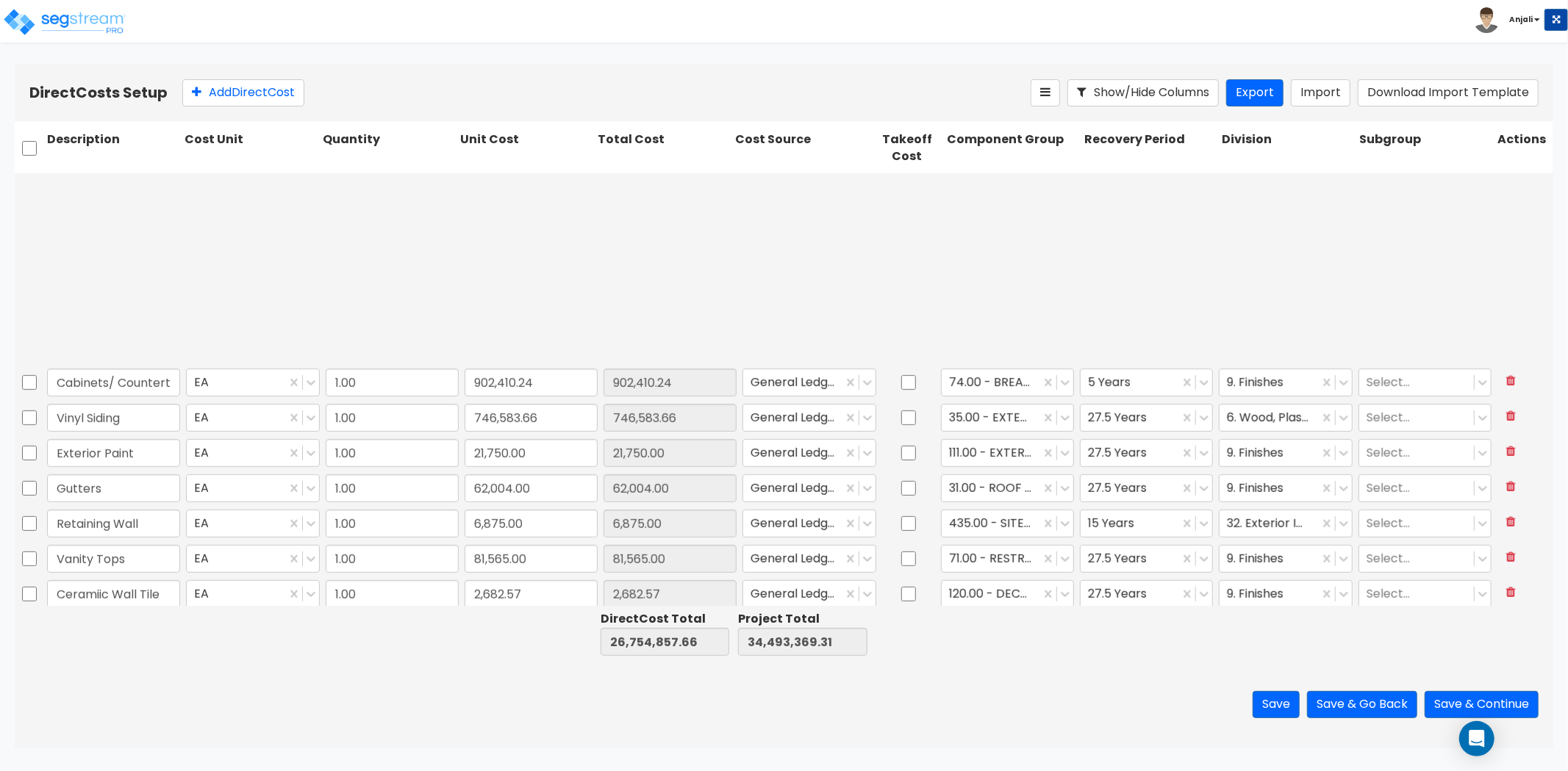
scroll to position [679, 0]
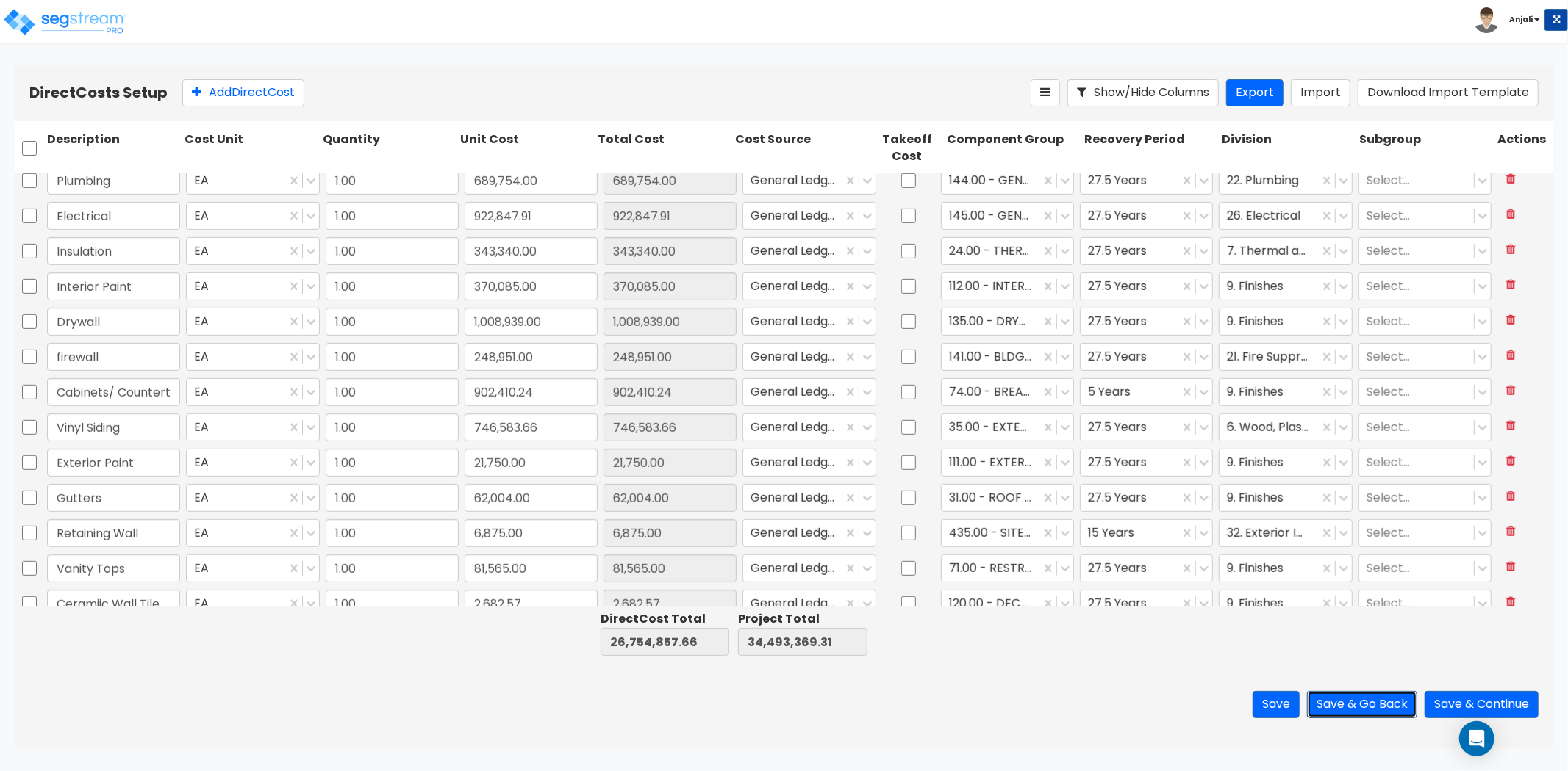
click at [1339, 703] on button "Save & Go Back" at bounding box center [1361, 705] width 110 height 27
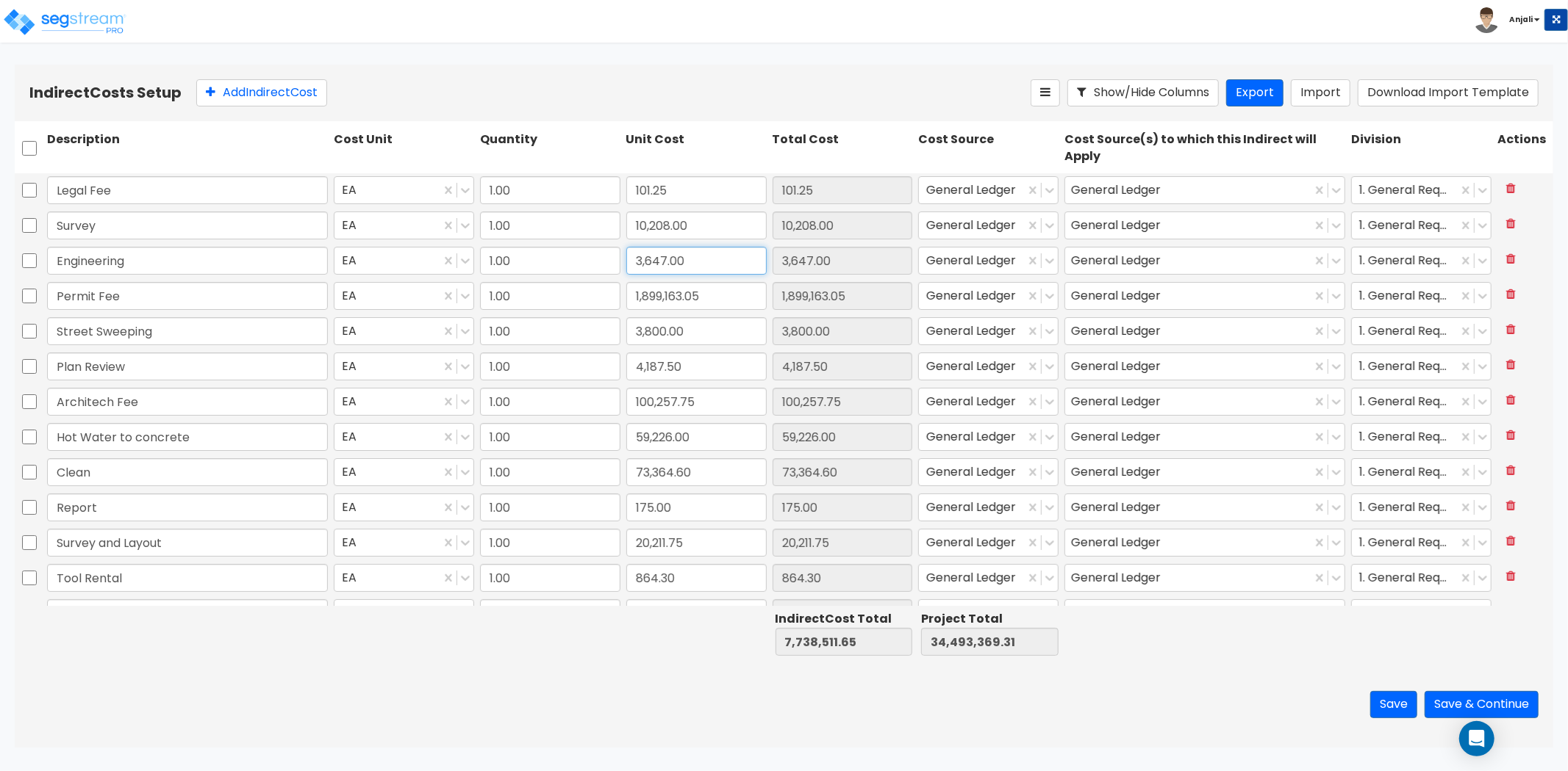
click at [724, 264] on input "3,647.00" at bounding box center [696, 260] width 140 height 28
click at [625, 609] on div at bounding box center [696, 634] width 147 height 51
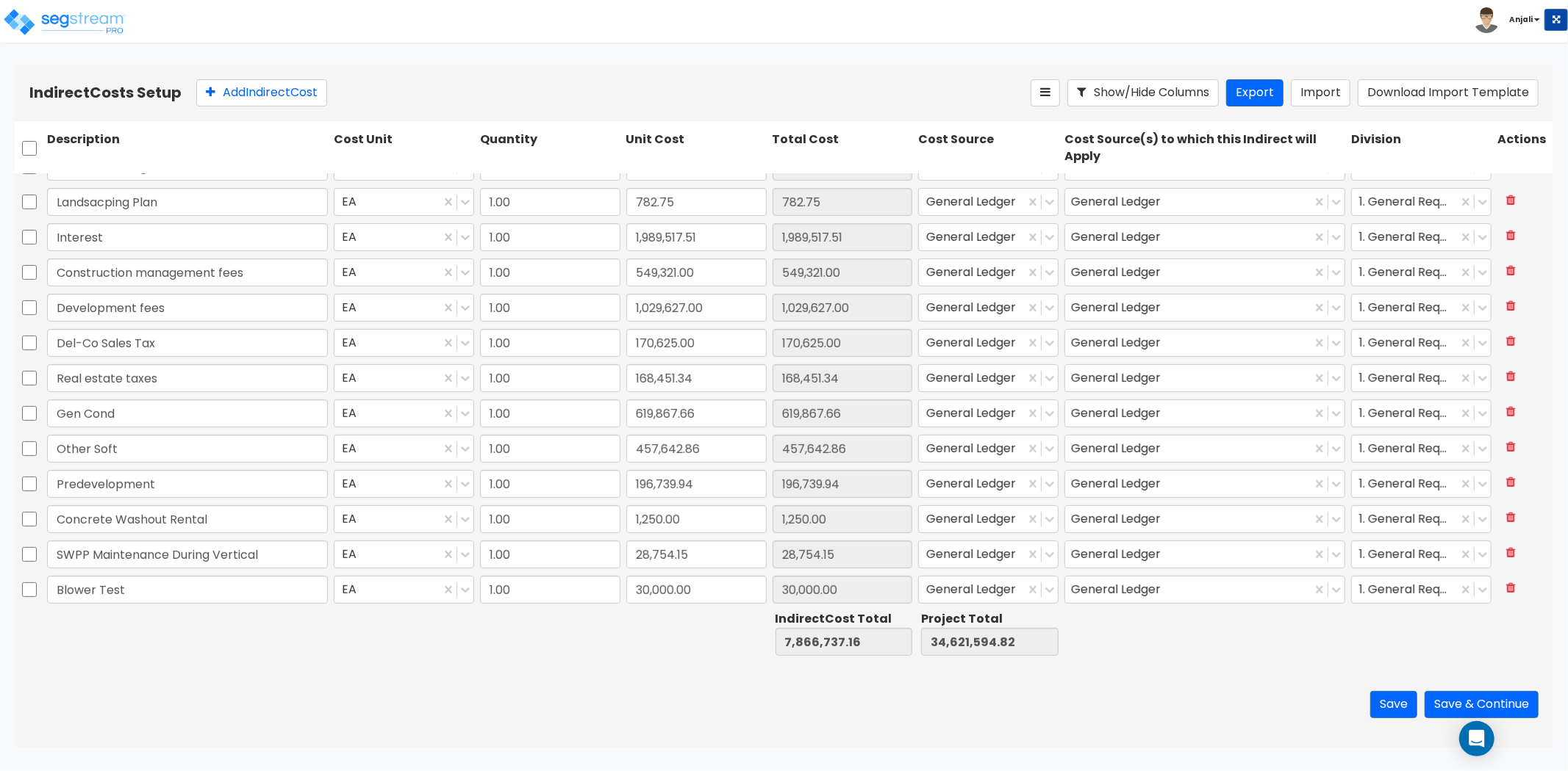
scroll to position [482, 0]
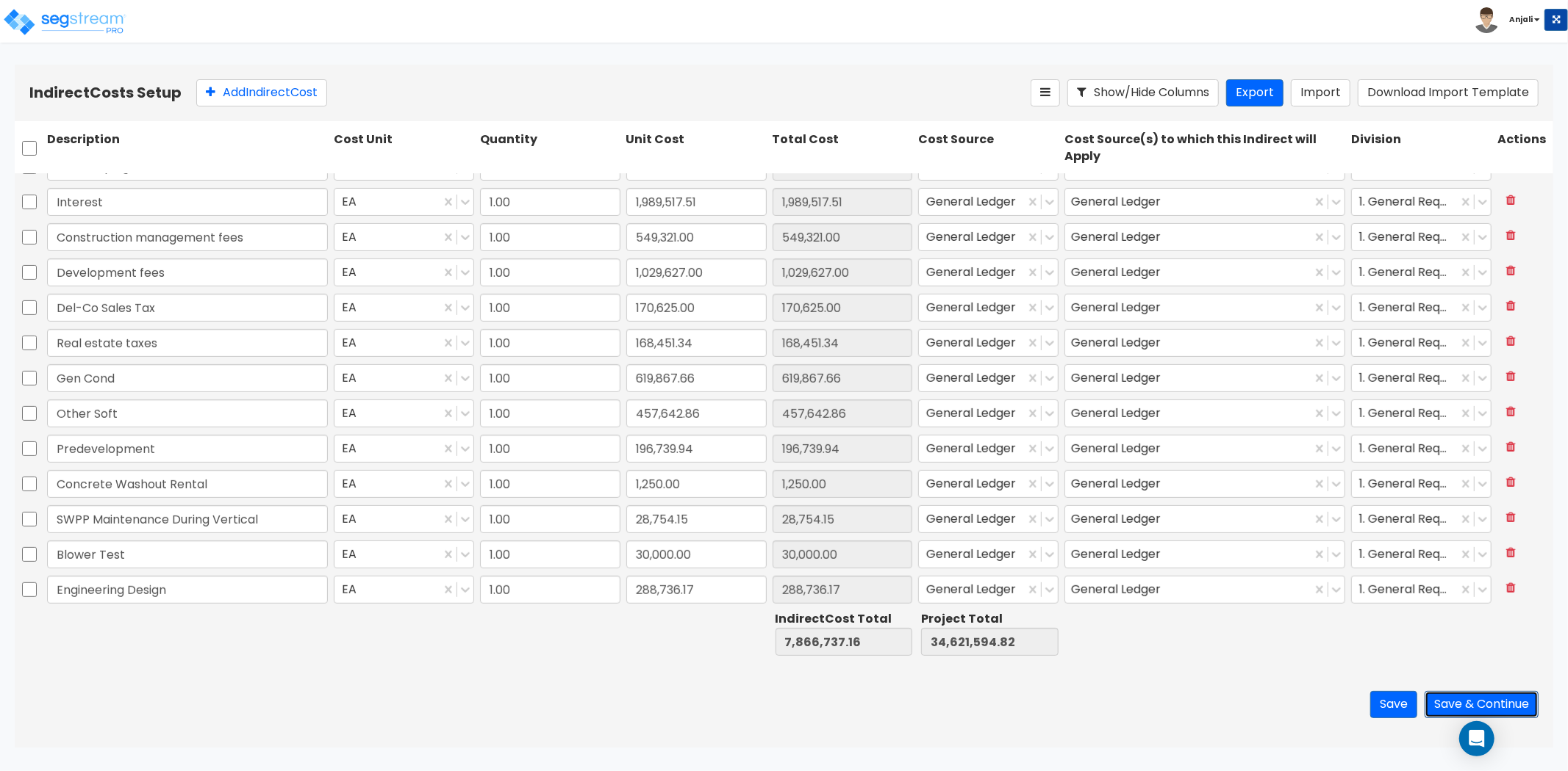
click at [1484, 702] on button "Save & Continue" at bounding box center [1481, 705] width 114 height 27
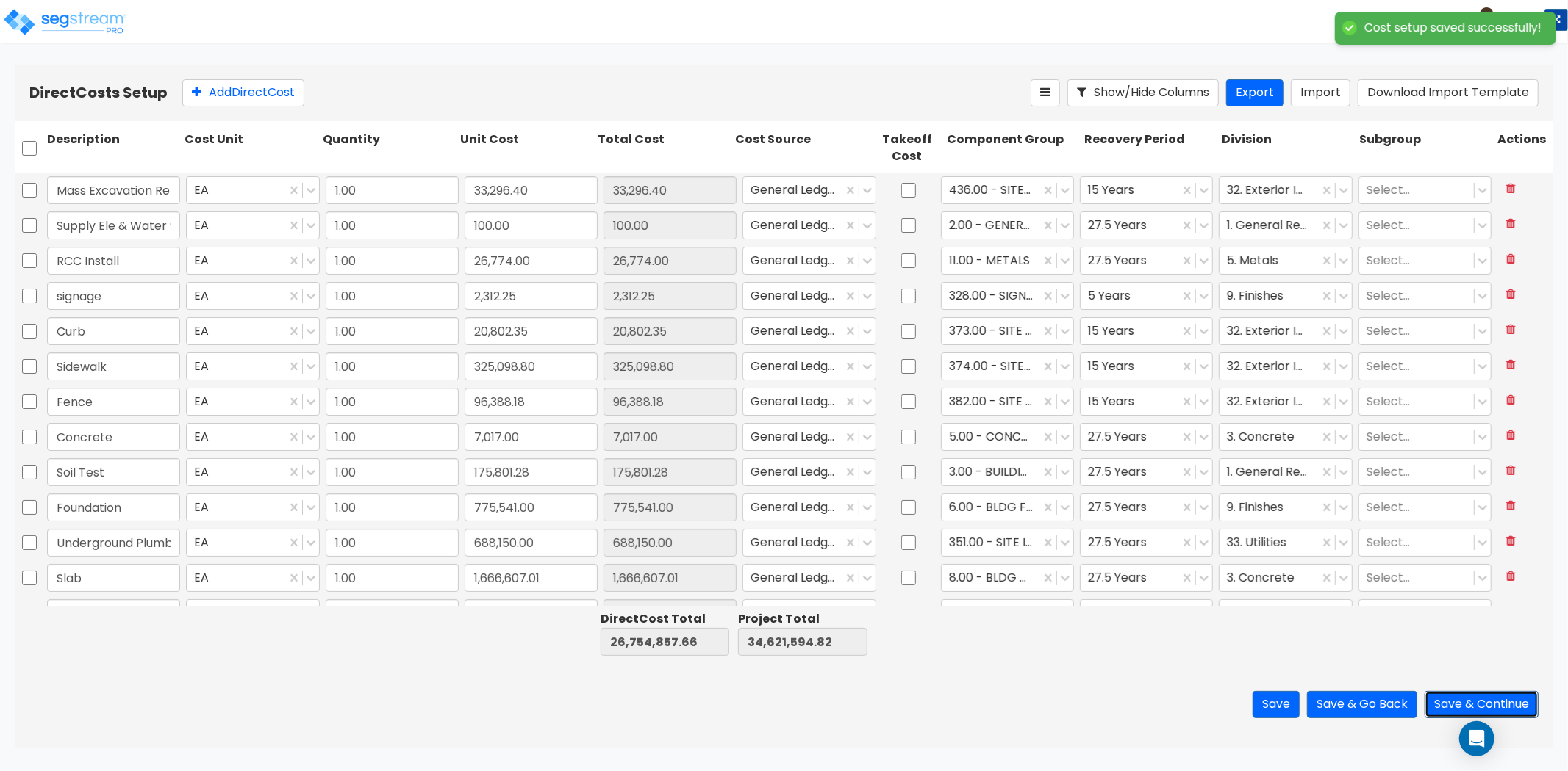
click at [1473, 700] on button "Save & Continue" at bounding box center [1481, 705] width 114 height 27
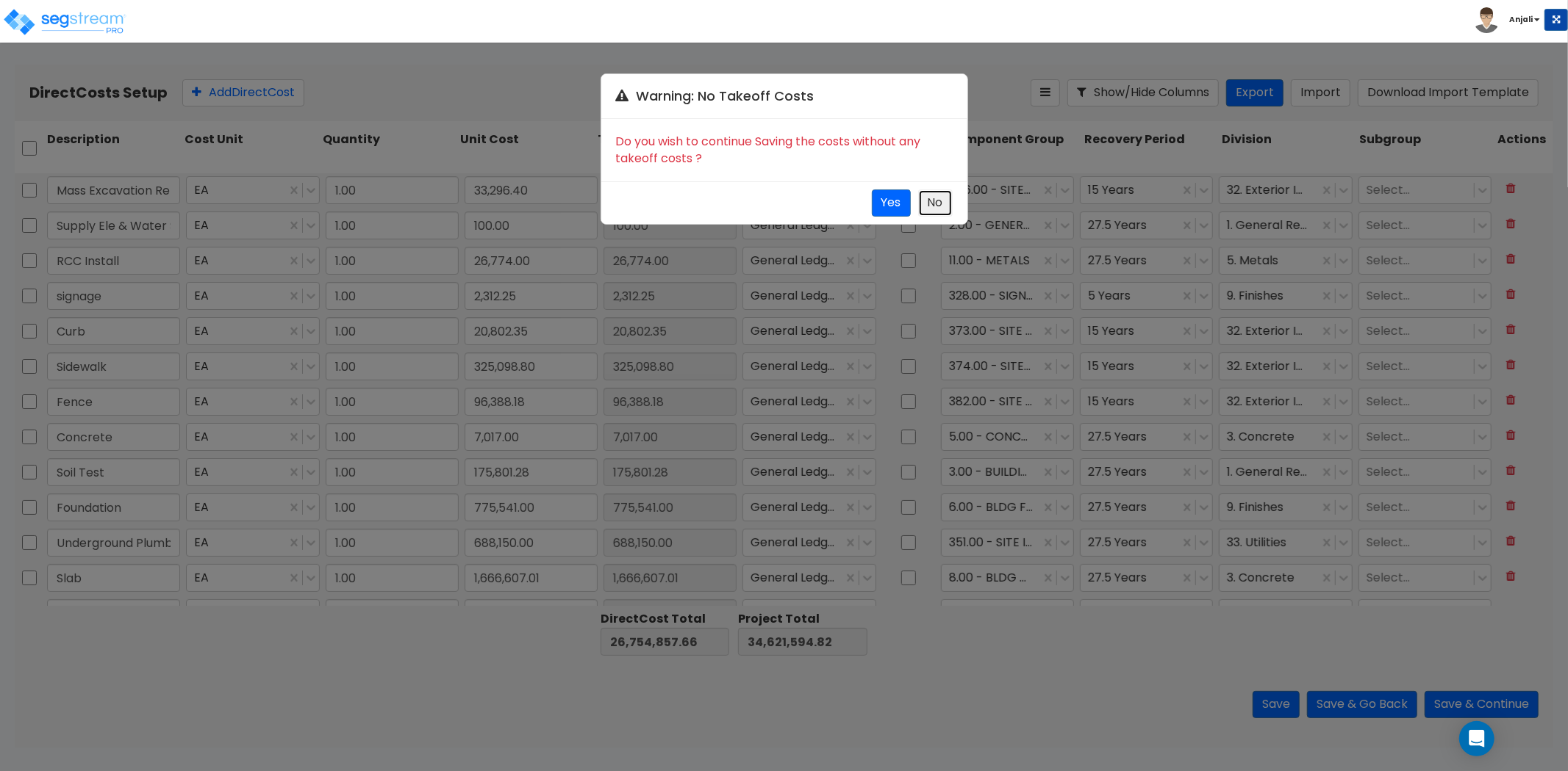
click at [930, 206] on button "No" at bounding box center [935, 203] width 34 height 27
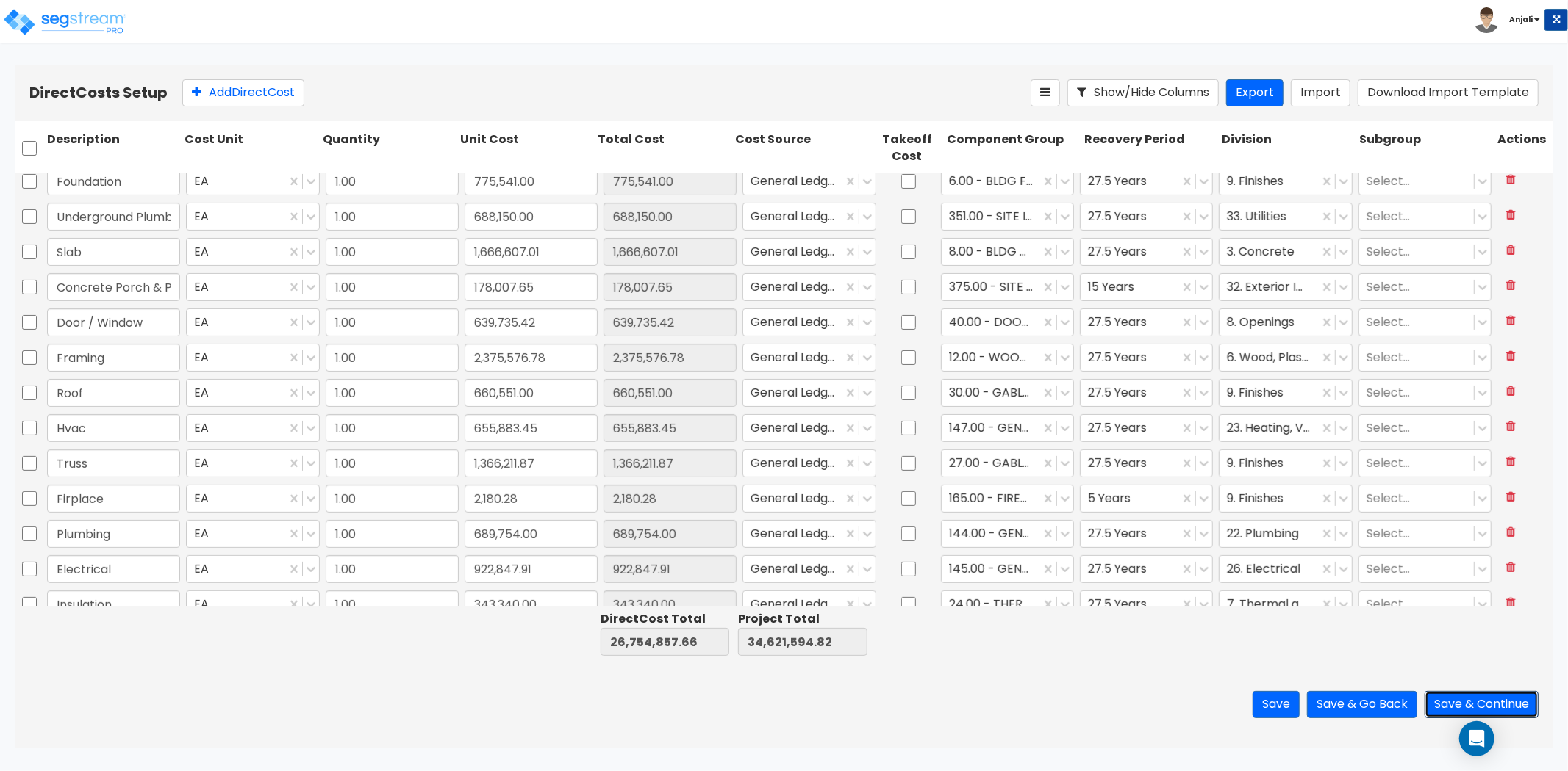
scroll to position [408, 0]
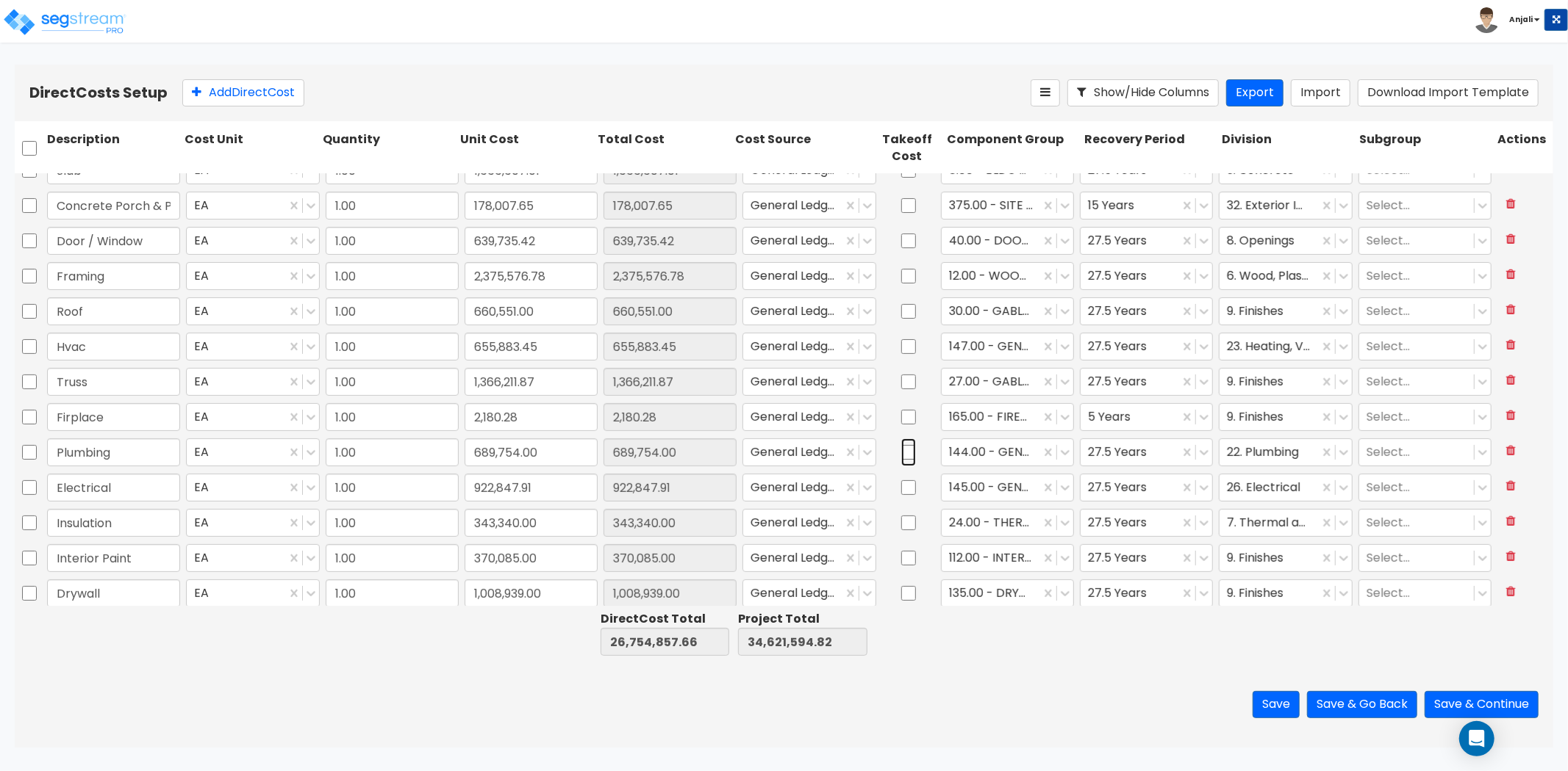
click at [901, 449] on input "checkbox" at bounding box center [908, 452] width 14 height 28
click at [901, 489] on input "checkbox" at bounding box center [908, 487] width 14 height 28
click at [903, 346] on input "checkbox" at bounding box center [908, 347] width 14 height 28
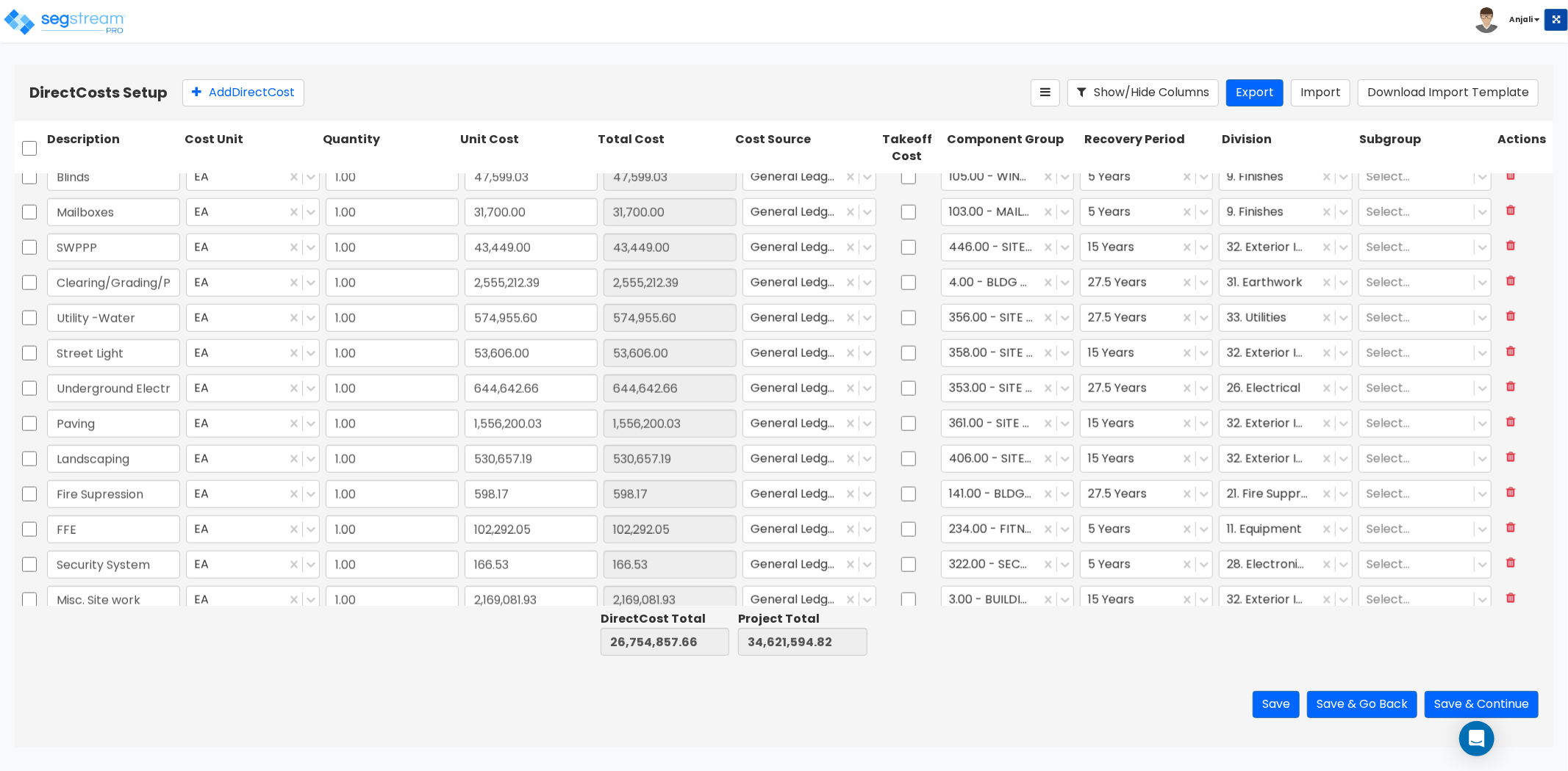
scroll to position [1577, 0]
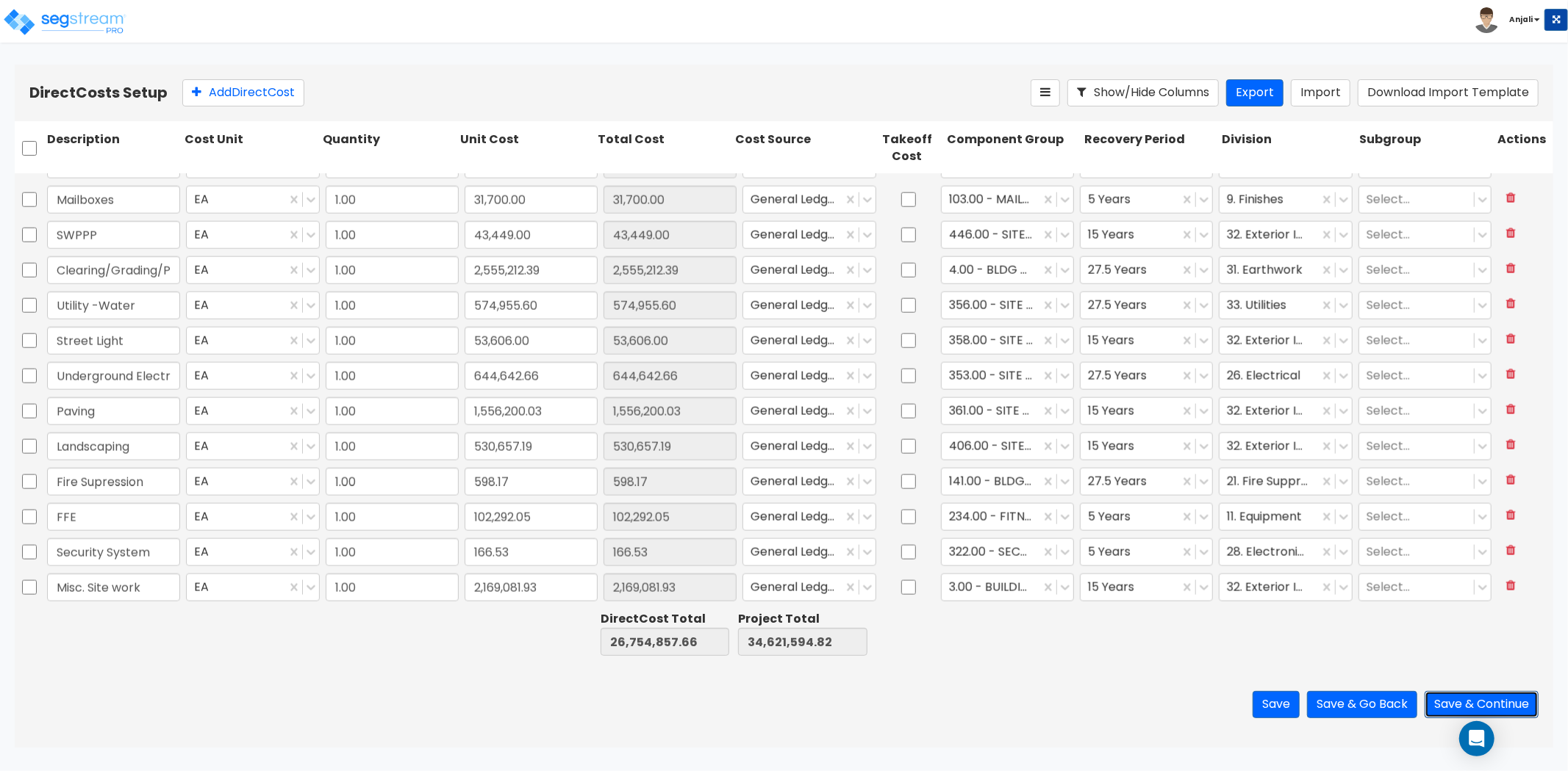
click at [1450, 700] on button "Save & Continue" at bounding box center [1481, 705] width 114 height 27
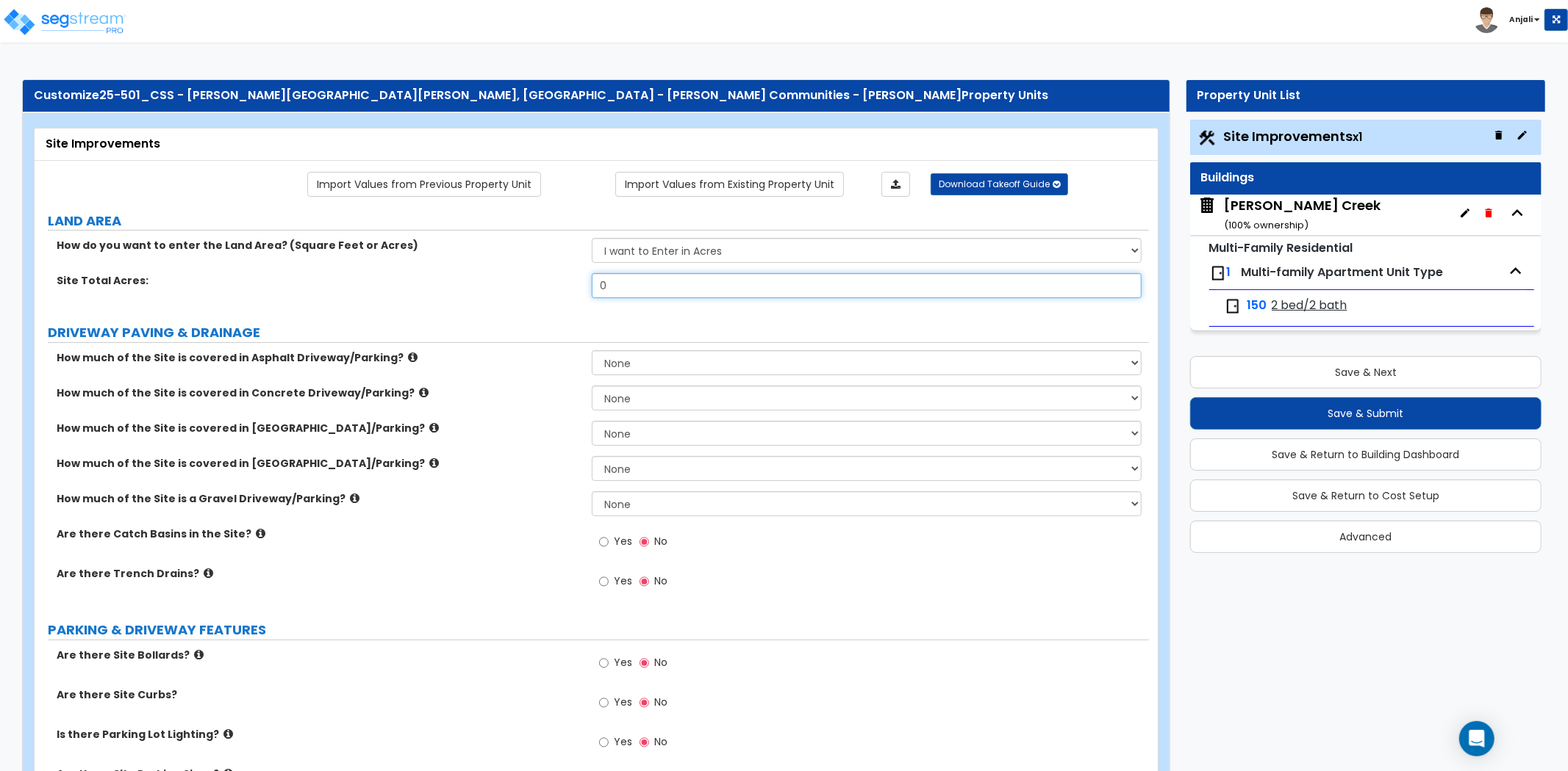
click at [638, 285] on input "0" at bounding box center [866, 285] width 550 height 25
type input "20.95"
click at [503, 292] on div "Site Total Acres: 20.95" at bounding box center [591, 291] width 1114 height 35
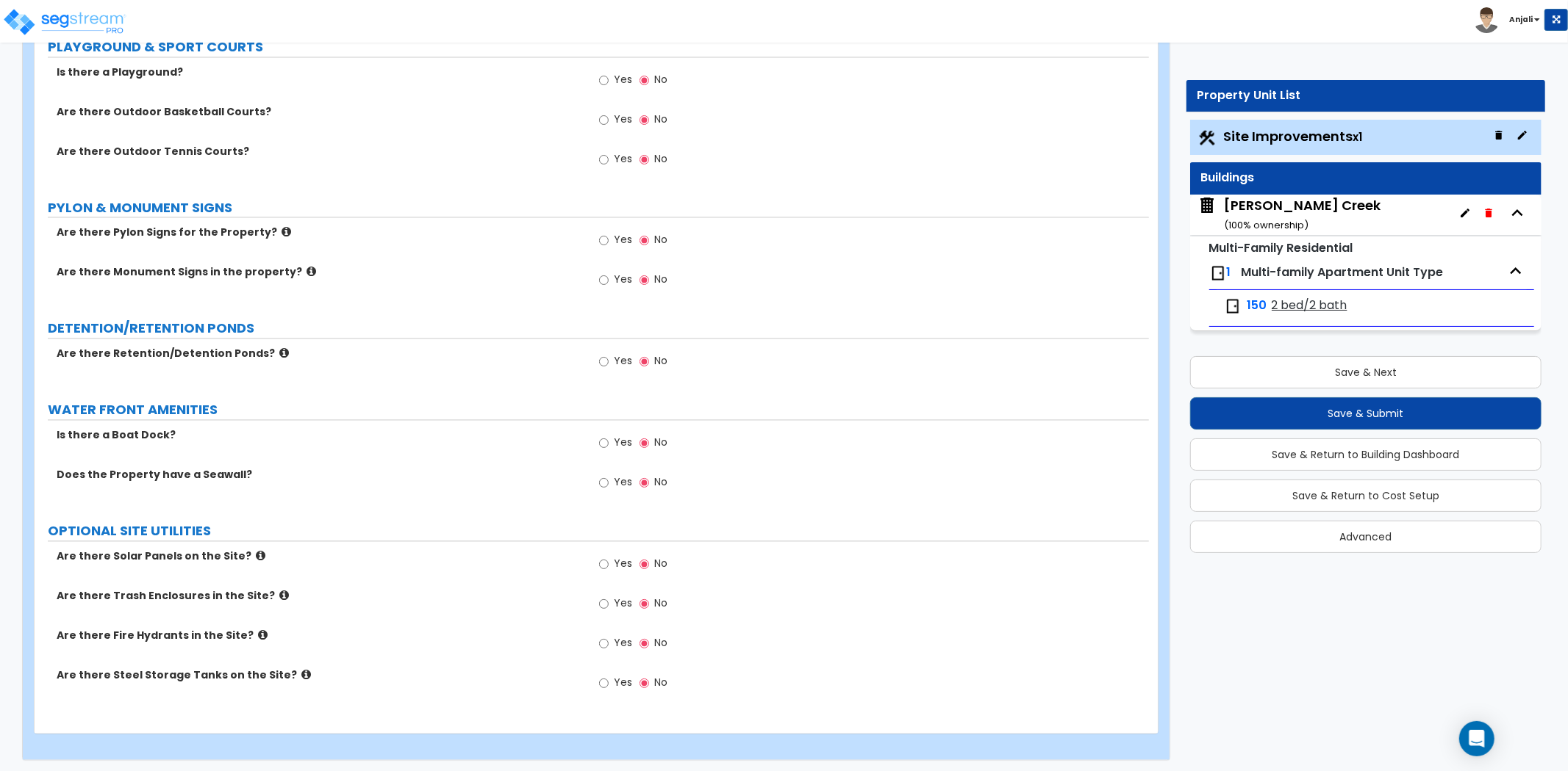
scroll to position [2341, 0]
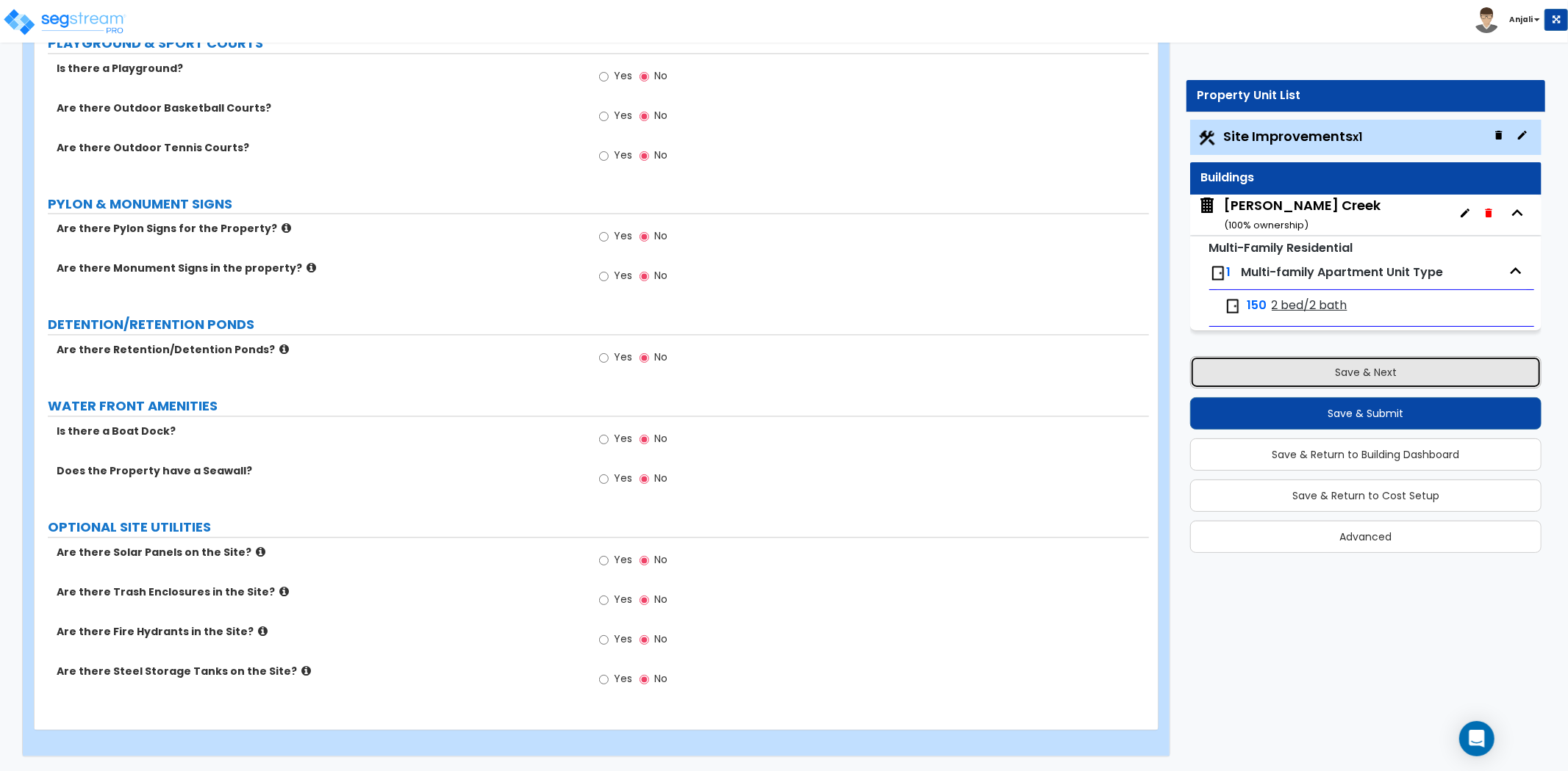
click at [1398, 375] on button "Save & Next" at bounding box center [1365, 372] width 352 height 33
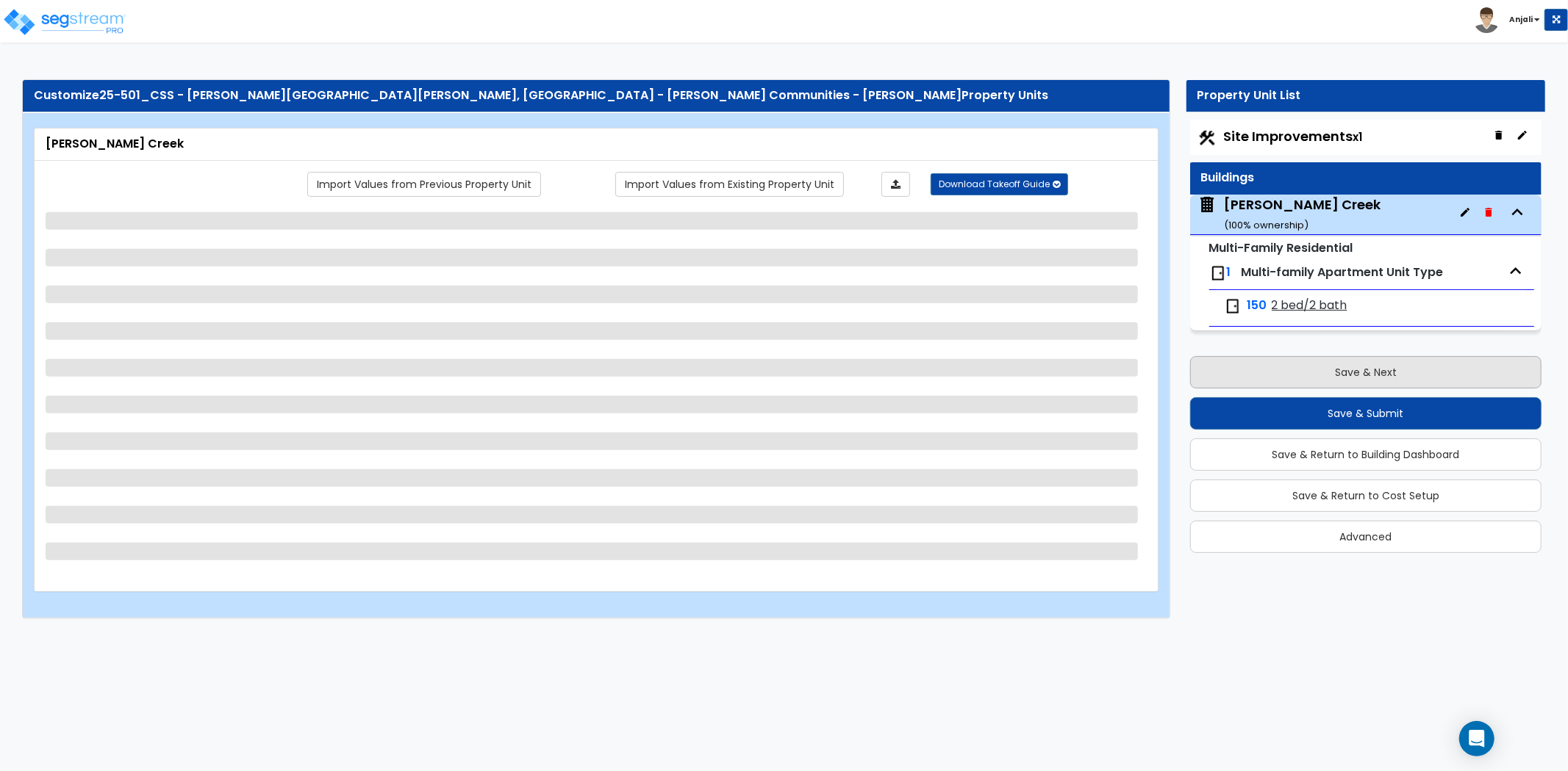
scroll to position [0, 0]
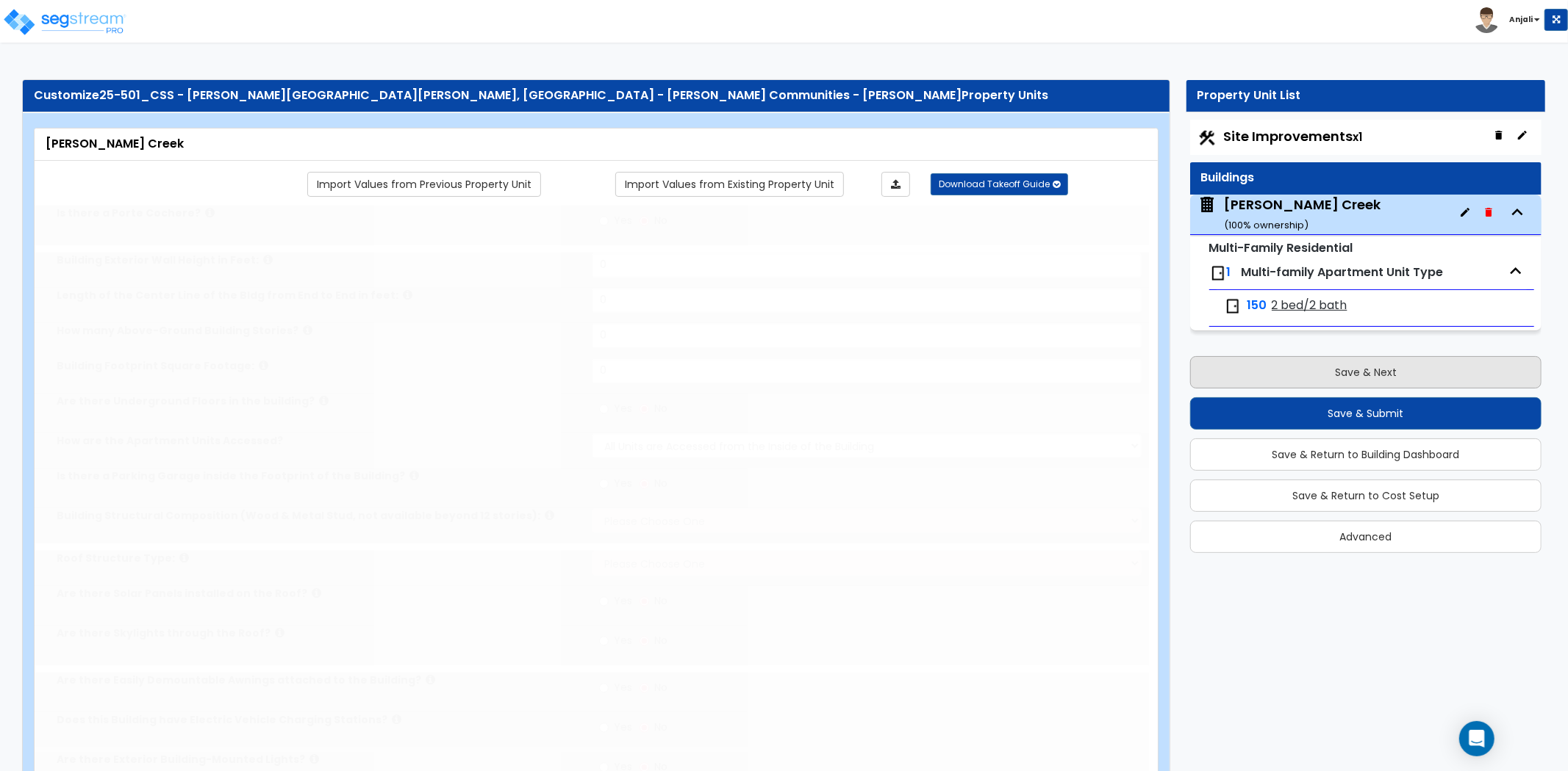
type input "1"
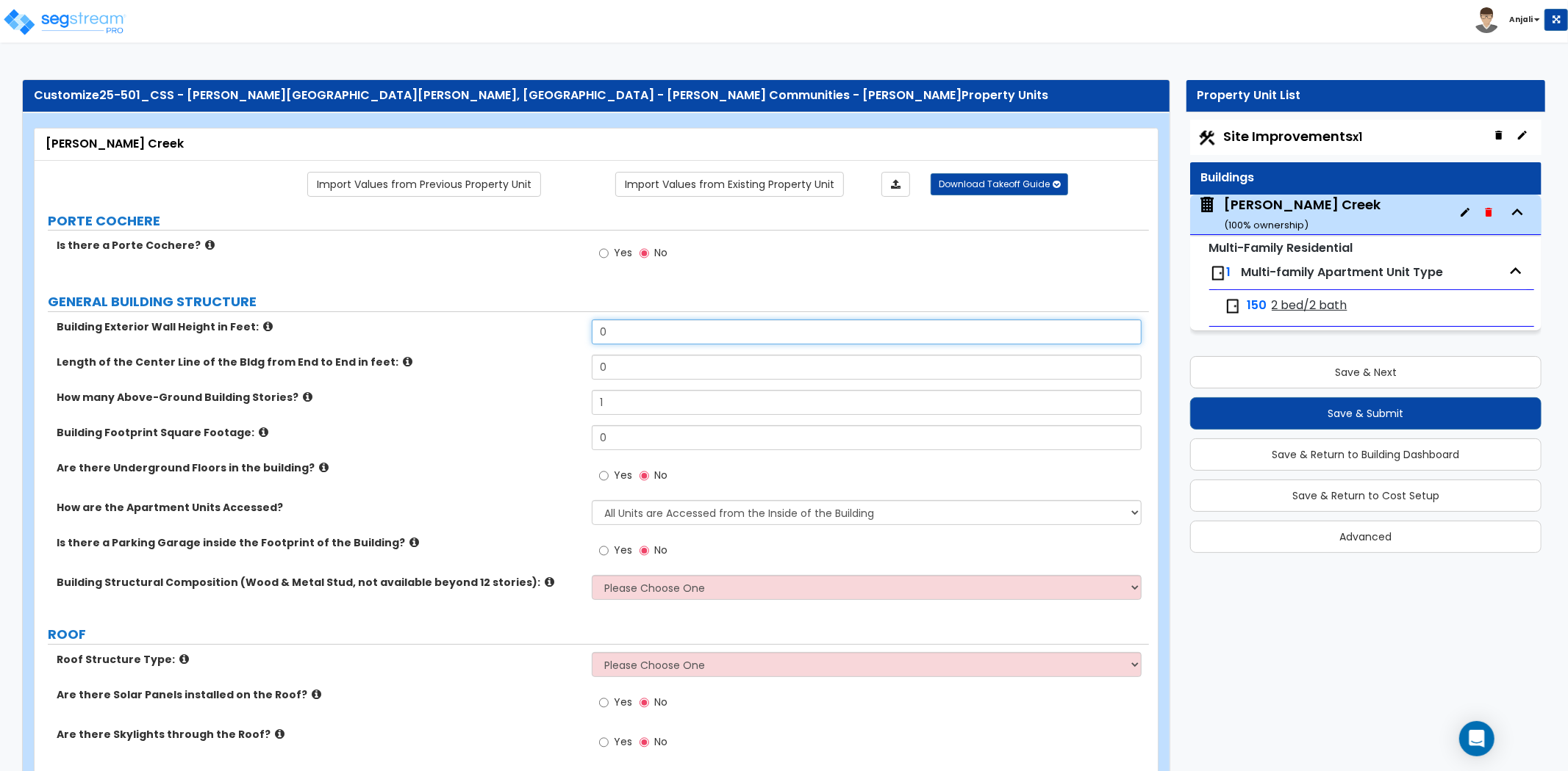
click at [648, 341] on input "0" at bounding box center [866, 332] width 550 height 25
type input "10"
click at [630, 377] on input "0" at bounding box center [866, 367] width 550 height 25
type input "850"
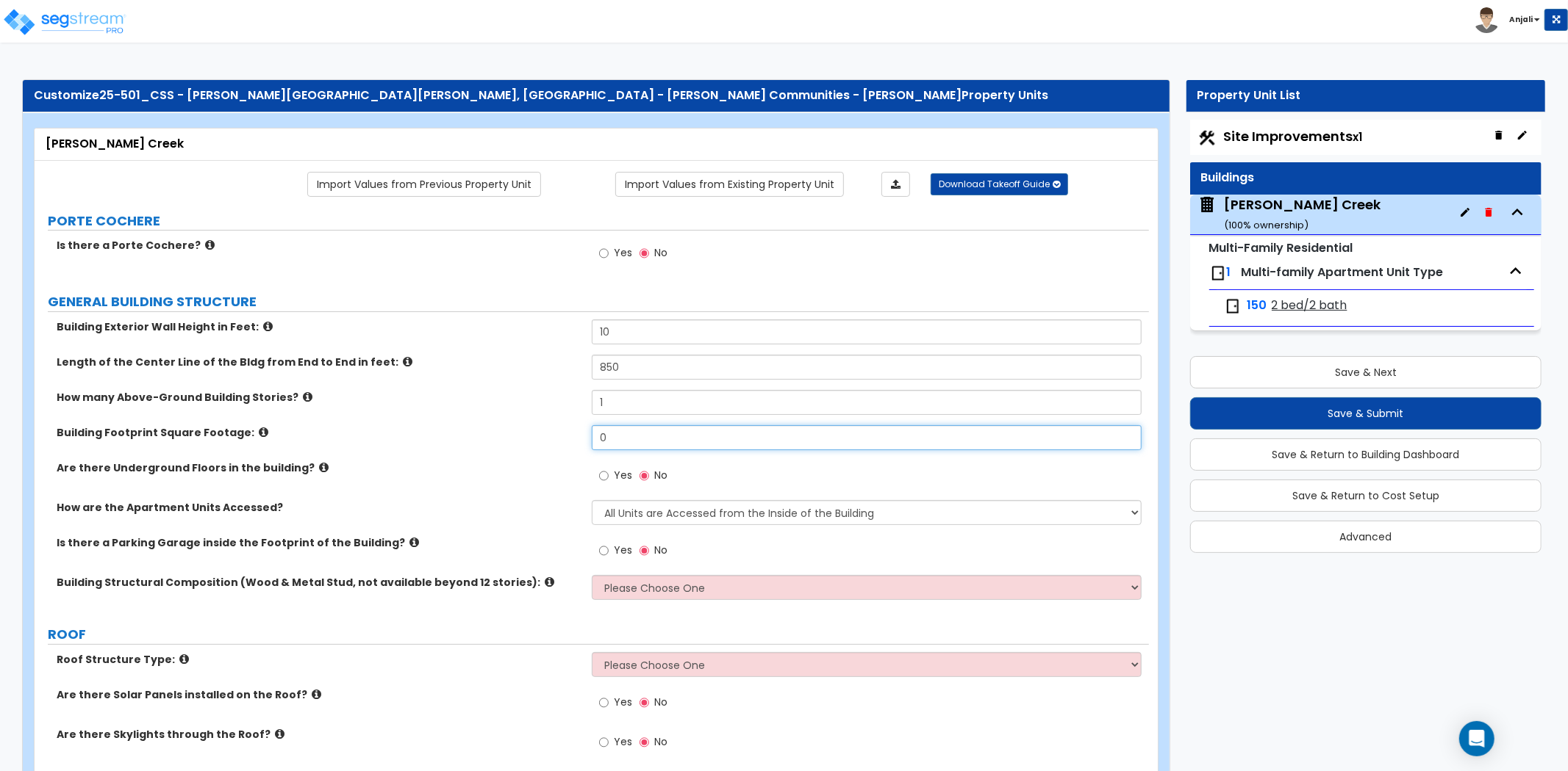
click at [626, 444] on input "0" at bounding box center [866, 437] width 550 height 25
type input "80,000"
click at [693, 513] on select "All Units are Accessed from the Inside of the Building All Units are Accessed f…" at bounding box center [866, 512] width 550 height 25
select select "2"
click at [592, 500] on select "All Units are Accessed from the Inside of the Building All Units are Accessed f…" at bounding box center [866, 512] width 550 height 25
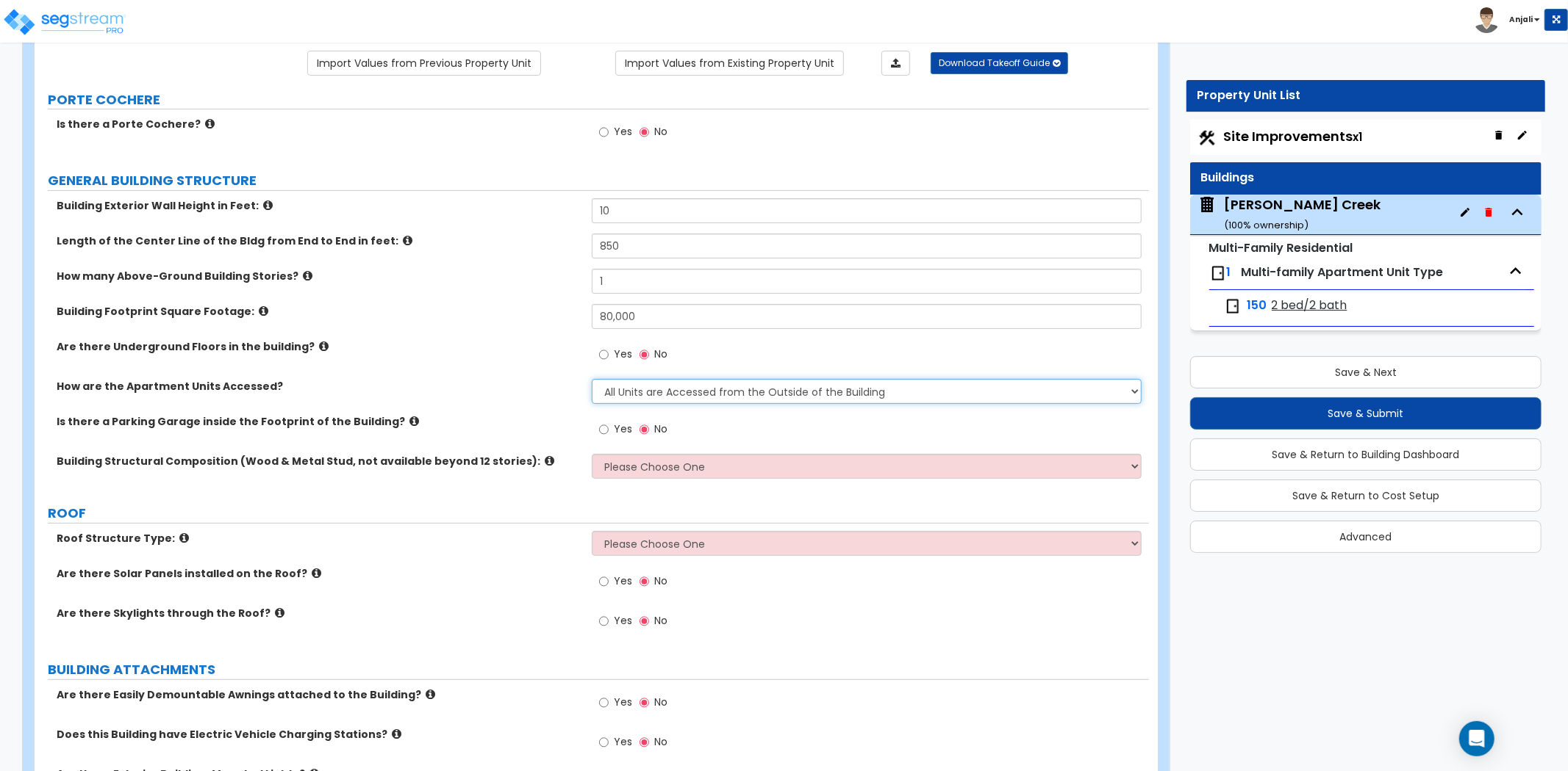
scroll to position [244, 0]
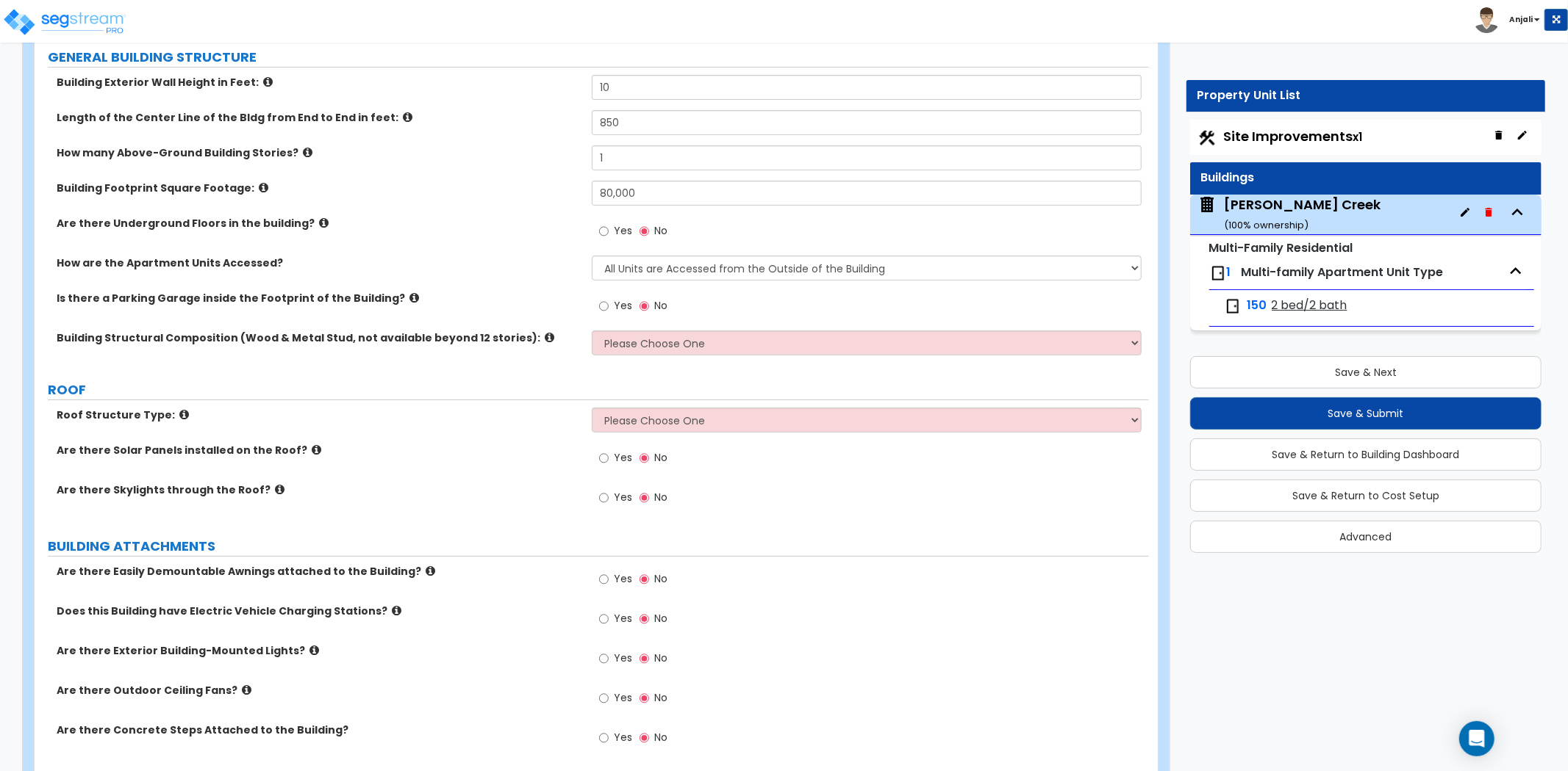
click at [682, 325] on div "Yes No" at bounding box center [870, 310] width 557 height 39
click at [680, 336] on select "Please Choose One Reinforced Concrete Structural Steel Brick Masonry CMU Masonr…" at bounding box center [866, 343] width 550 height 25
select select "7"
click at [592, 331] on select "Please Choose One Reinforced Concrete Structural Steel Brick Masonry CMU Masonr…" at bounding box center [866, 343] width 550 height 25
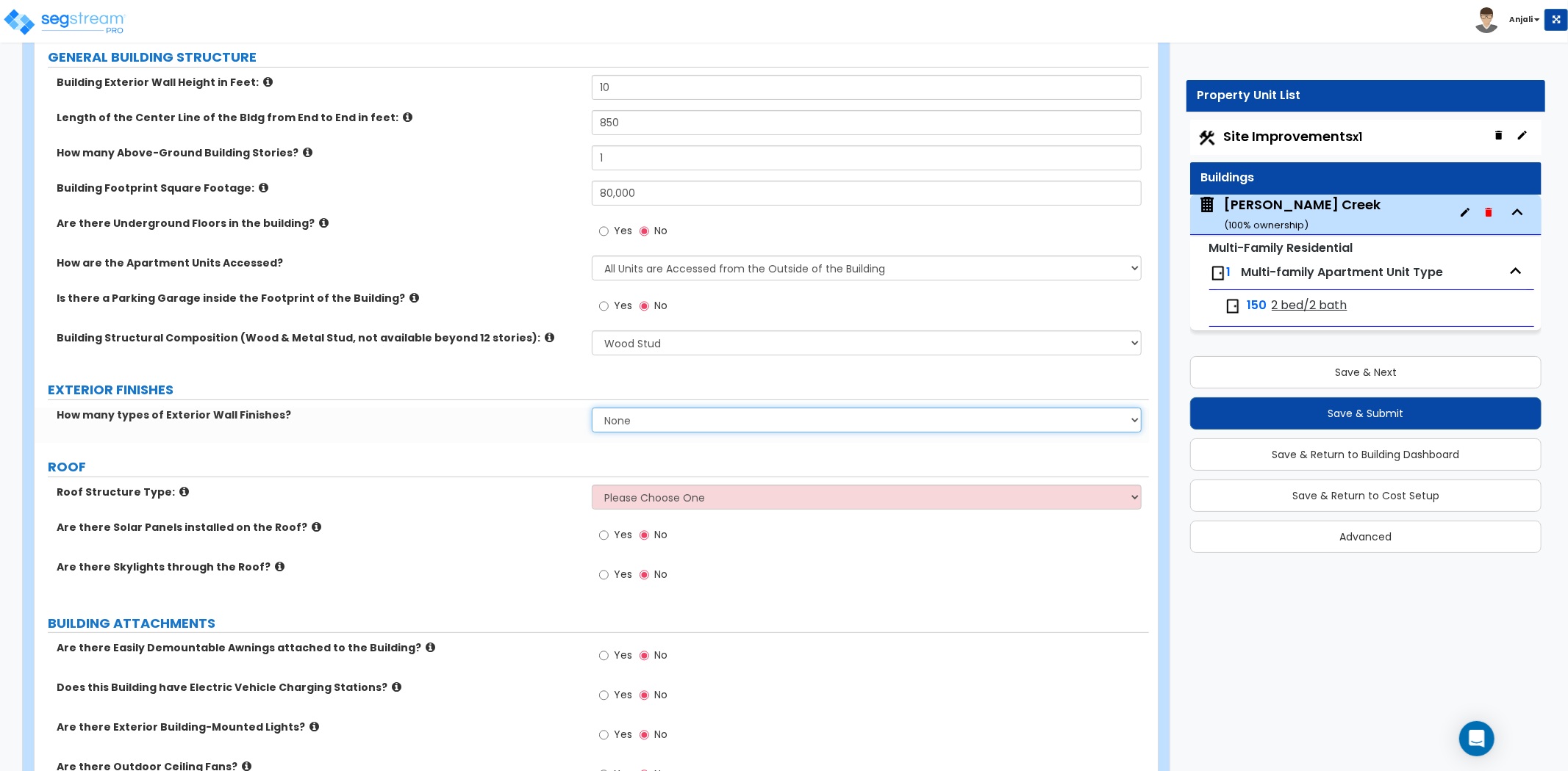
click at [683, 427] on select "None 1 2 3" at bounding box center [866, 420] width 550 height 25
click at [592, 408] on select "None 1 2 3" at bounding box center [866, 420] width 550 height 25
drag, startPoint x: 692, startPoint y: 410, endPoint x: 691, endPoint y: 430, distance: 20.0
click at [692, 410] on select "None 1 2 3" at bounding box center [866, 420] width 550 height 25
select select "1"
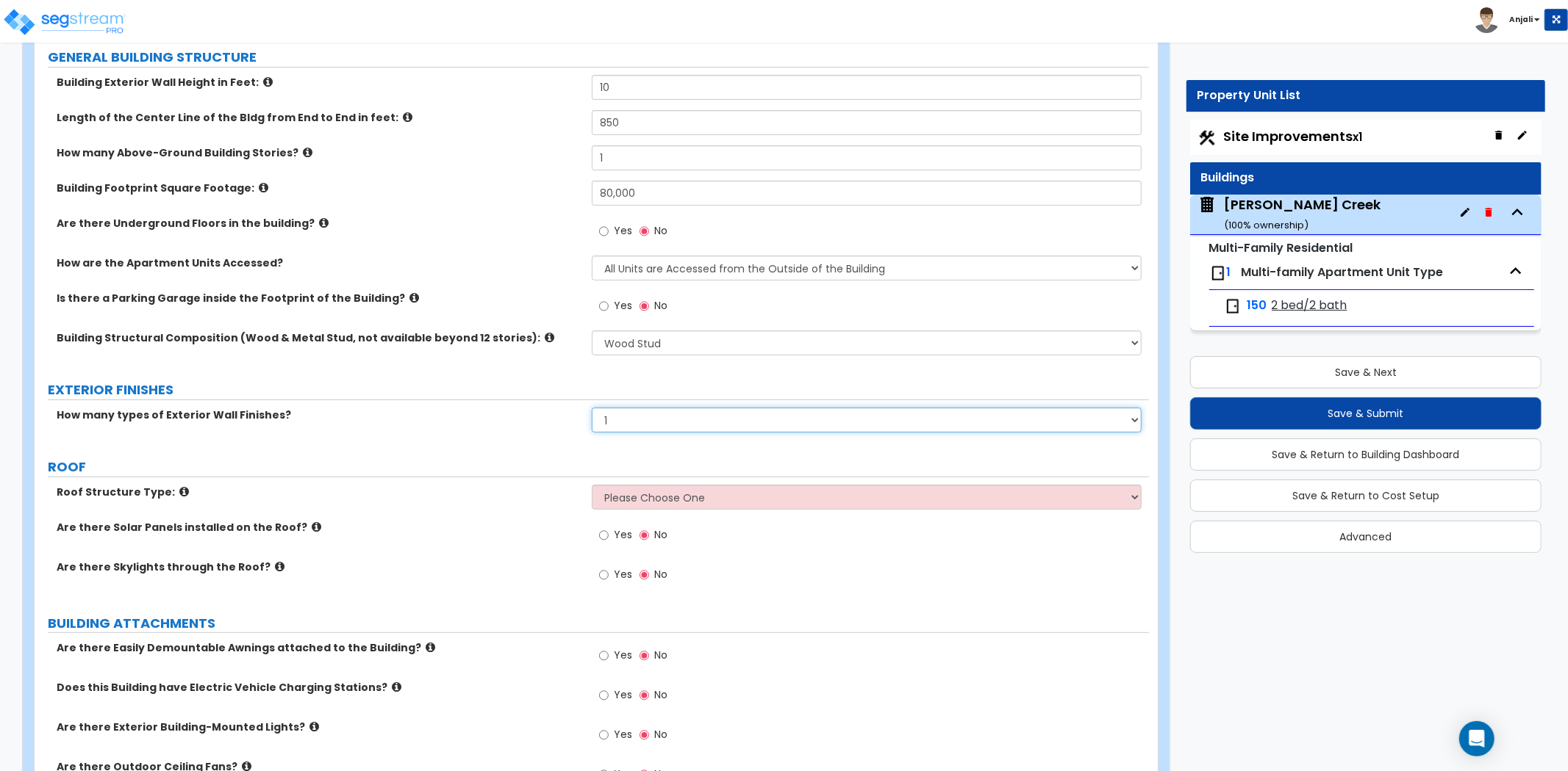
click at [592, 408] on select "None 1 2 3" at bounding box center [866, 420] width 550 height 25
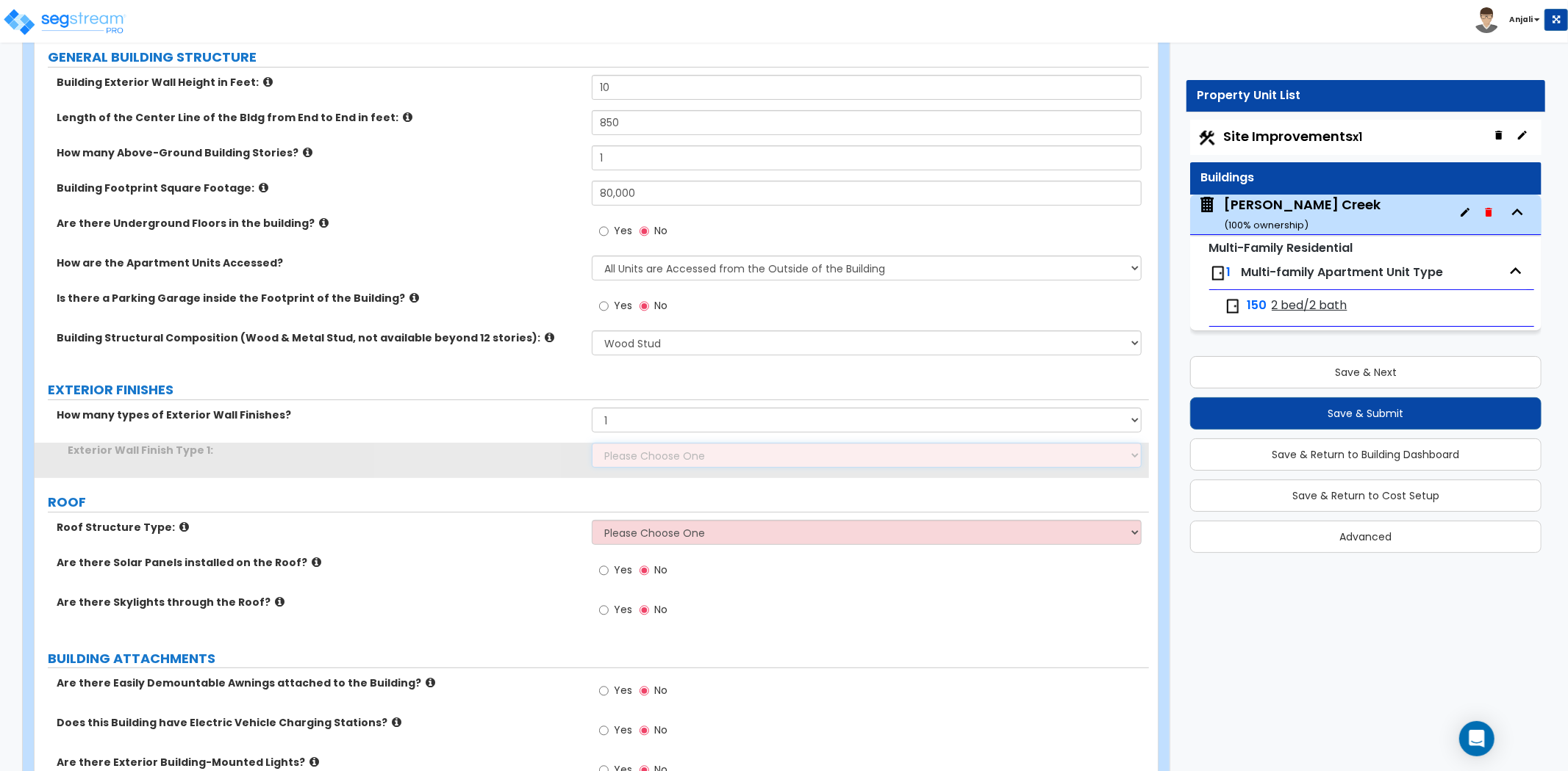
click at [691, 455] on select "Please Choose One No Finish/Shared Wall No Wall Brick Veneer Stone Veneer Wood …" at bounding box center [866, 455] width 550 height 25
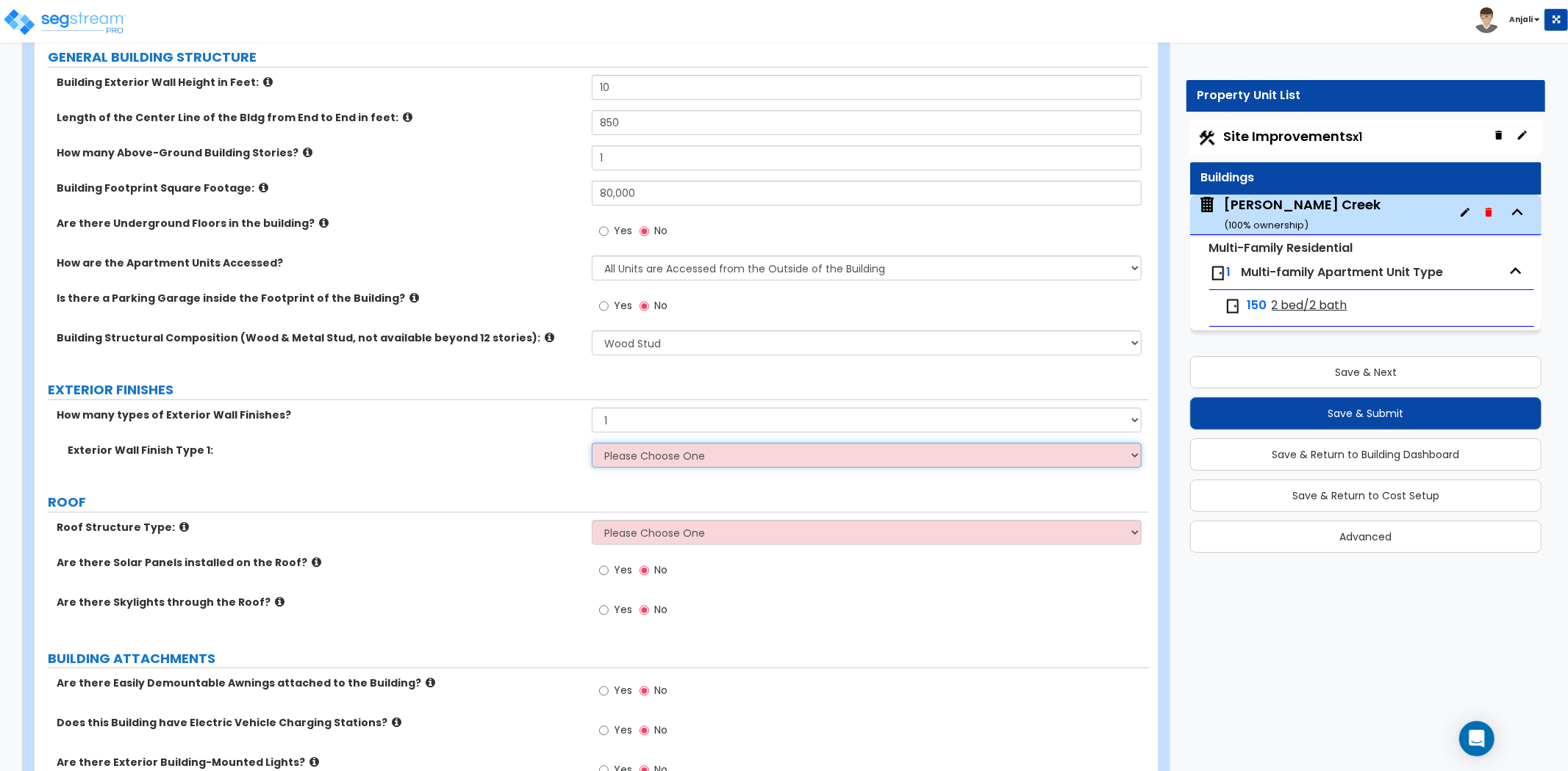
select select "5"
click at [592, 443] on select "Please Choose One No Finish/Shared Wall No Wall Brick Veneer Stone Veneer Wood …" at bounding box center [866, 455] width 550 height 25
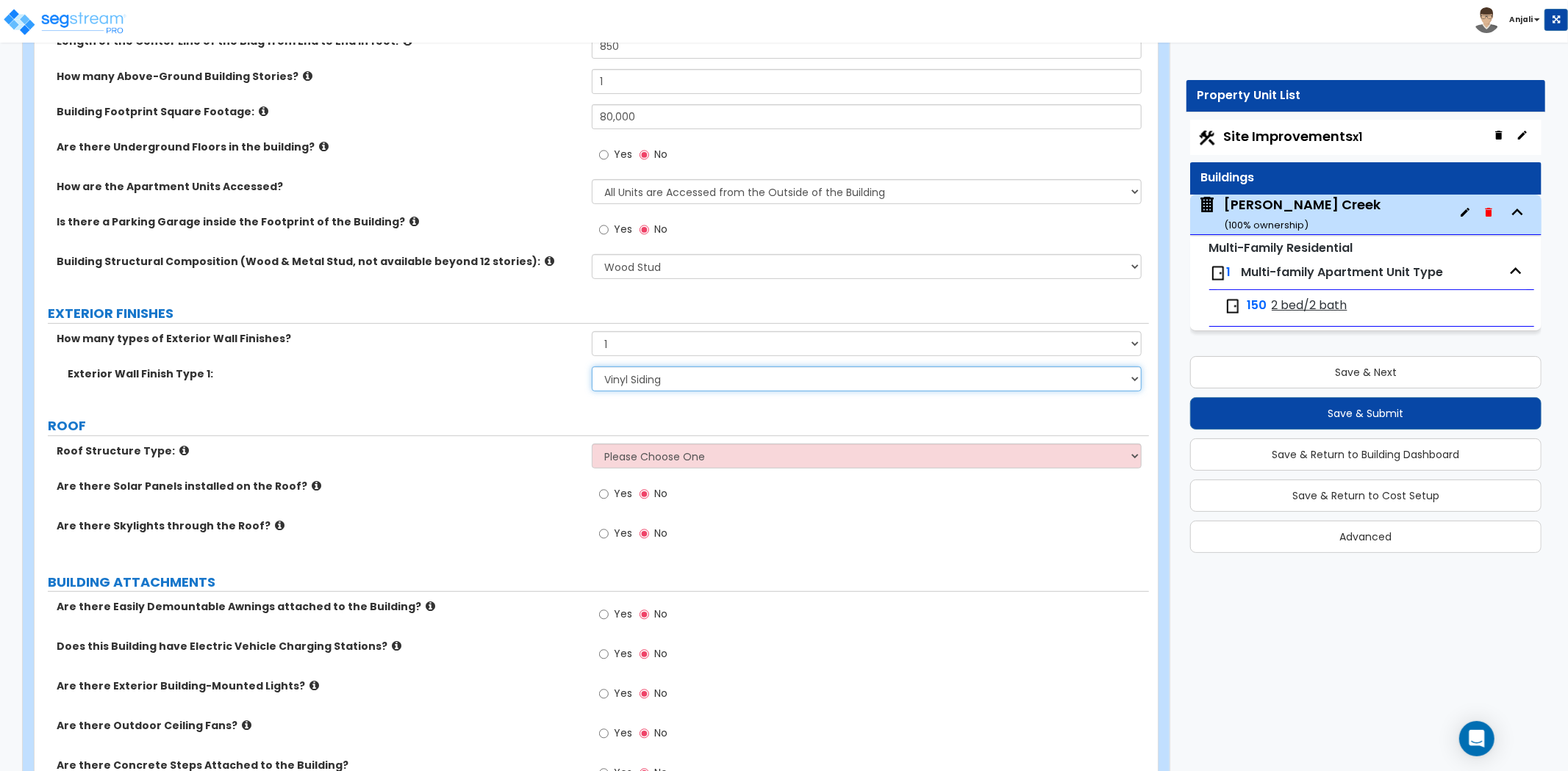
scroll to position [326, 0]
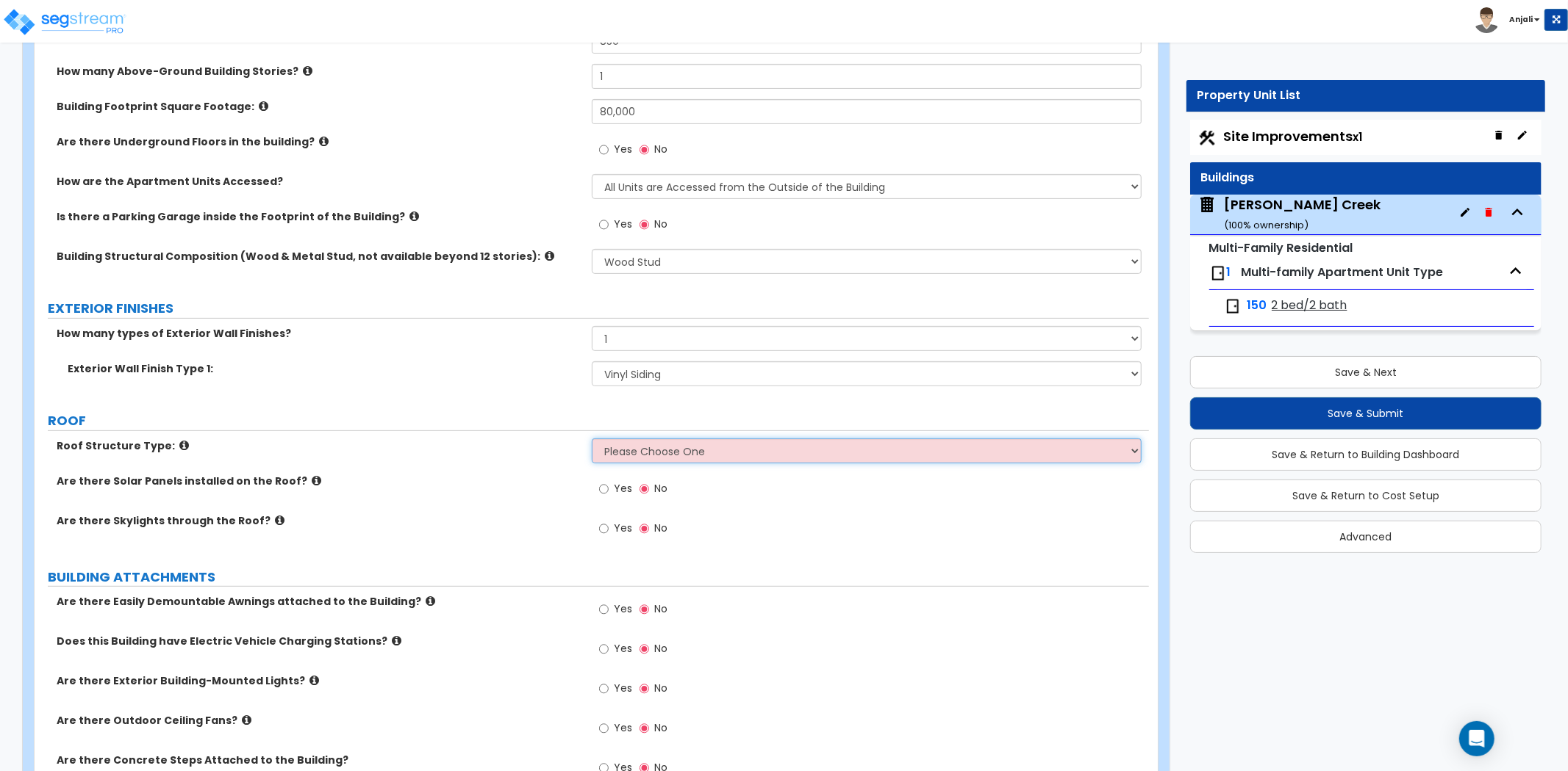
click at [699, 457] on select "Please Choose One [PERSON_NAME] Roof Flat Roof Hybrid [PERSON_NAME] & Flat Roof" at bounding box center [866, 451] width 550 height 25
select select "1"
click at [592, 439] on select "Please Choose One [PERSON_NAME] Roof Flat Roof Hybrid [PERSON_NAME] & Flat Roof" at bounding box center [866, 451] width 550 height 25
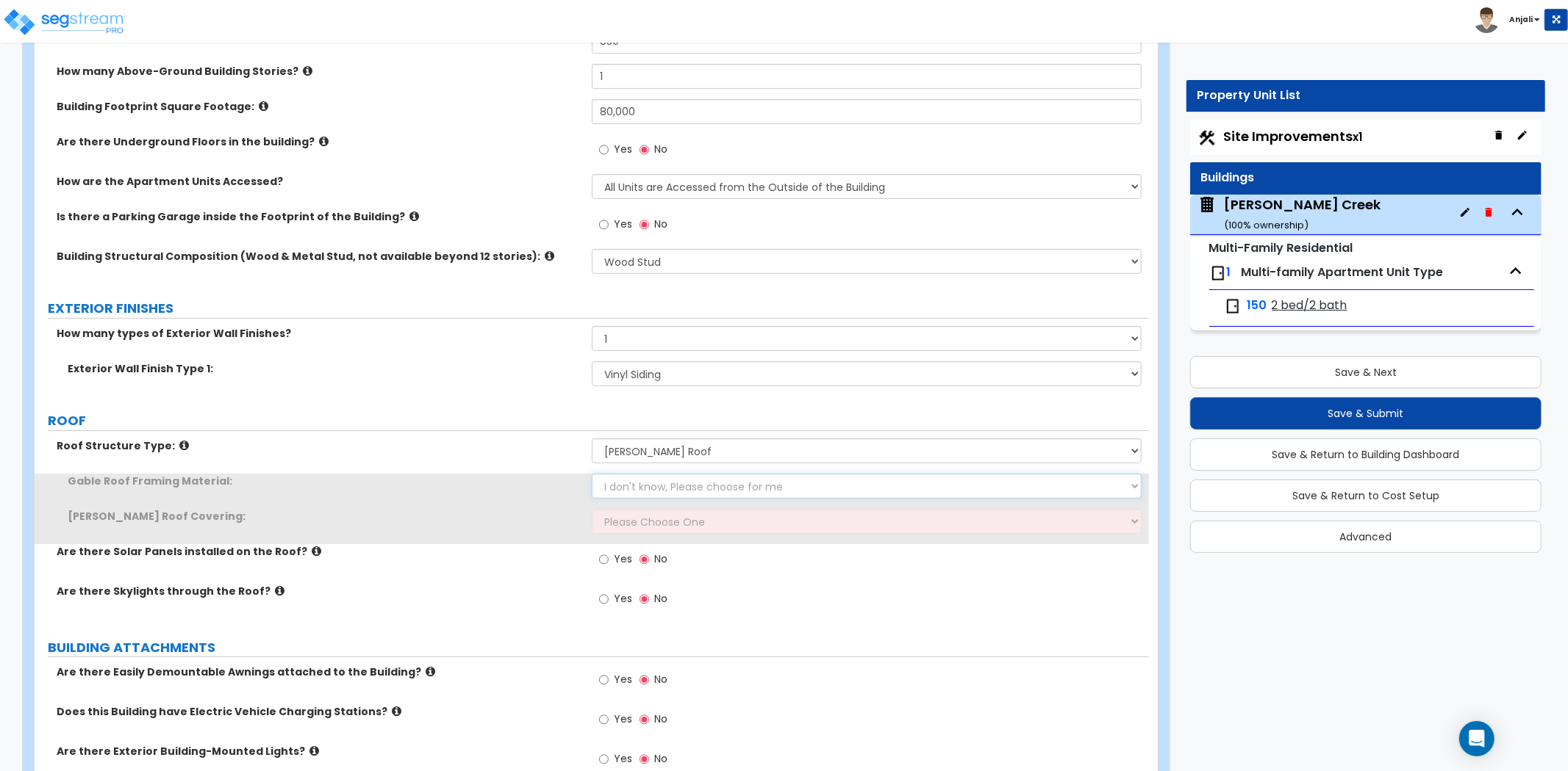
click at [679, 488] on select "I don't know, Please choose for me Metal Wood" at bounding box center [866, 486] width 550 height 25
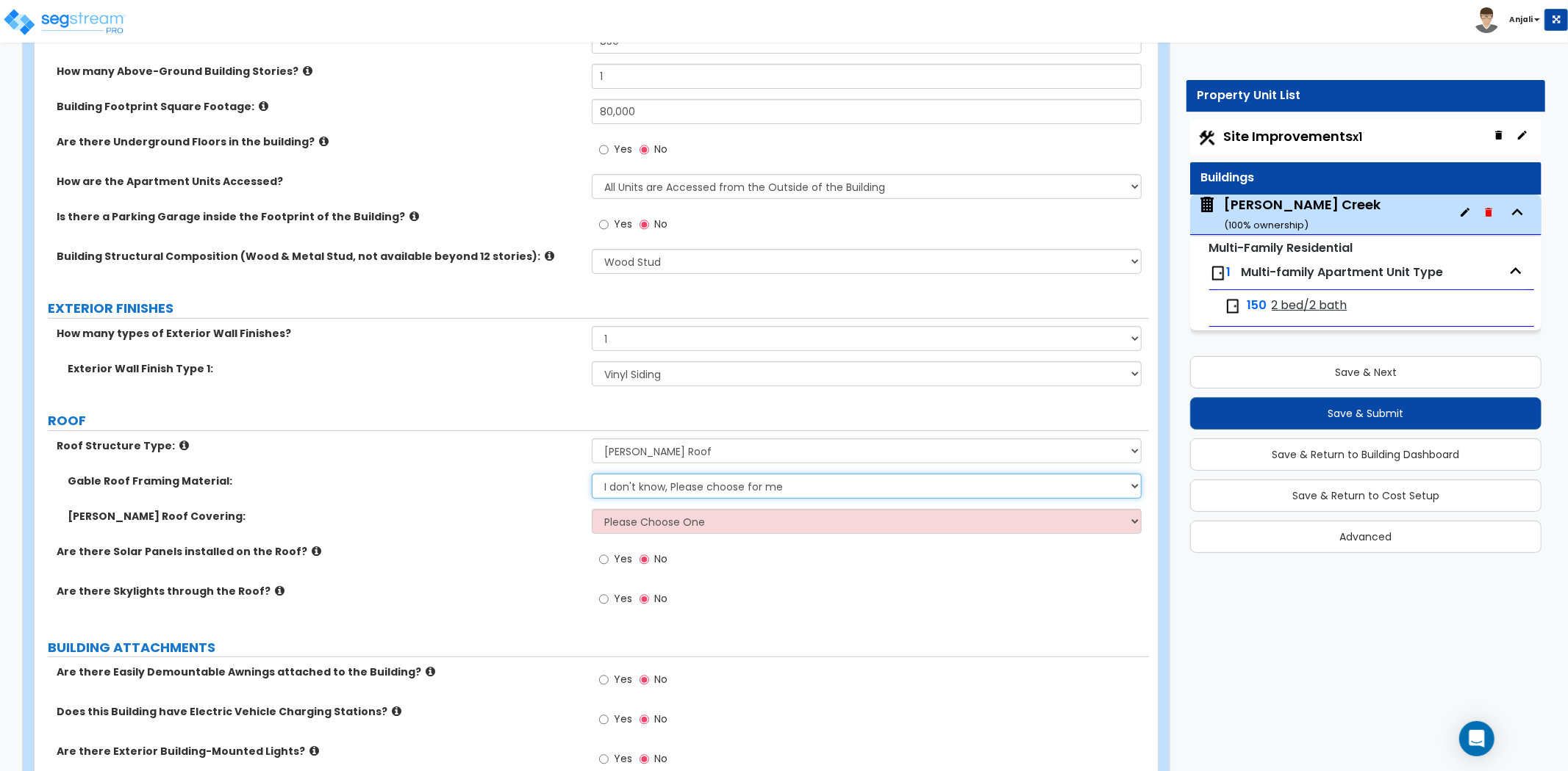
select select "2"
click at [592, 474] on select "I don't know, Please choose for me Metal Wood" at bounding box center [866, 486] width 550 height 25
click at [696, 517] on select "Please Choose One Asphalt Shingle Clay Tile Wood Shingle Metal Shingle Standing…" at bounding box center [866, 521] width 550 height 25
select select "1"
click at [592, 509] on select "Please Choose One Asphalt Shingle Clay Tile Wood Shingle Metal Shingle Standing…" at bounding box center [866, 521] width 550 height 25
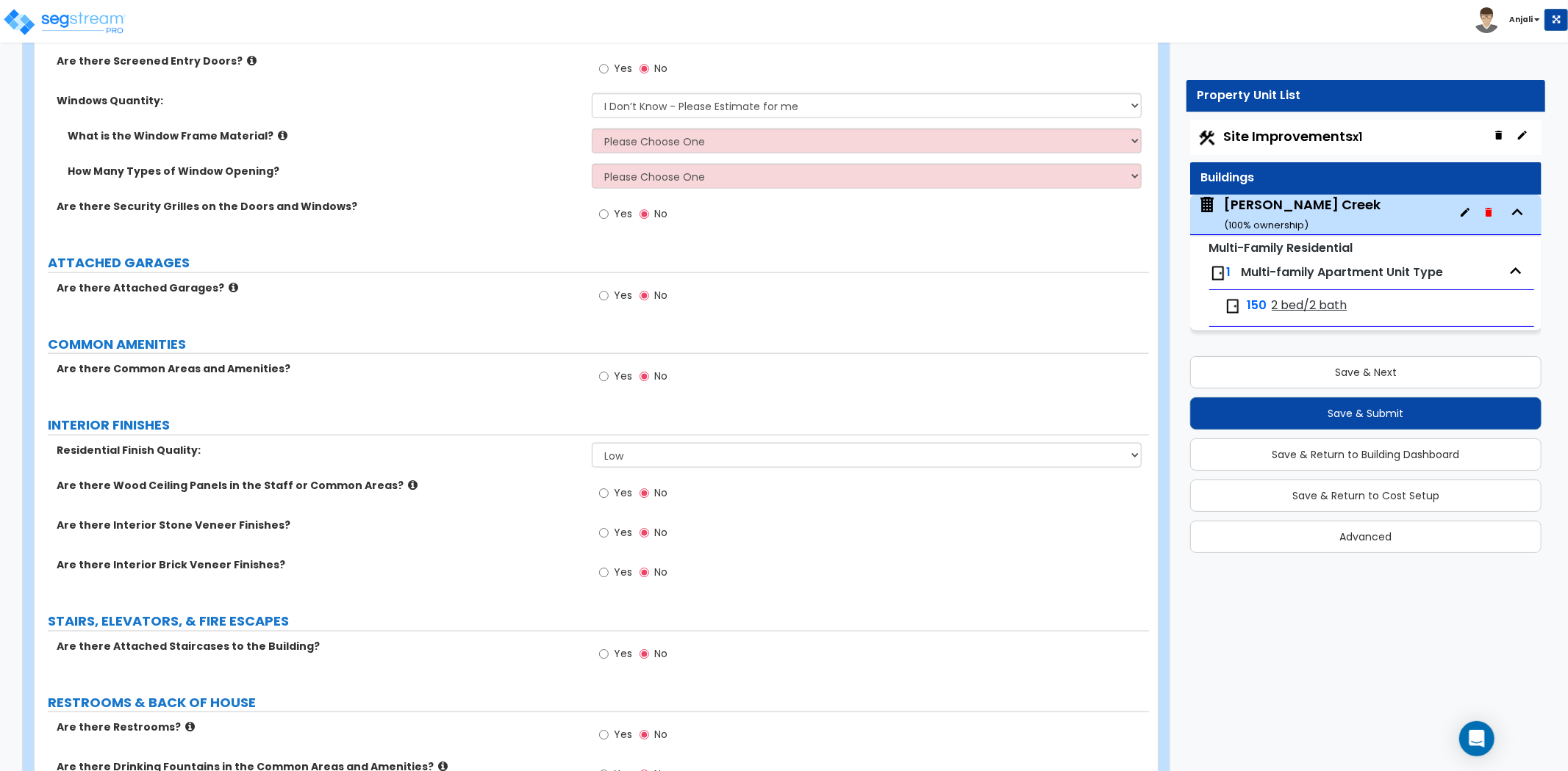
scroll to position [1550, 0]
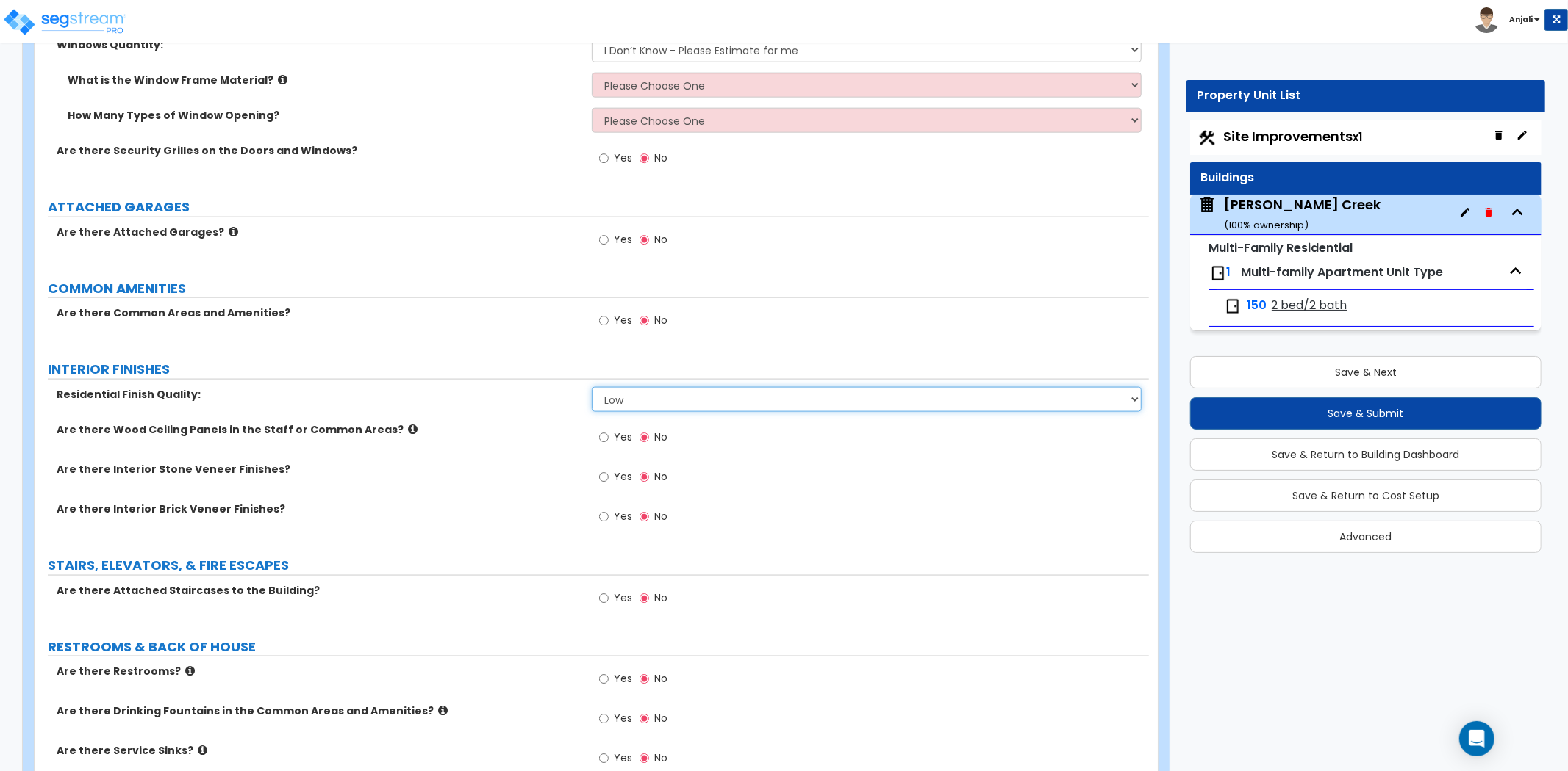
click at [642, 401] on select "Low Average High" at bounding box center [866, 399] width 550 height 25
select select "2"
click at [592, 387] on select "Low Average High" at bounding box center [866, 399] width 550 height 25
click at [476, 428] on label "Are there Wood Ceiling Panels in the Staff or Common Areas?" at bounding box center [319, 430] width 524 height 14
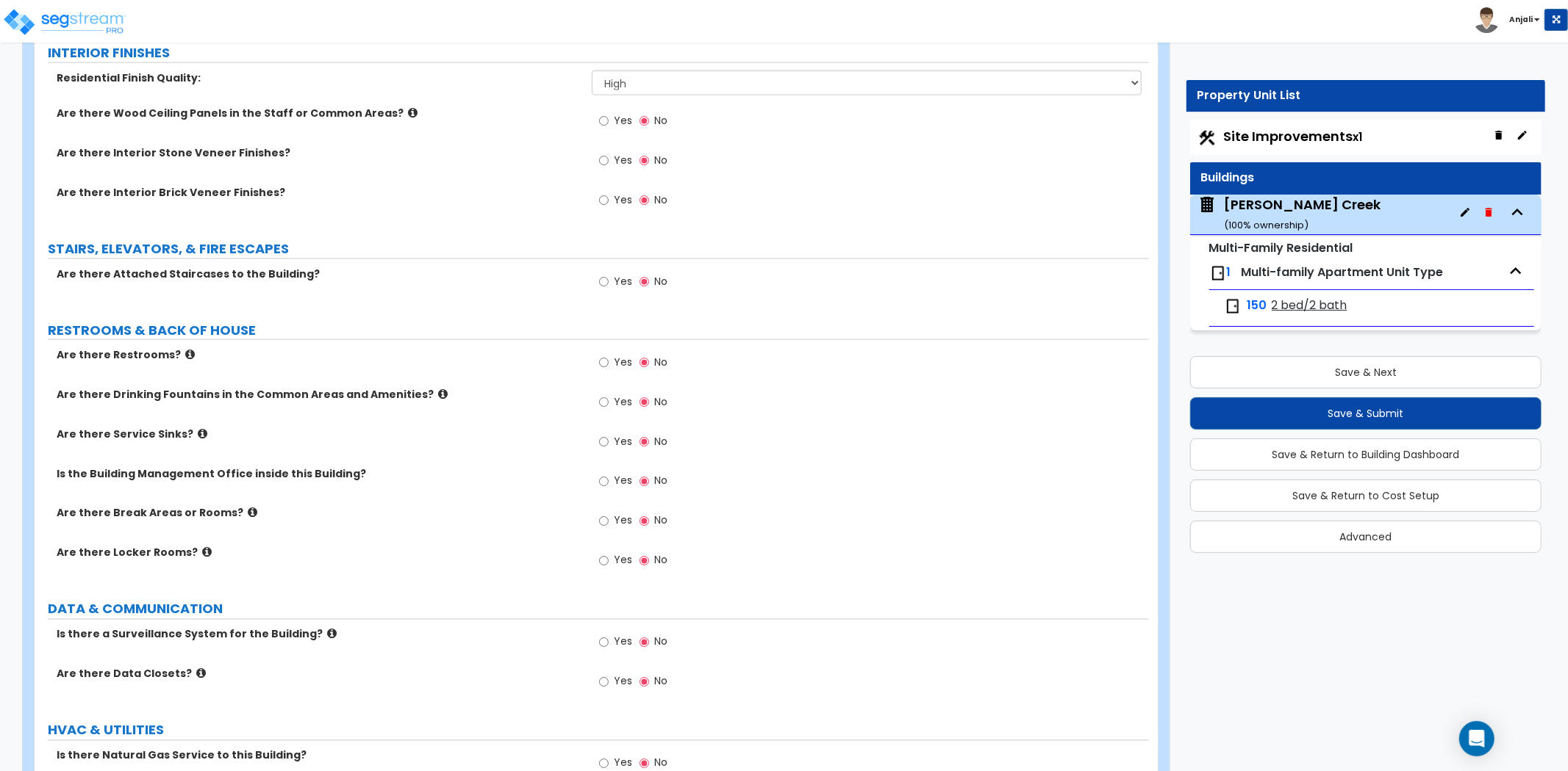
scroll to position [1877, 0]
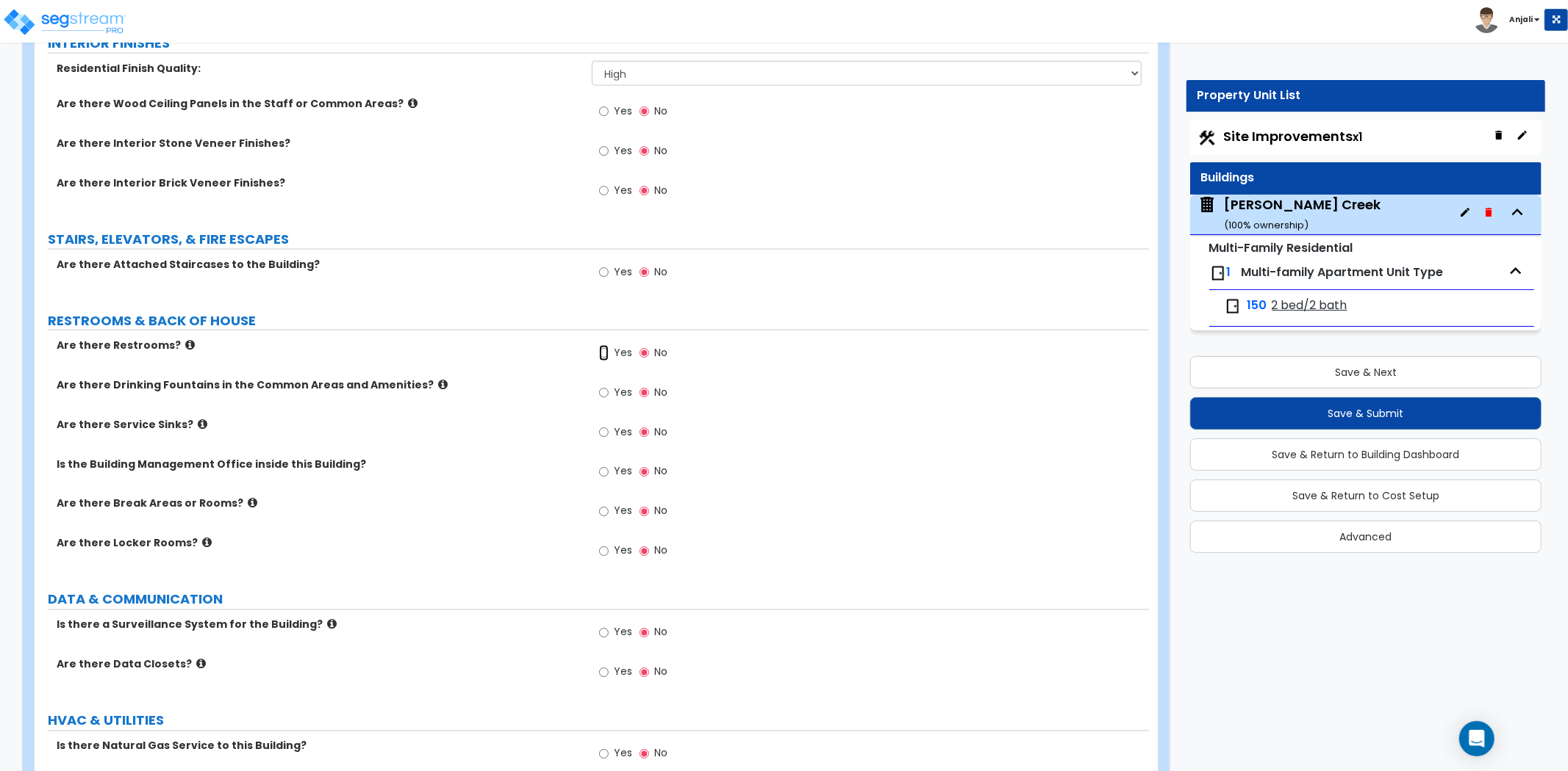
click at [600, 354] on input "Yes" at bounding box center [604, 353] width 10 height 16
radio input "true"
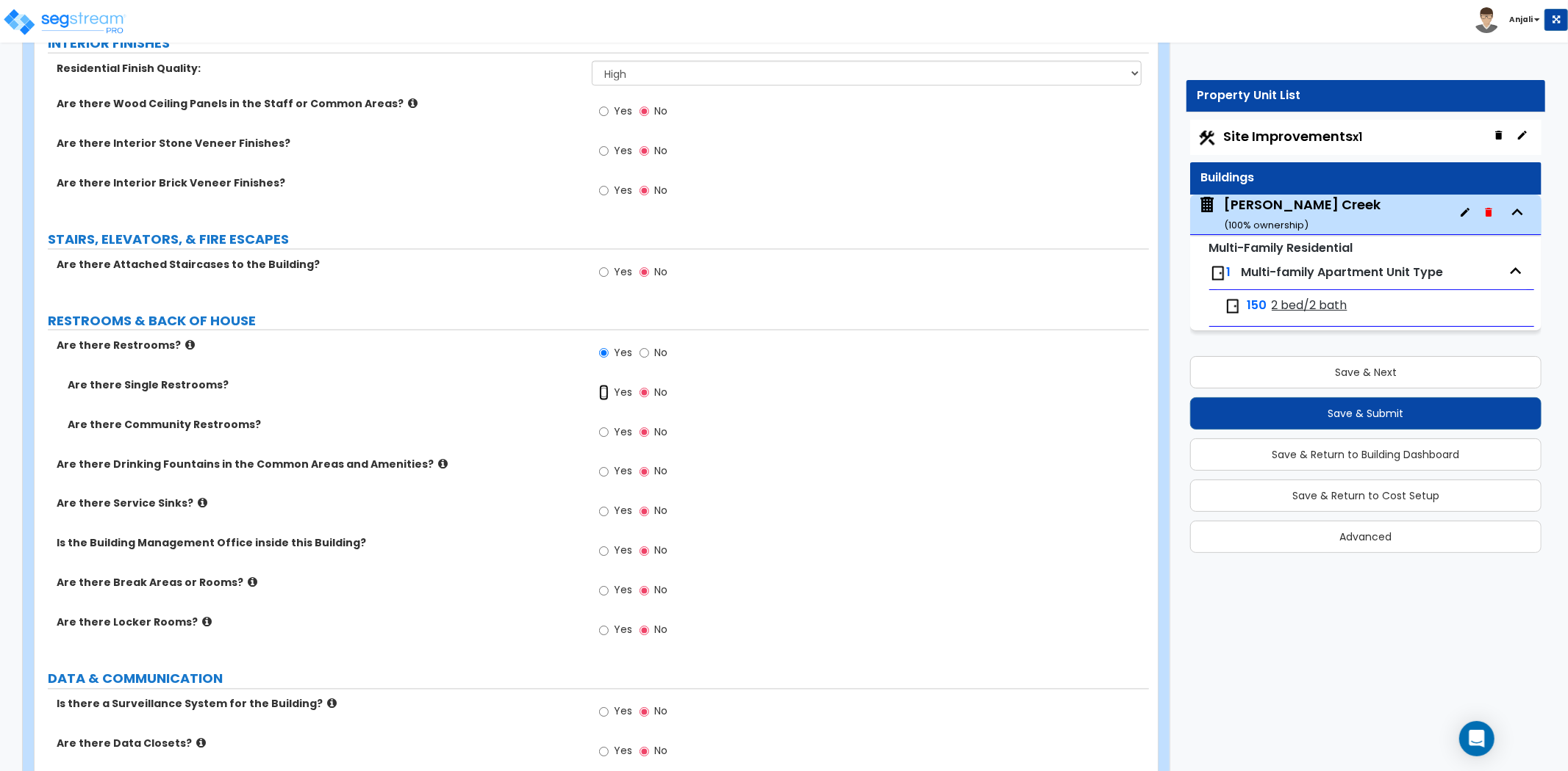
click at [601, 393] on input "Yes" at bounding box center [604, 392] width 10 height 16
radio input "true"
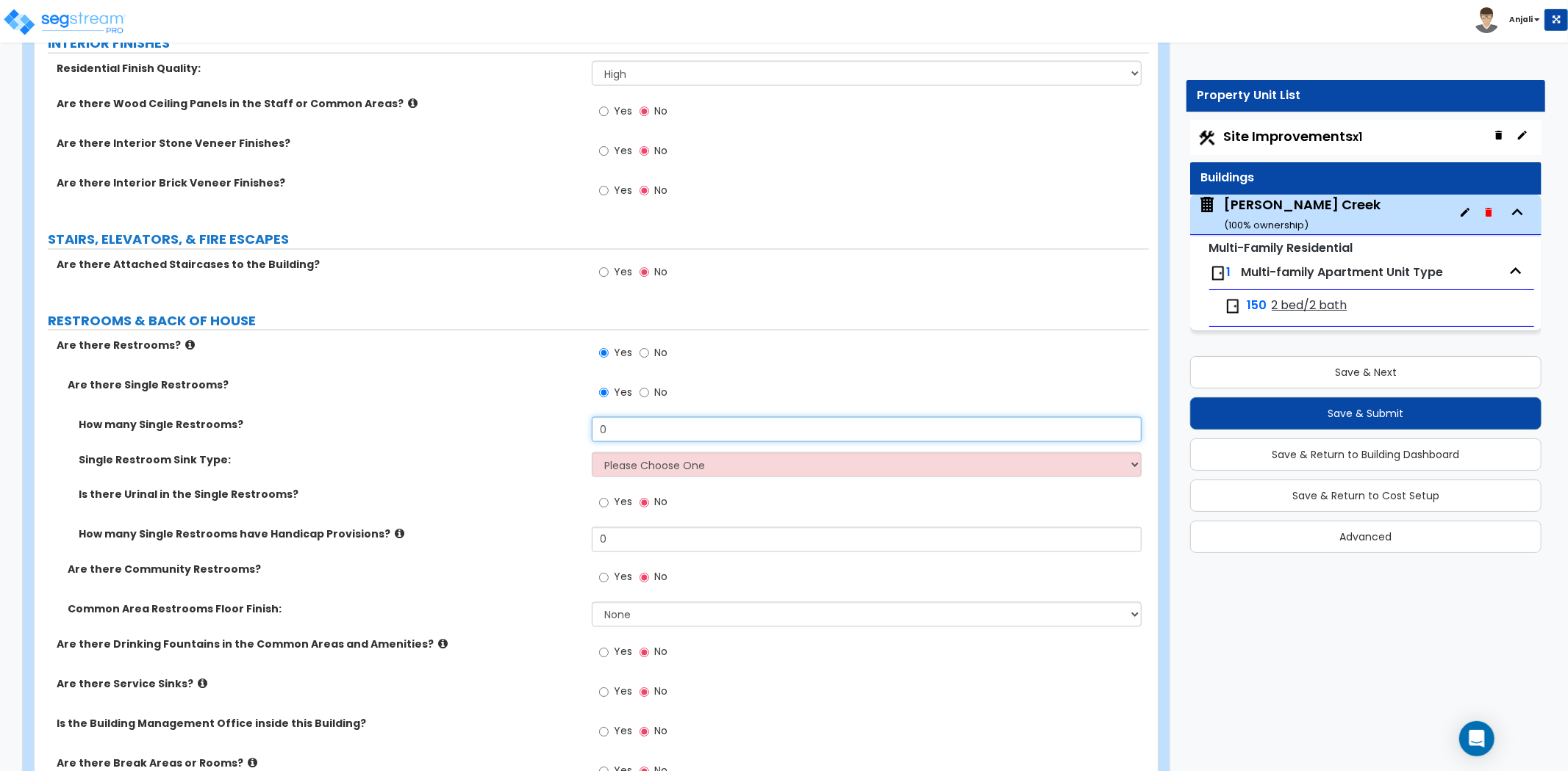
click at [651, 431] on input "0" at bounding box center [866, 430] width 550 height 25
type input "2"
click at [531, 464] on label "Single Restroom Sink Type:" at bounding box center [330, 459] width 502 height 14
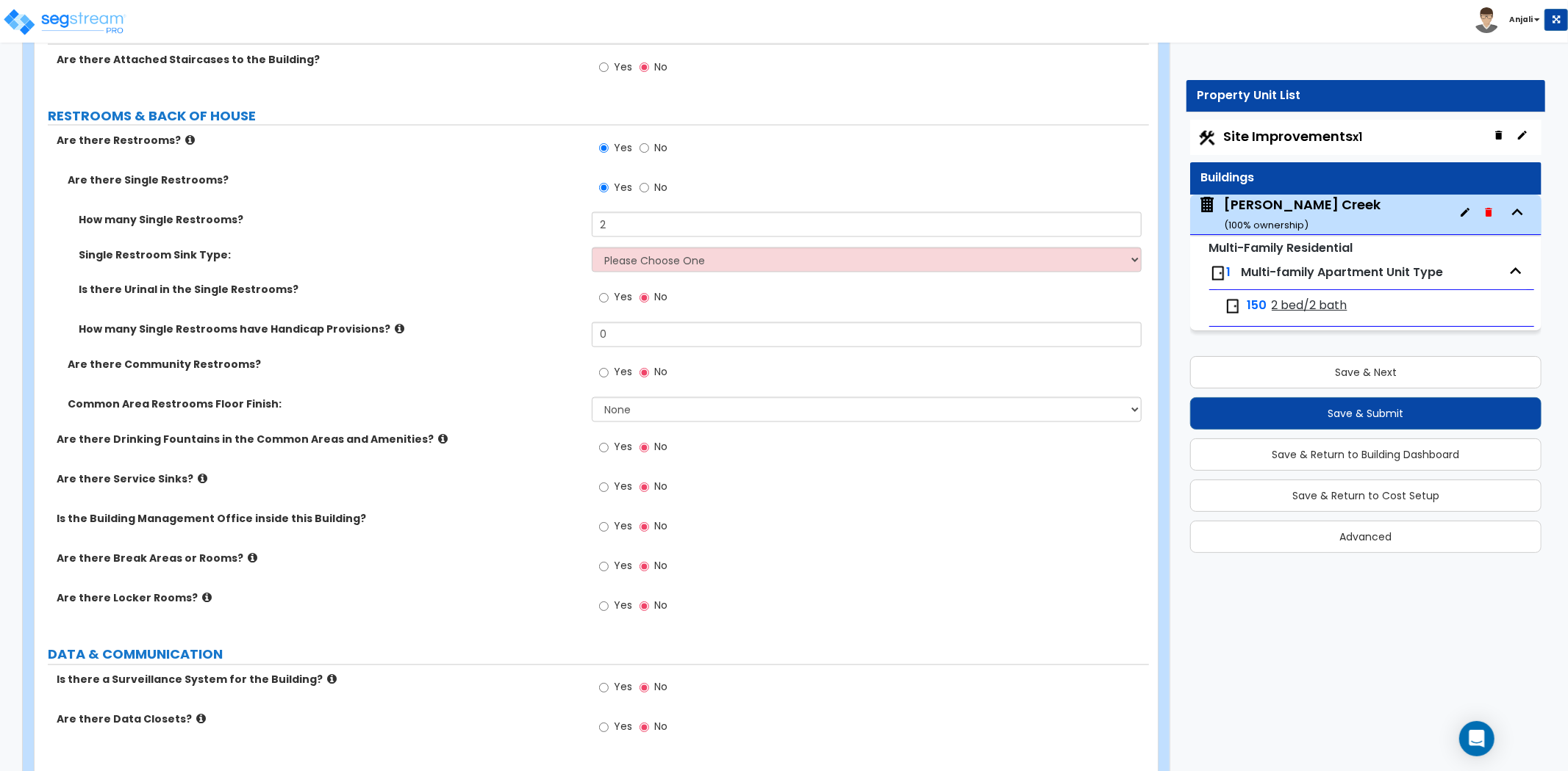
scroll to position [2122, 0]
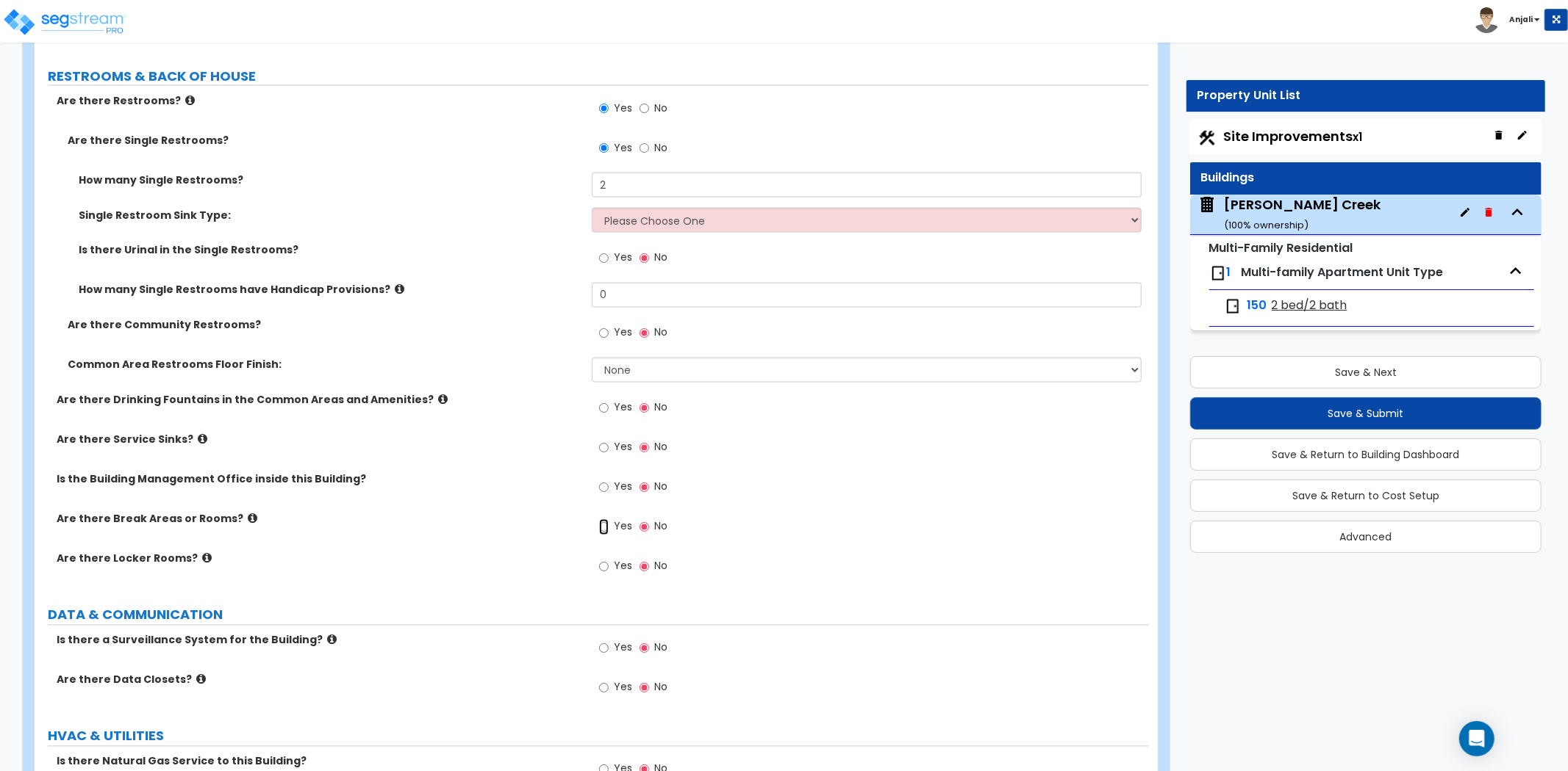
click at [603, 527] on input "Yes" at bounding box center [604, 527] width 10 height 16
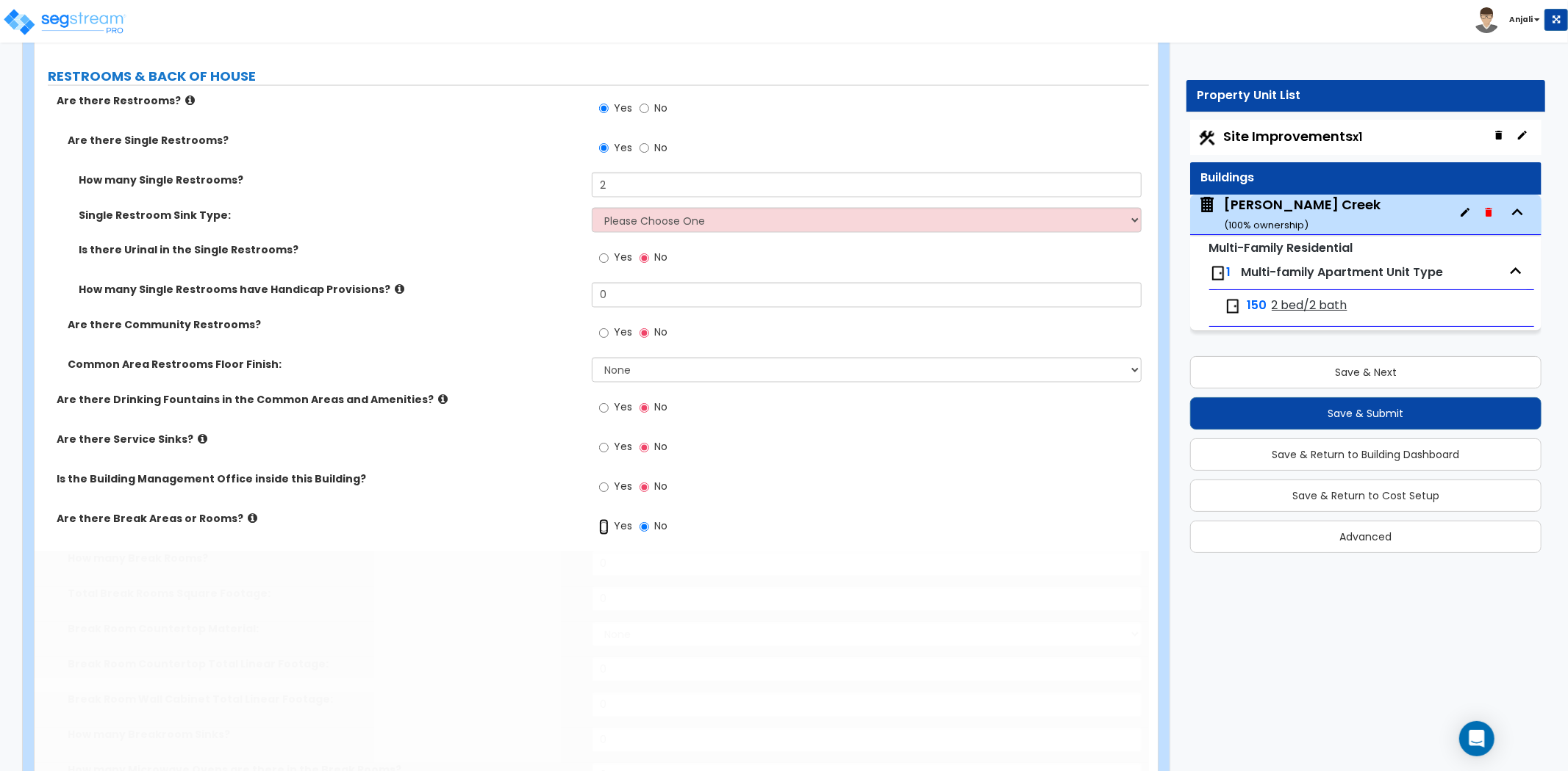
radio input "true"
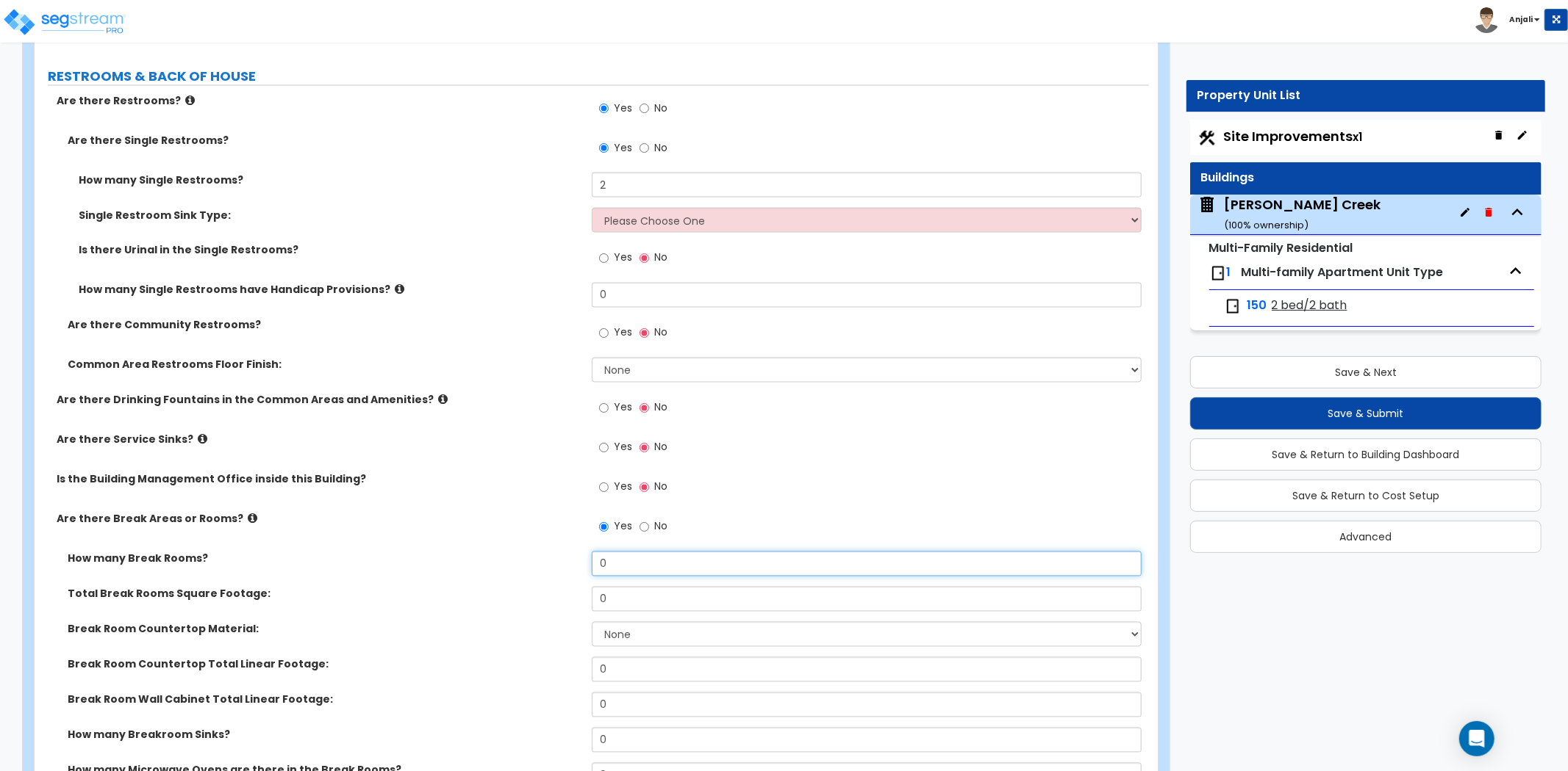
click at [655, 555] on input "0" at bounding box center [866, 564] width 550 height 25
type input "1"
click at [473, 555] on label "How many Break Rooms?" at bounding box center [324, 559] width 513 height 14
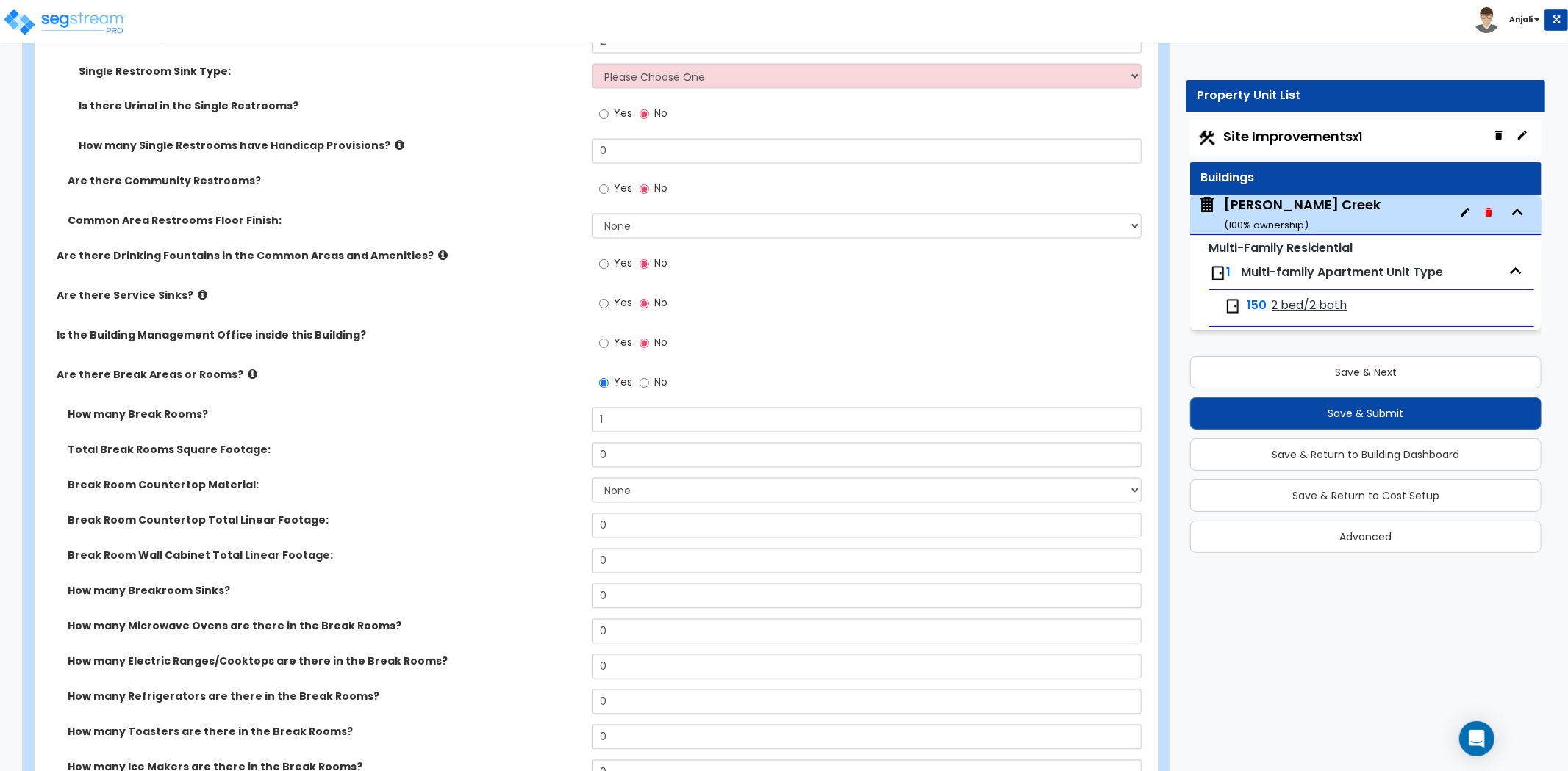
scroll to position [2285, 0]
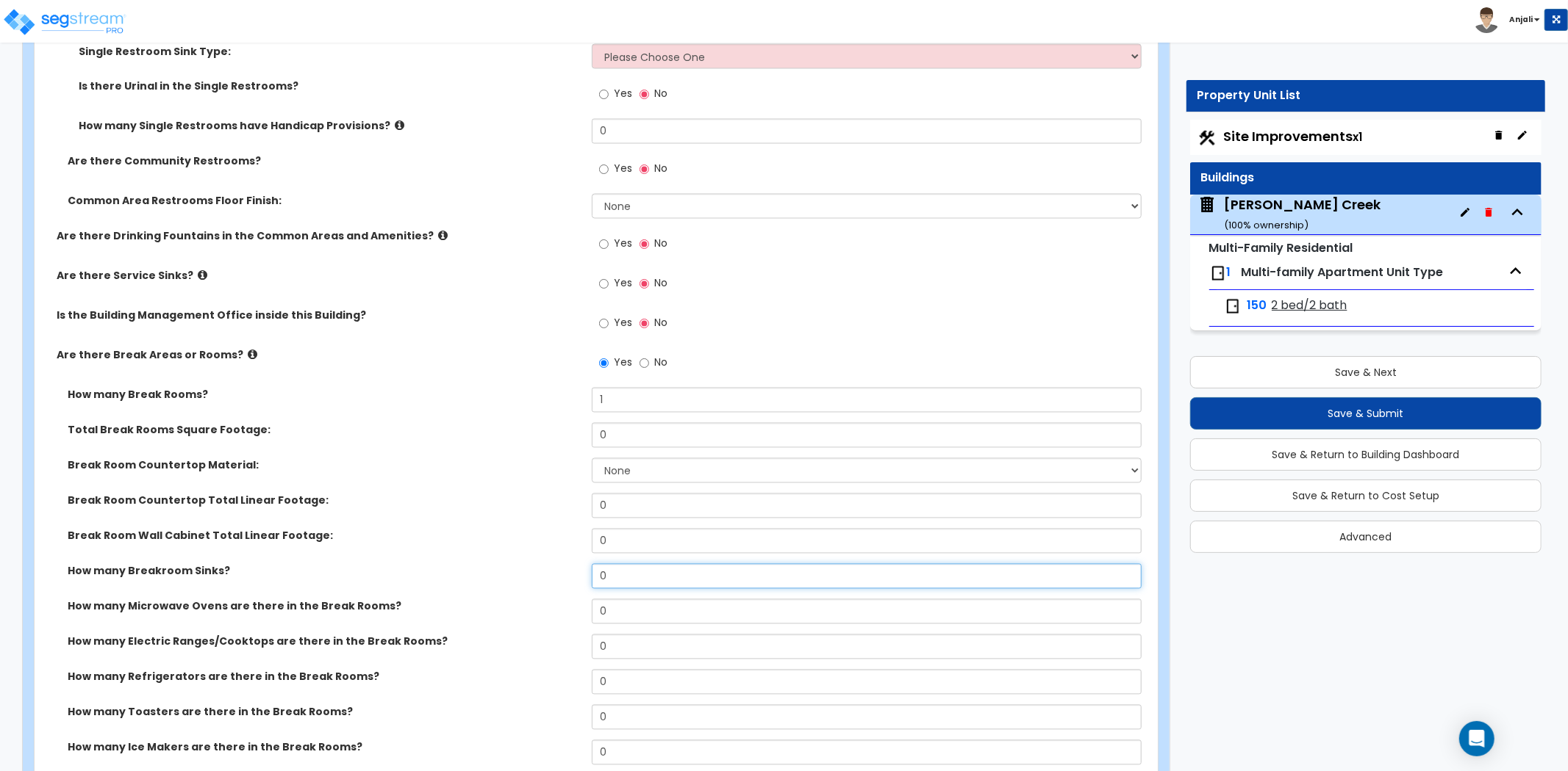
click at [606, 578] on input "0" at bounding box center [866, 576] width 550 height 25
type input "1"
select select "1"
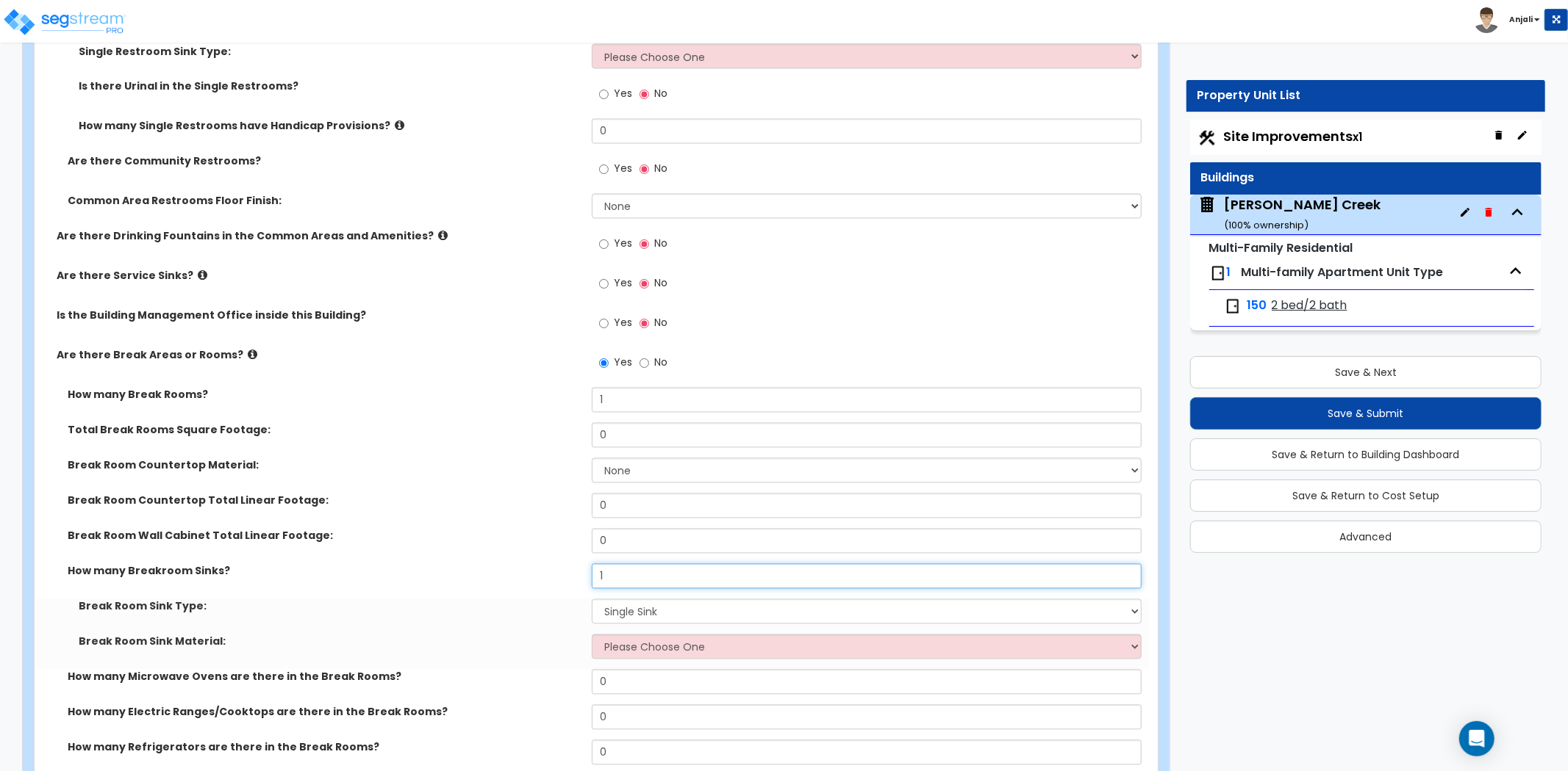
type input "1"
click at [638, 610] on select "Please Choose One Single Sink Double Sink" at bounding box center [866, 612] width 550 height 25
drag, startPoint x: 637, startPoint y: 612, endPoint x: 634, endPoint y: 633, distance: 21.2
click at [637, 612] on select "Please Choose One Single Sink Double Sink" at bounding box center [866, 612] width 550 height 25
click at [636, 645] on select "Please Choose One Stainless Steel Porcelain Enamel Cast Iron" at bounding box center [866, 647] width 550 height 25
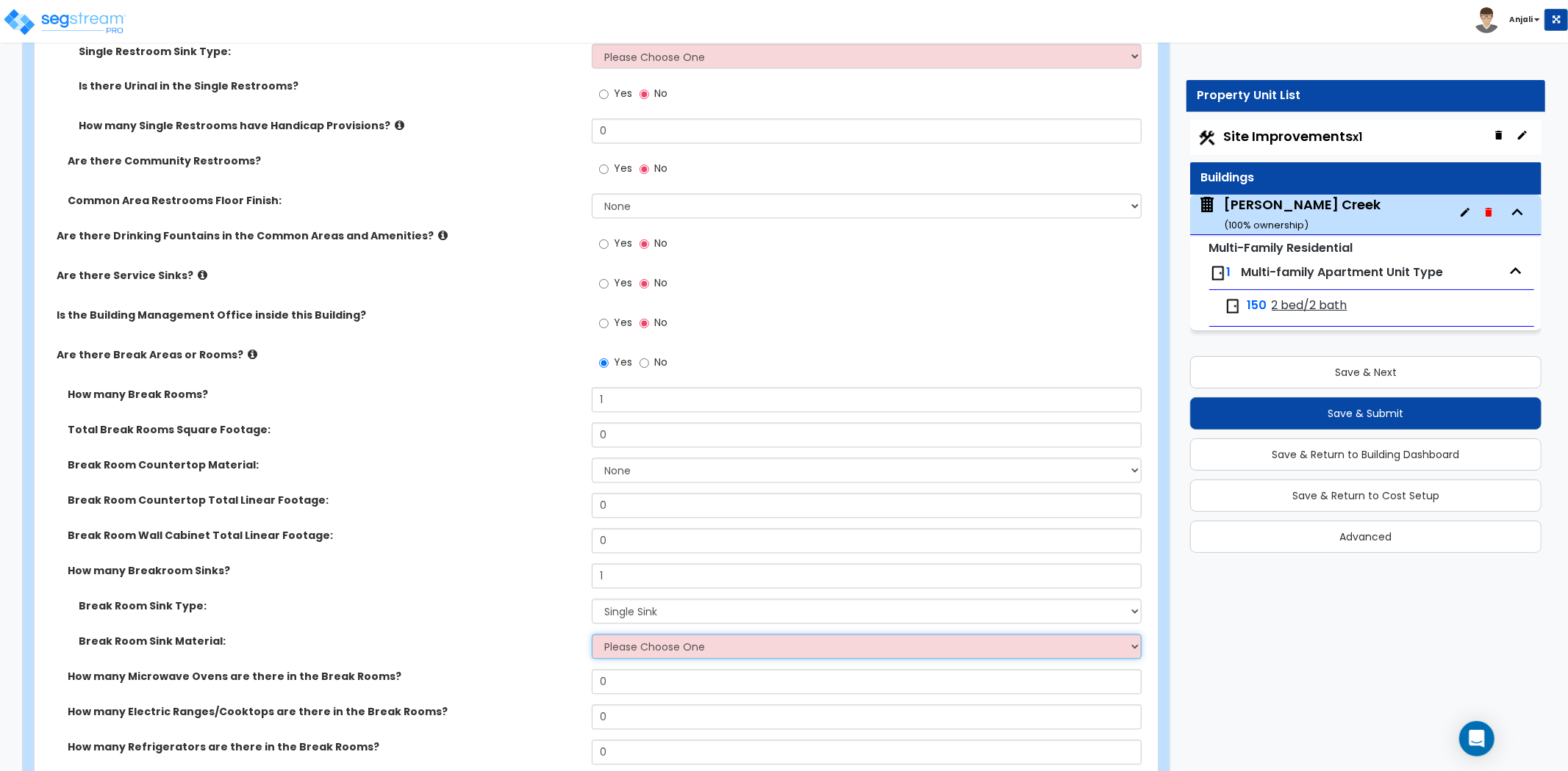
select select "1"
click at [592, 634] on select "Please Choose One Stainless Steel Porcelain Enamel Cast Iron" at bounding box center [866, 647] width 550 height 25
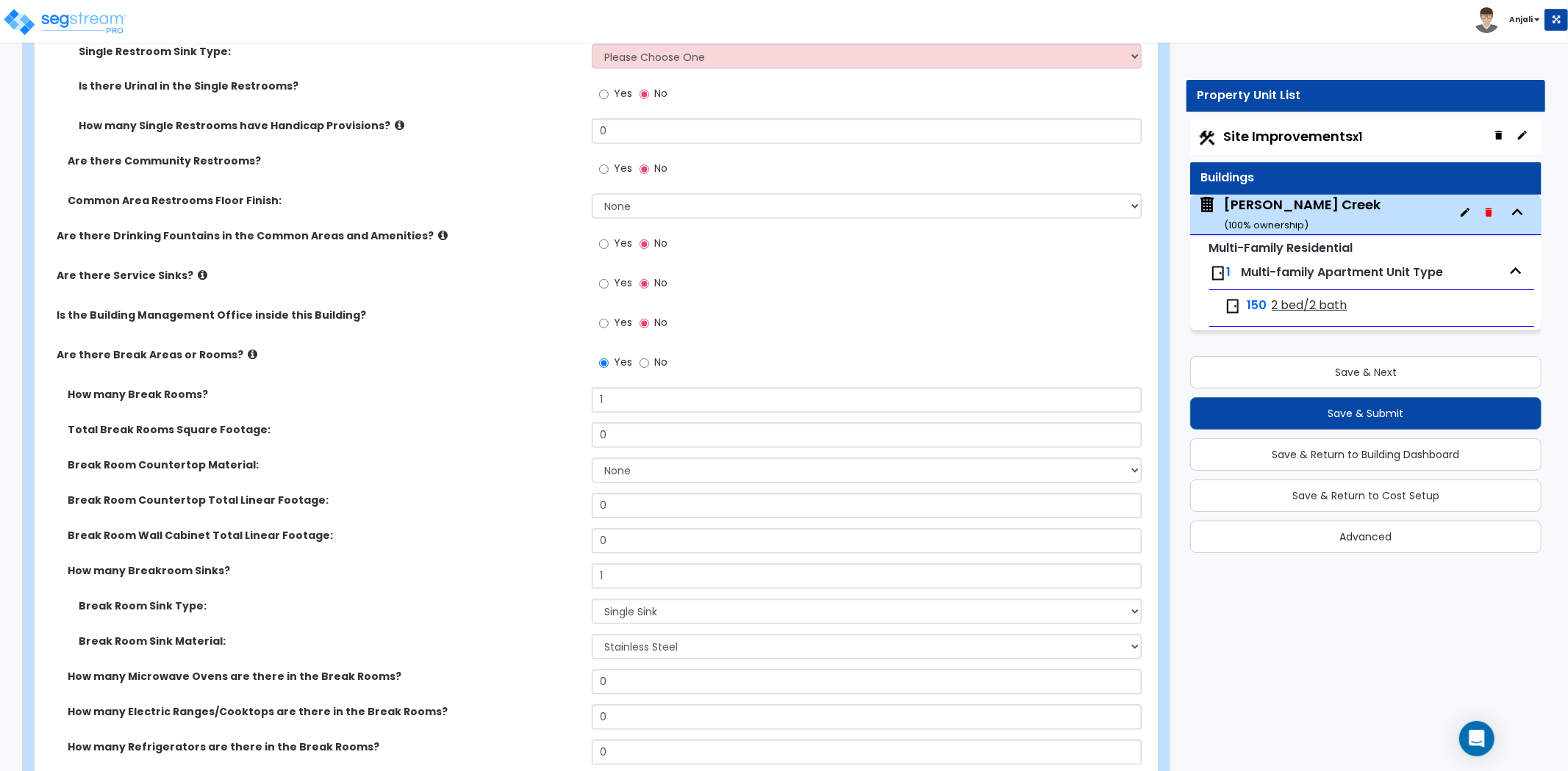
click at [539, 531] on label "Break Room Wall Cabinet Total Linear Footage:" at bounding box center [324, 536] width 513 height 14
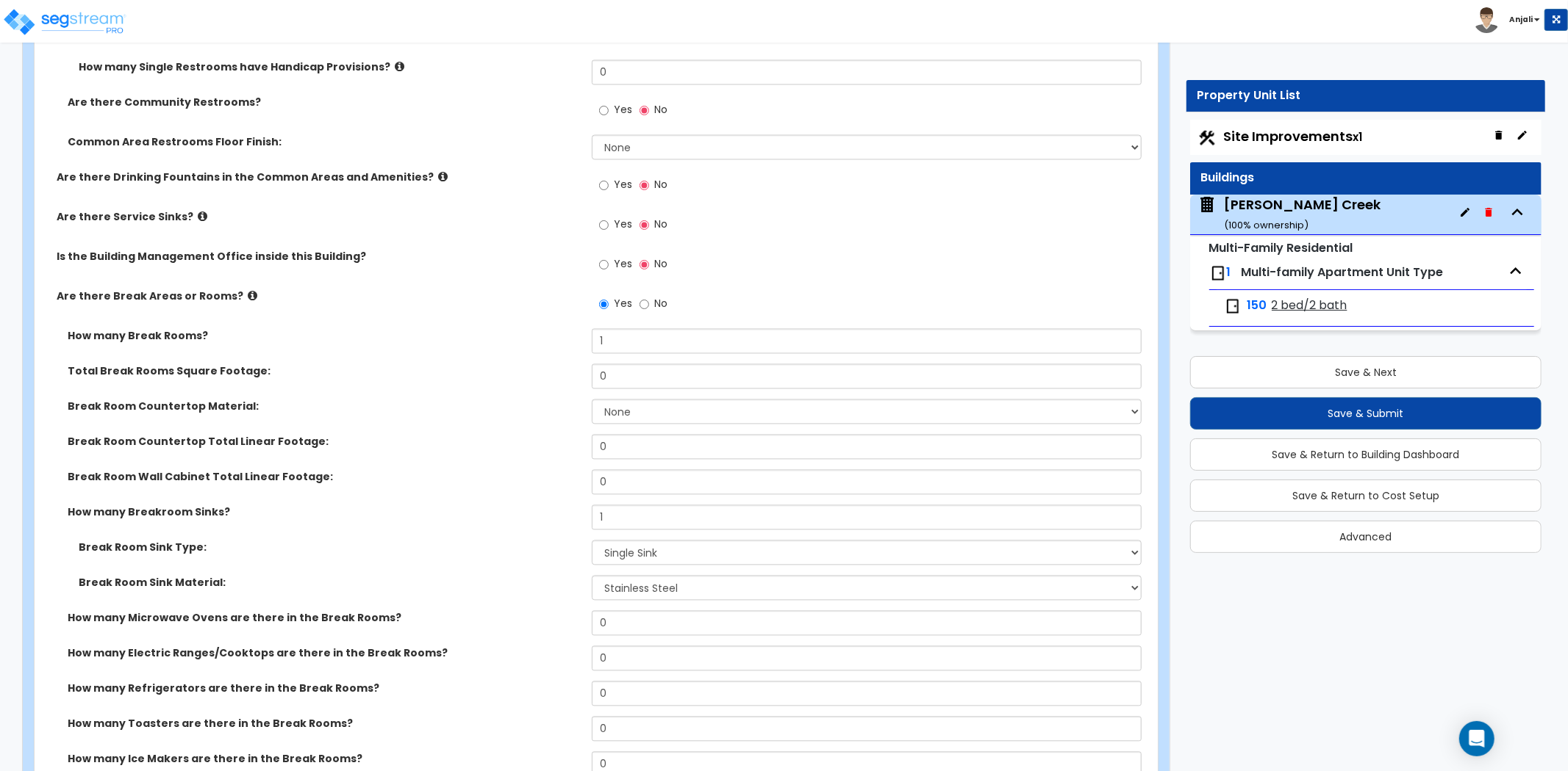
scroll to position [2611, 0]
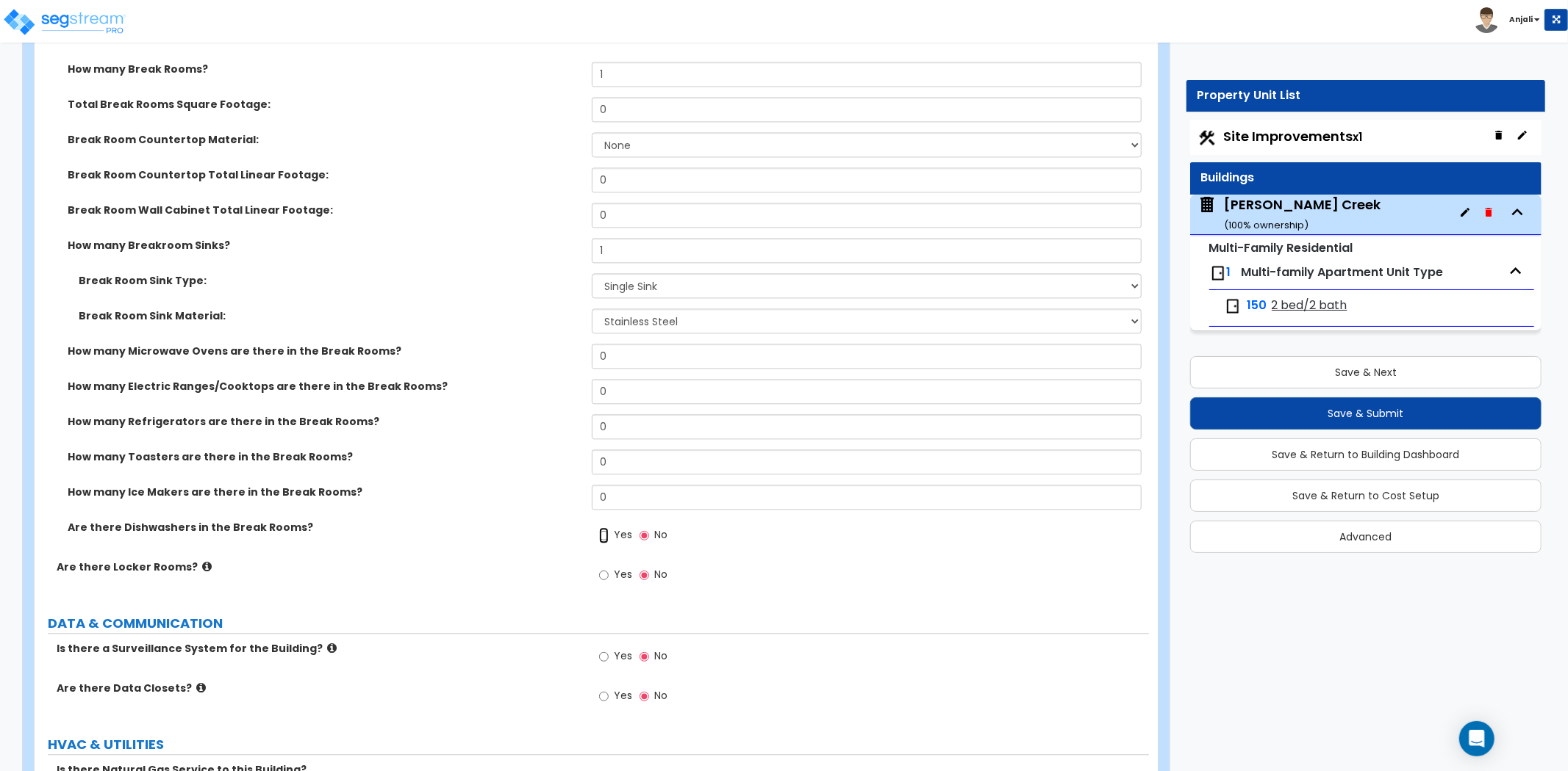
click at [604, 537] on input "Yes" at bounding box center [604, 535] width 10 height 16
radio input "true"
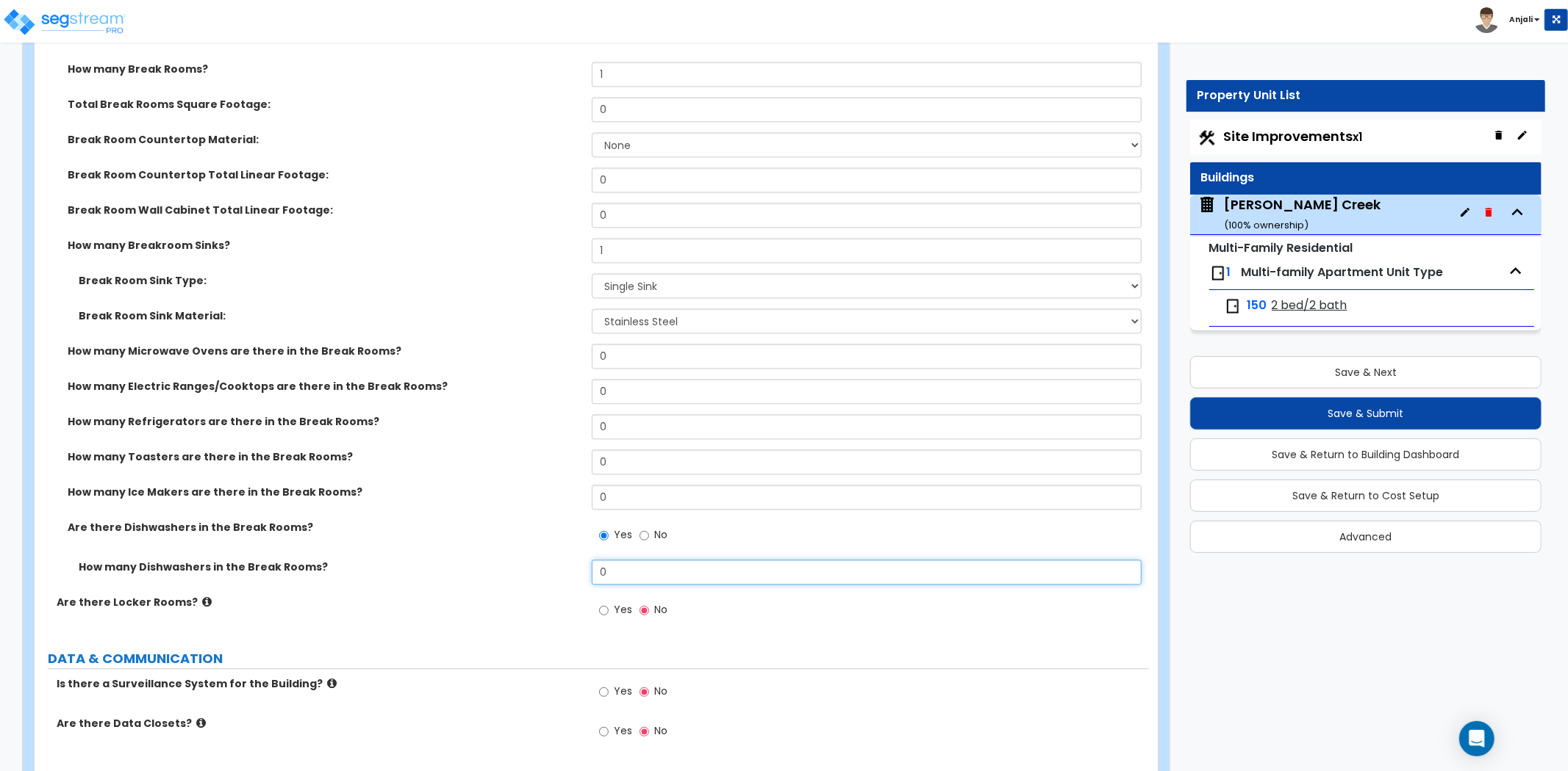
click at [610, 567] on input "0" at bounding box center [866, 572] width 550 height 25
type input "1"
click at [493, 511] on div "How many Ice Makers are there in the Break Rooms? 0" at bounding box center [591, 502] width 1114 height 35
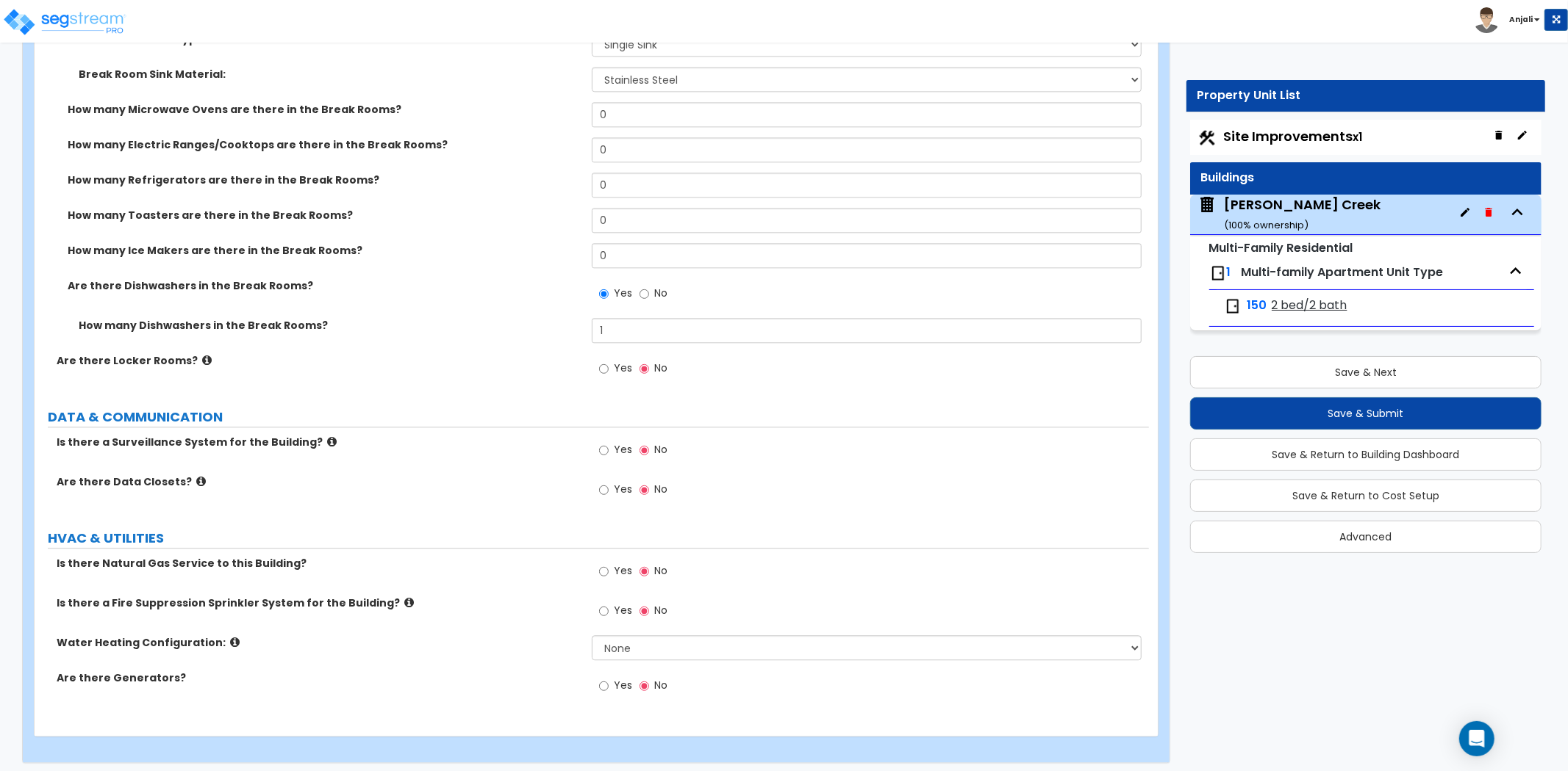
scroll to position [2856, 0]
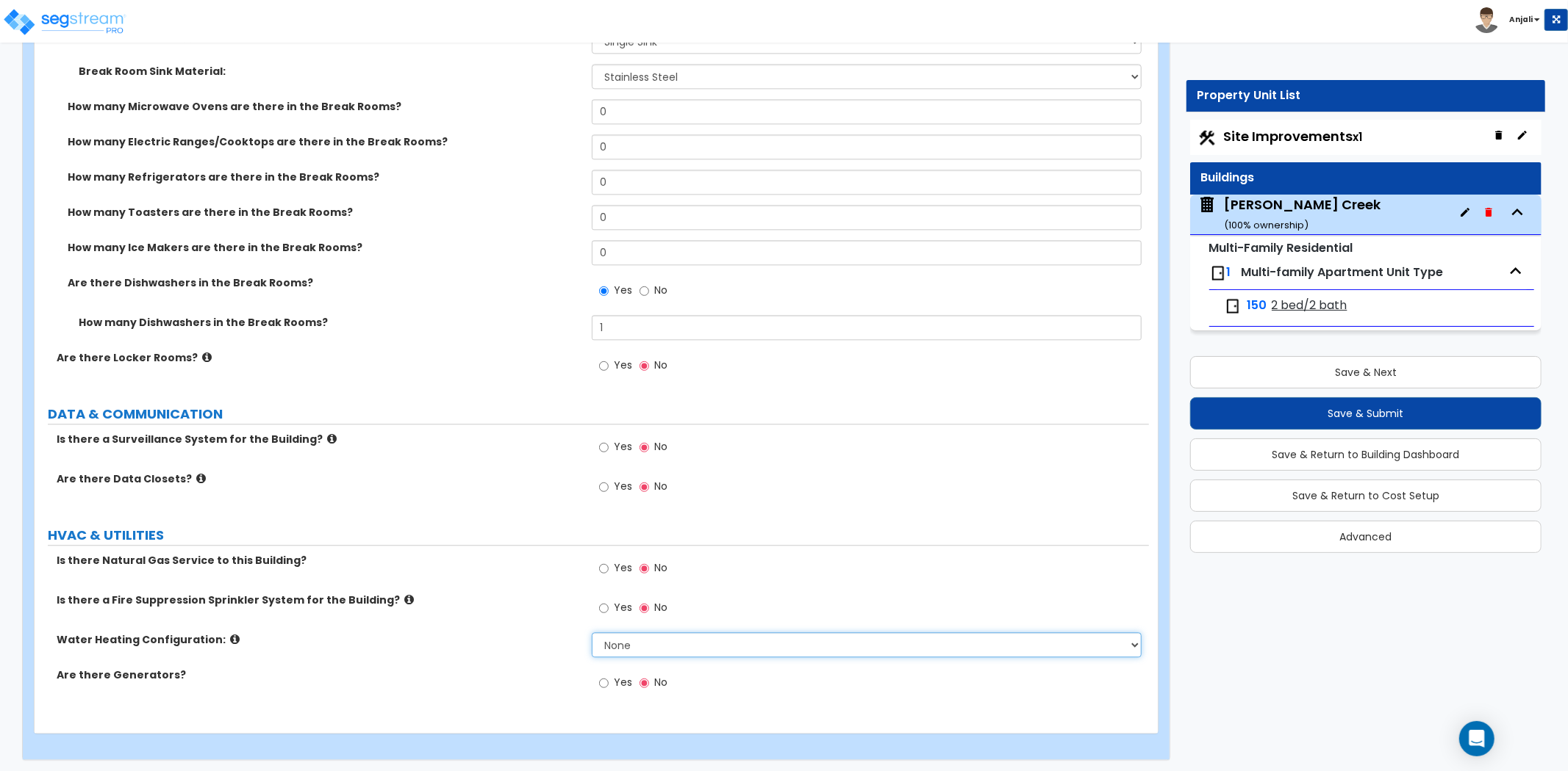
click at [685, 642] on select "None Water Heater for Multiple Units Water Heater for Individual Units" at bounding box center [866, 644] width 550 height 25
select select "1"
click at [592, 632] on select "None Water Heater for Multiple Units Water Heater for Individual Units" at bounding box center [866, 644] width 550 height 25
click at [604, 563] on input "Yes" at bounding box center [604, 568] width 10 height 16
radio input "true"
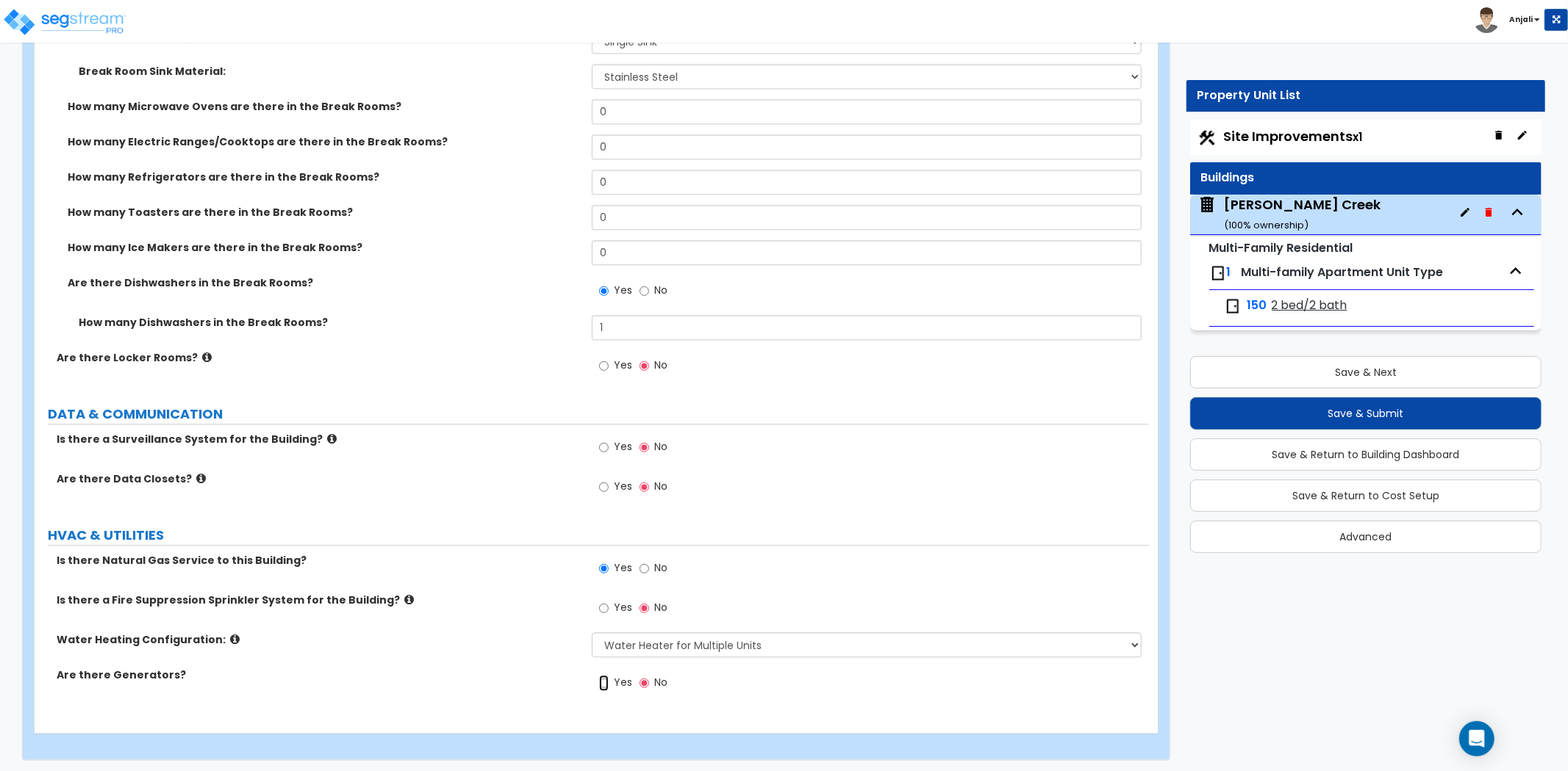
click at [606, 678] on input "Yes" at bounding box center [604, 683] width 10 height 16
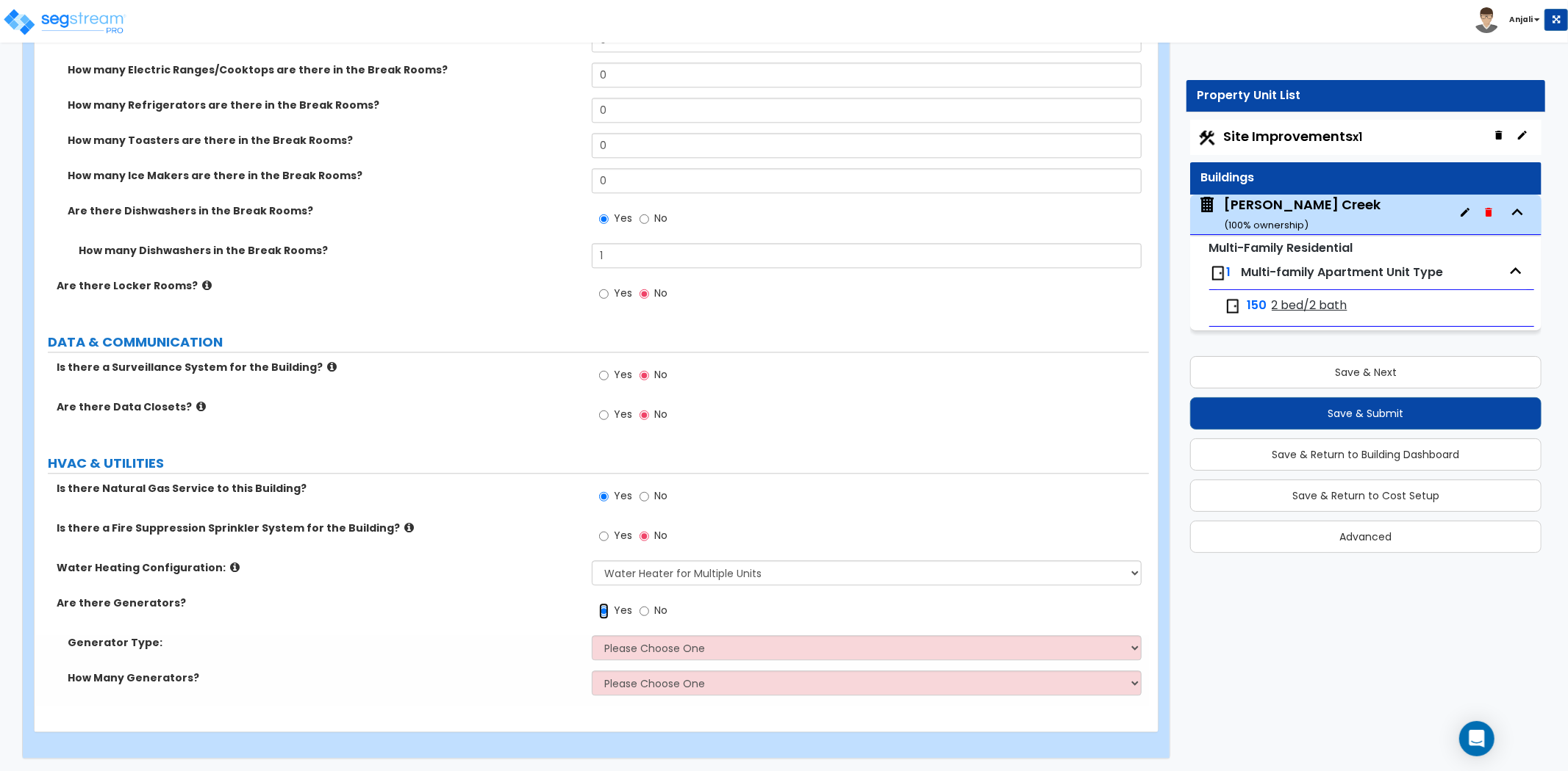
scroll to position [2929, 0]
click at [655, 609] on span "No" at bounding box center [661, 609] width 13 height 14
click at [649, 609] on input "No" at bounding box center [644, 609] width 10 height 16
radio input "false"
radio input "true"
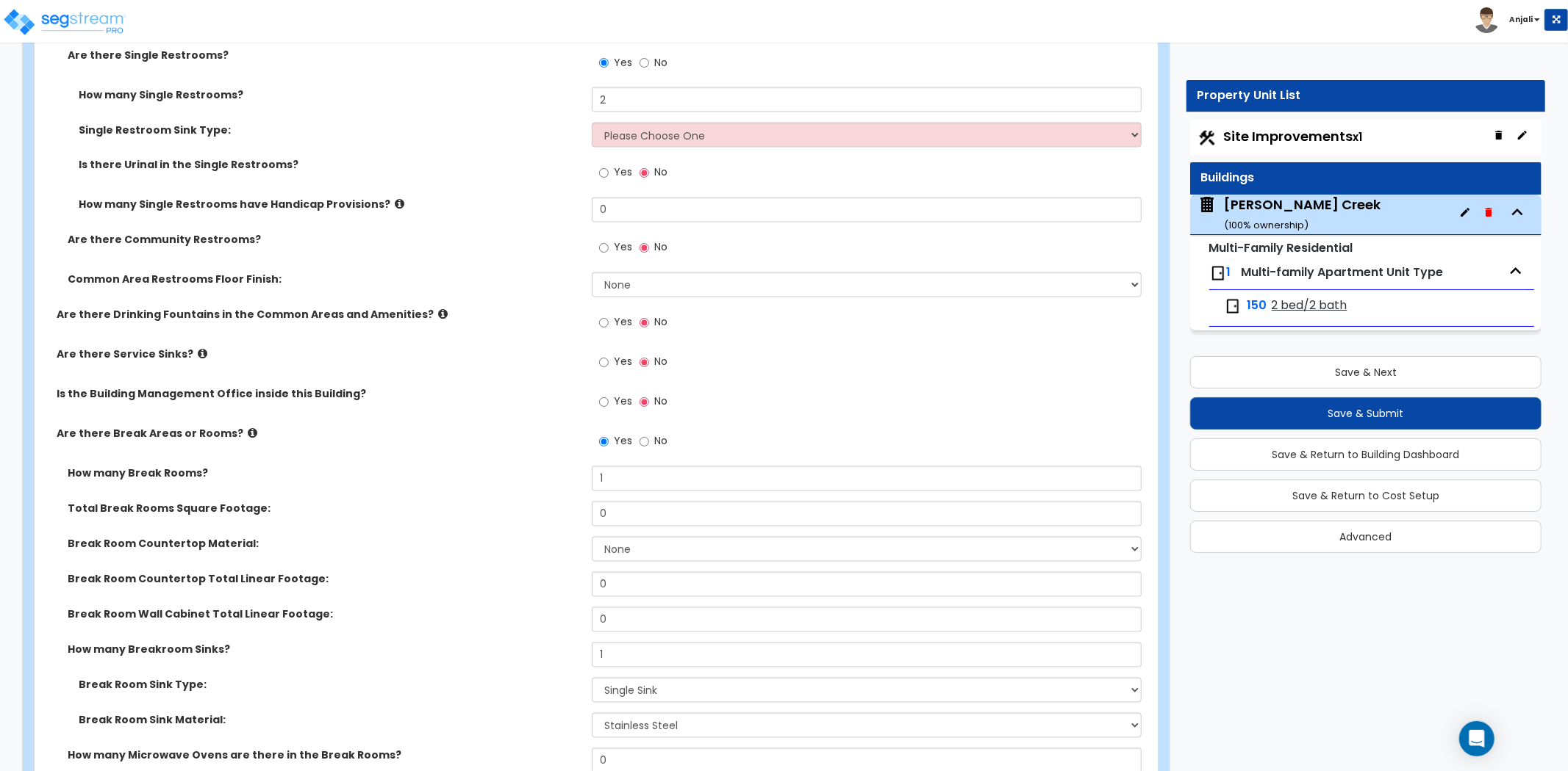
scroll to position [2206, 0]
click at [603, 324] on input "Yes" at bounding box center [604, 323] width 10 height 16
radio input "true"
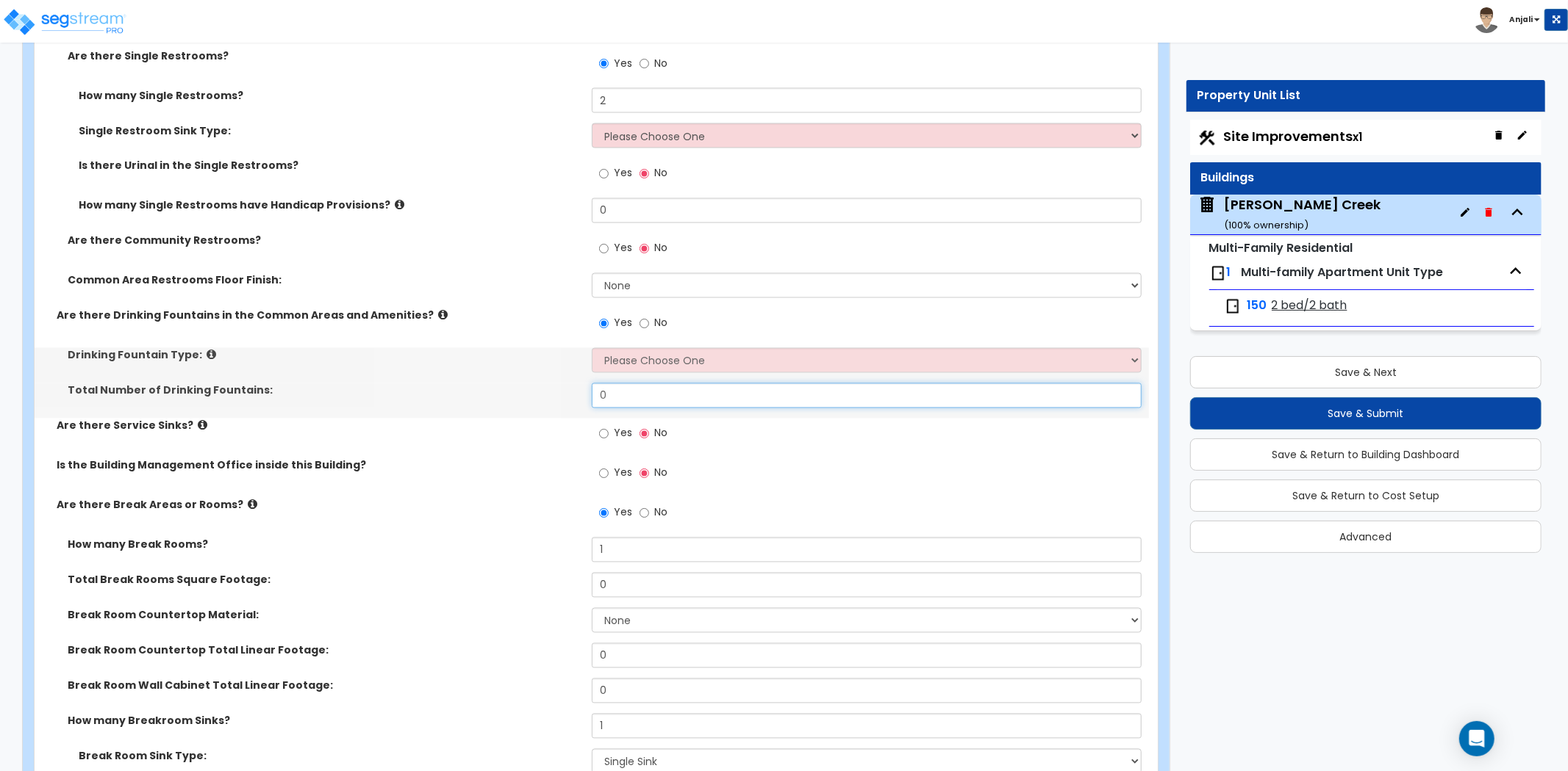
click at [645, 392] on input "0" at bounding box center [866, 395] width 550 height 25
click at [658, 363] on select "Please Choose One Wall-mounted Floor-mounted" at bounding box center [866, 360] width 550 height 25
select select "1"
click at [592, 348] on select "Please Choose One Wall-mounted Floor-mounted" at bounding box center [866, 360] width 550 height 25
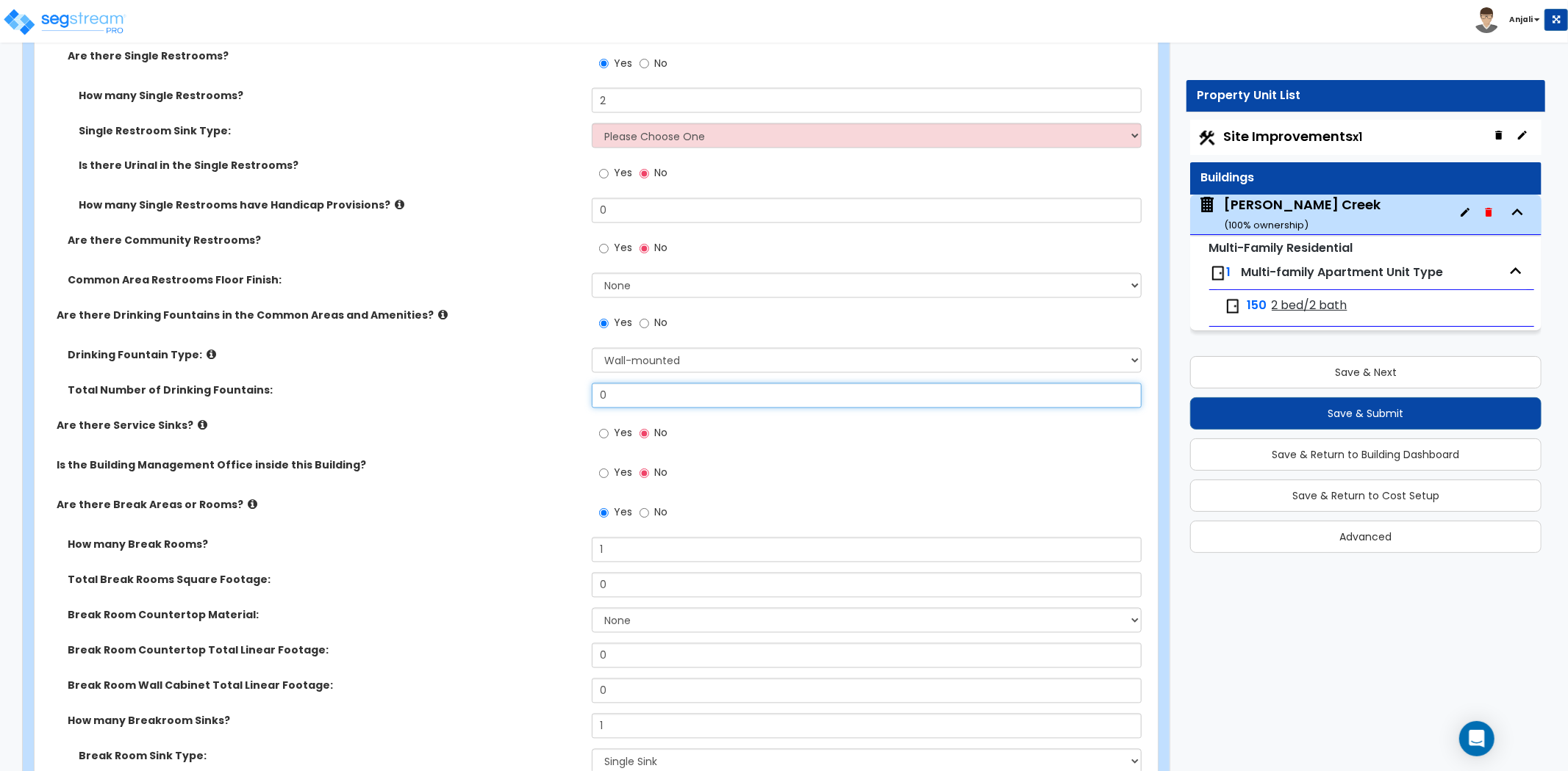
click at [645, 393] on input "0" at bounding box center [866, 395] width 550 height 25
type input "1"
click at [544, 383] on label "Total Number of Drinking Fountains:" at bounding box center [324, 390] width 513 height 14
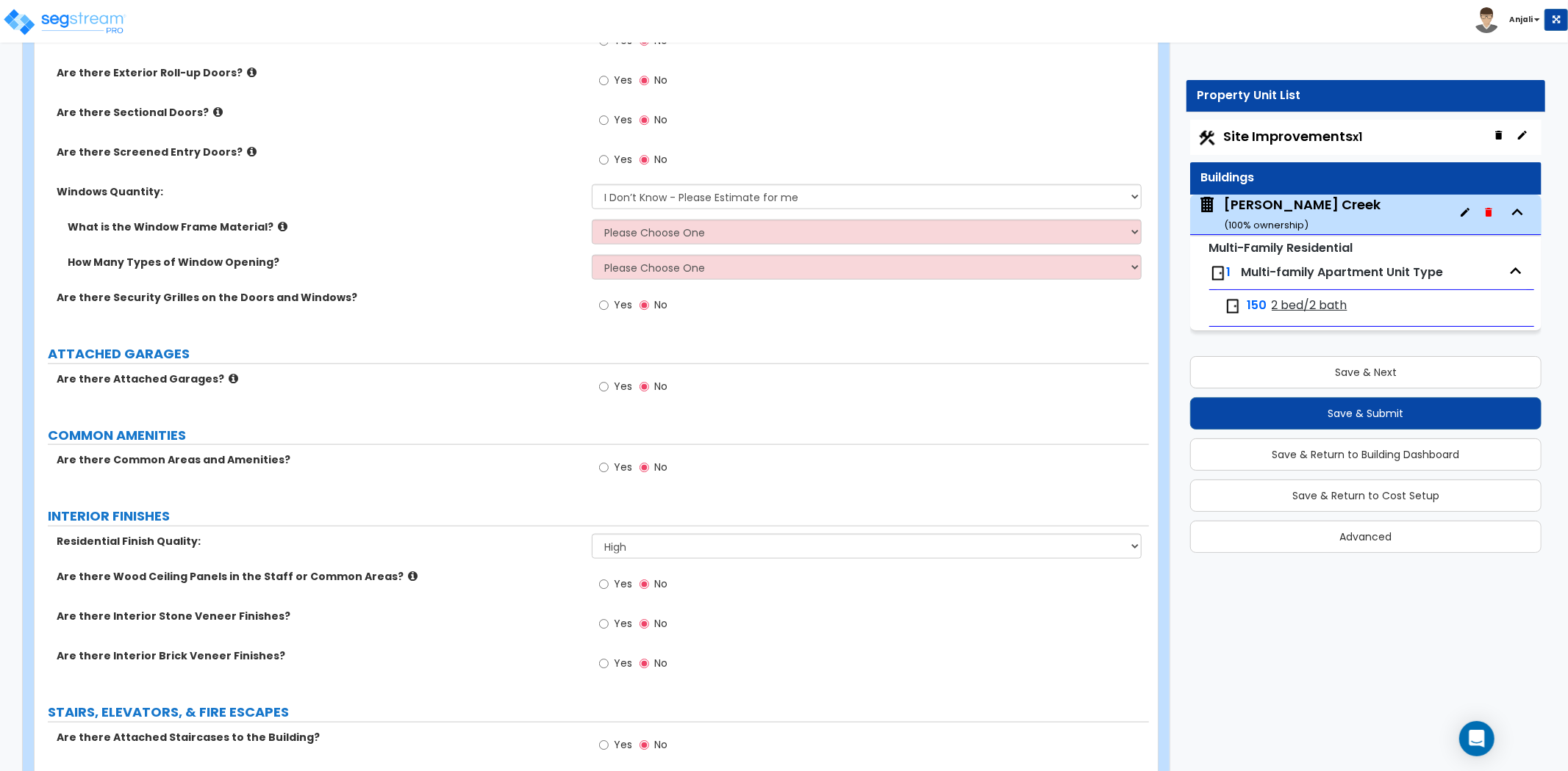
scroll to position [1389, 0]
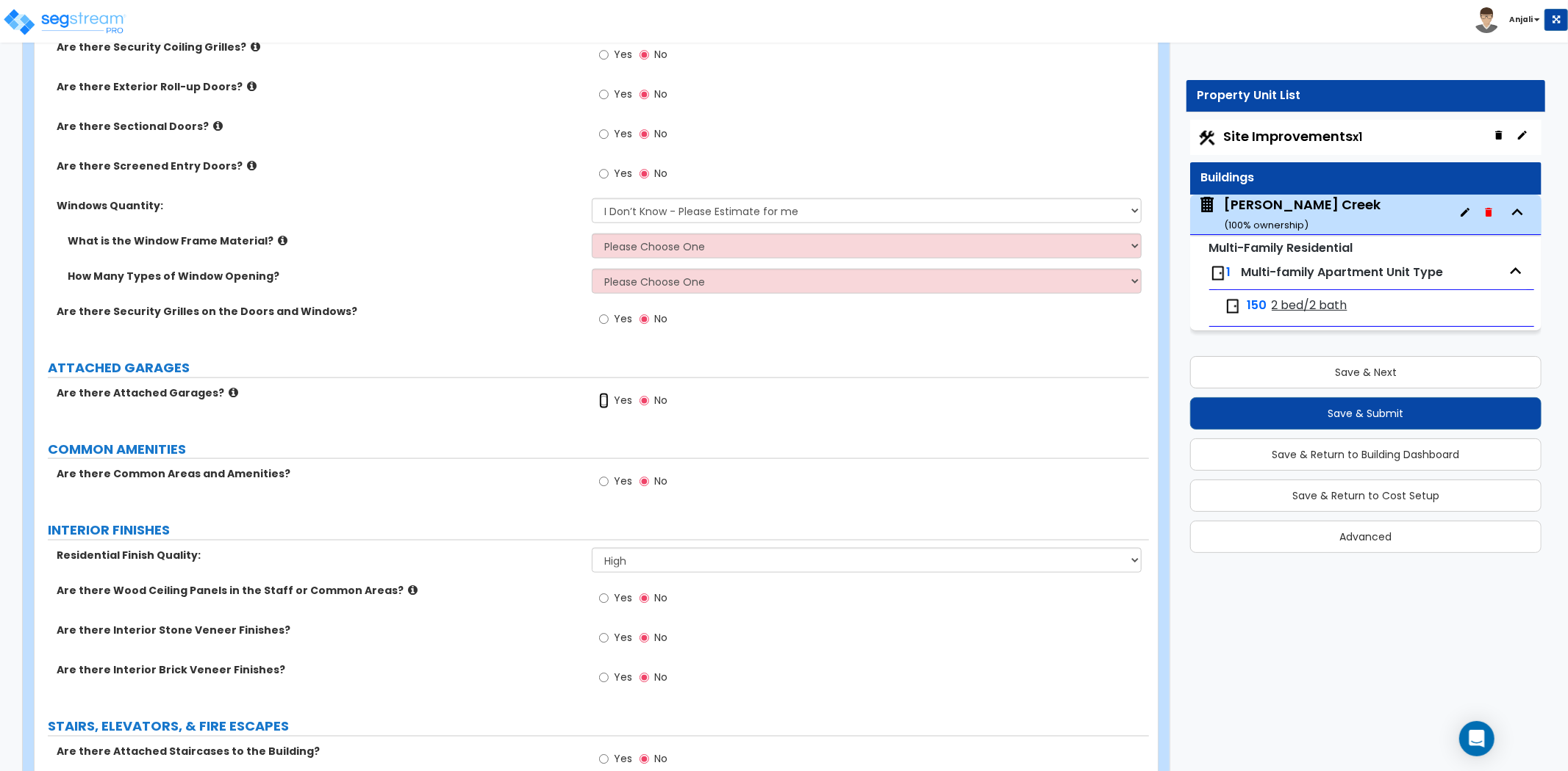
click at [604, 401] on input "Yes" at bounding box center [604, 401] width 10 height 16
radio input "true"
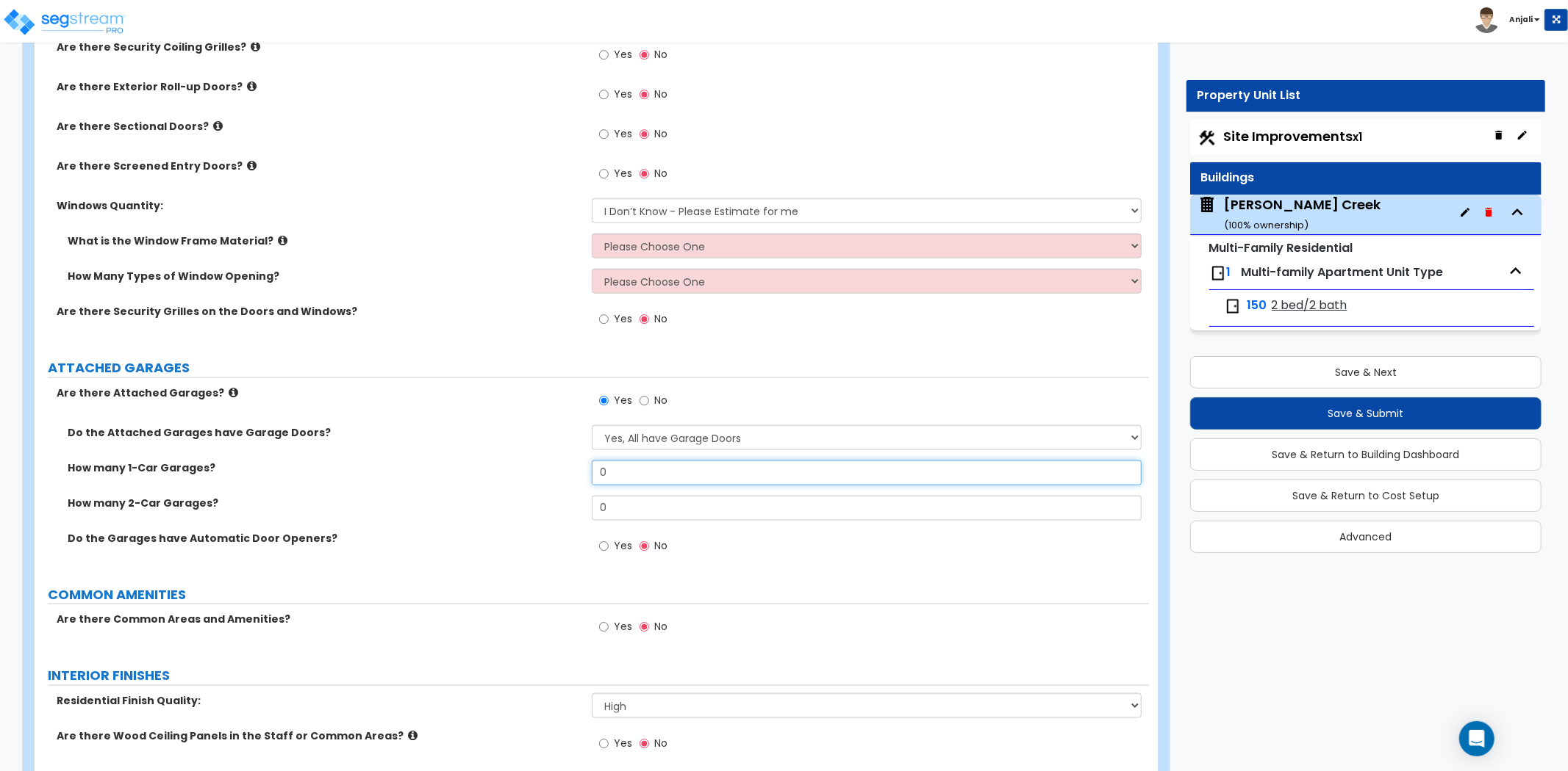
click at [666, 465] on input "0" at bounding box center [866, 473] width 550 height 25
type input "150"
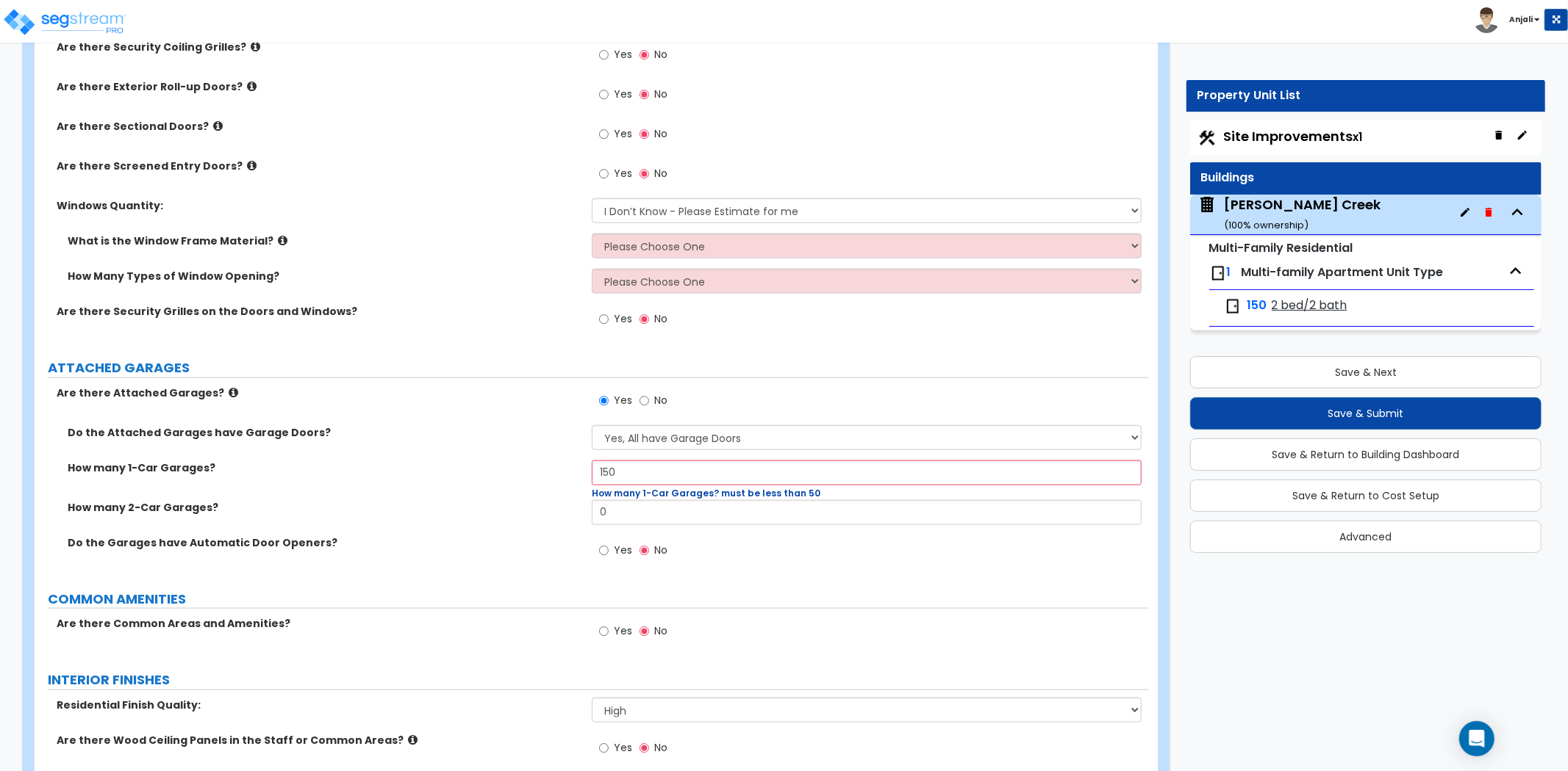
click at [568, 449] on div "Do the Attached Garages have Garage Doors? Yes, All have Garage Doors No, they …" at bounding box center [591, 442] width 1114 height 35
click at [677, 516] on input "0" at bounding box center [866, 512] width 550 height 25
click at [550, 525] on div "How many 2-Car Garages? 0" at bounding box center [591, 518] width 1114 height 35
click at [604, 551] on input "Yes" at bounding box center [604, 550] width 10 height 16
radio input "true"
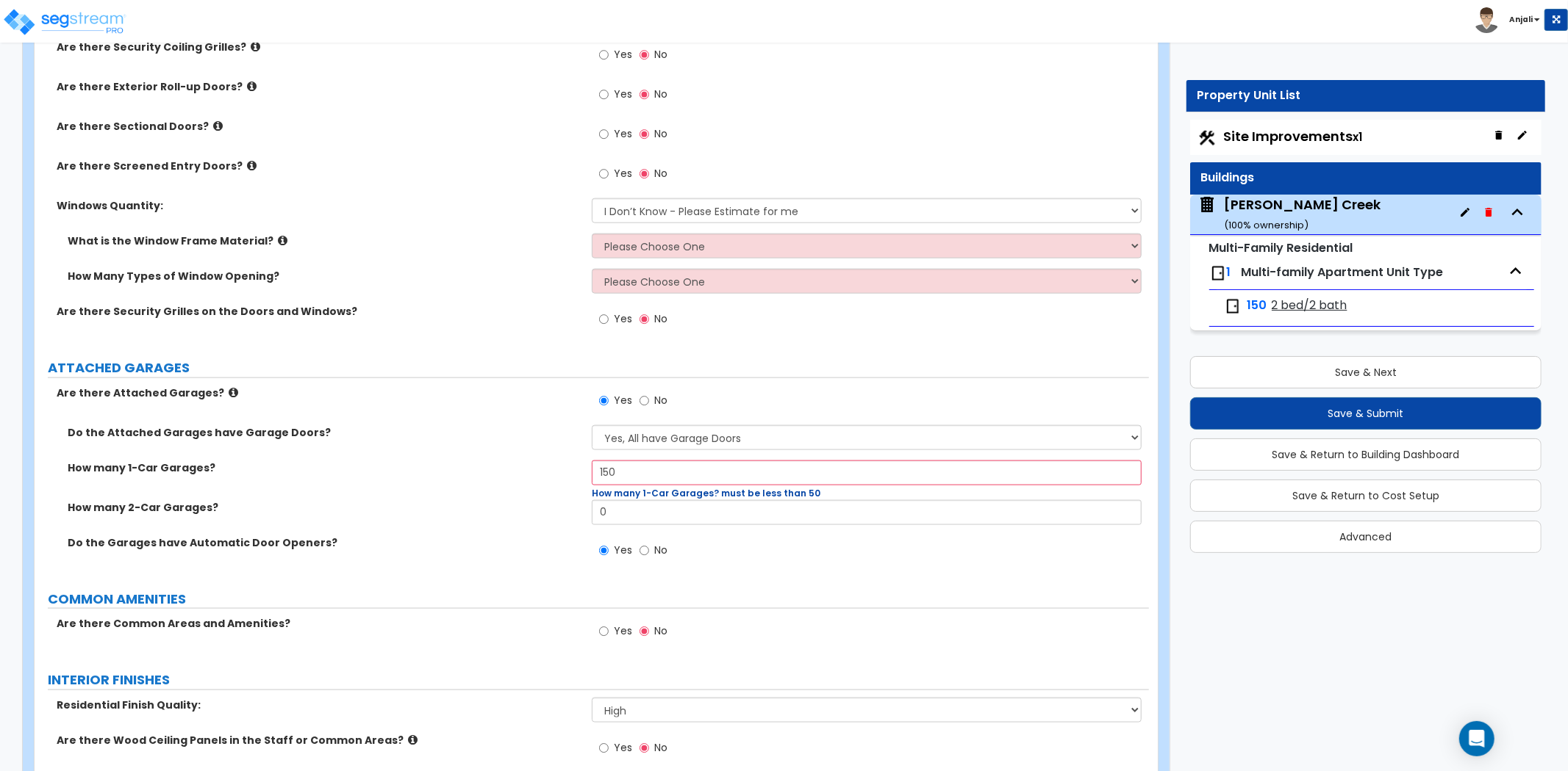
click at [542, 539] on label "Do the Garages have Automatic Door Openers?" at bounding box center [324, 543] width 513 height 14
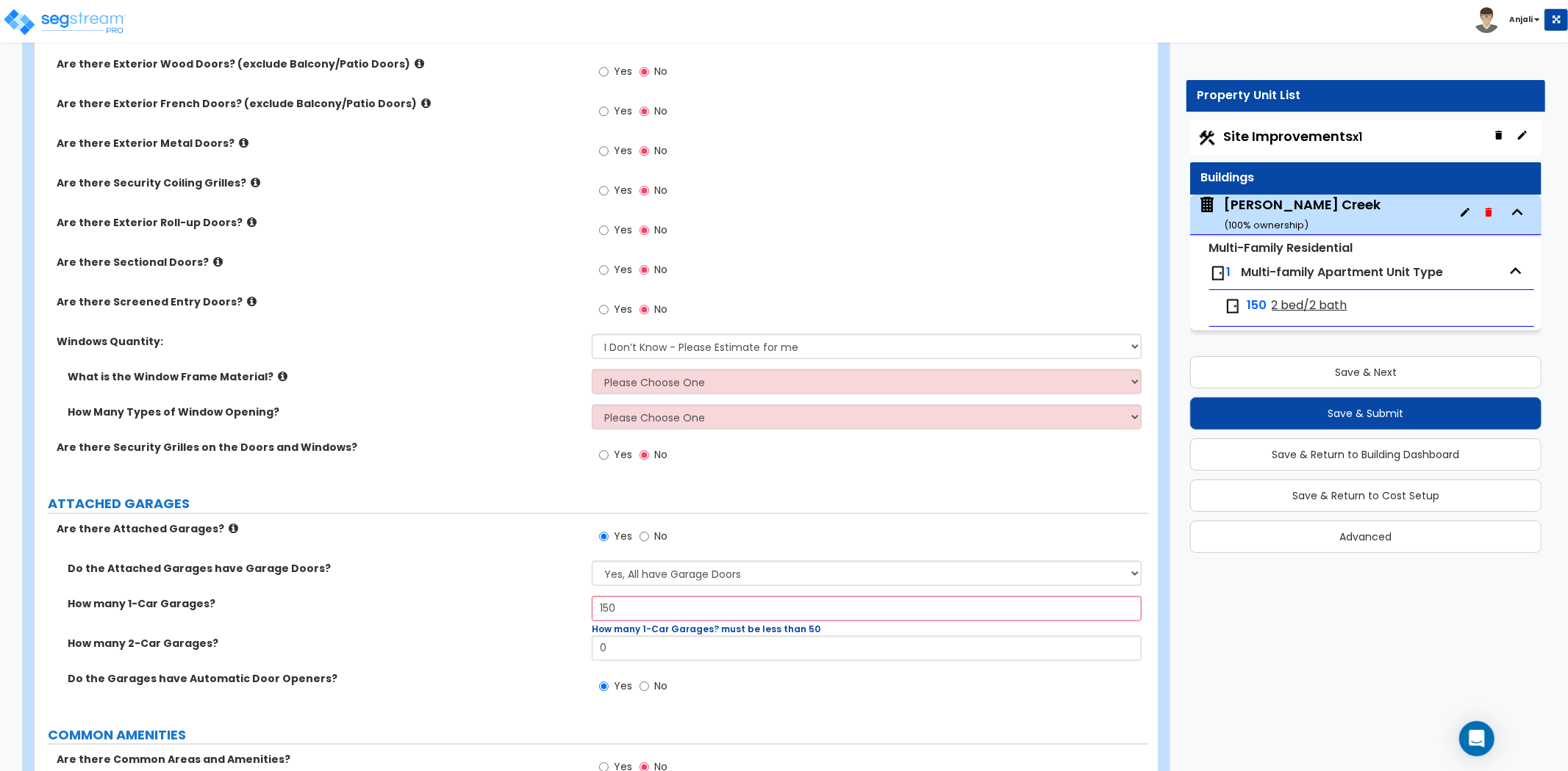
scroll to position [1227, 0]
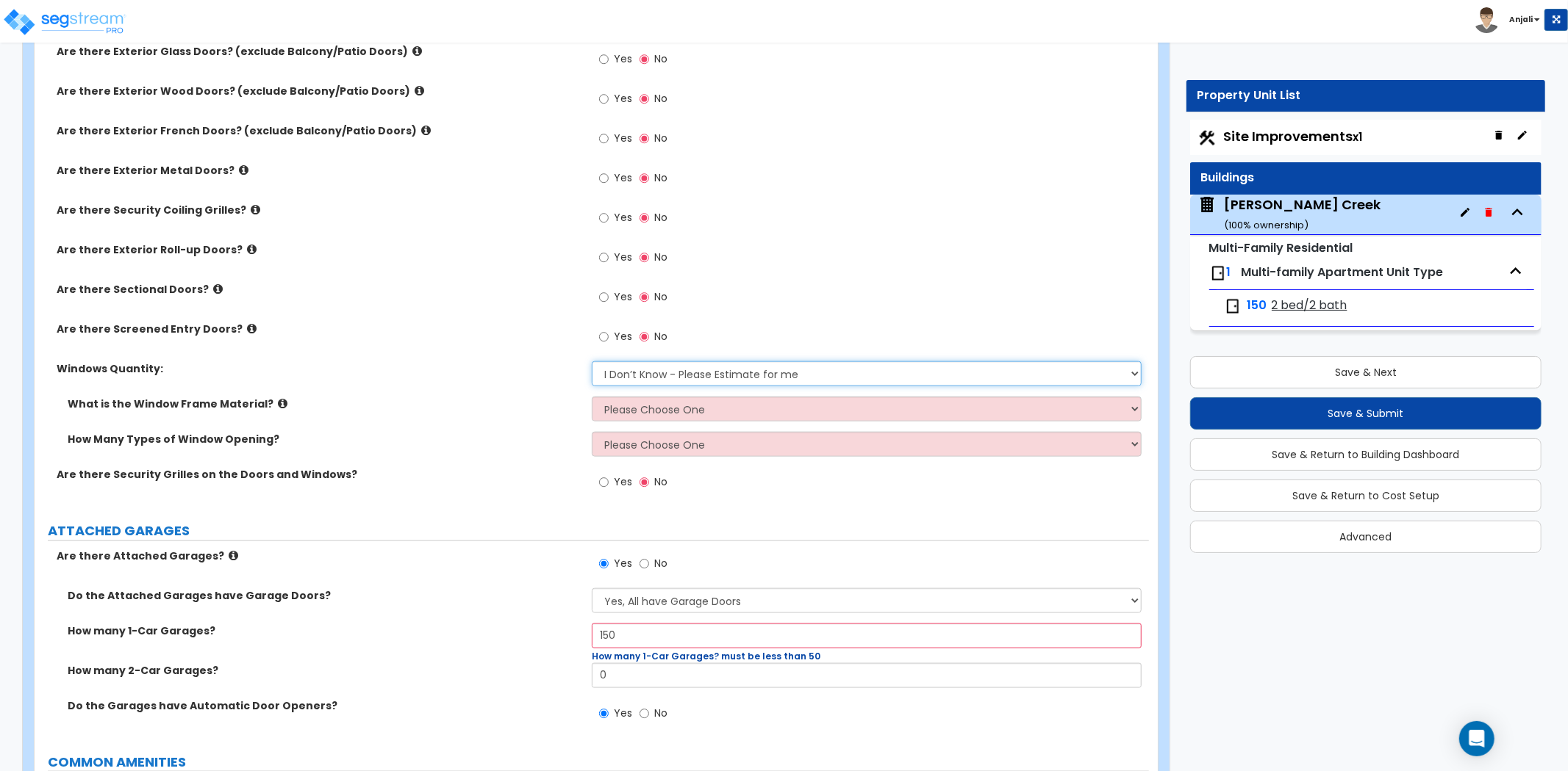
click at [721, 376] on select "I Don’t Know - Please Estimate for me I want to Enter the Quantity" at bounding box center [866, 373] width 550 height 25
click at [718, 408] on select "Please Choose One Vinyl Aluminum Wood" at bounding box center [866, 409] width 550 height 25
select select "3"
click at [592, 397] on select "Please Choose One Vinyl Aluminum Wood" at bounding box center [866, 409] width 550 height 25
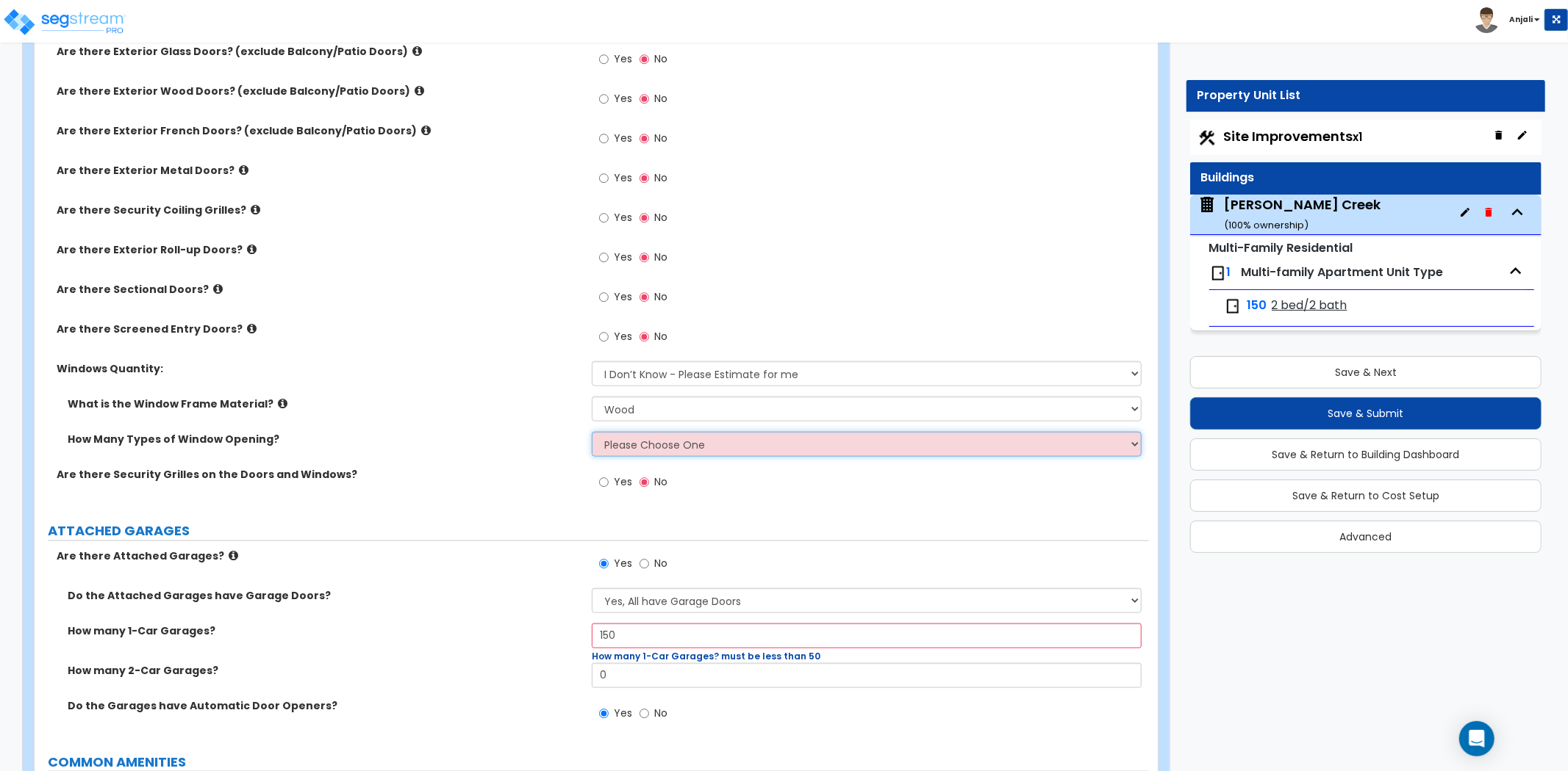
click at [688, 442] on select "Please Choose One 1 2 3 4" at bounding box center [866, 444] width 550 height 25
select select "1"
click at [592, 432] on select "Please Choose One 1 2 3 4" at bounding box center [866, 444] width 550 height 25
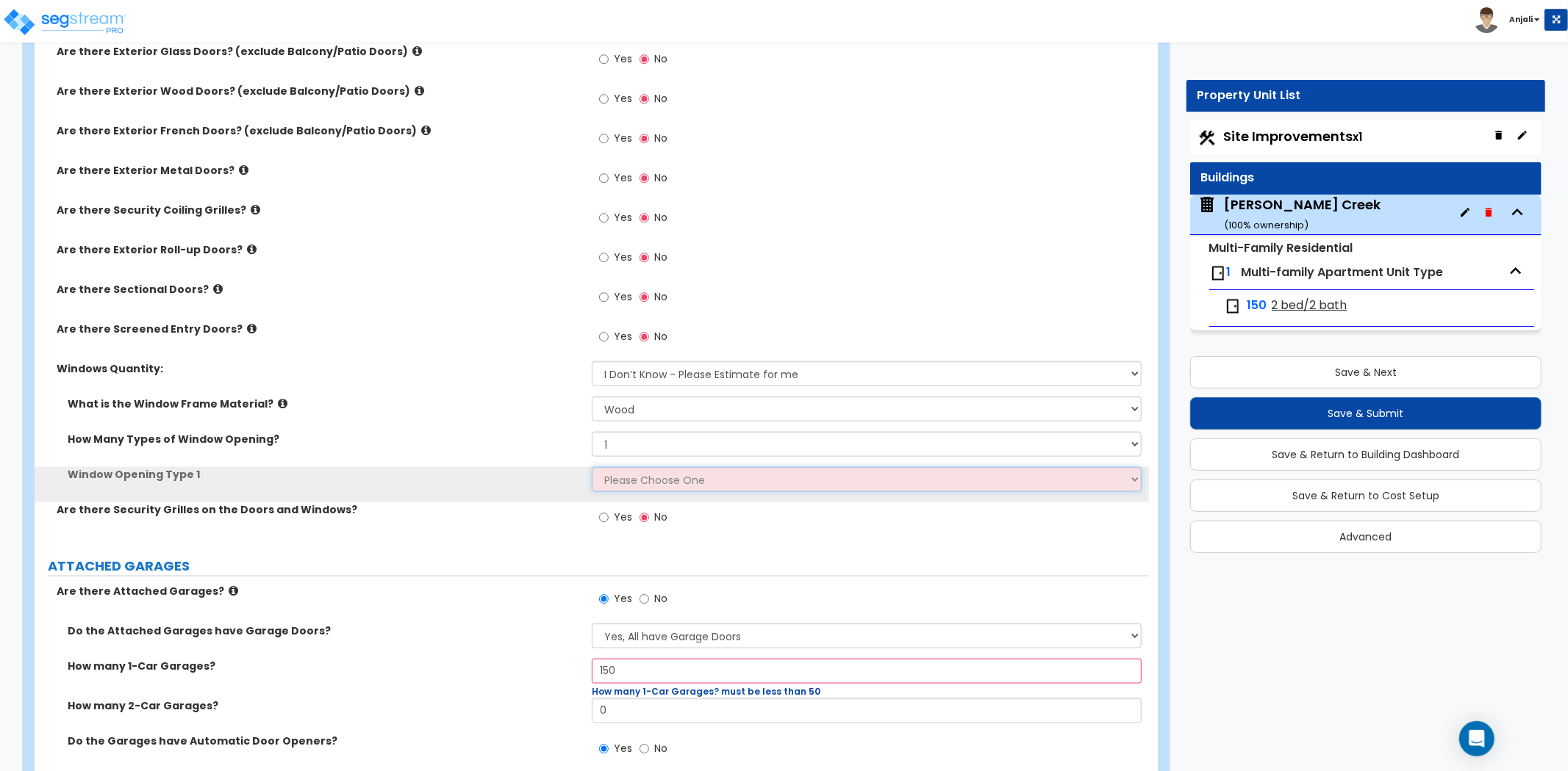
click at [656, 483] on select "Please Choose One Sliding Picture/Fixed Double/Single Hung Awning Swing" at bounding box center [866, 480] width 550 height 25
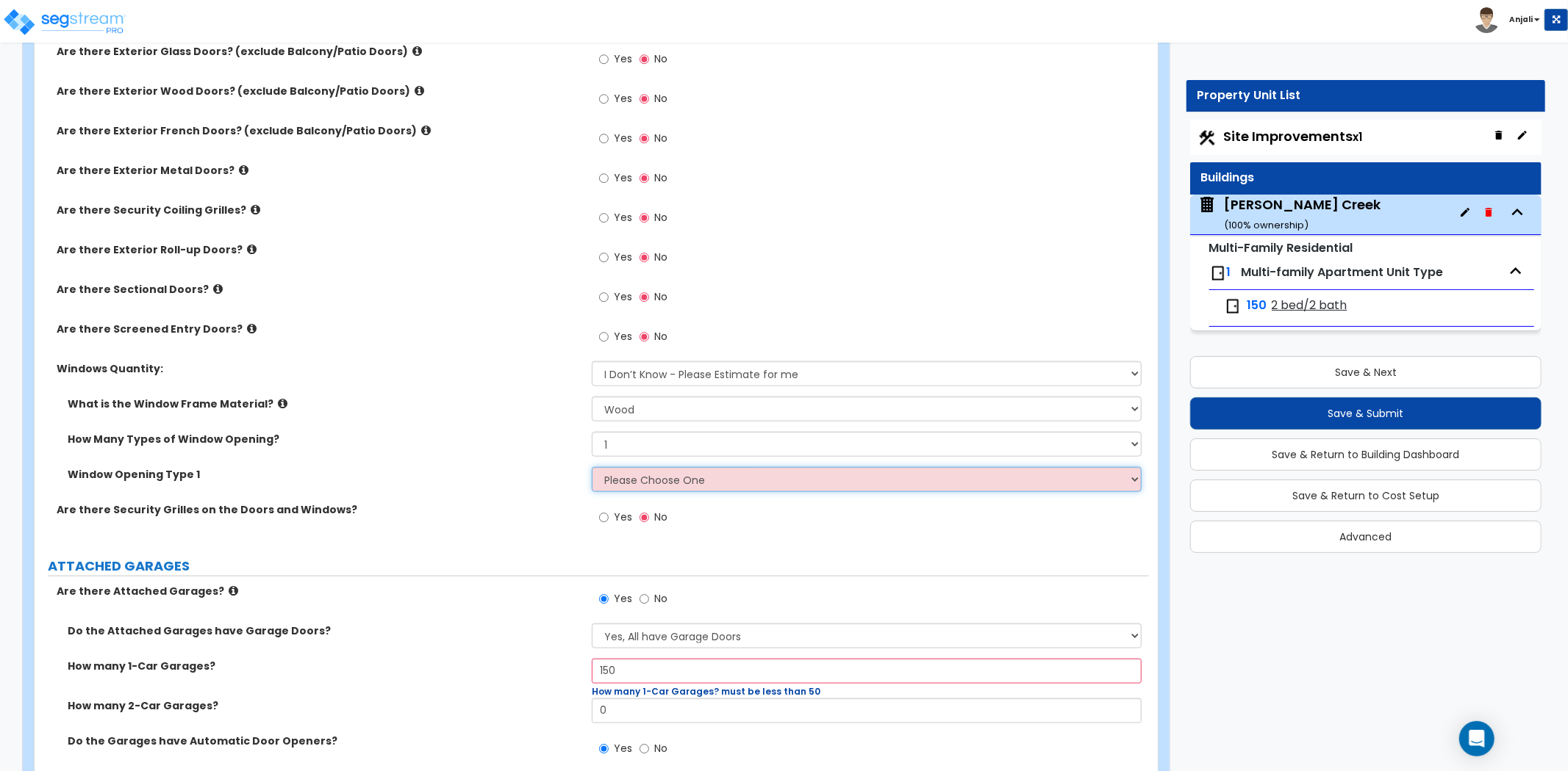
select select "2"
click at [592, 467] on select "Please Choose One Sliding Picture/Fixed Double/Single Hung Awning Swing" at bounding box center [866, 480] width 550 height 25
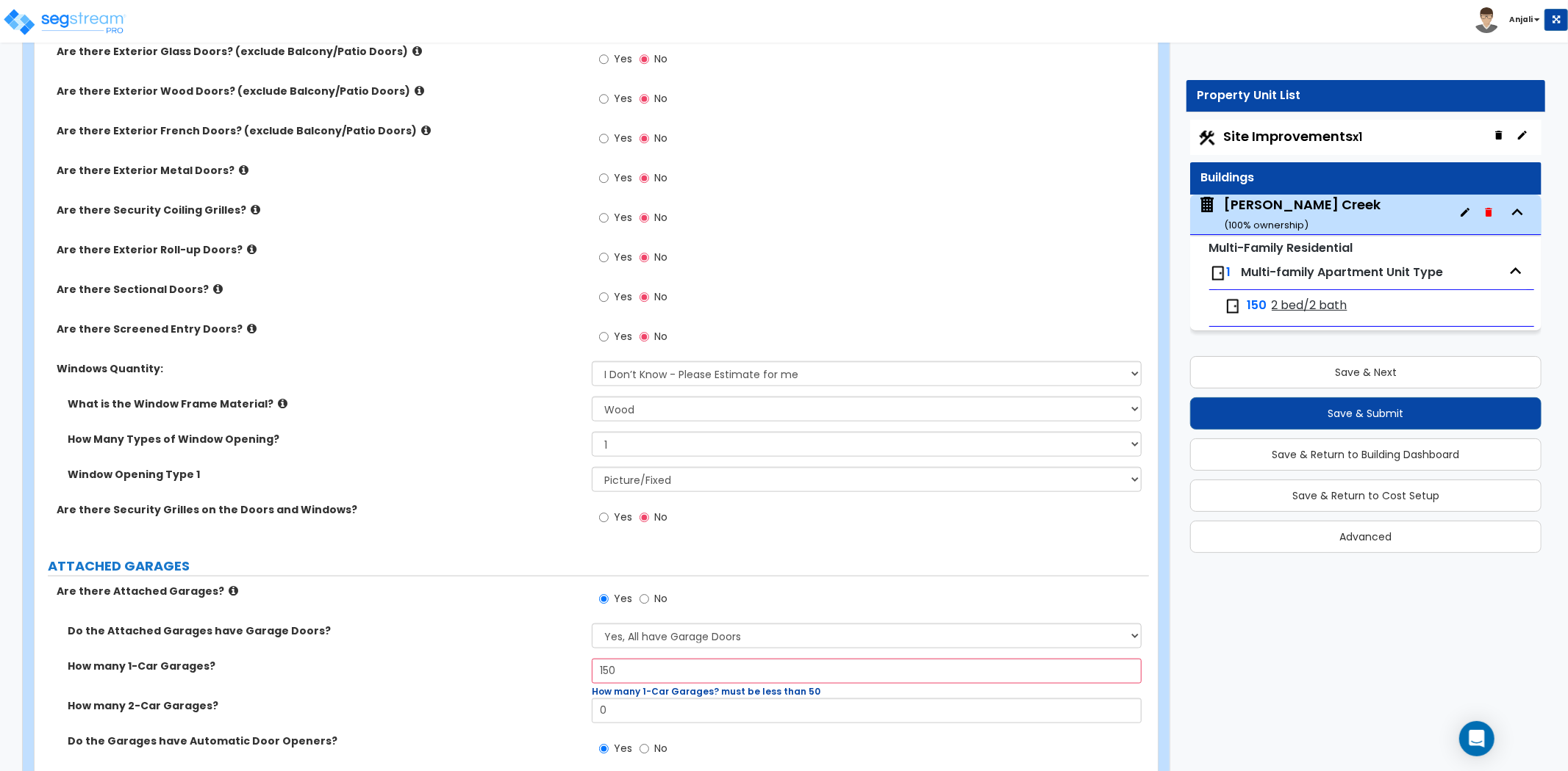
click at [509, 448] on div "How Many Types of Window Opening? Please Choose One 1 2 3 4" at bounding box center [591, 449] width 1114 height 35
click at [1391, 376] on button "Save & Next" at bounding box center [1365, 372] width 352 height 33
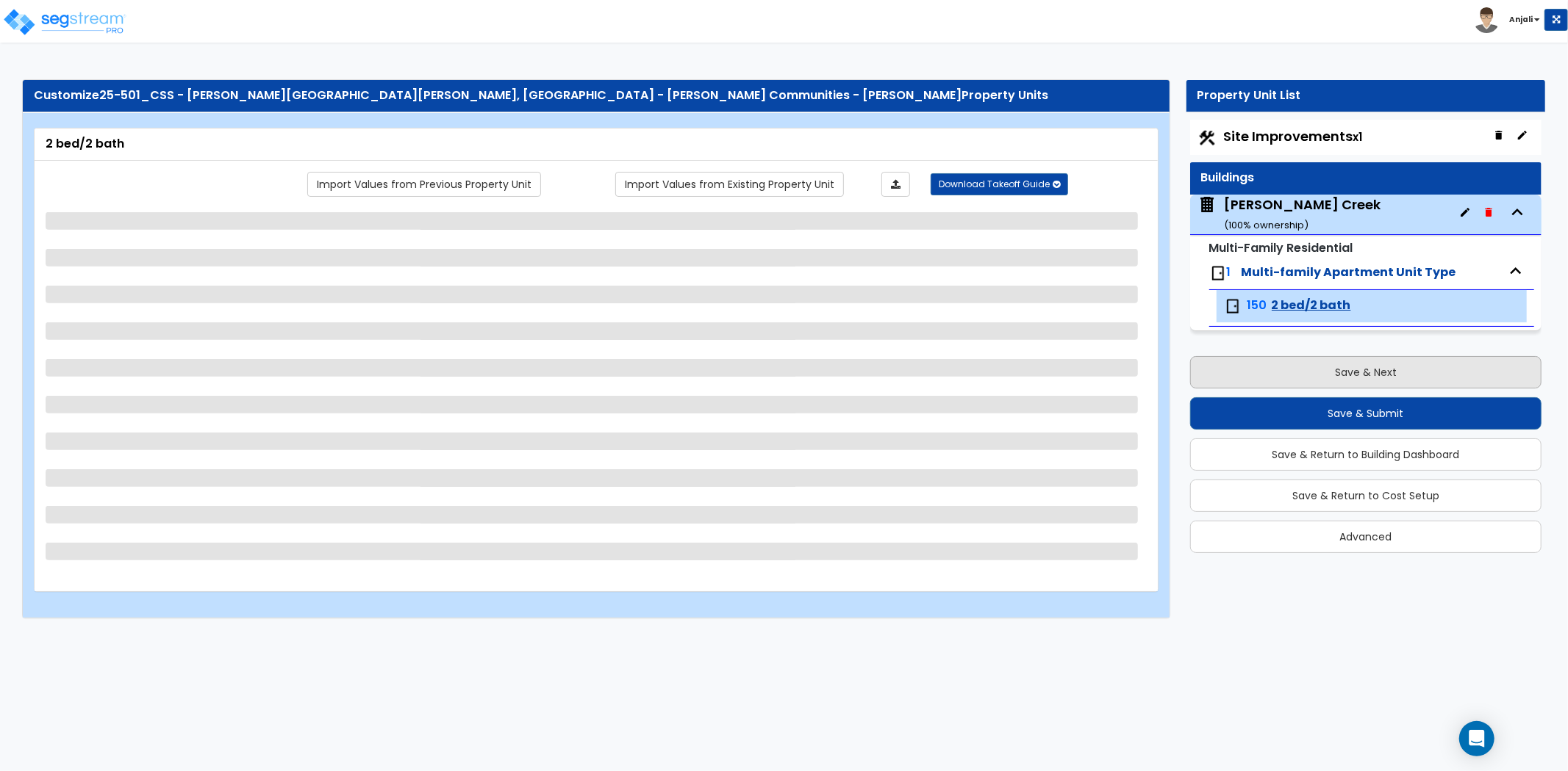
scroll to position [0, 0]
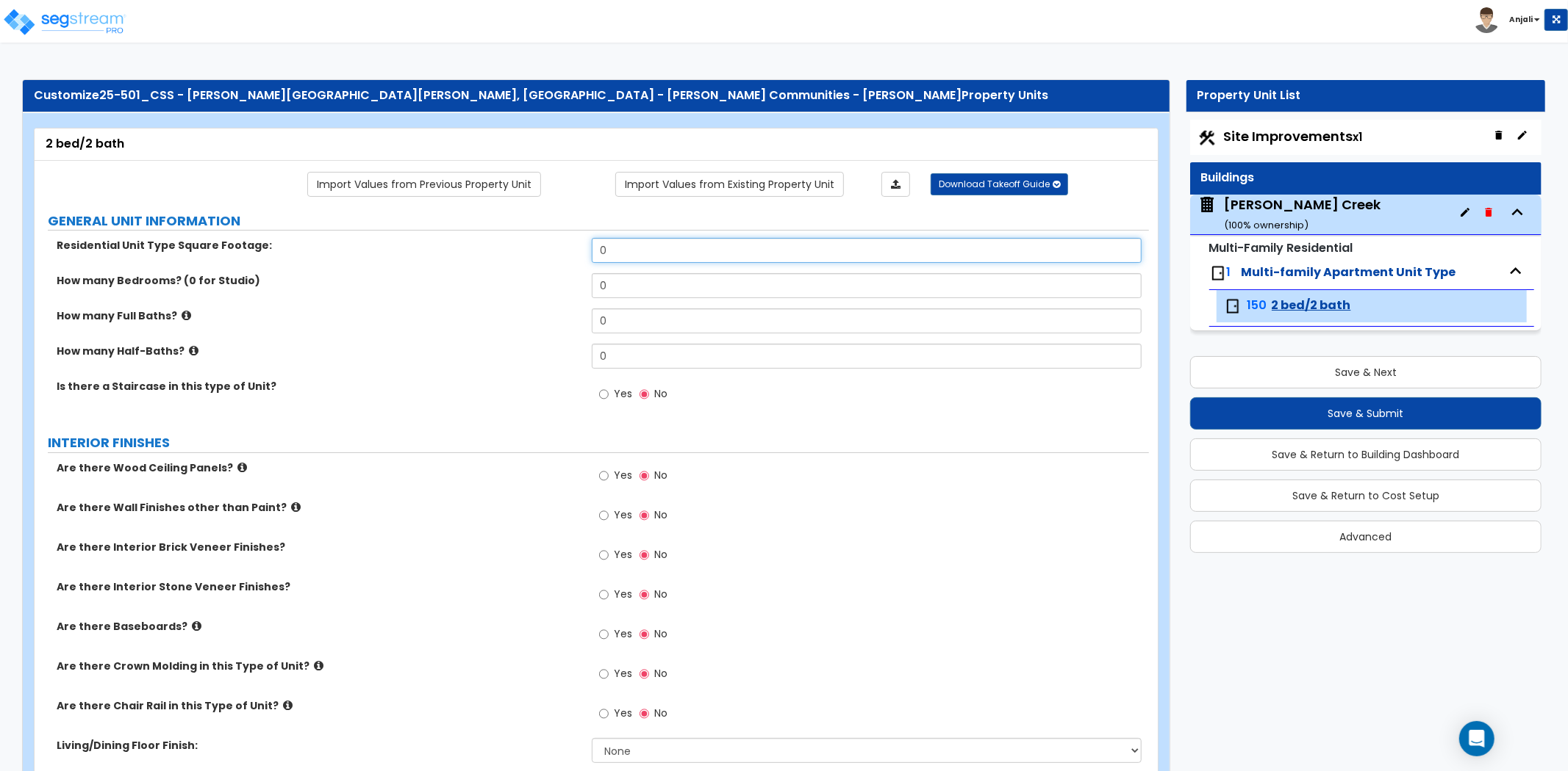
click at [632, 250] on input "0" at bounding box center [866, 250] width 550 height 25
type input "1,056"
click at [503, 261] on div "Residential Unit Type Square Footage: 1,056" at bounding box center [591, 256] width 1114 height 35
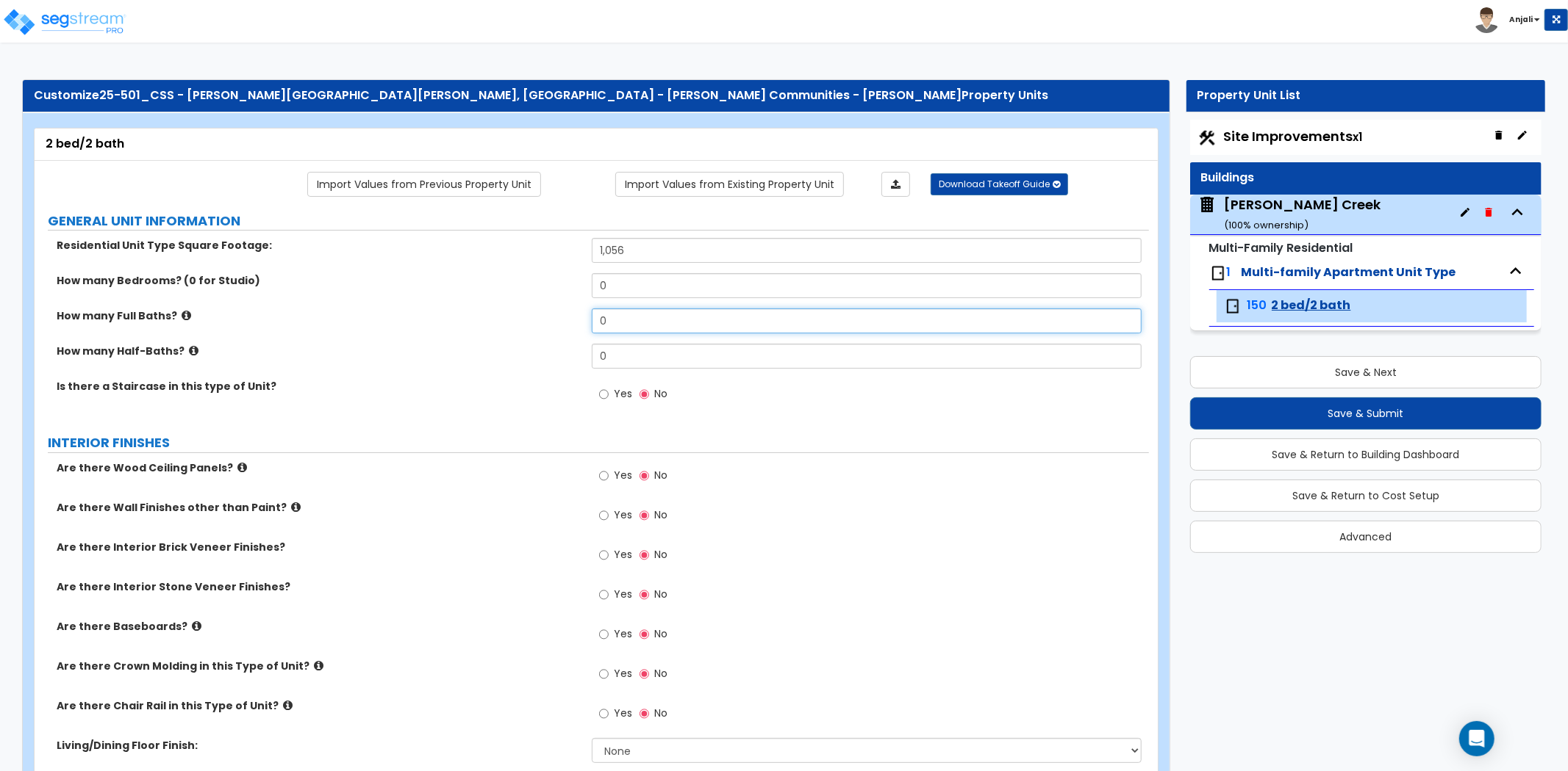
click at [649, 310] on input "0" at bounding box center [866, 321] width 550 height 25
type input "1"
type input "2"
click at [519, 312] on label "How many Full Baths?" at bounding box center [319, 316] width 524 height 14
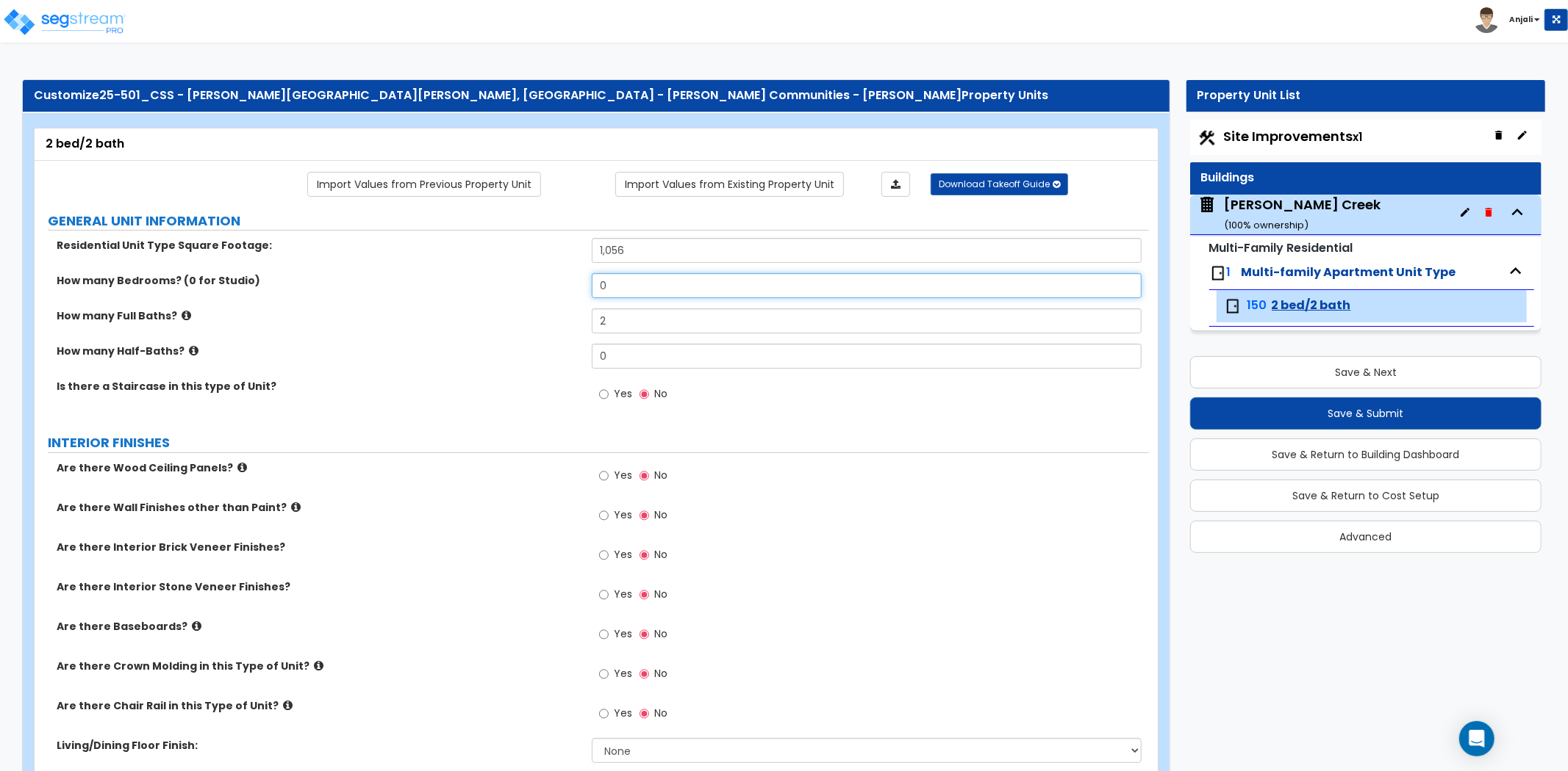
click at [621, 288] on input "0" at bounding box center [866, 285] width 550 height 25
type input "2"
click at [525, 303] on div "How many Bedrooms? (0 for Studio) 2" at bounding box center [591, 291] width 1114 height 35
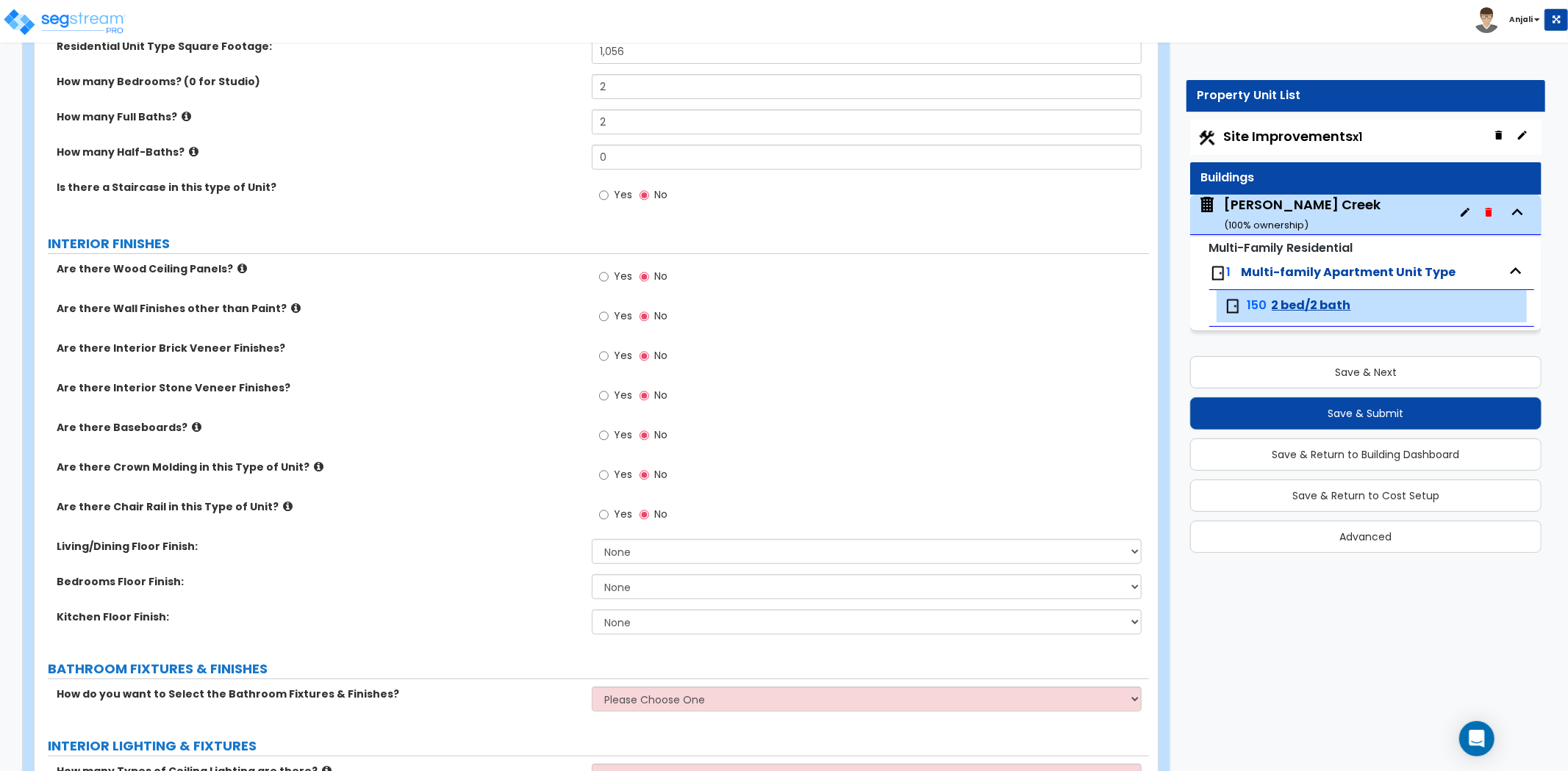
scroll to position [244, 0]
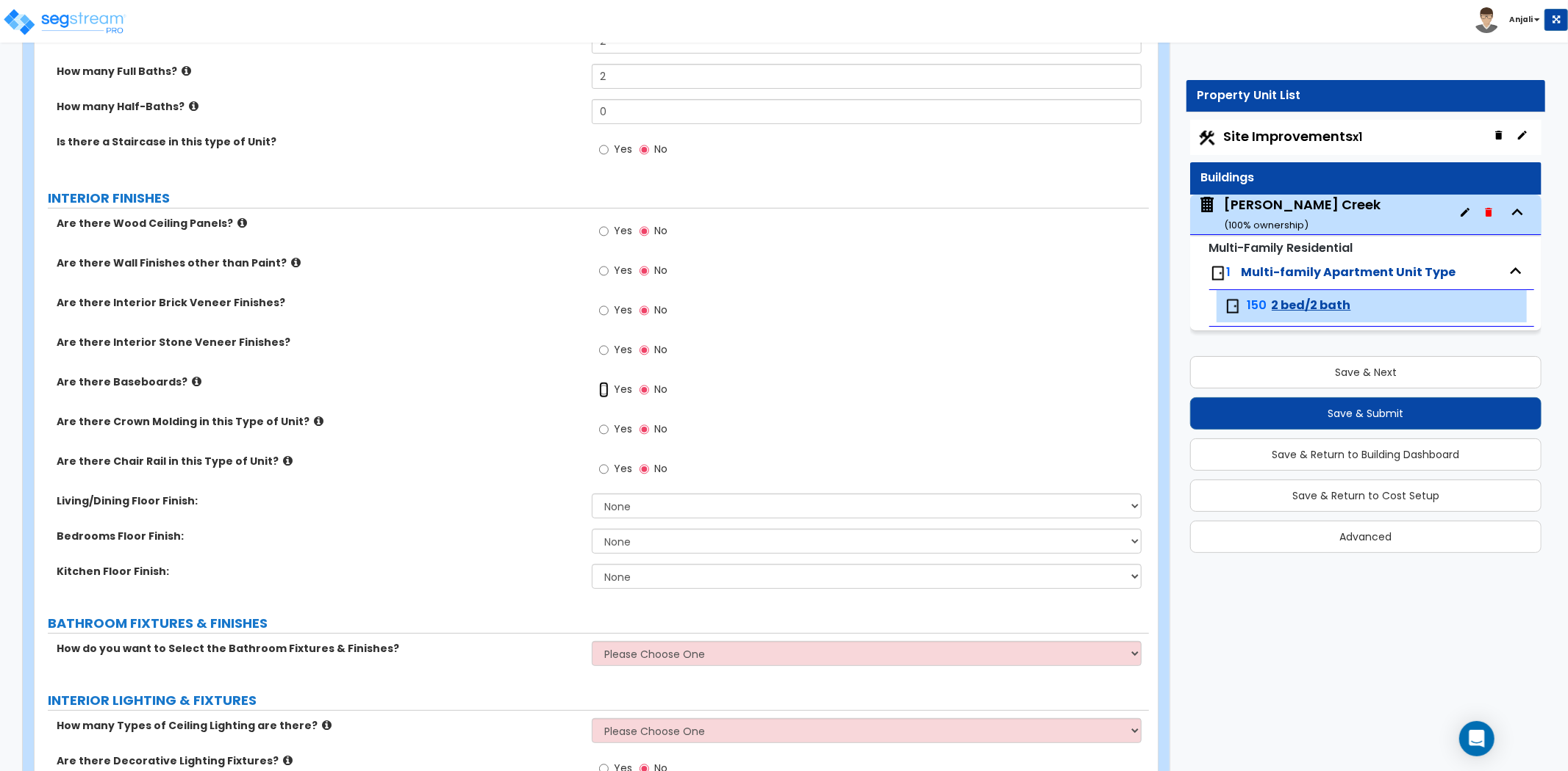
click at [607, 390] on input "Yes" at bounding box center [604, 389] width 10 height 16
radio input "true"
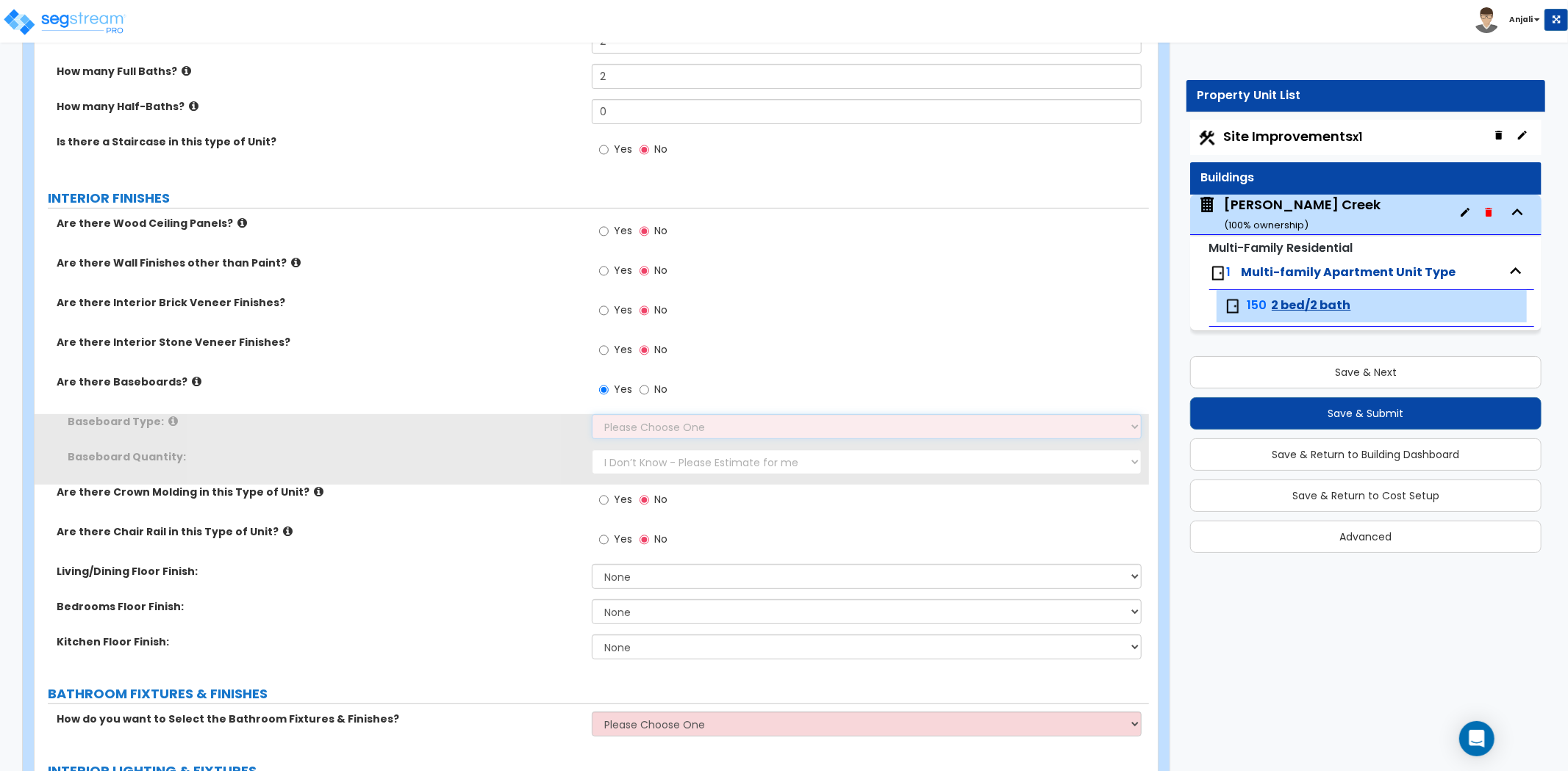
click at [655, 426] on select "Please Choose One Wood Vinyl Carpet Tile" at bounding box center [866, 426] width 550 height 25
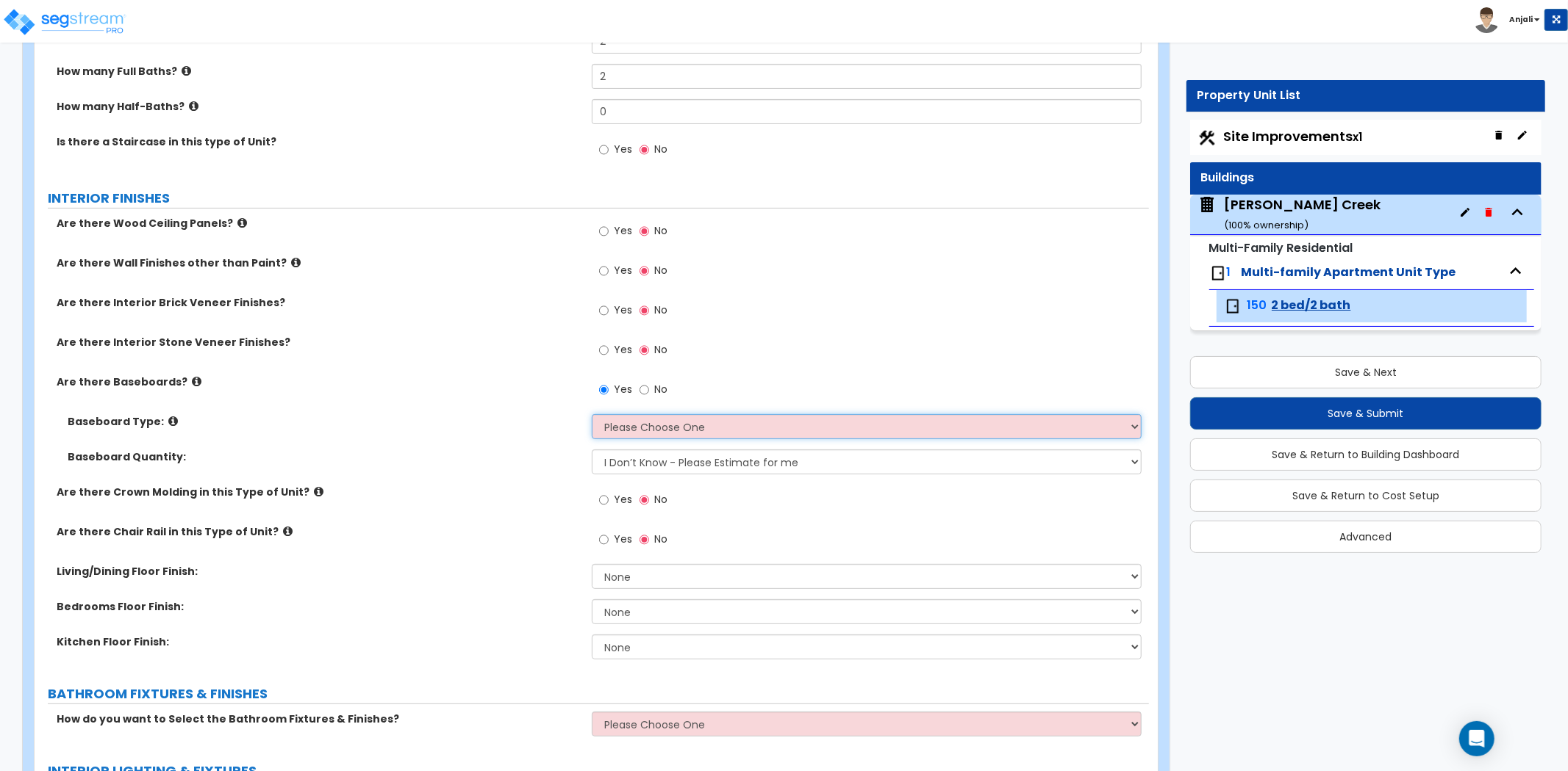
select select "1"
click at [592, 414] on select "Please Choose One Wood Vinyl Carpet Tile" at bounding box center [866, 426] width 550 height 25
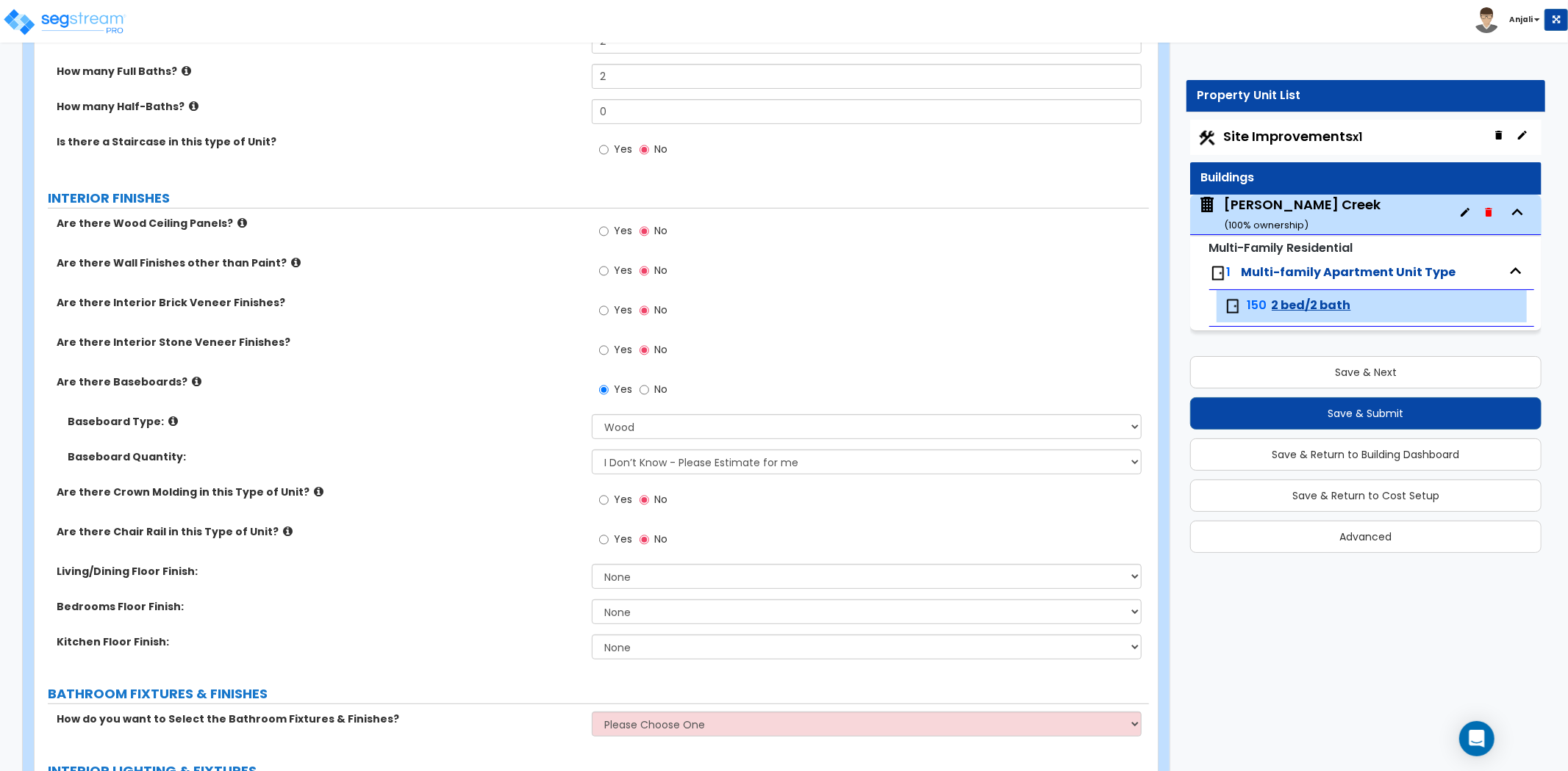
click at [530, 417] on label "Baseboard Type:" at bounding box center [324, 421] width 513 height 14
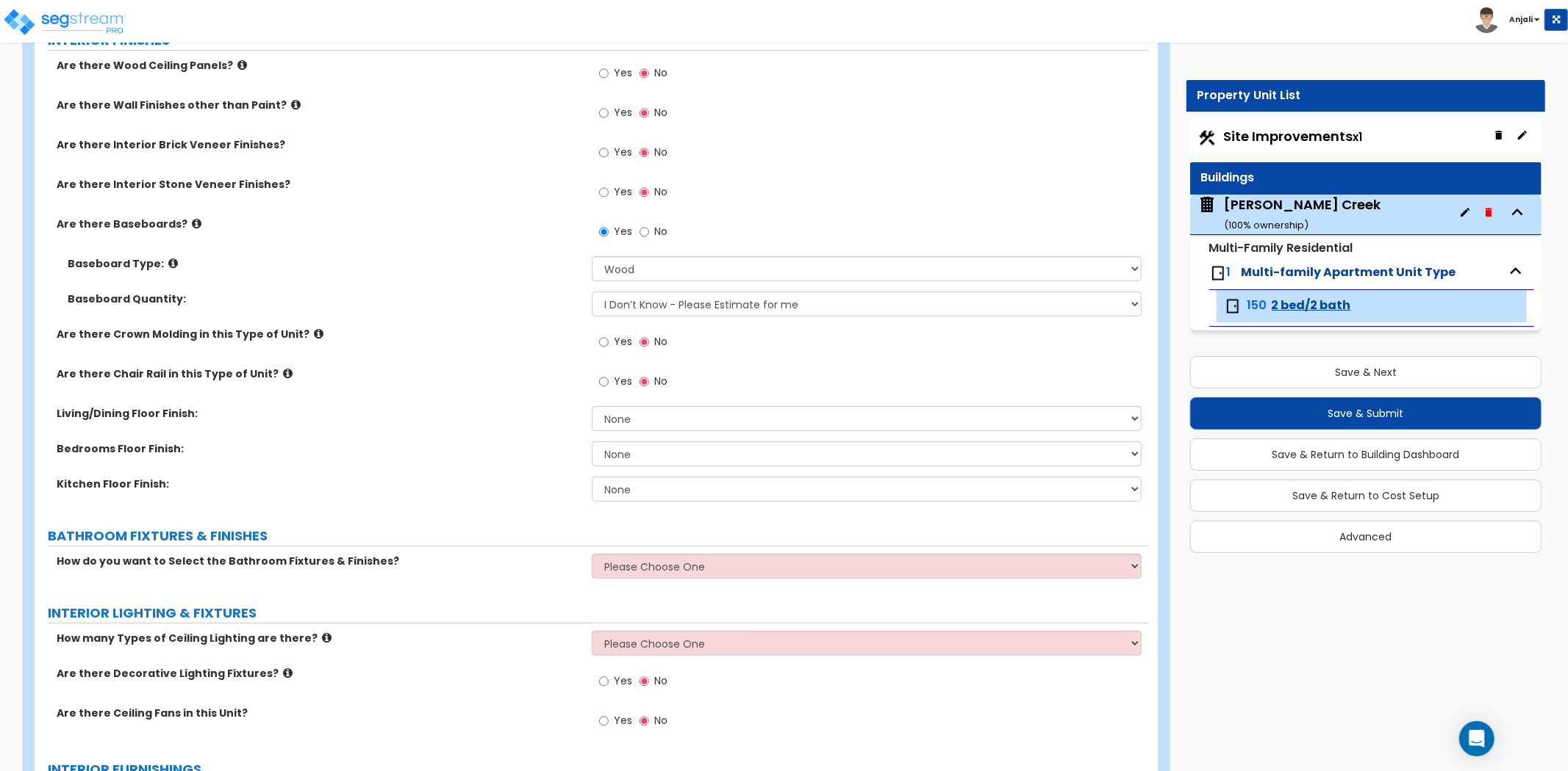
scroll to position [408, 0]
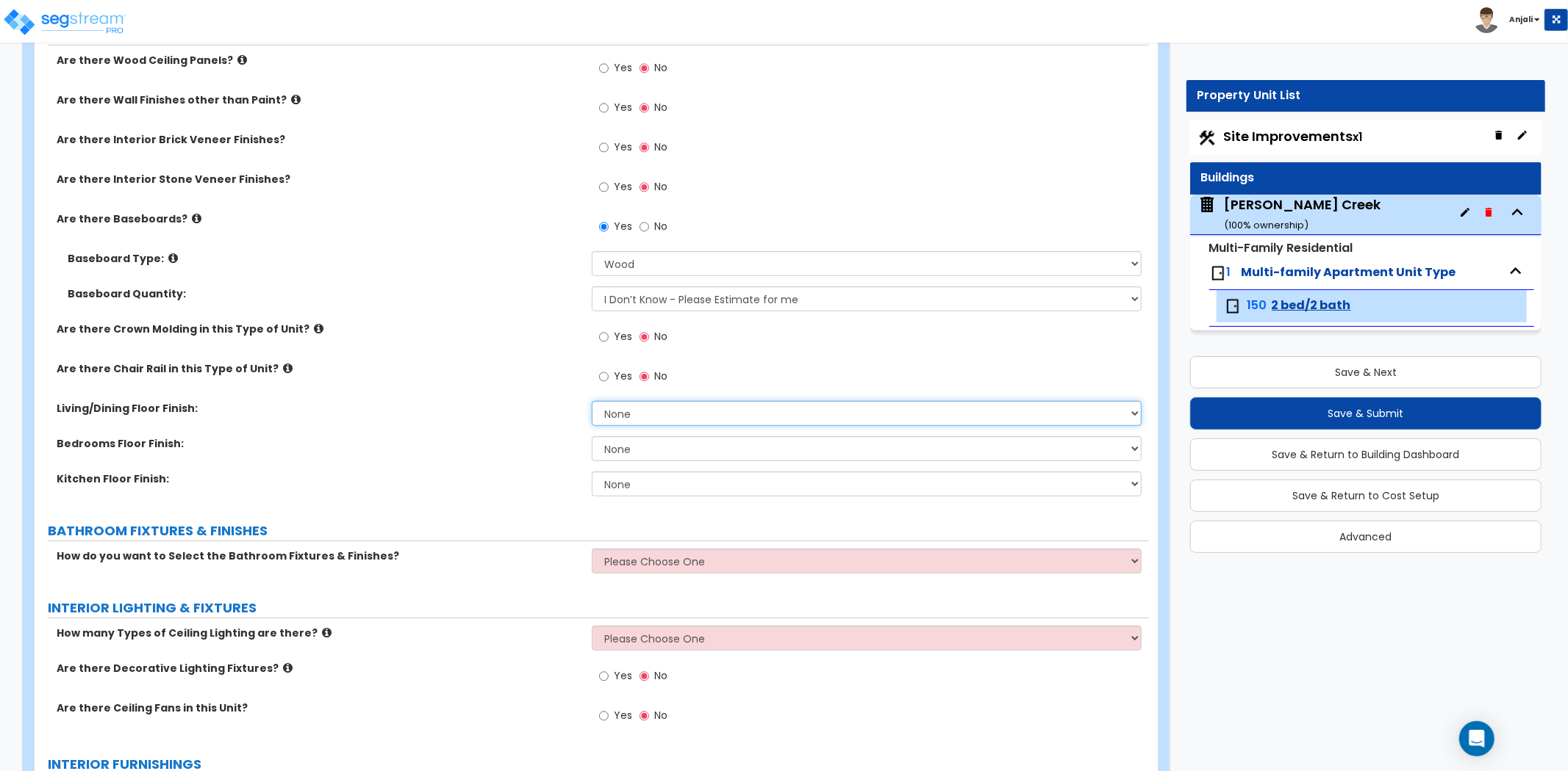
click at [620, 414] on select "None Tile Flooring Hardwood Flooring Resilient Laminate Flooring VCT Flooring S…" at bounding box center [866, 414] width 550 height 25
select select "3"
click at [592, 401] on select "None Tile Flooring Hardwood Flooring Resilient Laminate Flooring VCT Flooring S…" at bounding box center [866, 414] width 550 height 25
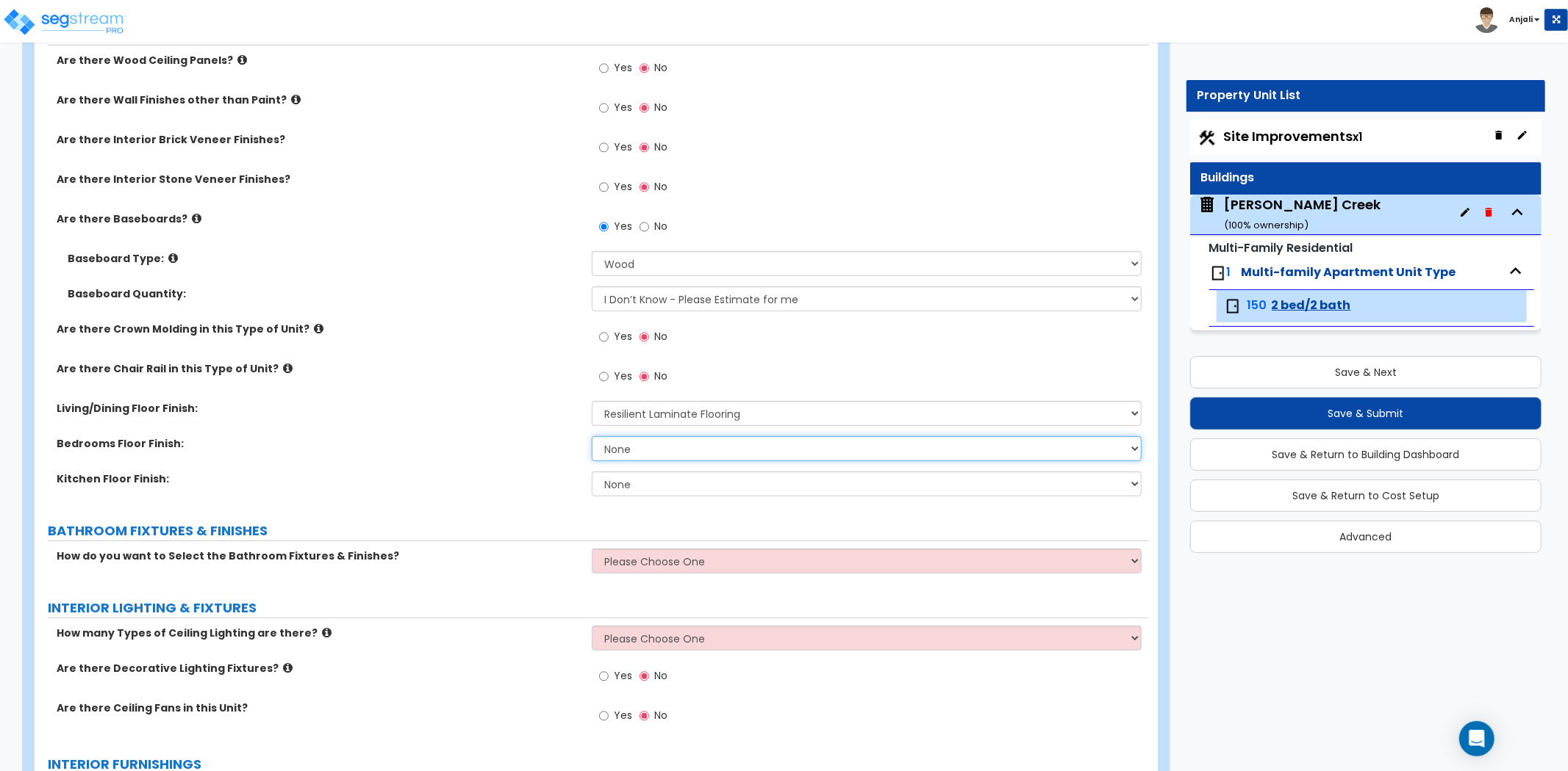
click at [648, 450] on select "None Tile Flooring Hardwood Flooring Resilient Laminate Flooring VCT Flooring S…" at bounding box center [866, 448] width 550 height 25
select select "5"
click at [592, 436] on select "None Tile Flooring Hardwood Flooring Resilient Laminate Flooring VCT Flooring S…" at bounding box center [866, 448] width 550 height 25
click at [650, 495] on select "None Tile Flooring Hardwood Flooring Resilient Laminate Flooring VCT Flooring S…" at bounding box center [866, 483] width 550 height 25
select select "3"
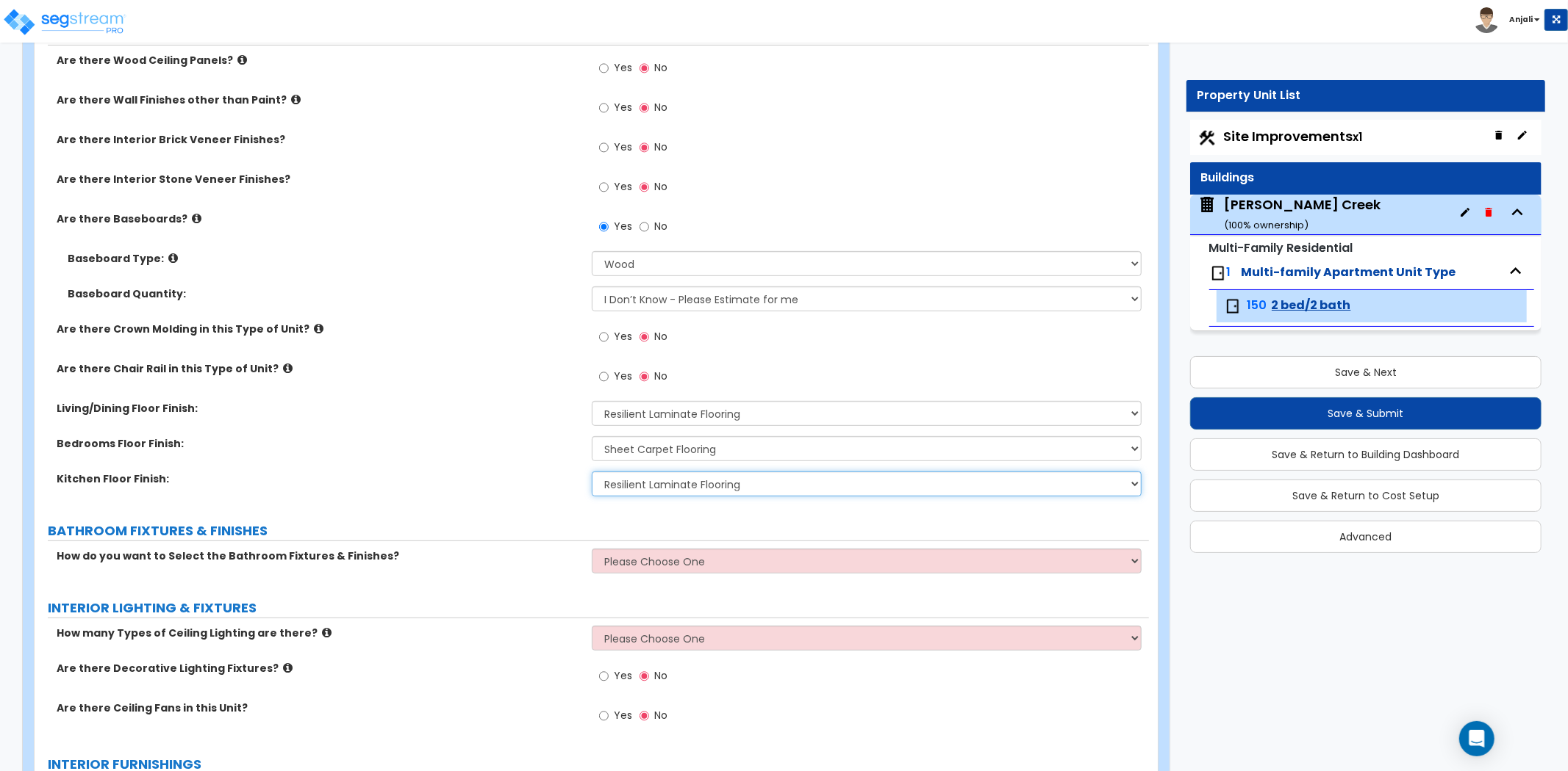
click at [592, 471] on select "None Tile Flooring Hardwood Flooring Resilient Laminate Flooring VCT Flooring S…" at bounding box center [866, 483] width 550 height 25
drag, startPoint x: 508, startPoint y: 467, endPoint x: 516, endPoint y: 467, distance: 8.0
click at [513, 467] on div "Bedrooms Floor Finish: None Tile Flooring Hardwood Flooring Resilient Laminate …" at bounding box center [591, 454] width 1114 height 35
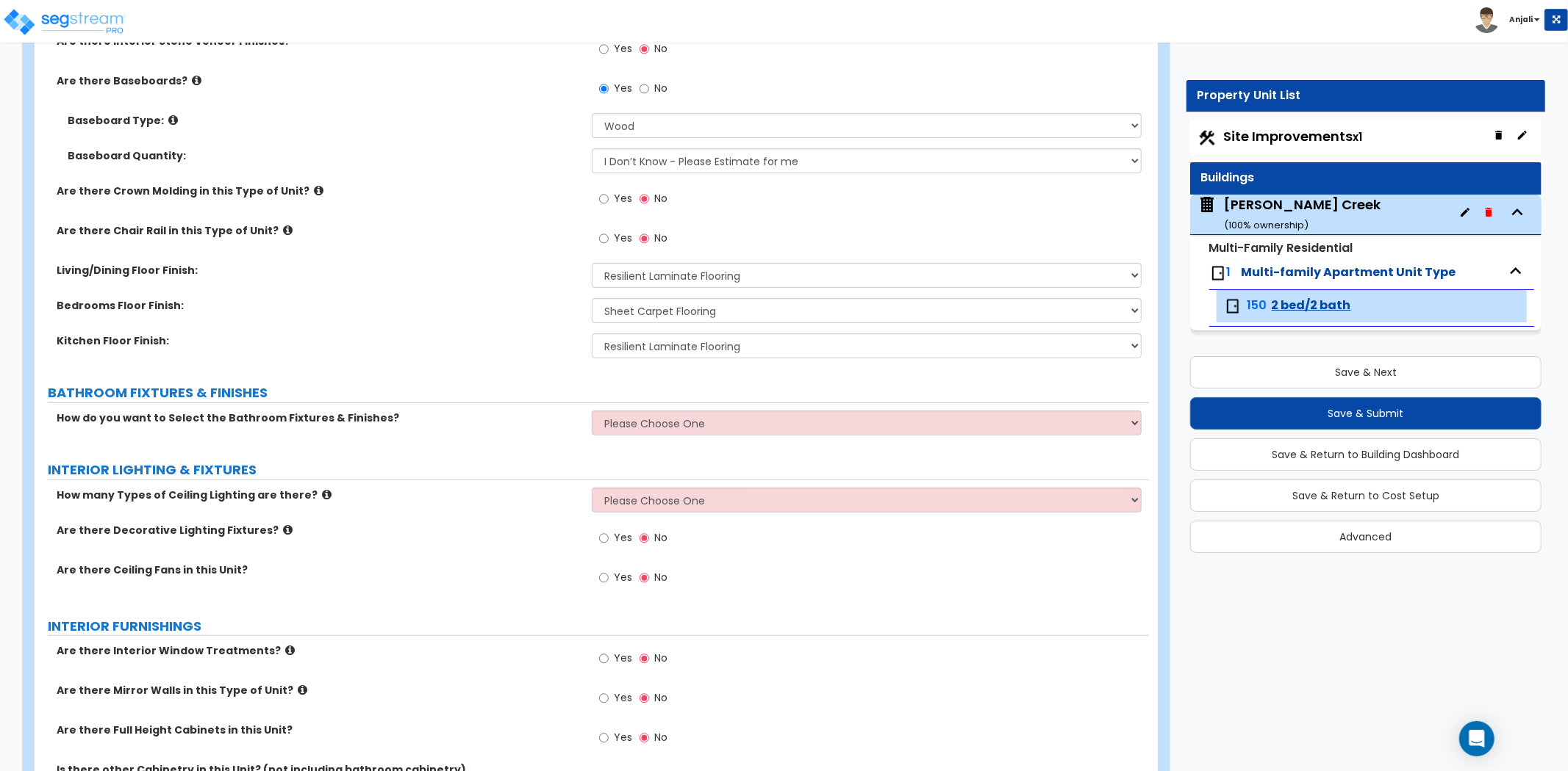
scroll to position [571, 0]
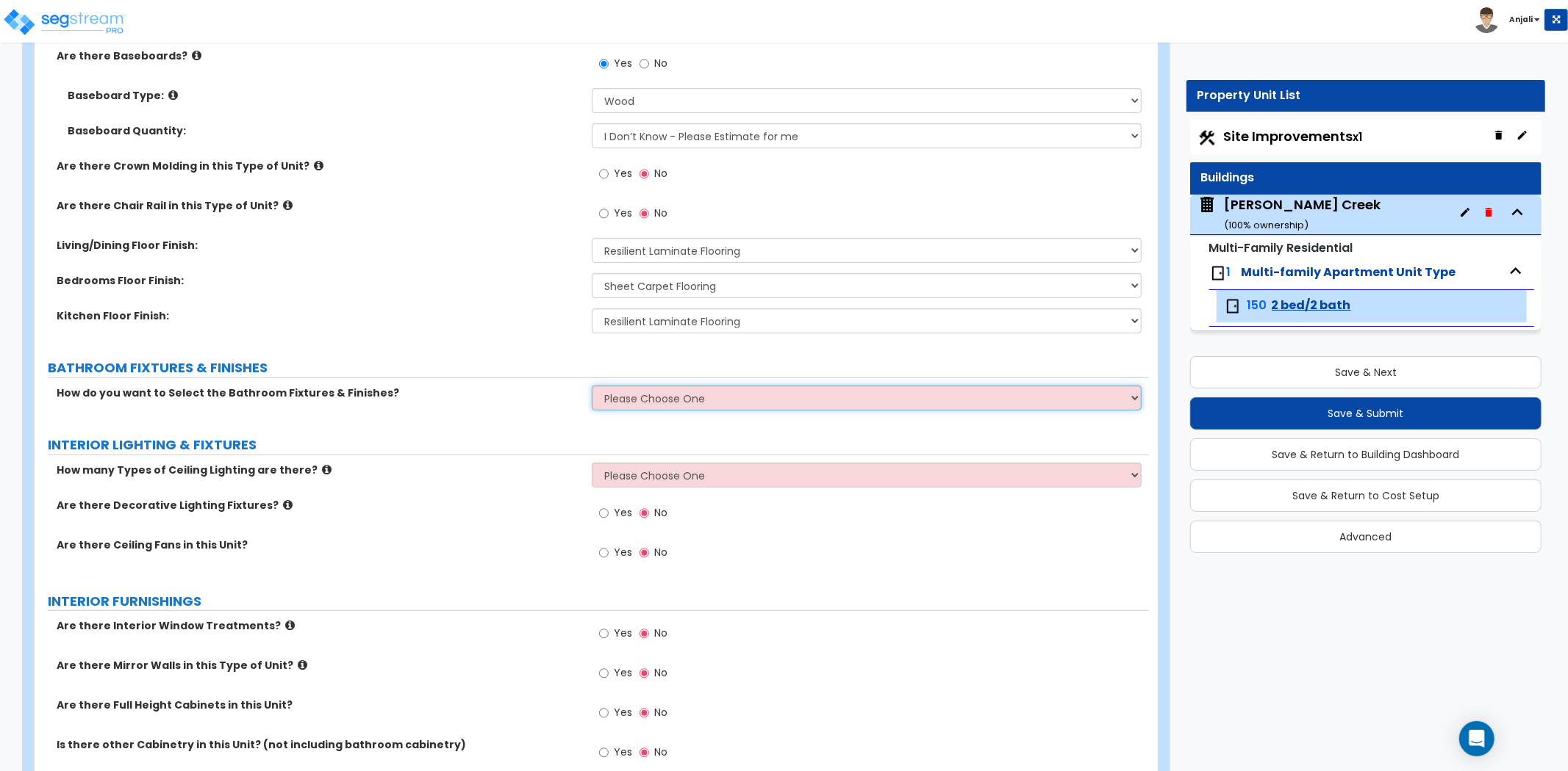
click at [692, 401] on select "Please Choose One Select the type of Fixtures and Finishes only for one Bath an…" at bounding box center [866, 398] width 550 height 25
select select "1"
click at [592, 386] on select "Please Choose One Select the type of Fixtures and Finishes only for one Bath an…" at bounding box center [866, 398] width 550 height 25
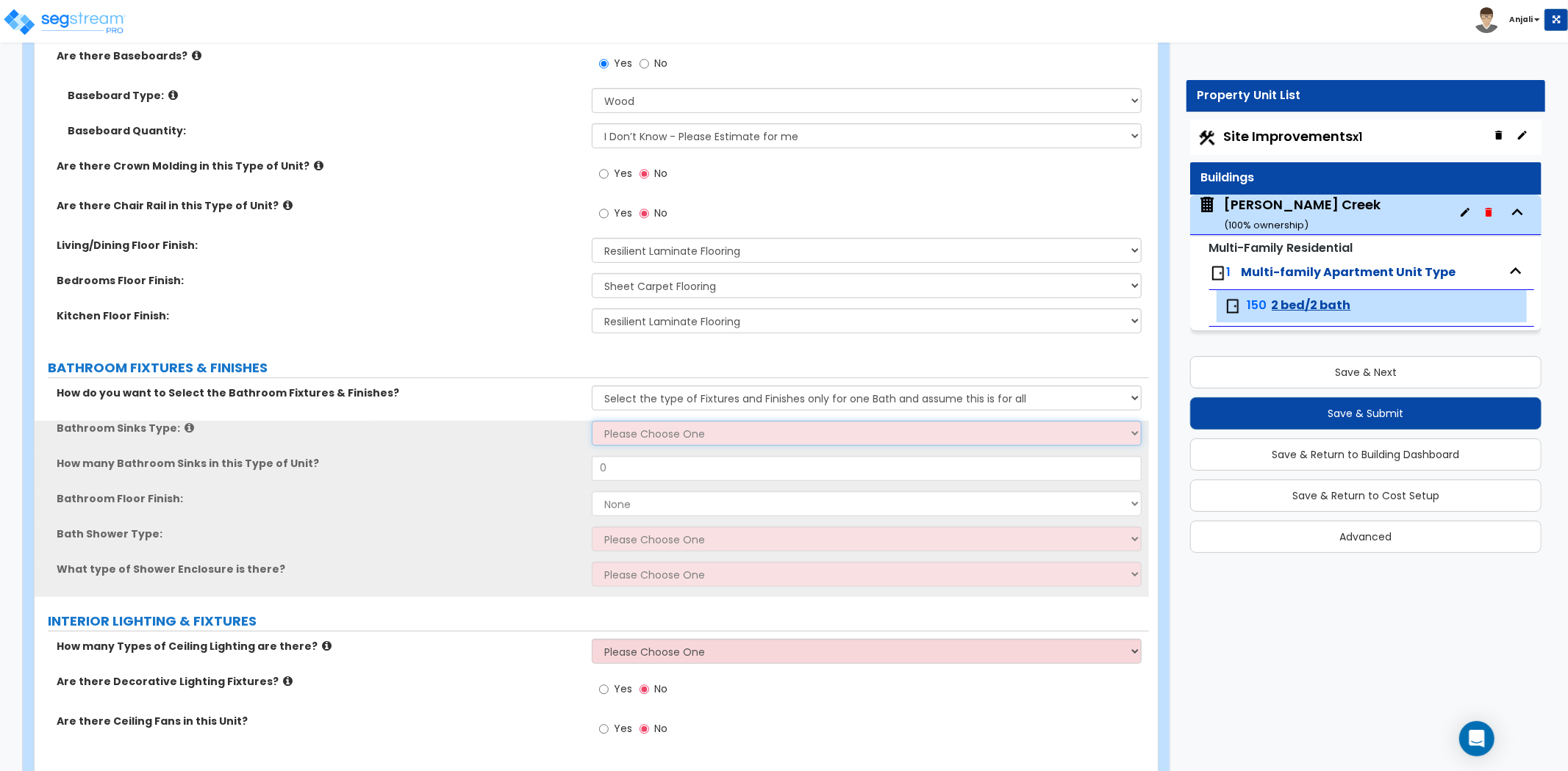
click at [669, 429] on select "Please Choose One Wall-mounted Pedestal-mounted Vanity-mounted" at bounding box center [866, 433] width 550 height 25
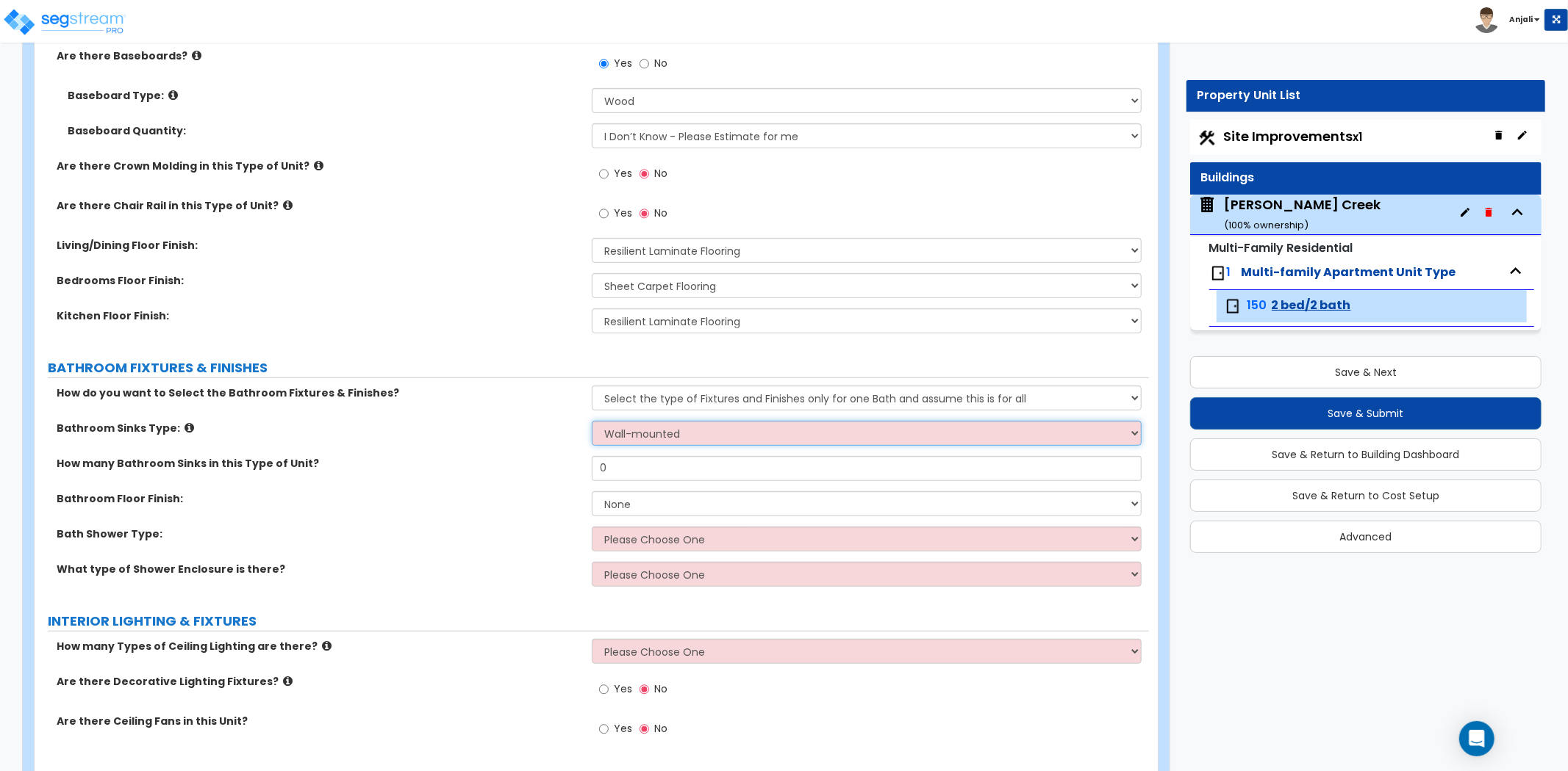
click at [592, 421] on select "Please Choose One Wall-mounted Pedestal-mounted Vanity-mounted" at bounding box center [866, 433] width 550 height 25
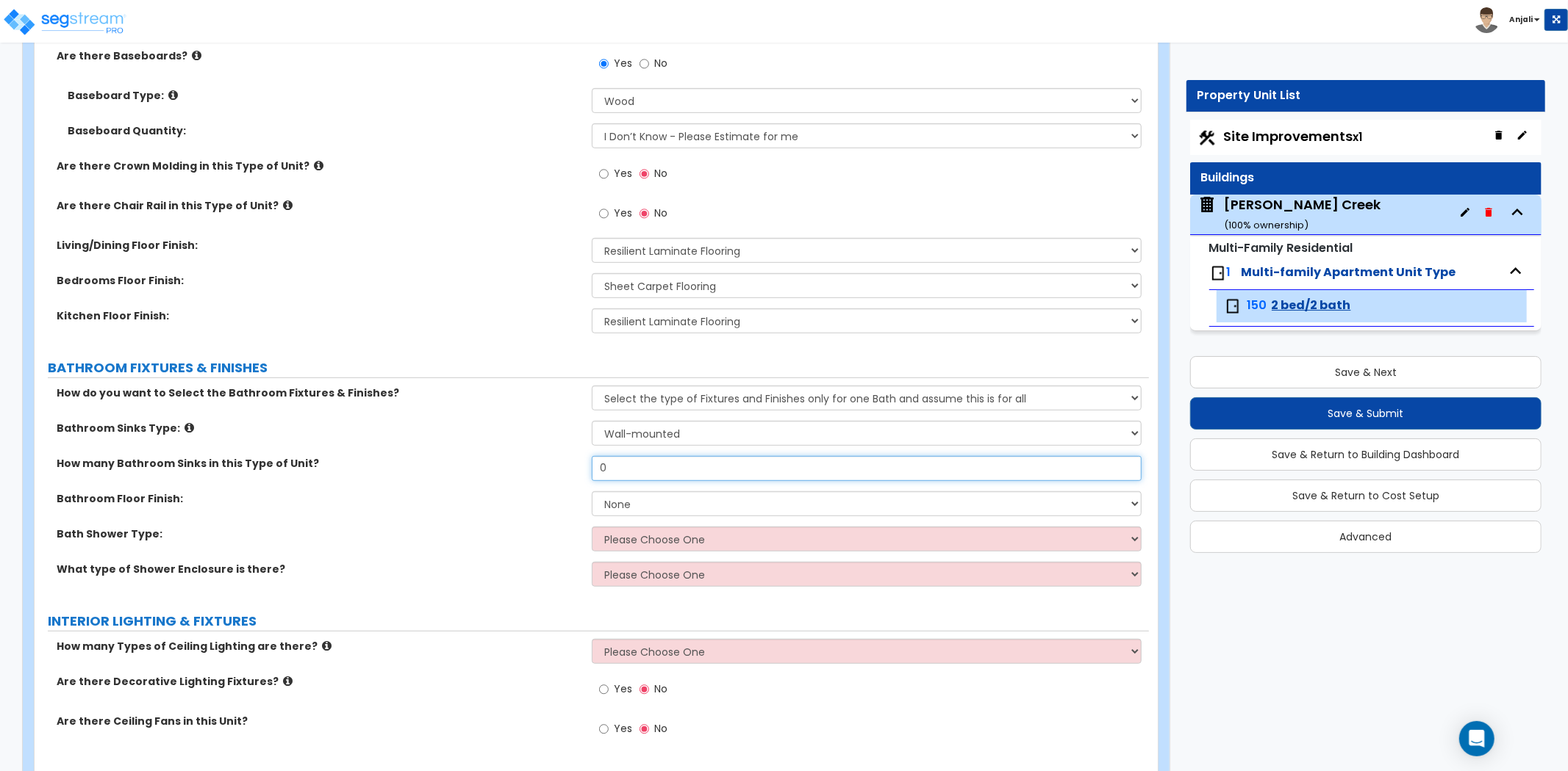
click at [627, 464] on input "0" at bounding box center [866, 468] width 550 height 25
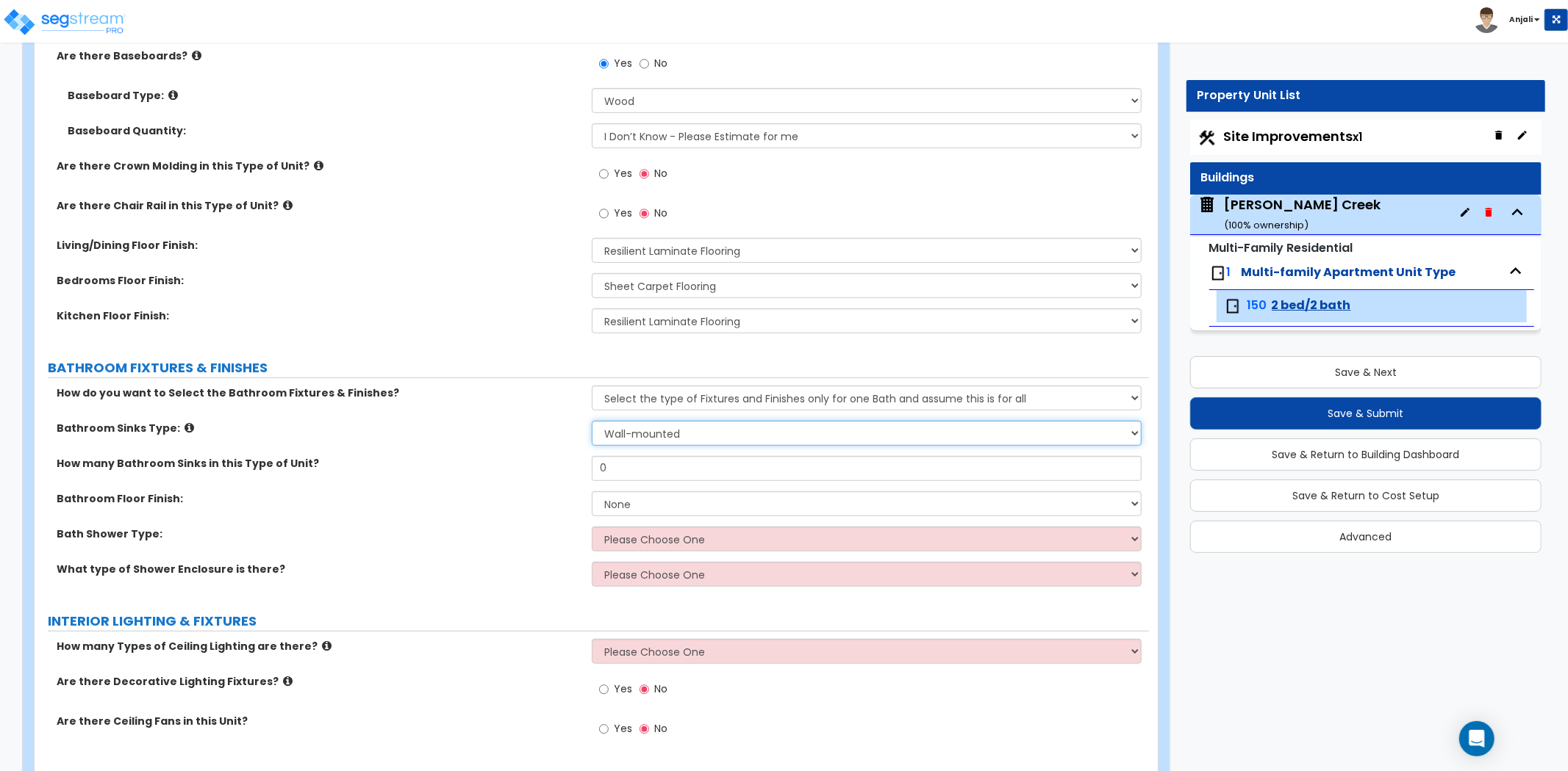
drag, startPoint x: 642, startPoint y: 421, endPoint x: 649, endPoint y: 433, distance: 13.9
click at [642, 422] on select "Please Choose One Wall-mounted Pedestal-mounted Vanity-mounted" at bounding box center [866, 433] width 550 height 25
select select "3"
click at [592, 421] on select "Please Choose One Wall-mounted Pedestal-mounted Vanity-mounted" at bounding box center [866, 433] width 550 height 25
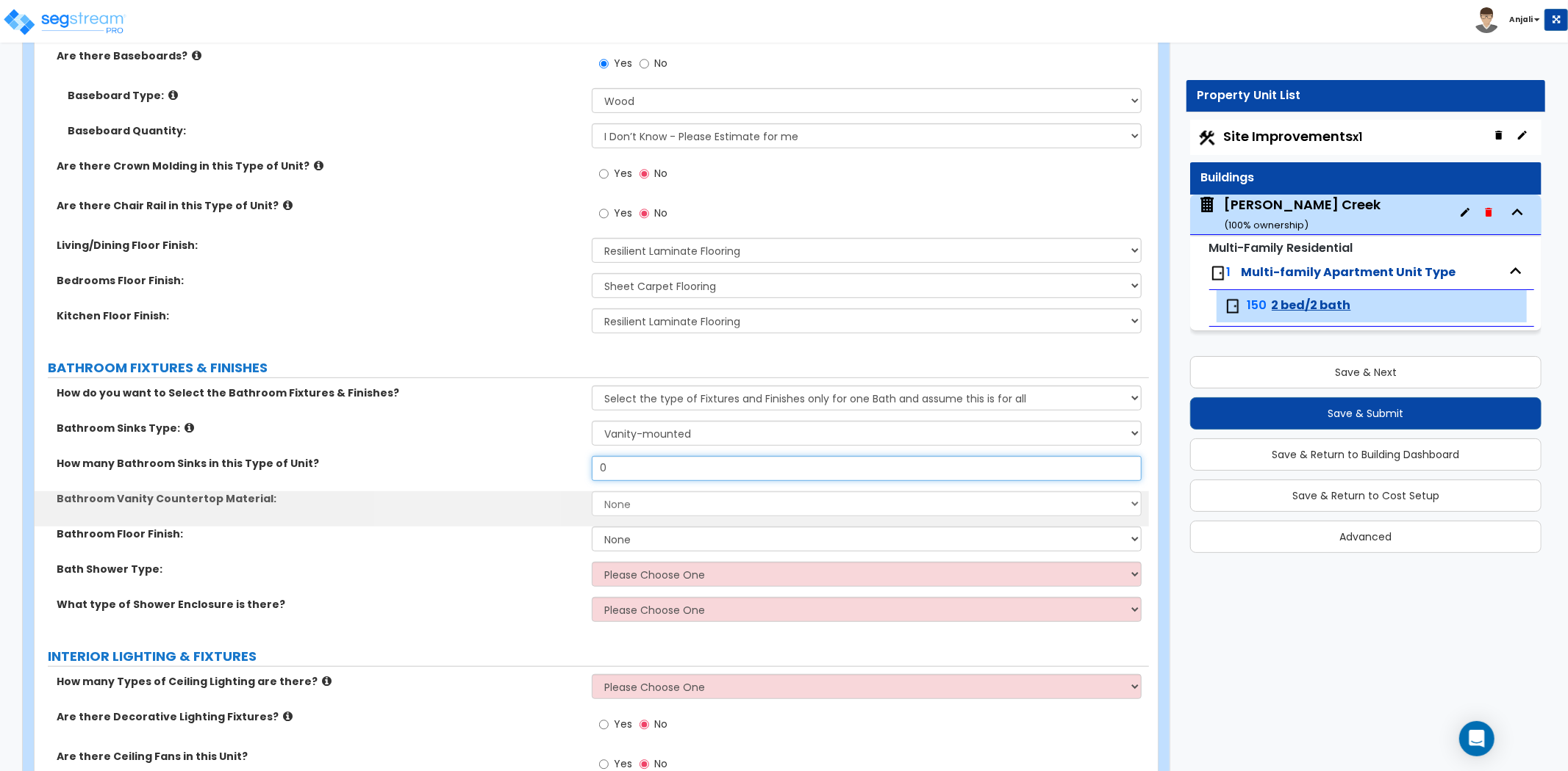
click at [637, 471] on input "0" at bounding box center [866, 468] width 550 height 25
type input "2"
click at [658, 496] on select "None Plastic Laminate Solid Surface Stone Quartz Marble Tile Wood" at bounding box center [866, 504] width 550 height 25
select select "4"
click at [592, 492] on select "None Plastic Laminate Solid Surface Stone Quartz Marble Tile Wood" at bounding box center [866, 504] width 550 height 25
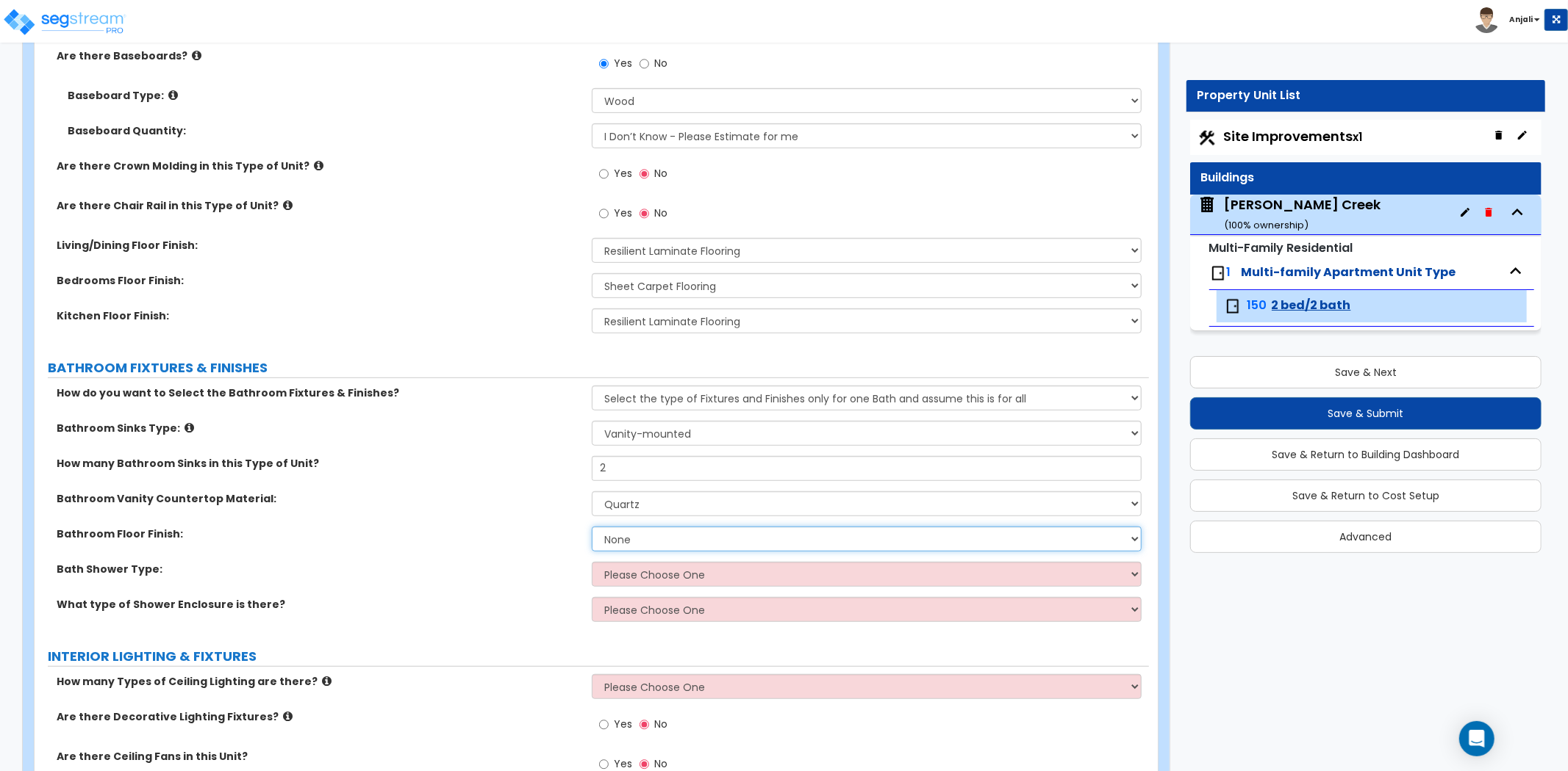
click at [671, 542] on select "None Tile Flooring Hardwood Flooring Resilient Laminate Flooring VCT Flooring S…" at bounding box center [866, 539] width 550 height 25
select select "1"
click at [592, 527] on select "None Tile Flooring Hardwood Flooring Resilient Laminate Flooring VCT Flooring S…" at bounding box center [866, 539] width 550 height 25
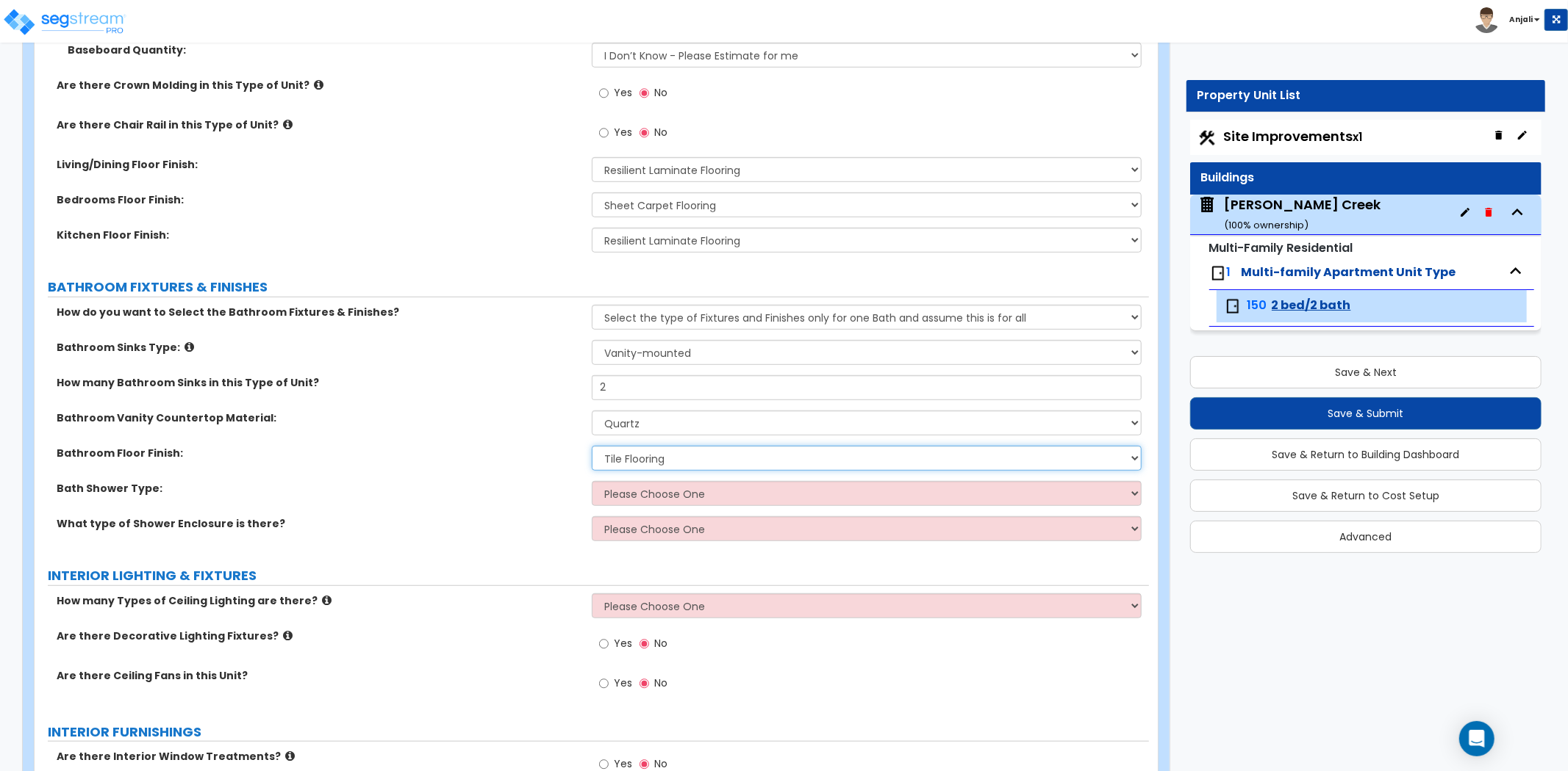
scroll to position [653, 0]
click at [639, 488] on select "Please Choose One Standalone Shower Bathtub - Shower Combination" at bounding box center [866, 492] width 550 height 25
select select "2"
click at [592, 480] on select "Please Choose One Standalone Shower Bathtub - Shower Combination" at bounding box center [866, 492] width 550 height 25
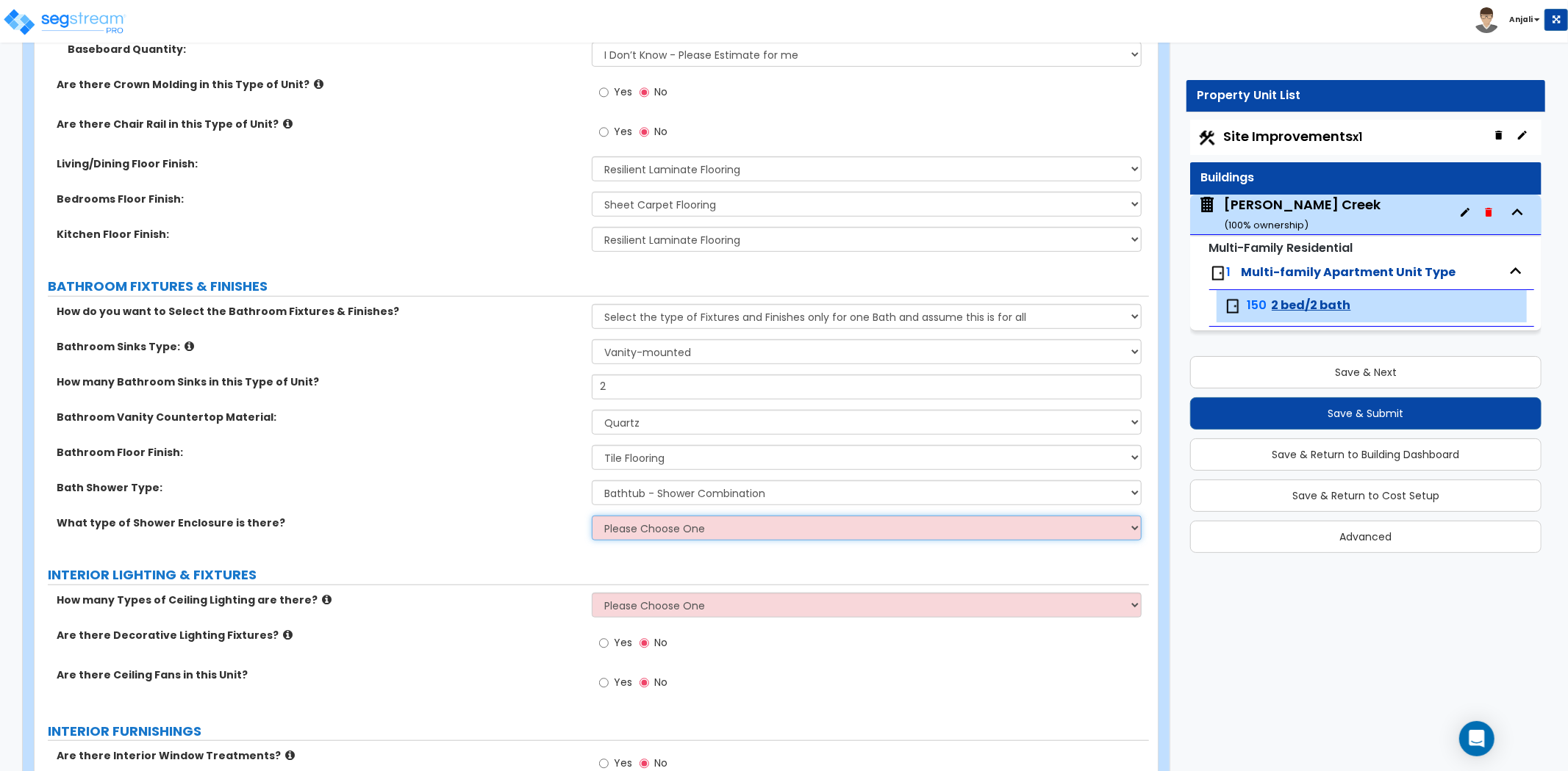
click at [648, 517] on select "Please Choose One Curtain & Rod Glass Sliding Doors Glass Hinged Doors" at bounding box center [866, 528] width 550 height 25
select select "2"
click at [592, 516] on select "Please Choose One Curtain & Rod Glass Sliding Doors Glass Hinged Doors" at bounding box center [866, 528] width 550 height 25
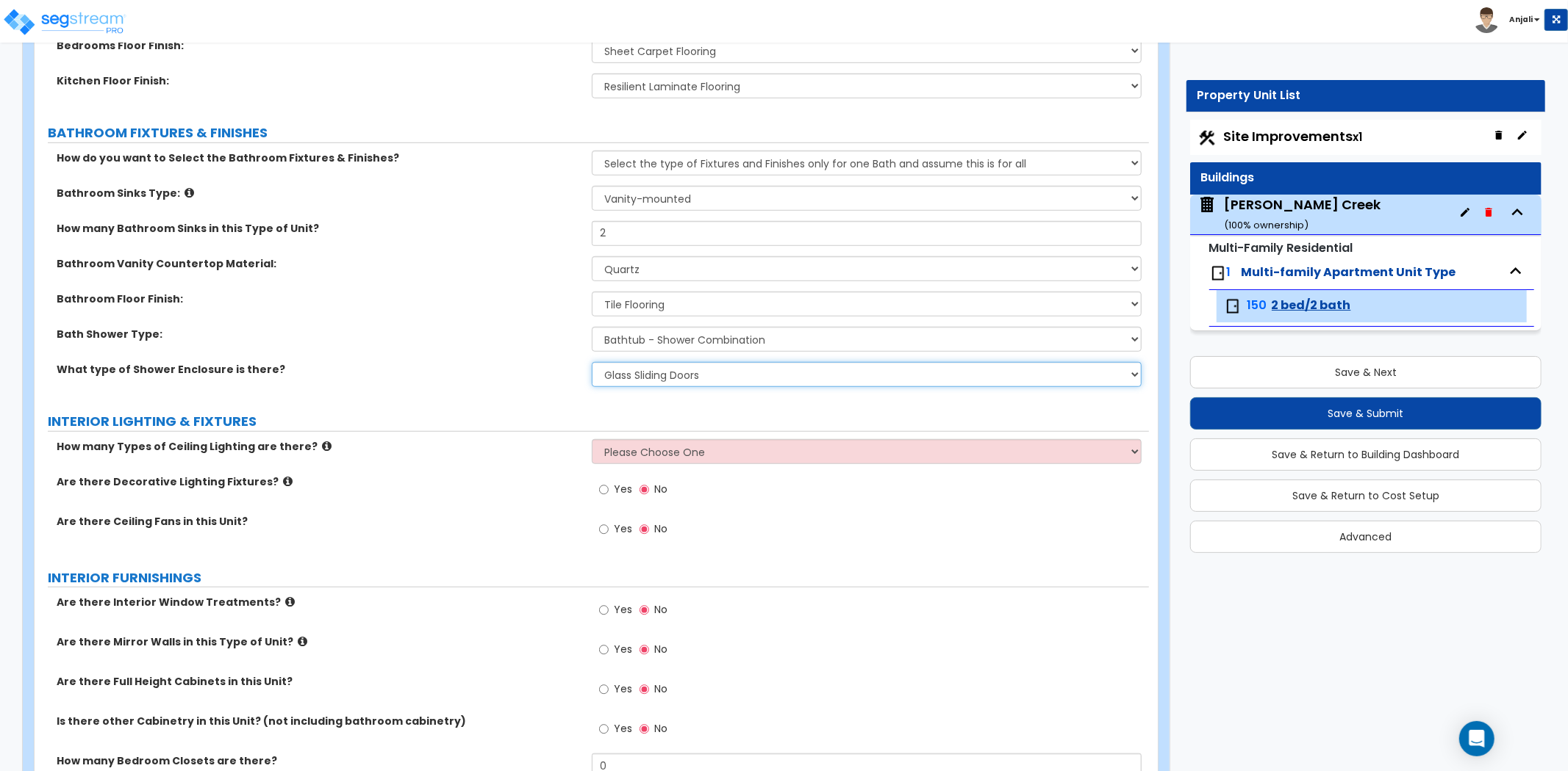
scroll to position [816, 0]
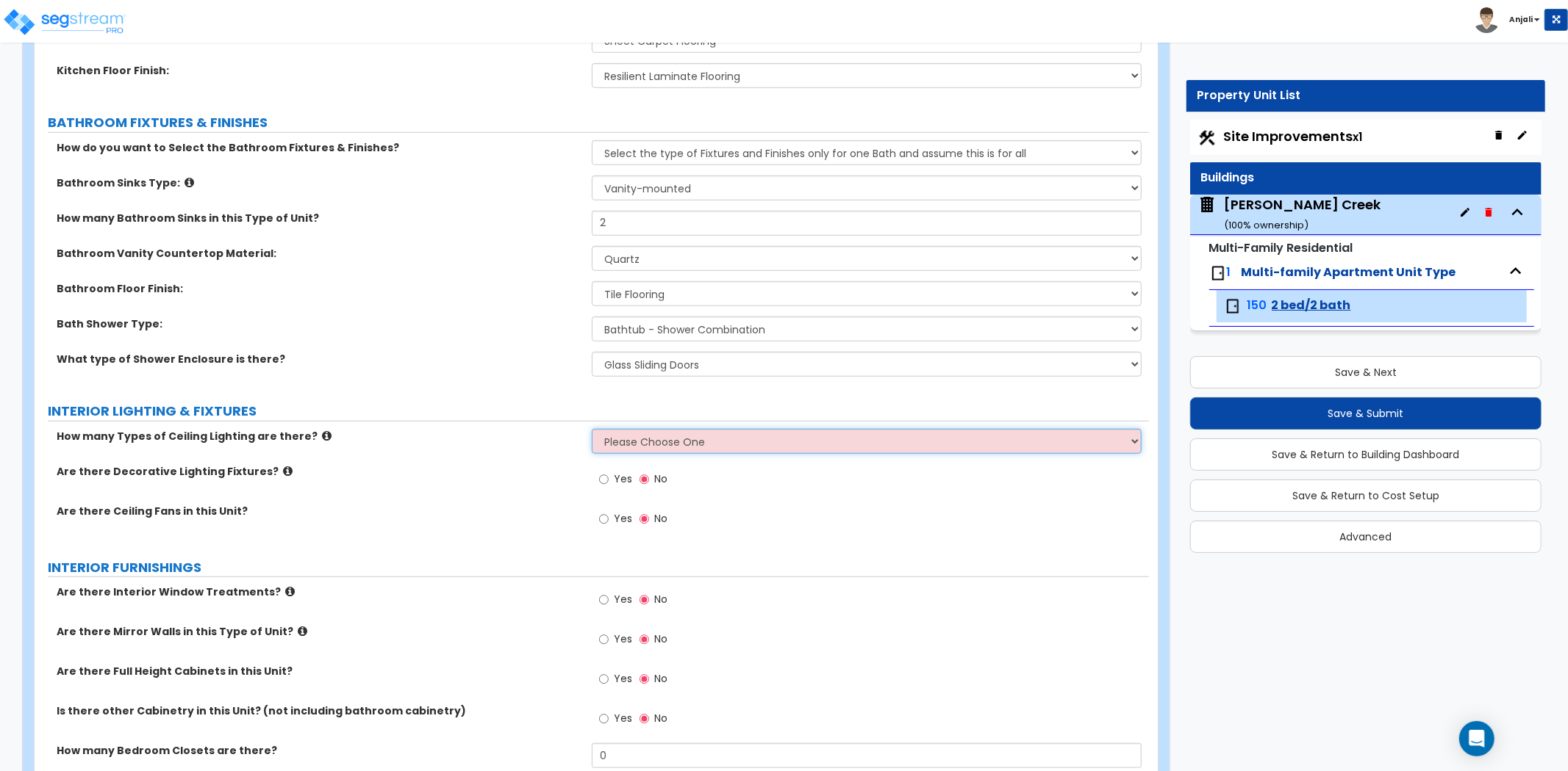
click at [696, 439] on select "Please Choose One 1 2 3" at bounding box center [866, 441] width 550 height 25
select select "1"
click at [592, 429] on select "Please Choose One 1 2 3" at bounding box center [866, 441] width 550 height 25
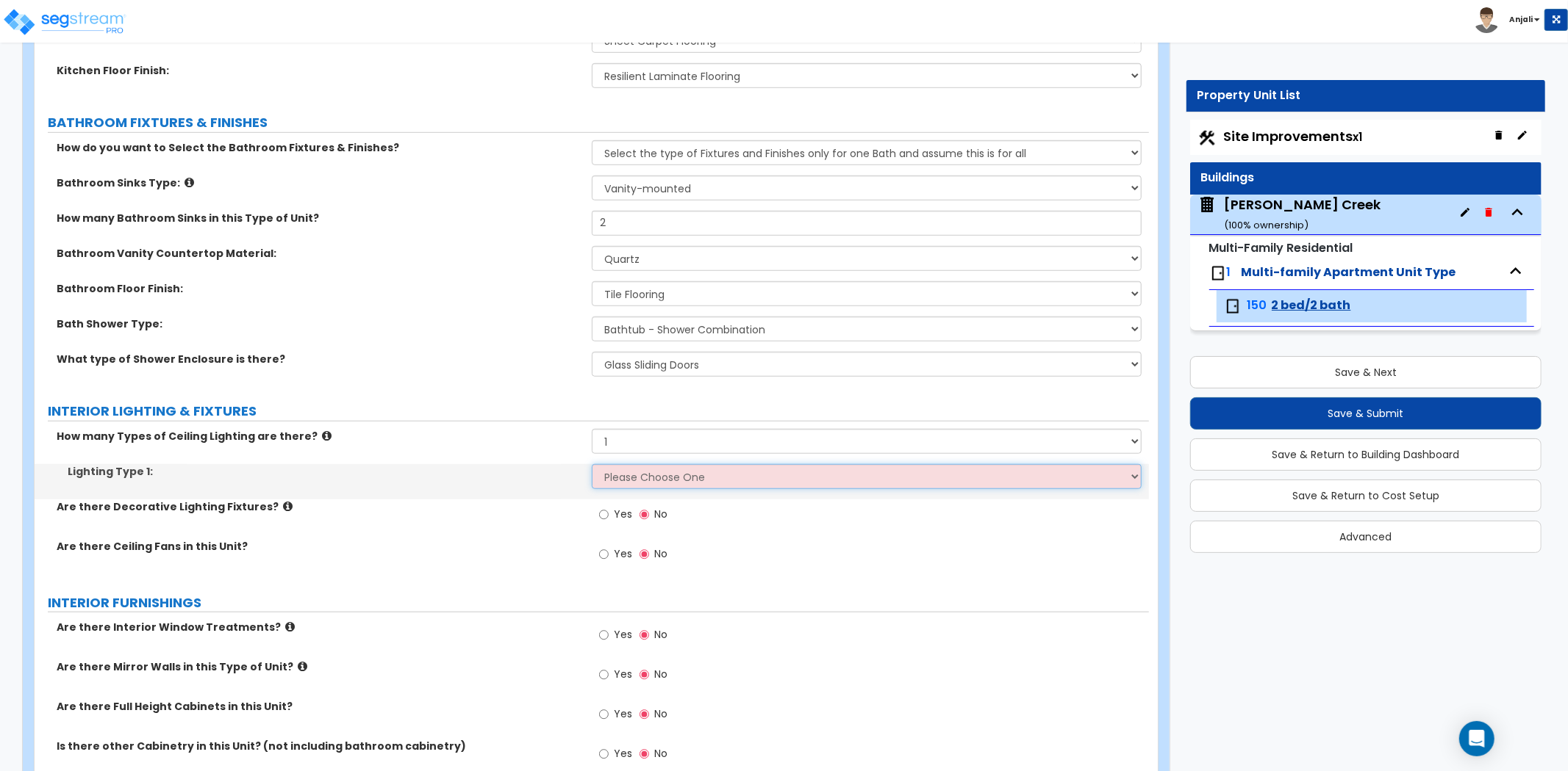
click at [670, 476] on select "Please Choose One LED Surface-Mounted LED Recessed Fluorescent Surface-Mounted …" at bounding box center [866, 477] width 550 height 25
select select "5"
click at [592, 464] on select "Please Choose One LED Surface-Mounted LED Recessed Fluorescent Surface-Mounted …" at bounding box center [866, 477] width 550 height 25
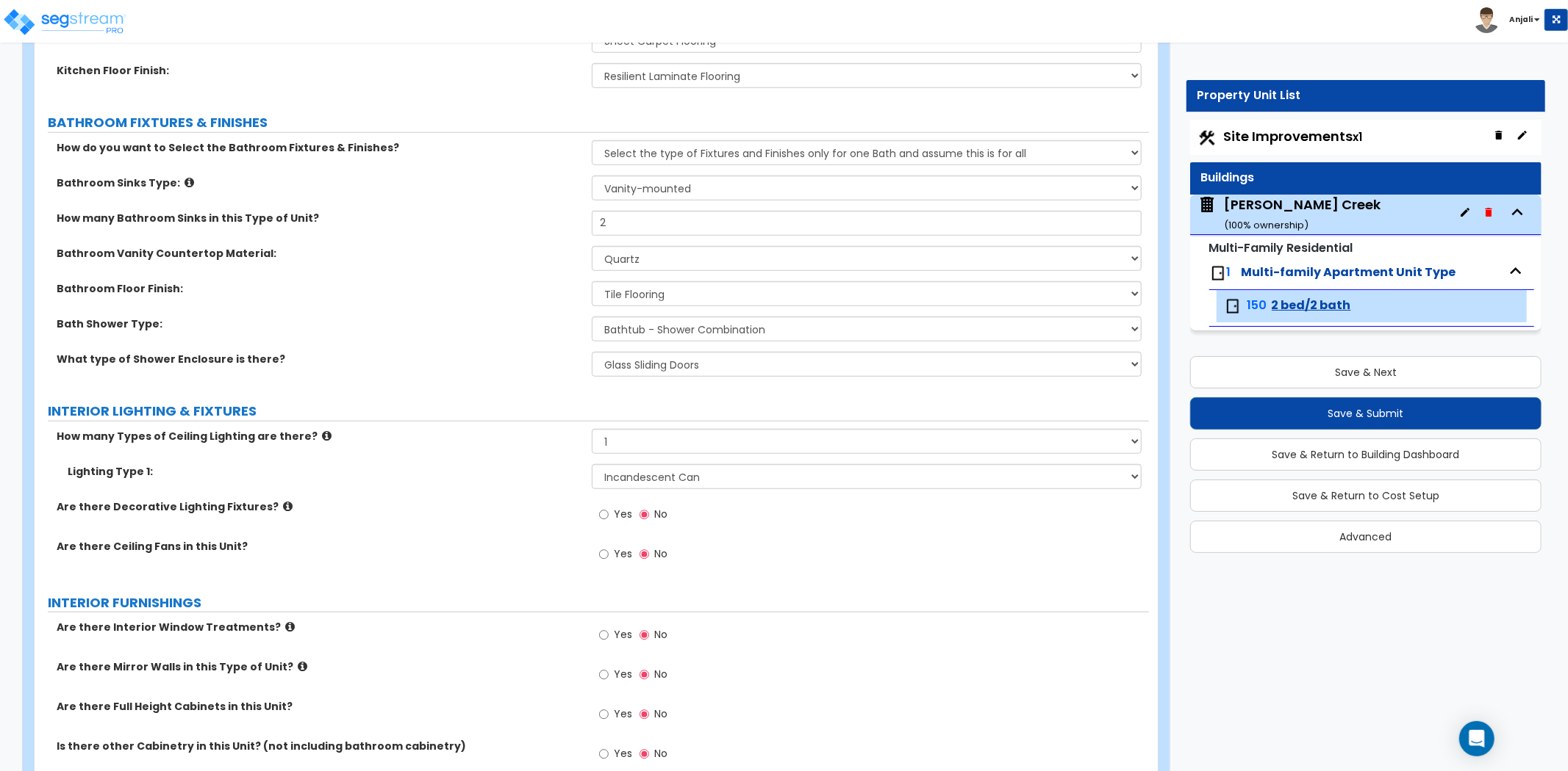
click at [534, 501] on label "Are there Decorative Lighting Fixtures?" at bounding box center [319, 506] width 524 height 14
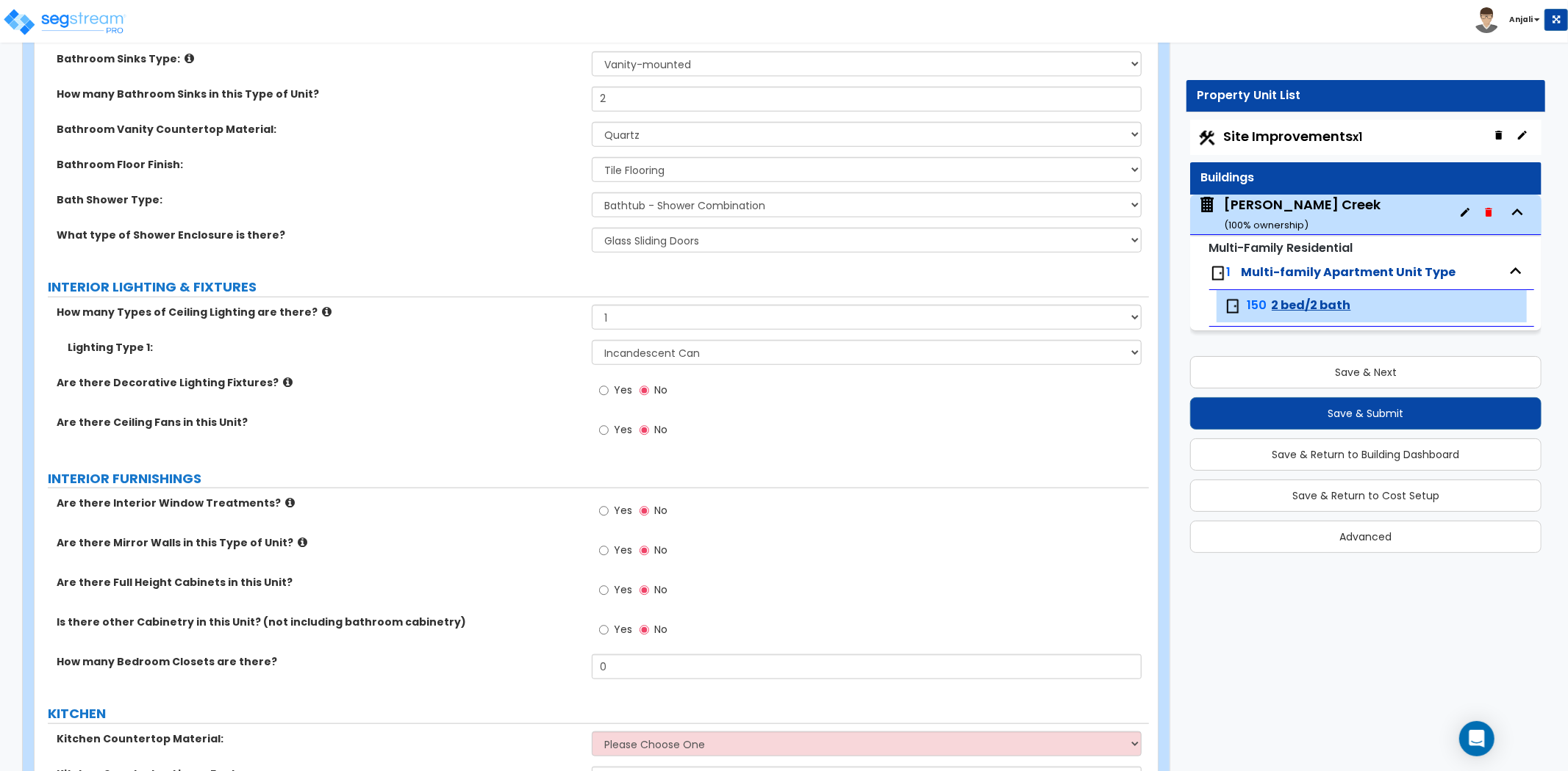
scroll to position [979, 0]
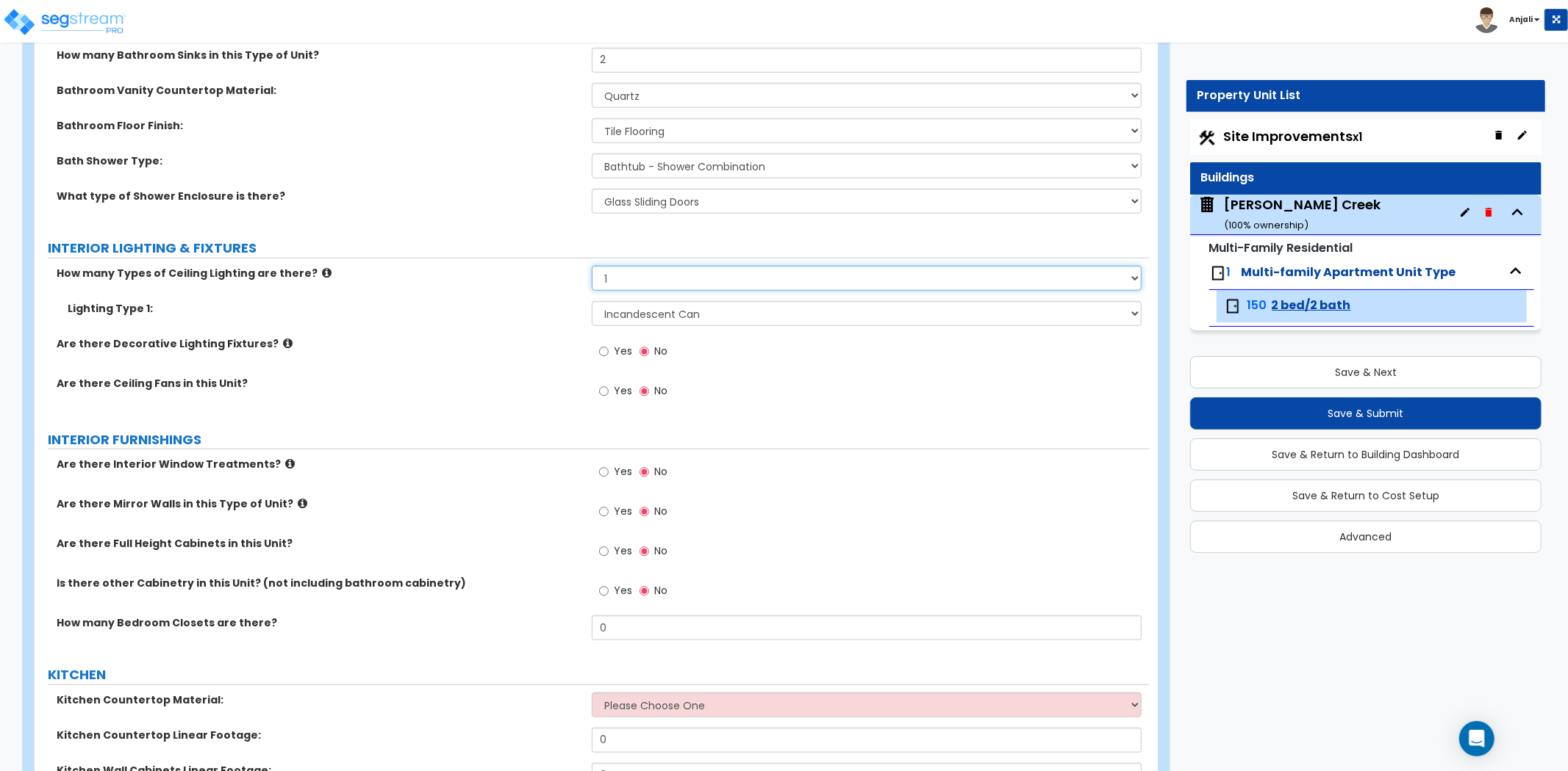
click at [674, 275] on select "Please Choose One 1 2 3" at bounding box center [866, 278] width 550 height 25
select select "2"
click at [592, 266] on select "Please Choose One 1 2 3" at bounding box center [866, 278] width 550 height 25
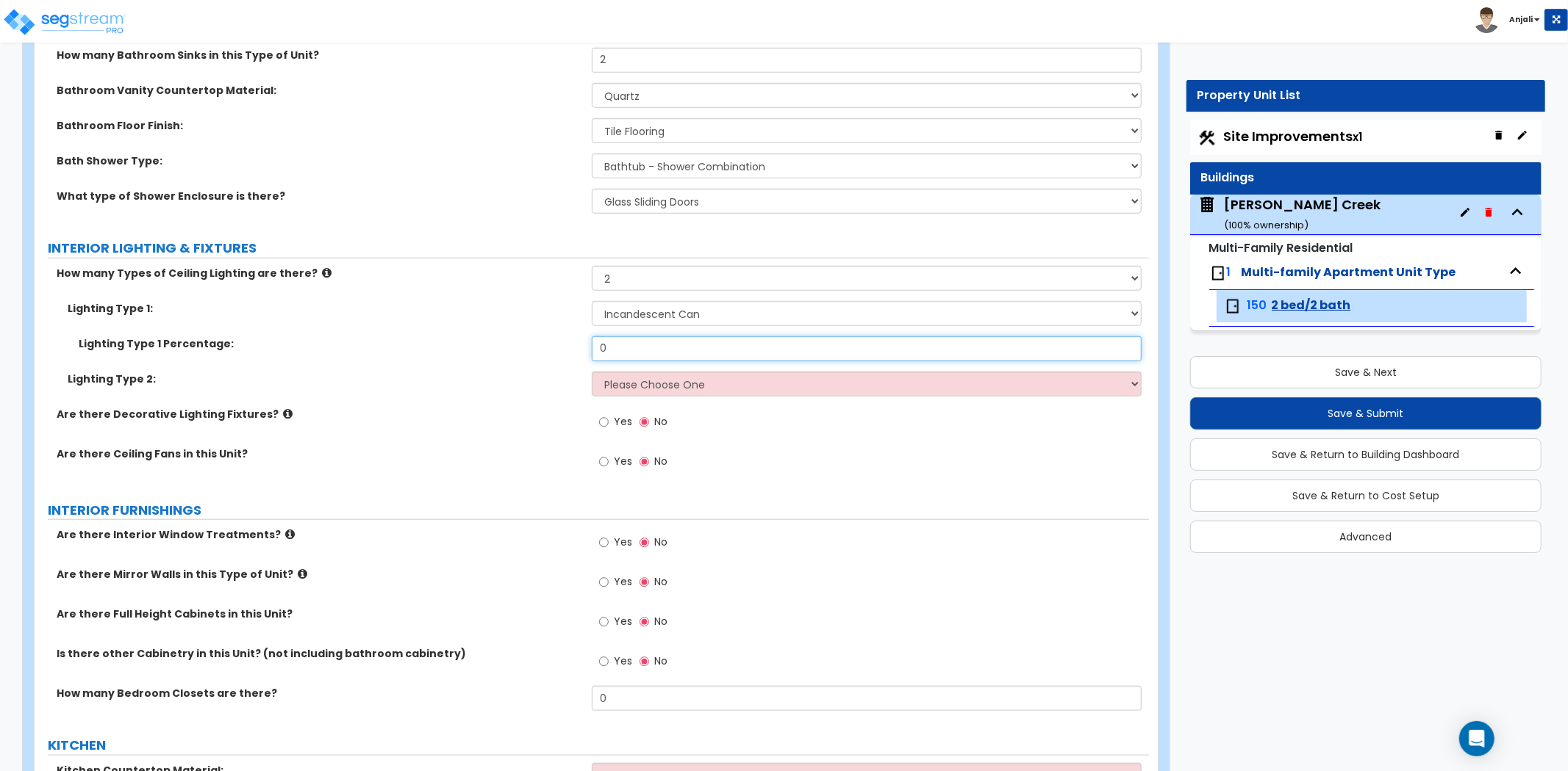
click at [656, 340] on input "0" at bounding box center [866, 348] width 550 height 25
type input "62"
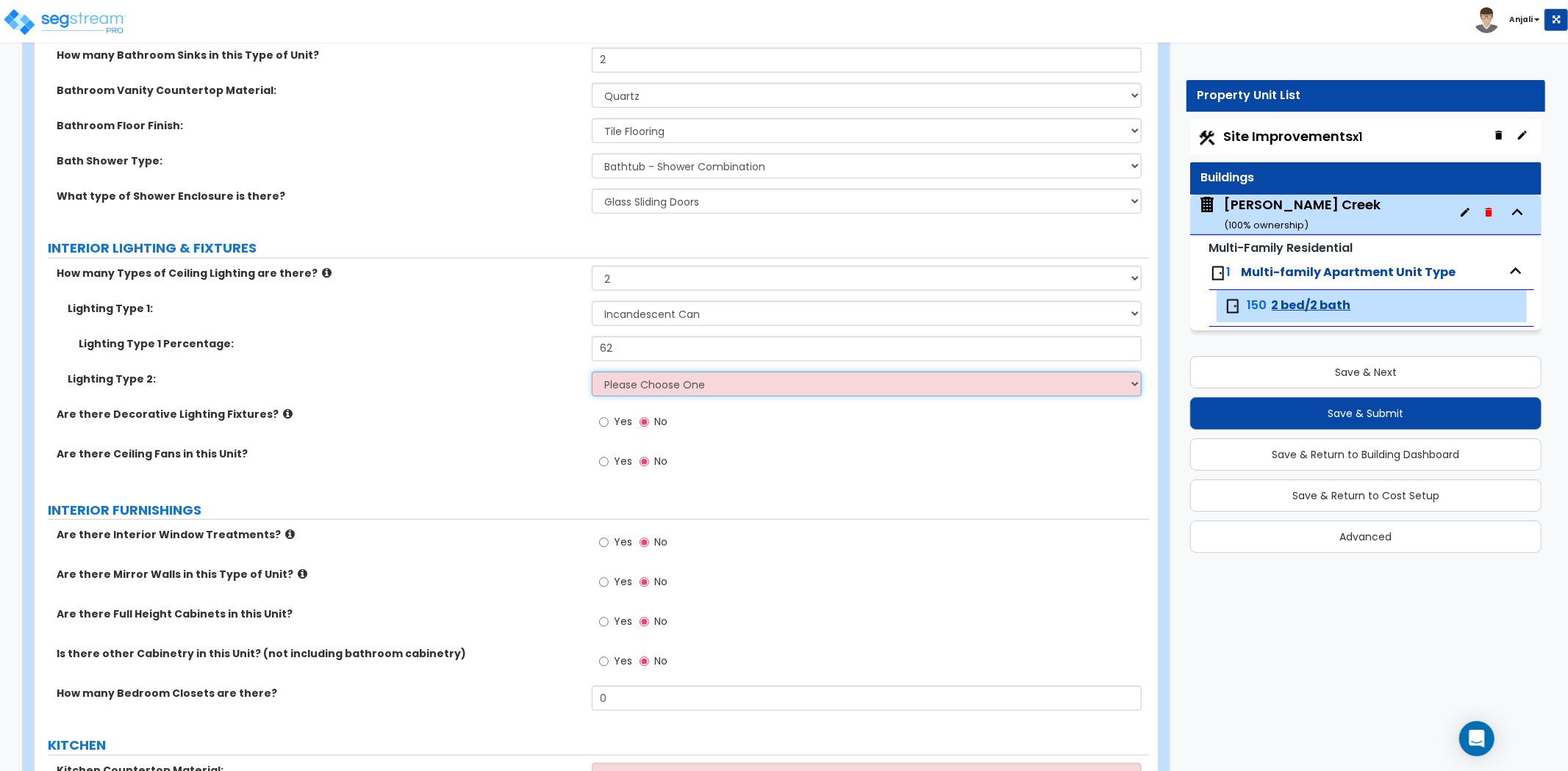
click at [665, 388] on select "Please Choose One LED Surface-Mounted LED Recessed Fluorescent Surface-Mounted …" at bounding box center [866, 384] width 550 height 25
select select "3"
click at [592, 372] on select "Please Choose One LED Surface-Mounted LED Recessed Fluorescent Surface-Mounted …" at bounding box center [866, 384] width 550 height 25
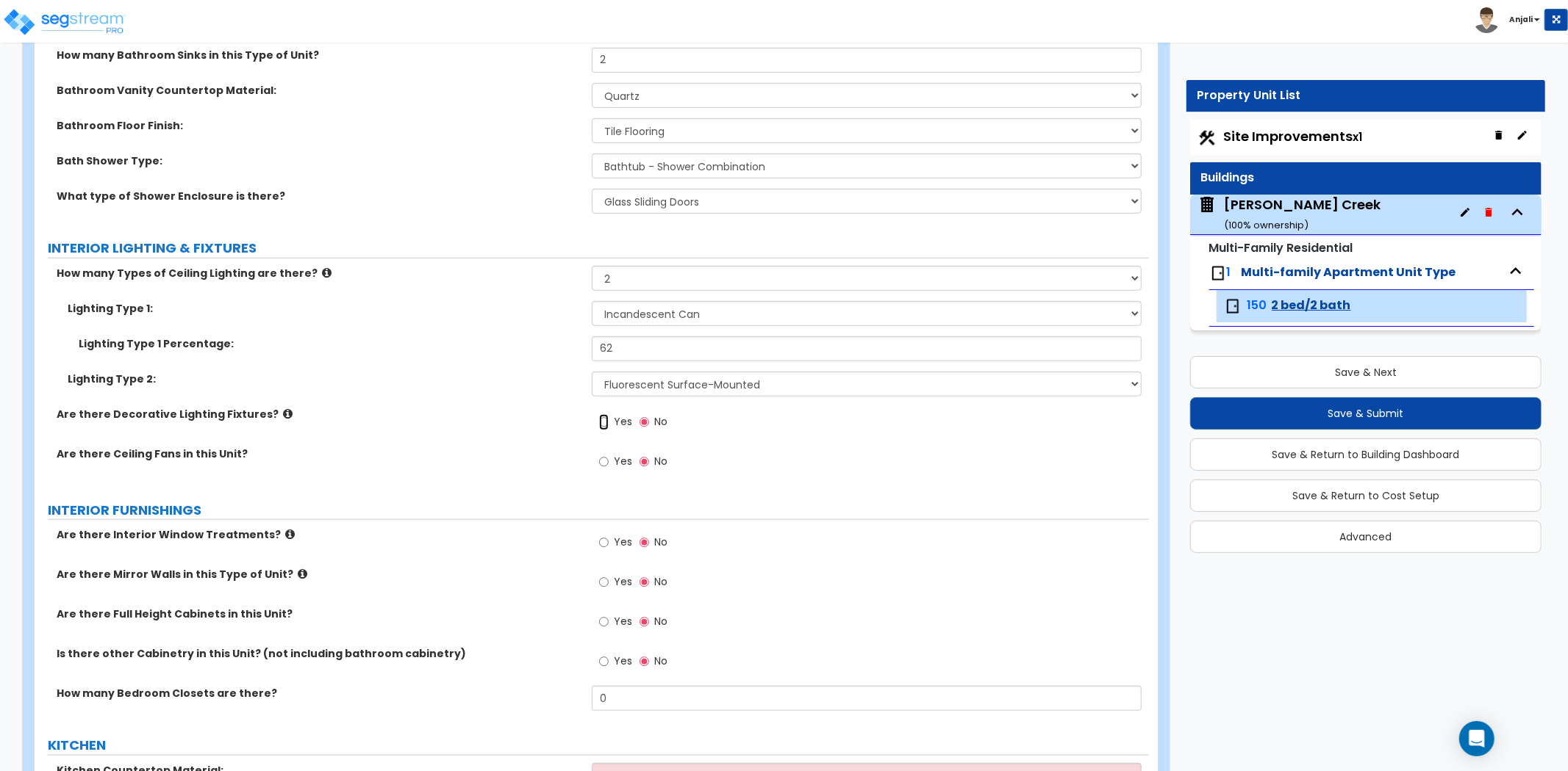
click at [600, 423] on input "Yes" at bounding box center [604, 422] width 10 height 16
radio input "true"
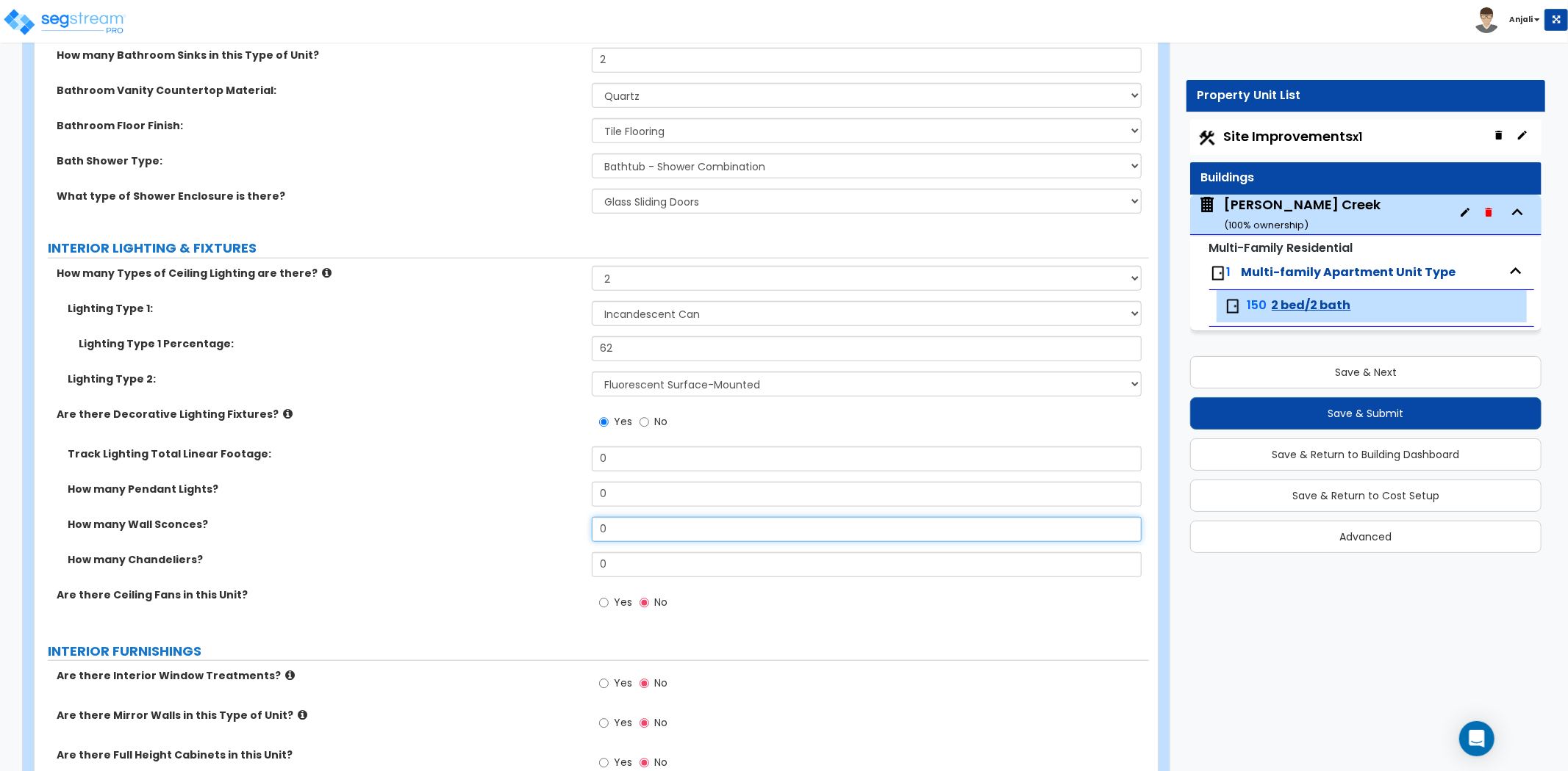
drag, startPoint x: 655, startPoint y: 535, endPoint x: 653, endPoint y: 525, distance: 10.2
click at [655, 534] on input "0" at bounding box center [866, 529] width 550 height 25
type input "2"
click at [601, 599] on input "Yes" at bounding box center [604, 603] width 10 height 16
radio input "true"
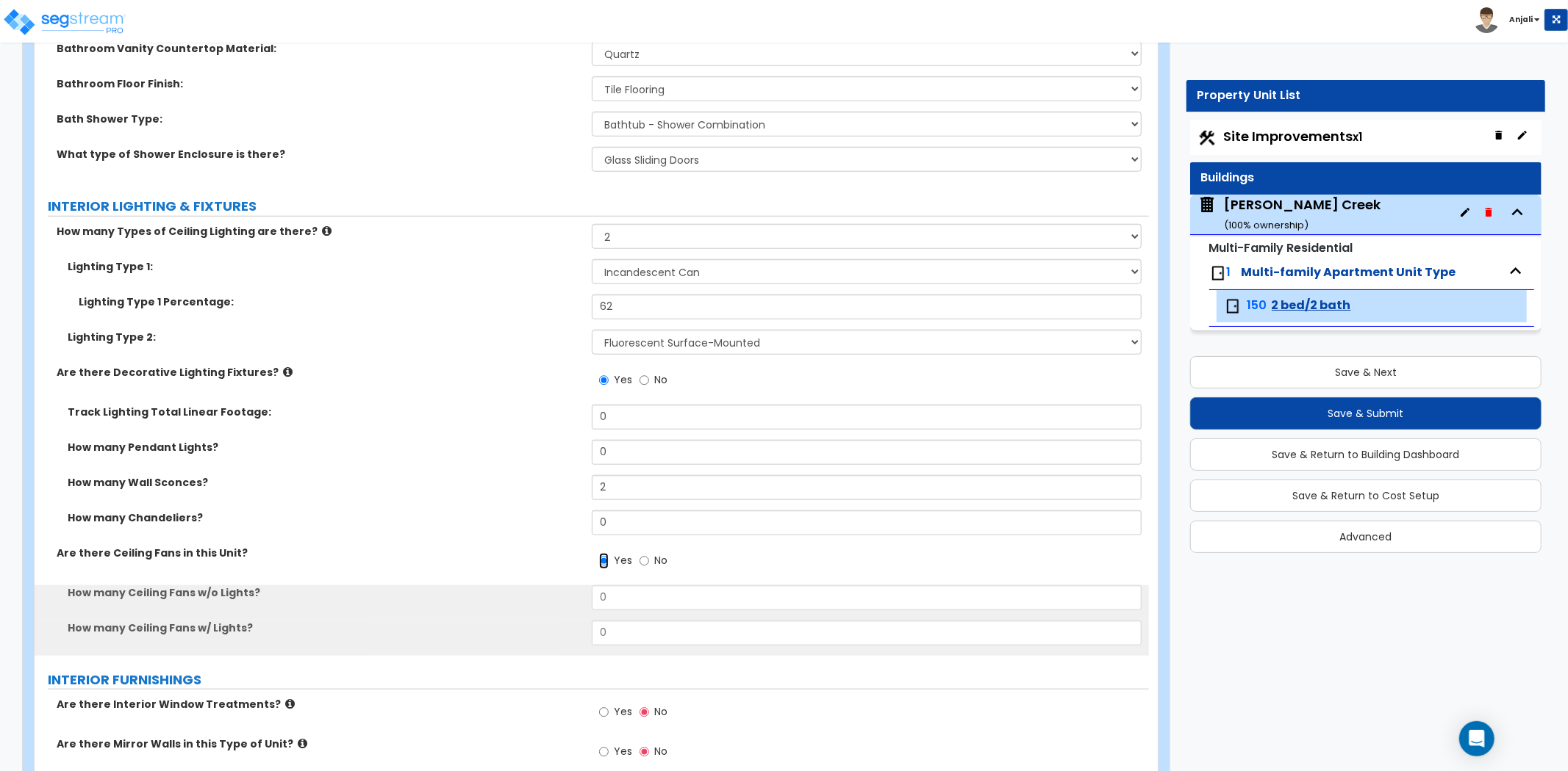
scroll to position [1061, 0]
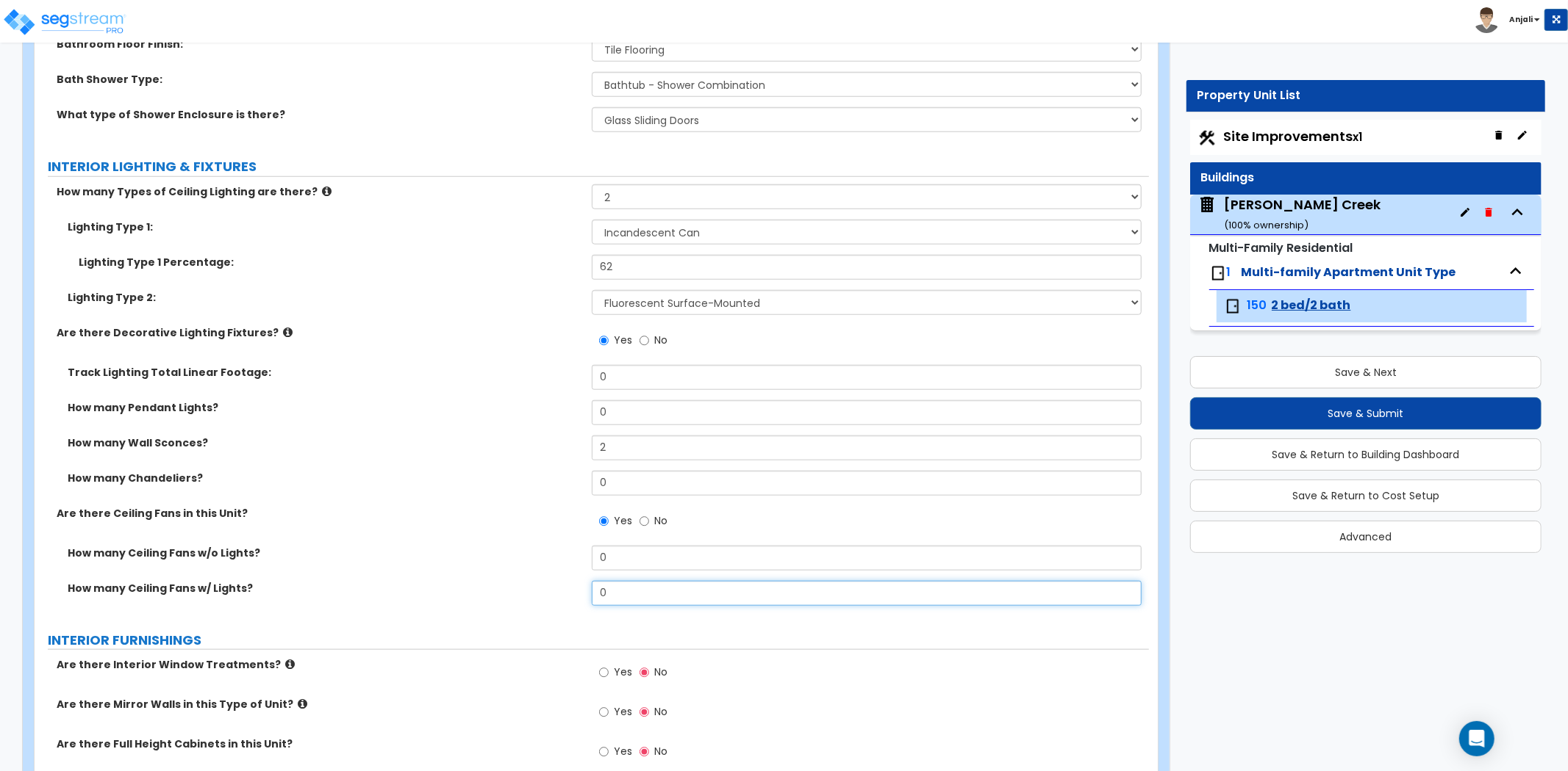
click at [623, 586] on input "0" at bounding box center [866, 593] width 550 height 25
type input "3"
click at [516, 529] on div "Are there Ceiling Fans in this Unit? Yes No" at bounding box center [591, 526] width 1114 height 39
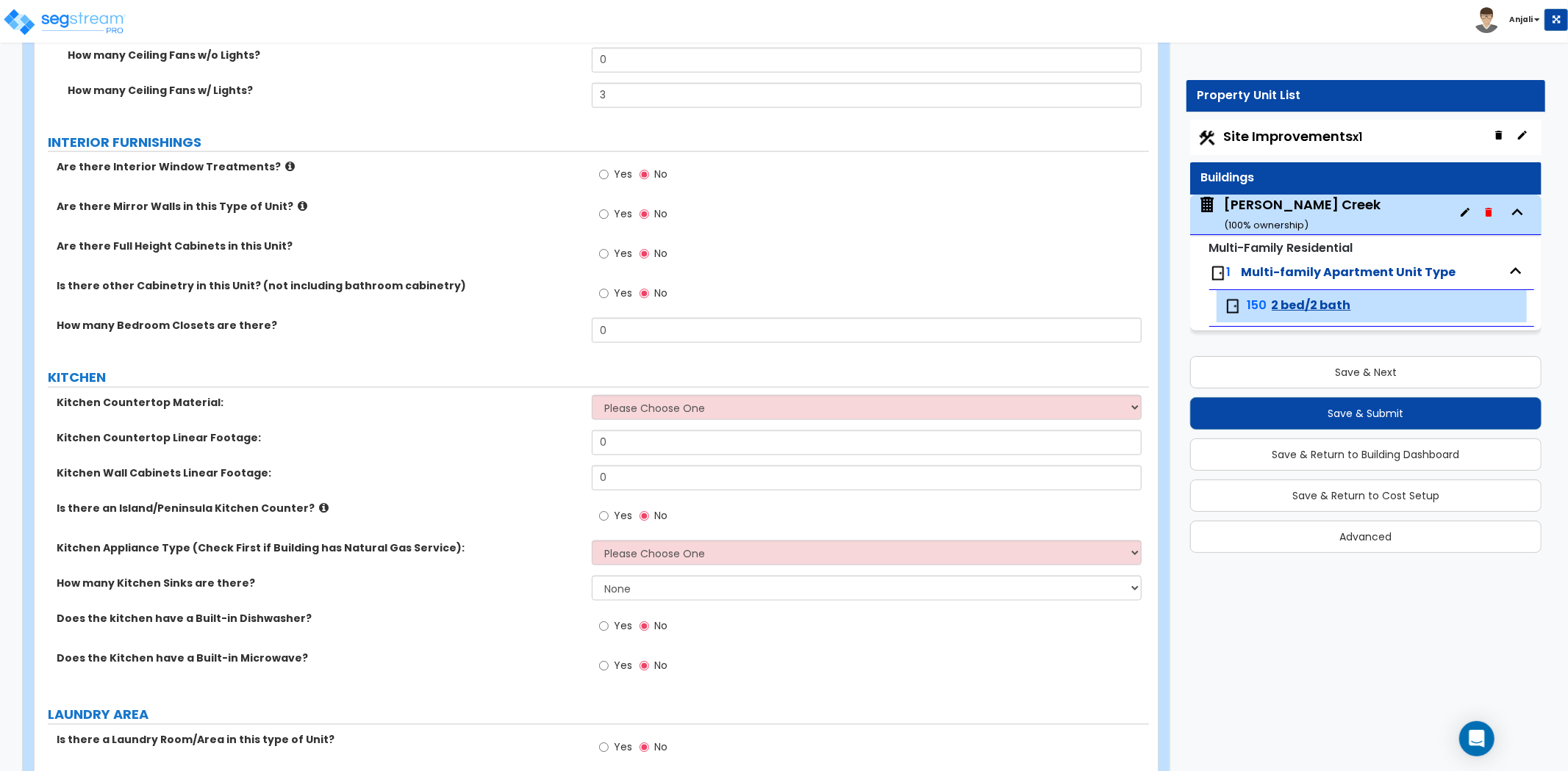
scroll to position [1632, 0]
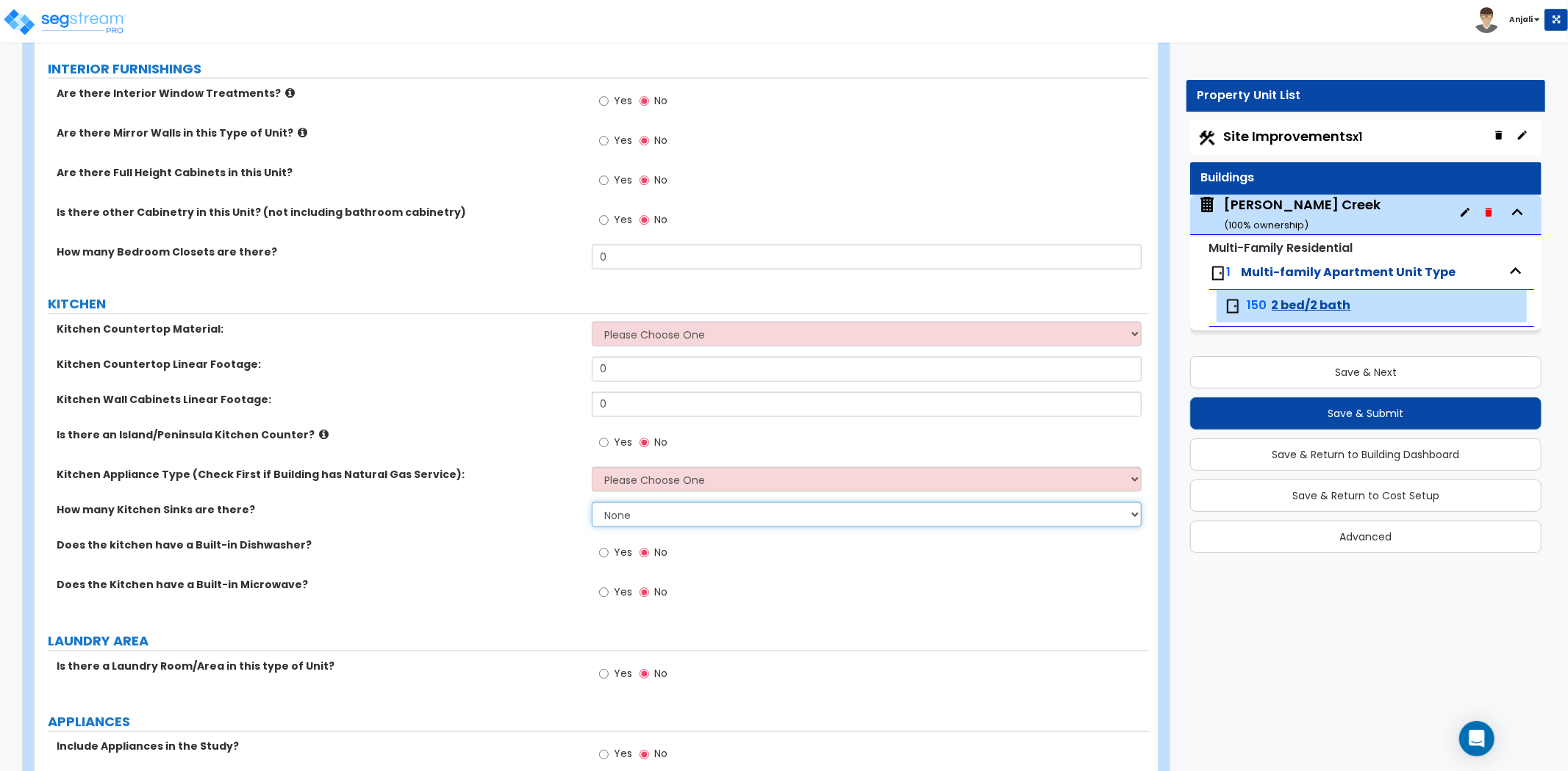
click at [617, 526] on select "None 1 2 3" at bounding box center [866, 515] width 550 height 25
select select "1"
click at [592, 502] on select "None 1 2 3" at bounding box center [866, 515] width 550 height 25
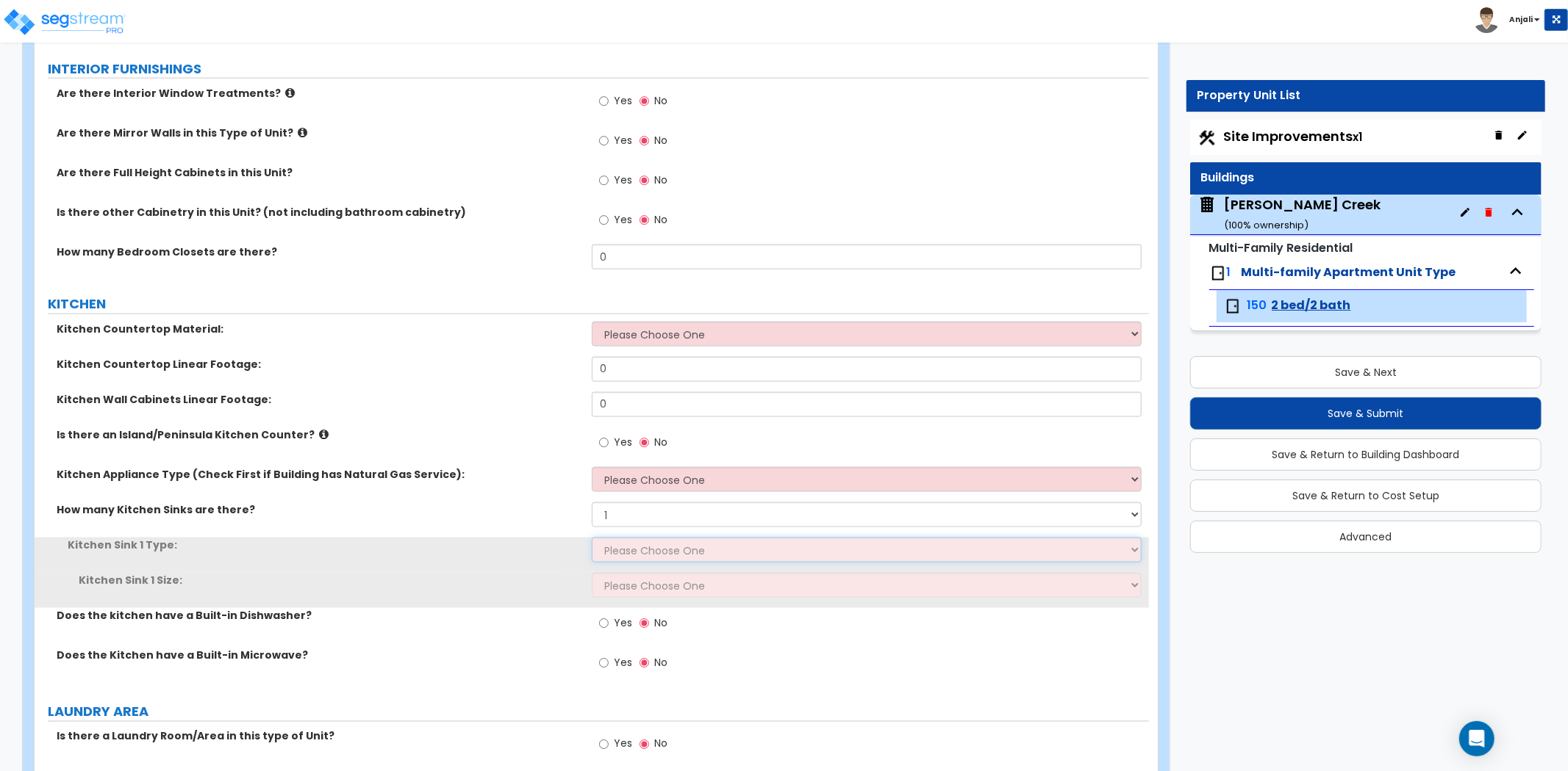
click at [630, 549] on select "Please Choose One Stainless Steel Porcelain Enamel Cast Iron Granite Composite" at bounding box center [866, 550] width 550 height 25
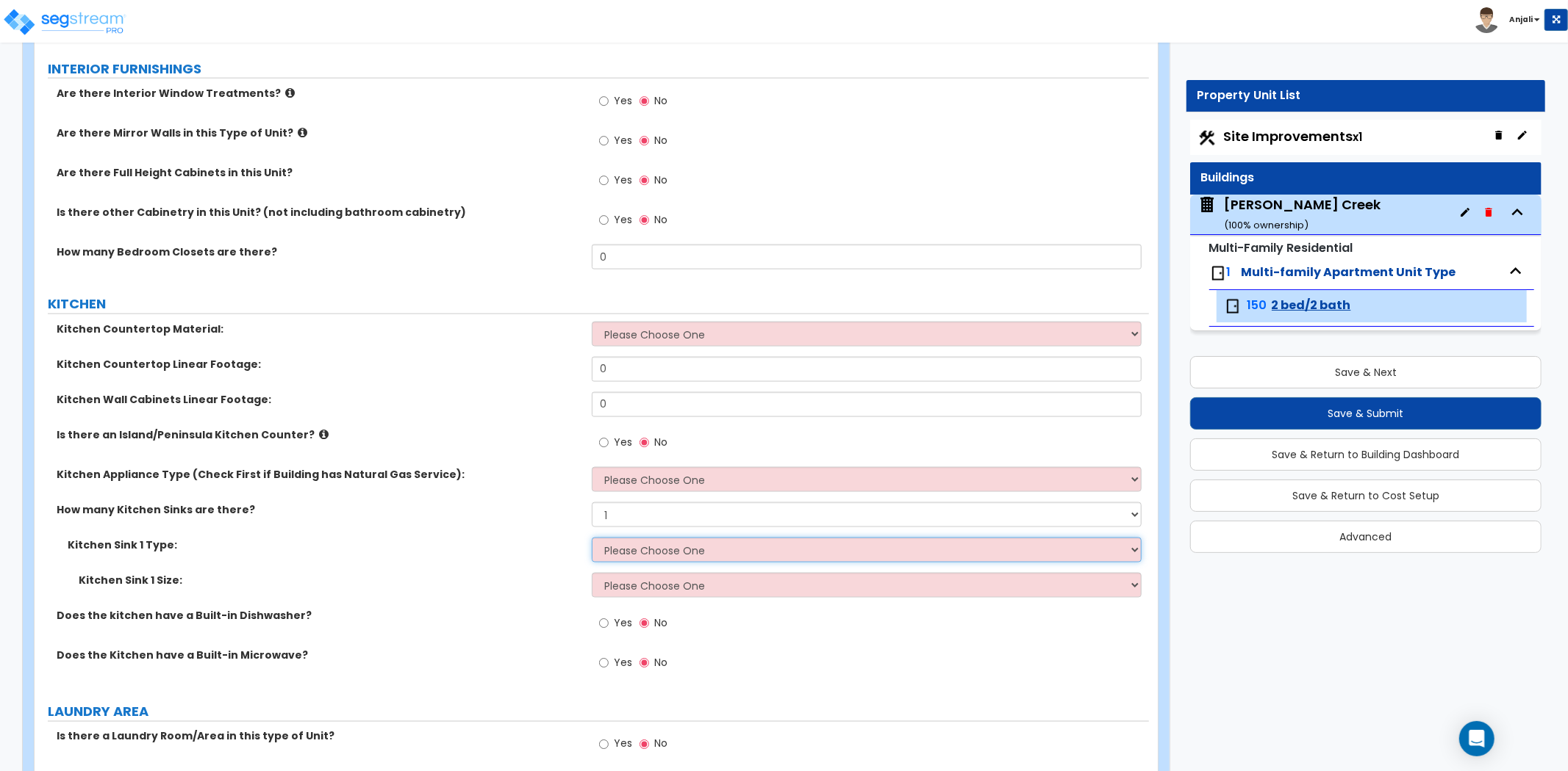
select select "1"
click at [592, 538] on select "Please Choose One Stainless Steel Porcelain Enamel Cast Iron Granite Composite" at bounding box center [866, 550] width 550 height 25
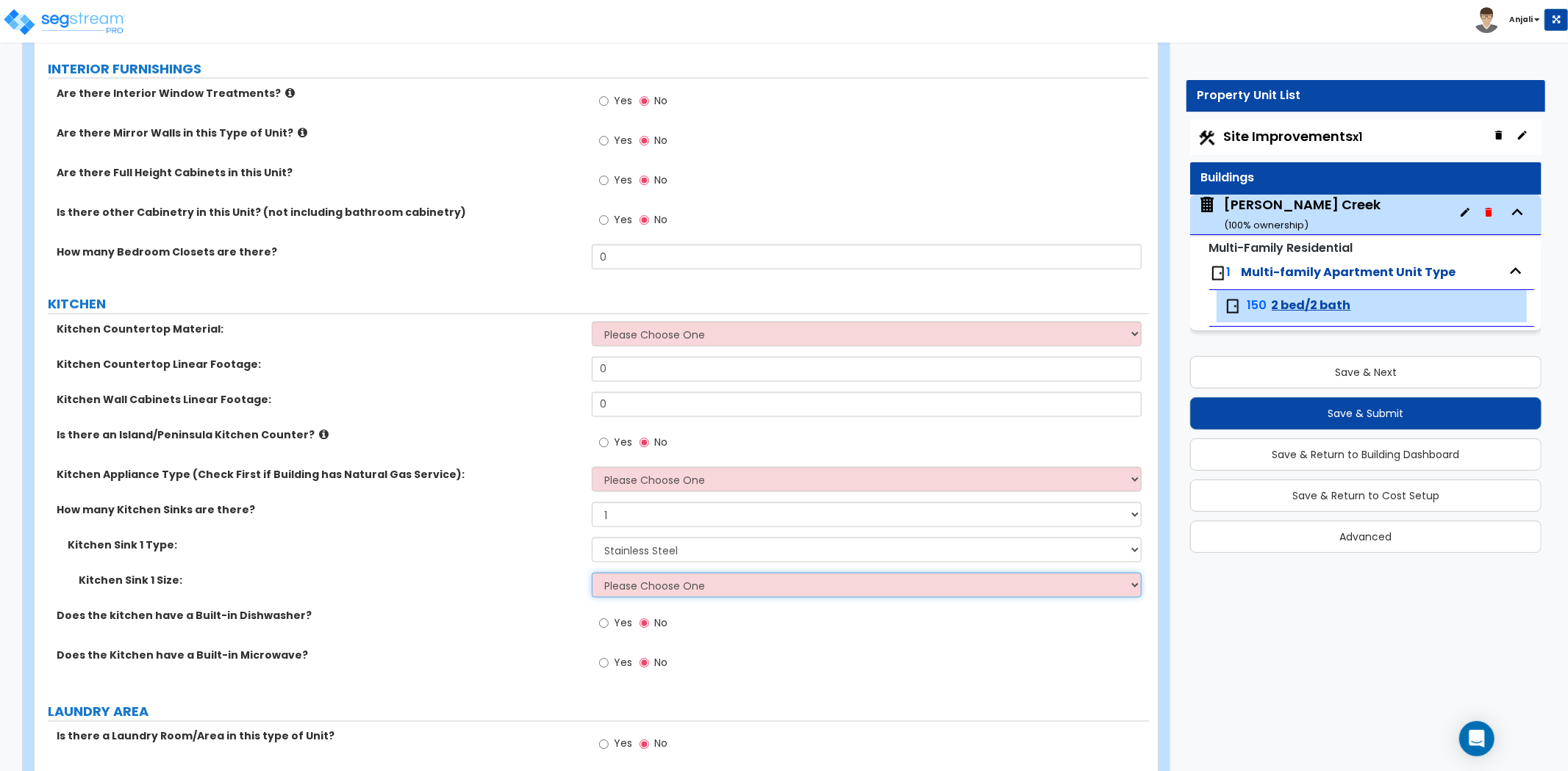
click at [655, 584] on select "Please Choose One Single Sink Double Sink" at bounding box center [866, 585] width 550 height 25
select select "1"
click at [592, 573] on select "Please Choose One Single Sink Double Sink" at bounding box center [866, 585] width 550 height 25
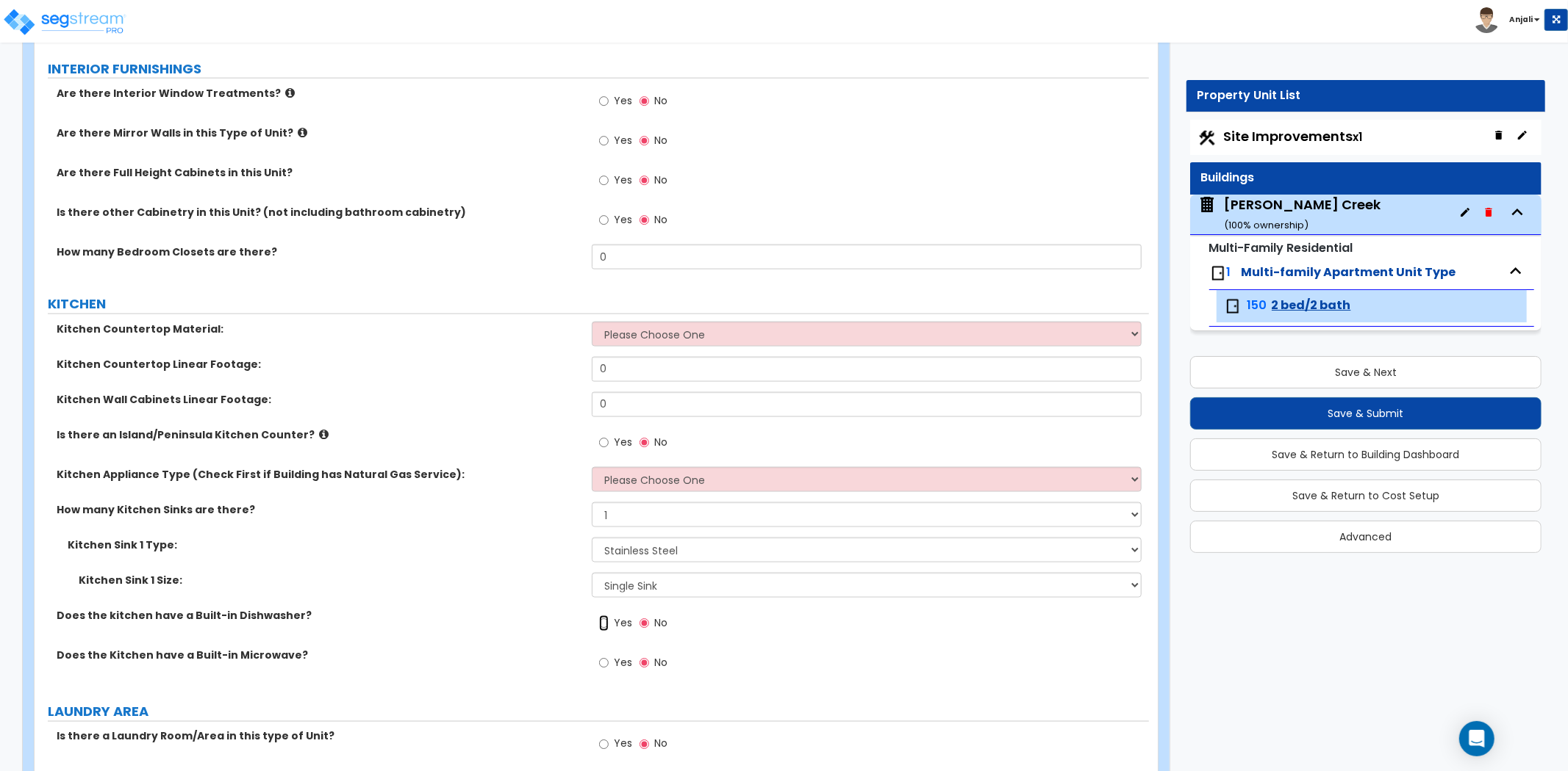
click at [607, 622] on input "Yes" at bounding box center [604, 623] width 10 height 16
radio input "true"
click at [606, 664] on input "Yes" at bounding box center [604, 662] width 10 height 16
radio input "true"
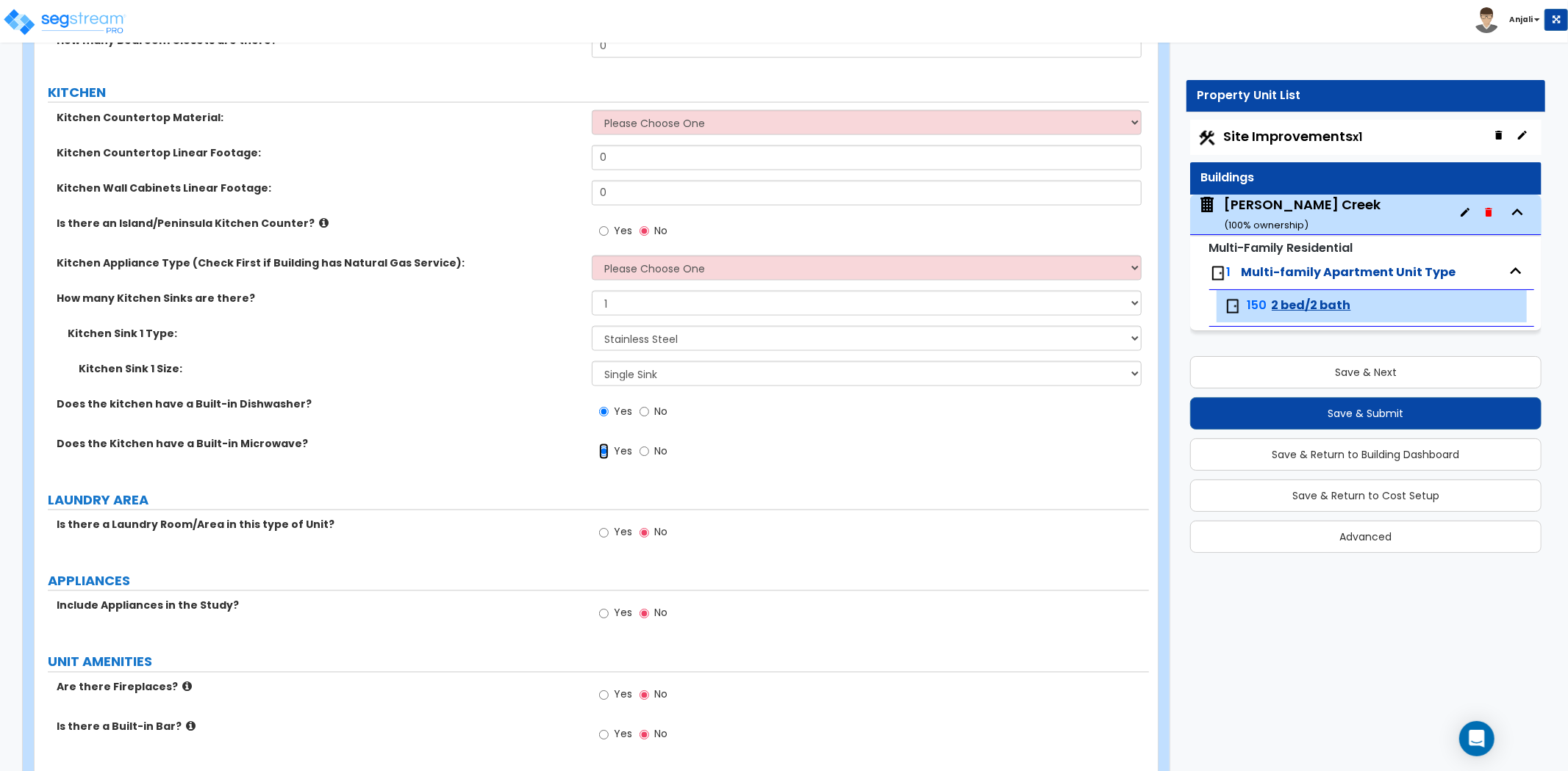
scroll to position [1877, 0]
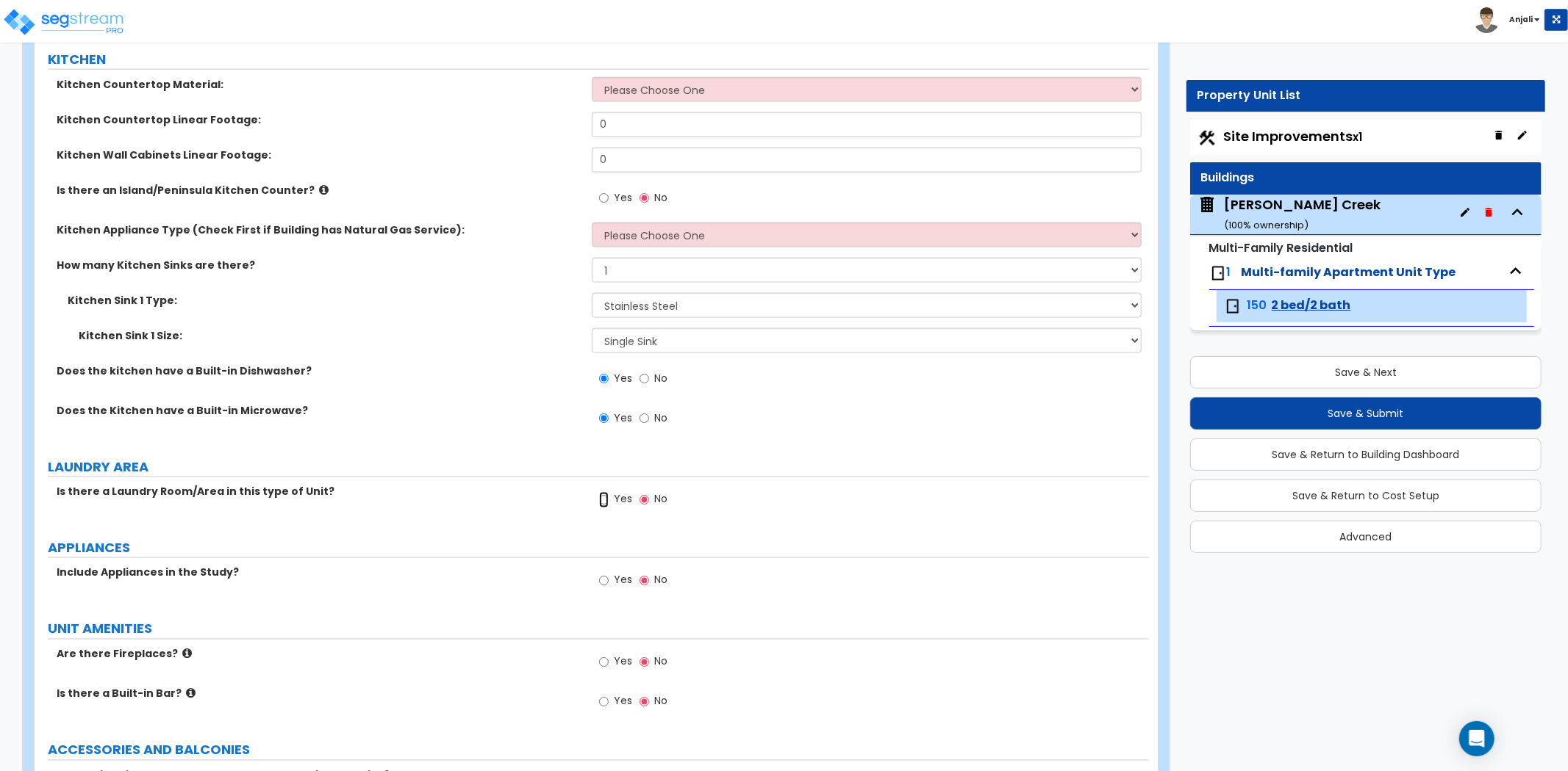
click at [605, 499] on input "Yes" at bounding box center [604, 500] width 10 height 16
radio input "true"
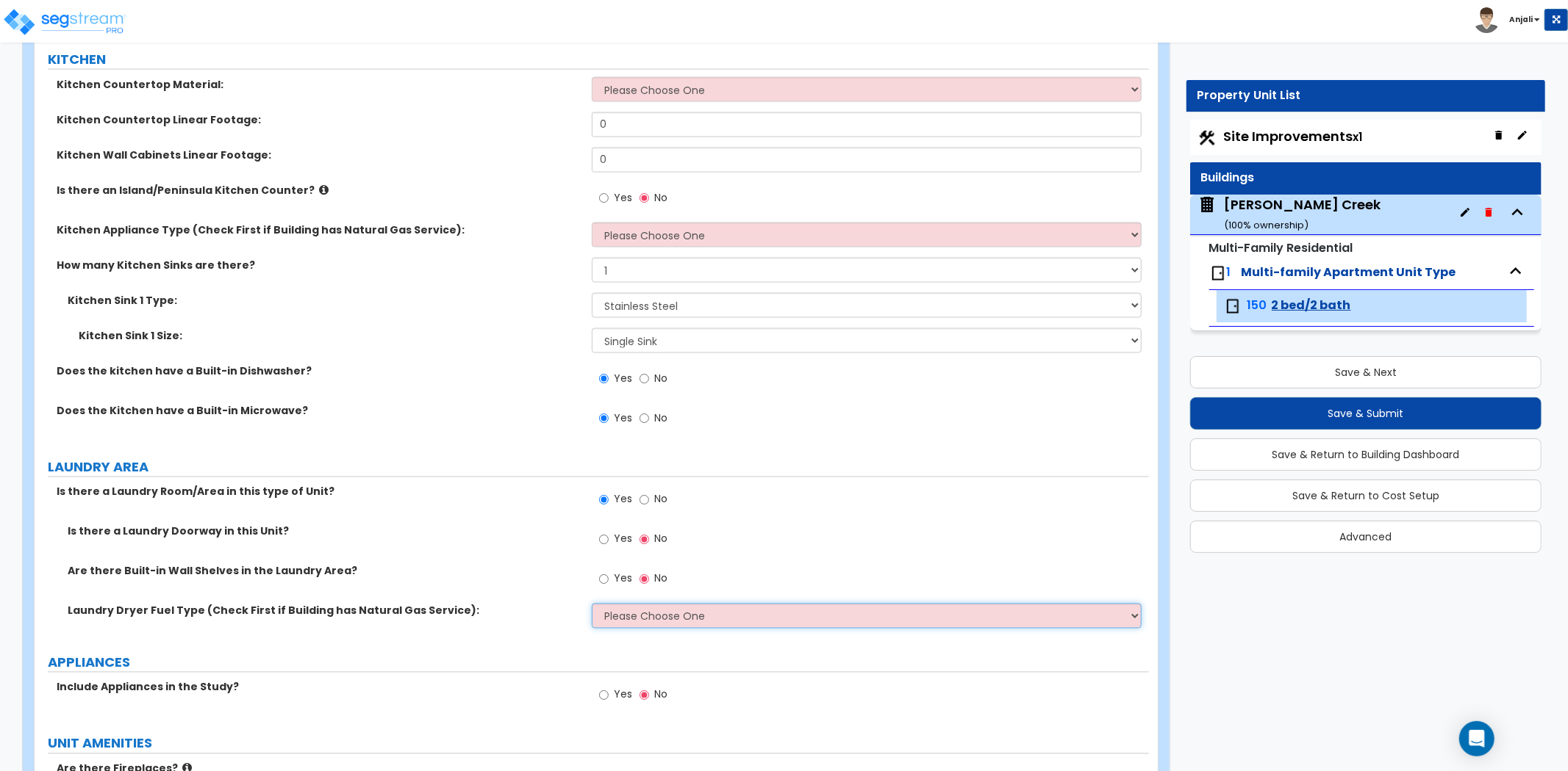
click at [639, 615] on select "Please Choose One Gas Electric" at bounding box center [866, 616] width 550 height 25
select select "1"
click at [592, 604] on select "Please Choose One Gas Electric" at bounding box center [866, 616] width 550 height 25
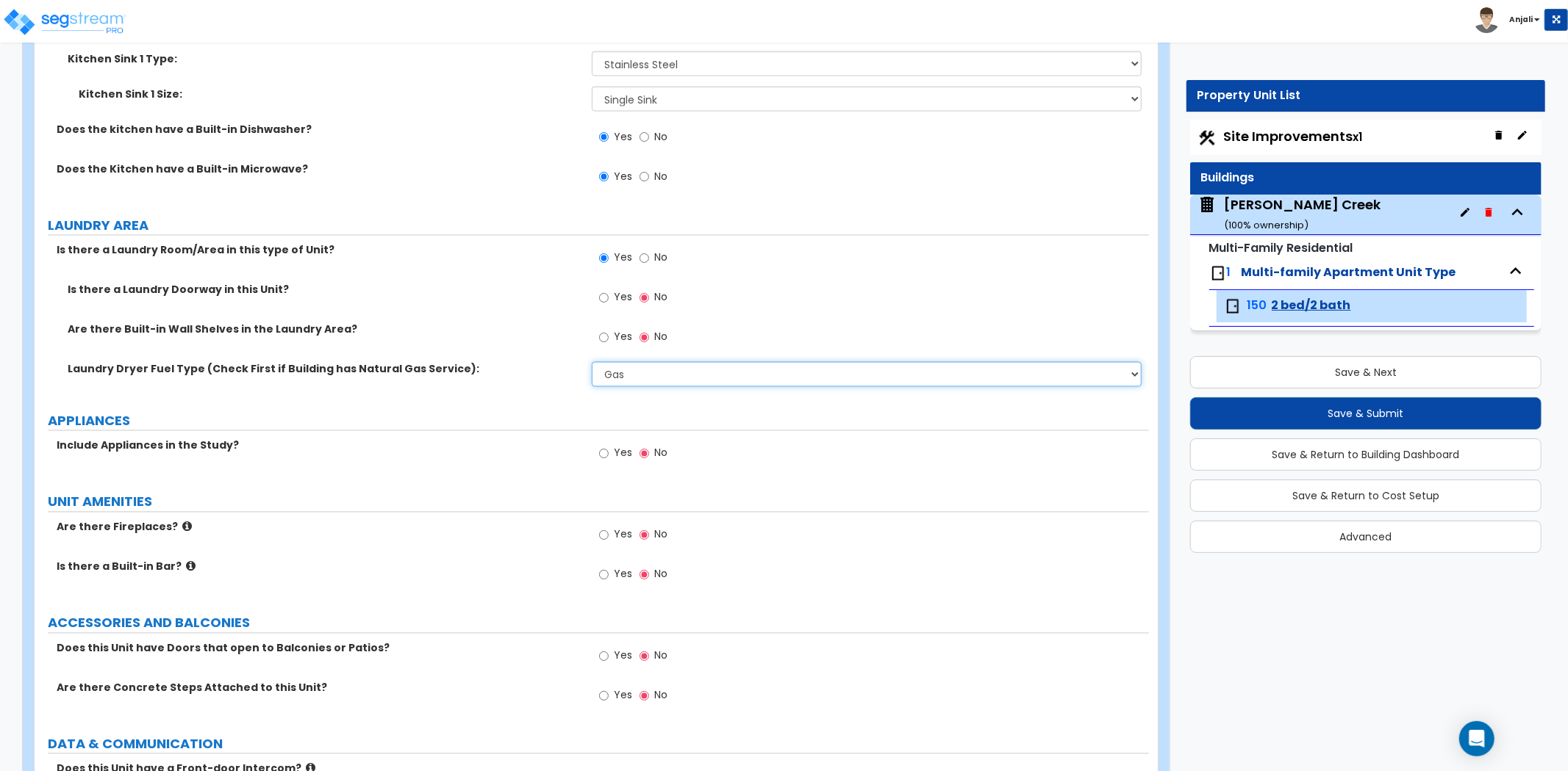
scroll to position [2122, 0]
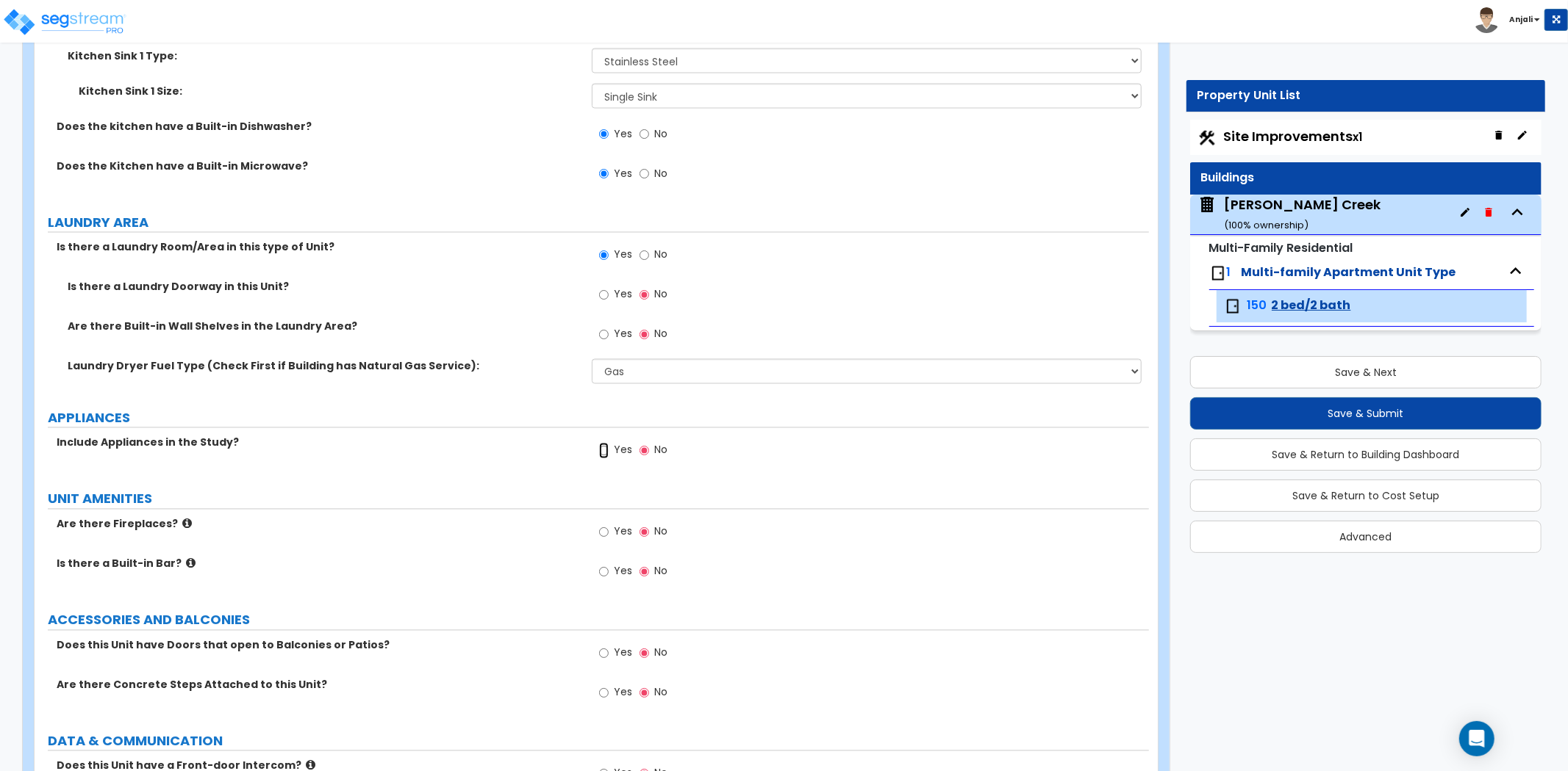
click at [604, 450] on input "Yes" at bounding box center [604, 451] width 10 height 16
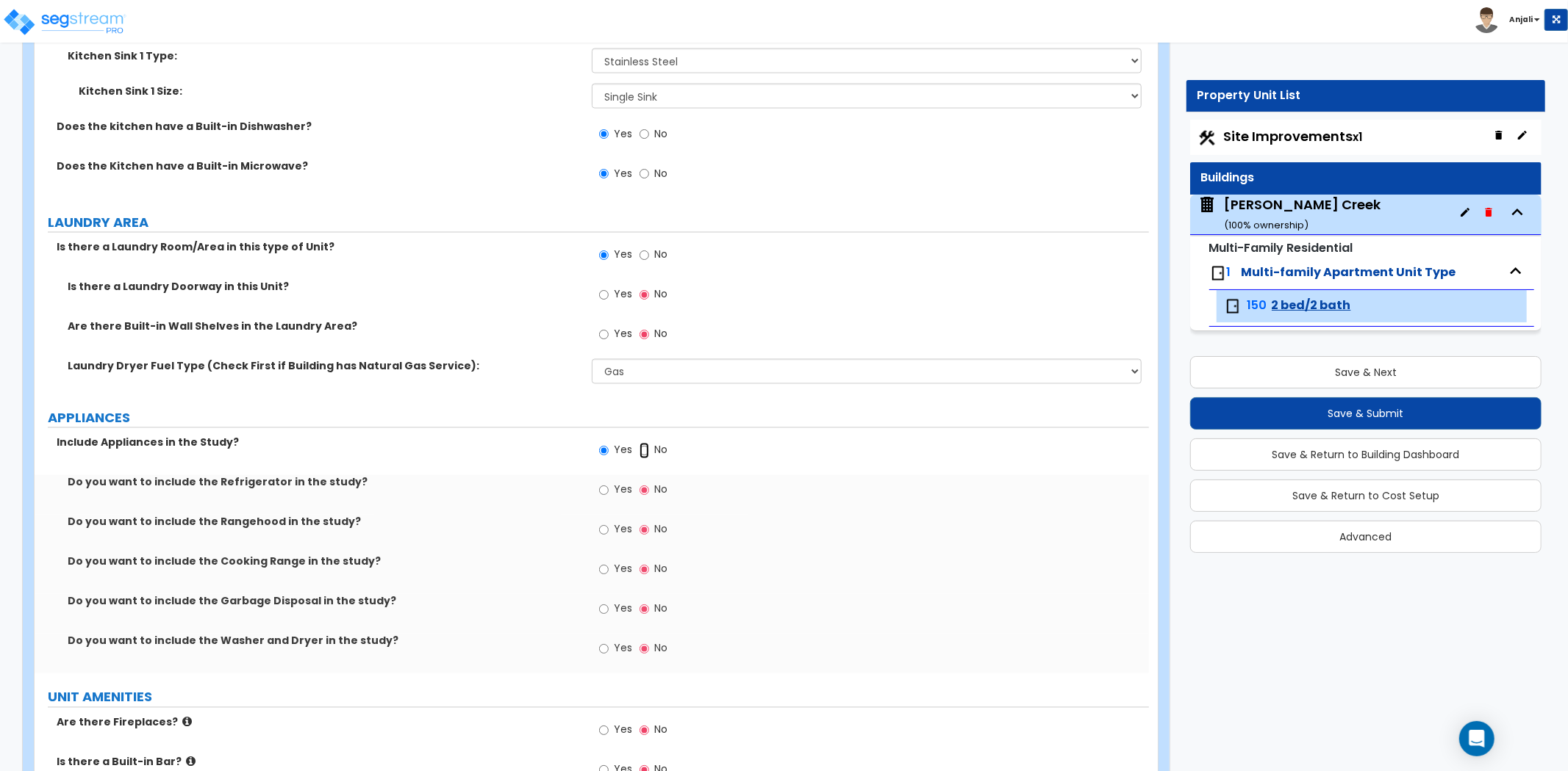
click at [639, 451] on input "No" at bounding box center [644, 451] width 10 height 16
radio input "false"
radio input "true"
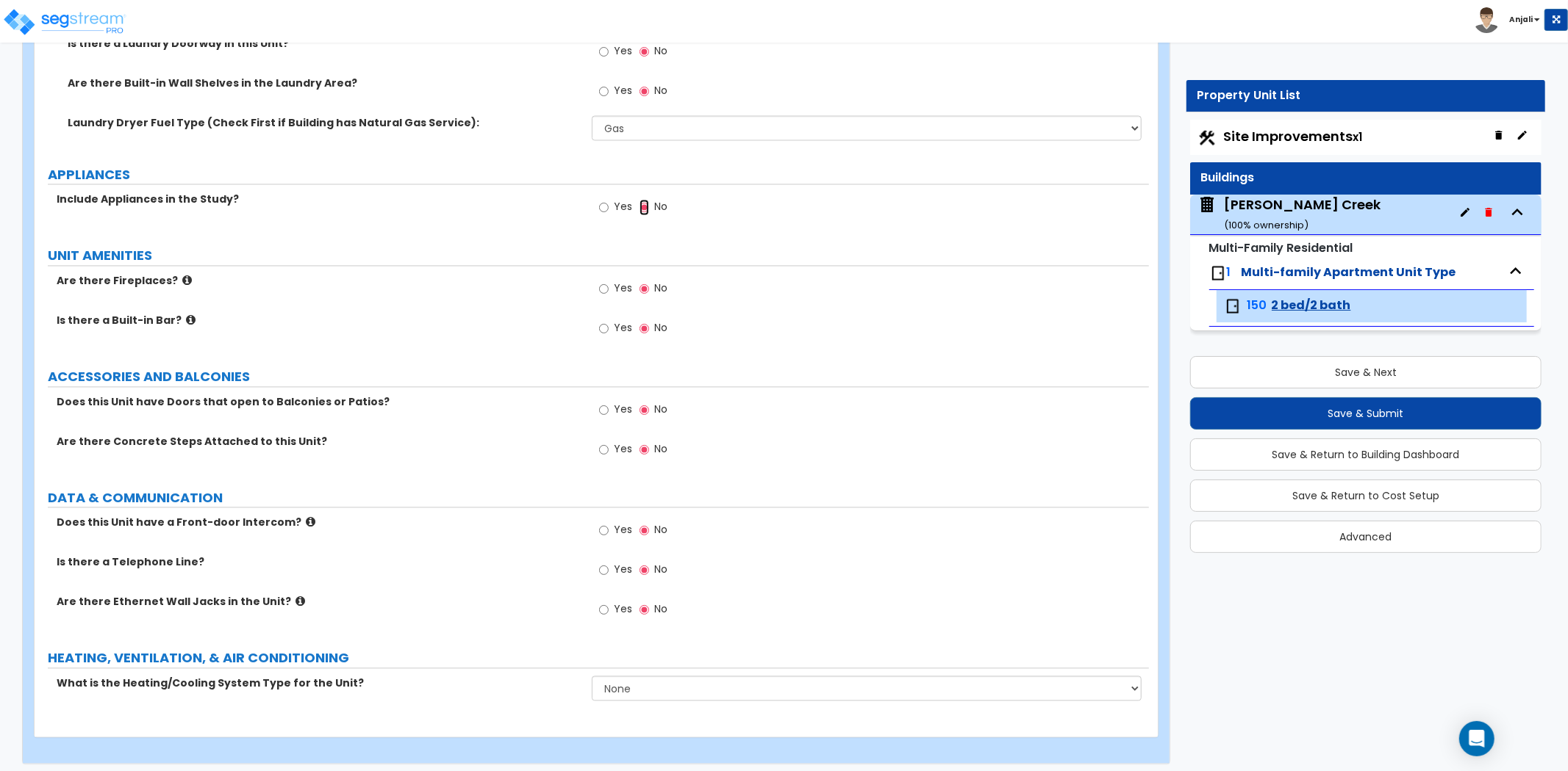
scroll to position [2367, 0]
click at [604, 568] on input "Yes" at bounding box center [604, 568] width 10 height 16
radio input "true"
click at [604, 606] on input "Yes" at bounding box center [604, 608] width 10 height 16
radio input "true"
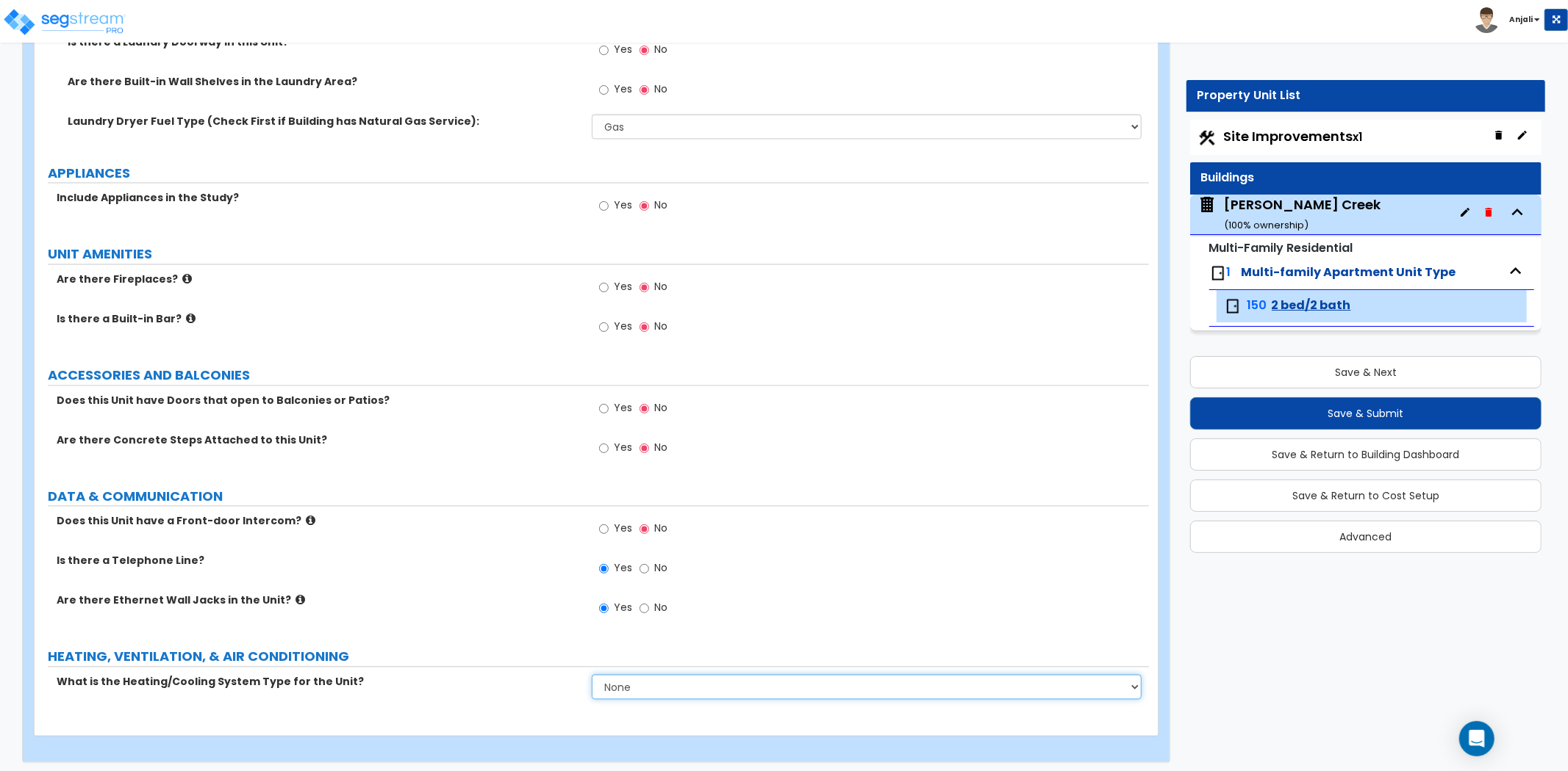
click at [648, 678] on select "None Heat Only Centralized Heating & Cooling Thru Wall Air Conditioners Mini Sp…" at bounding box center [866, 687] width 550 height 25
select select "2"
click at [592, 675] on select "None Heat Only Centralized Heating & Cooling Thru Wall Air Conditioners Mini Sp…" at bounding box center [866, 687] width 550 height 25
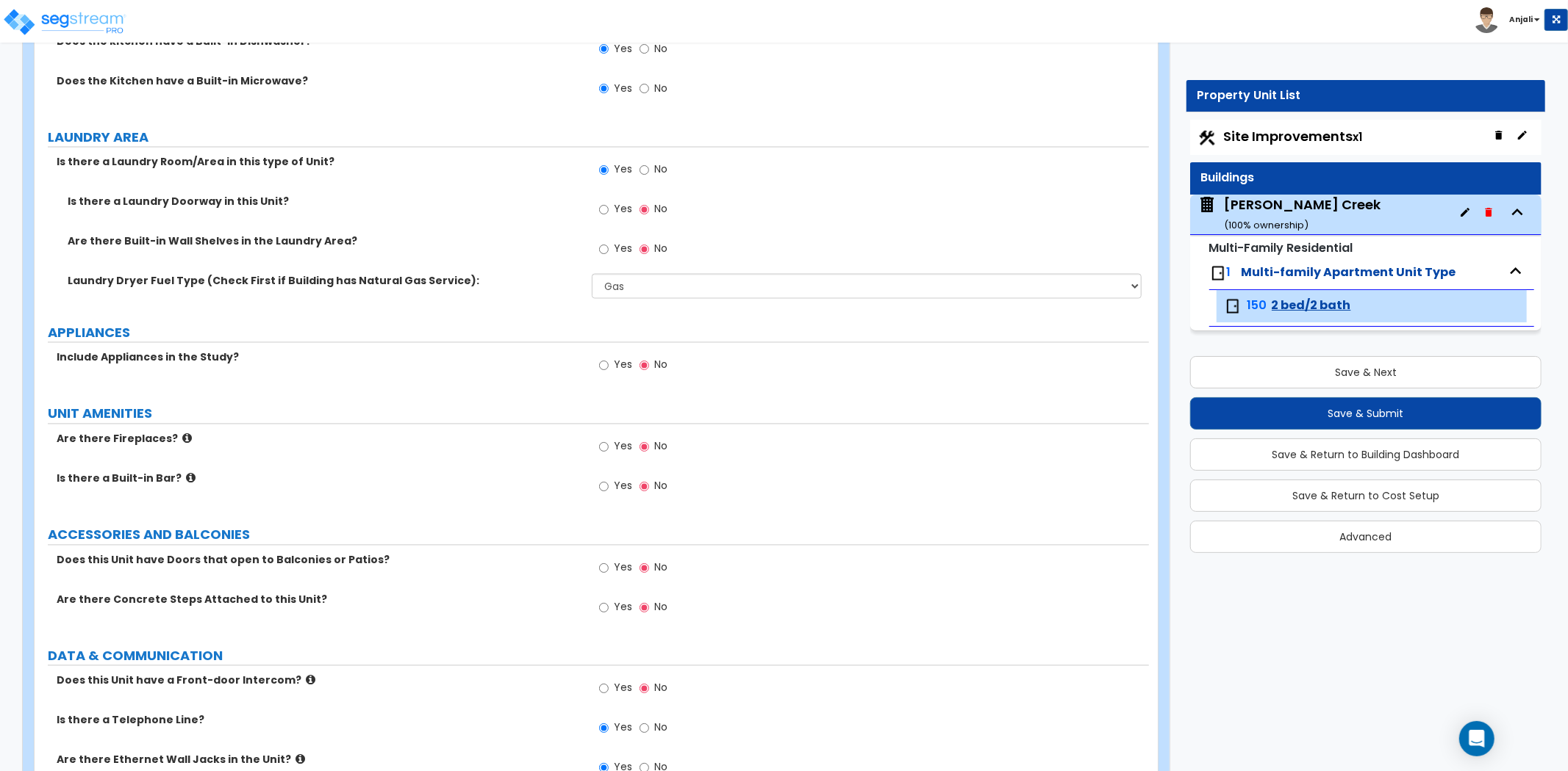
scroll to position [2204, 0]
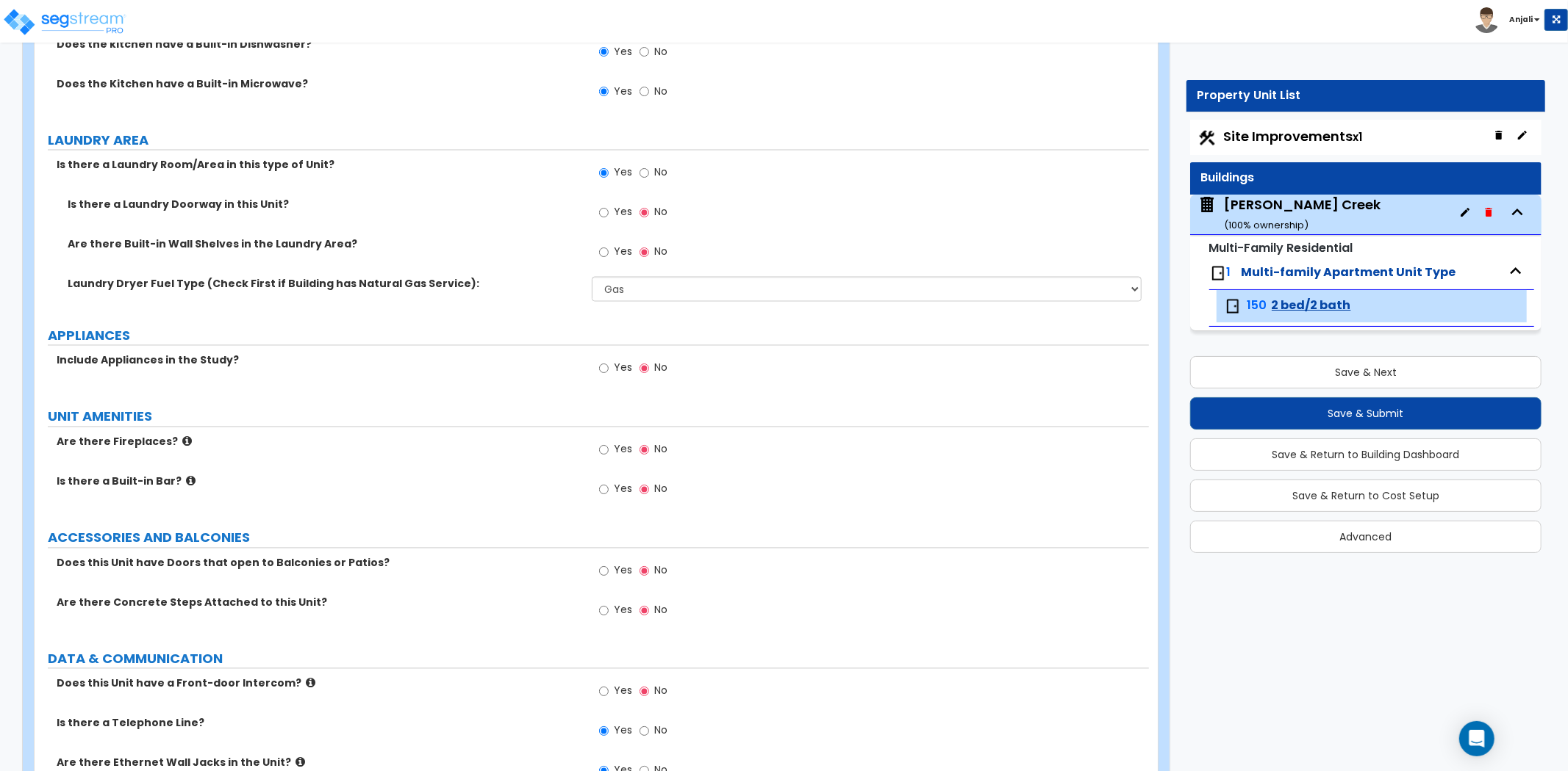
click at [1267, 203] on div "Ryan Creek ( 100 % ownership)" at bounding box center [1302, 213] width 156 height 37
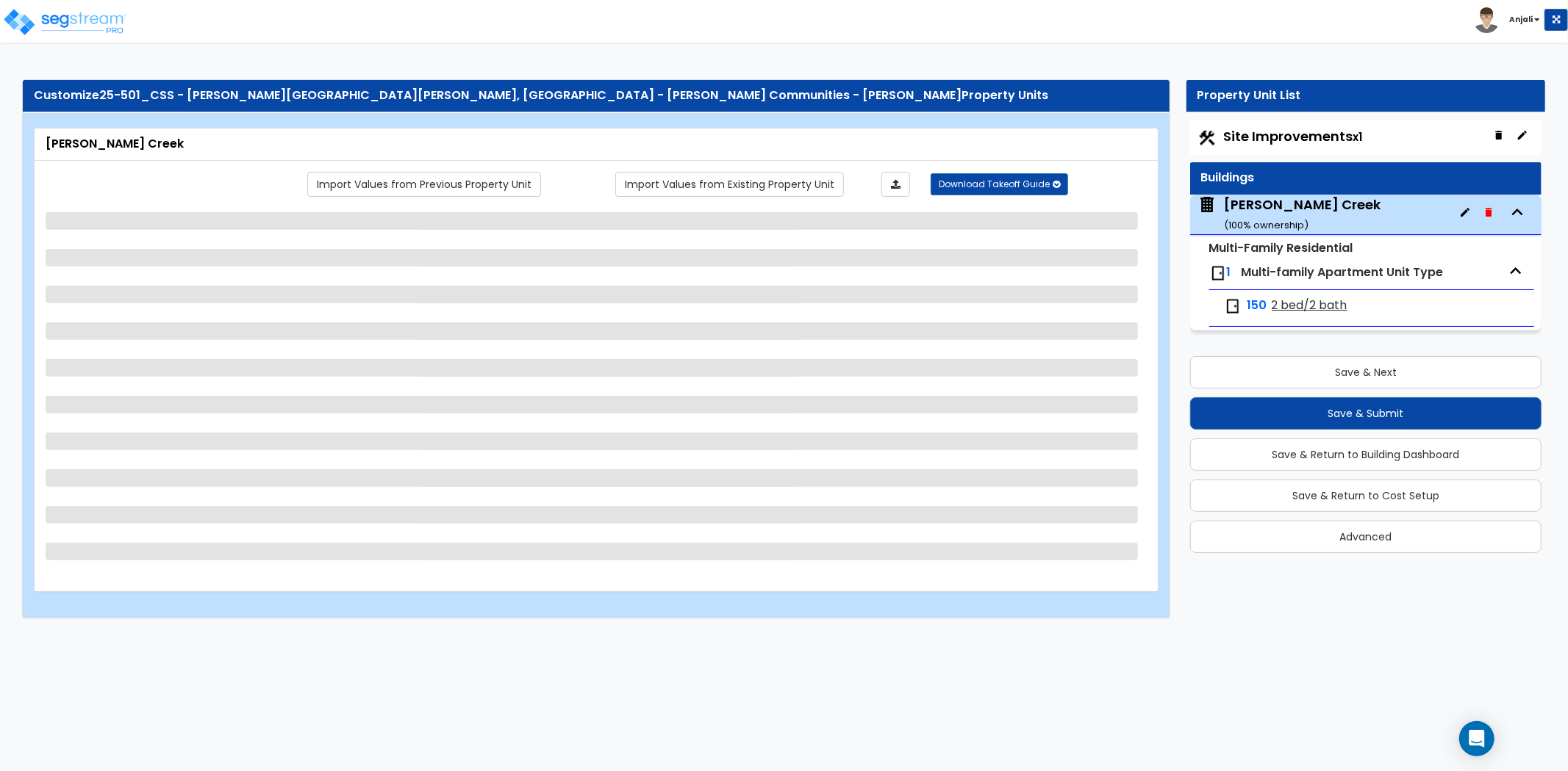
select select "2"
select select "7"
select select "1"
select select "5"
select select "1"
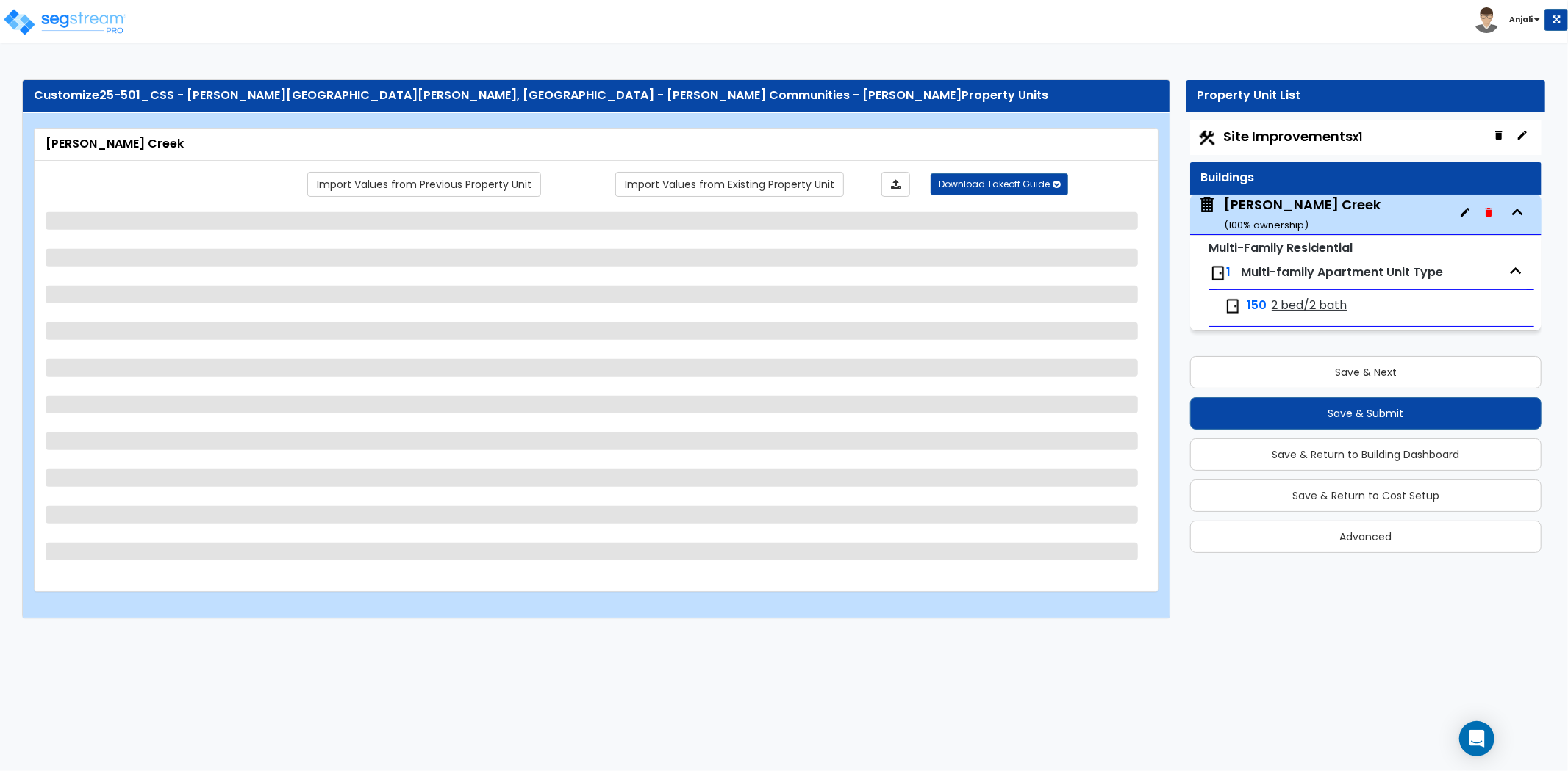
select select "2"
select select "1"
select select "3"
select select "1"
select select "2"
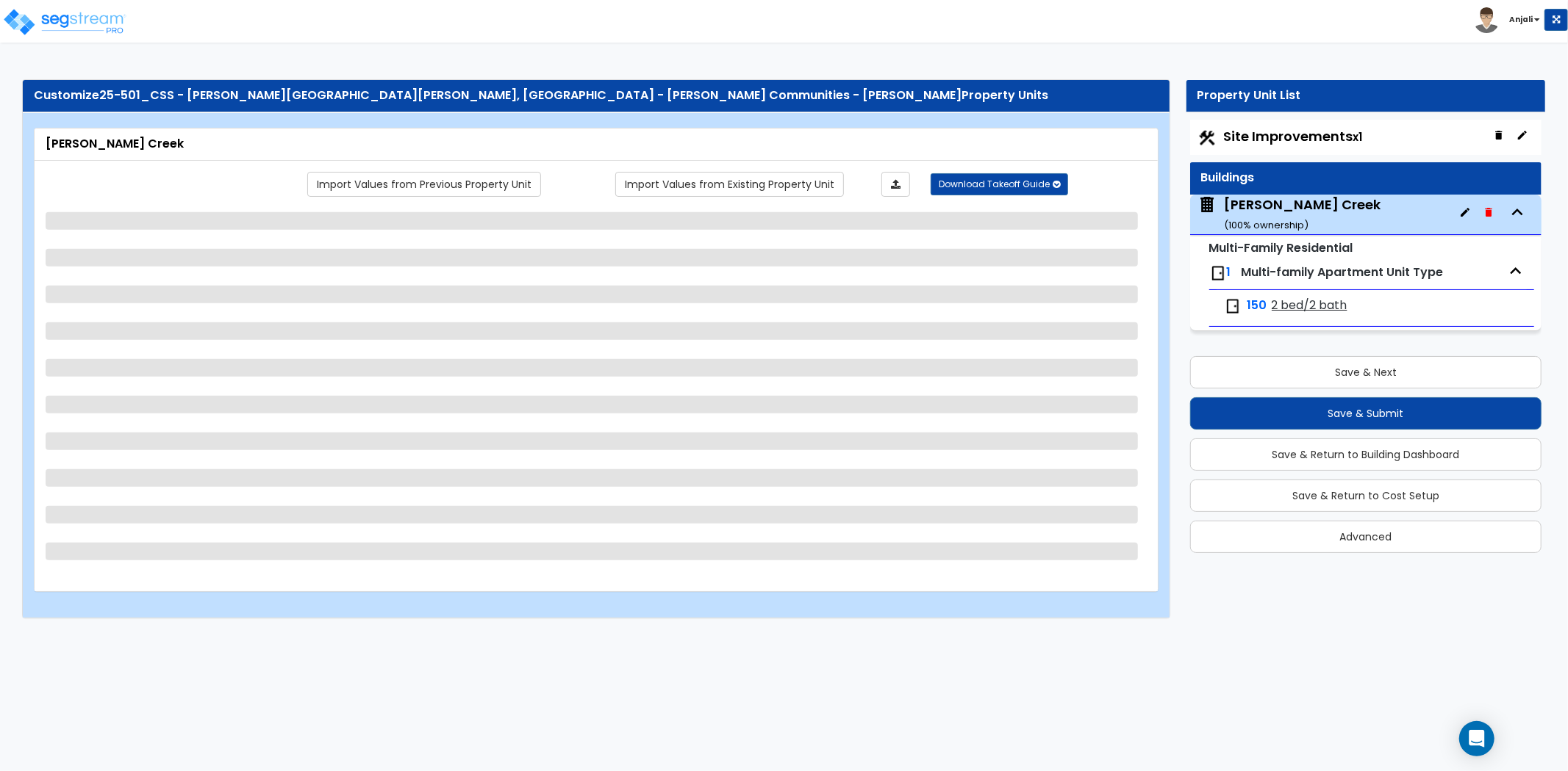
select select "2"
select select "1"
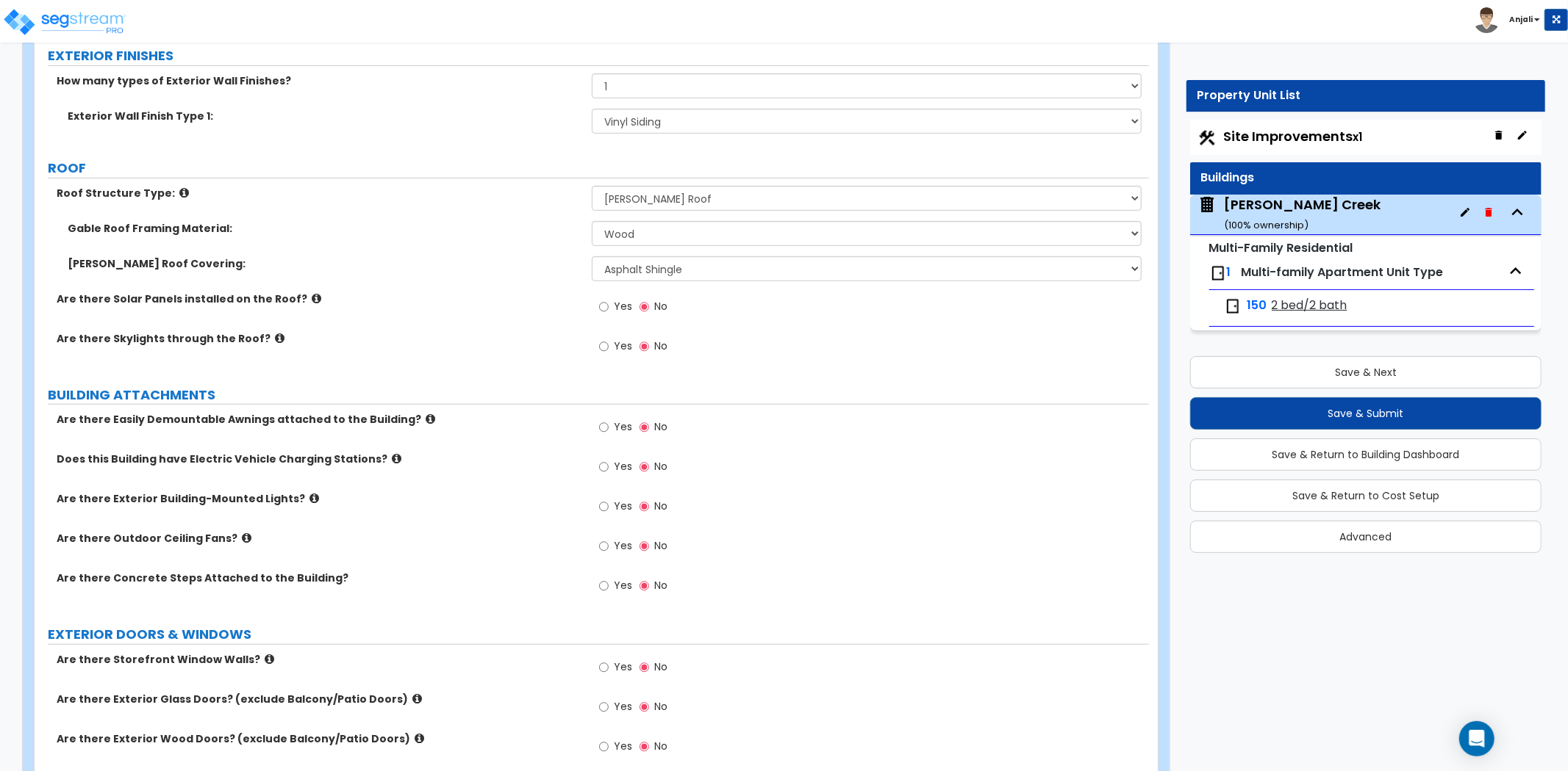
scroll to position [653, 0]
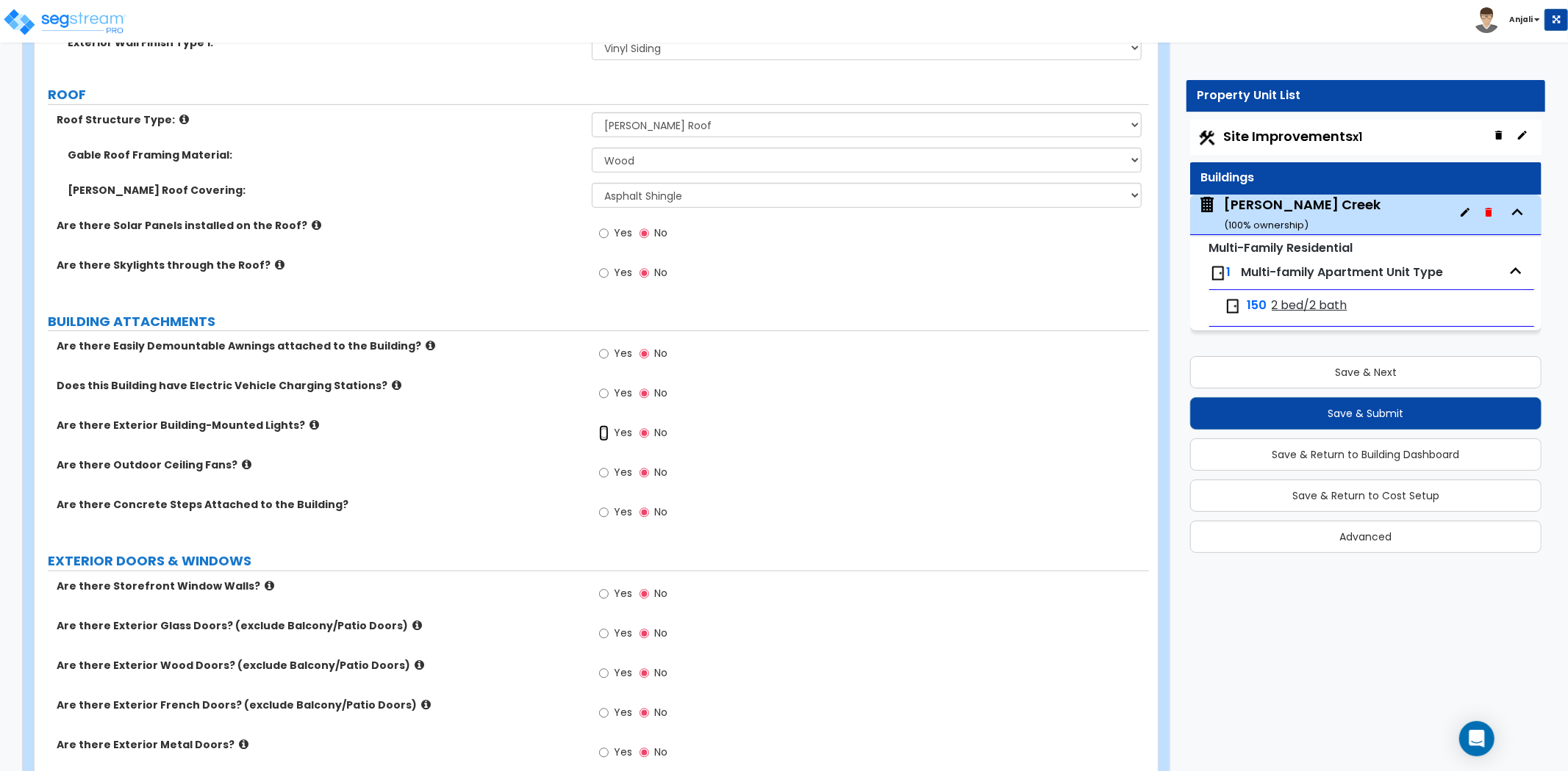
click at [600, 434] on input "Yes" at bounding box center [604, 433] width 10 height 16
radio input "true"
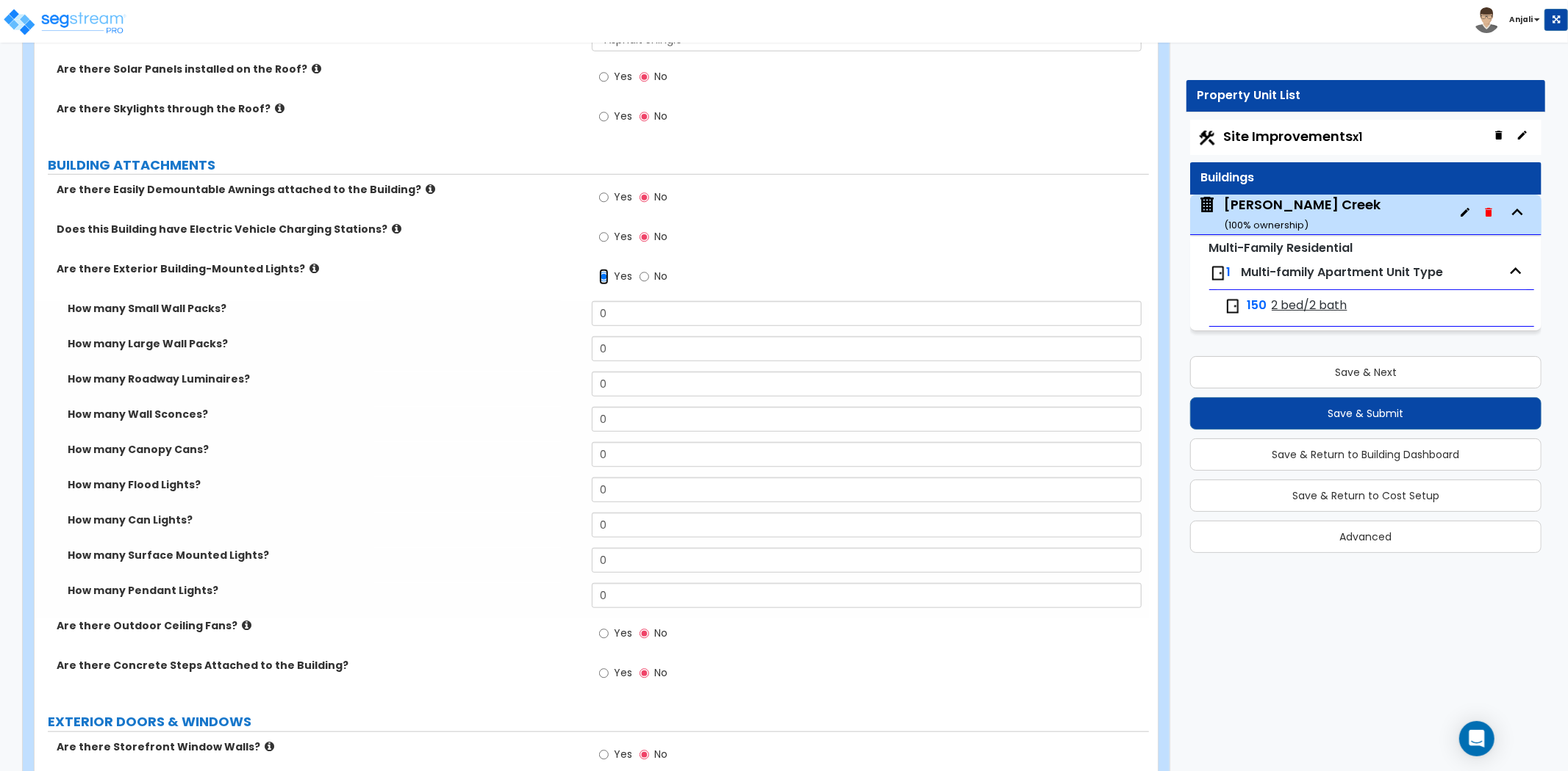
scroll to position [816, 0]
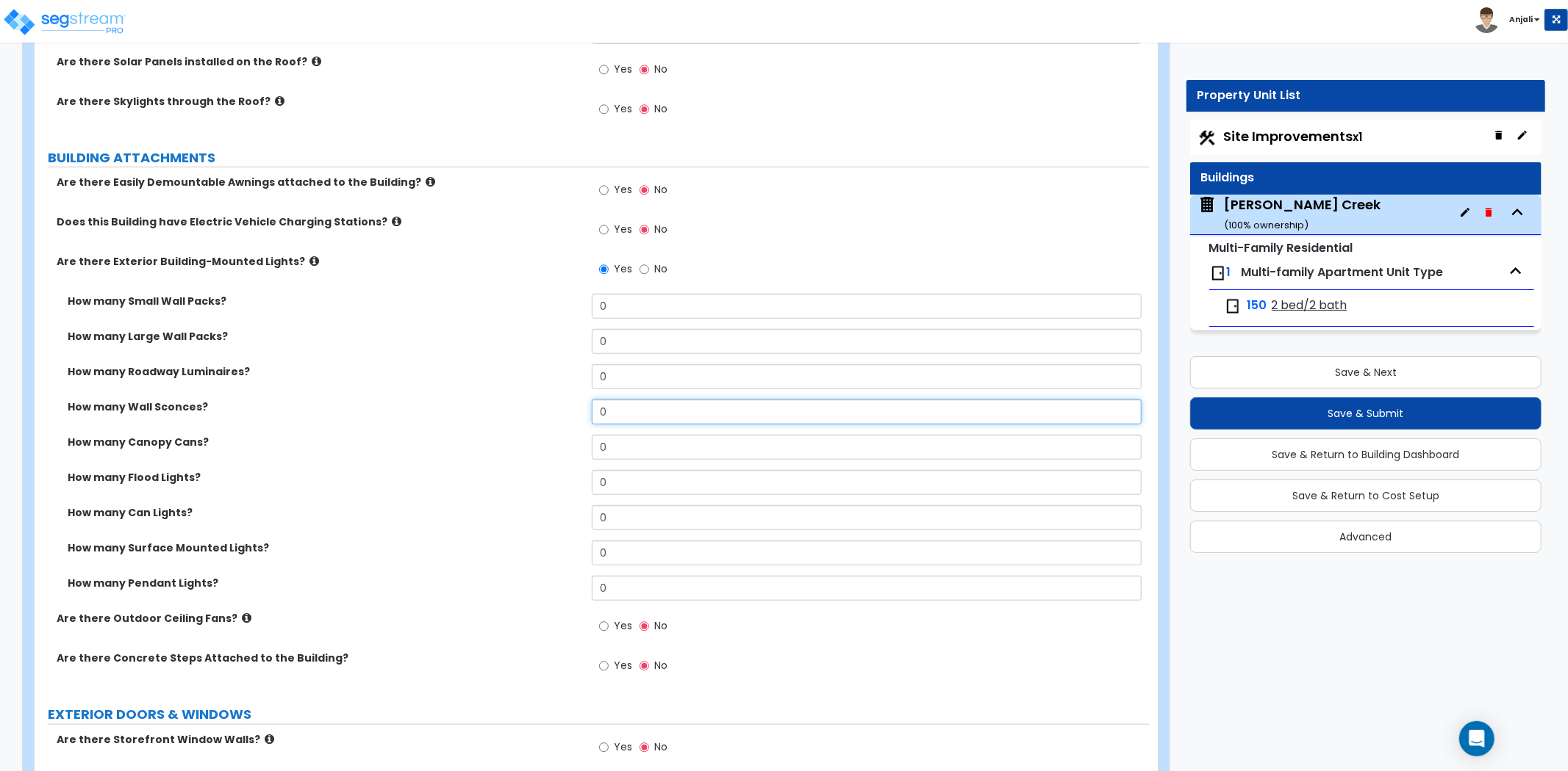
click at [637, 419] on input "0" at bounding box center [866, 412] width 550 height 25
type input "300"
click at [520, 417] on div "How many Wall Sconces? 300" at bounding box center [591, 417] width 1114 height 35
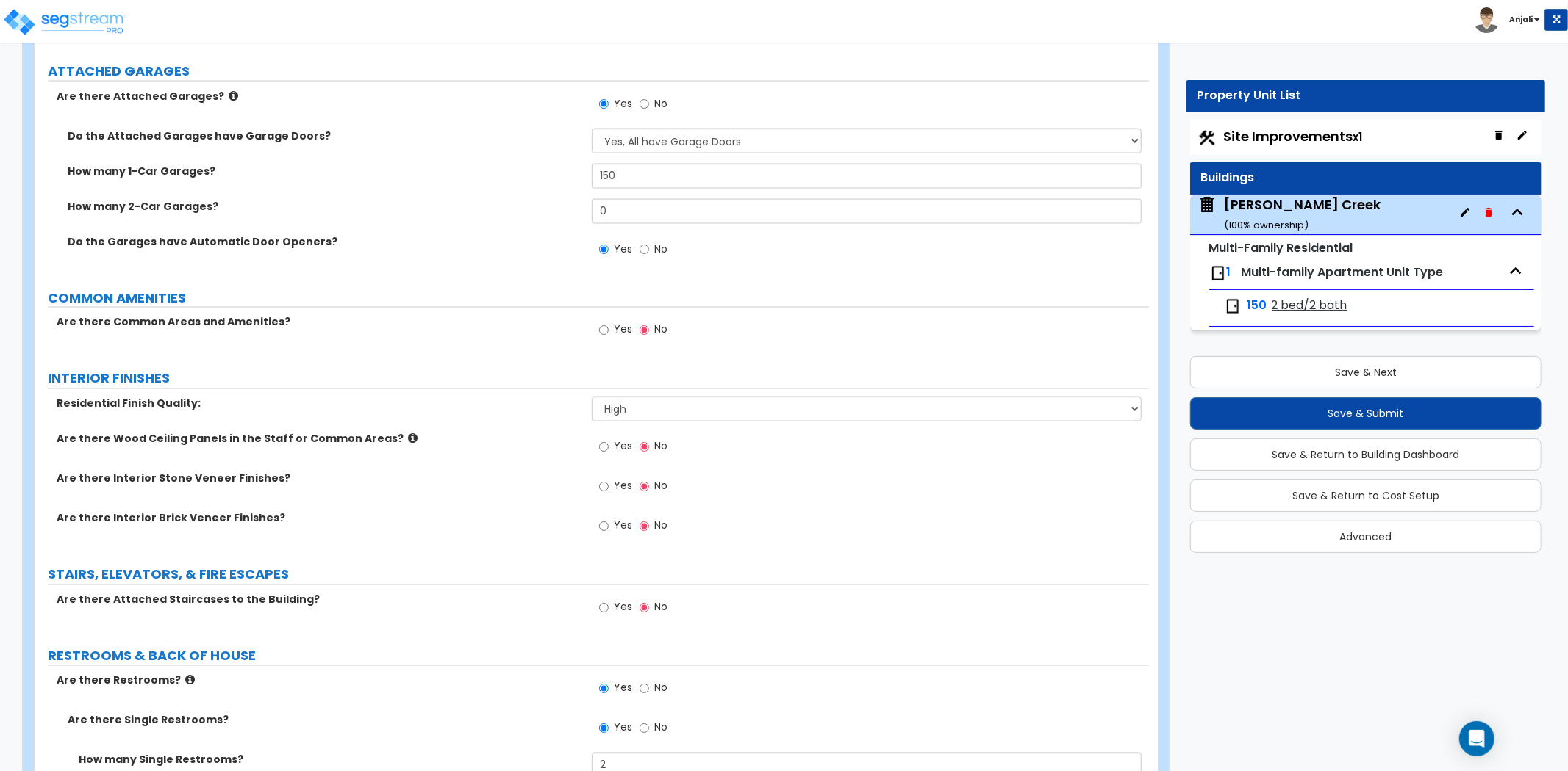
scroll to position [2040, 0]
click at [601, 328] on input "Yes" at bounding box center [604, 329] width 10 height 16
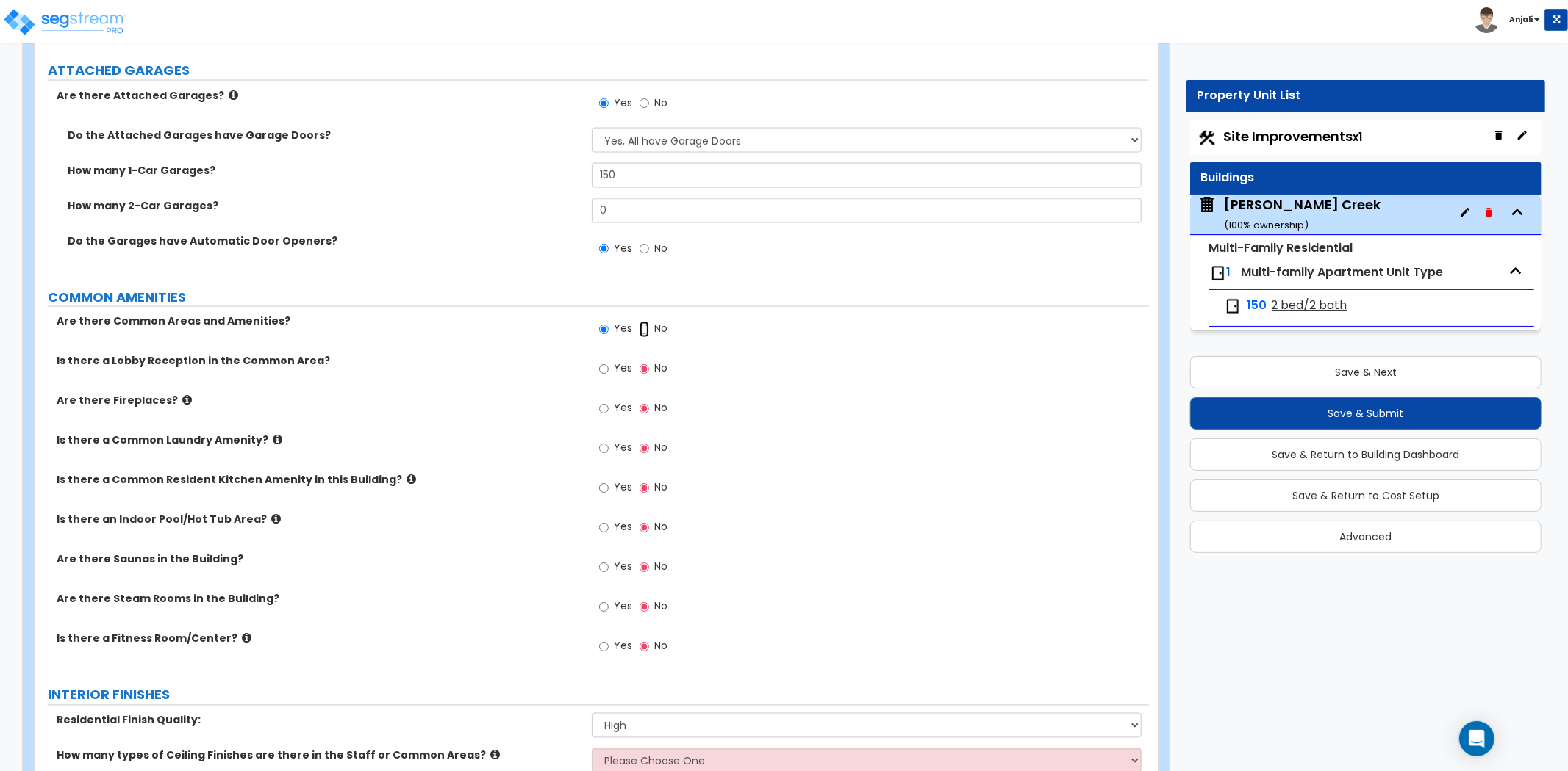
click at [644, 326] on input "No" at bounding box center [644, 329] width 10 height 16
radio input "false"
radio input "true"
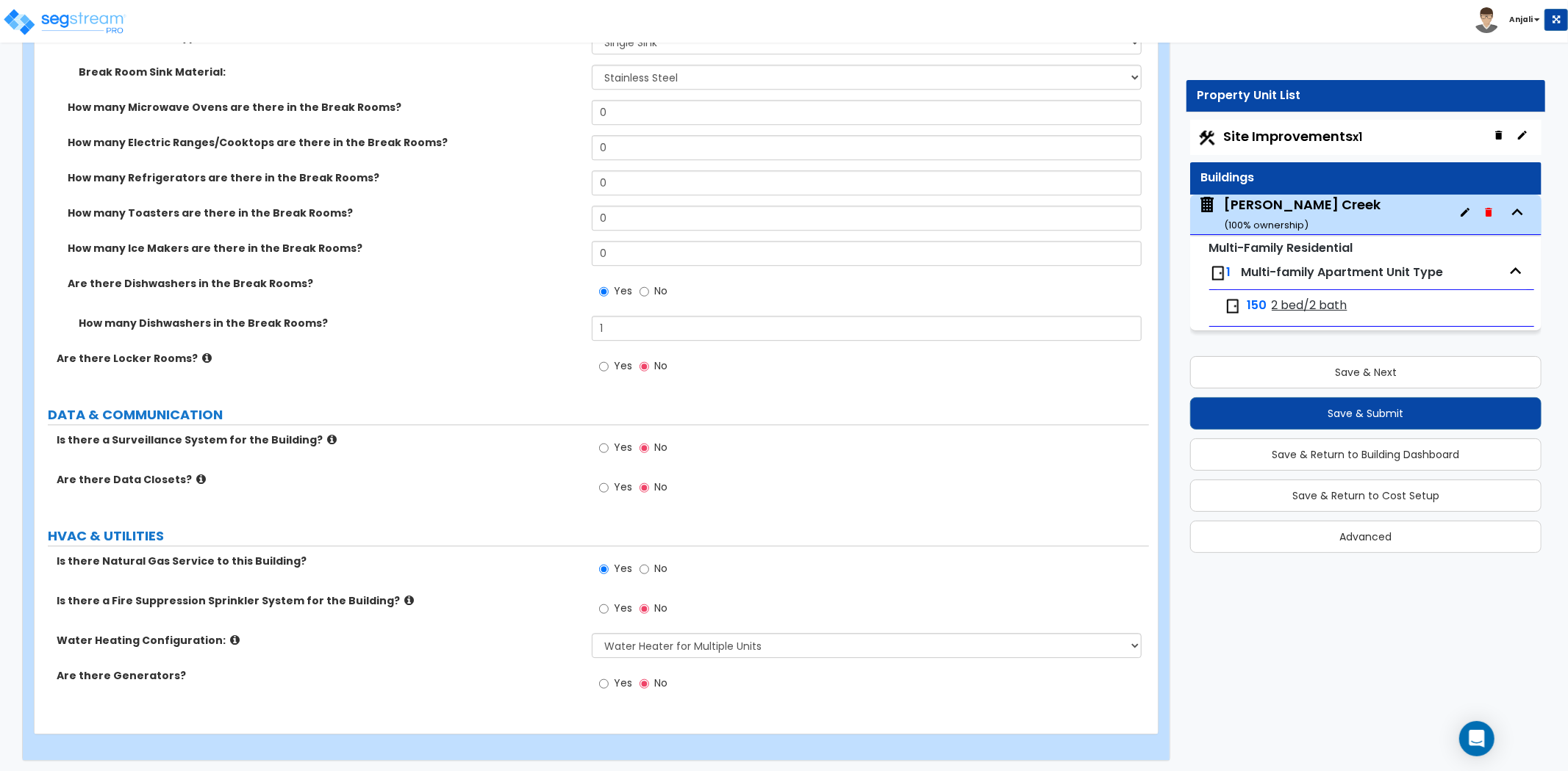
scroll to position [3427, 0]
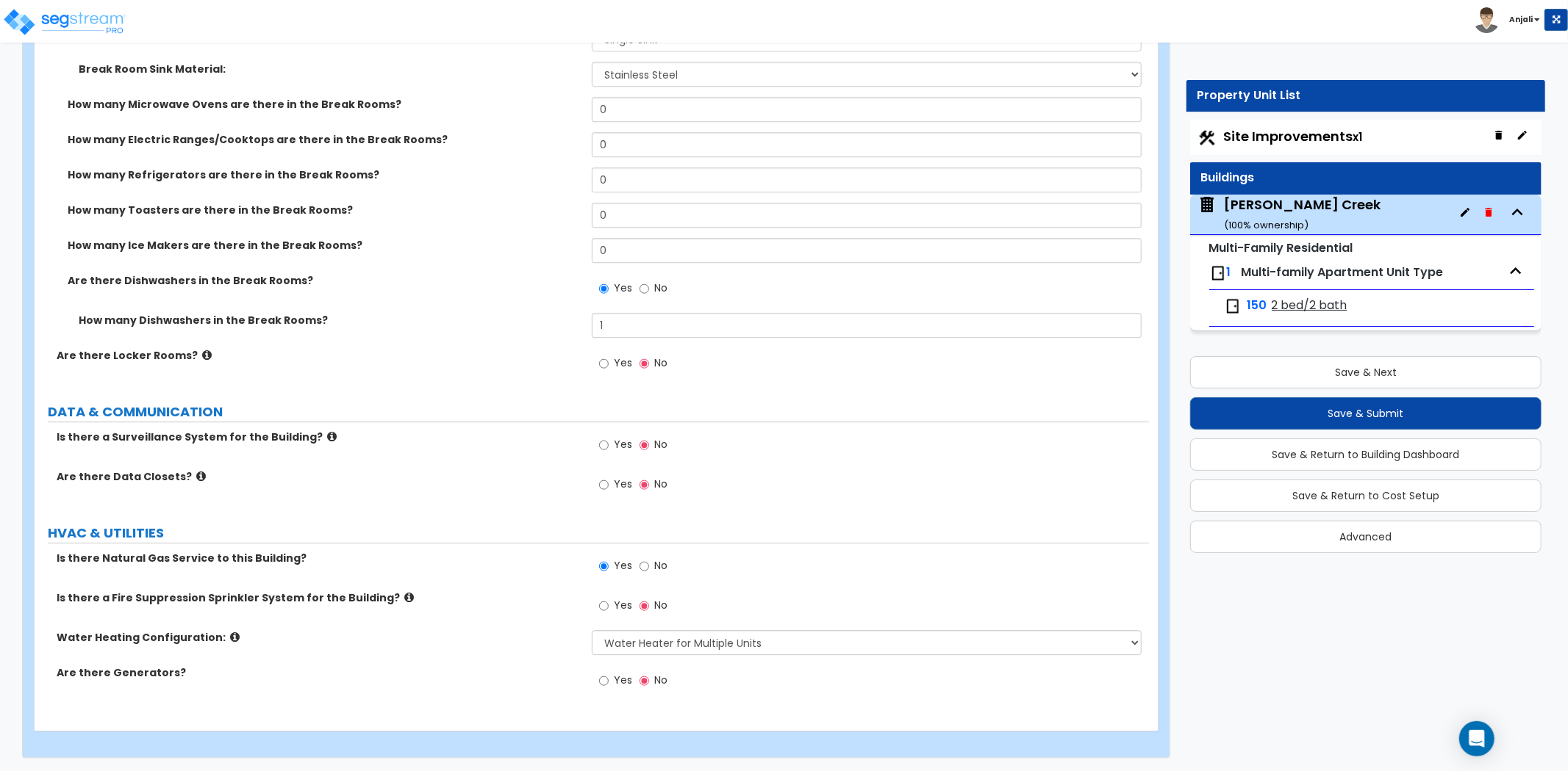
drag, startPoint x: 596, startPoint y: 445, endPoint x: 608, endPoint y: 445, distance: 12.0
click at [598, 445] on div "Yes No" at bounding box center [633, 446] width 83 height 34
click at [608, 445] on input "Yes" at bounding box center [604, 445] width 10 height 16
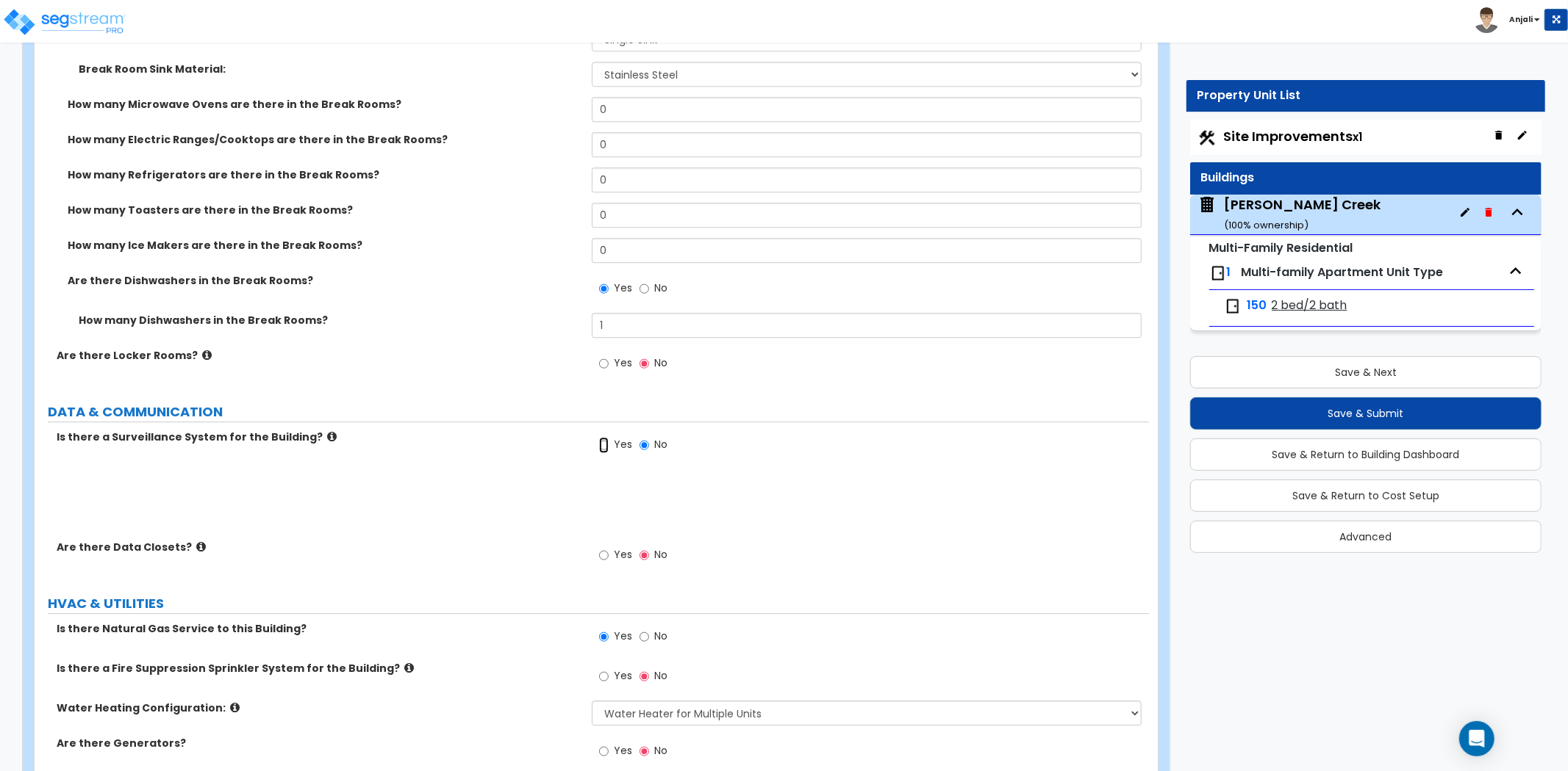
radio input "true"
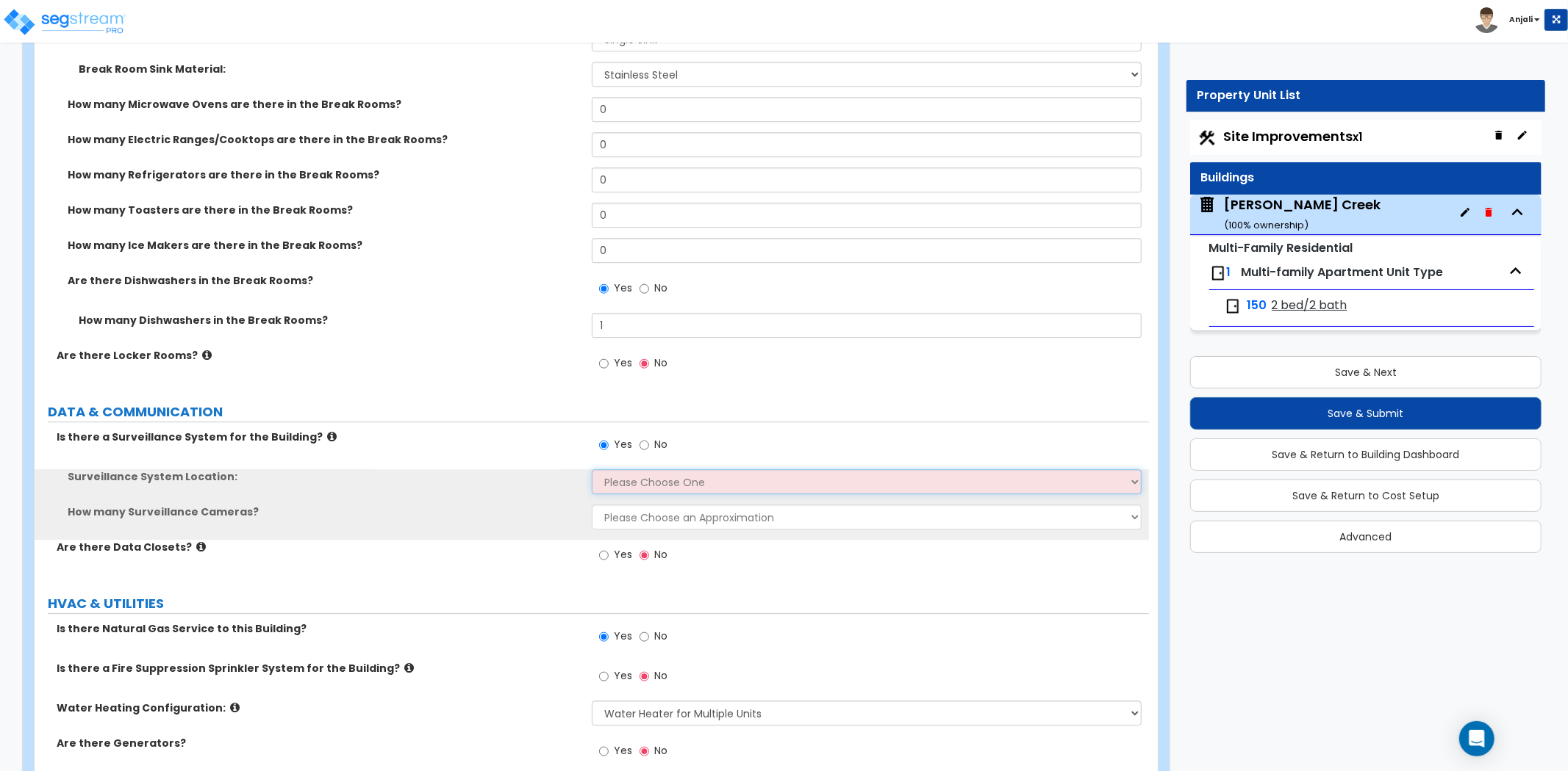
click at [661, 486] on select "Please Choose One Inside the Building Outside the Building Both Inside & Outside" at bounding box center [866, 482] width 550 height 25
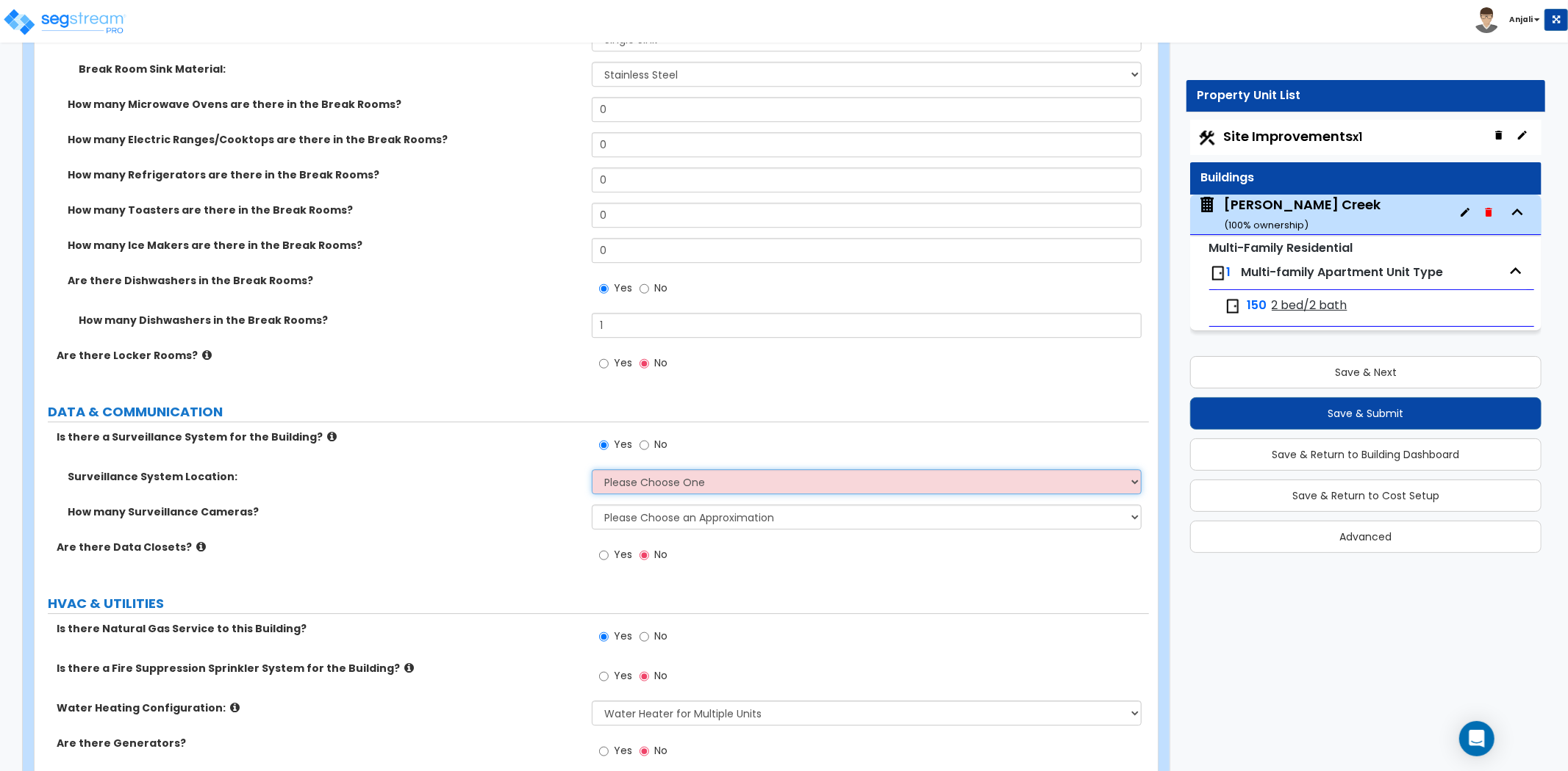
select select "3"
click at [592, 470] on select "Please Choose One Inside the Building Outside the Building Both Inside & Outside" at bounding box center [866, 482] width 550 height 25
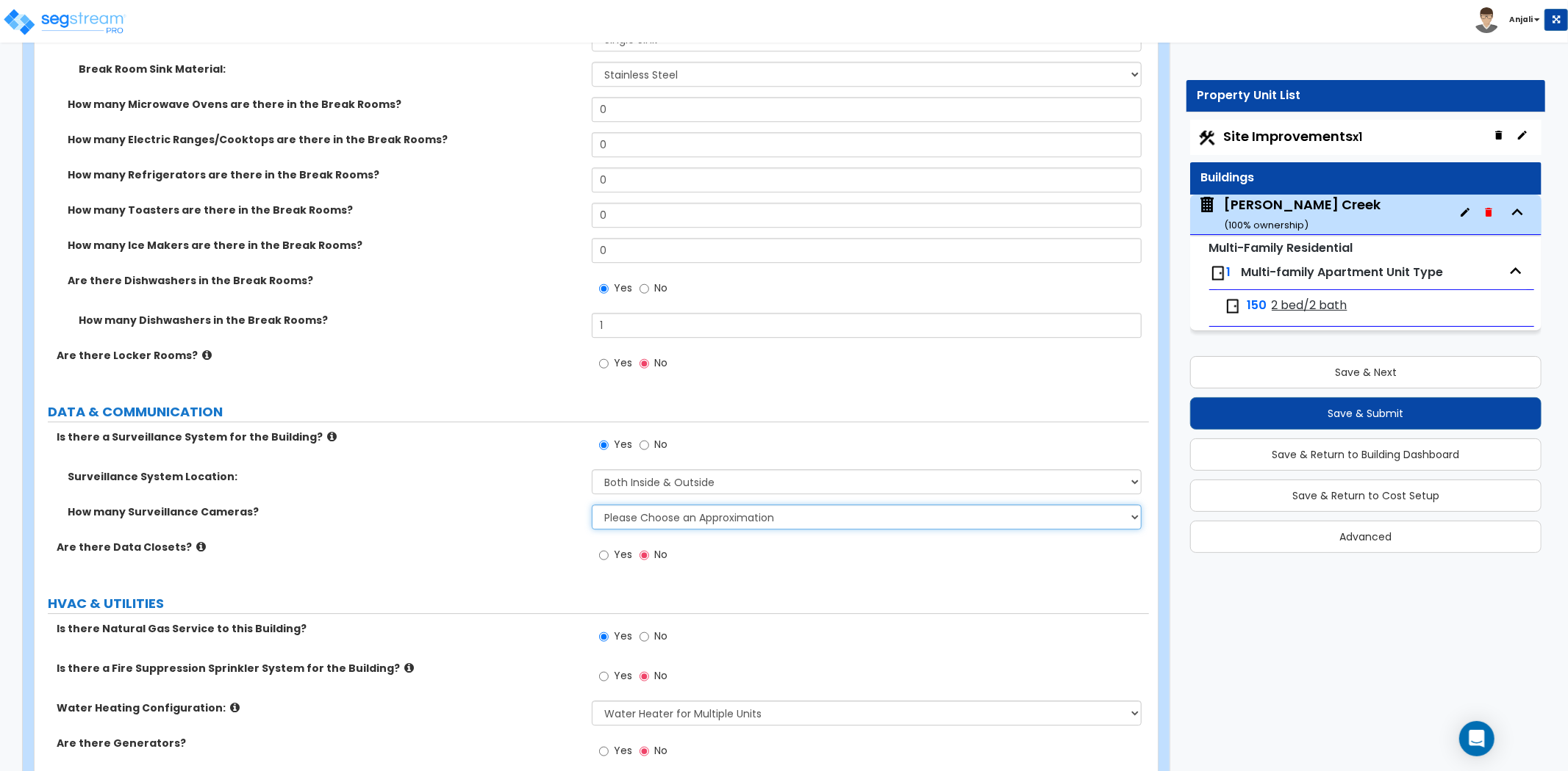
click at [675, 512] on select "Please Choose an Approximation Barely Noticed Any Noticed a Couple Frequently S…" at bounding box center [866, 517] width 550 height 25
select select "1"
click at [592, 505] on select "Please Choose an Approximation Barely Noticed Any Noticed a Couple Frequently S…" at bounding box center [866, 517] width 550 height 25
click at [545, 478] on label "Surveillance System Location:" at bounding box center [324, 477] width 513 height 14
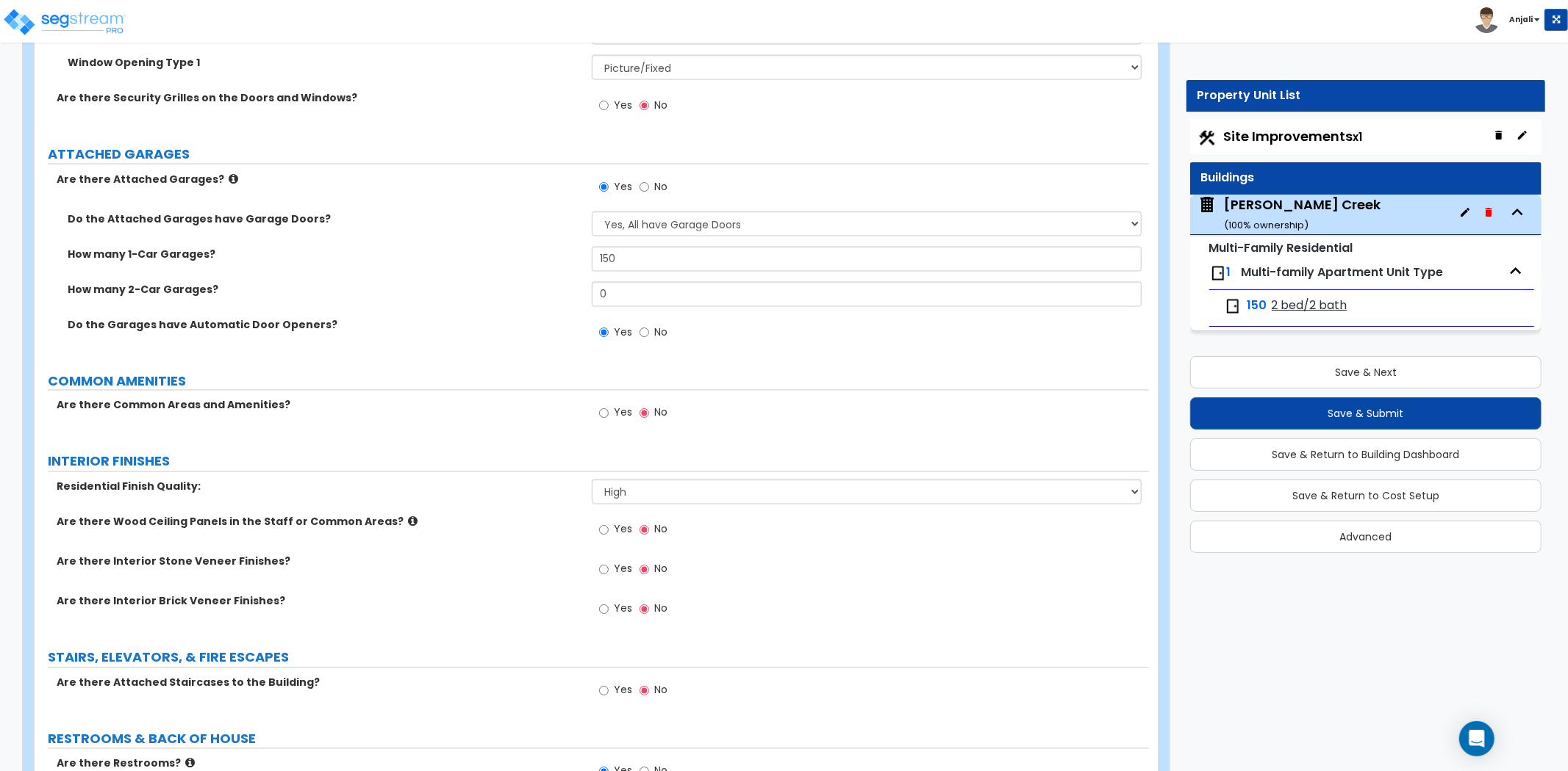
scroll to position [1958, 0]
click at [600, 411] on input "Yes" at bounding box center [604, 411] width 10 height 16
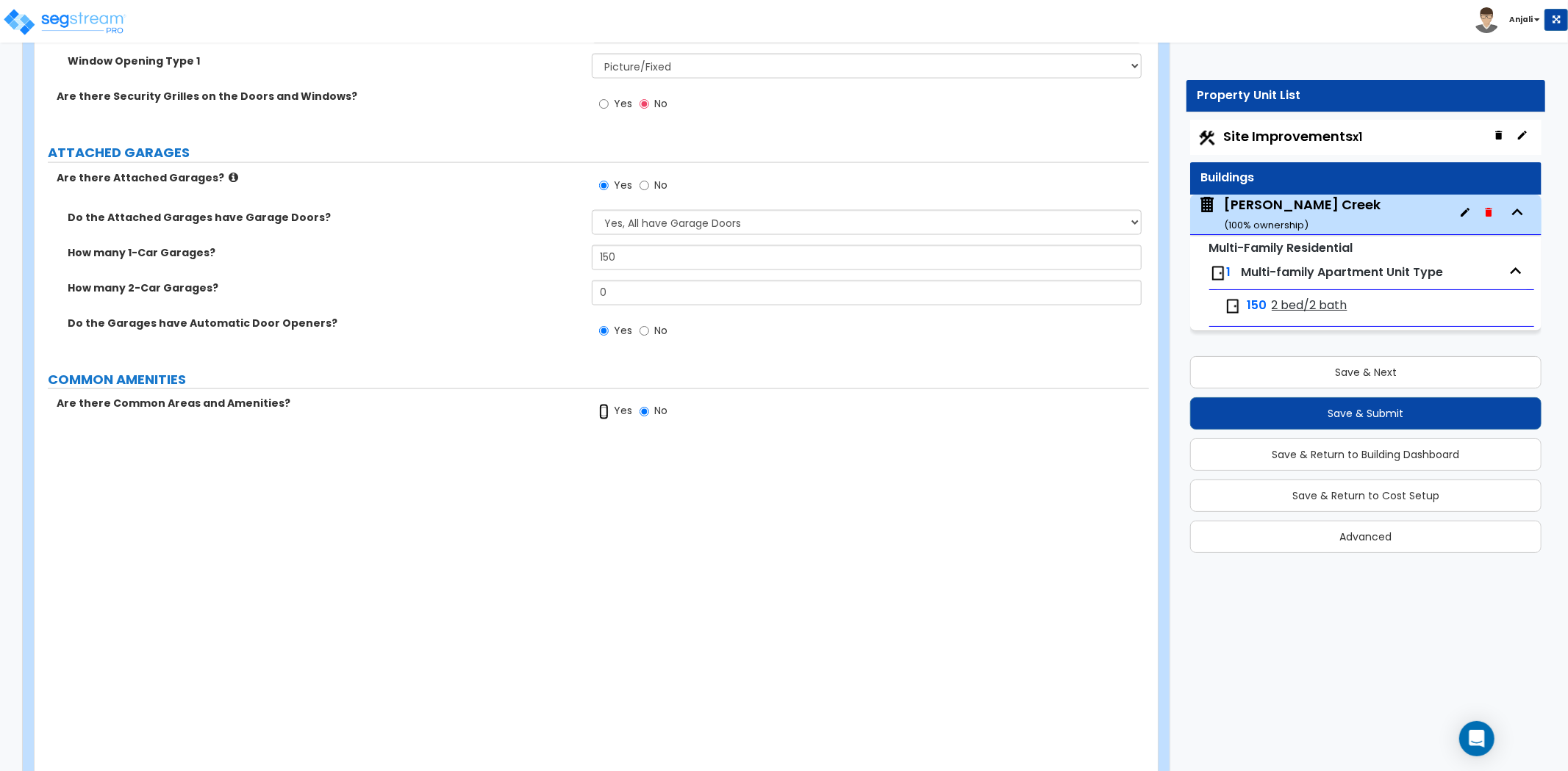
radio input "true"
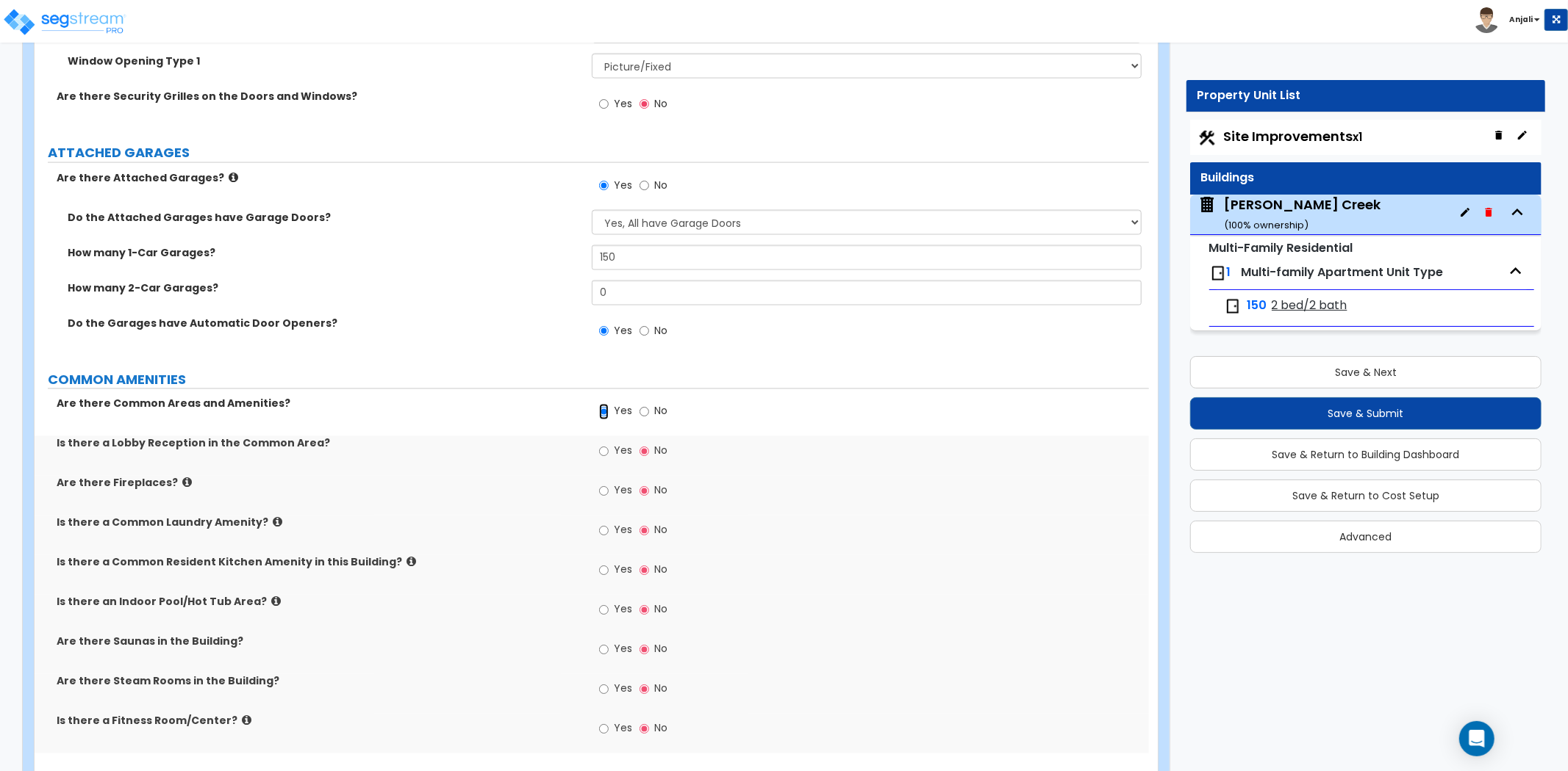
scroll to position [2039, 0]
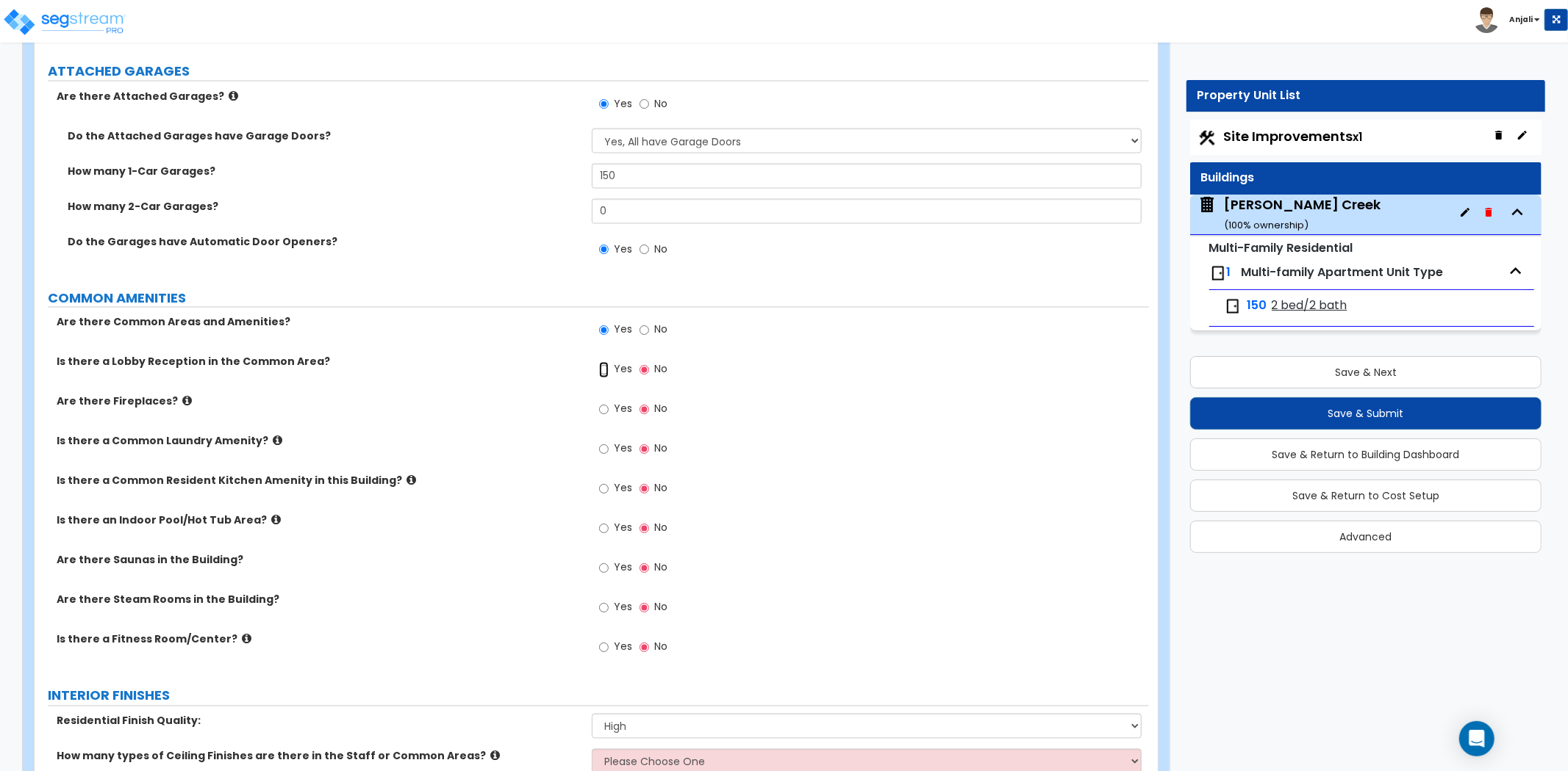
click at [601, 369] on input "Yes" at bounding box center [604, 370] width 10 height 16
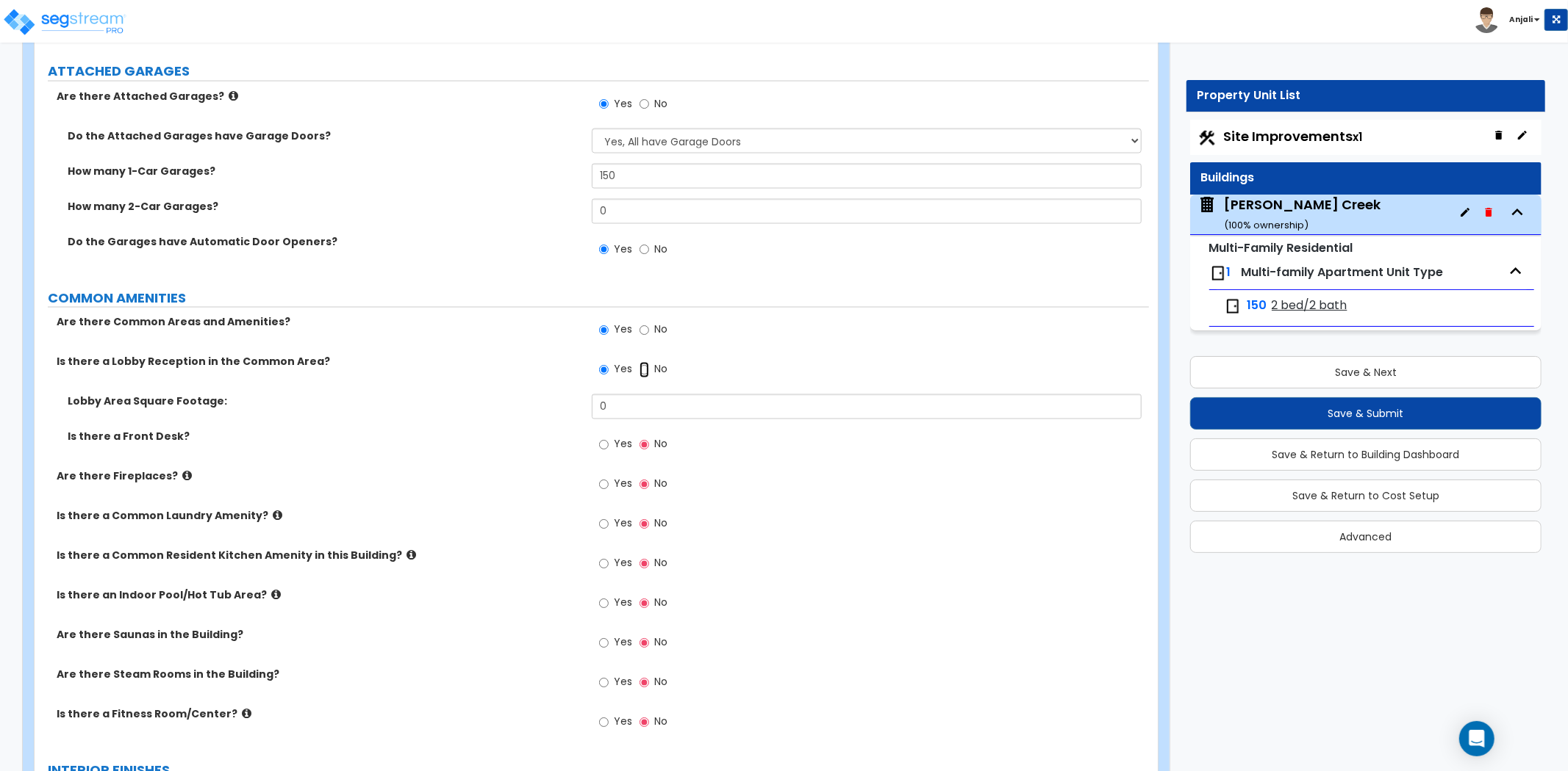
click at [642, 370] on input "No" at bounding box center [644, 370] width 10 height 16
radio input "false"
radio input "true"
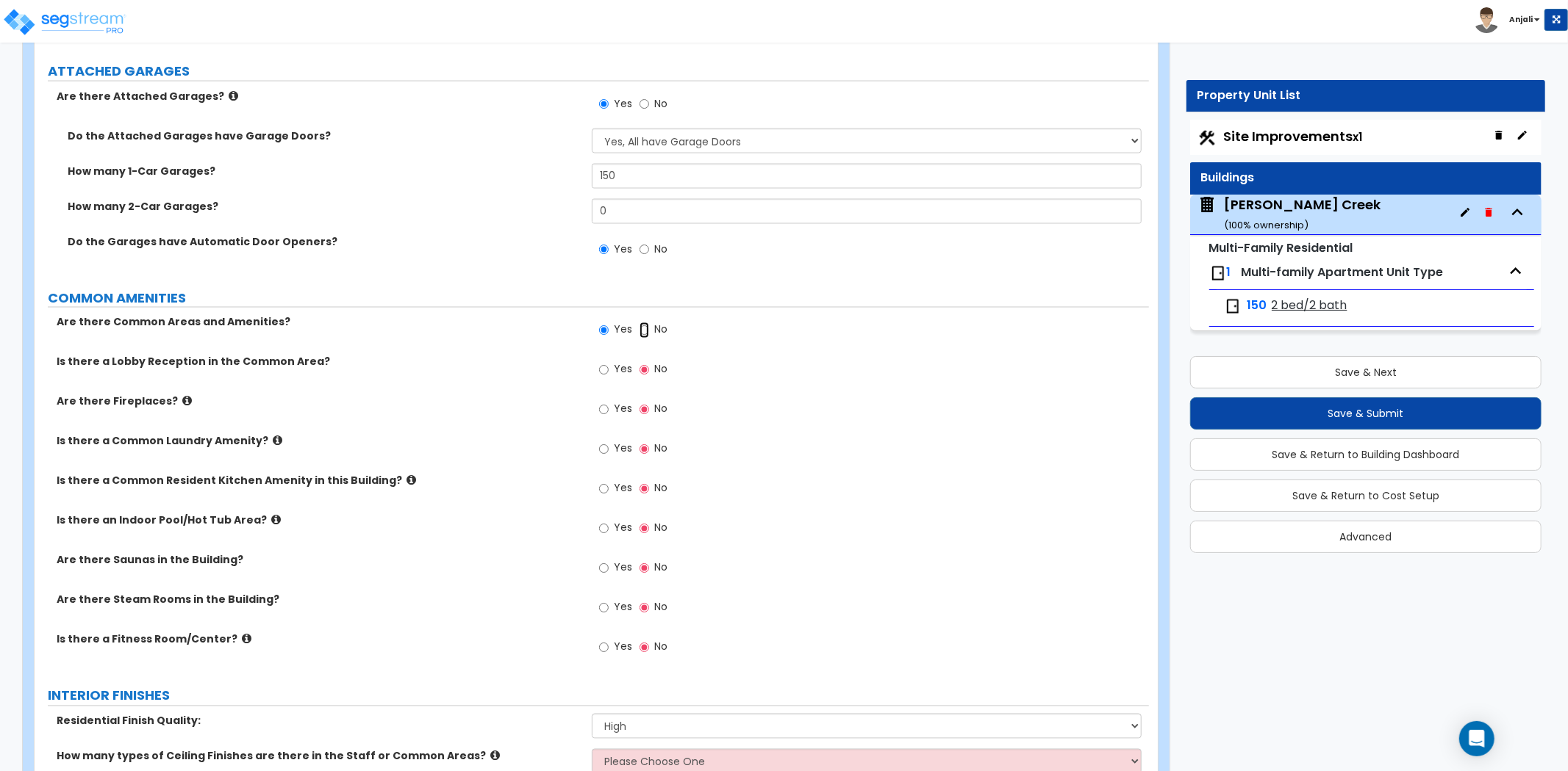
click at [642, 327] on input "No" at bounding box center [644, 330] width 10 height 16
radio input "false"
radio input "true"
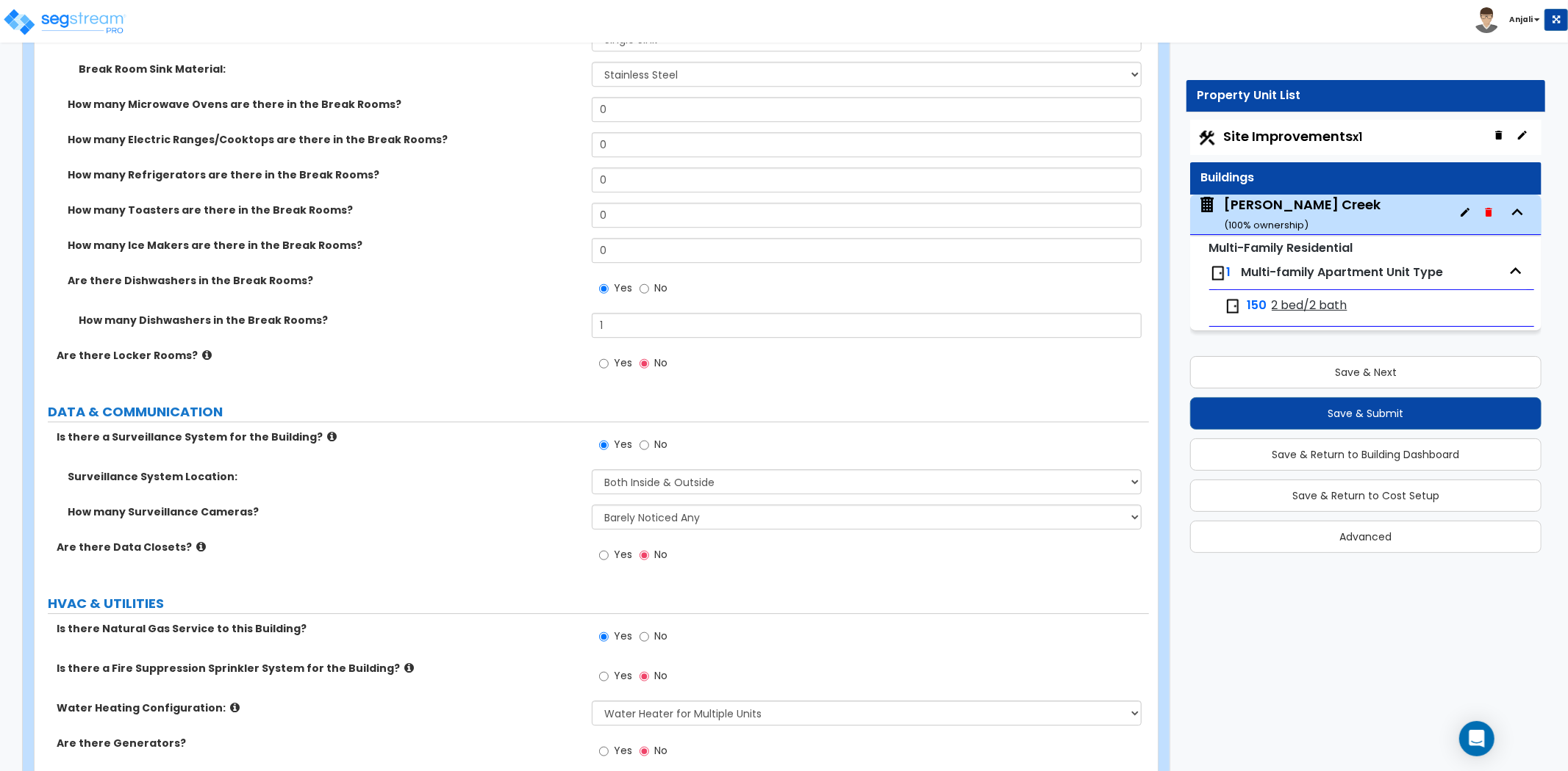
scroll to position [3498, 0]
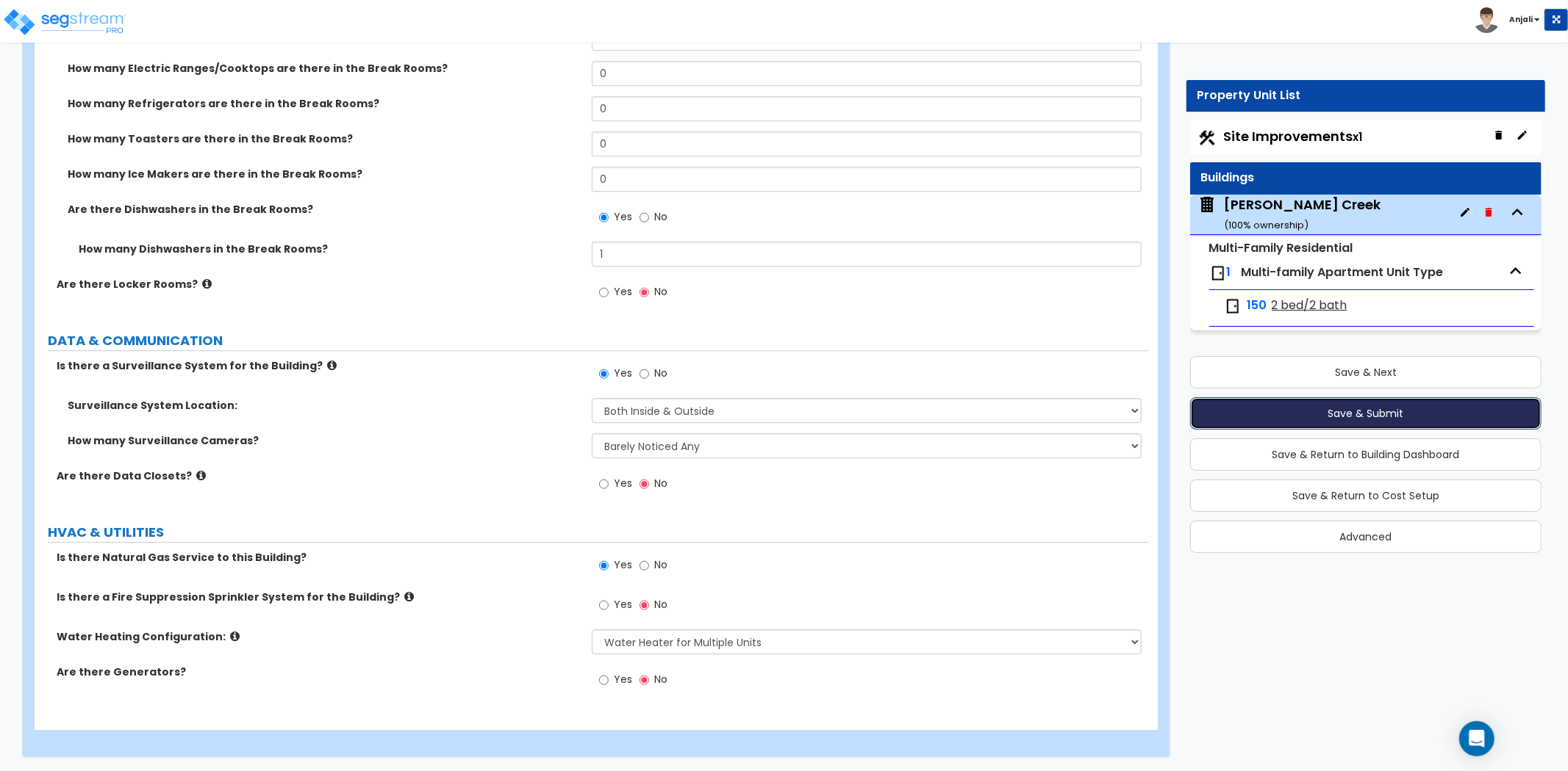
click at [1371, 419] on button "Save & Submit" at bounding box center [1365, 414] width 352 height 33
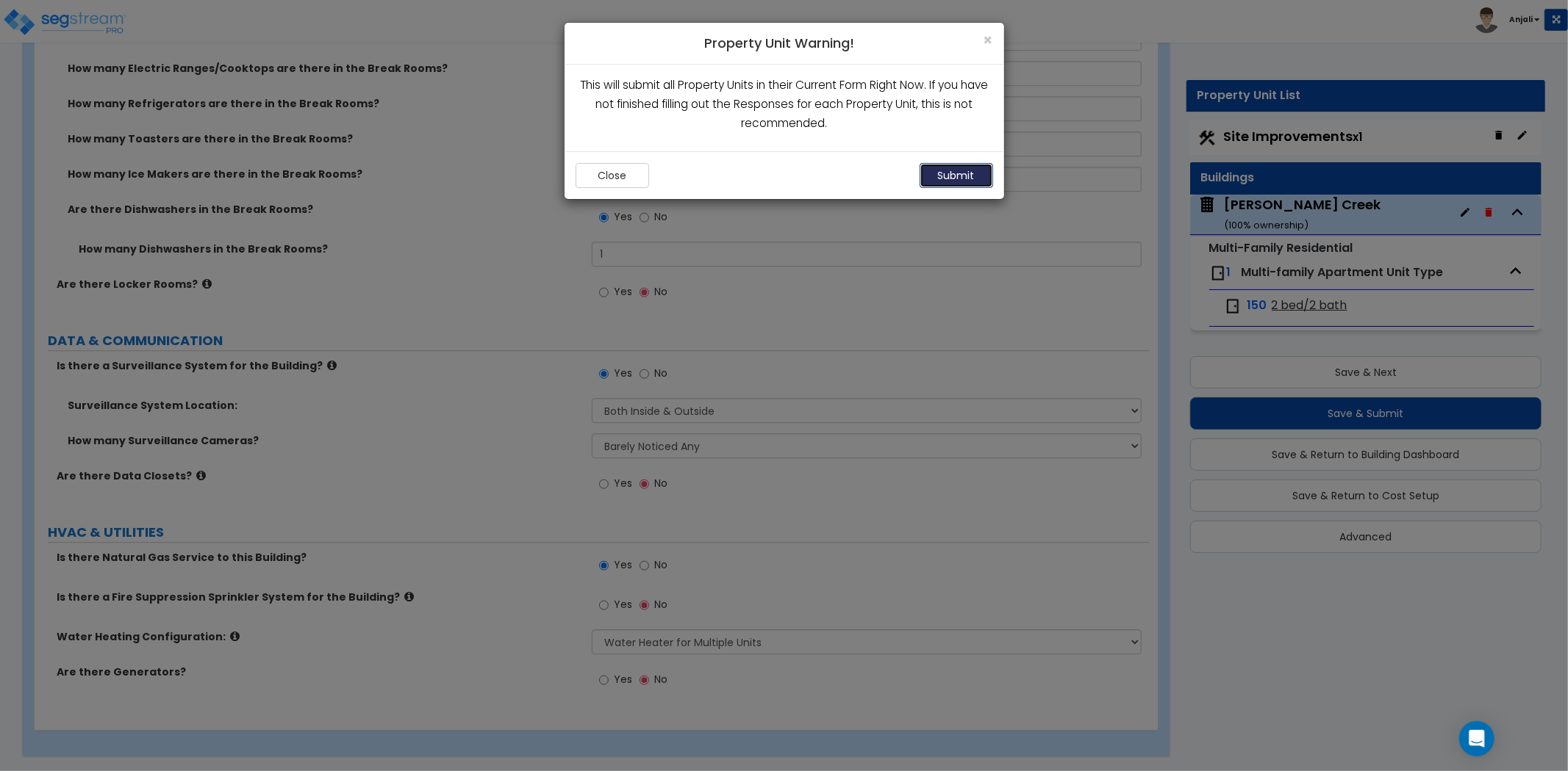
click at [967, 176] on button "Submit" at bounding box center [956, 175] width 74 height 25
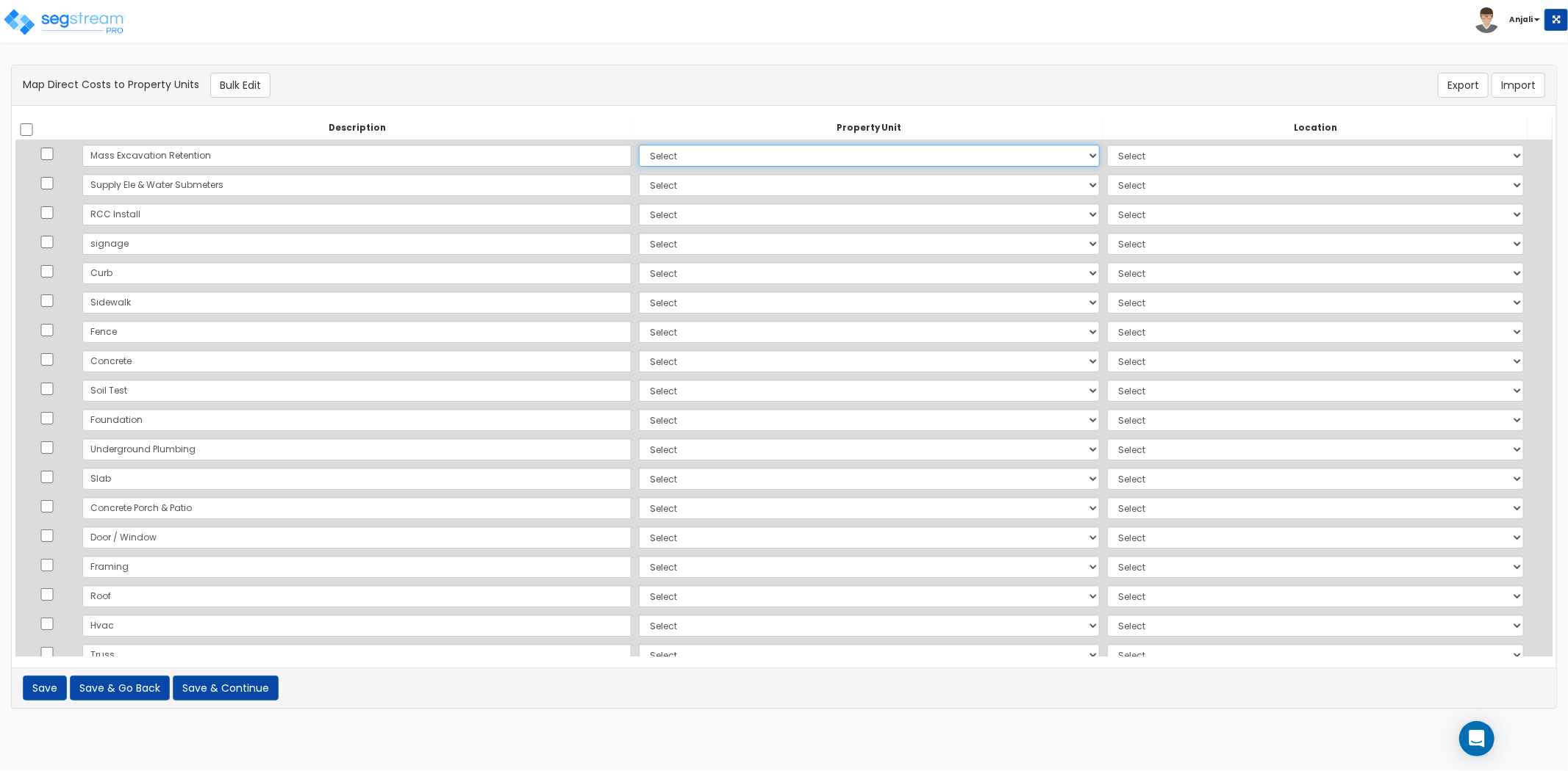
click at [639, 156] on select "Select [PERSON_NAME][GEOGRAPHIC_DATA][DEMOGRAPHIC_DATA] Site Improvements Add A…" at bounding box center [869, 156] width 461 height 22
select select "169109"
click at [639, 145] on select "Select [PERSON_NAME][GEOGRAPHIC_DATA][DEMOGRAPHIC_DATA] Site Improvements Add A…" at bounding box center [869, 156] width 461 height 22
click at [1107, 153] on select "Select Add Additional Location Site Exterior" at bounding box center [1315, 156] width 417 height 22
select select "462"
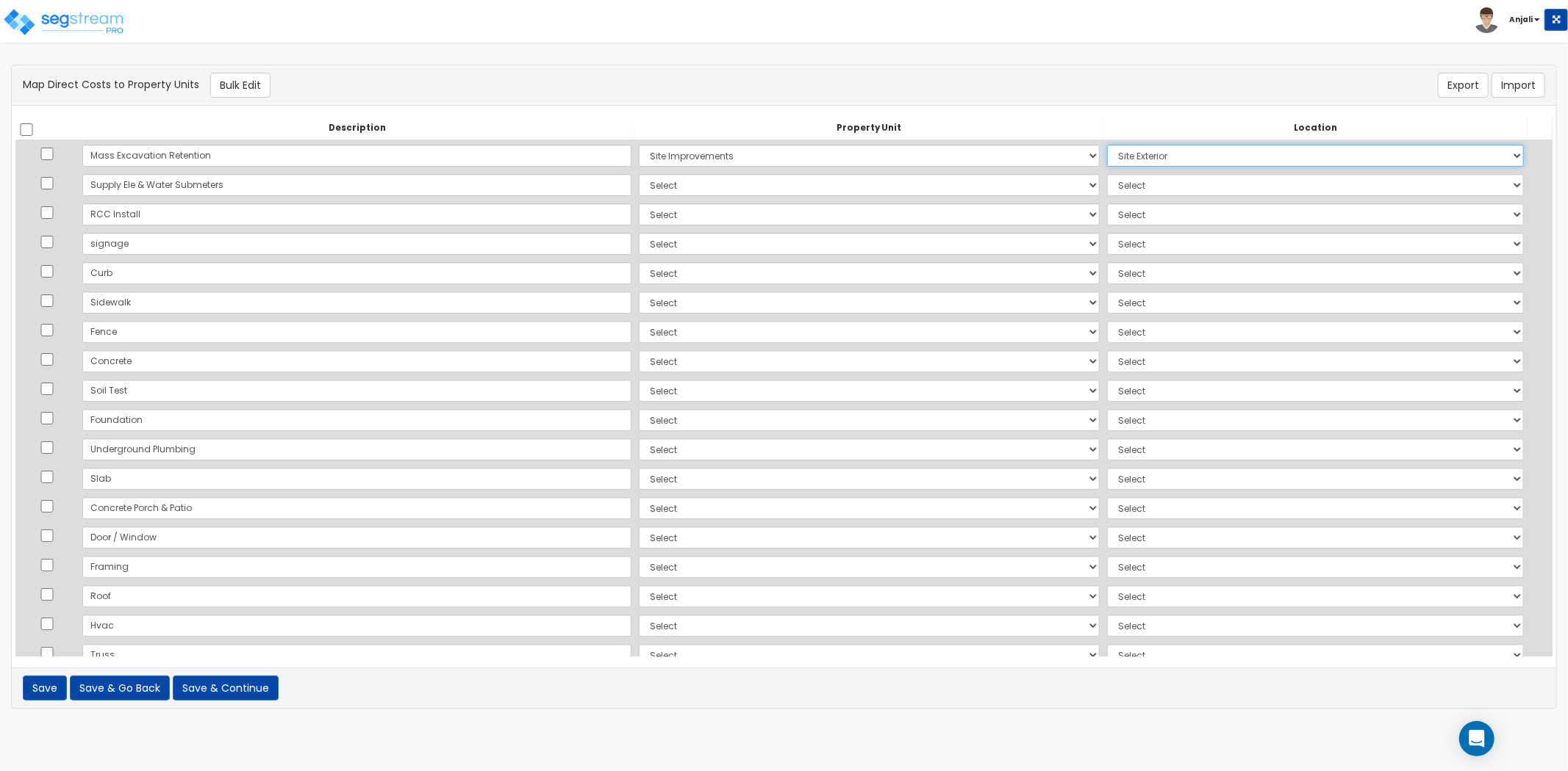
click at [1107, 145] on select "Select Add Additional Location Site Exterior" at bounding box center [1315, 156] width 417 height 22
click at [639, 187] on select "Select [PERSON_NAME][GEOGRAPHIC_DATA][DEMOGRAPHIC_DATA] Site Improvements Add A…" at bounding box center [869, 184] width 461 height 22
select select "169107"
click at [639, 174] on select "Select [PERSON_NAME][GEOGRAPHIC_DATA][DEMOGRAPHIC_DATA] Site Improvements Add A…" at bounding box center [869, 184] width 461 height 22
click at [1107, 185] on select "Select Add Additional Location Building Building Interior 2 Bed/2 Bath" at bounding box center [1315, 184] width 417 height 22
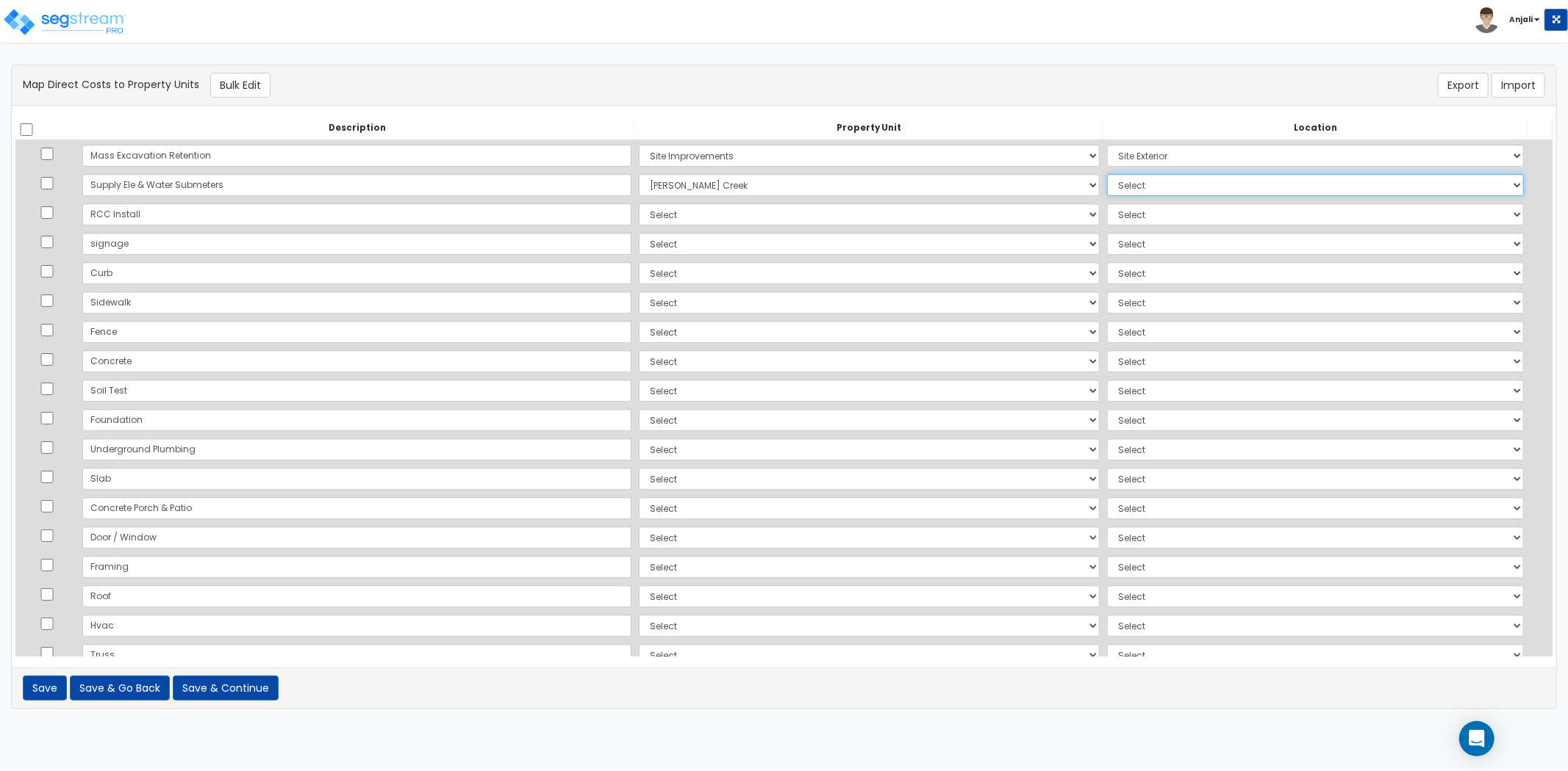
select select "6"
click at [1107, 174] on select "Select Add Additional Location Building Building Interior 2 Bed/2 Bath" at bounding box center [1315, 184] width 417 height 22
click at [655, 216] on select "Select [PERSON_NAME][GEOGRAPHIC_DATA][DEMOGRAPHIC_DATA] Site Improvements Add A…" at bounding box center [869, 214] width 461 height 22
select select "169107"
click at [639, 203] on select "Select [PERSON_NAME][GEOGRAPHIC_DATA][DEMOGRAPHIC_DATA] Site Improvements Add A…" at bounding box center [869, 214] width 461 height 22
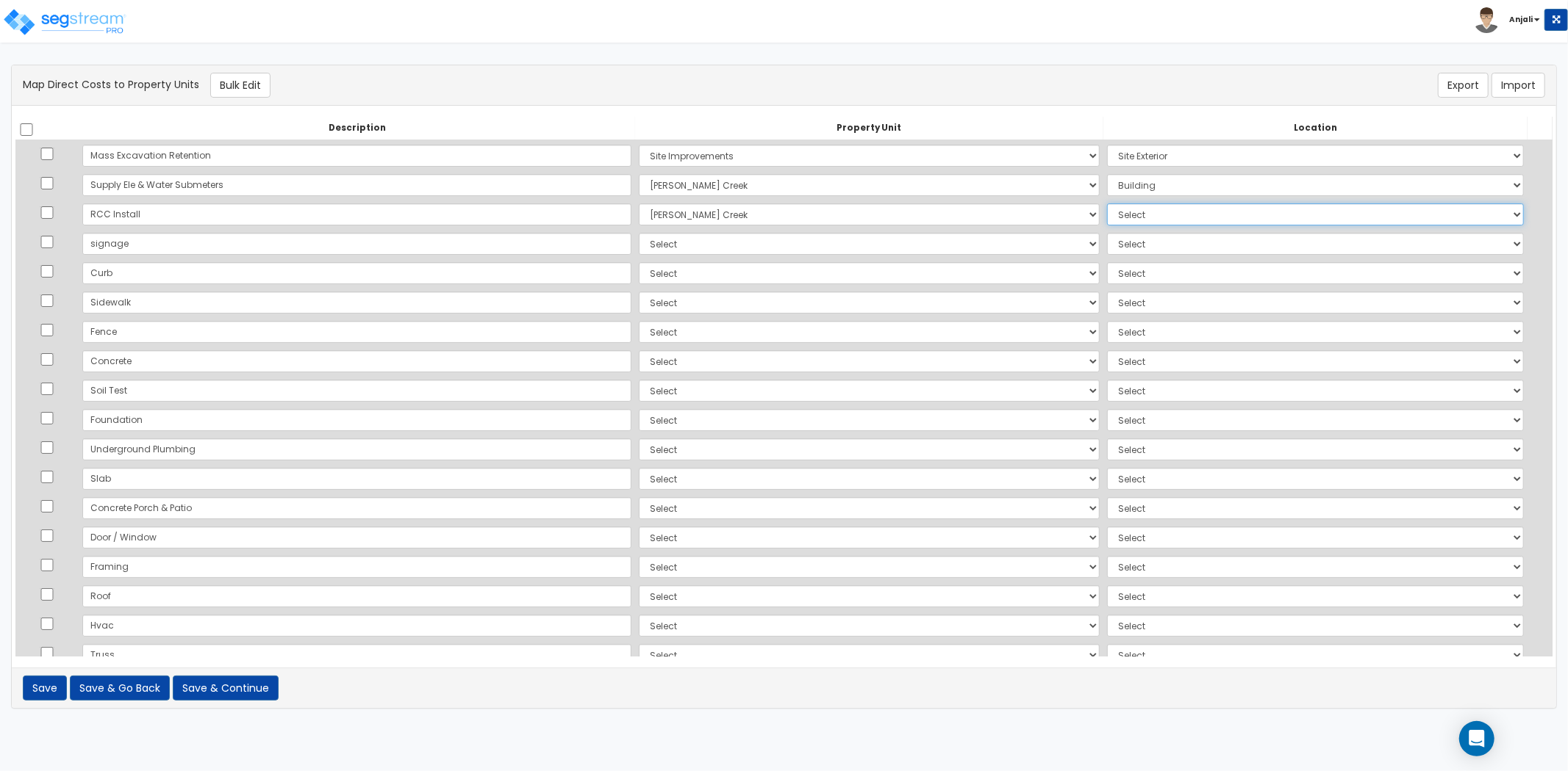
click at [1147, 217] on select "Select Add Additional Location Building Building Interior 2 Bed/2 Bath" at bounding box center [1315, 214] width 417 height 22
select select "6"
click at [1107, 203] on select "Select Add Additional Location Building Building Interior 2 Bed/2 Bath" at bounding box center [1315, 214] width 417 height 22
click at [639, 253] on select "Select [PERSON_NAME][GEOGRAPHIC_DATA][DEMOGRAPHIC_DATA] Site Improvements Add A…" at bounding box center [869, 244] width 461 height 22
select select "169109"
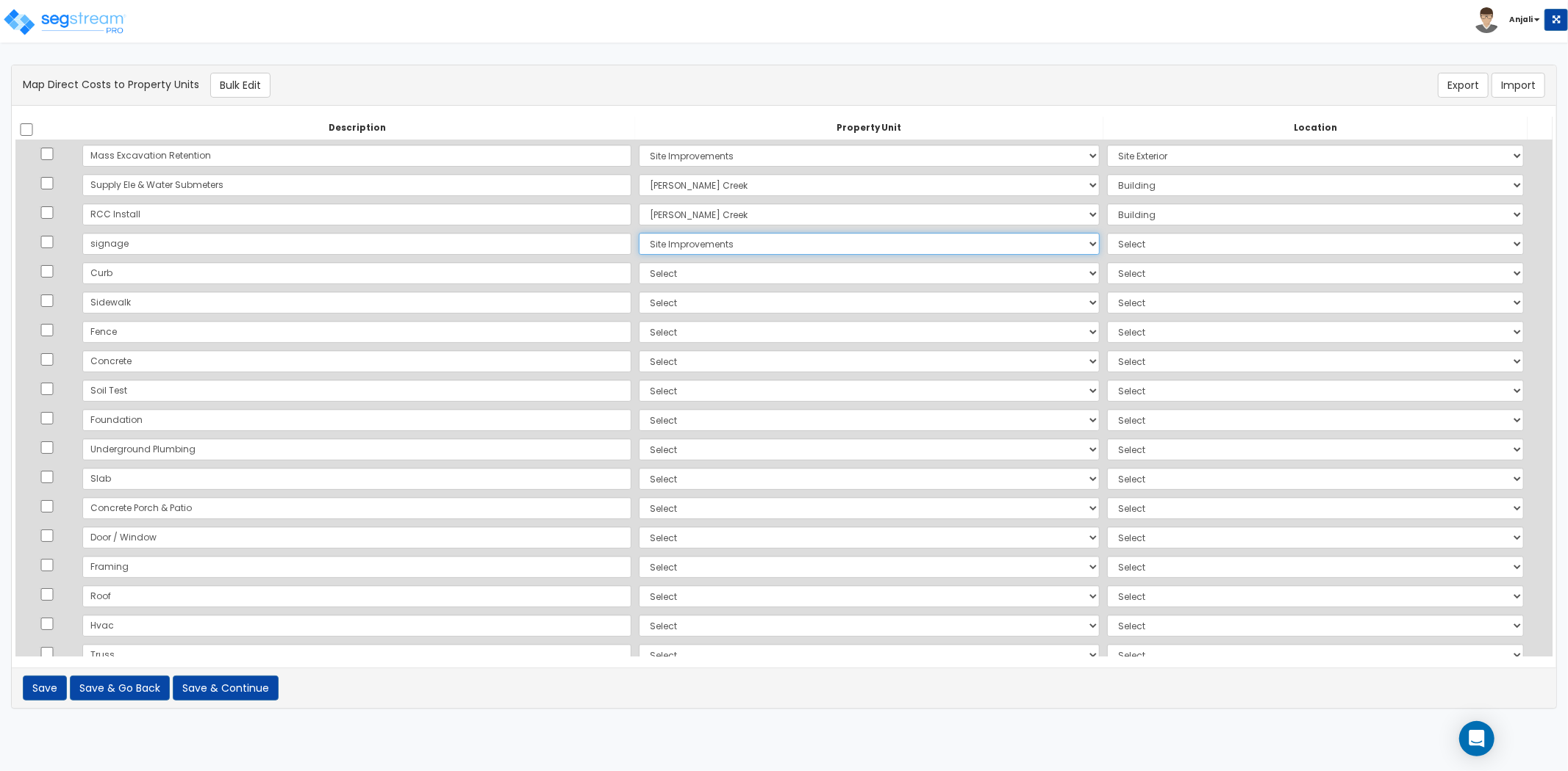
click at [639, 233] on select "Select [PERSON_NAME][GEOGRAPHIC_DATA][DEMOGRAPHIC_DATA] Site Improvements Add A…" at bounding box center [869, 244] width 461 height 22
select select
click at [639, 238] on select "Select [PERSON_NAME][GEOGRAPHIC_DATA][DEMOGRAPHIC_DATA] Site Improvements Add A…" at bounding box center [869, 244] width 461 height 22
select select "169107"
click at [639, 233] on select "Select [PERSON_NAME][GEOGRAPHIC_DATA][DEMOGRAPHIC_DATA] Site Improvements Add A…" at bounding box center [869, 244] width 461 height 22
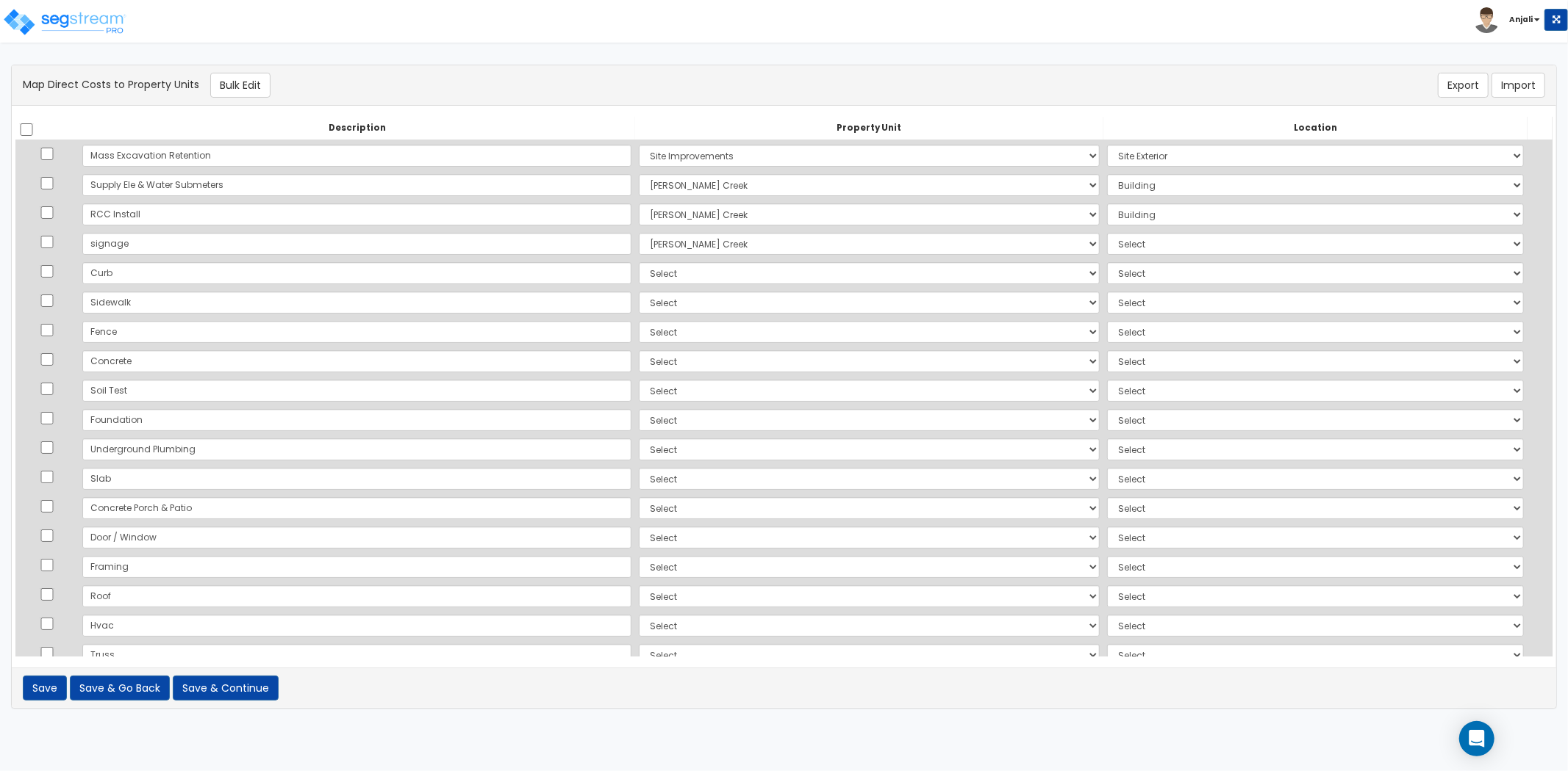
click at [1103, 240] on td "Select Add Additional Location Building Building Interior 2 Bed/2 Bath" at bounding box center [1315, 244] width 424 height 30
click at [1113, 244] on select "Select Add Additional Location Building Building Interior 2 Bed/2 Bath" at bounding box center [1315, 244] width 417 height 22
select select "461"
click at [1107, 233] on select "Select Add Additional Location Building Building Interior 2 Bed/2 Bath" at bounding box center [1315, 244] width 417 height 22
click at [704, 263] on select "Select [PERSON_NAME][GEOGRAPHIC_DATA][DEMOGRAPHIC_DATA] Site Improvements Add A…" at bounding box center [869, 273] width 461 height 22
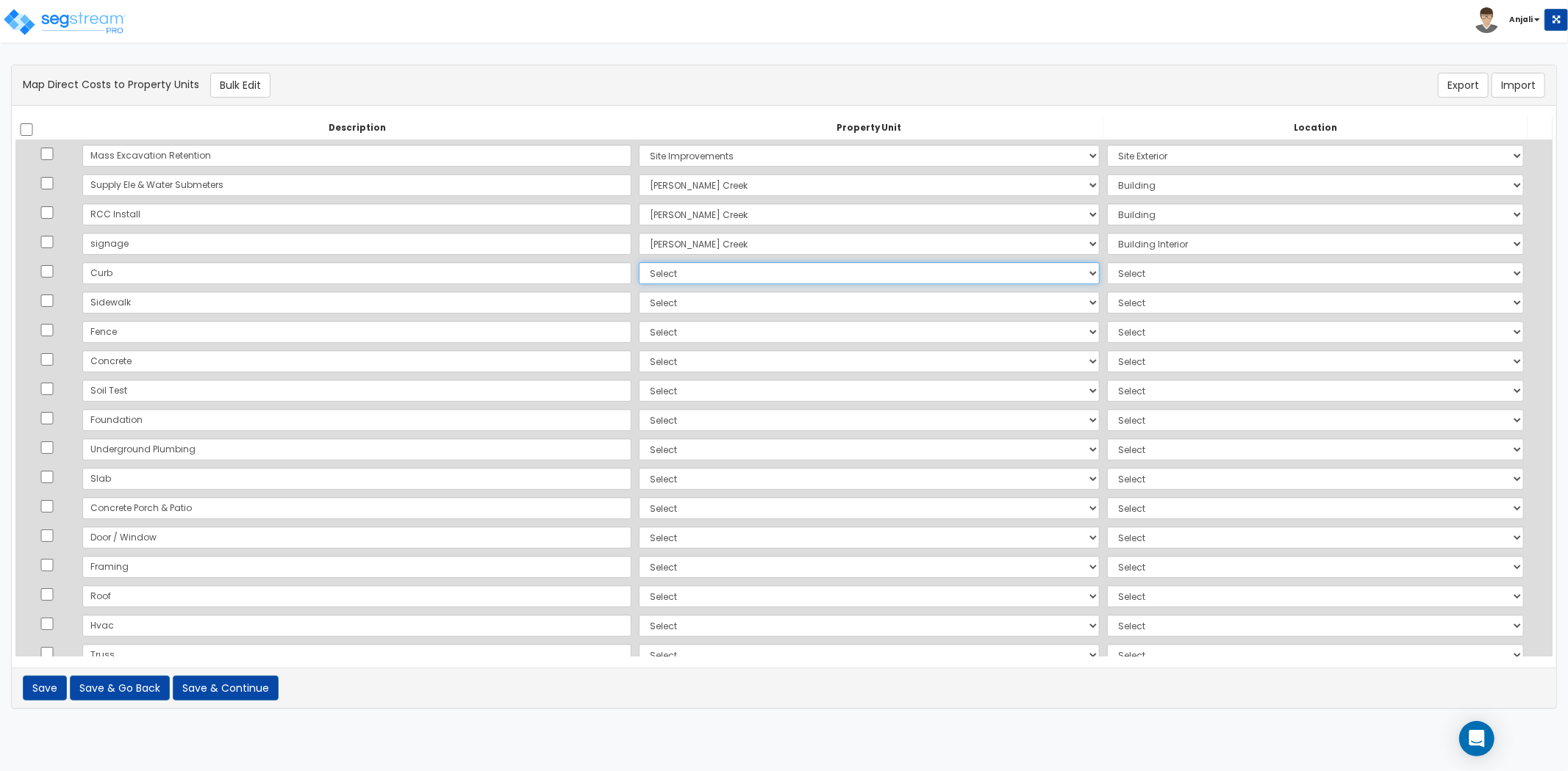
select select "169107"
click at [639, 263] on select "Select [PERSON_NAME][GEOGRAPHIC_DATA][DEMOGRAPHIC_DATA] Site Improvements Add A…" at bounding box center [869, 273] width 461 height 22
select select
click at [719, 275] on select "Select [PERSON_NAME][GEOGRAPHIC_DATA][DEMOGRAPHIC_DATA] Site Improvements Add A…" at bounding box center [869, 273] width 461 height 22
select select "169109"
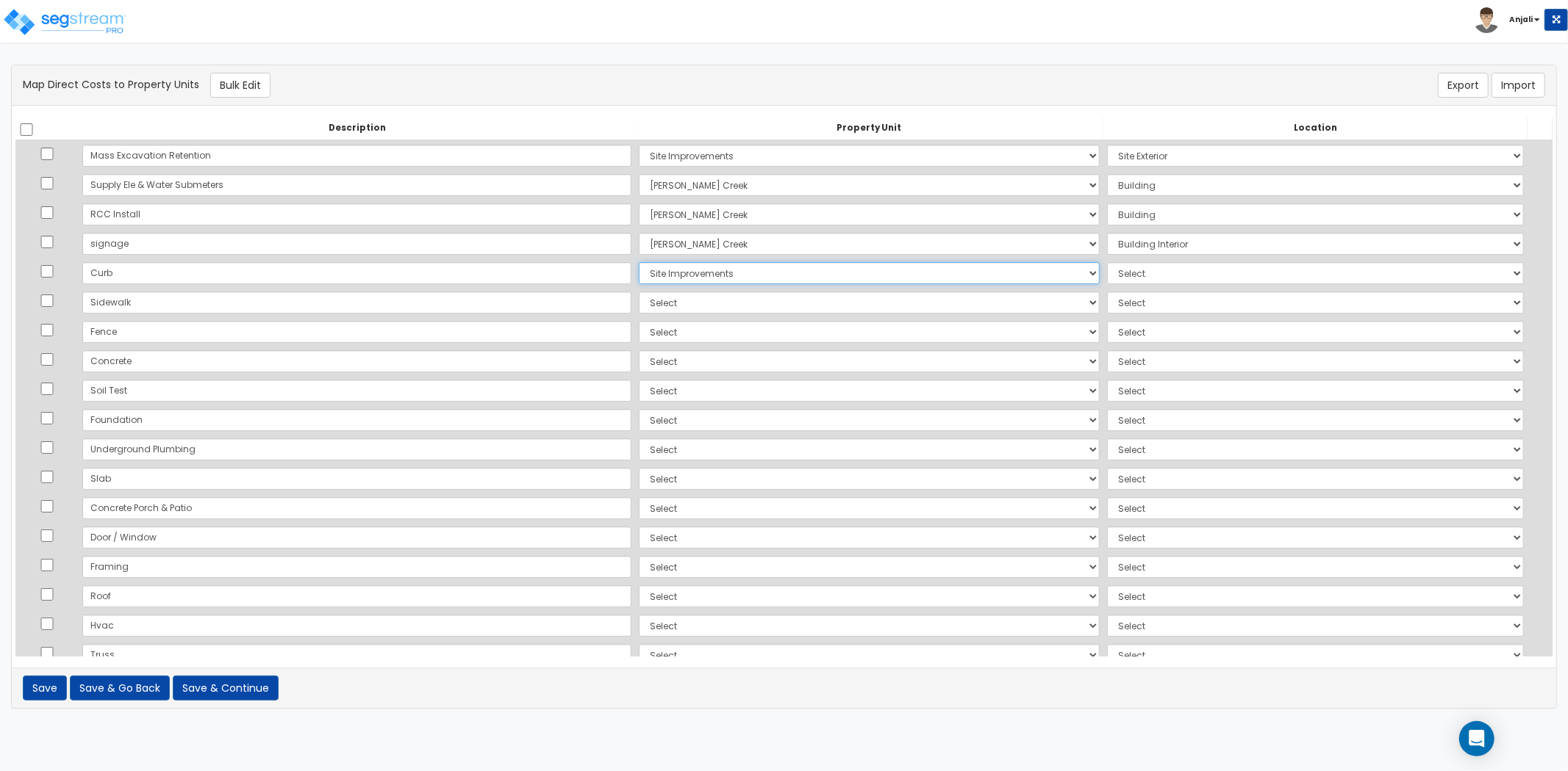
click at [639, 263] on select "Select [PERSON_NAME][GEOGRAPHIC_DATA][DEMOGRAPHIC_DATA] Site Improvements Add A…" at bounding box center [869, 273] width 461 height 22
click at [1107, 270] on select "Select Add Additional Location Site Exterior" at bounding box center [1315, 273] width 417 height 22
select select "462"
click at [1107, 263] on select "Select Add Additional Location Site Exterior" at bounding box center [1315, 273] width 417 height 22
click at [639, 302] on select "Select [PERSON_NAME][GEOGRAPHIC_DATA][DEMOGRAPHIC_DATA] Site Improvements Add A…" at bounding box center [869, 302] width 461 height 22
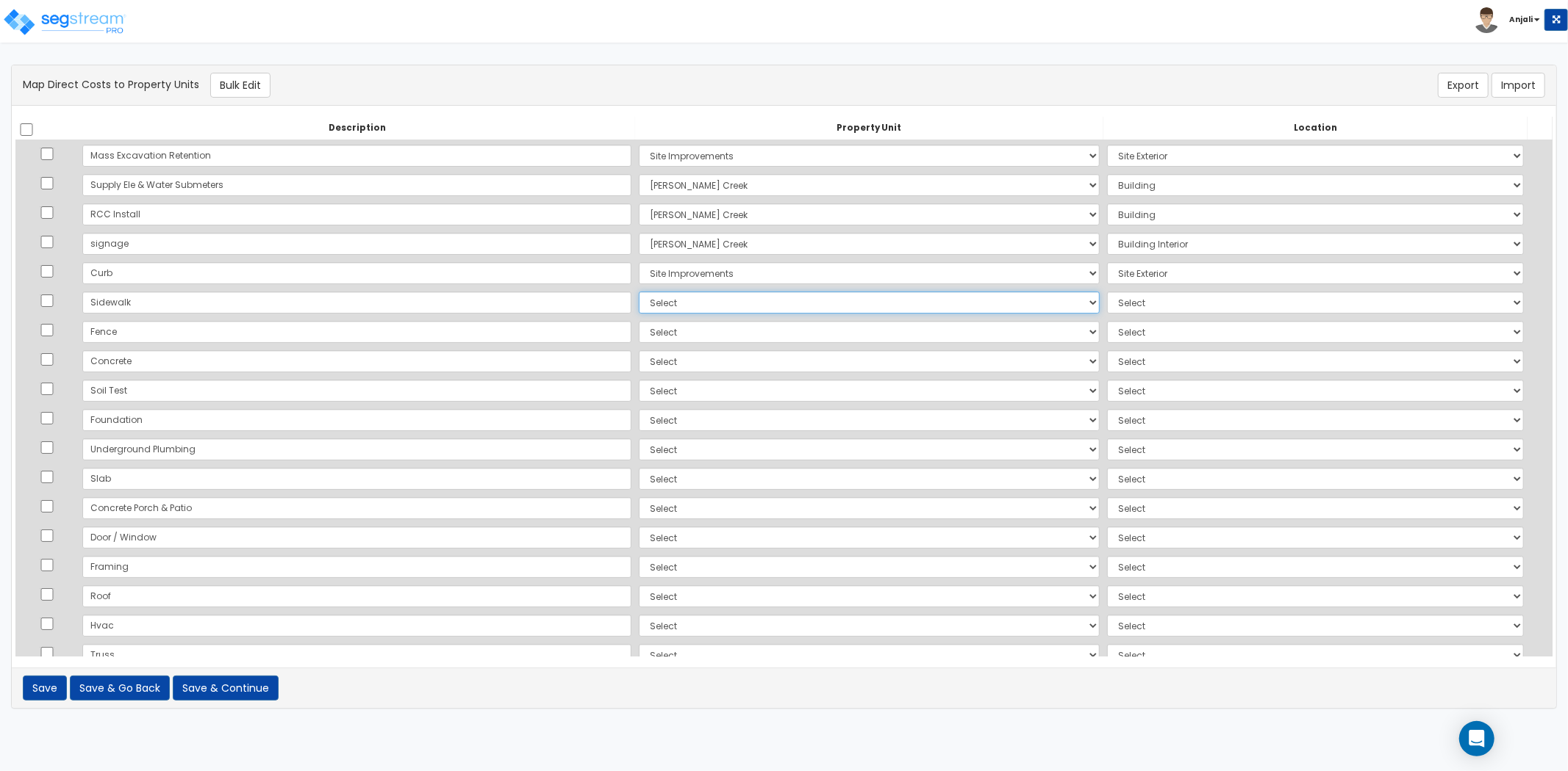
select select "169109"
click at [639, 291] on select "Select [PERSON_NAME][GEOGRAPHIC_DATA][DEMOGRAPHIC_DATA] Site Improvements Add A…" at bounding box center [869, 302] width 461 height 22
click at [1135, 304] on select "Select Add Additional Location Site Exterior" at bounding box center [1315, 302] width 417 height 22
select select "462"
click at [1107, 291] on select "Select Add Additional Location Site Exterior" at bounding box center [1315, 302] width 417 height 22
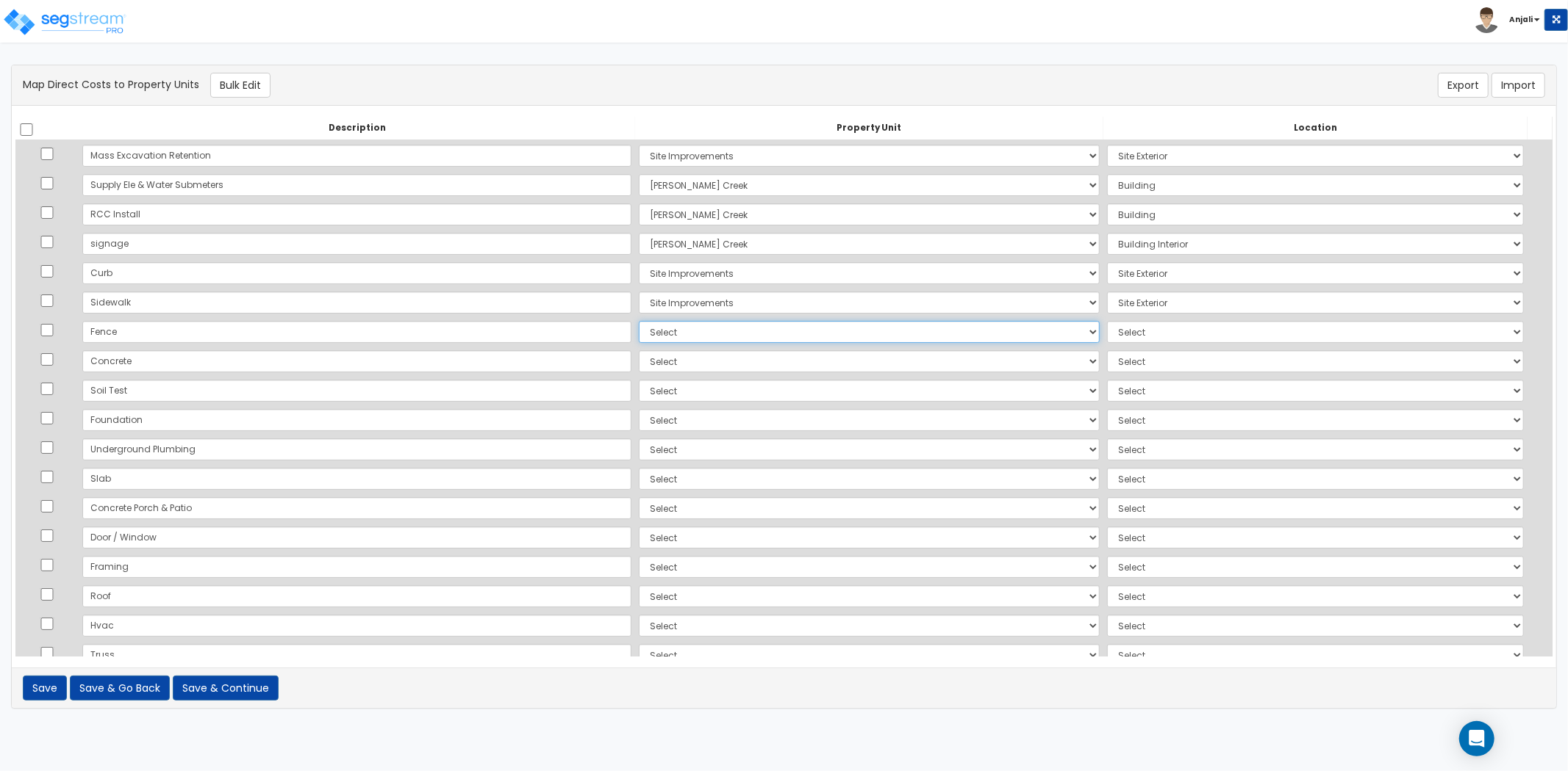
click at [639, 334] on select "Select [PERSON_NAME][GEOGRAPHIC_DATA][DEMOGRAPHIC_DATA] Site Improvements Add A…" at bounding box center [869, 332] width 461 height 22
select select "169107"
click at [639, 321] on select "Select [PERSON_NAME][GEOGRAPHIC_DATA][DEMOGRAPHIC_DATA] Site Improvements Add A…" at bounding box center [869, 332] width 461 height 22
select select
click at [939, 336] on select "Select [PERSON_NAME][GEOGRAPHIC_DATA][DEMOGRAPHIC_DATA] Site Improvements Add A…" at bounding box center [869, 332] width 461 height 22
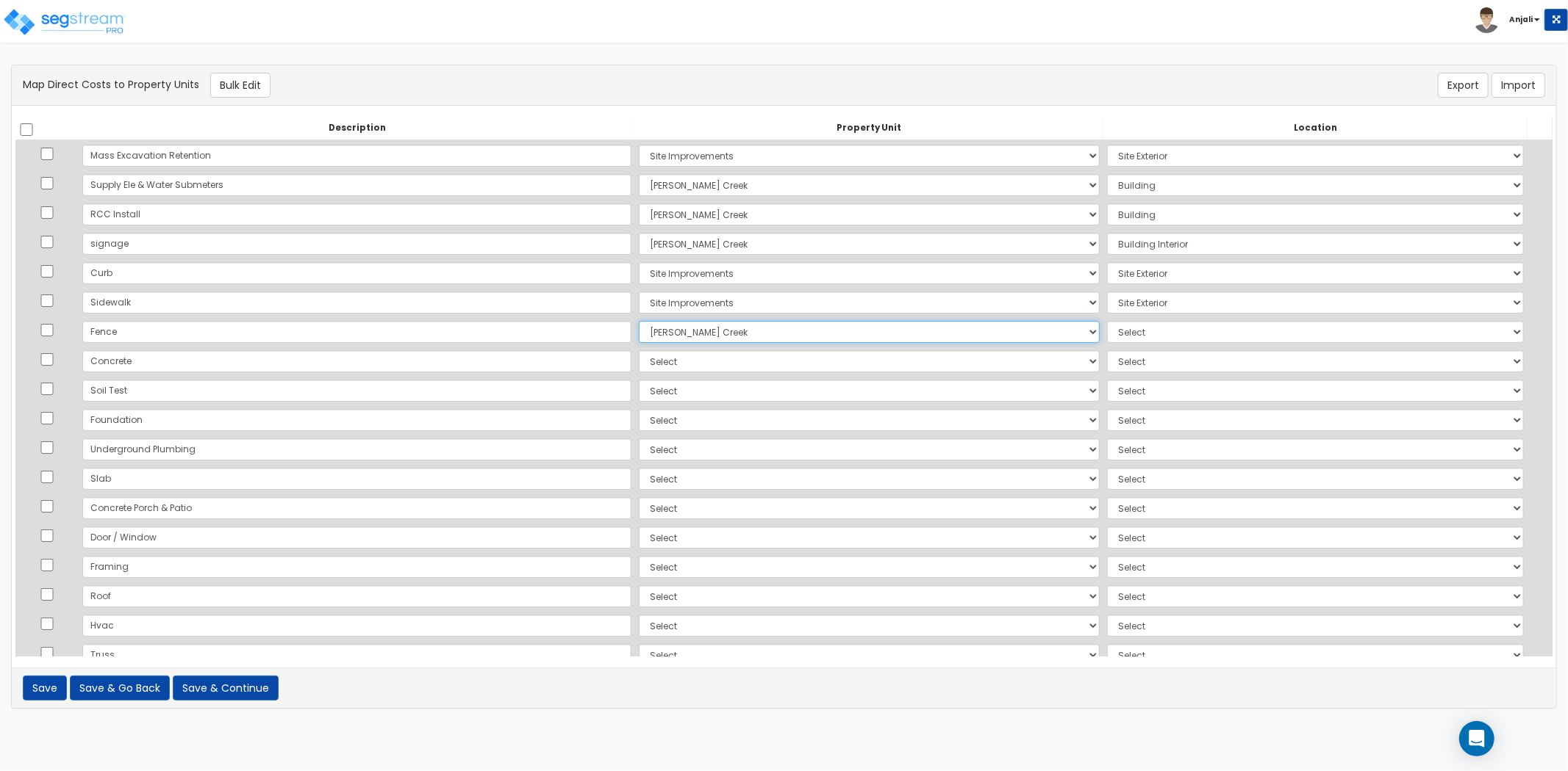
select select "169109"
click at [639, 321] on select "Select [PERSON_NAME][GEOGRAPHIC_DATA][DEMOGRAPHIC_DATA] Site Improvements Add A…" at bounding box center [869, 332] width 461 height 22
click at [1121, 335] on select "Select Add Additional Location Site Exterior" at bounding box center [1315, 332] width 417 height 22
select select "462"
click at [1107, 321] on select "Select Add Additional Location Site Exterior" at bounding box center [1315, 332] width 417 height 22
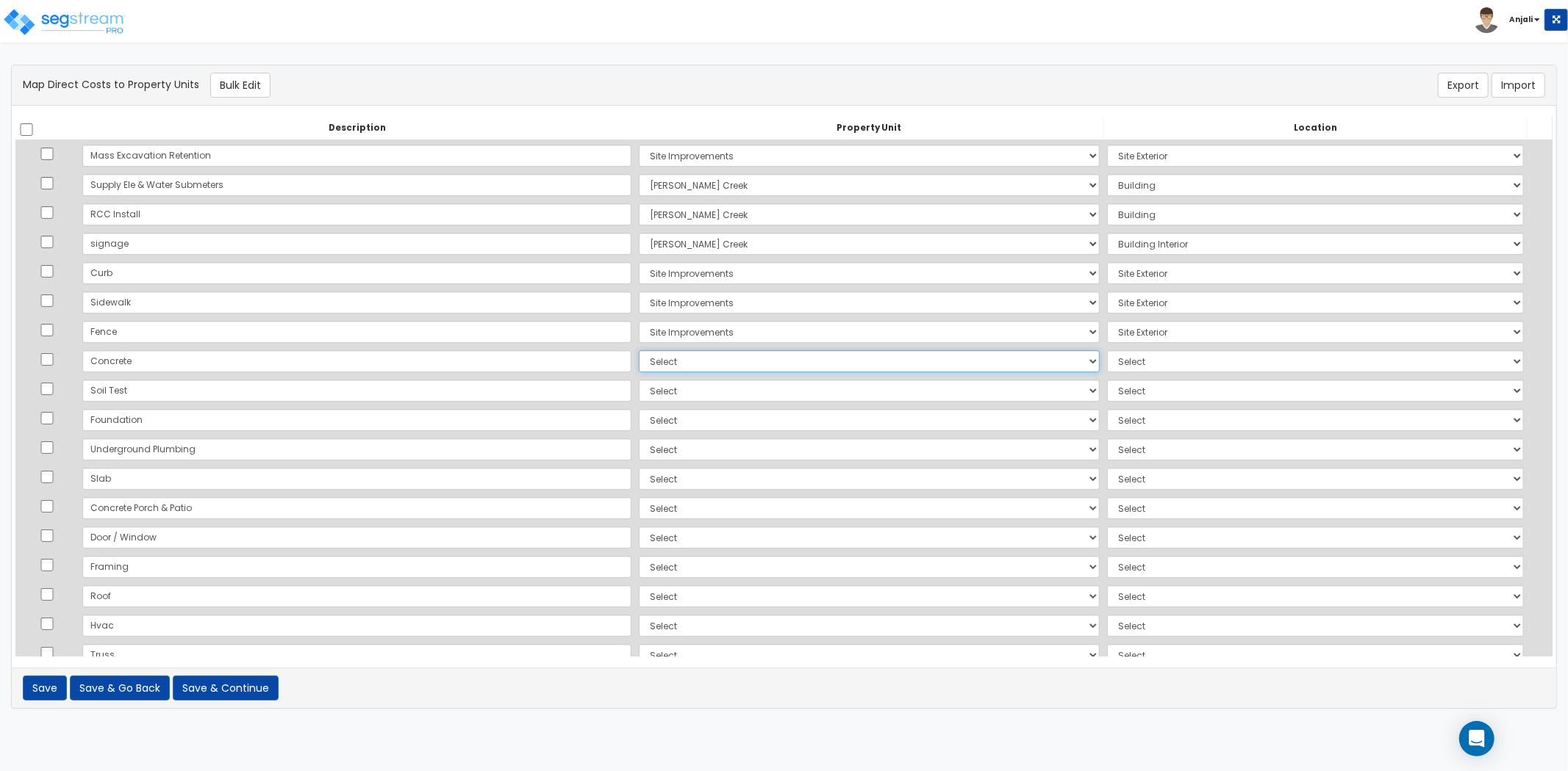
click at [639, 358] on select "Select [PERSON_NAME][GEOGRAPHIC_DATA][DEMOGRAPHIC_DATA] Site Improvements Add A…" at bounding box center [869, 361] width 461 height 22
select select "169107"
click at [639, 351] on select "Select [PERSON_NAME][GEOGRAPHIC_DATA][DEMOGRAPHIC_DATA] Site Improvements Add A…" at bounding box center [869, 361] width 461 height 22
drag, startPoint x: 1106, startPoint y: 360, endPoint x: 1106, endPoint y: 370, distance: 10.0
click at [1107, 360] on select "Select Add Additional Location Building Building Interior 2 Bed/2 Bath" at bounding box center [1315, 361] width 417 height 22
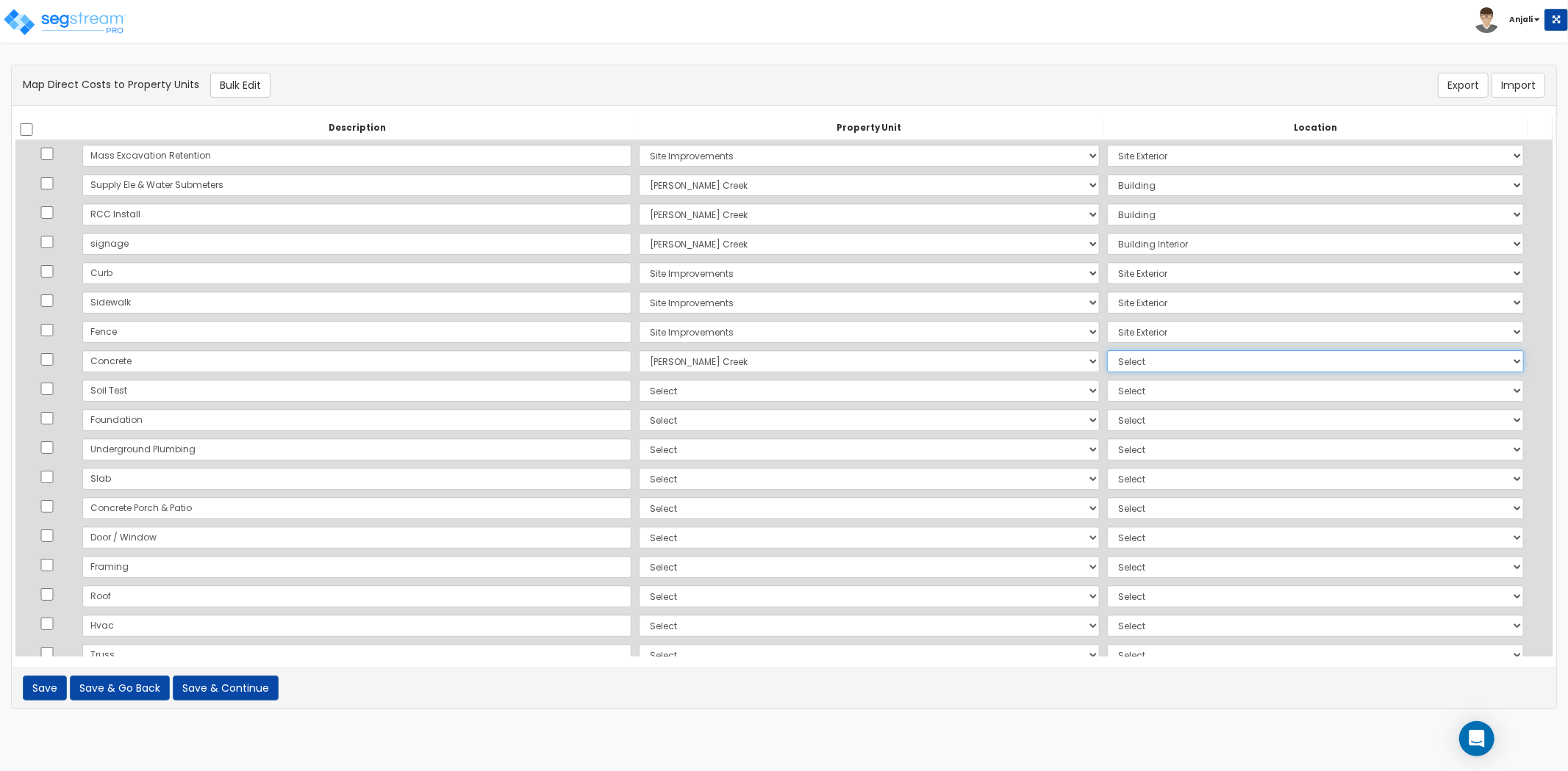
select select "6"
click at [1107, 351] on select "Select Add Additional Location Building Building Interior 2 Bed/2 Bath" at bounding box center [1315, 361] width 417 height 22
click at [639, 390] on select "Select [PERSON_NAME][GEOGRAPHIC_DATA][DEMOGRAPHIC_DATA] Site Improvements Add A…" at bounding box center [869, 390] width 461 height 22
select select "169107"
click at [639, 379] on select "Select [PERSON_NAME][GEOGRAPHIC_DATA][DEMOGRAPHIC_DATA] Site Improvements Add A…" at bounding box center [869, 390] width 461 height 22
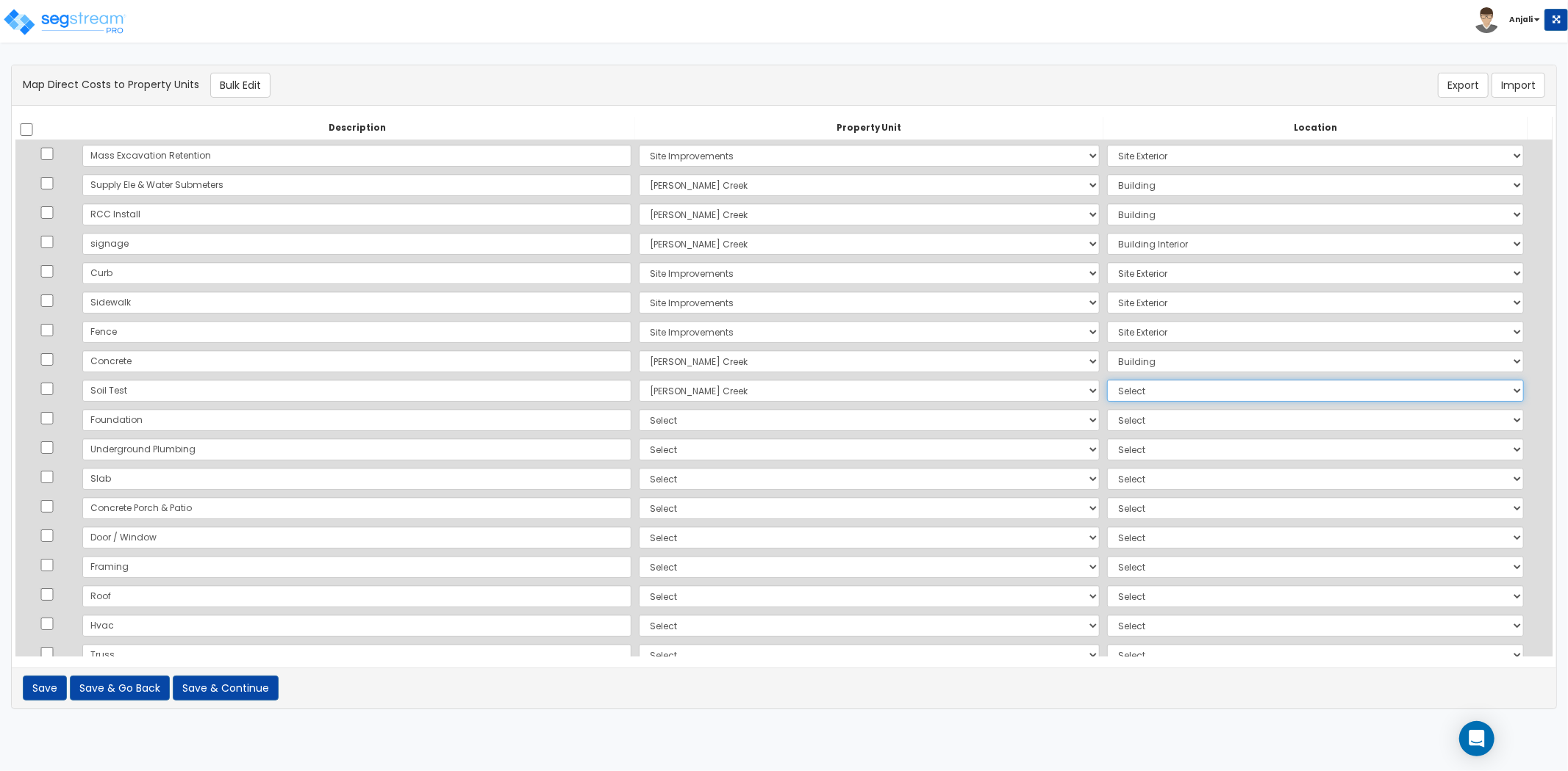
click at [1107, 395] on select "Select Add Additional Location Building Building Interior 2 Bed/2 Bath" at bounding box center [1315, 390] width 417 height 22
select select "6"
click at [1107, 379] on select "Select Add Additional Location Building Building Interior 2 Bed/2 Bath" at bounding box center [1315, 390] width 417 height 22
click at [639, 422] on select "Select [PERSON_NAME][GEOGRAPHIC_DATA][DEMOGRAPHIC_DATA] Site Improvements Add A…" at bounding box center [869, 420] width 461 height 22
select select "169107"
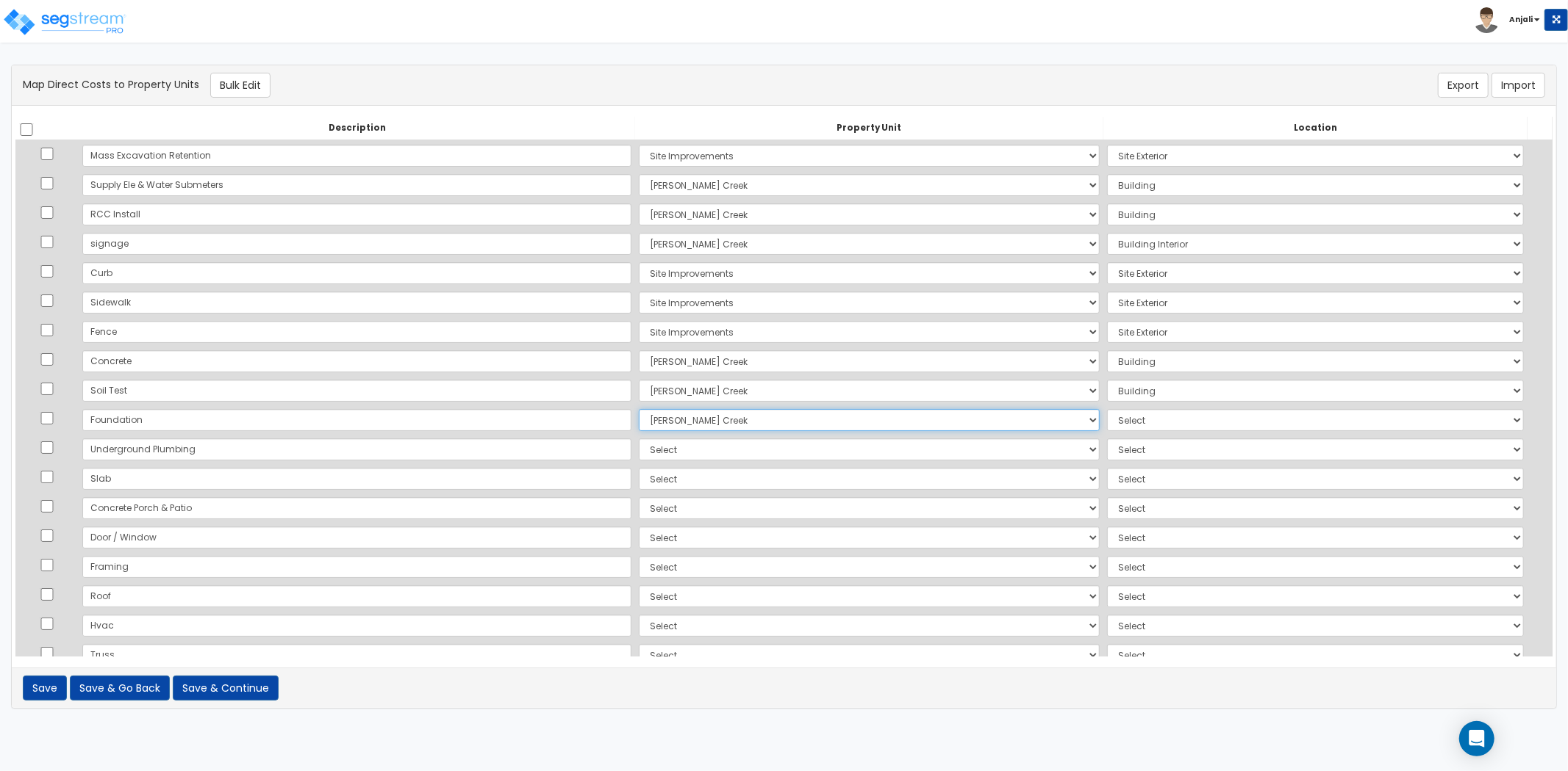
click at [639, 409] on select "Select [PERSON_NAME][GEOGRAPHIC_DATA][DEMOGRAPHIC_DATA] Site Improvements Add A…" at bounding box center [869, 420] width 461 height 22
click at [1107, 425] on select "Select Add Additional Location Building Building Interior 2 Bed/2 Bath" at bounding box center [1315, 420] width 417 height 22
select select "6"
click at [1107, 409] on select "Select Add Additional Location Building Building Interior 2 Bed/2 Bath" at bounding box center [1315, 420] width 417 height 22
click at [639, 451] on select "Select [PERSON_NAME][GEOGRAPHIC_DATA][DEMOGRAPHIC_DATA] Site Improvements Add A…" at bounding box center [869, 449] width 461 height 22
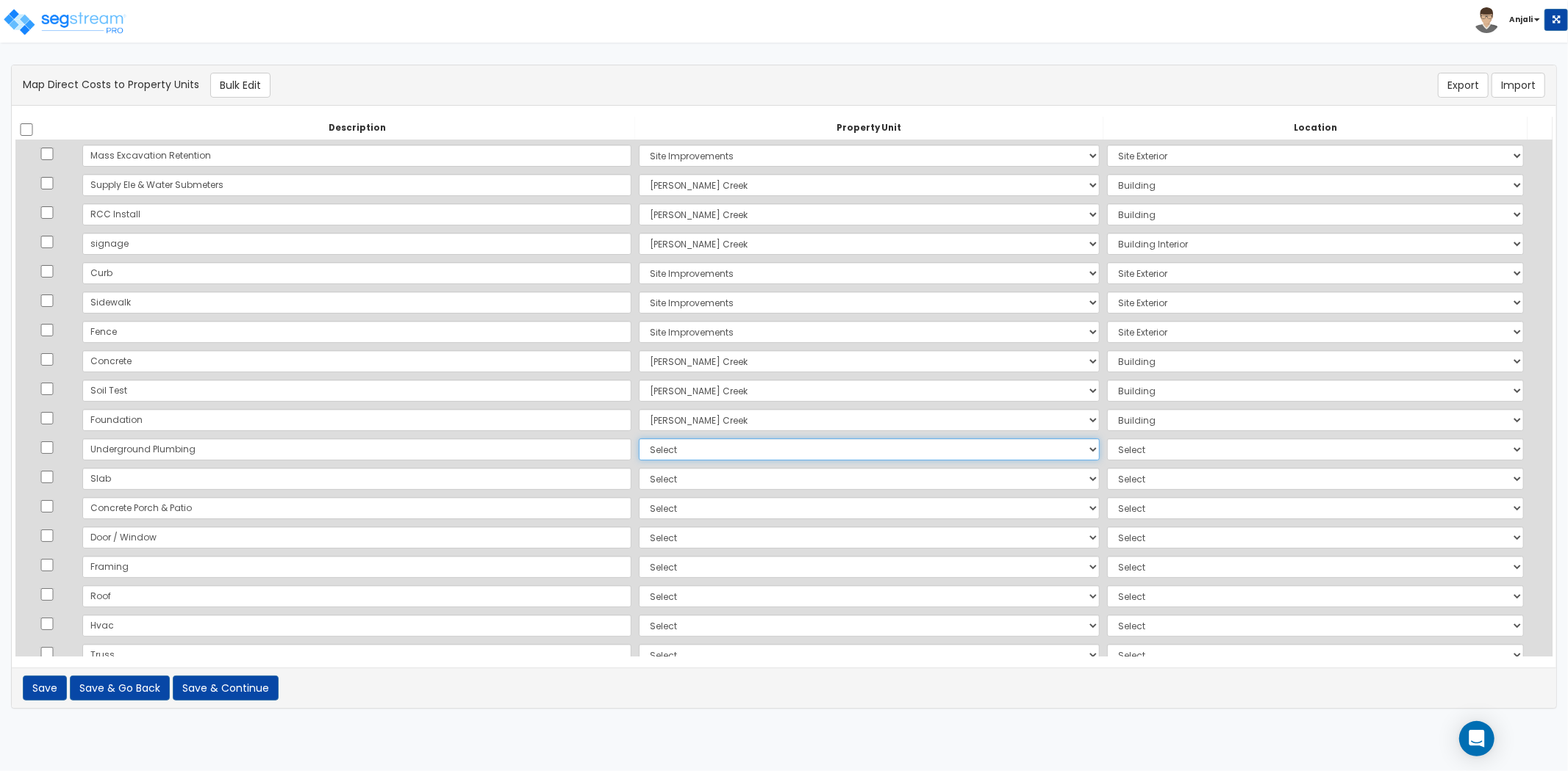
select select "169107"
click at [639, 439] on select "Select [PERSON_NAME][GEOGRAPHIC_DATA][DEMOGRAPHIC_DATA] Site Improvements Add A…" at bounding box center [869, 449] width 461 height 22
click at [1107, 443] on select "Select Add Additional Location Building Building Interior 2 Bed/2 Bath" at bounding box center [1315, 449] width 417 height 22
select select "6"
click at [1107, 439] on select "Select Add Additional Location Building Building Interior 2 Bed/2 Bath" at bounding box center [1315, 449] width 417 height 22
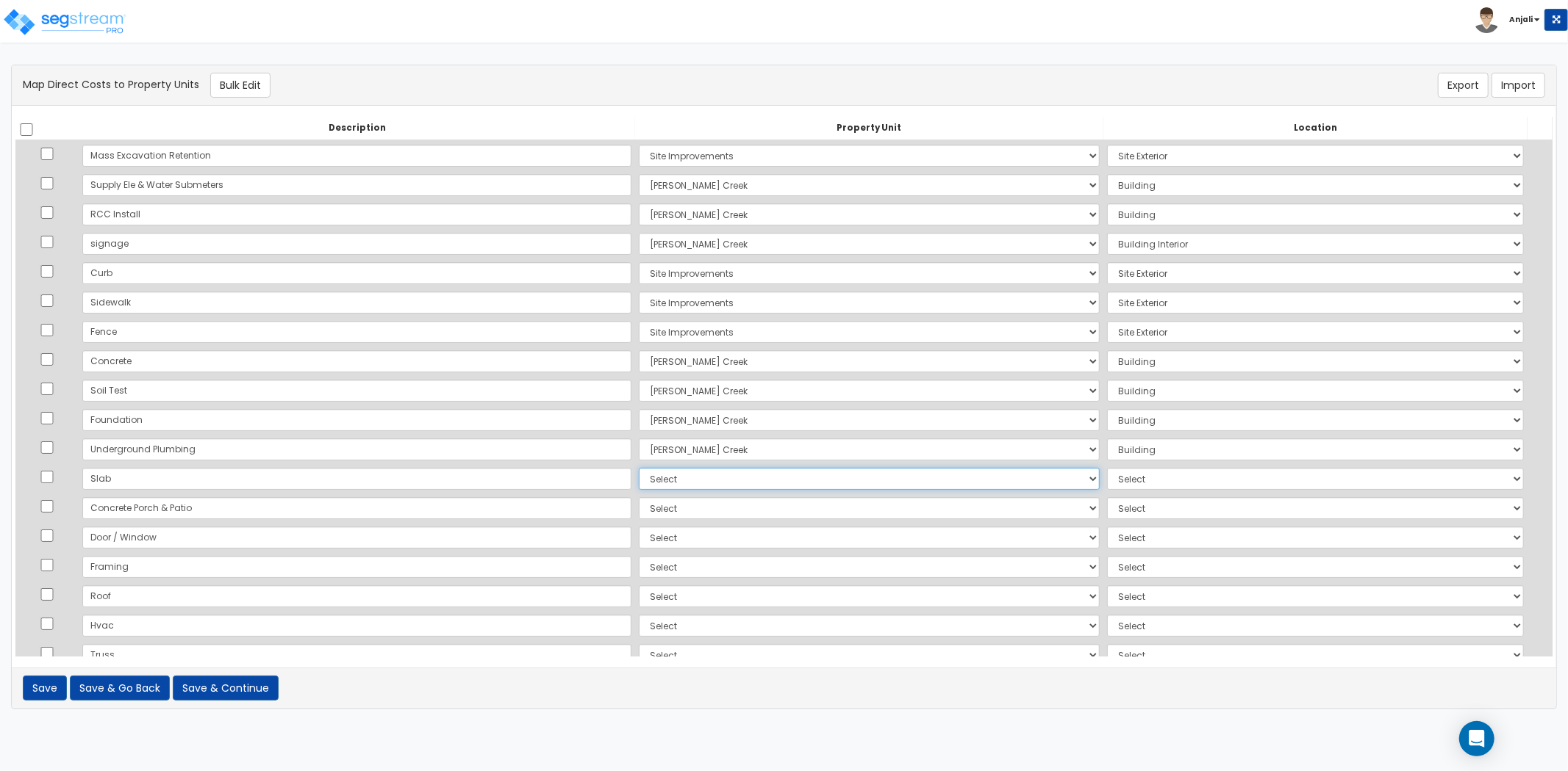
click at [639, 477] on select "Select [PERSON_NAME][GEOGRAPHIC_DATA][DEMOGRAPHIC_DATA] Site Improvements Add A…" at bounding box center [869, 479] width 461 height 22
select select "169107"
click at [639, 468] on select "Select [PERSON_NAME][GEOGRAPHIC_DATA][DEMOGRAPHIC_DATA] Site Improvements Add A…" at bounding box center [869, 479] width 461 height 22
click at [1119, 485] on select "Select Add Additional Location Building Building Interior 2 Bed/2 Bath" at bounding box center [1315, 479] width 417 height 22
select select "6"
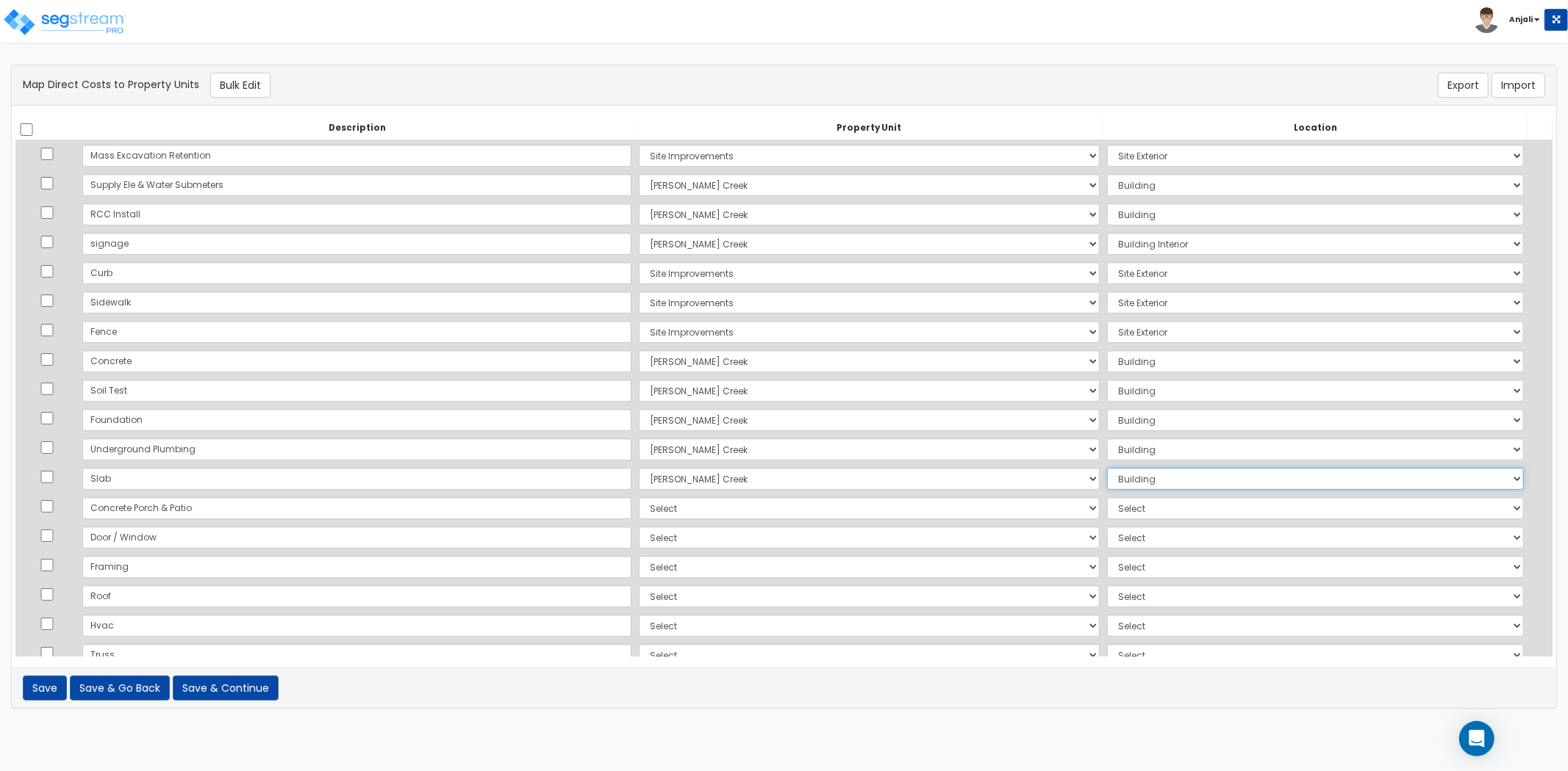
click at [1107, 468] on select "Select Add Additional Location Building Building Interior 2 Bed/2 Bath" at bounding box center [1315, 479] width 417 height 22
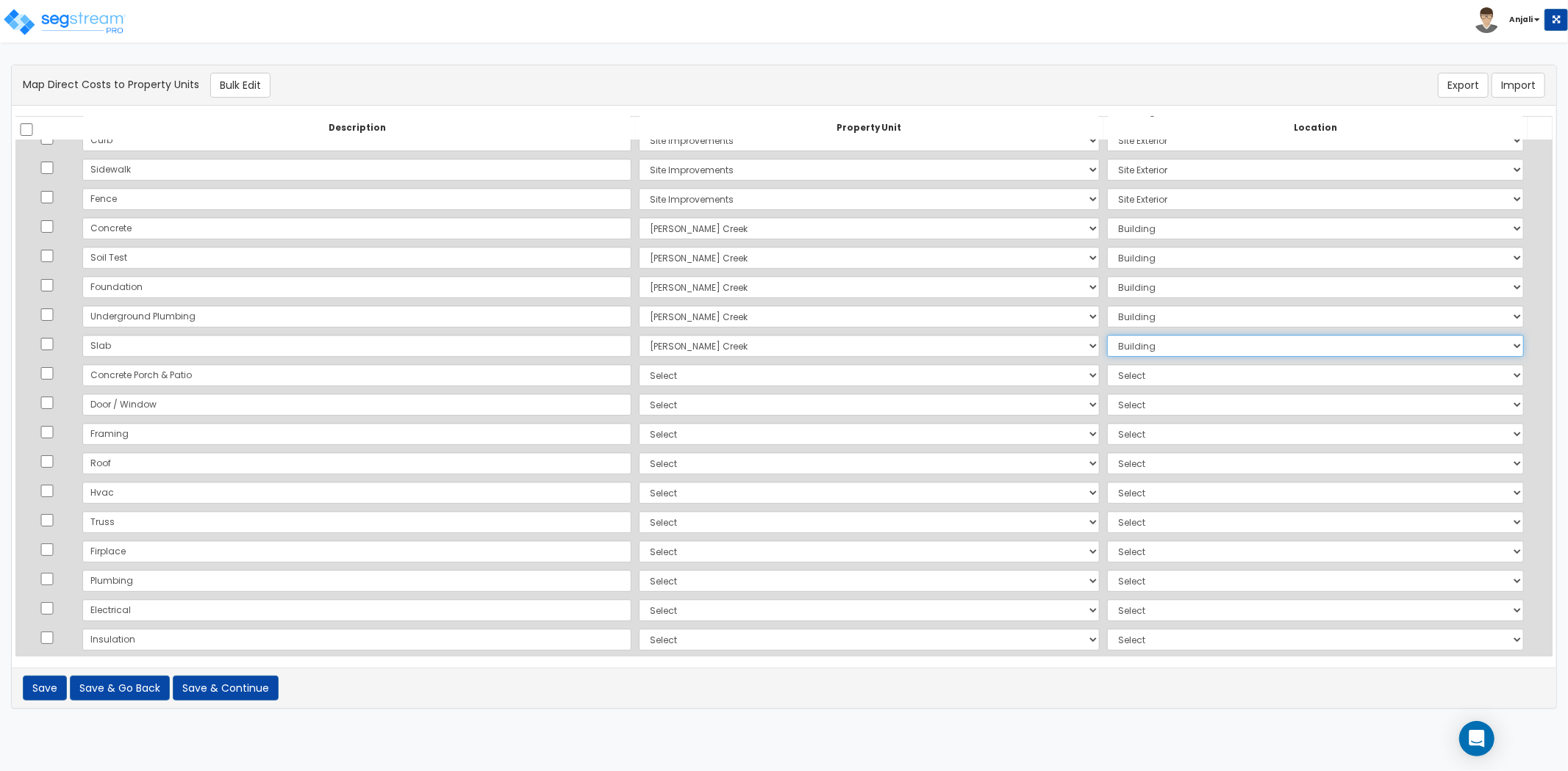
scroll to position [163, 0]
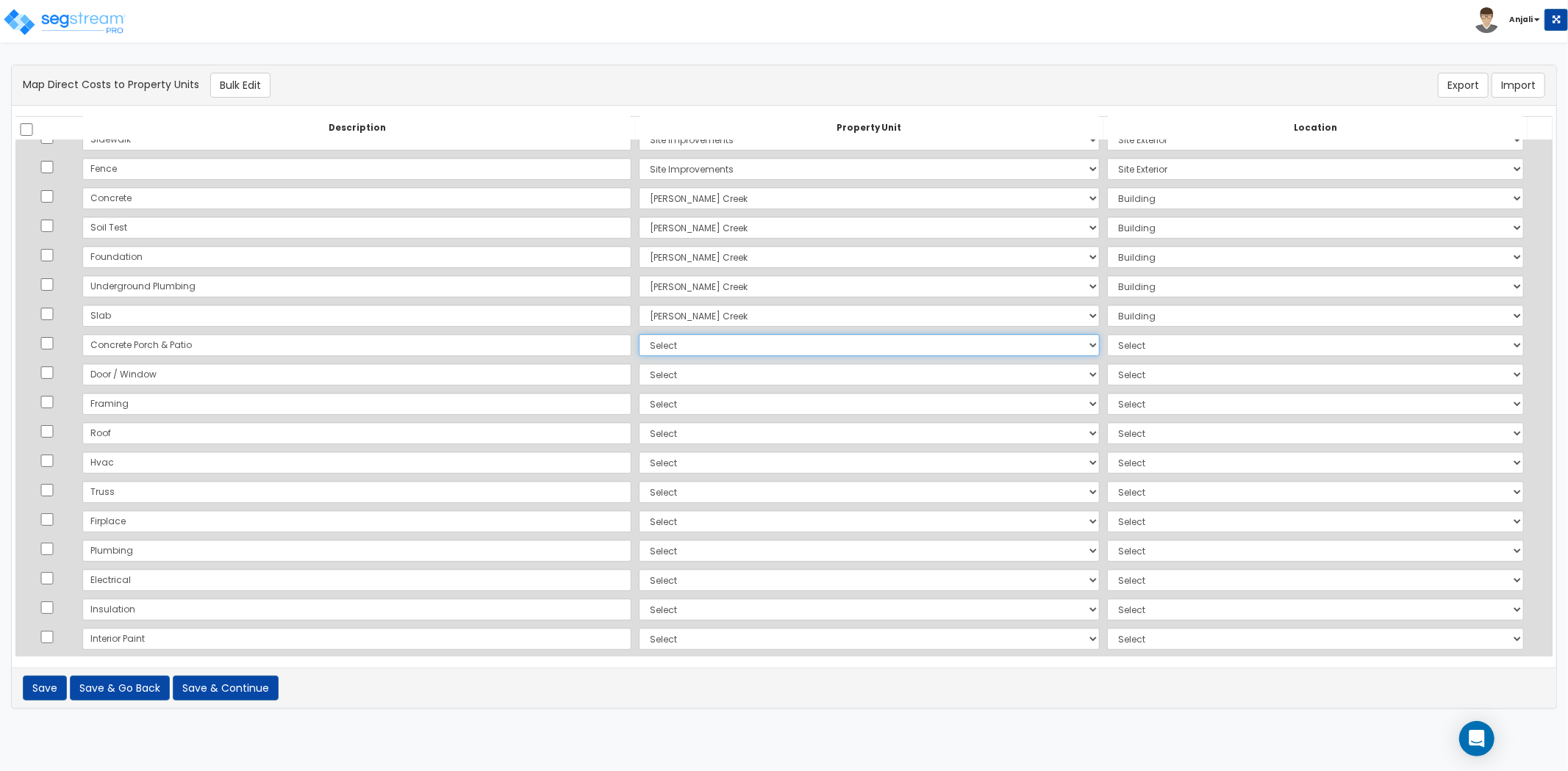
click at [639, 349] on select "Select [PERSON_NAME][GEOGRAPHIC_DATA][DEMOGRAPHIC_DATA] Site Improvements Add A…" at bounding box center [869, 345] width 461 height 22
select select "169109"
click at [639, 334] on select "Select [PERSON_NAME][GEOGRAPHIC_DATA][DEMOGRAPHIC_DATA] Site Improvements Add A…" at bounding box center [869, 345] width 461 height 22
click at [1107, 340] on select "Select Add Additional Location Site Exterior" at bounding box center [1315, 345] width 417 height 22
select select "462"
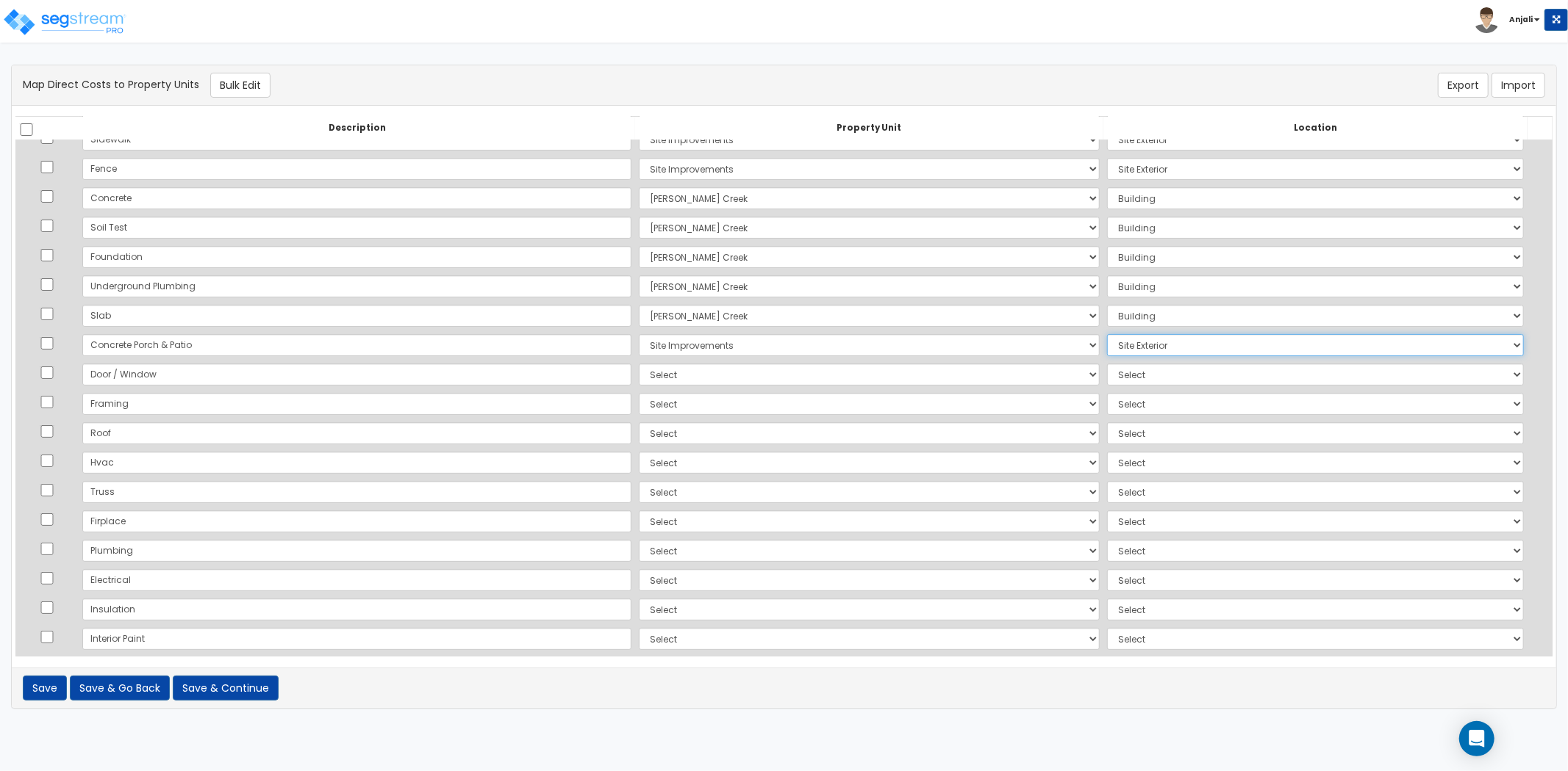
click at [1107, 334] on select "Select Add Additional Location Site Exterior" at bounding box center [1315, 345] width 417 height 22
click at [639, 377] on select "Select [PERSON_NAME][GEOGRAPHIC_DATA][DEMOGRAPHIC_DATA] Site Improvements Add A…" at bounding box center [869, 374] width 461 height 22
select select "169107"
click at [639, 363] on select "Select [PERSON_NAME][GEOGRAPHIC_DATA][DEMOGRAPHIC_DATA] Site Improvements Add A…" at bounding box center [869, 374] width 461 height 22
drag, startPoint x: 1105, startPoint y: 366, endPoint x: 1105, endPoint y: 376, distance: 10.0
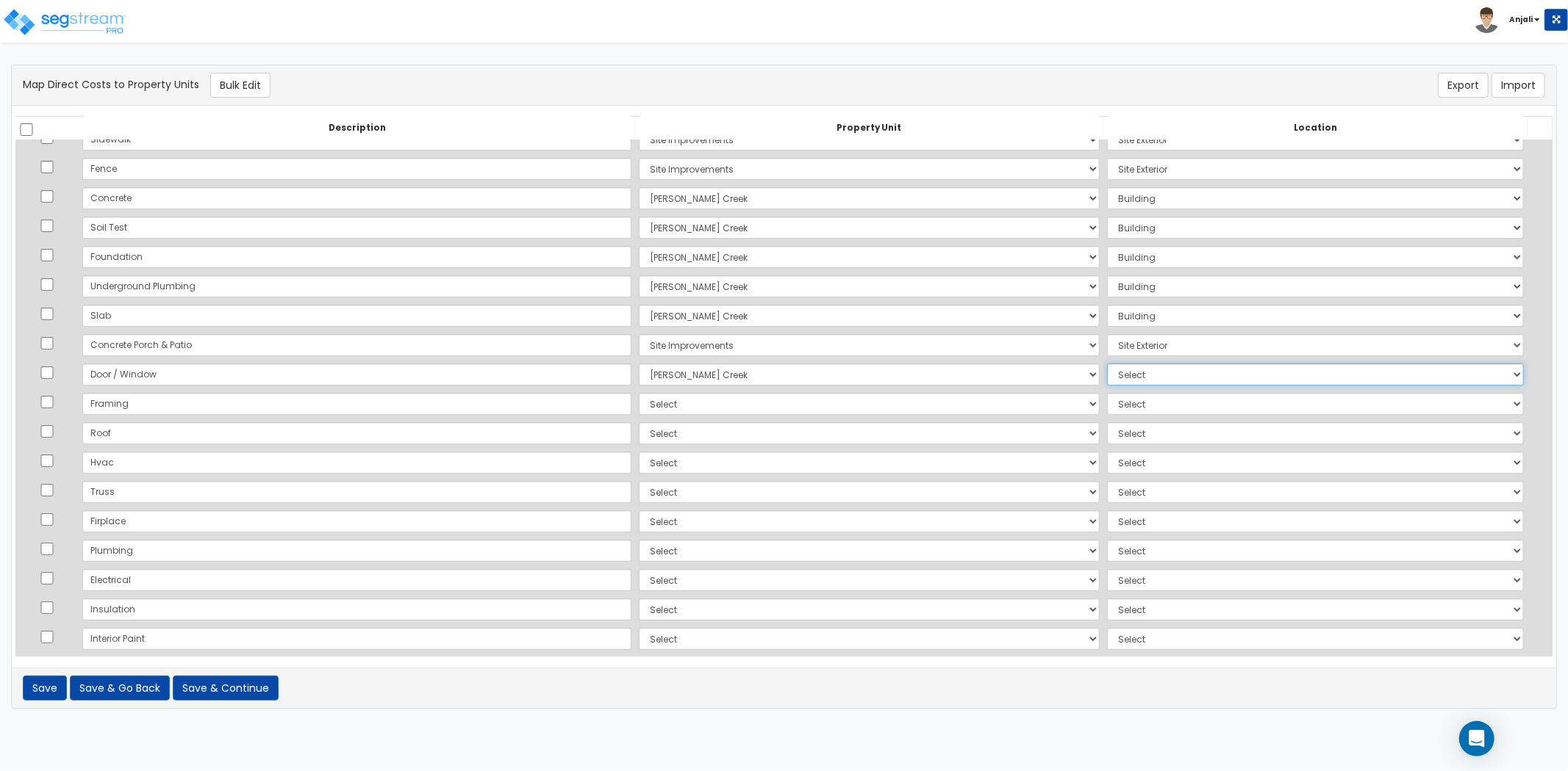
click at [1107, 366] on select "Select Add Additional Location Building Building Interior 2 Bed/2 Bath" at bounding box center [1315, 374] width 417 height 22
select select "6"
click at [1107, 363] on select "Select Add Additional Location Building Building Interior 2 Bed/2 Bath" at bounding box center [1315, 374] width 417 height 22
click at [639, 400] on select "Select [PERSON_NAME][GEOGRAPHIC_DATA][DEMOGRAPHIC_DATA] Site Improvements Add A…" at bounding box center [869, 404] width 461 height 22
select select "169107"
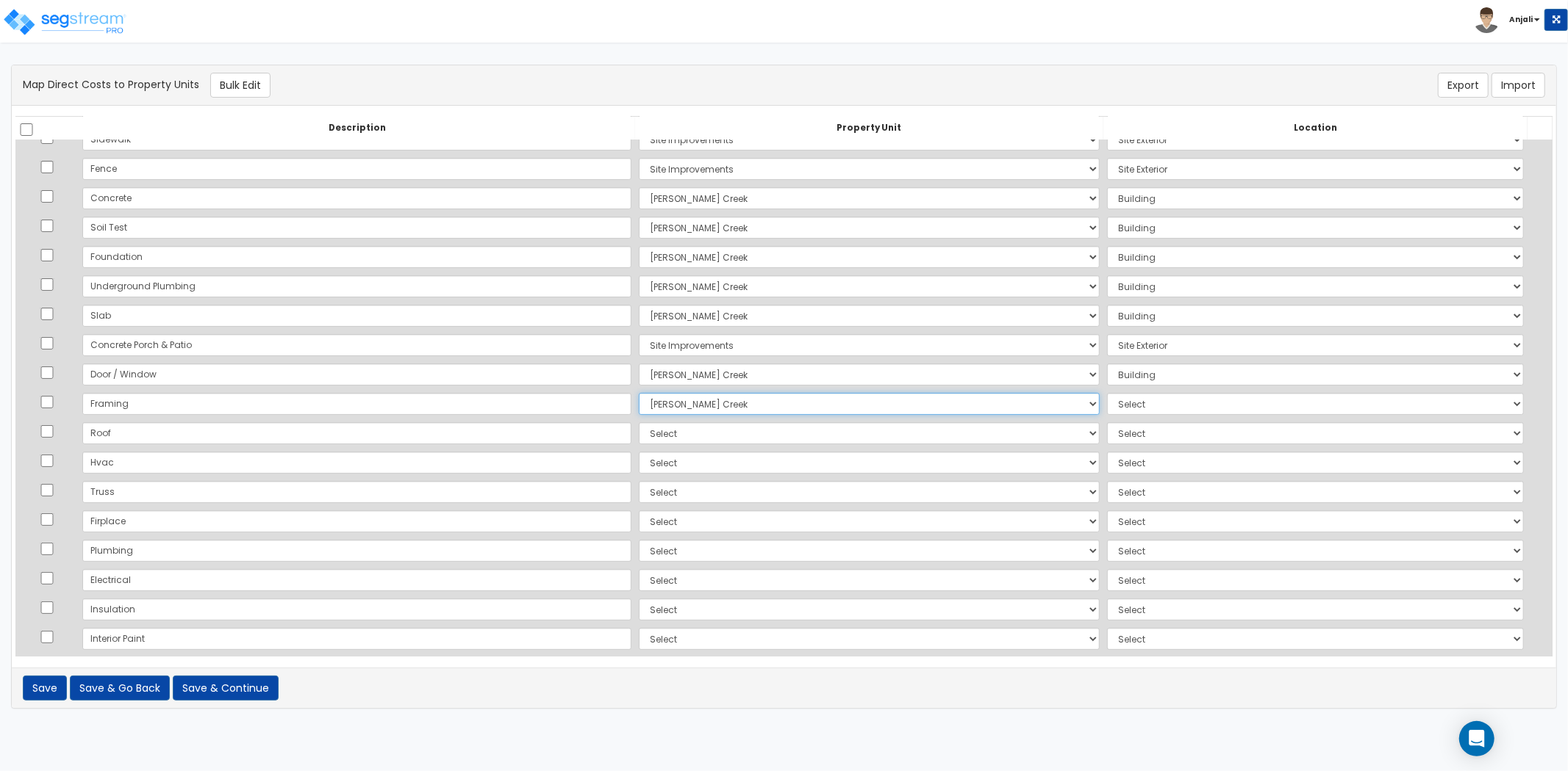
click at [639, 393] on select "Select [PERSON_NAME][GEOGRAPHIC_DATA][DEMOGRAPHIC_DATA] Site Improvements Add A…" at bounding box center [869, 404] width 461 height 22
click at [1125, 423] on select "Select Add Additional Location" at bounding box center [1315, 433] width 417 height 22
click at [1122, 411] on select "Select Add Additional Location Building Building Interior 2 Bed/2 Bath" at bounding box center [1315, 404] width 417 height 22
select select "_additional"
click at [1107, 393] on select "Select Add Additional Location Building Building Interior 2 Bed/2 Bath" at bounding box center [1315, 404] width 417 height 22
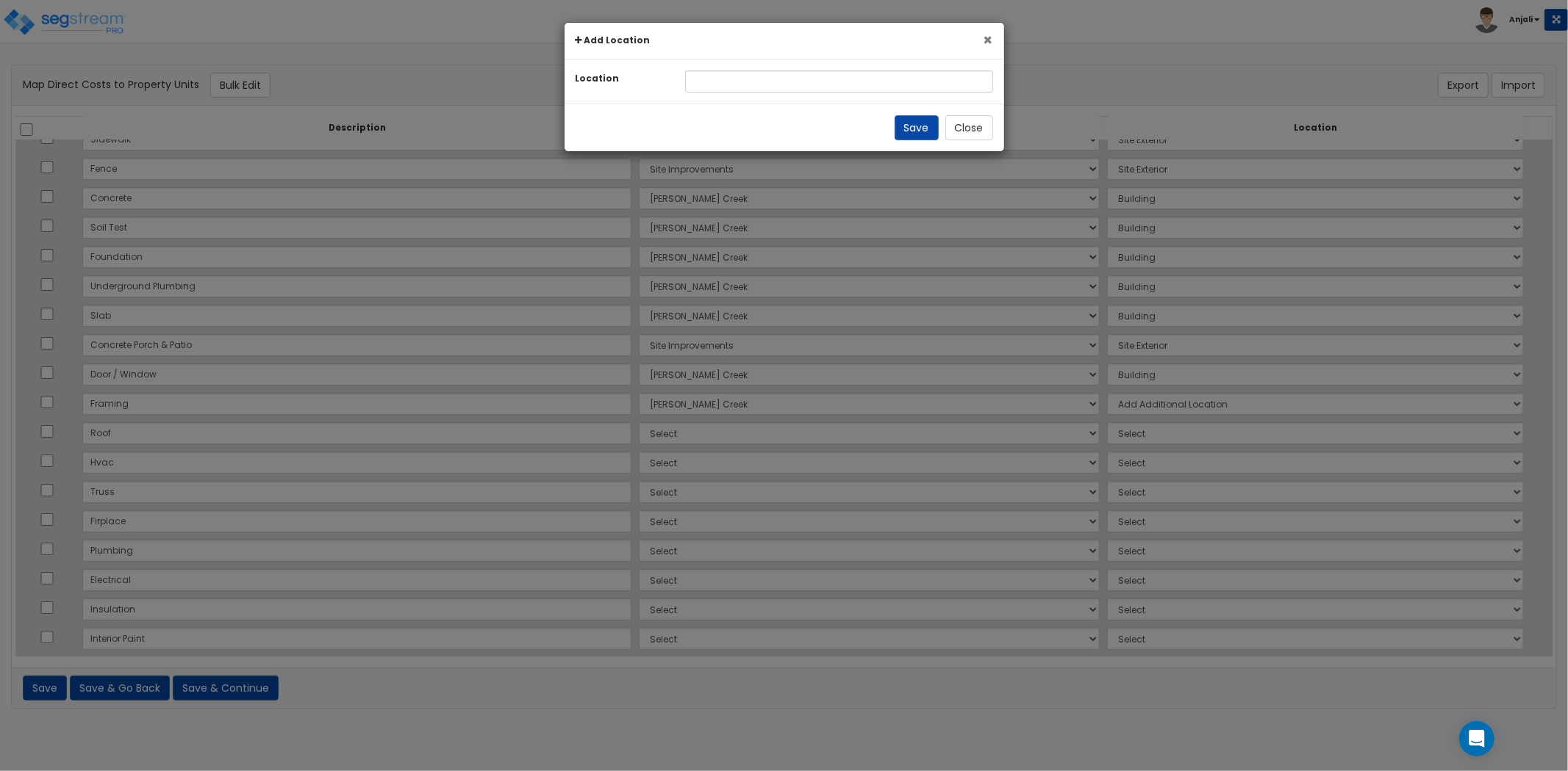
click at [989, 41] on button "×" at bounding box center [988, 40] width 10 height 15
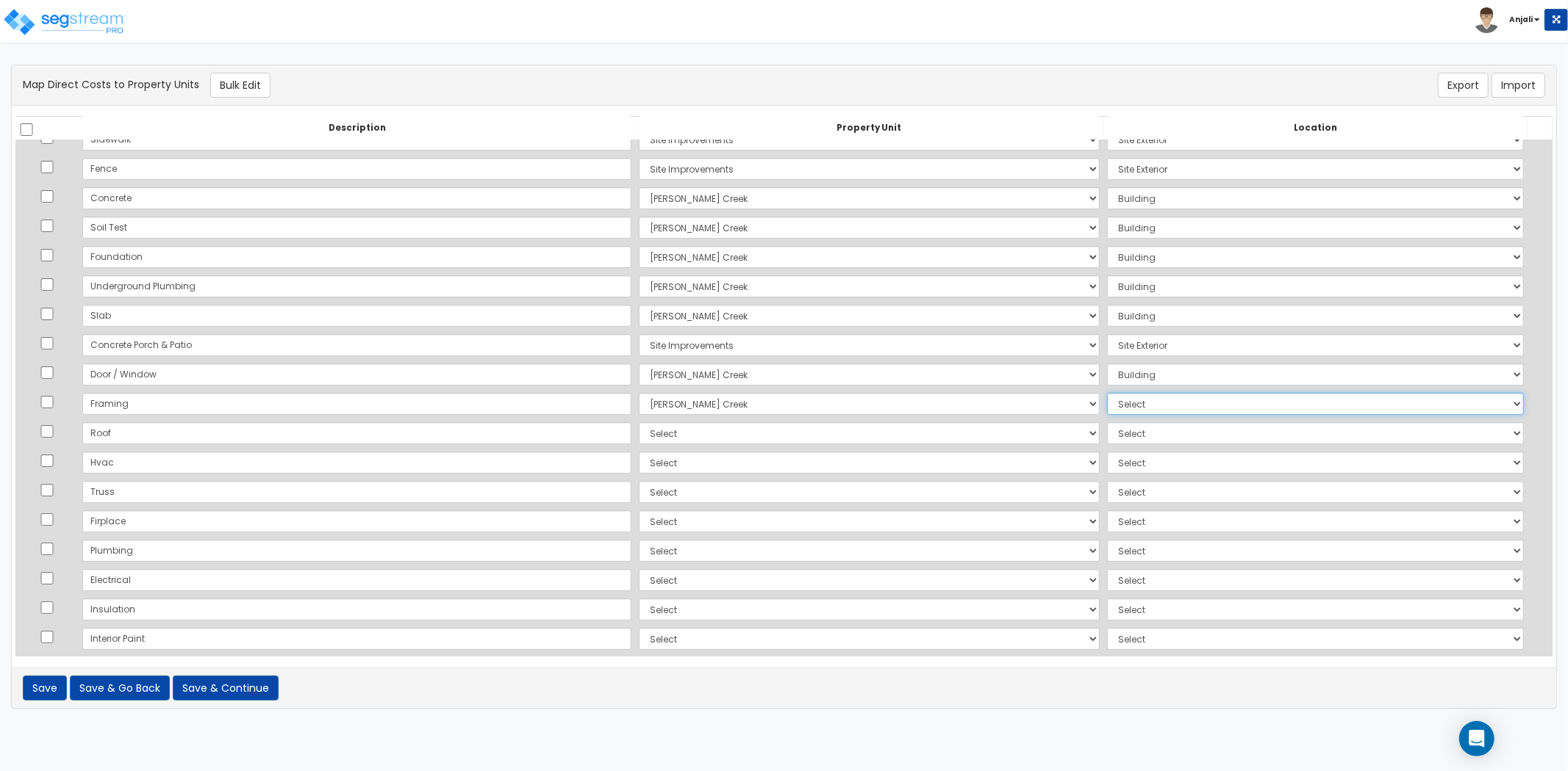
click at [1107, 411] on select "Select Add Additional Location Building Building Interior 2 Bed/2 Bath" at bounding box center [1315, 404] width 417 height 22
select select "6"
click at [1107, 393] on select "Select Add Additional Location Building Building Interior 2 Bed/2 Bath" at bounding box center [1315, 404] width 417 height 22
click at [664, 439] on select "Select [PERSON_NAME][GEOGRAPHIC_DATA][DEMOGRAPHIC_DATA] Site Improvements Add A…" at bounding box center [869, 433] width 461 height 22
select select "169107"
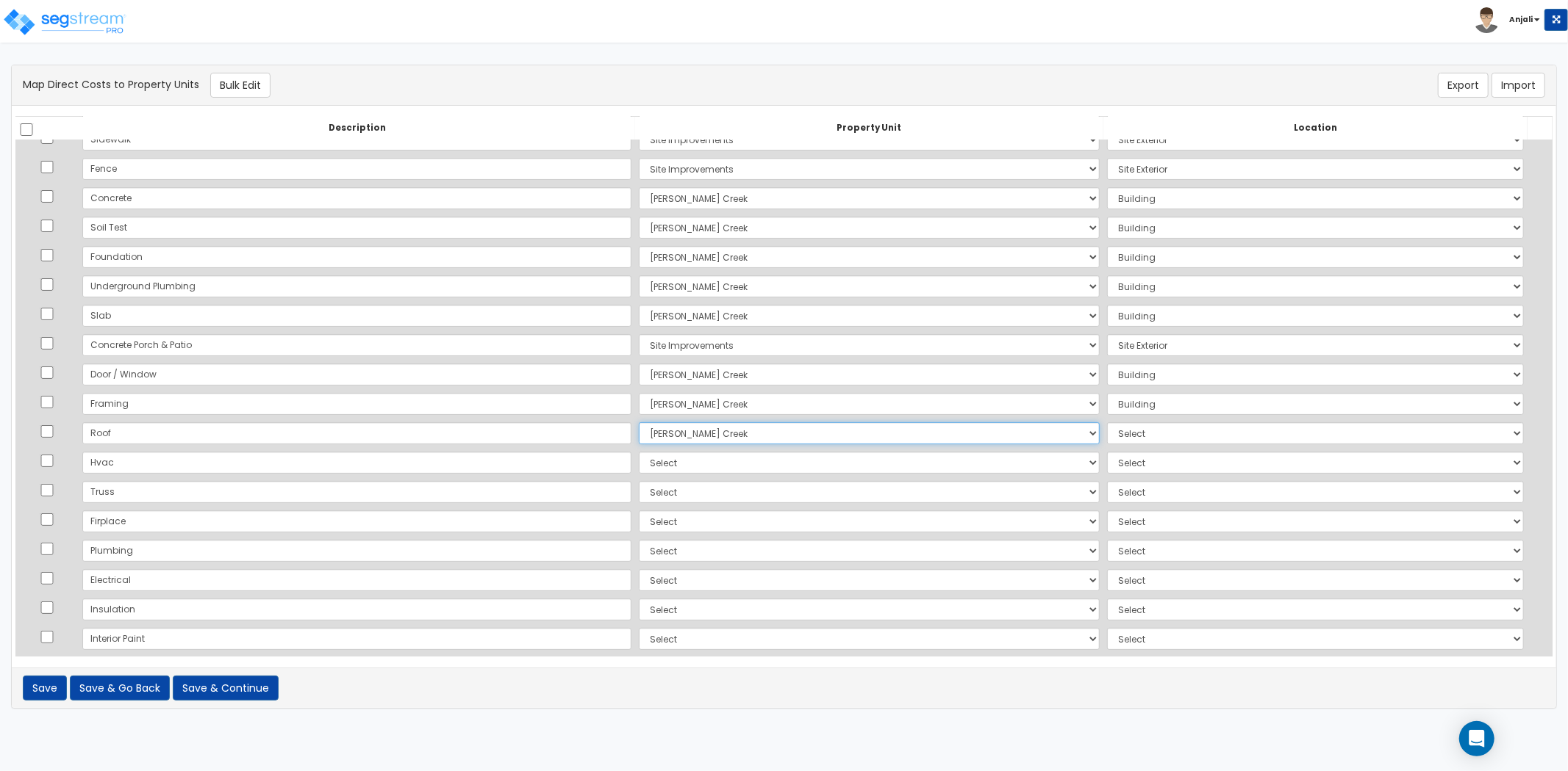
click at [639, 423] on select "Select [PERSON_NAME][GEOGRAPHIC_DATA][DEMOGRAPHIC_DATA] Site Improvements Add A…" at bounding box center [869, 433] width 461 height 22
drag, startPoint x: 1114, startPoint y: 431, endPoint x: 1114, endPoint y: 443, distance: 12.0
click at [1114, 431] on select "Select Add Additional Location Building Building Interior 2 Bed/2 Bath" at bounding box center [1315, 433] width 417 height 22
select select "6"
click at [1107, 423] on select "Select Add Additional Location Building Building Interior 2 Bed/2 Bath" at bounding box center [1315, 433] width 417 height 22
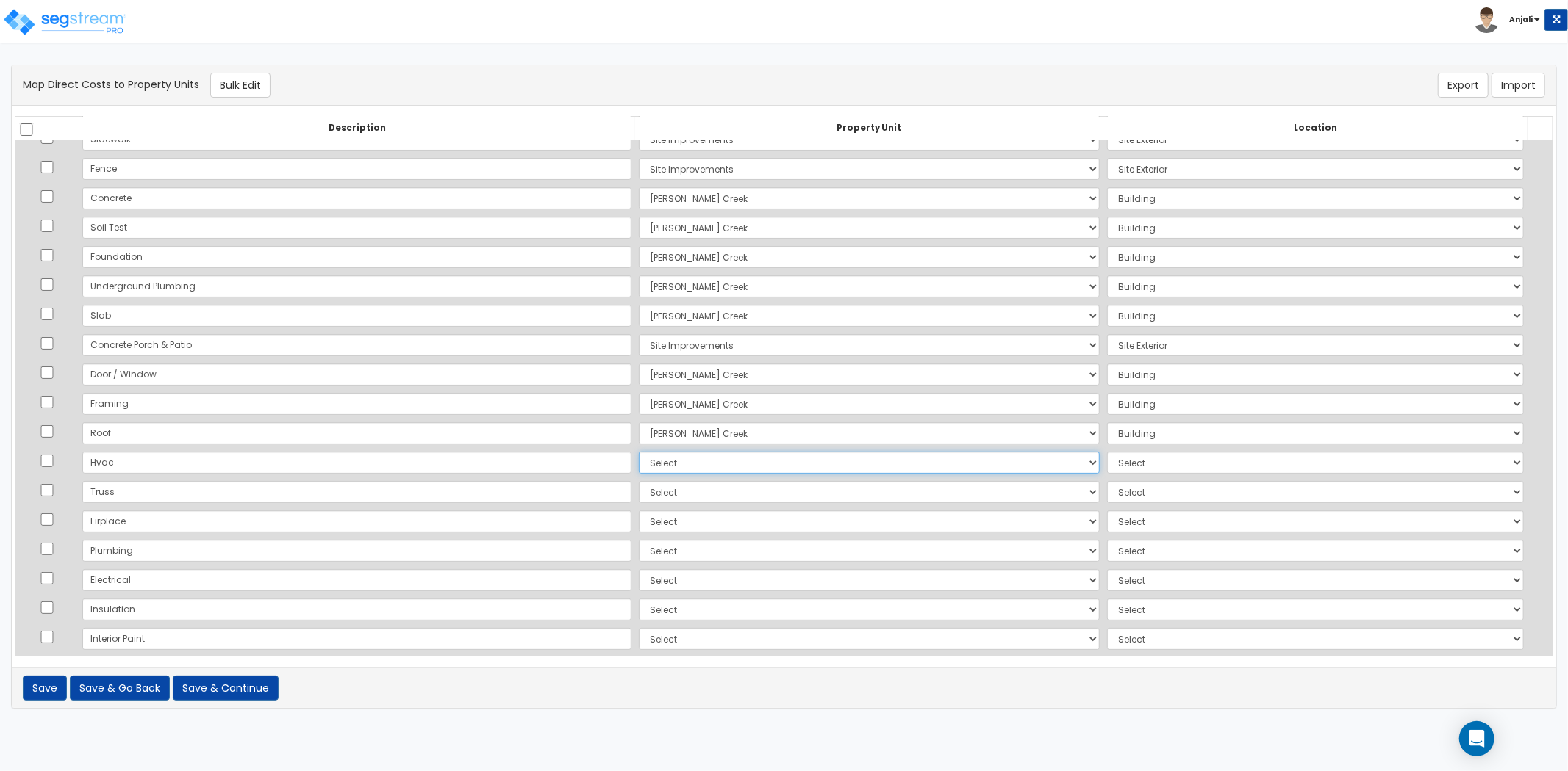
click at [650, 467] on select "Select [PERSON_NAME][GEOGRAPHIC_DATA][DEMOGRAPHIC_DATA] Site Improvements Add A…" at bounding box center [869, 462] width 461 height 22
select select "169107"
click at [639, 452] on select "Select [PERSON_NAME][GEOGRAPHIC_DATA][DEMOGRAPHIC_DATA] Site Improvements Add A…" at bounding box center [869, 462] width 461 height 22
click at [1118, 464] on select "Select Add Additional Location Building Building Interior 2 Bed/2 Bath" at bounding box center [1315, 462] width 417 height 22
select select "461"
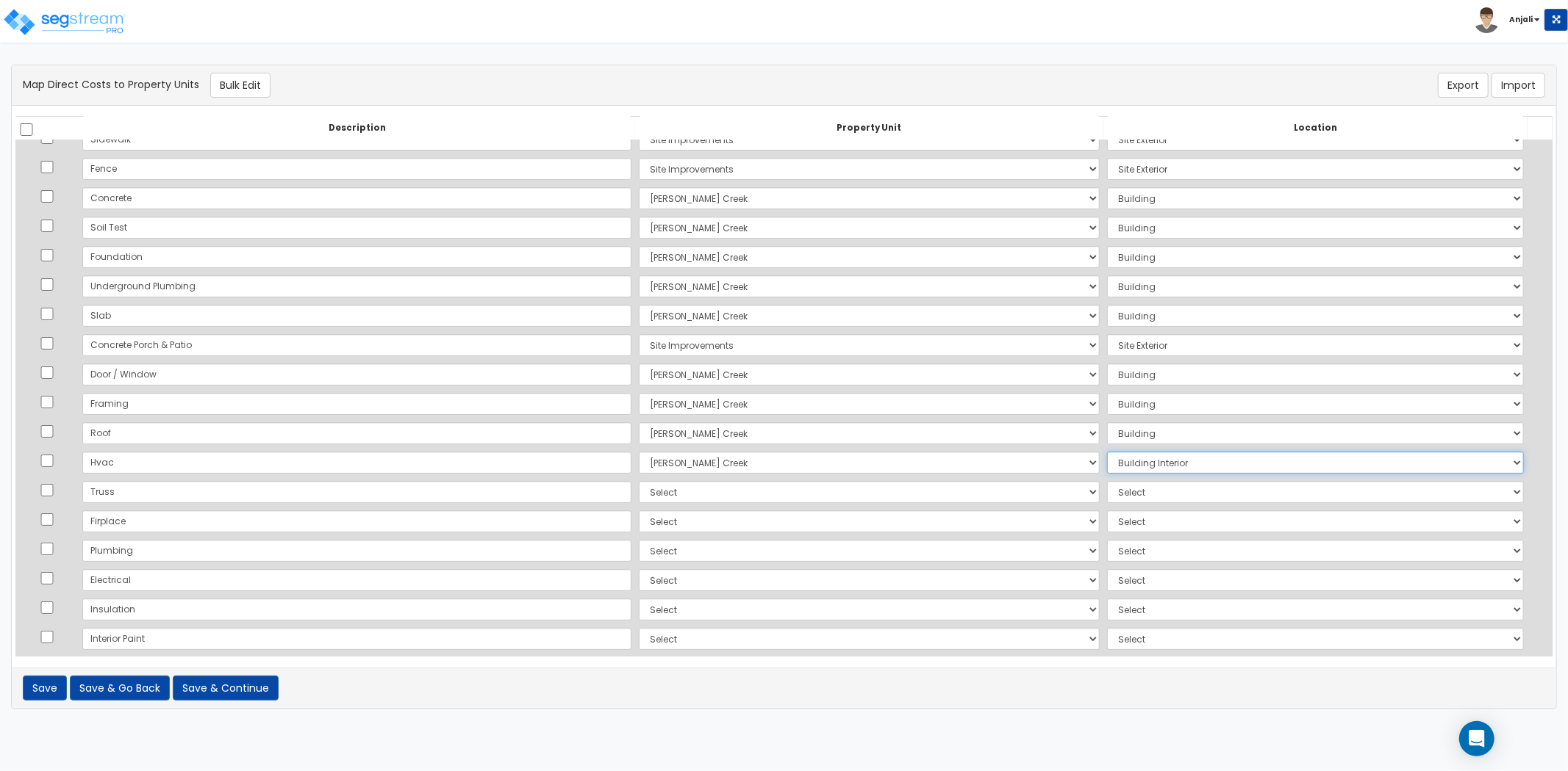
click at [1107, 452] on select "Select Add Additional Location Building Building Interior 2 Bed/2 Bath" at bounding box center [1315, 462] width 417 height 22
click at [639, 493] on select "Select [PERSON_NAME][GEOGRAPHIC_DATA][DEMOGRAPHIC_DATA] Site Improvements Add A…" at bounding box center [869, 492] width 461 height 22
select select "169107"
click at [639, 481] on select "Select [PERSON_NAME][GEOGRAPHIC_DATA][DEMOGRAPHIC_DATA] Site Improvements Add A…" at bounding box center [869, 492] width 461 height 22
drag, startPoint x: 1087, startPoint y: 492, endPoint x: 1089, endPoint y: 502, distance: 10.2
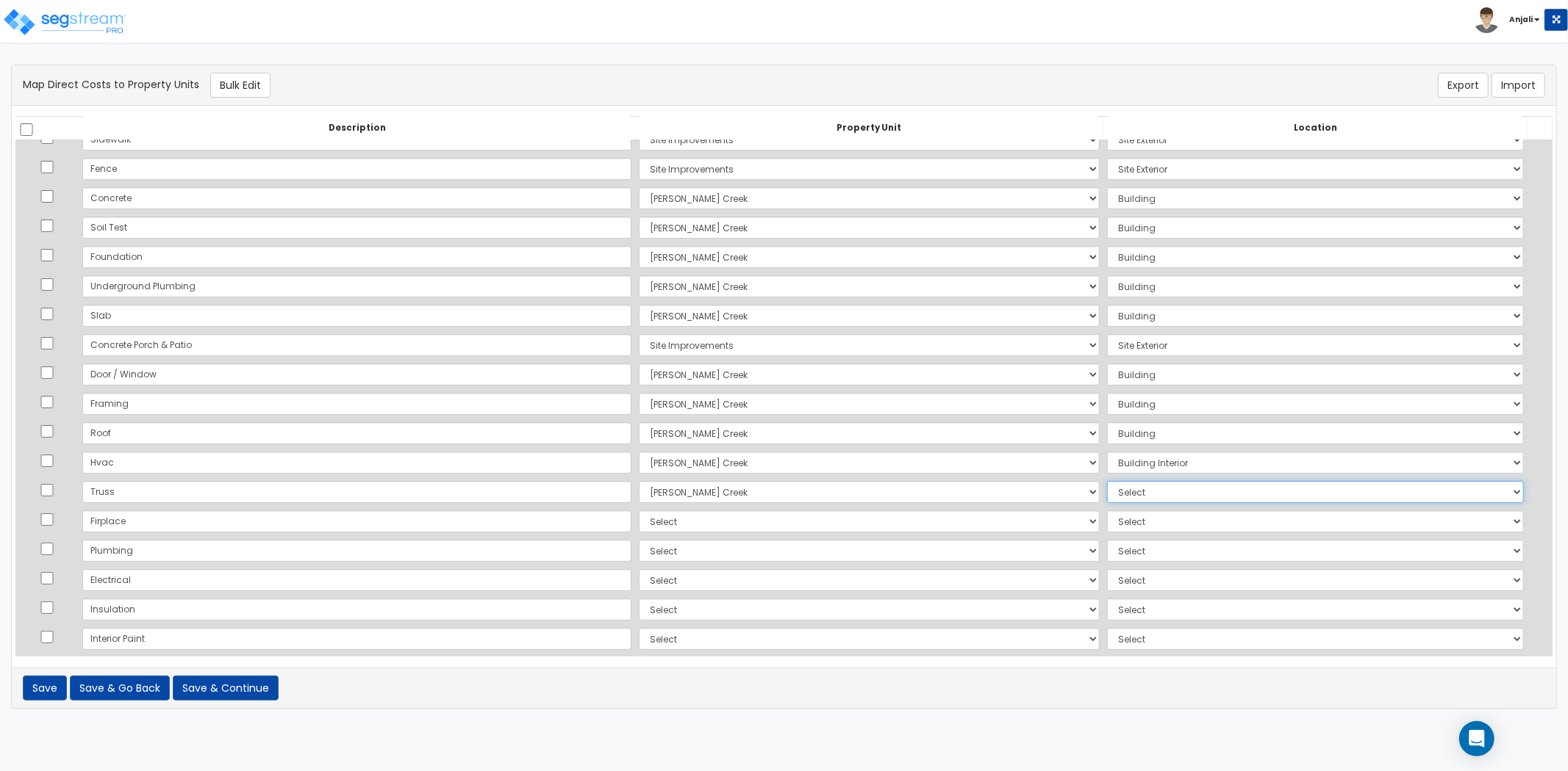
click at [1107, 492] on select "Select Add Additional Location Building Building Interior 2 Bed/2 Bath" at bounding box center [1315, 492] width 417 height 22
select select "6"
click at [1107, 481] on select "Select Add Additional Location Building Building Interior 2 Bed/2 Bath" at bounding box center [1315, 492] width 417 height 22
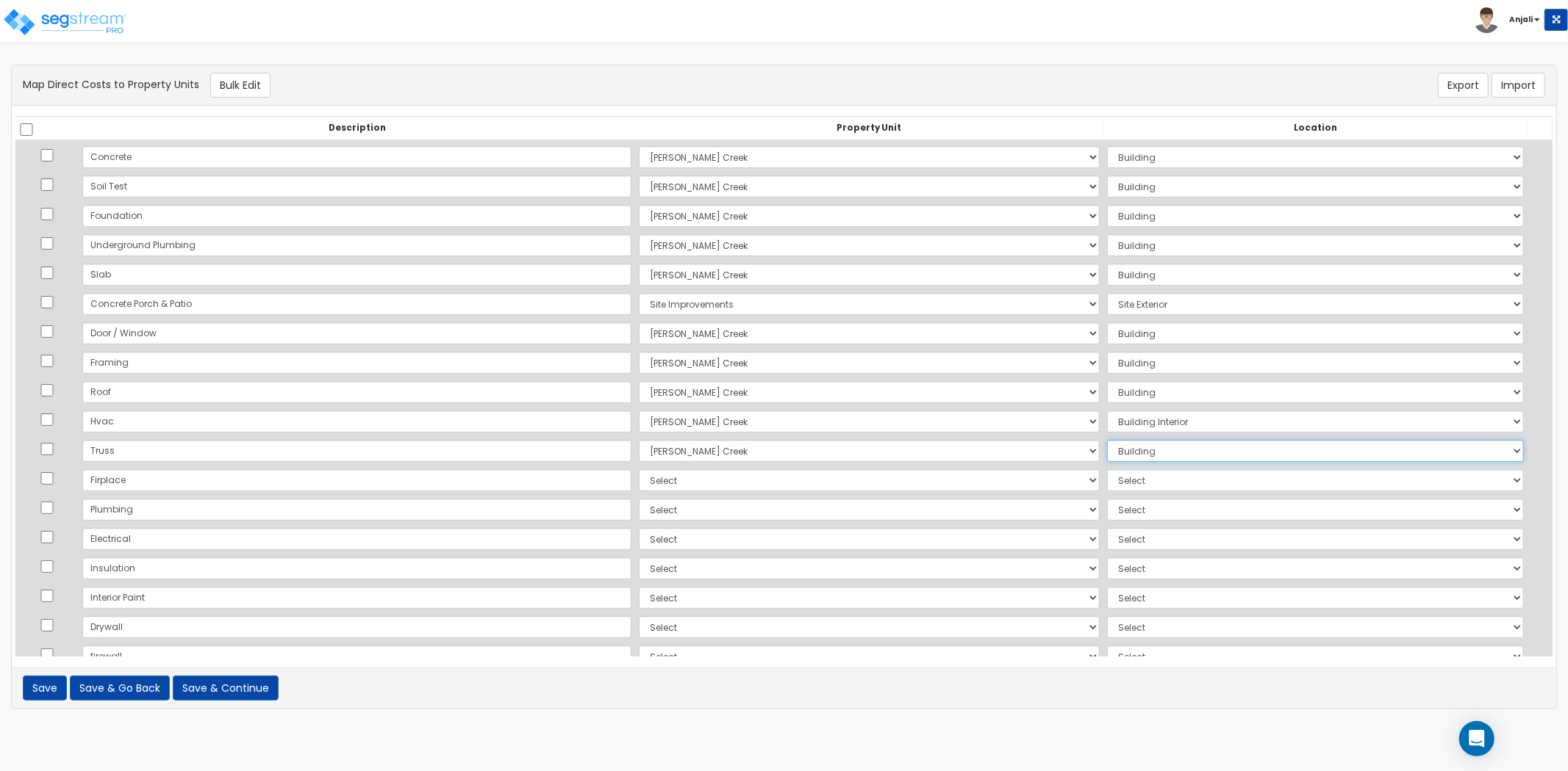
scroll to position [244, 0]
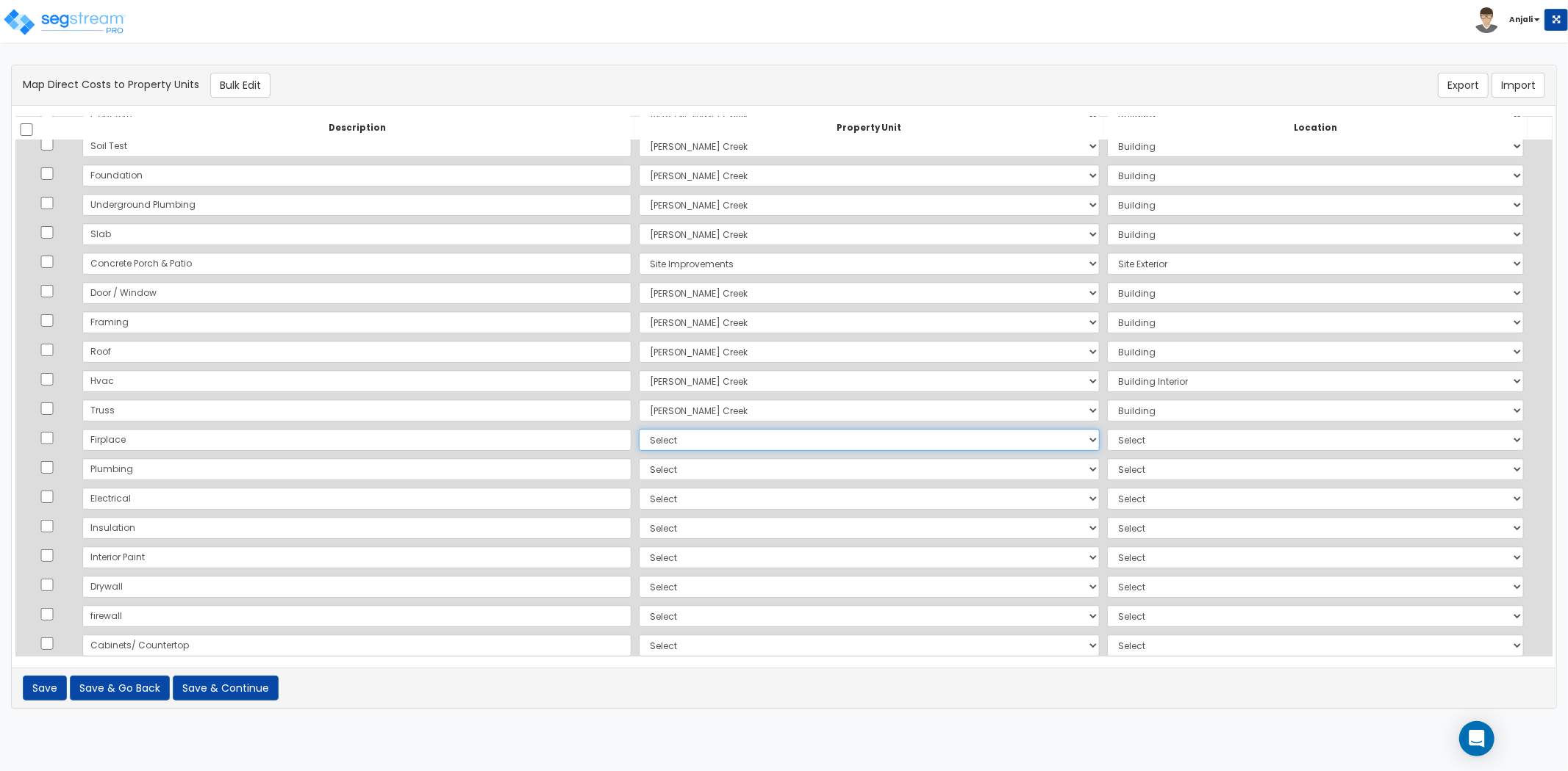
click at [639, 436] on select "Select [PERSON_NAME][GEOGRAPHIC_DATA][DEMOGRAPHIC_DATA] Site Improvements Add A…" at bounding box center [869, 439] width 461 height 22
select select "169107"
click at [639, 429] on select "Select [PERSON_NAME][GEOGRAPHIC_DATA][DEMOGRAPHIC_DATA] Site Improvements Add A…" at bounding box center [869, 439] width 461 height 22
click at [1140, 447] on select "Select Add Additional Location Building Building Interior 2 Bed/2 Bath" at bounding box center [1315, 439] width 417 height 22
select select "461"
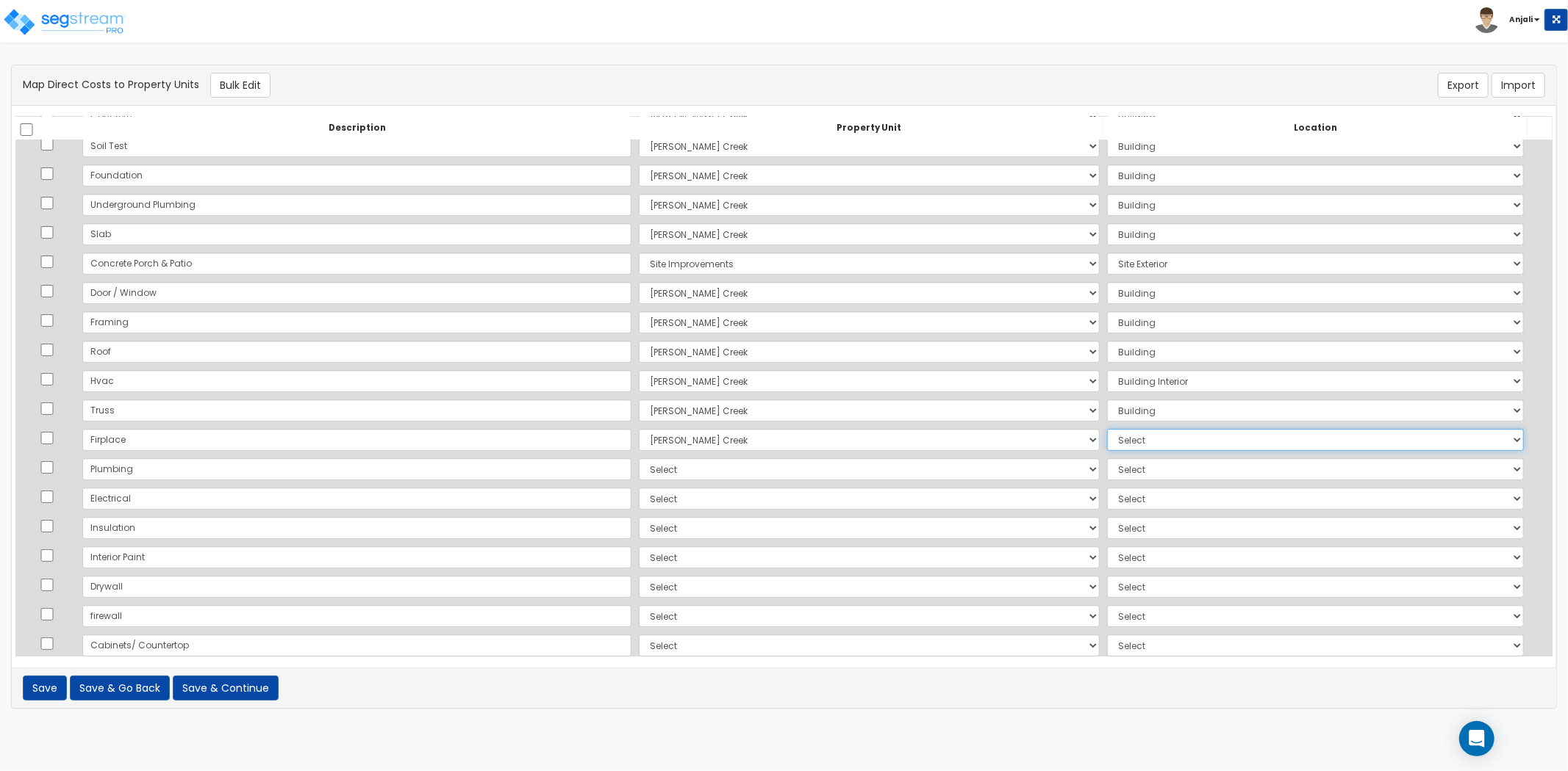
click at [1107, 429] on select "Select Add Additional Location Building Building Interior 2 Bed/2 Bath" at bounding box center [1315, 439] width 417 height 22
click at [699, 467] on select "Select [PERSON_NAME][GEOGRAPHIC_DATA][DEMOGRAPHIC_DATA] Site Improvements Add A…" at bounding box center [869, 469] width 461 height 22
select select "169107"
click at [639, 458] on select "Select [PERSON_NAME][GEOGRAPHIC_DATA][DEMOGRAPHIC_DATA] Site Improvements Add A…" at bounding box center [869, 469] width 461 height 22
click at [1119, 465] on select "Select Add Additional Location Building Building Interior 2 Bed/2 Bath" at bounding box center [1315, 469] width 417 height 22
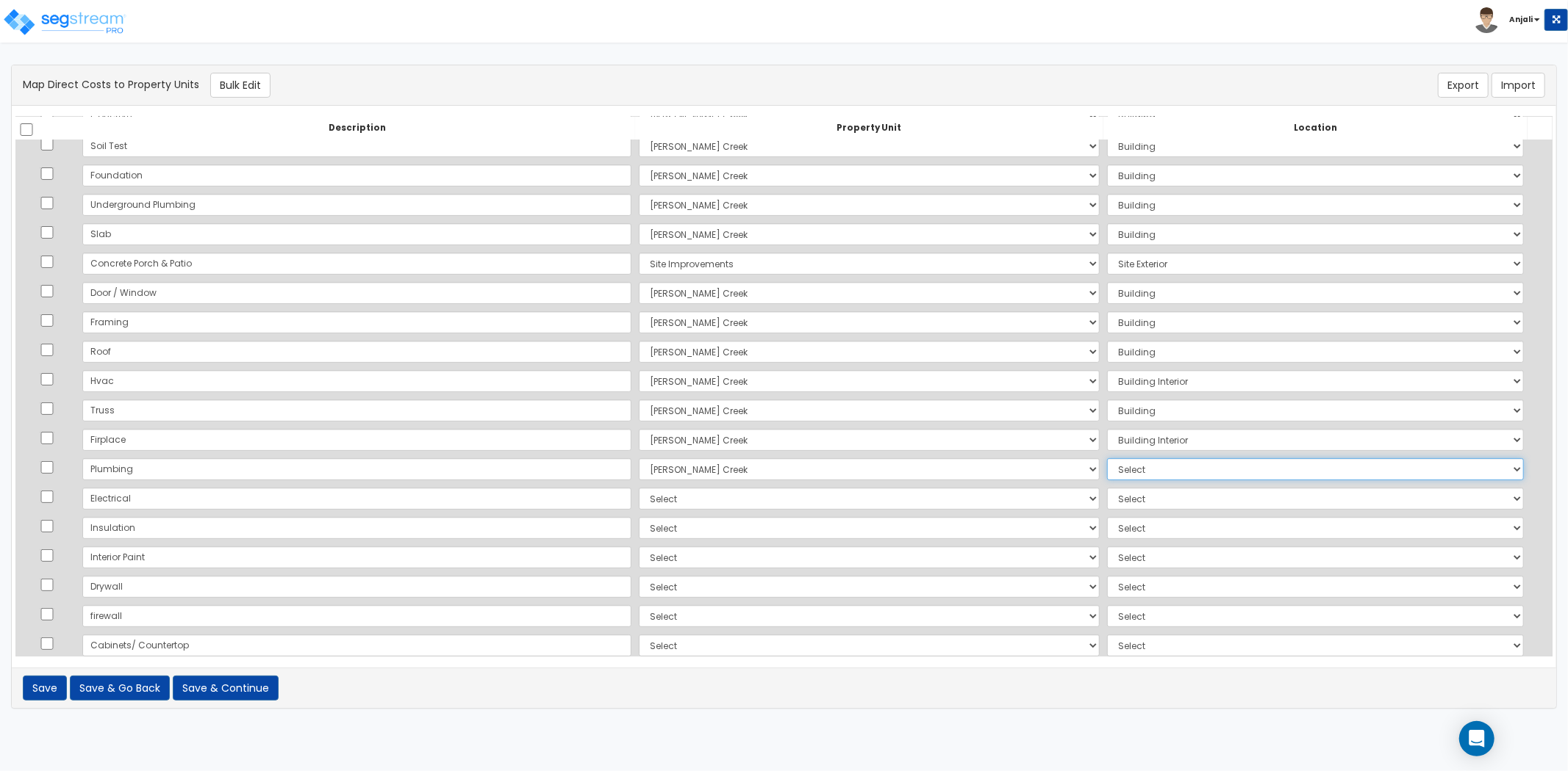
select select "23341"
click at [1107, 458] on select "Select Add Additional Location Building Building Interior 2 Bed/2 Bath" at bounding box center [1315, 469] width 417 height 22
click at [639, 498] on select "Select [PERSON_NAME][GEOGRAPHIC_DATA][DEMOGRAPHIC_DATA] Site Improvements Add A…" at bounding box center [869, 499] width 461 height 22
select select "169107"
click at [639, 488] on select "Select [PERSON_NAME][GEOGRAPHIC_DATA][DEMOGRAPHIC_DATA] Site Improvements Add A…" at bounding box center [869, 499] width 461 height 22
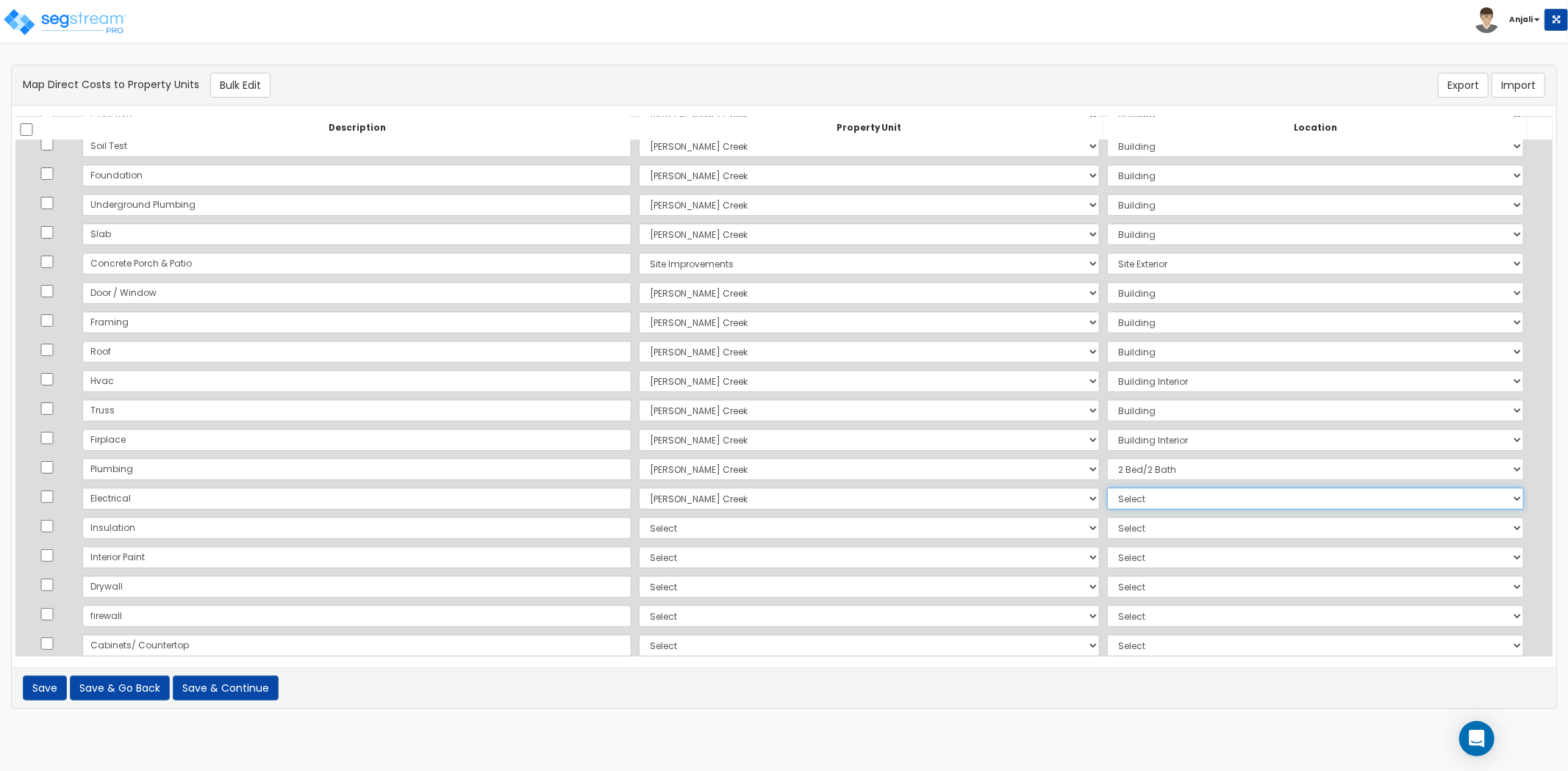
click at [1107, 508] on select "Select Add Additional Location Building Building Interior 2 Bed/2 Bath" at bounding box center [1315, 499] width 417 height 22
select select "461"
click at [1107, 488] on select "Select Add Additional Location Building Building Interior 2 Bed/2 Bath" at bounding box center [1315, 499] width 417 height 22
click at [1109, 469] on select "Select Add Additional Location Building Building Interior 2 Bed/2 Bath" at bounding box center [1315, 469] width 417 height 22
select select "461"
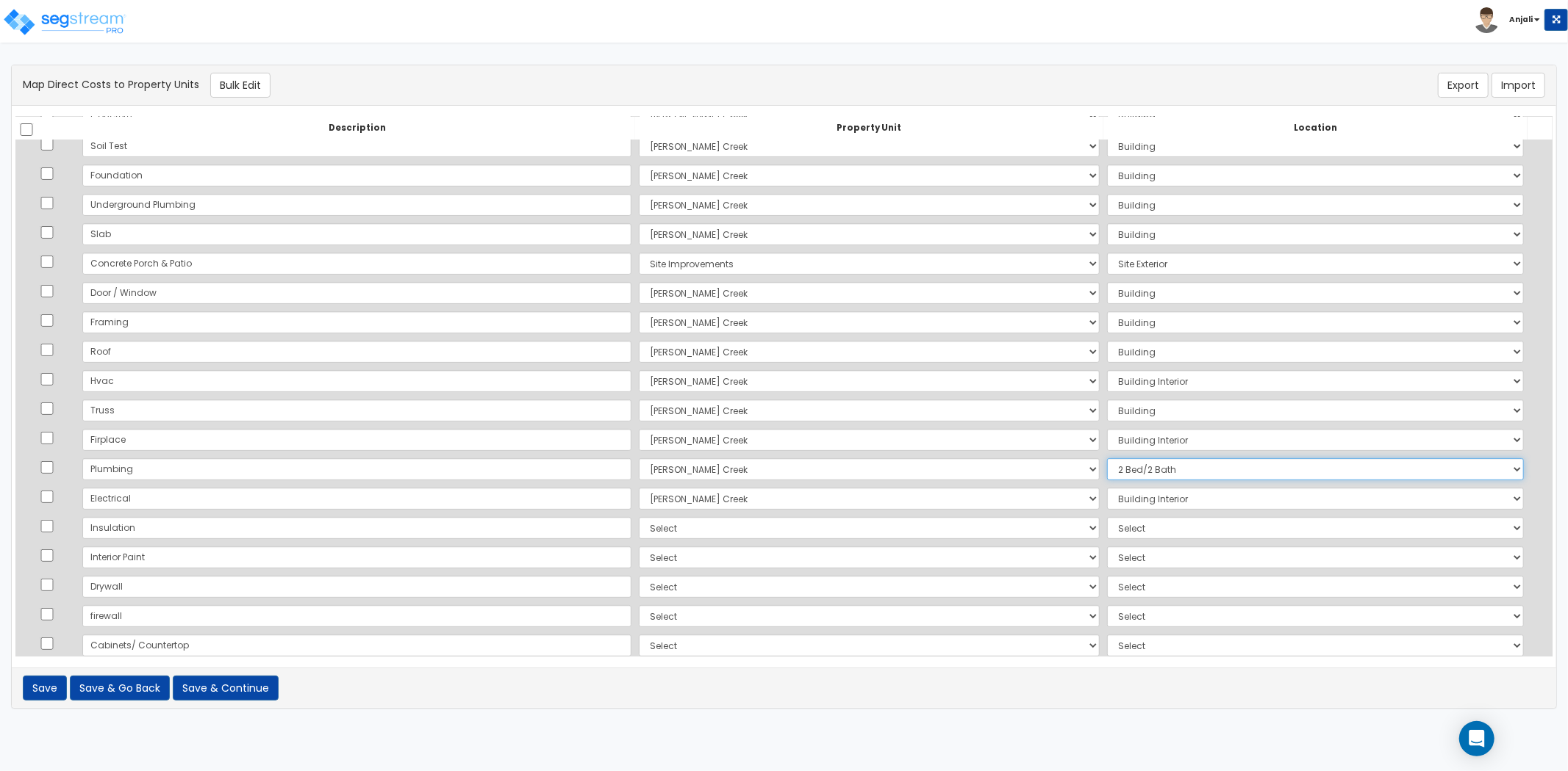
click at [1107, 458] on select "Select Add Additional Location Building Building Interior 2 Bed/2 Bath" at bounding box center [1315, 469] width 417 height 22
click at [639, 533] on select "Select [PERSON_NAME][GEOGRAPHIC_DATA][DEMOGRAPHIC_DATA] Site Improvements Add A…" at bounding box center [869, 527] width 461 height 22
select select "169107"
click at [639, 517] on select "Select [PERSON_NAME][GEOGRAPHIC_DATA][DEMOGRAPHIC_DATA] Site Improvements Add A…" at bounding box center [869, 527] width 461 height 22
click at [1107, 525] on select "Select Add Additional Location Building Building Interior 2 Bed/2 Bath" at bounding box center [1315, 527] width 417 height 22
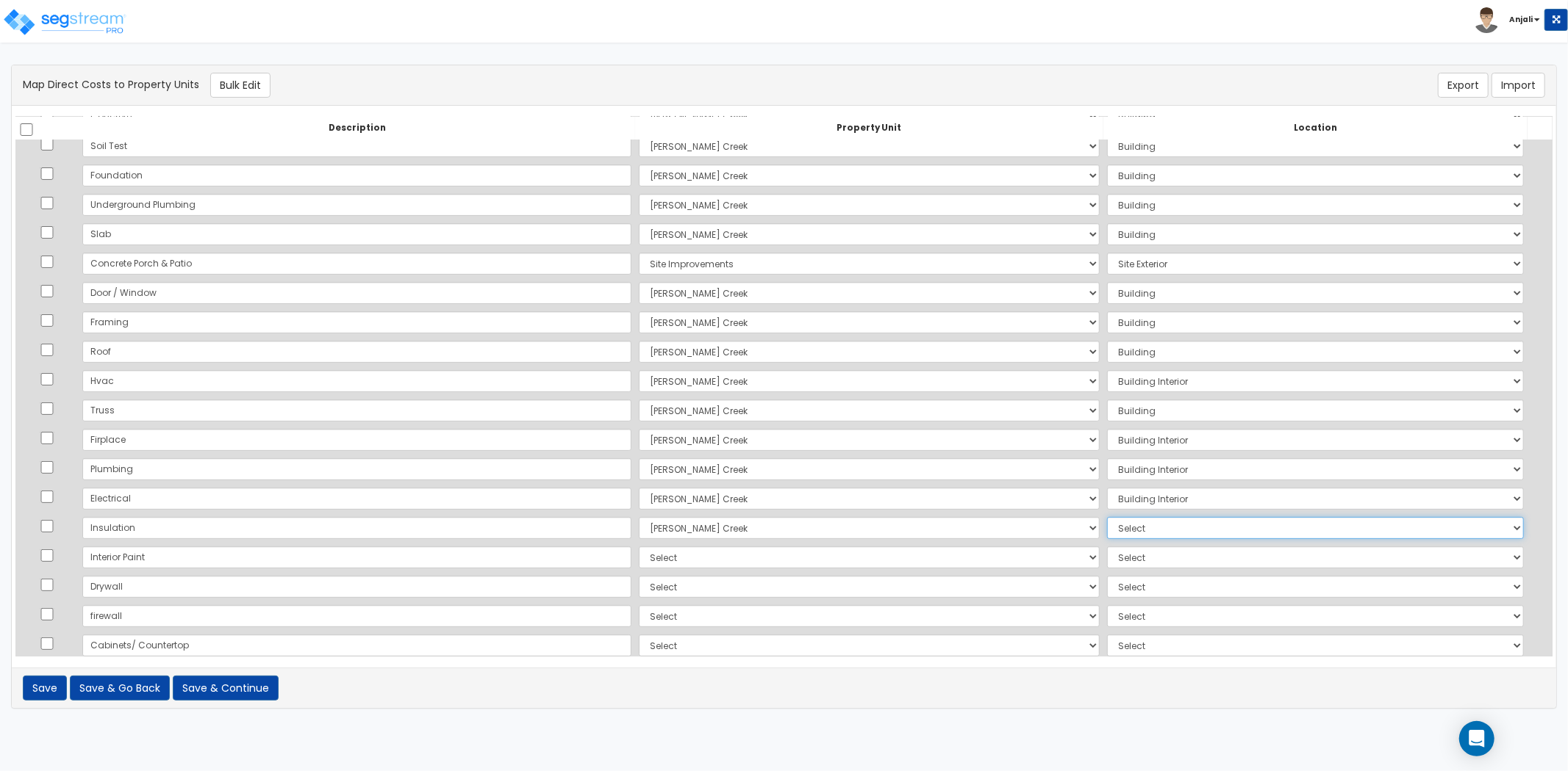
select select "6"
click at [1107, 517] on select "Select Add Additional Location Building Building Interior 2 Bed/2 Bath" at bounding box center [1315, 527] width 417 height 22
click at [635, 573] on td "Select [PERSON_NAME][GEOGRAPHIC_DATA][DEMOGRAPHIC_DATA] Site Improvements Add A…" at bounding box center [869, 587] width 469 height 30
drag, startPoint x: 594, startPoint y: 559, endPoint x: 604, endPoint y: 565, distance: 11.7
click at [639, 560] on select "Select [PERSON_NAME][GEOGRAPHIC_DATA][DEMOGRAPHIC_DATA] Site Improvements Add A…" at bounding box center [869, 557] width 461 height 22
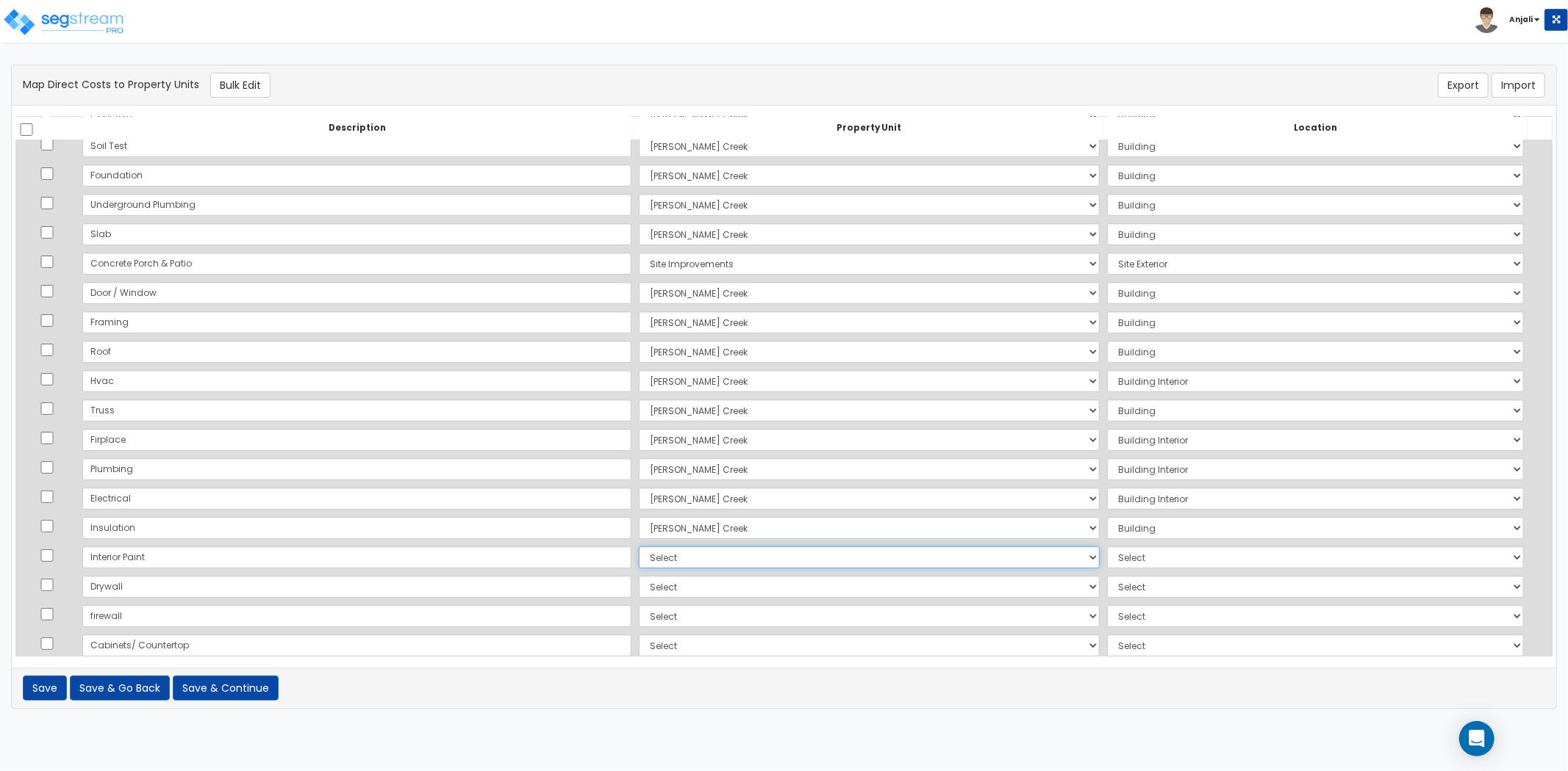
select select "169107"
click at [639, 546] on select "Select [PERSON_NAME][GEOGRAPHIC_DATA][DEMOGRAPHIC_DATA] Site Improvements Add A…" at bounding box center [869, 557] width 461 height 22
click at [1107, 555] on select "Select Add Additional Location Building Building Interior 2 Bed/2 Bath" at bounding box center [1315, 557] width 417 height 22
select select "461"
click at [1107, 546] on select "Select Add Additional Location Building Building Interior 2 Bed/2 Bath" at bounding box center [1315, 557] width 417 height 22
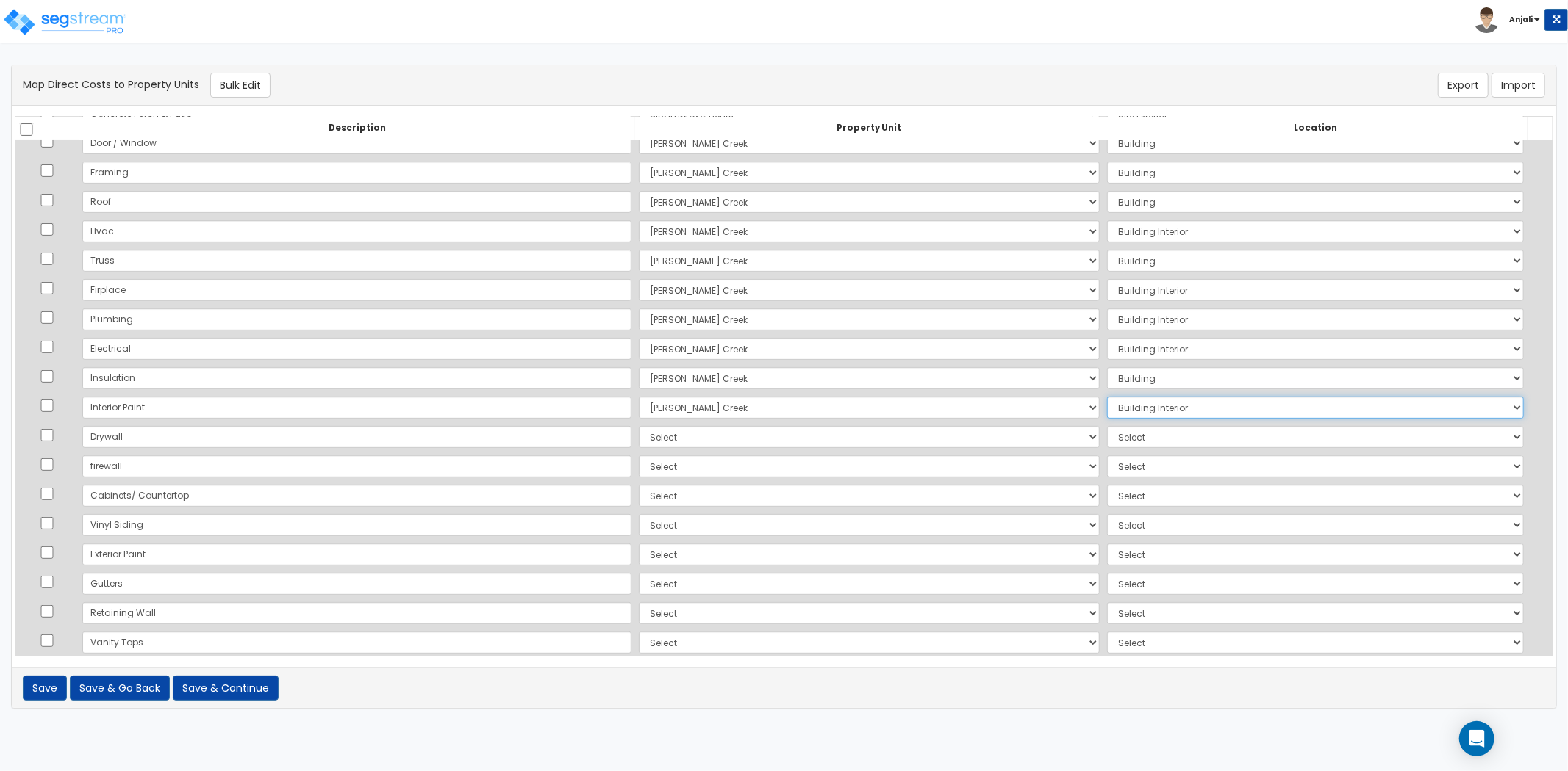
scroll to position [408, 0]
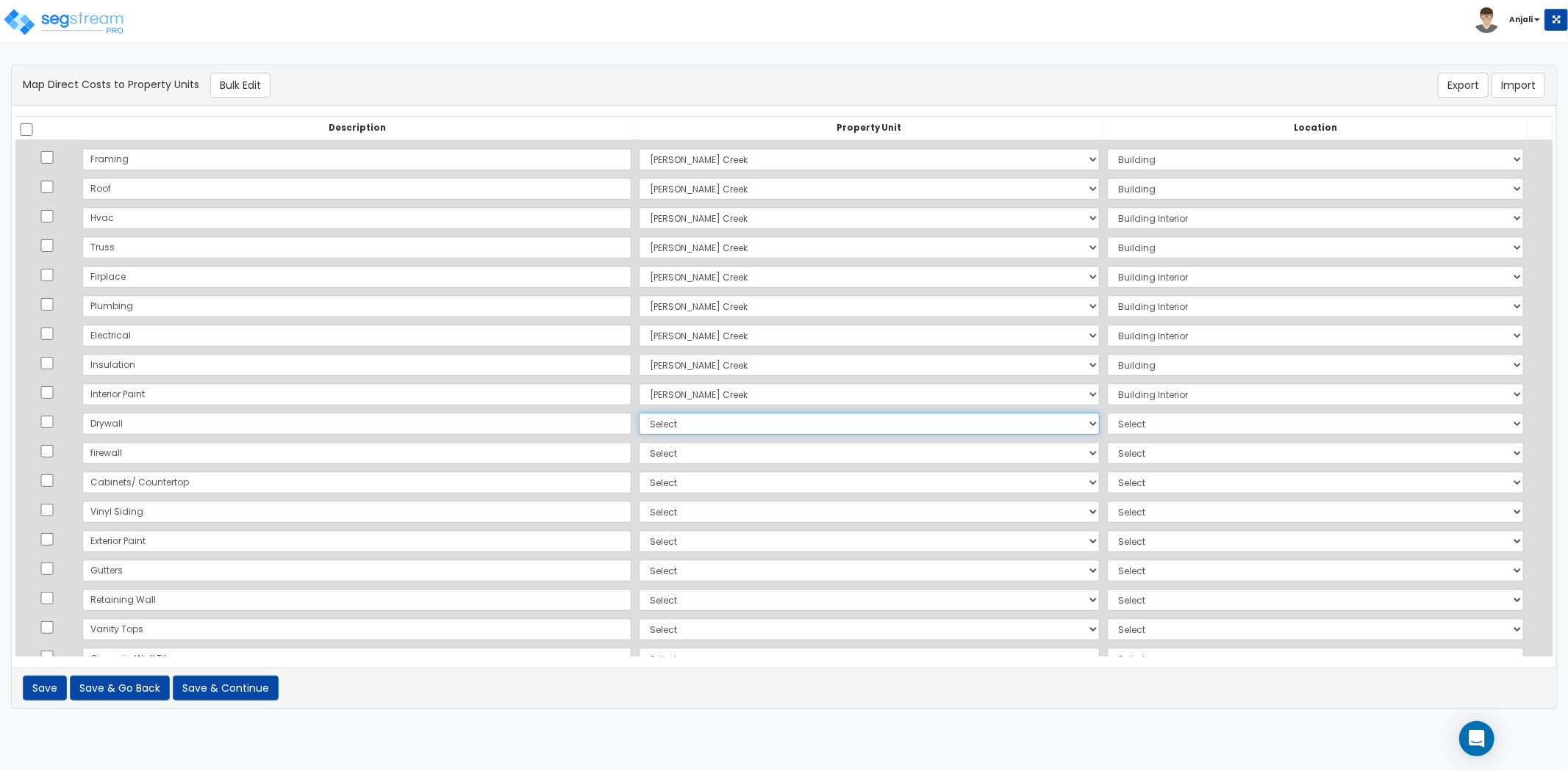
click at [639, 430] on select "Select [PERSON_NAME][GEOGRAPHIC_DATA][DEMOGRAPHIC_DATA] Site Improvements Add A…" at bounding box center [869, 423] width 461 height 22
select select "169107"
click at [639, 413] on select "Select [PERSON_NAME][GEOGRAPHIC_DATA][DEMOGRAPHIC_DATA] Site Improvements Add A…" at bounding box center [869, 423] width 461 height 22
click at [1150, 421] on select "Select Add Additional Location Building Building Interior 2 Bed/2 Bath" at bounding box center [1315, 423] width 417 height 22
select select "461"
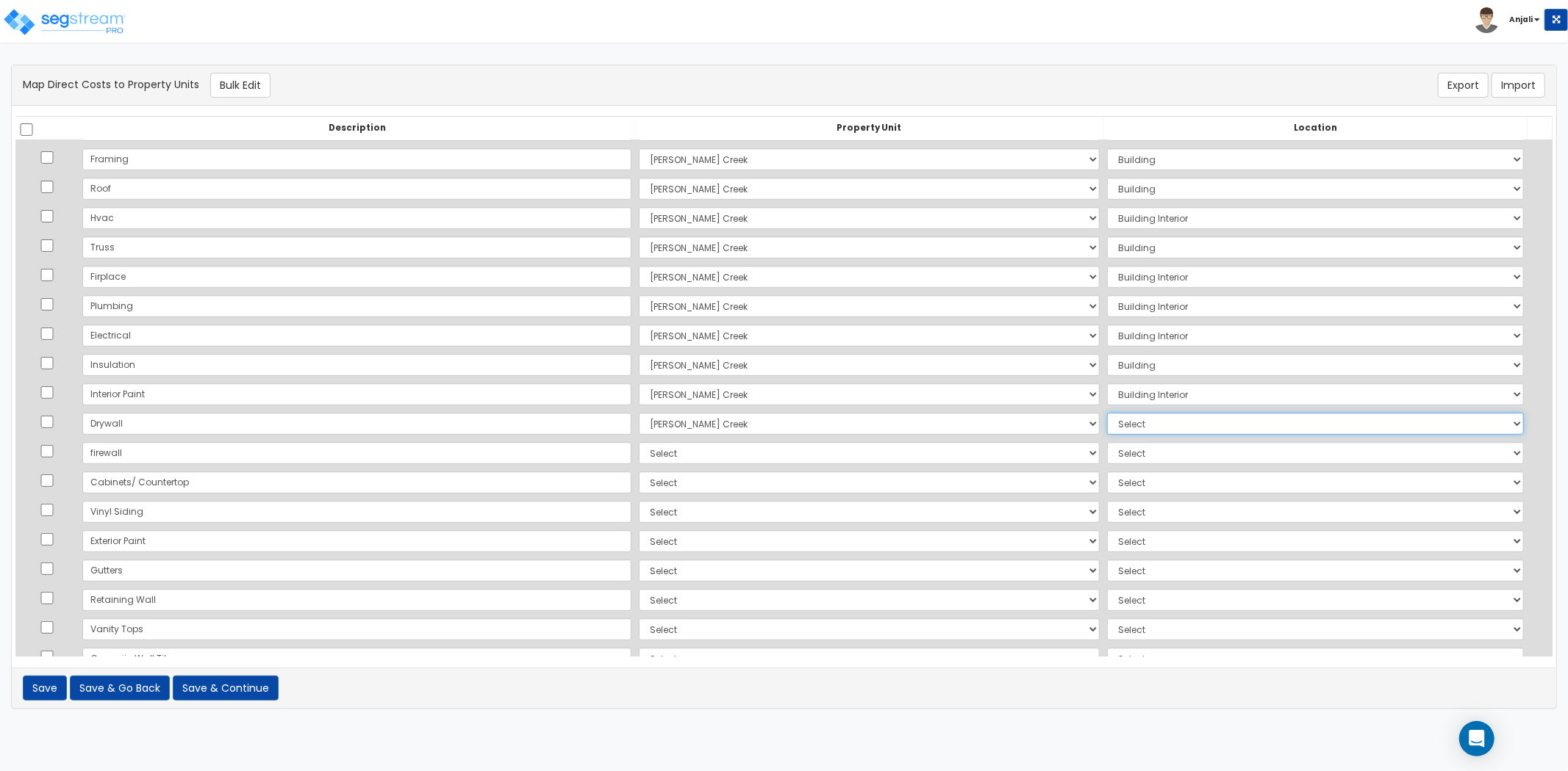
click at [1107, 413] on select "Select Add Additional Location Building Building Interior 2 Bed/2 Bath" at bounding box center [1315, 423] width 417 height 22
click at [678, 452] on select "Select [PERSON_NAME][GEOGRAPHIC_DATA][DEMOGRAPHIC_DATA] Site Improvements Add A…" at bounding box center [869, 453] width 461 height 22
select select "169107"
click at [639, 442] on select "Select [PERSON_NAME][GEOGRAPHIC_DATA][DEMOGRAPHIC_DATA] Site Improvements Add A…" at bounding box center [869, 453] width 461 height 22
click at [1107, 452] on select "Select Add Additional Location Building Building Interior 2 Bed/2 Bath" at bounding box center [1315, 453] width 417 height 22
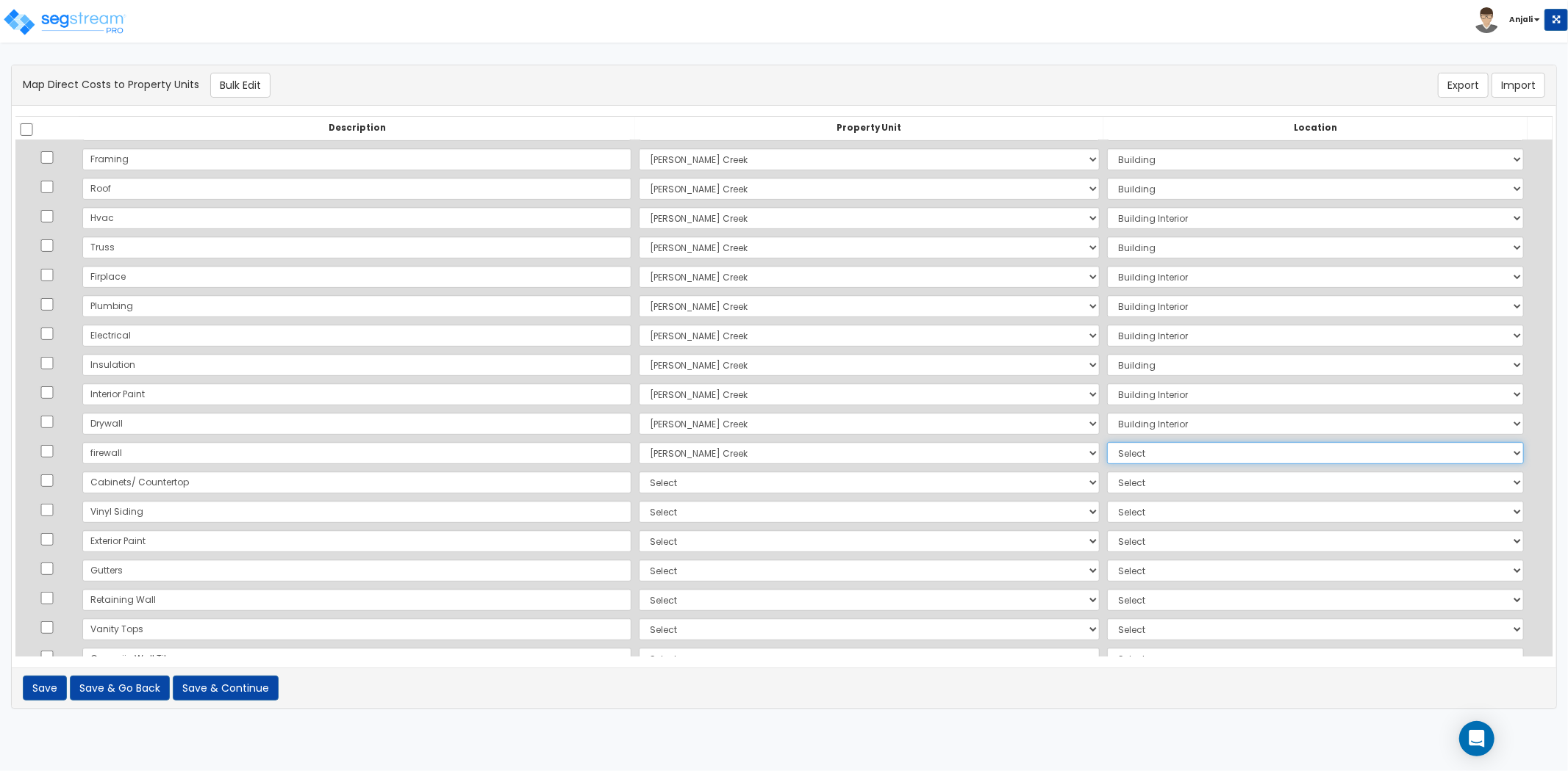
select select "461"
click at [1107, 442] on select "Select Add Additional Location Building Building Interior 2 Bed/2 Bath" at bounding box center [1315, 453] width 417 height 22
click at [639, 478] on select "Select [PERSON_NAME][GEOGRAPHIC_DATA][DEMOGRAPHIC_DATA] Site Improvements Add A…" at bounding box center [869, 482] width 461 height 22
select select "169107"
click at [639, 471] on select "Select [PERSON_NAME][GEOGRAPHIC_DATA][DEMOGRAPHIC_DATA] Site Improvements Add A…" at bounding box center [869, 482] width 461 height 22
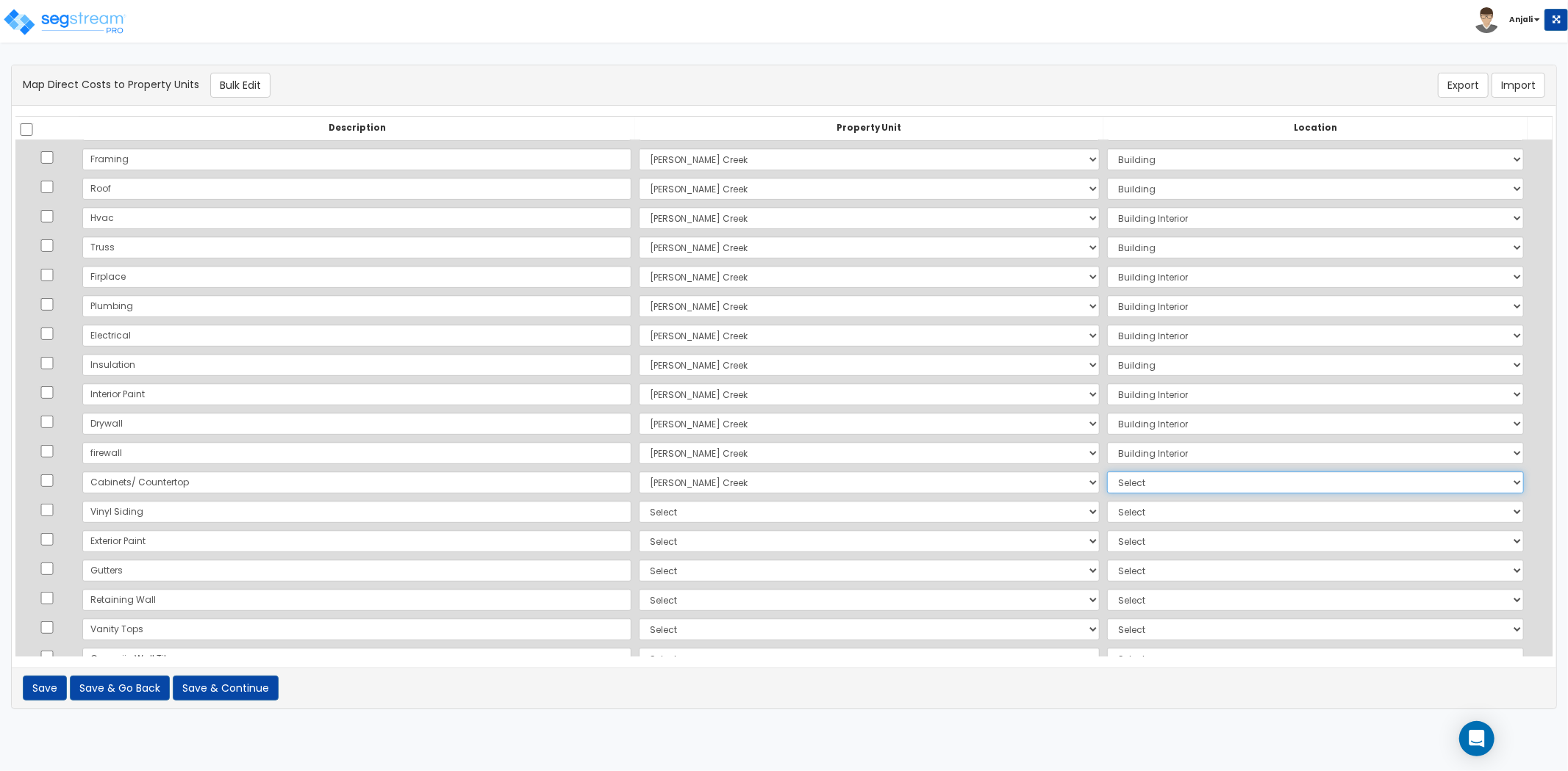
drag, startPoint x: 1103, startPoint y: 482, endPoint x: 1103, endPoint y: 491, distance: 9.0
click at [1107, 482] on select "Select Add Additional Location Building Building Interior 2 Bed/2 Bath" at bounding box center [1315, 482] width 417 height 22
select select "23341"
click at [1107, 471] on select "Select Add Additional Location Building Building Interior 2 Bed/2 Bath" at bounding box center [1315, 482] width 417 height 22
click at [639, 517] on select "Select [PERSON_NAME][GEOGRAPHIC_DATA][DEMOGRAPHIC_DATA] Site Improvements Add A…" at bounding box center [869, 511] width 461 height 22
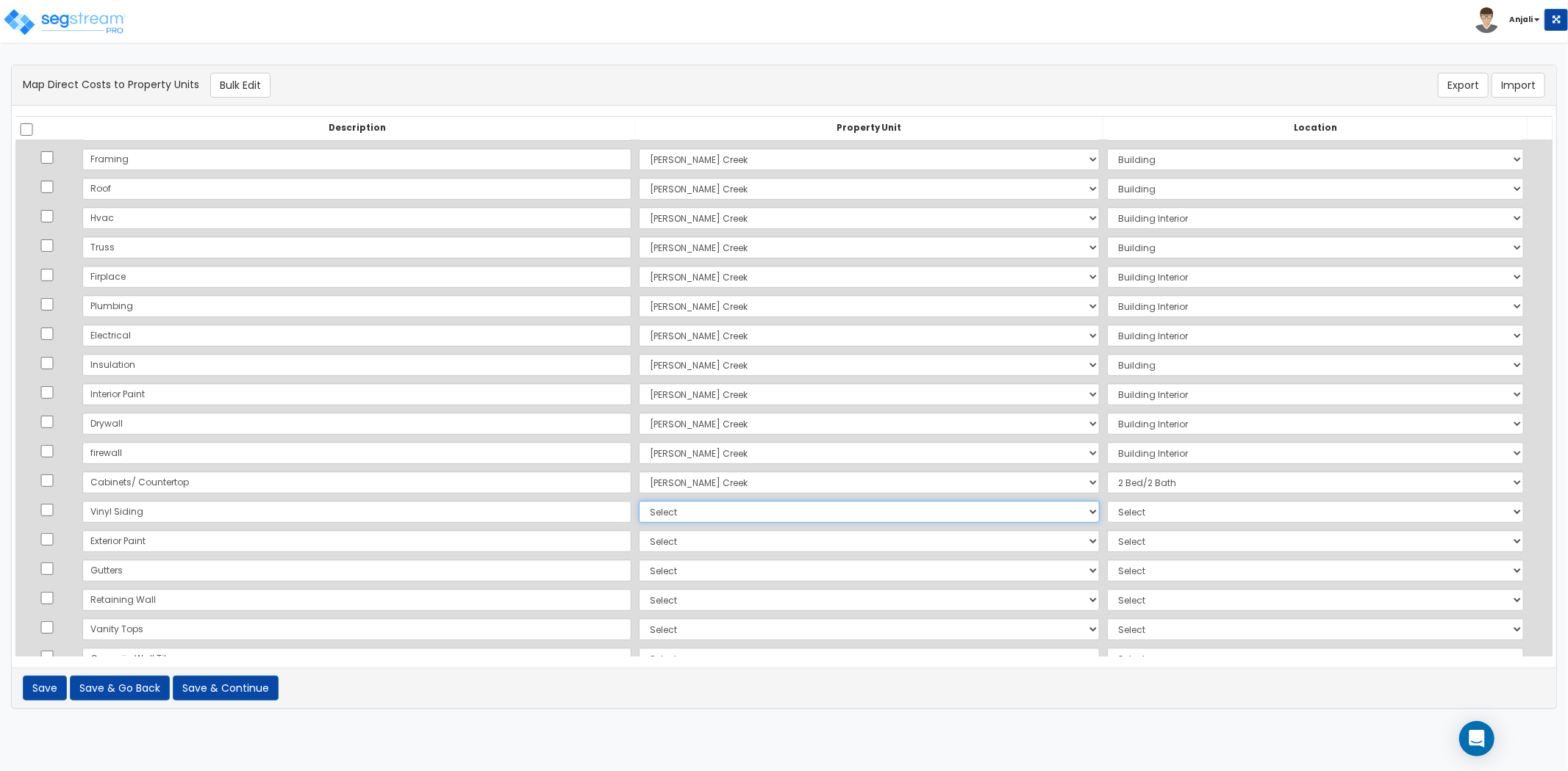
select select "169107"
click at [639, 501] on select "Select [PERSON_NAME][GEOGRAPHIC_DATA][DEMOGRAPHIC_DATA] Site Improvements Add A…" at bounding box center [869, 511] width 461 height 22
click at [1107, 504] on select "Select Add Additional Location Building Building Interior 2 Bed/2 Bath" at bounding box center [1315, 511] width 417 height 22
select select "6"
click at [1107, 501] on select "Select Add Additional Location Building Building Interior 2 Bed/2 Bath" at bounding box center [1315, 511] width 417 height 22
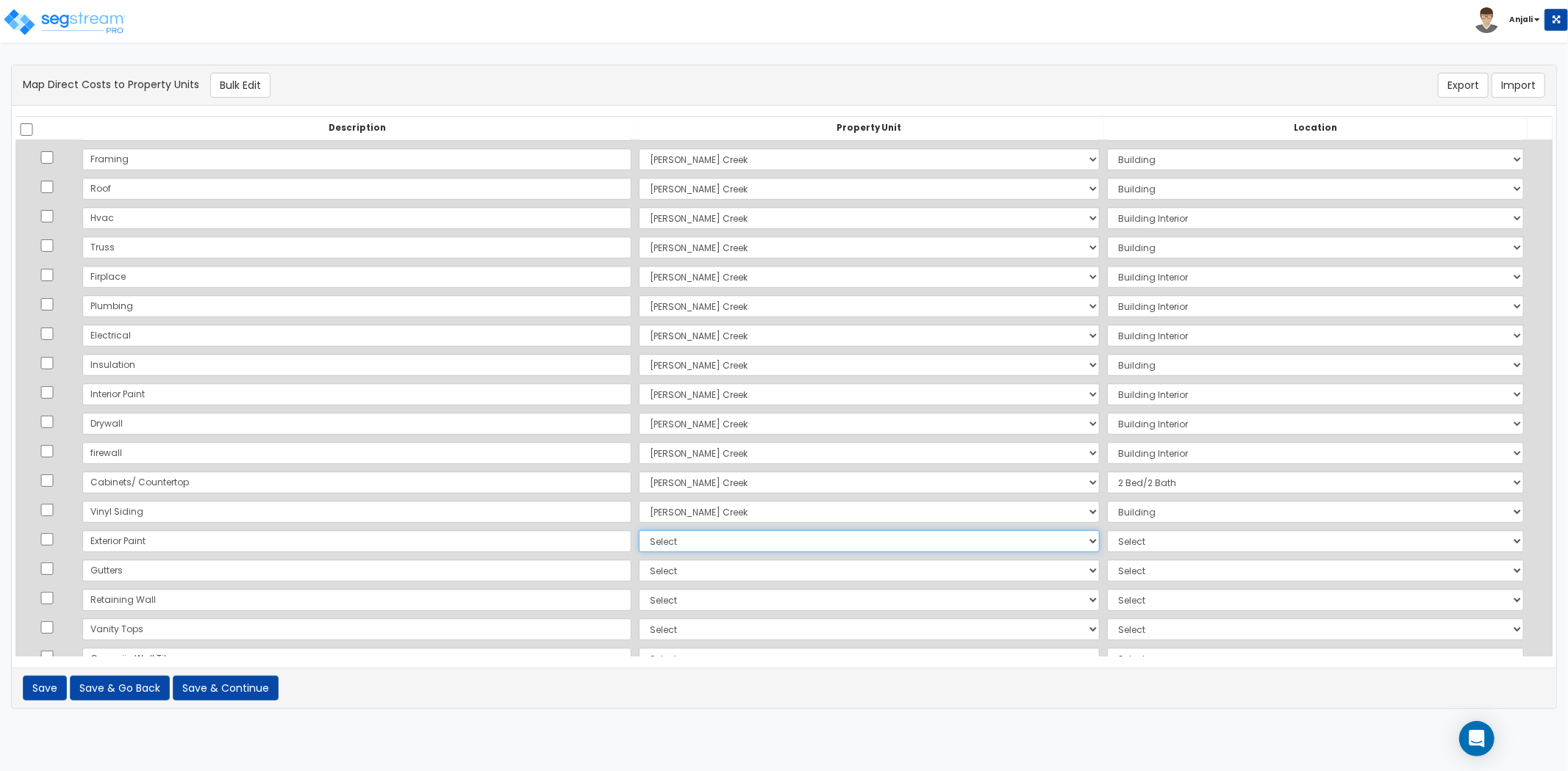
click at [639, 540] on select "Select [PERSON_NAME][GEOGRAPHIC_DATA][DEMOGRAPHIC_DATA] Site Improvements Add A…" at bounding box center [869, 541] width 461 height 22
select select "169107"
click at [639, 530] on select "Select [PERSON_NAME][GEOGRAPHIC_DATA][DEMOGRAPHIC_DATA] Site Improvements Add A…" at bounding box center [869, 541] width 461 height 22
click at [1107, 549] on select "Select Add Additional Location Building Building Interior 2 Bed/2 Bath" at bounding box center [1315, 541] width 417 height 22
select select "_additional"
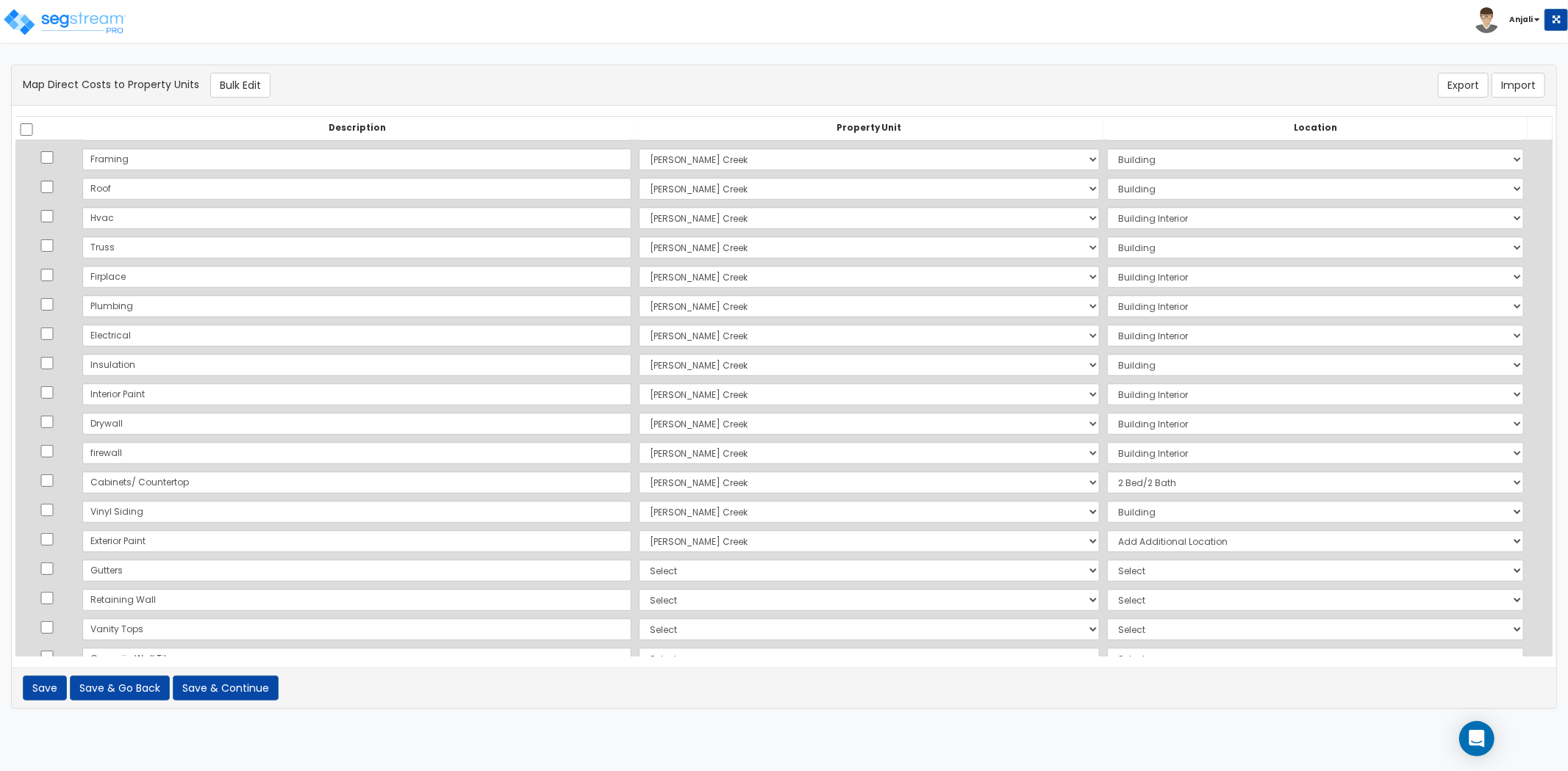
click at [1107, 530] on select "Select Add Additional Location Building Building Interior 2 Bed/2 Bath" at bounding box center [1315, 541] width 417 height 22
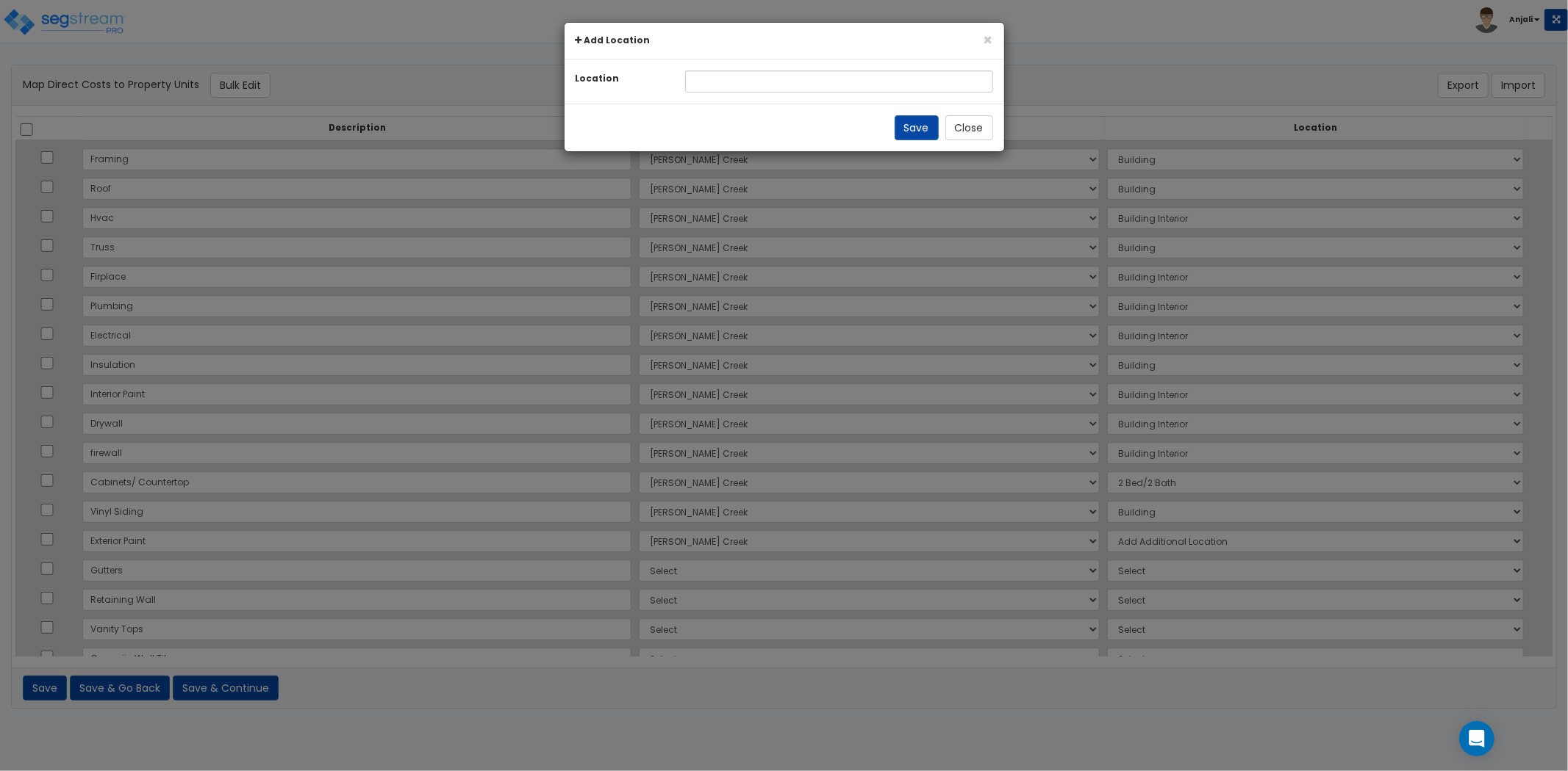
click at [993, 39] on div "× Add Location" at bounding box center [784, 41] width 440 height 36
click at [975, 134] on button "Close" at bounding box center [969, 127] width 48 height 25
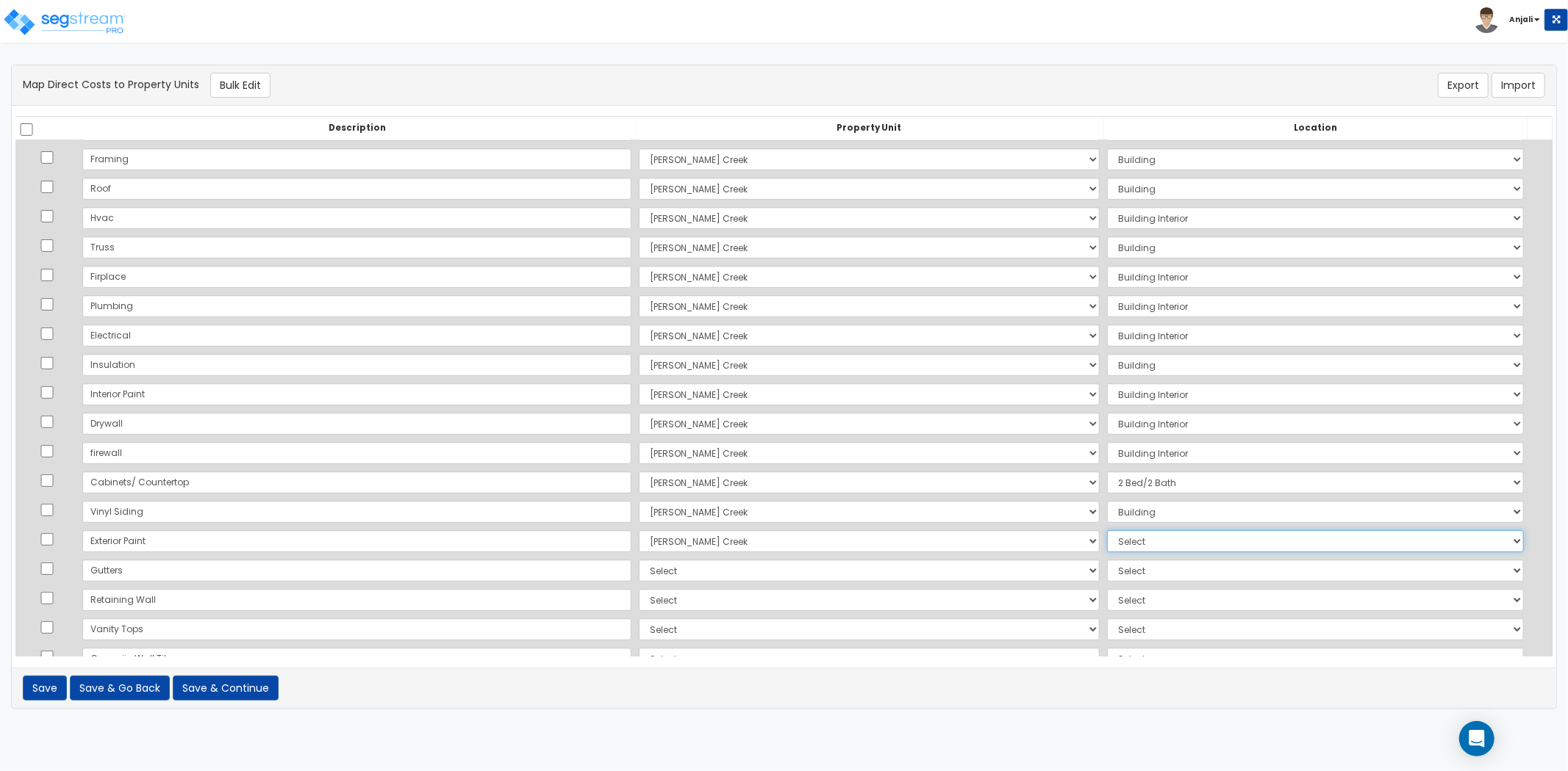
click at [1107, 547] on select "Select Add Additional Location Building Building Interior 2 Bed/2 Bath" at bounding box center [1315, 541] width 417 height 22
select select "6"
click at [1107, 530] on select "Select Add Additional Location Building Building Interior 2 Bed/2 Bath" at bounding box center [1315, 541] width 417 height 22
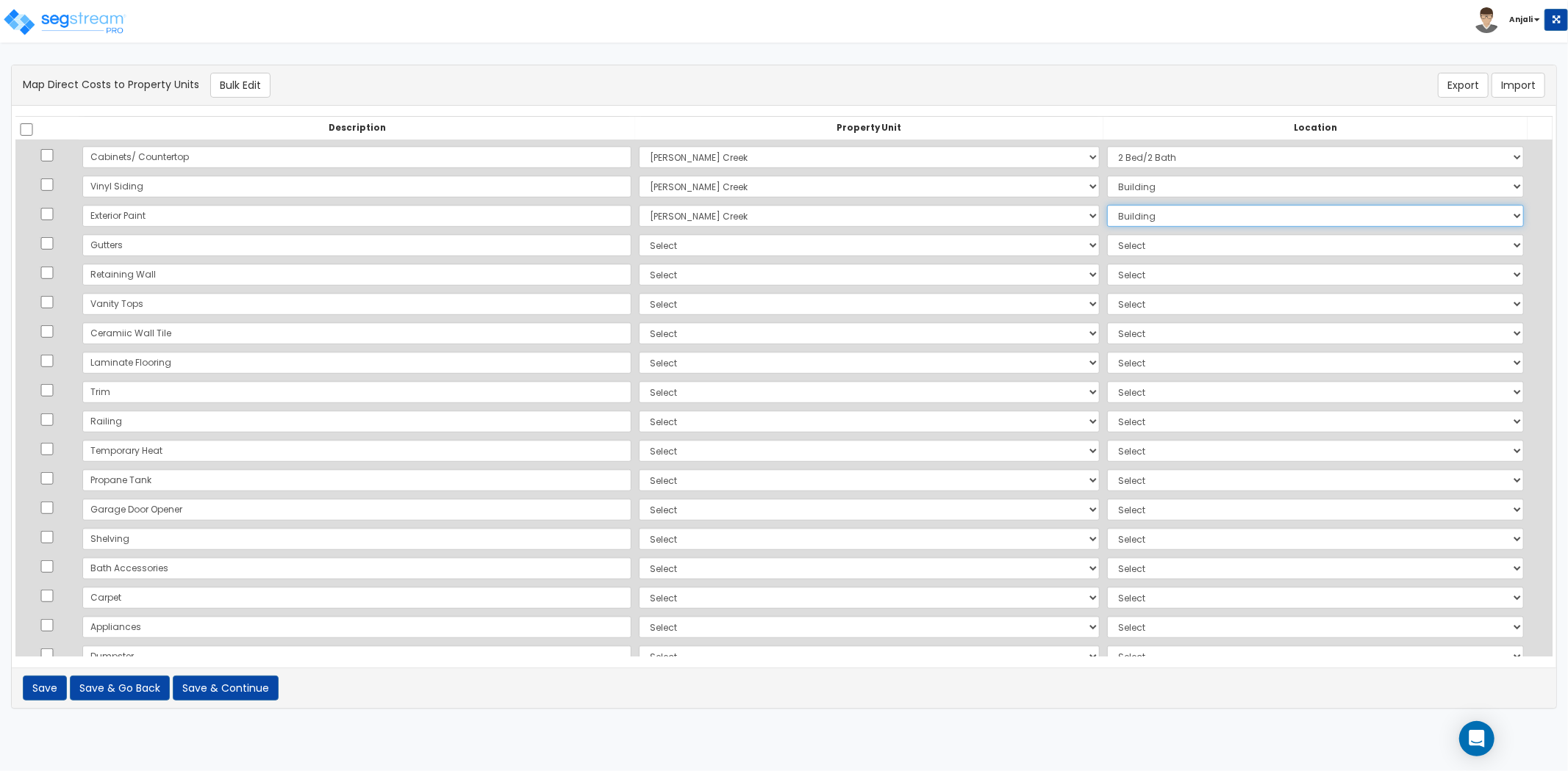
scroll to position [735, 0]
click at [639, 248] on select "Select [PERSON_NAME][GEOGRAPHIC_DATA][DEMOGRAPHIC_DATA] Site Improvements Add A…" at bounding box center [869, 244] width 461 height 22
select select "169107"
click at [639, 233] on select "Select [PERSON_NAME][GEOGRAPHIC_DATA][DEMOGRAPHIC_DATA] Site Improvements Add A…" at bounding box center [869, 244] width 461 height 22
drag, startPoint x: 1114, startPoint y: 240, endPoint x: 1118, endPoint y: 253, distance: 13.6
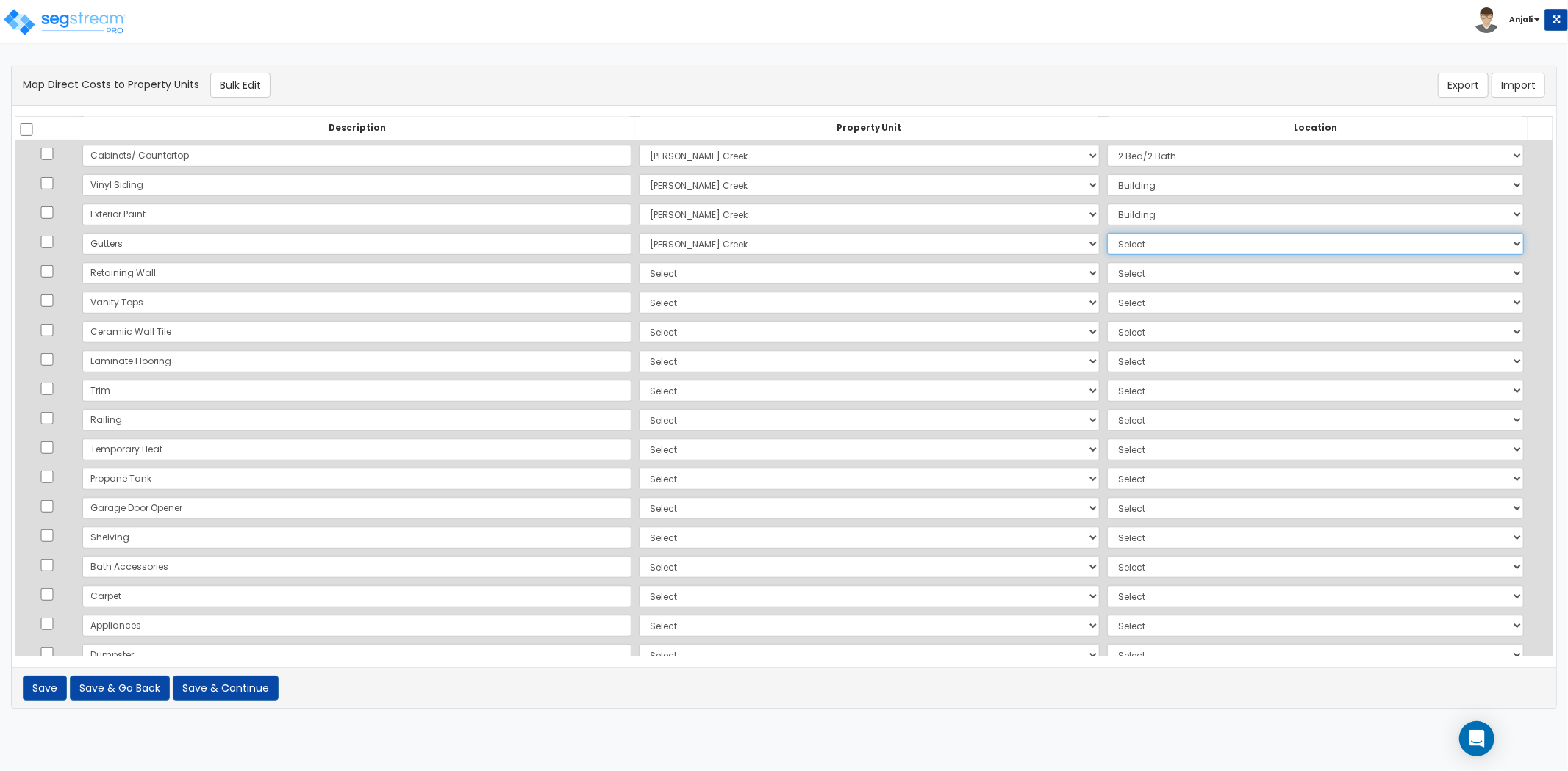
click at [1114, 240] on select "Select Add Additional Location Building Building Interior 2 Bed/2 Bath" at bounding box center [1315, 244] width 417 height 22
select select "6"
click at [1107, 233] on select "Select Add Additional Location Building Building Interior 2 Bed/2 Bath" at bounding box center [1315, 244] width 417 height 22
click at [655, 275] on select "Select [PERSON_NAME][GEOGRAPHIC_DATA][DEMOGRAPHIC_DATA] Site Improvements Add A…" at bounding box center [869, 273] width 461 height 22
select select "169109"
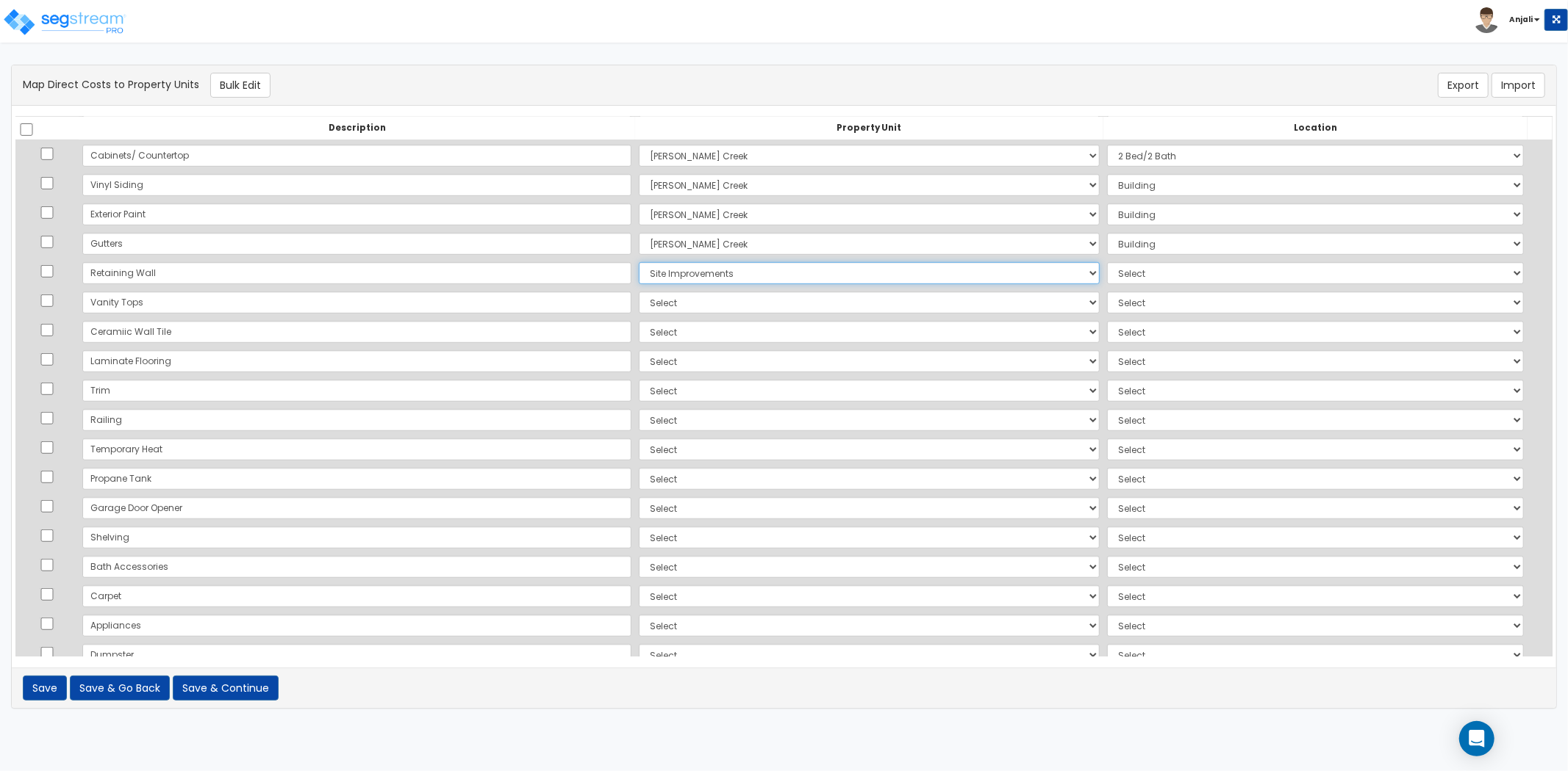
click at [639, 263] on select "Select [PERSON_NAME][GEOGRAPHIC_DATA][DEMOGRAPHIC_DATA] Site Improvements Add A…" at bounding box center [869, 273] width 461 height 22
click at [1107, 277] on select "Select Add Additional Location Site Exterior" at bounding box center [1315, 273] width 417 height 22
select select "462"
click at [1107, 263] on select "Select Add Additional Location Site Exterior" at bounding box center [1315, 273] width 417 height 22
click at [639, 305] on select "Select [PERSON_NAME][GEOGRAPHIC_DATA][DEMOGRAPHIC_DATA] Site Improvements Add A…" at bounding box center [869, 302] width 461 height 22
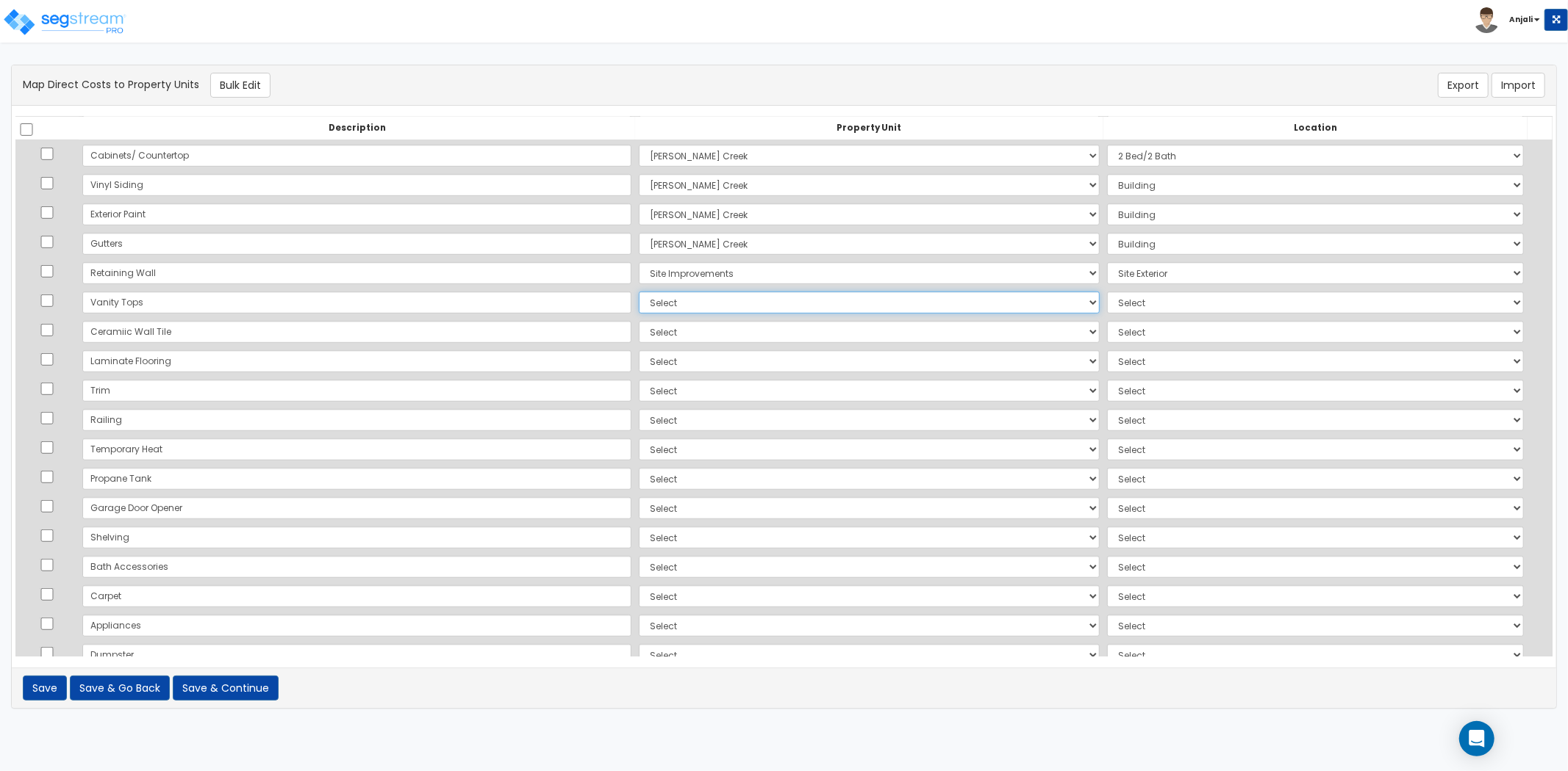
select select "169107"
click at [639, 291] on select "Select [PERSON_NAME][GEOGRAPHIC_DATA][DEMOGRAPHIC_DATA] Site Improvements Add A…" at bounding box center [869, 302] width 461 height 22
drag, startPoint x: 1098, startPoint y: 291, endPoint x: 1105, endPoint y: 304, distance: 14.8
click at [1107, 291] on select "Select Add Additional Location Building Building Interior 2 Bed/2 Bath" at bounding box center [1315, 302] width 417 height 22
select select "23341"
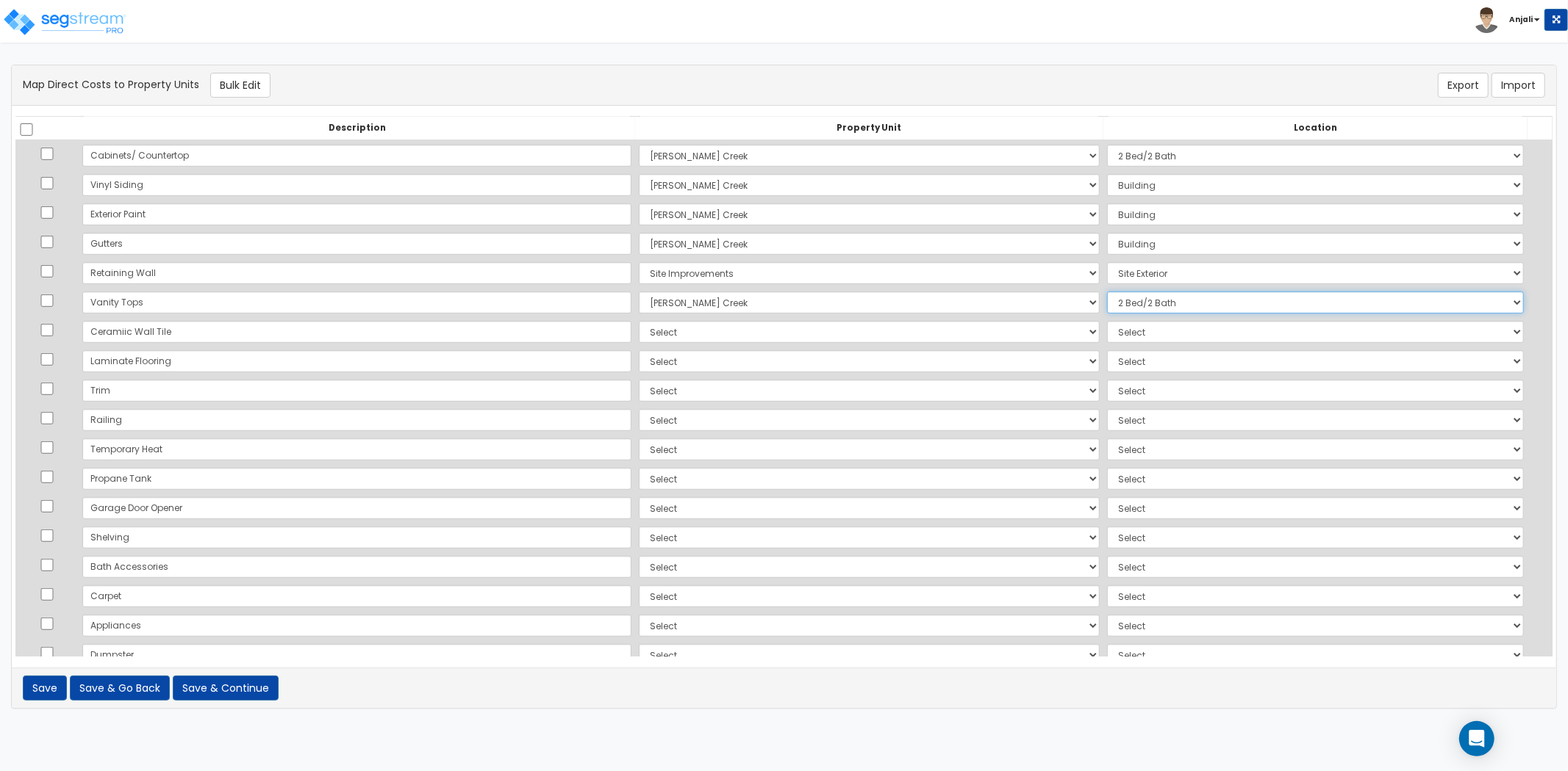
click at [1107, 291] on select "Select Add Additional Location Building Building Interior 2 Bed/2 Bath" at bounding box center [1315, 302] width 417 height 22
click at [639, 326] on select "Select [PERSON_NAME][GEOGRAPHIC_DATA][DEMOGRAPHIC_DATA] Site Improvements Add A…" at bounding box center [869, 332] width 461 height 22
click at [639, 321] on select "Select [PERSON_NAME][GEOGRAPHIC_DATA][DEMOGRAPHIC_DATA] Site Improvements Add A…" at bounding box center [869, 332] width 461 height 22
drag, startPoint x: 608, startPoint y: 332, endPoint x: 607, endPoint y: 341, distance: 9.1
click at [639, 332] on select "Select [PERSON_NAME][GEOGRAPHIC_DATA][DEMOGRAPHIC_DATA] Site Improvements Add A…" at bounding box center [869, 332] width 461 height 22
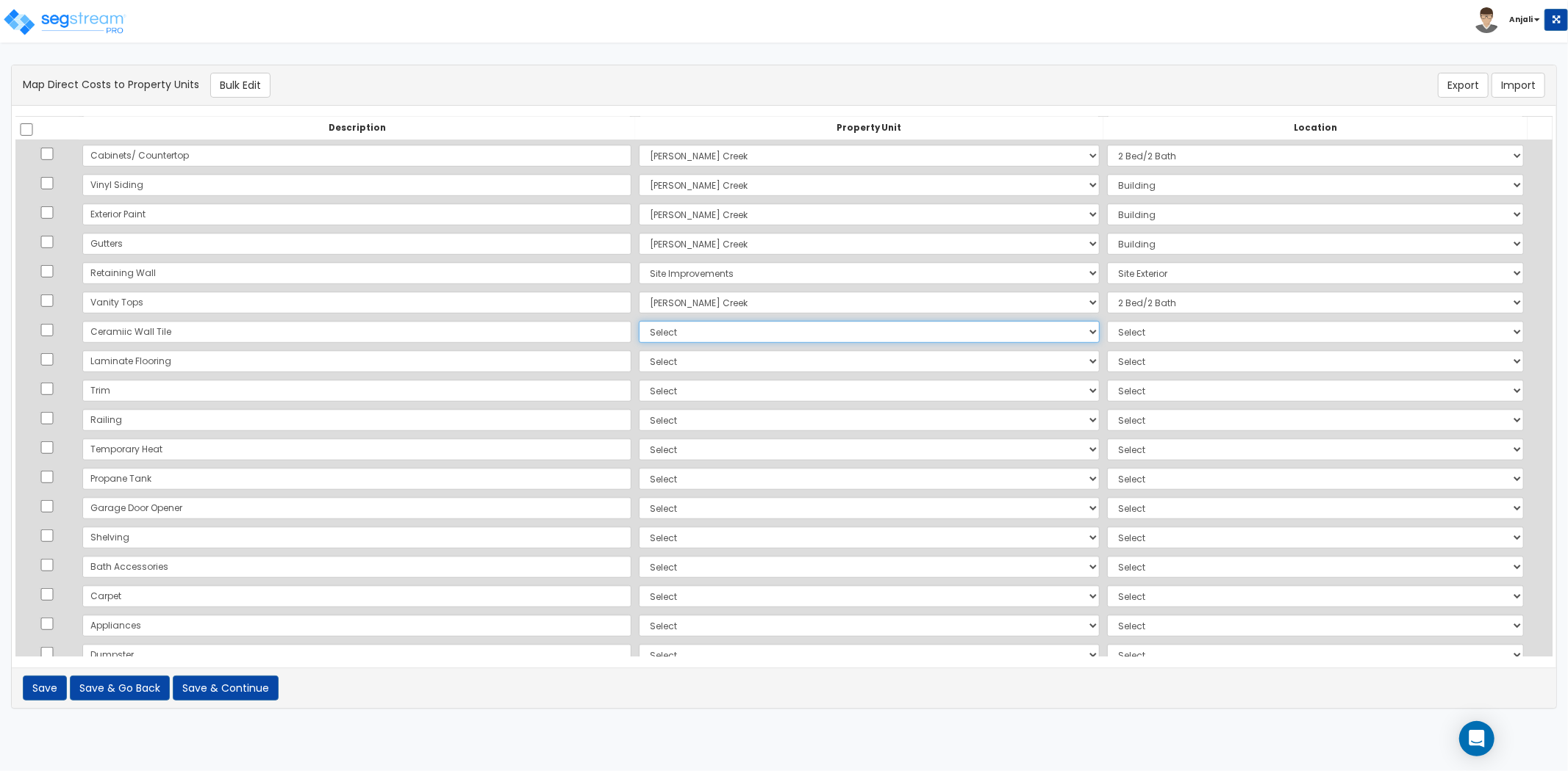
select select "169107"
click at [639, 321] on select "Select [PERSON_NAME][GEOGRAPHIC_DATA][DEMOGRAPHIC_DATA] Site Improvements Add A…" at bounding box center [869, 332] width 461 height 22
click at [1107, 326] on select "Select Add Additional Location Building Building Interior 2 Bed/2 Bath" at bounding box center [1315, 332] width 417 height 22
select select "461"
click at [1107, 321] on select "Select Add Additional Location Building Building Interior 2 Bed/2 Bath" at bounding box center [1315, 332] width 417 height 22
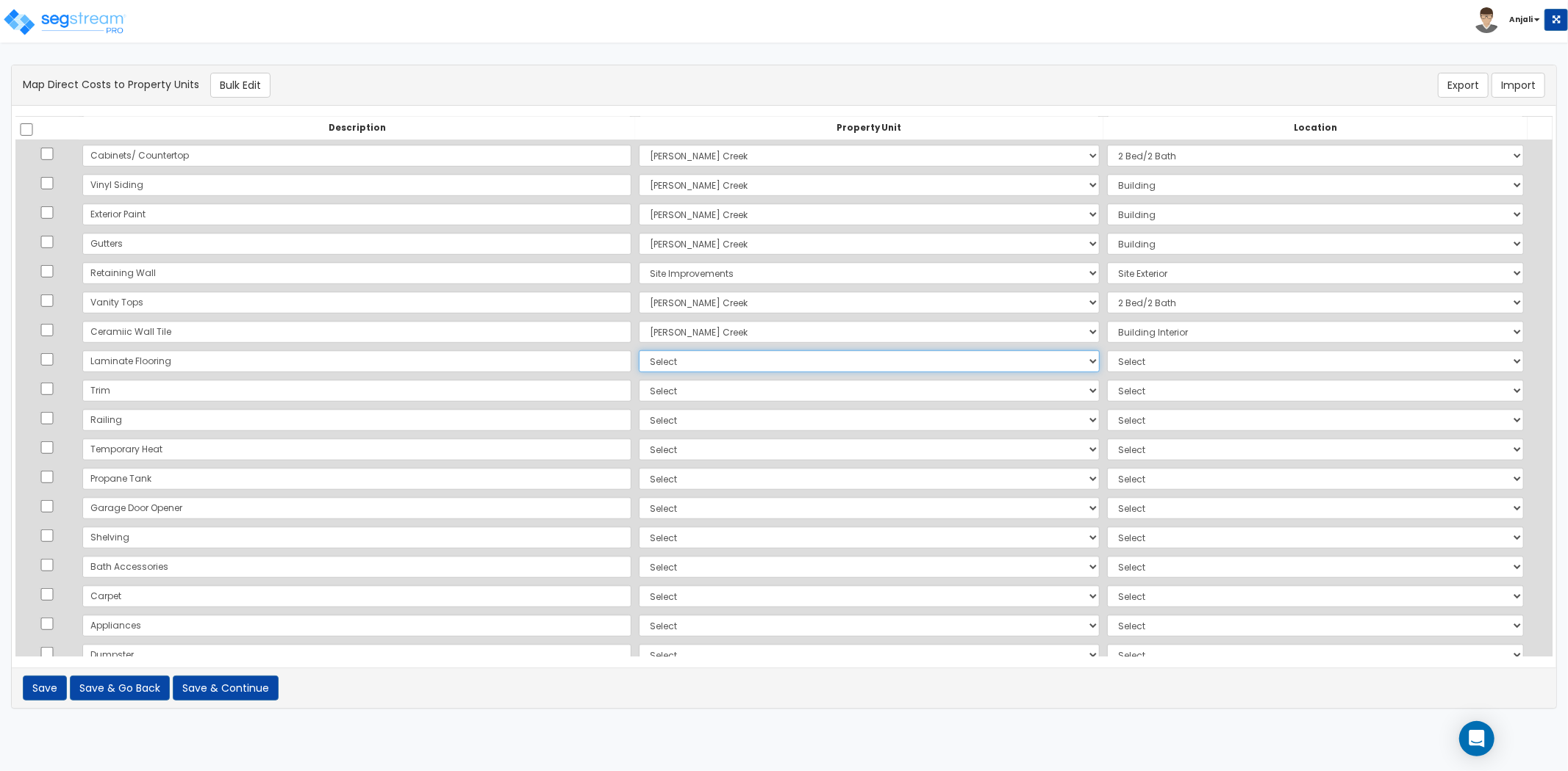
click at [639, 356] on select "Select [PERSON_NAME][GEOGRAPHIC_DATA][DEMOGRAPHIC_DATA] Site Improvements Add A…" at bounding box center [869, 361] width 461 height 22
select select "169107"
click at [639, 351] on select "Select [PERSON_NAME][GEOGRAPHIC_DATA][DEMOGRAPHIC_DATA] Site Improvements Add A…" at bounding box center [869, 361] width 461 height 22
click at [1115, 367] on select "Select Add Additional Location Building Building Interior 2 Bed/2 Bath" at bounding box center [1315, 361] width 417 height 22
click at [1107, 351] on select "Select Add Additional Location Building Building Interior 2 Bed/2 Bath" at bounding box center [1315, 361] width 417 height 22
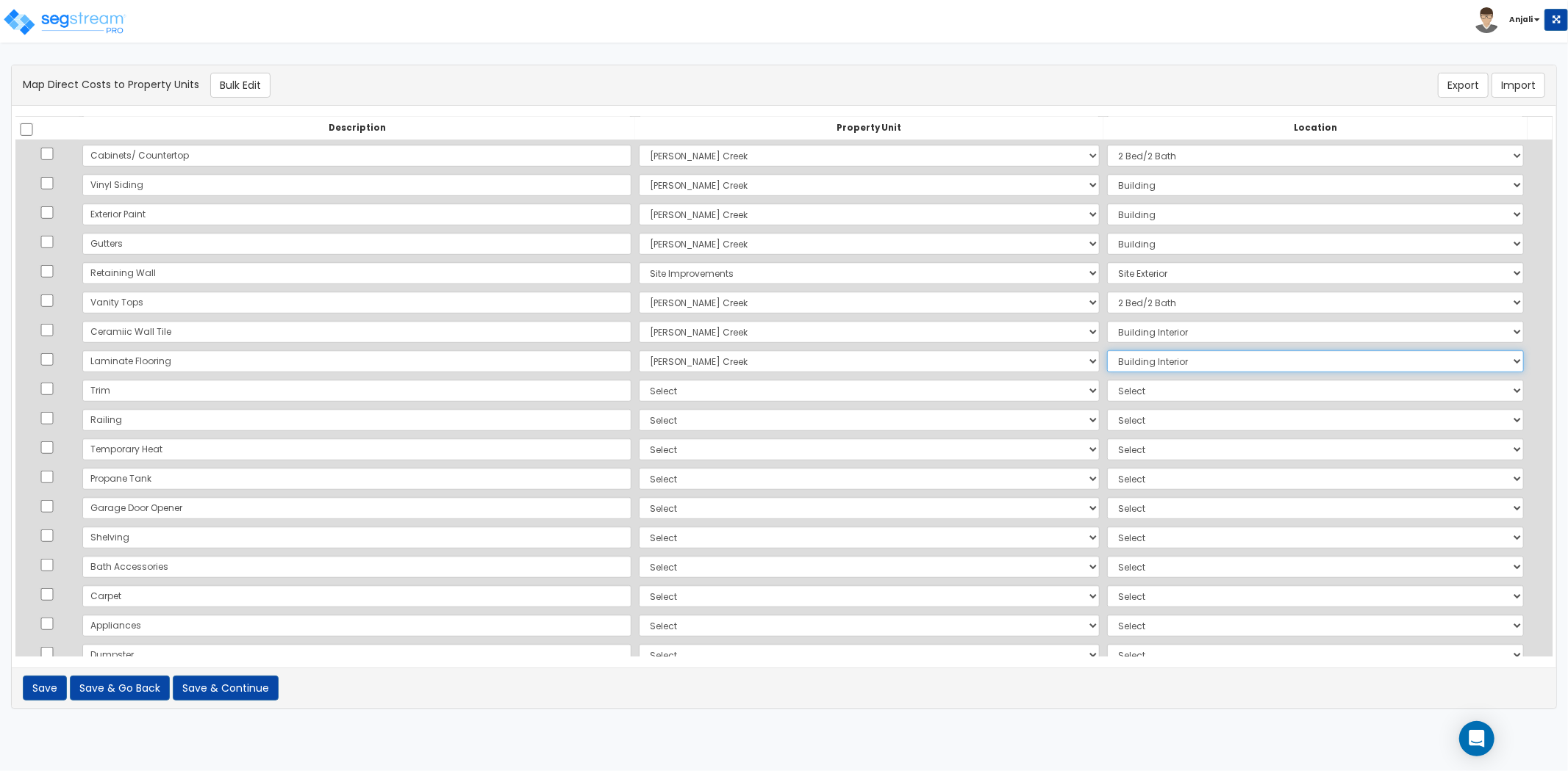
click at [1122, 361] on select "Select Add Additional Location Building Building Interior 2 Bed/2 Bath" at bounding box center [1315, 361] width 417 height 22
select select "23341"
click at [1107, 351] on select "Select Add Additional Location Building Building Interior 2 Bed/2 Bath" at bounding box center [1315, 361] width 417 height 22
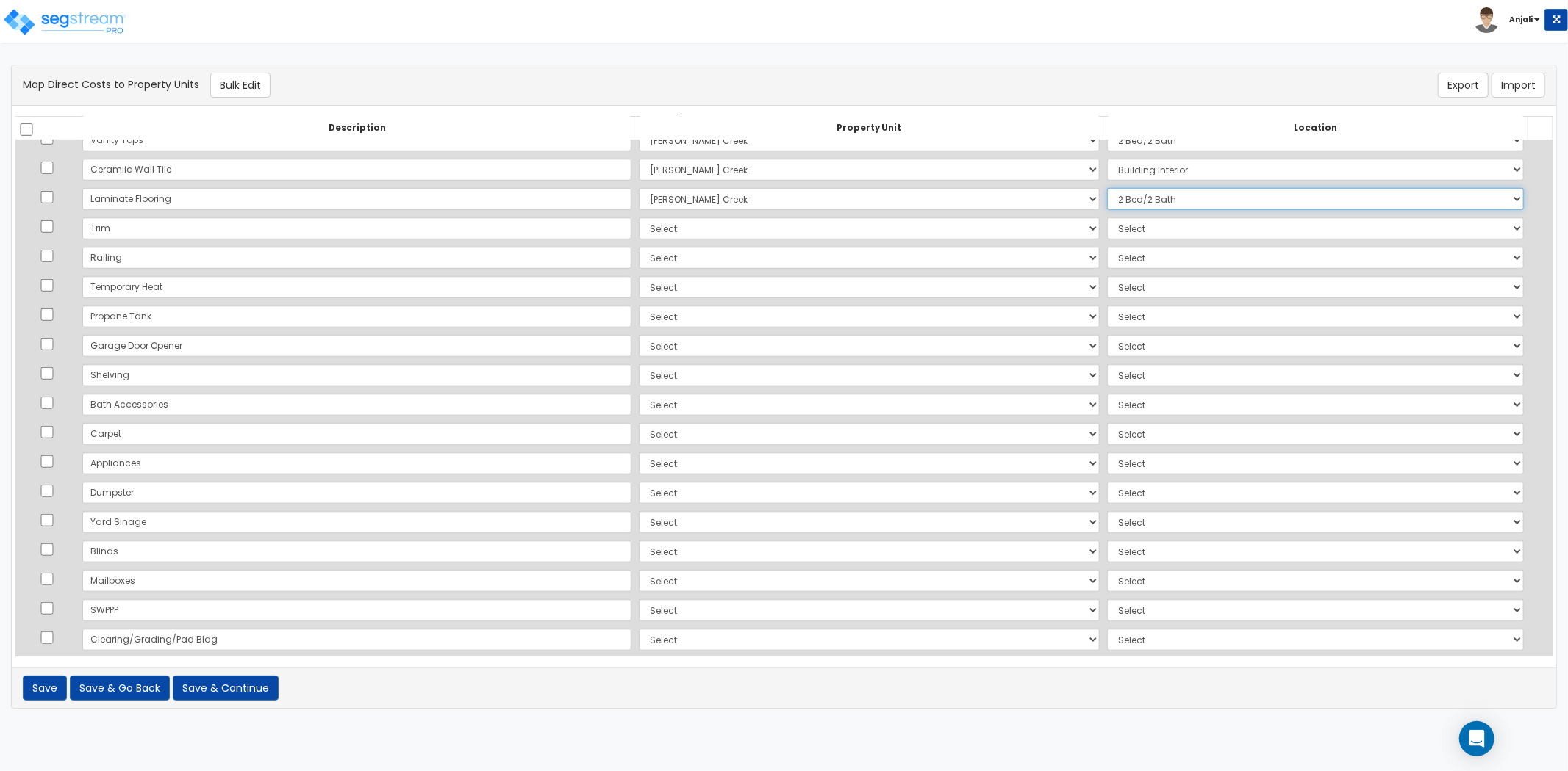
scroll to position [898, 0]
click at [639, 231] on select "Select [PERSON_NAME][GEOGRAPHIC_DATA][DEMOGRAPHIC_DATA] Site Improvements Add A…" at bounding box center [869, 228] width 461 height 22
select select "169107"
click at [639, 217] on select "Select [PERSON_NAME][GEOGRAPHIC_DATA][DEMOGRAPHIC_DATA] Site Improvements Add A…" at bounding box center [869, 228] width 461 height 22
click at [1107, 230] on select "Select Add Additional Location Building Building Interior 2 Bed/2 Bath" at bounding box center [1315, 228] width 417 height 22
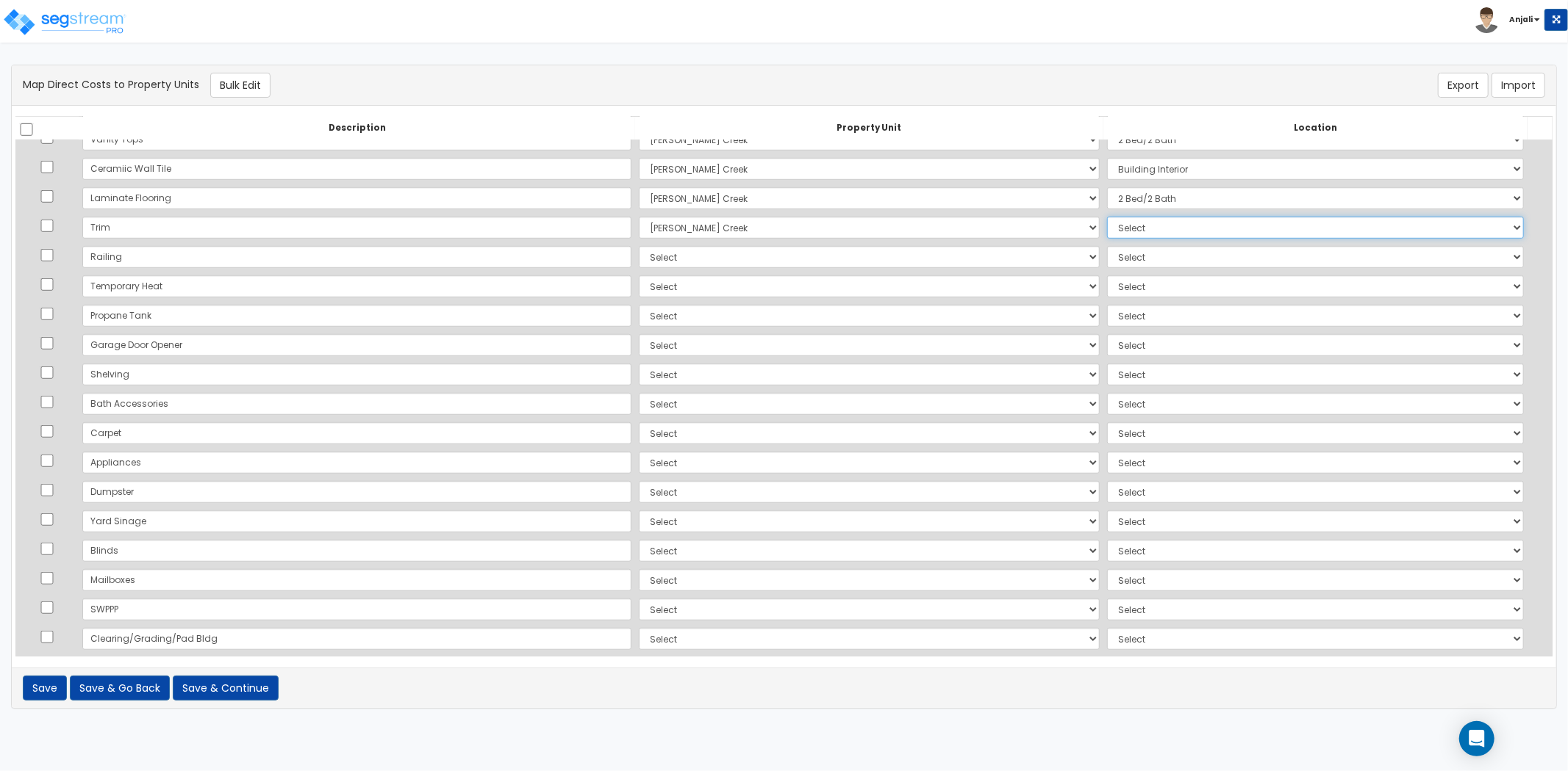
select select "6"
click at [1107, 217] on select "Select Add Additional Location Building Building Interior 2 Bed/2 Bath" at bounding box center [1315, 228] width 417 height 22
click at [639, 254] on select "Select [PERSON_NAME][GEOGRAPHIC_DATA][DEMOGRAPHIC_DATA] Site Improvements Add A…" at bounding box center [869, 256] width 461 height 22
select select "169107"
click at [639, 246] on select "Select [PERSON_NAME][GEOGRAPHIC_DATA][DEMOGRAPHIC_DATA] Site Improvements Add A…" at bounding box center [869, 256] width 461 height 22
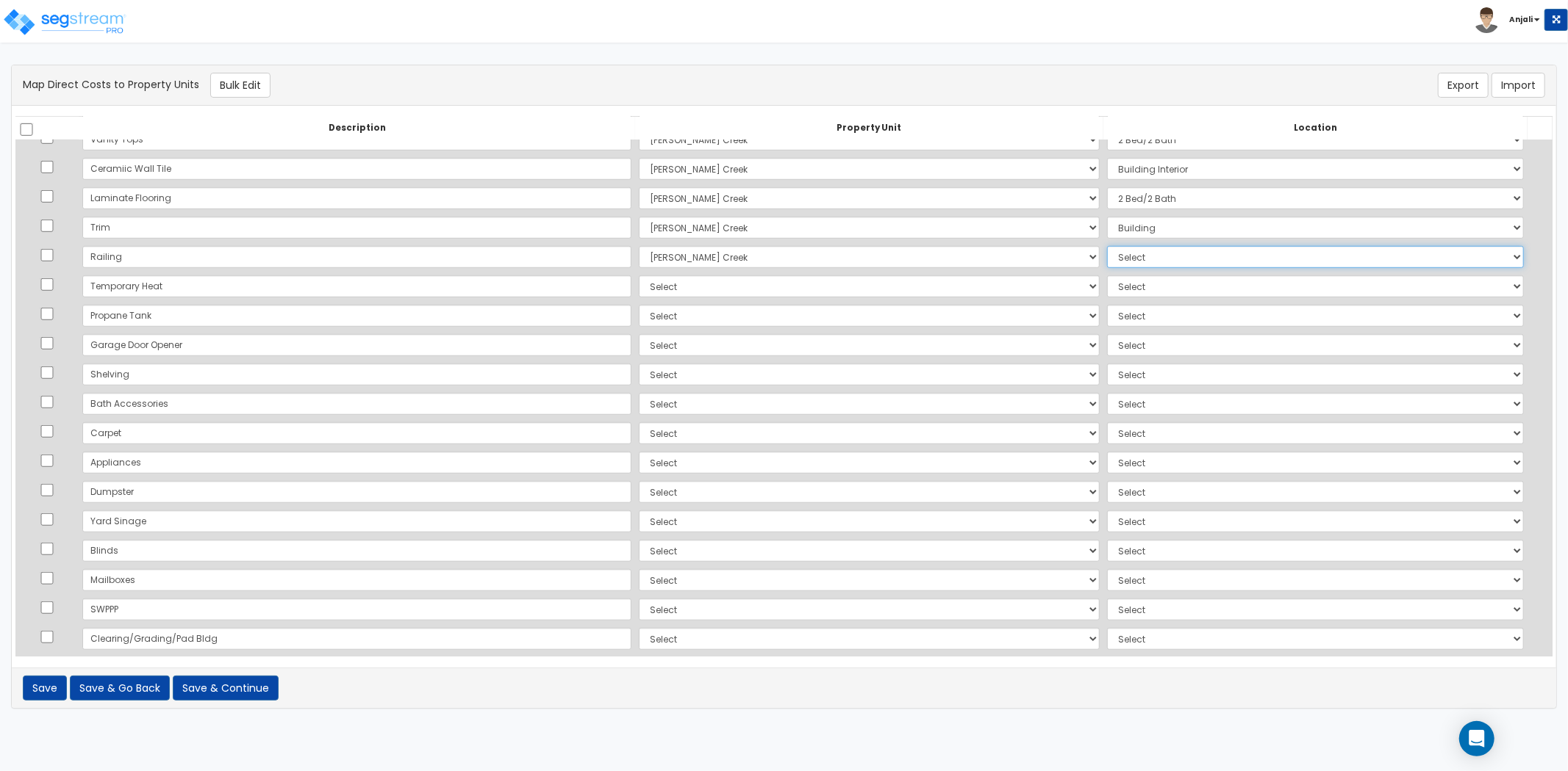
drag, startPoint x: 1092, startPoint y: 253, endPoint x: 1092, endPoint y: 264, distance: 11.0
click at [1107, 253] on select "Select Add Additional Location Building Building Interior 2 Bed/2 Bath" at bounding box center [1315, 256] width 417 height 22
select select "6"
click at [1107, 246] on select "Select Add Additional Location Building Building Interior 2 Bed/2 Bath" at bounding box center [1315, 256] width 417 height 22
click at [639, 289] on select "Select Ryan Creek Site Improvements Add Additional Property Unit" at bounding box center [869, 286] width 461 height 22
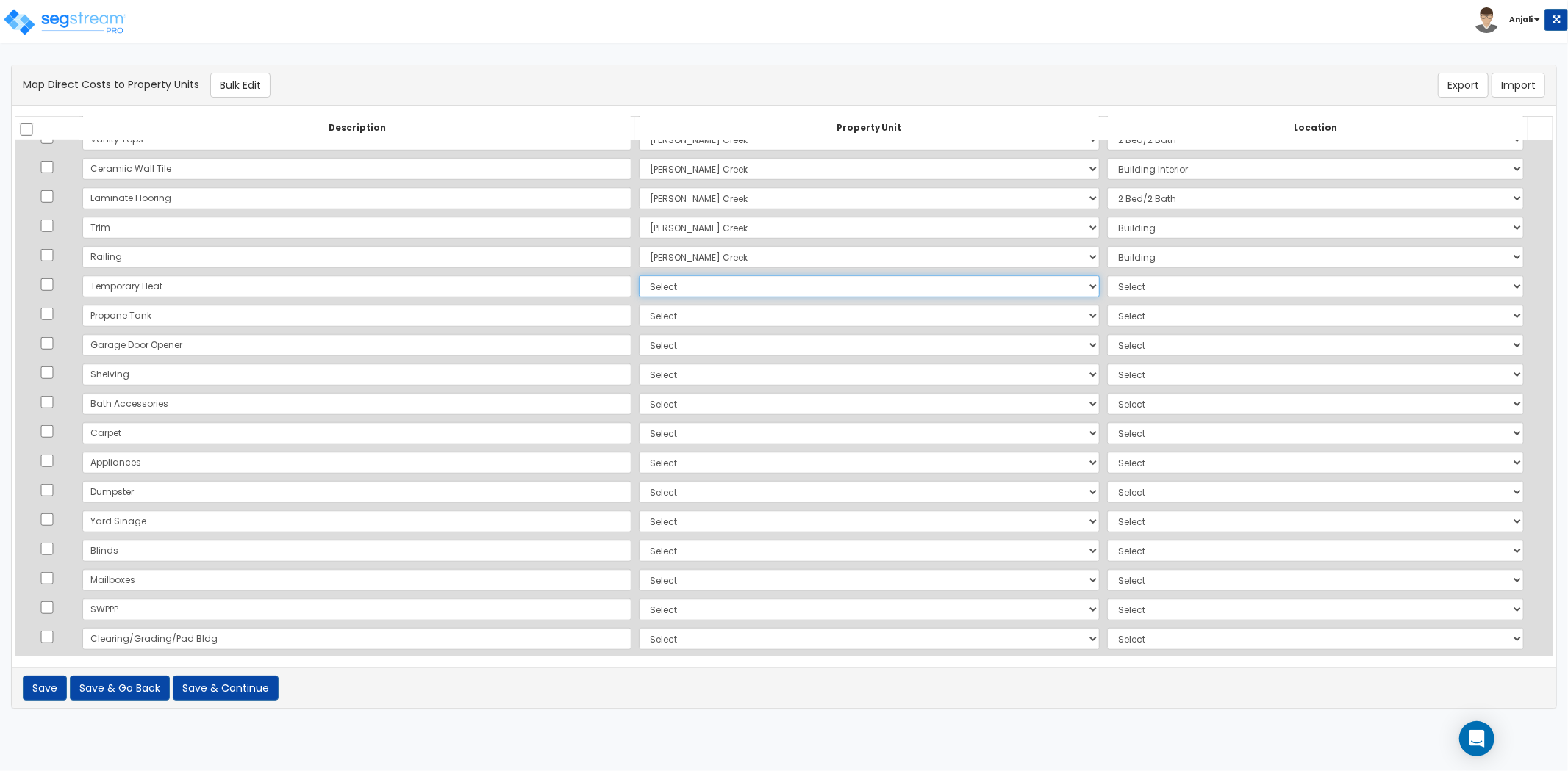
select select "169107"
click at [639, 275] on select "Select Ryan Creek Site Improvements Add Additional Property Unit" at bounding box center [869, 286] width 461 height 22
click at [1107, 290] on select "Select Add Additional Location Building Building Interior 2 Bed/2 Bath" at bounding box center [1315, 286] width 417 height 22
select select "6"
click at [1107, 275] on select "Select Add Additional Location Building Building Interior 2 Bed/2 Bath" at bounding box center [1315, 286] width 417 height 22
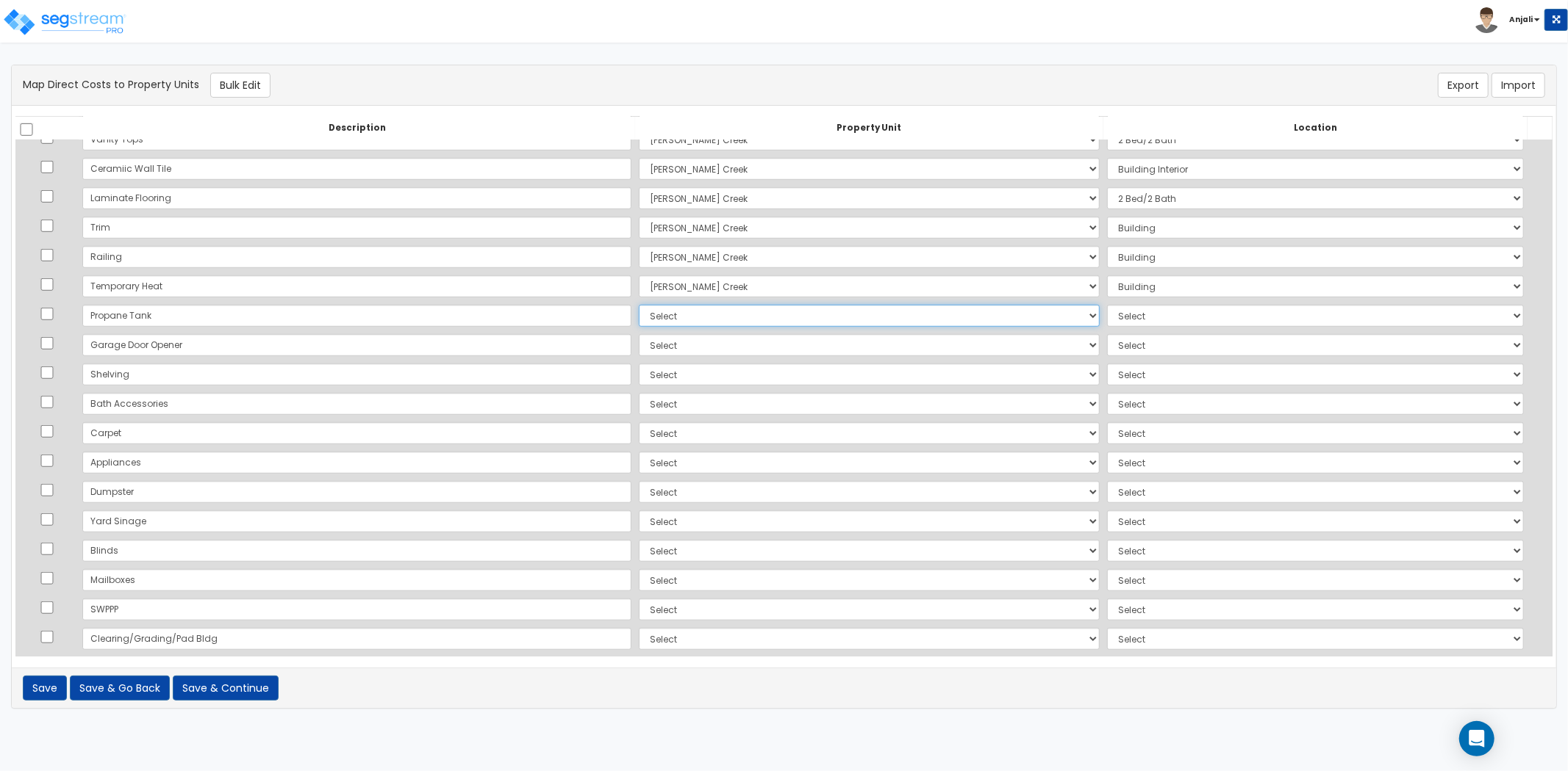
click at [711, 316] on select "Select Ryan Creek Site Improvements Add Additional Property Unit" at bounding box center [869, 316] width 461 height 22
select select "169107"
click at [639, 305] on select "Select Ryan Creek Site Improvements Add Additional Property Unit" at bounding box center [869, 316] width 461 height 22
click at [1107, 316] on select "Select Add Additional Location Building Building Interior 2 Bed/2 Bath" at bounding box center [1315, 316] width 417 height 22
select select "6"
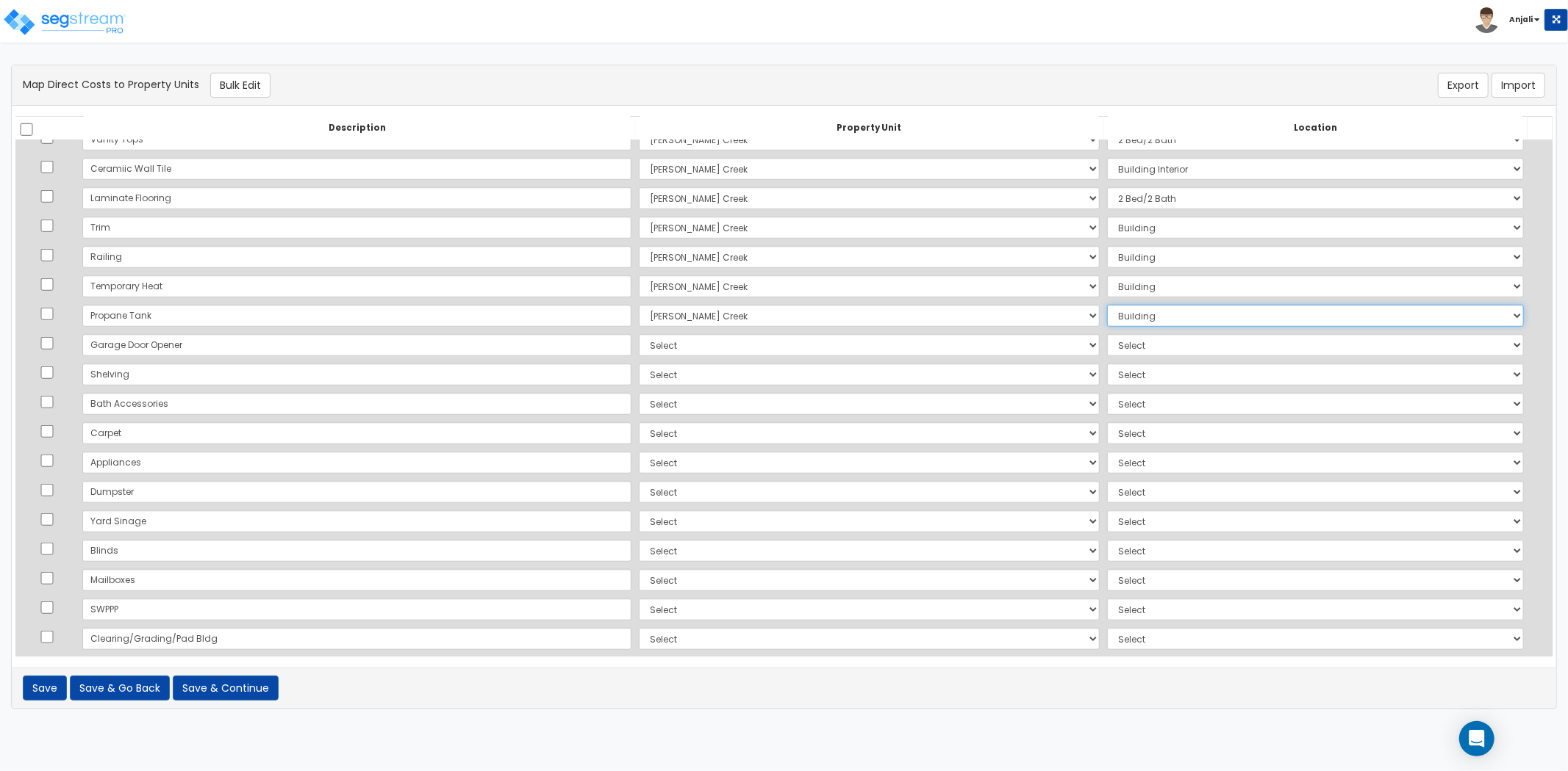
click at [1107, 305] on select "Select Add Additional Location Building Building Interior 2 Bed/2 Bath" at bounding box center [1315, 316] width 417 height 22
click at [735, 347] on select "Select Ryan Creek Site Improvements Add Additional Property Unit" at bounding box center [869, 345] width 461 height 22
select select "169109"
click at [639, 334] on select "Select Ryan Creek Site Improvements Add Additional Property Unit" at bounding box center [869, 345] width 461 height 22
select select
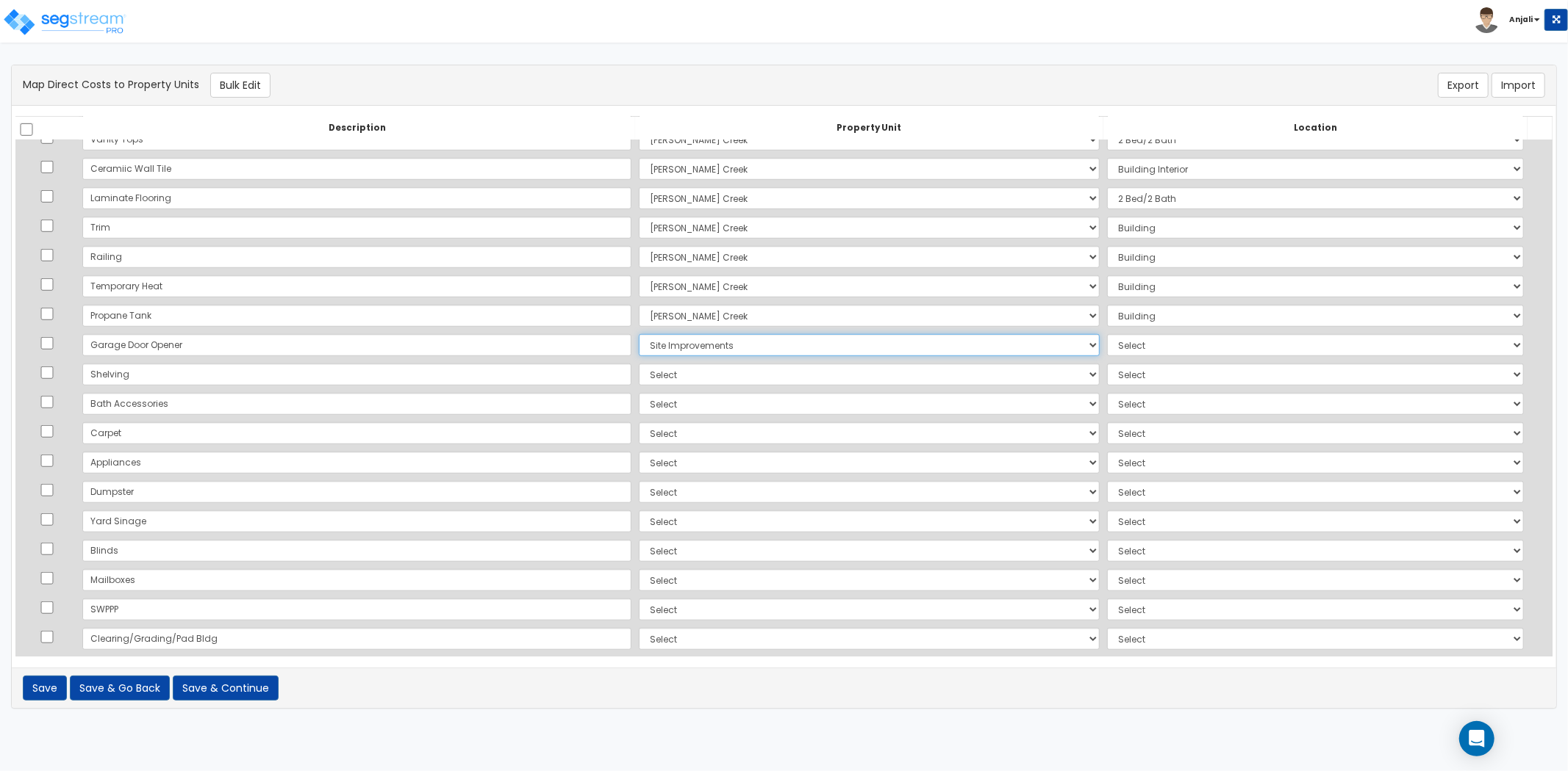
drag, startPoint x: 703, startPoint y: 340, endPoint x: 707, endPoint y: 354, distance: 14.6
click at [703, 340] on select "Select Ryan Creek Site Improvements Add Additional Property Unit" at bounding box center [869, 345] width 461 height 22
select select "169107"
click at [639, 334] on select "Select Ryan Creek Site Improvements Add Additional Property Unit" at bounding box center [869, 345] width 461 height 22
drag, startPoint x: 1070, startPoint y: 341, endPoint x: 1081, endPoint y: 349, distance: 13.6
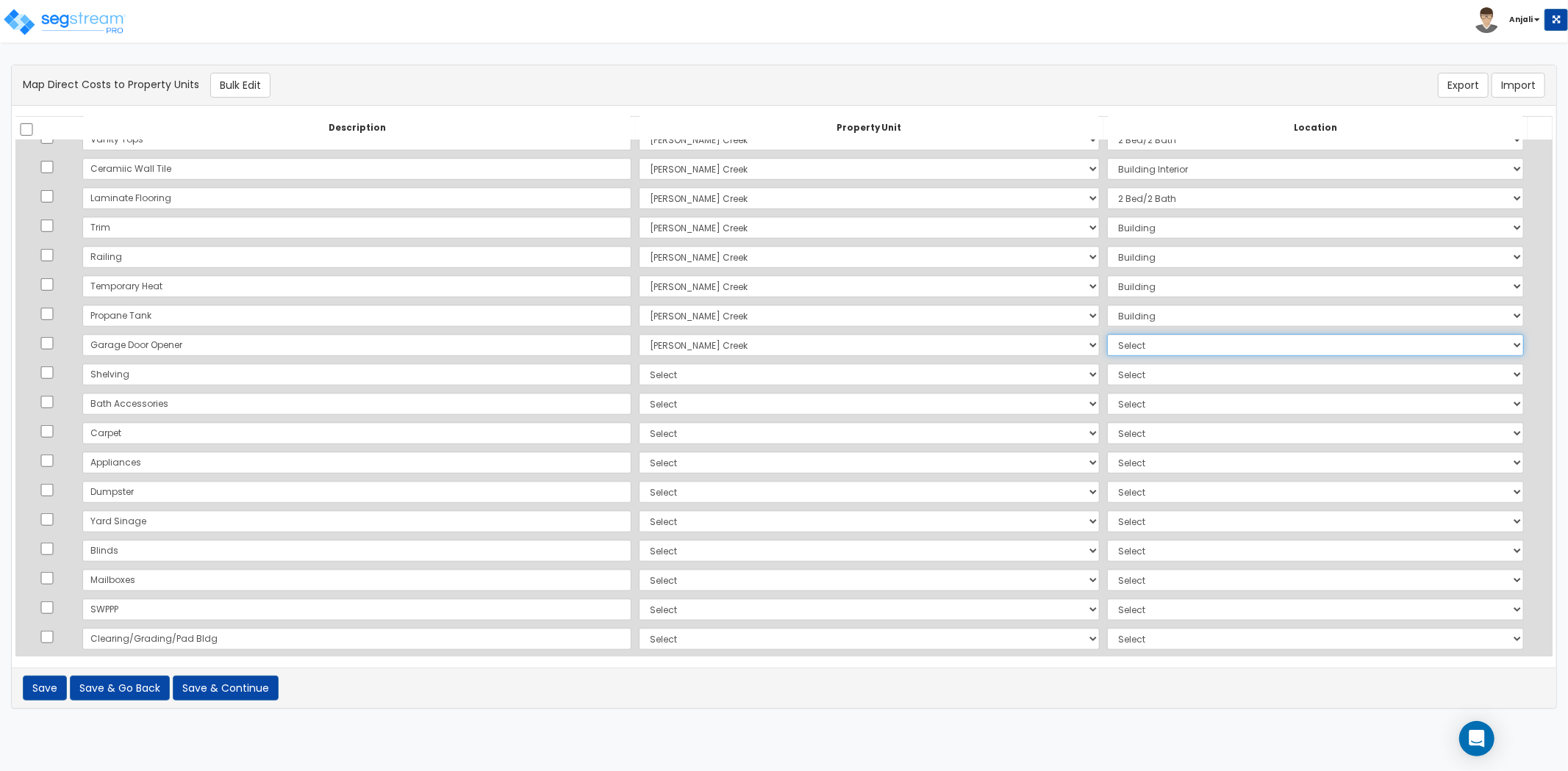
click at [1107, 341] on select "Select Add Additional Location Building Building Interior 2 Bed/2 Bath" at bounding box center [1315, 345] width 417 height 22
select select "6"
click at [1107, 334] on select "Select Add Additional Location Building Building Interior 2 Bed/2 Bath" at bounding box center [1315, 345] width 417 height 22
click at [639, 378] on select "Select Ryan Creek Site Improvements Add Additional Property Unit" at bounding box center [869, 374] width 461 height 22
select select "169107"
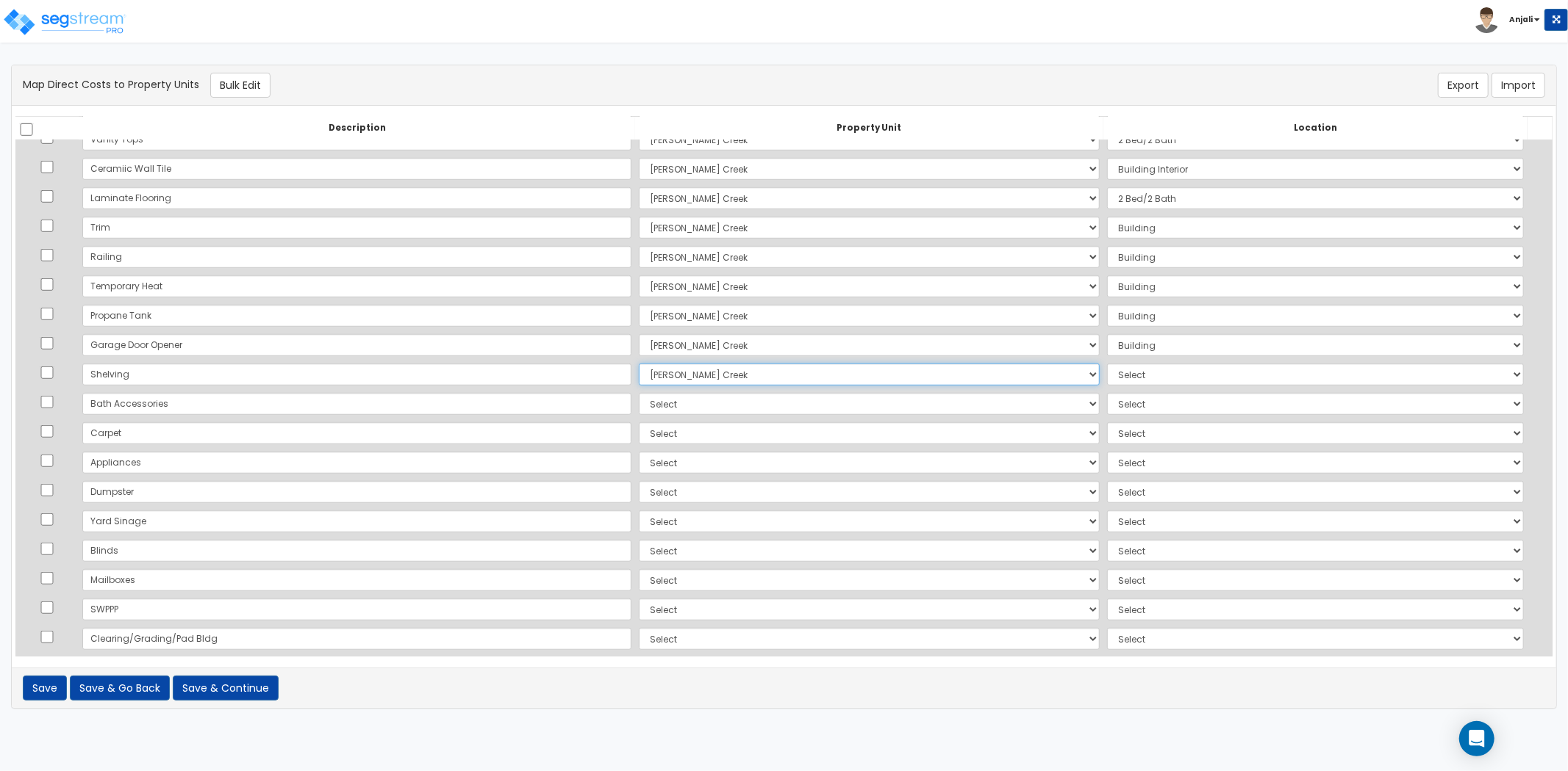
click at [639, 363] on select "Select Ryan Creek Site Improvements Add Additional Property Unit" at bounding box center [869, 374] width 461 height 22
click at [1120, 379] on select "Select Add Additional Location Building Building Interior 2 Bed/2 Bath" at bounding box center [1315, 374] width 417 height 22
select select "23341"
click at [1107, 363] on select "Select Add Additional Location Building Building Interior 2 Bed/2 Bath" at bounding box center [1315, 374] width 417 height 22
click at [658, 405] on select "Select Ryan Creek Site Improvements Add Additional Property Unit" at bounding box center [869, 404] width 461 height 22
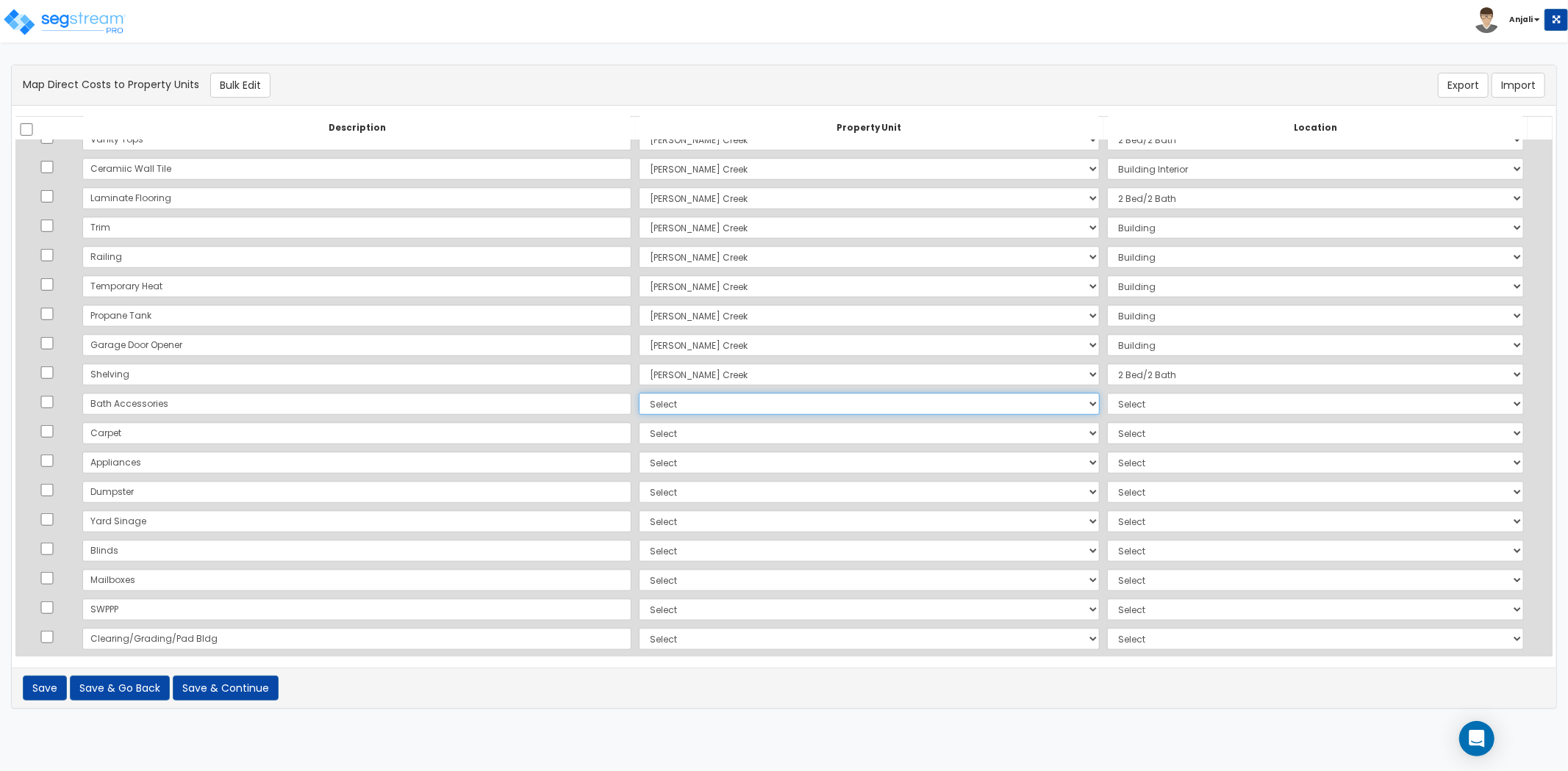
select select "169107"
click at [639, 393] on select "Select Ryan Creek Site Improvements Add Additional Property Unit" at bounding box center [869, 404] width 461 height 22
click at [1107, 401] on select "Select Add Additional Location Building Building Interior 2 Bed/2 Bath" at bounding box center [1315, 404] width 417 height 22
select select "23341"
click at [1107, 393] on select "Select Add Additional Location Building Building Interior 2 Bed/2 Bath" at bounding box center [1315, 404] width 417 height 22
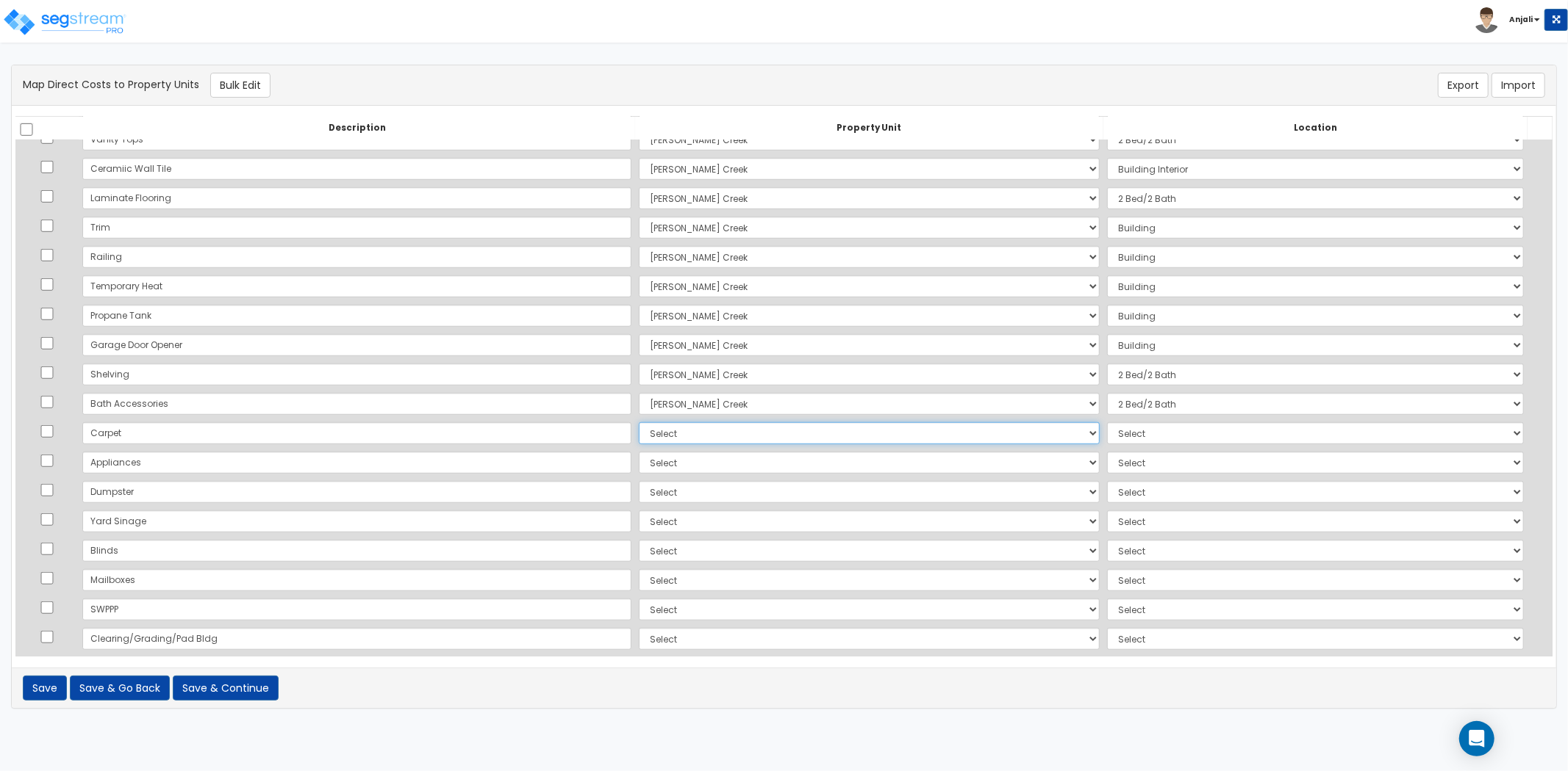
click at [639, 434] on select "Select Ryan Creek Site Improvements Add Additional Property Unit" at bounding box center [869, 433] width 461 height 22
select select "169107"
click at [639, 423] on select "Select Ryan Creek Site Improvements Add Additional Property Unit" at bounding box center [869, 433] width 461 height 22
click at [1163, 441] on select "Select Add Additional Location Building Building Interior 2 Bed/2 Bath" at bounding box center [1315, 433] width 417 height 22
click at [1107, 423] on select "Select Add Additional Location Building Building Interior 2 Bed/2 Bath" at bounding box center [1315, 433] width 417 height 22
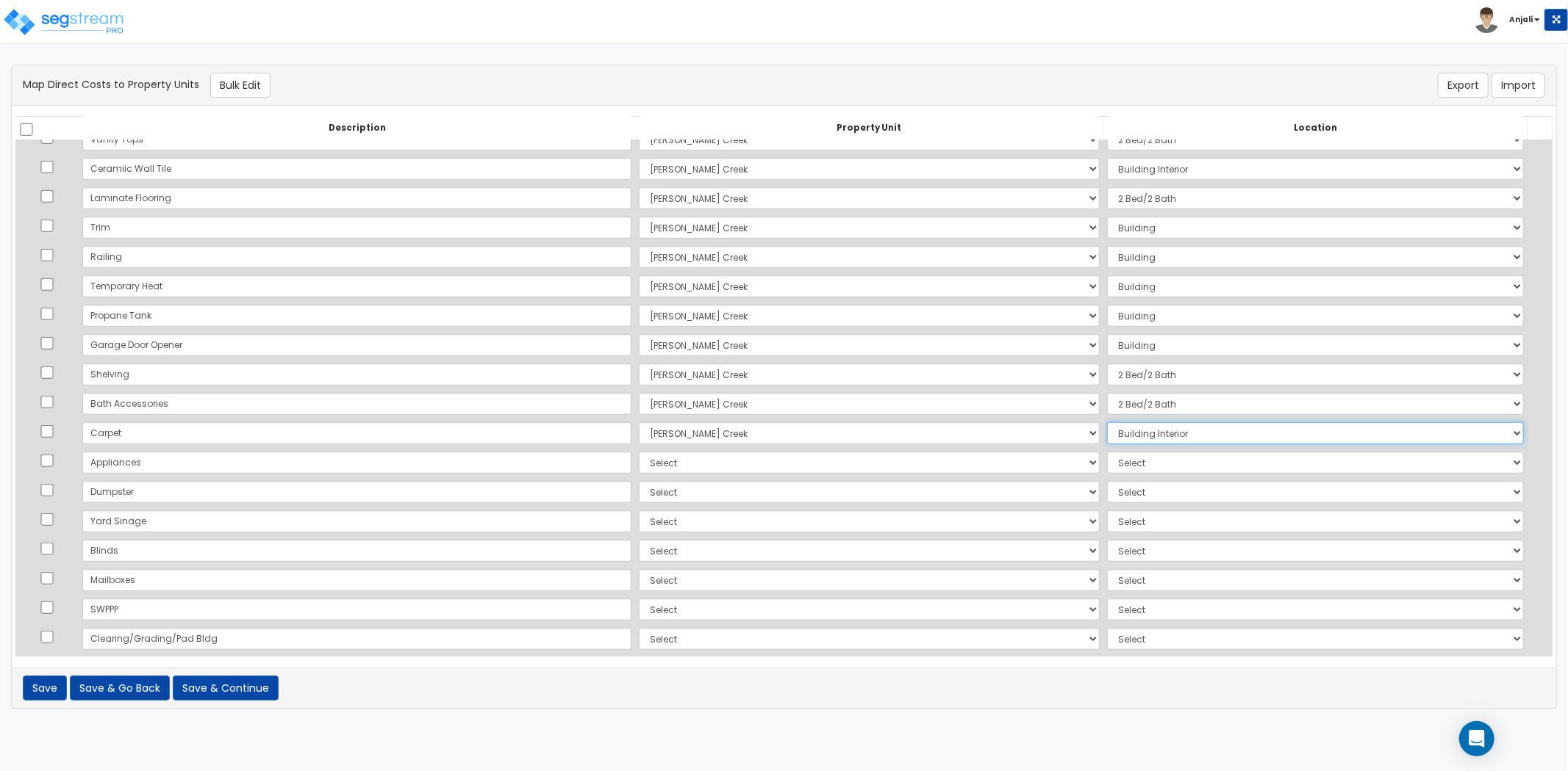
click at [1133, 437] on select "Select Add Additional Location Building Building Interior 2 Bed/2 Bath" at bounding box center [1315, 433] width 417 height 22
select select "23341"
click at [1107, 423] on select "Select Add Additional Location Building Building Interior 2 Bed/2 Bath" at bounding box center [1315, 433] width 417 height 22
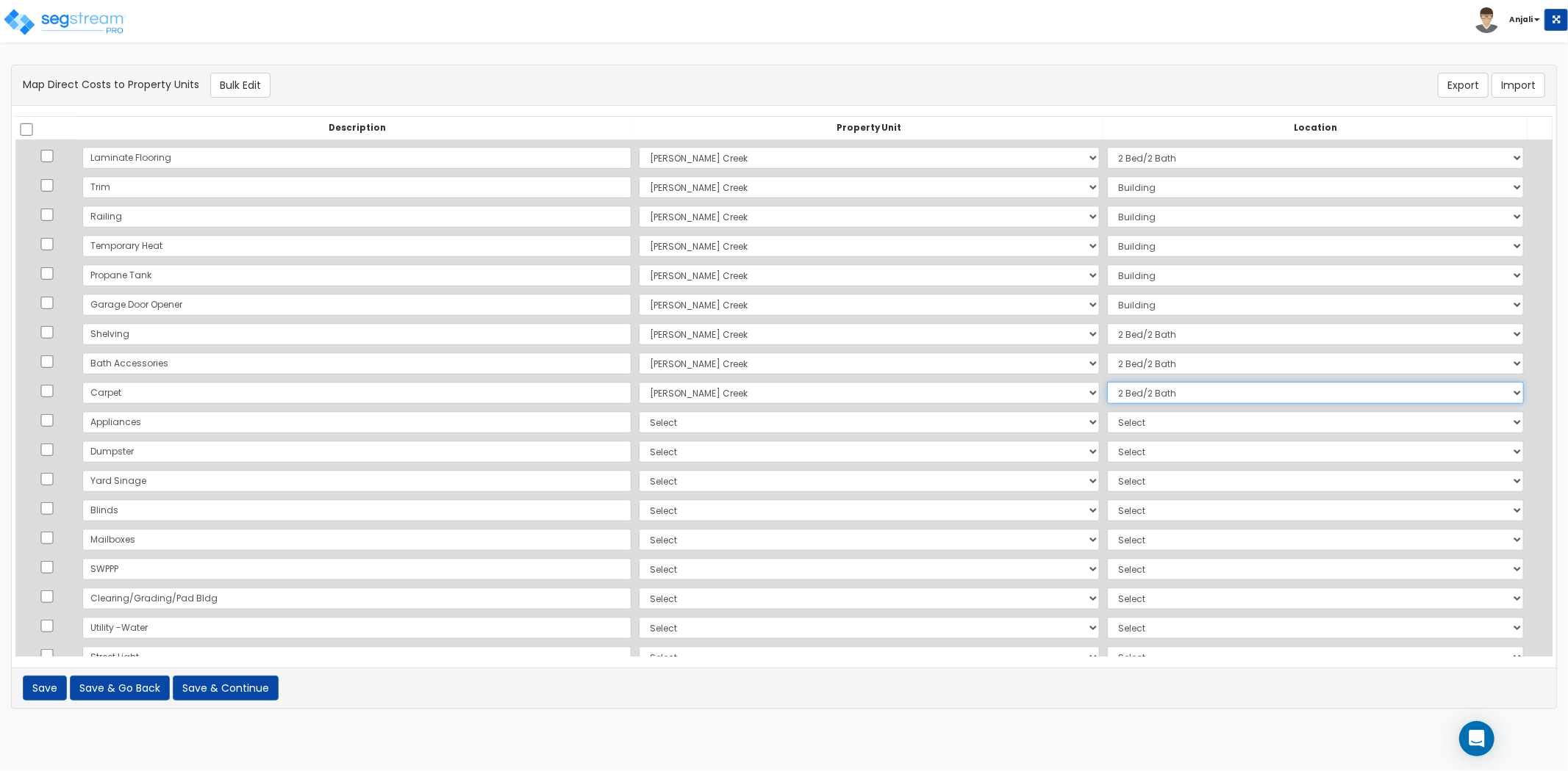
scroll to position [1061, 0]
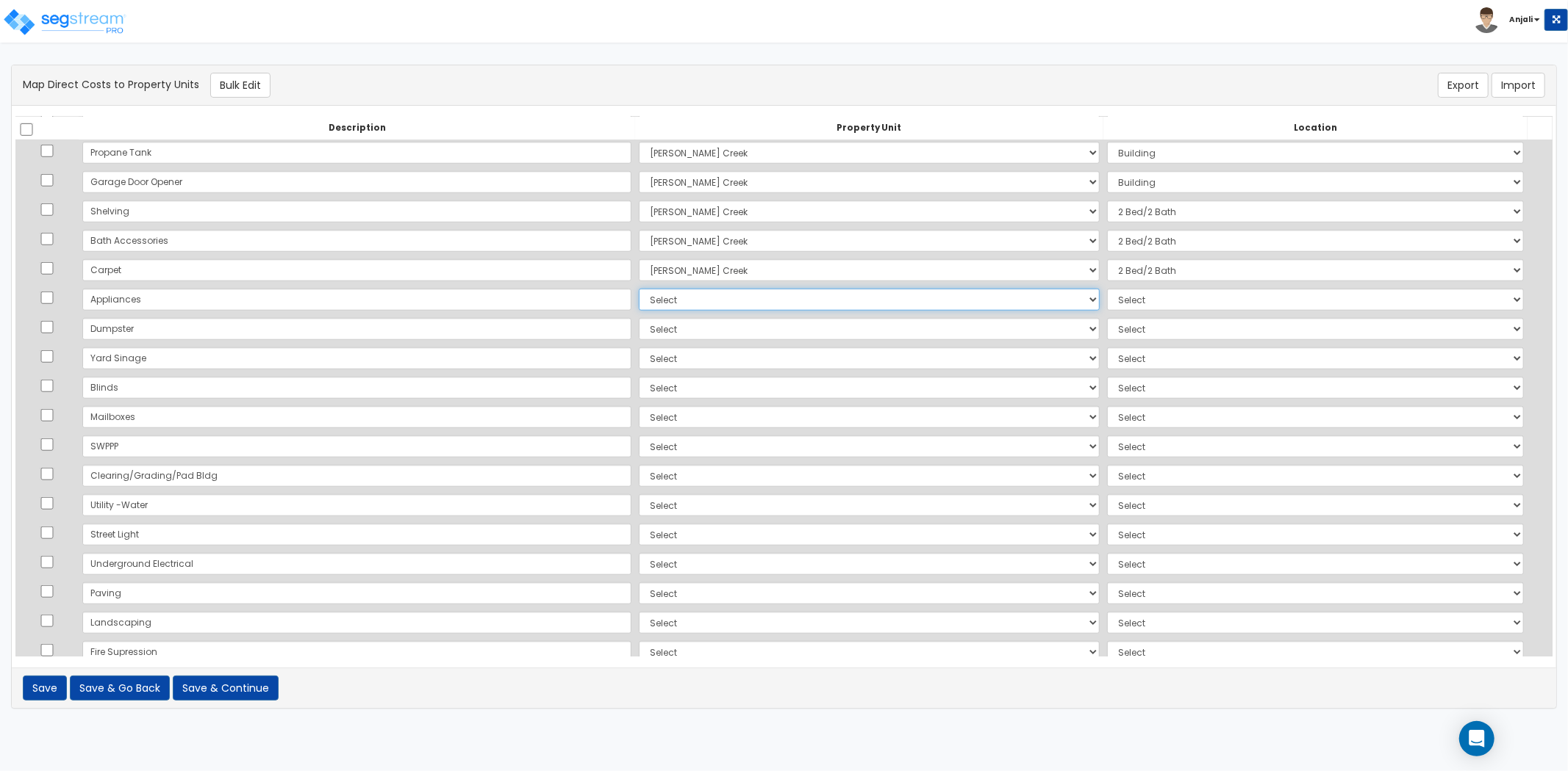
click at [639, 299] on select "Select Ryan Creek Site Improvements Add Additional Property Unit" at bounding box center [869, 299] width 461 height 22
select select "169107"
click at [639, 288] on select "Select Ryan Creek Site Improvements Add Additional Property Unit" at bounding box center [869, 299] width 461 height 22
drag, startPoint x: 1106, startPoint y: 292, endPoint x: 1106, endPoint y: 307, distance: 15.0
click at [1107, 292] on select "Select Add Additional Location Building Building Interior 2 Bed/2 Bath" at bounding box center [1315, 299] width 417 height 22
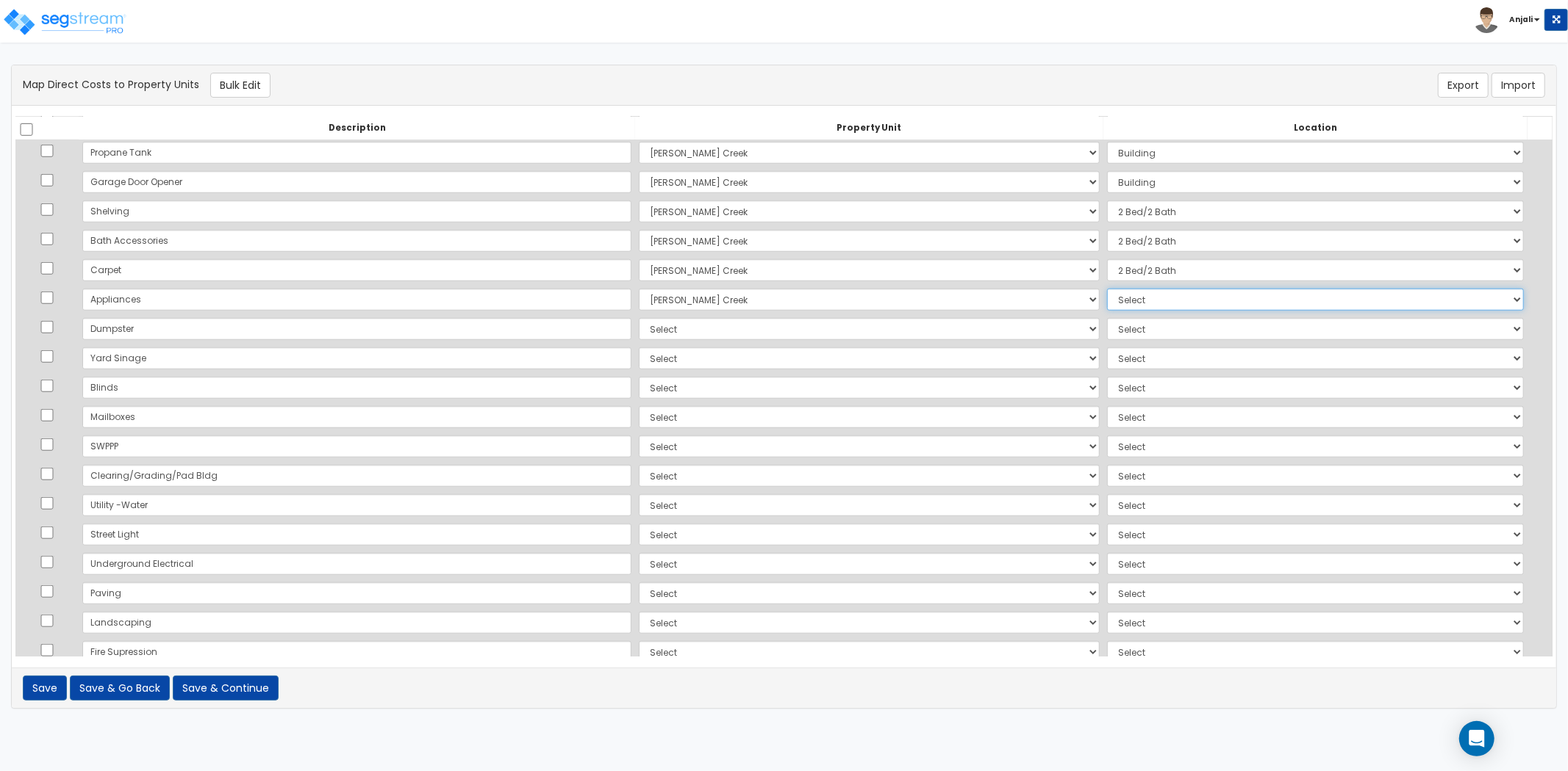
select select "23341"
click at [1107, 288] on select "Select Add Additional Location Building Building Interior 2 Bed/2 Bath" at bounding box center [1315, 299] width 417 height 22
click at [639, 327] on select "Select Ryan Creek Site Improvements Add Additional Property Unit" at bounding box center [869, 329] width 461 height 22
select select "169107"
click at [639, 318] on select "Select Ryan Creek Site Improvements Add Additional Property Unit" at bounding box center [869, 329] width 461 height 22
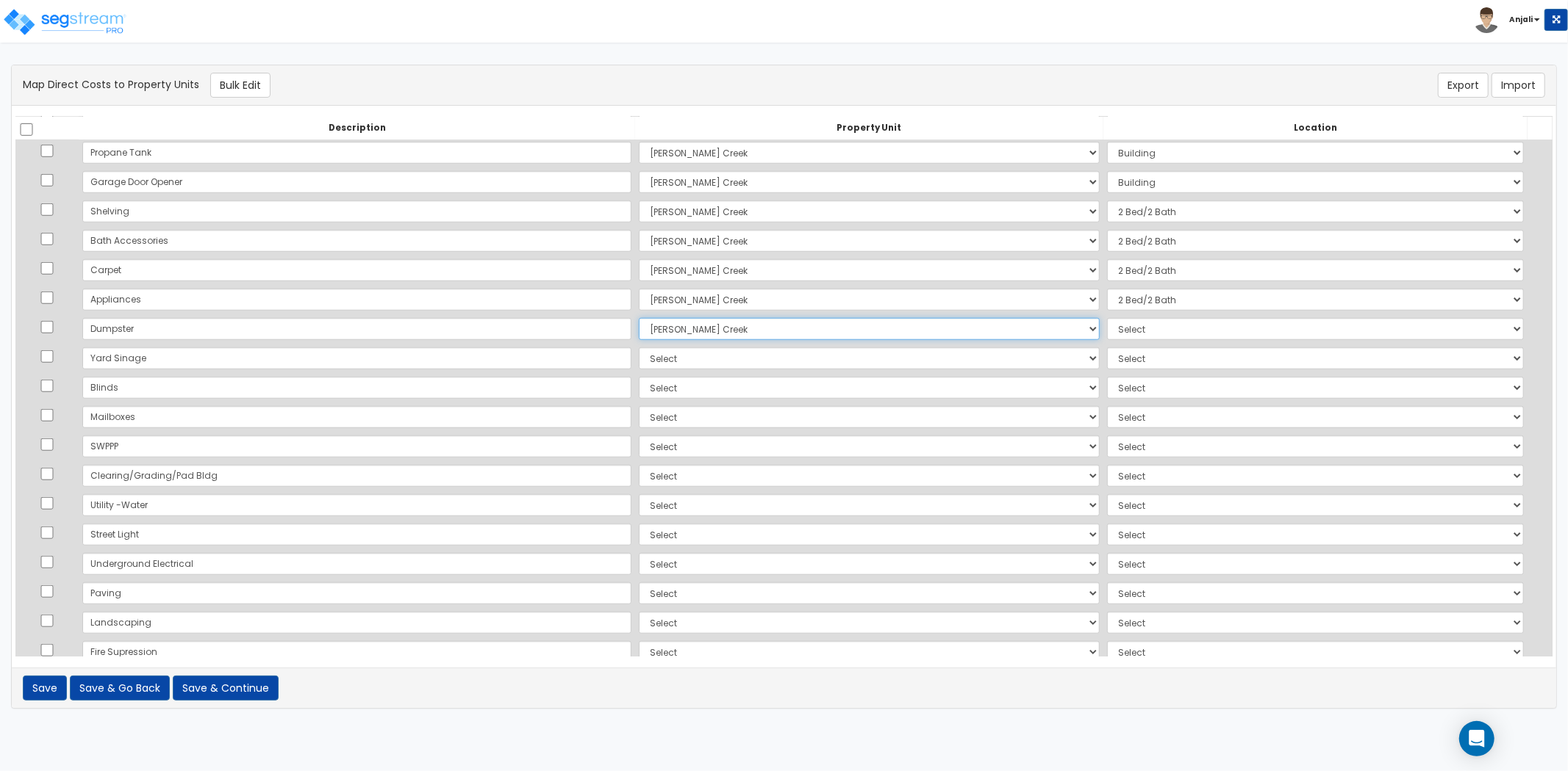
select select
drag, startPoint x: 601, startPoint y: 316, endPoint x: 614, endPoint y: 335, distance: 23.0
click at [639, 320] on select "Select Ryan Creek Site Improvements Add Additional Property Unit" at bounding box center [869, 329] width 461 height 22
select select "169109"
click at [639, 318] on select "Select Ryan Creek Site Improvements Add Additional Property Unit" at bounding box center [869, 329] width 461 height 22
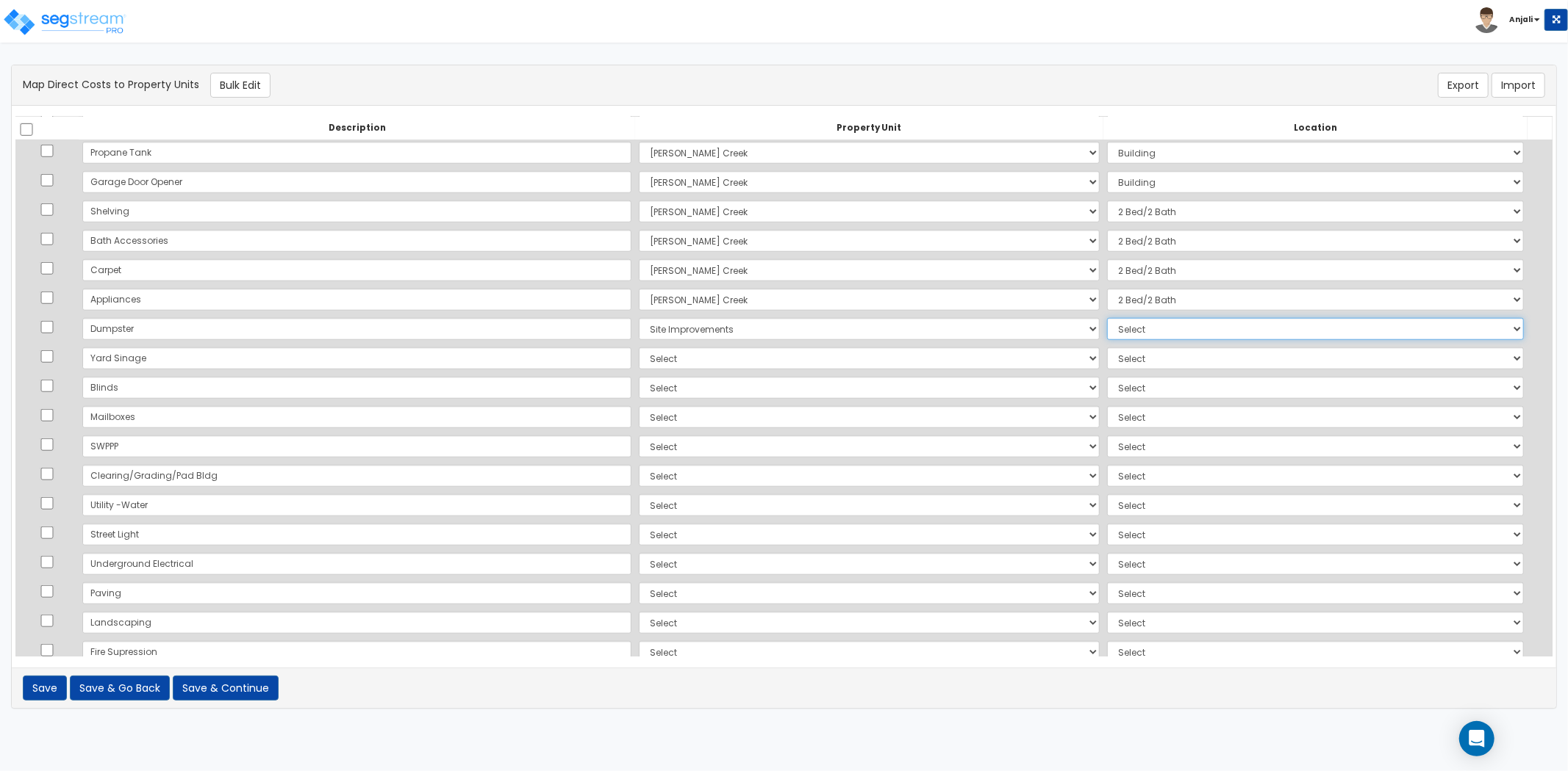
drag, startPoint x: 1085, startPoint y: 321, endPoint x: 1087, endPoint y: 334, distance: 13.2
click at [1107, 321] on select "Select Add Additional Location Site Exterior" at bounding box center [1315, 329] width 417 height 22
select select "462"
click at [1107, 318] on select "Select Add Additional Location Site Exterior" at bounding box center [1315, 329] width 417 height 22
click at [639, 368] on select "Select Ryan Creek Site Improvements Add Additional Property Unit" at bounding box center [869, 358] width 461 height 22
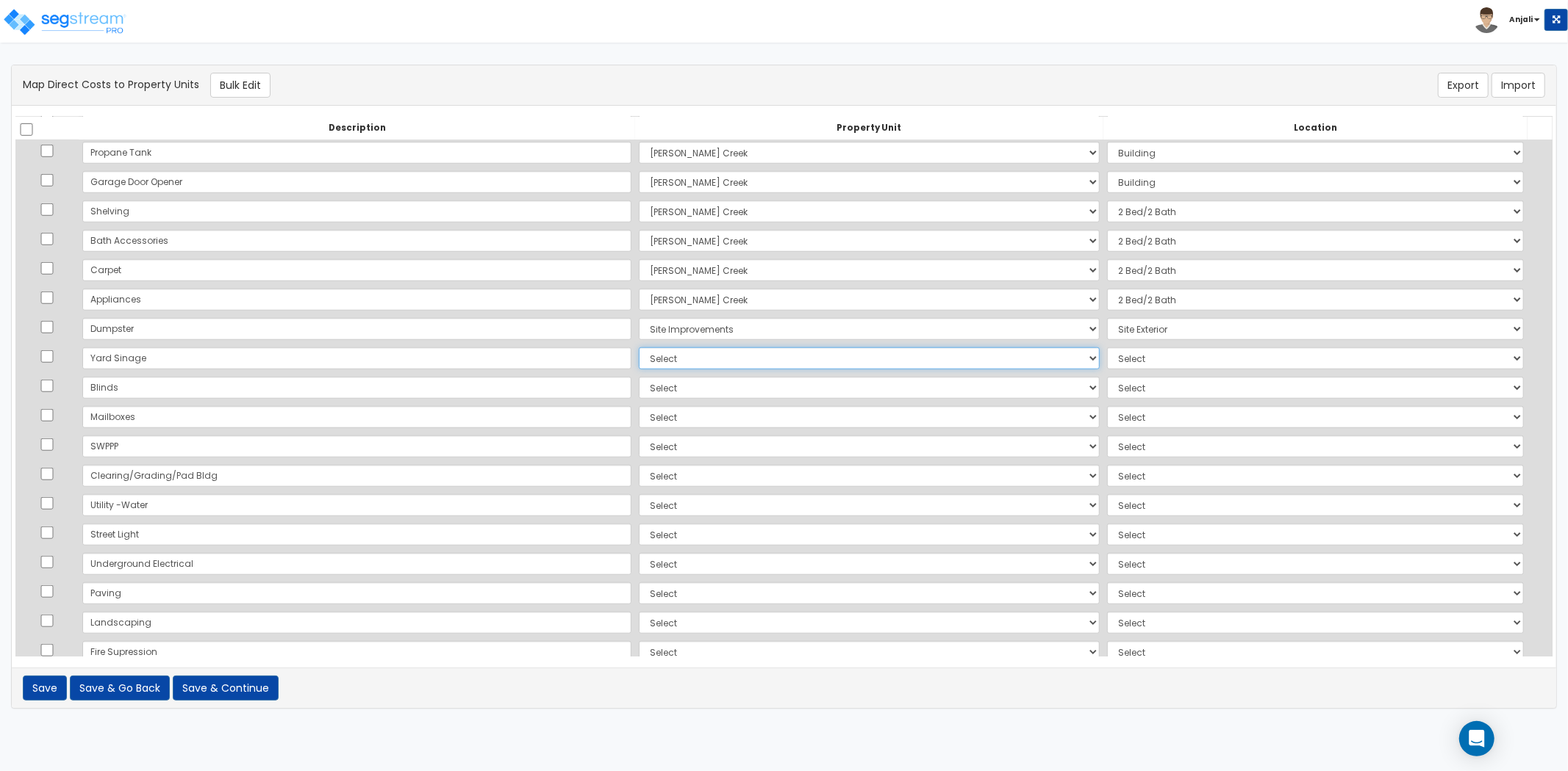
select select "169109"
click at [639, 348] on select "Select Ryan Creek Site Improvements Add Additional Property Unit" at bounding box center [869, 358] width 461 height 22
click at [1122, 357] on select "Select Add Additional Location Site Exterior" at bounding box center [1315, 358] width 417 height 22
select select "462"
click at [1107, 348] on select "Select Add Additional Location Site Exterior" at bounding box center [1315, 358] width 417 height 22
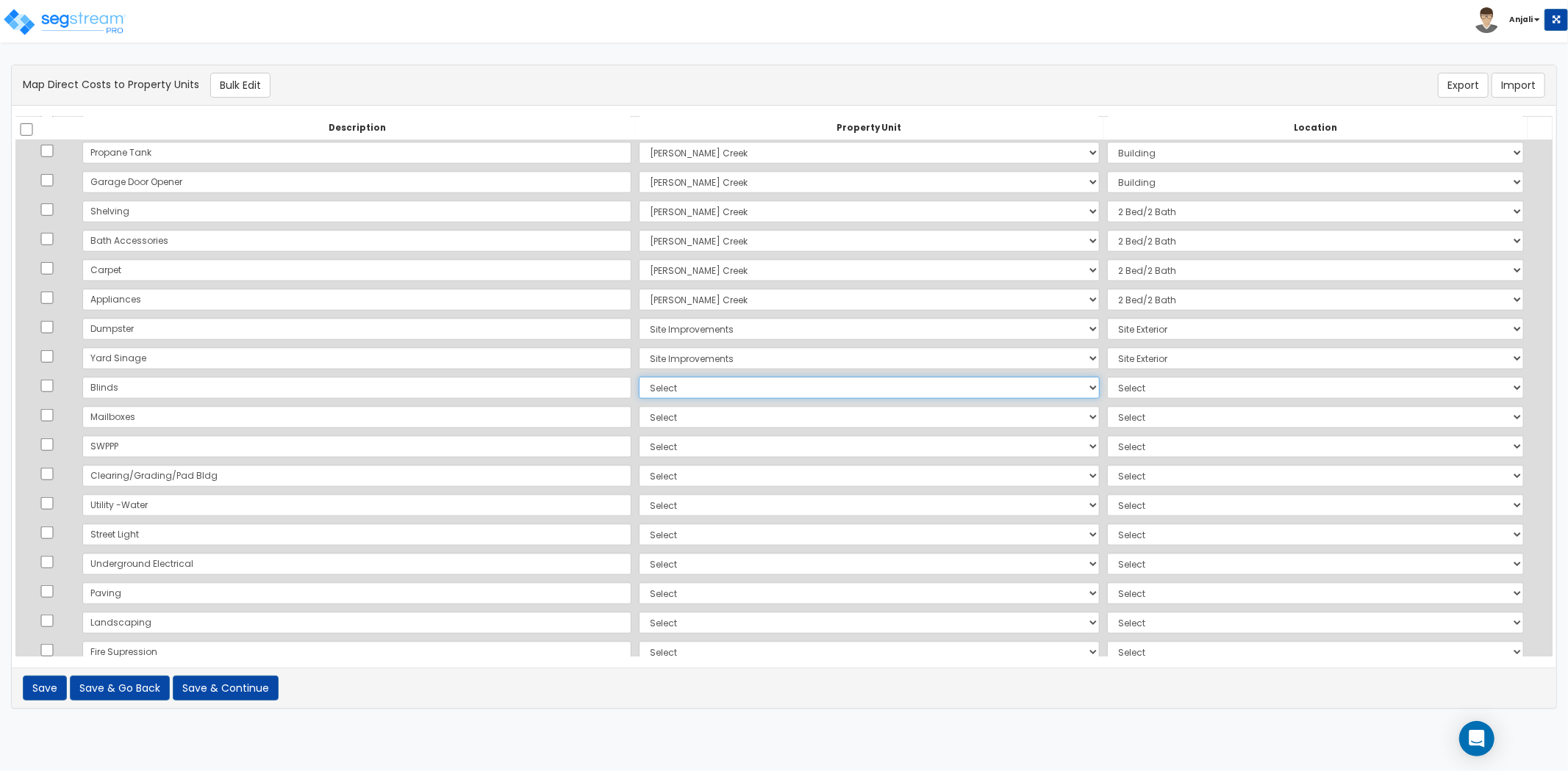
click at [639, 386] on select "Select Ryan Creek Site Improvements Add Additional Property Unit" at bounding box center [869, 388] width 461 height 22
select select "169107"
click at [639, 377] on select "Select Ryan Creek Site Improvements Add Additional Property Unit" at bounding box center [869, 388] width 461 height 22
click at [1103, 398] on td "Select Add Additional Location Building Building Interior 2 Bed/2 Bath" at bounding box center [1315, 388] width 424 height 30
drag, startPoint x: 1098, startPoint y: 382, endPoint x: 1105, endPoint y: 397, distance: 16.6
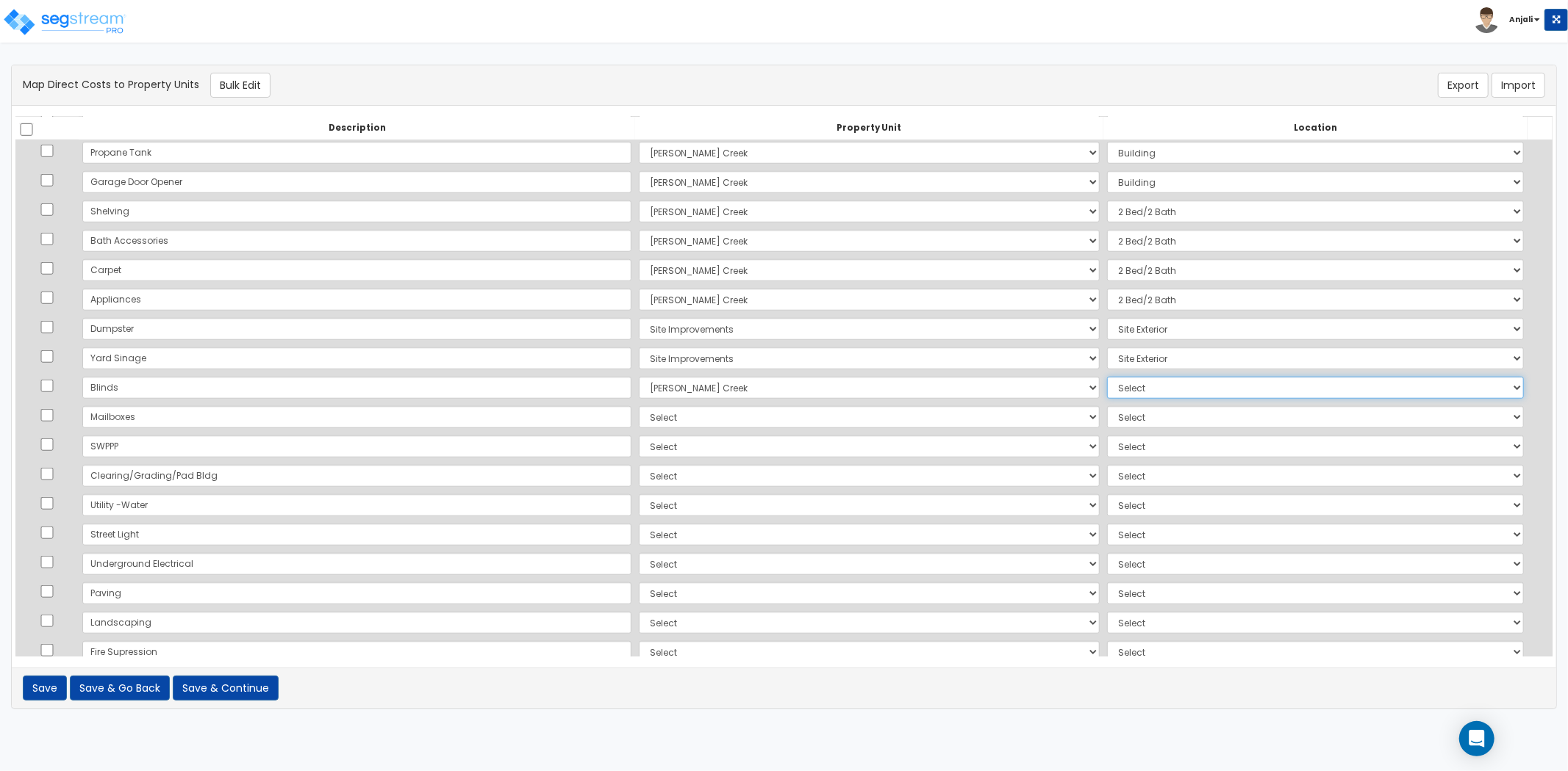
click at [1107, 383] on select "Select Add Additional Location Building Building Interior 2 Bed/2 Bath" at bounding box center [1315, 388] width 417 height 22
select select "461"
click at [1107, 377] on select "Select Add Additional Location Building Building Interior 2 Bed/2 Bath" at bounding box center [1315, 388] width 417 height 22
click at [639, 409] on select "Select Ryan Creek Site Improvements Add Additional Property Unit" at bounding box center [869, 417] width 461 height 22
select select "169107"
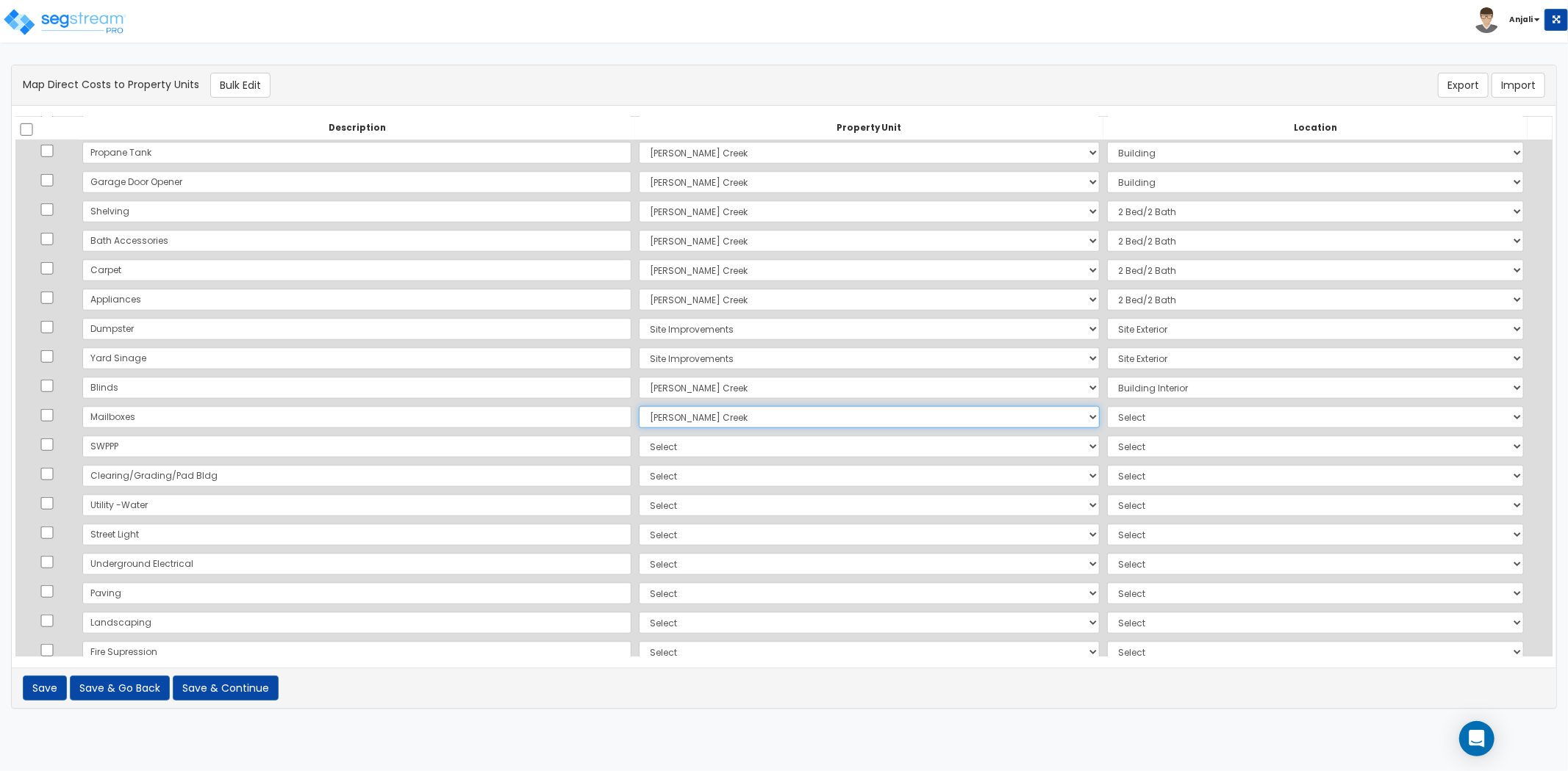
click at [639, 406] on select "Select Ryan Creek Site Improvements Add Additional Property Unit" at bounding box center [869, 417] width 461 height 22
click at [1113, 417] on select "Select Add Additional Location Building Building Interior 2 Bed/2 Bath" at bounding box center [1315, 417] width 417 height 22
select select "461"
click at [1107, 406] on select "Select Add Additional Location Building Building Interior 2 Bed/2 Bath" at bounding box center [1315, 417] width 417 height 22
click at [639, 445] on select "Select Ryan Creek Site Improvements Add Additional Property Unit" at bounding box center [869, 446] width 461 height 22
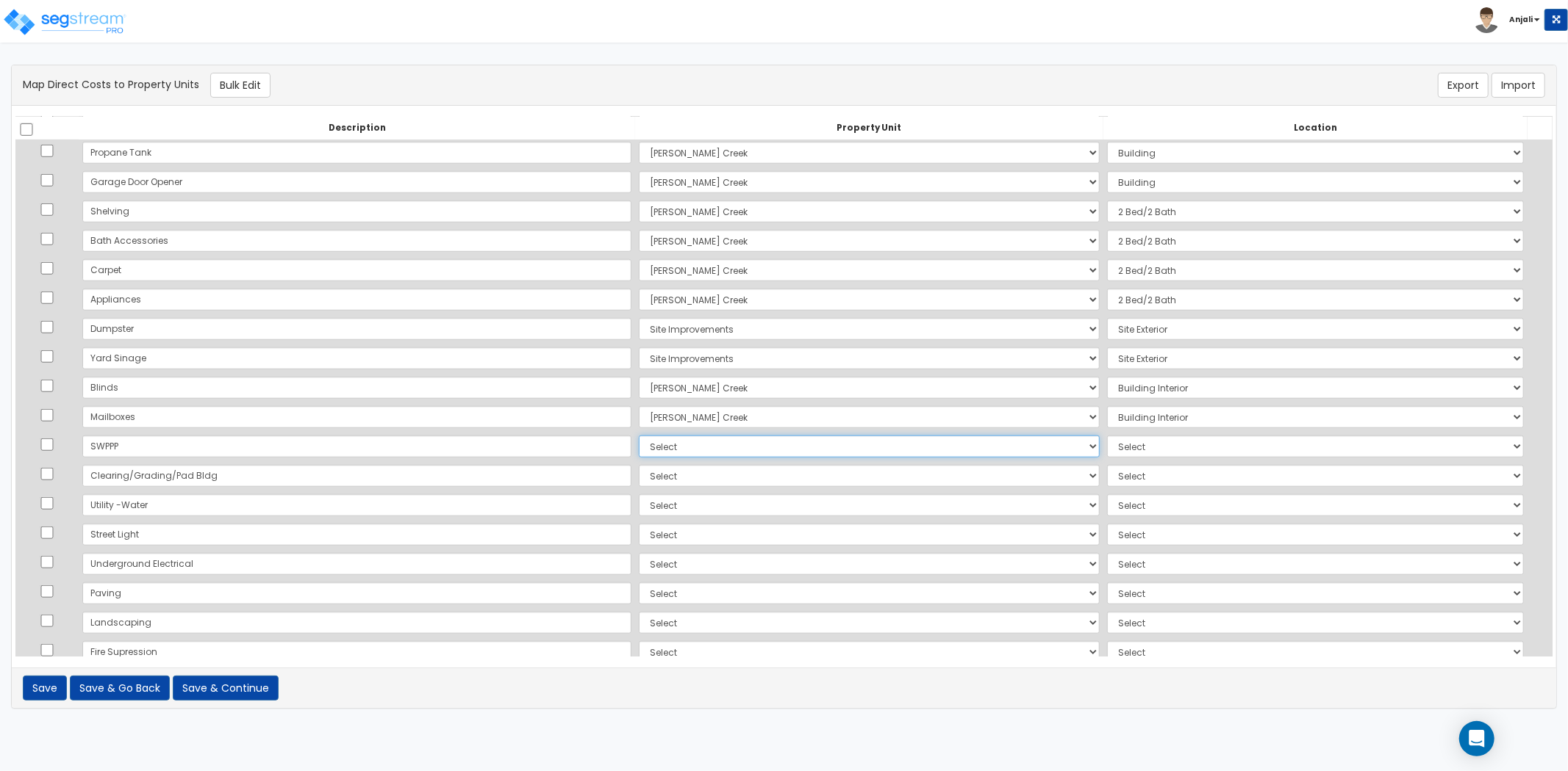
select select "169107"
click at [639, 436] on select "Select Ryan Creek Site Improvements Add Additional Property Unit" at bounding box center [869, 446] width 461 height 22
select select
click at [1121, 442] on select "Select Add Additional Location Building Building Interior 2 Bed/2 Bath" at bounding box center [1315, 446] width 417 height 22
click at [639, 447] on select "Select Ryan Creek Site Improvements Add Additional Property Unit" at bounding box center [869, 446] width 461 height 22
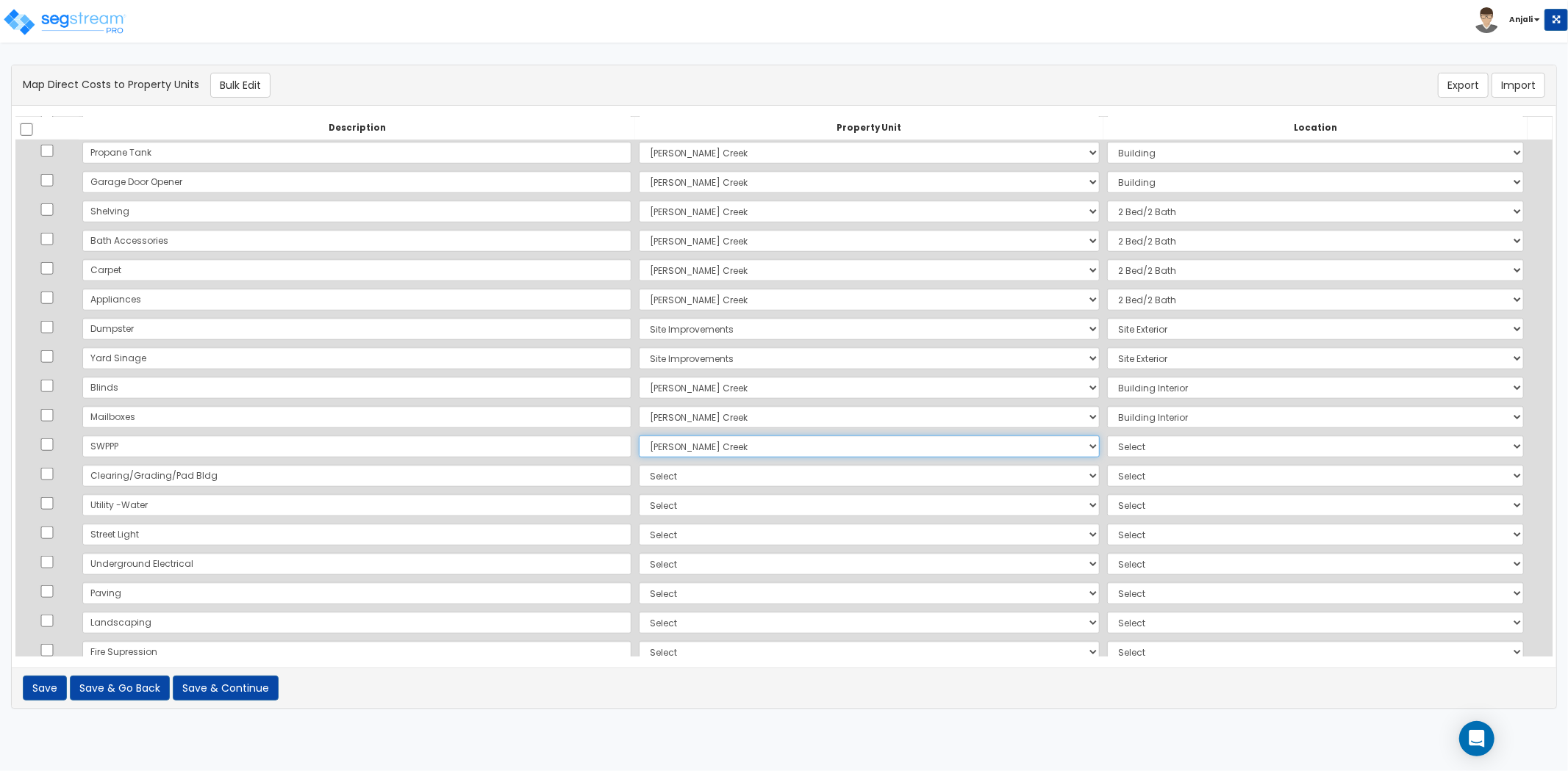
select select "169109"
click at [639, 436] on select "Select Ryan Creek Site Improvements Add Additional Property Unit" at bounding box center [869, 446] width 461 height 22
click at [1137, 453] on select "Select Add Additional Location Site Exterior" at bounding box center [1315, 446] width 417 height 22
select select "462"
click at [1107, 436] on select "Select Add Additional Location Site Exterior" at bounding box center [1315, 446] width 417 height 22
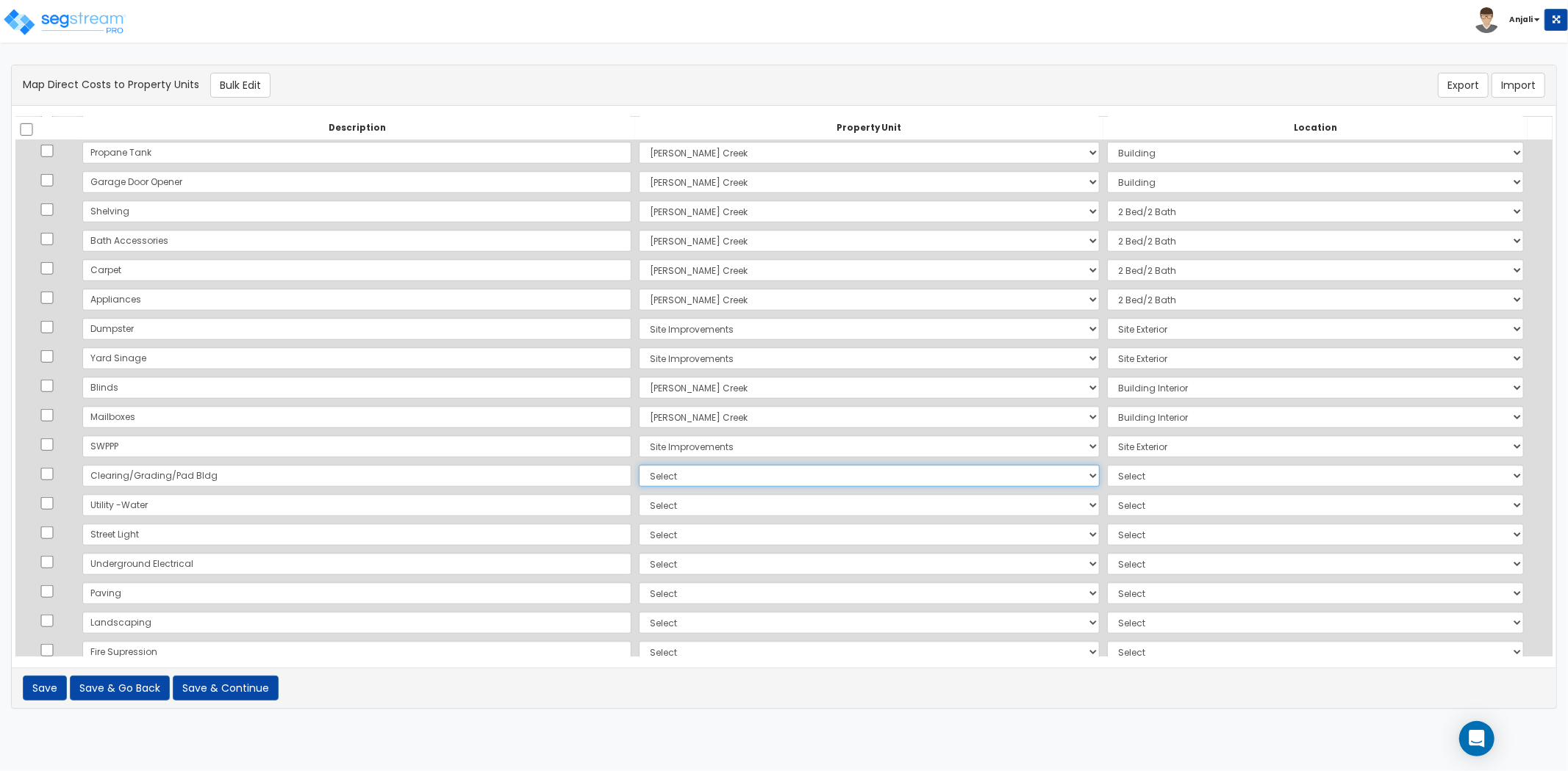
click at [639, 470] on select "Select Ryan Creek Site Improvements Add Additional Property Unit" at bounding box center [869, 476] width 461 height 22
select select "169107"
click at [639, 465] on select "Select Ryan Creek Site Improvements Add Additional Property Unit" at bounding box center [869, 476] width 461 height 22
click at [1118, 474] on select "Select Add Additional Location Building Building Interior 2 Bed/2 Bath" at bounding box center [1315, 476] width 417 height 22
select select "6"
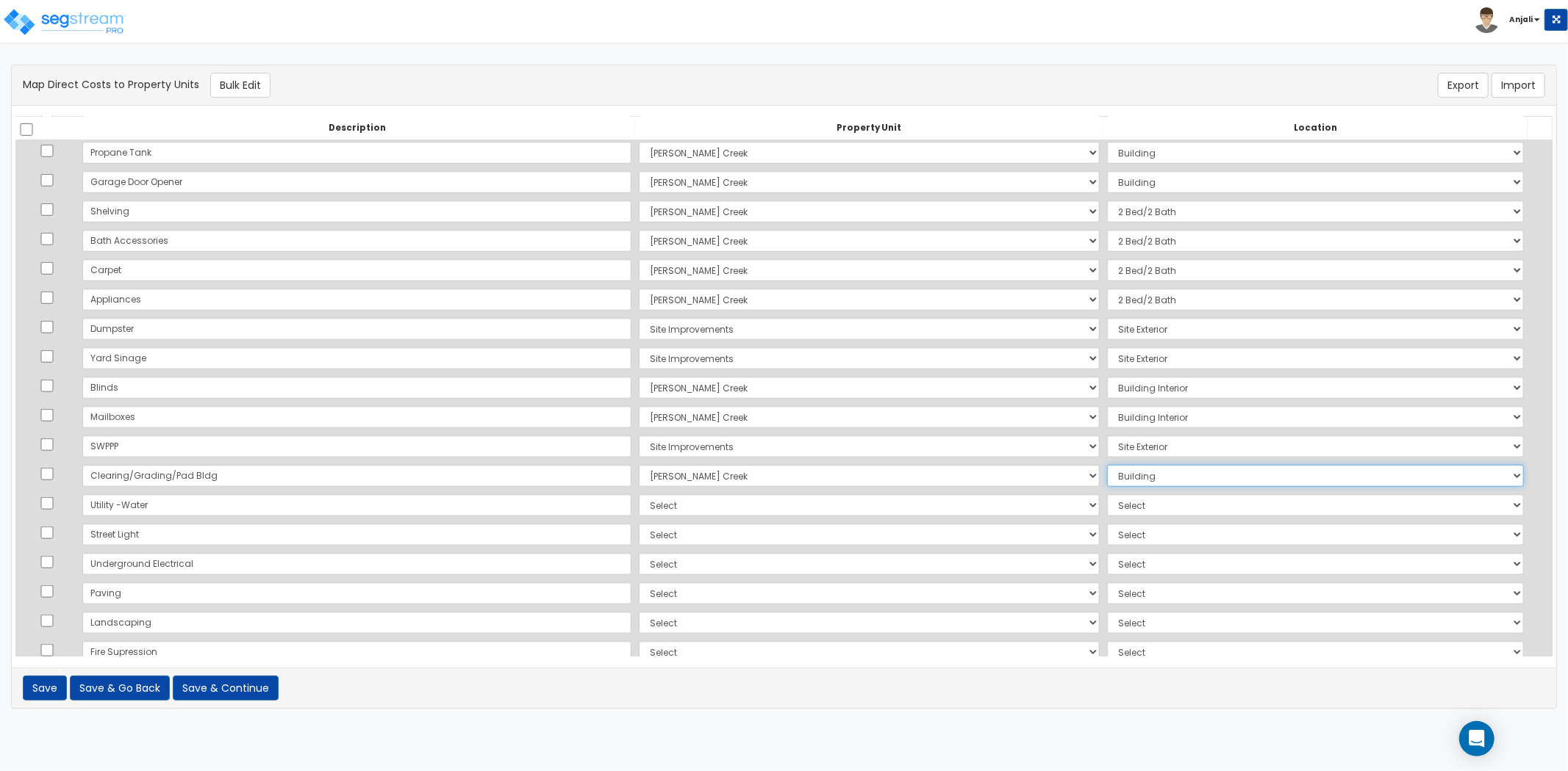
click at [1107, 465] on select "Select Add Additional Location Building Building Interior 2 Bed/2 Bath" at bounding box center [1315, 476] width 417 height 22
click at [640, 517] on td "Select Ryan Creek Site Improvements Add Additional Property Unit" at bounding box center [869, 505] width 469 height 30
drag, startPoint x: 604, startPoint y: 497, endPoint x: 604, endPoint y: 511, distance: 14.0
click at [639, 497] on select "Select Ryan Creek Site Improvements Add Additional Property Unit" at bounding box center [869, 505] width 461 height 22
select select "169107"
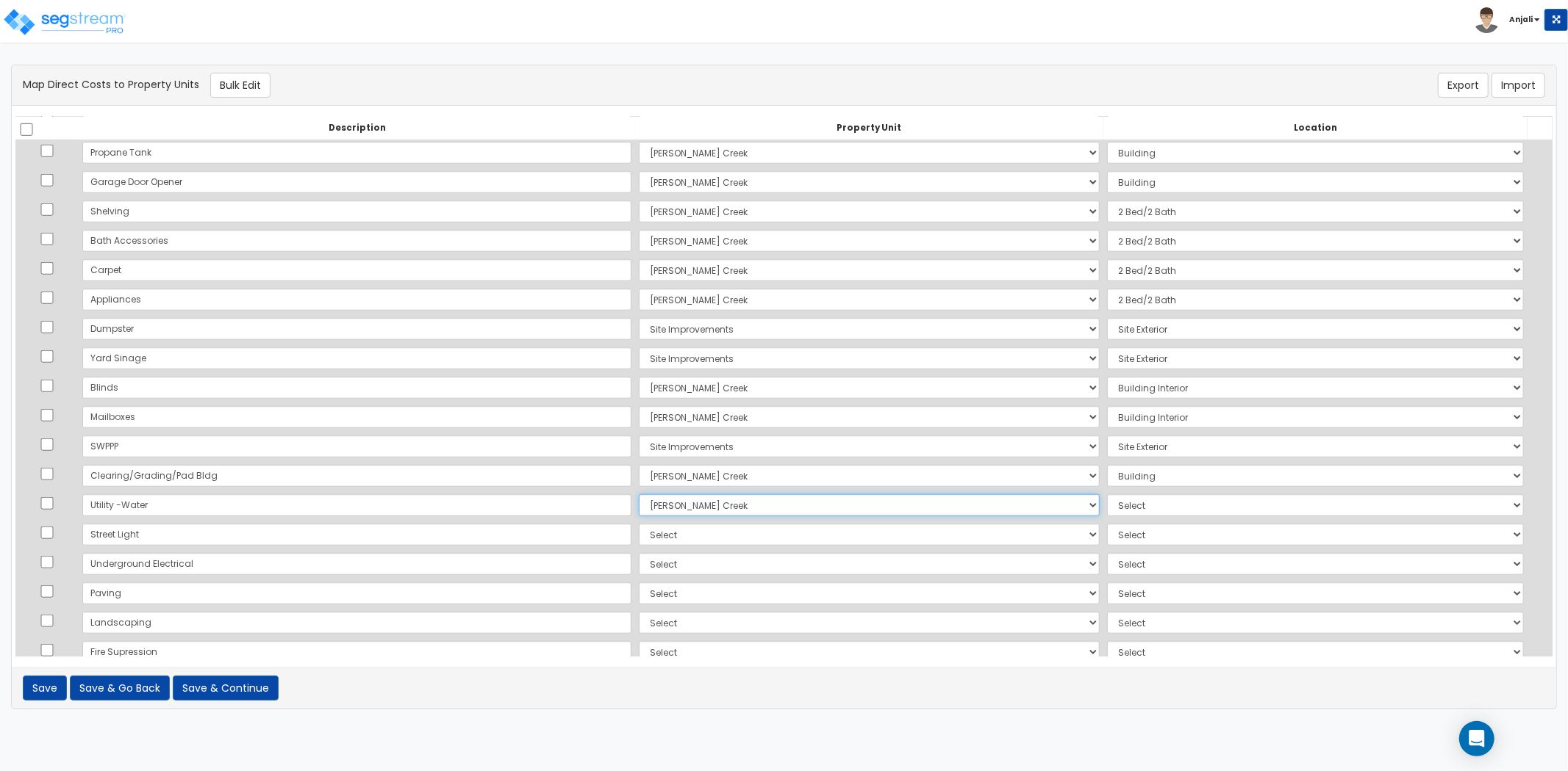
click at [639, 494] on select "Select Ryan Creek Site Improvements Add Additional Property Unit" at bounding box center [869, 505] width 461 height 22
click at [1129, 508] on select "Select Add Additional Location Building Building Interior 2 Bed/2 Bath" at bounding box center [1315, 505] width 417 height 22
select select "6"
click at [1107, 494] on select "Select Add Additional Location Building Building Interior 2 Bed/2 Bath" at bounding box center [1315, 505] width 417 height 22
click at [639, 535] on select "Select Ryan Creek Site Improvements Add Additional Property Unit" at bounding box center [869, 534] width 461 height 22
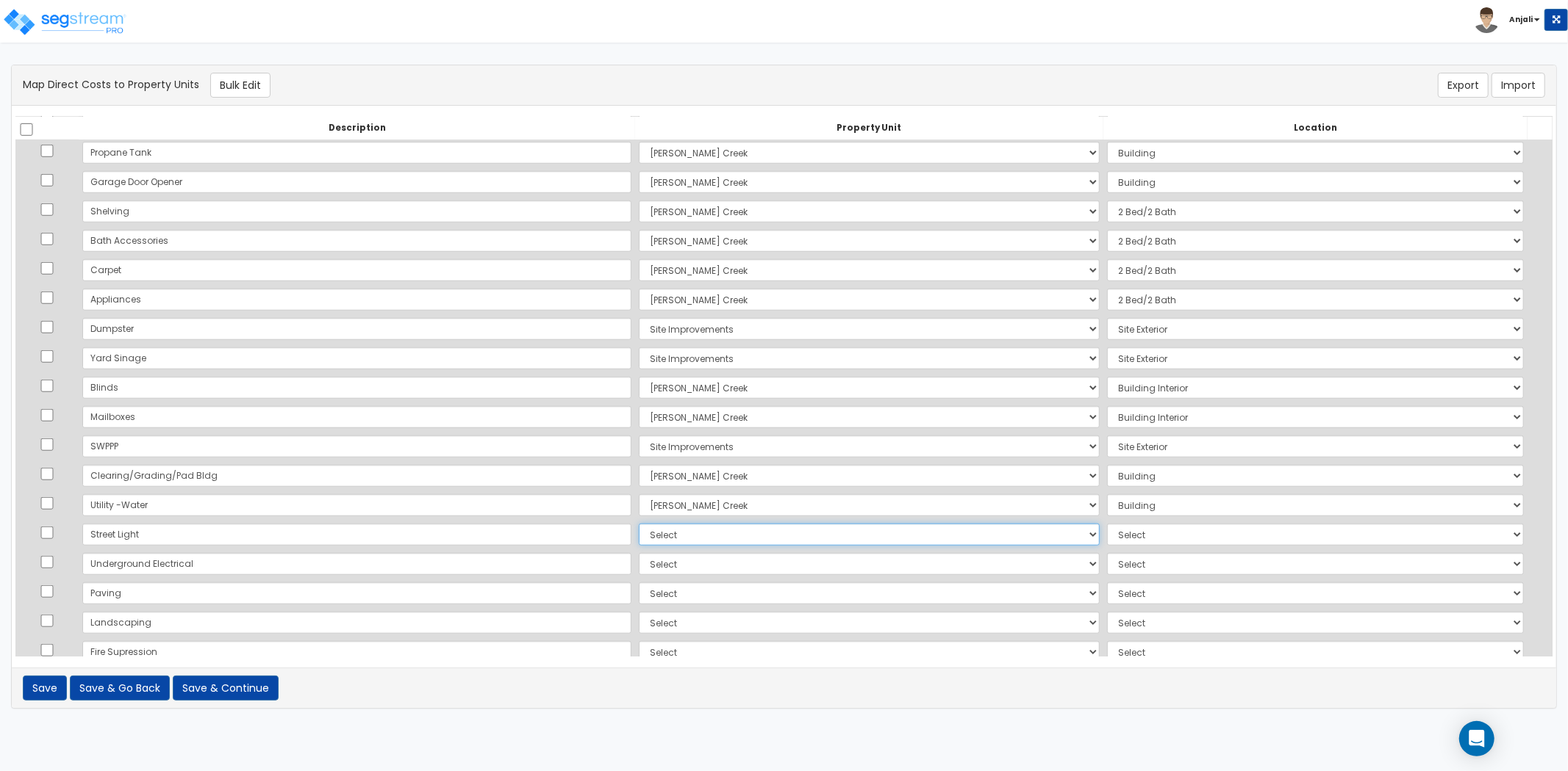
select select "169109"
click at [639, 524] on select "Select Ryan Creek Site Improvements Add Additional Property Unit" at bounding box center [869, 534] width 461 height 22
click at [1107, 535] on select "Select Add Additional Location Site Exterior" at bounding box center [1315, 534] width 417 height 22
select select "462"
click at [1107, 524] on select "Select Add Additional Location Site Exterior" at bounding box center [1315, 534] width 417 height 22
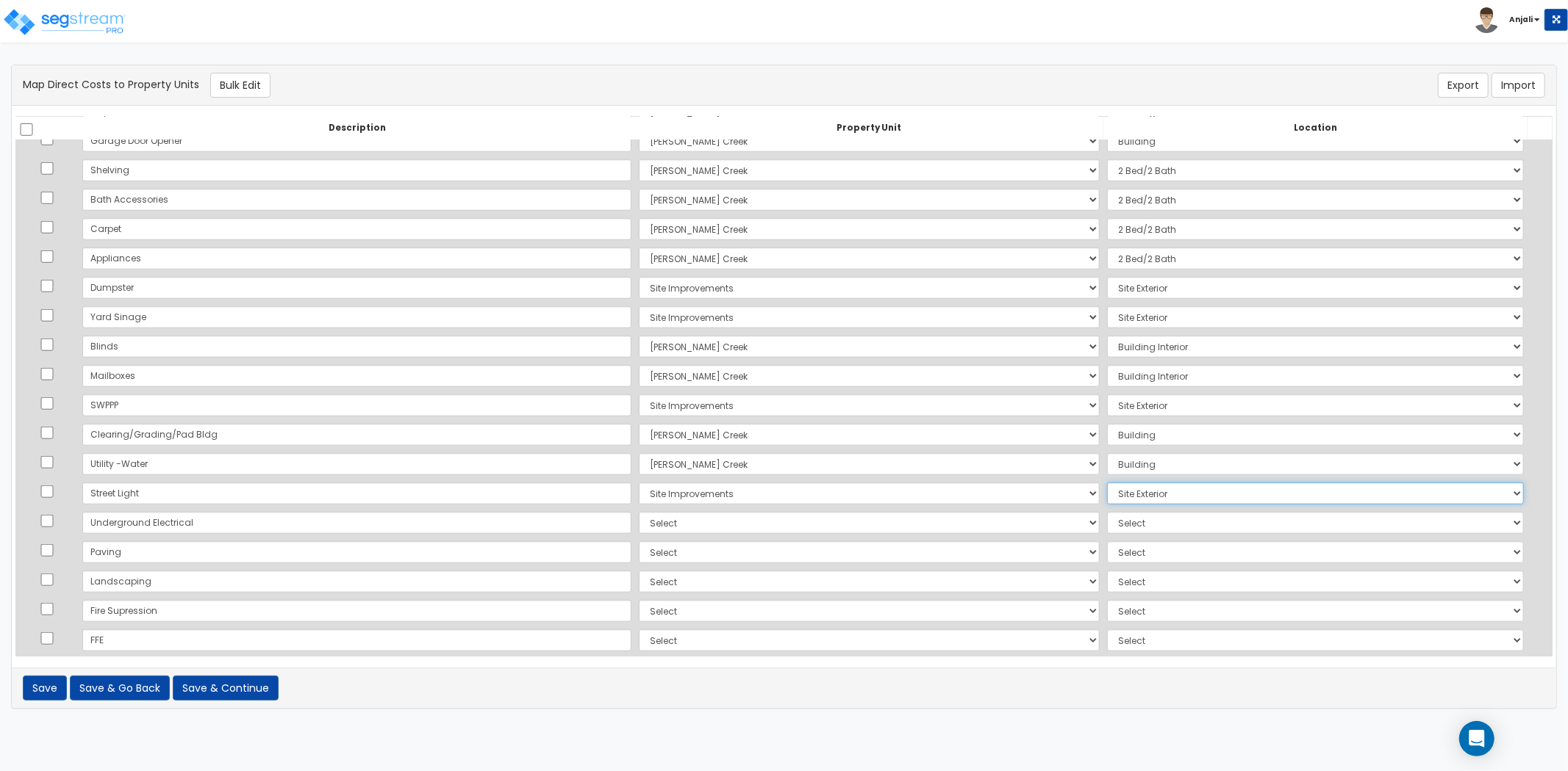
scroll to position [1142, 0]
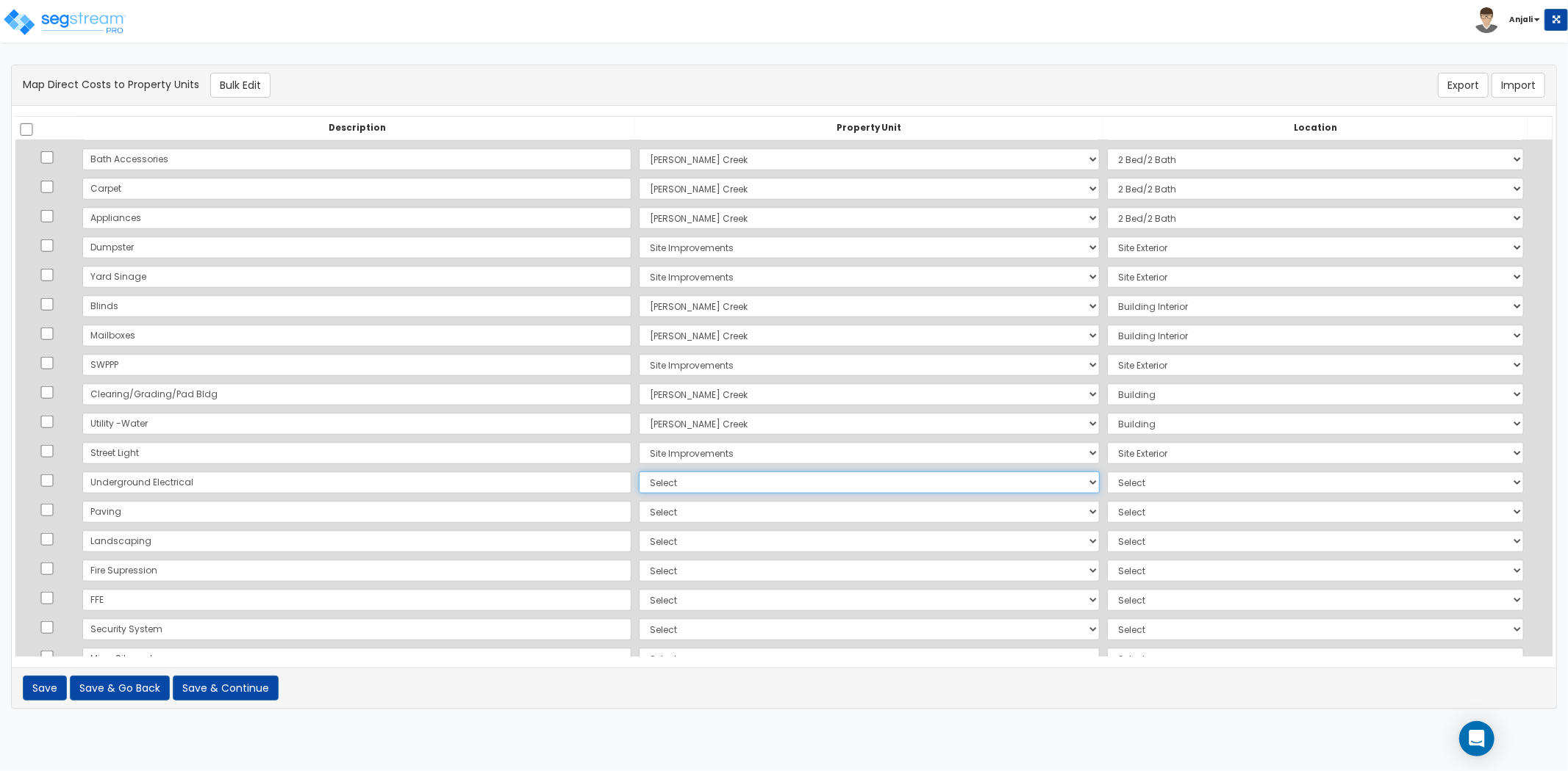
click at [639, 486] on select "Select Ryan Creek Site Improvements Add Additional Property Unit" at bounding box center [869, 482] width 461 height 22
select select "169107"
click at [639, 471] on select "Select Ryan Creek Site Improvements Add Additional Property Unit" at bounding box center [869, 482] width 461 height 22
click at [1178, 489] on select "Select Add Additional Location Building Building Interior 2 Bed/2 Bath" at bounding box center [1315, 482] width 417 height 22
select select "6"
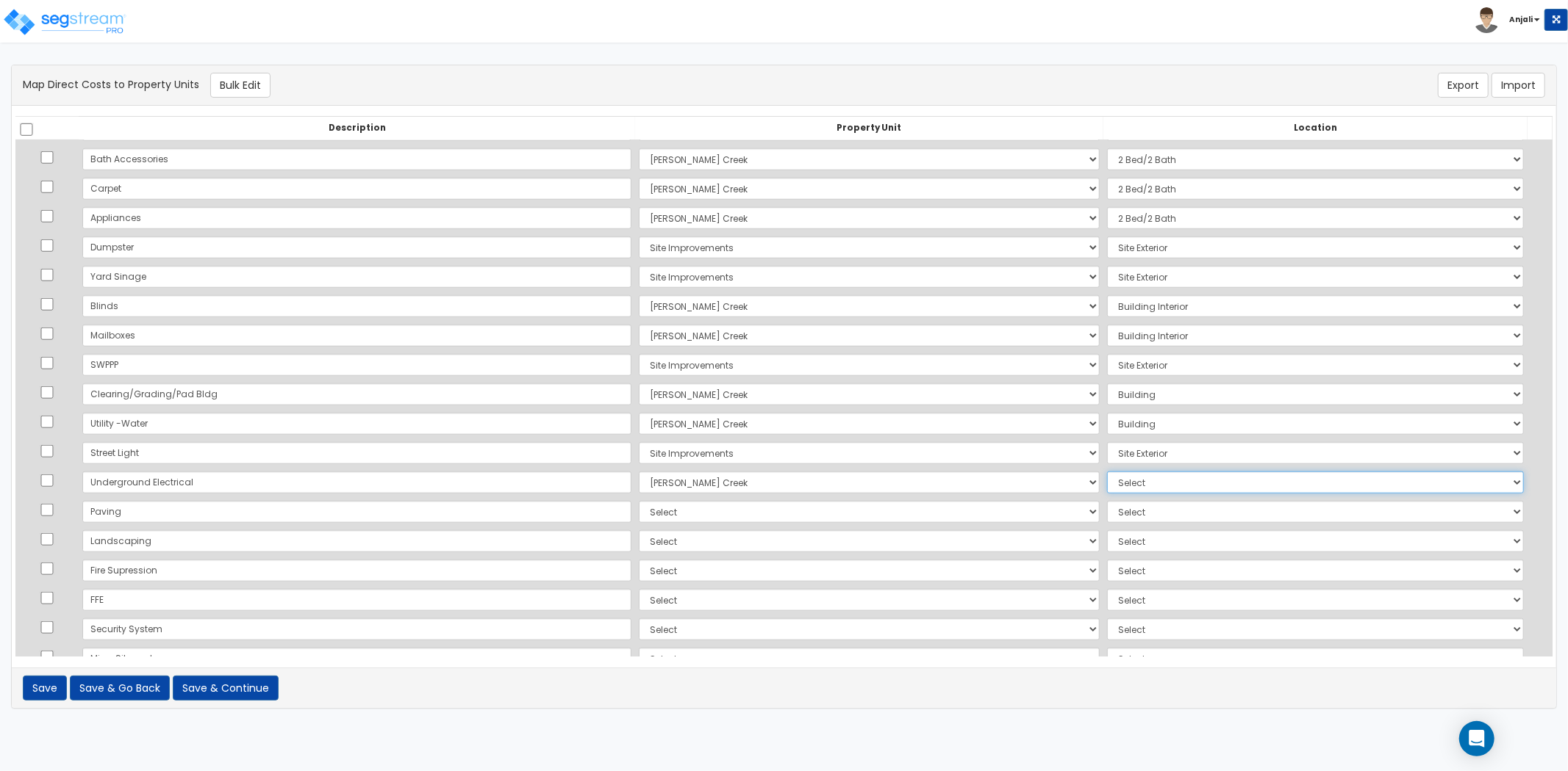
click at [1107, 471] on select "Select Add Additional Location Building Building Interior 2 Bed/2 Bath" at bounding box center [1315, 482] width 417 height 22
click at [639, 516] on select "Select Ryan Creek Site Improvements Add Additional Property Unit" at bounding box center [869, 511] width 461 height 22
select select "169109"
click at [639, 501] on select "Select Ryan Creek Site Improvements Add Additional Property Unit" at bounding box center [869, 511] width 461 height 22
click at [1103, 497] on td "Select Add Additional Location Site Exterior" at bounding box center [1315, 511] width 424 height 30
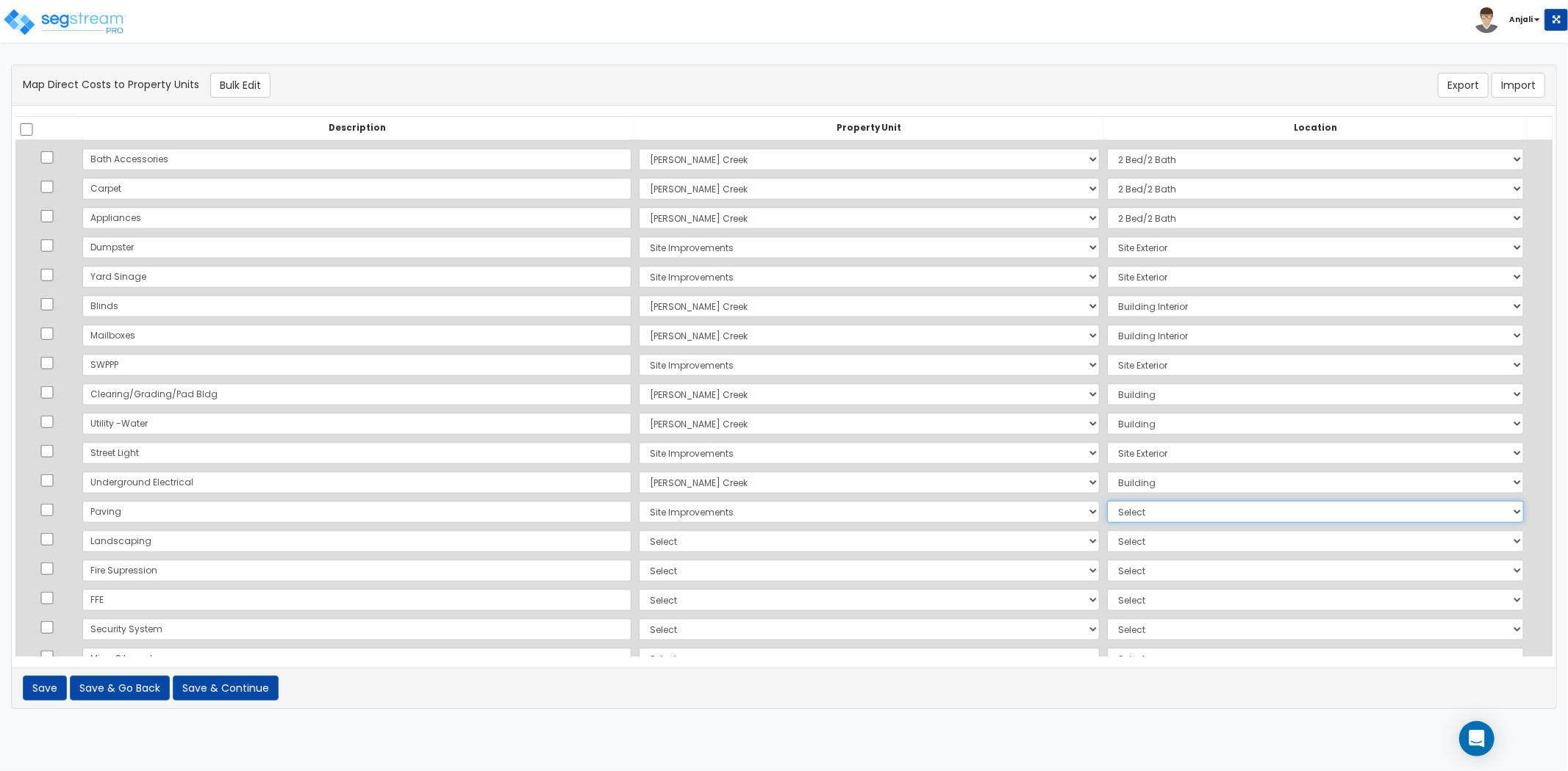
click at [1107, 505] on select "Select Add Additional Location Site Exterior" at bounding box center [1315, 511] width 417 height 22
select select "462"
click at [1107, 501] on select "Select Add Additional Location Site Exterior" at bounding box center [1315, 511] width 417 height 22
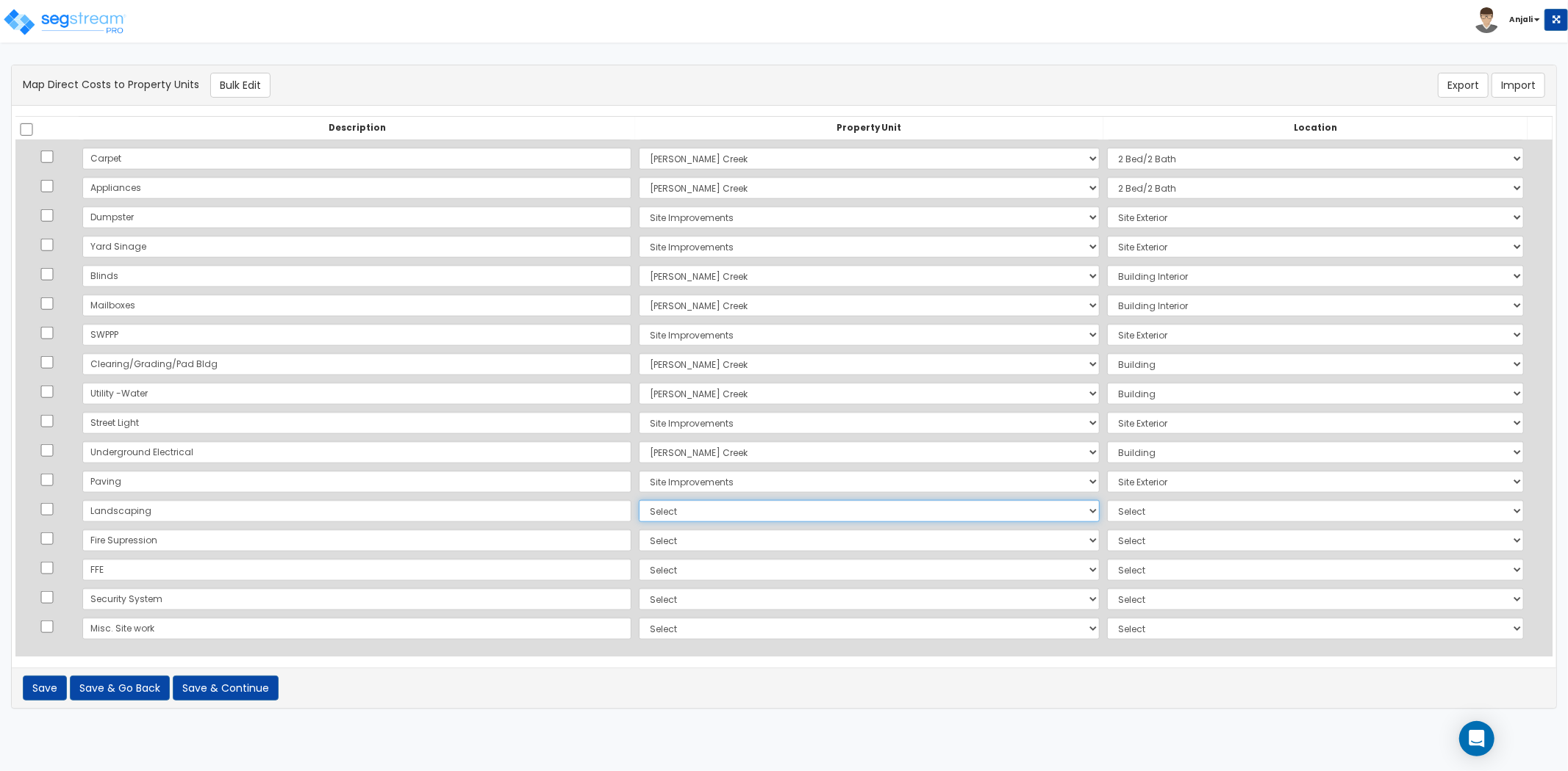
click at [639, 509] on select "Select Ryan Creek Site Improvements Add Additional Property Unit" at bounding box center [869, 511] width 461 height 22
select select "169109"
click at [639, 500] on select "Select Ryan Creek Site Improvements Add Additional Property Unit" at bounding box center [869, 511] width 461 height 22
click at [1107, 515] on select "Select Add Additional Location Site Exterior" at bounding box center [1315, 511] width 417 height 22
select select "462"
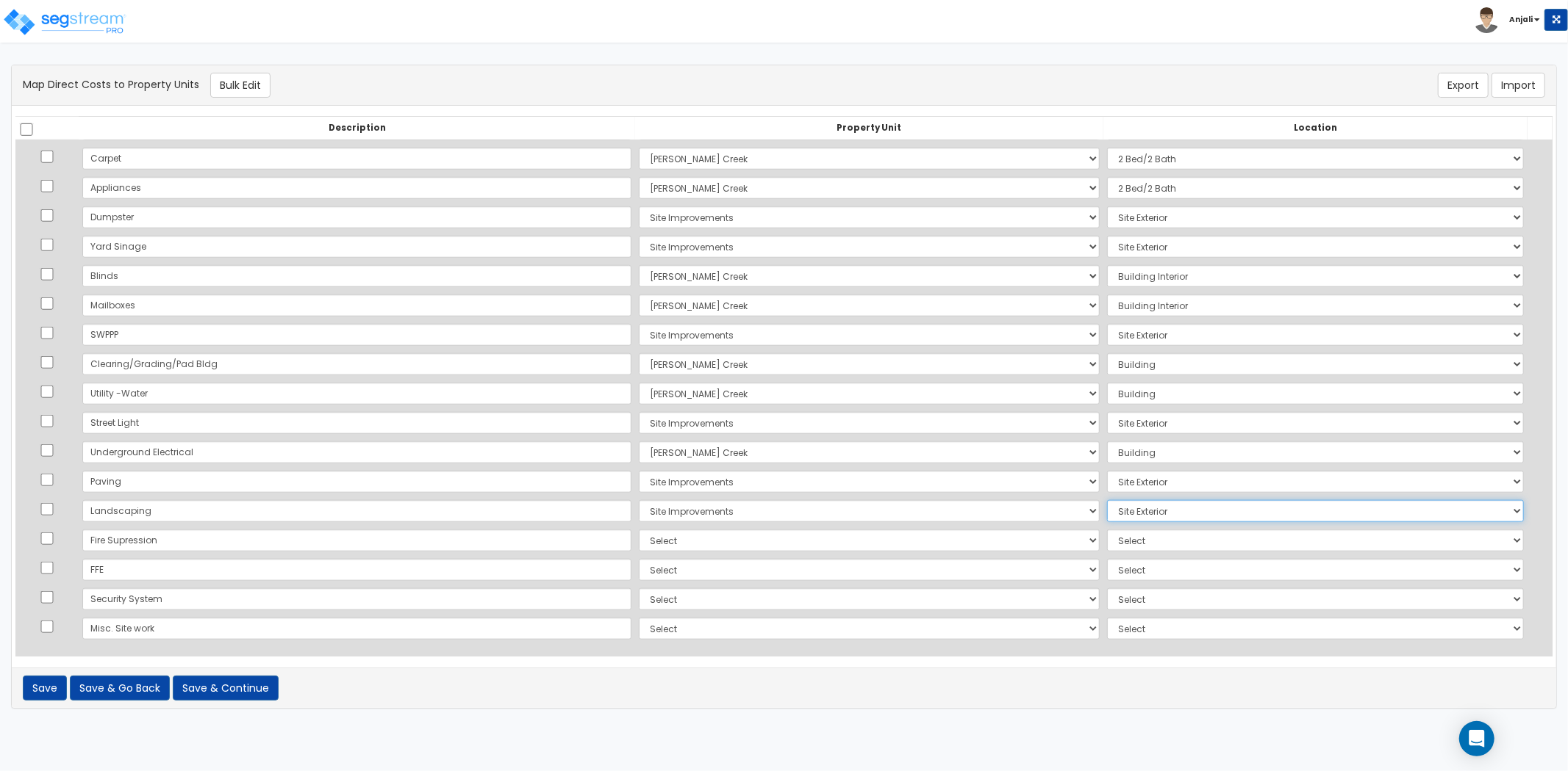
click at [1107, 500] on select "Select Add Additional Location Site Exterior" at bounding box center [1315, 511] width 417 height 22
click at [639, 530] on select "Select Ryan Creek Site Improvements Add Additional Property Unit" at bounding box center [869, 540] width 461 height 22
select select "169107"
click at [639, 530] on select "Select Ryan Creek Site Improvements Add Additional Property Unit" at bounding box center [869, 540] width 461 height 22
drag, startPoint x: 1087, startPoint y: 532, endPoint x: 1090, endPoint y: 540, distance: 8.5
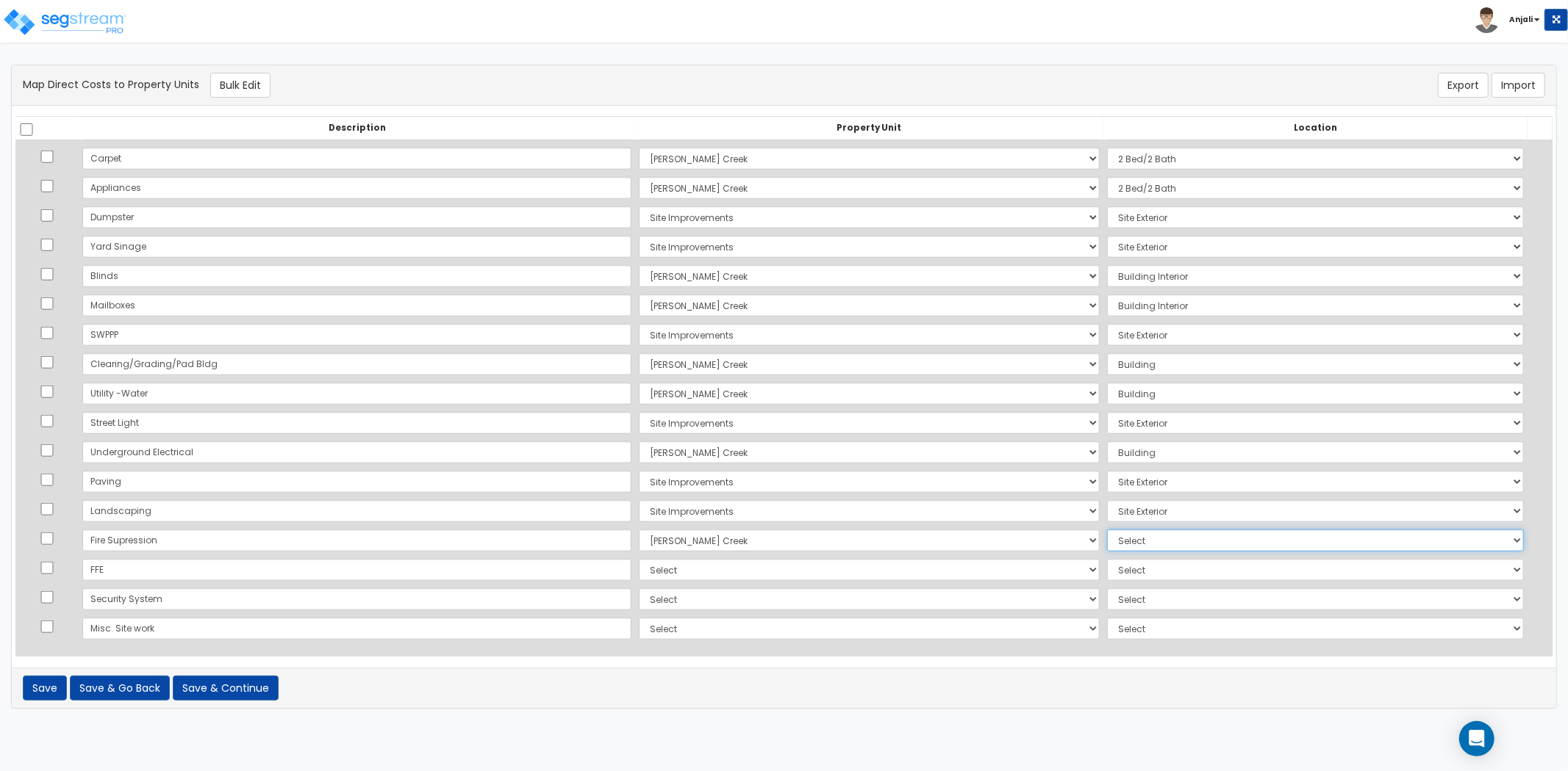
click at [1107, 532] on select "Select Add Additional Location Building Building Interior 2 Bed/2 Bath" at bounding box center [1315, 540] width 417 height 22
select select "6"
click at [1107, 530] on select "Select Add Additional Location Building Building Interior 2 Bed/2 Bath" at bounding box center [1315, 540] width 417 height 22
click at [639, 569] on select "Select Ryan Creek Site Improvements Add Additional Property Unit" at bounding box center [869, 570] width 461 height 22
select select "169107"
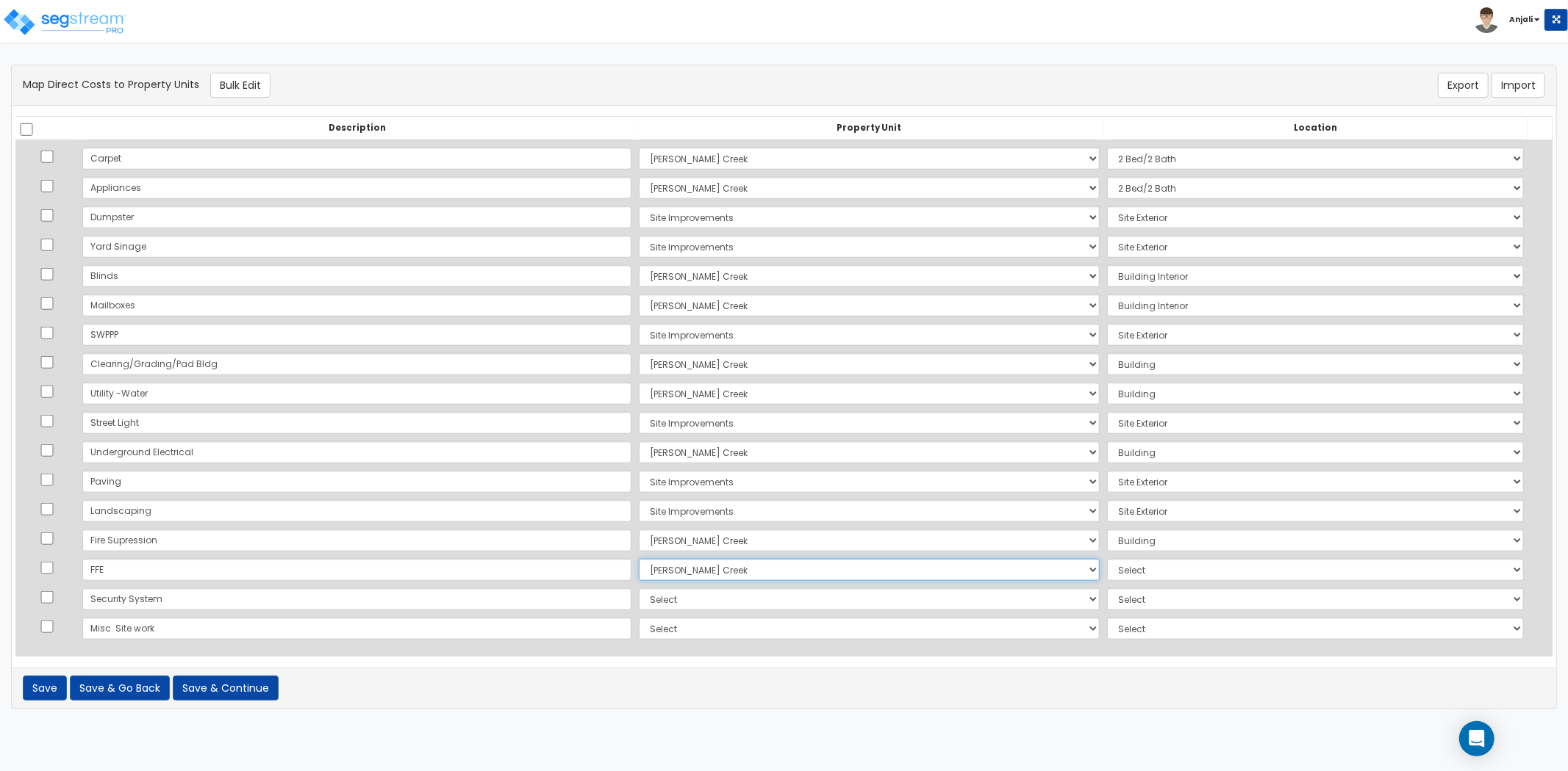
click at [639, 559] on select "Select Ryan Creek Site Improvements Add Additional Property Unit" at bounding box center [869, 570] width 461 height 22
click at [1128, 577] on select "Select Add Additional Location Building Building Interior 2 Bed/2 Bath" at bounding box center [1315, 570] width 417 height 22
select select "461"
click at [1107, 559] on select "Select Add Additional Location Building Building Interior 2 Bed/2 Bath" at bounding box center [1315, 570] width 417 height 22
click at [639, 609] on select "Select Ryan Creek Site Improvements Add Additional Property Unit" at bounding box center [869, 599] width 461 height 22
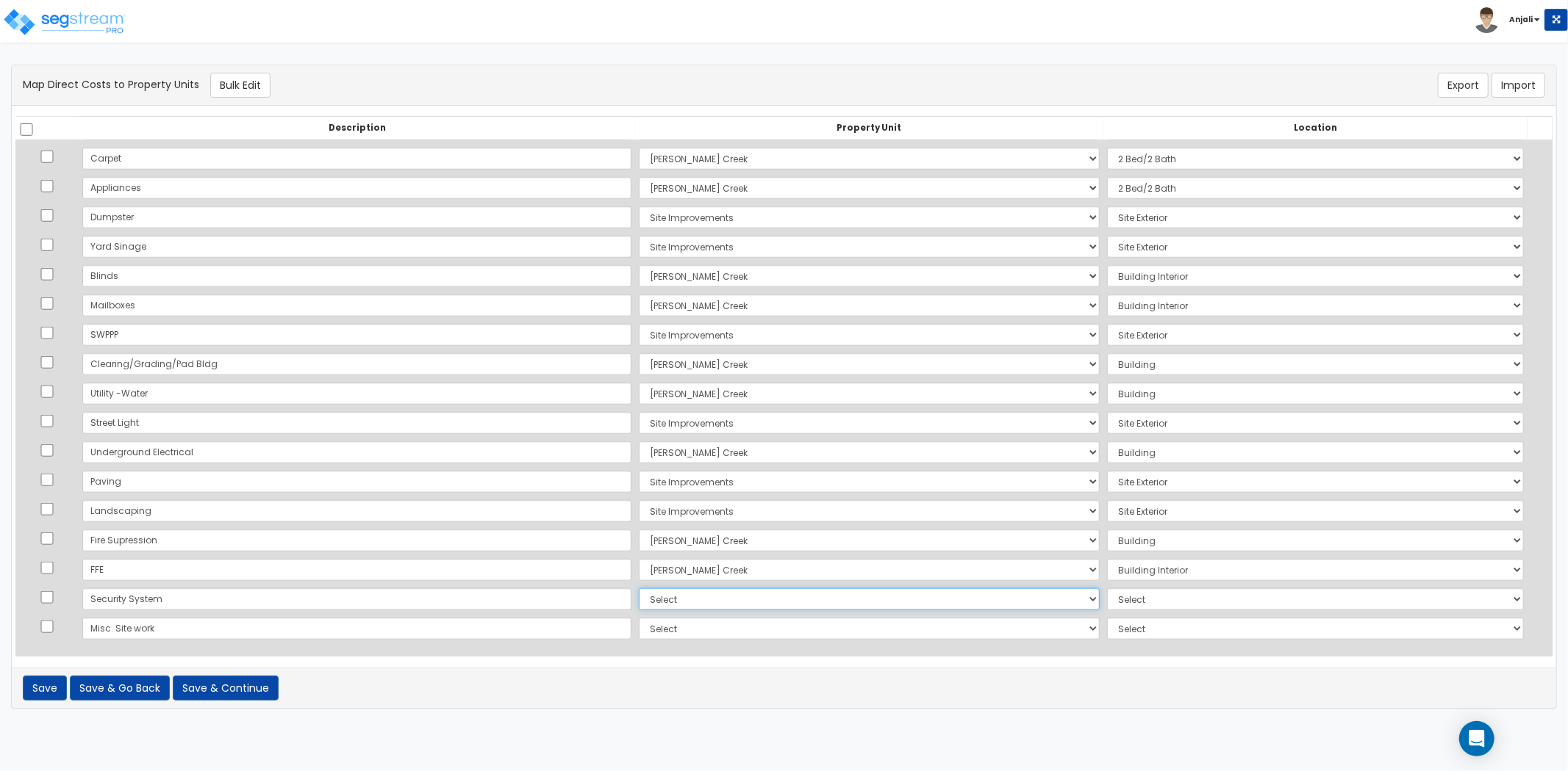
select select "169107"
click at [639, 588] on select "Select Ryan Creek Site Improvements Add Additional Property Unit" at bounding box center [869, 599] width 461 height 22
drag, startPoint x: 1127, startPoint y: 606, endPoint x: 1134, endPoint y: 608, distance: 7.3
click at [1127, 606] on select "Select Add Additional Location Building Building Interior 2 Bed/2 Bath" at bounding box center [1315, 599] width 417 height 22
select select "461"
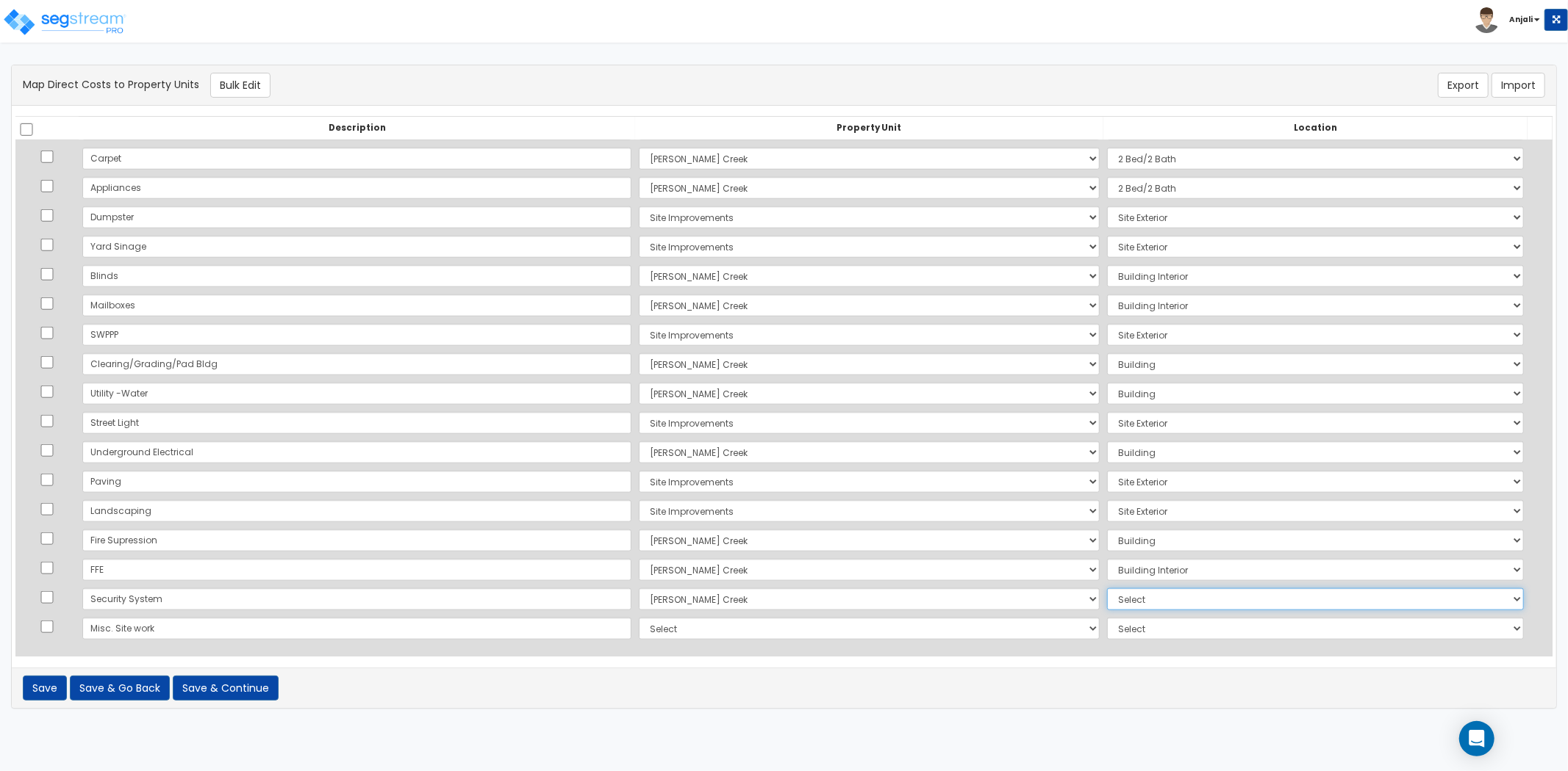
click at [1107, 588] on select "Select Add Additional Location Building Building Interior 2 Bed/2 Bath" at bounding box center [1315, 599] width 417 height 22
click at [658, 614] on td "Select Ryan Creek Site Improvements Add Additional Property Unit" at bounding box center [869, 628] width 469 height 30
click at [663, 628] on select "Select Ryan Creek Site Improvements Add Additional Property Unit" at bounding box center [869, 628] width 461 height 22
select select "169109"
click at [639, 618] on select "Select Ryan Creek Site Improvements Add Additional Property Unit" at bounding box center [869, 628] width 461 height 22
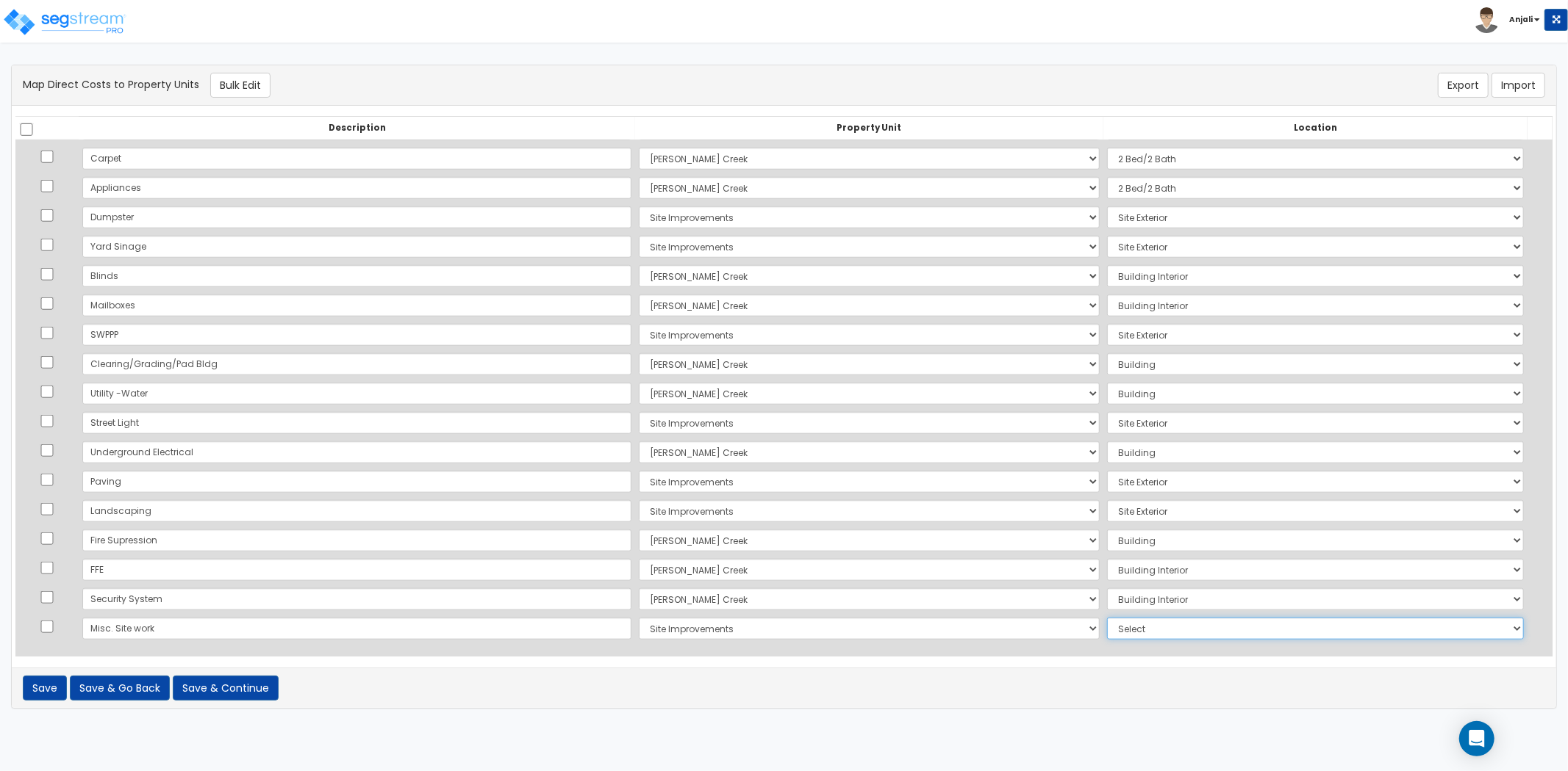
click at [1107, 628] on select "Select Add Additional Location Site Exterior" at bounding box center [1315, 628] width 417 height 22
select select "462"
click at [1107, 618] on select "Select Add Additional Location Site Exterior" at bounding box center [1315, 628] width 417 height 22
click at [217, 688] on button "Save & Continue" at bounding box center [225, 688] width 106 height 25
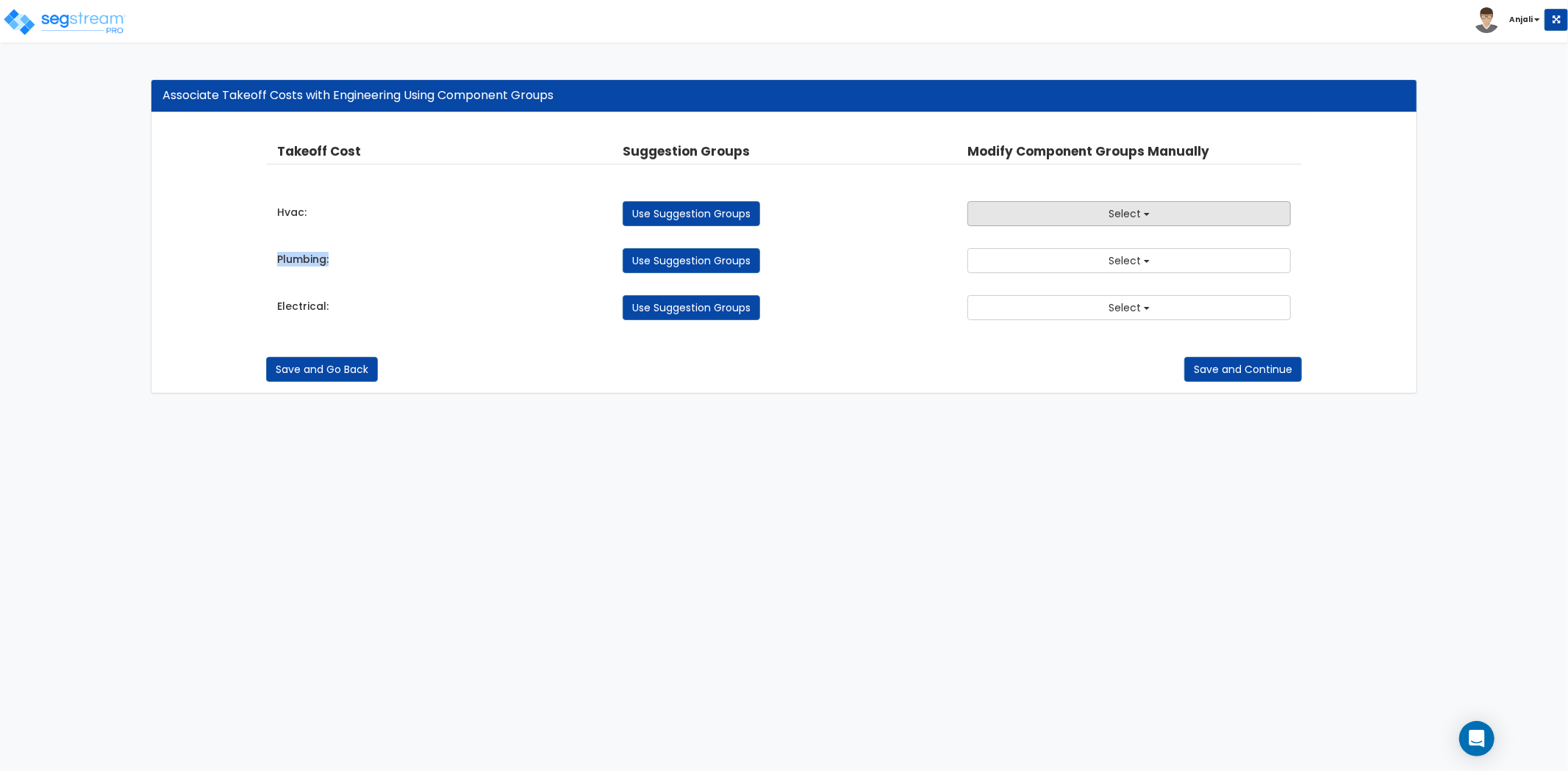
click at [1177, 225] on div "Takeoff Cost Suggestion Groups Modify Component Groups Manually Hvac: Use Sugge…" at bounding box center [784, 231] width 1036 height 207
click at [1175, 217] on button "Select" at bounding box center [1129, 213] width 323 height 25
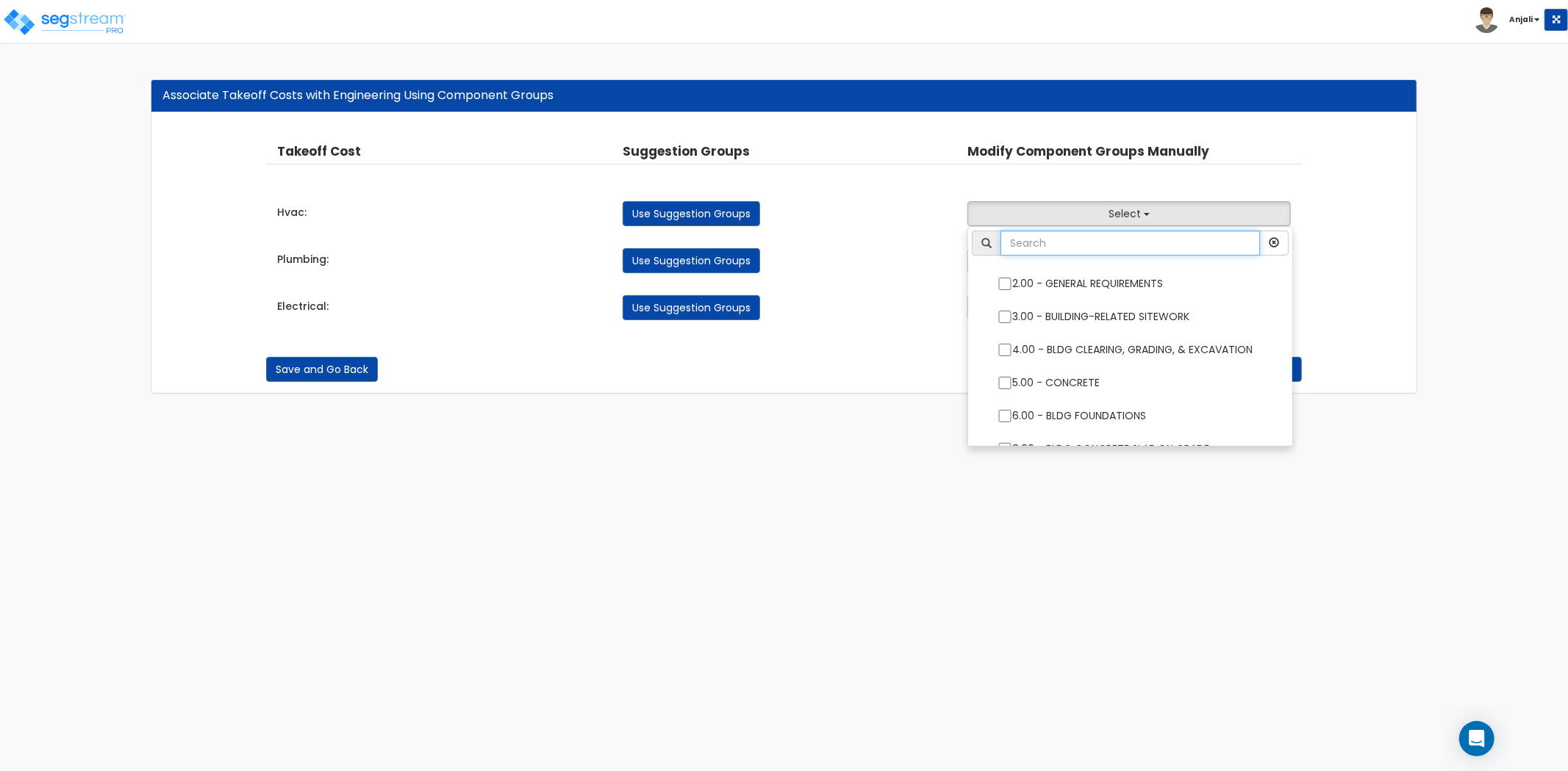
click at [1112, 236] on input "text" at bounding box center [1130, 243] width 260 height 25
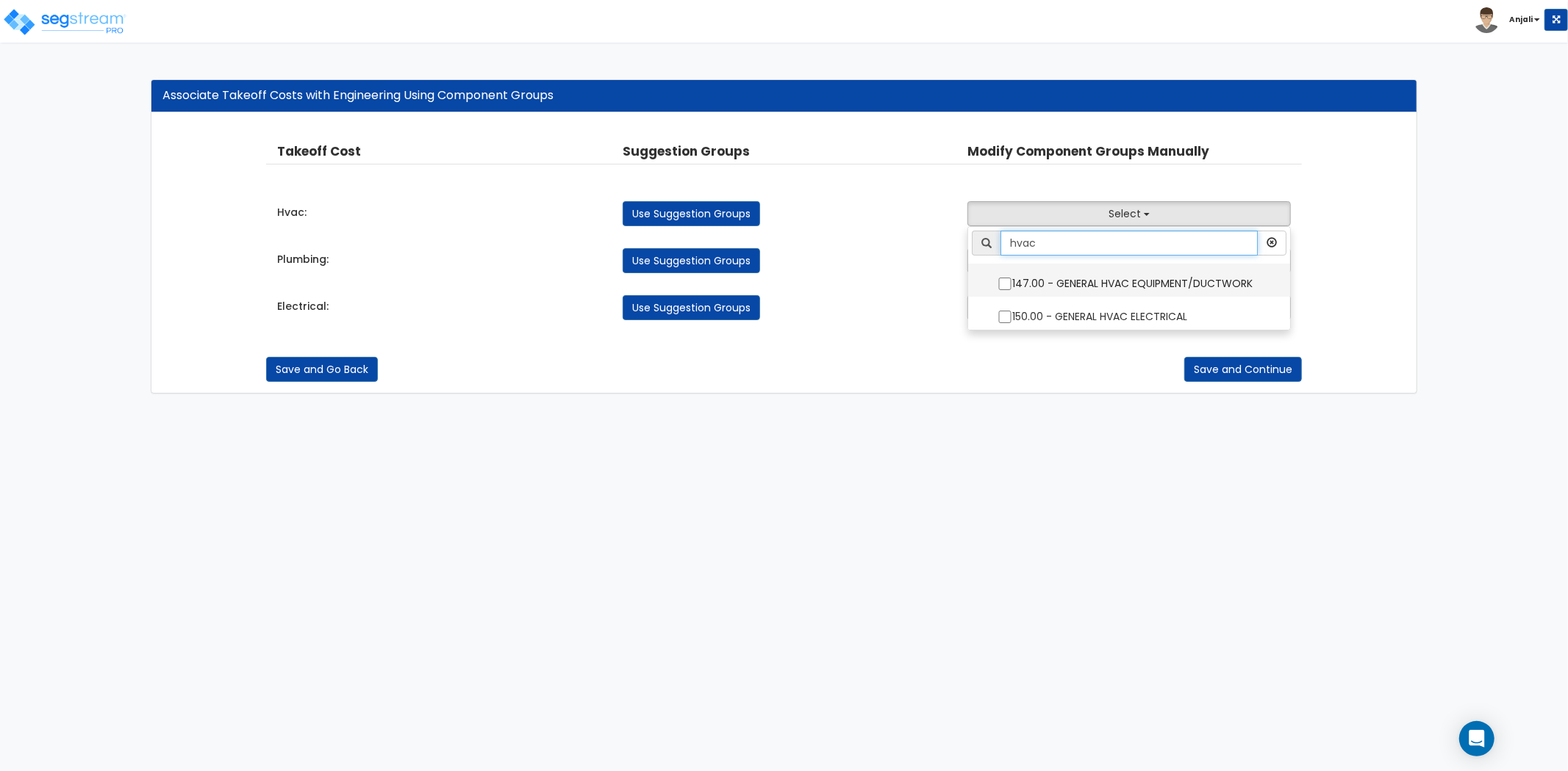
type input "hvac"
drag, startPoint x: 1008, startPoint y: 280, endPoint x: 1009, endPoint y: 287, distance: 7.1
click at [1008, 282] on input "147.00 - GENERAL HVAC EQUIPMENT/DUCTWORK" at bounding box center [1005, 284] width 14 height 12
checkbox input "true"
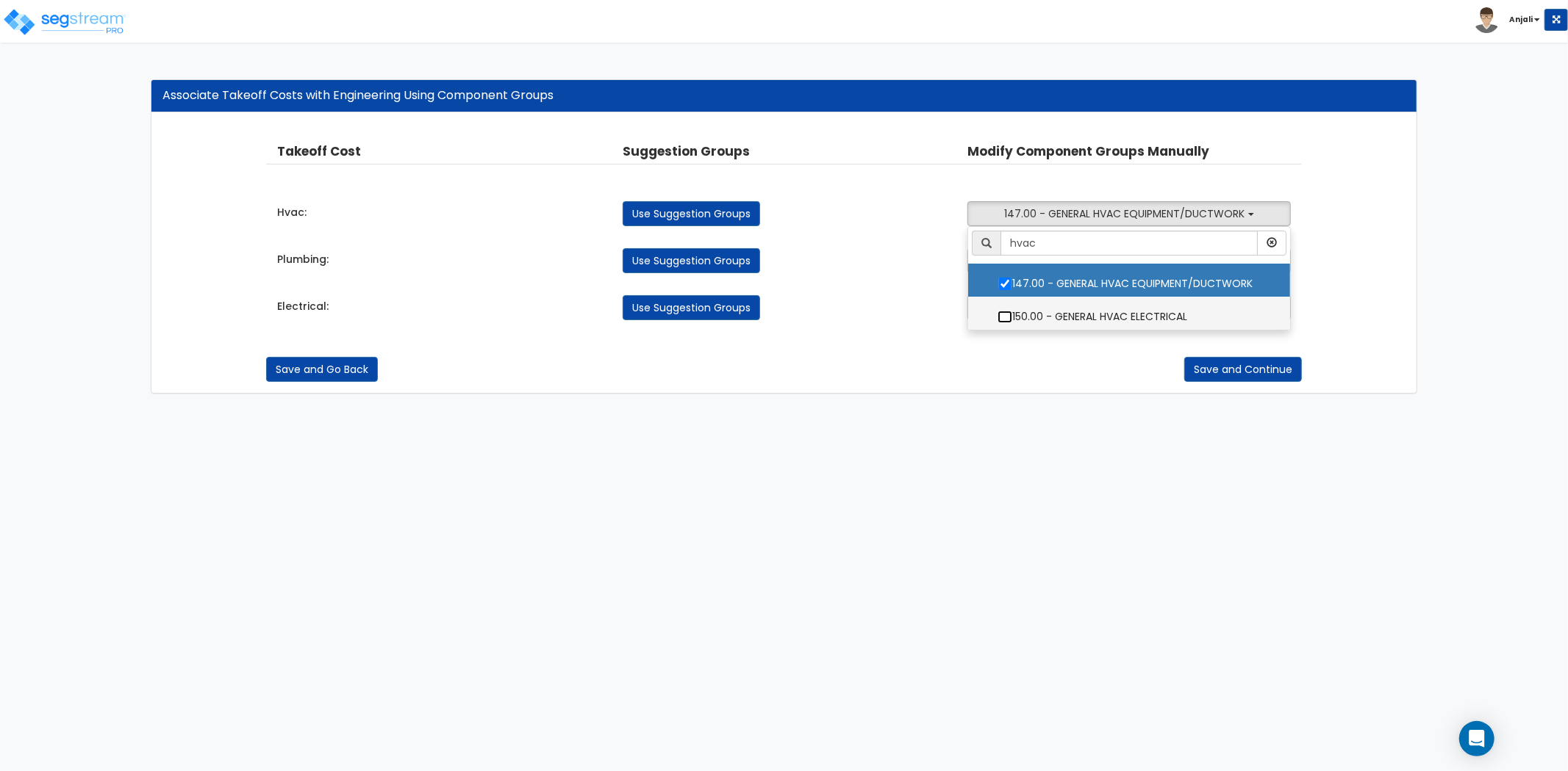
click at [1005, 322] on input "150.00 - GENERAL HVAC ELECTRICAL" at bounding box center [1005, 316] width 14 height 12
checkbox input "true"
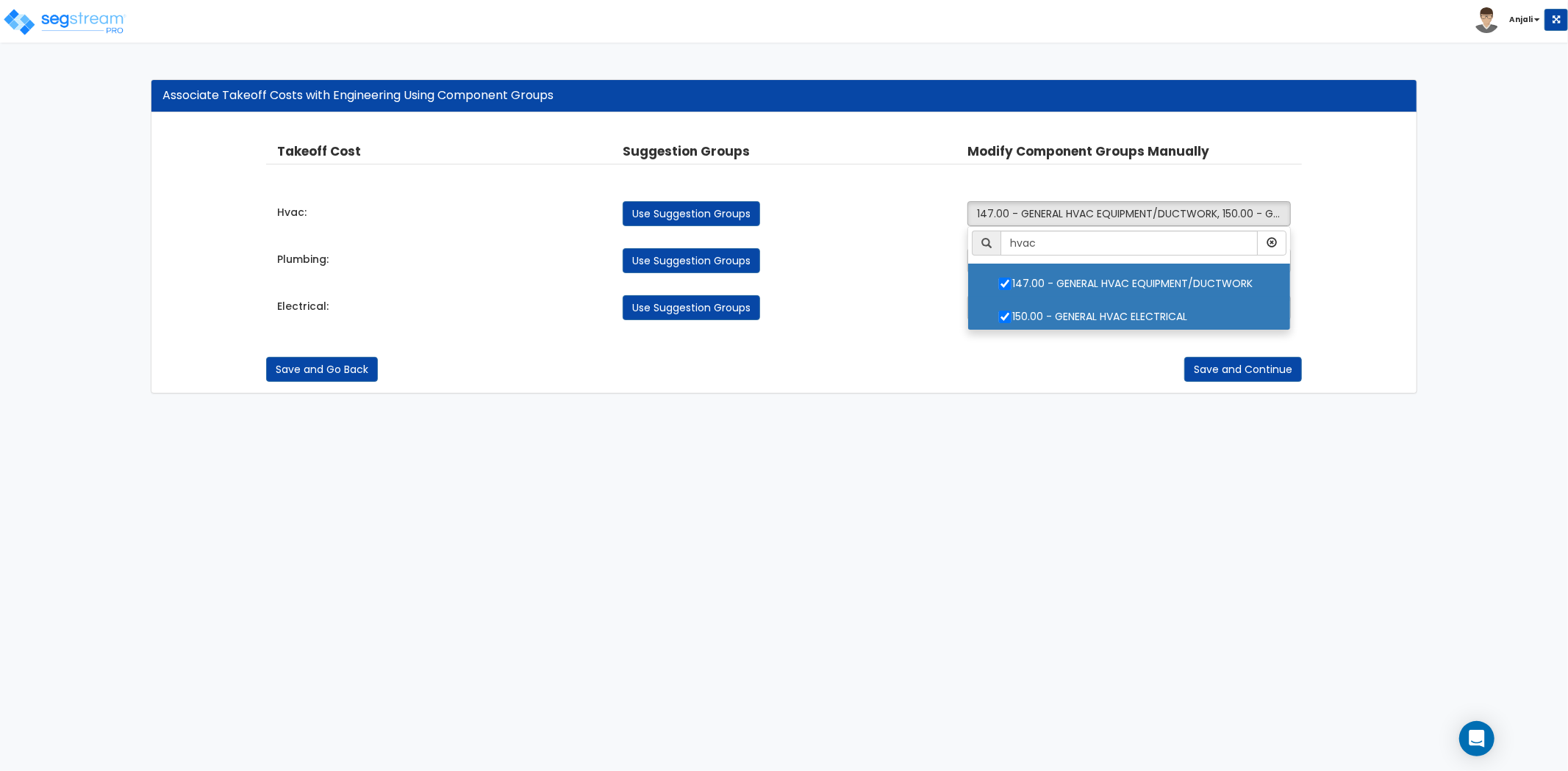
click at [863, 301] on div "Use Suggestion Groups" at bounding box center [784, 307] width 345 height 25
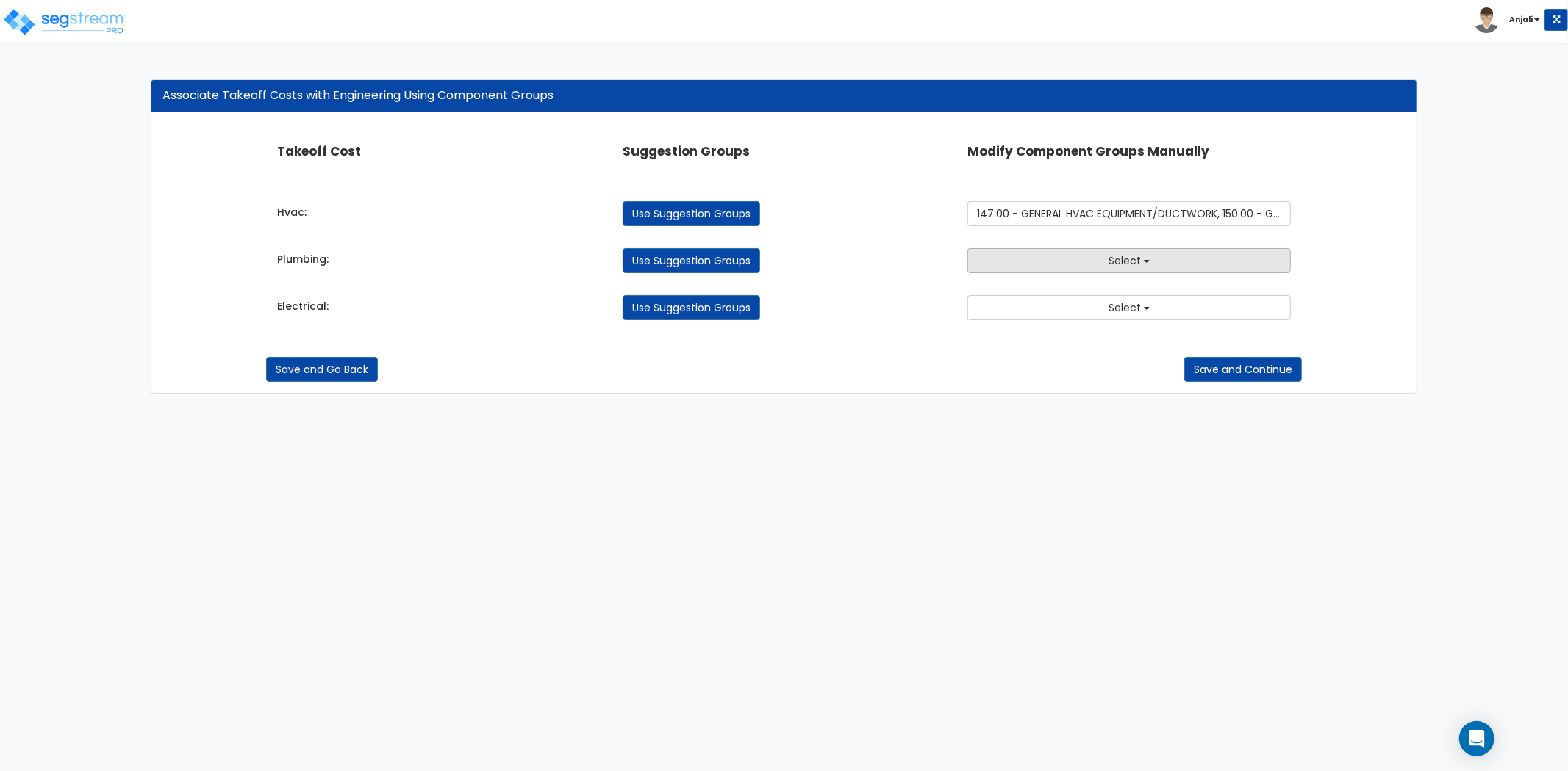
click at [1058, 264] on button "Select" at bounding box center [1129, 260] width 323 height 25
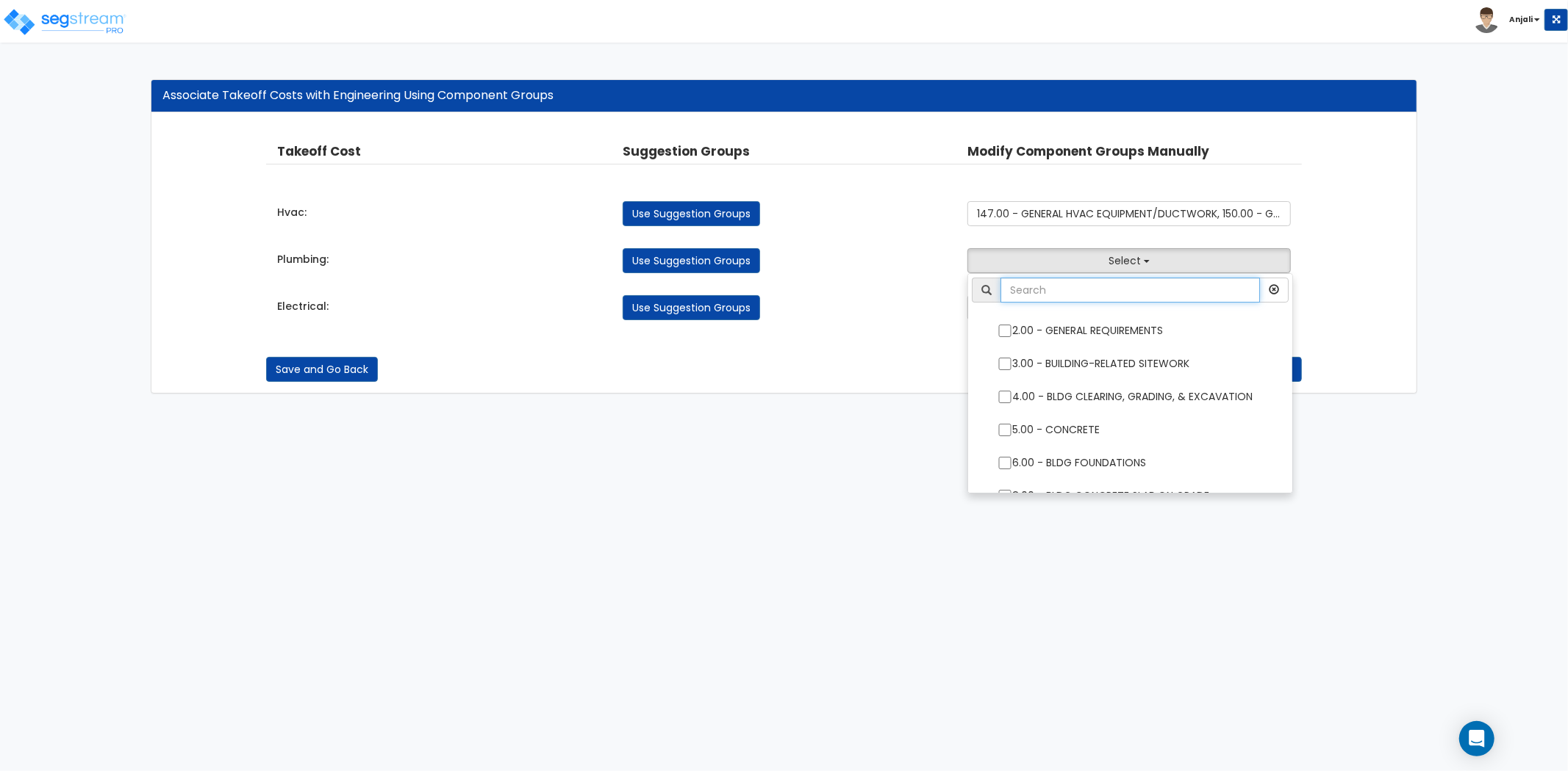
click at [1060, 282] on input "text" at bounding box center [1130, 290] width 260 height 25
type input "plum"
click at [1002, 328] on input "144.00 - GENERAL PLUMBING" at bounding box center [1005, 331] width 14 height 12
checkbox input "true"
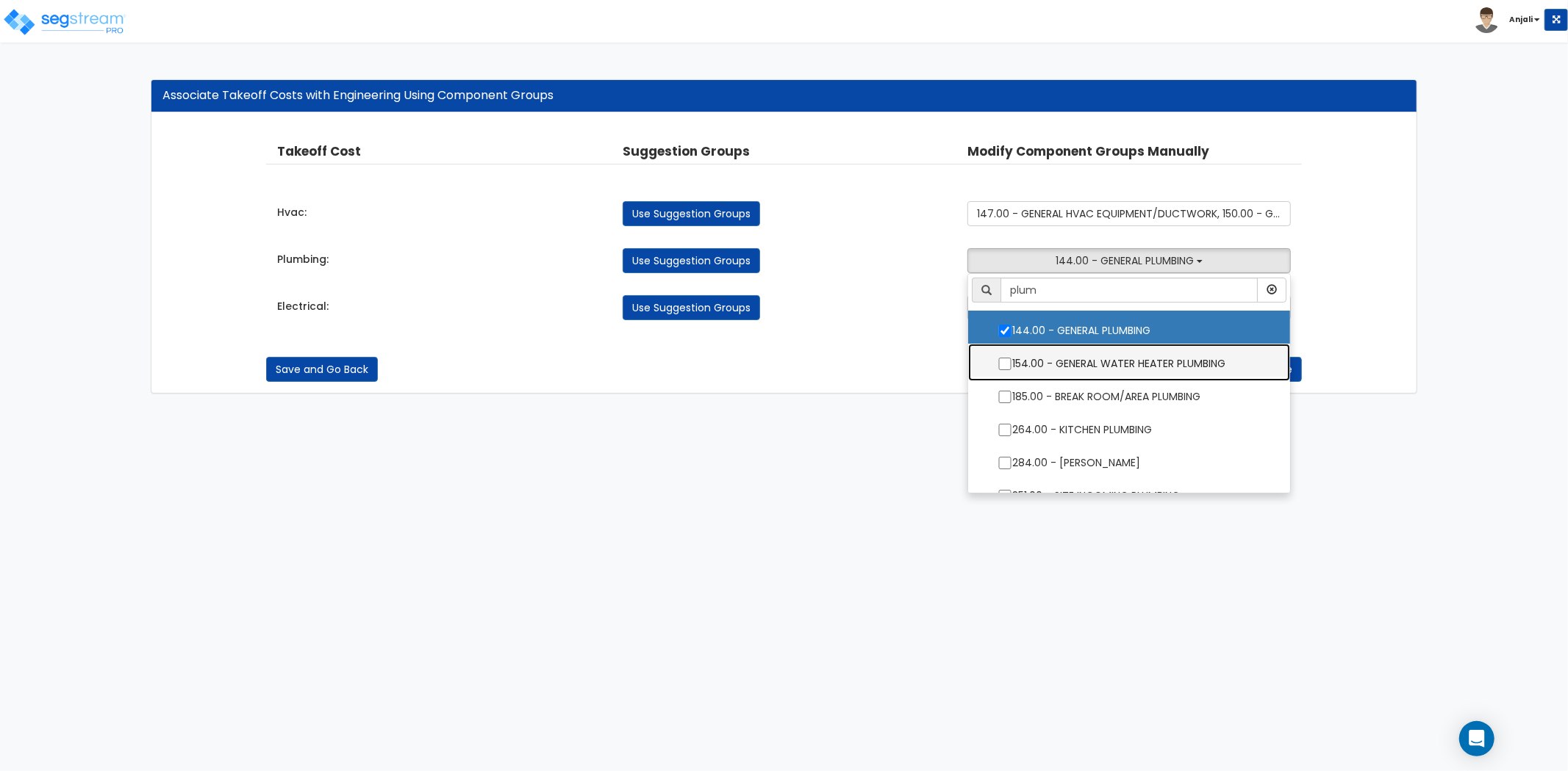
click at [1014, 364] on label "154.00 - GENERAL WATER HEATER PLUMBING" at bounding box center [1128, 362] width 292 height 34
click at [1012, 364] on input "154.00 - GENERAL WATER HEATER PLUMBING" at bounding box center [1005, 363] width 14 height 12
checkbox input "true"
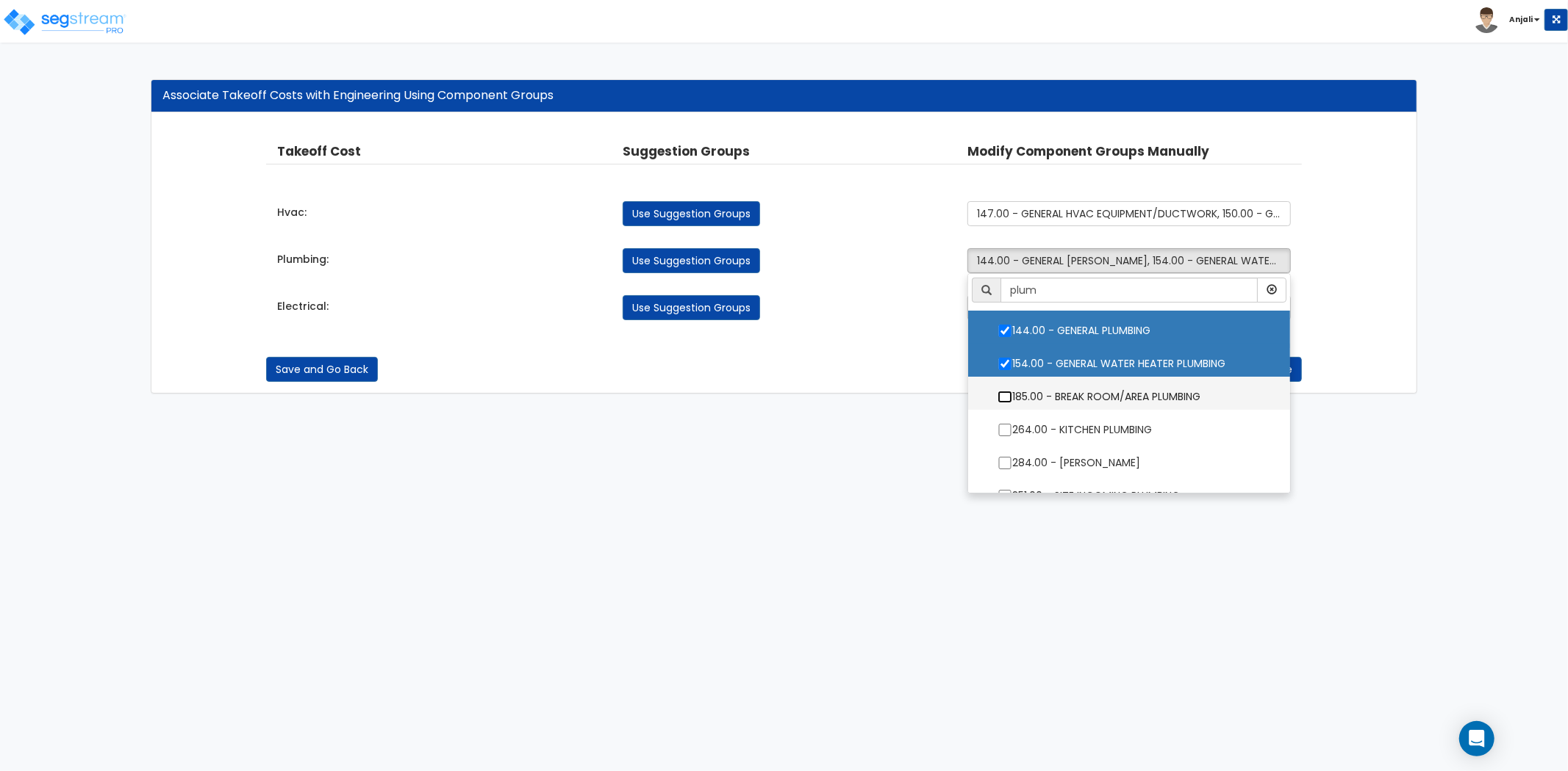
click at [1008, 392] on input "185.00 - BREAK ROOM/AREA PLUMBING" at bounding box center [1005, 397] width 14 height 12
checkbox input "true"
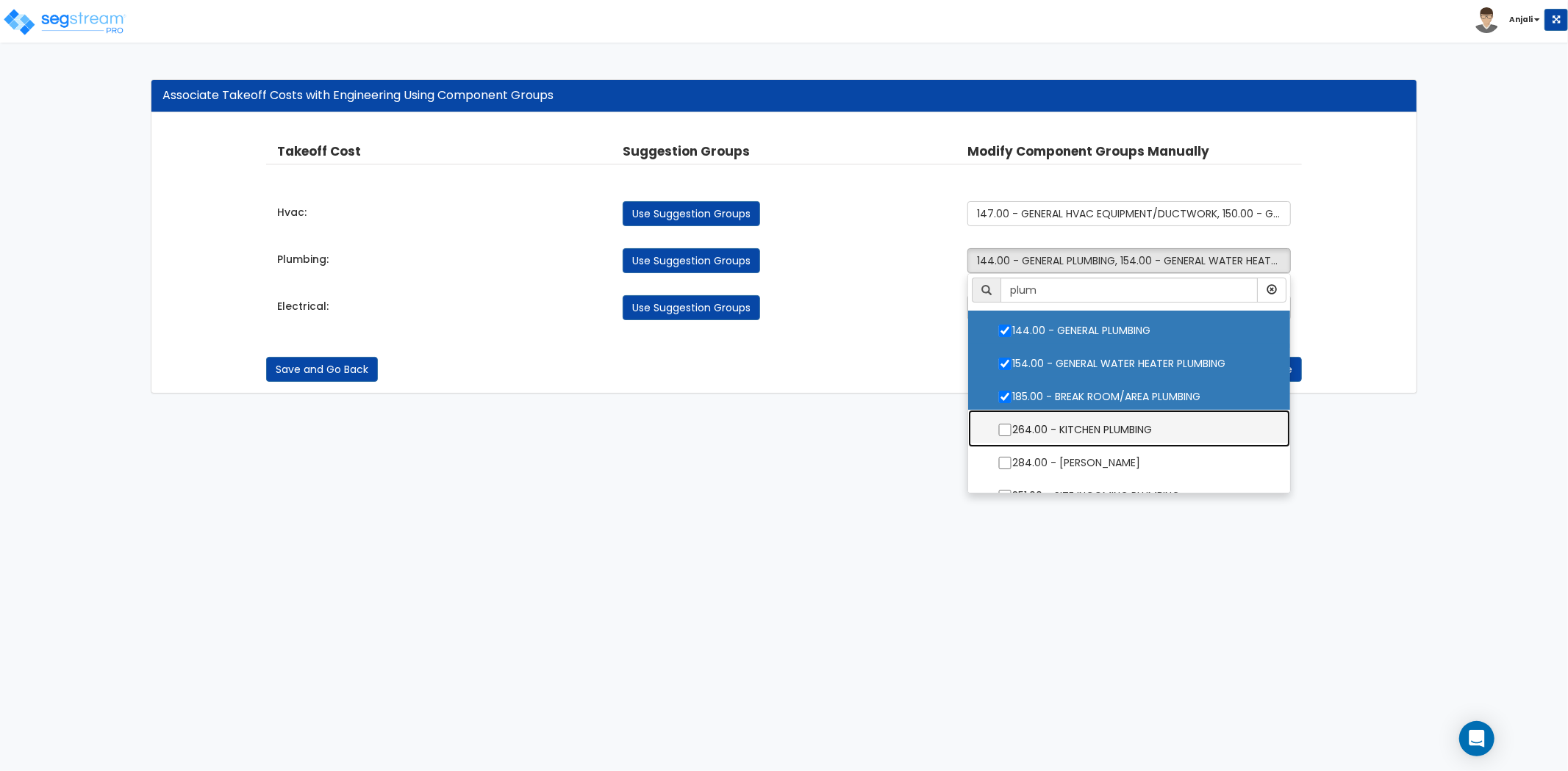
click at [1008, 421] on label "264.00 - KITCHEN PLUMBING" at bounding box center [1128, 428] width 292 height 34
click at [1008, 424] on input "264.00 - KITCHEN PLUMBING" at bounding box center [1005, 430] width 14 height 12
checkbox input "true"
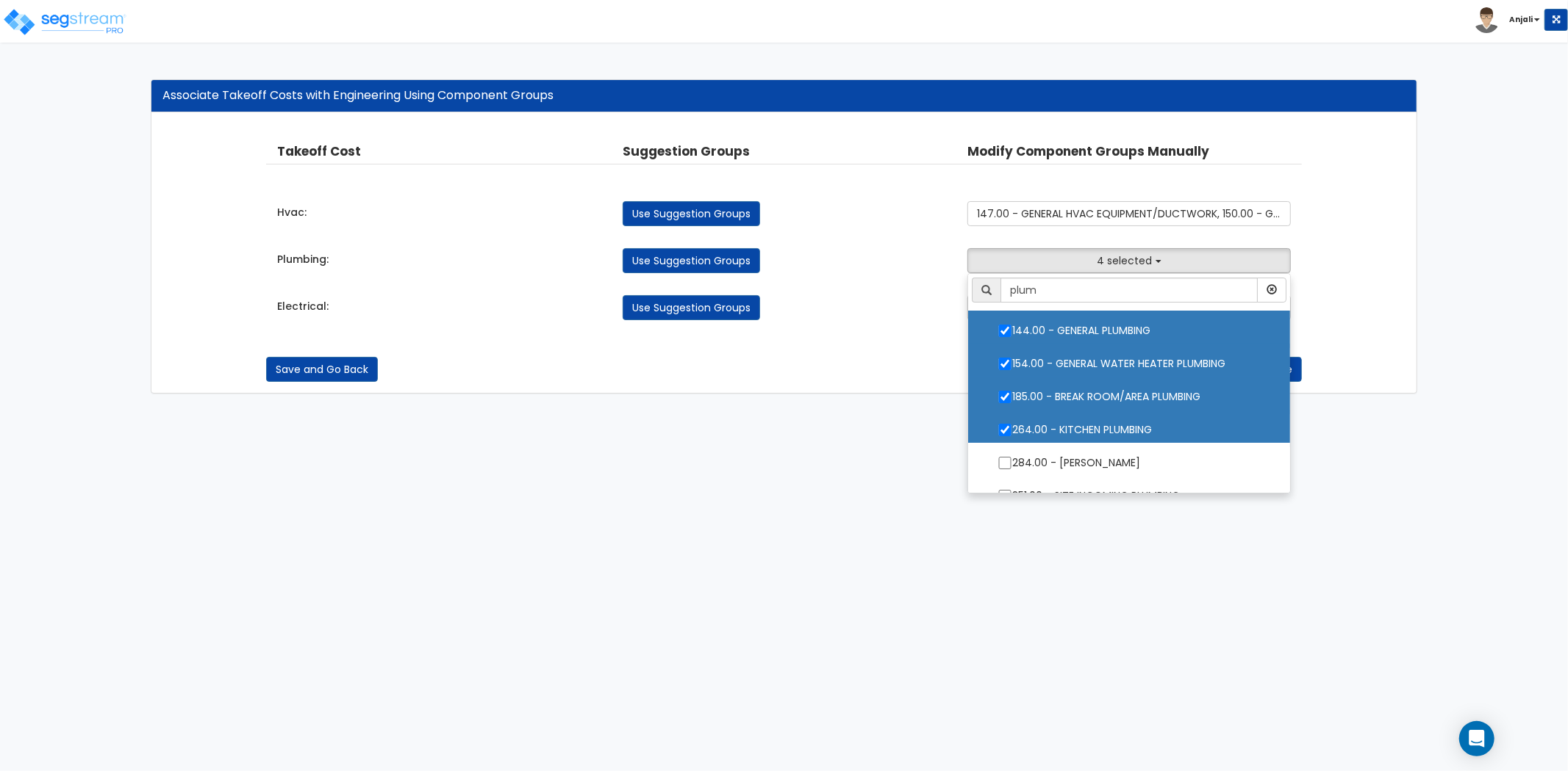
scroll to position [19, 0]
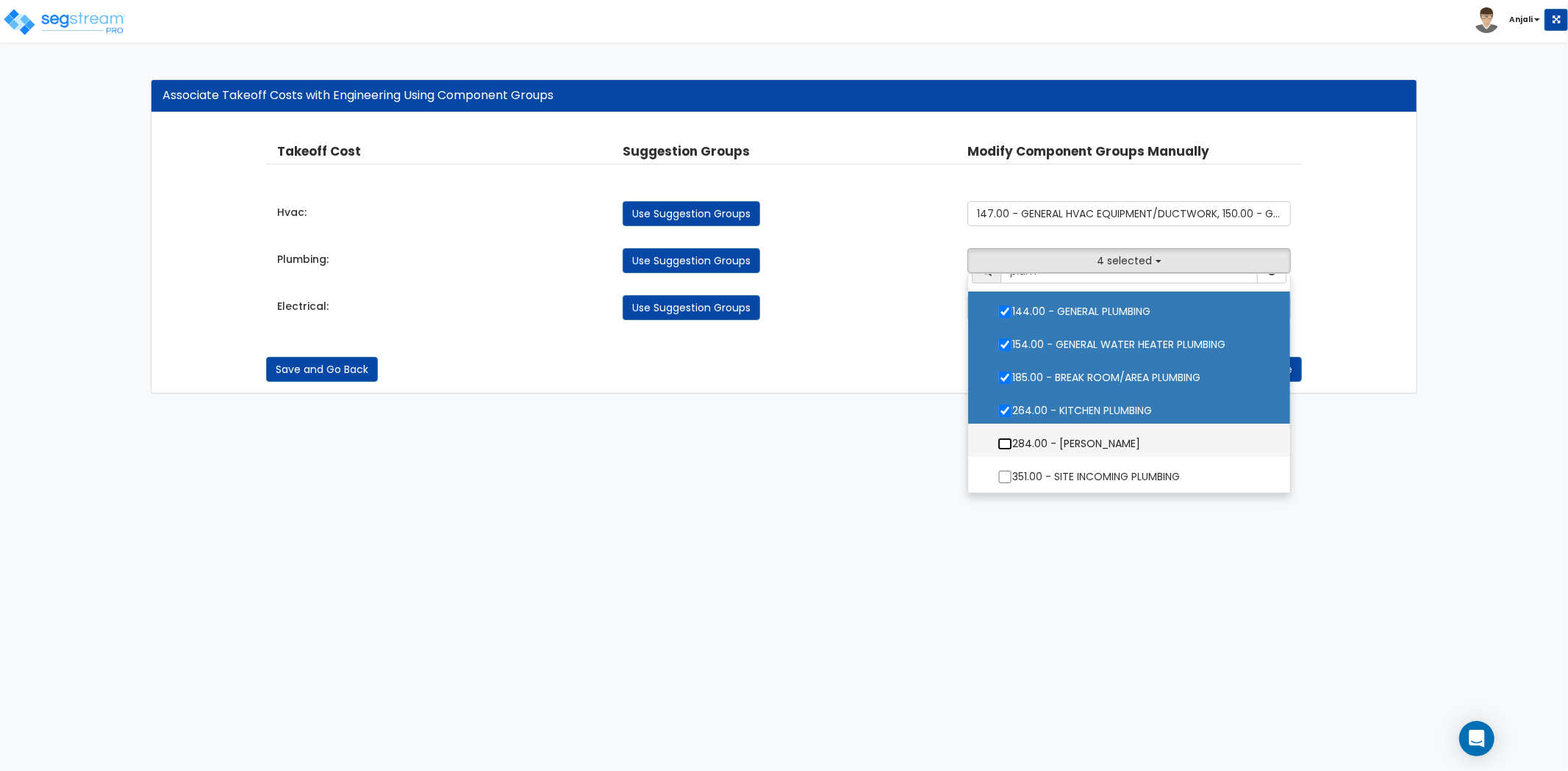
click at [1005, 442] on input "284.00 - [PERSON_NAME]" at bounding box center [1005, 444] width 14 height 12
checkbox input "true"
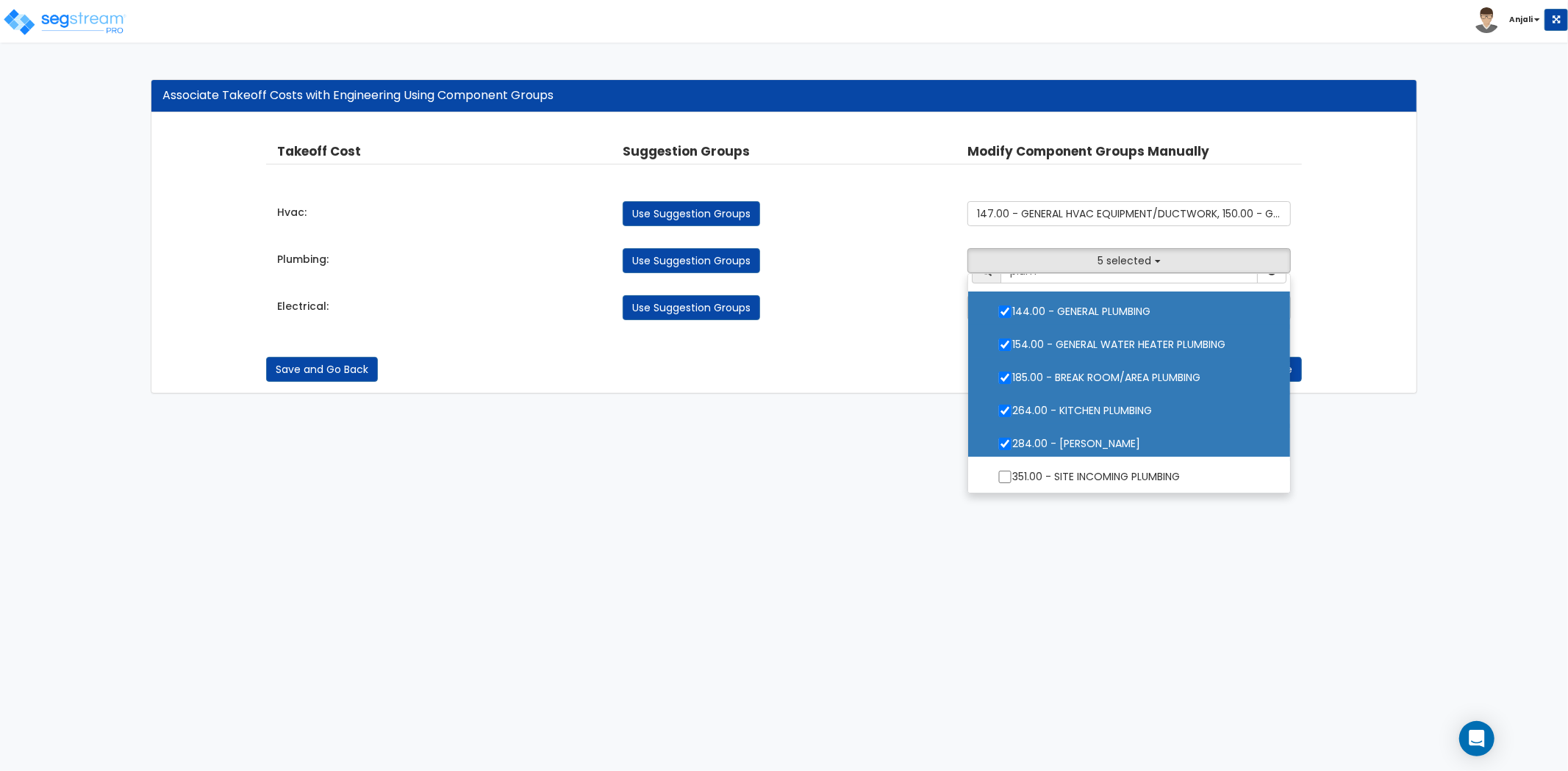
click at [893, 408] on html "Toggle navigation Anjali x" at bounding box center [784, 204] width 1568 height 408
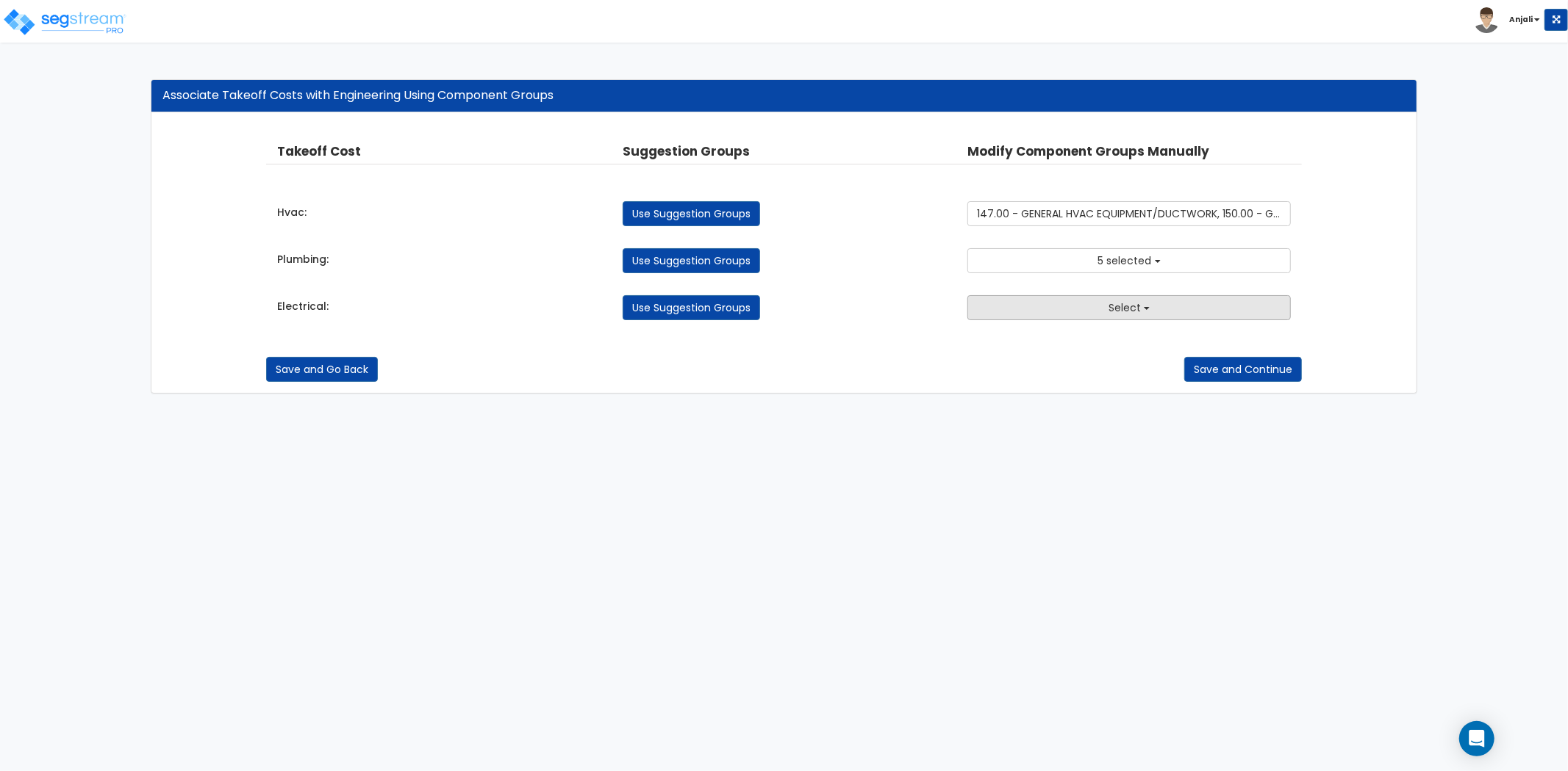
click at [1083, 307] on button "Select" at bounding box center [1129, 307] width 323 height 25
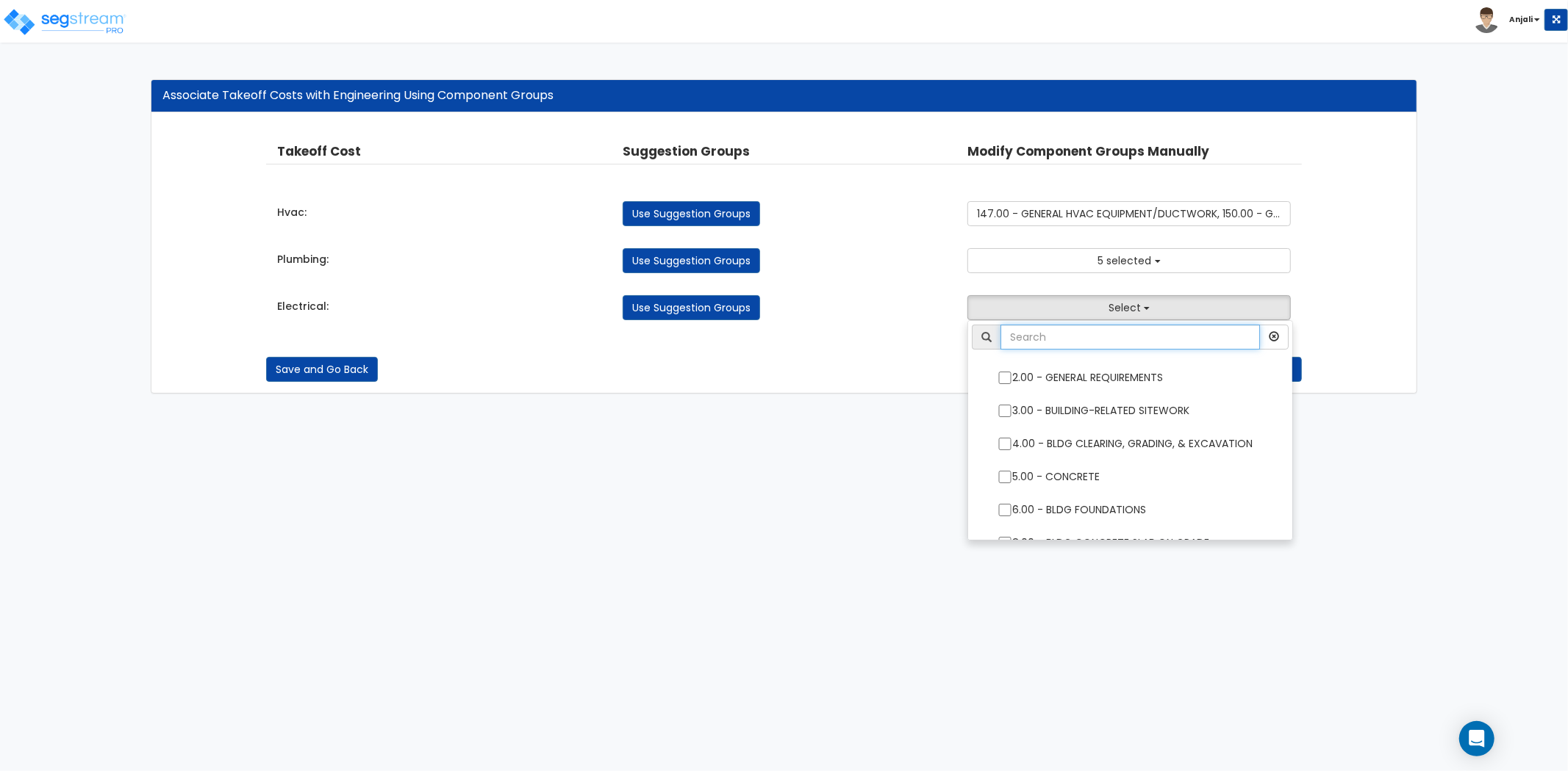
click at [1090, 346] on input "text" at bounding box center [1130, 337] width 260 height 25
type input "ele"
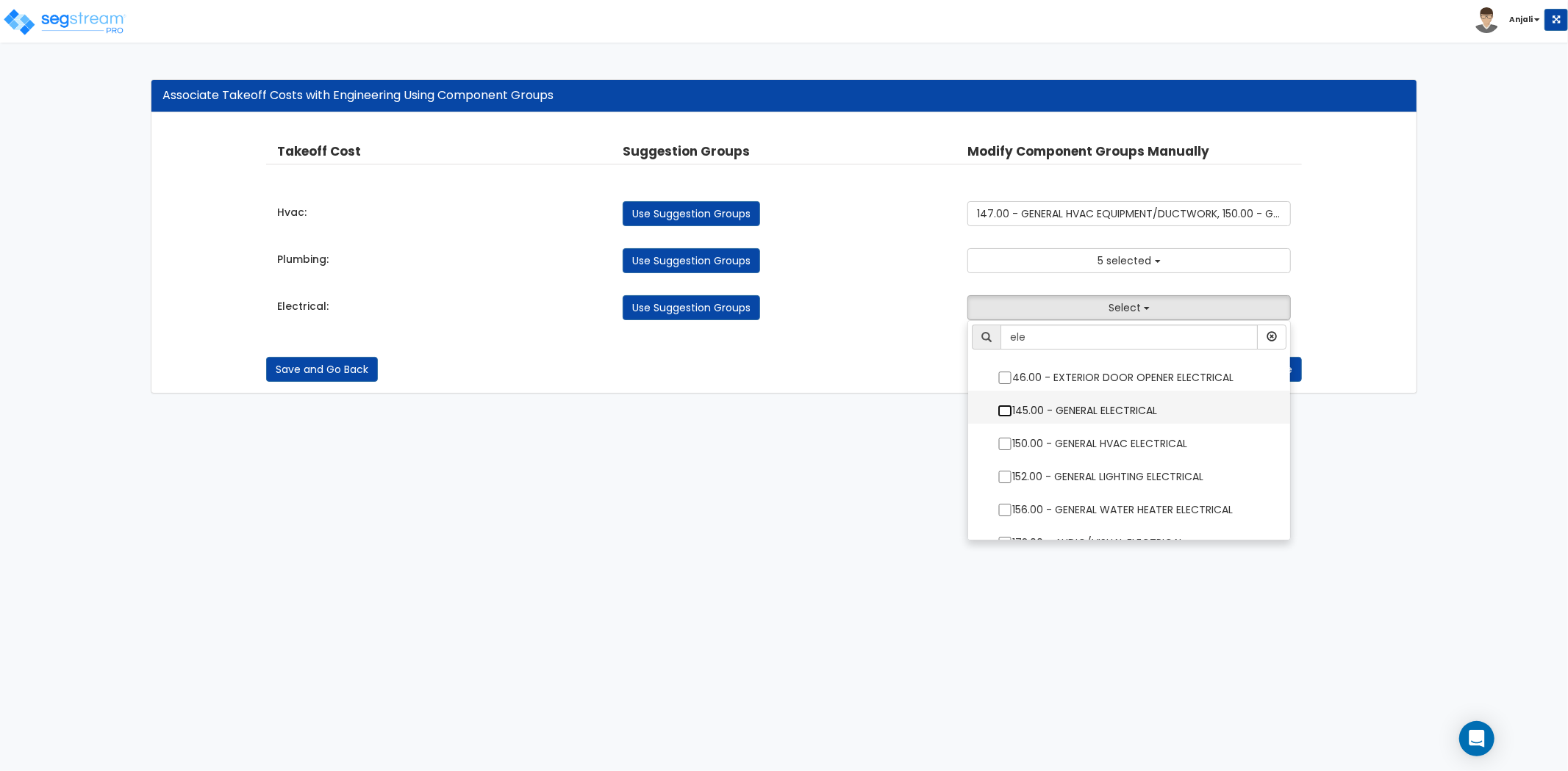
click at [1005, 413] on input "145.00 - GENERAL ELECTRICAL" at bounding box center [1005, 411] width 14 height 12
checkbox input "true"
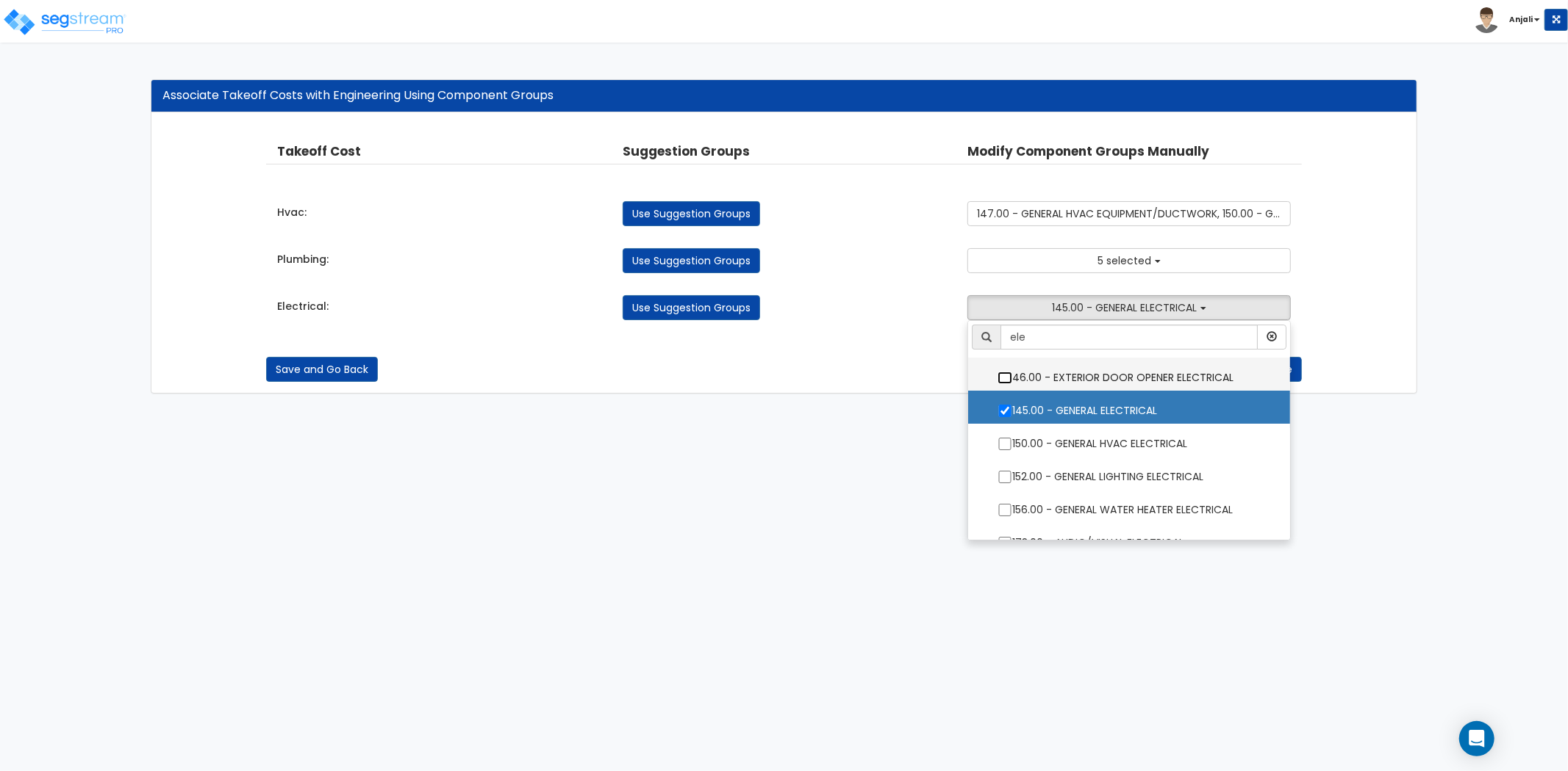
click at [1005, 379] on input "46.00 - EXTERIOR DOOR OPENER ELECTRICAL" at bounding box center [1005, 378] width 14 height 12
checkbox input "true"
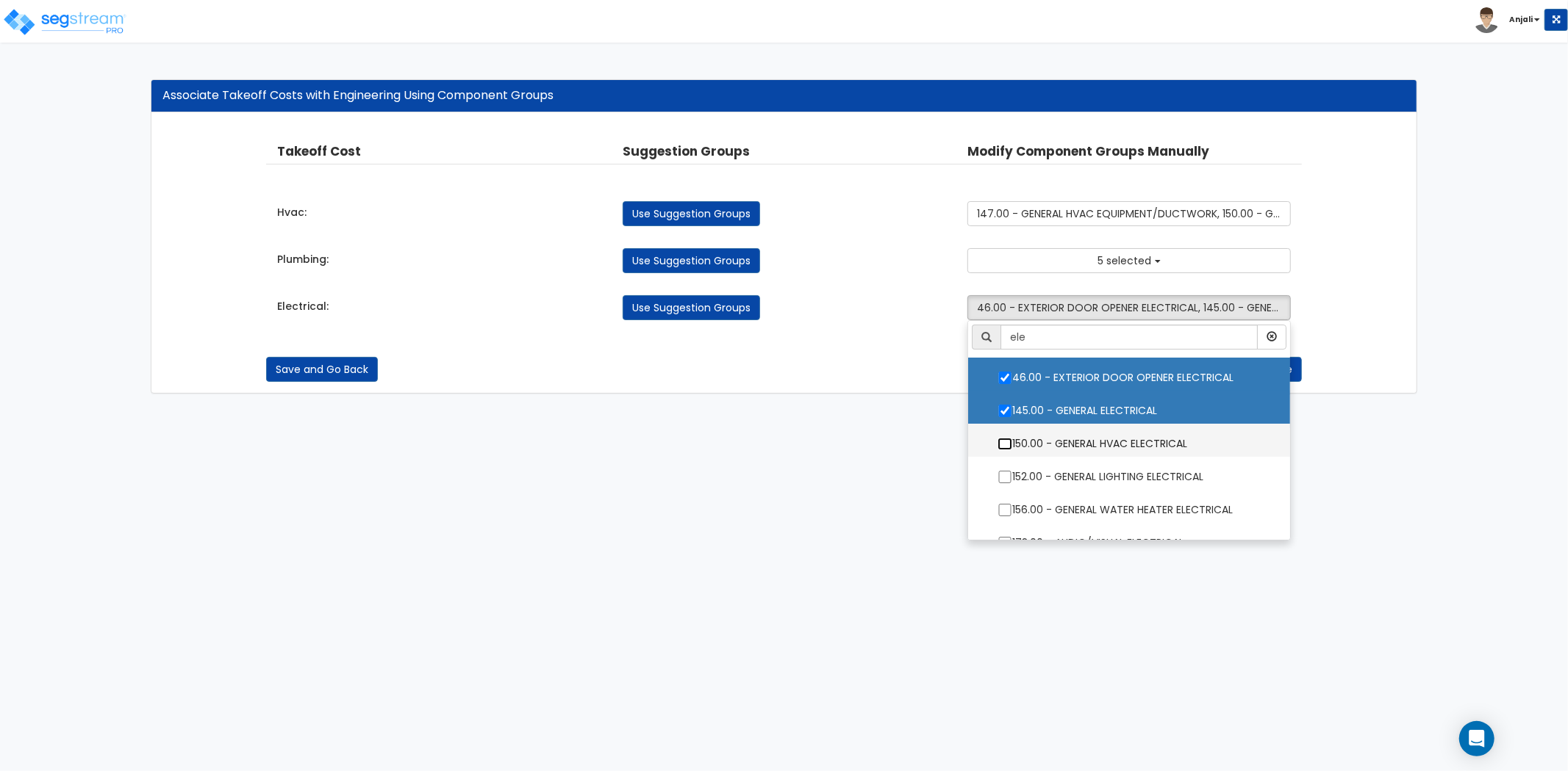
click at [998, 442] on input "150.00 - GENERAL HVAC ELECTRICAL" at bounding box center [1005, 444] width 14 height 12
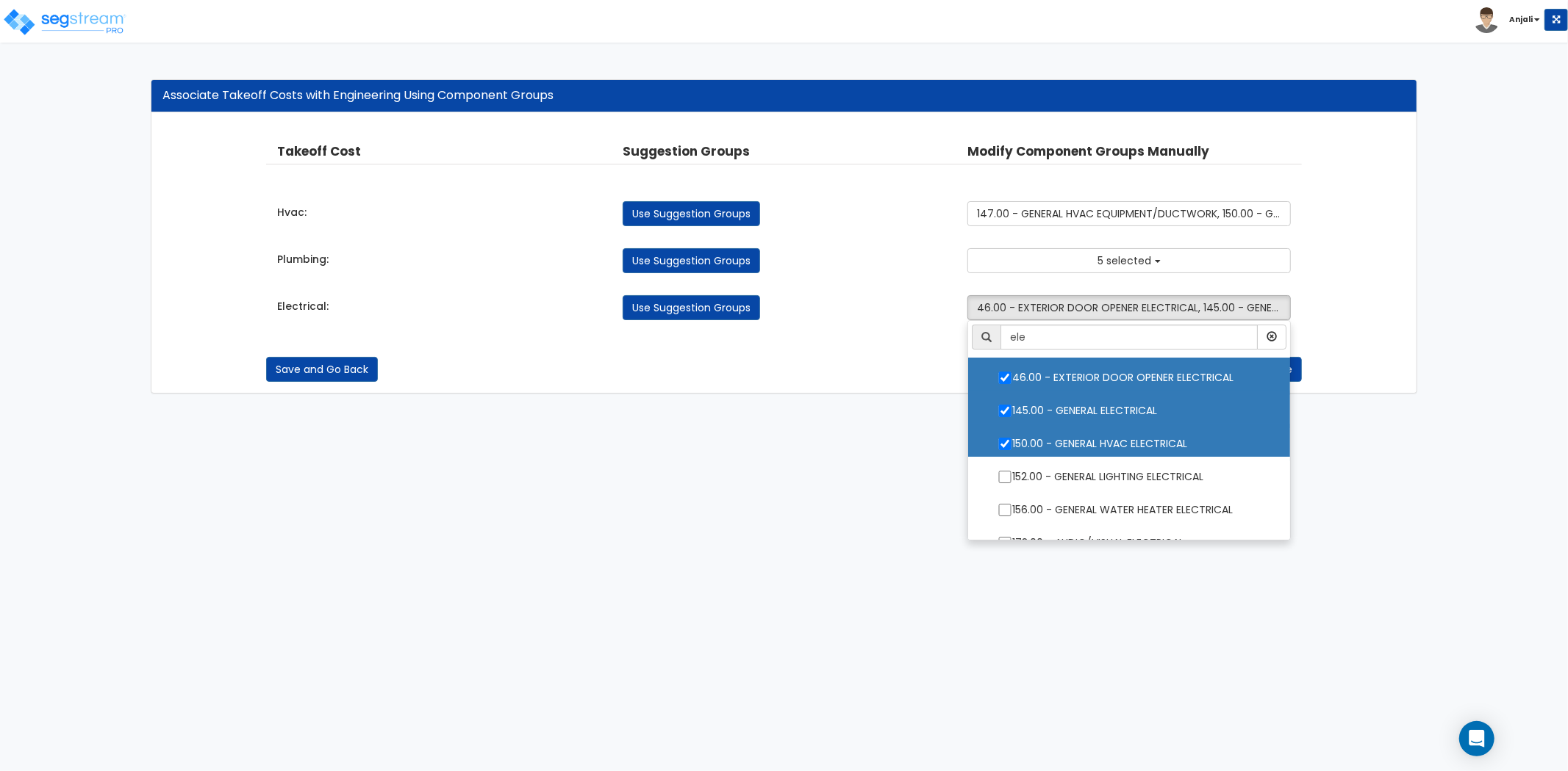
scroll to position [81, 0]
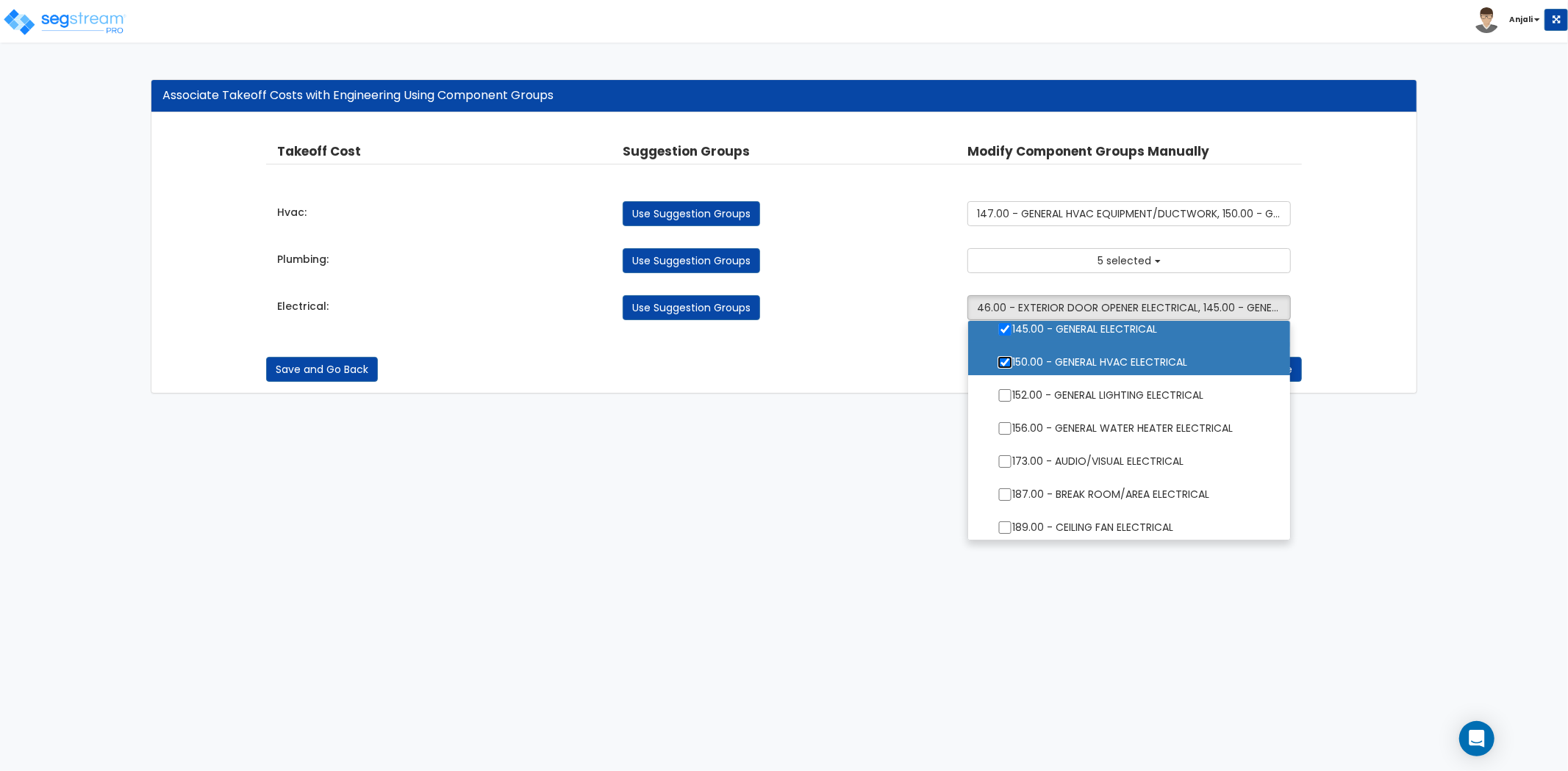
click at [1007, 363] on input "150.00 - GENERAL HVAC ELECTRICAL" at bounding box center [1005, 362] width 14 height 12
checkbox input "false"
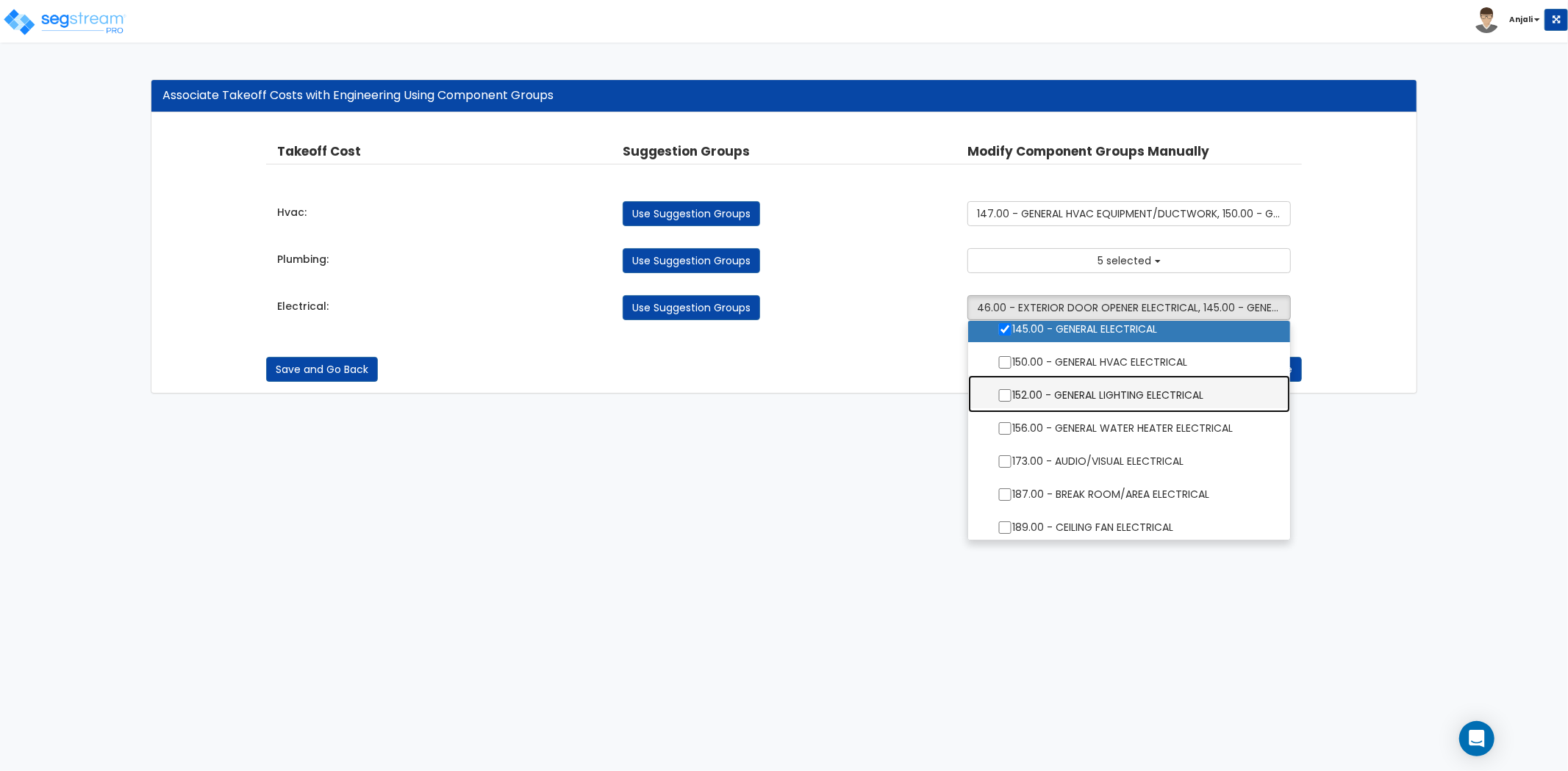
click at [1012, 394] on label "152.00 - GENERAL LIGHTING ELECTRICAL" at bounding box center [1128, 394] width 292 height 34
click at [1012, 394] on input "152.00 - GENERAL LIGHTING ELECTRICAL" at bounding box center [1005, 395] width 14 height 12
checkbox input "true"
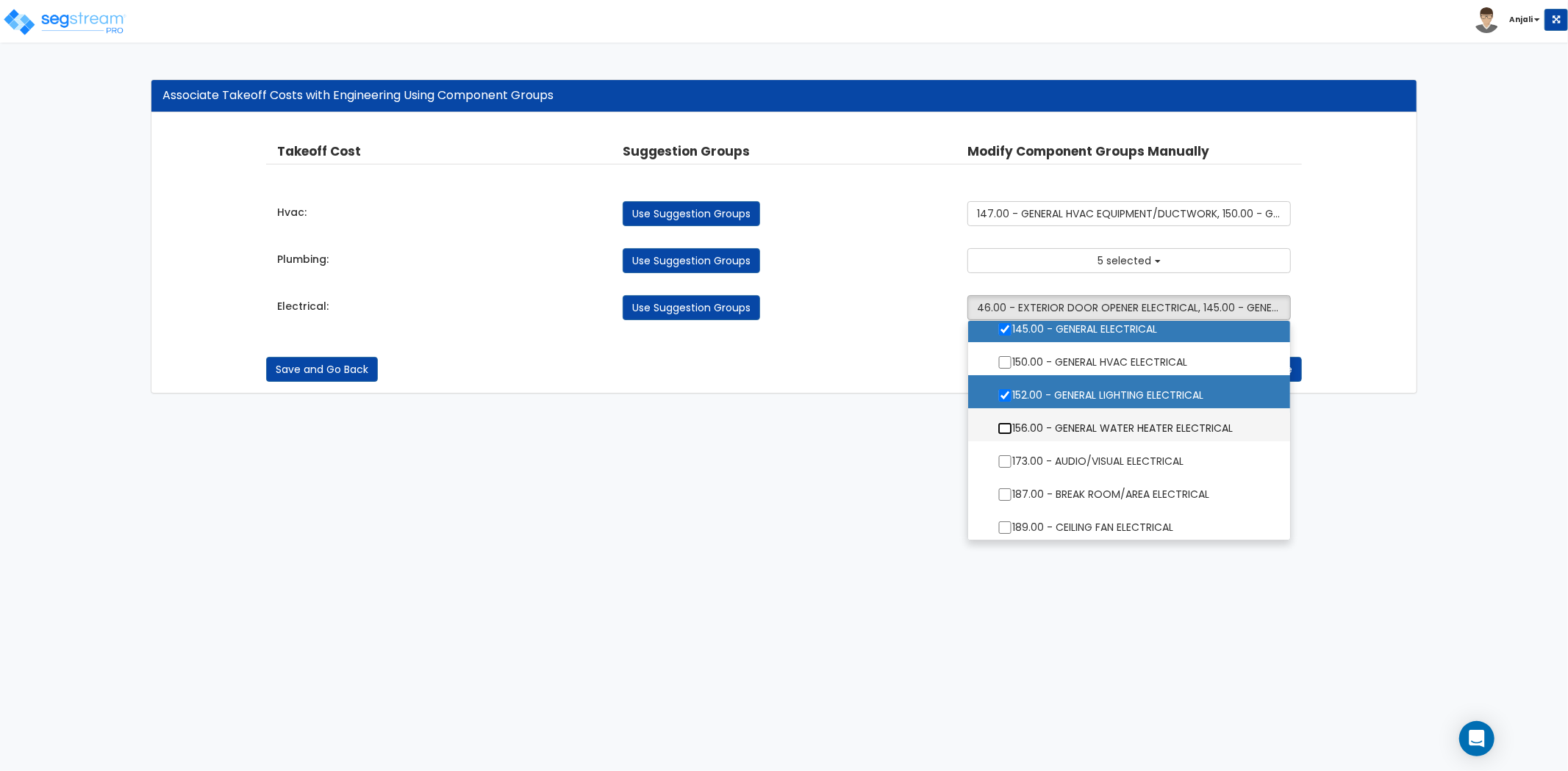
click at [1010, 428] on input "156.00 - GENERAL WATER HEATER ELECTRICAL" at bounding box center [1005, 429] width 14 height 12
checkbox input "true"
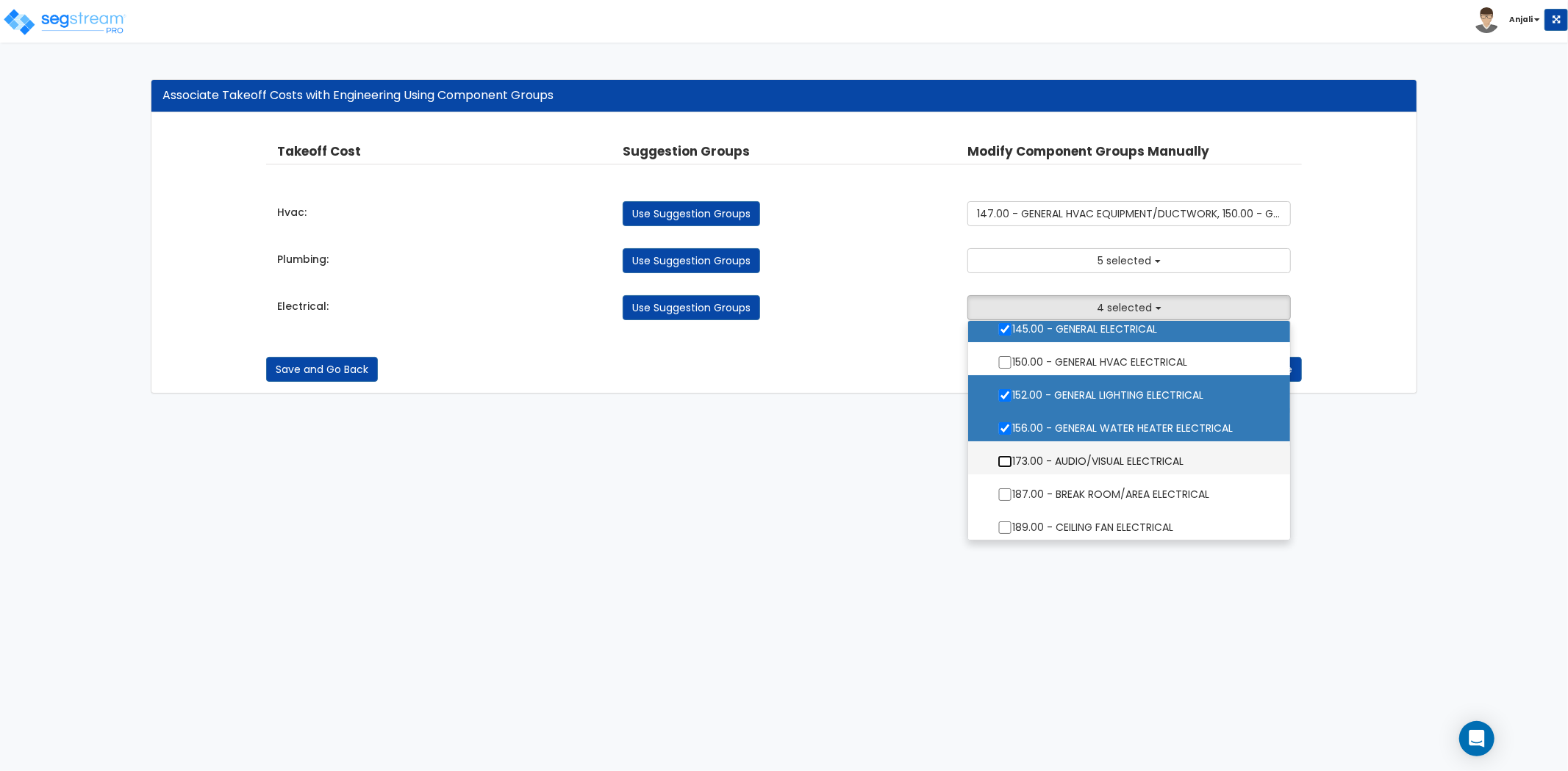
click at [1003, 461] on input "173.00 - AUDIO/VISUAL ELECTRICAL" at bounding box center [1005, 461] width 14 height 12
checkbox input "true"
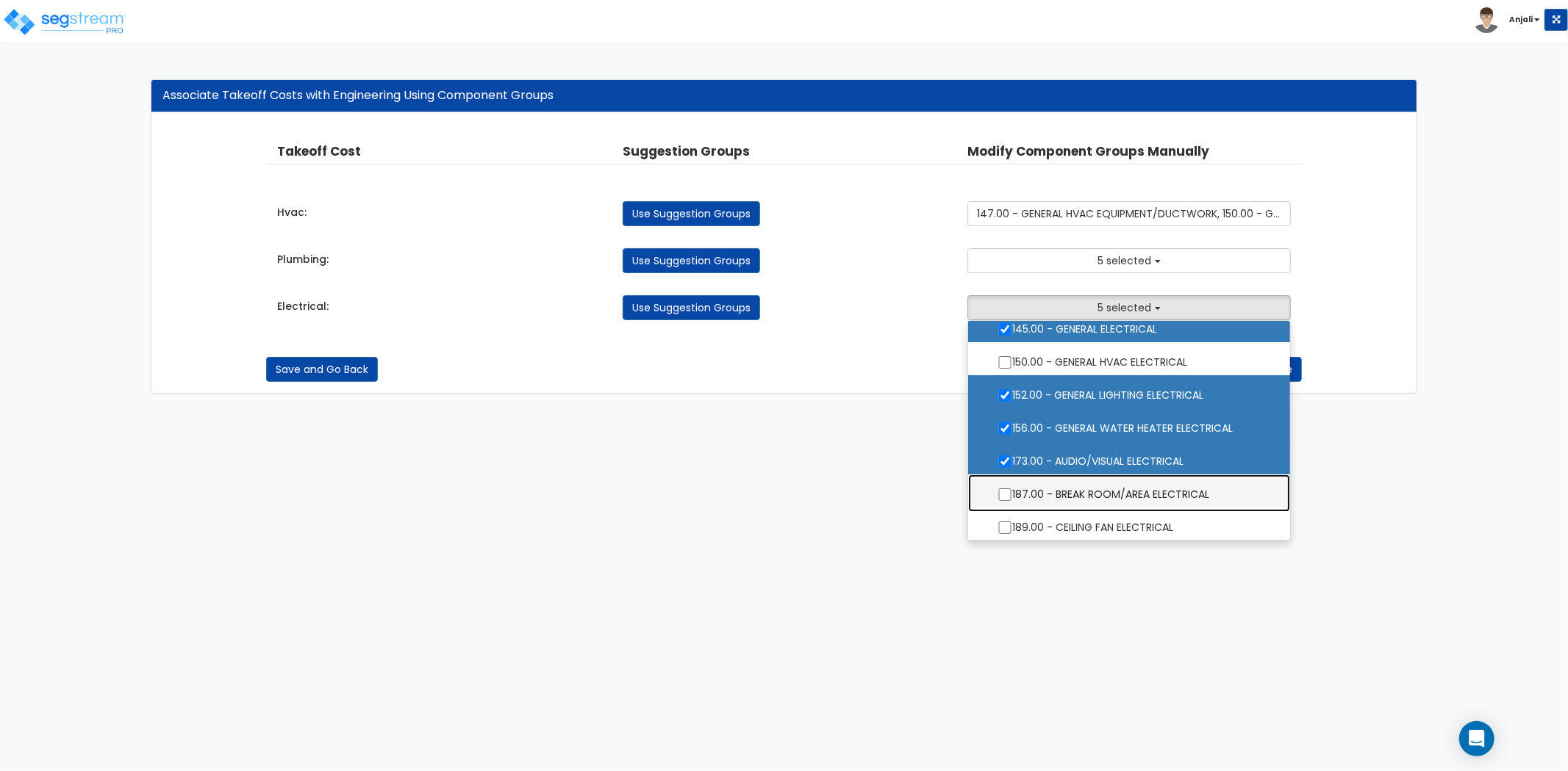
drag, startPoint x: 996, startPoint y: 496, endPoint x: 998, endPoint y: 515, distance: 19.1
click at [998, 496] on label "187.00 - BREAK ROOM/AREA ELECTRICAL" at bounding box center [1128, 492] width 292 height 34
click at [998, 496] on input "187.00 - BREAK ROOM/AREA ELECTRICAL" at bounding box center [1005, 495] width 14 height 12
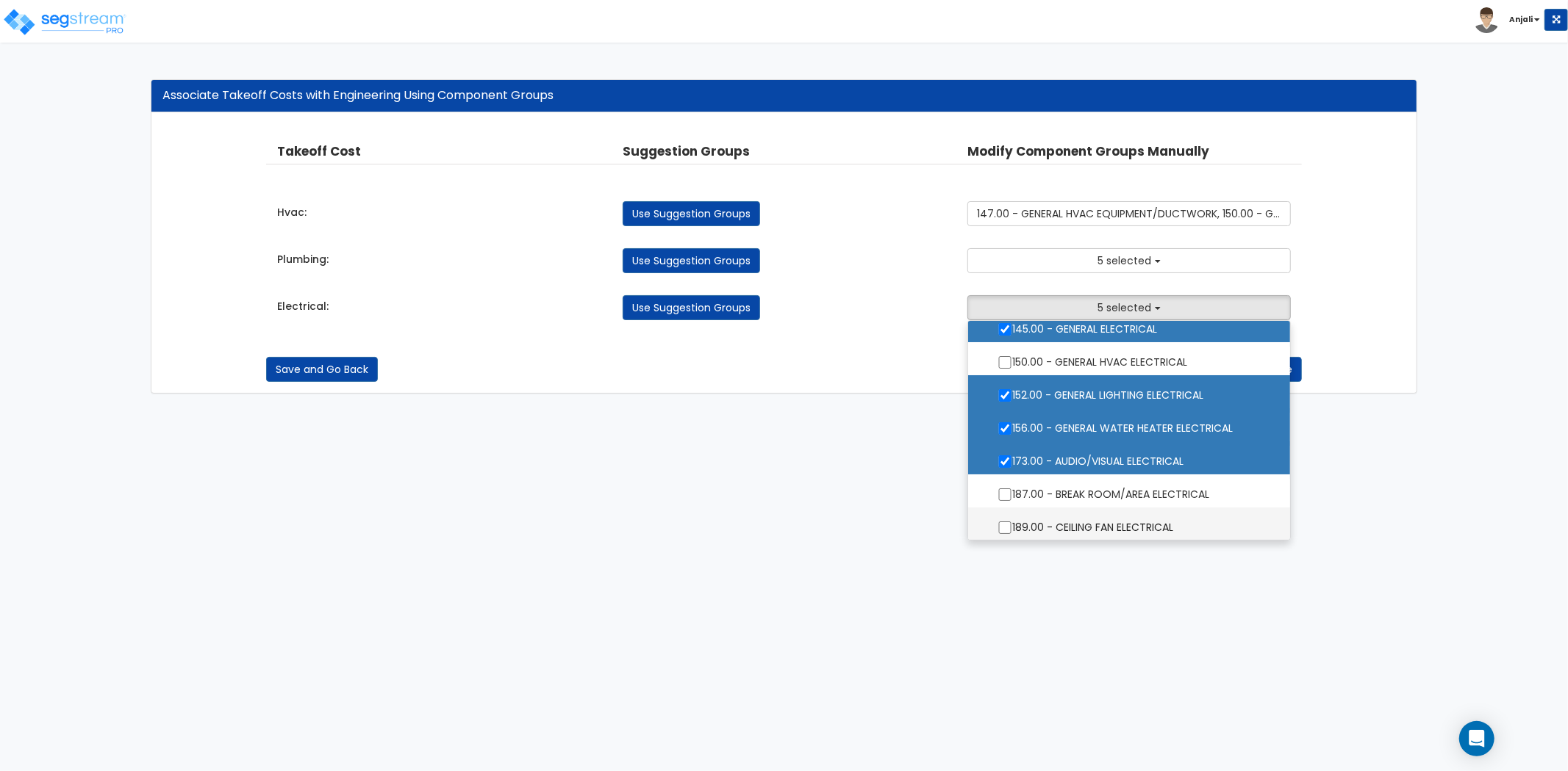
checkbox input "true"
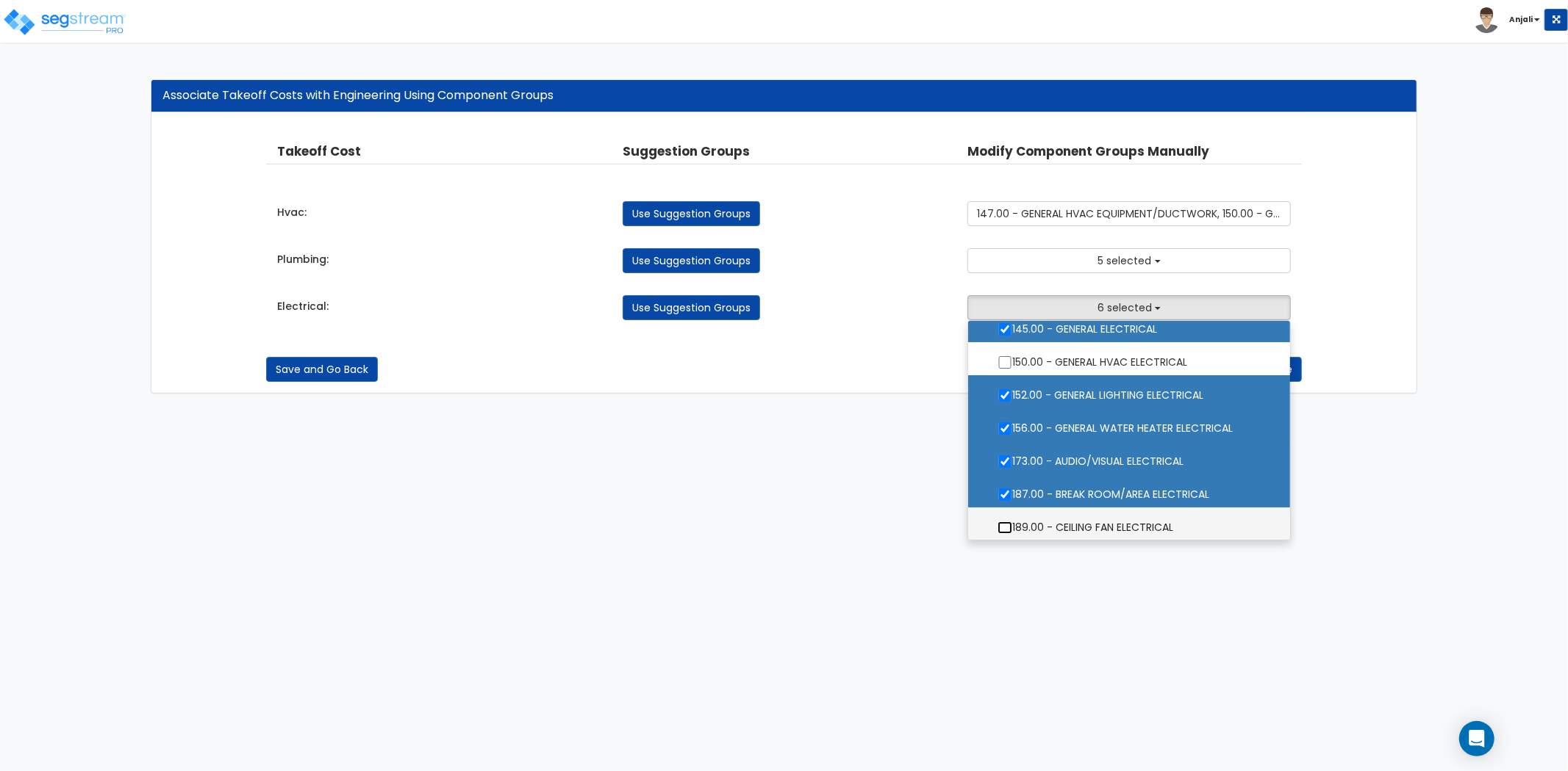
click at [998, 530] on input "189.00 - CEILING FAN ELECTRICAL" at bounding box center [1005, 527] width 14 height 12
checkbox input "true"
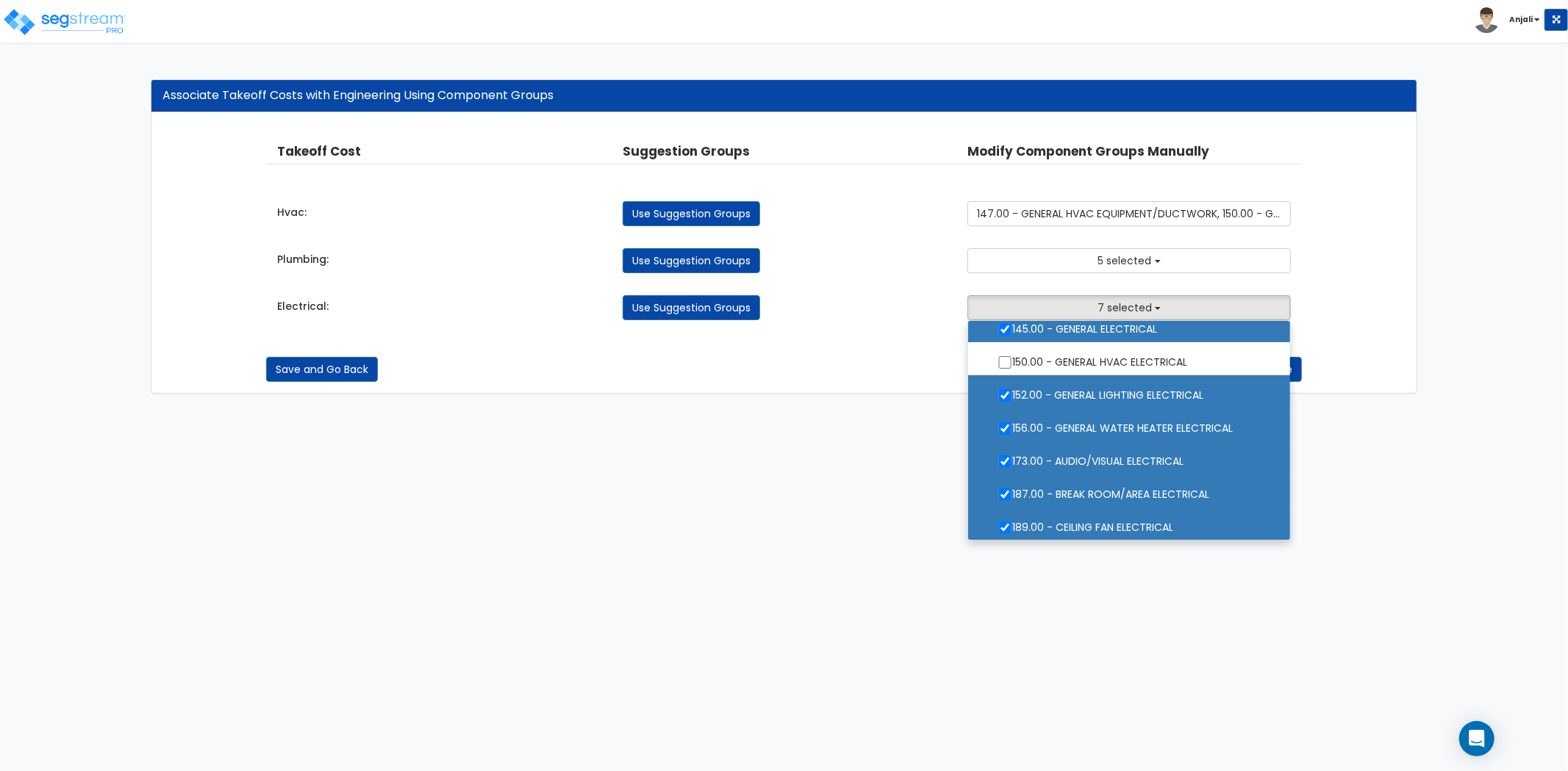
scroll to position [163, 0]
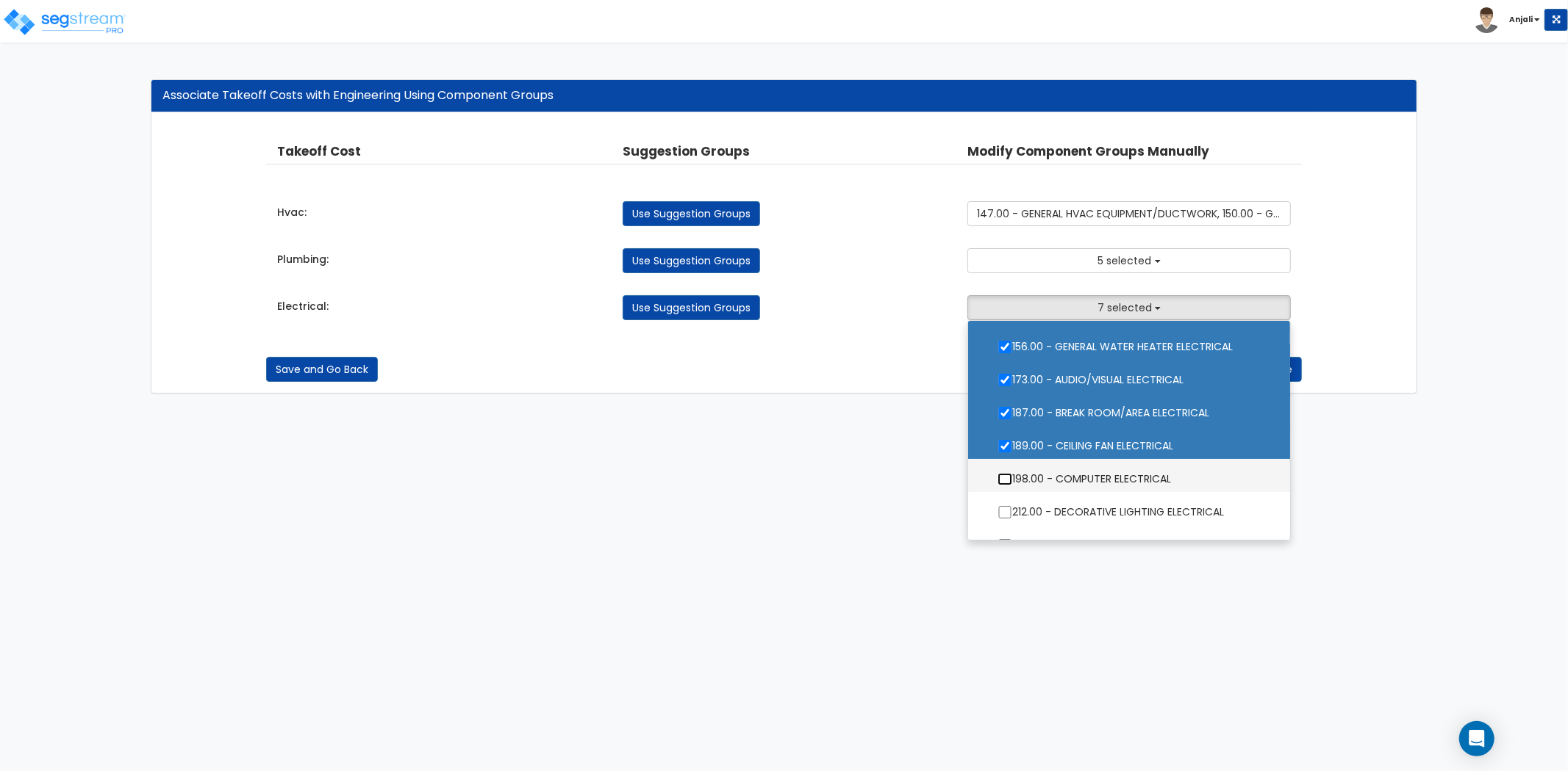
click at [1003, 474] on input "198.00 - COMPUTER ELECTRICAL" at bounding box center [1005, 479] width 14 height 12
checkbox input "true"
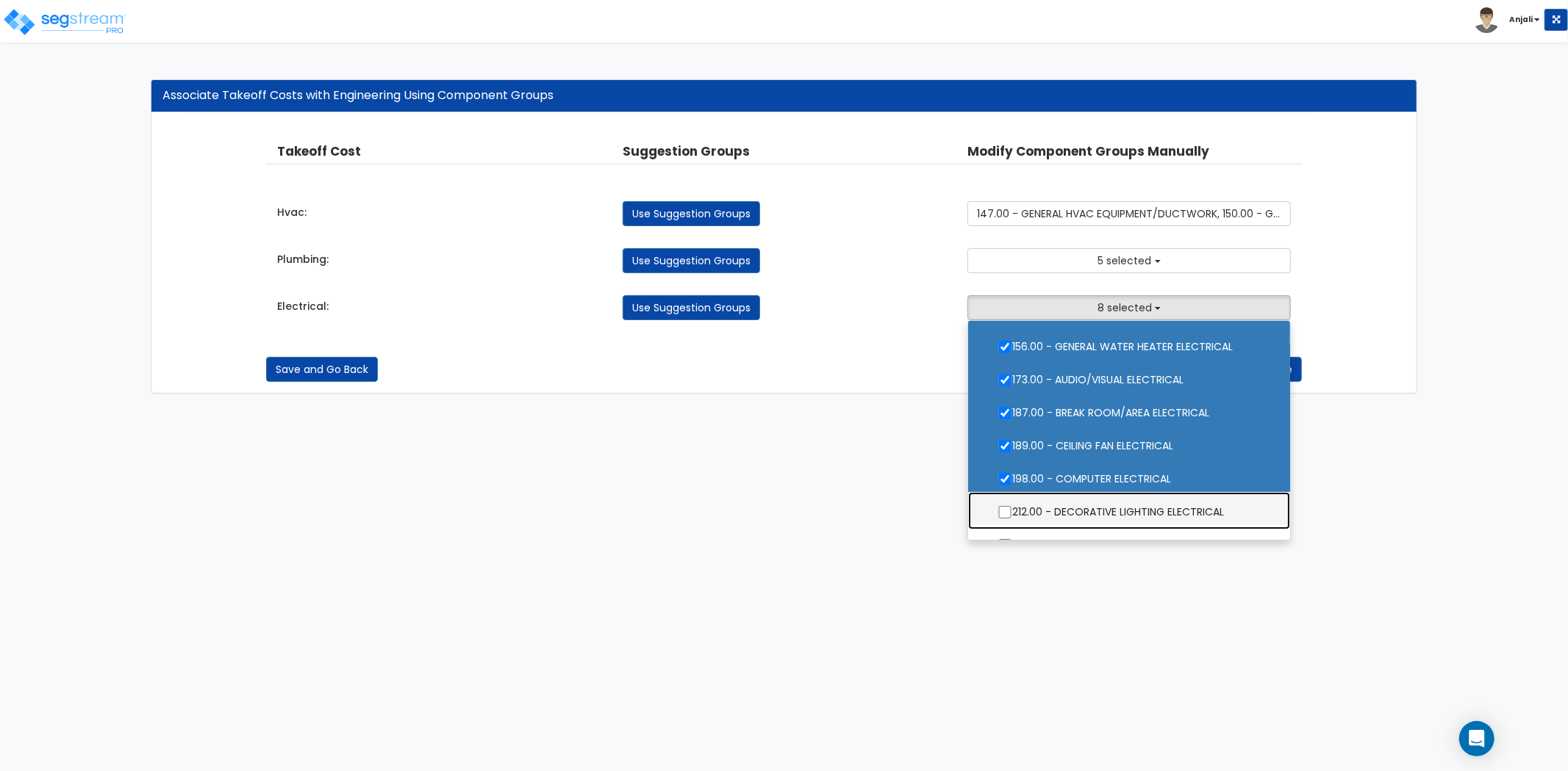
click at [1004, 504] on label "212.00 - DECORATIVE LIGHTING ELECTRICAL" at bounding box center [1128, 510] width 292 height 34
click at [1004, 506] on input "212.00 - DECORATIVE LIGHTING ELECTRICAL" at bounding box center [1005, 512] width 14 height 12
checkbox input "true"
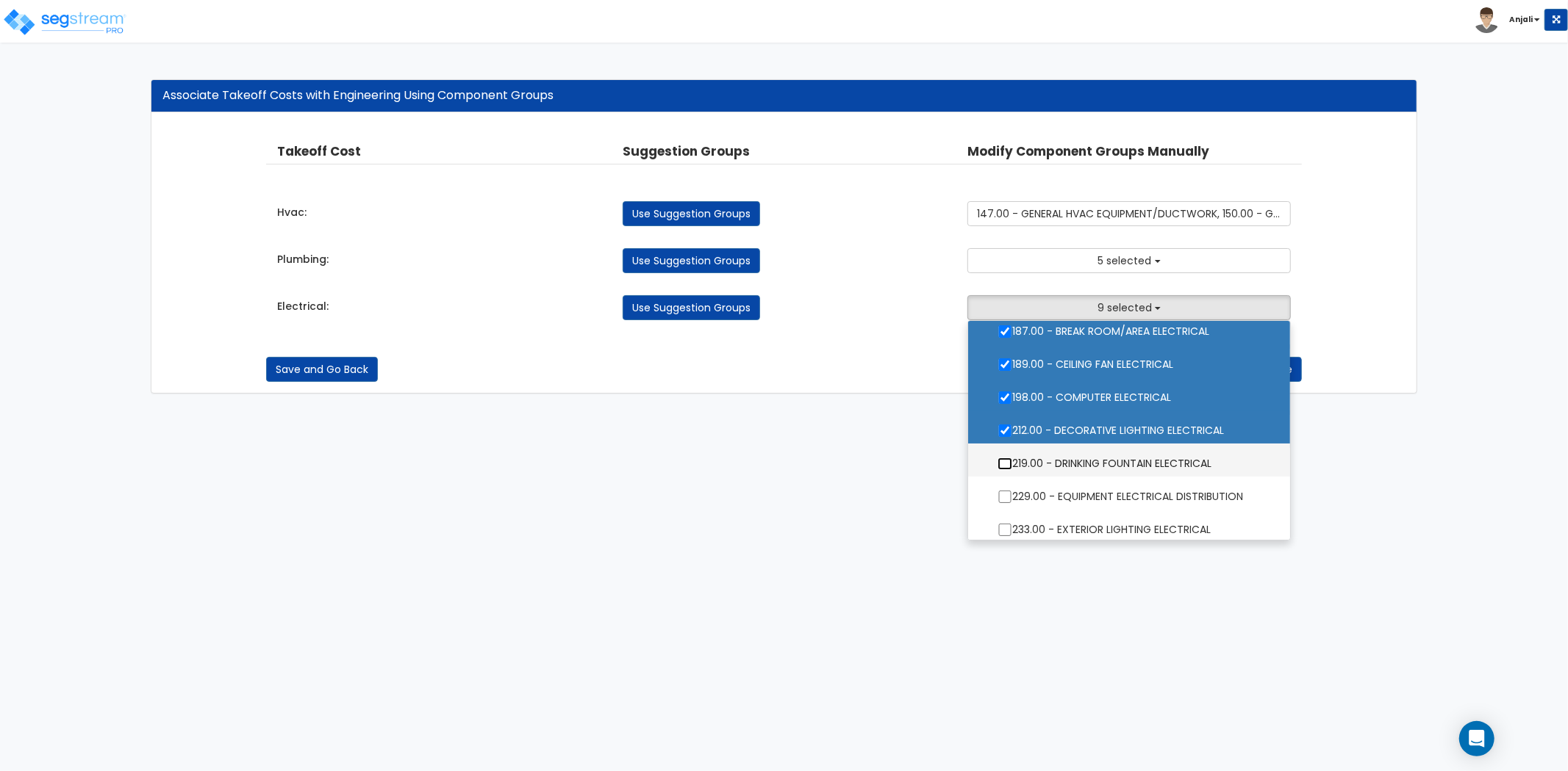
click at [1005, 467] on input "219.00 - DRINKING FOUNTAIN ELECTRICAL" at bounding box center [1005, 464] width 14 height 12
checkbox input "true"
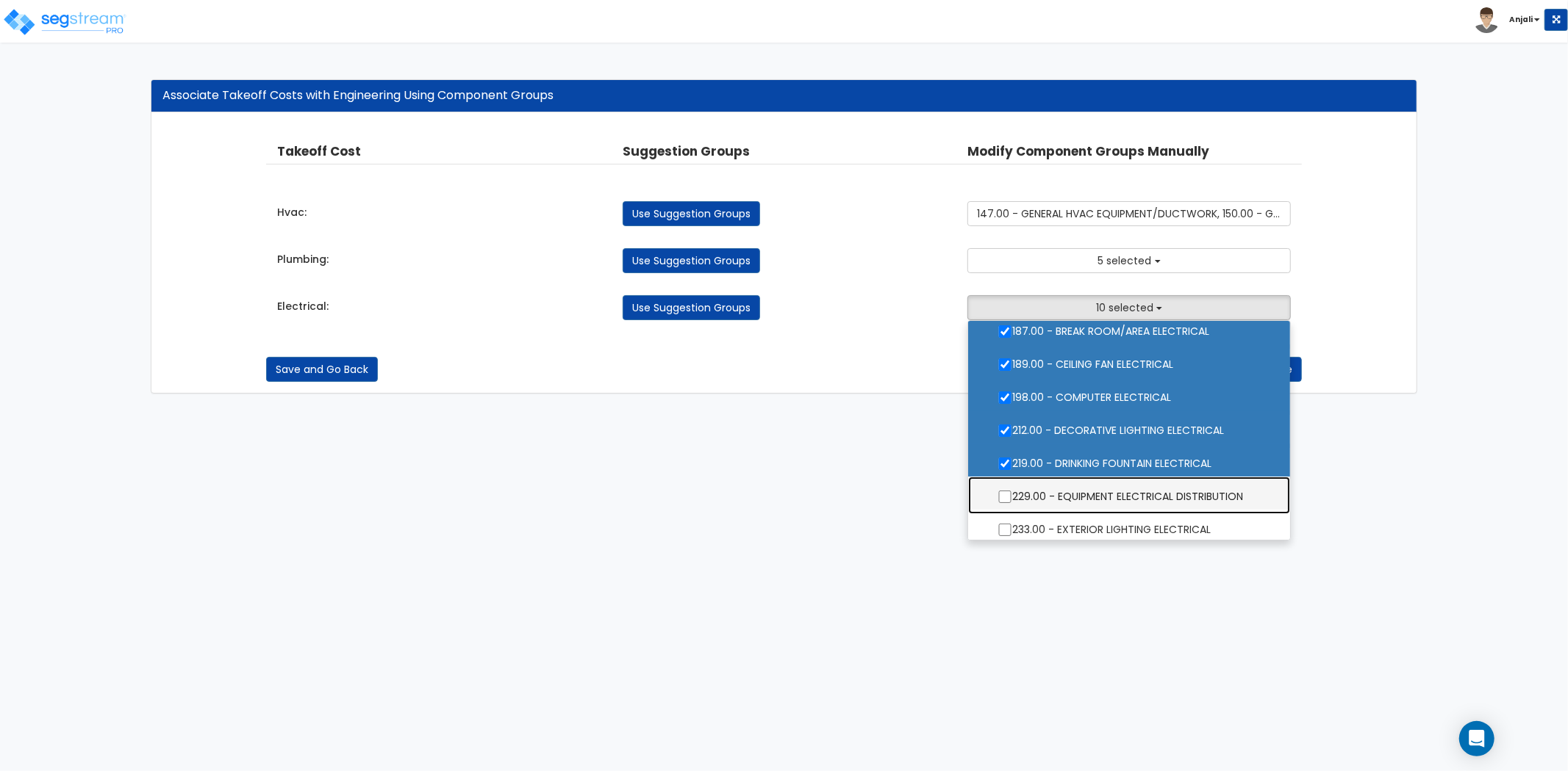
click at [1005, 485] on label "229.00 - EQUIPMENT ELECTRICAL DISTRIBUTION" at bounding box center [1128, 495] width 292 height 34
click at [1005, 491] on input "229.00 - EQUIPMENT ELECTRICAL DISTRIBUTION" at bounding box center [1005, 497] width 14 height 12
checkbox input "true"
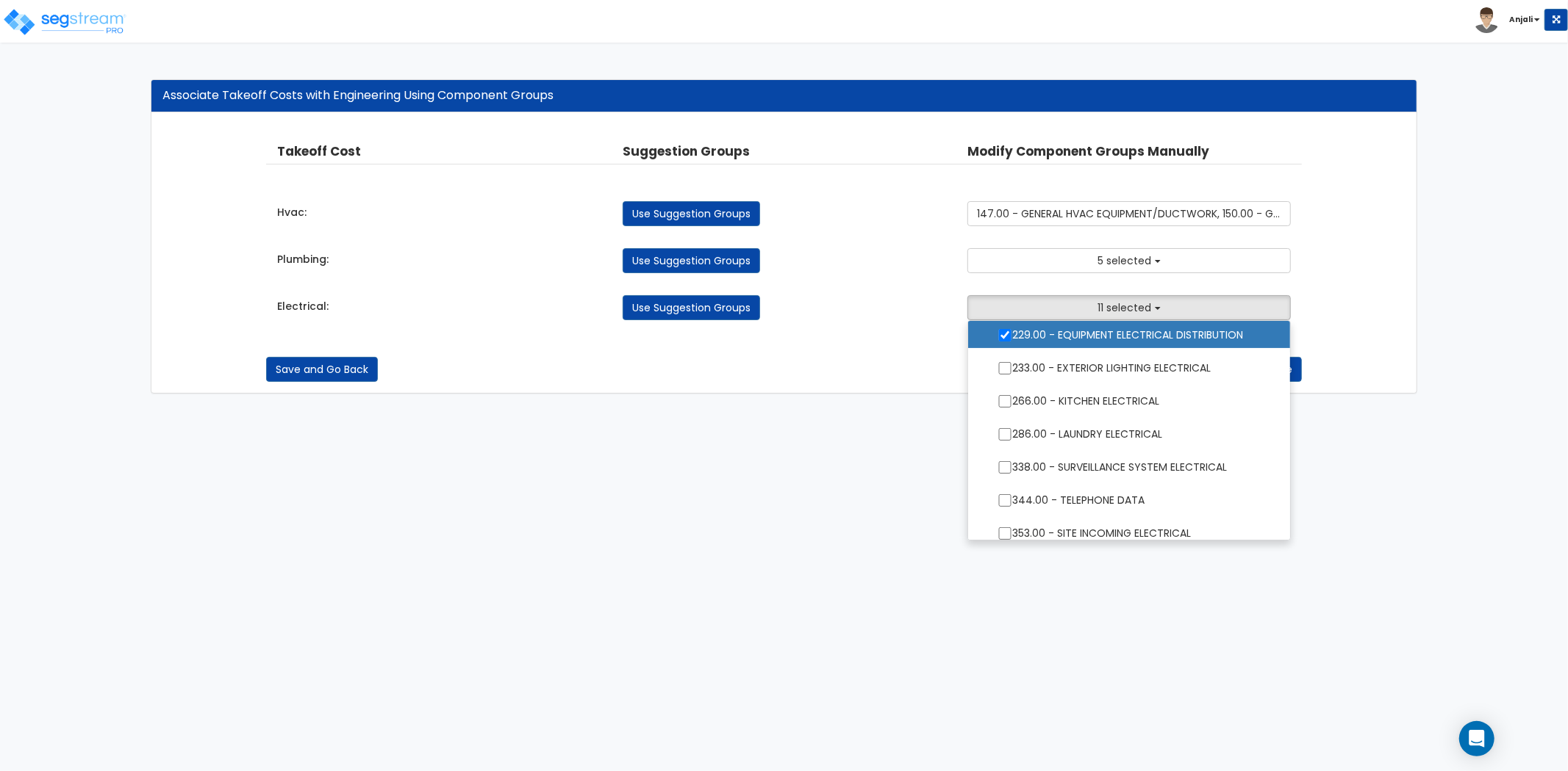
scroll to position [408, 0]
click at [1002, 355] on label "233.00 - EXTERIOR LIGHTING ELECTRICAL" at bounding box center [1128, 365] width 292 height 34
click at [1002, 360] on input "233.00 - EXTERIOR LIGHTING ELECTRICAL" at bounding box center [1005, 367] width 14 height 12
checkbox input "true"
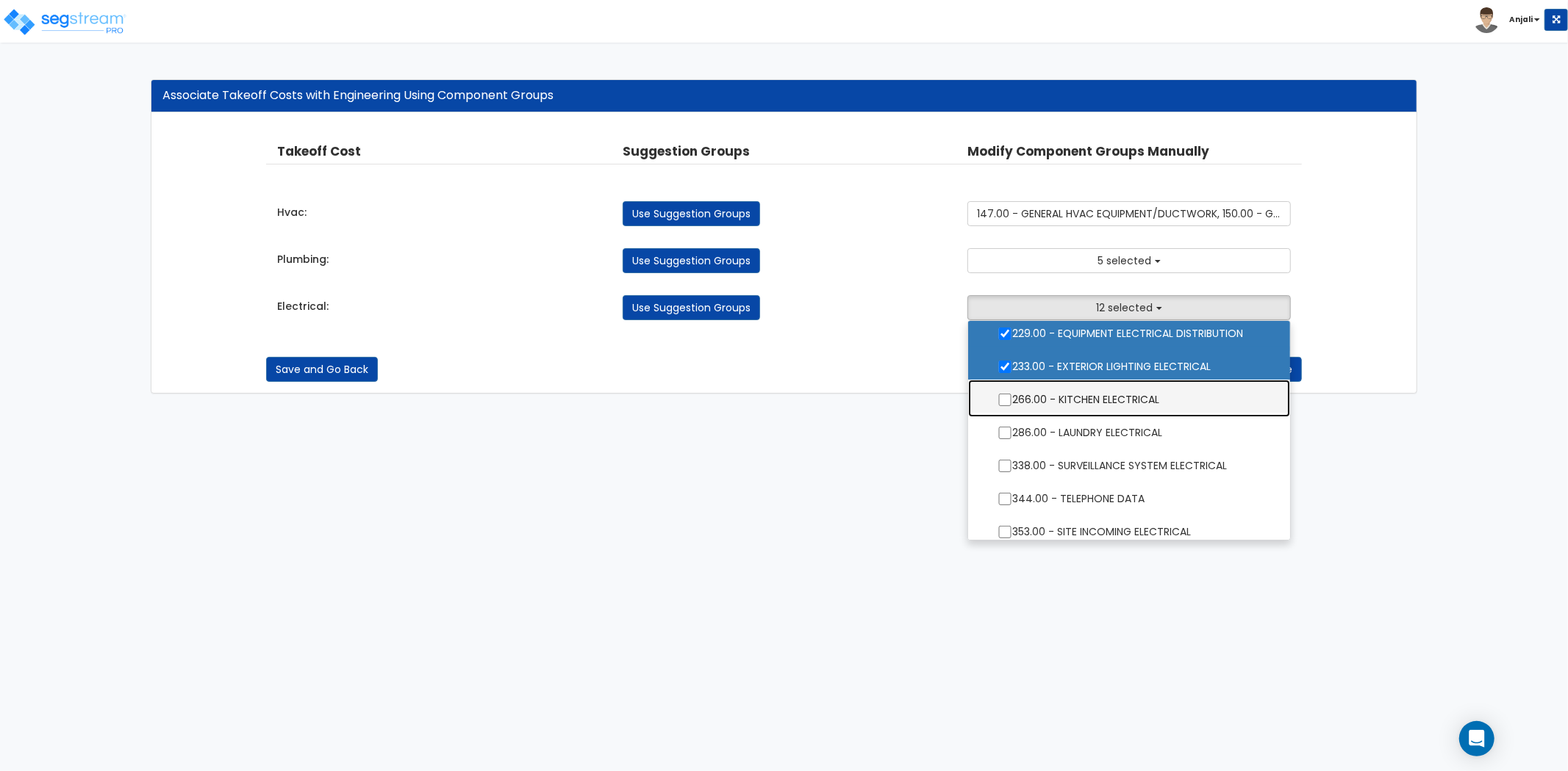
click at [1004, 382] on label "266.00 - KITCHEN ELECTRICAL" at bounding box center [1128, 398] width 292 height 34
click at [1004, 394] on input "266.00 - KITCHEN ELECTRICAL" at bounding box center [1005, 400] width 14 height 12
checkbox input "true"
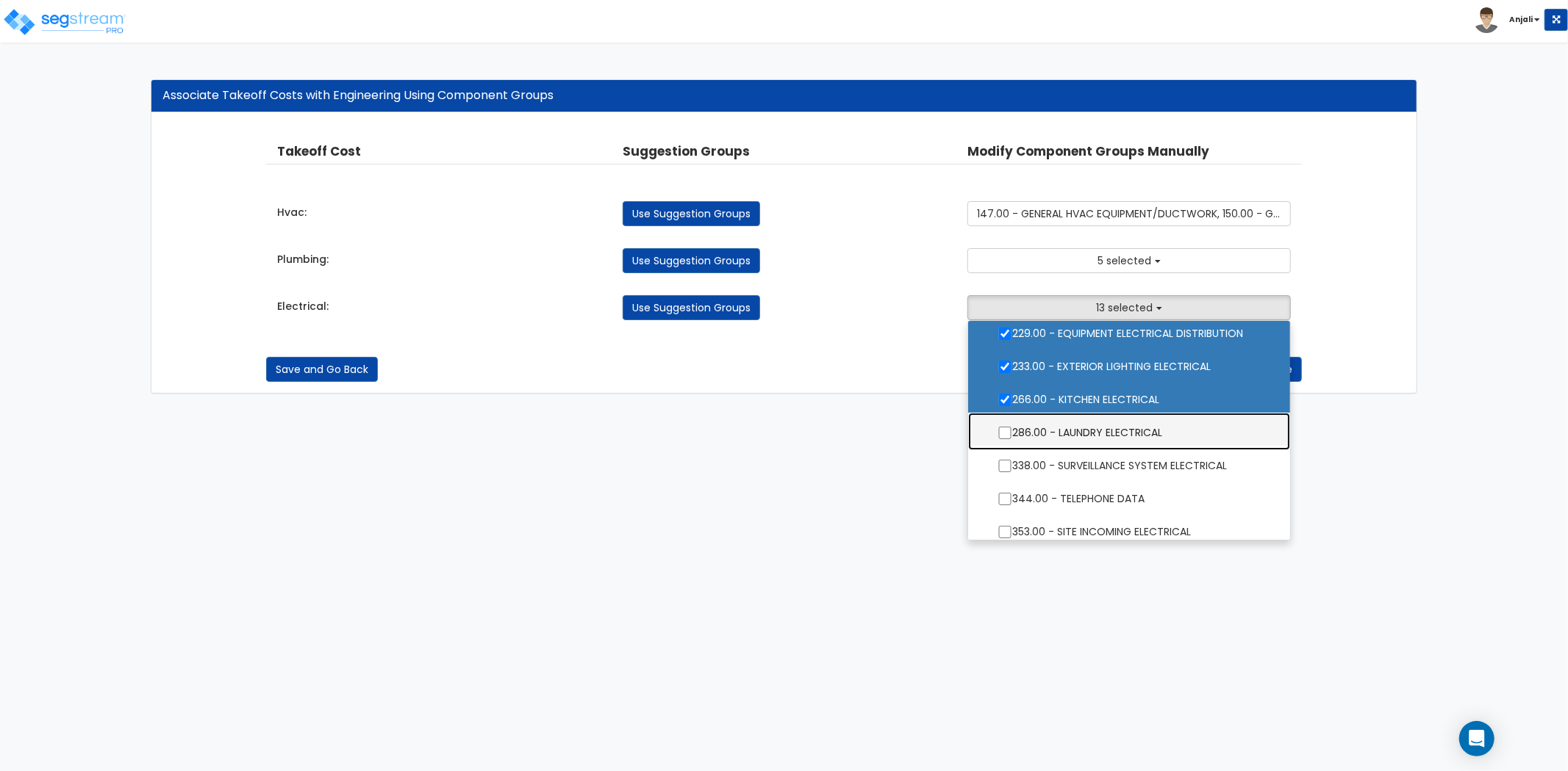
click at [1003, 417] on label "286.00 - LAUNDRY ELECTRICAL" at bounding box center [1128, 431] width 292 height 34
click at [1003, 426] on input "286.00 - LAUNDRY ELECTRICAL" at bounding box center [1005, 433] width 14 height 12
checkbox input "true"
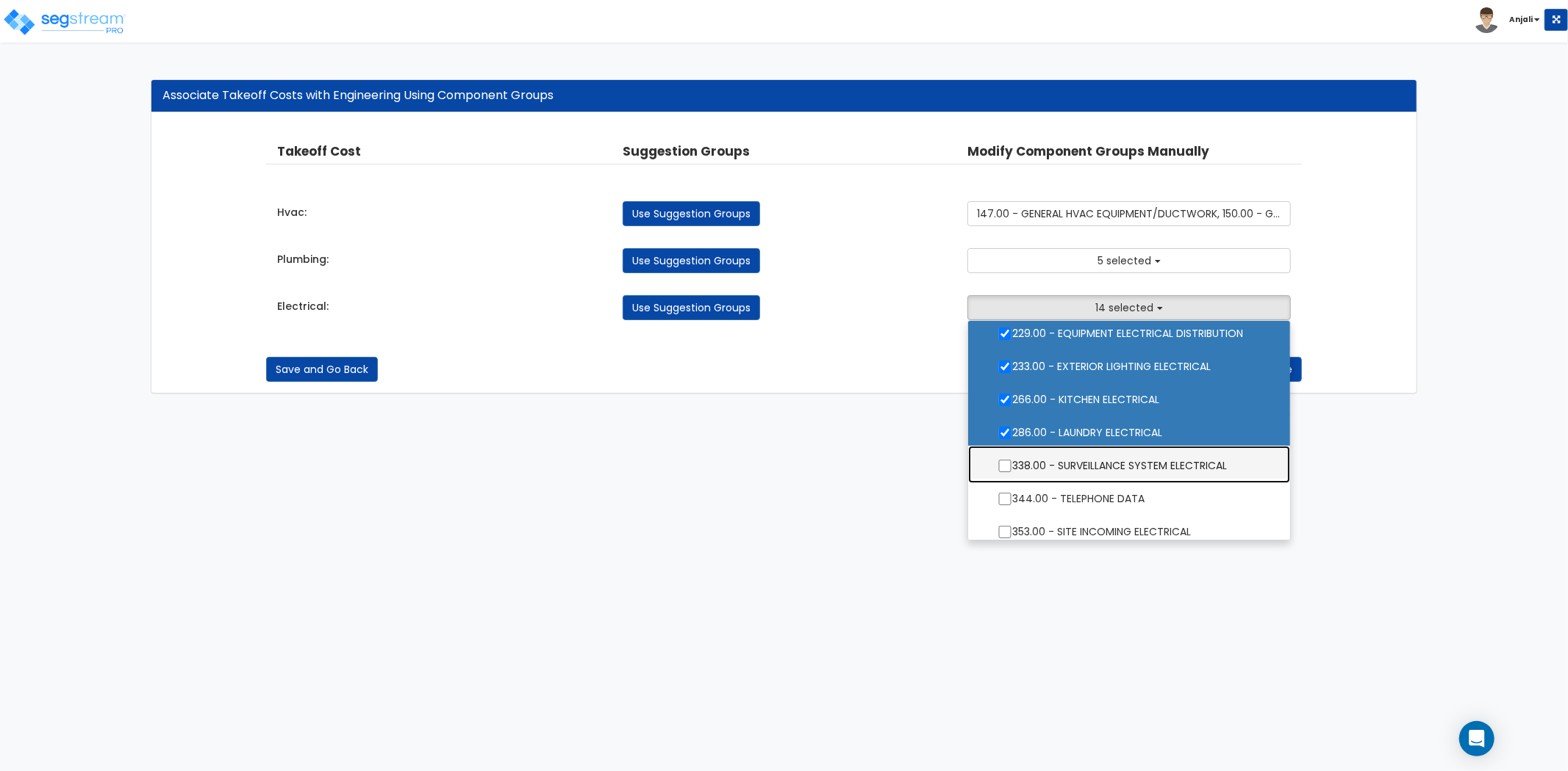
click at [1001, 455] on label "338.00 - SURVEILLANCE SYSTEM ELECTRICAL" at bounding box center [1128, 464] width 292 height 34
click at [1001, 460] on input "338.00 - SURVEILLANCE SYSTEM ELECTRICAL" at bounding box center [1005, 466] width 14 height 12
checkbox input "true"
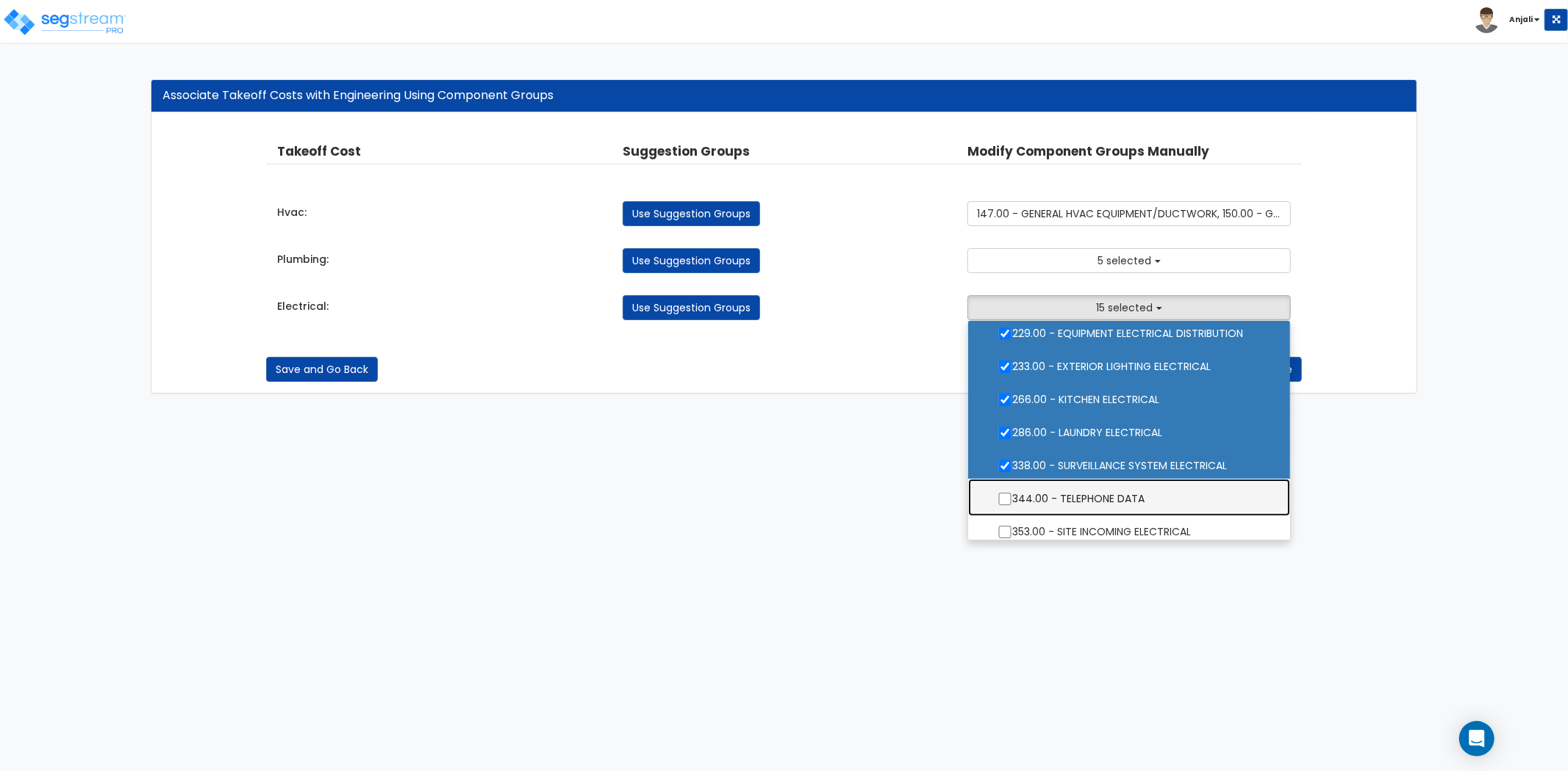
click at [989, 500] on label "344.00 - TELEPHONE DATA" at bounding box center [1128, 497] width 292 height 34
click at [998, 500] on input "344.00 - TELEPHONE DATA" at bounding box center [1005, 499] width 14 height 12
checkbox input "true"
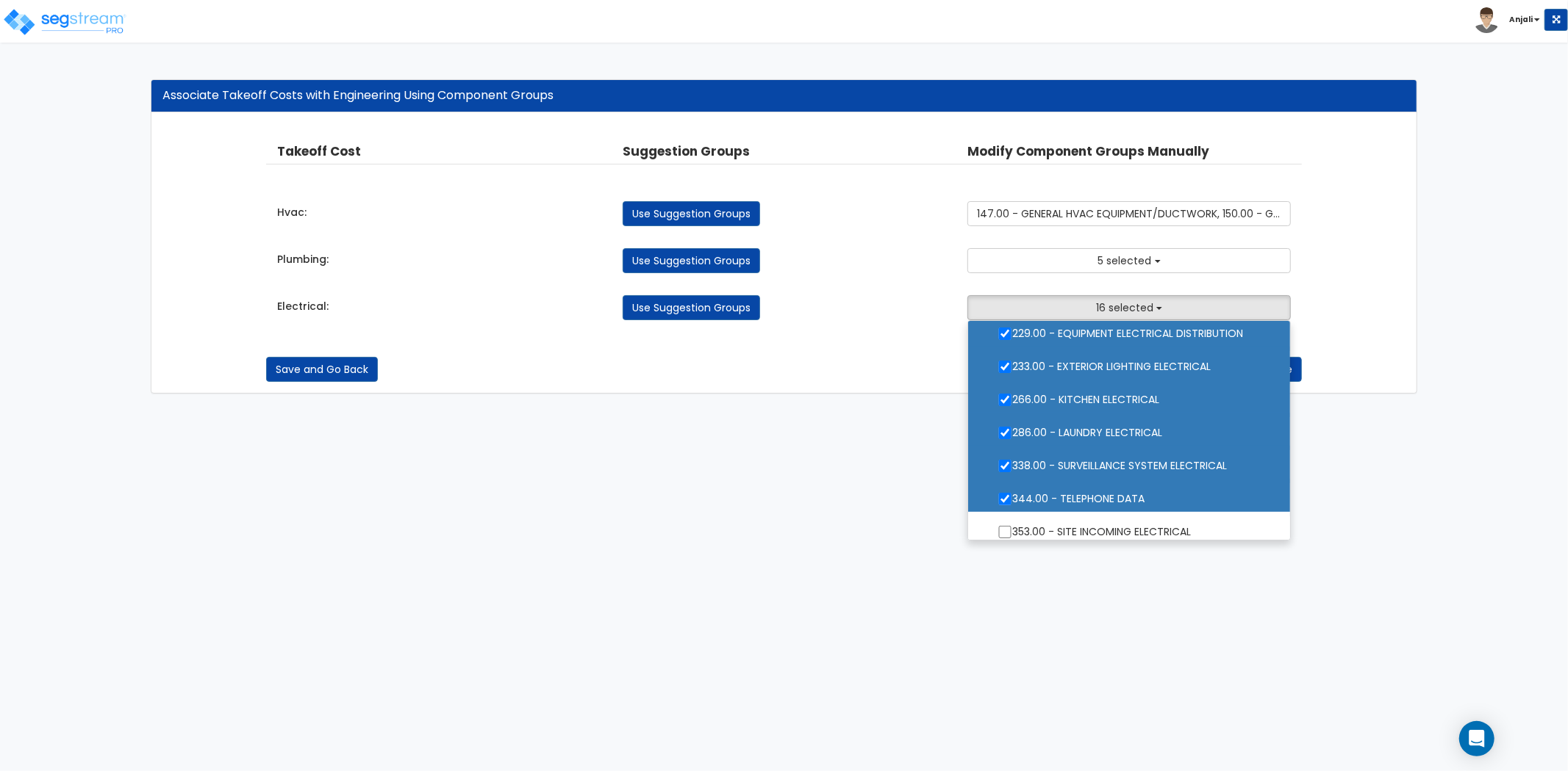
click at [802, 408] on html "Toggle navigation Anjali x" at bounding box center [784, 204] width 1568 height 408
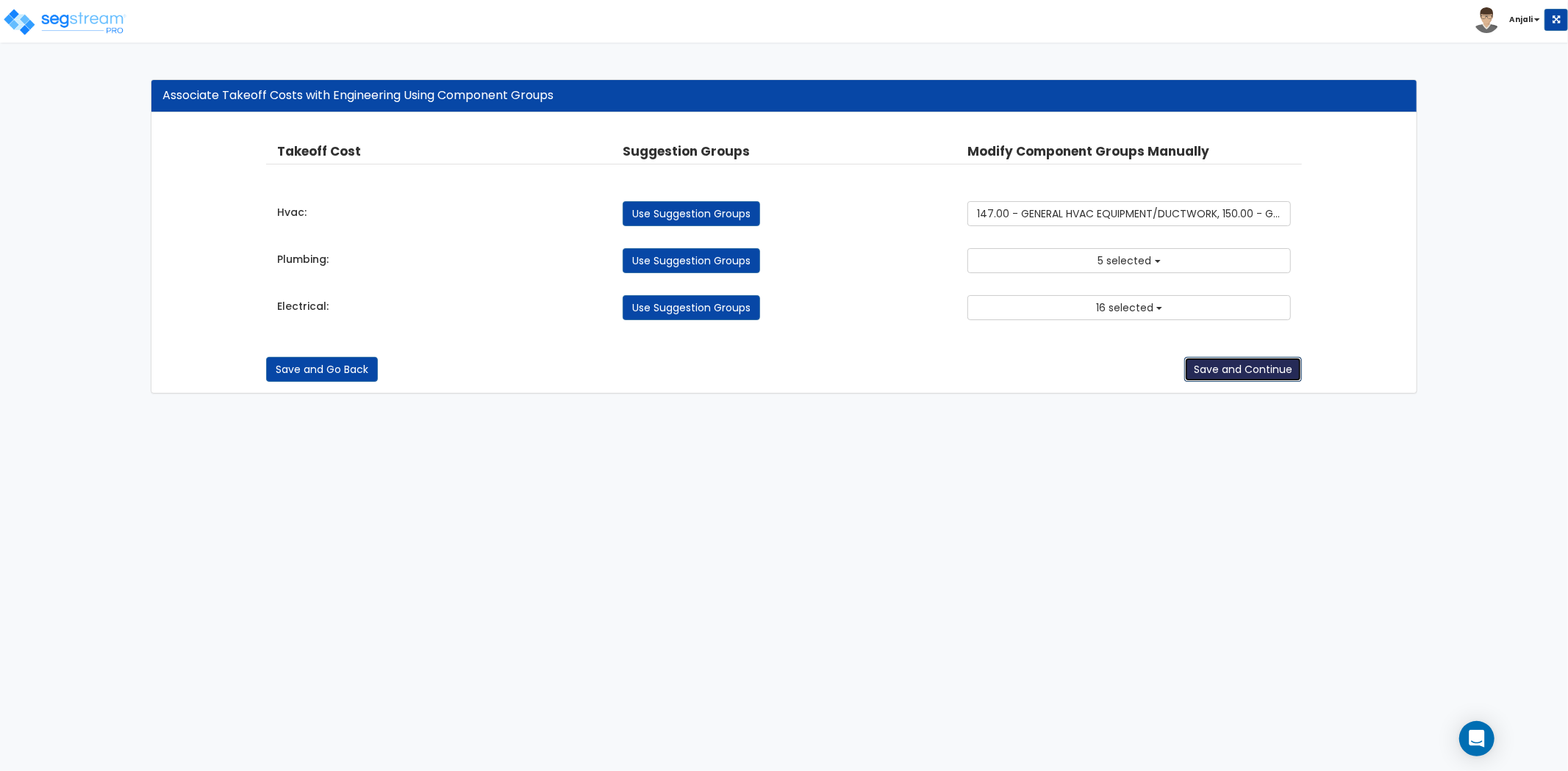
click at [1221, 364] on button "Save and Continue" at bounding box center [1242, 369] width 118 height 25
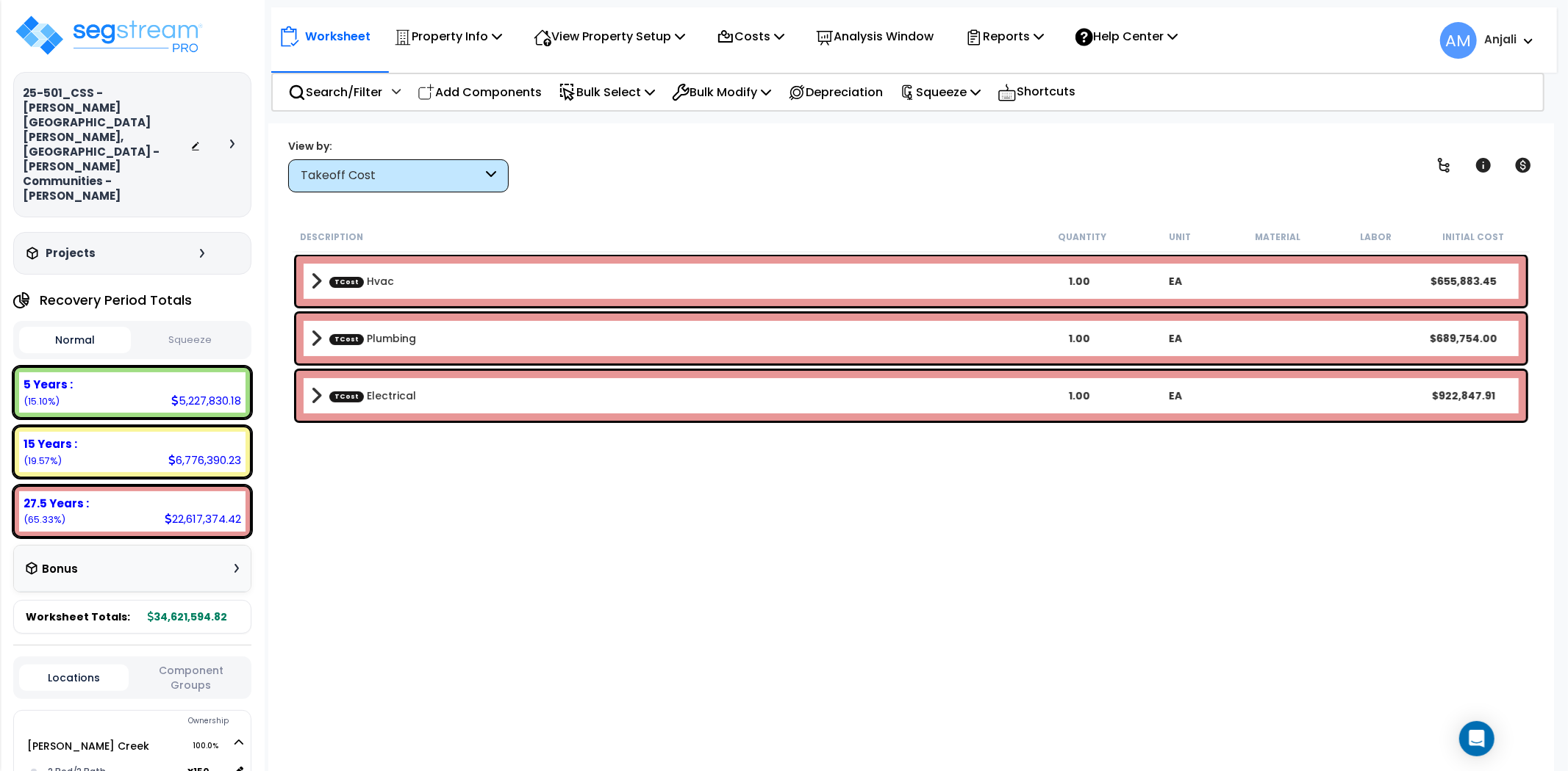
click at [414, 176] on div "Takeoff Cost" at bounding box center [391, 176] width 181 height 17
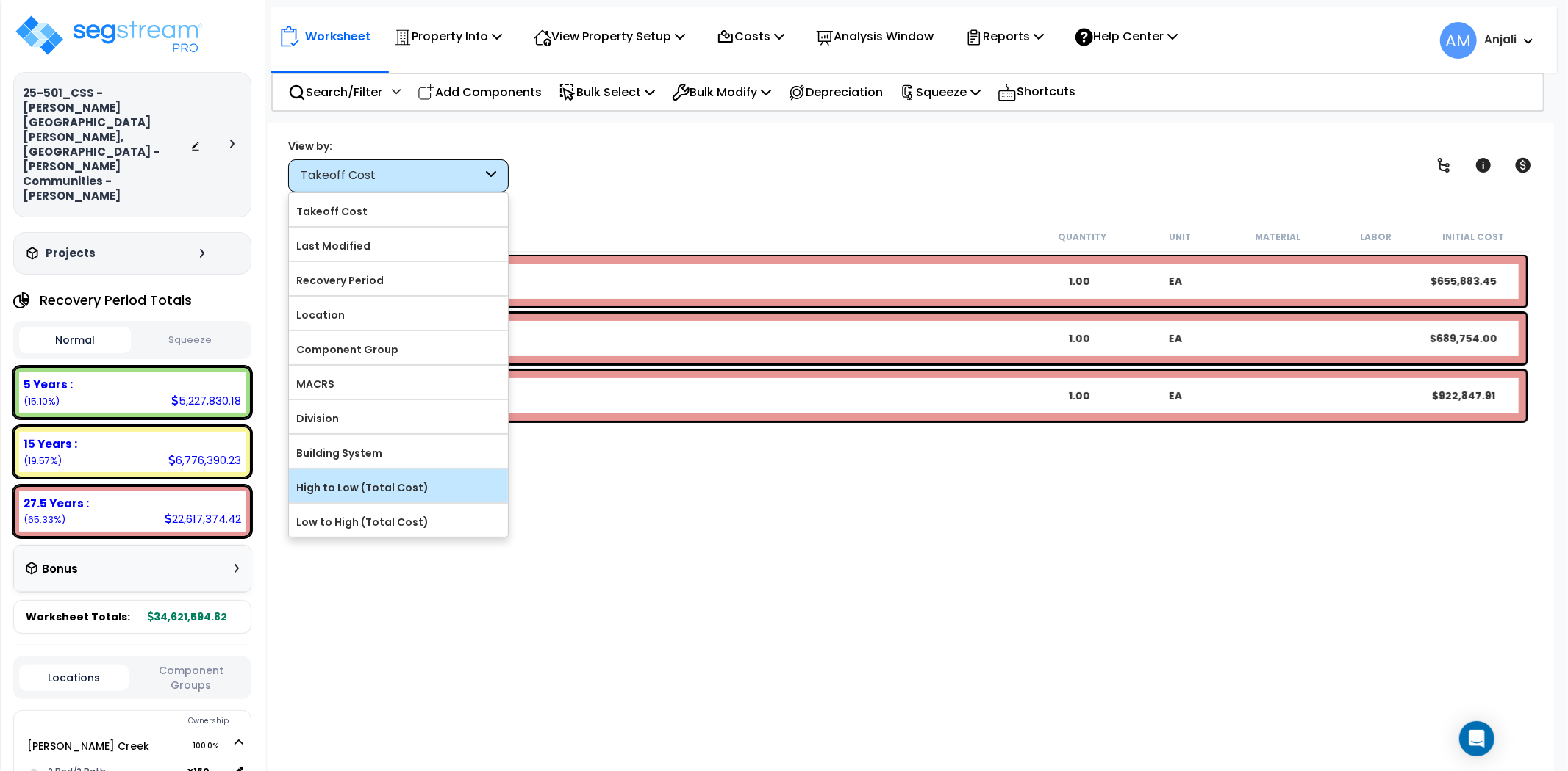
click at [388, 480] on label "High to Low (Total Cost)" at bounding box center [398, 487] width 219 height 22
click at [0, 0] on input "High to Low (Total Cost)" at bounding box center [0, 0] width 0 height 0
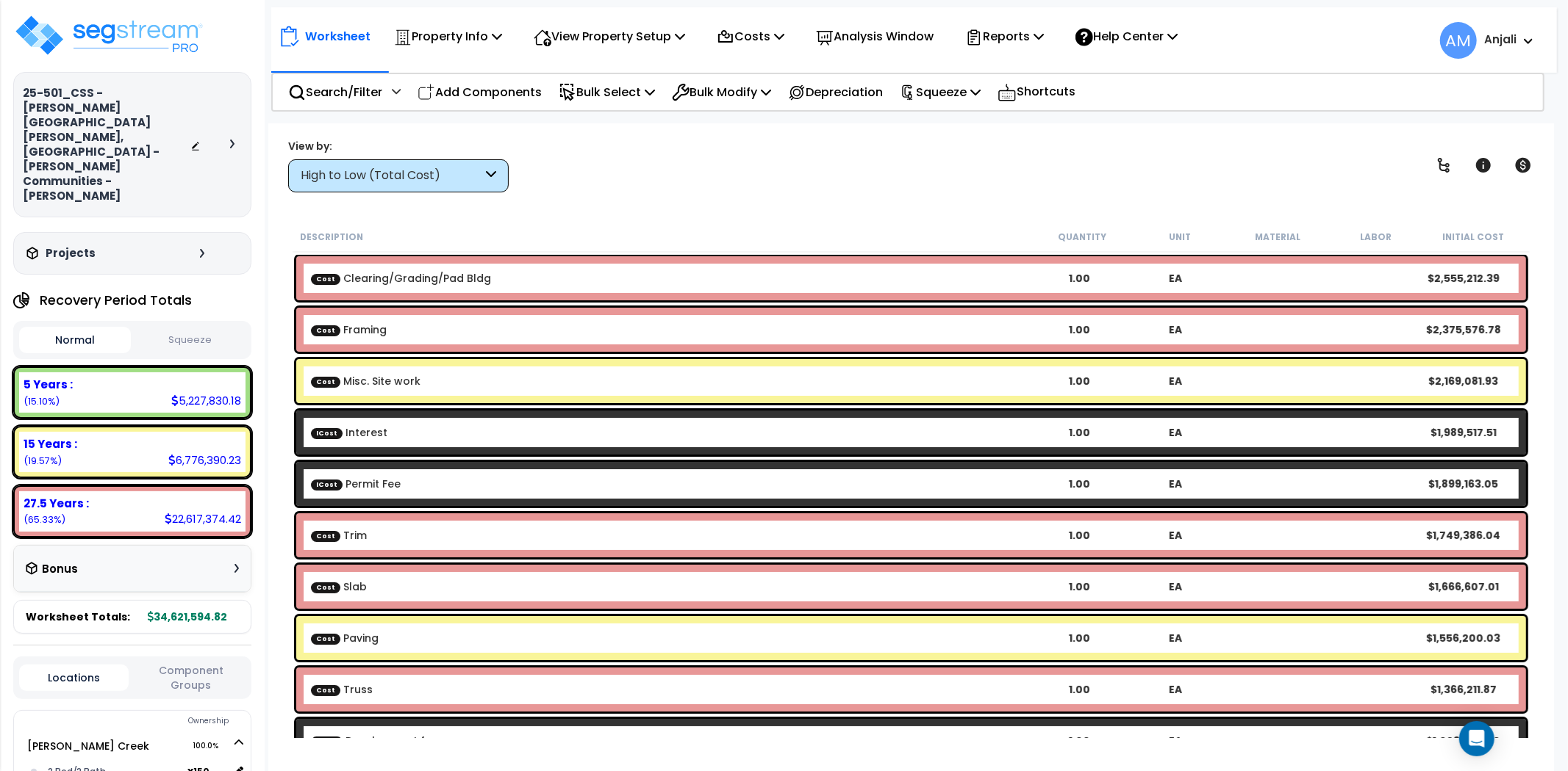
click at [832, 216] on div "Worksheet Property Info Property Setup Add Property Unit Template property Clon…" at bounding box center [910, 509] width 1286 height 771
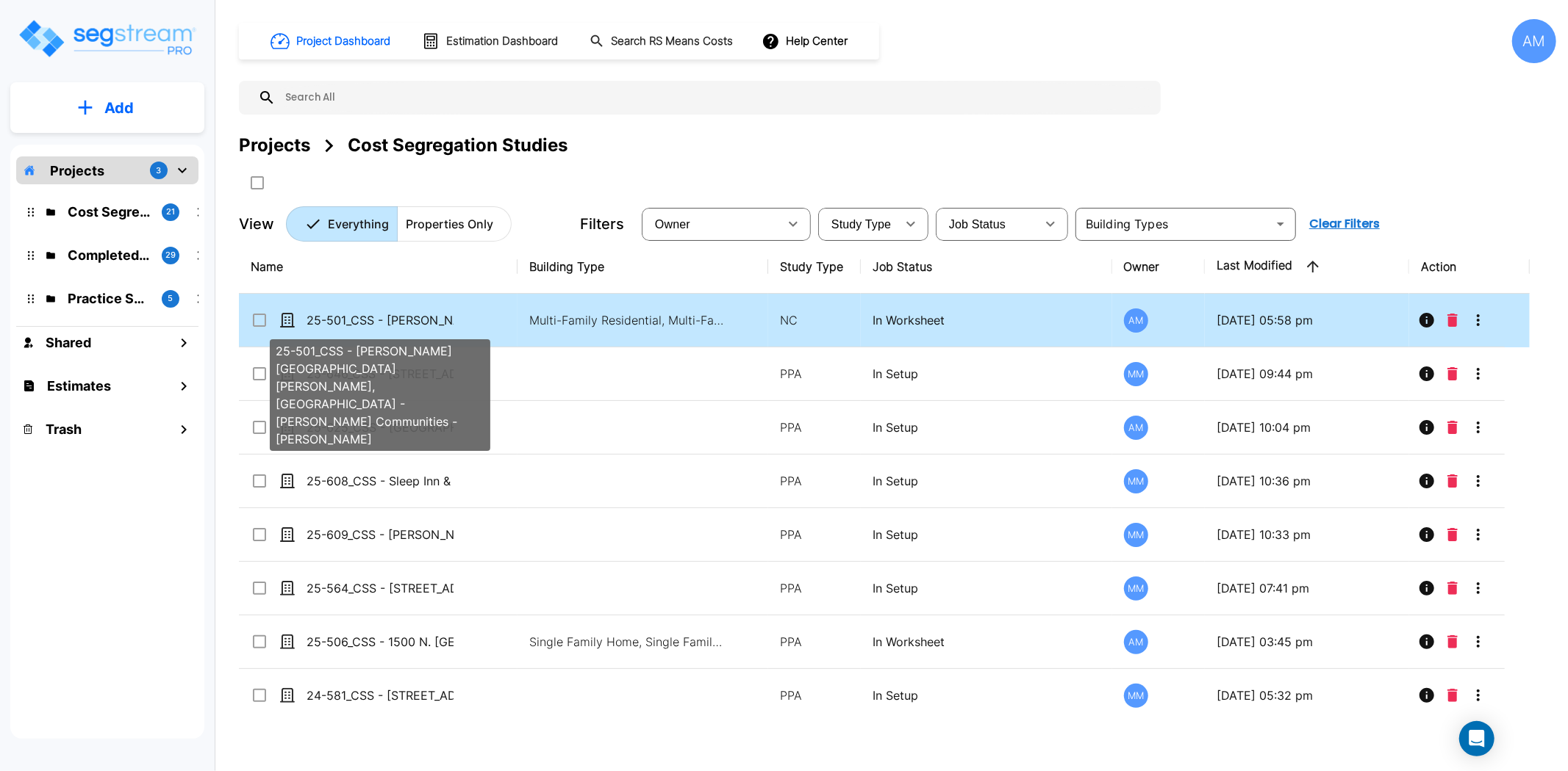
click at [380, 316] on p "25-501_CSS - [PERSON_NAME][GEOGRAPHIC_DATA][PERSON_NAME], [GEOGRAPHIC_DATA] - […" at bounding box center [380, 319] width 147 height 17
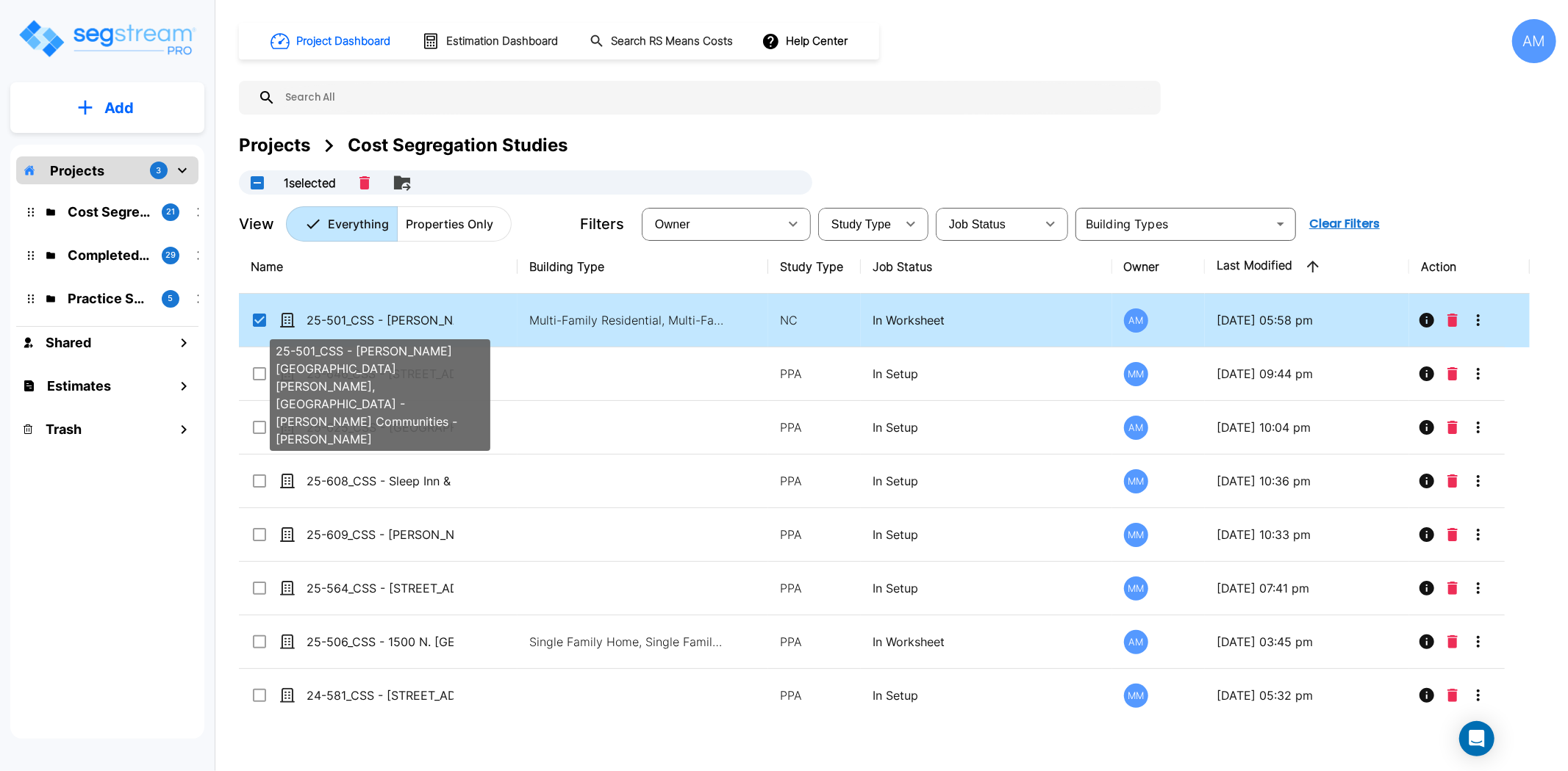
click at [380, 316] on p "25-501_CSS - [PERSON_NAME][GEOGRAPHIC_DATA][PERSON_NAME], [GEOGRAPHIC_DATA] - […" at bounding box center [380, 319] width 147 height 17
checkbox input "false"
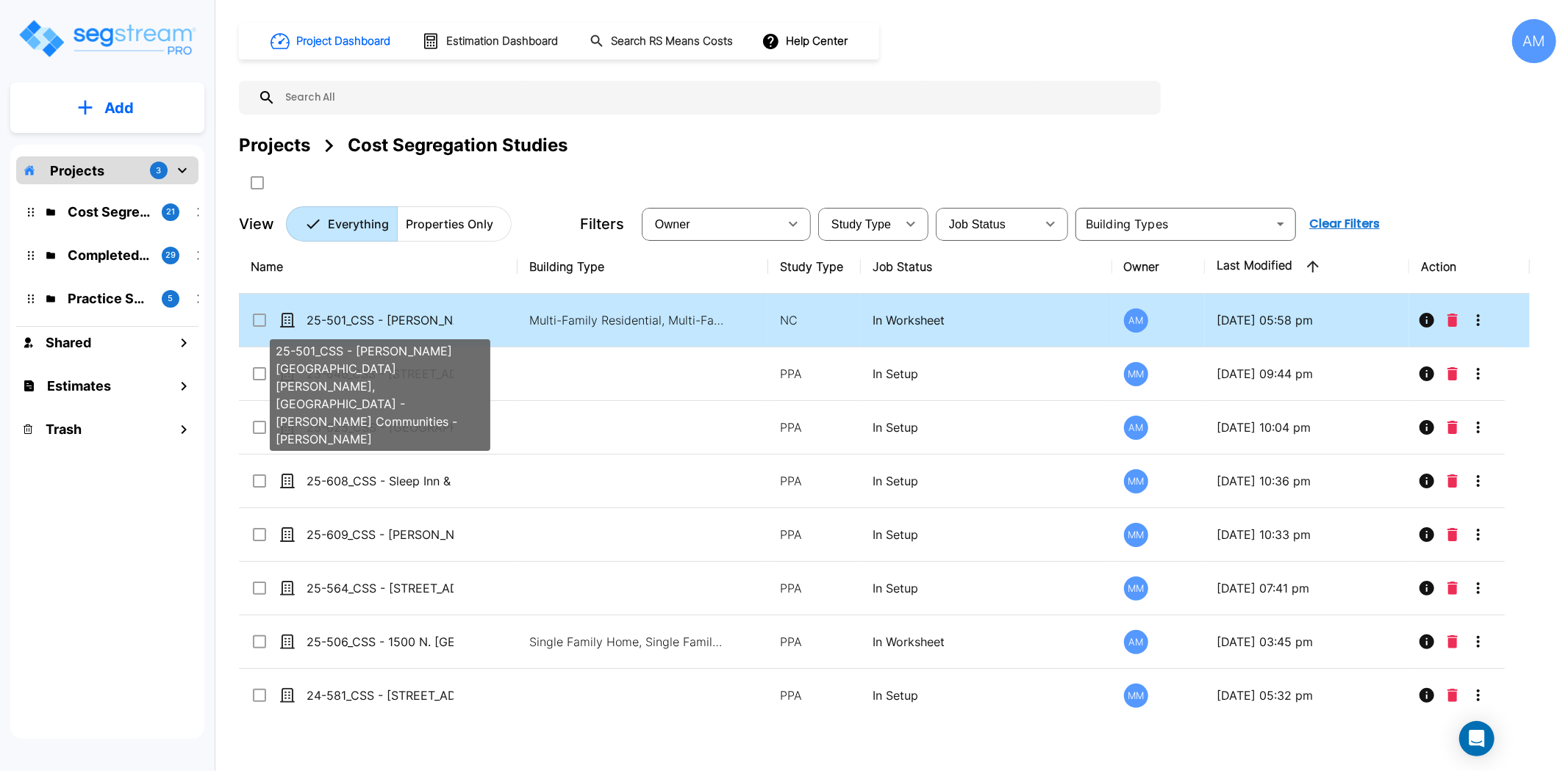
click at [380, 316] on p "25-501_CSS - [PERSON_NAME][GEOGRAPHIC_DATA][PERSON_NAME], [GEOGRAPHIC_DATA] - […" at bounding box center [380, 319] width 147 height 17
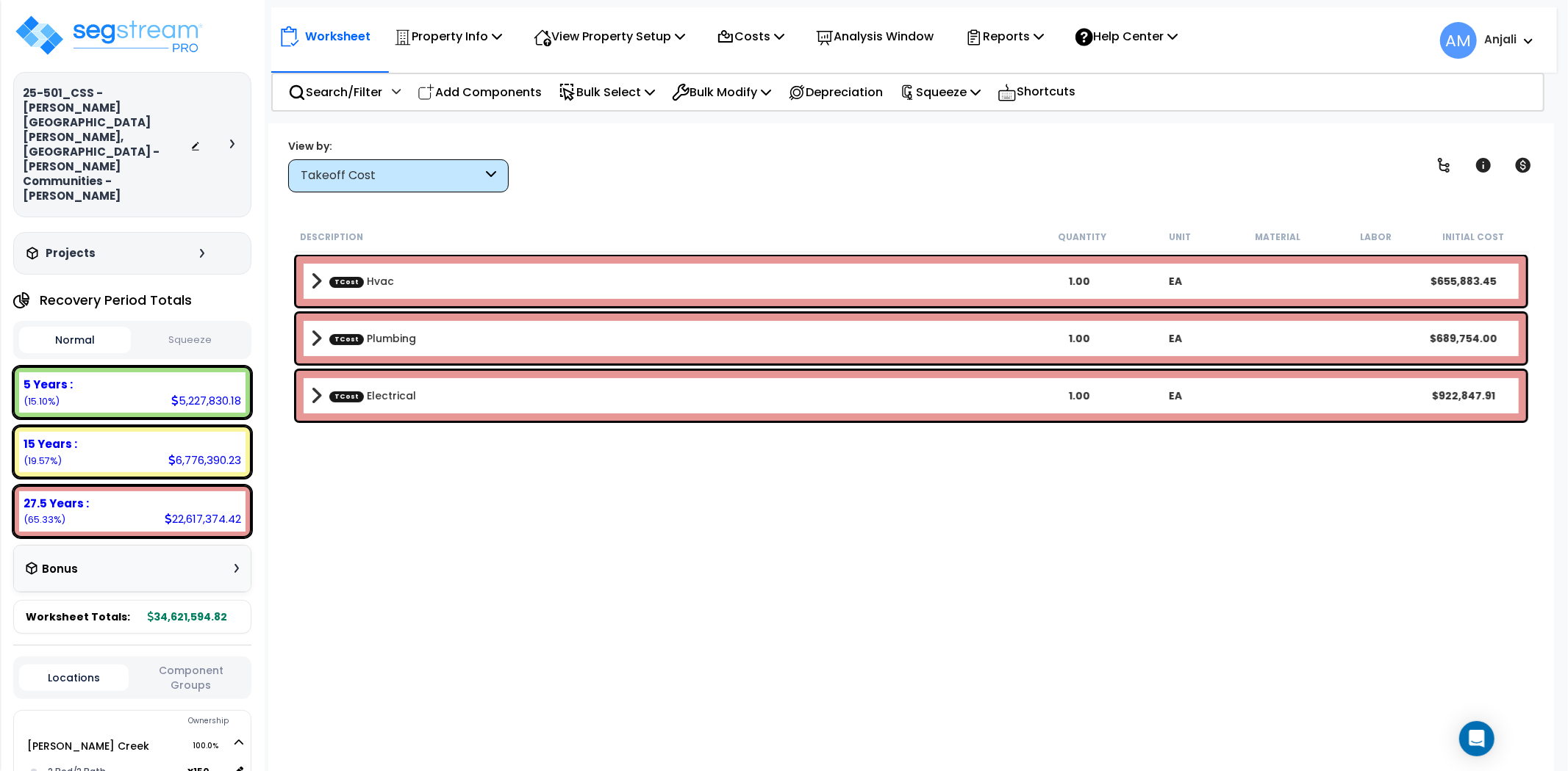
click at [415, 265] on div "TCost Hvac 1.00 EA $655,883.45" at bounding box center [910, 282] width 1229 height 50
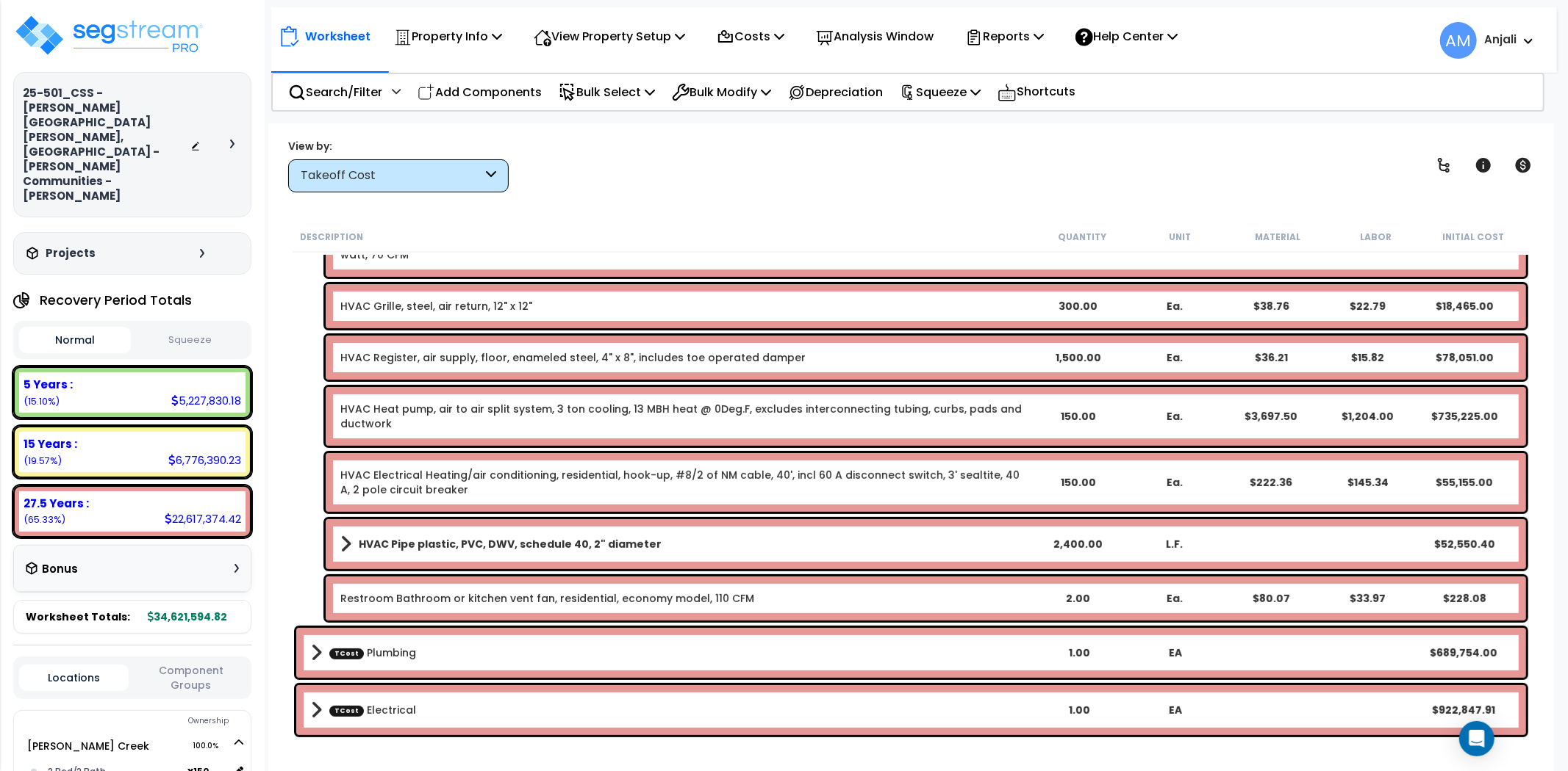
scroll to position [64, 0]
click at [405, 653] on link "TCost Plumbing" at bounding box center [373, 653] width 87 height 14
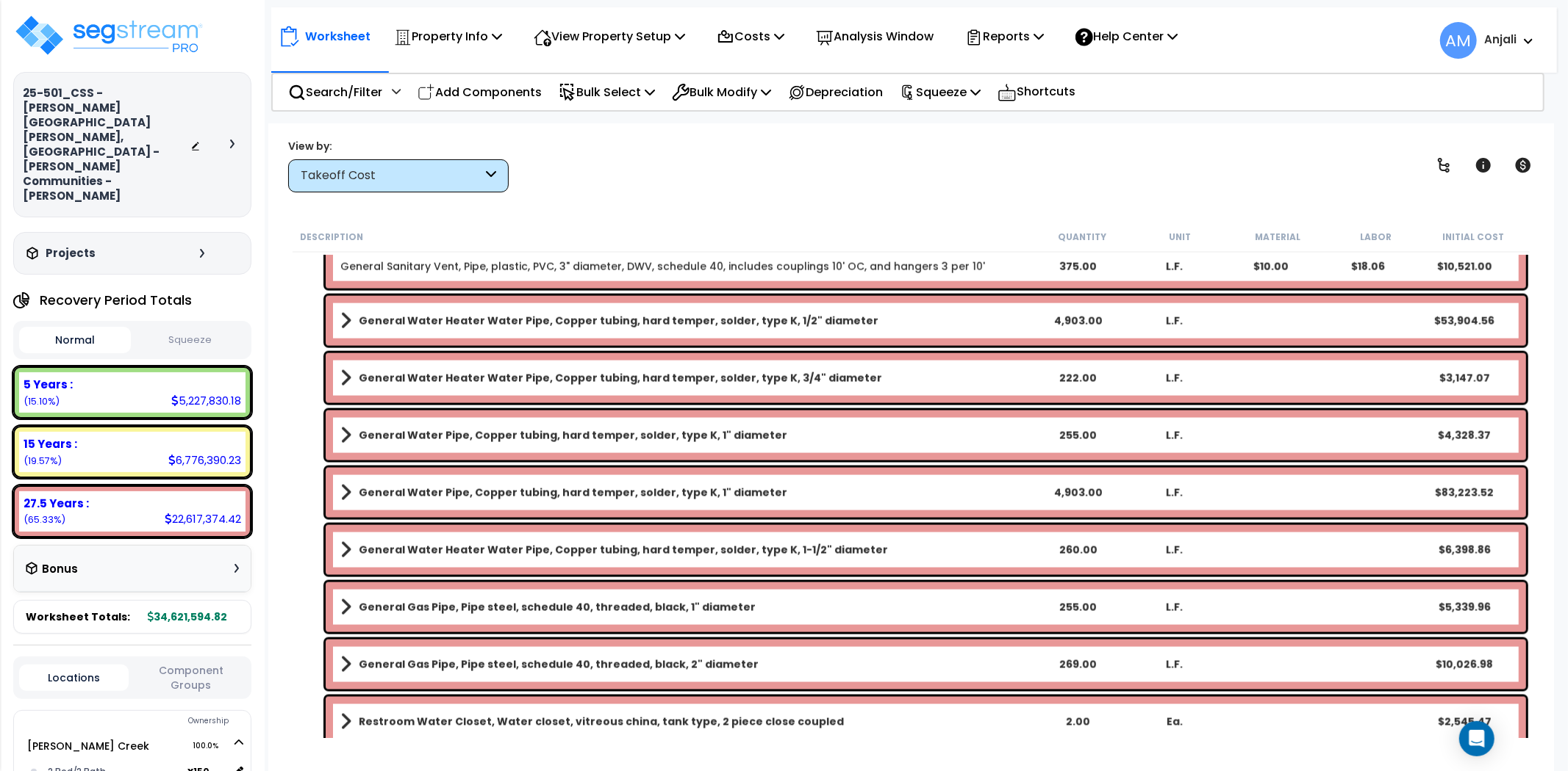
scroll to position [2075, 0]
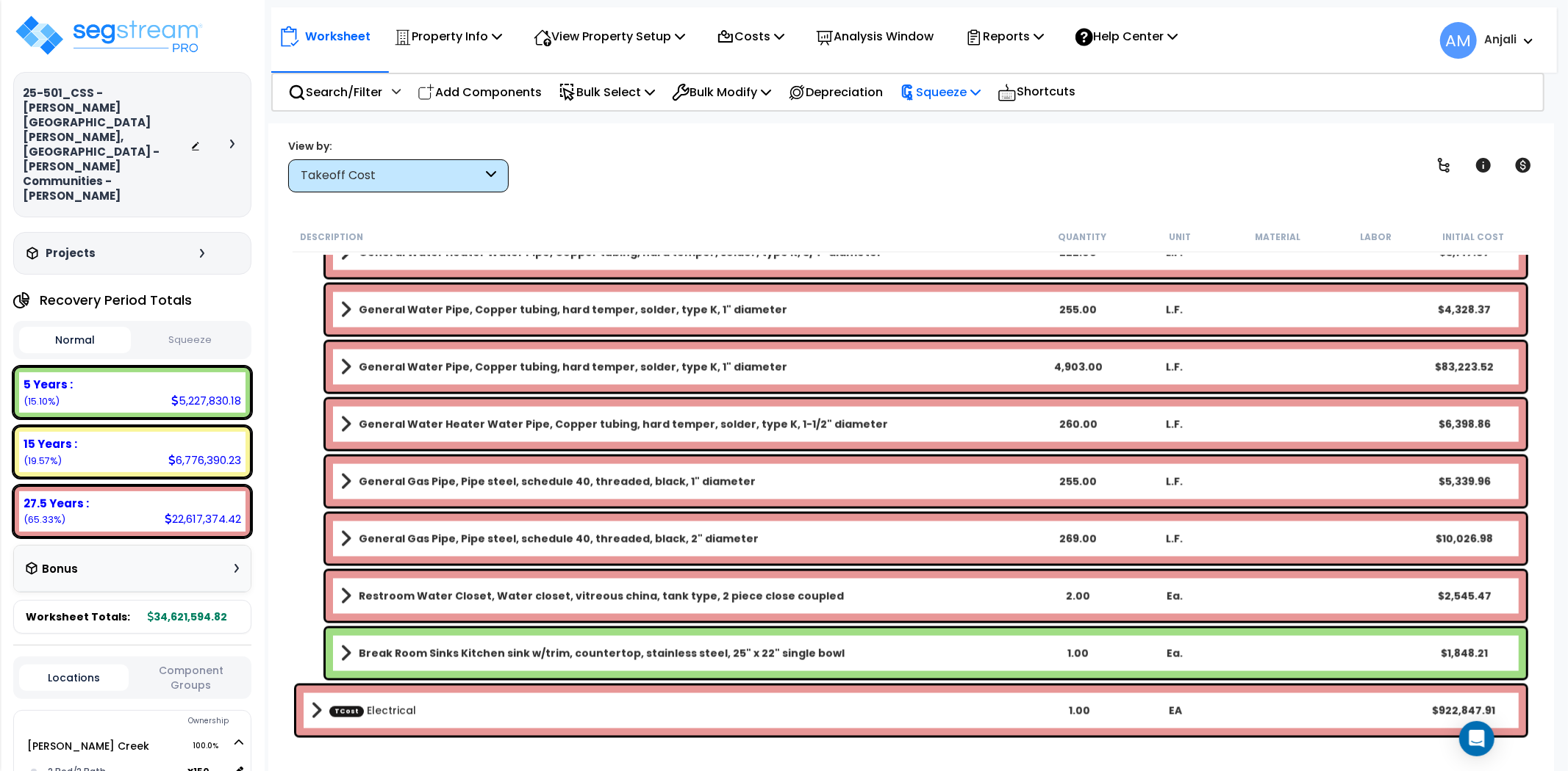
click at [939, 86] on p "Squeeze" at bounding box center [940, 92] width 80 height 20
click at [943, 125] on link "Squeeze" at bounding box center [965, 124] width 146 height 30
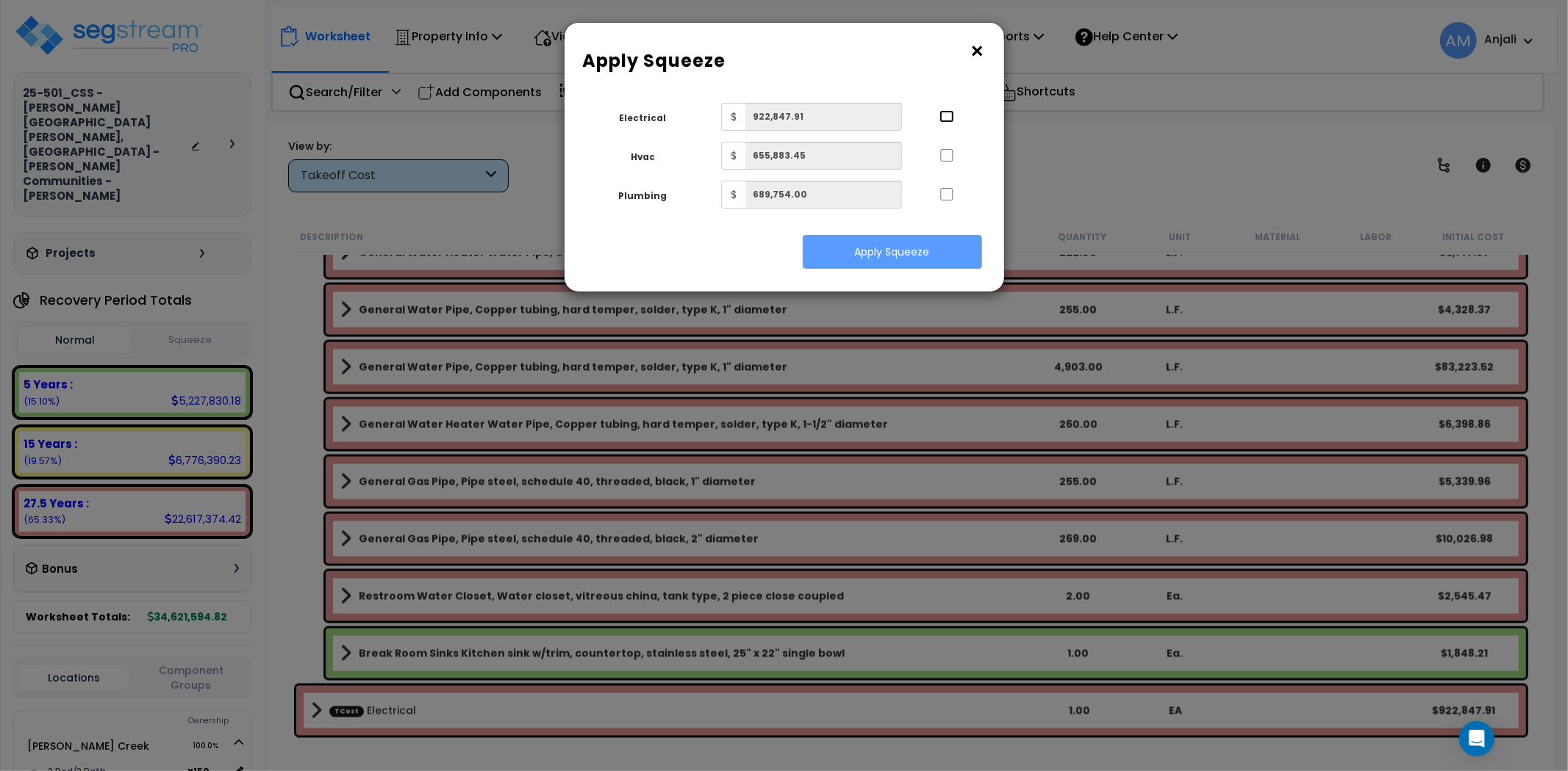
click at [948, 115] on input "..." at bounding box center [946, 116] width 14 height 12
checkbox input "true"
click at [946, 150] on input "..." at bounding box center [946, 156] width 14 height 12
checkbox input "true"
click at [950, 195] on input "..." at bounding box center [946, 194] width 14 height 12
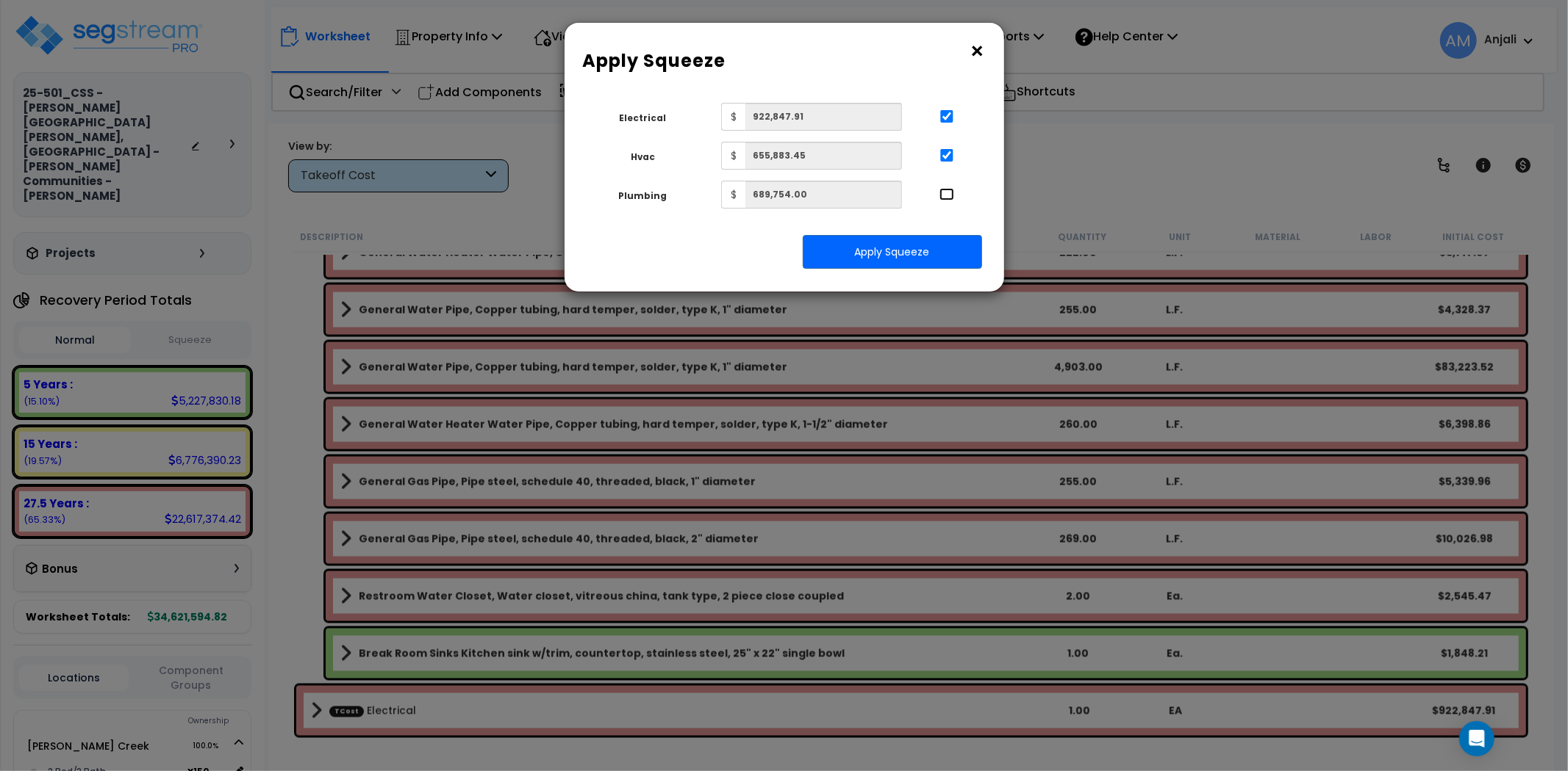
checkbox input "true"
click at [935, 248] on button "Apply Squeeze" at bounding box center [892, 252] width 179 height 34
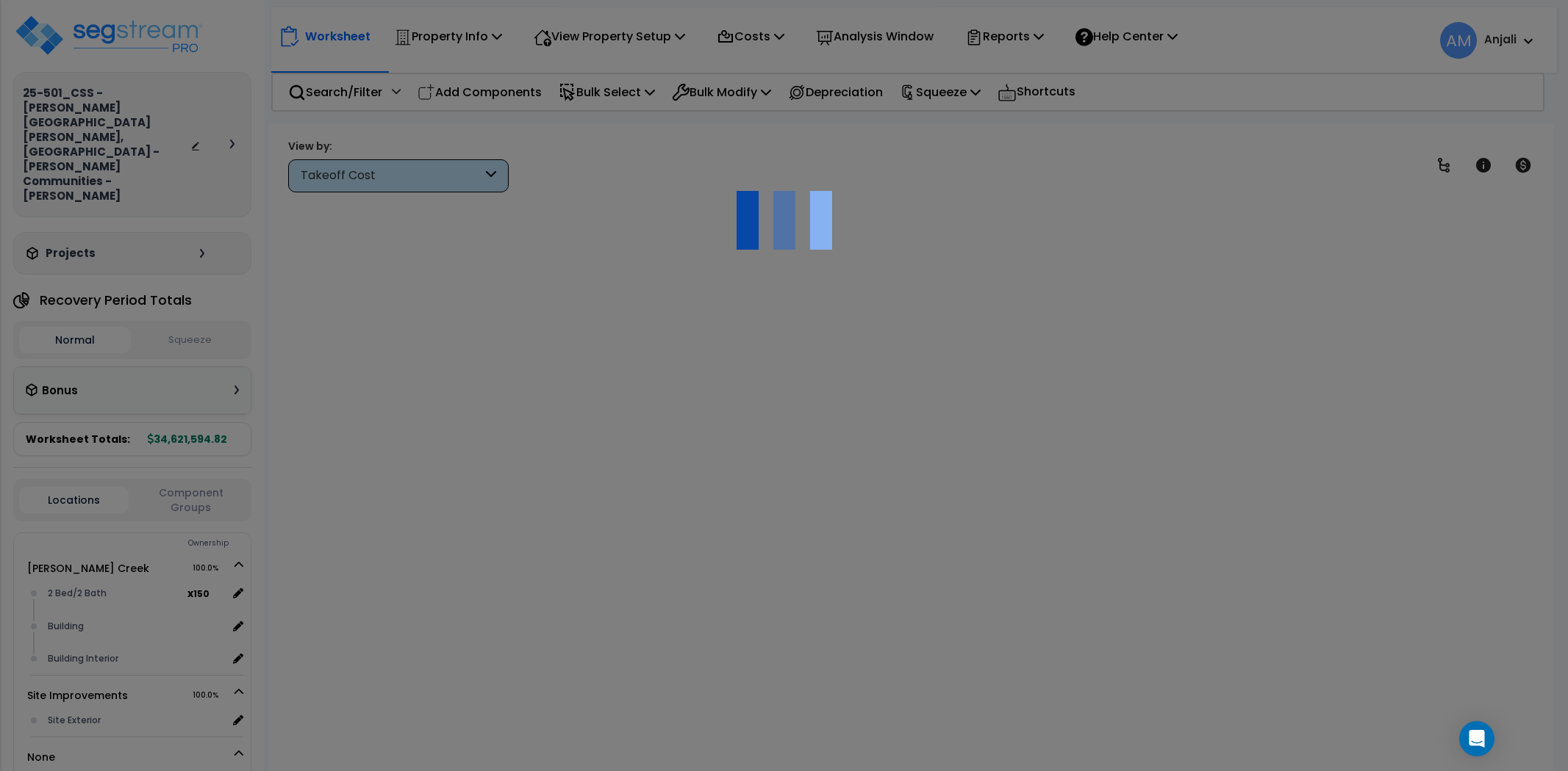
scroll to position [64, 0]
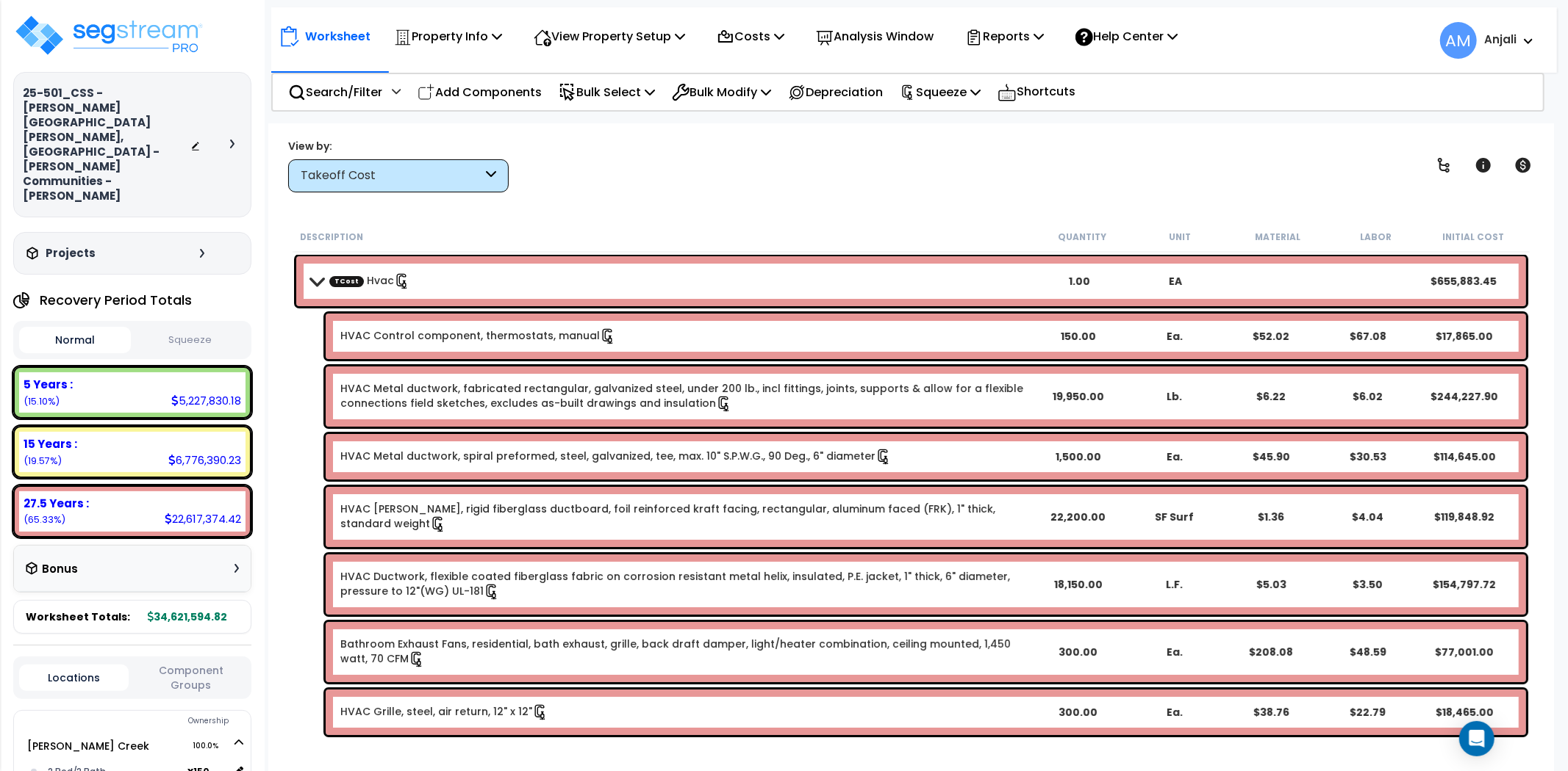
click at [184, 328] on button "Squeeze" at bounding box center [190, 341] width 112 height 26
click at [544, 218] on div "Worksheet Property Info Property Setup Add Property Unit Template property Clon…" at bounding box center [910, 509] width 1286 height 771
